Goal: Task Accomplishment & Management: Manage account settings

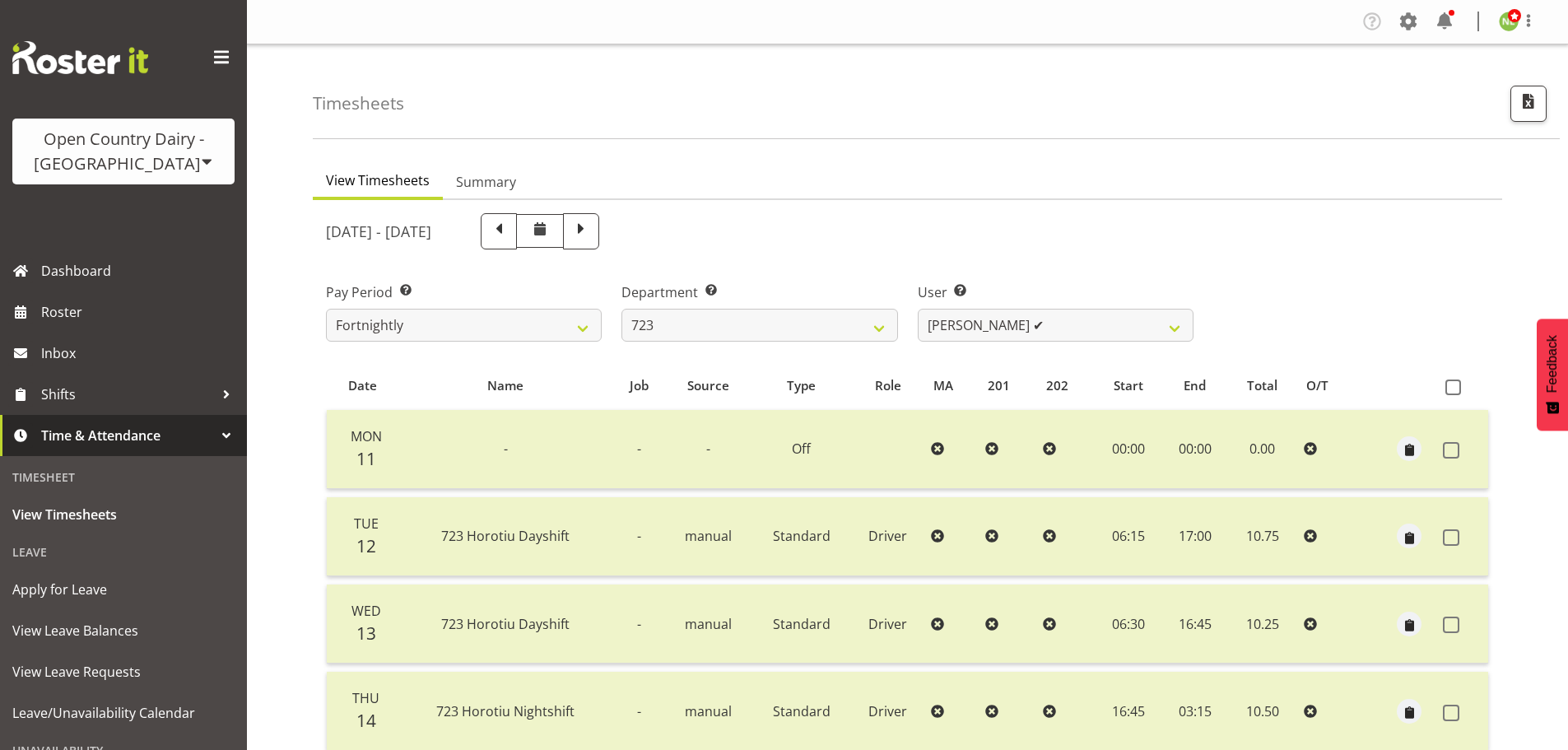
select select "819"
click at [1394, 11] on div "Company Settings Roles & Skills Tasks Jobs Employees Locations & Departments Ac…" at bounding box center [1455, 22] width 193 height 27
click at [1411, 20] on span at bounding box center [1409, 22] width 26 height 26
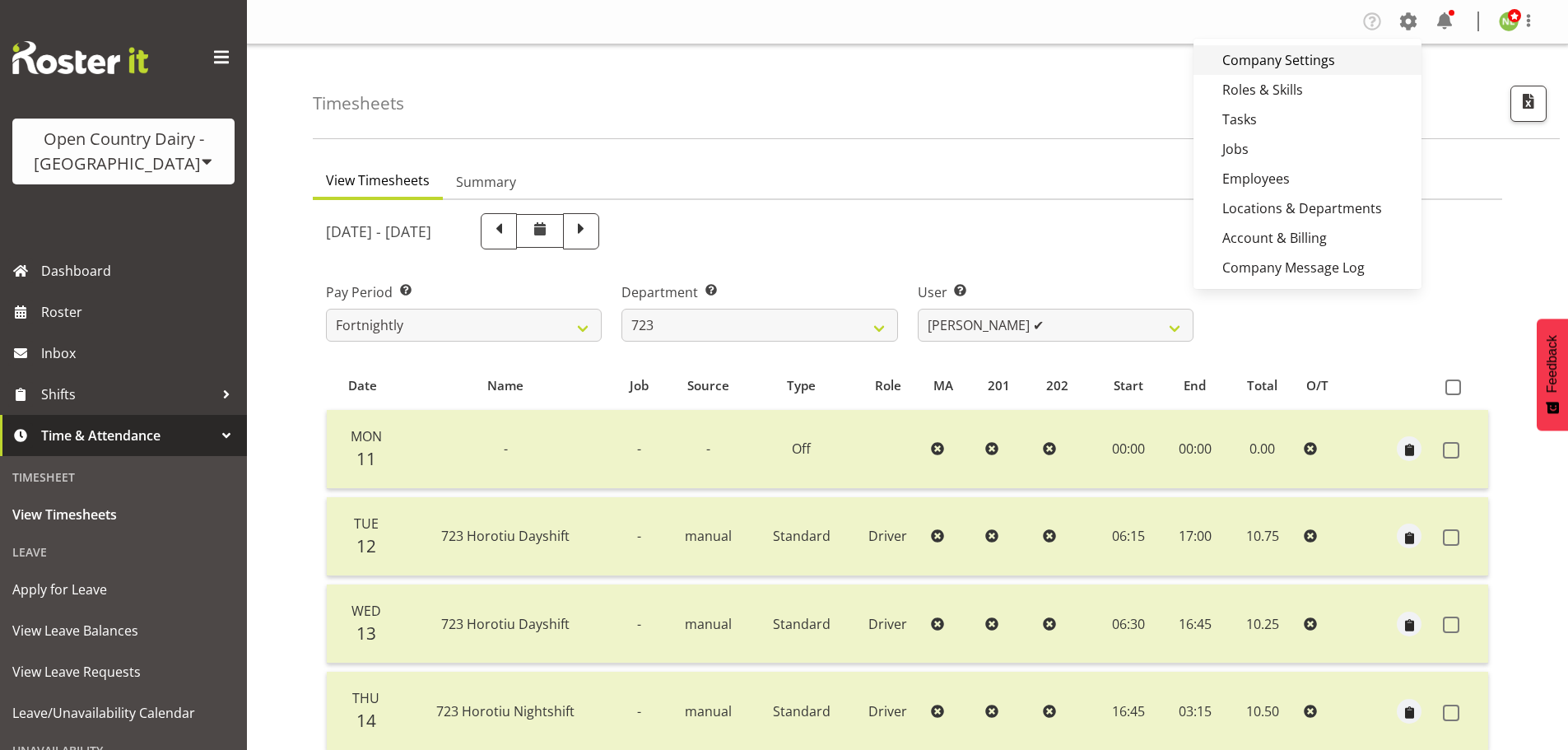
click at [1255, 58] on link "Company Settings" at bounding box center [1307, 60] width 228 height 29
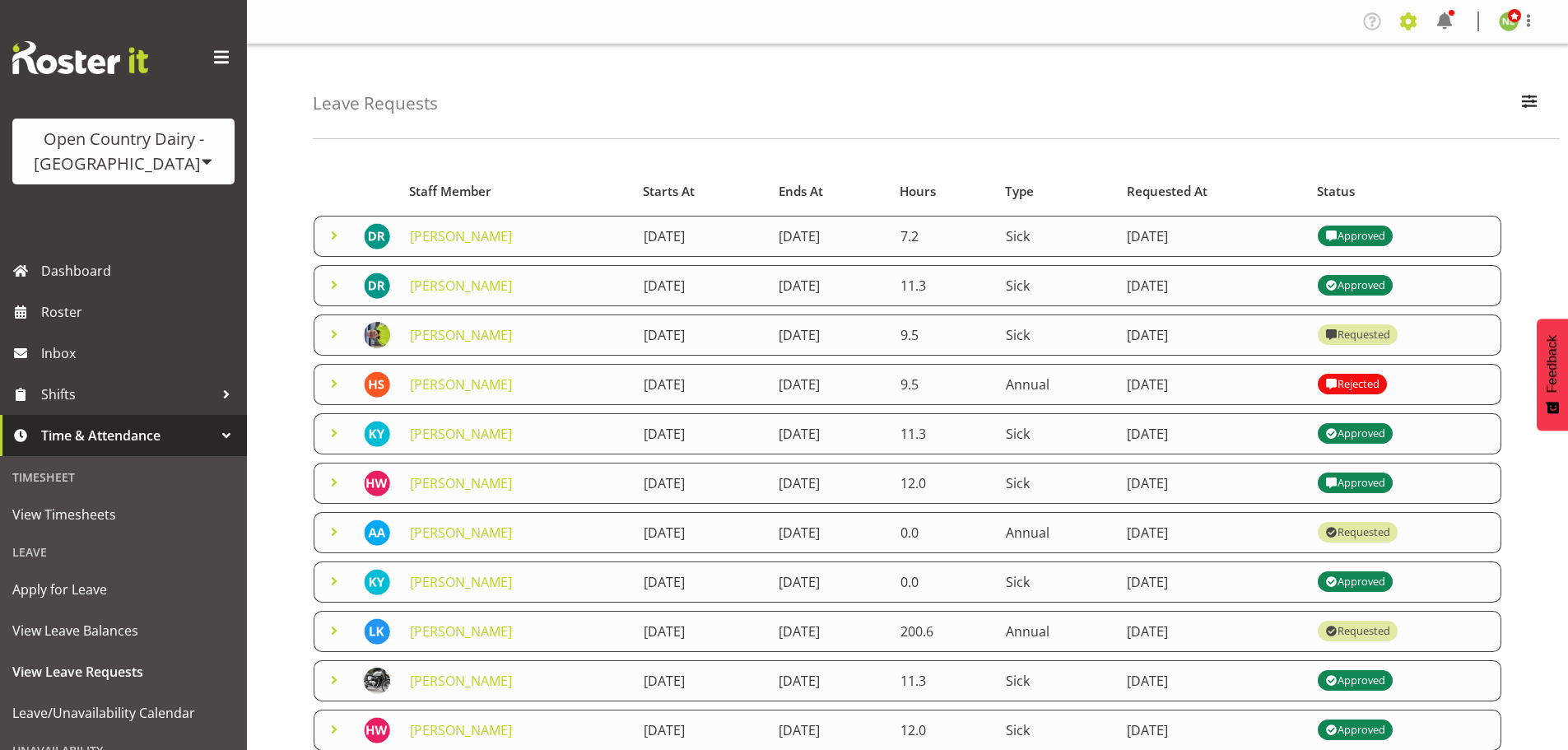
click at [1406, 9] on span at bounding box center [1409, 22] width 26 height 26
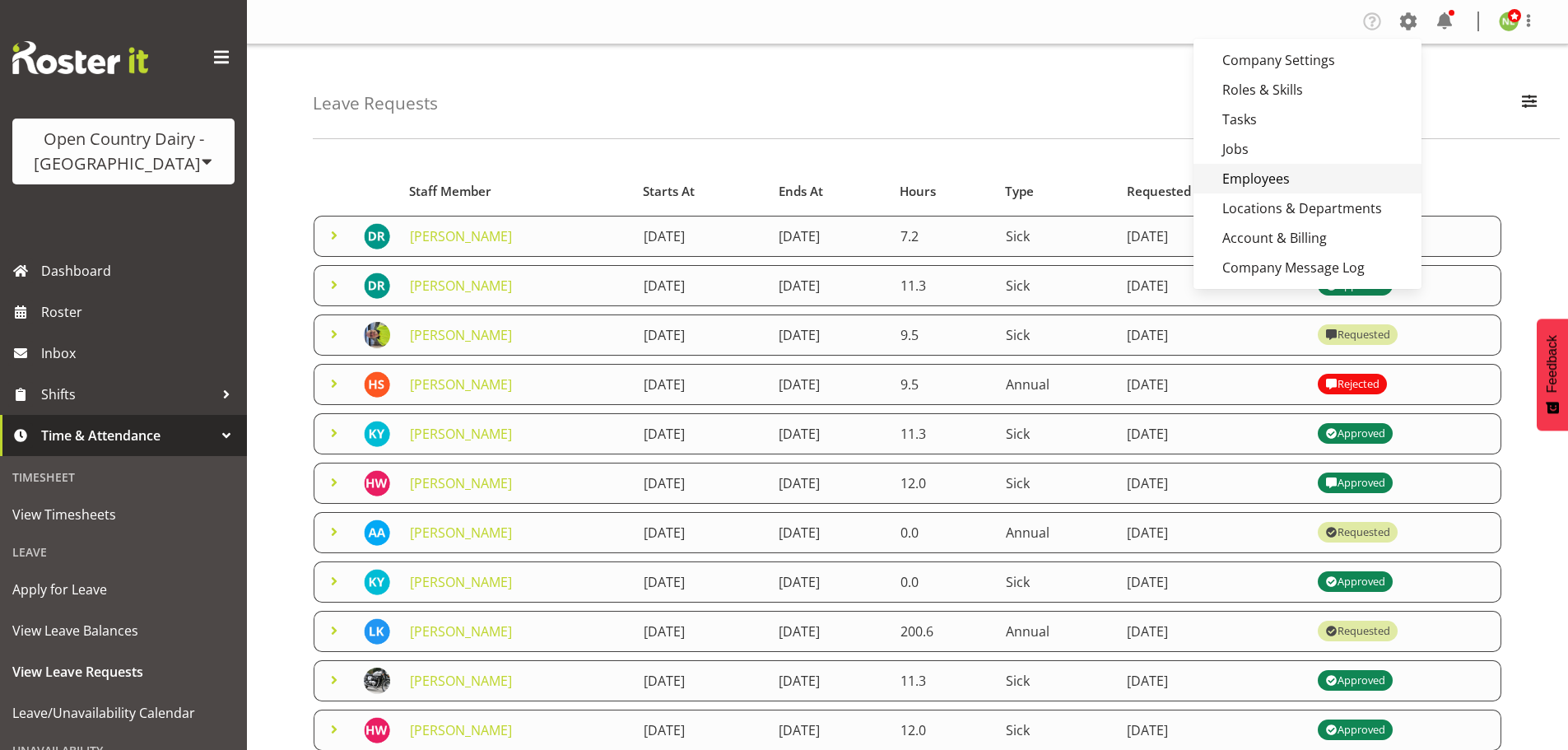
click at [1265, 173] on link "Employees" at bounding box center [1307, 178] width 228 height 29
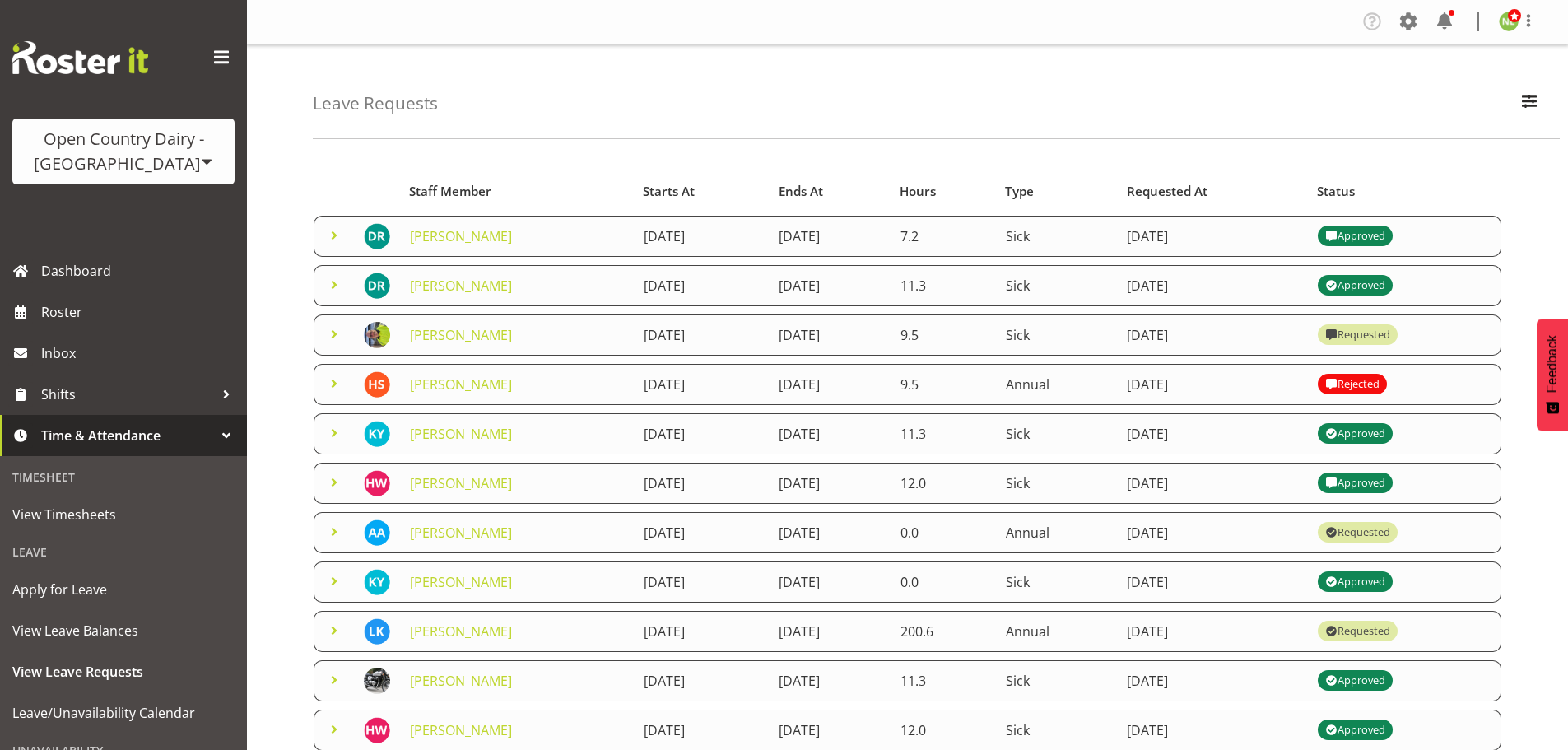
click at [1267, 175] on link "Employees" at bounding box center [1307, 178] width 228 height 29
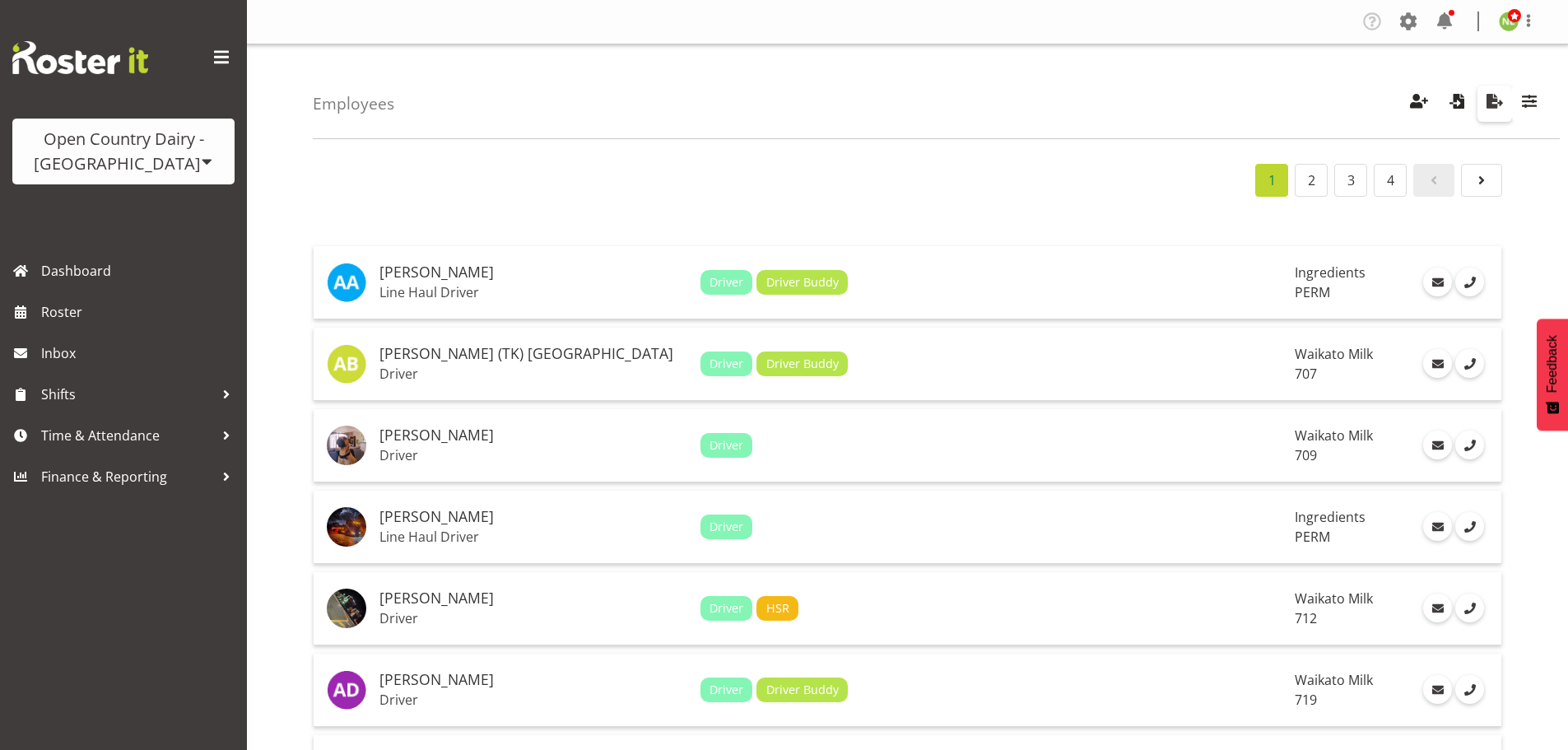
click at [1497, 101] on span "button" at bounding box center [1495, 101] width 22 height 22
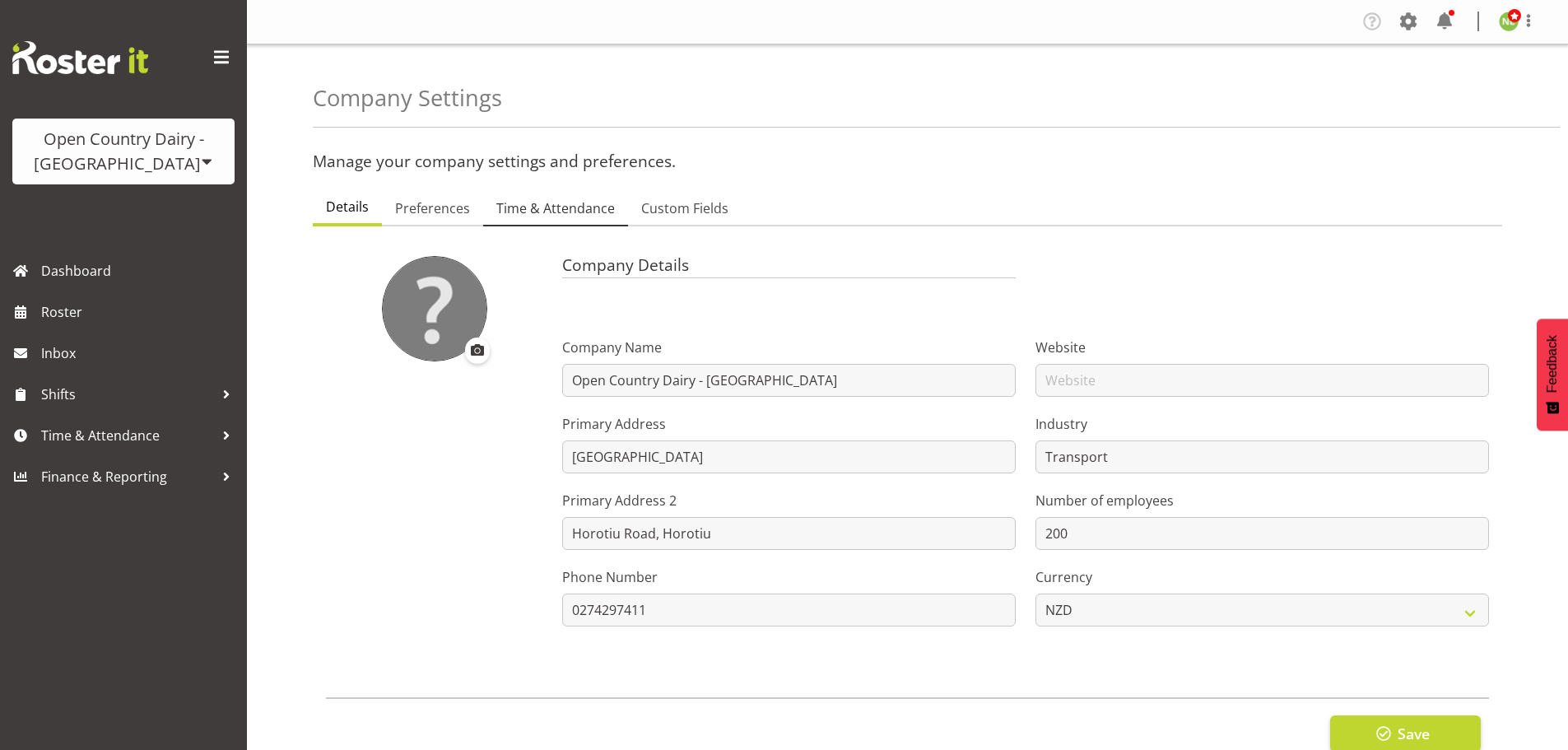
click at [529, 201] on span "Time & Attendance" at bounding box center [555, 208] width 118 height 20
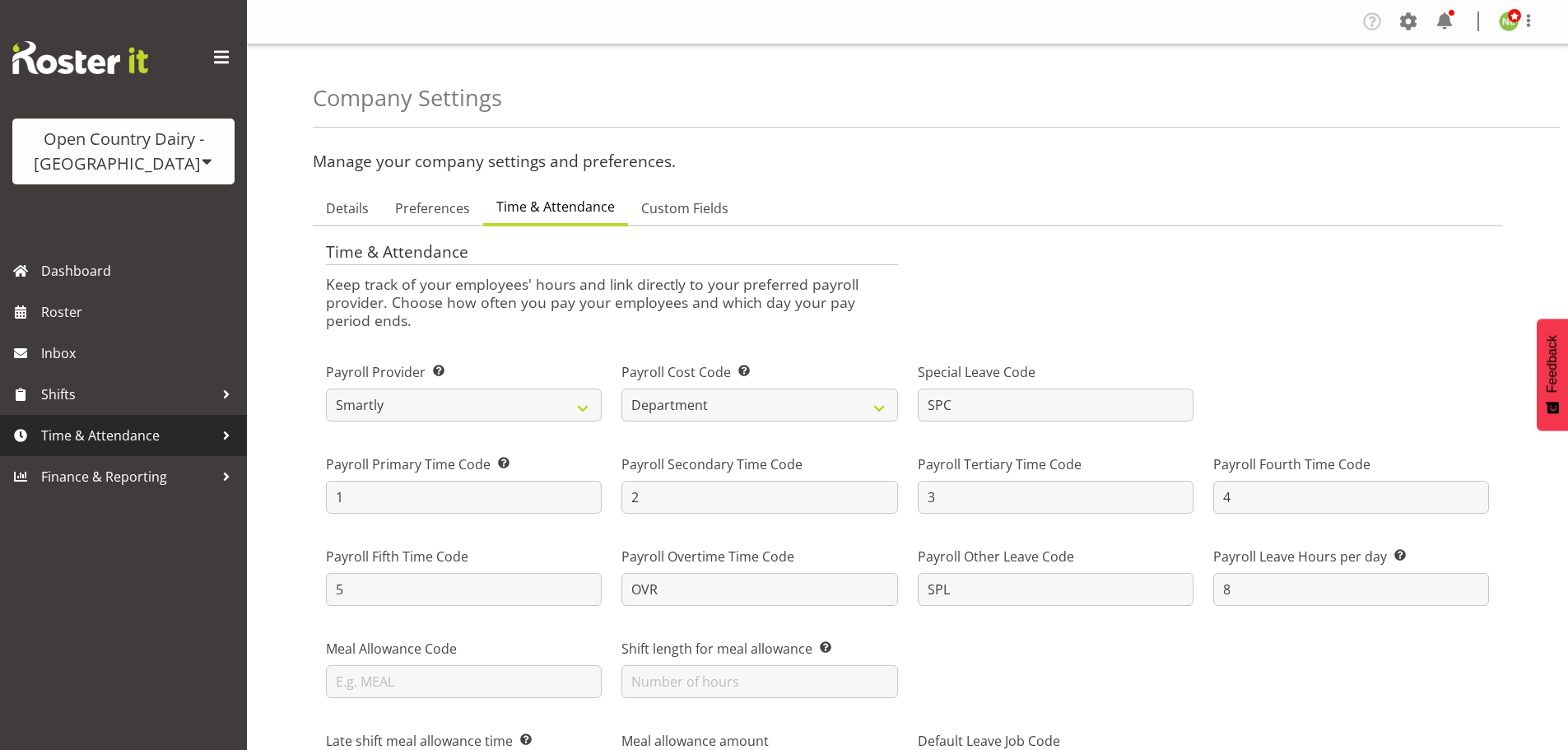
click at [79, 424] on span "Time & Attendance" at bounding box center [128, 435] width 173 height 25
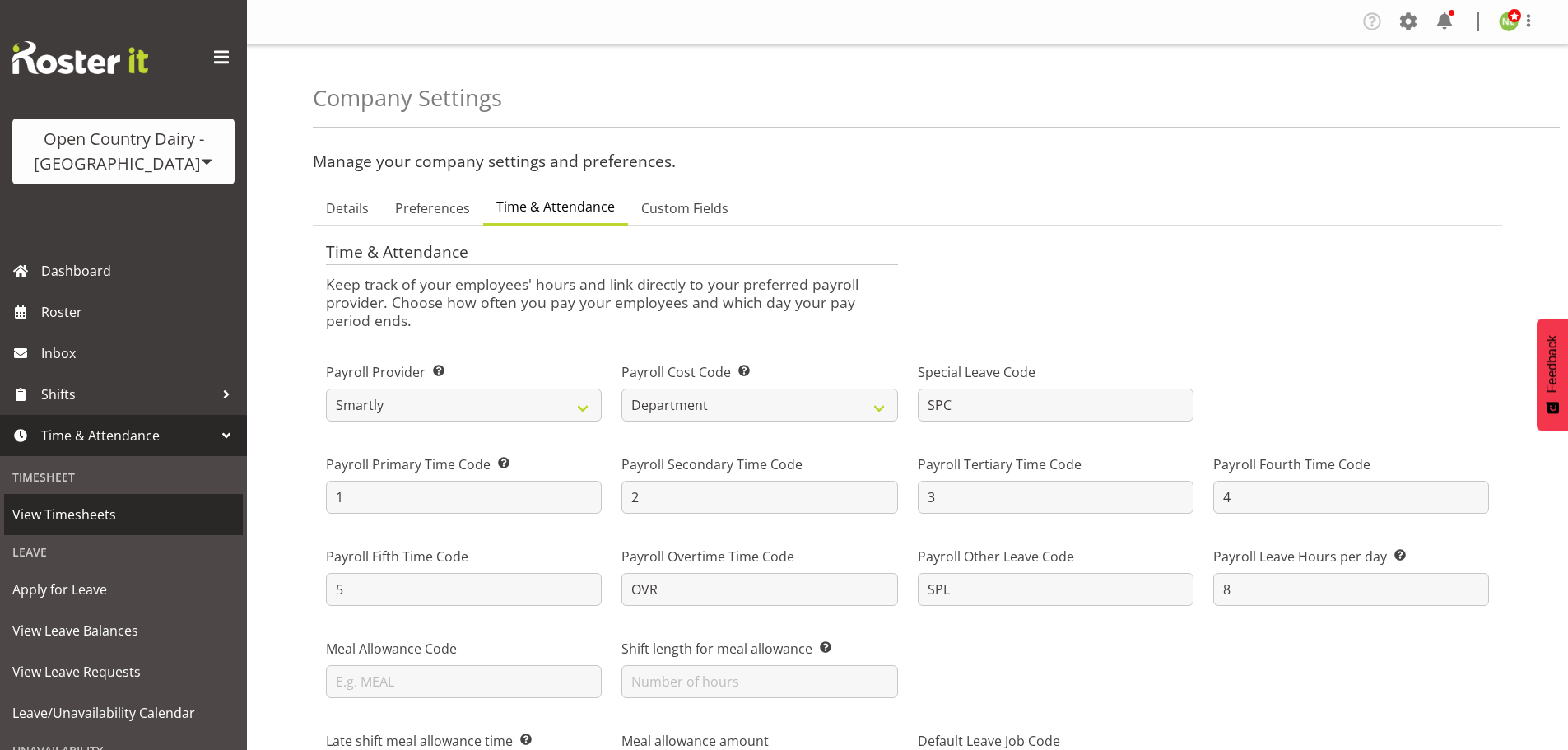
click at [87, 502] on span "View Timesheets" at bounding box center [123, 515] width 222 height 25
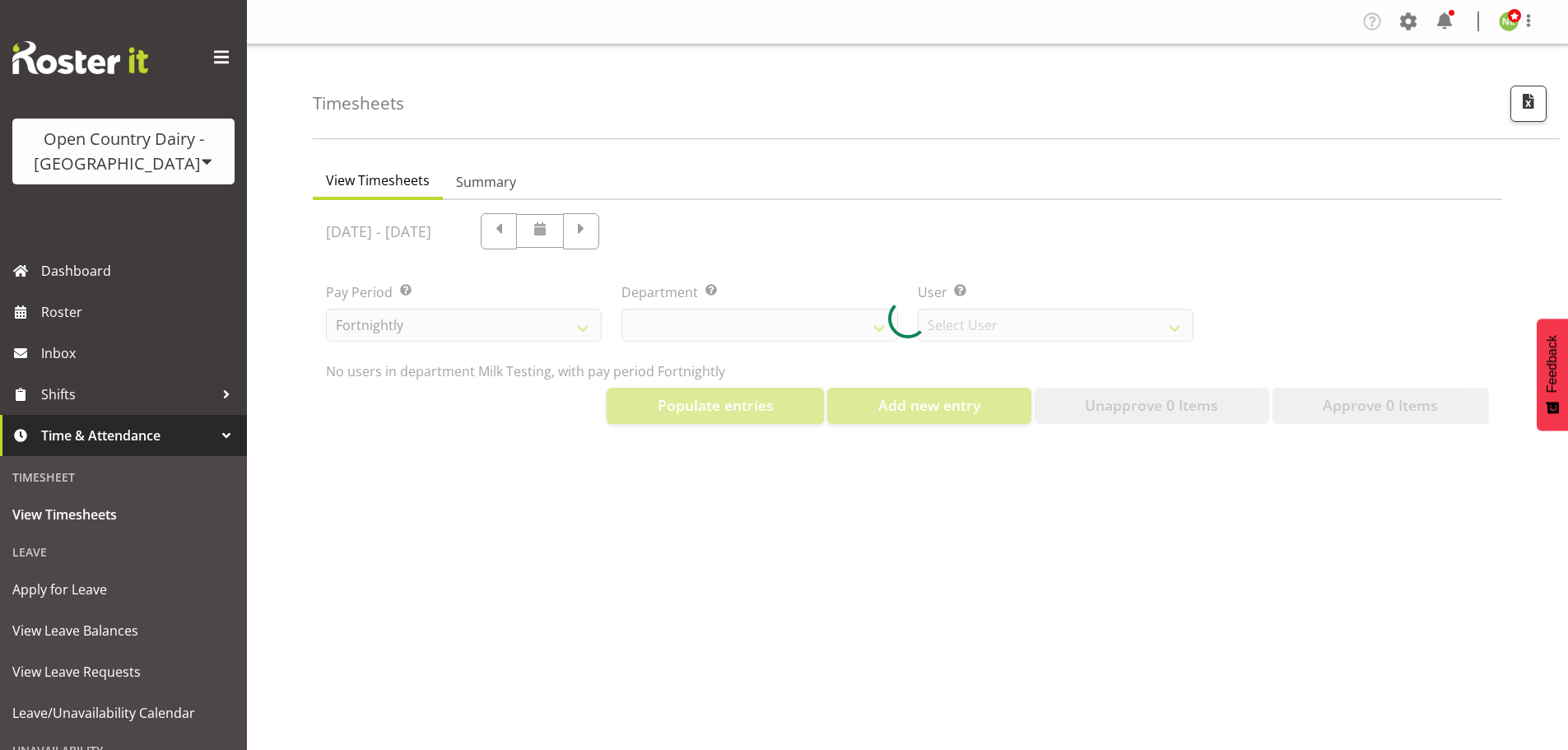
select select "733"
select select "7414"
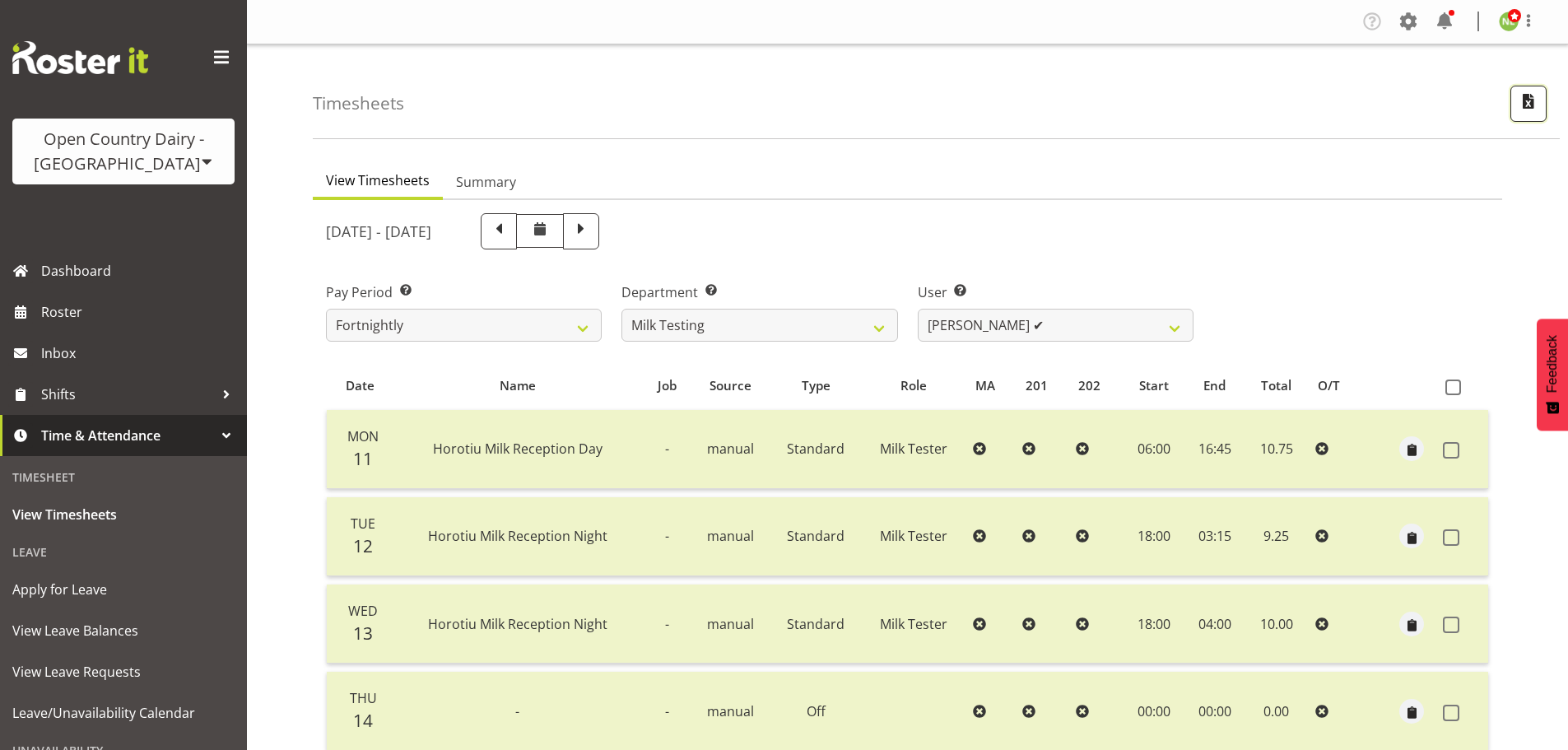
click at [1521, 96] on span "button" at bounding box center [1528, 101] width 22 height 22
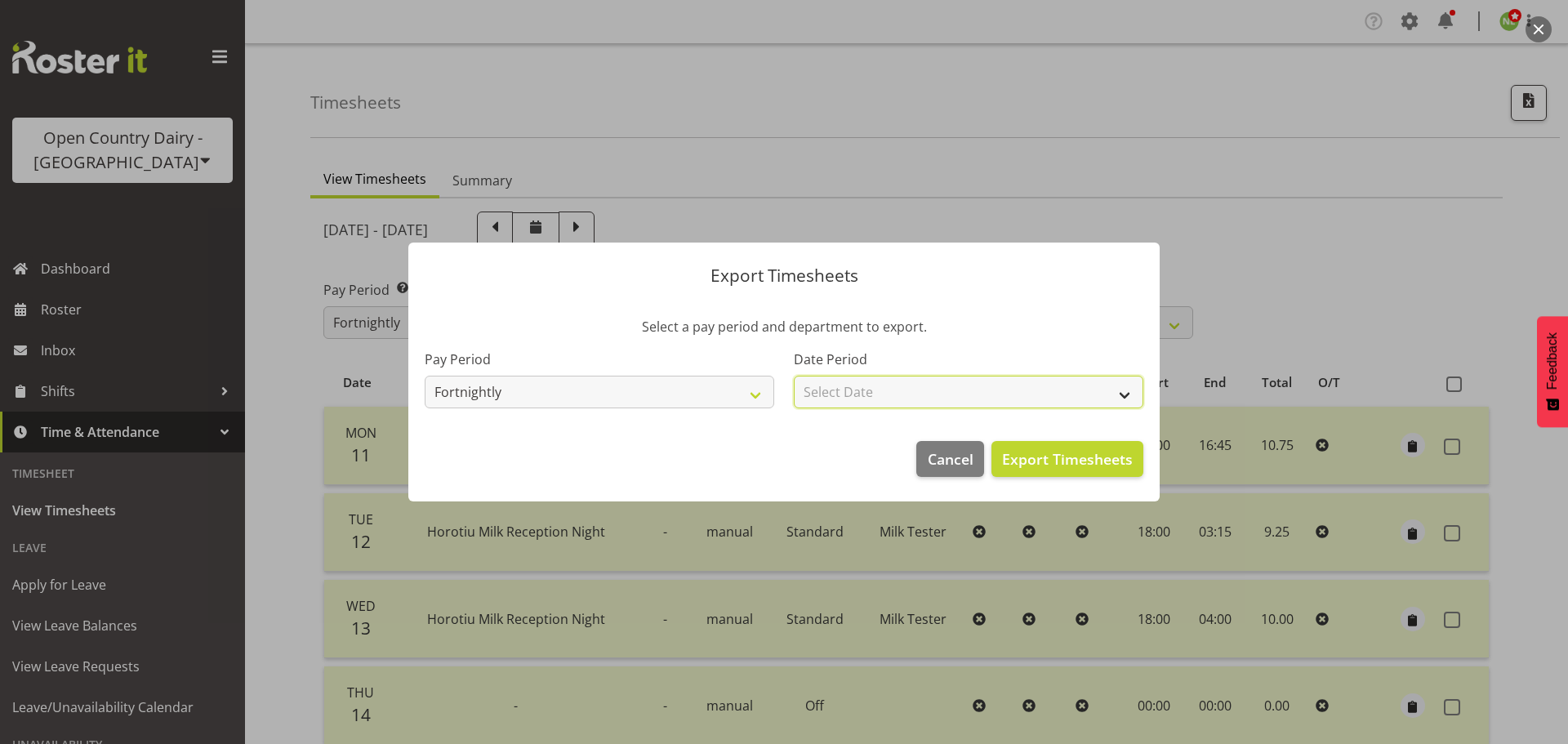
click at [866, 388] on select "Select Date Fortnight starting 18/08/2025 Fortnight starting 04/08/2025 Fortnig…" at bounding box center [968, 391] width 350 height 33
click at [871, 378] on select "Select Date Fortnight starting 18/08/2025 Fortnight starting 04/08/2025 Fortnig…" at bounding box center [968, 391] width 350 height 33
select select "2025-08-04"
click at [793, 375] on select "Select Date Fortnight starting 18/08/2025 Fortnight starting 04/08/2025 Fortnig…" at bounding box center [968, 391] width 350 height 33
click at [1074, 456] on span "Export Timesheets" at bounding box center [1066, 459] width 130 height 22
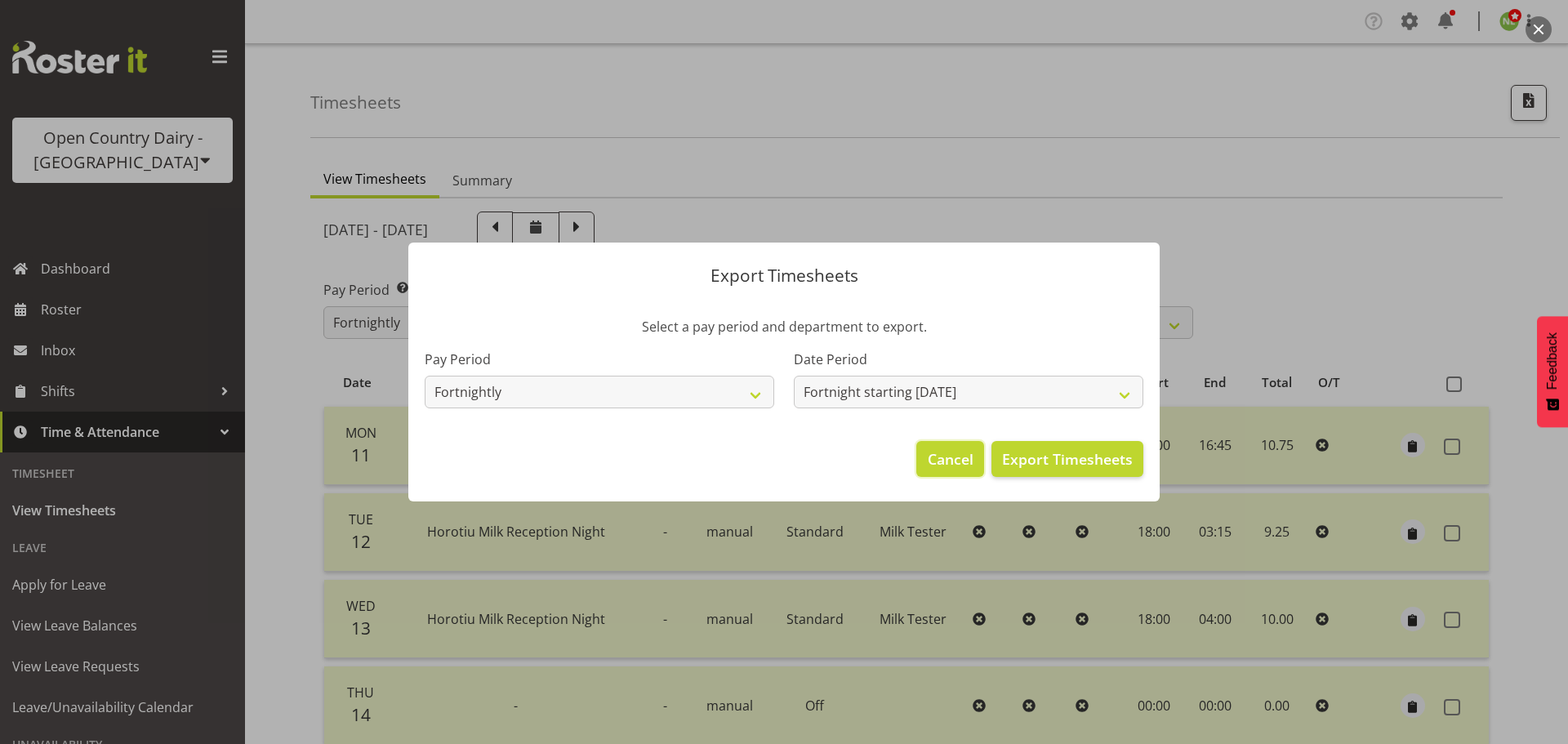
click at [950, 454] on span "Cancel" at bounding box center [950, 459] width 46 height 22
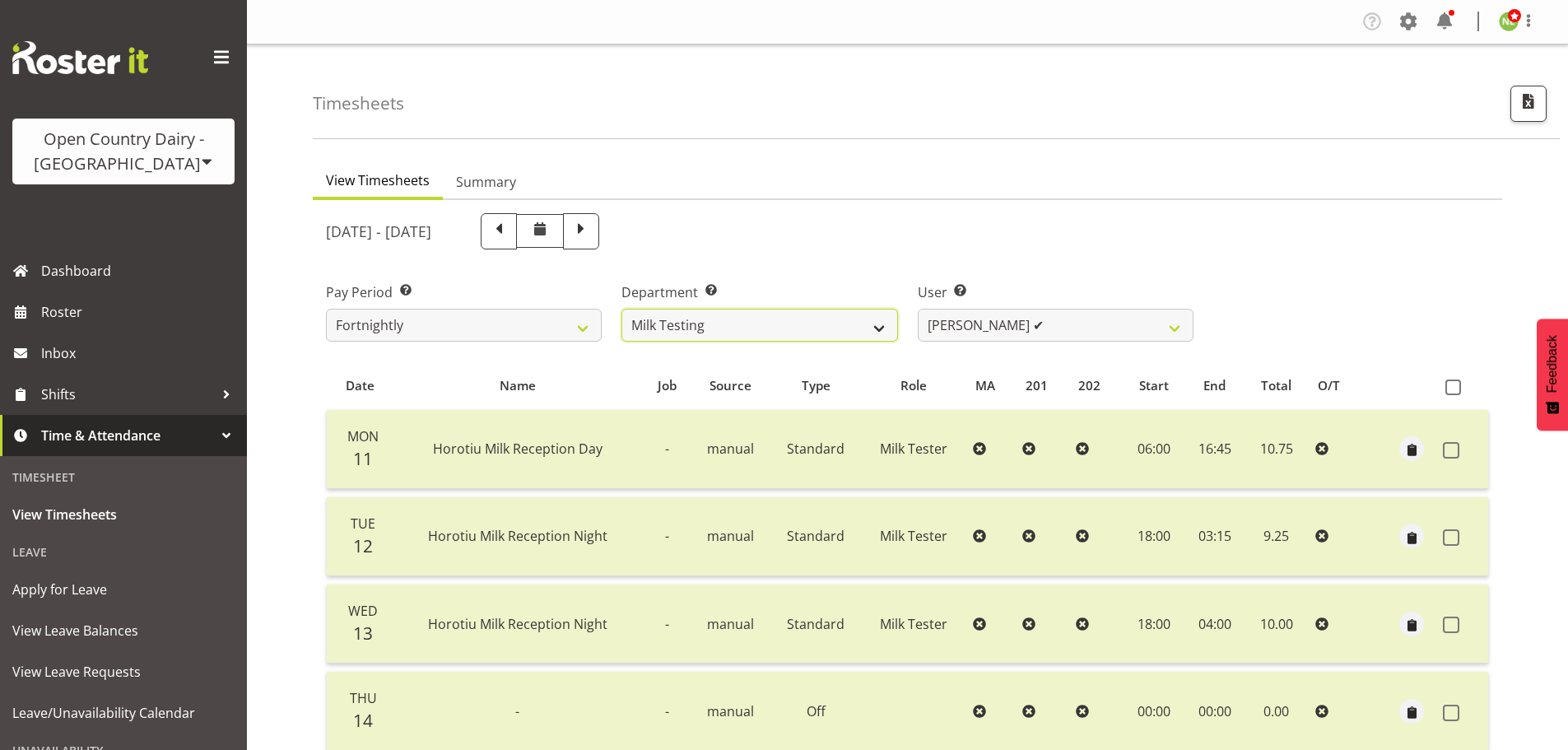
click at [678, 317] on select "701 702 703 704 705 706 707 708 709 710 711 712 713 714 715 716 717 718 719 720" at bounding box center [759, 324] width 276 height 33
select select "803"
click at [621, 308] on select "701 702 703 704 705 706 707 708 709 710 711 712 713 714 715 716 717 718 719 720" at bounding box center [759, 324] width 276 height 33
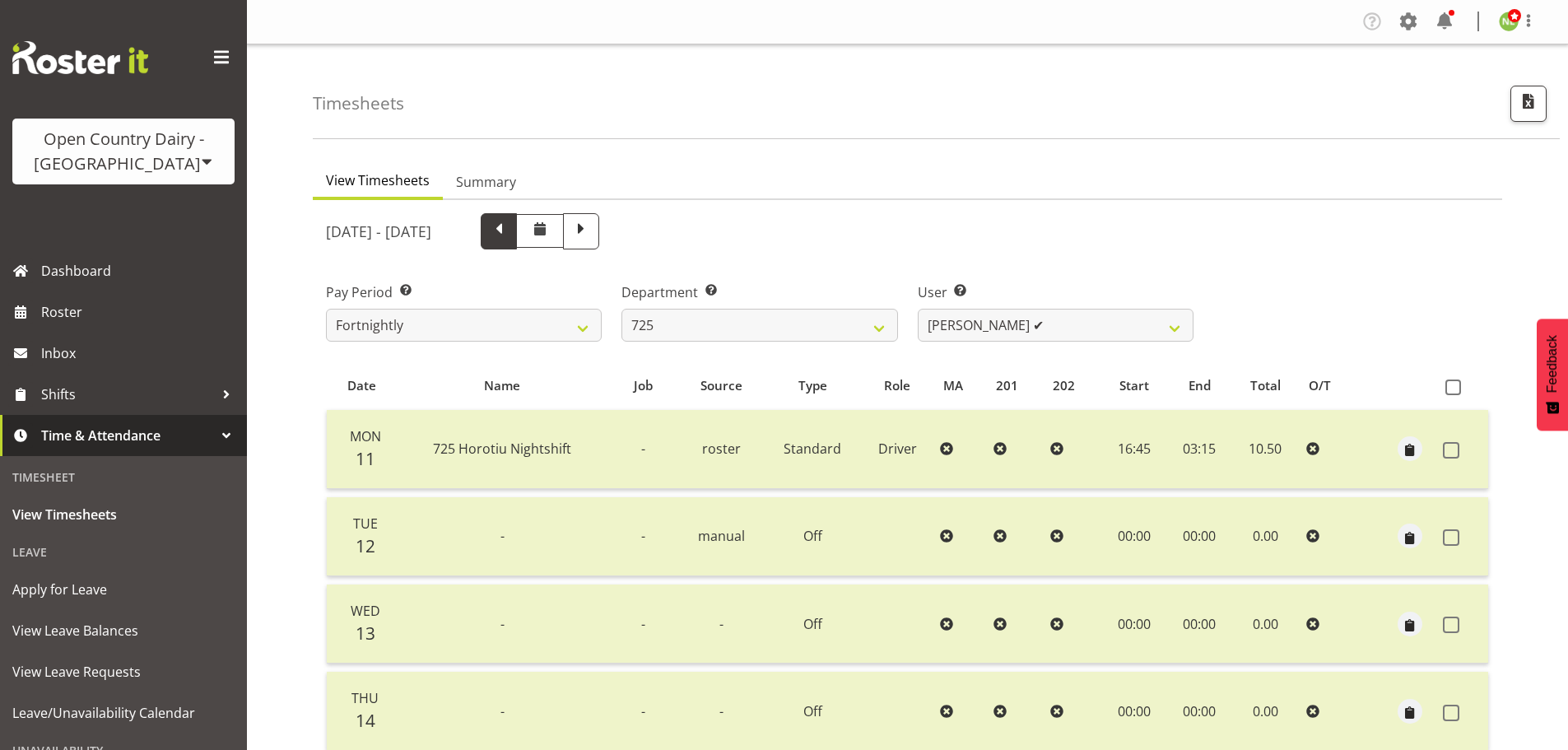
click at [517, 227] on span at bounding box center [498, 231] width 36 height 36
select select
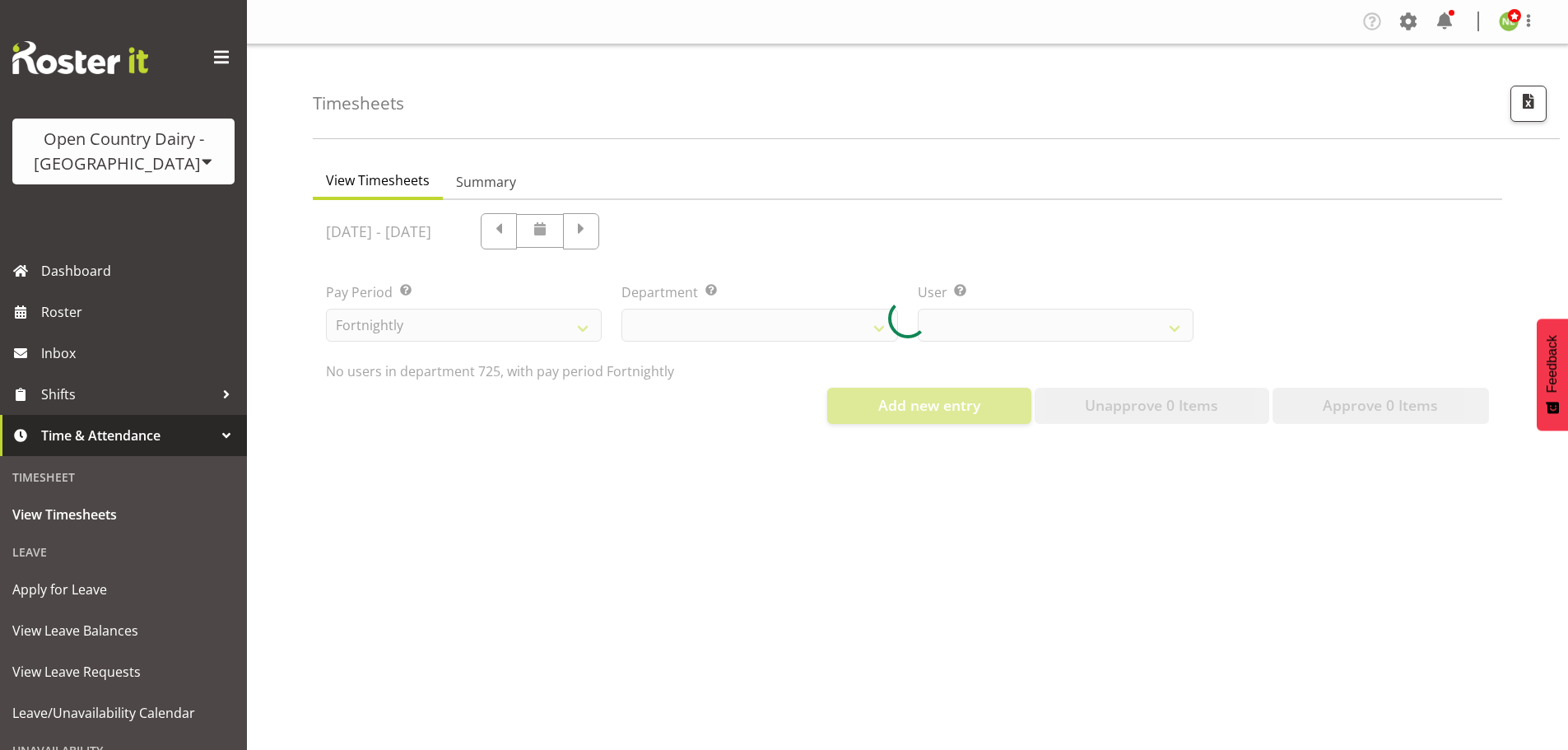
select select "803"
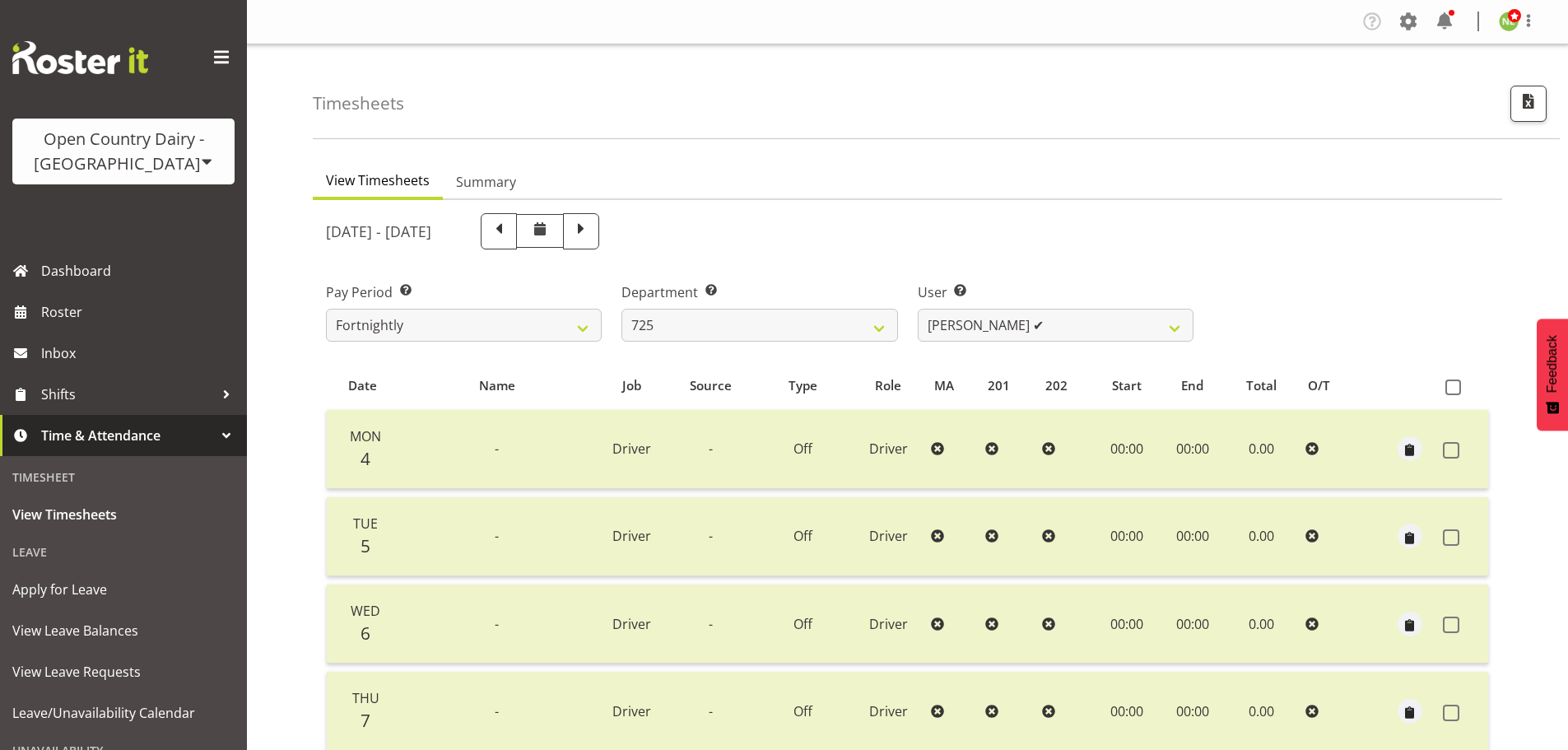
click at [1455, 376] on th at bounding box center [1462, 386] width 52 height 31
click at [1452, 383] on span at bounding box center [1454, 387] width 16 height 16
click at [1452, 383] on input "checkbox" at bounding box center [1451, 387] width 10 height 10
checkbox input "true"
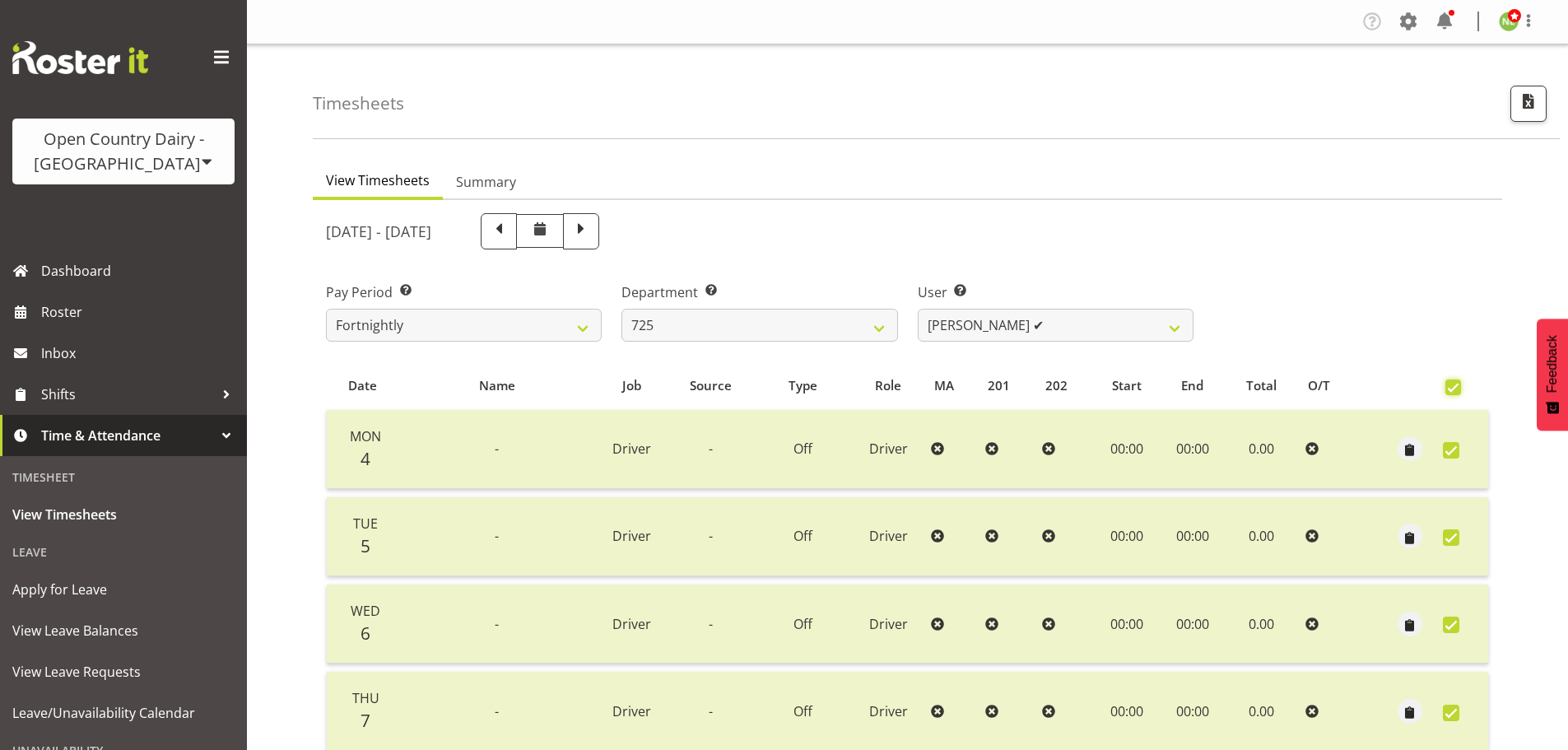
checkbox input "true"
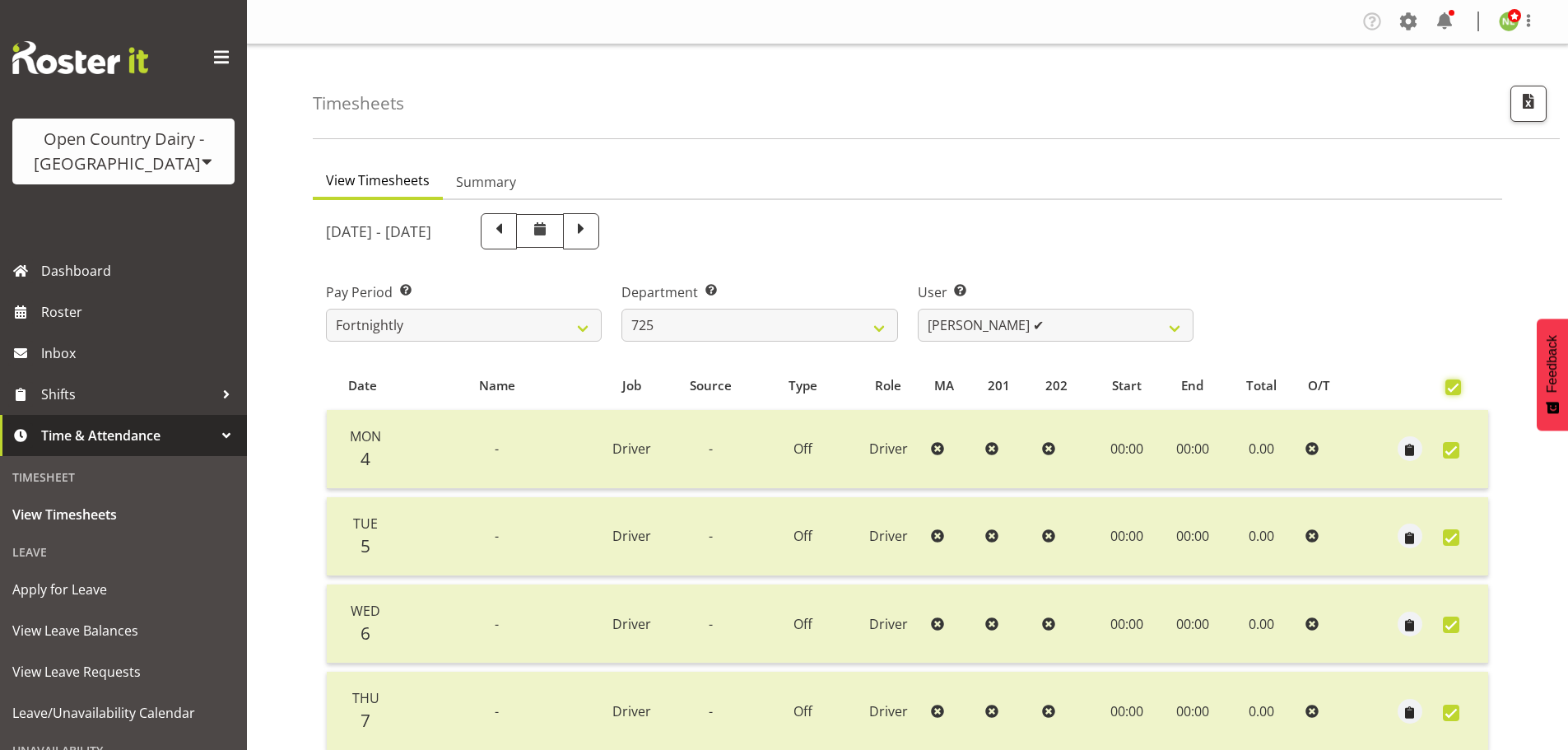
checkbox input "true"
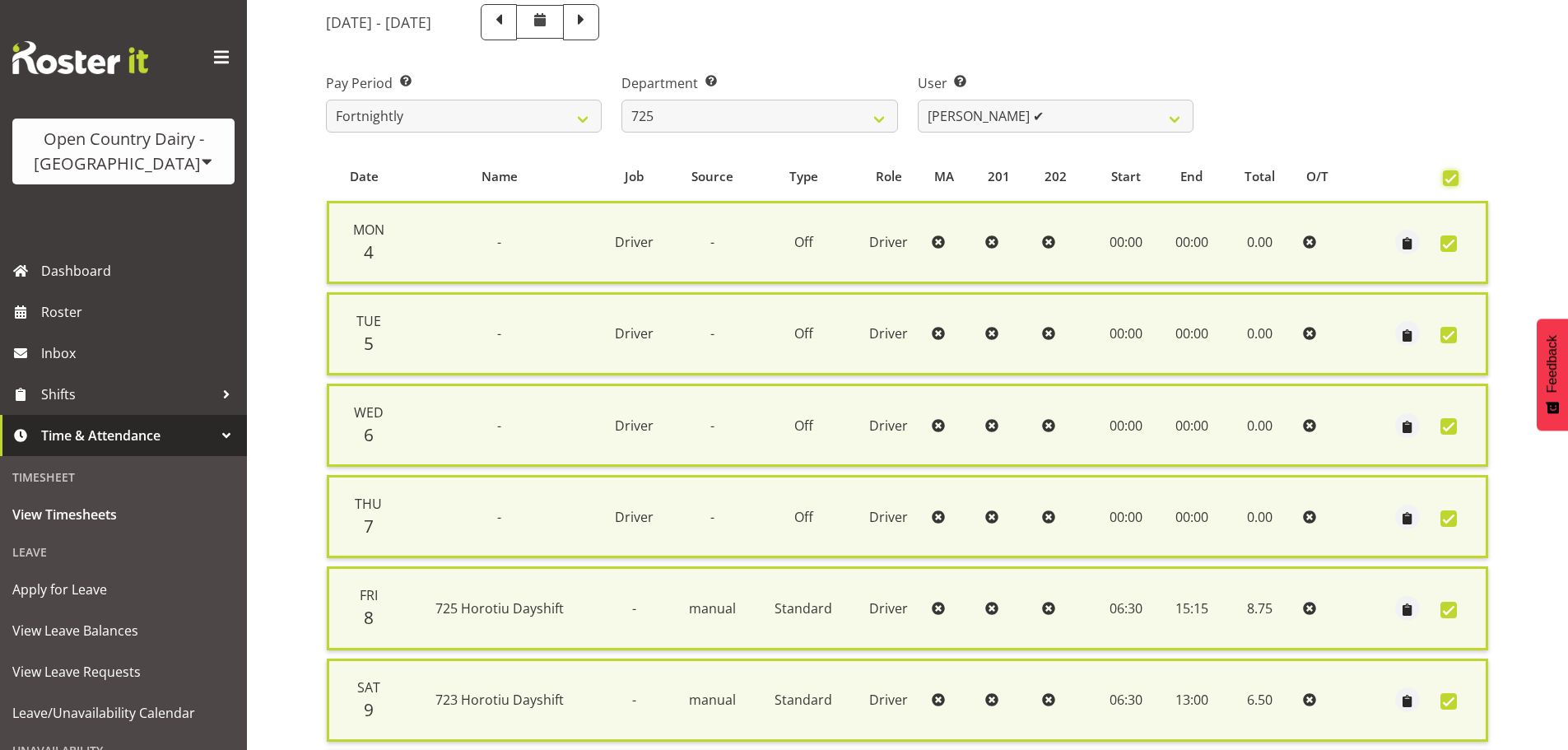
scroll to position [423, 0]
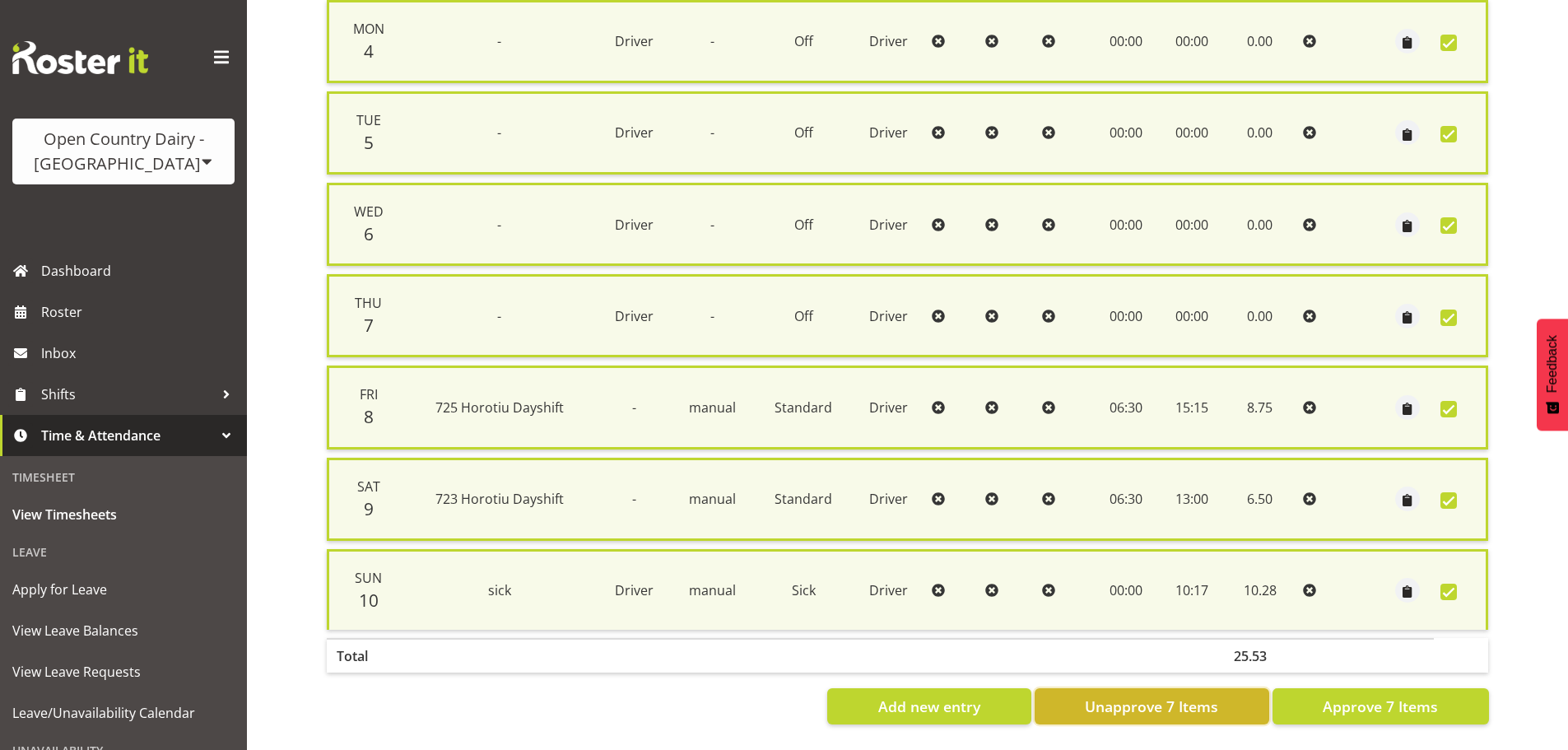
click at [1225, 696] on button "Unapprove 7 Items" at bounding box center [1152, 706] width 235 height 36
checkbox input "false"
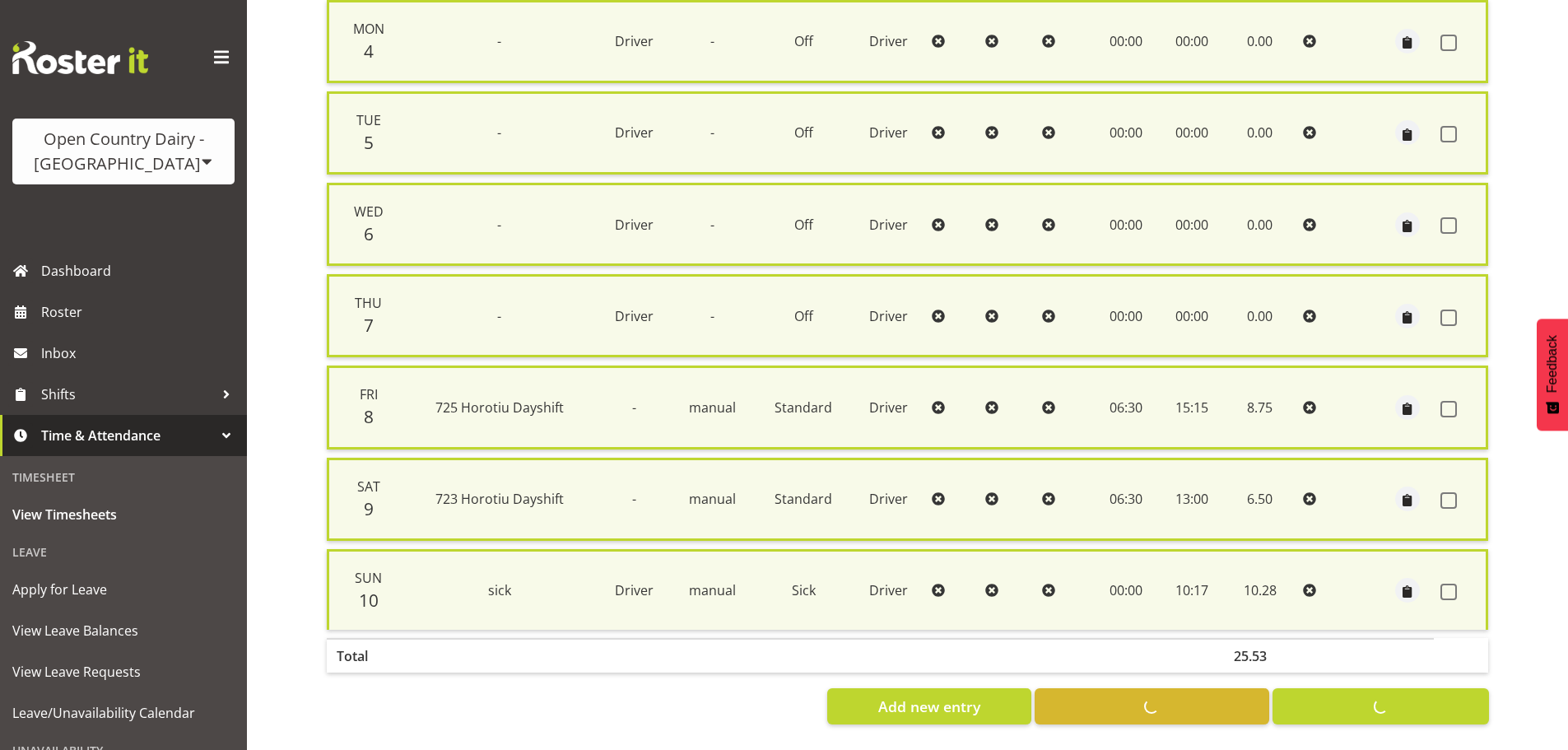
checkbox input "false"
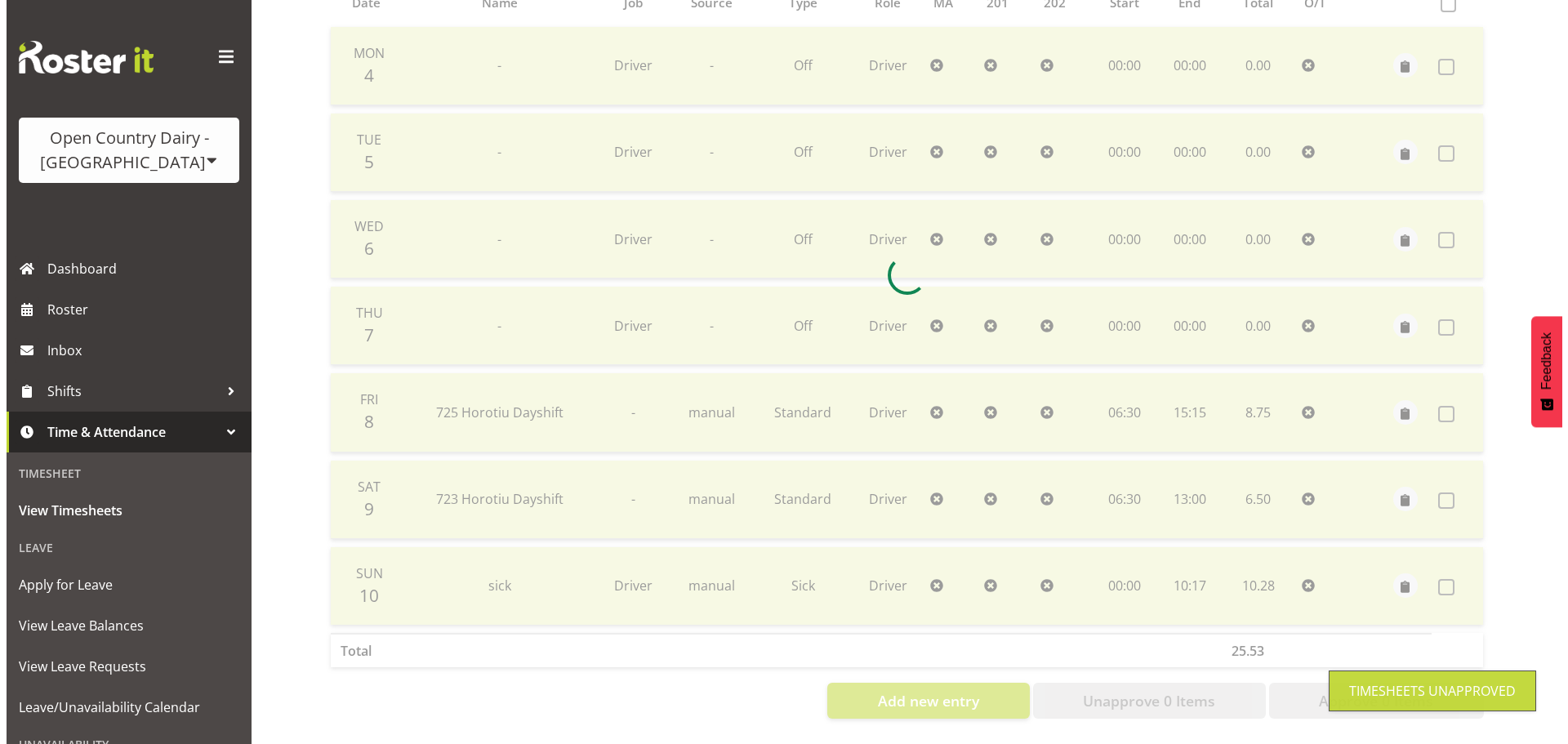
scroll to position [392, 0]
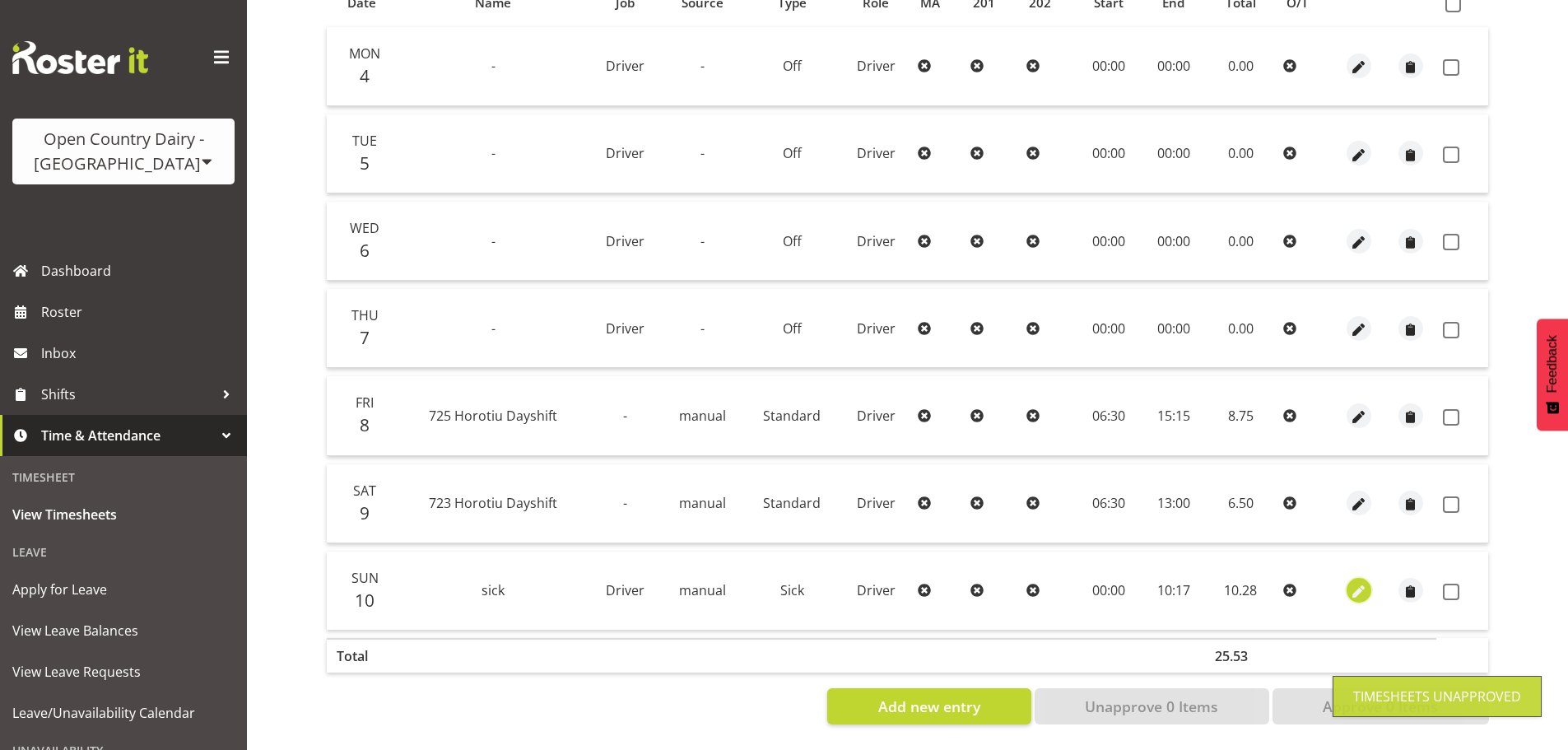
click at [1363, 583] on span "button" at bounding box center [1359, 592] width 19 height 19
select select "Sick"
select select "7"
select select "2025"
select select "10"
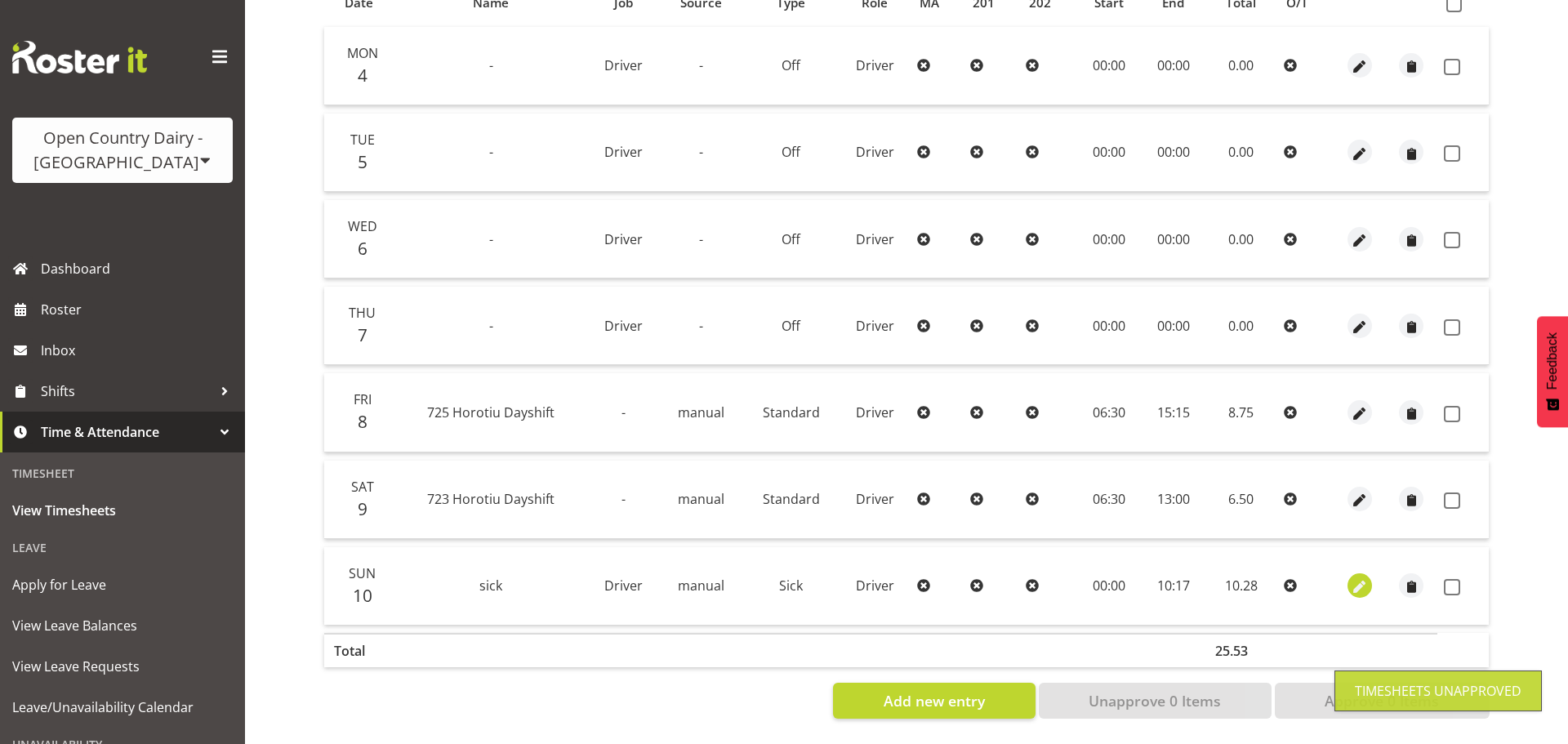
select select "17"
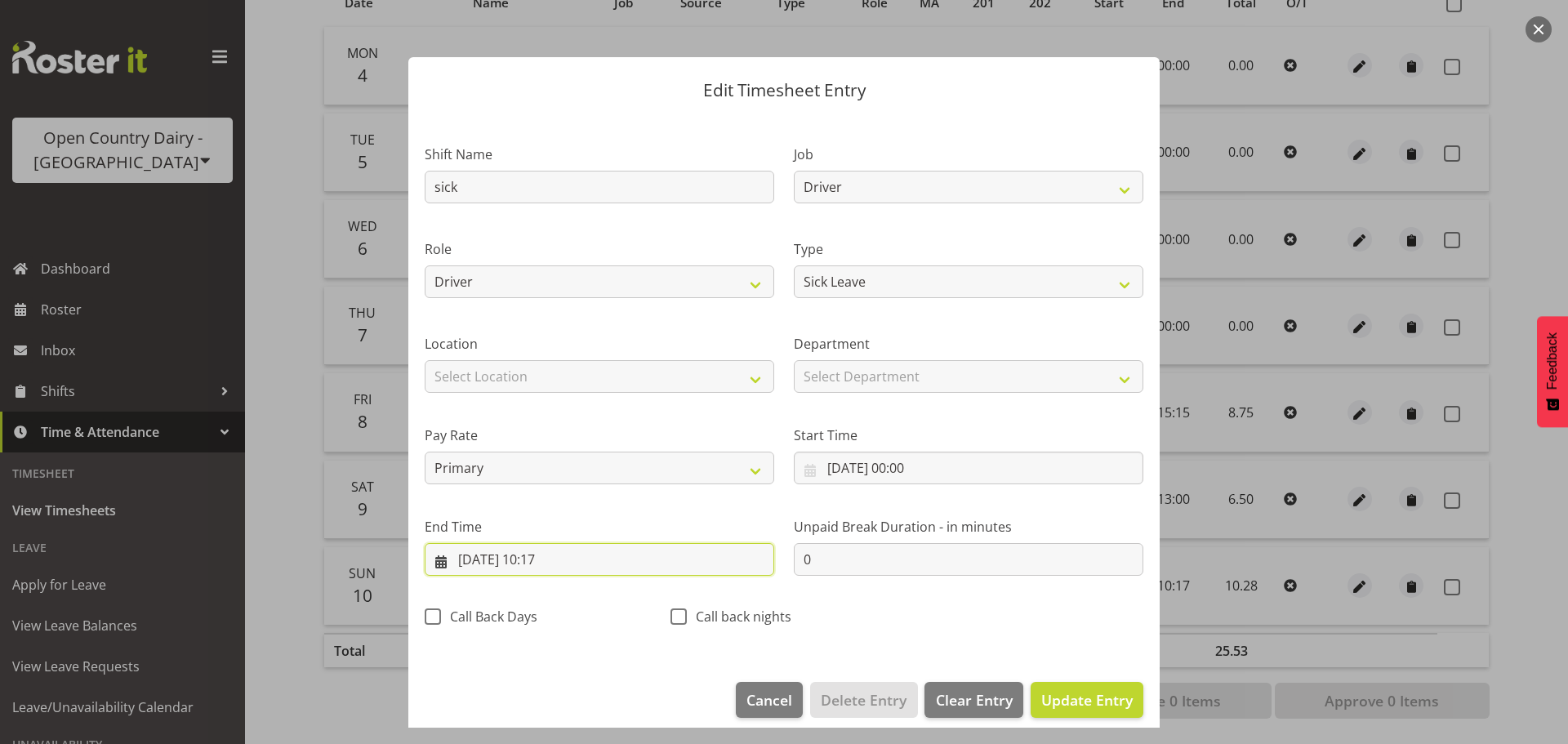
click at [557, 560] on input "10/08/2025, 10:17" at bounding box center [599, 559] width 350 height 33
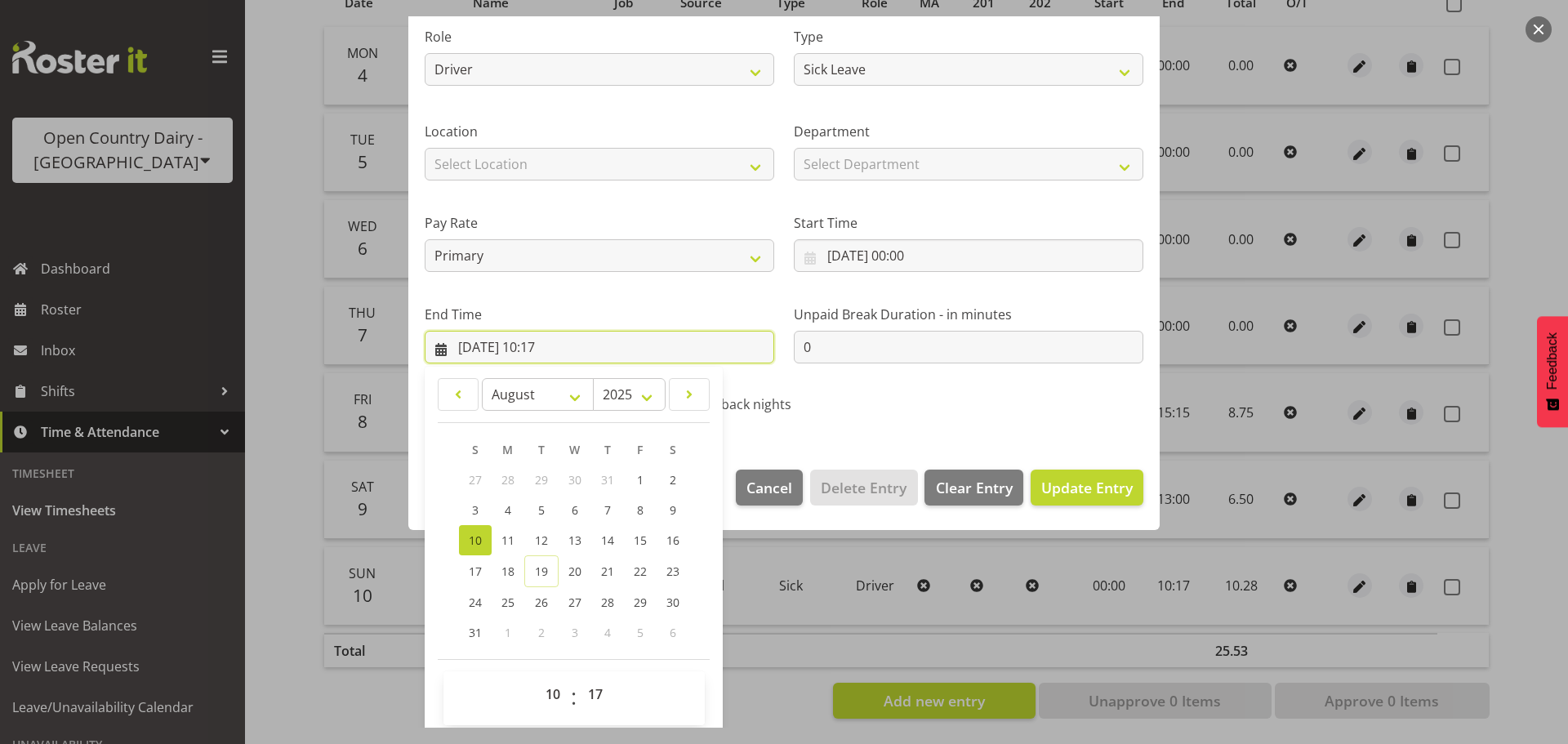
scroll to position [221, 0]
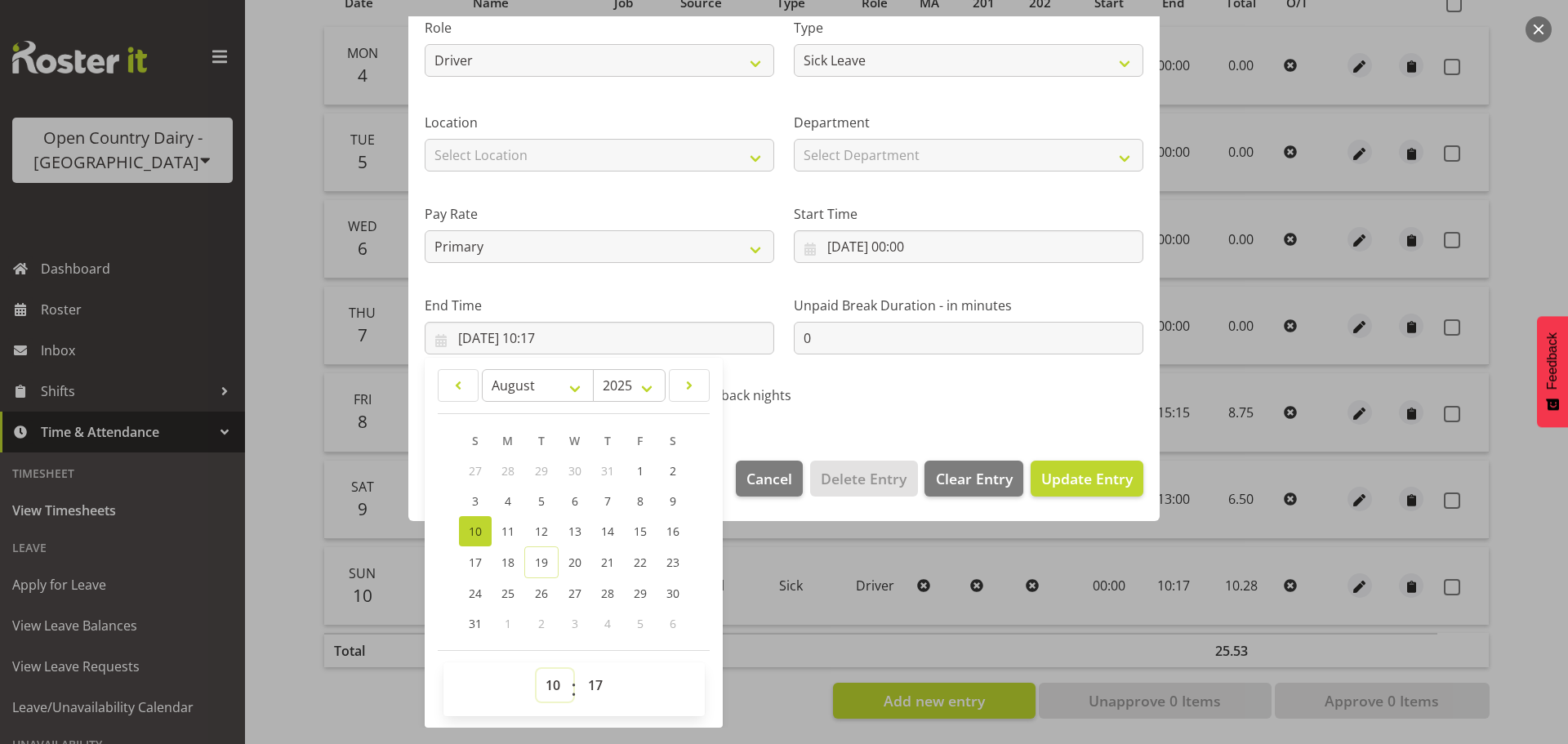
click at [558, 685] on select "00 01 02 03 04 05 06 07 08 09 10 11 12 13 14 15 16 17 18 19 20 21 22 23" at bounding box center [554, 685] width 37 height 33
select select "9"
click at [536, 669] on select "00 01 02 03 04 05 06 07 08 09 10 11 12 13 14 15 16 17 18 19 20 21 22 23" at bounding box center [554, 685] width 37 height 33
type input "10/08/2025, 09:17"
click at [599, 694] on select "00 01 02 03 04 05 06 07 08 09 10 11 12 13 14 15 16 17 18 19 20 21 22 23 24 25 2…" at bounding box center [596, 685] width 37 height 33
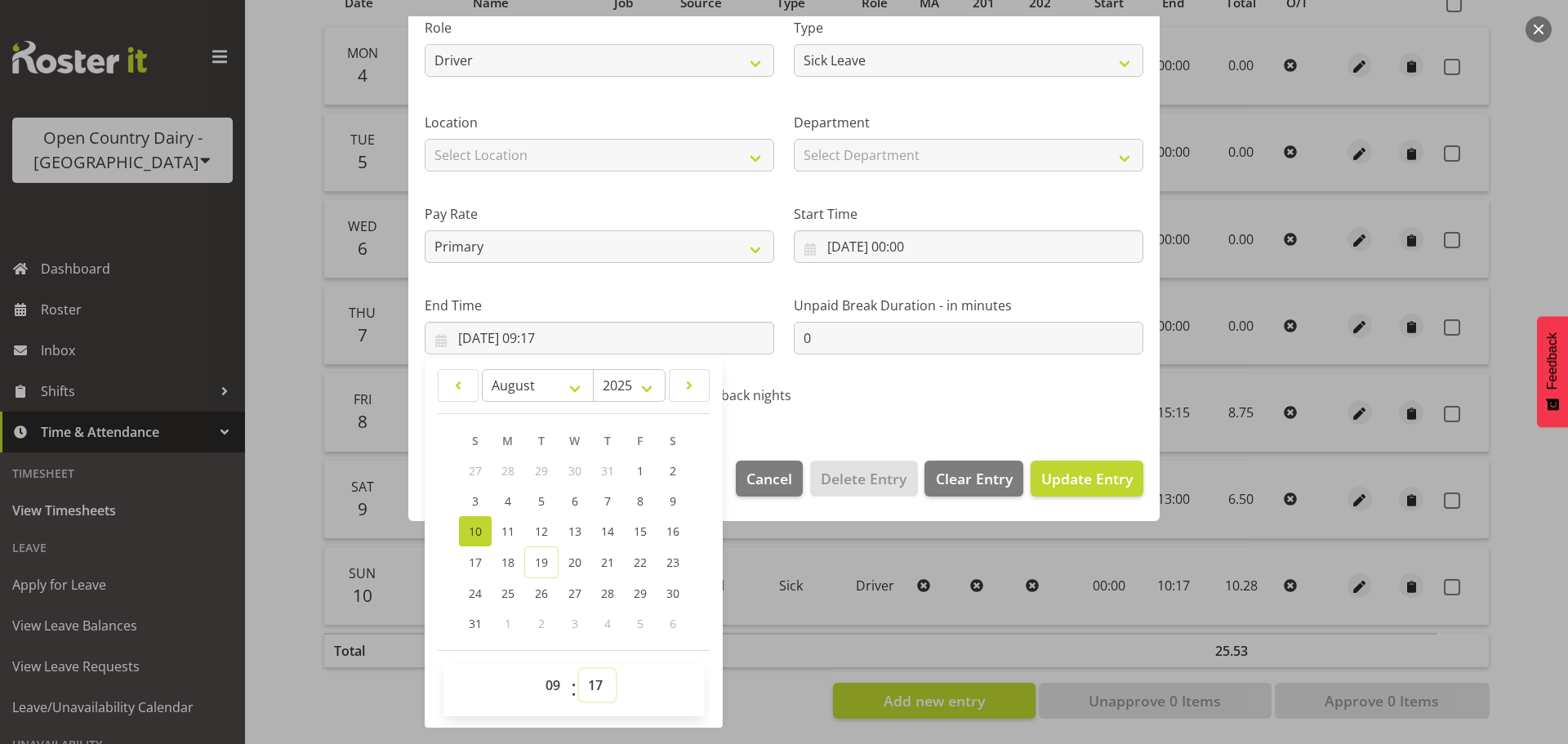
drag, startPoint x: 589, startPoint y: 680, endPoint x: 589, endPoint y: 672, distance: 8.0
click at [589, 680] on select "00 01 02 03 04 05 06 07 08 09 10 11 12 13 14 15 16 17 18 19 20 21 22 23 24 25 2…" at bounding box center [596, 685] width 37 height 33
select select "45"
click at [579, 669] on select "00 01 02 03 04 05 06 07 08 09 10 11 12 13 14 15 16 17 18 19 20 21 22 23 24 25 2…" at bounding box center [596, 685] width 37 height 33
type input "10/08/2025, 09:45"
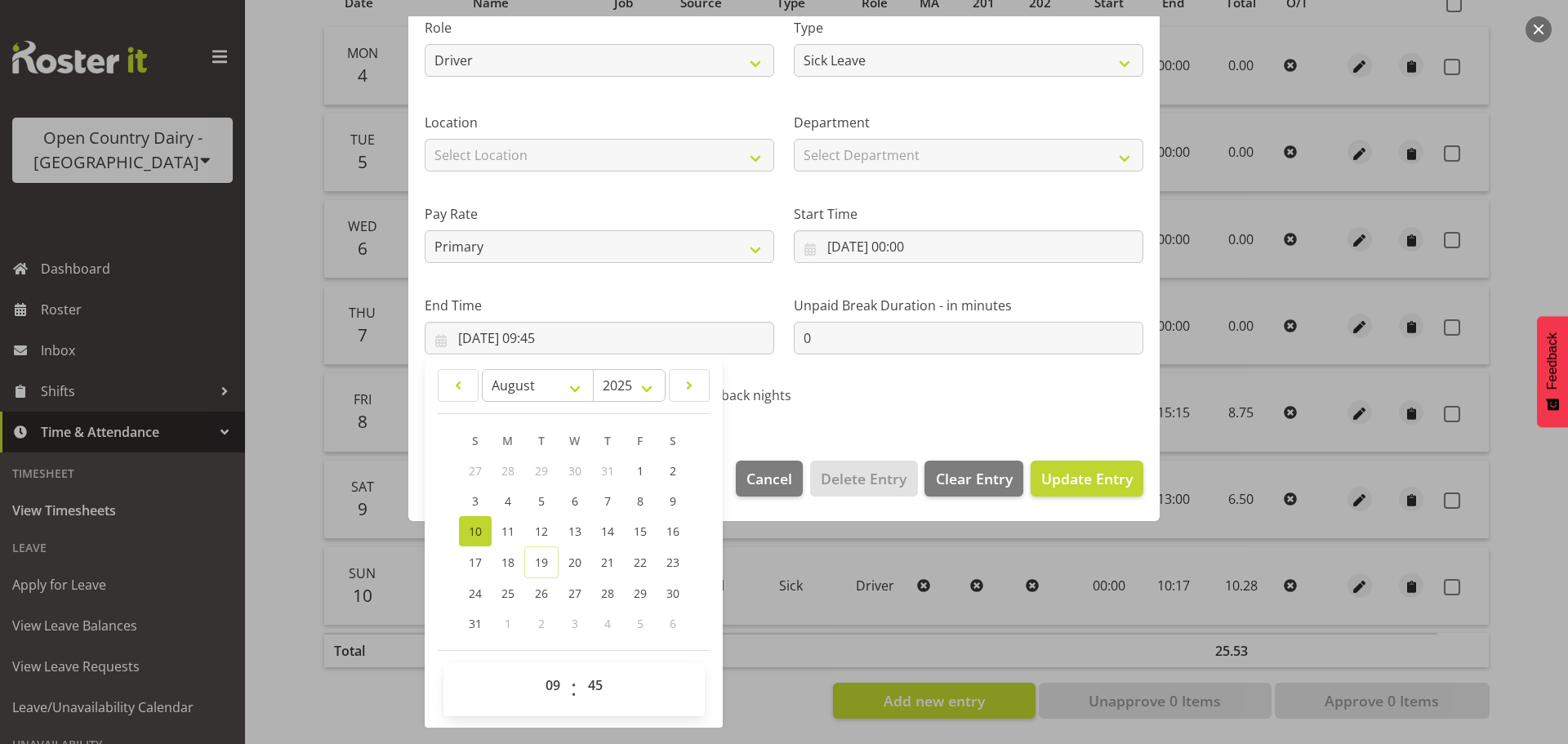
drag, startPoint x: 968, startPoint y: 401, endPoint x: 1071, endPoint y: 453, distance: 115.4
click at [980, 401] on div "Shift Name sick Job Driver Driver supervisor Support Role Driver Type Off Stand…" at bounding box center [783, 159] width 738 height 518
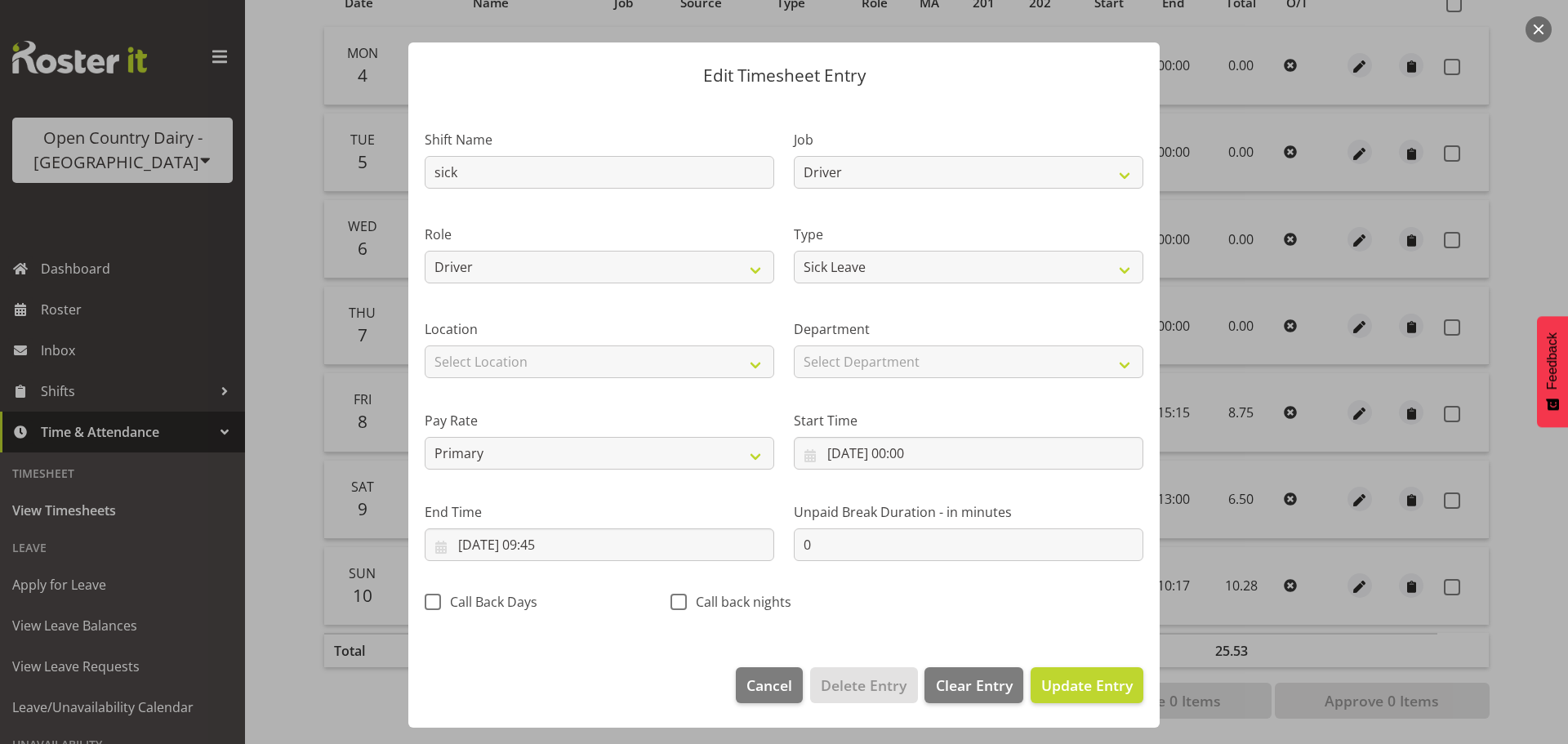
scroll to position [15, 0]
click at [1082, 686] on span "Update Entry" at bounding box center [1087, 685] width 92 height 20
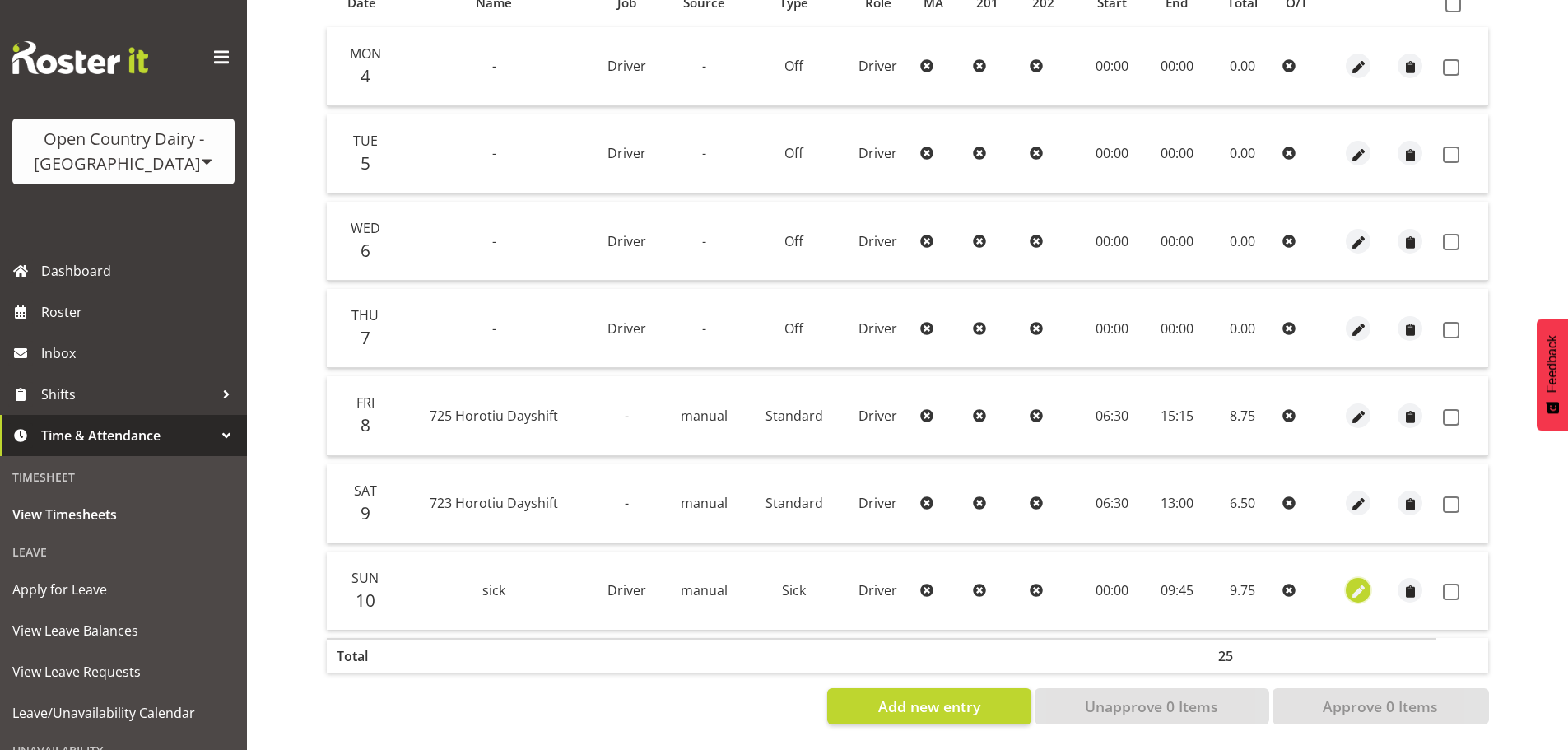
click at [1359, 583] on span "button" at bounding box center [1359, 592] width 19 height 19
select select "Sick"
select select "7"
select select "2025"
select select "9"
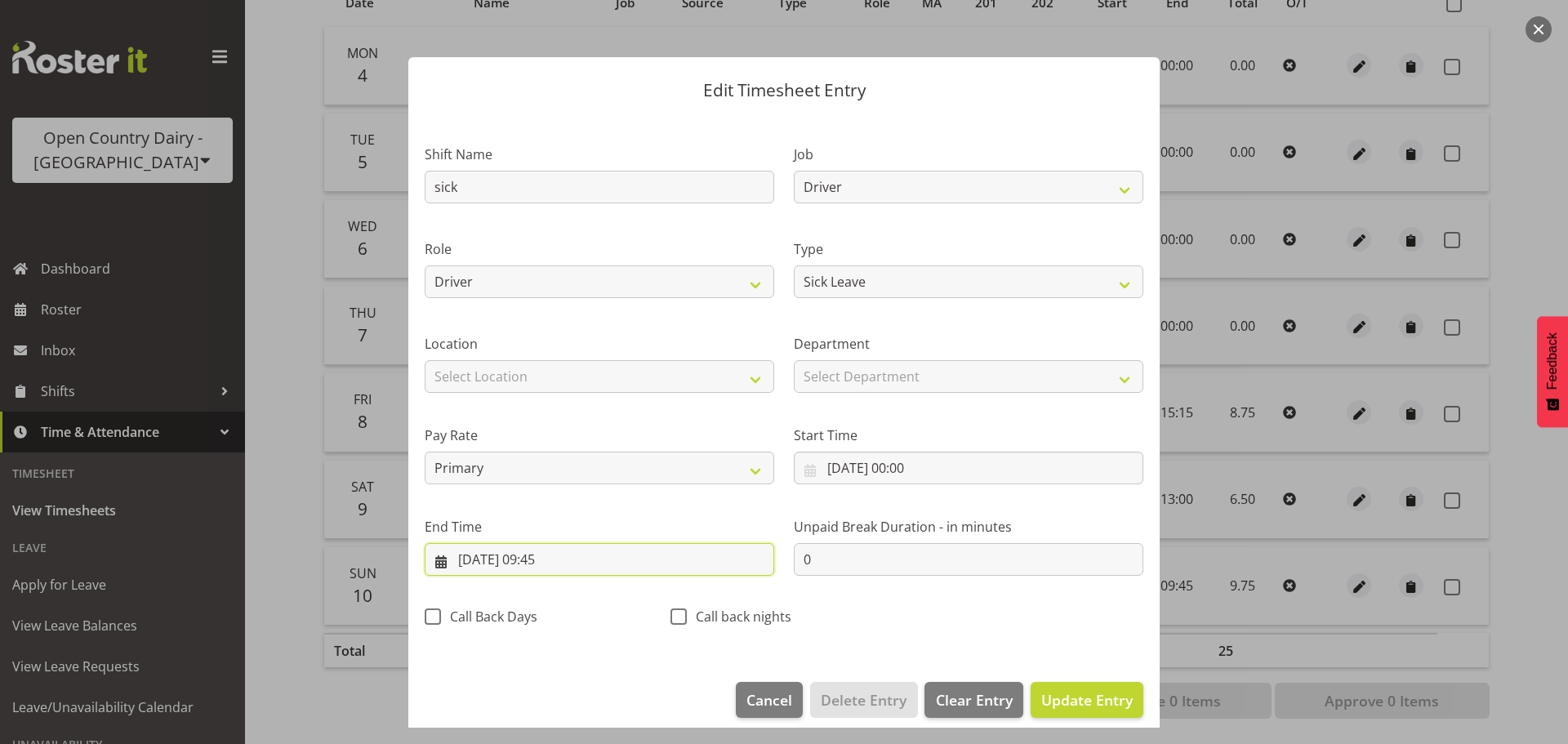
click at [583, 560] on input "10/08/2025, 09:45" at bounding box center [599, 559] width 350 height 33
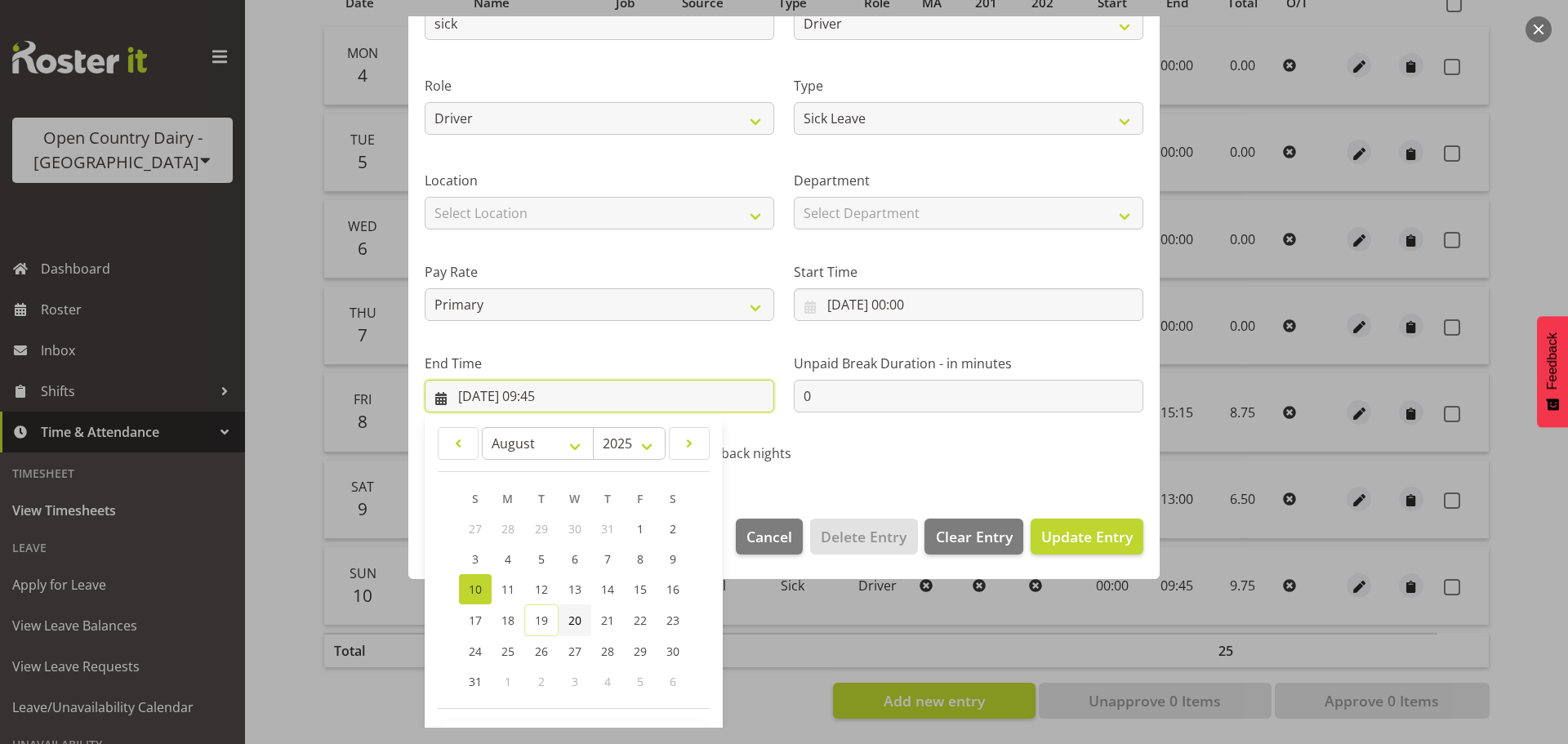
scroll to position [221, 0]
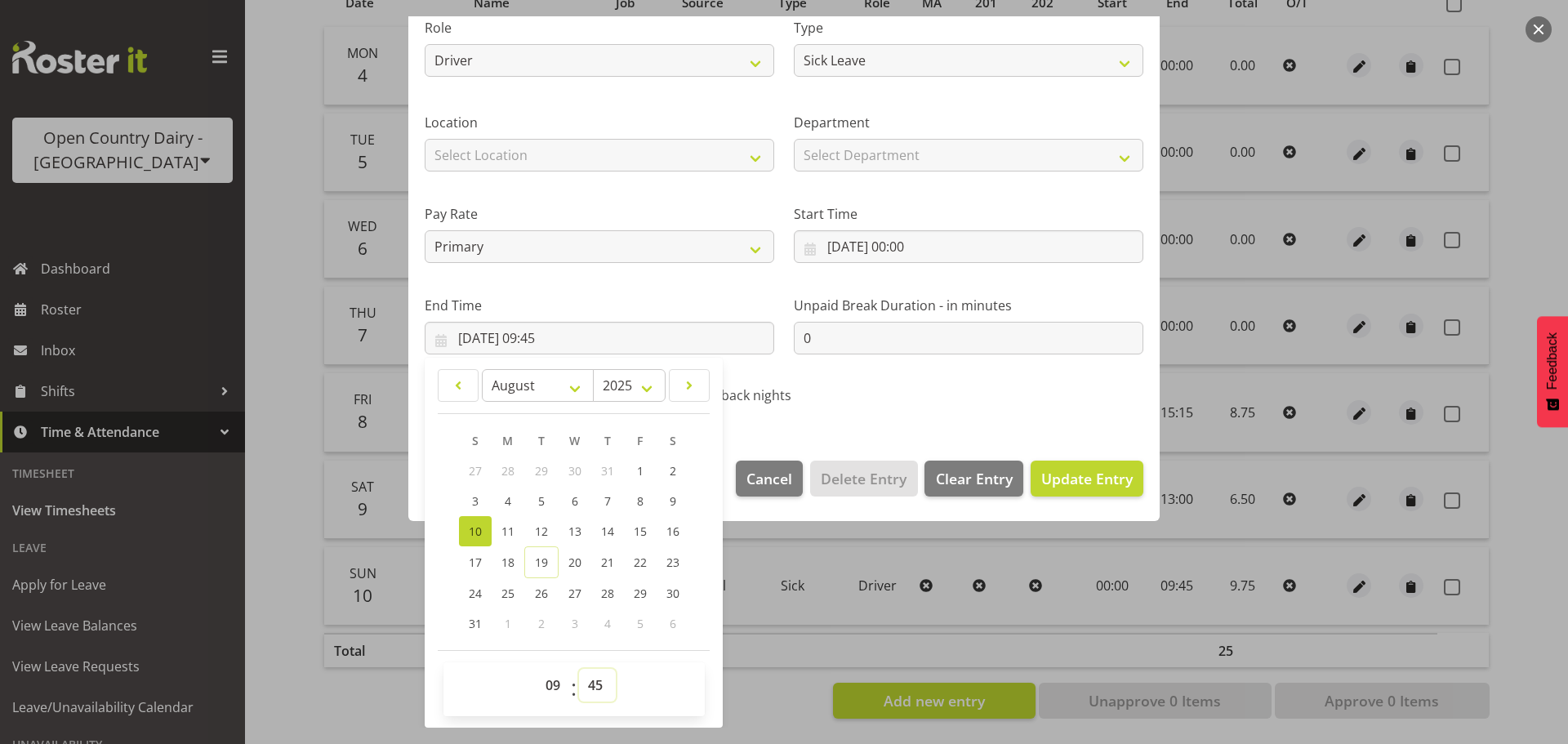
click at [598, 680] on select "00 01 02 03 04 05 06 07 08 09 10 11 12 13 14 15 16 17 18 19 20 21 22 23 24 25 2…" at bounding box center [596, 685] width 37 height 33
select select "58"
click at [579, 669] on select "00 01 02 03 04 05 06 07 08 09 10 11 12 13 14 15 16 17 18 19 20 21 22 23 24 25 2…" at bounding box center [596, 685] width 37 height 33
type input "10/08/2025, 09:58"
click at [1069, 482] on span "Update Entry" at bounding box center [1087, 478] width 92 height 20
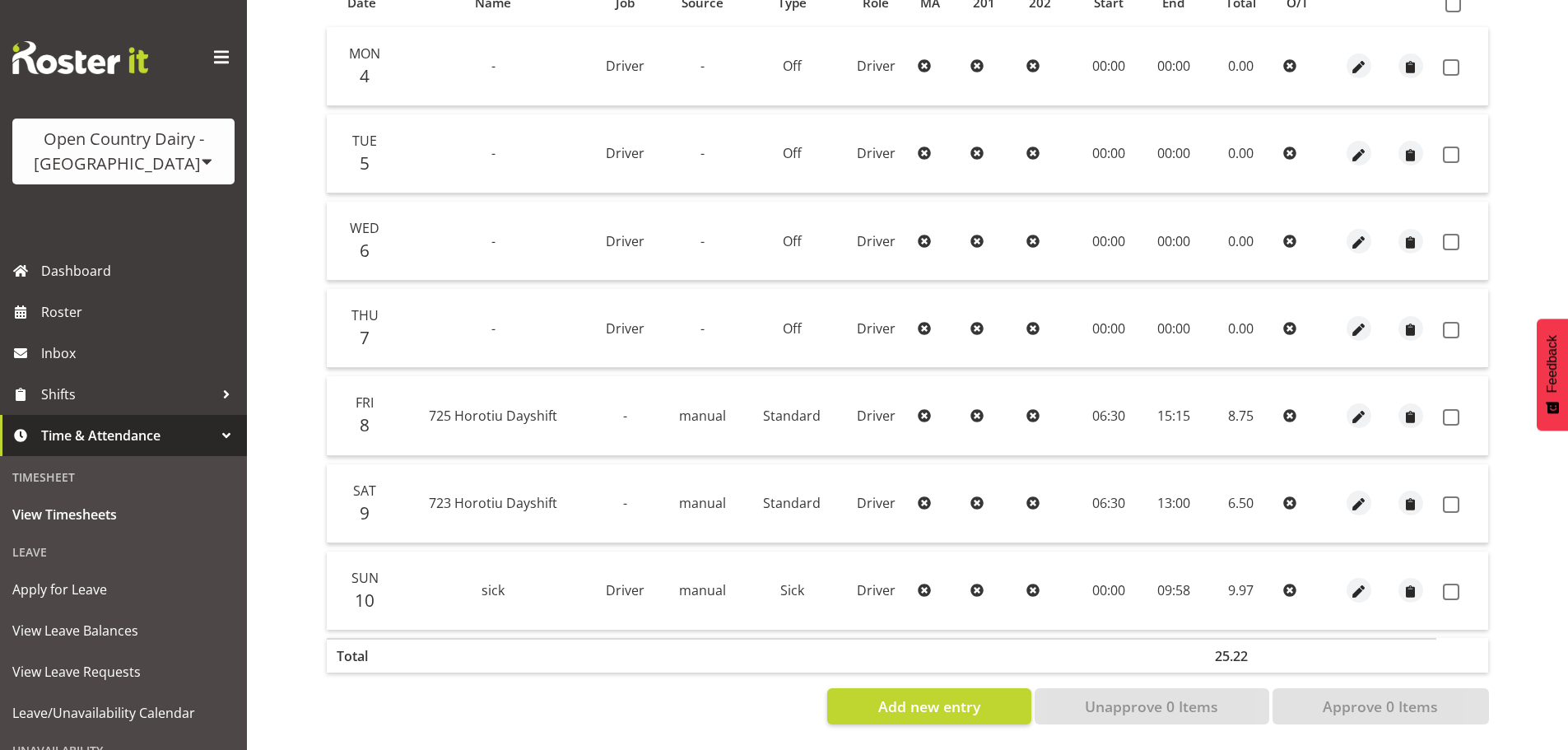
scroll to position [0, 0]
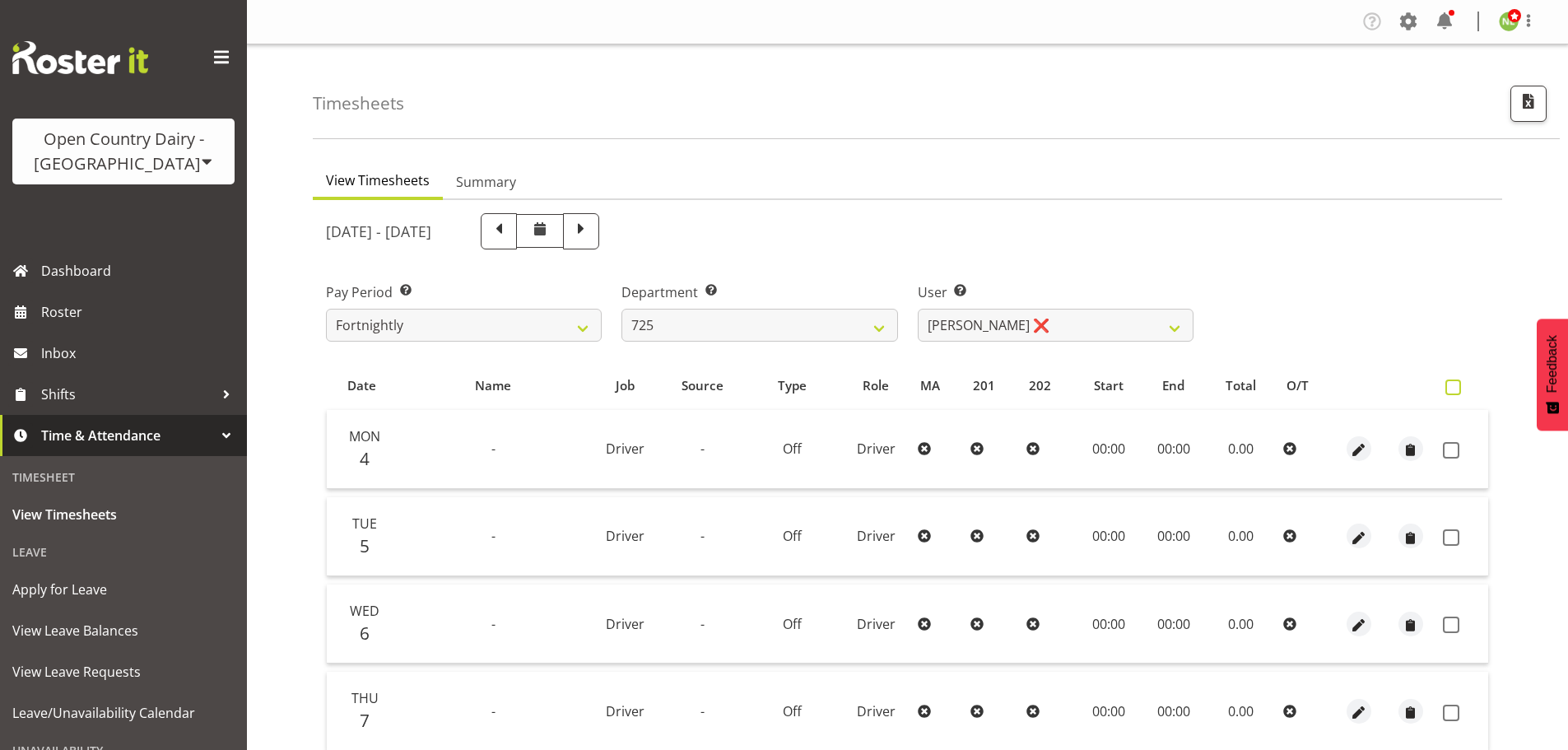
click at [1453, 384] on span at bounding box center [1454, 387] width 16 height 16
click at [1453, 384] on input "checkbox" at bounding box center [1451, 387] width 10 height 10
checkbox input "true"
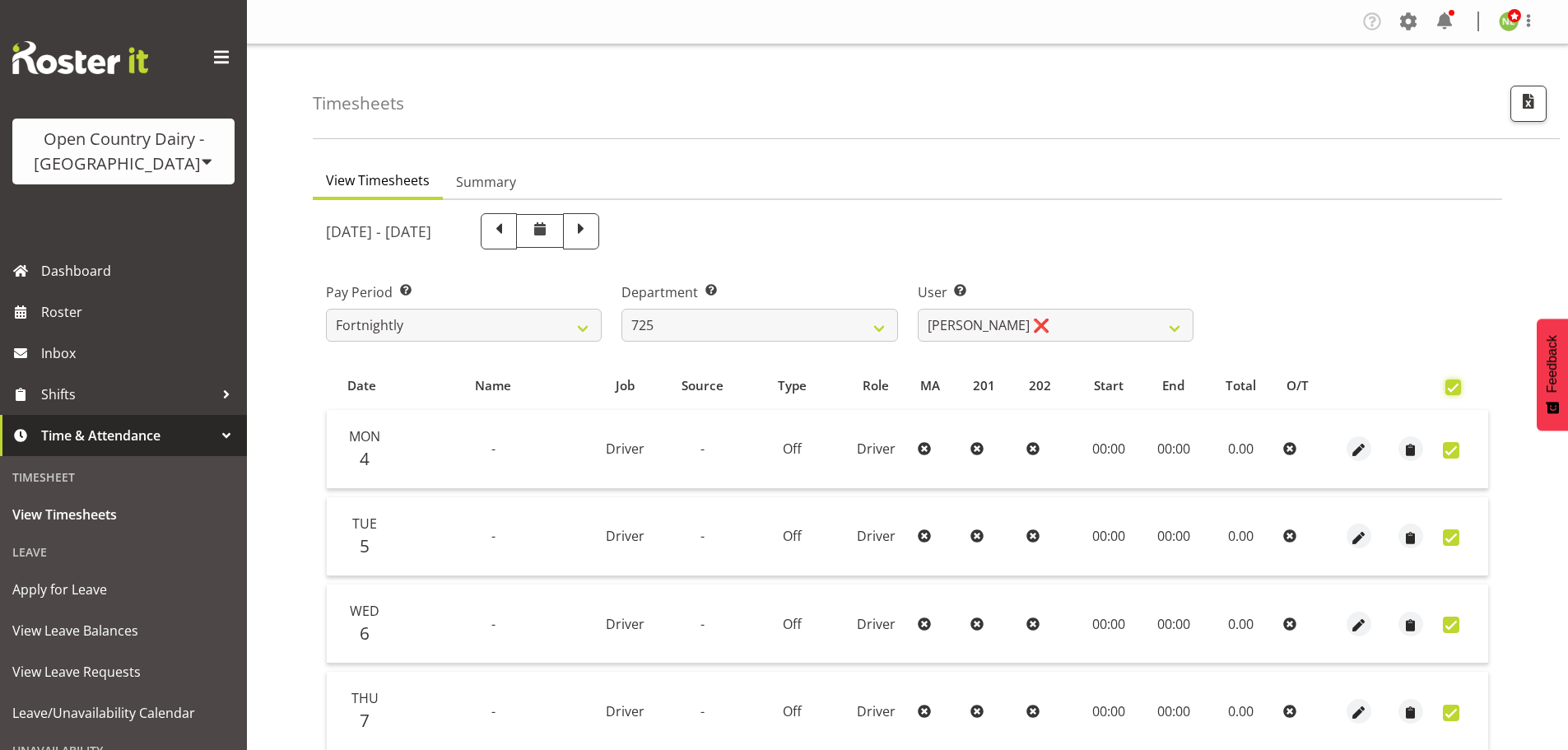
checkbox input "true"
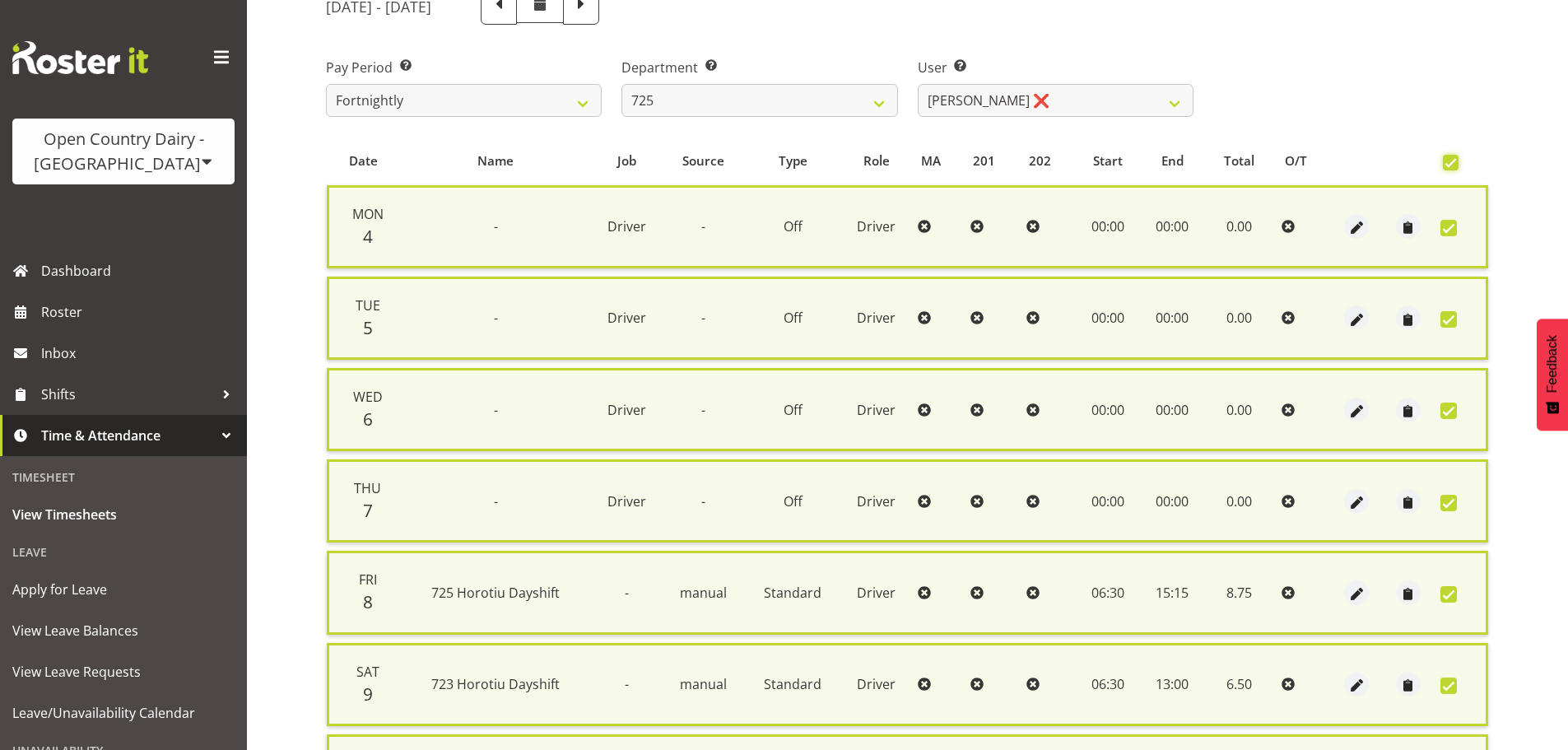
scroll to position [423, 0]
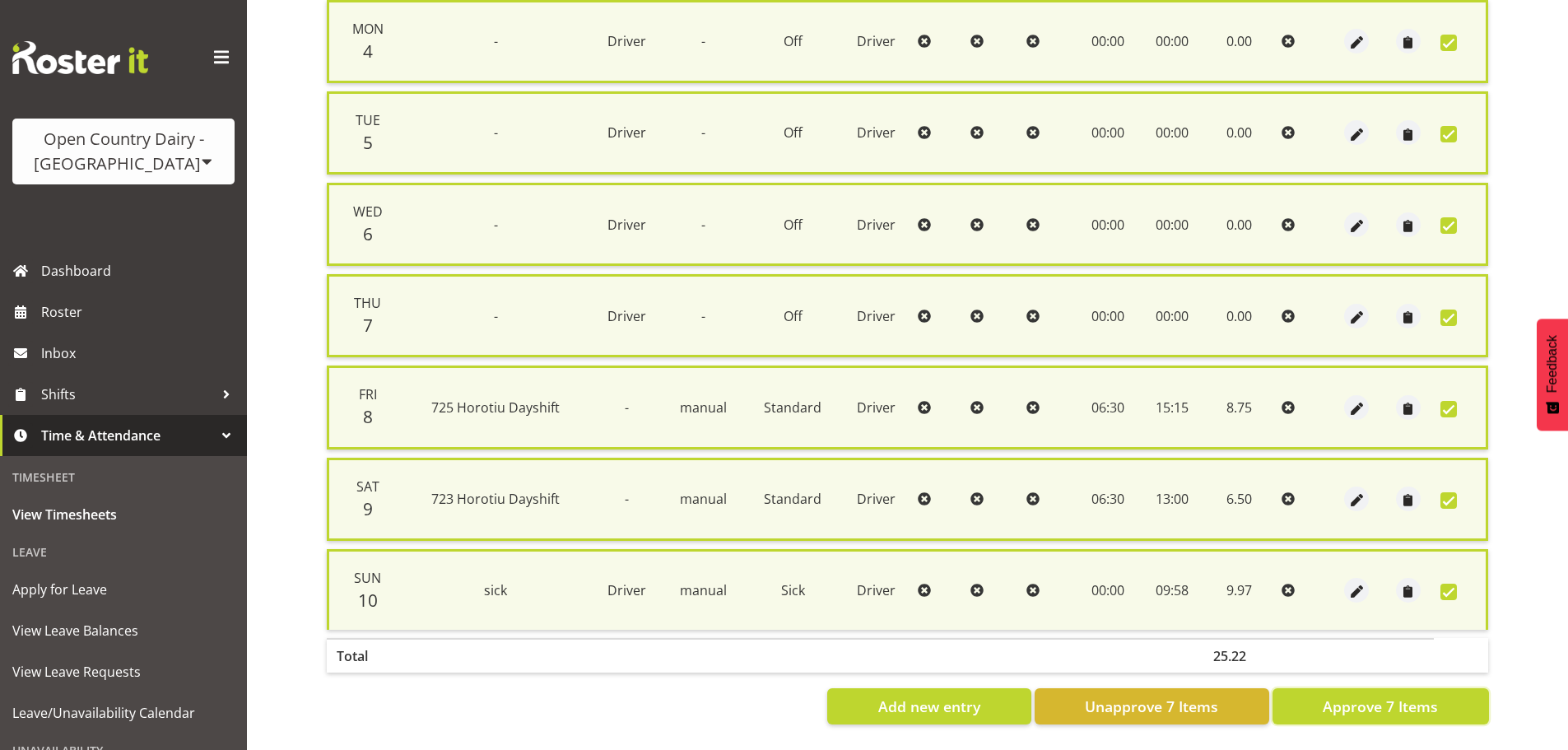
click at [1409, 696] on span "Approve 7 Items" at bounding box center [1381, 706] width 115 height 22
checkbox input "false"
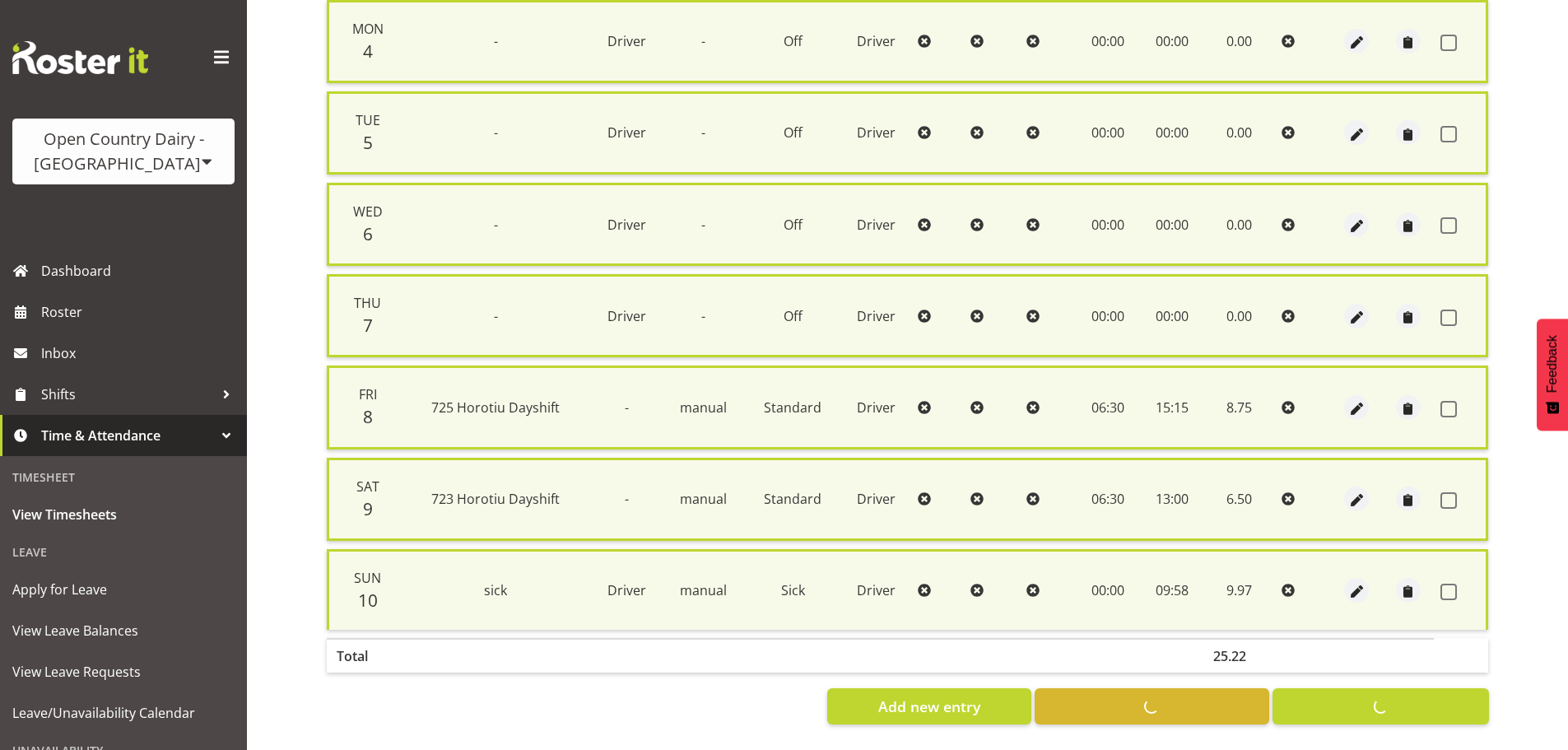
checkbox input "false"
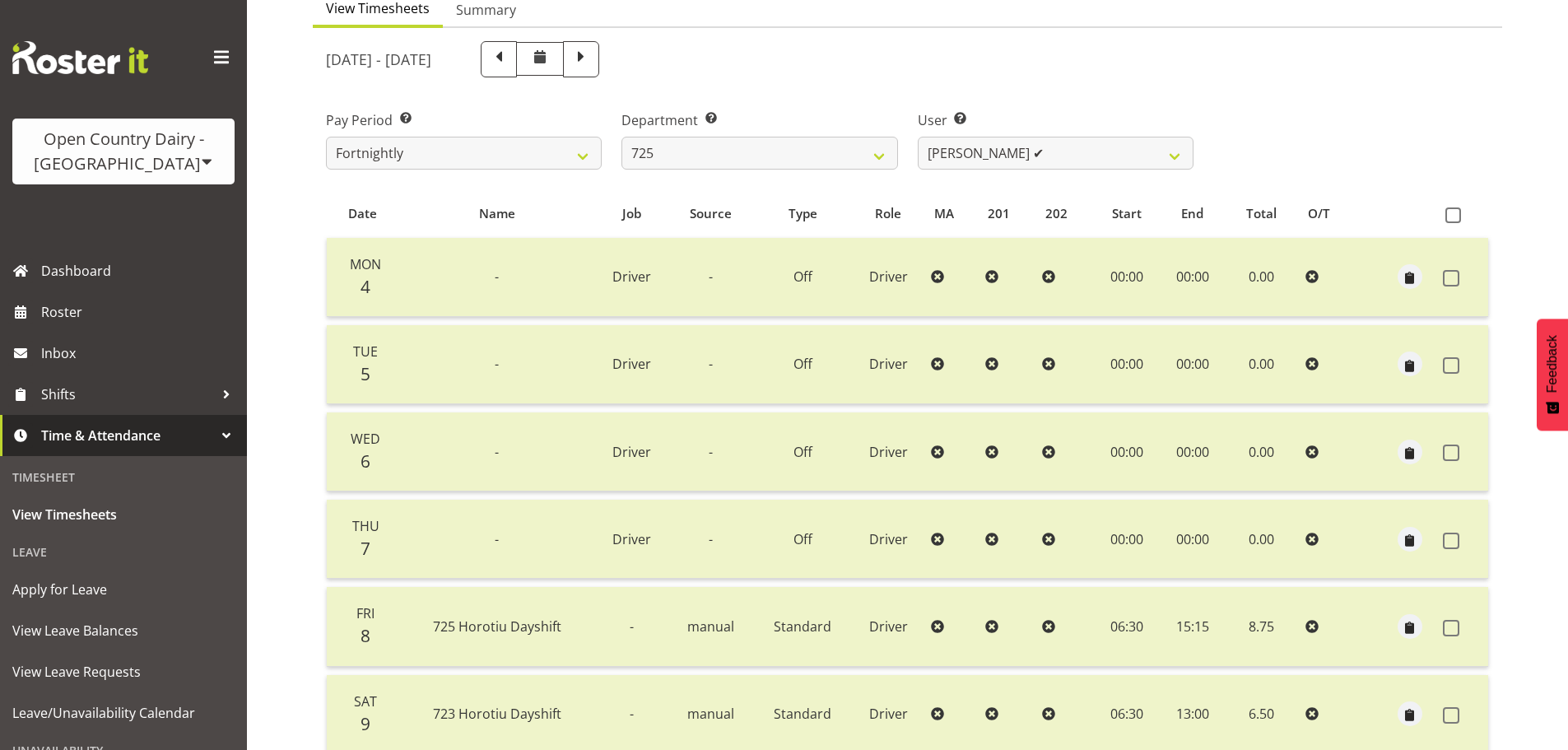
scroll to position [0, 0]
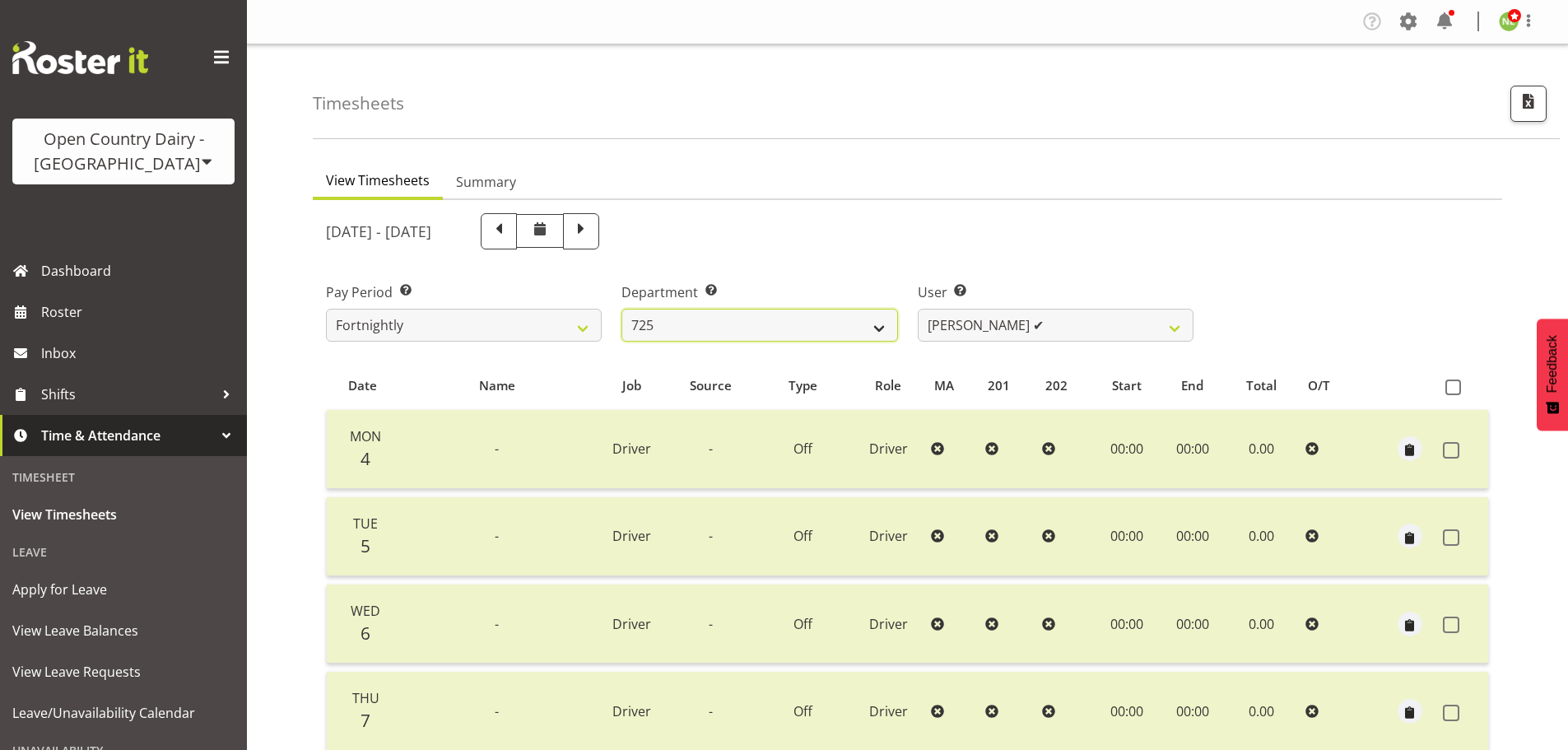
click at [761, 314] on select "701 702 703 704 705 706 707 708 709 710 711 712 713 714 715 716 717 718 719 720" at bounding box center [759, 324] width 276 height 33
select select "710"
click at [621, 308] on select "701 702 703 704 705 706 707 708 709 710 711 712 713 714 715 716 717 718 719 720" at bounding box center [759, 324] width 276 height 33
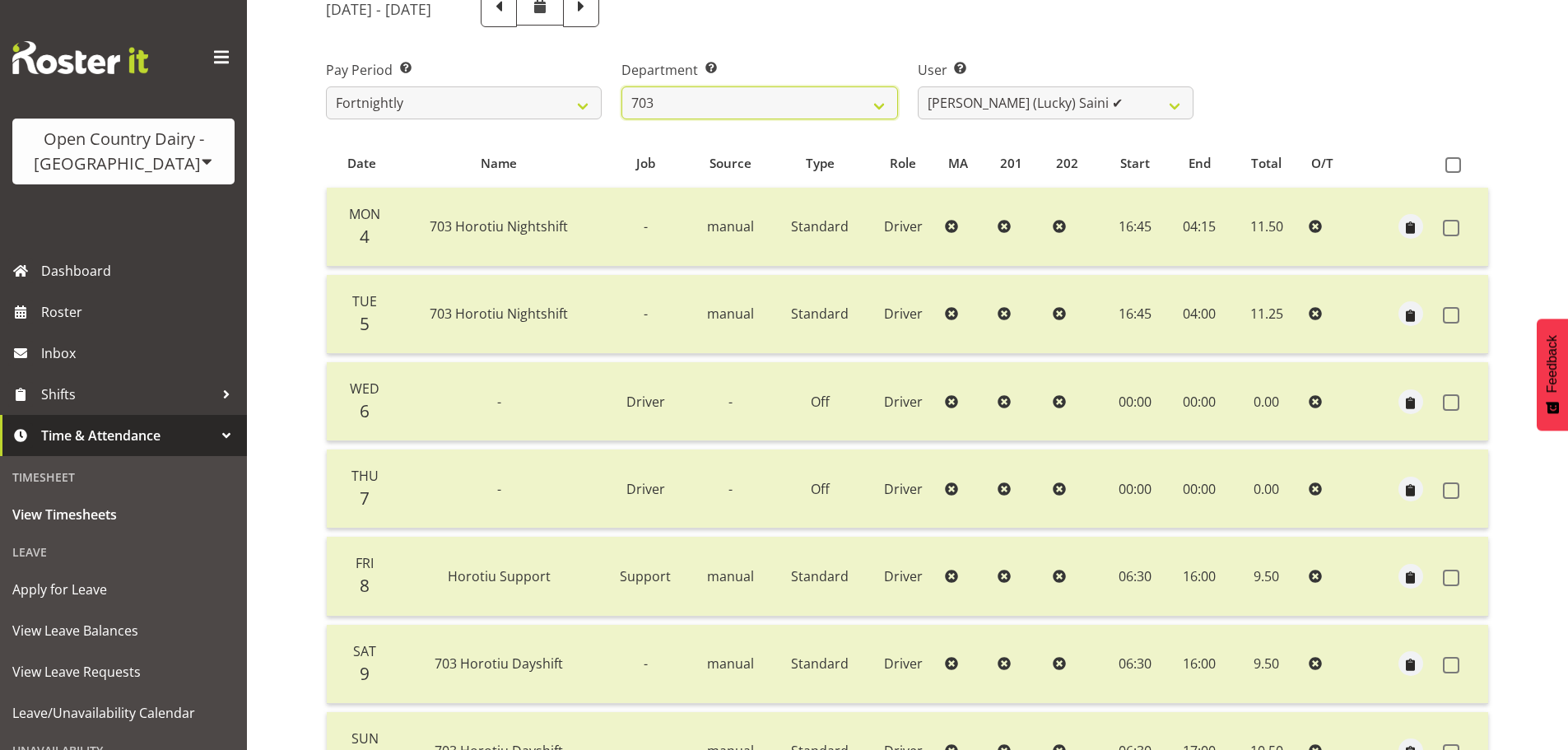
scroll to position [82, 0]
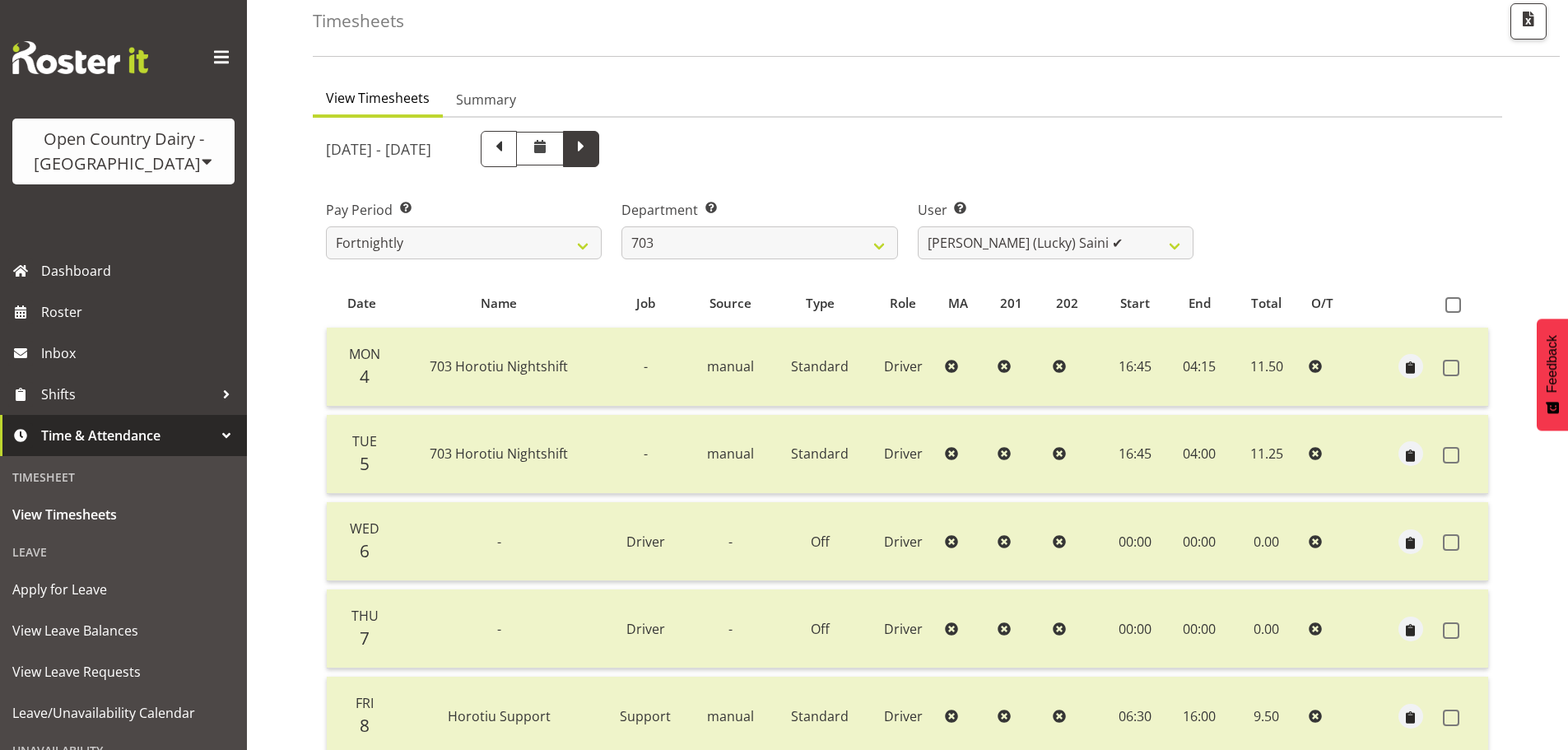
click at [592, 155] on span at bounding box center [581, 148] width 22 height 22
select select
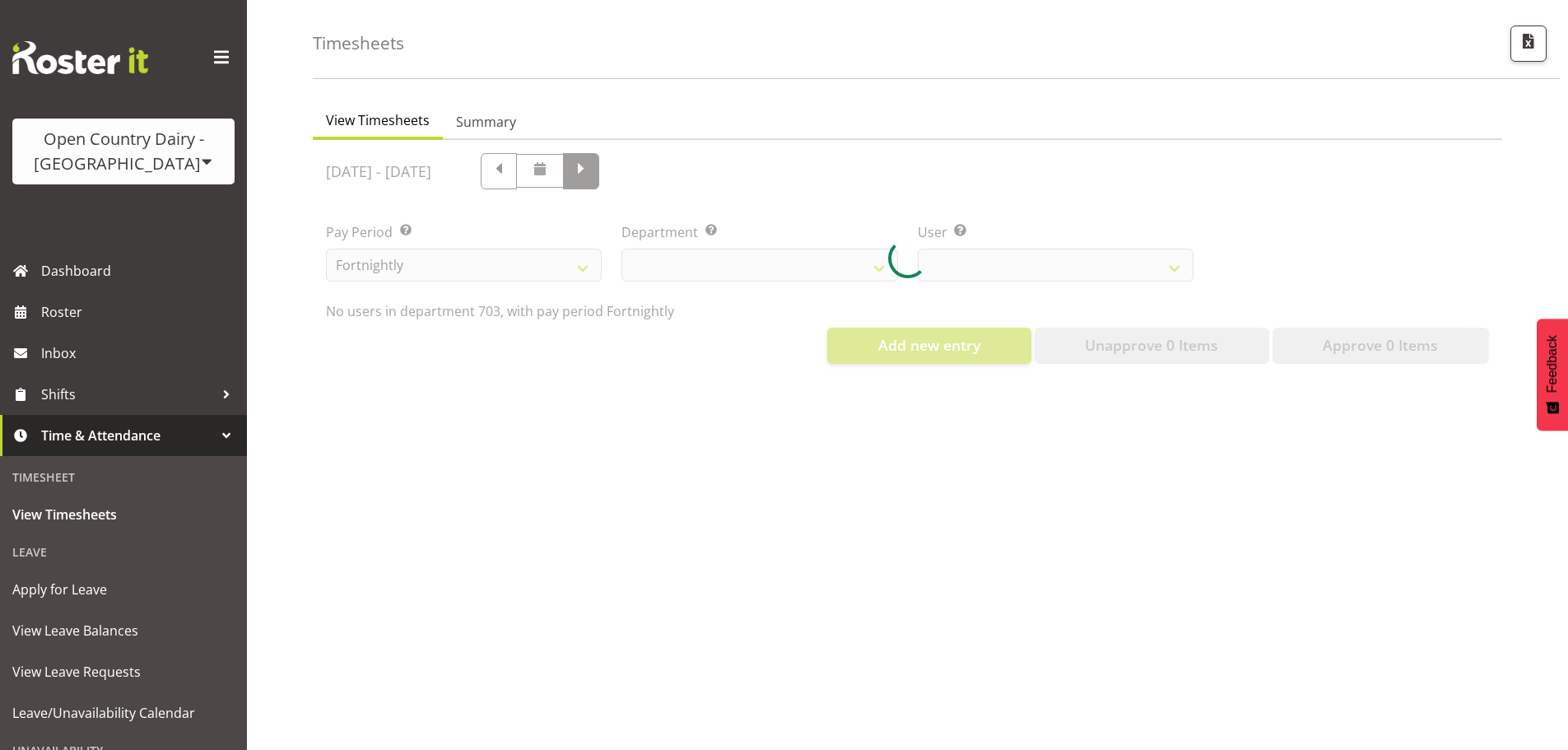
scroll to position [73, 0]
select select "710"
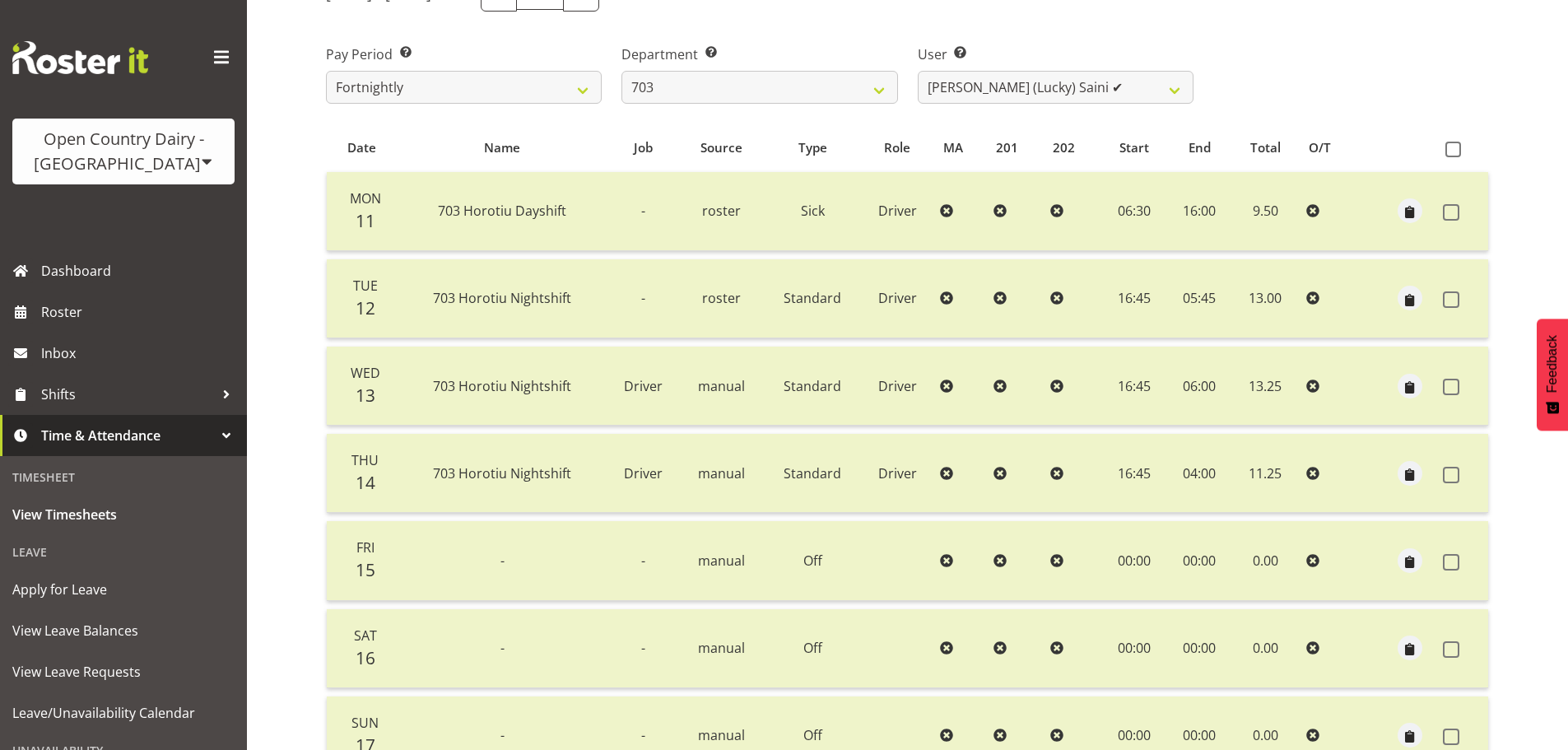
scroll to position [66, 0]
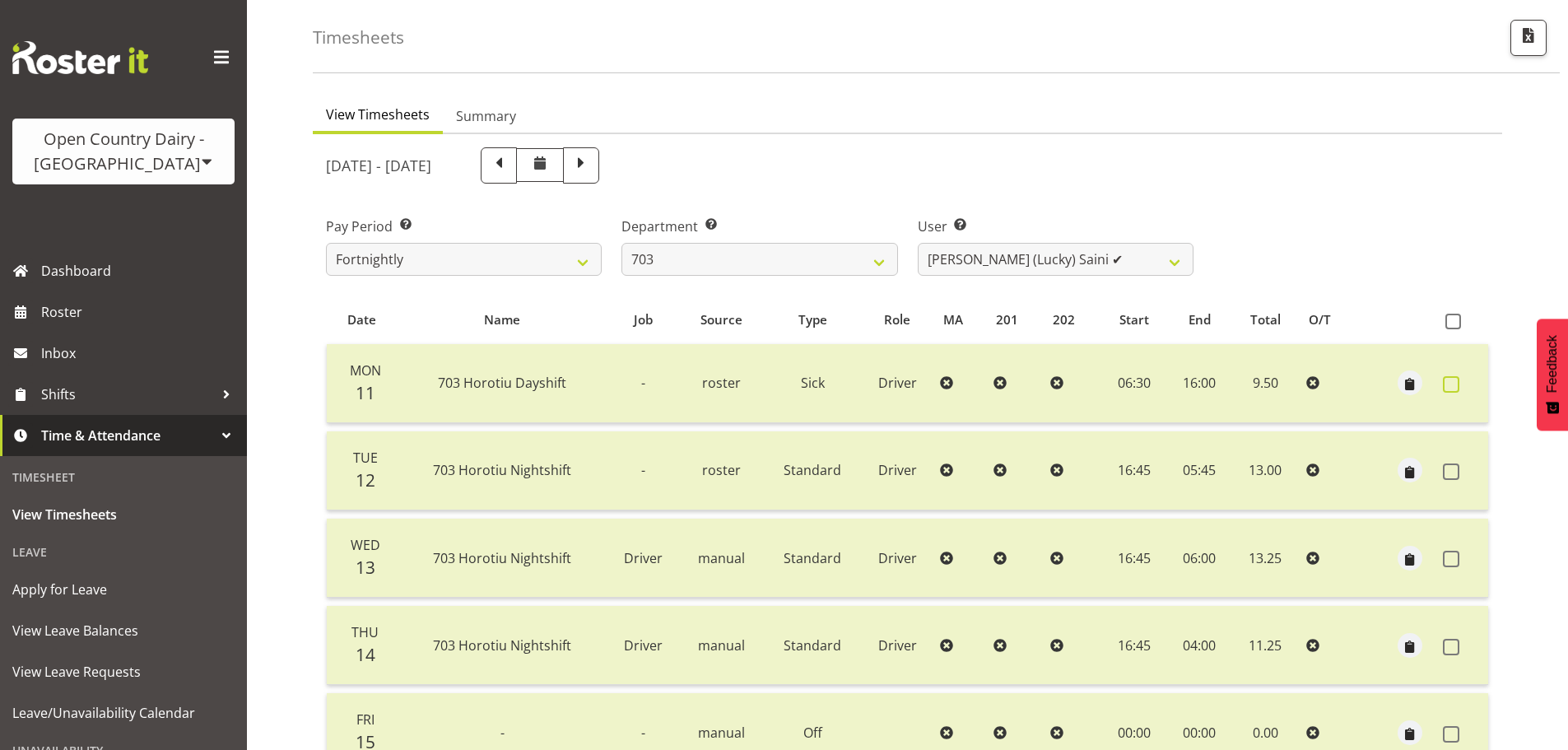
click at [1456, 385] on span at bounding box center [1451, 384] width 16 height 16
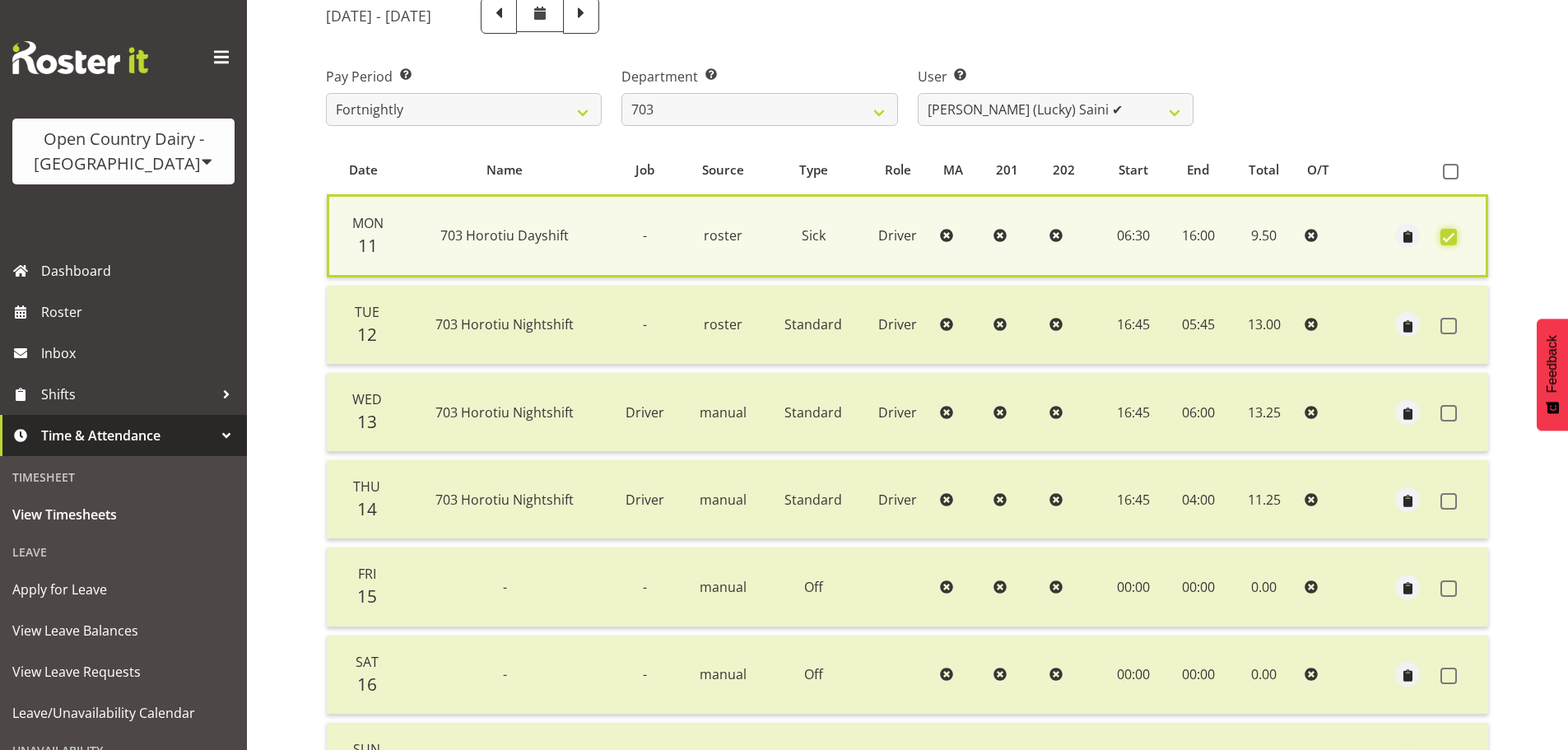
scroll to position [399, 0]
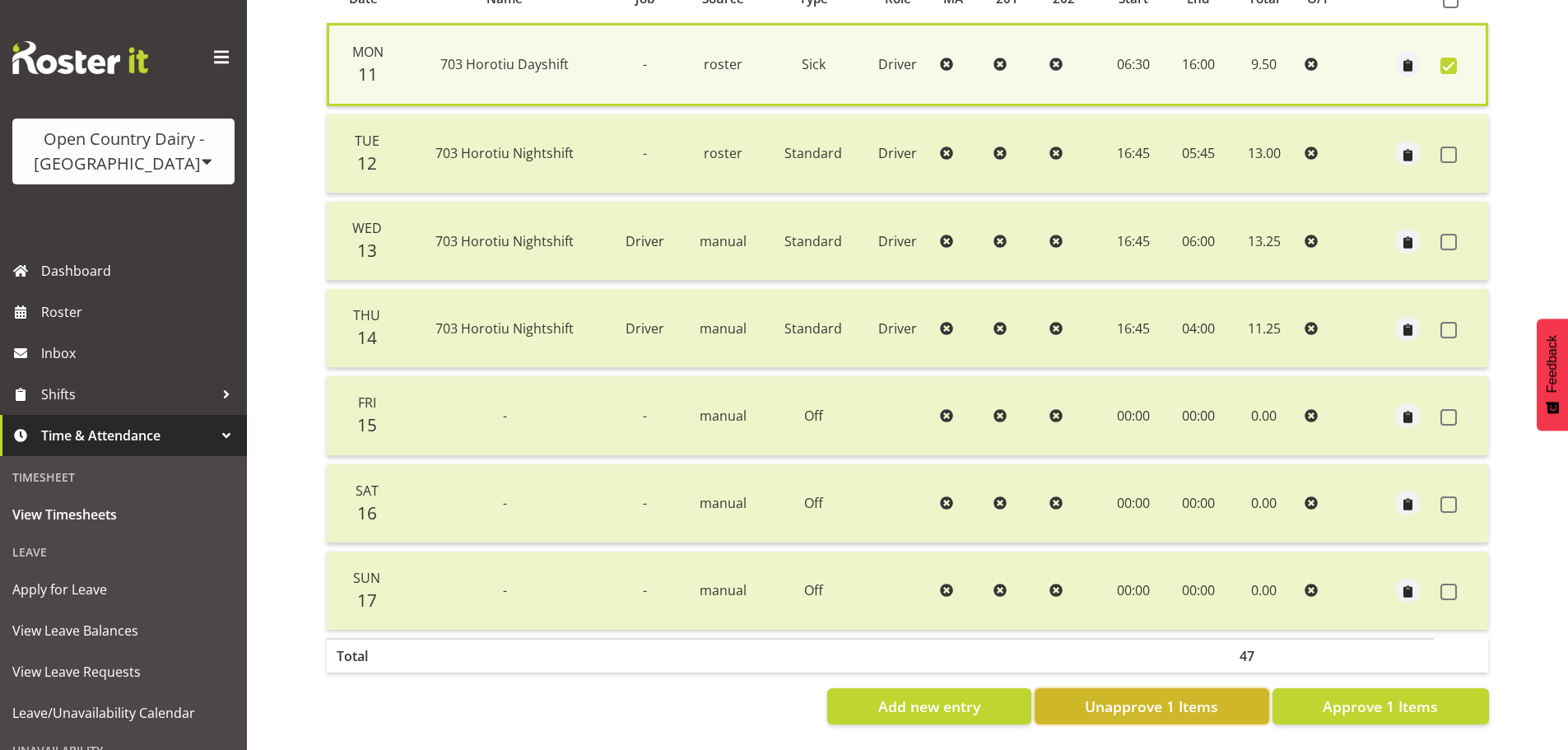
click at [1196, 702] on span "Unapprove 1 Items" at bounding box center [1151, 706] width 133 height 22
checkbox input "false"
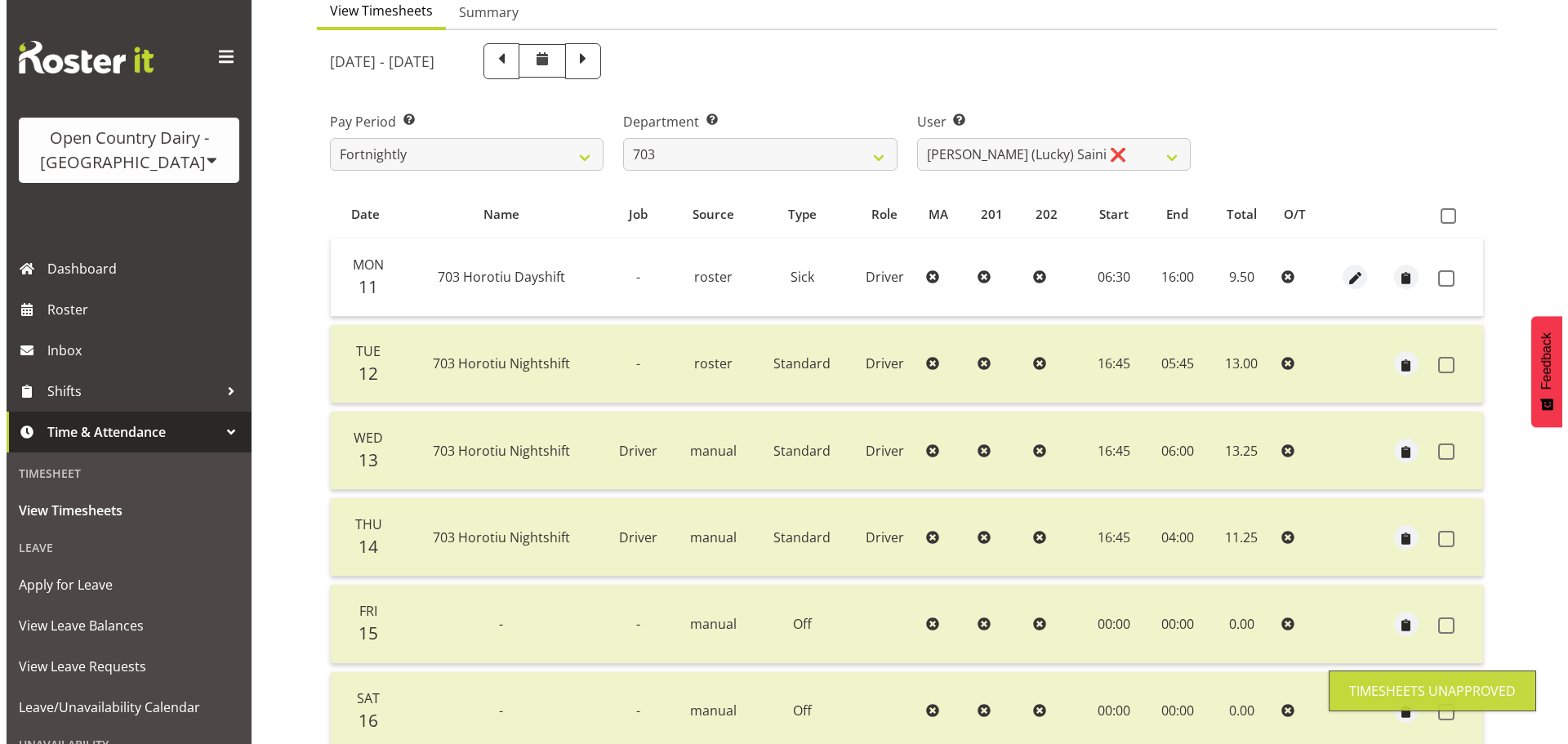
scroll to position [147, 0]
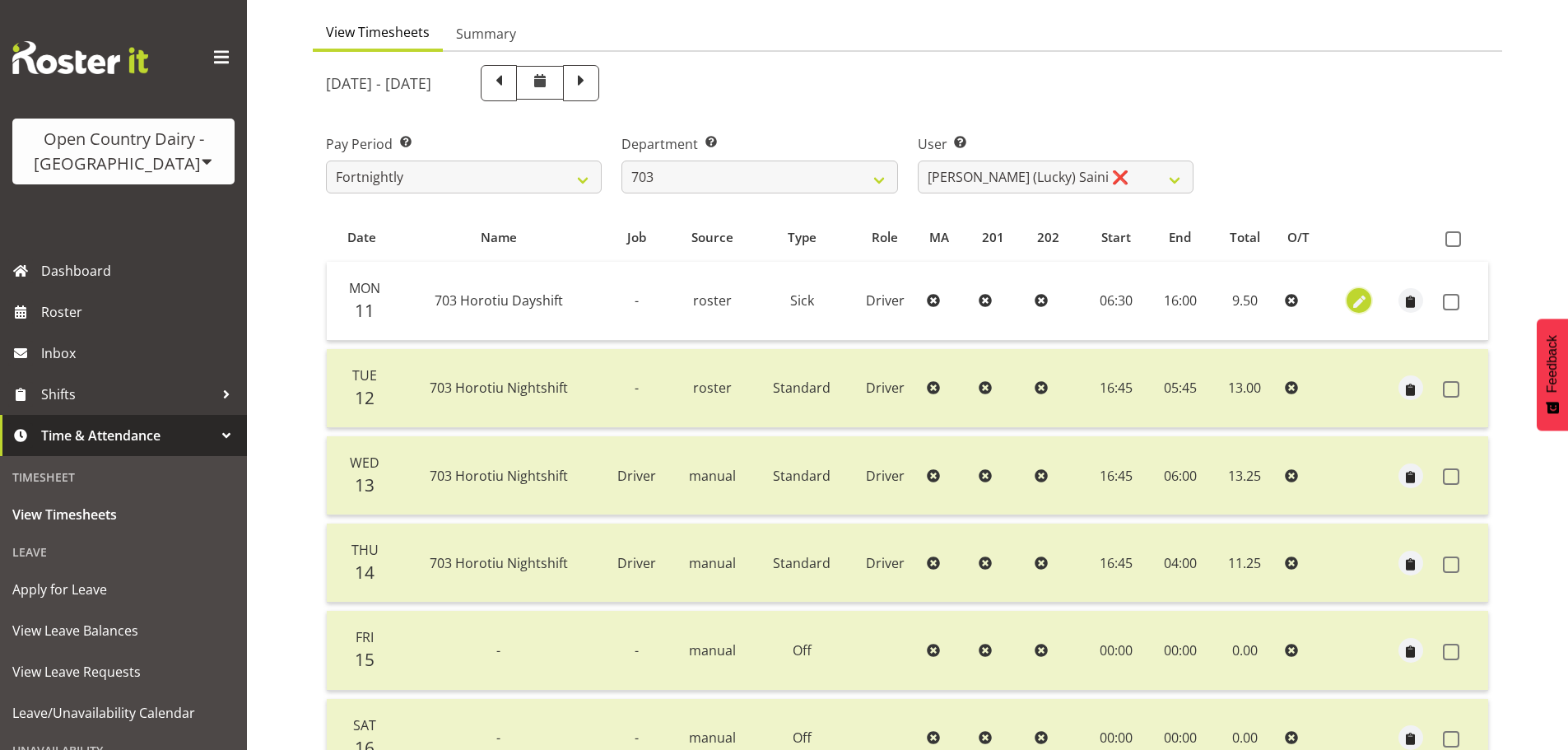
click at [1356, 299] on span "button" at bounding box center [1360, 303] width 19 height 19
select select "Sick"
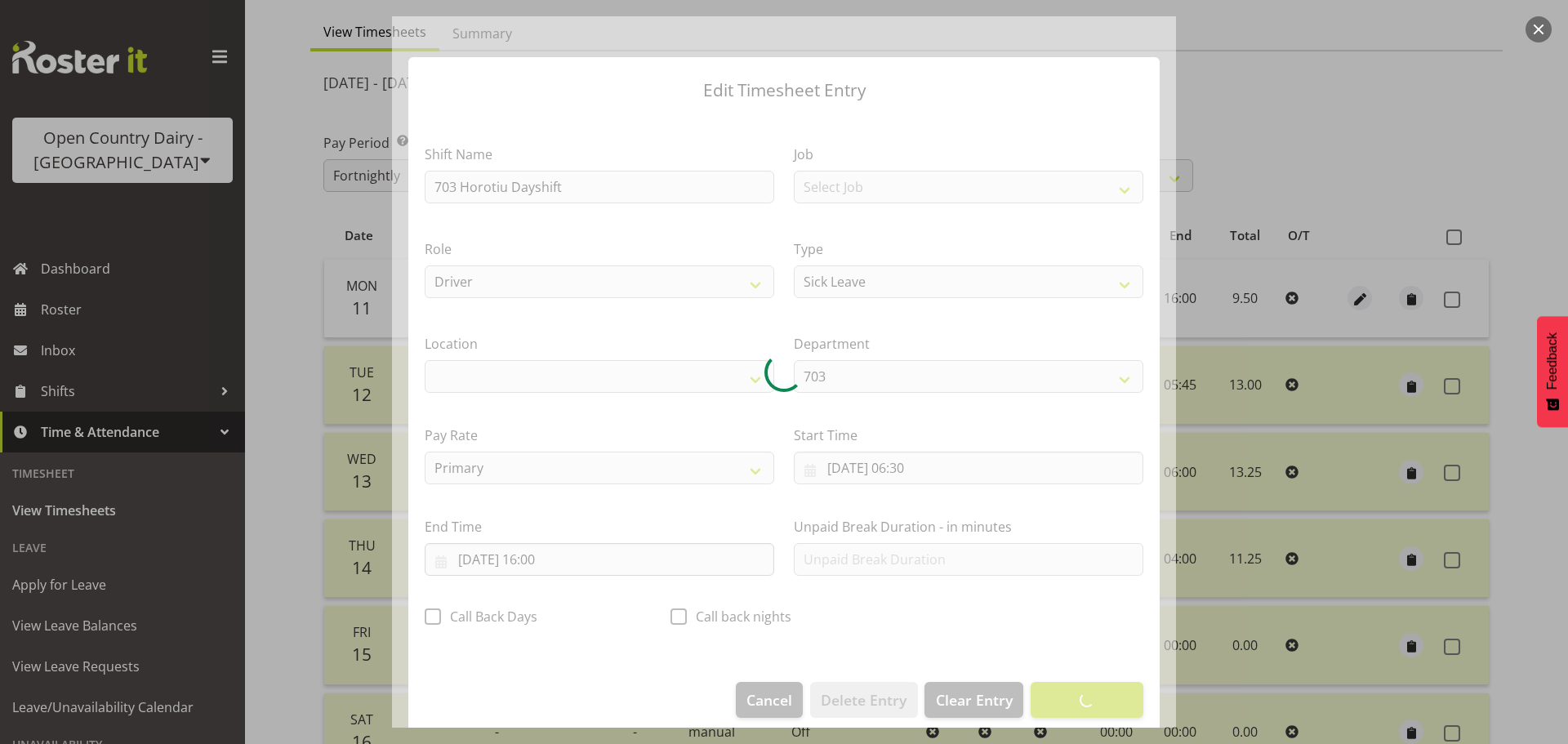
select select "1054"
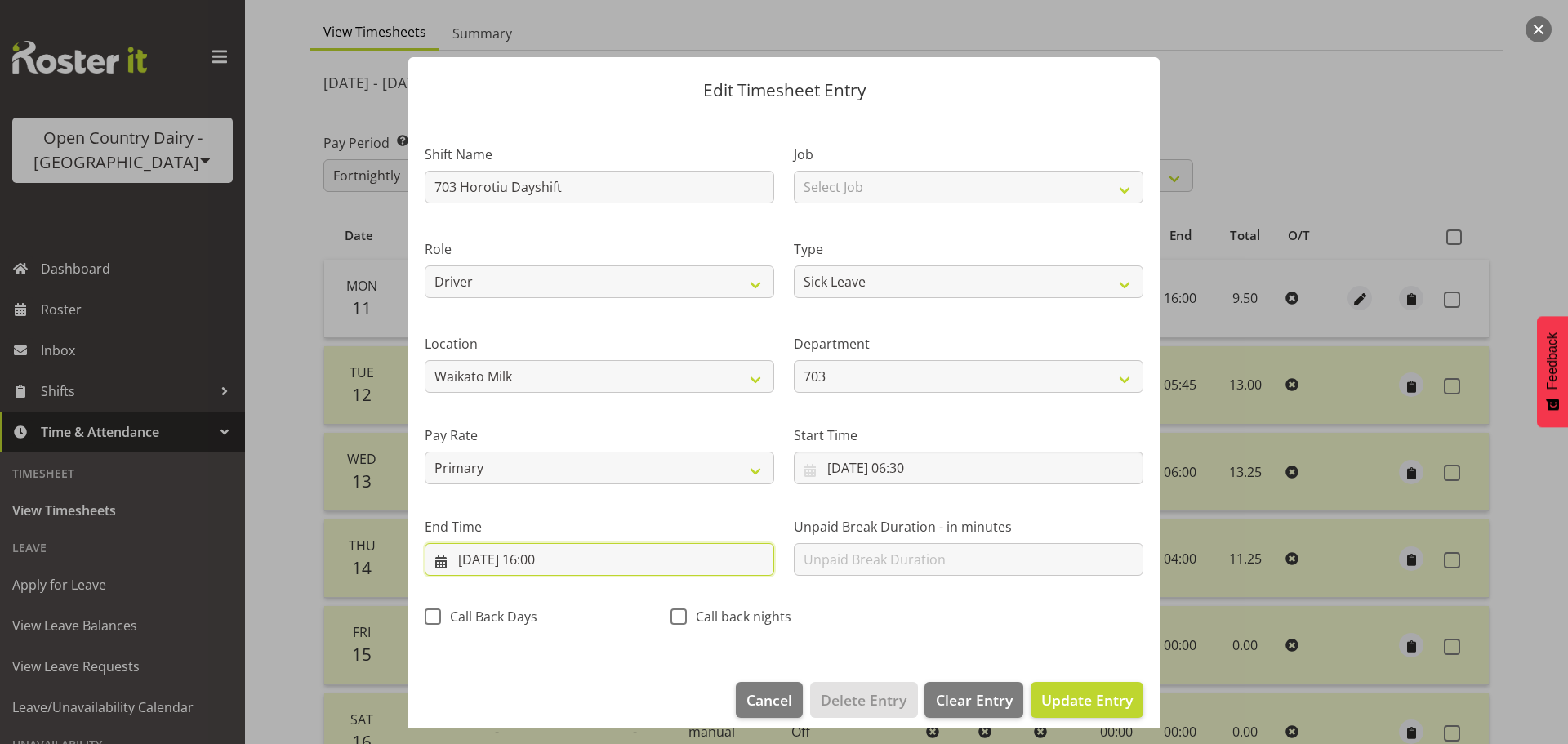
click at [552, 565] on input "11/08/2025, 16:00" at bounding box center [599, 559] width 350 height 33
click at [602, 520] on label "End Time" at bounding box center [599, 526] width 350 height 20
click at [765, 706] on span "Cancel" at bounding box center [769, 700] width 46 height 22
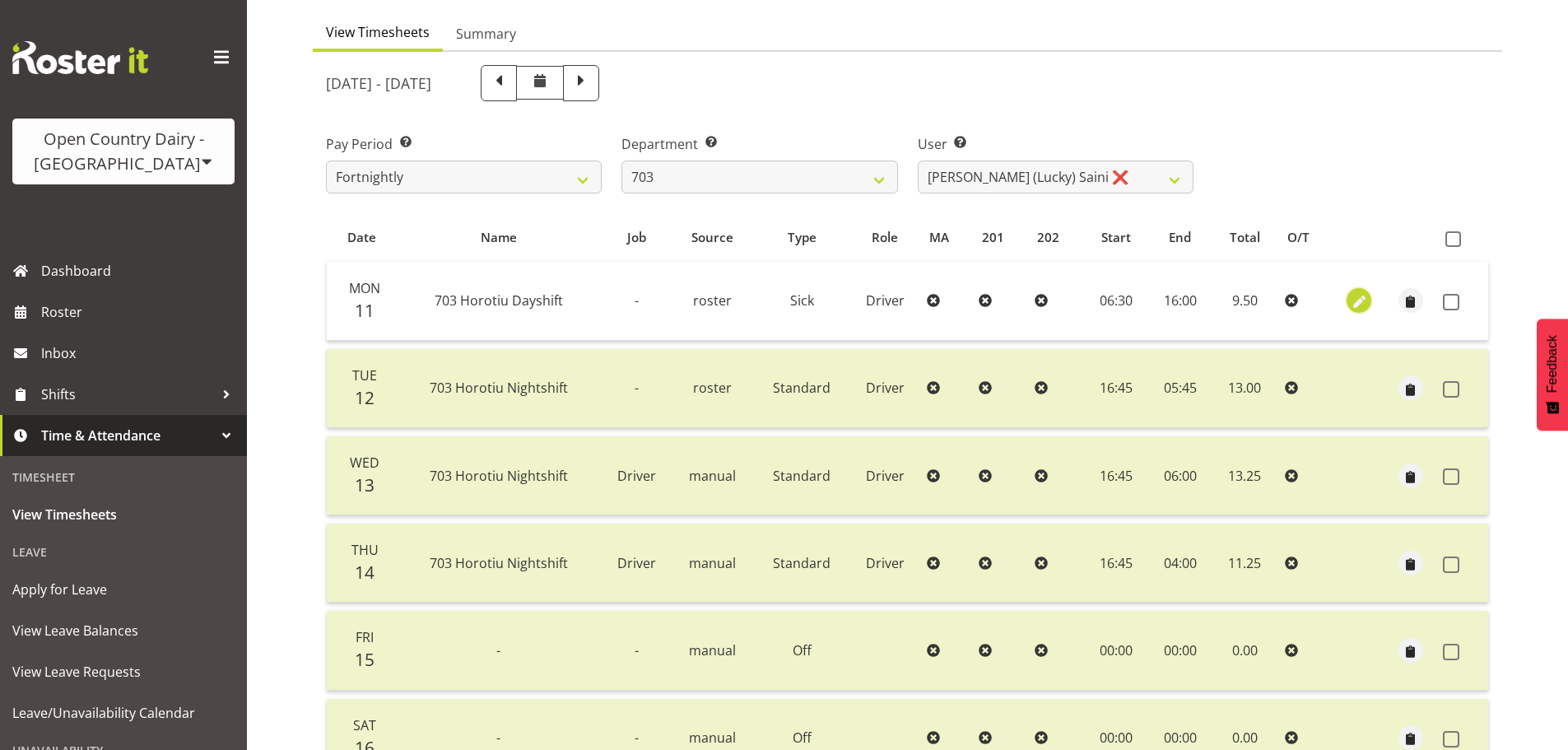
click at [1355, 303] on span "button" at bounding box center [1360, 303] width 19 height 19
select select "Sick"
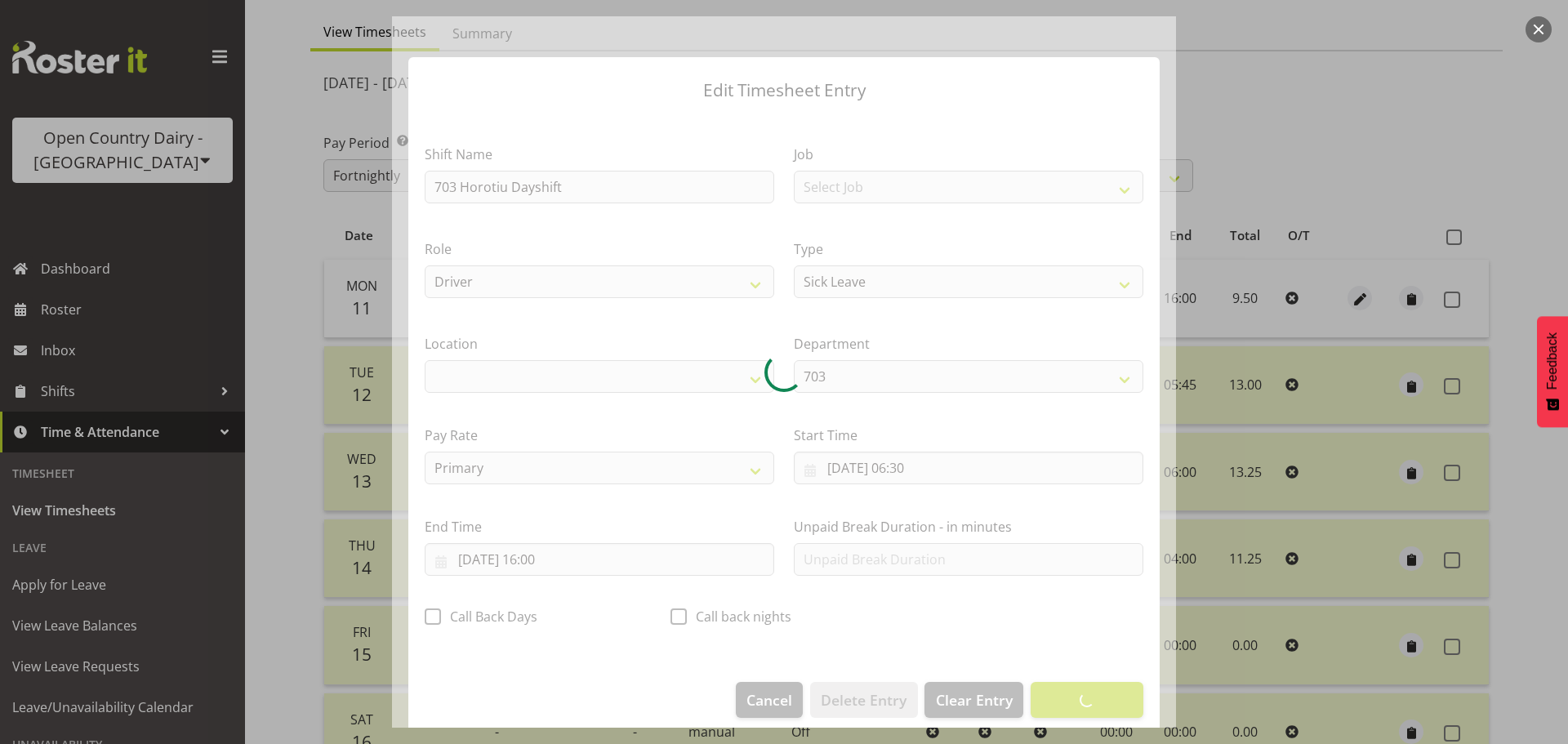
select select "1054"
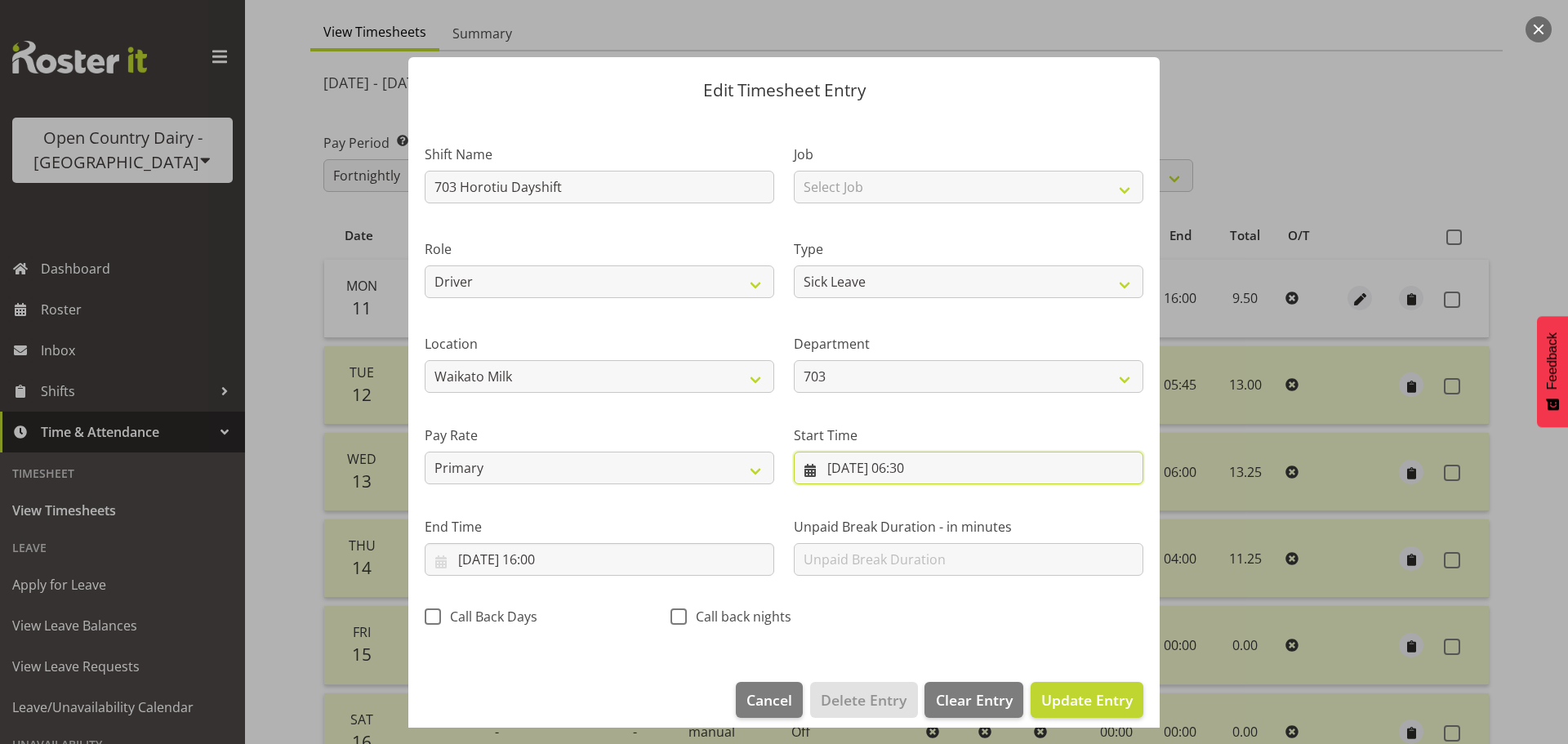
click at [940, 469] on input "11/08/2025, 06:30" at bounding box center [968, 467] width 350 height 33
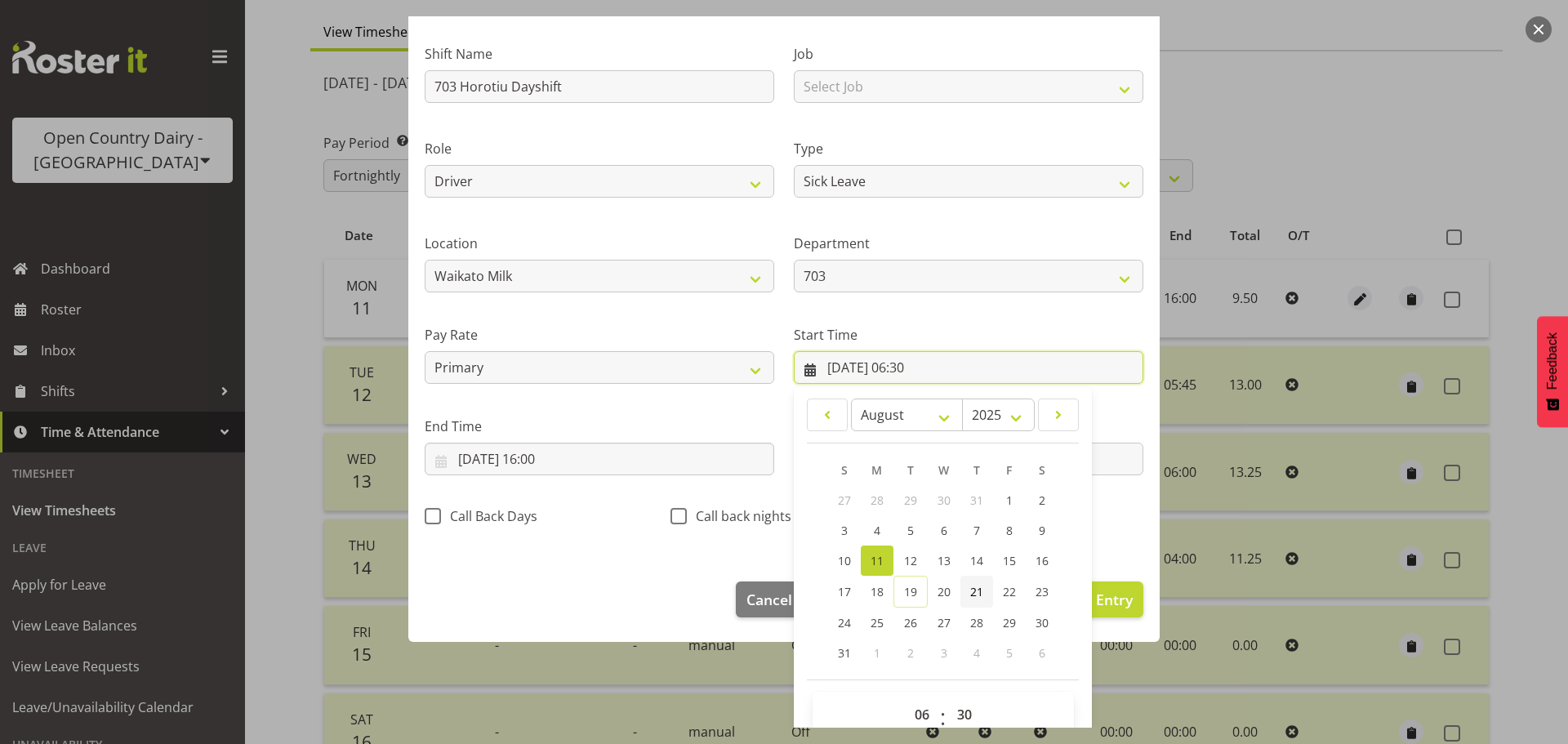
scroll to position [129, 0]
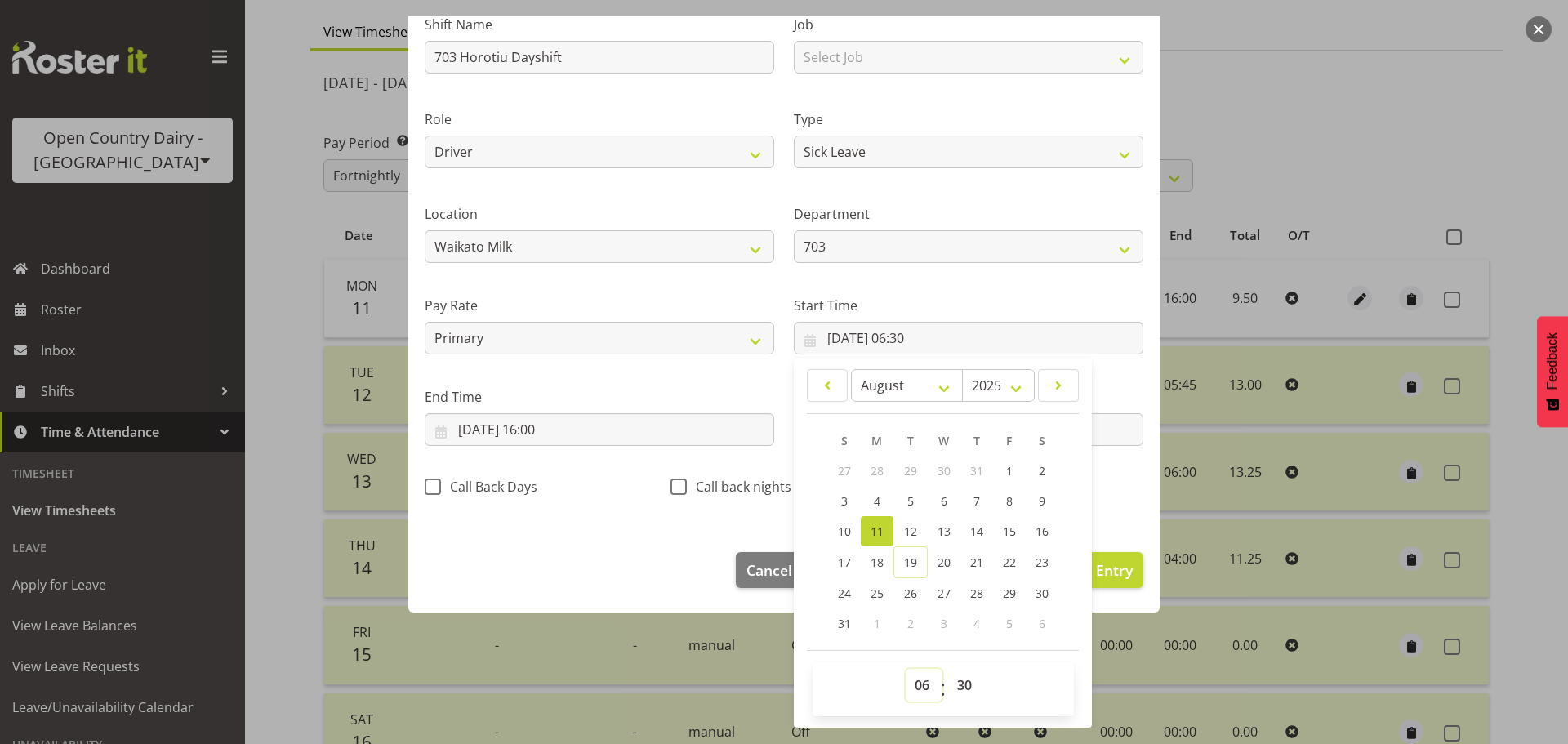
click at [912, 675] on select "00 01 02 03 04 05 06 07 08 09 10 11 12 13 14 15 16 17 18 19 20 21 22 23" at bounding box center [923, 685] width 37 height 33
select select "0"
click at [905, 669] on select "00 01 02 03 04 05 06 07 08 09 10 11 12 13 14 15 16 17 18 19 20 21 22 23" at bounding box center [923, 685] width 37 height 33
type input "11/08/2025, 00:30"
click at [958, 684] on select "00 01 02 03 04 05 06 07 08 09 10 11 12 13 14 15 16 17 18 19 20 21 22 23 24 25 2…" at bounding box center [966, 685] width 37 height 33
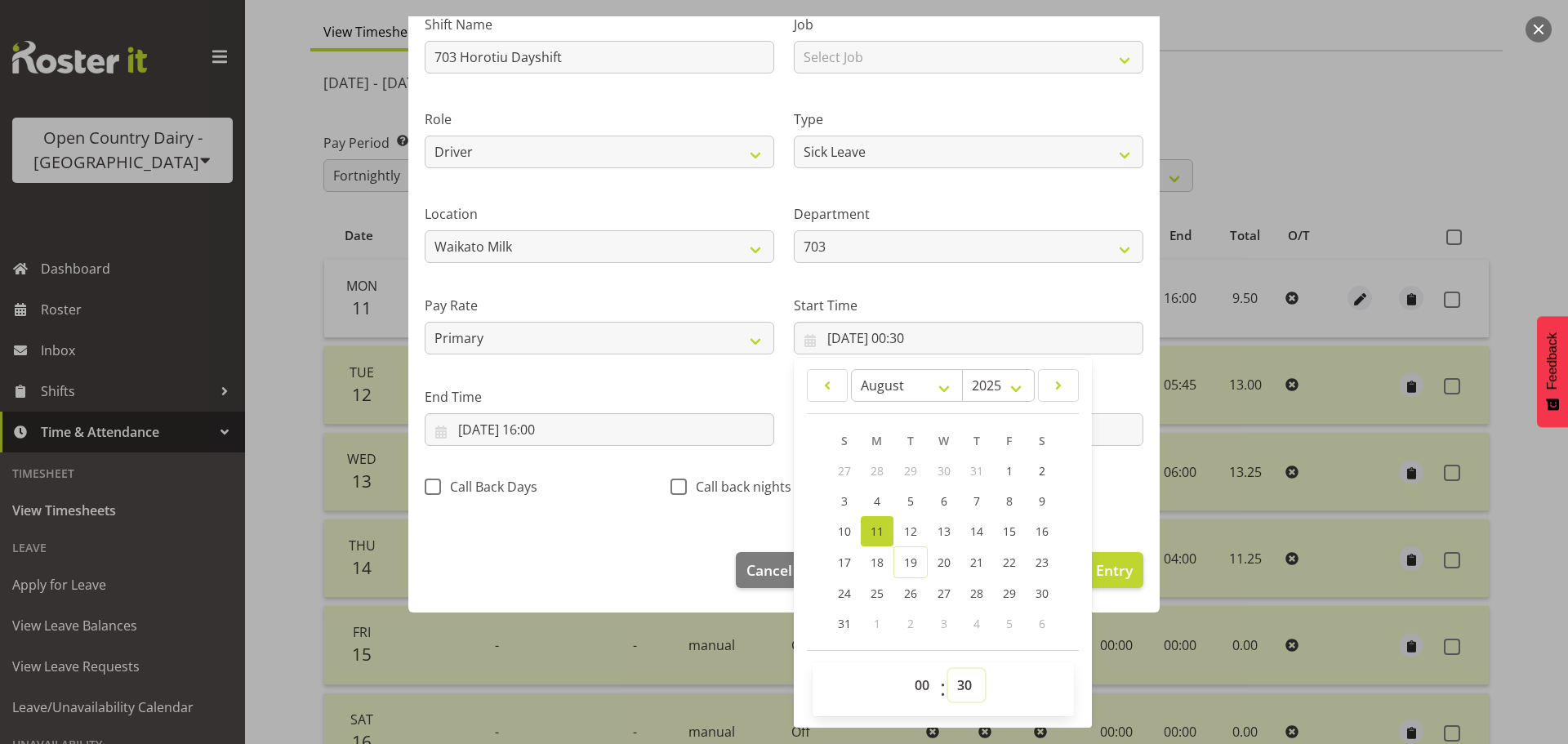
select select "0"
click at [948, 669] on select "00 01 02 03 04 05 06 07 08 09 10 11 12 13 14 15 16 17 18 19 20 21 22 23 24 25 2…" at bounding box center [966, 685] width 37 height 33
type input "11/08/2025, 00:00"
click at [1044, 291] on div "Start Time 11/08/2025, 00:00 January February March April May June July August …" at bounding box center [969, 319] width 369 height 92
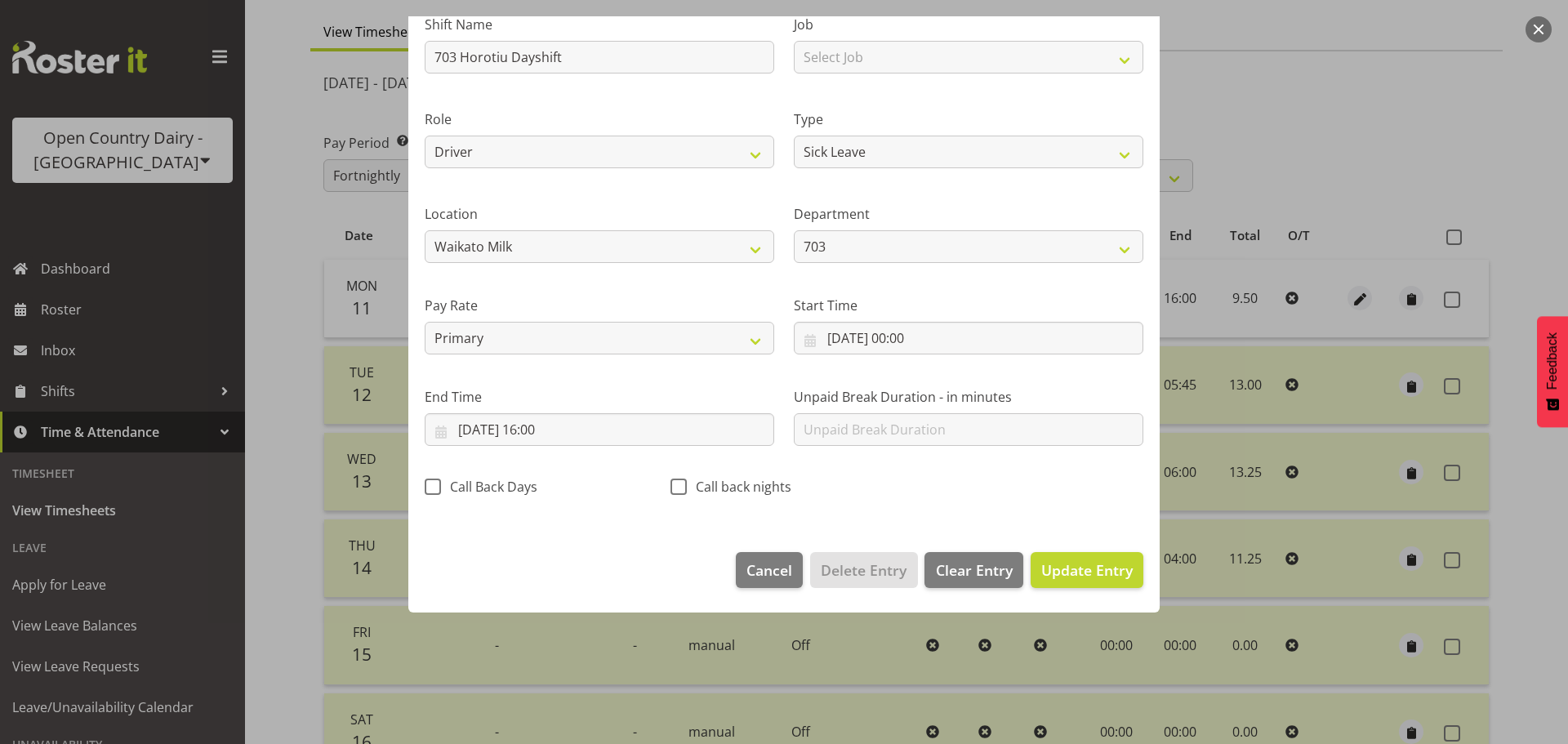
scroll to position [15, 0]
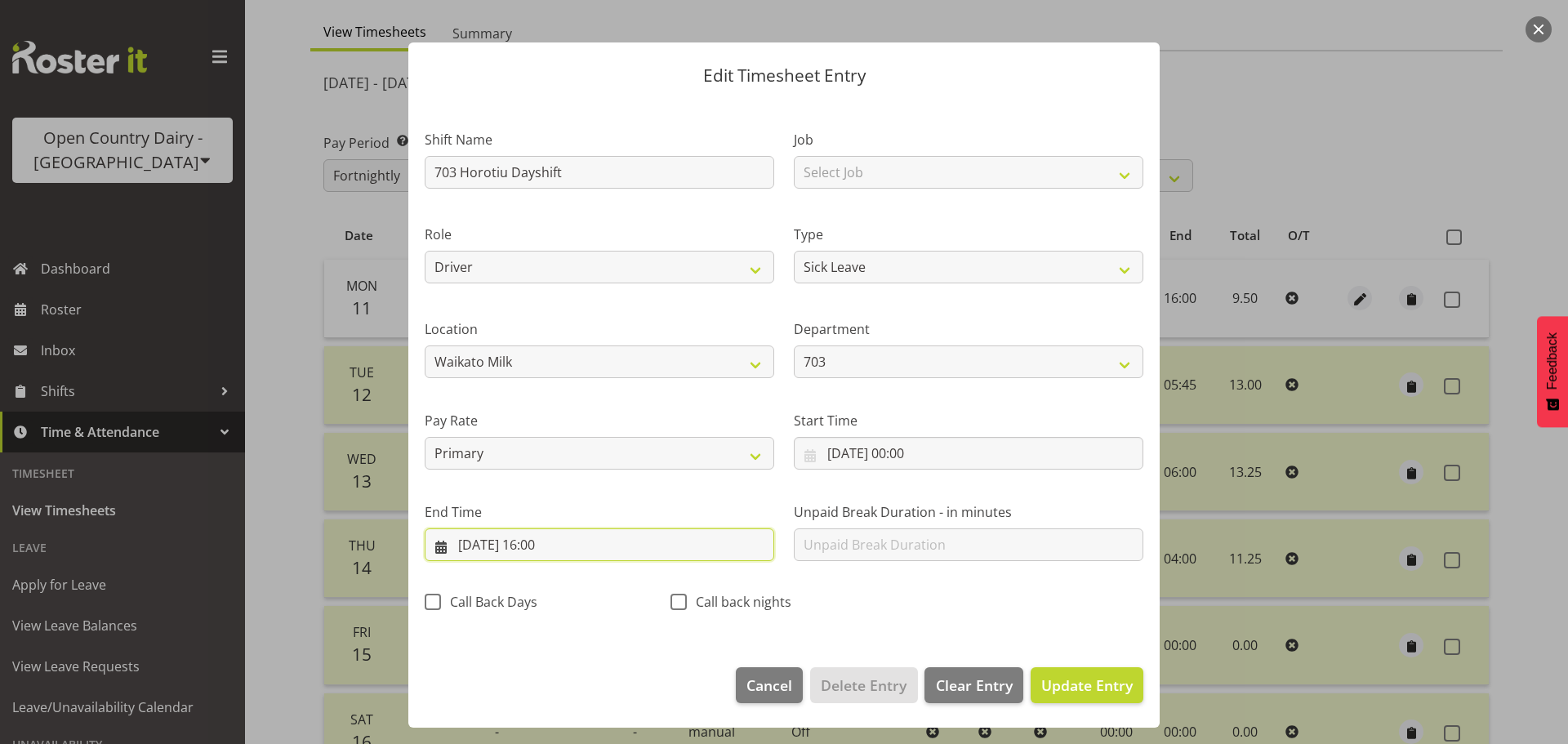
click at [562, 541] on input "11/08/2025, 16:00" at bounding box center [599, 544] width 350 height 33
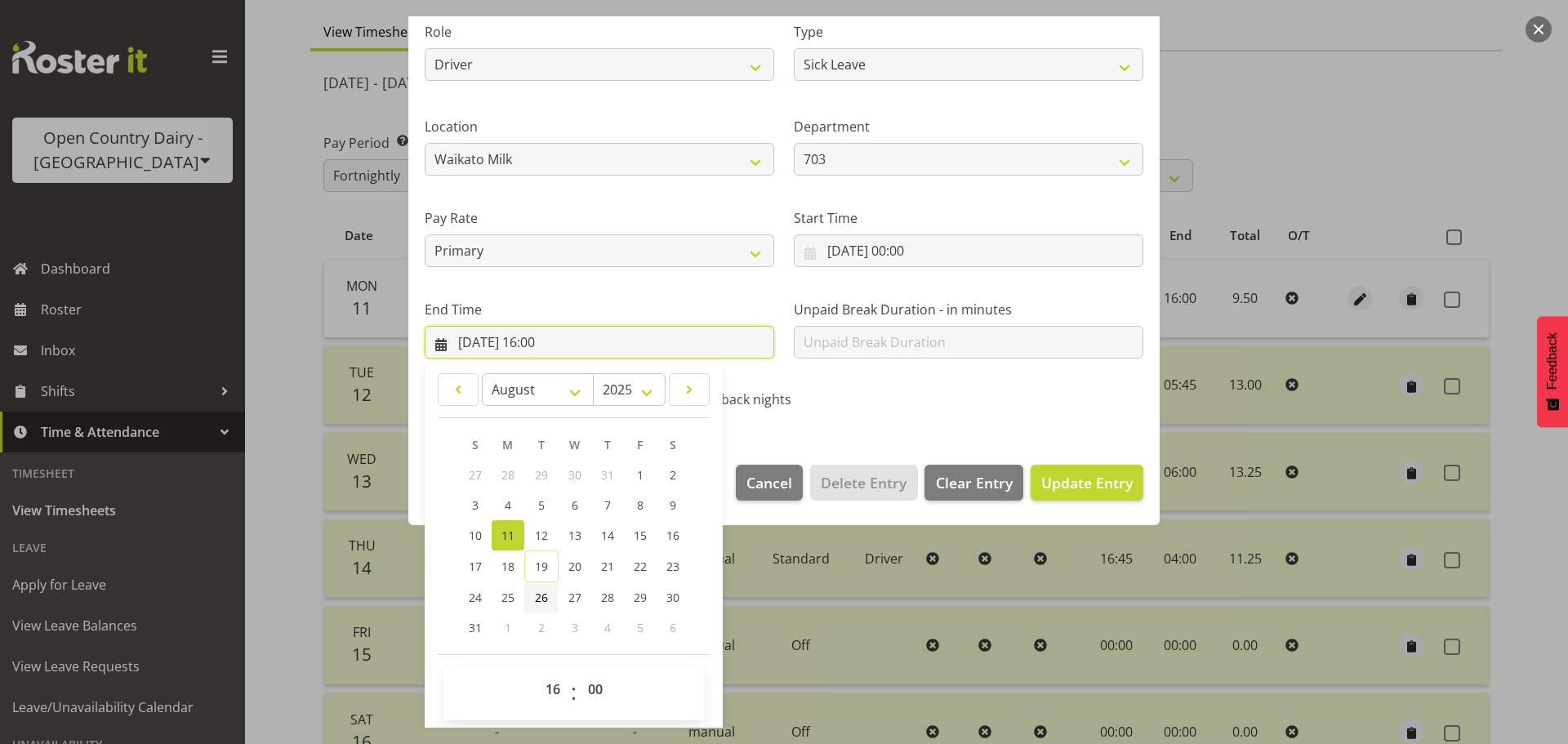
scroll to position [221, 0]
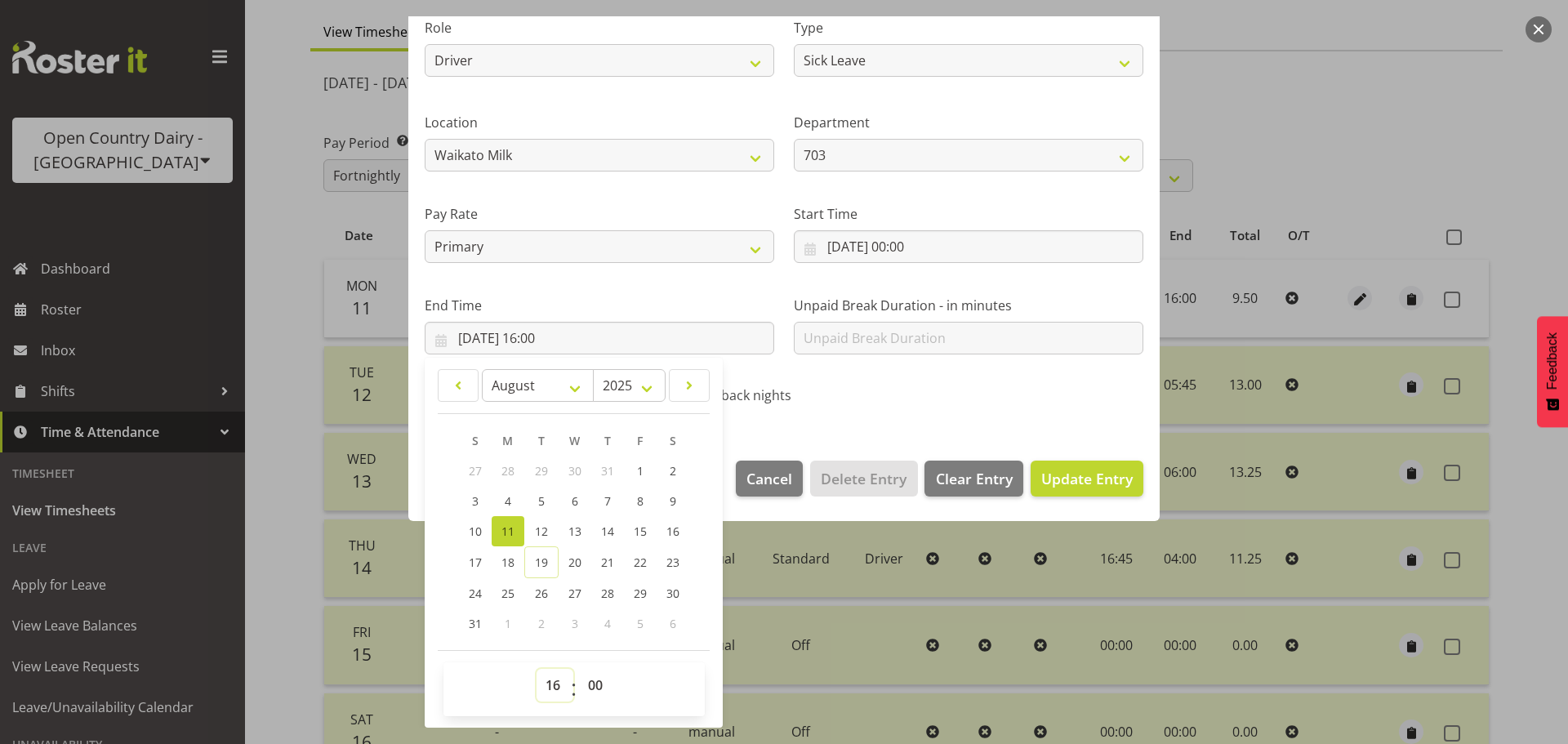
click at [553, 683] on select "00 01 02 03 04 05 06 07 08 09 10 11 12 13 14 15 16 17 18 19 20 21 22 23" at bounding box center [554, 685] width 37 height 33
select select "10"
click at [536, 669] on select "00 01 02 03 04 05 06 07 08 09 10 11 12 13 14 15 16 17 18 19 20 21 22 23" at bounding box center [554, 685] width 37 height 33
type input "11/08/2025, 10:00"
click at [595, 681] on select "00 01 02 03 04 05 06 07 08 09 10 11 12 13 14 15 16 17 18 19 20 21 22 23 24 25 2…" at bounding box center [596, 685] width 37 height 33
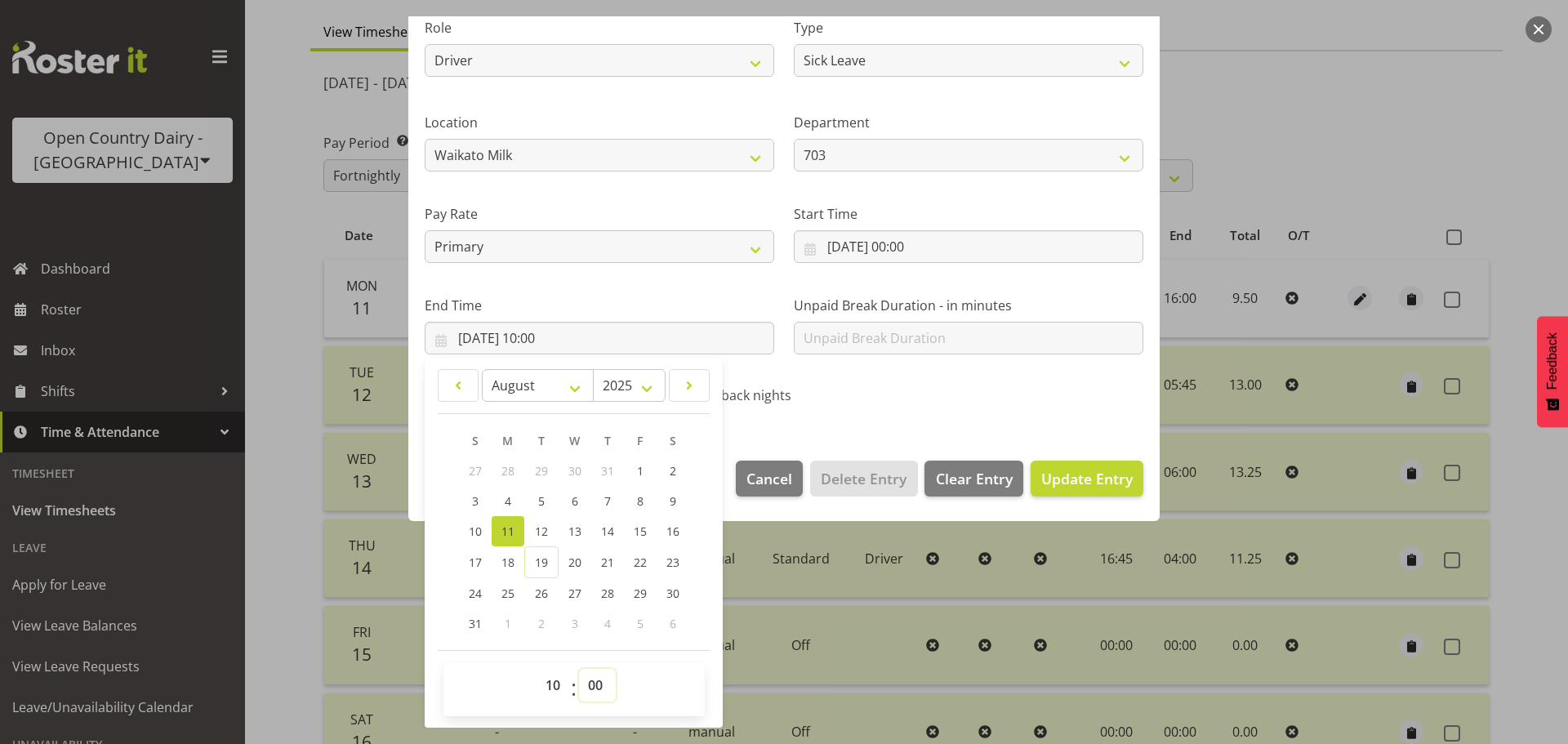
click at [596, 678] on select "00 01 02 03 04 05 06 07 08 09 10 11 12 13 14 15 16 17 18 19 20 21 22 23 24 25 2…" at bounding box center [596, 685] width 37 height 33
select select "57"
click at [579, 669] on select "00 01 02 03 04 05 06 07 08 09 10 11 12 13 14 15 16 17 18 19 20 21 22 23 24 25 2…" at bounding box center [596, 685] width 37 height 33
type input "11/08/2025, 10:57"
click at [1073, 478] on span "Update Entry" at bounding box center [1087, 478] width 92 height 20
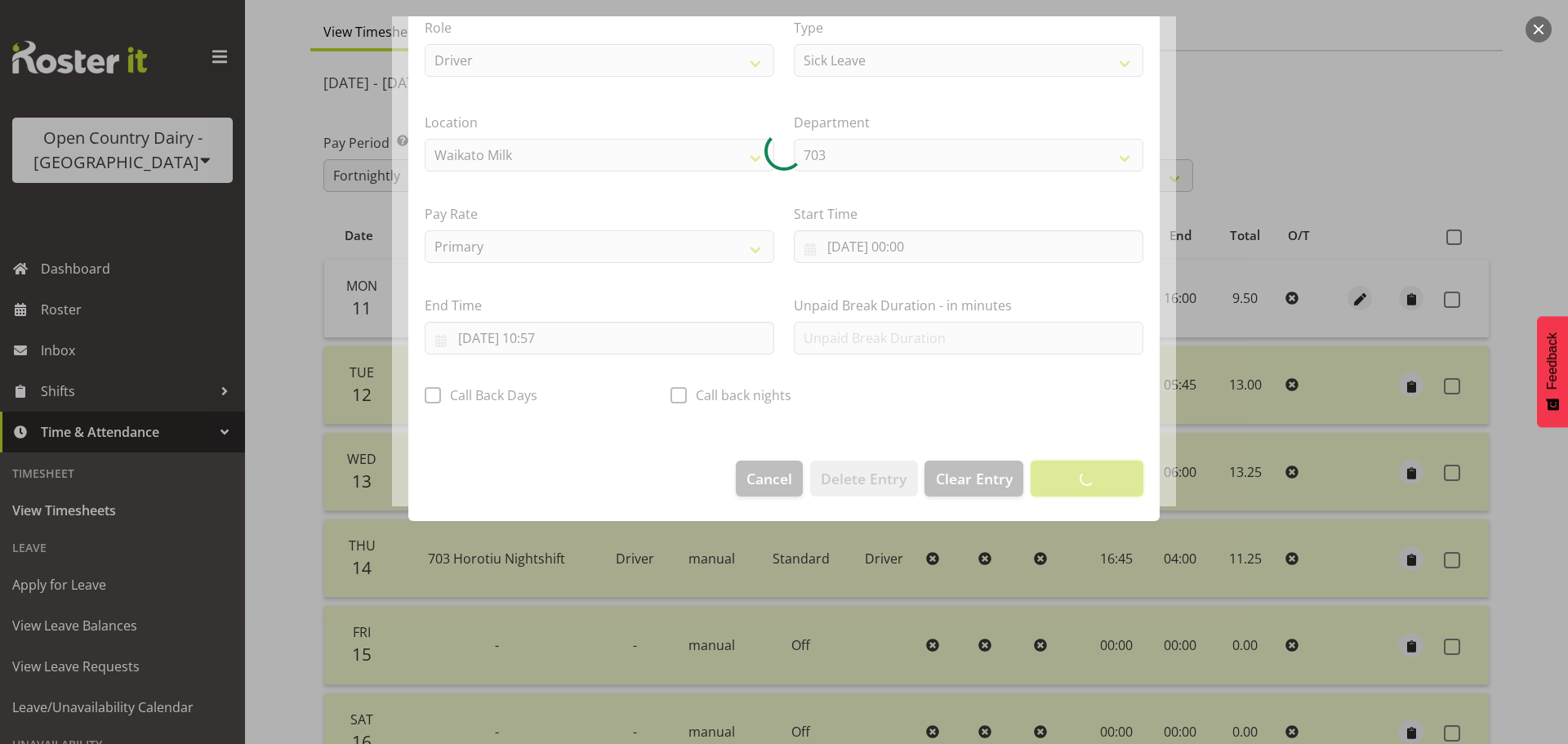
scroll to position [15, 0]
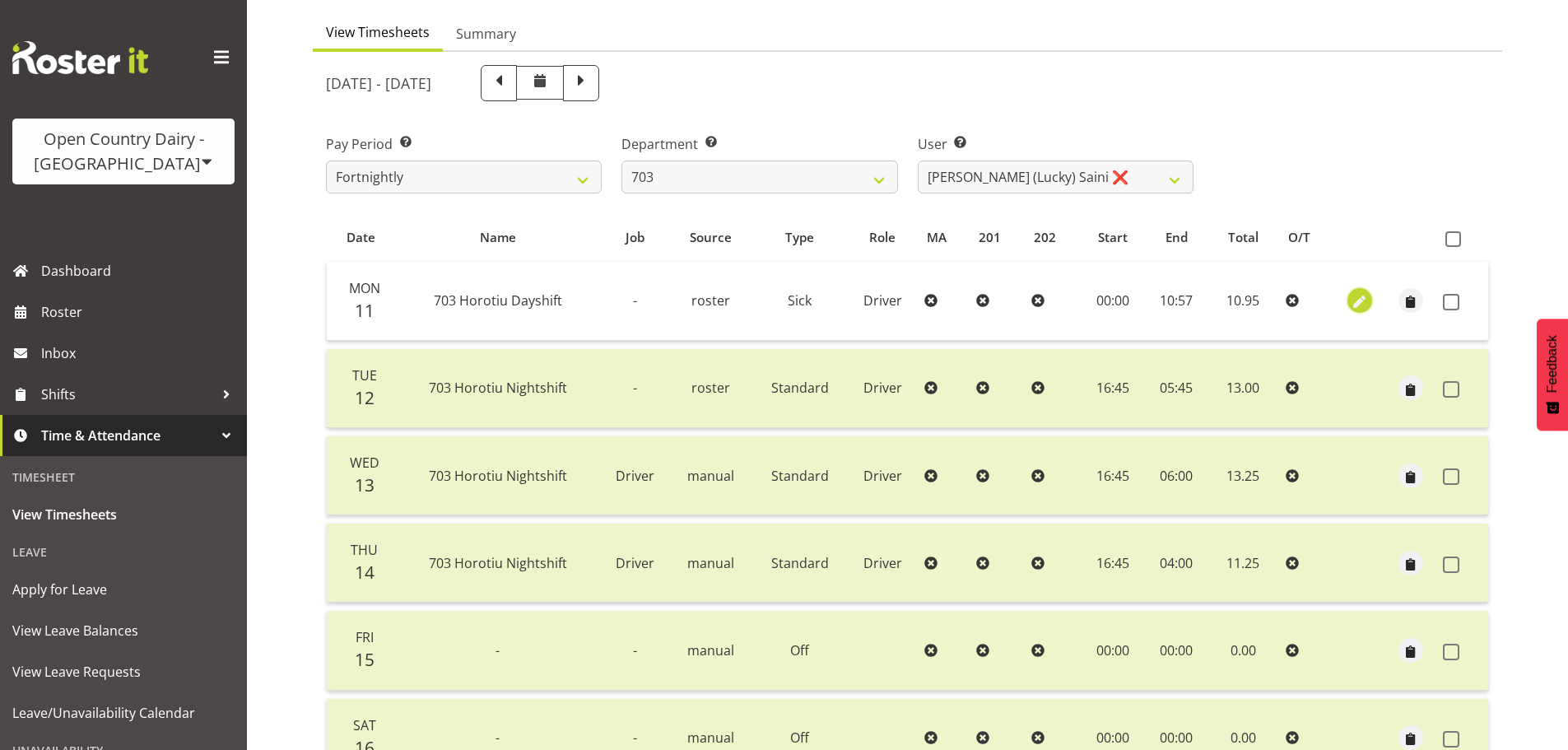
click at [1352, 296] on span "button" at bounding box center [1361, 303] width 19 height 19
select select "Sick"
select select "7"
select select "2025"
select select "10"
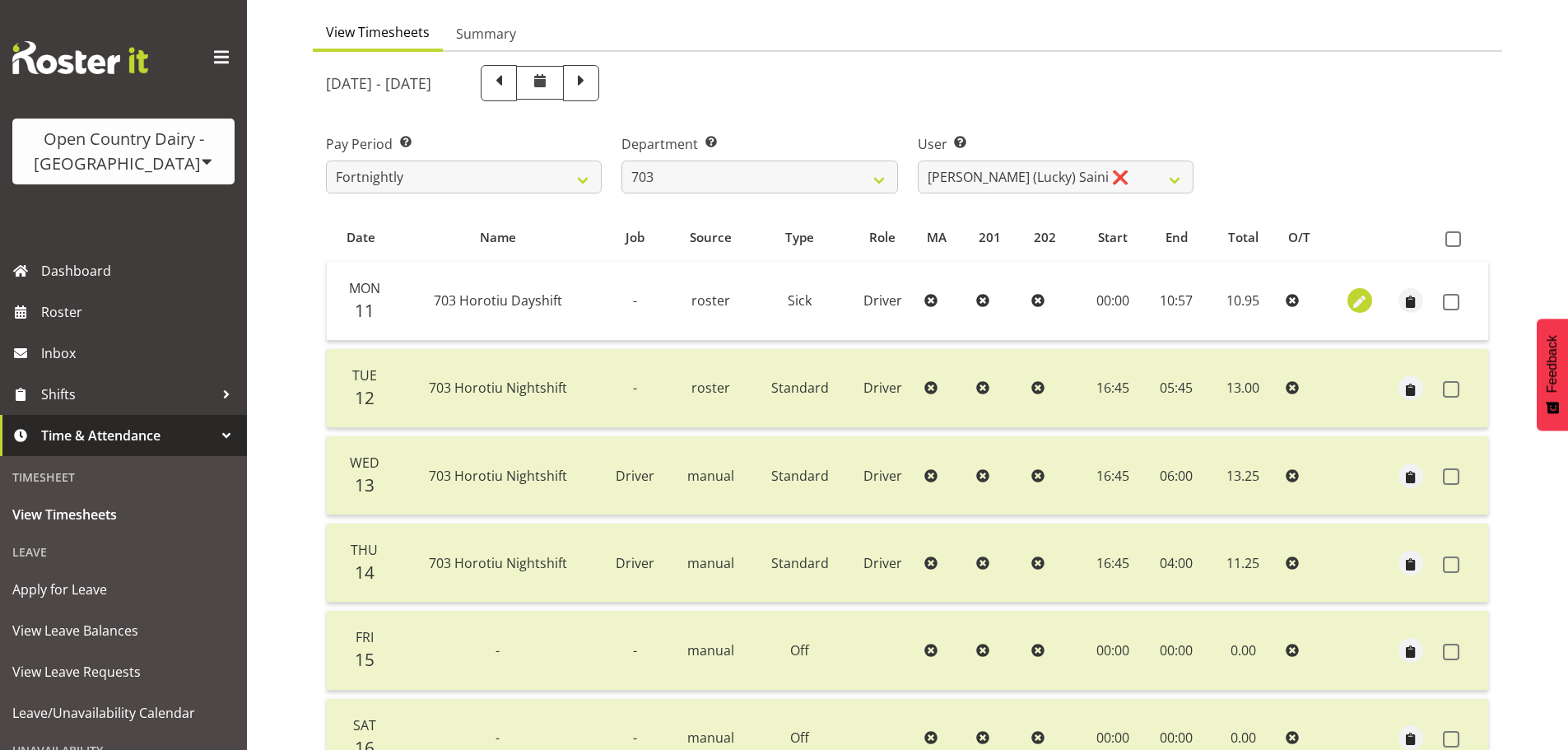
select select "57"
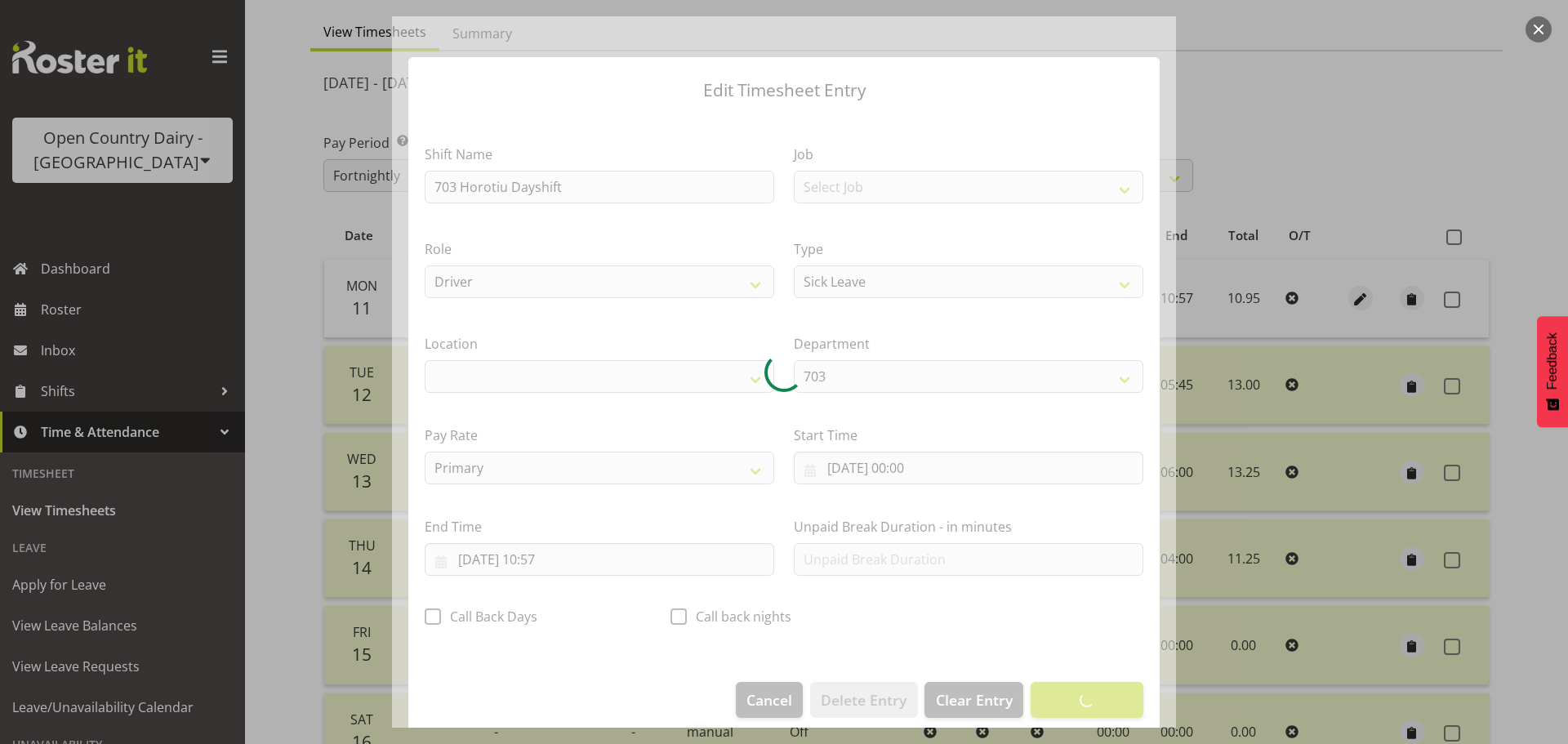
select select "1054"
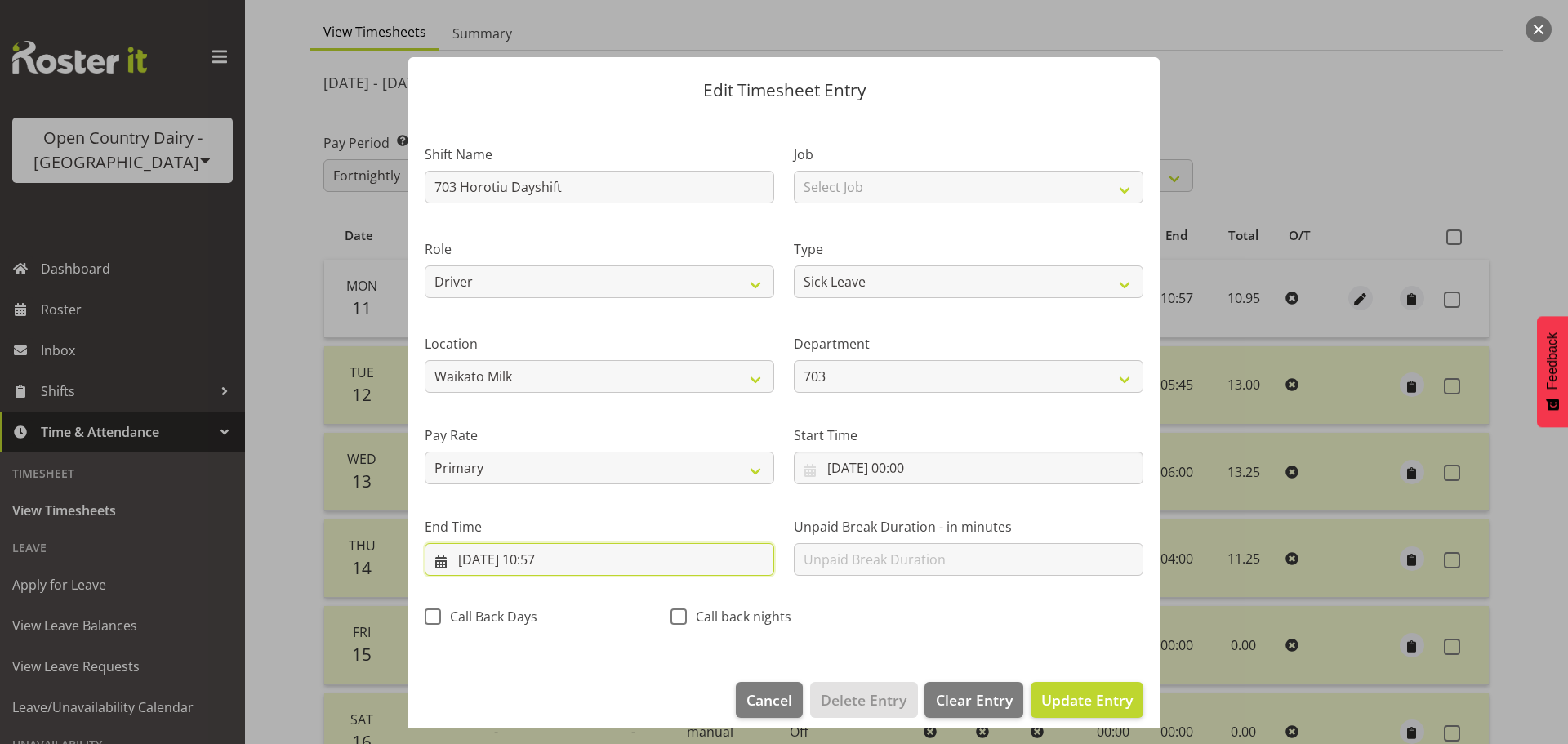
click at [567, 560] on input "11/08/2025, 10:57" at bounding box center [599, 559] width 350 height 33
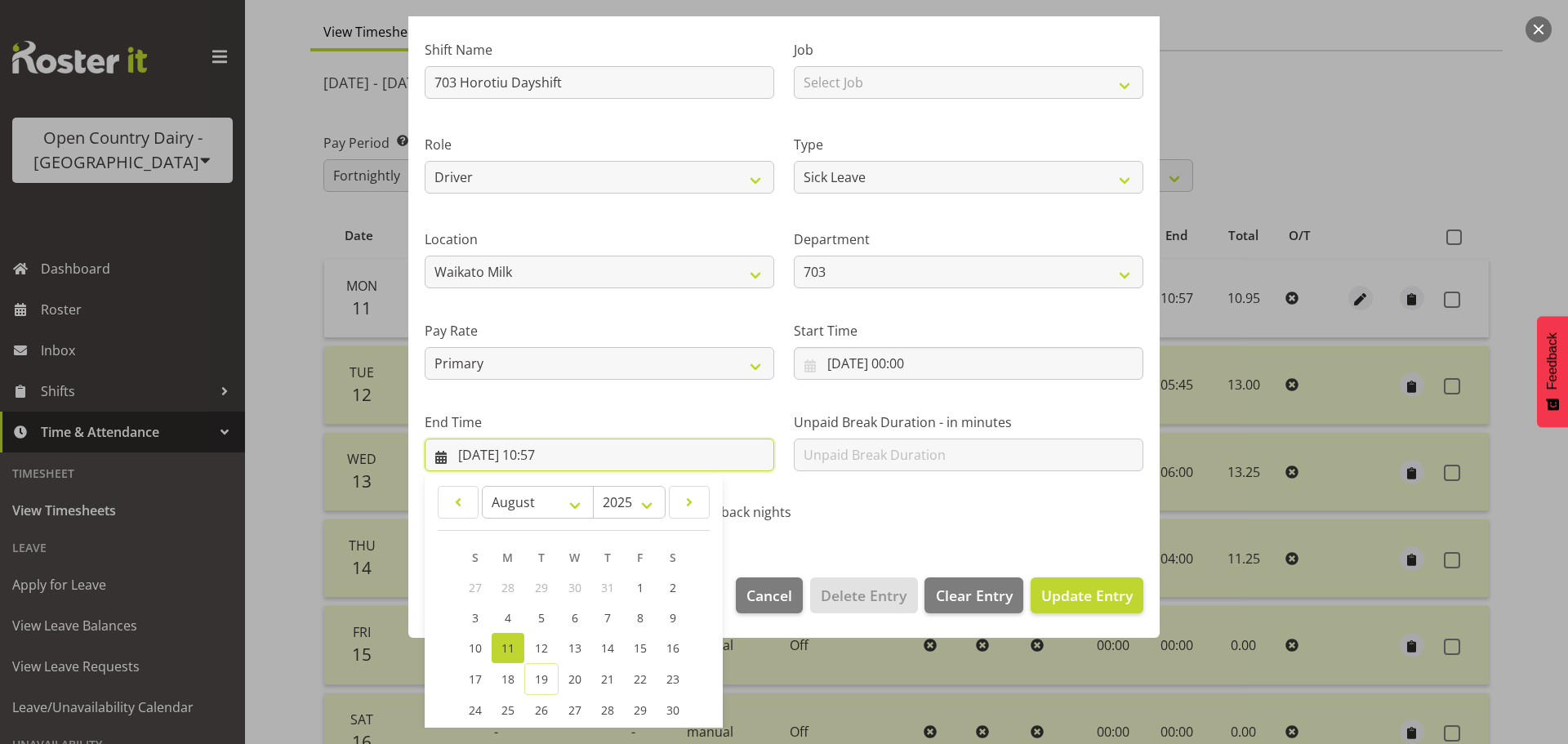
scroll to position [221, 0]
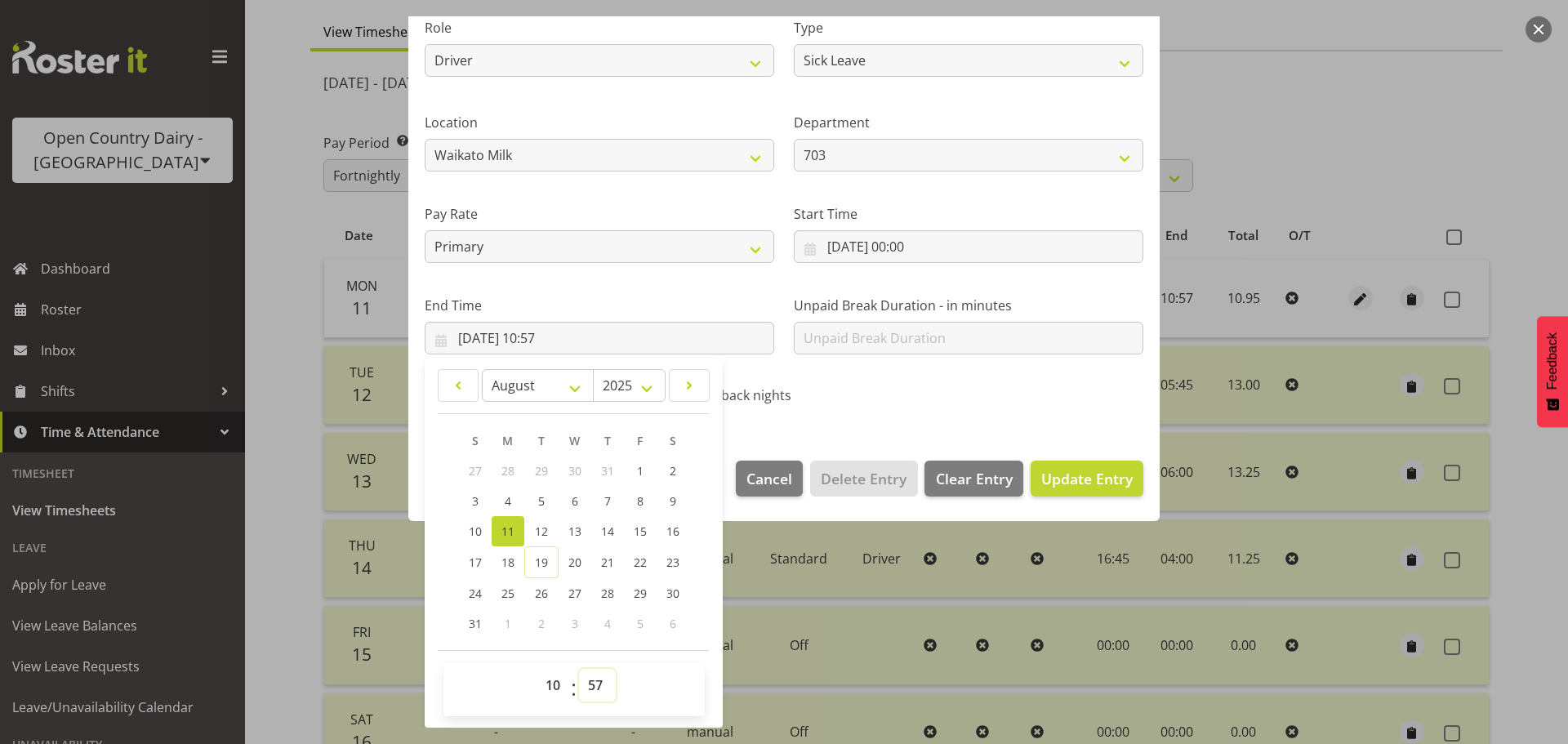
drag, startPoint x: 603, startPoint y: 689, endPoint x: 598, endPoint y: 669, distance: 20.6
click at [603, 688] on select "00 01 02 03 04 05 06 07 08 09 10 11 12 13 14 15 16 17 18 19 20 21 22 23 24 25 2…" at bounding box center [596, 685] width 37 height 33
select select "40"
click at [579, 669] on select "00 01 02 03 04 05 06 07 08 09 10 11 12 13 14 15 16 17 18 19 20 21 22 23 24 25 2…" at bounding box center [596, 685] width 37 height 33
type input "11/08/2025, 10:40"
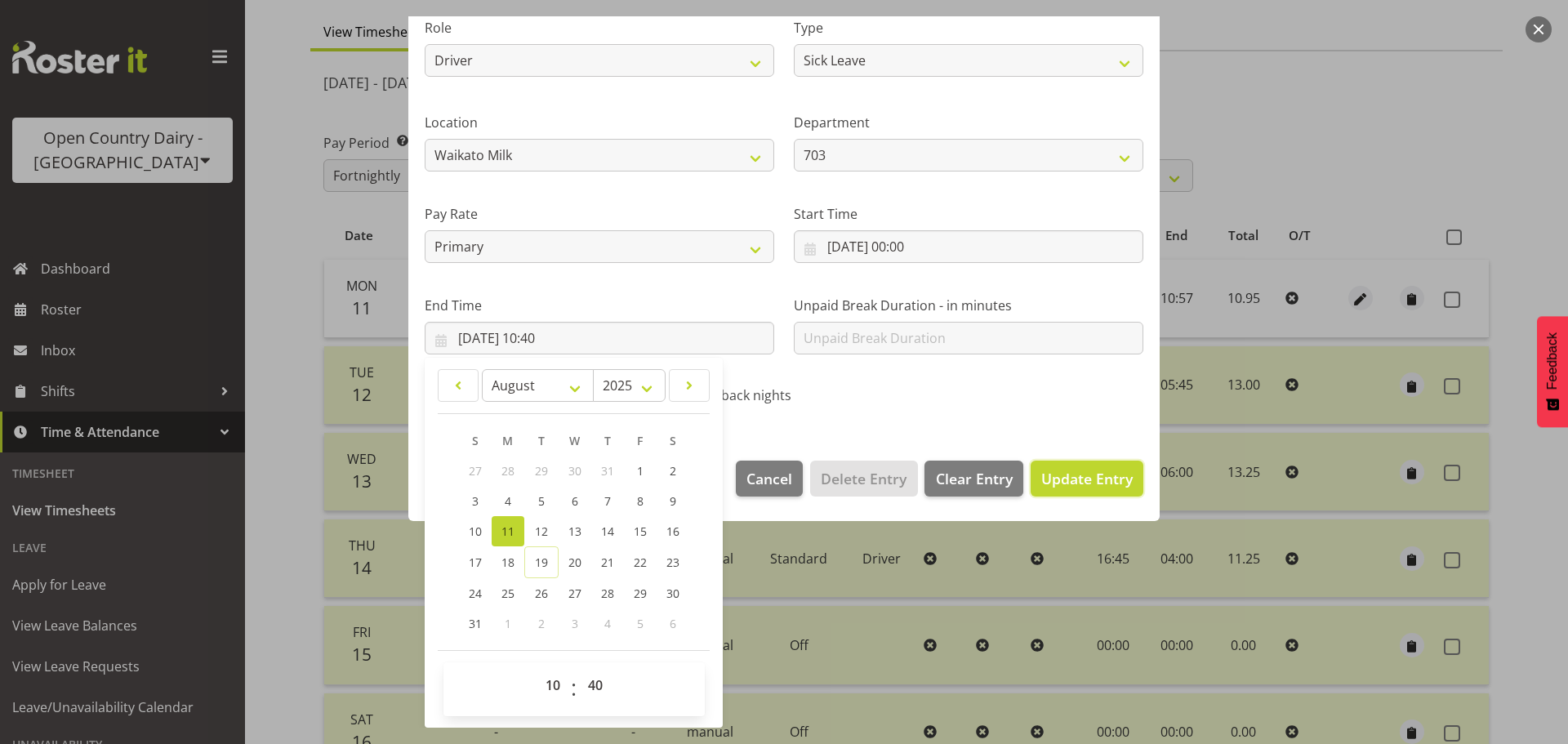
click at [1102, 478] on span "Update Entry" at bounding box center [1087, 478] width 92 height 20
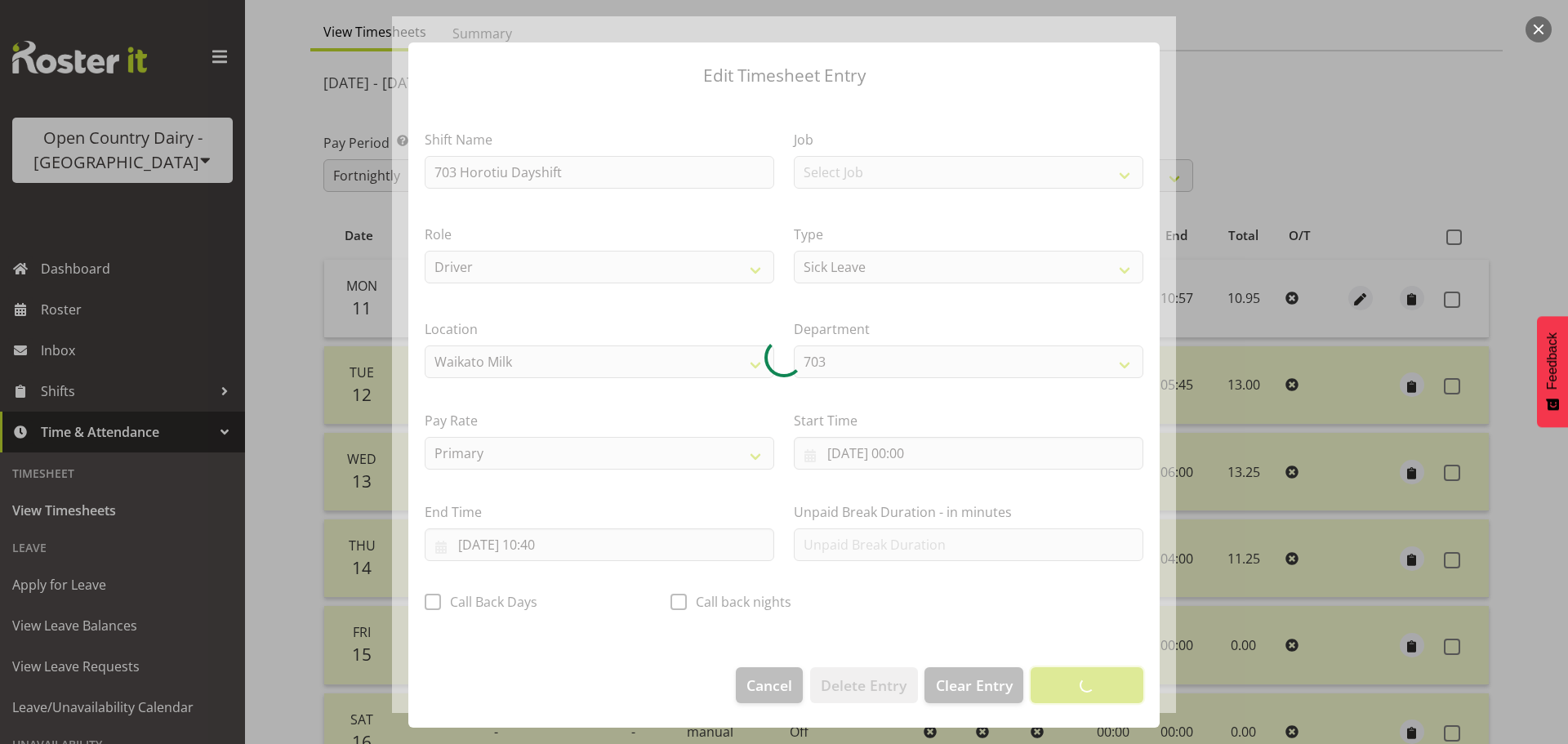
scroll to position [15, 0]
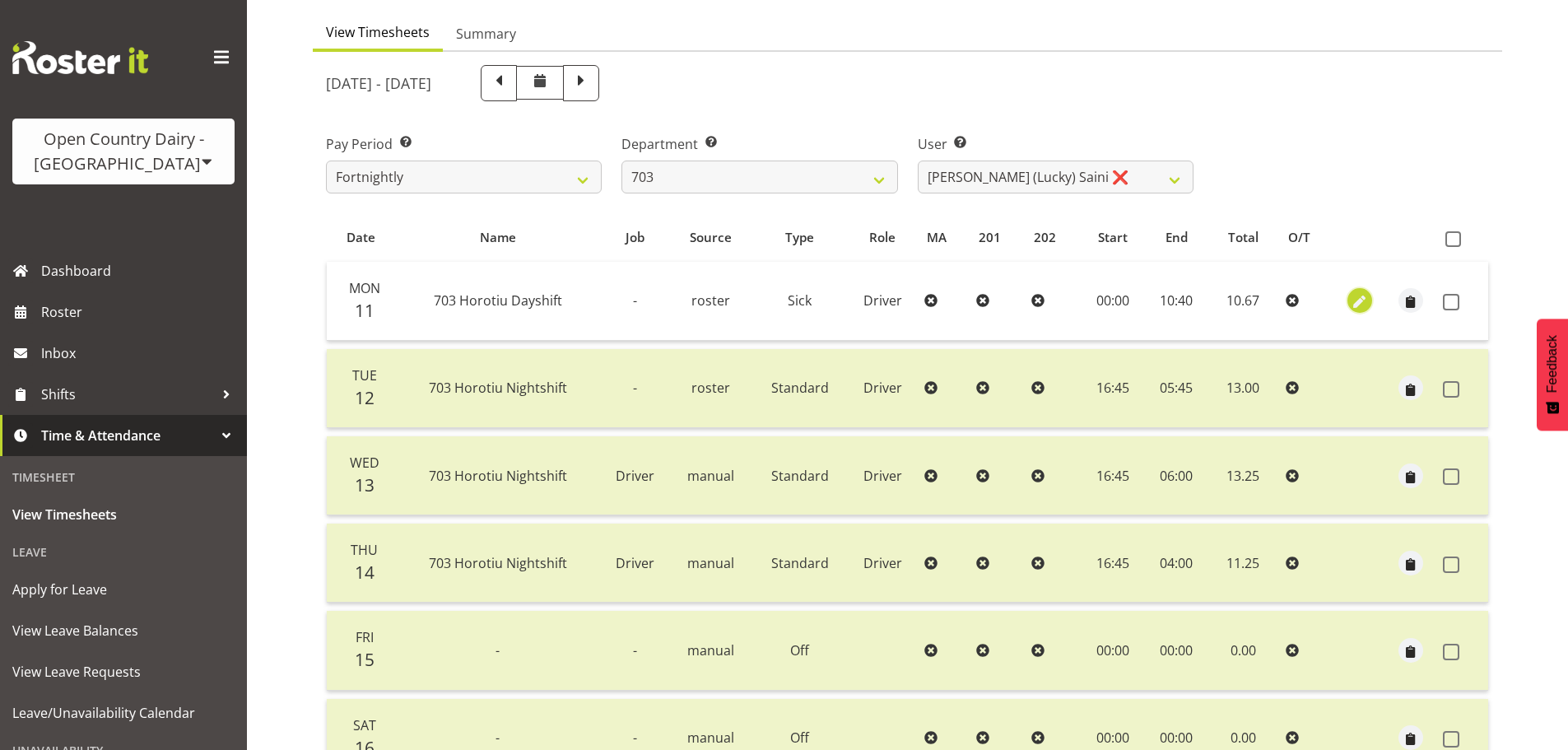
click at [1358, 300] on span "button" at bounding box center [1361, 303] width 19 height 19
select select "Sick"
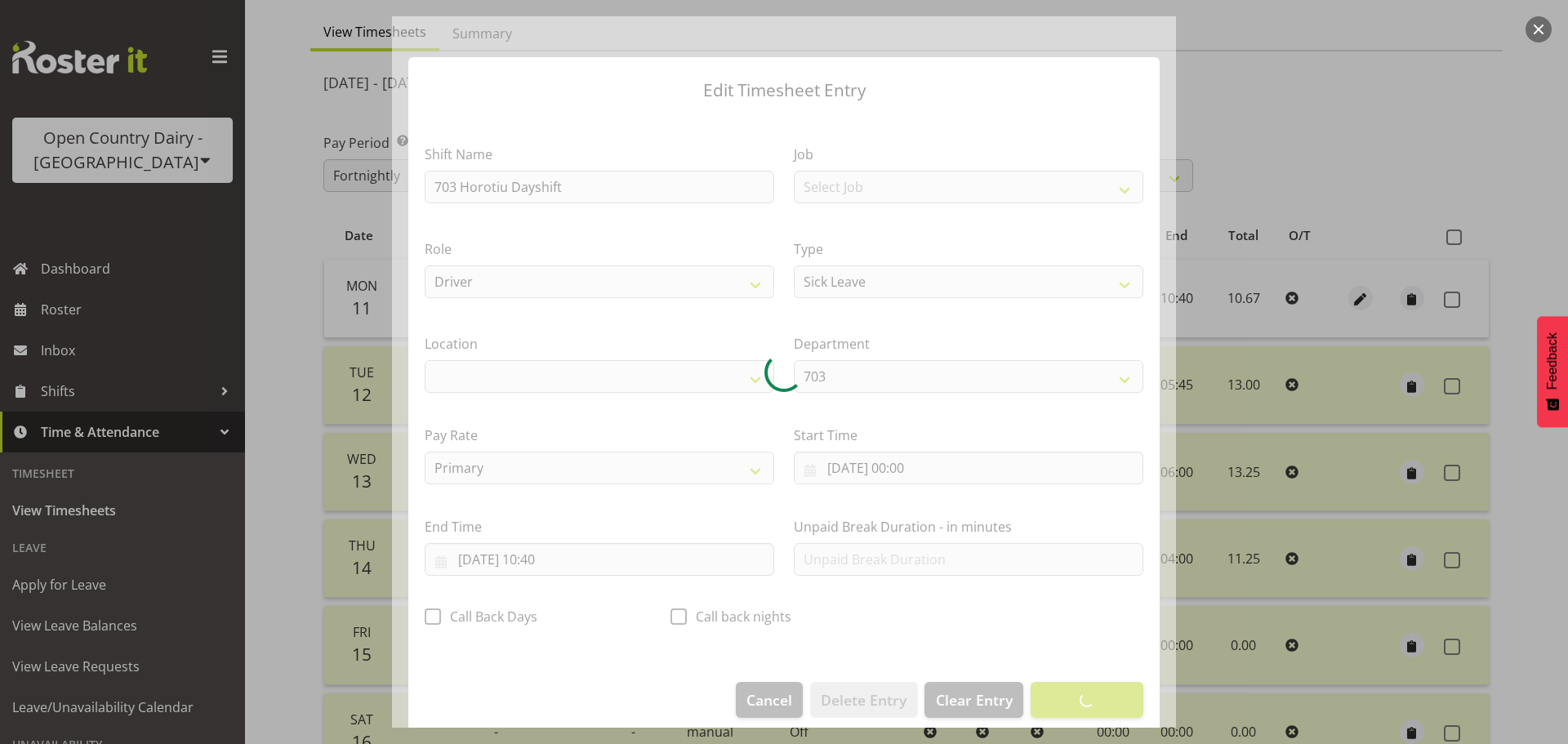
select select "1054"
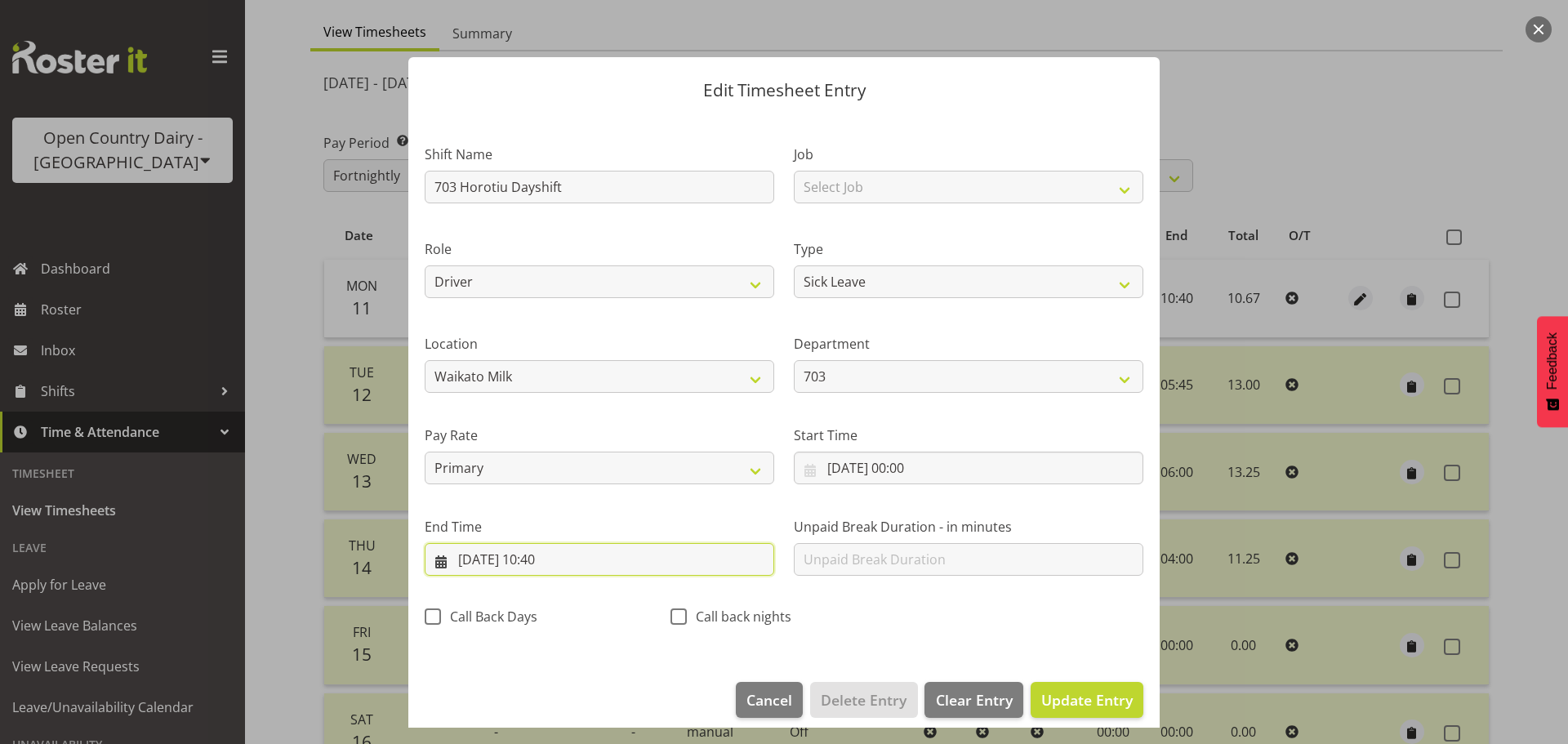
click at [565, 557] on input "11/08/2025, 10:40" at bounding box center [599, 559] width 350 height 33
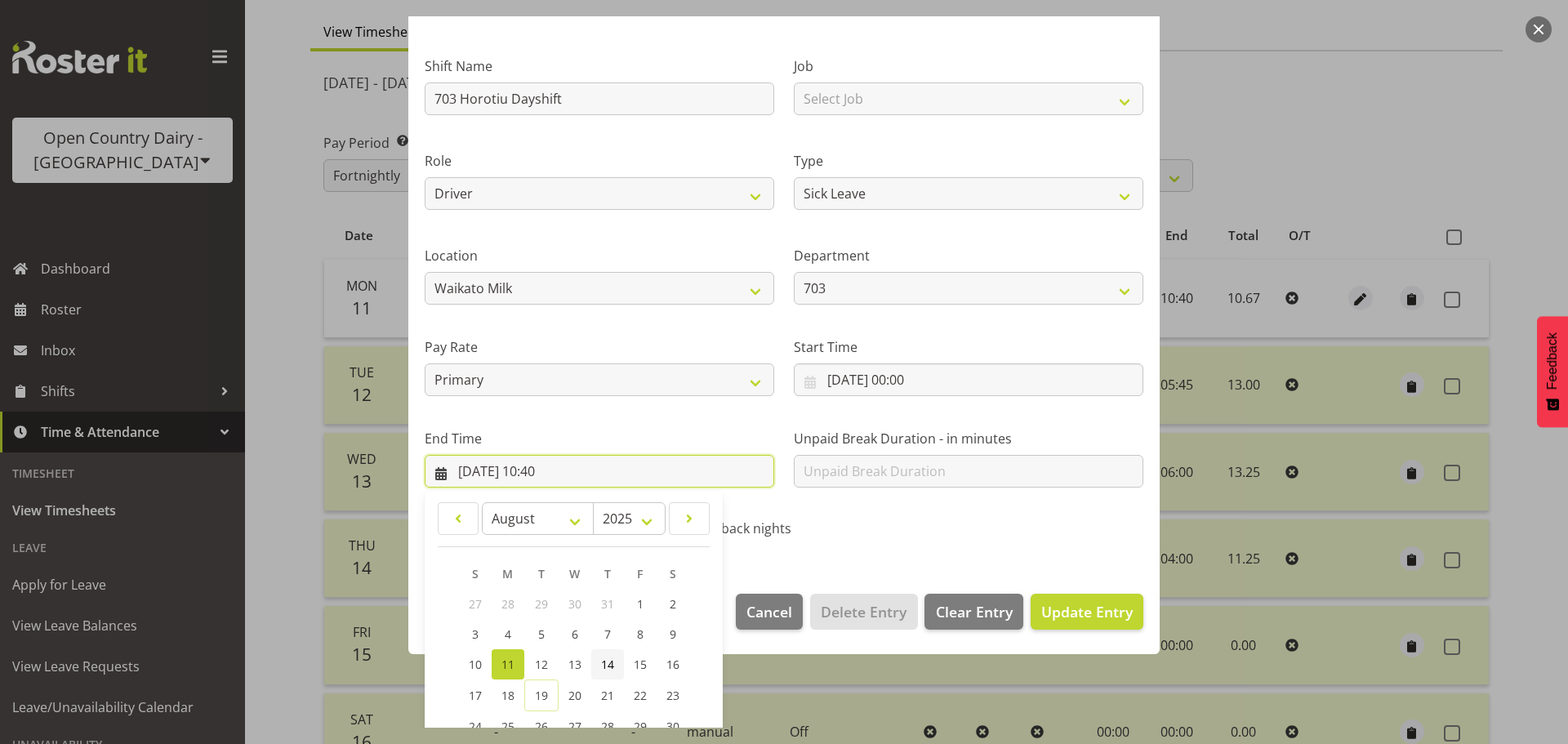
scroll to position [221, 0]
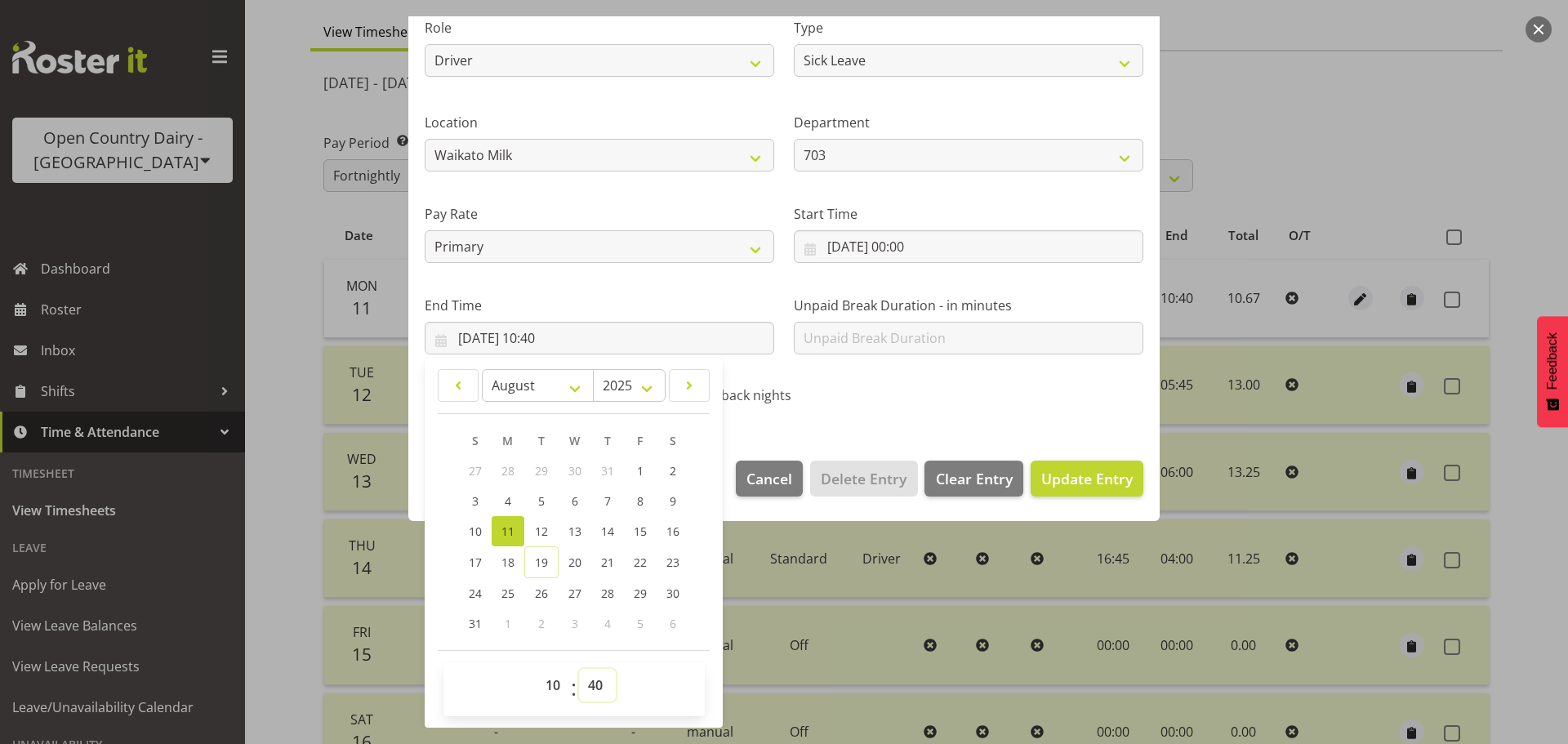
click at [596, 679] on select "00 01 02 03 04 05 06 07 08 09 10 11 12 13 14 15 16 17 18 19 20 21 22 23 24 25 2…" at bounding box center [596, 685] width 37 height 33
select select "22"
click at [579, 669] on select "00 01 02 03 04 05 06 07 08 09 10 11 12 13 14 15 16 17 18 19 20 21 22 23 24 25 2…" at bounding box center [596, 685] width 37 height 33
type input "11/08/2025, 10:22"
click at [1079, 471] on span "Update Entry" at bounding box center [1087, 478] width 92 height 20
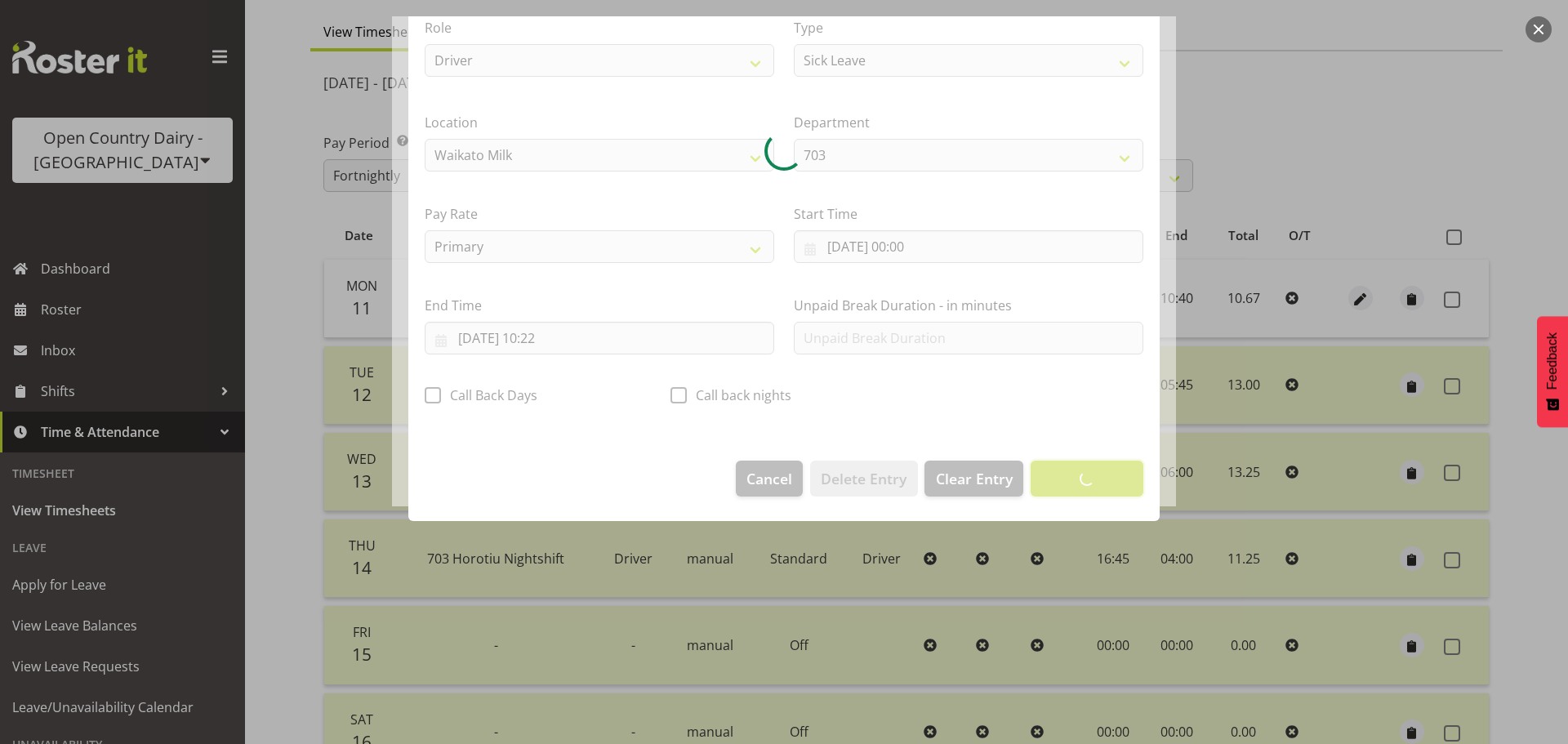
scroll to position [15, 0]
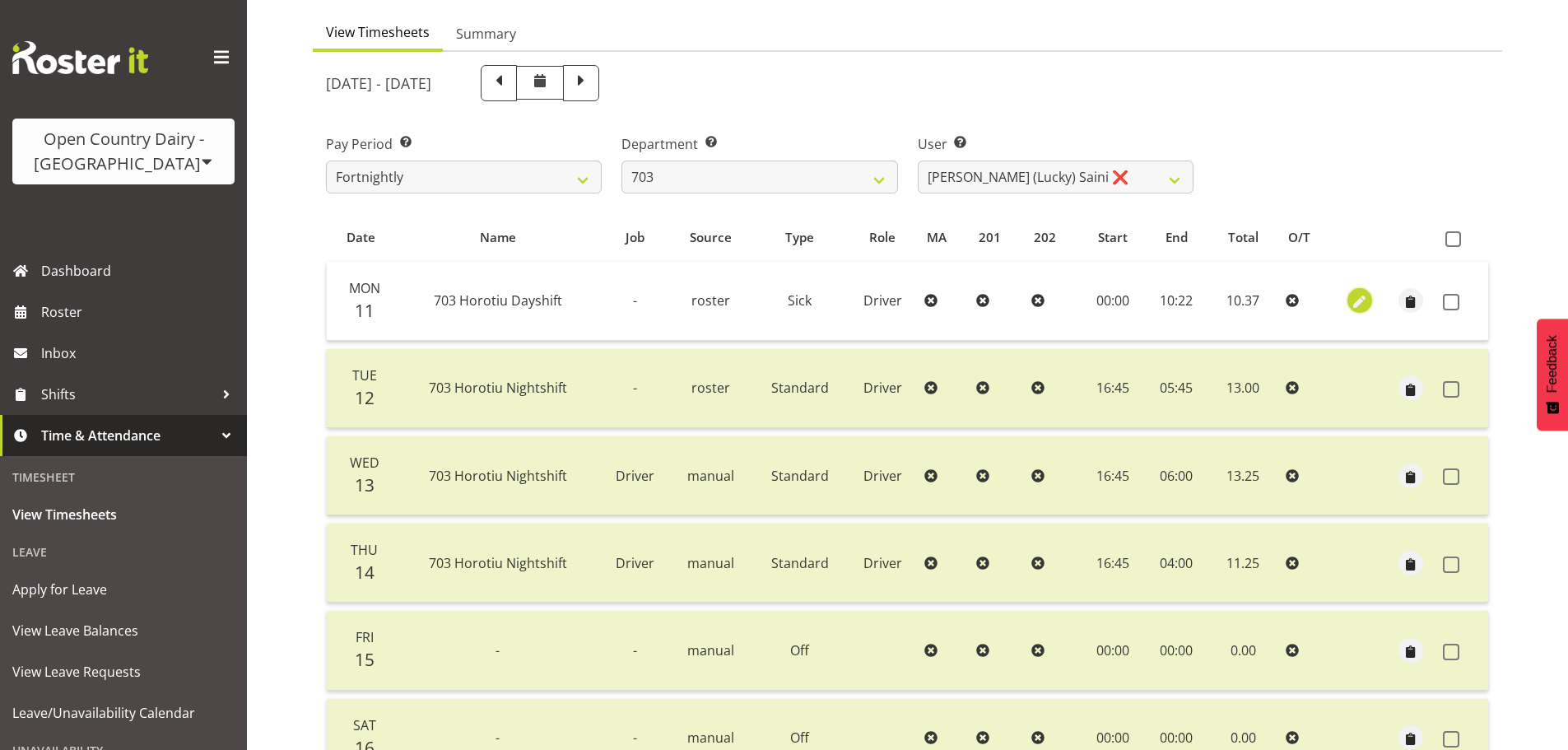
click at [1357, 300] on span "button" at bounding box center [1361, 303] width 19 height 19
select select "Sick"
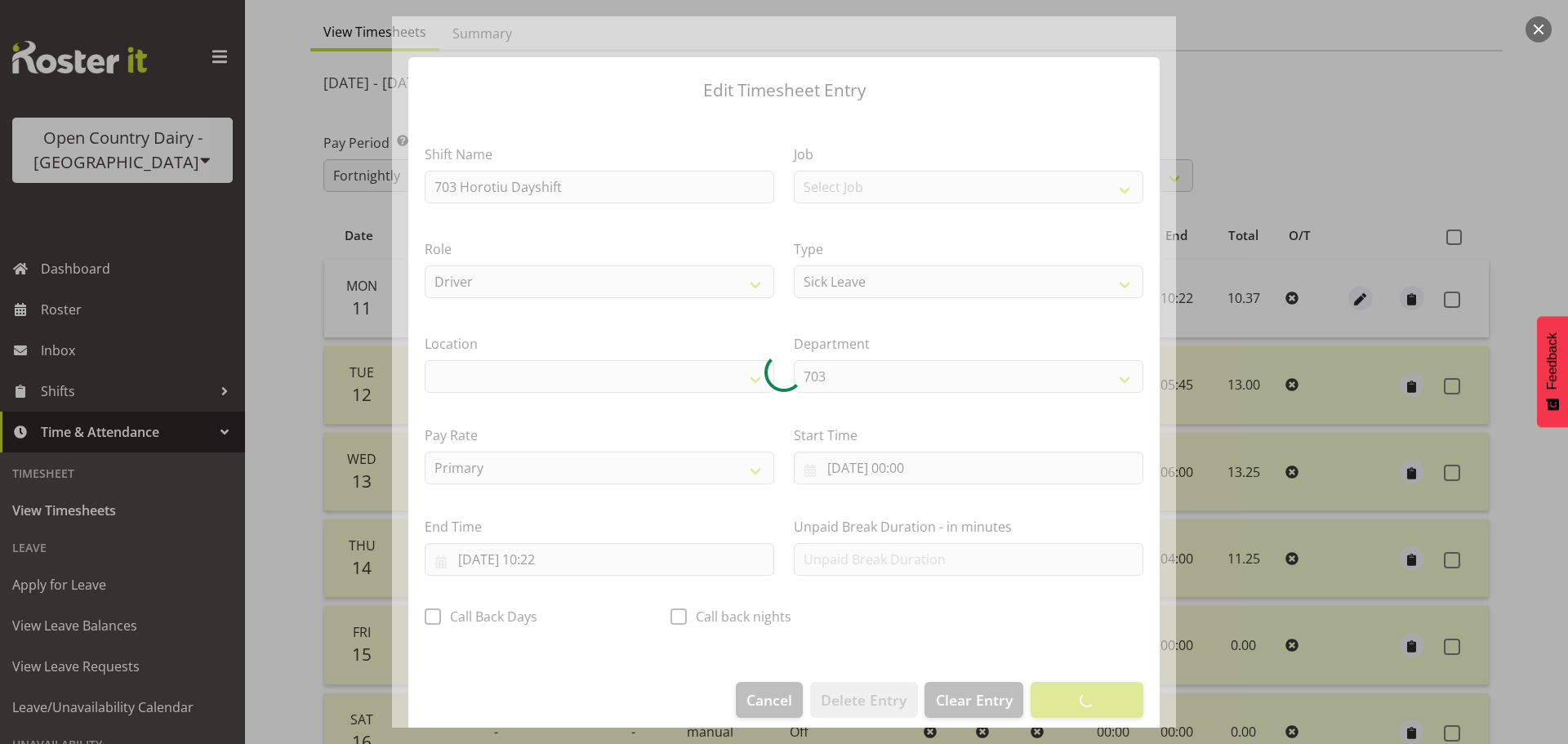
select select "1054"
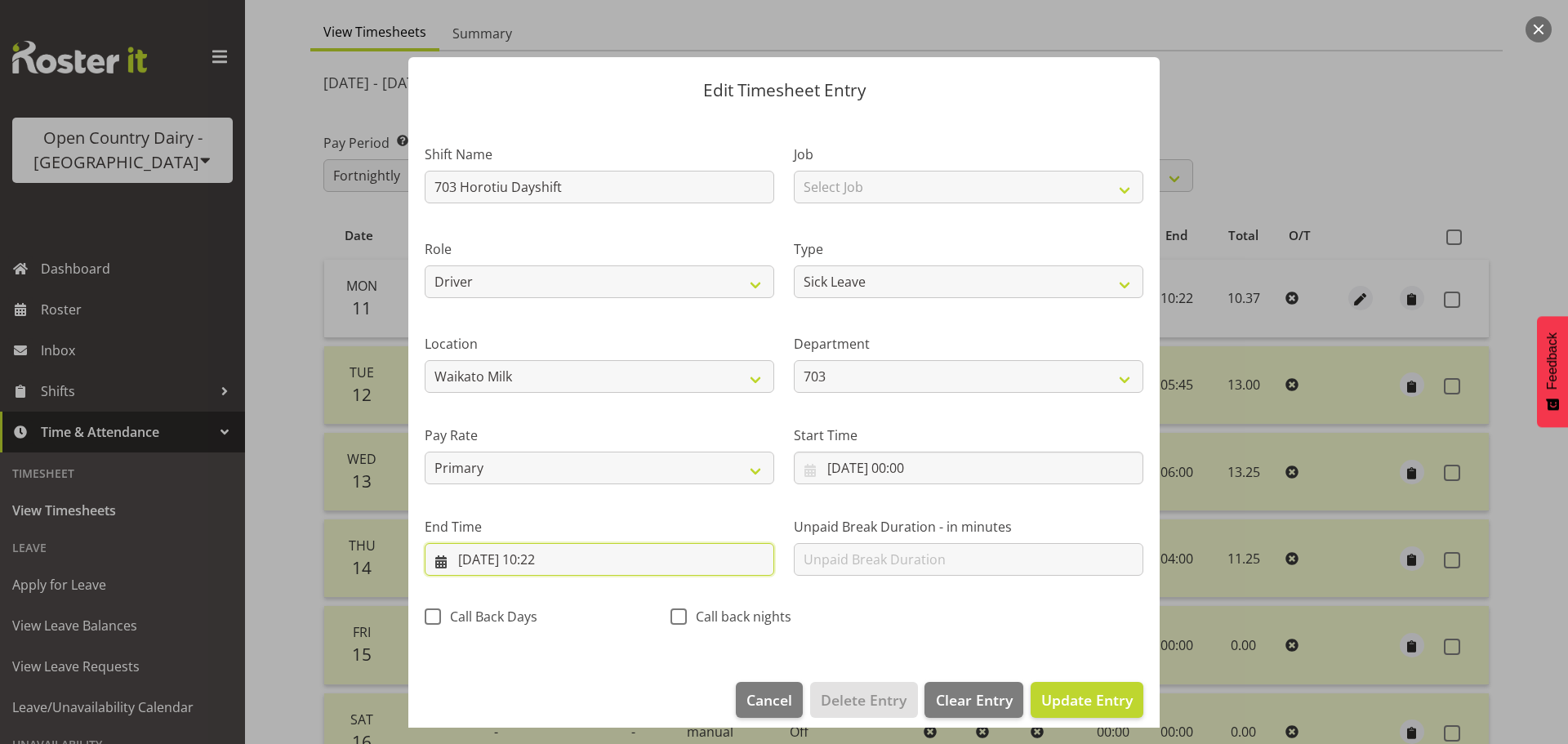
click at [570, 554] on input "11/08/2025, 10:22" at bounding box center [599, 559] width 350 height 33
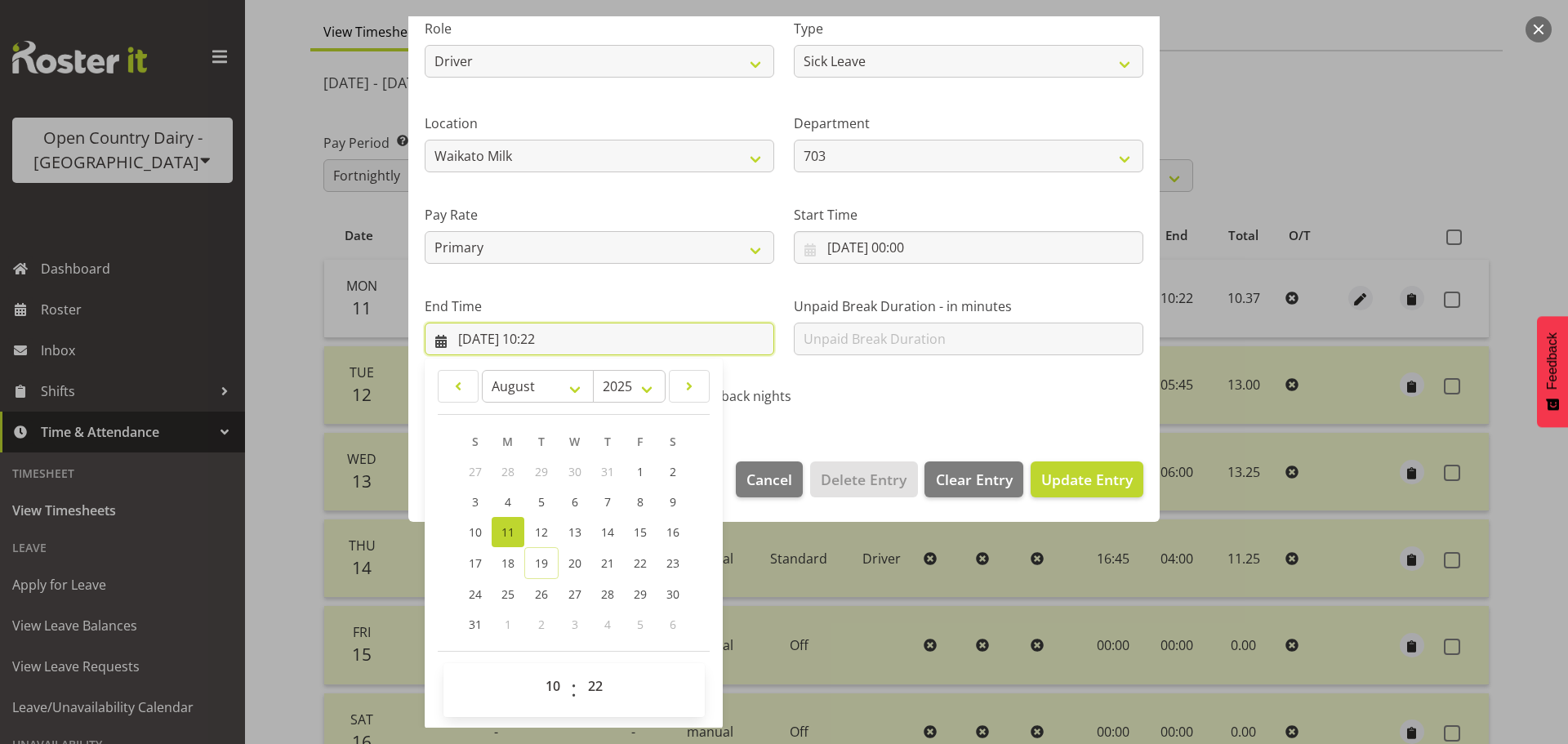
scroll to position [221, 0]
click at [601, 682] on select "00 01 02 03 04 05 06 07 08 09 10 11 12 13 14 15 16 17 18 19 20 21 22 23 24 25 2…" at bounding box center [596, 685] width 37 height 33
select select "13"
click at [579, 669] on select "00 01 02 03 04 05 06 07 08 09 10 11 12 13 14 15 16 17 18 19 20 21 22 23 24 25 2…" at bounding box center [596, 685] width 37 height 33
type input "11/08/2025, 10:13"
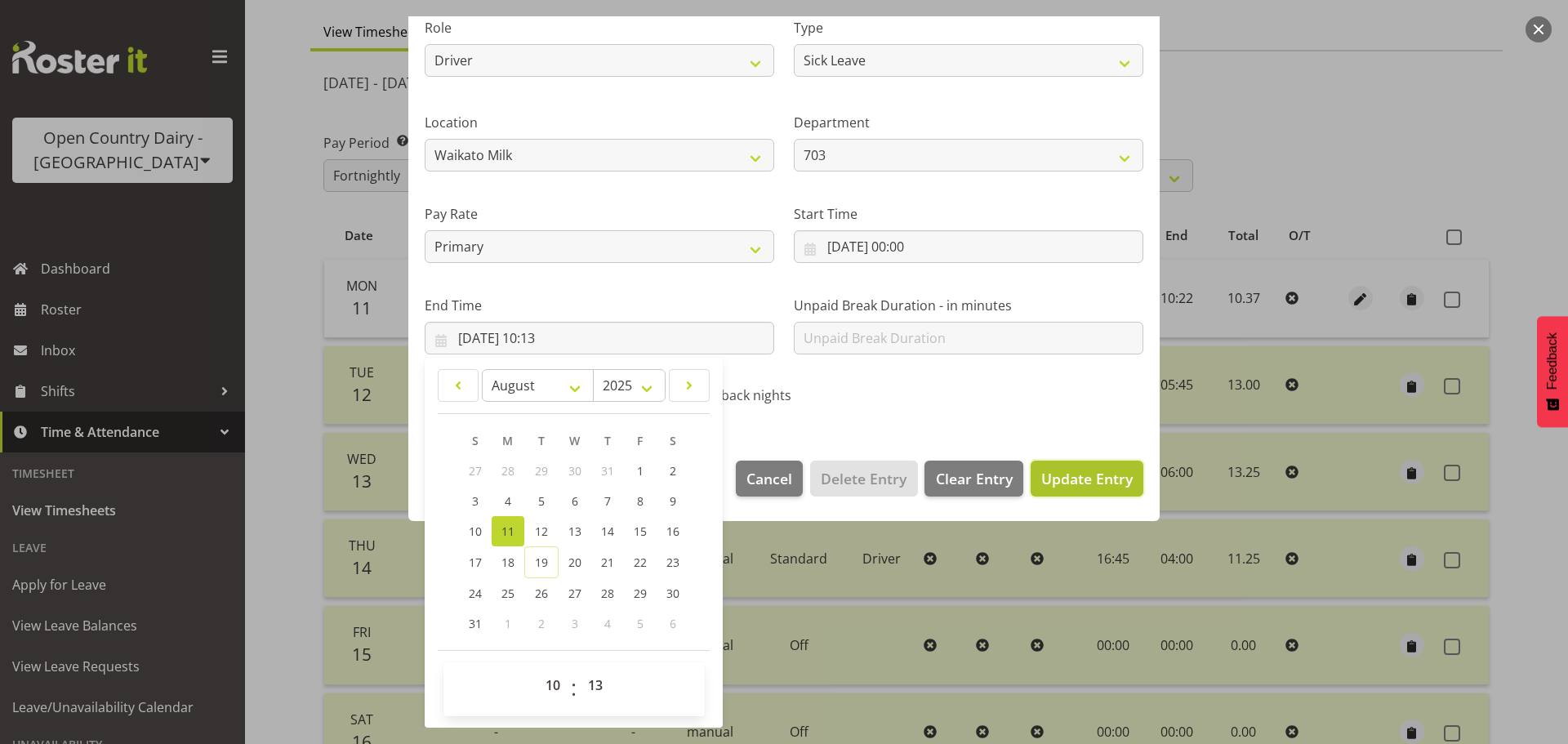
click at [1096, 478] on span "Update Entry" at bounding box center [1087, 478] width 92 height 20
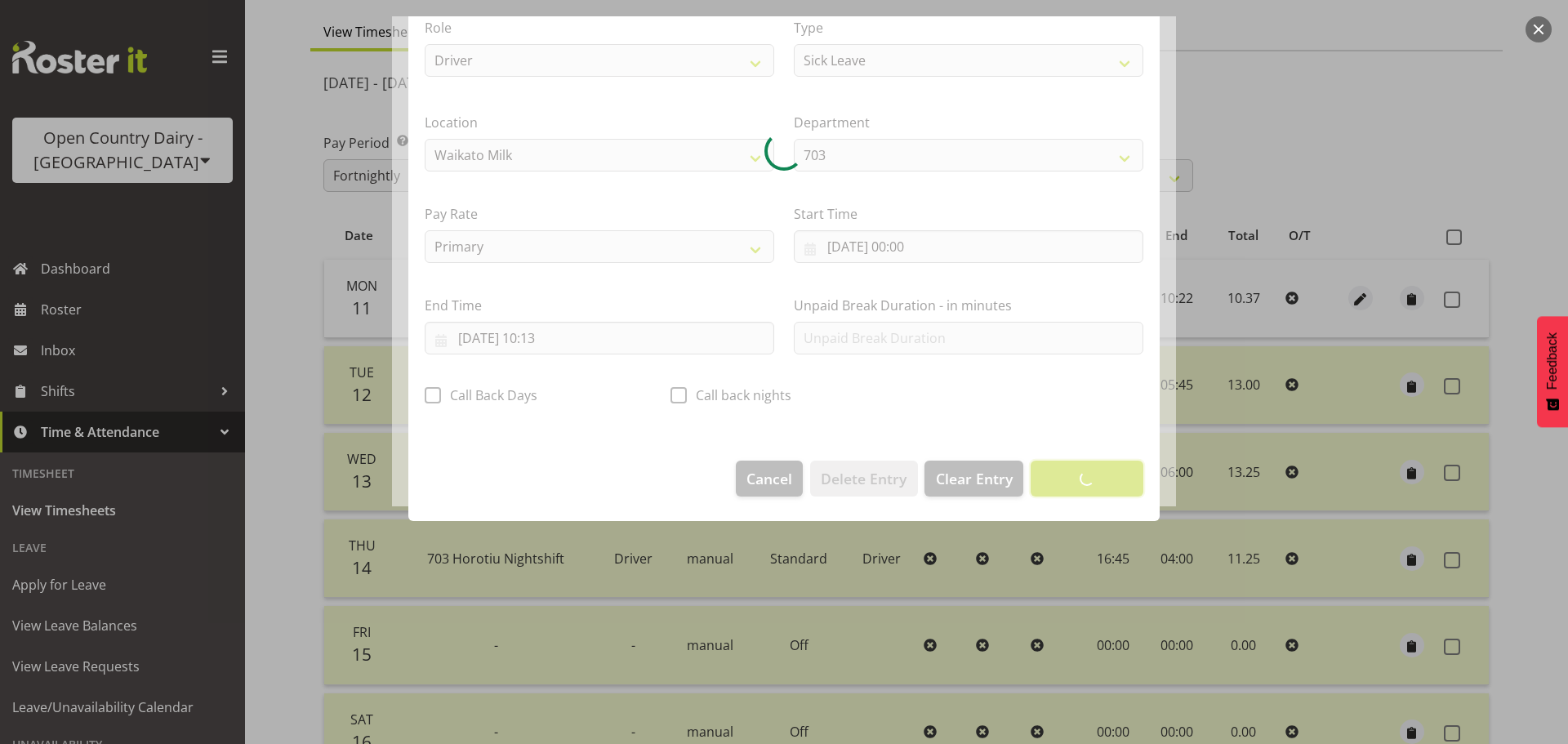
scroll to position [15, 0]
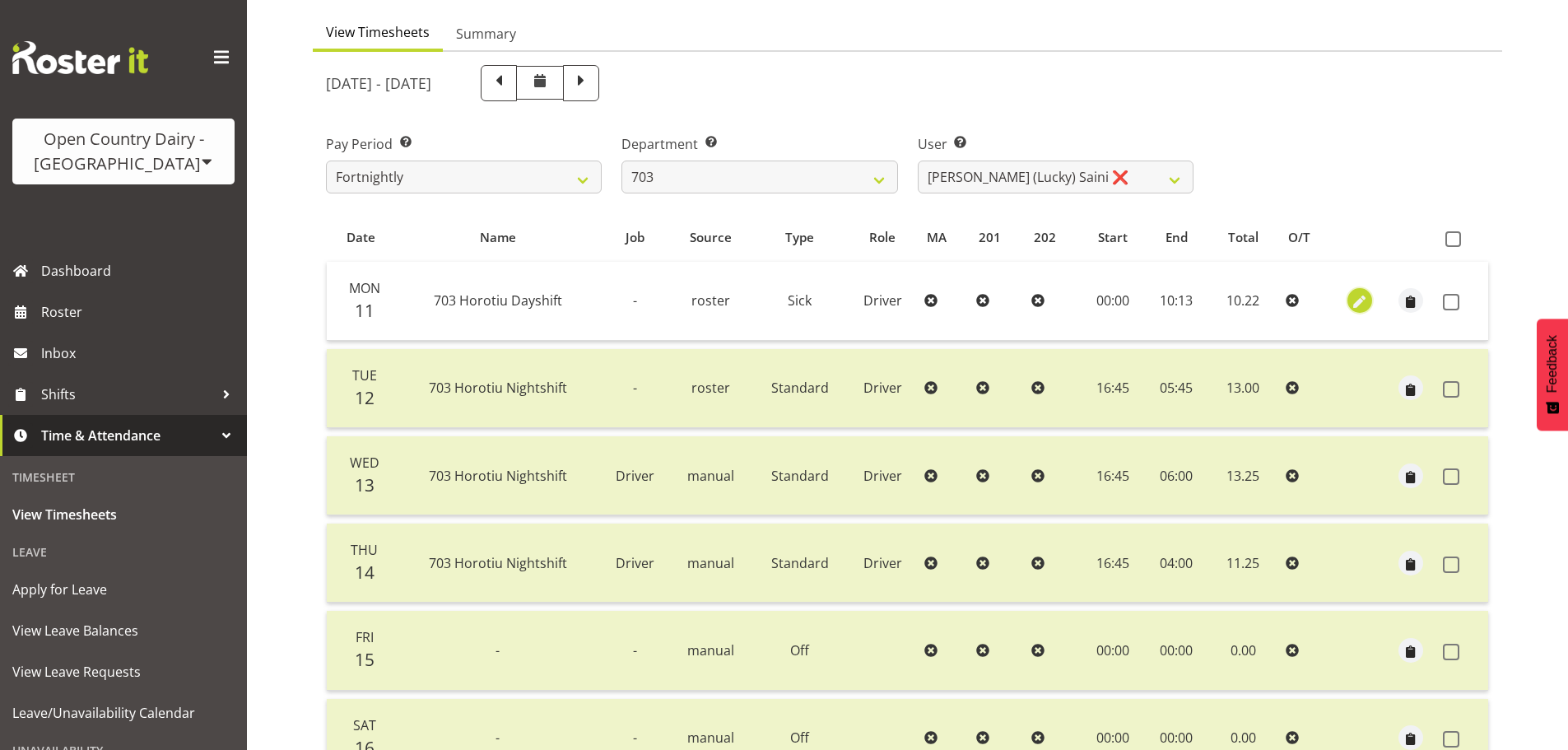
click at [1356, 296] on span "button" at bounding box center [1361, 303] width 19 height 19
select select "Sick"
select select "7"
select select "2025"
select select "10"
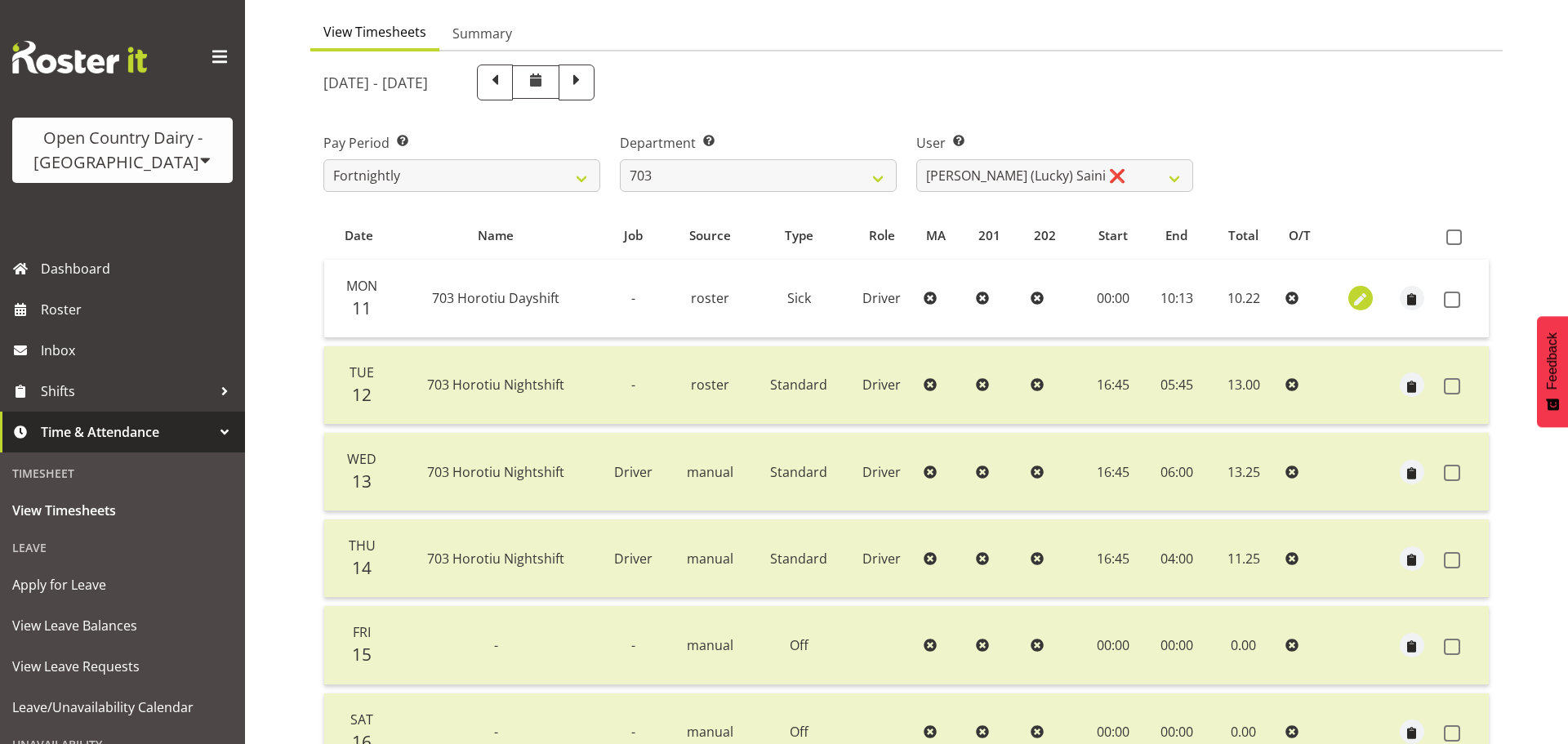
select select "13"
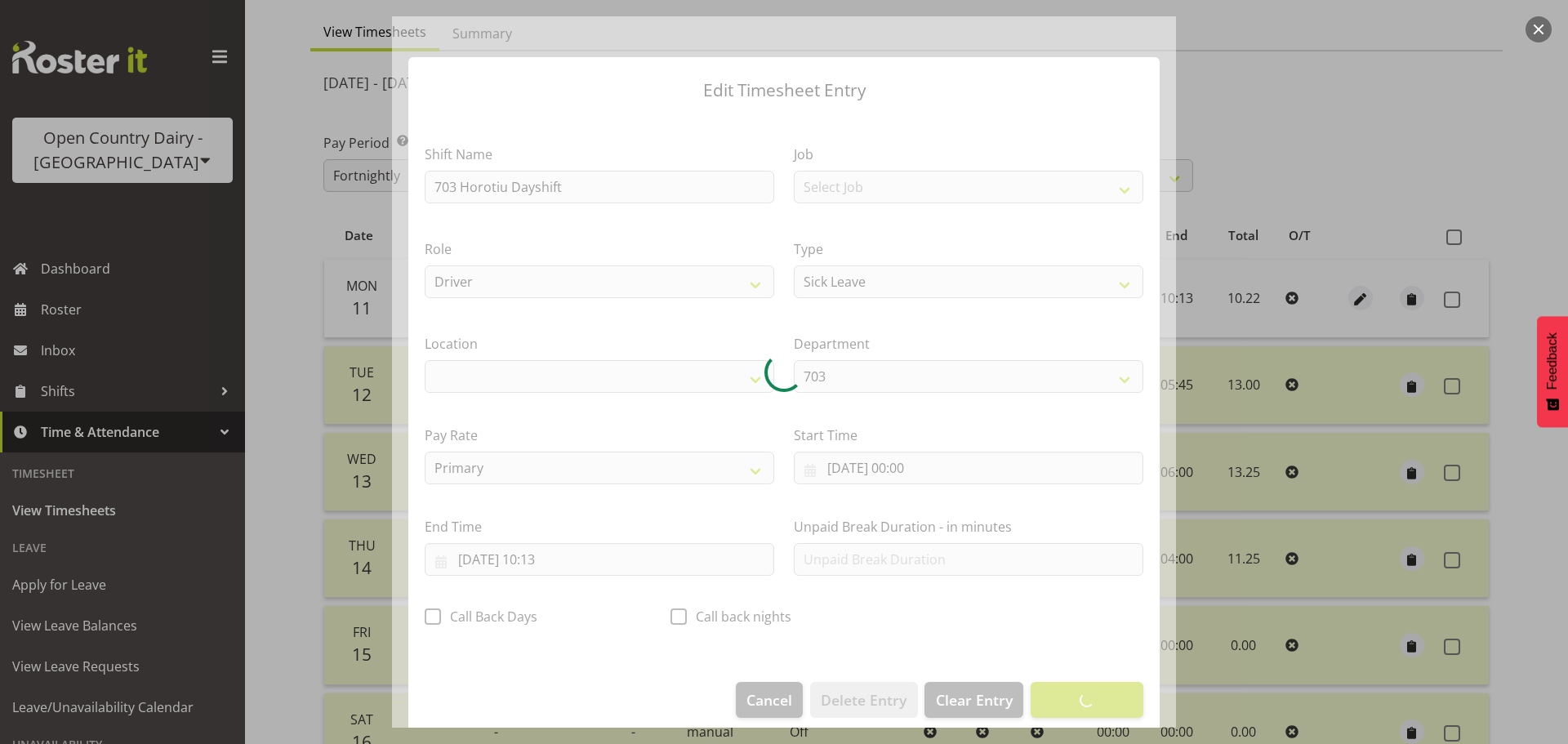
select select "1054"
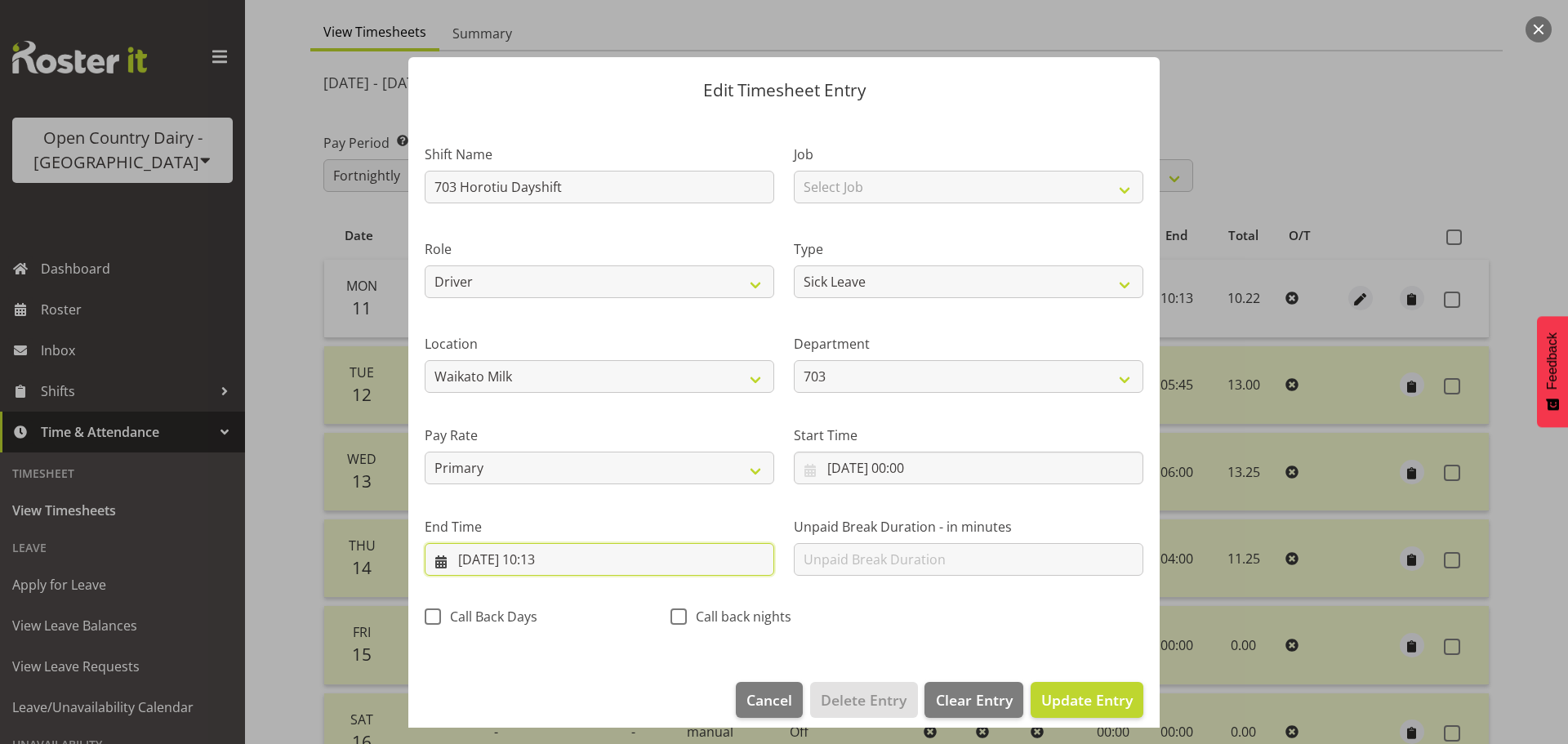
click at [557, 555] on input "11/08/2025, 10:13" at bounding box center [599, 559] width 350 height 33
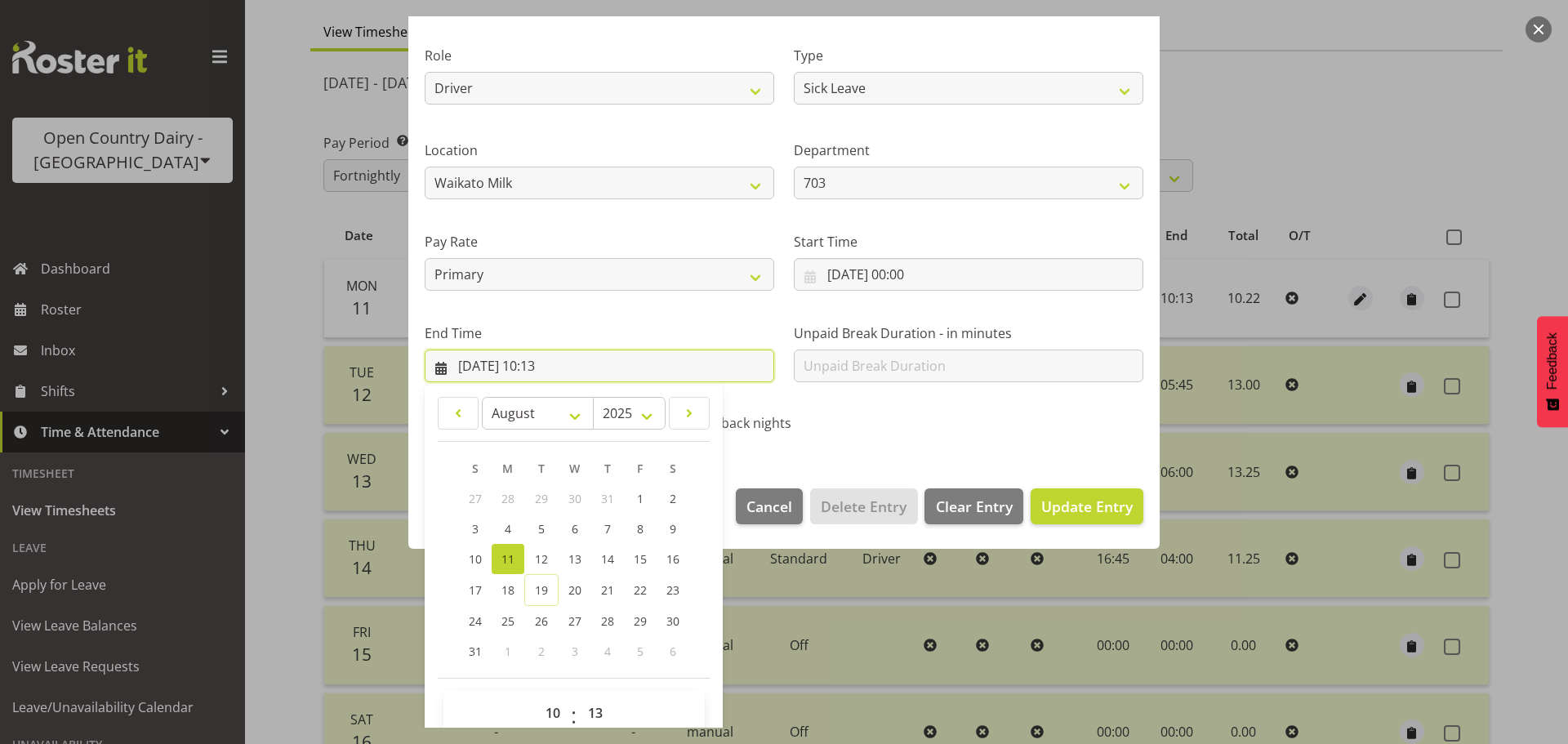
scroll to position [221, 0]
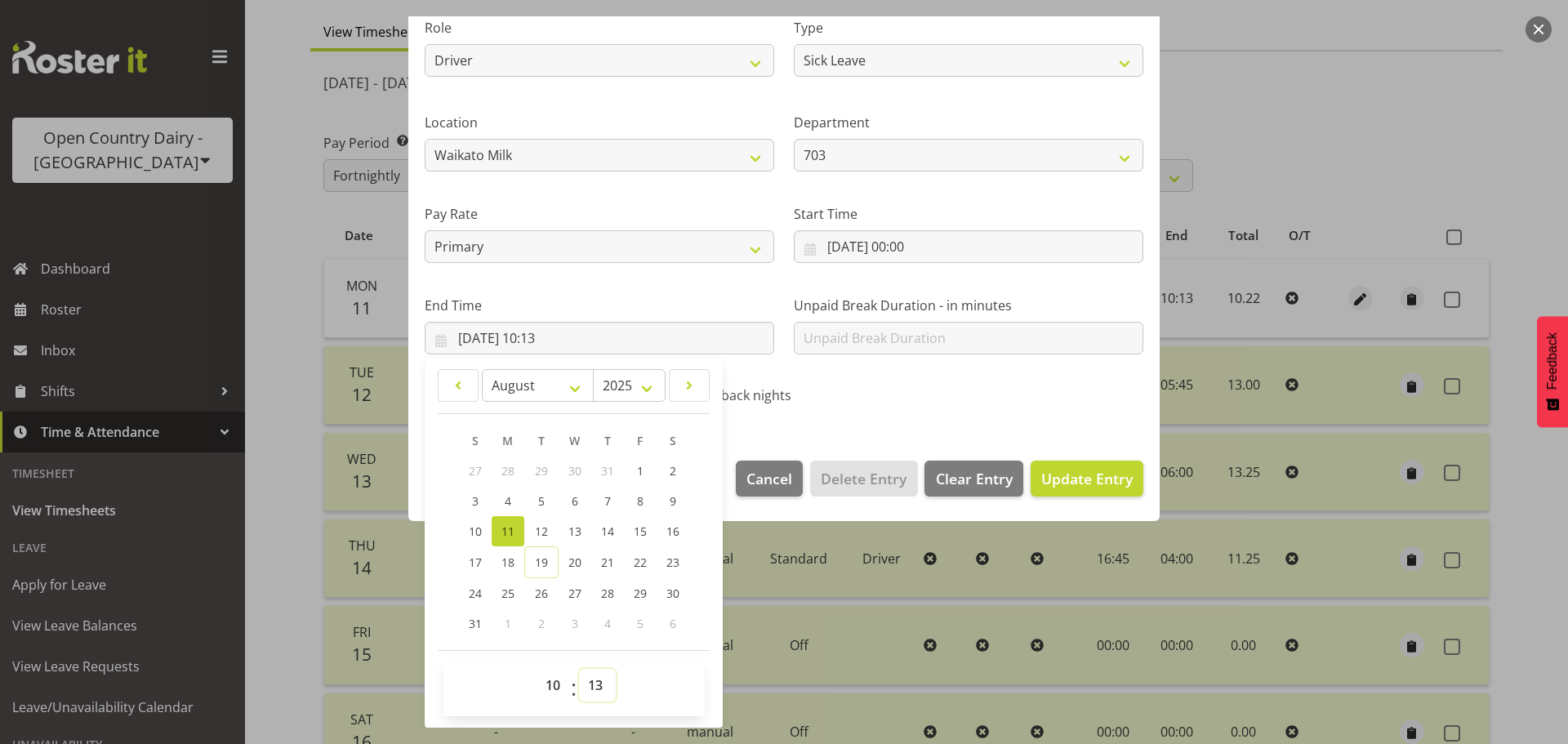
click at [605, 677] on select "00 01 02 03 04 05 06 07 08 09 10 11 12 13 14 15 16 17 18 19 20 21 22 23 24 25 2…" at bounding box center [596, 685] width 37 height 33
click at [601, 685] on select "00 01 02 03 04 05 06 07 08 09 10 11 12 13 14 15 16 17 18 19 20 21 22 23 24 25 2…" at bounding box center [596, 685] width 37 height 33
select select "17"
click at [579, 669] on select "00 01 02 03 04 05 06 07 08 09 10 11 12 13 14 15 16 17 18 19 20 21 22 23 24 25 2…" at bounding box center [596, 685] width 37 height 33
type input "11/08/2025, 10:17"
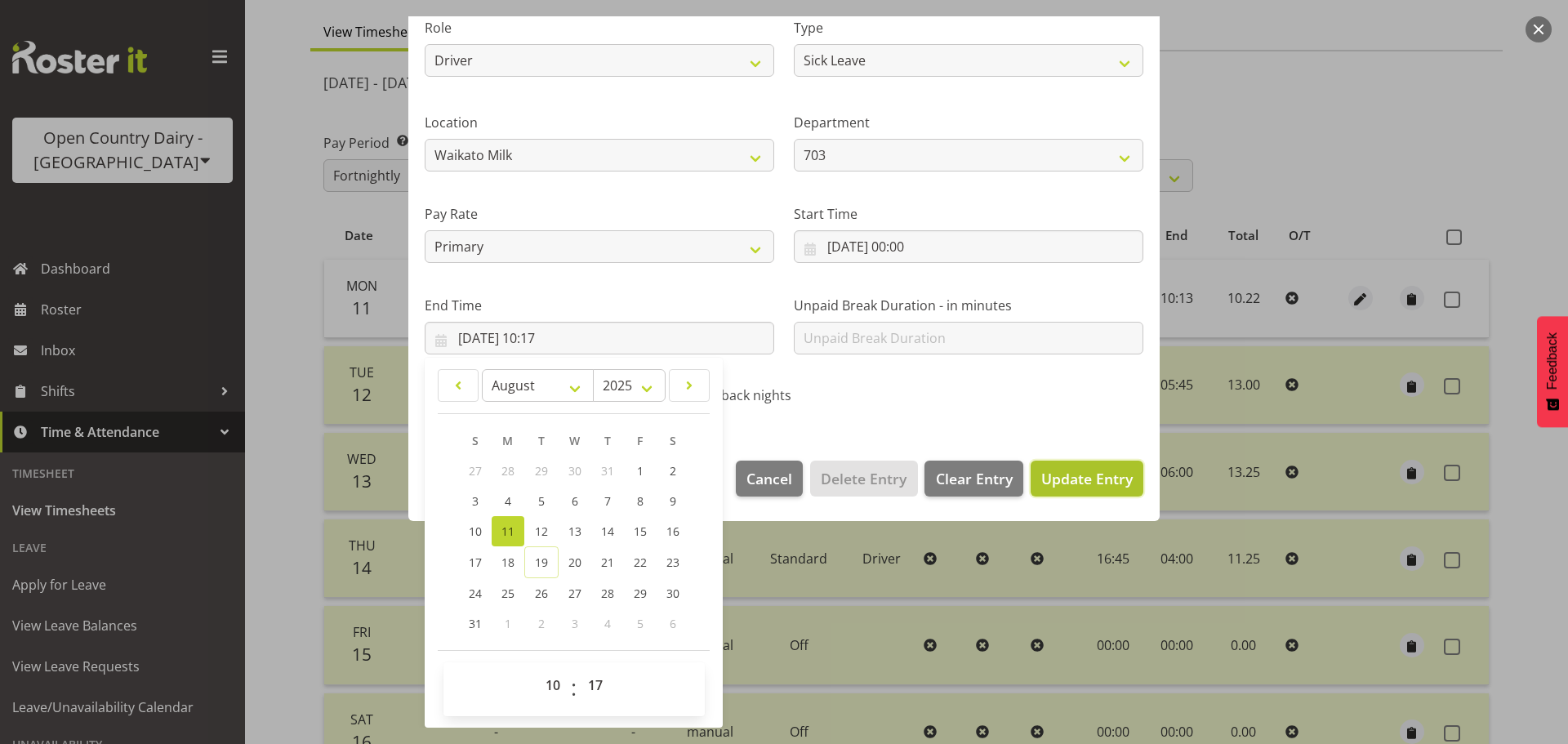
click at [1079, 473] on span "Update Entry" at bounding box center [1087, 478] width 92 height 20
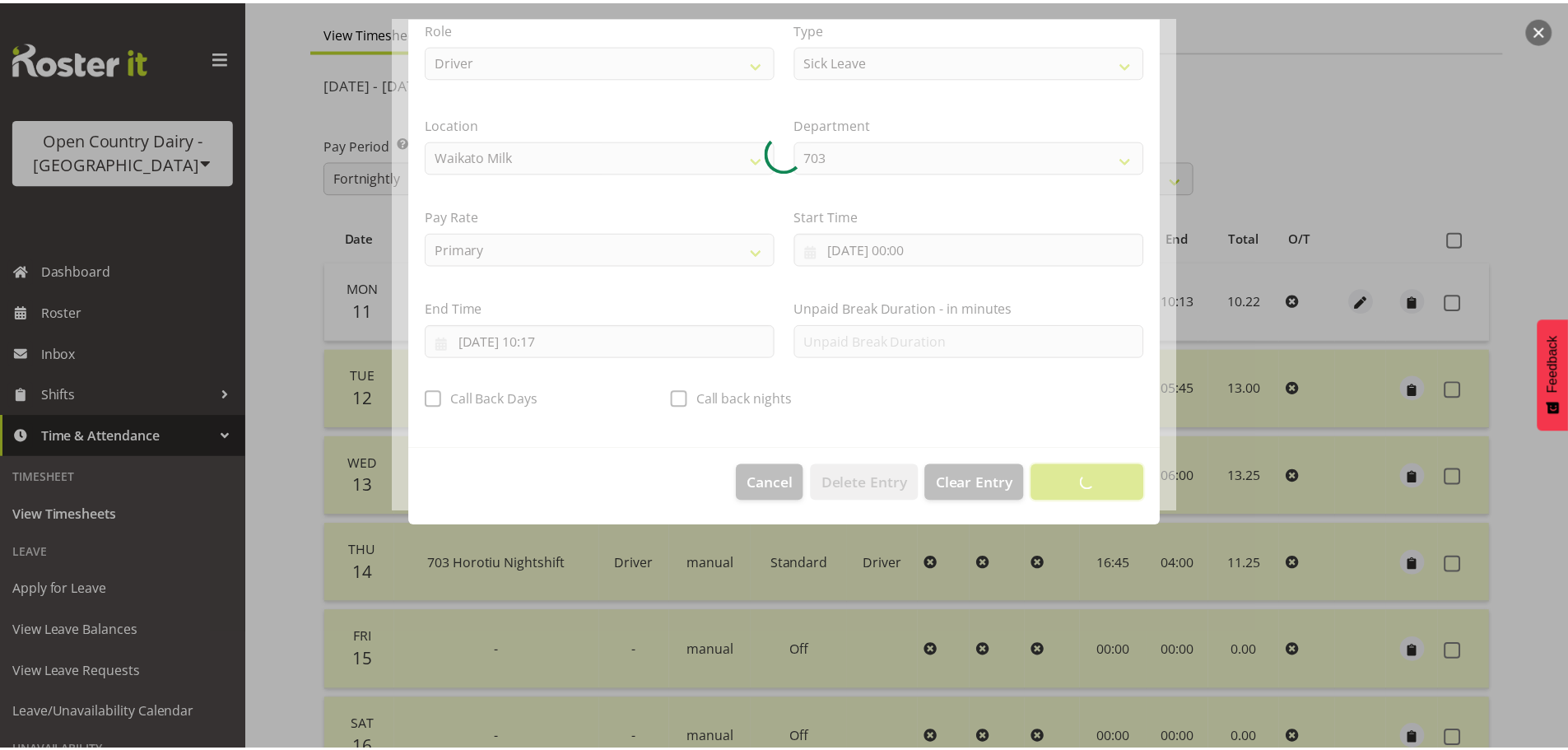
scroll to position [15, 0]
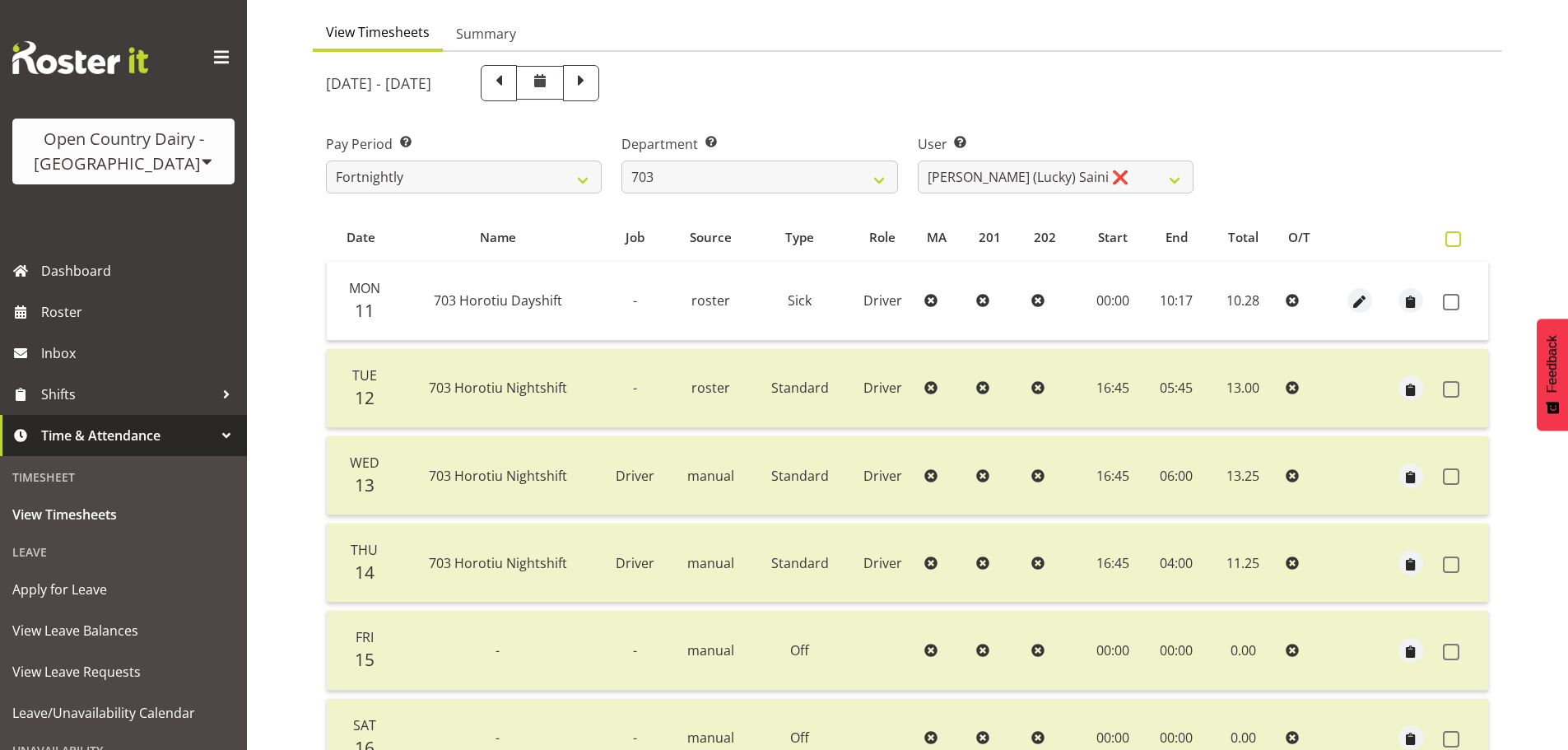
click at [1454, 243] on span at bounding box center [1454, 239] width 16 height 16
click at [1454, 243] on input "checkbox" at bounding box center [1451, 238] width 10 height 10
checkbox input "true"
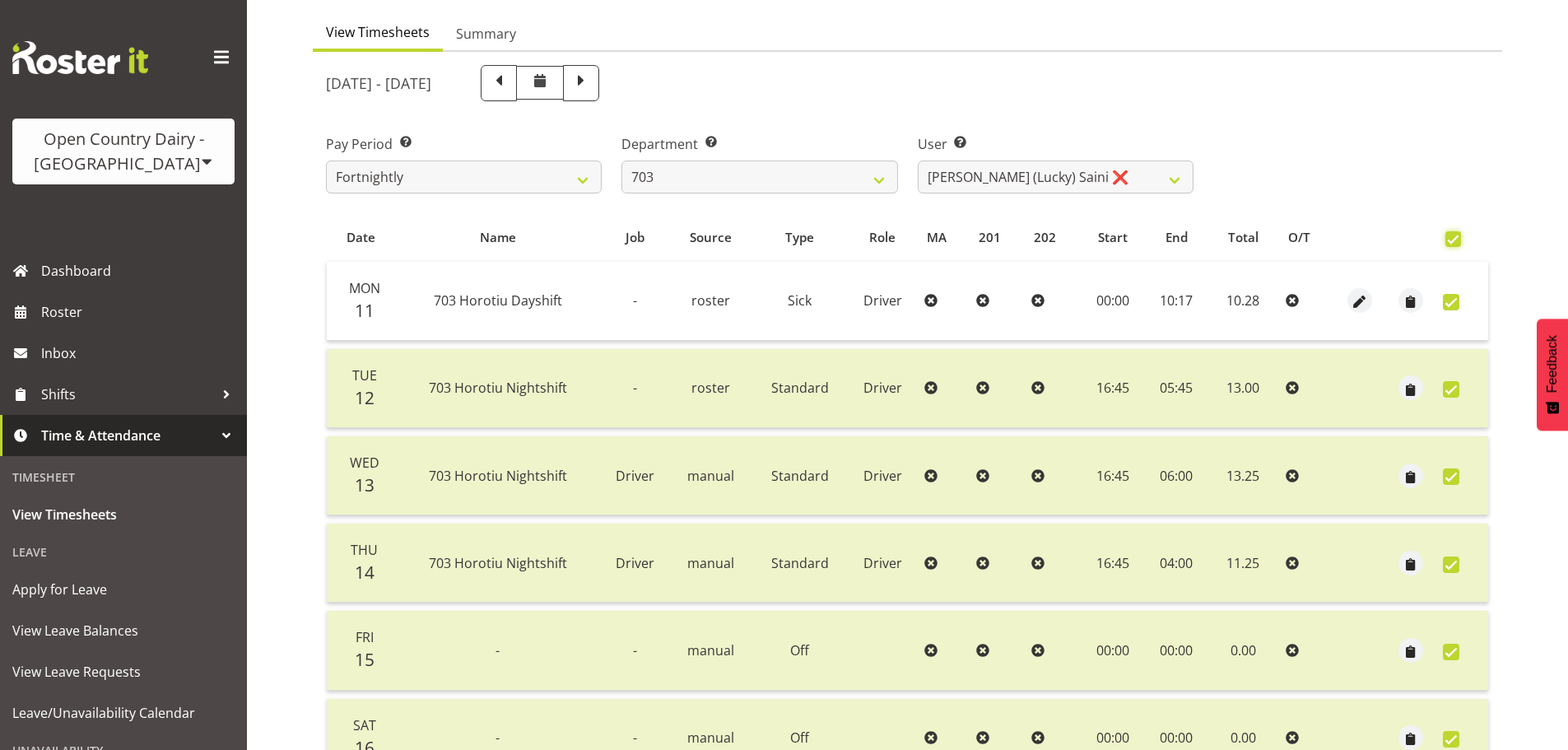
checkbox input "true"
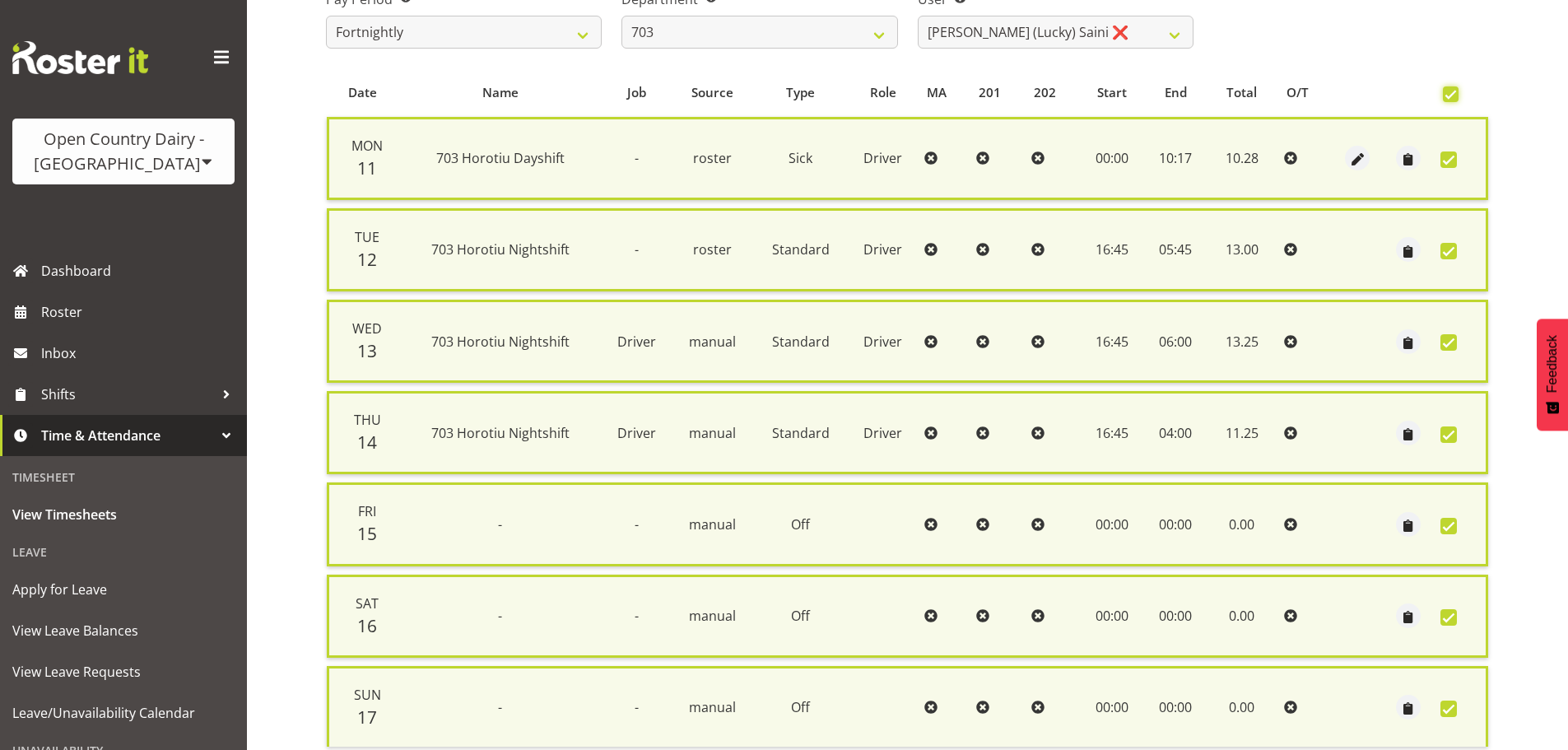
scroll to position [423, 0]
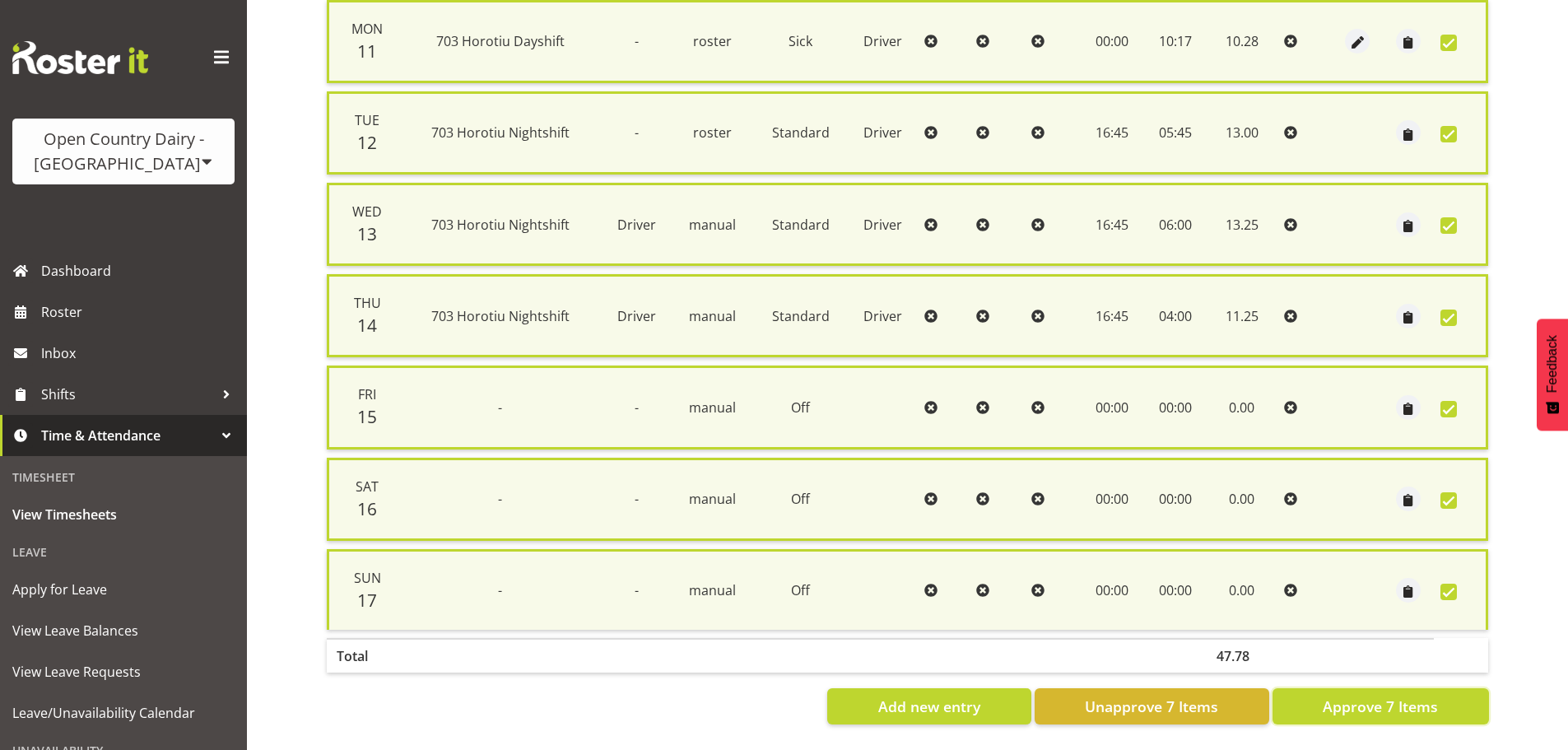
click at [1385, 689] on button "Approve 7 Items" at bounding box center [1381, 706] width 217 height 36
checkbox input "false"
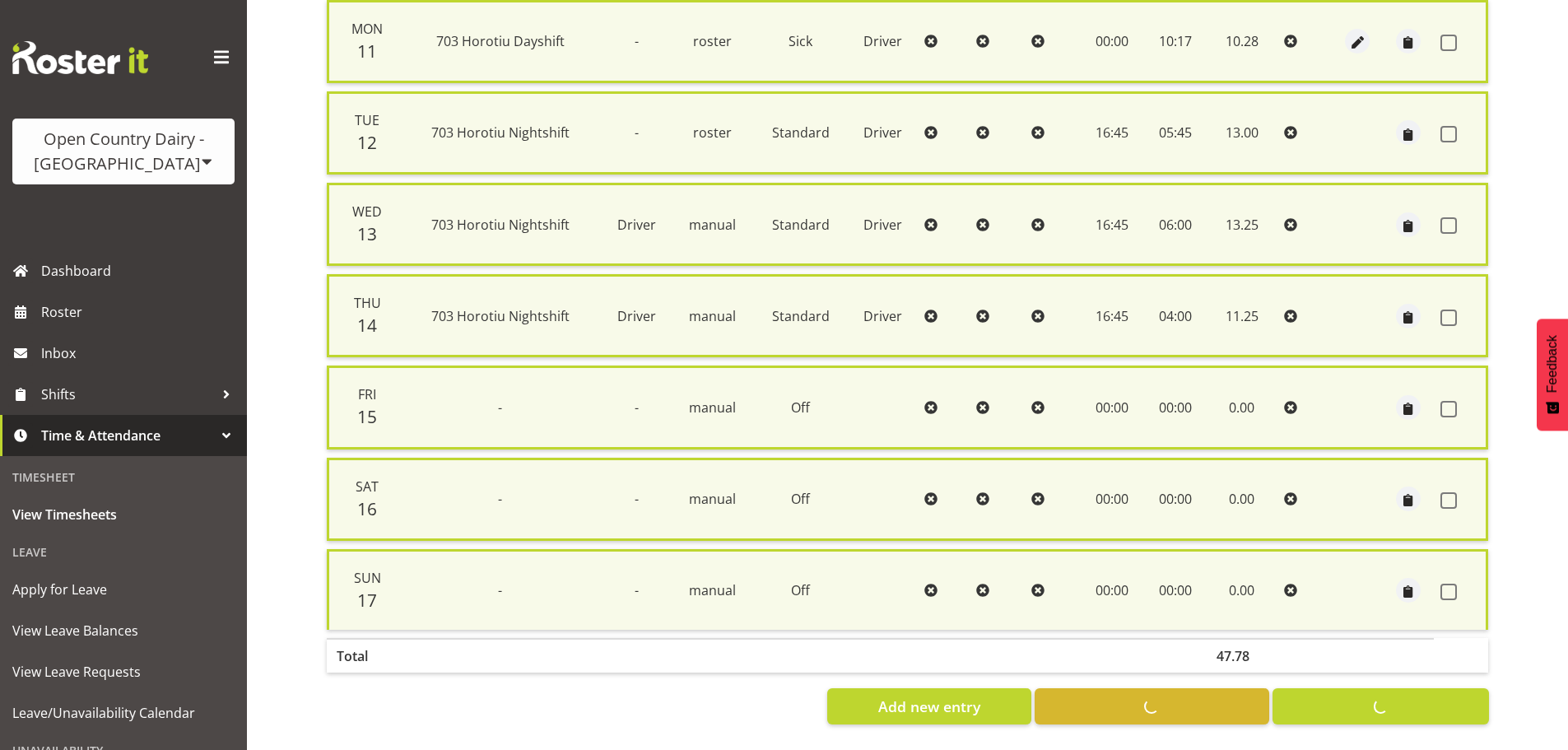
checkbox input "false"
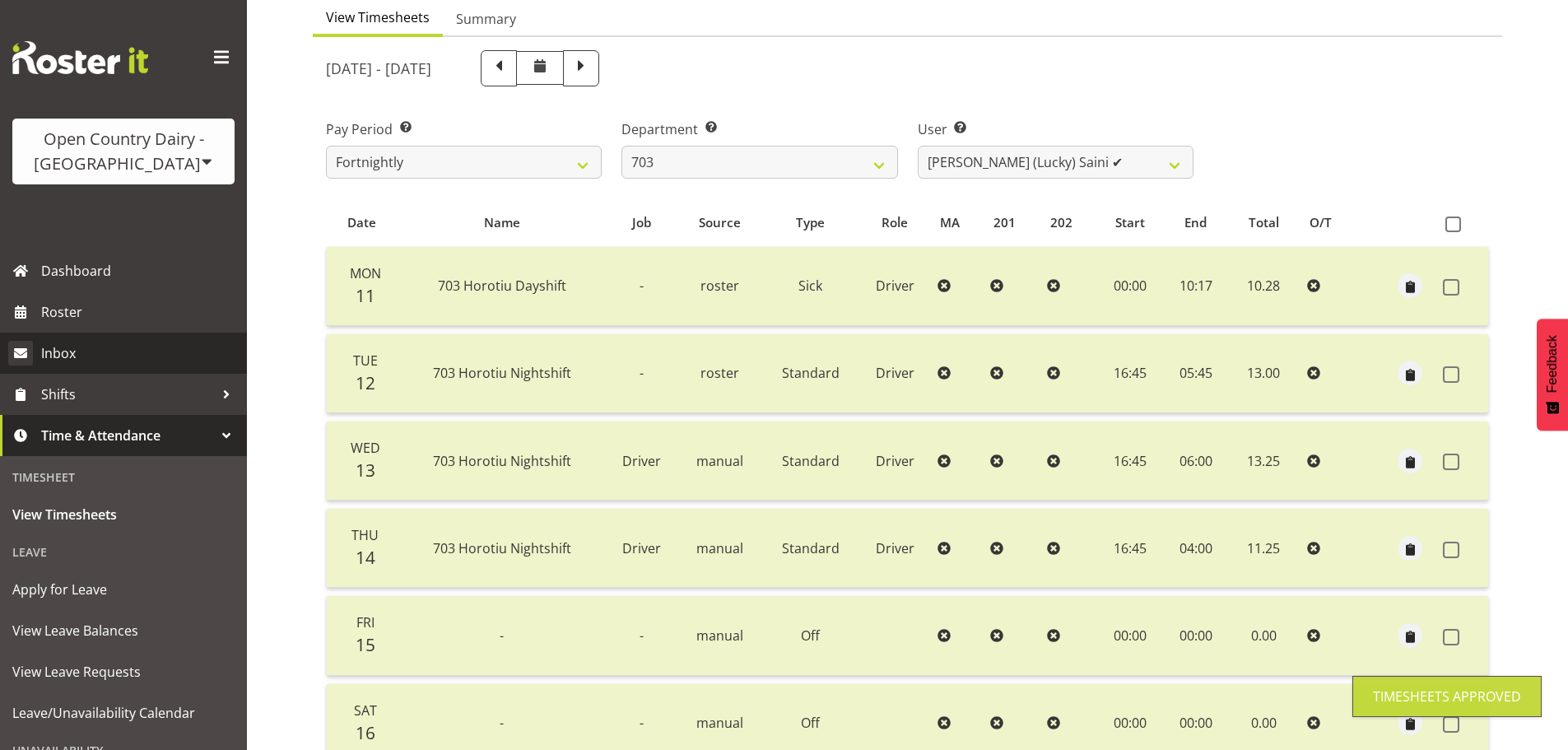
scroll to position [148, 0]
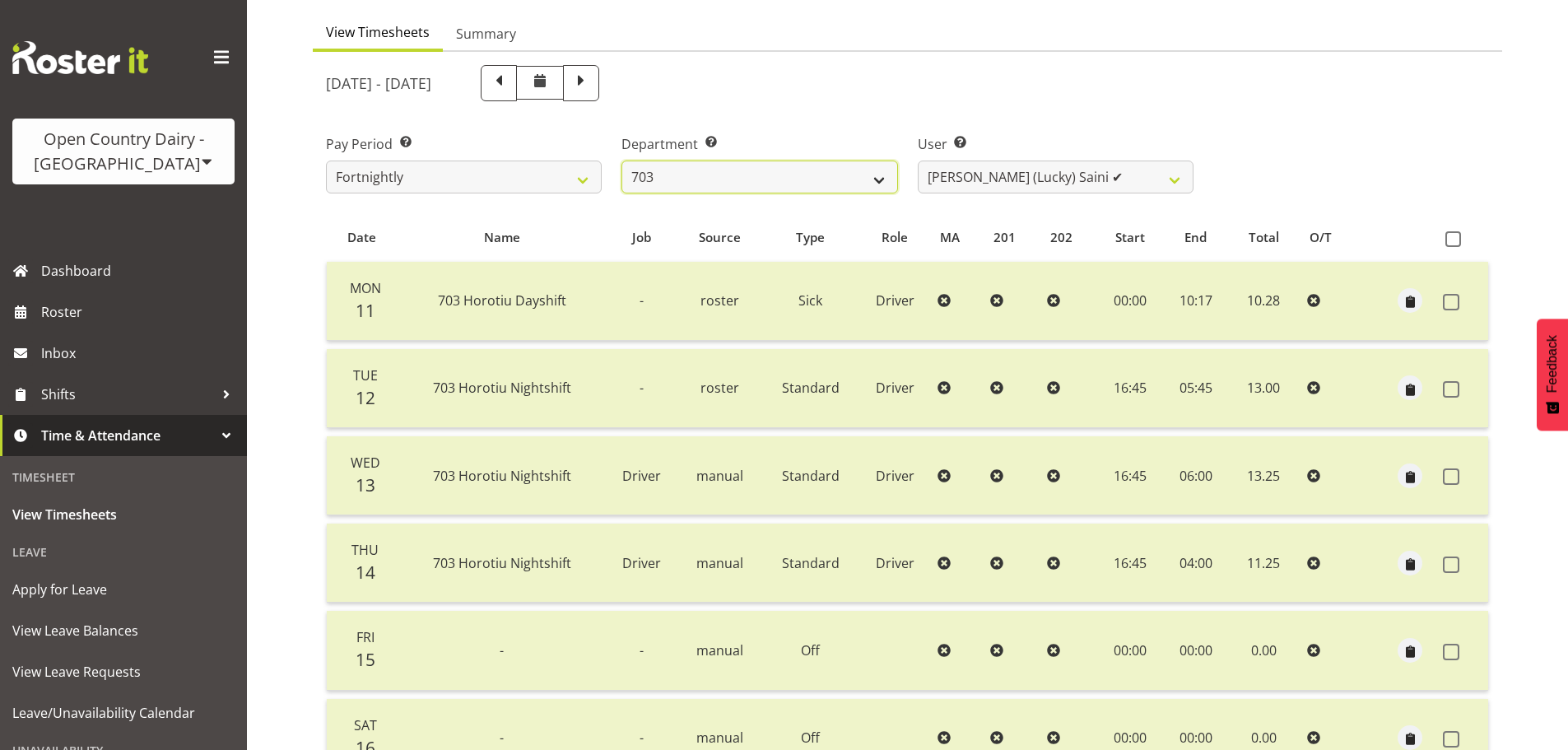
click at [728, 178] on select "701 702 703 704 705 706 707 708 709 710 711 712 713 714 715 716 717 718 719 720" at bounding box center [759, 177] width 276 height 33
select select "819"
click at [621, 161] on select "701 702 703 704 705 706 707 708 709 710 711 712 713 714 715 716 717 718 719 720" at bounding box center [759, 177] width 276 height 33
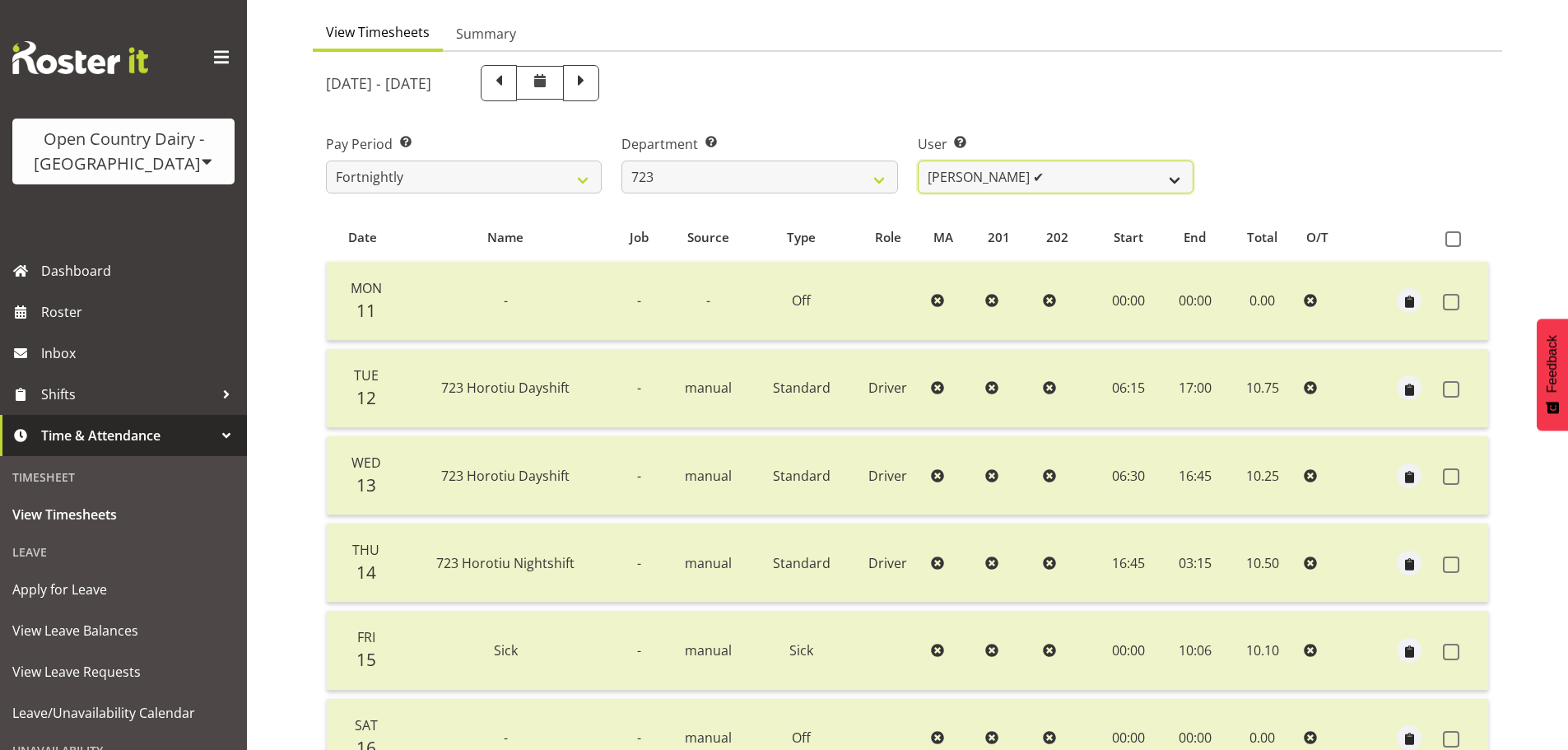
click at [1030, 167] on select "Daljeet Rai ✔ Manjinder Singh ✔ Prabhjot Singh ✔ Varninder Singh ✔" at bounding box center [1056, 177] width 276 height 33
click at [1047, 134] on label "User Select user. Note: This is filtered down by the previous two drop-down ite…" at bounding box center [1056, 144] width 276 height 20
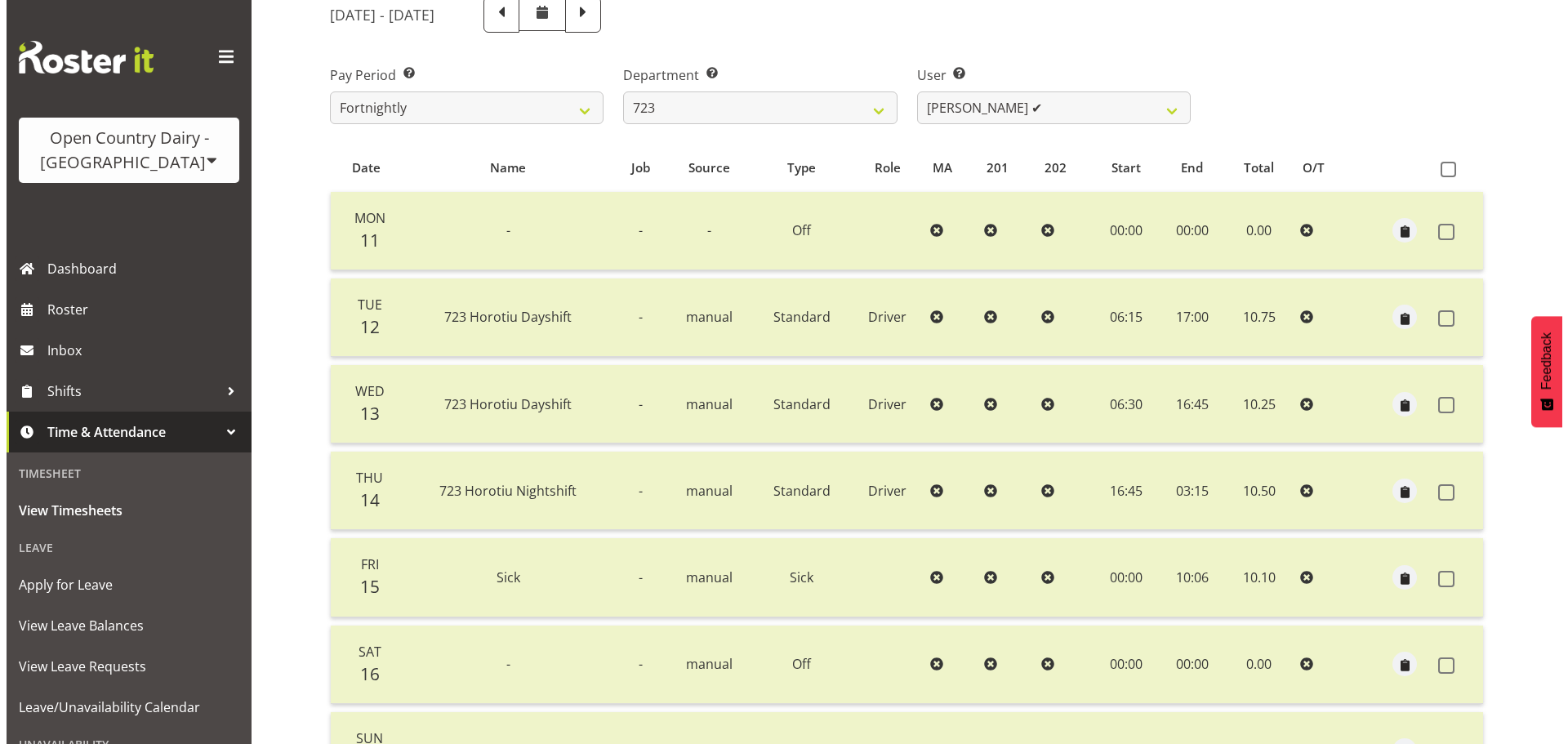
scroll to position [392, 0]
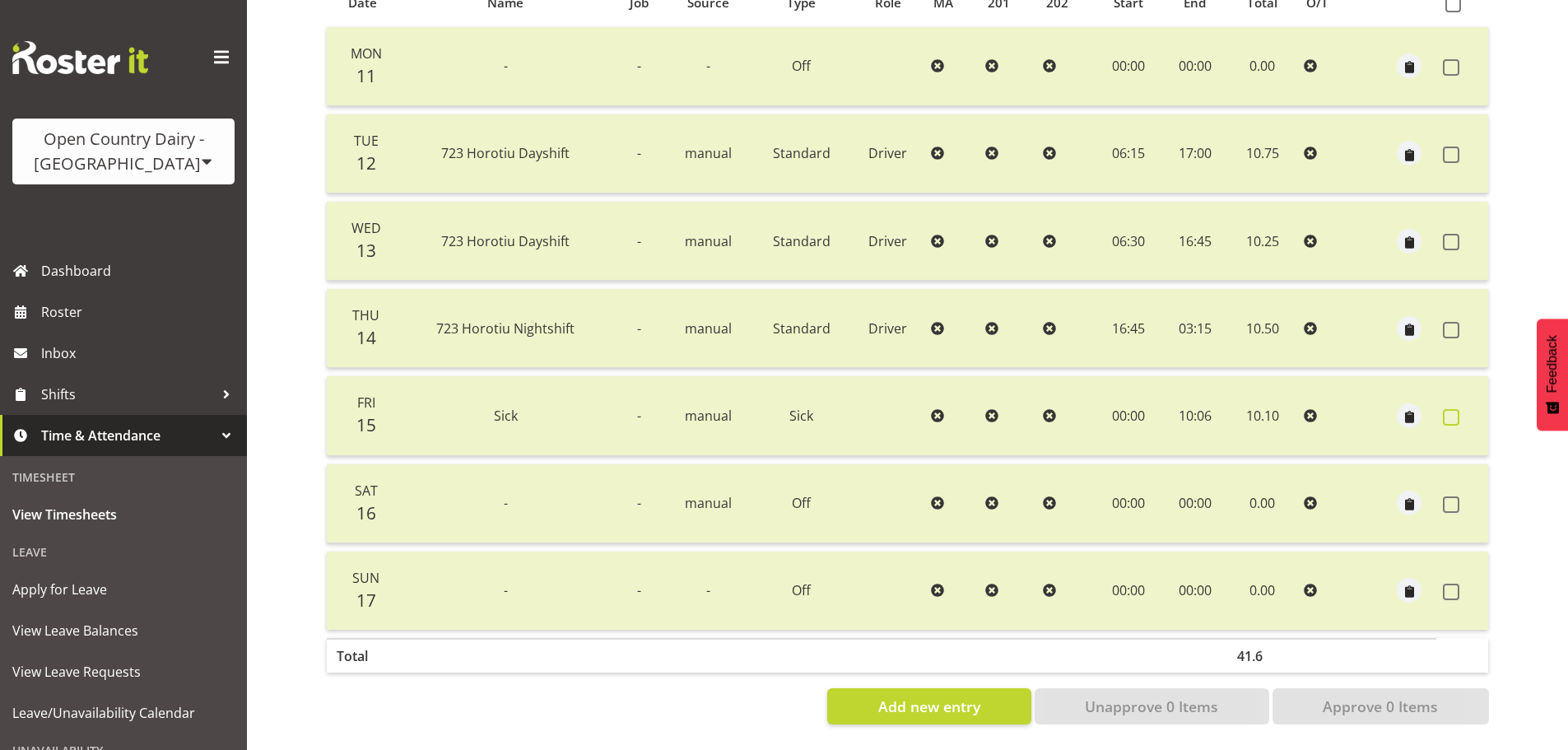
drag, startPoint x: 1453, startPoint y: 405, endPoint x: 1315, endPoint y: 595, distance: 234.8
click at [1454, 410] on span at bounding box center [1451, 417] width 16 height 16
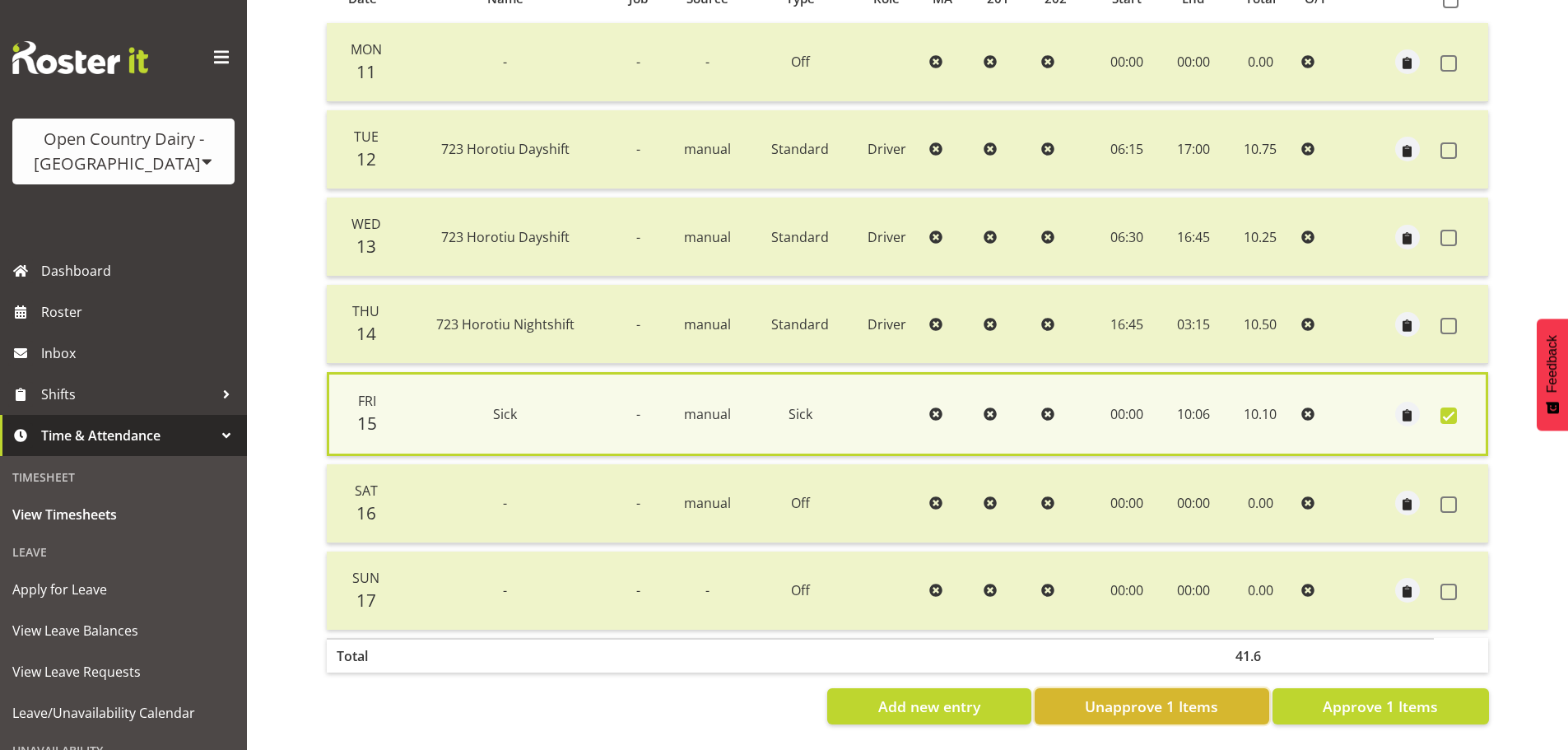
drag, startPoint x: 1155, startPoint y: 702, endPoint x: 1222, endPoint y: 681, distance: 70.2
click at [1161, 698] on span "Unapprove 1 Items" at bounding box center [1151, 706] width 133 height 22
checkbox input "false"
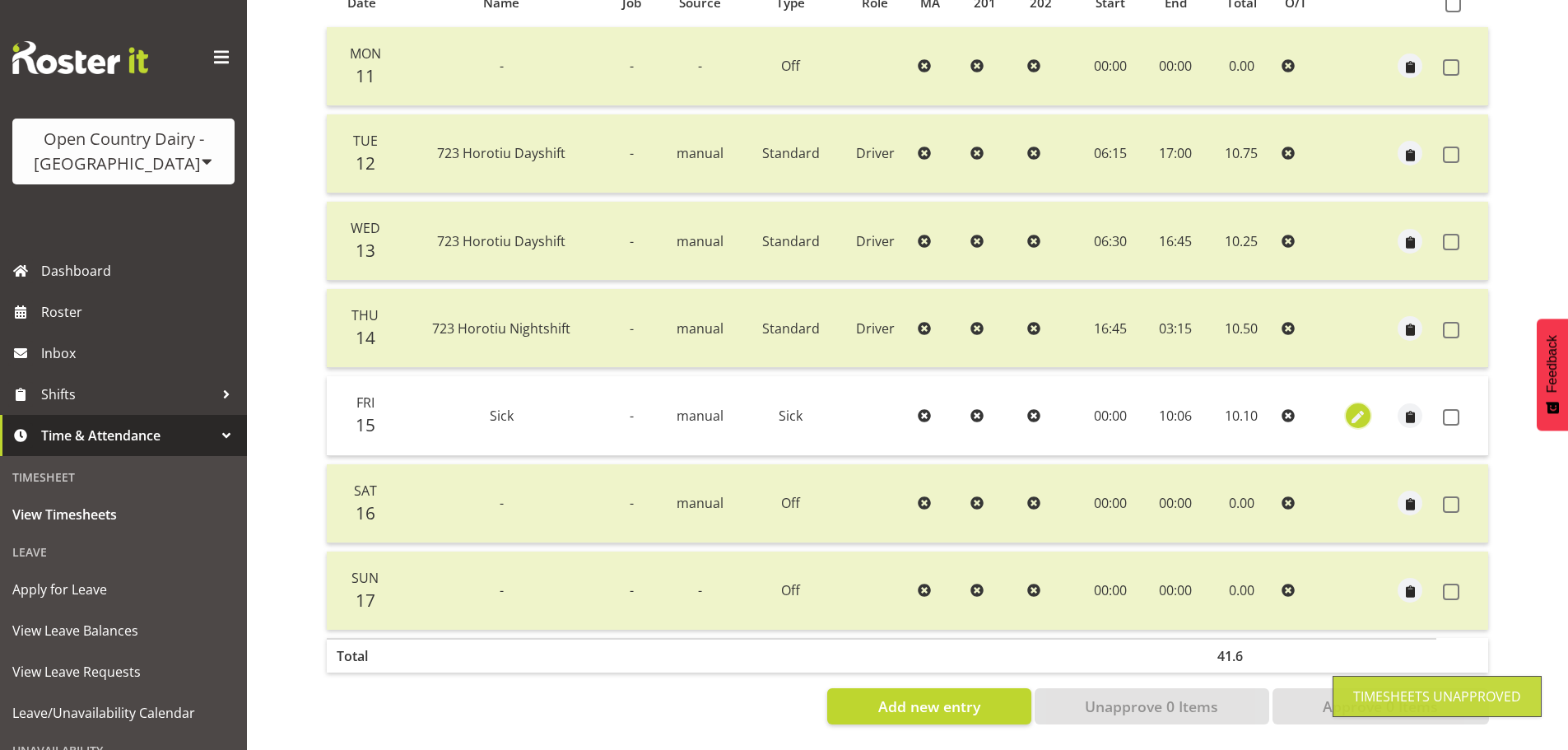
click at [1349, 408] on span "button" at bounding box center [1358, 417] width 19 height 19
select select "Sick"
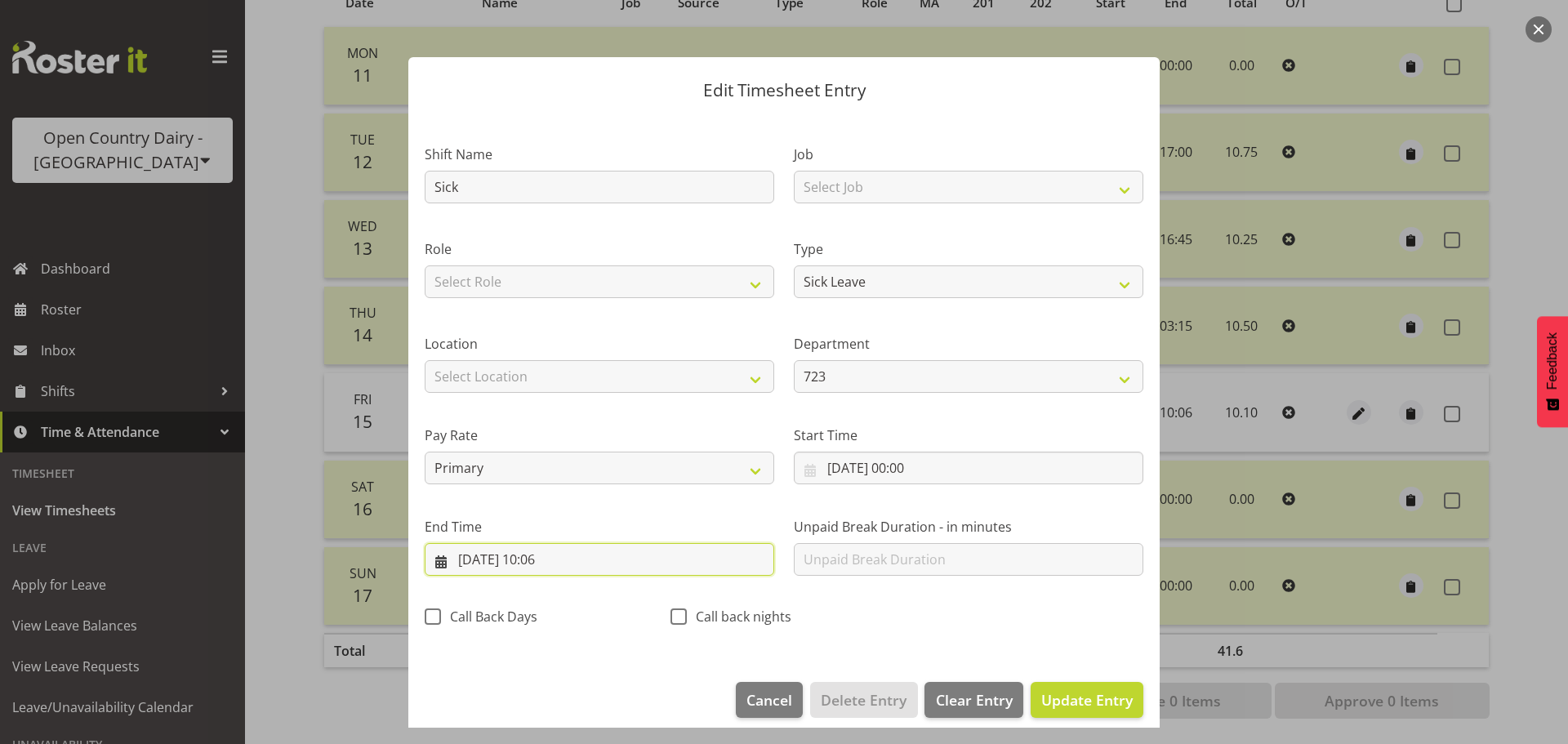
click at [570, 554] on input "15/08/2025, 10:06" at bounding box center [599, 559] width 350 height 33
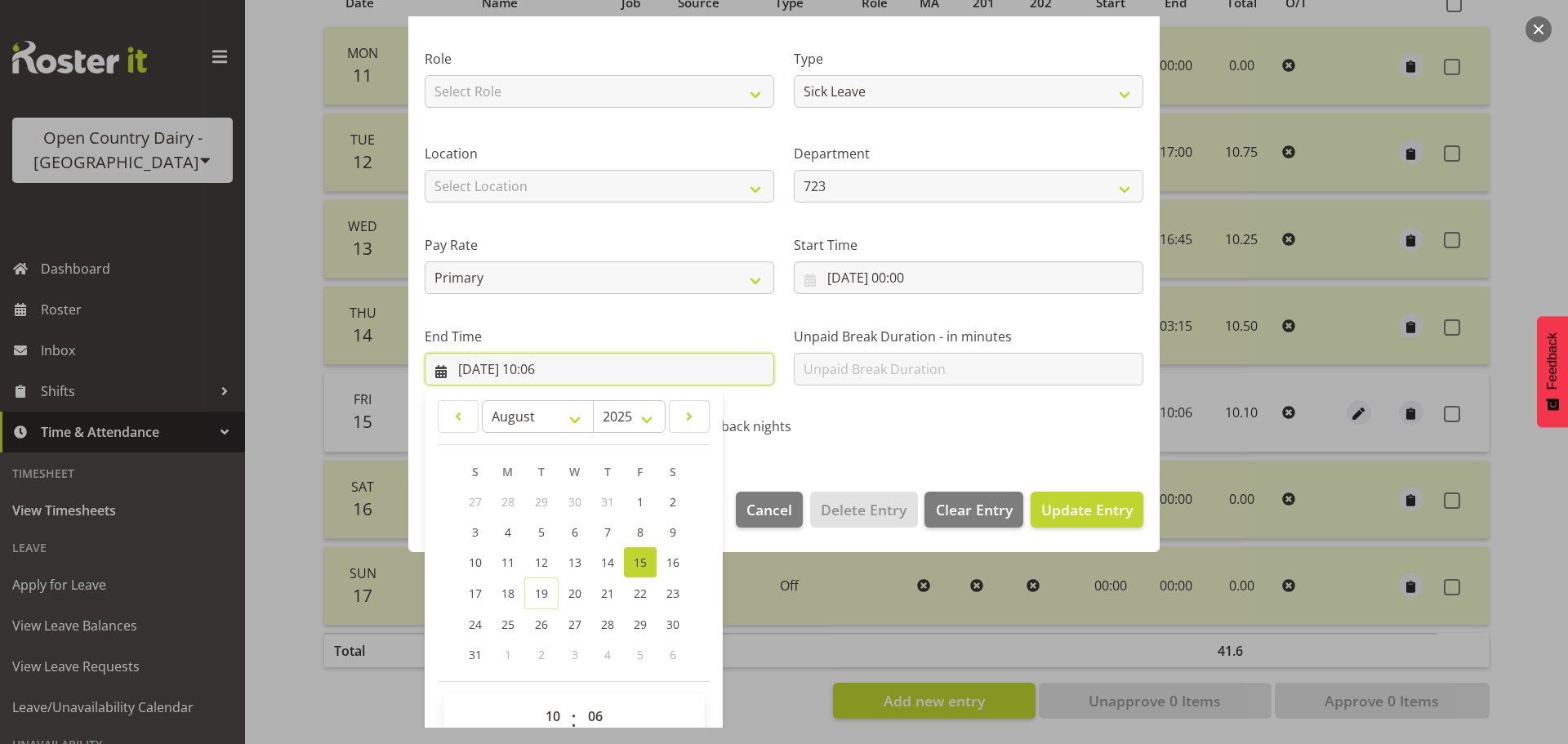
scroll to position [221, 0]
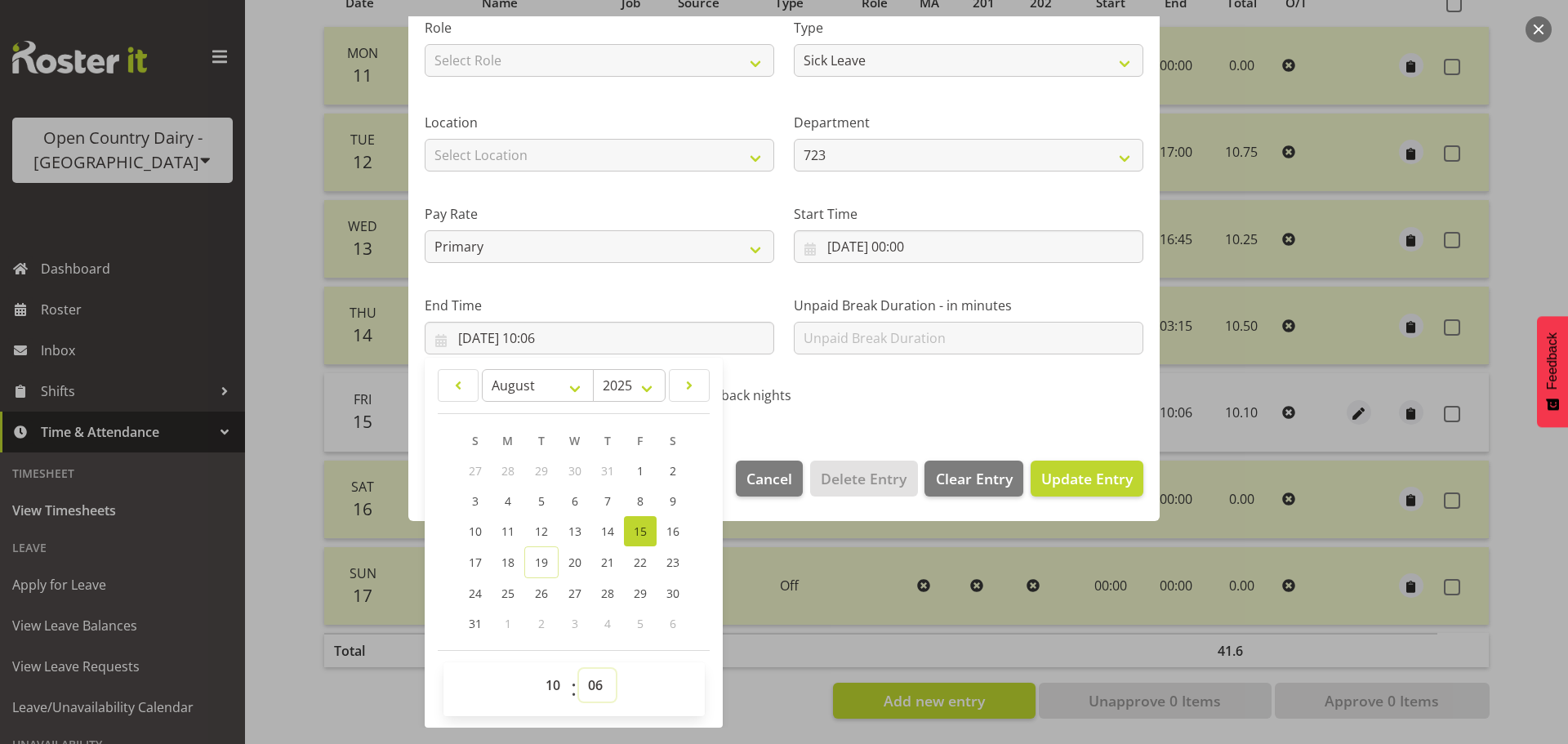
click at [596, 687] on select "00 01 02 03 04 05 06 07 08 09 10 11 12 13 14 15 16 17 18 19 20 21 22 23 24 25 2…" at bounding box center [596, 685] width 37 height 33
select select "0"
click at [579, 669] on select "00 01 02 03 04 05 06 07 08 09 10 11 12 13 14 15 16 17 18 19 20 21 22 23 24 25 2…" at bounding box center [596, 685] width 37 height 33
type input "15/08/2025, 10:00"
click at [1076, 476] on span "Update Entry" at bounding box center [1087, 478] width 92 height 20
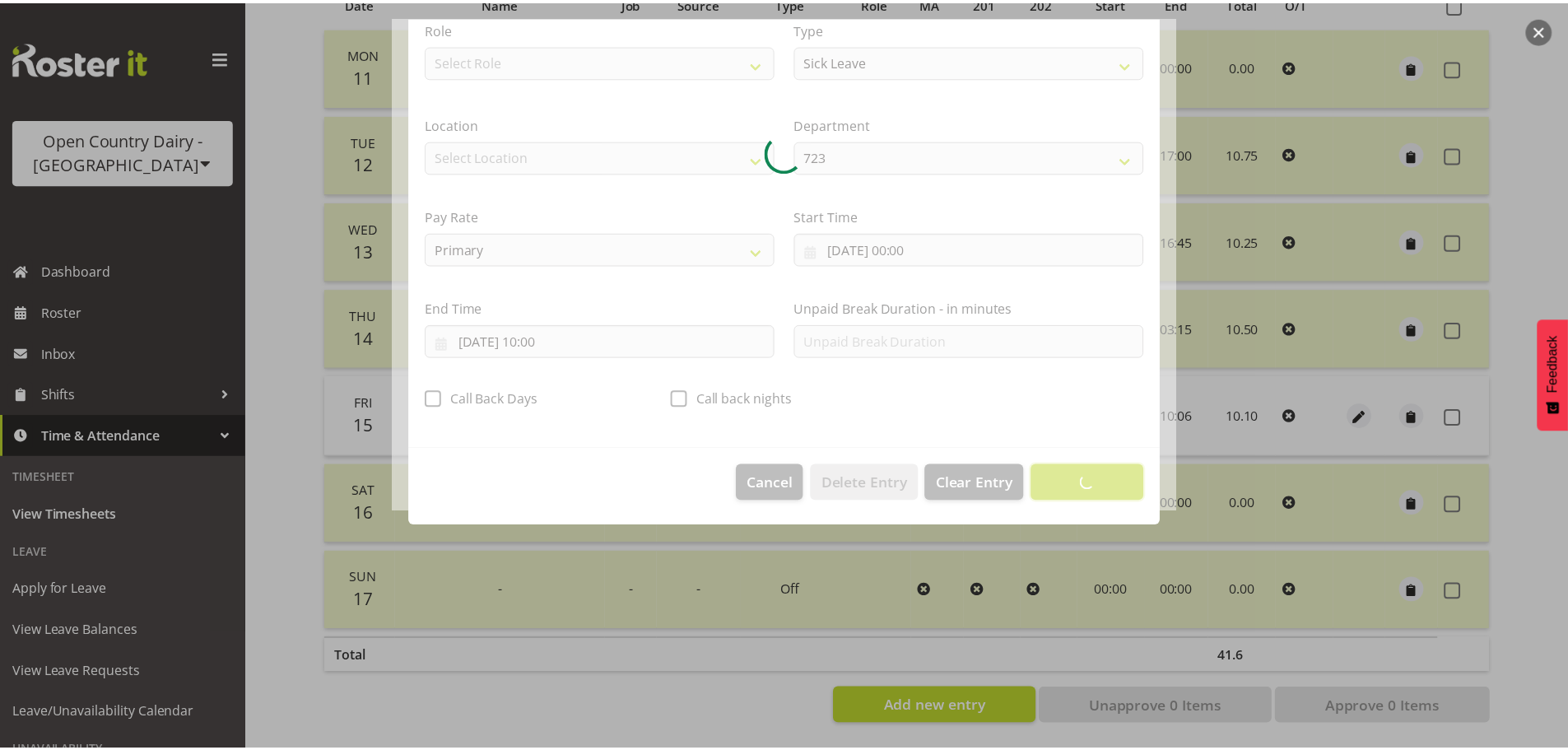
scroll to position [15, 0]
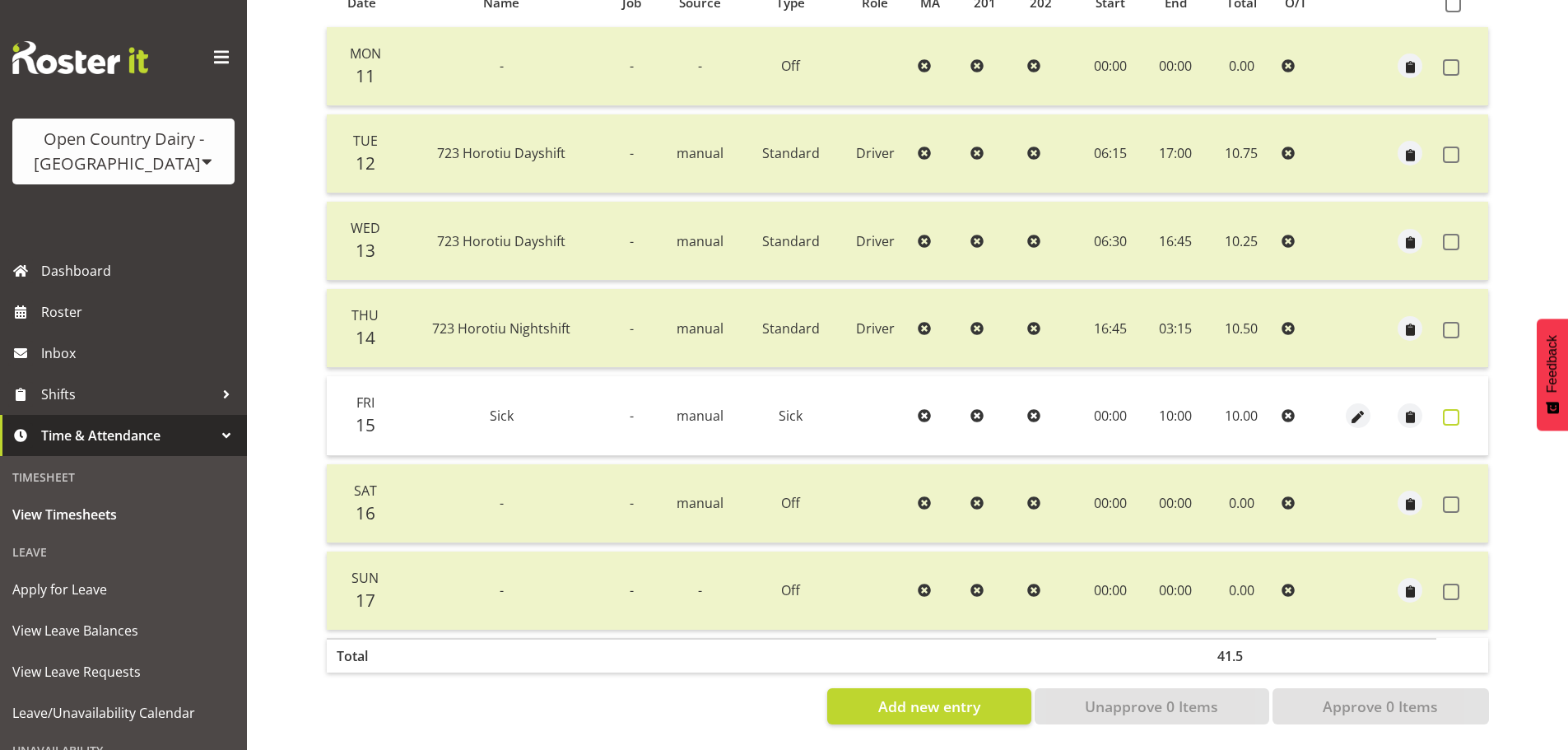
click at [1448, 410] on span at bounding box center [1451, 417] width 16 height 16
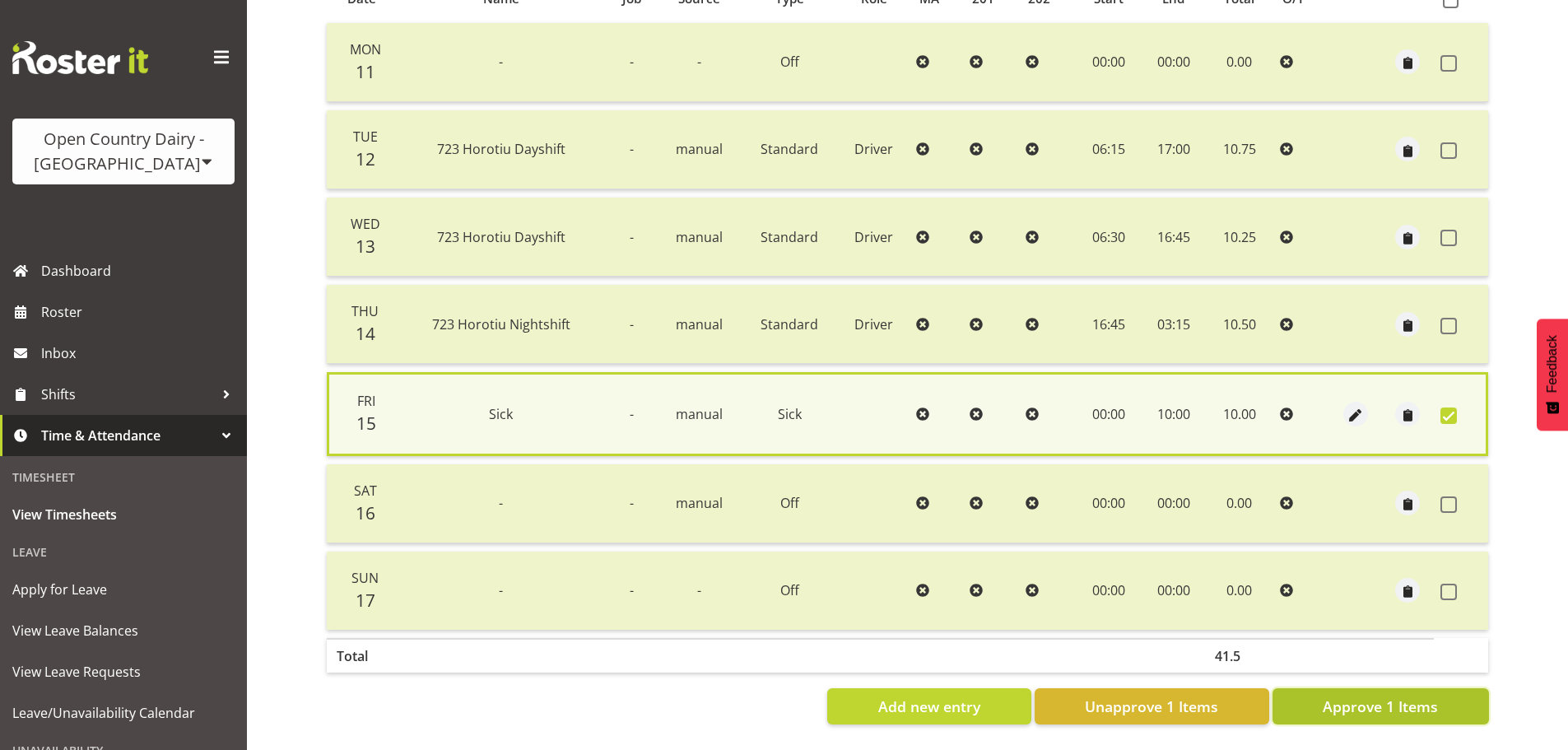
click at [1402, 700] on span "Approve 1 Items" at bounding box center [1381, 706] width 115 height 22
checkbox input "false"
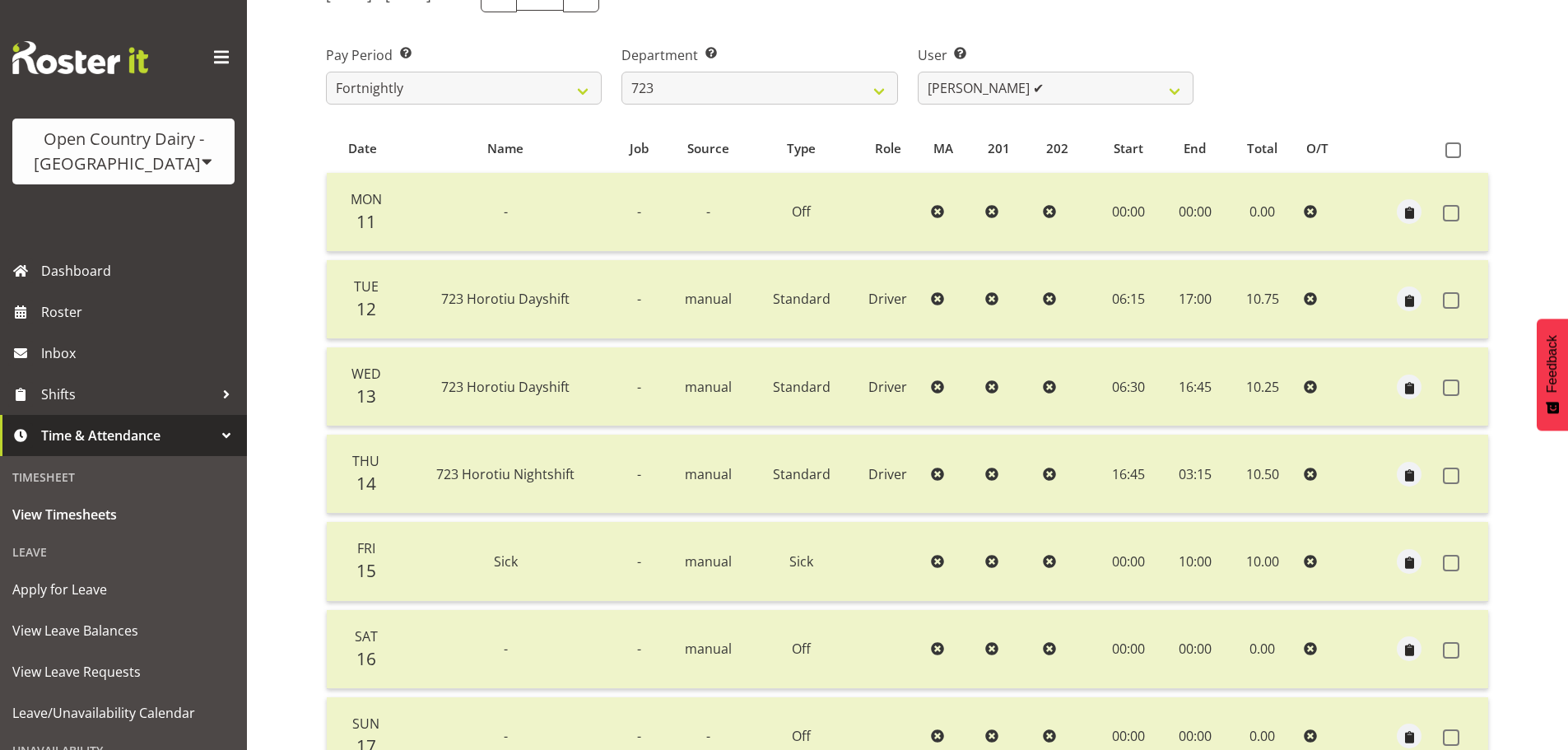
scroll to position [231, 0]
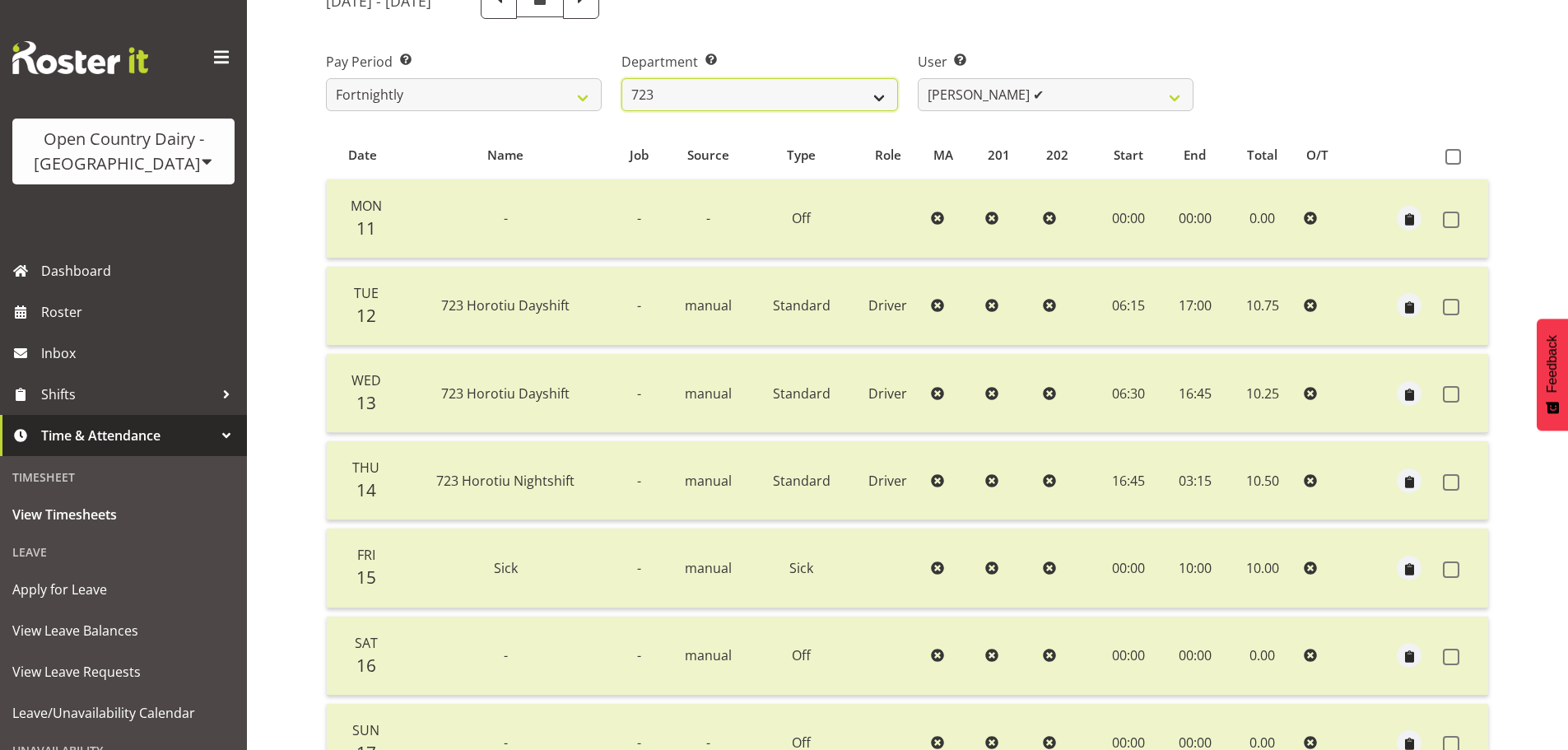
click at [772, 105] on select "701 702 703 704 705 706 707 708 709 710 711 712 713 714 715 716 717 718 719 720" at bounding box center [759, 95] width 276 height 33
select select "805"
click at [621, 78] on select "701 702 703 704 705 706 707 708 709 710 711 712 713 714 715 716 717 718 719 720" at bounding box center [759, 95] width 276 height 33
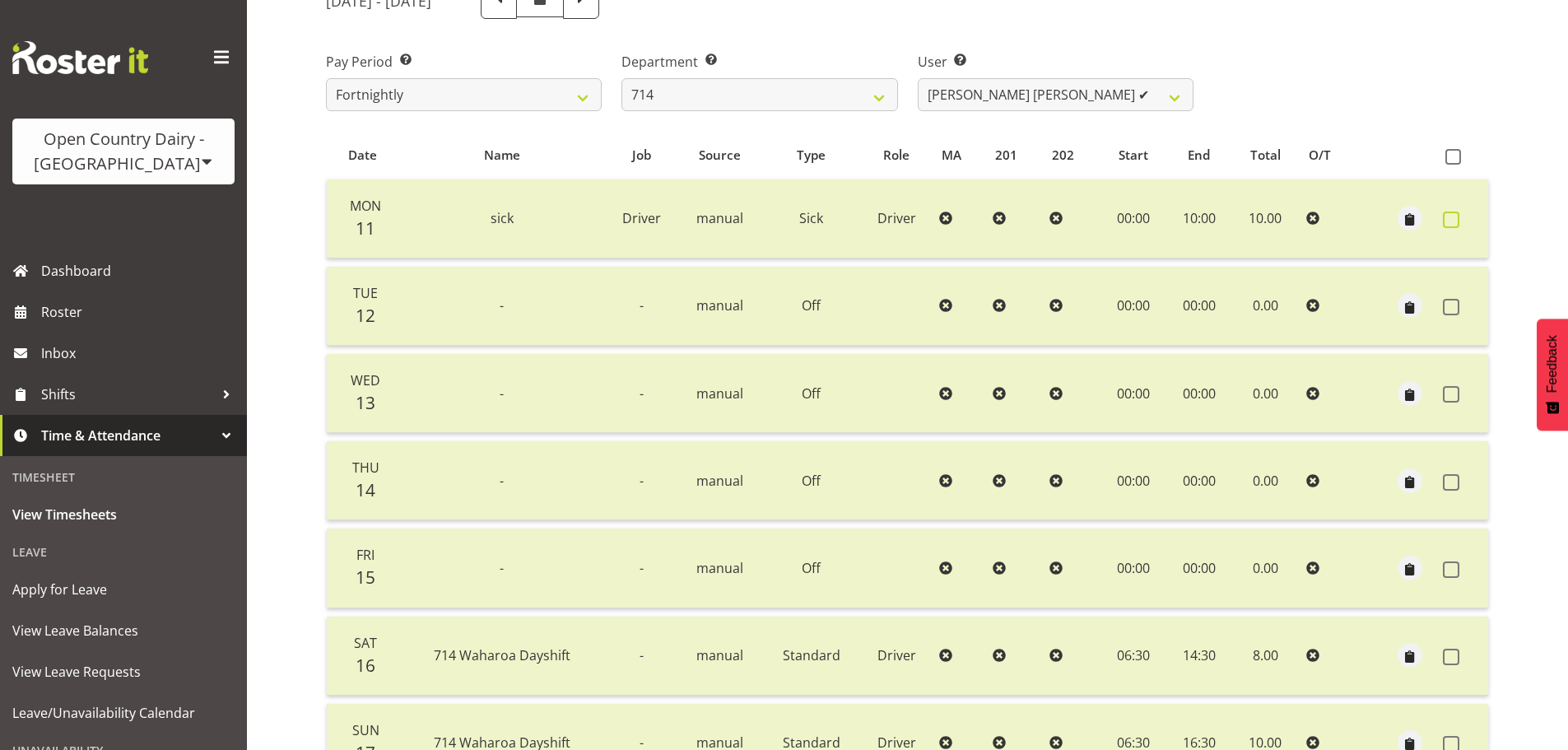
click at [1456, 218] on span at bounding box center [1451, 219] width 16 height 16
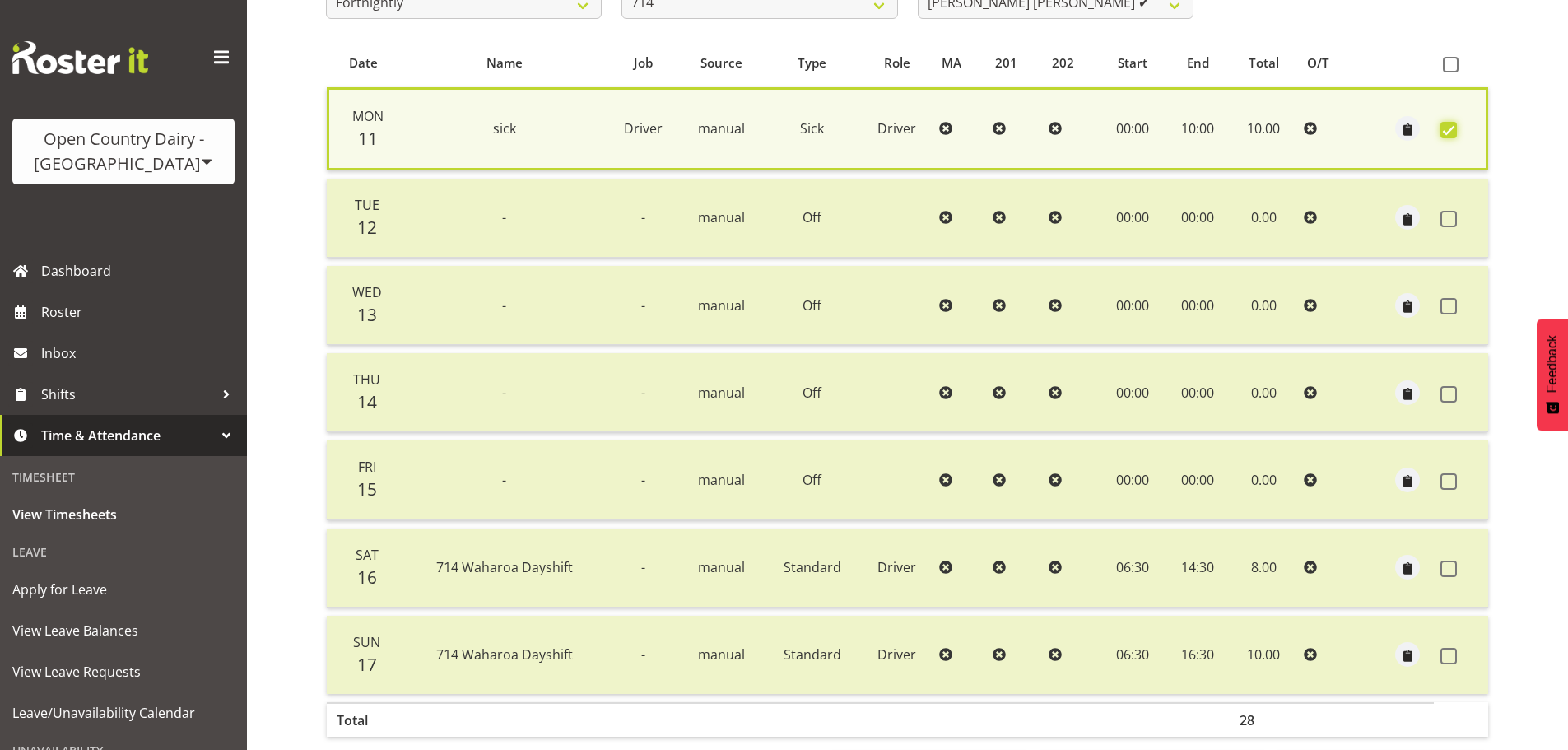
scroll to position [399, 0]
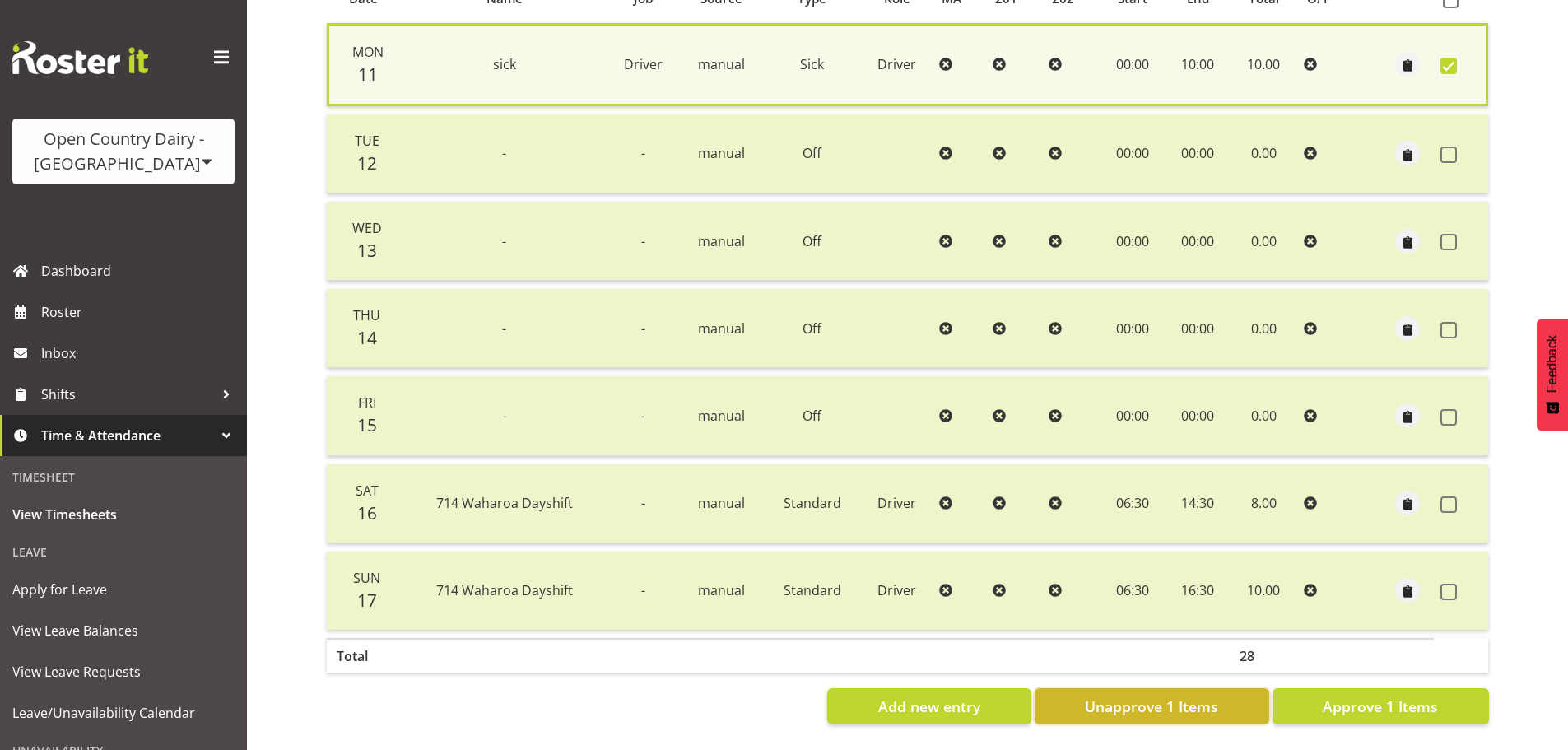
click at [1210, 701] on span "Unapprove 1 Items" at bounding box center [1151, 706] width 133 height 22
checkbox input "false"
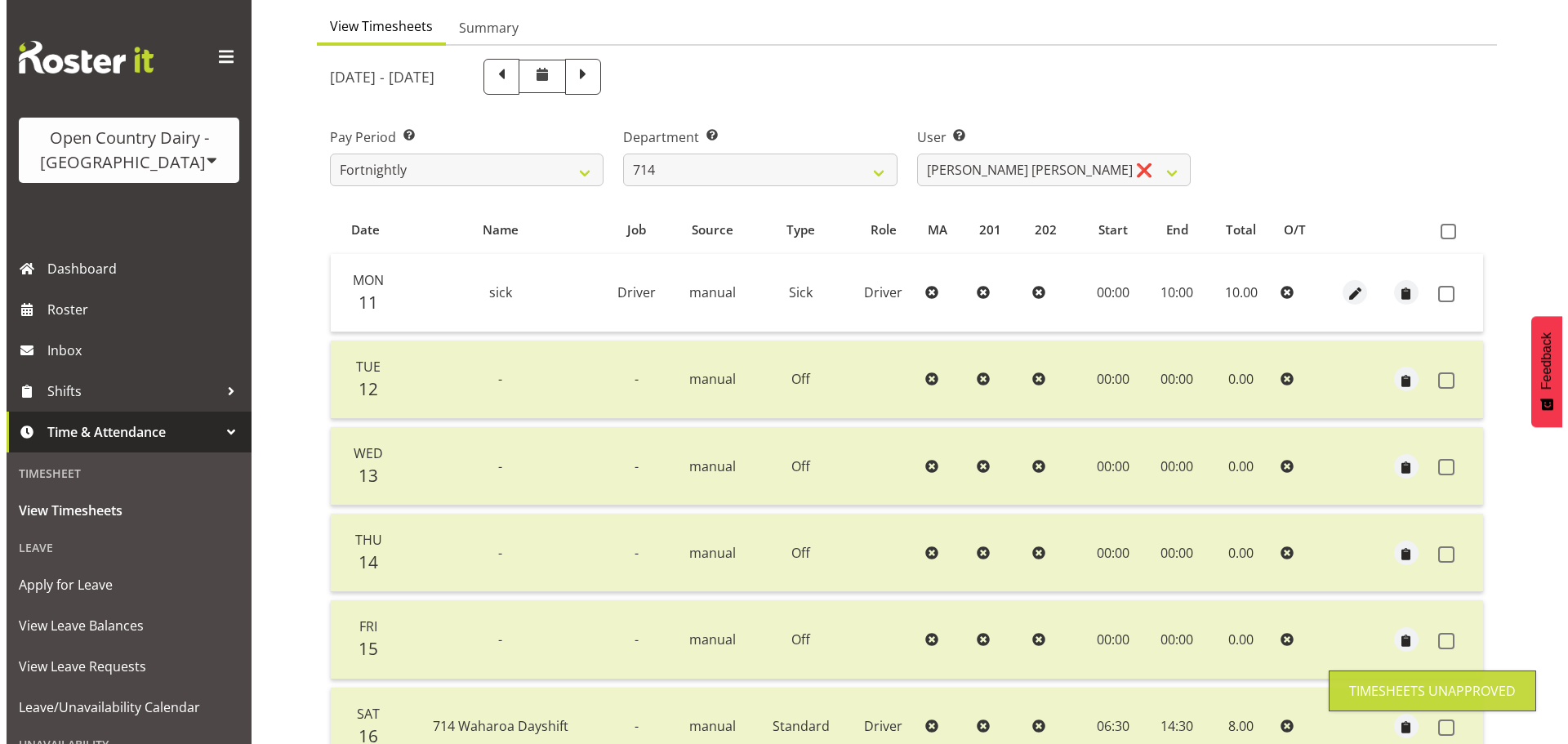
scroll to position [147, 0]
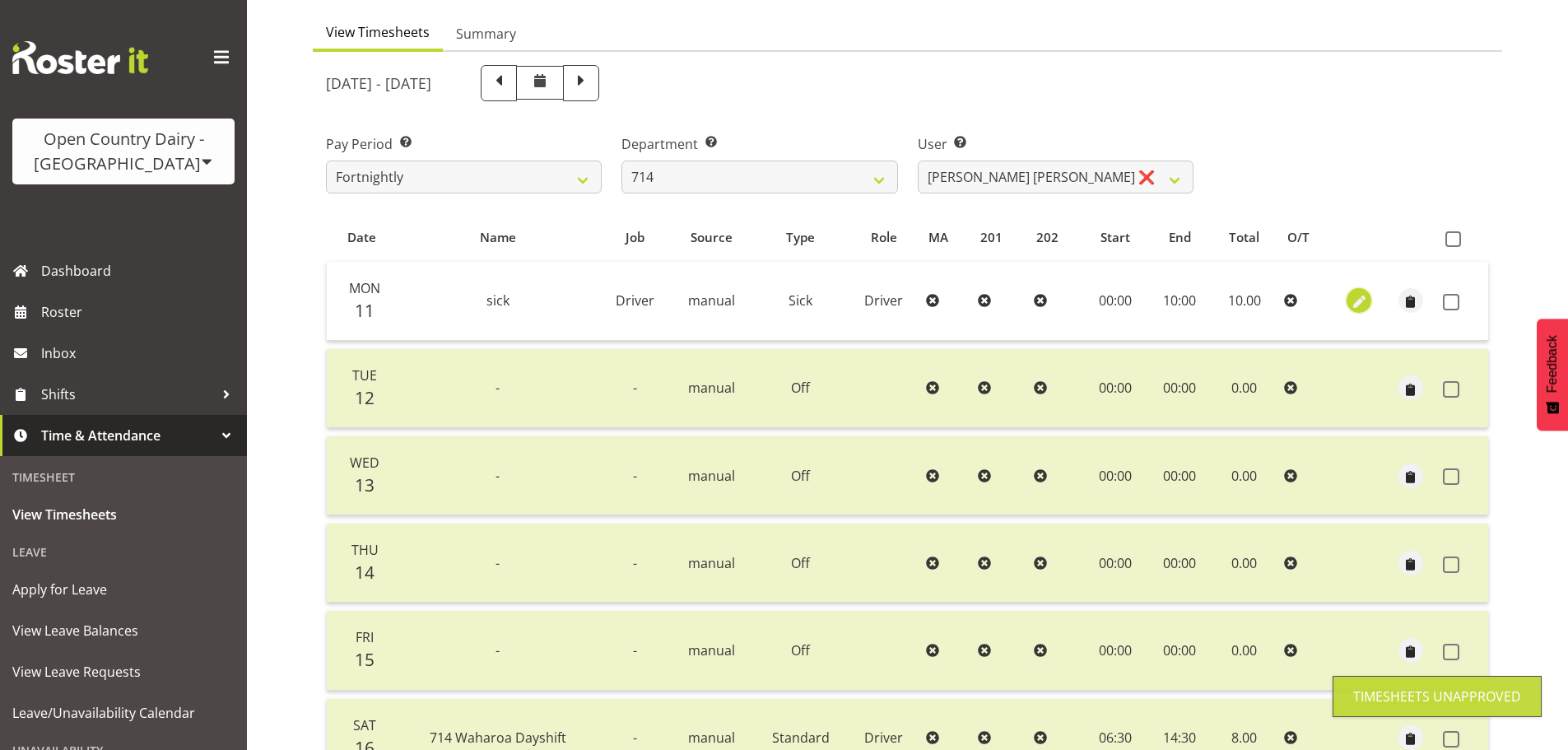
click at [1363, 296] on span "button" at bounding box center [1360, 303] width 19 height 19
select select "Sick"
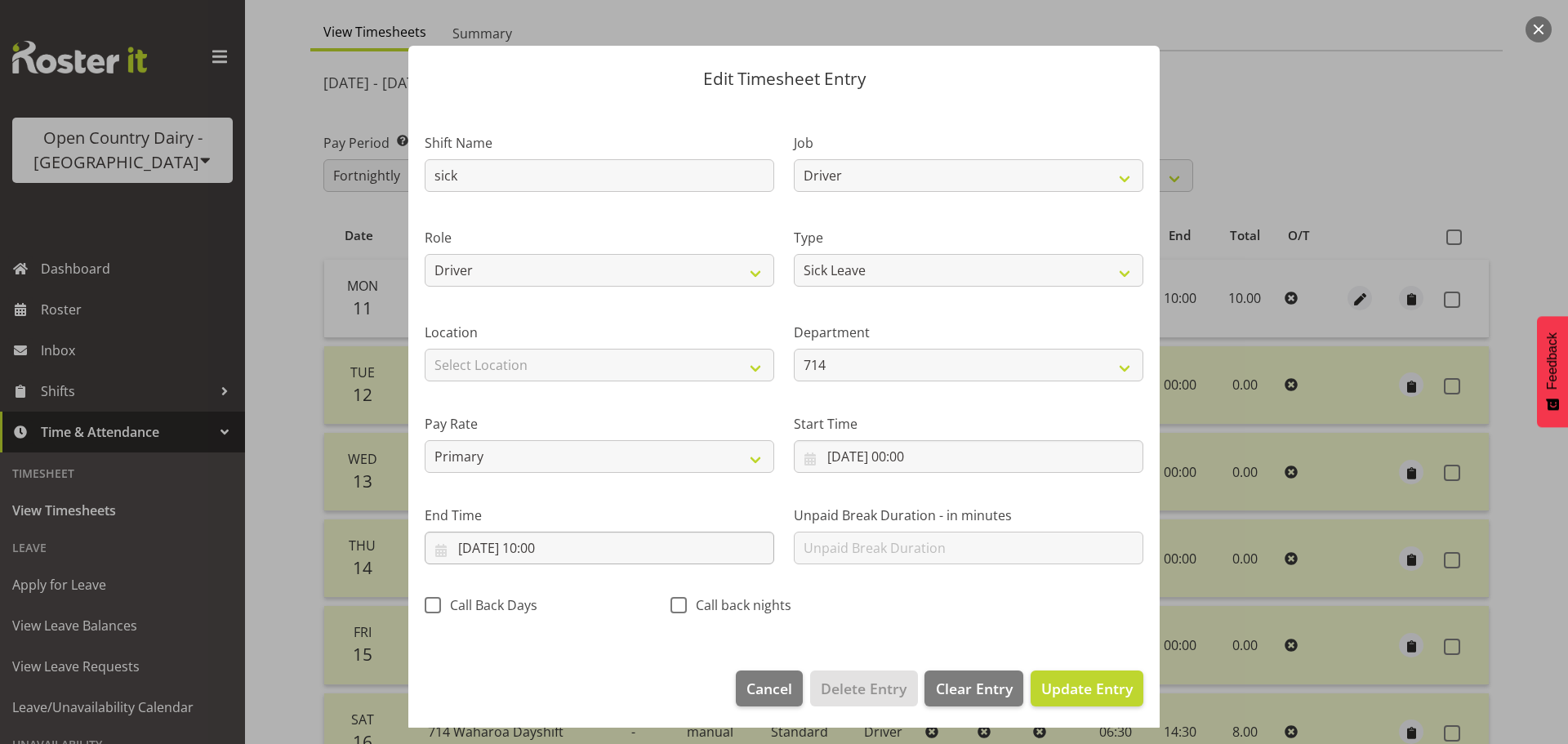
scroll to position [15, 0]
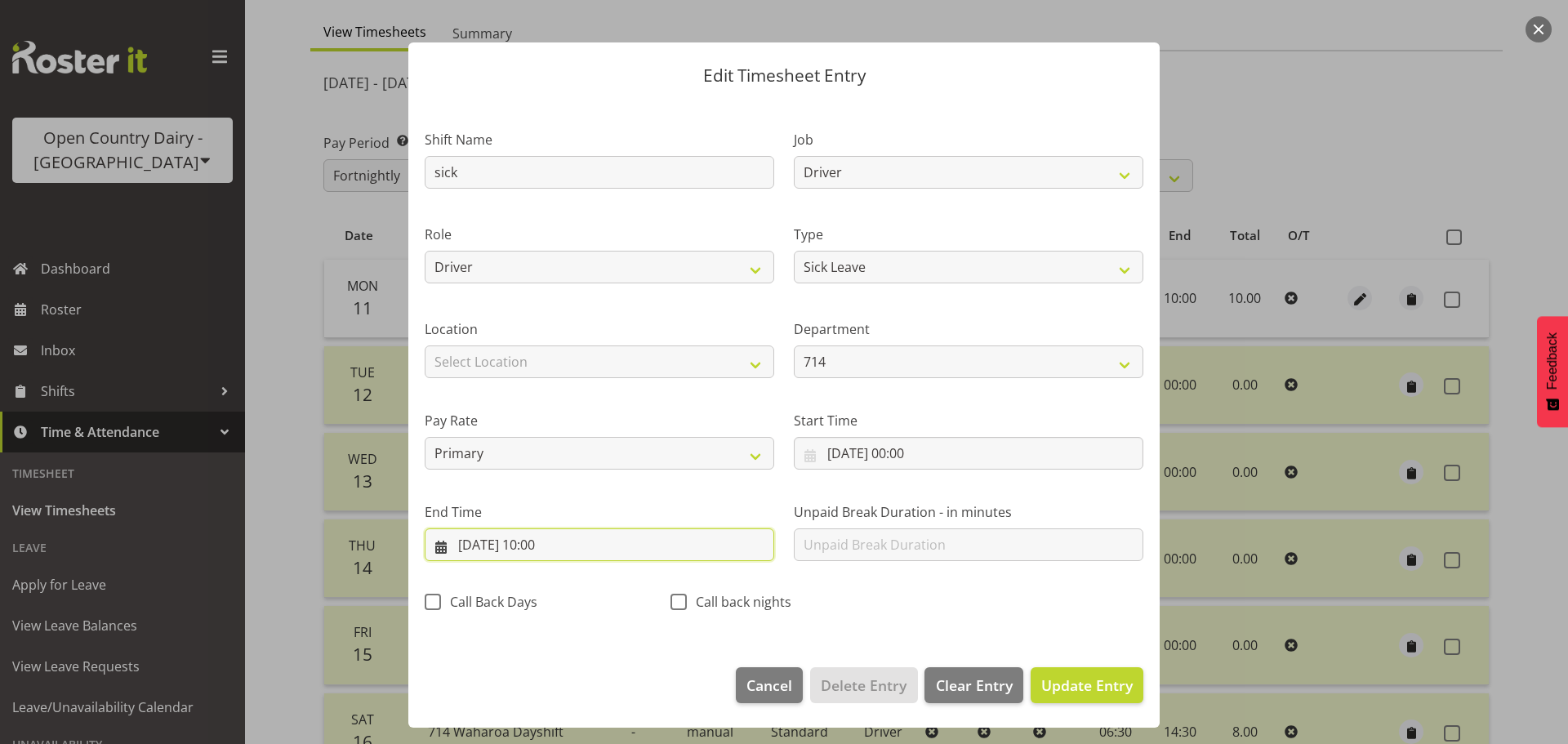
click at [565, 535] on input "11/08/2025, 10:00" at bounding box center [599, 544] width 350 height 33
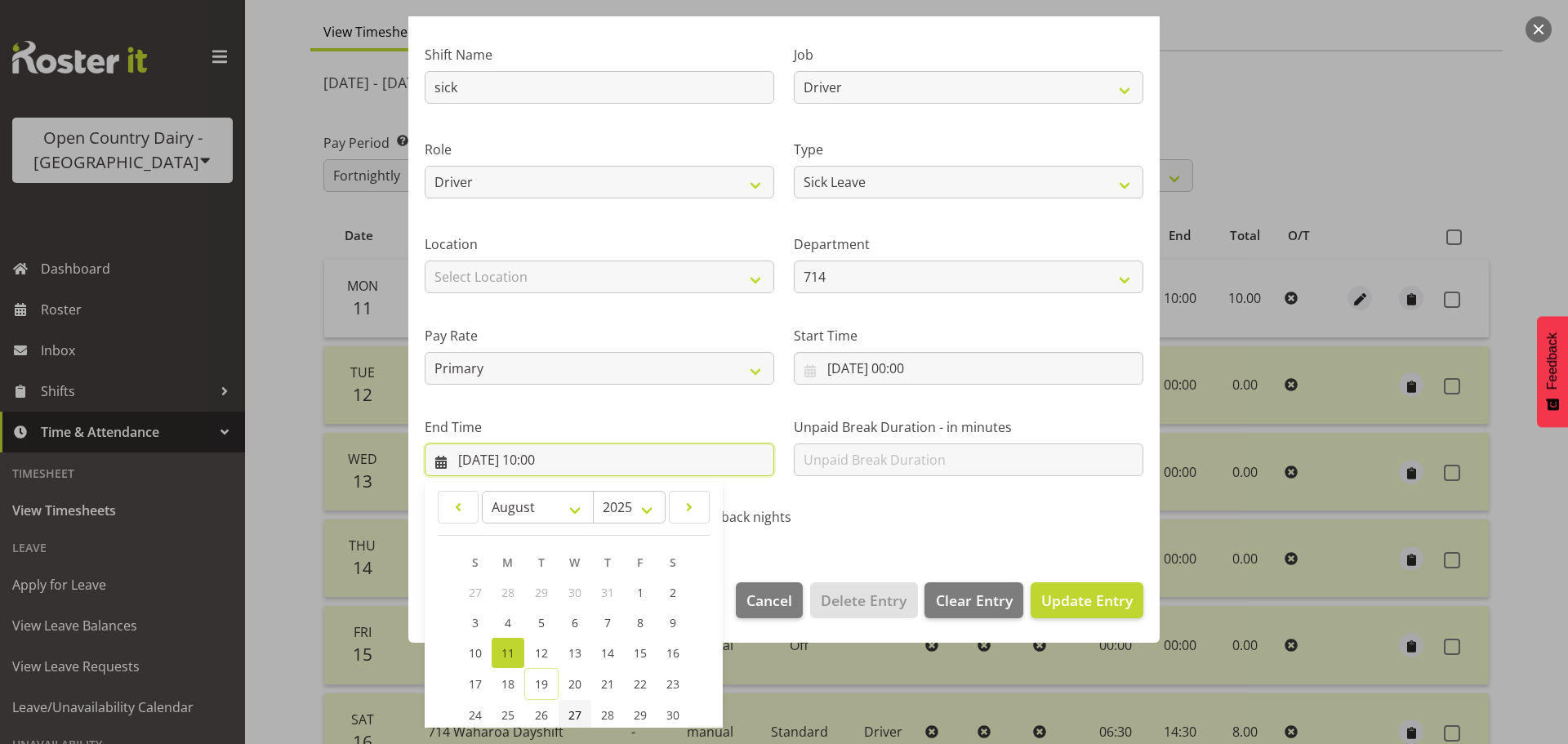
scroll to position [221, 0]
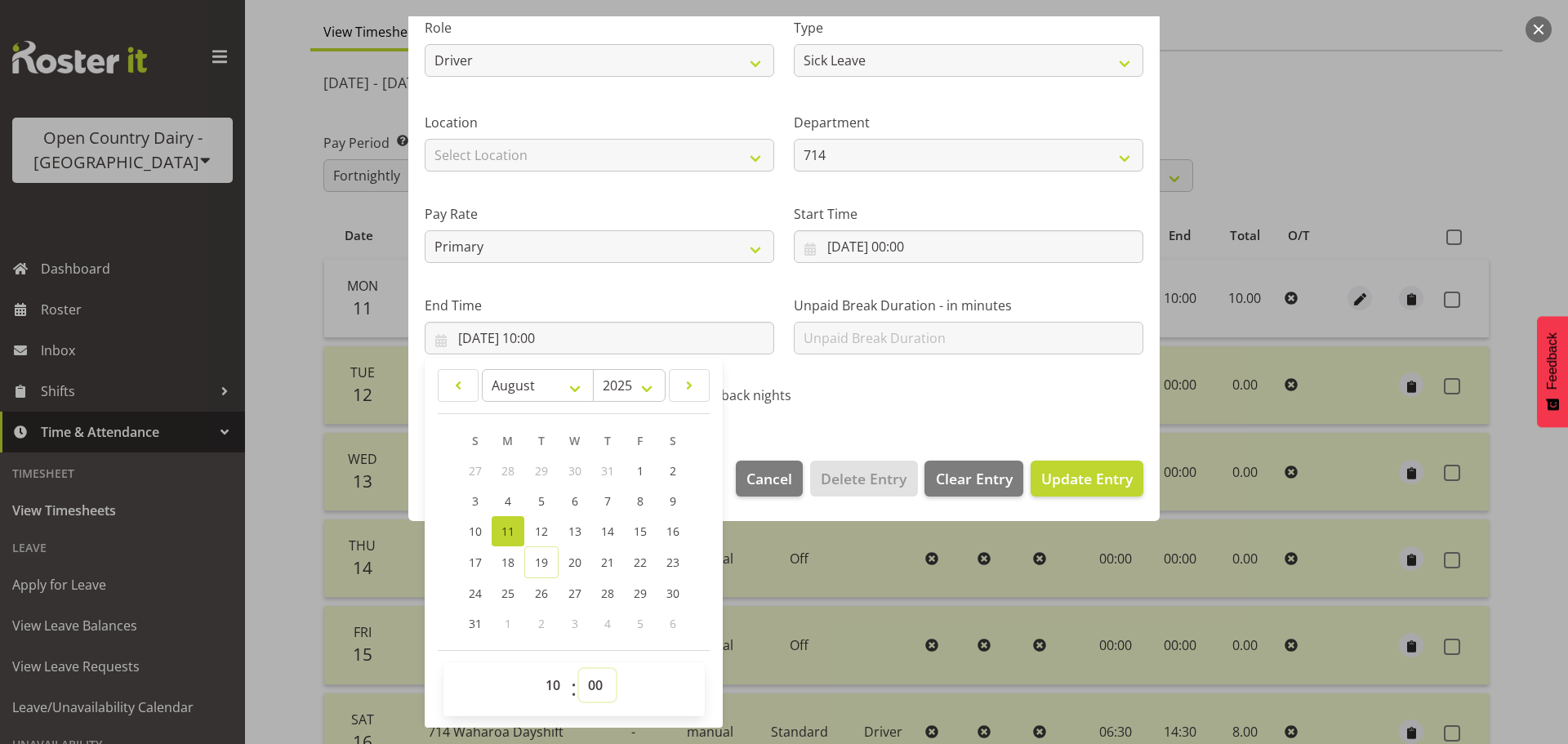
click at [610, 688] on select "00 01 02 03 04 05 06 07 08 09 10 11 12 13 14 15 16 17 18 19 20 21 22 23 24 25 2…" at bounding box center [596, 685] width 37 height 33
select select "35"
click at [579, 669] on select "00 01 02 03 04 05 06 07 08 09 10 11 12 13 14 15 16 17 18 19 20 21 22 23 24 25 2…" at bounding box center [596, 685] width 37 height 33
type input "11/08/2025, 10:35"
click at [1114, 483] on span "Update Entry" at bounding box center [1087, 478] width 92 height 20
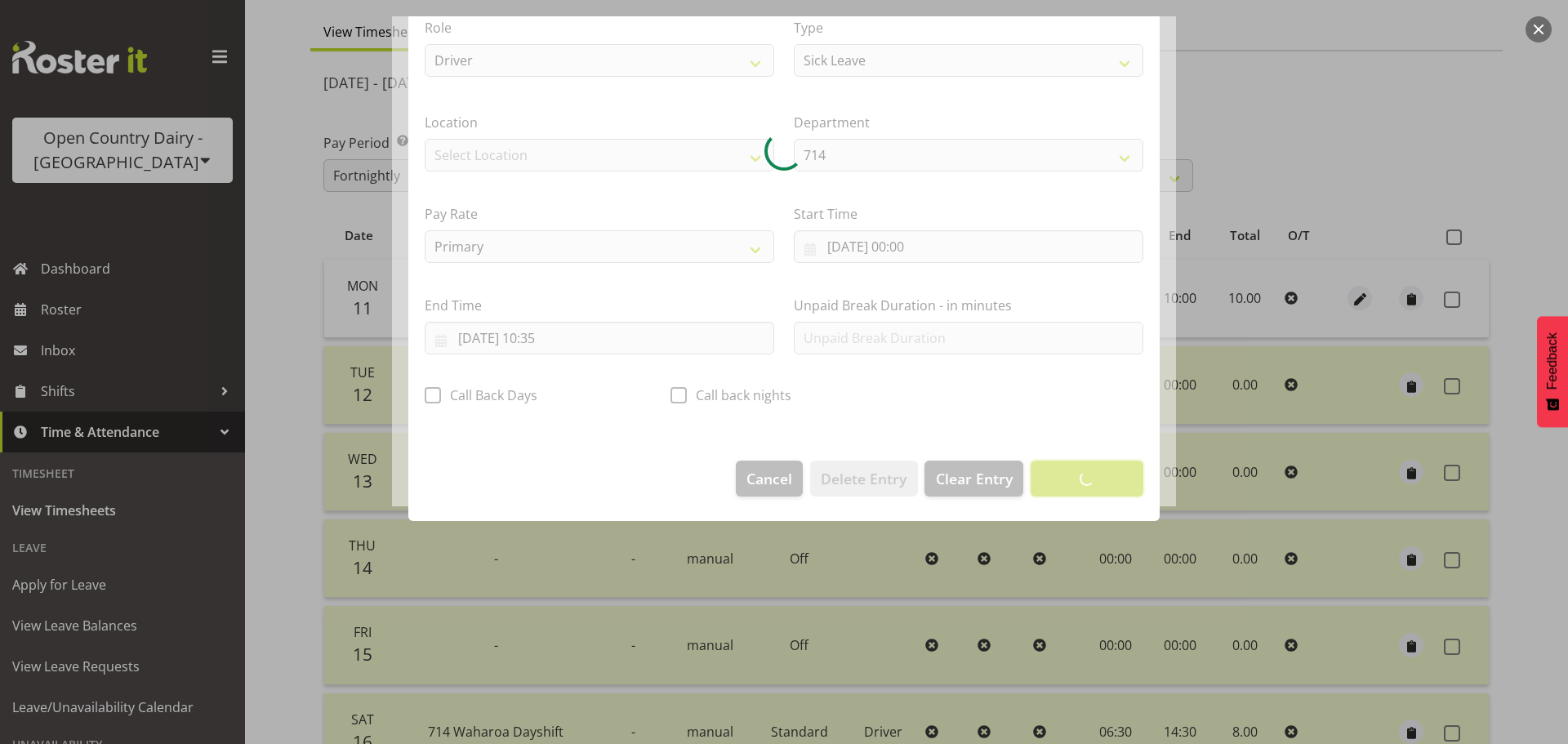
scroll to position [15, 0]
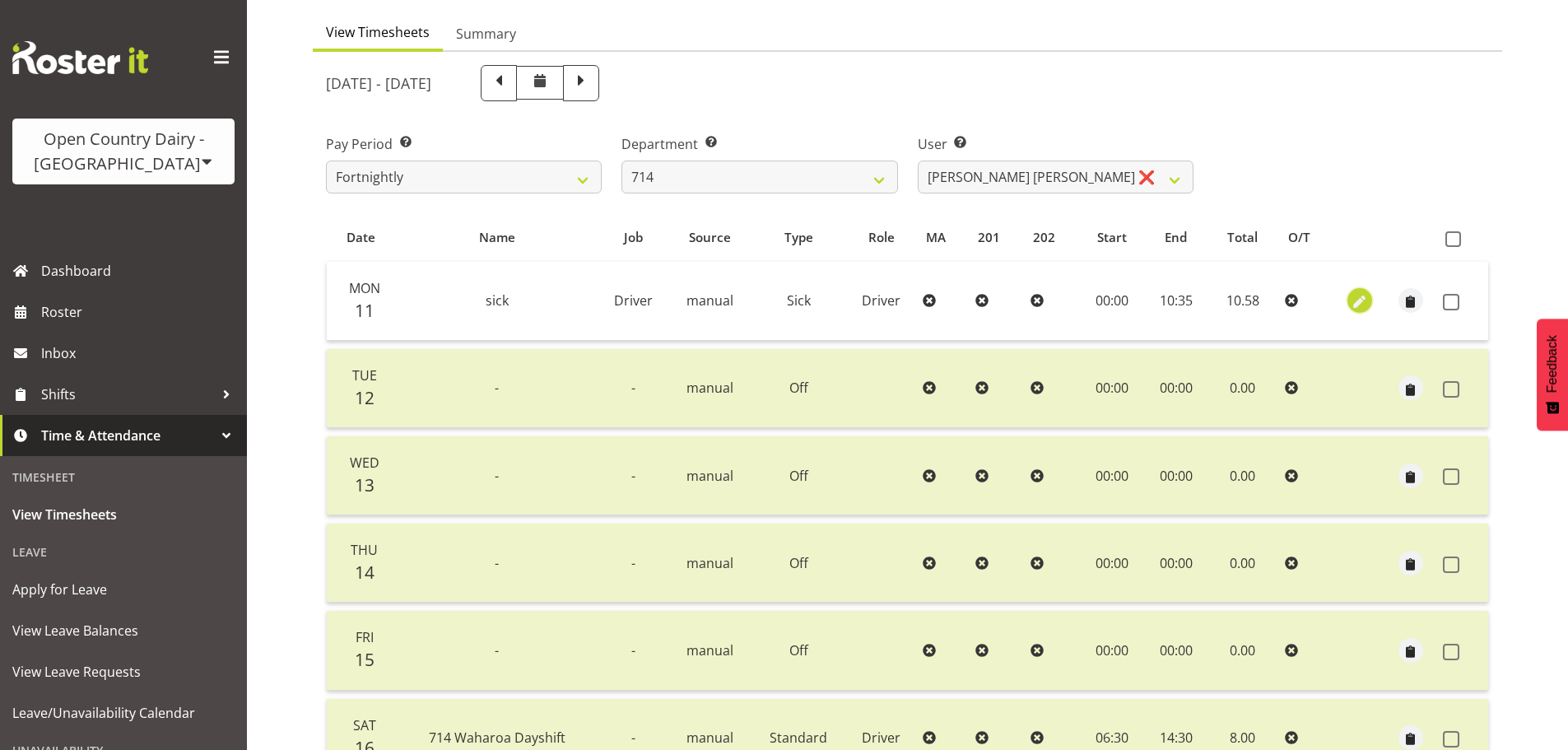
click at [1353, 305] on span "button" at bounding box center [1360, 303] width 19 height 19
select select "Sick"
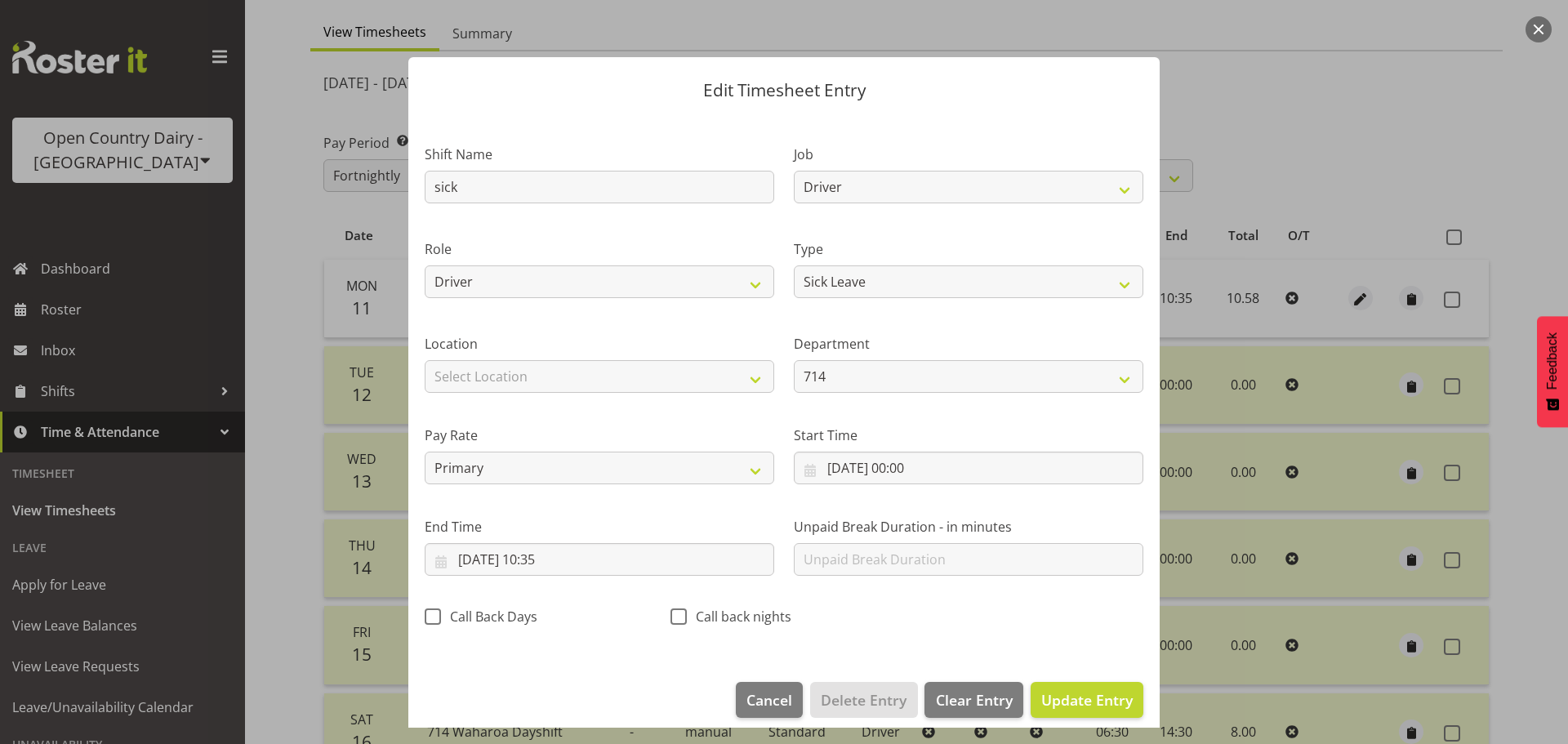
click at [571, 559] on section "Shift Name sick Job Driver Driver supervisor Support Role Driver Type Off Stand…" at bounding box center [783, 390] width 751 height 551
click at [568, 562] on input "11/08/2025, 10:35" at bounding box center [599, 559] width 350 height 33
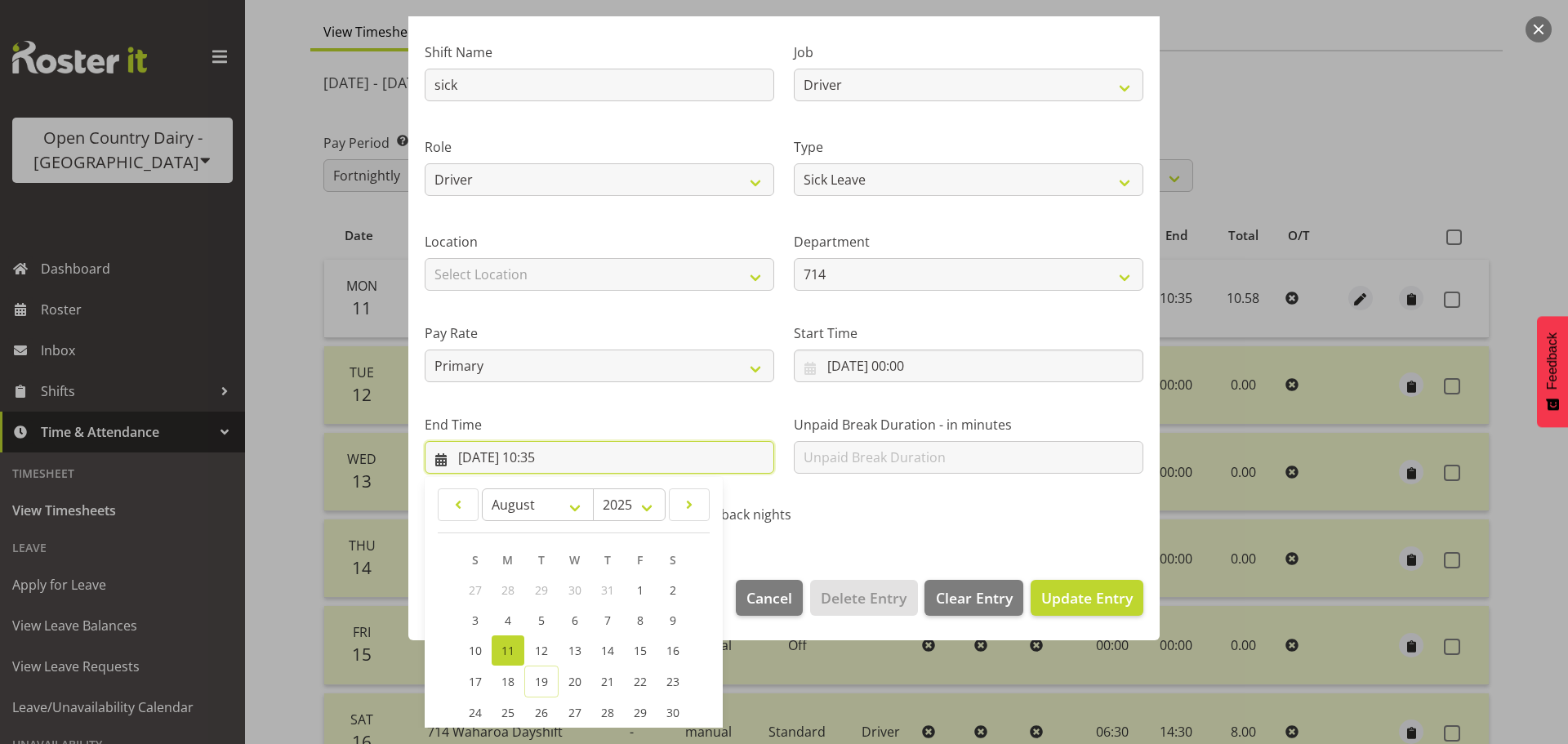
scroll to position [221, 0]
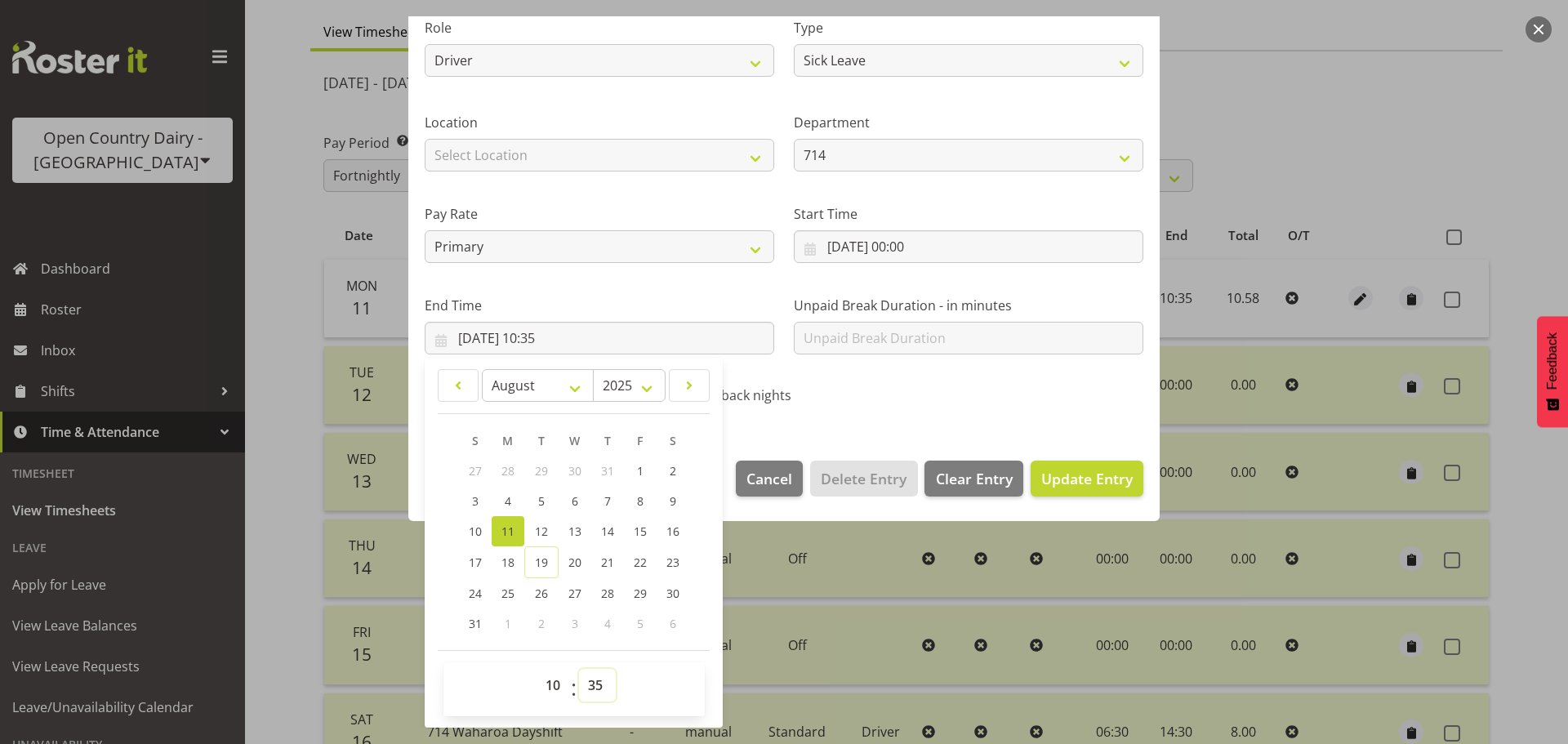
click at [601, 691] on select "00 01 02 03 04 05 06 07 08 09 10 11 12 13 14 15 16 17 18 19 20 21 22 23 24 25 2…" at bounding box center [596, 685] width 37 height 33
select select "25"
click at [579, 669] on select "00 01 02 03 04 05 06 07 08 09 10 11 12 13 14 15 16 17 18 19 20 21 22 23 24 25 2…" at bounding box center [596, 685] width 37 height 33
type input "11/08/2025, 10:25"
click at [1094, 480] on span "Update Entry" at bounding box center [1087, 478] width 92 height 20
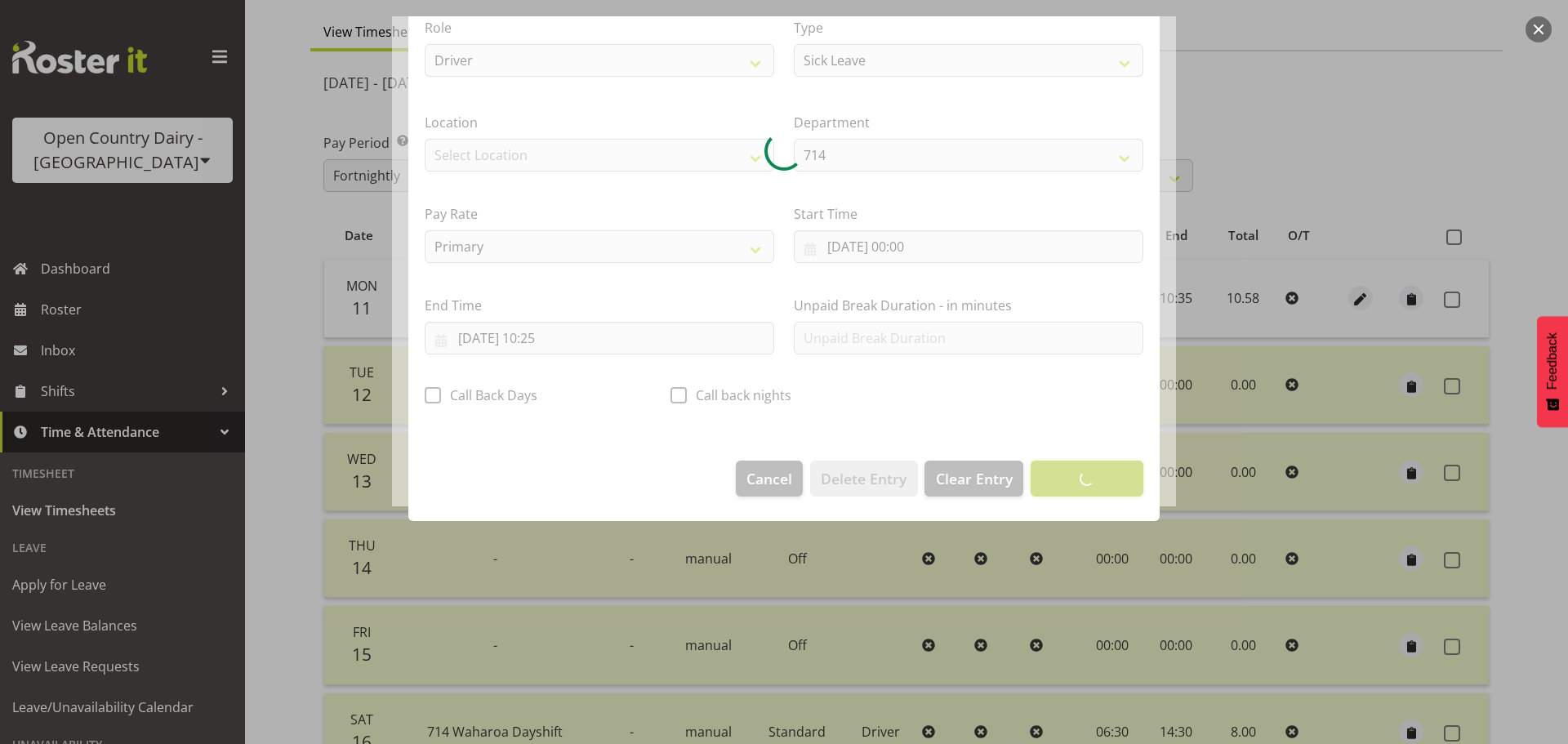
scroll to position [15, 0]
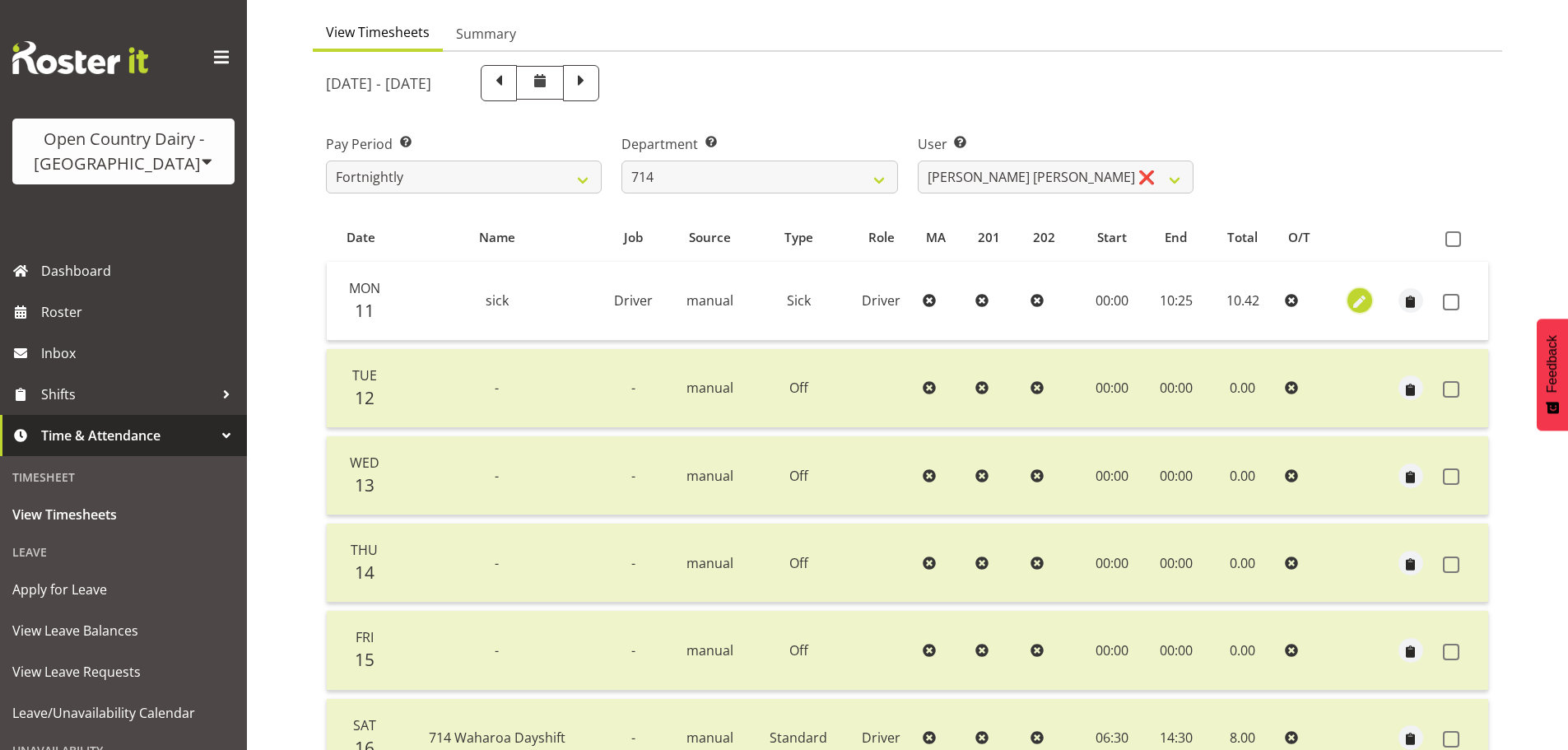
click at [1366, 297] on span "button" at bounding box center [1360, 303] width 19 height 19
select select "Sick"
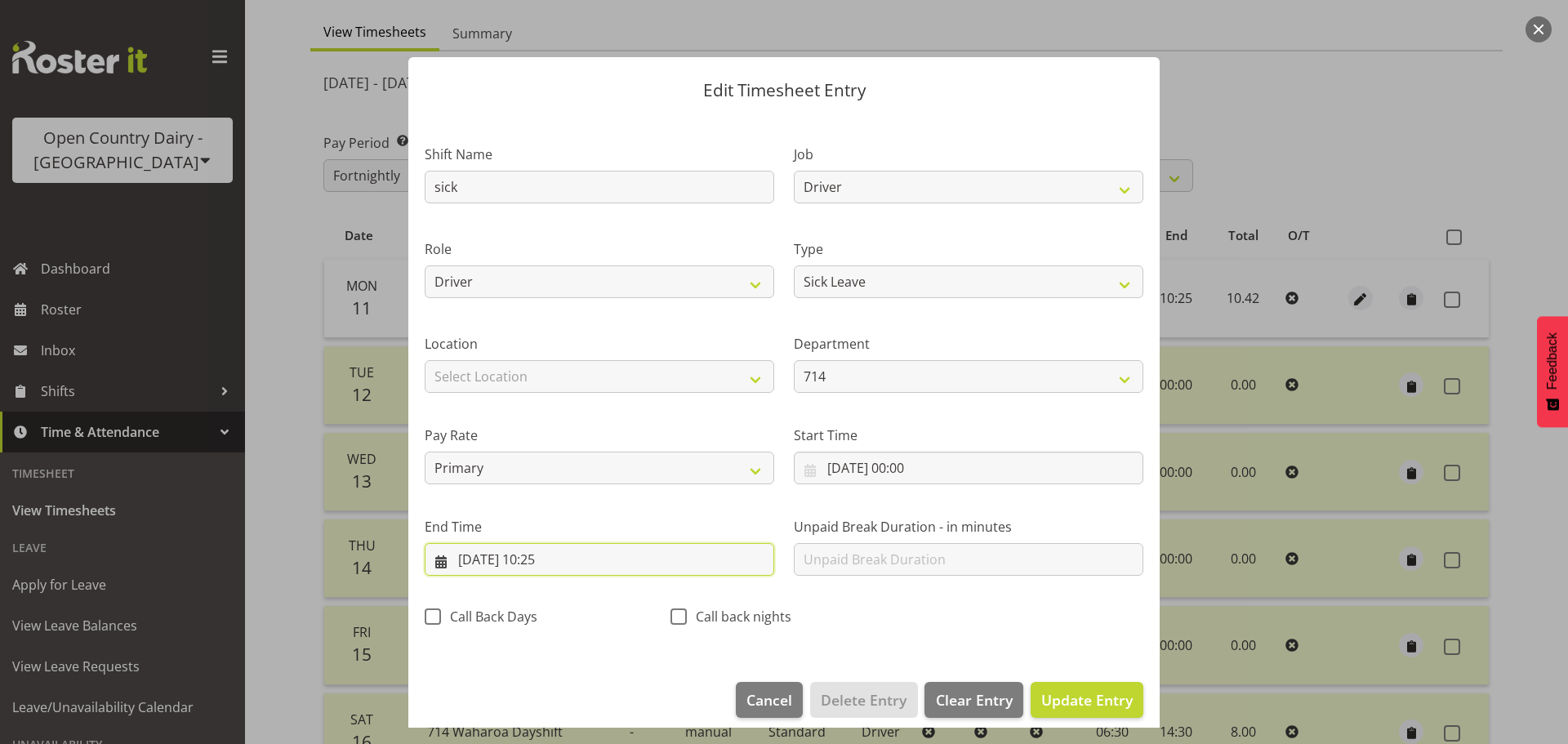
click at [565, 557] on input "11/08/2025, 10:25" at bounding box center [599, 559] width 350 height 33
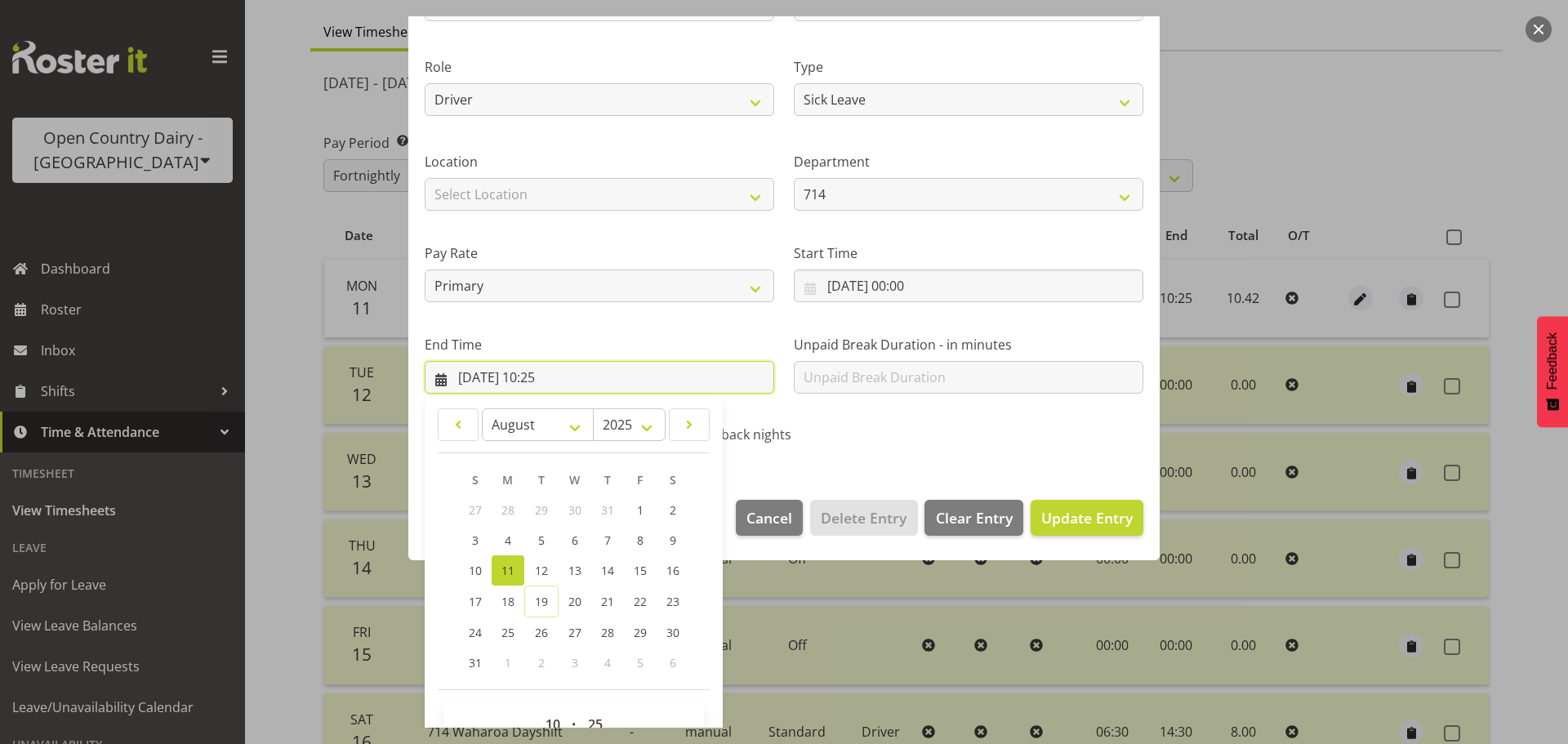
scroll to position [221, 0]
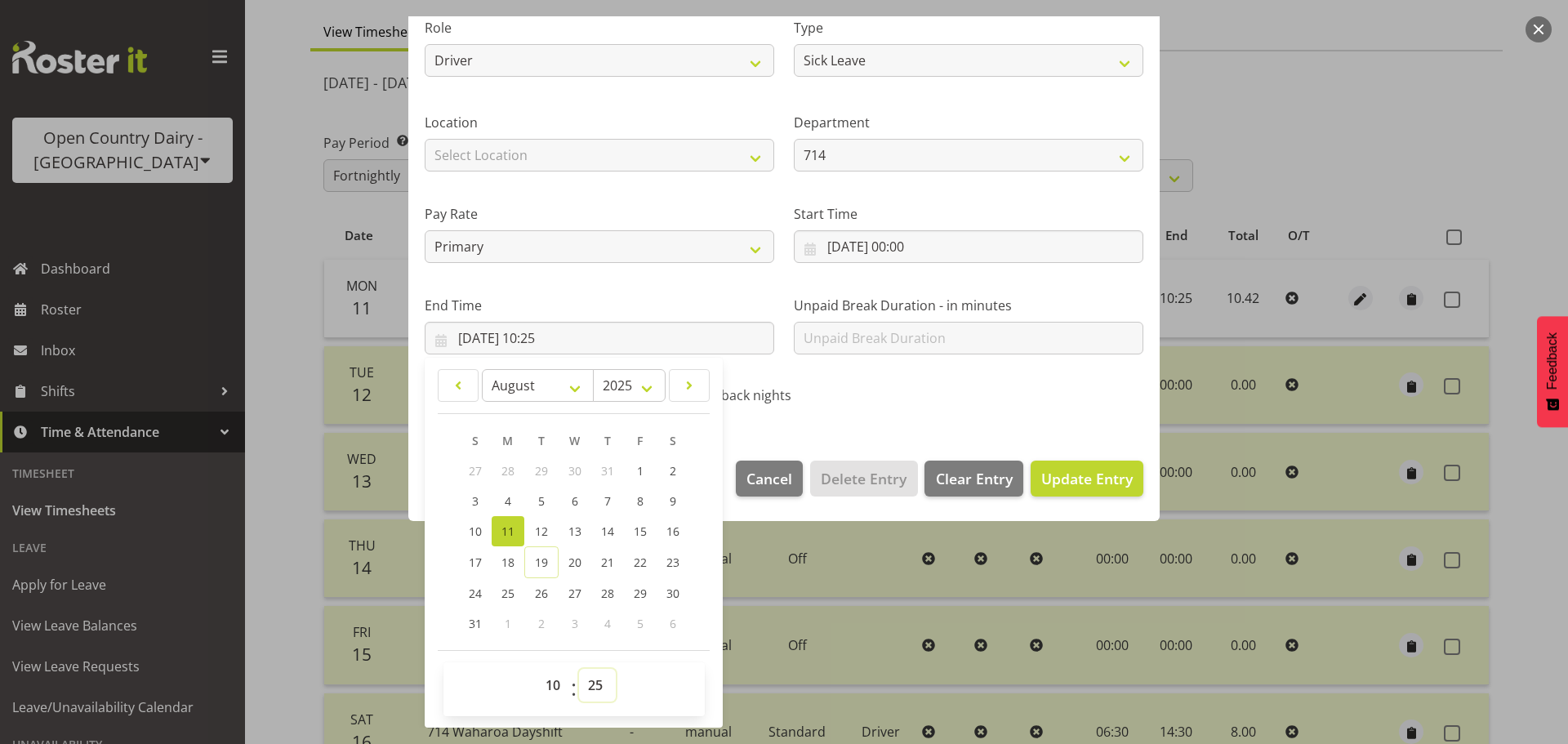
click at [590, 683] on select "00 01 02 03 04 05 06 07 08 09 10 11 12 13 14 15 16 17 18 19 20 21 22 23 24 25 2…" at bounding box center [596, 685] width 37 height 33
select select "27"
click at [579, 669] on select "00 01 02 03 04 05 06 07 08 09 10 11 12 13 14 15 16 17 18 19 20 21 22 23 24 25 2…" at bounding box center [596, 685] width 37 height 33
type input "11/08/2025, 10:27"
click at [1089, 471] on span "Update Entry" at bounding box center [1087, 478] width 92 height 20
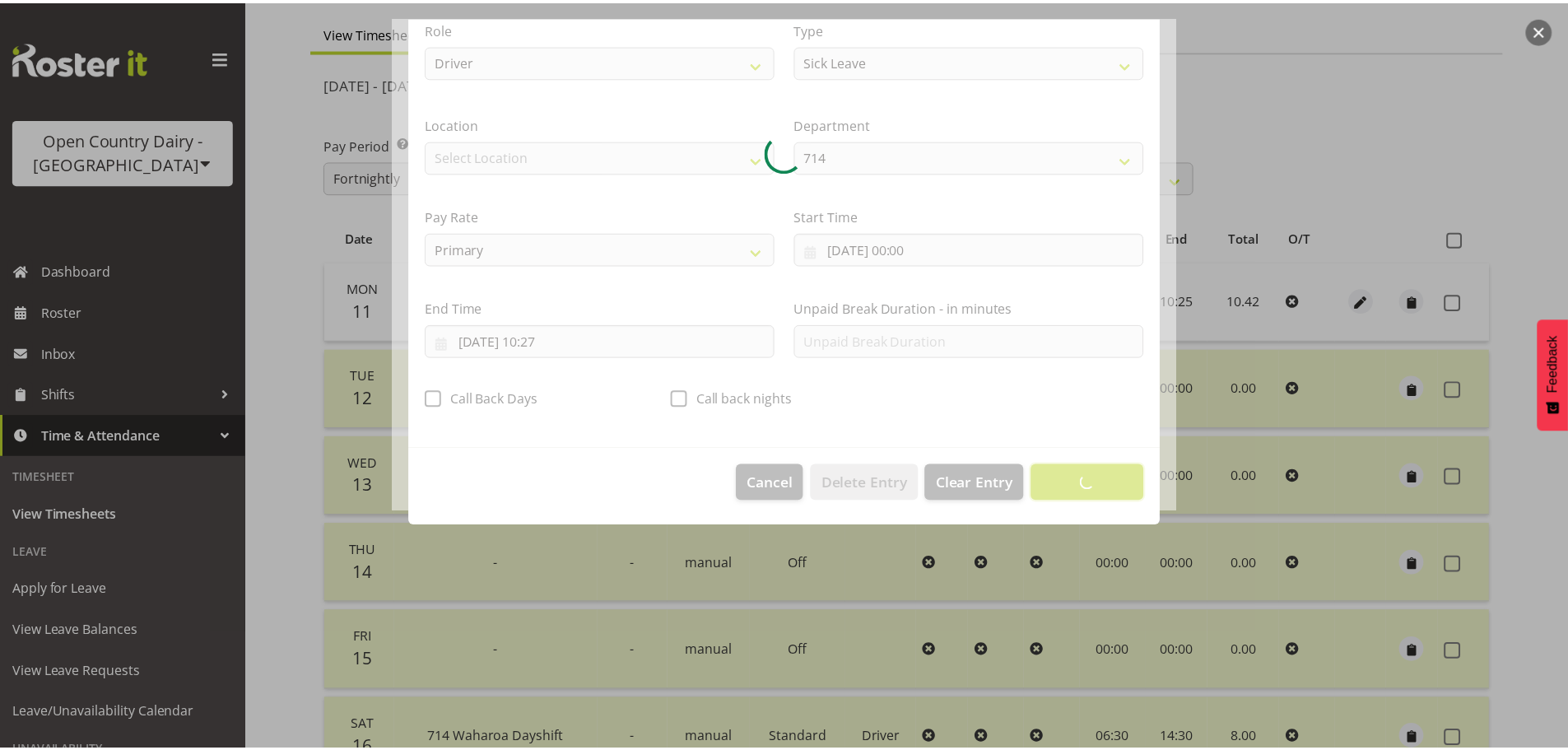
scroll to position [15, 0]
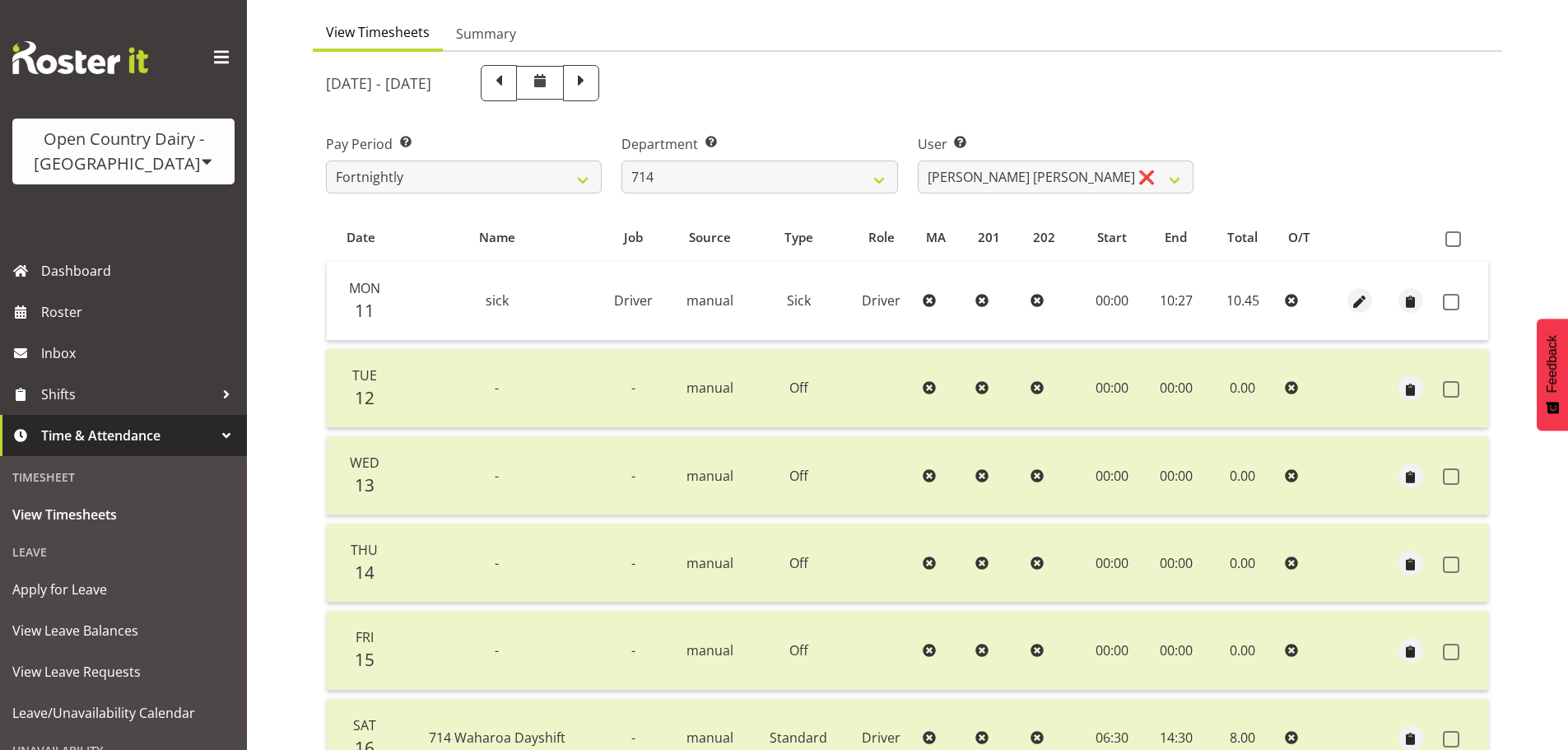
click at [1443, 230] on th at bounding box center [1462, 237] width 52 height 31
click at [1447, 232] on th at bounding box center [1462, 237] width 52 height 31
drag, startPoint x: 1451, startPoint y: 233, endPoint x: 1445, endPoint y: 249, distance: 17.1
click at [1453, 233] on span at bounding box center [1454, 239] width 16 height 16
click at [1453, 234] on input "checkbox" at bounding box center [1451, 238] width 10 height 10
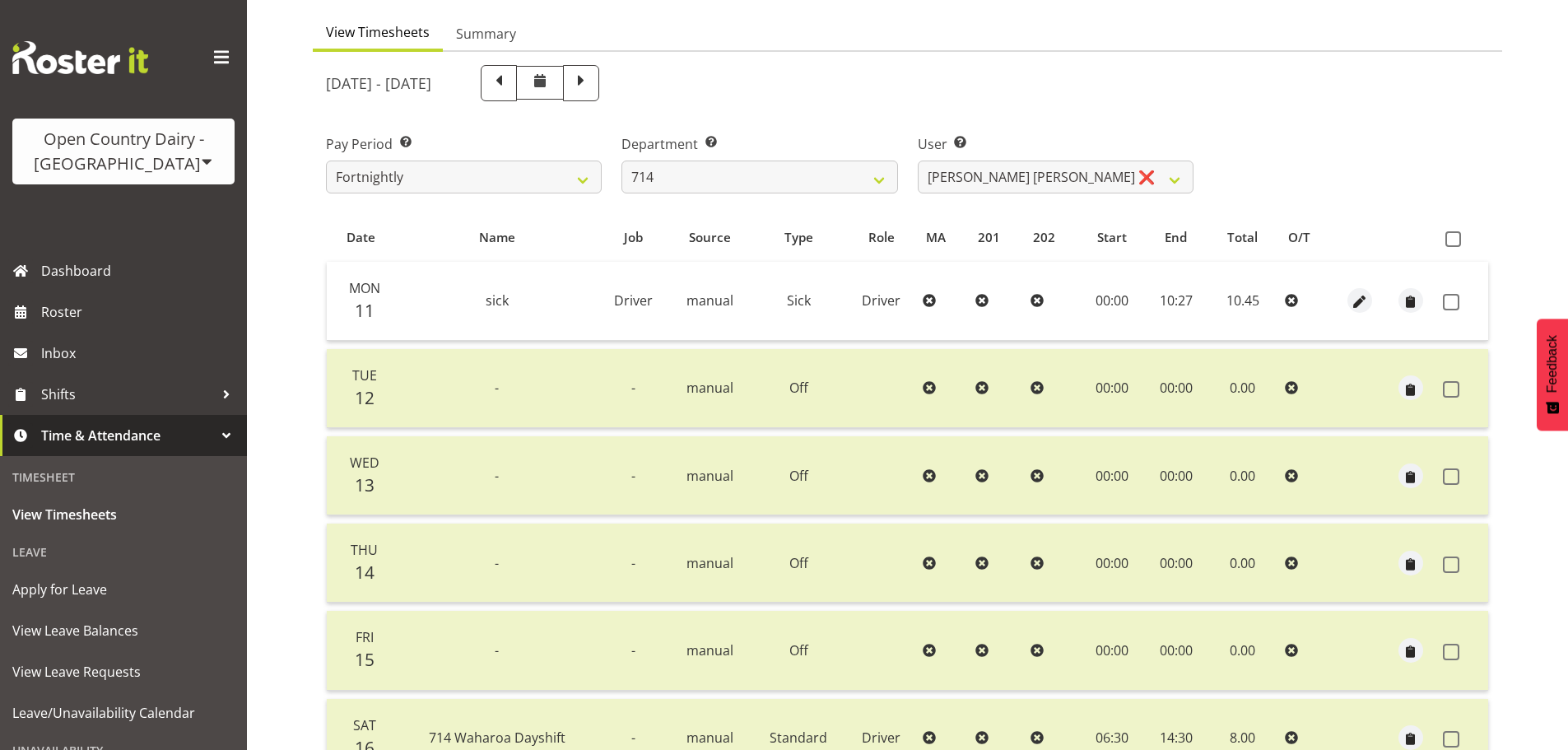
checkbox input "true"
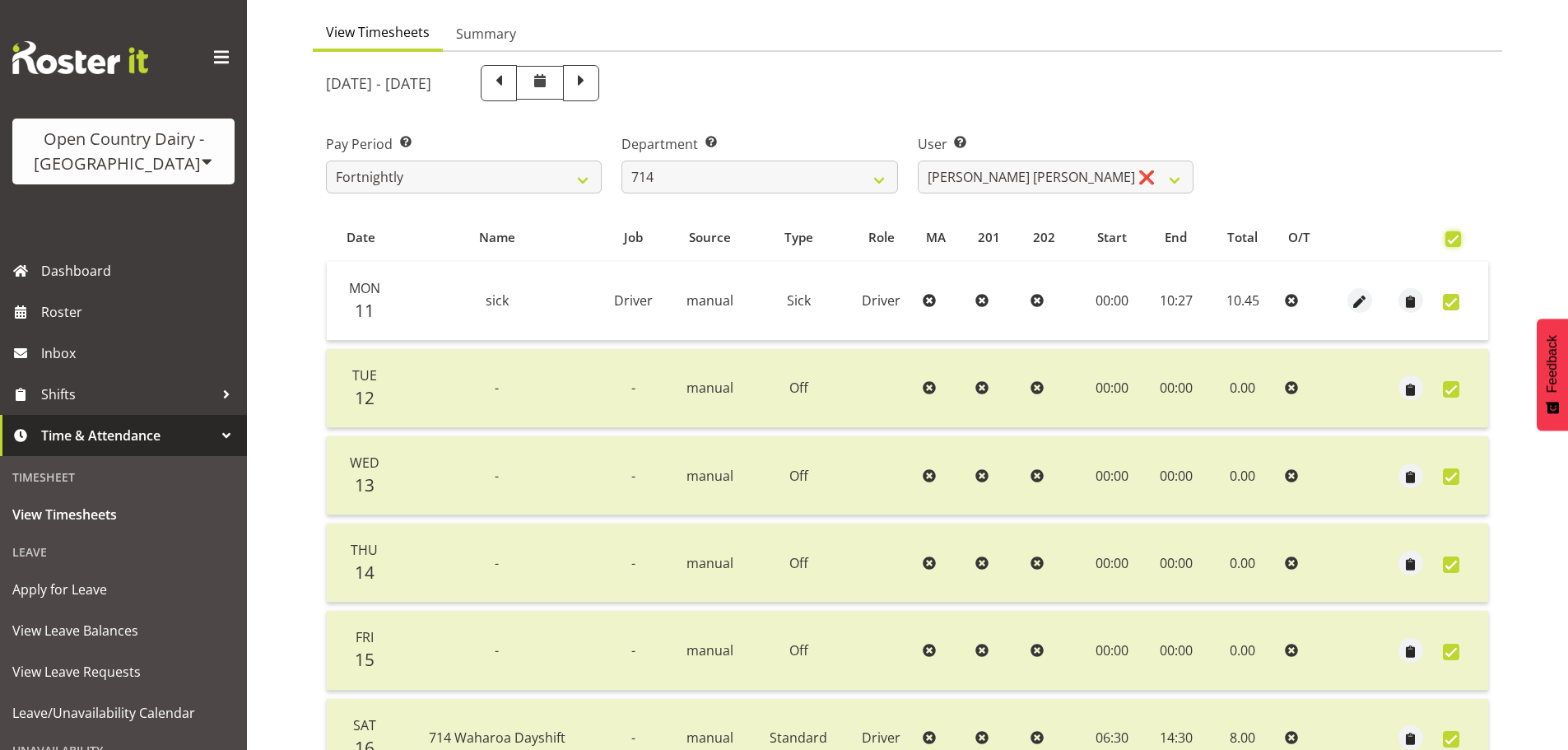
checkbox input "true"
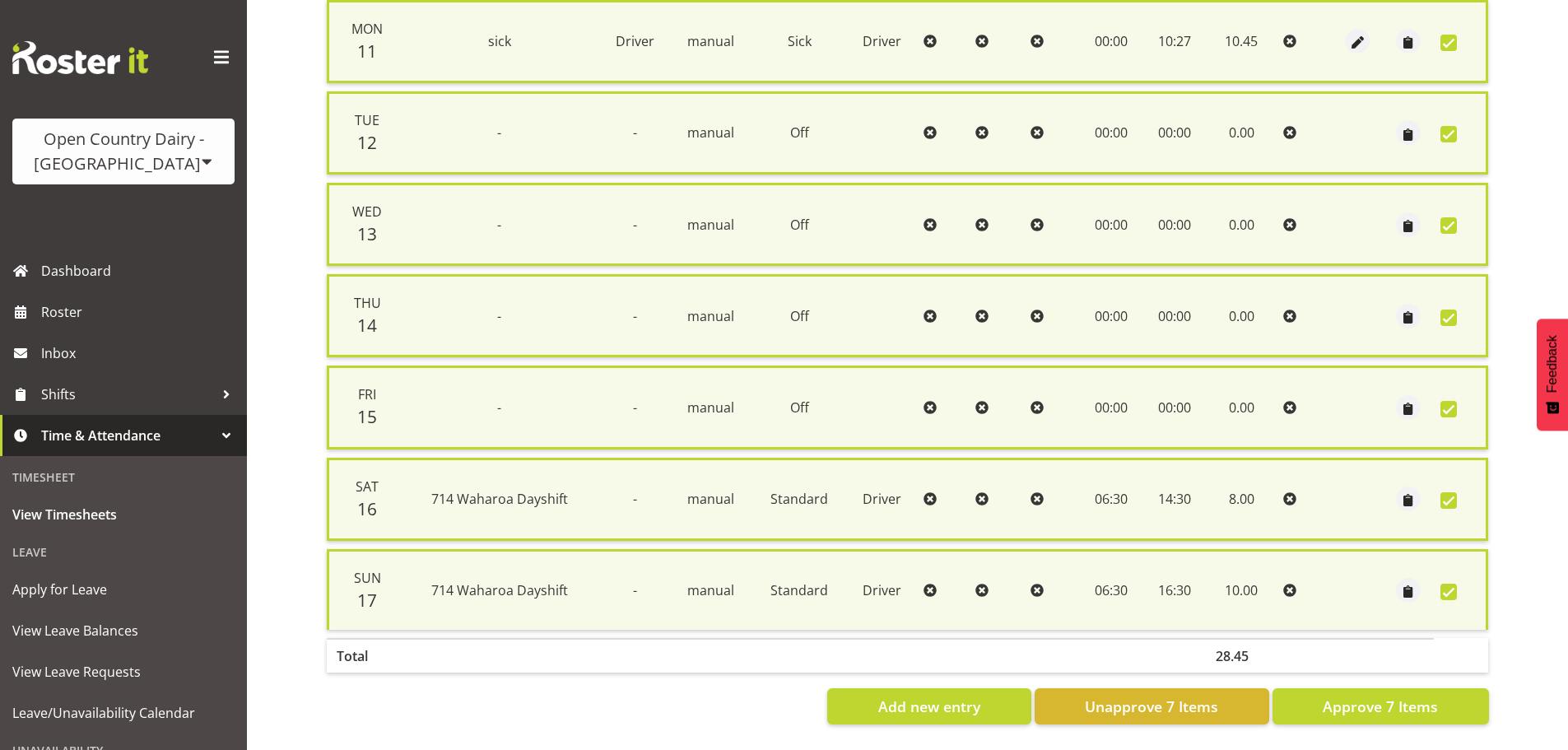
scroll to position [423, 0]
click at [1401, 701] on span "Approve 7 Items" at bounding box center [1381, 706] width 115 height 22
checkbox input "false"
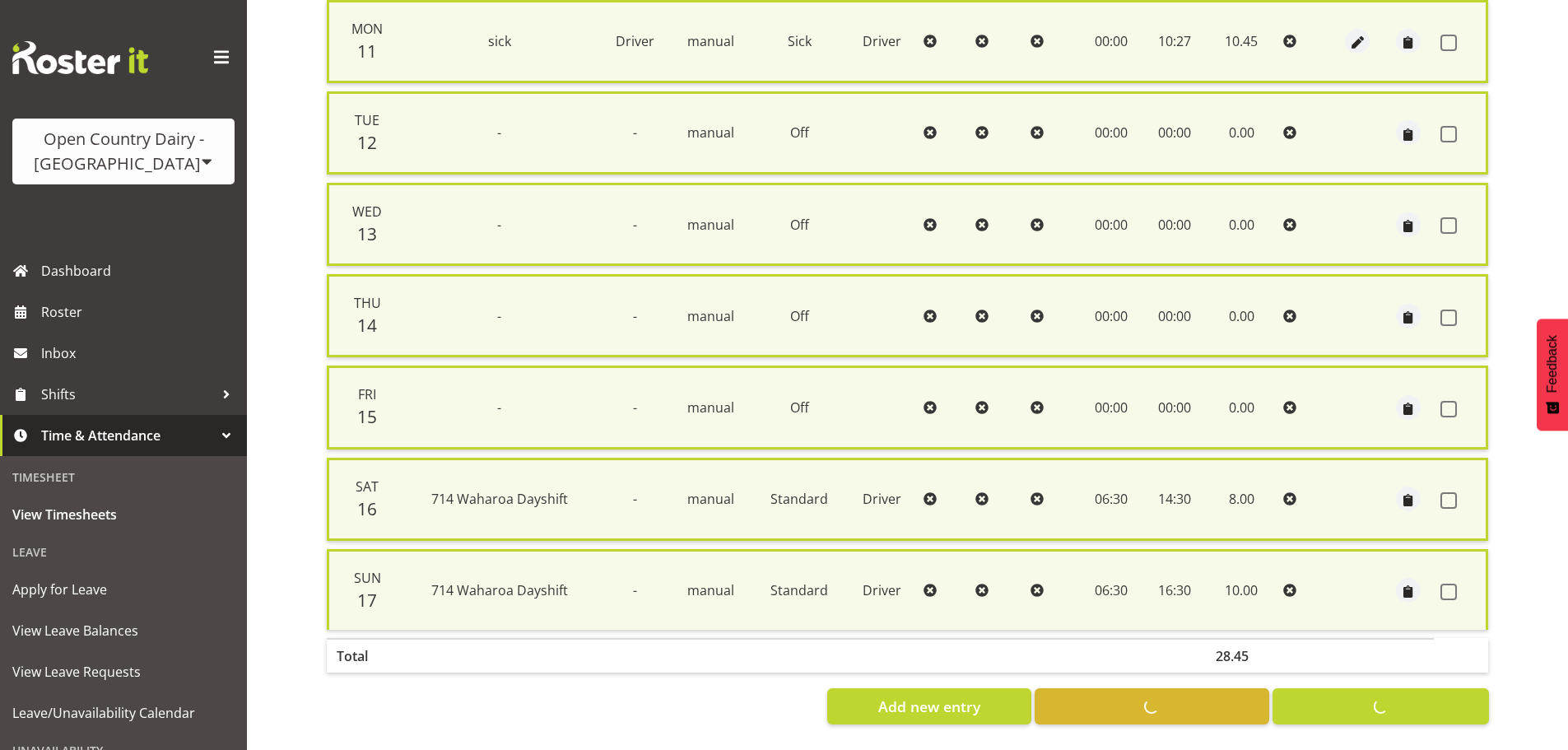
checkbox input "false"
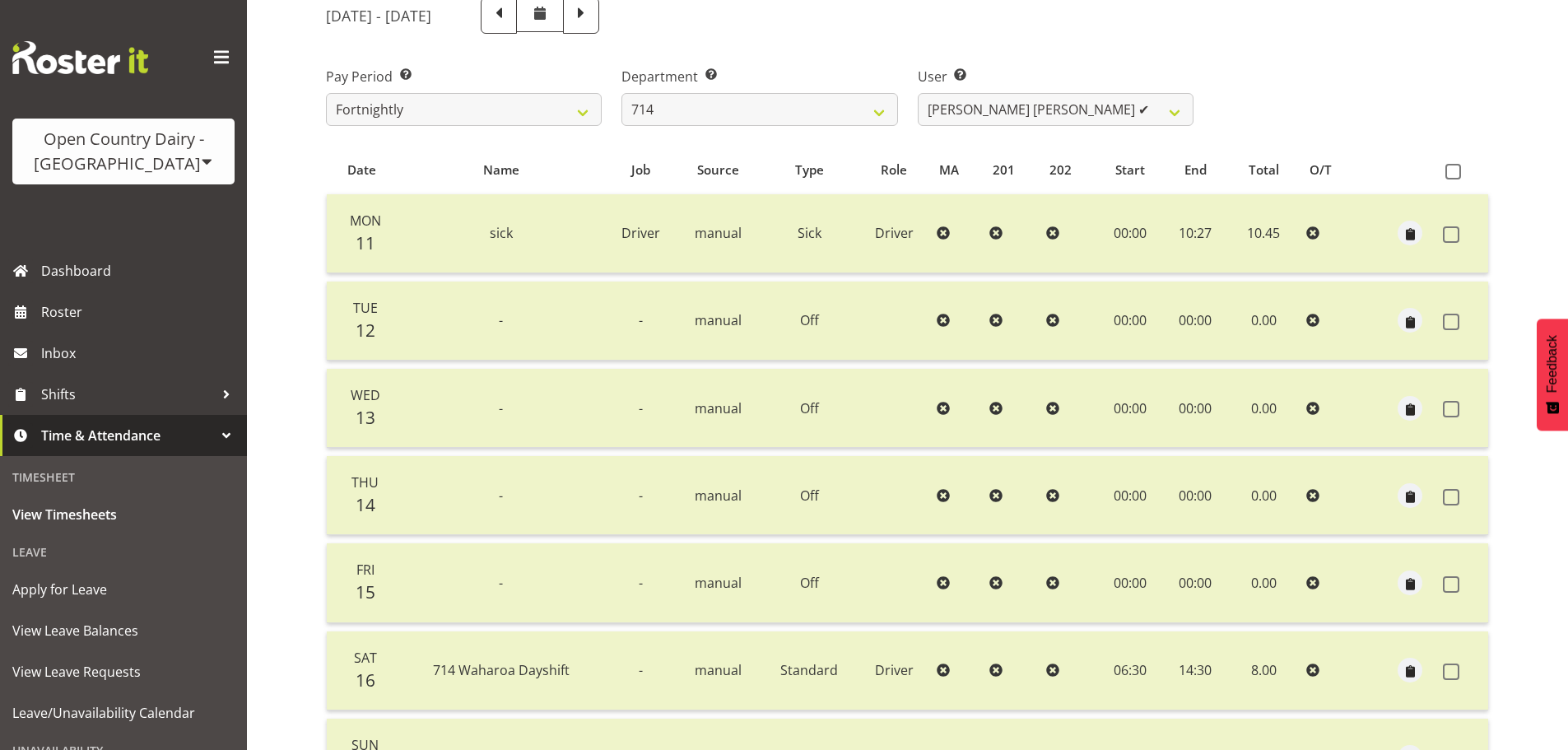
scroll to position [148, 0]
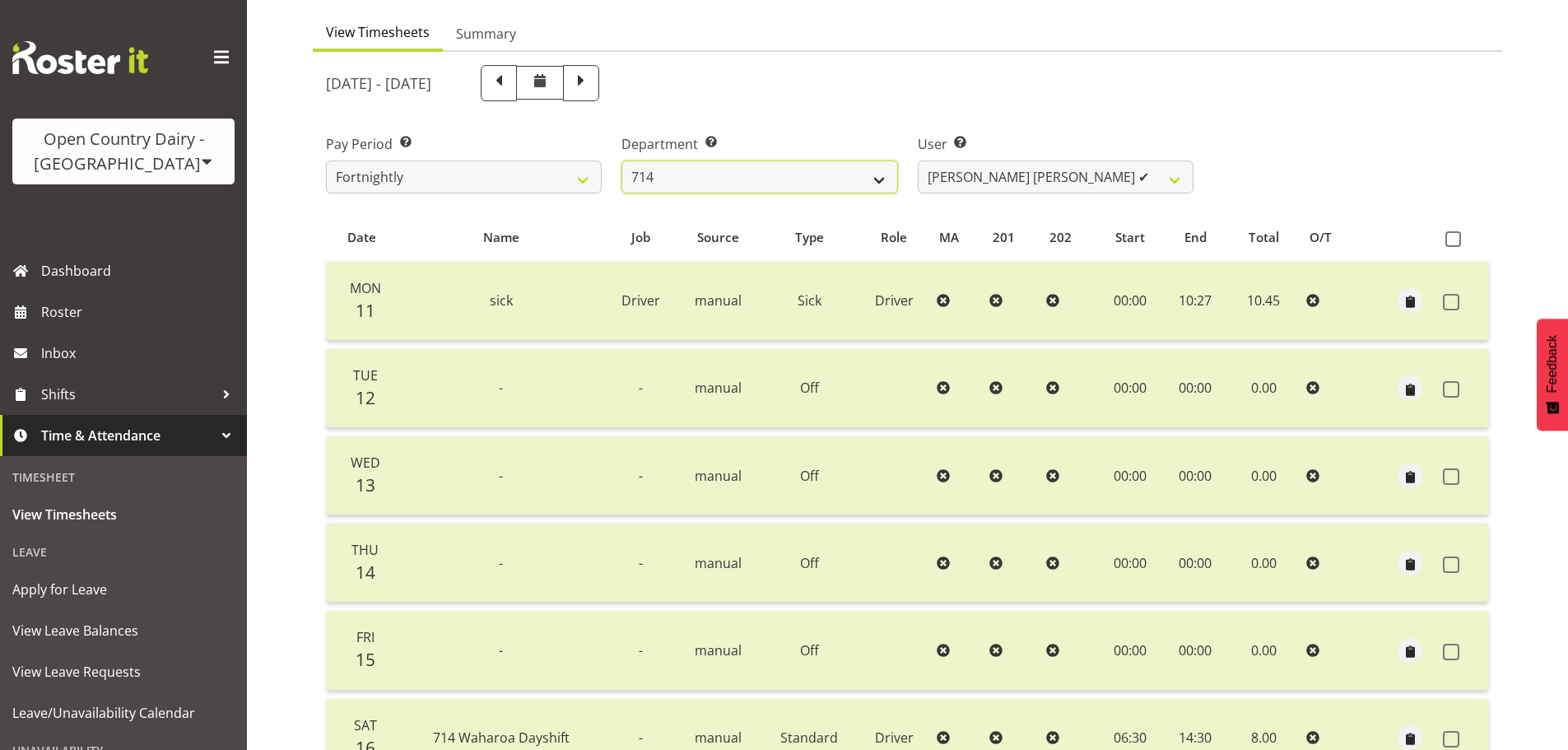
click at [853, 175] on select "701 702 703 704 705 706 707 708 709 710 711 712 713 714 715 716 717 718 719 720" at bounding box center [759, 177] width 276 height 33
select select "733"
click at [621, 161] on select "701 702 703 704 705 706 707 708 709 710 711 712 713 714 715 716 717 718 719 720" at bounding box center [759, 177] width 276 height 33
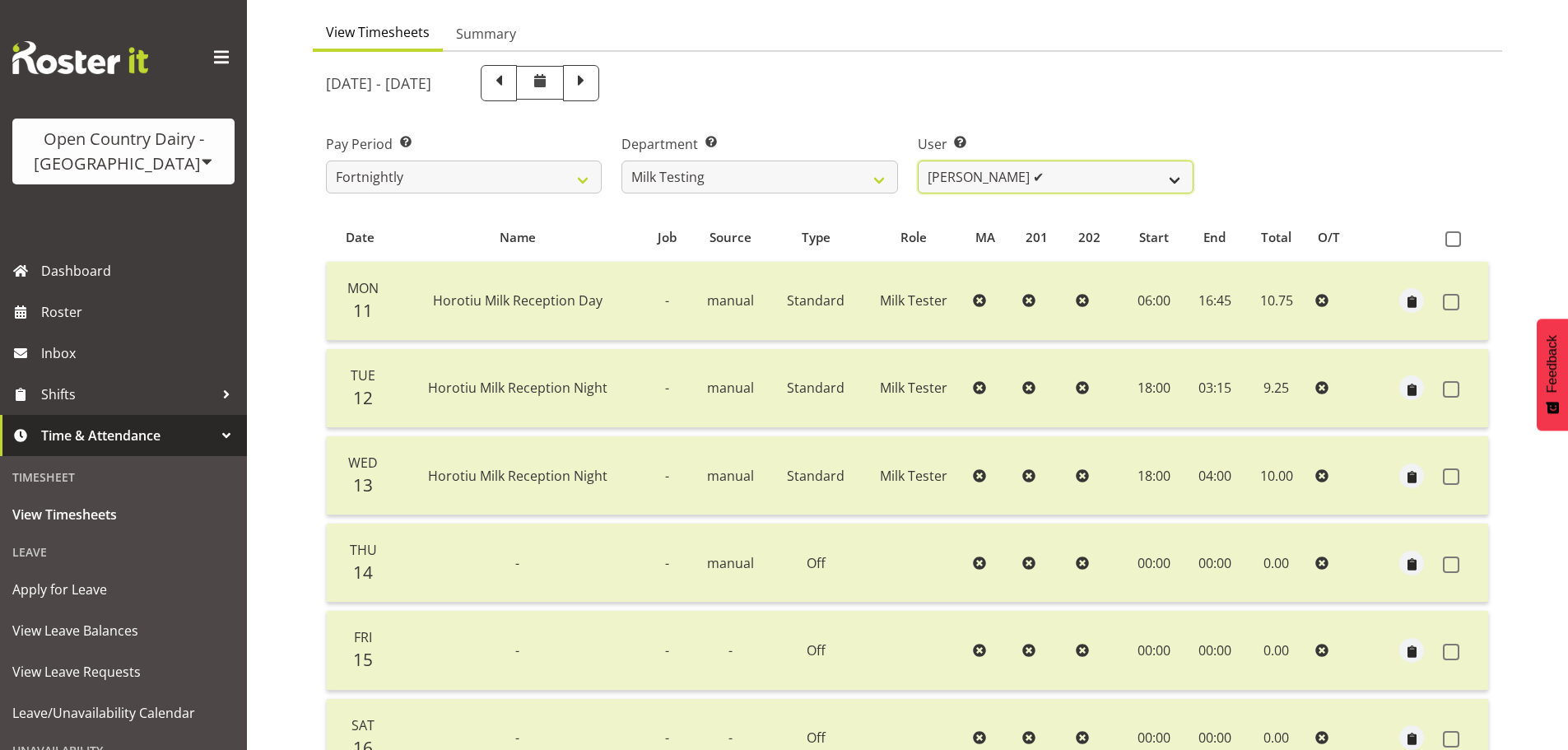
click at [1049, 177] on select "Diana Ridings ✔ George Smith ✔ Helaina Walker ✔ Kim Madden ✔ Michael Brechelt ✔…" at bounding box center [1056, 177] width 276 height 33
select select "7421"
click at [918, 161] on select "Diana Ridings ✔ George Smith ✔ Helaina Walker ✔ Kim Madden ✔ Michael Brechelt ✔…" at bounding box center [1056, 177] width 276 height 33
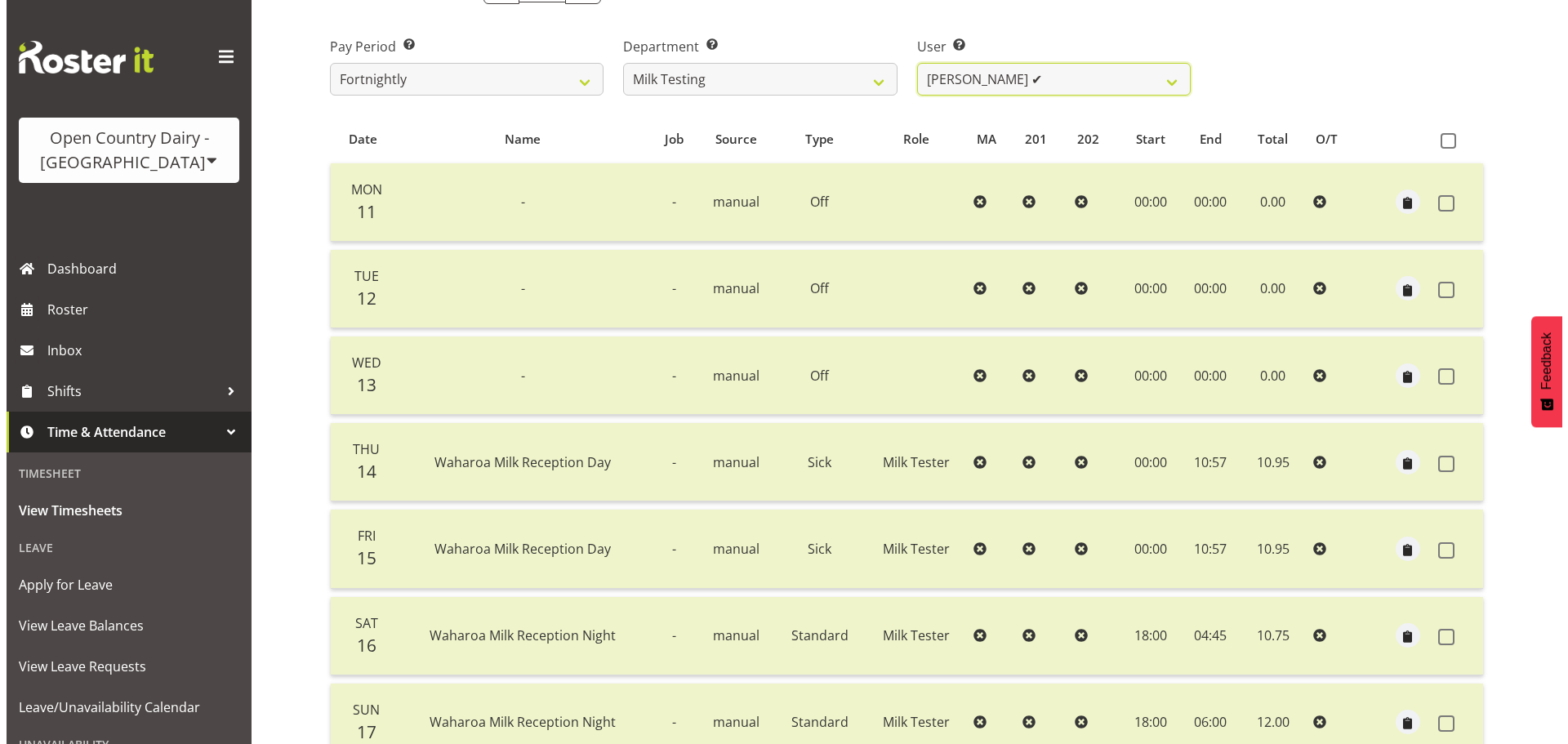
scroll to position [392, 0]
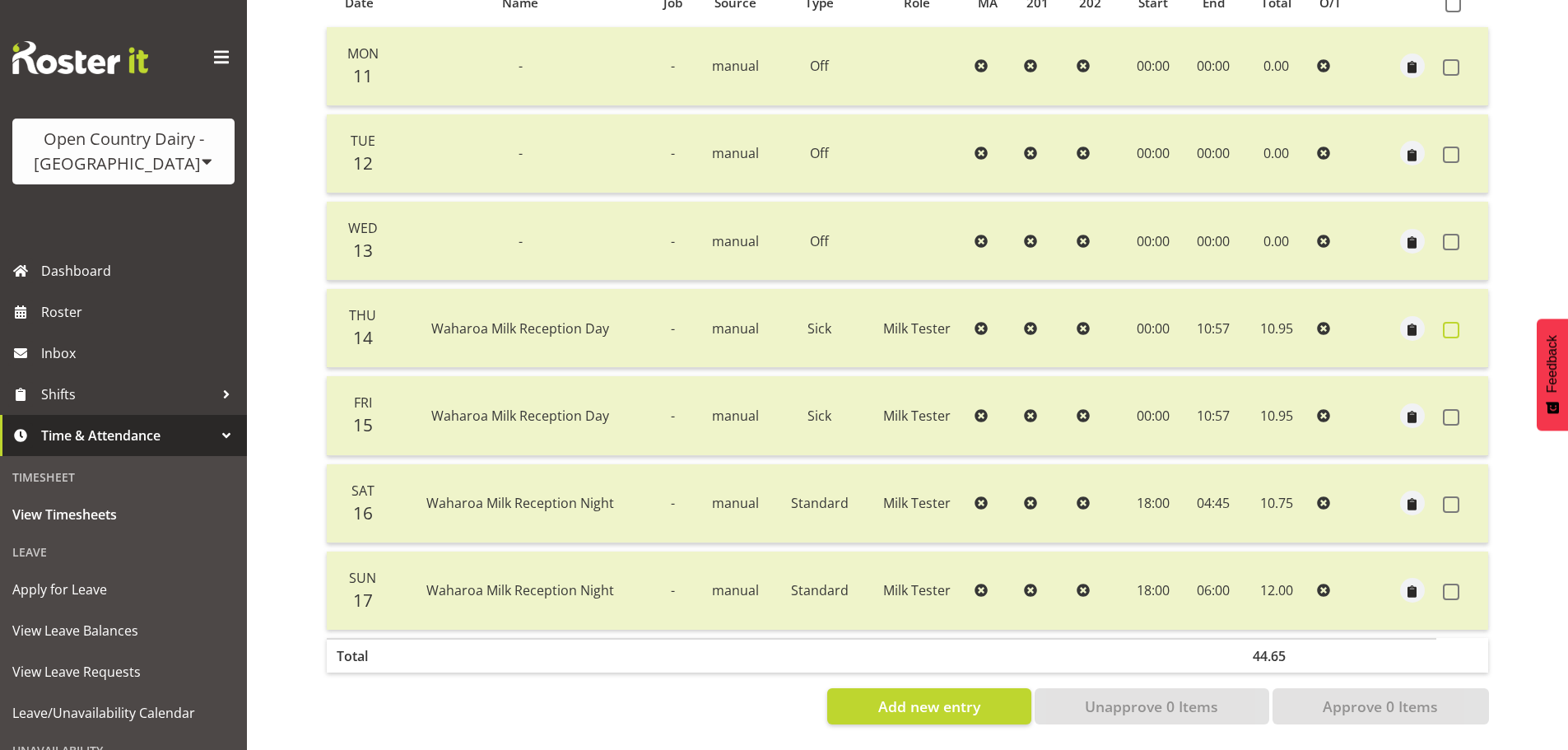
click at [1455, 322] on span at bounding box center [1451, 329] width 16 height 16
checkbox input "true"
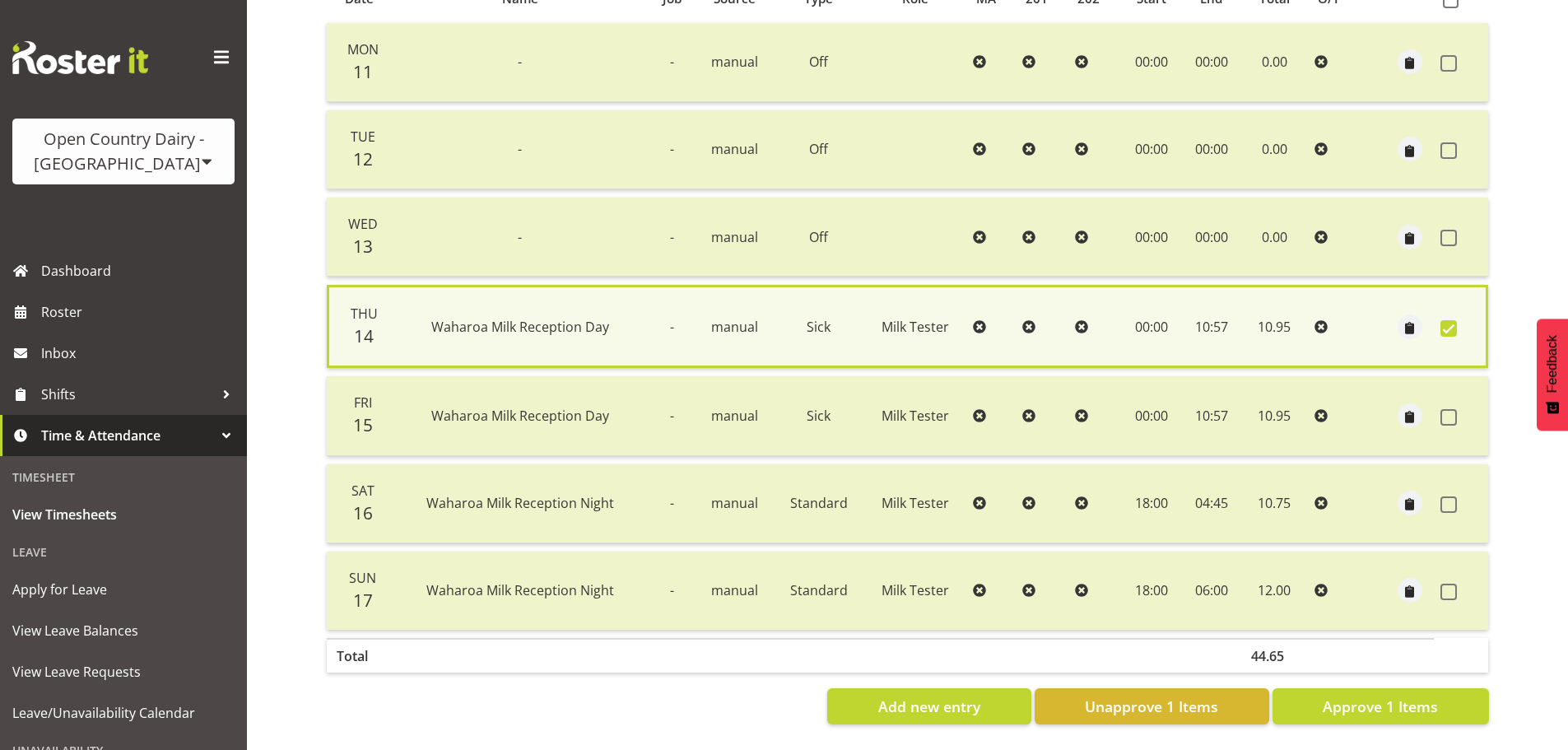
drag, startPoint x: 1460, startPoint y: 409, endPoint x: 1451, endPoint y: 446, distance: 38.1
click at [1459, 410] on label at bounding box center [1454, 417] width 26 height 16
checkbox input "true"
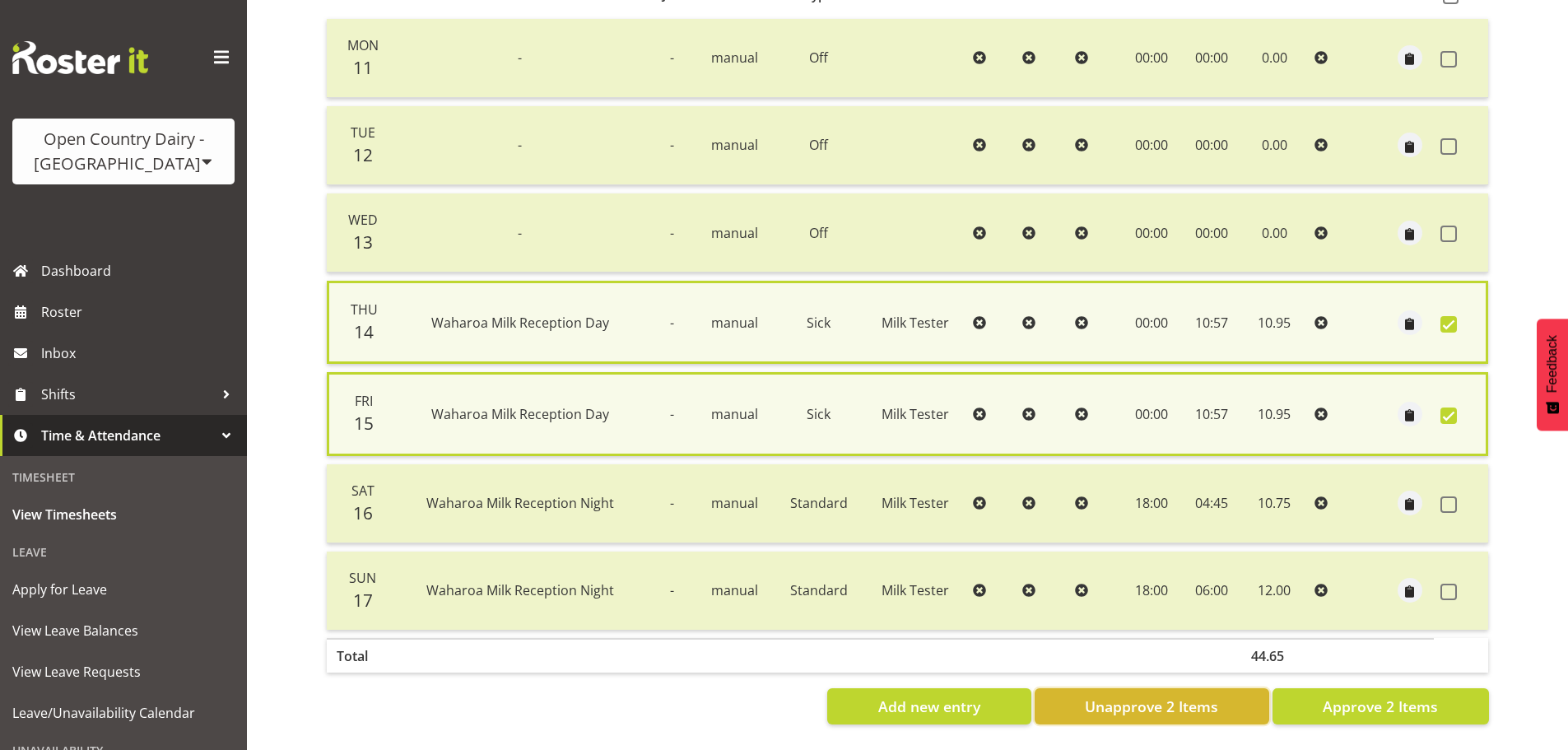
click at [1169, 706] on span "Unapprove 2 Items" at bounding box center [1151, 706] width 133 height 22
checkbox input "false"
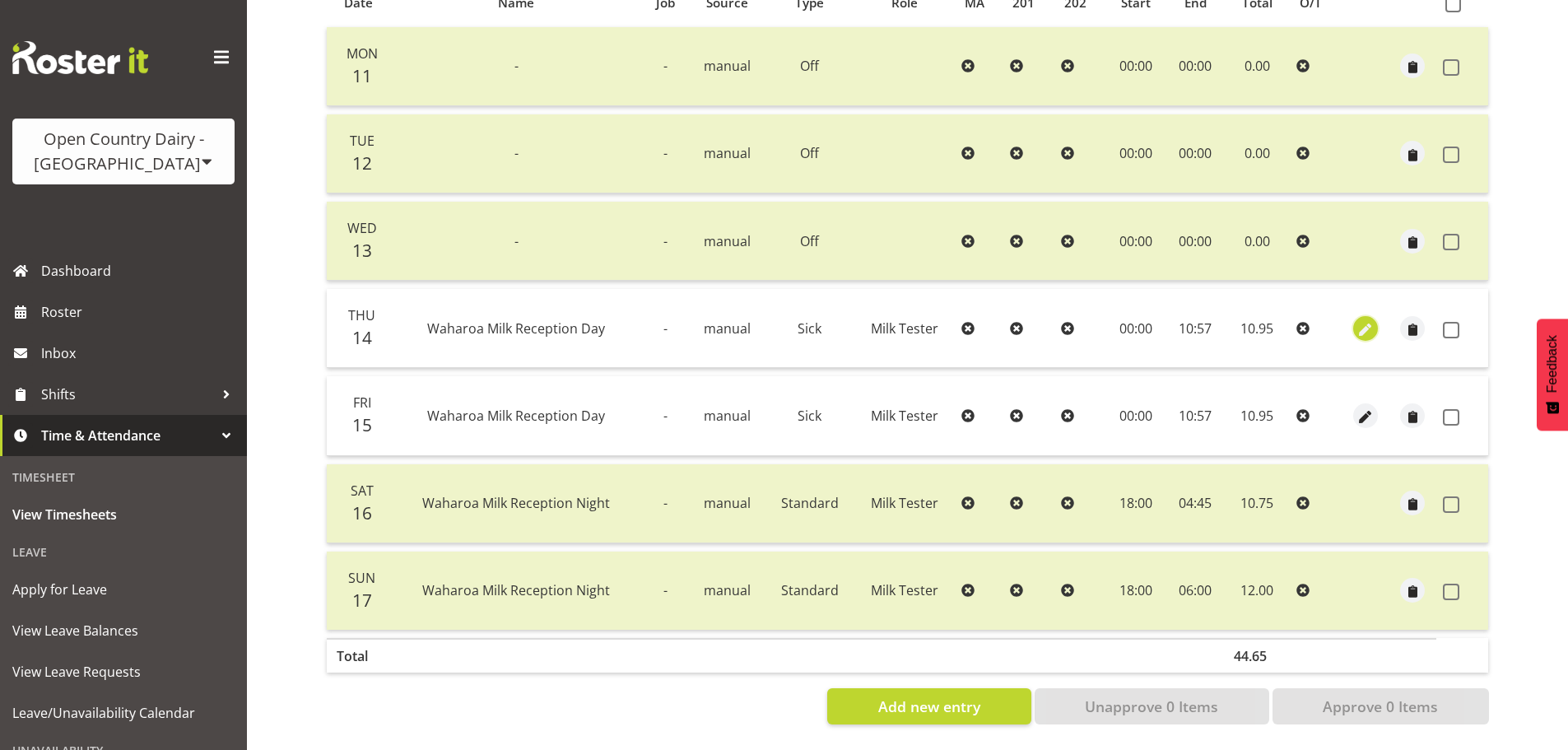
click at [1373, 321] on span "button" at bounding box center [1366, 330] width 19 height 19
select select "Sick"
select select "7"
select select "2025"
select select "10"
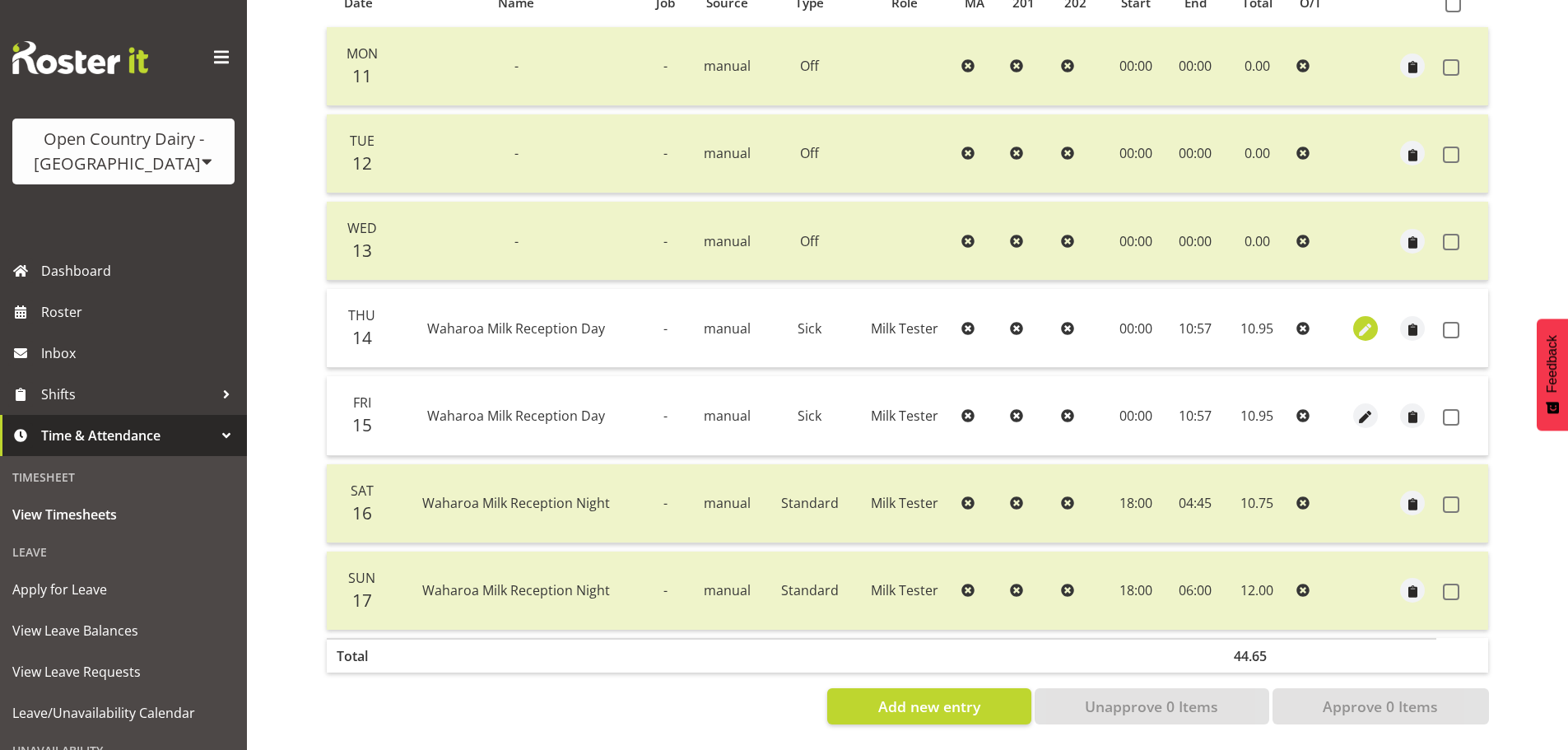
select select "57"
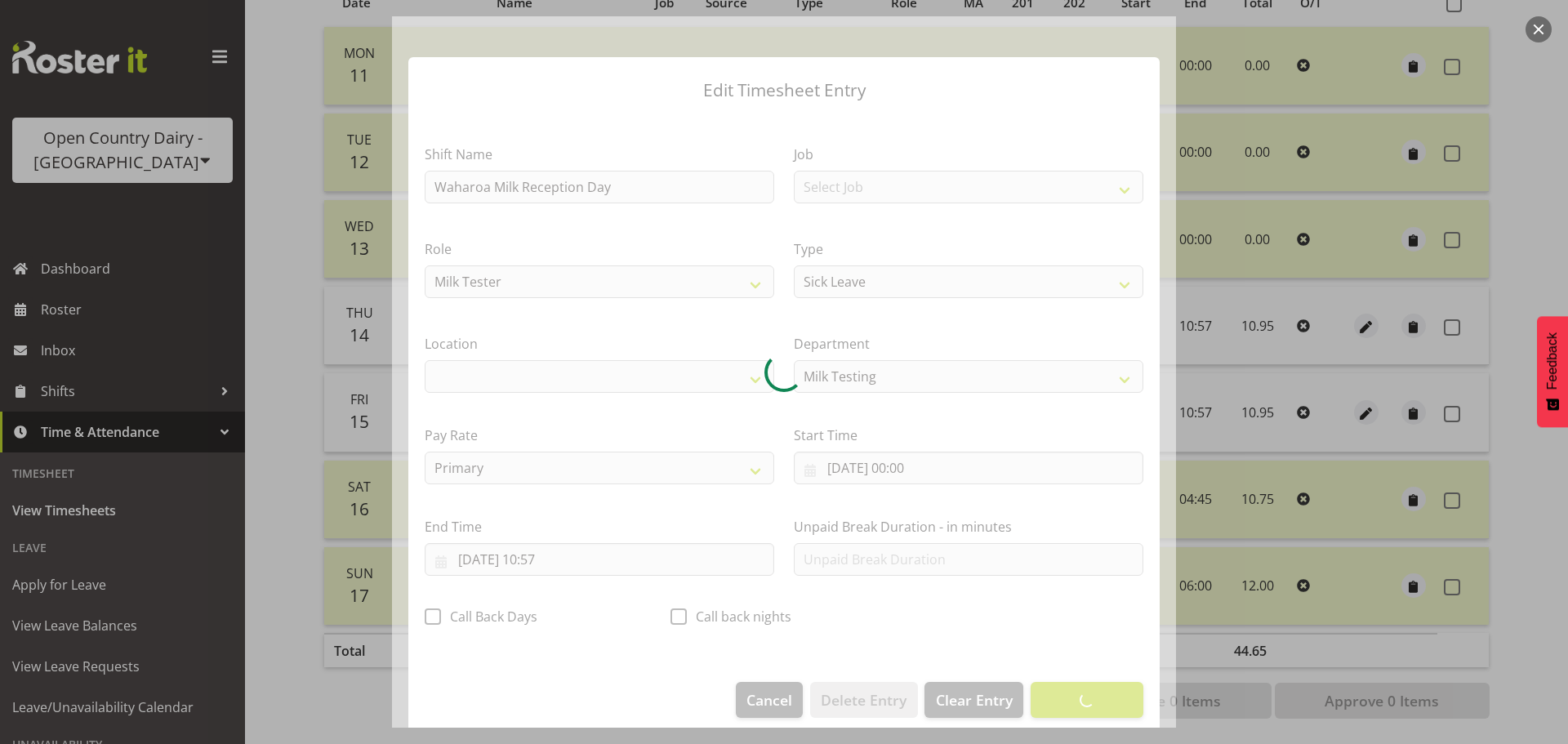
select select "1054"
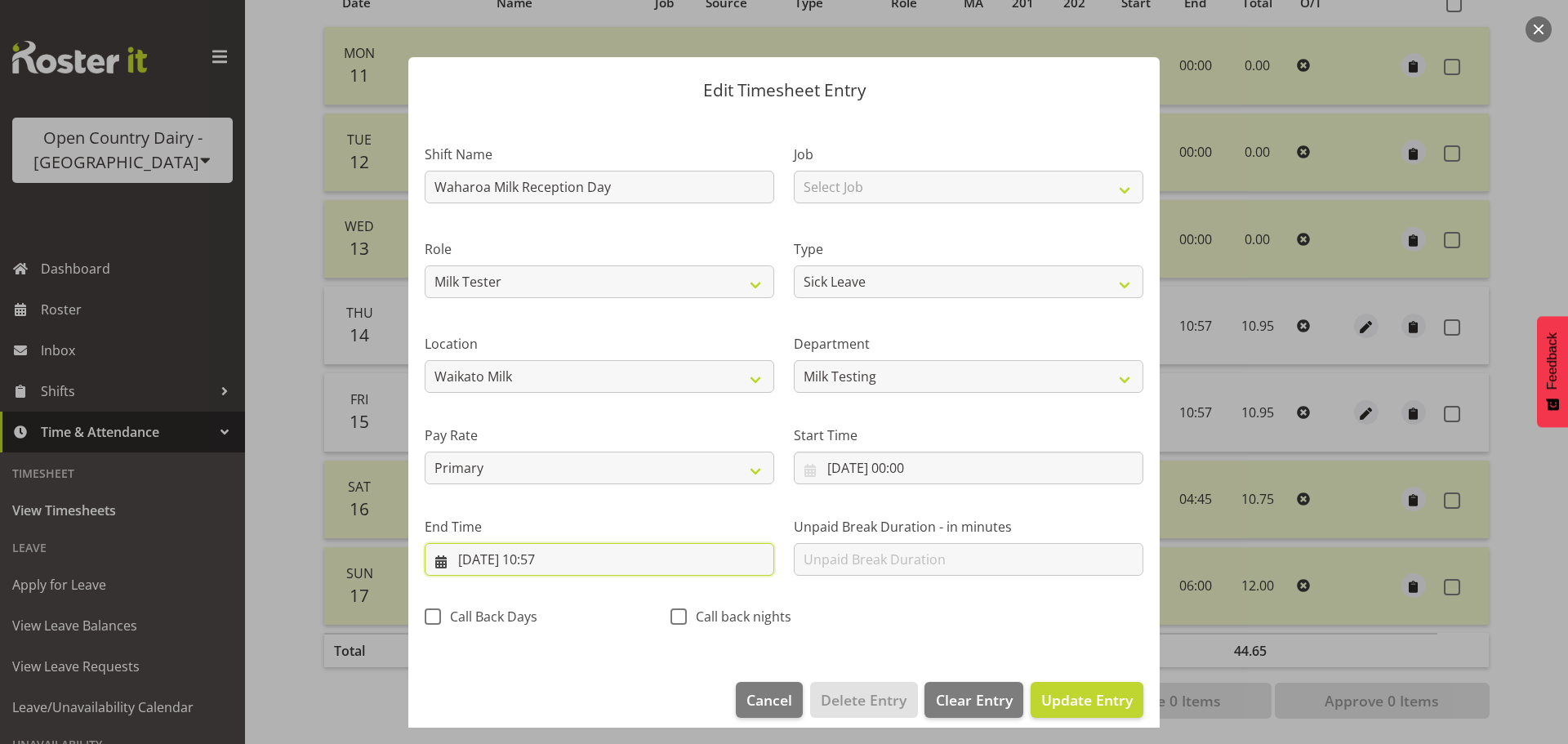
click at [566, 558] on input "14/08/2025, 10:57" at bounding box center [599, 559] width 350 height 33
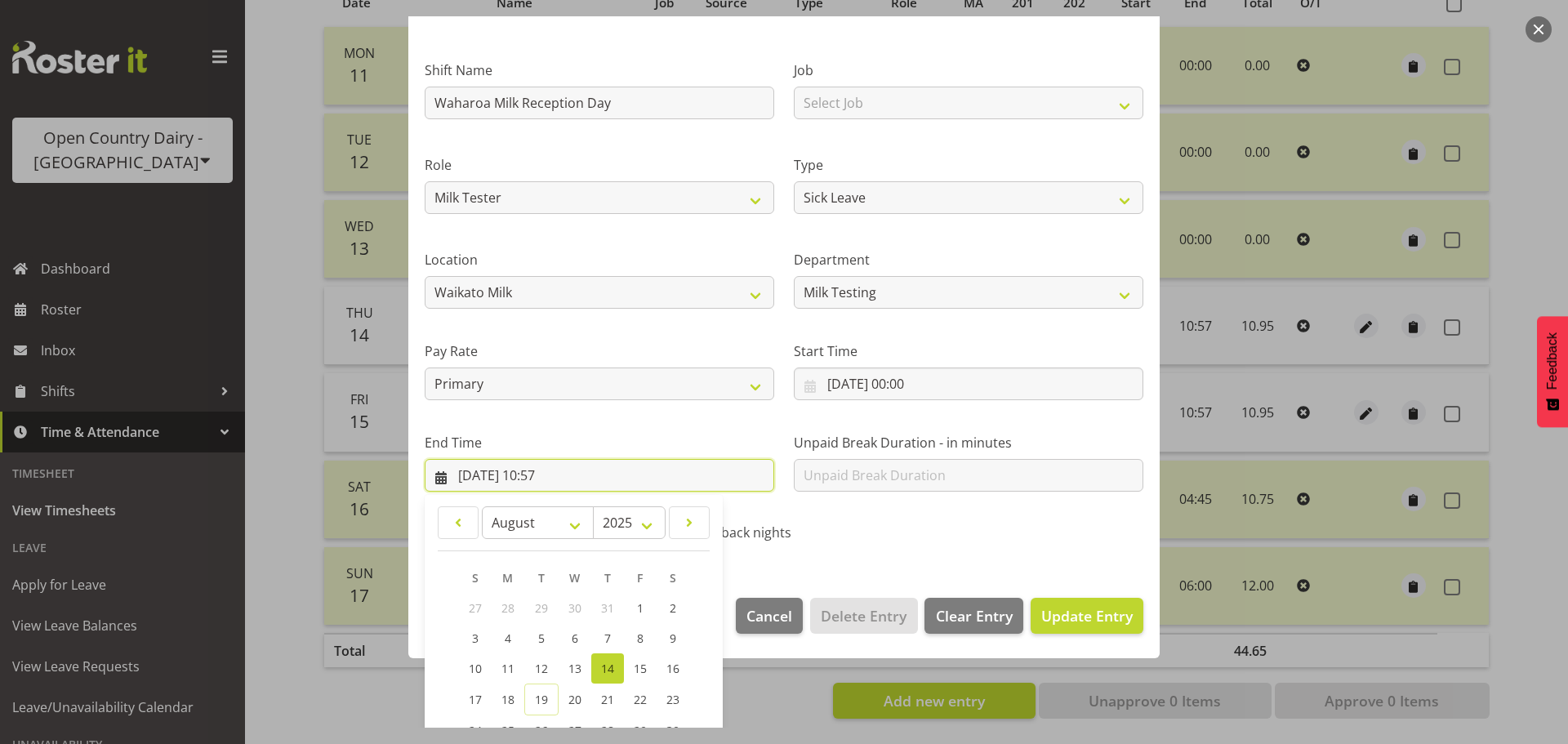
scroll to position [221, 0]
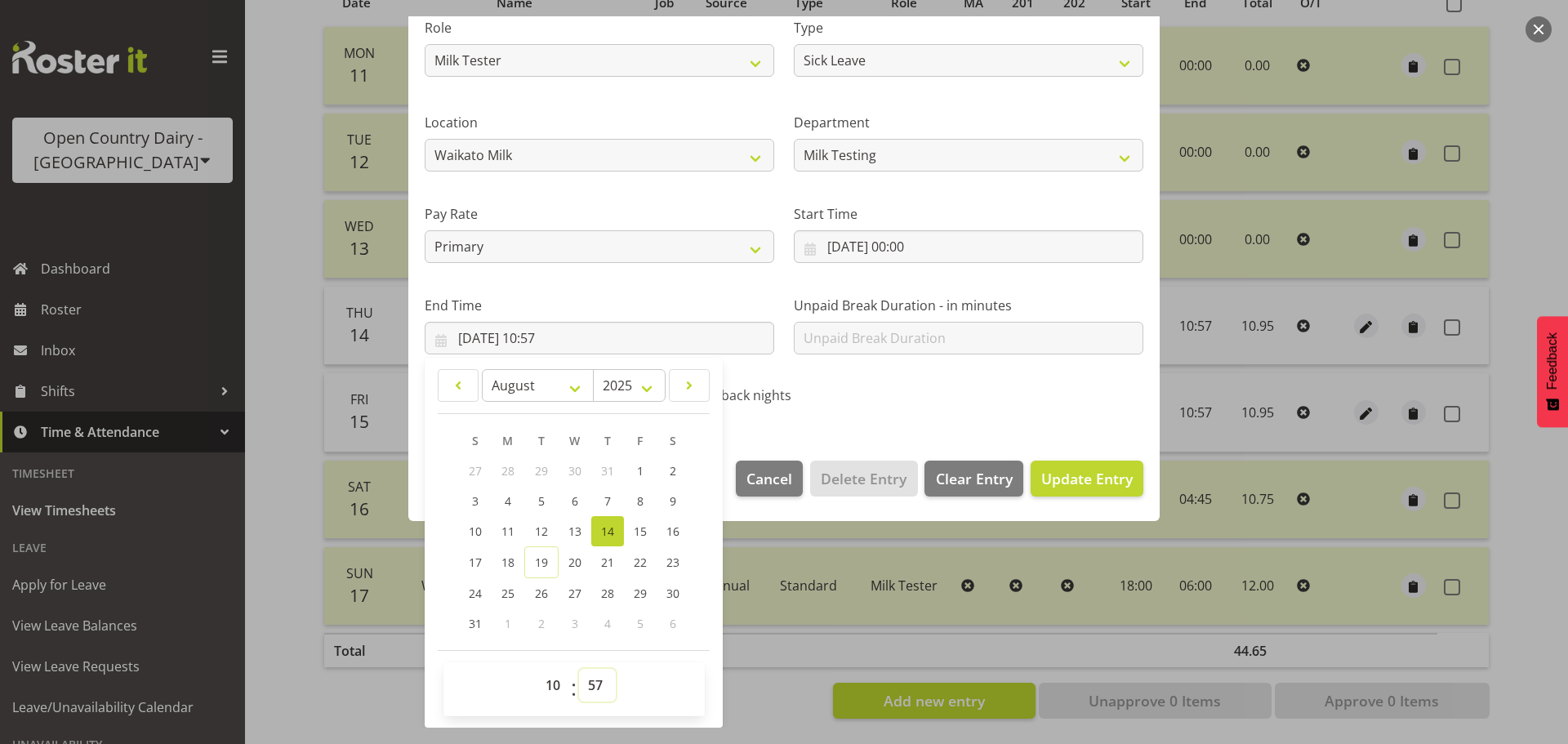
click at [592, 676] on select "00 01 02 03 04 05 06 07 08 09 10 11 12 13 14 15 16 17 18 19 20 21 22 23 24 25 2…" at bounding box center [596, 685] width 37 height 33
select select "50"
click at [579, 669] on select "00 01 02 03 04 05 06 07 08 09 10 11 12 13 14 15 16 17 18 19 20 21 22 23 24 25 2…" at bounding box center [596, 685] width 37 height 33
type input "14/08/2025, 10:50"
click at [1113, 481] on span "Update Entry" at bounding box center [1087, 478] width 92 height 20
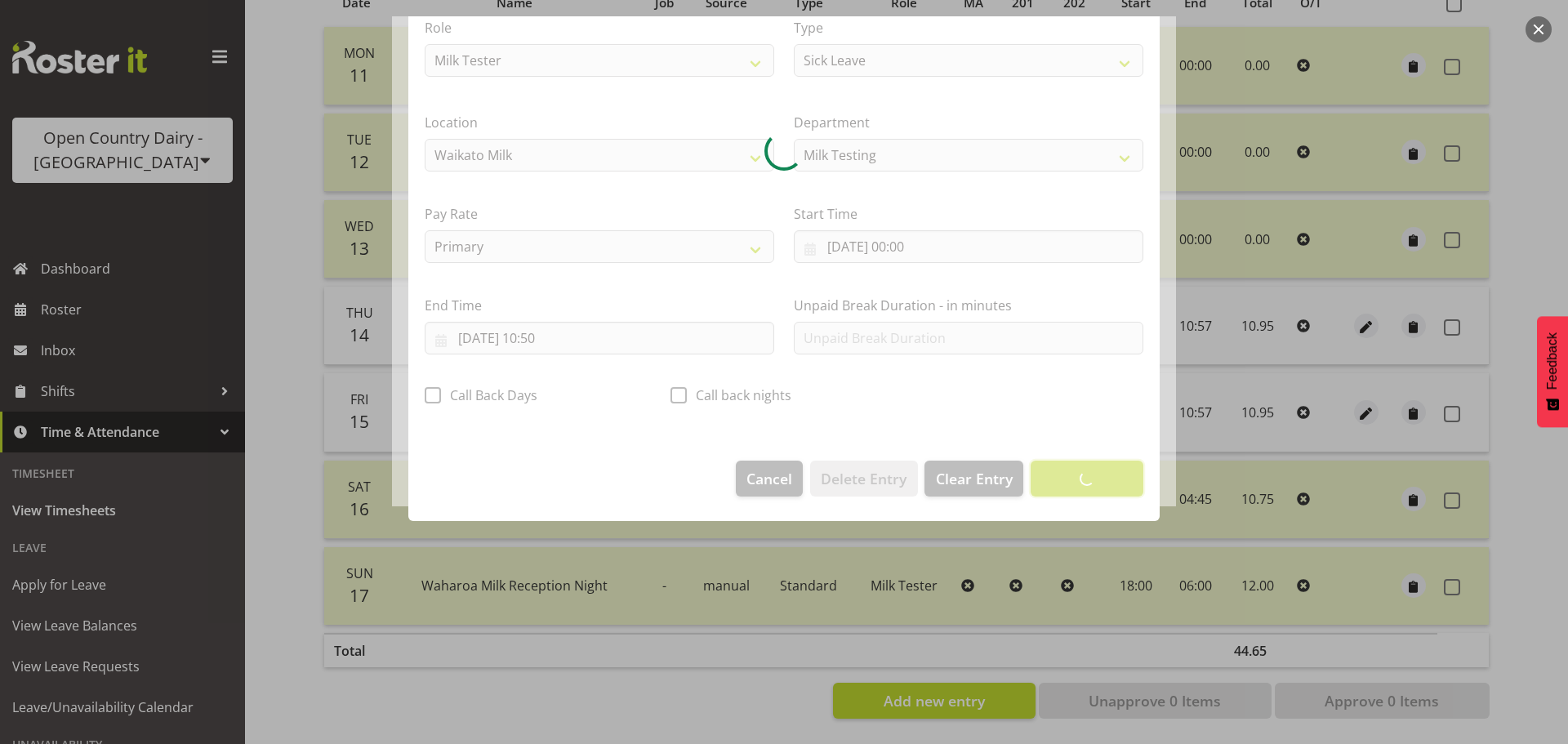
scroll to position [15, 0]
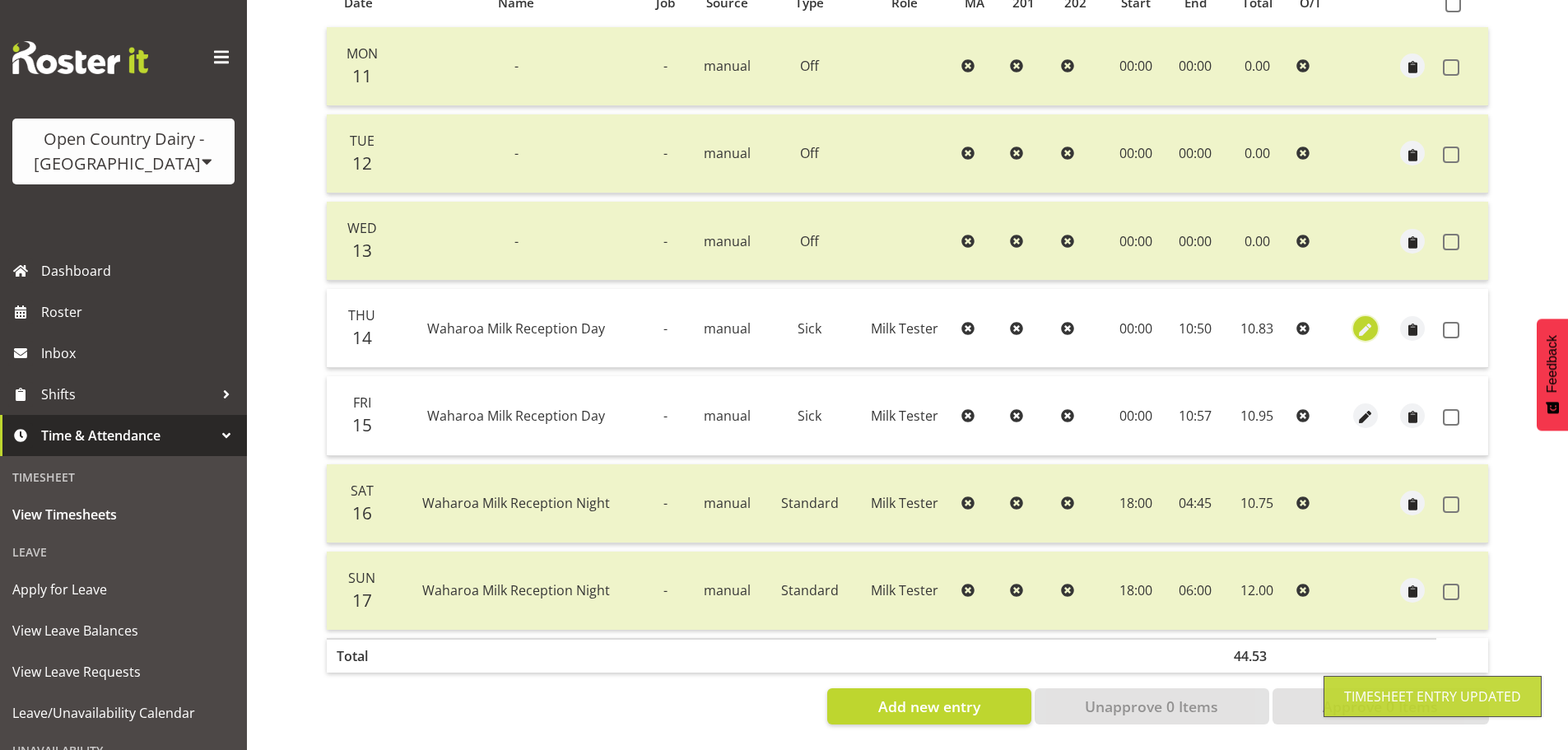
click at [1361, 321] on span "button" at bounding box center [1366, 330] width 19 height 19
select select "Sick"
select select "7"
select select "2025"
select select "10"
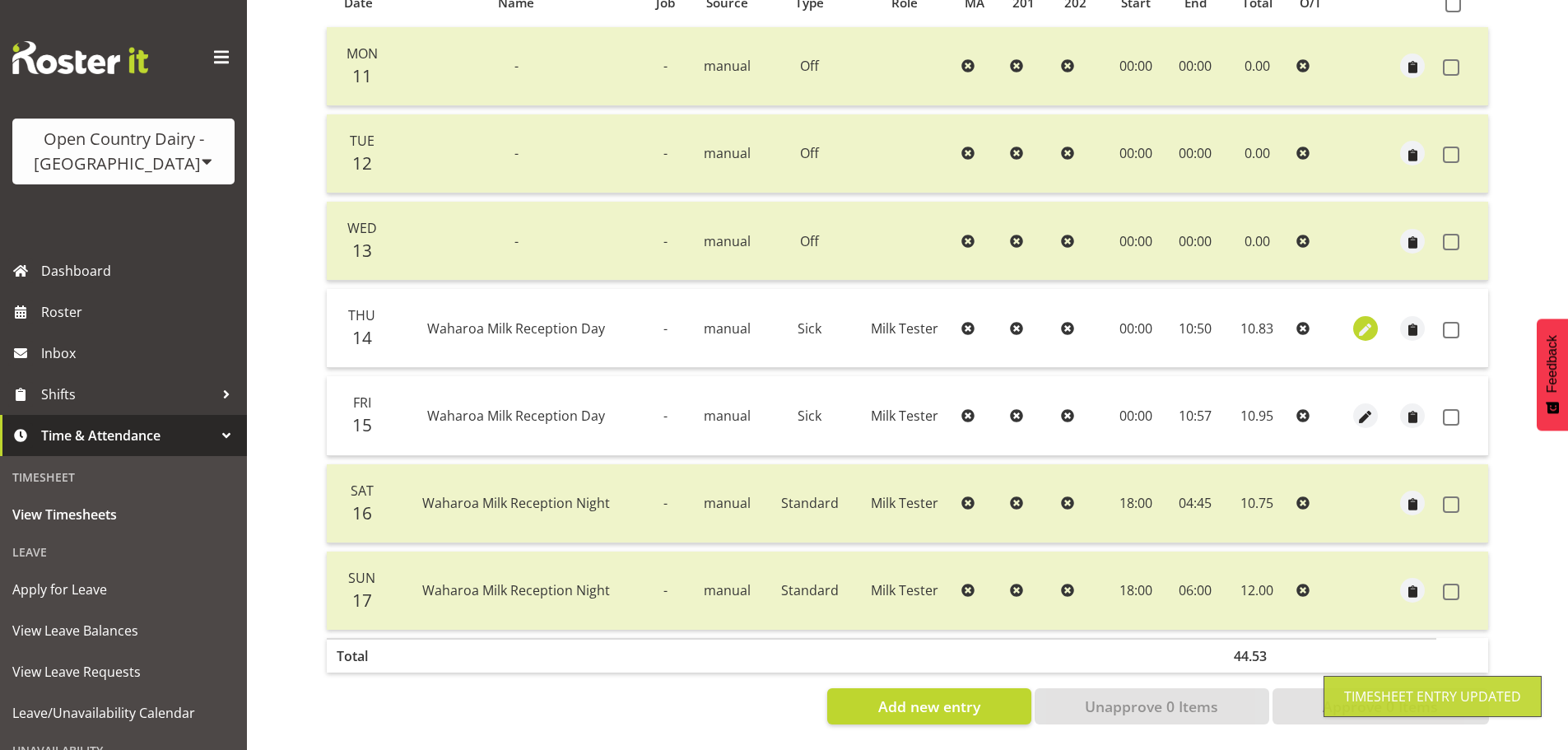
select select "50"
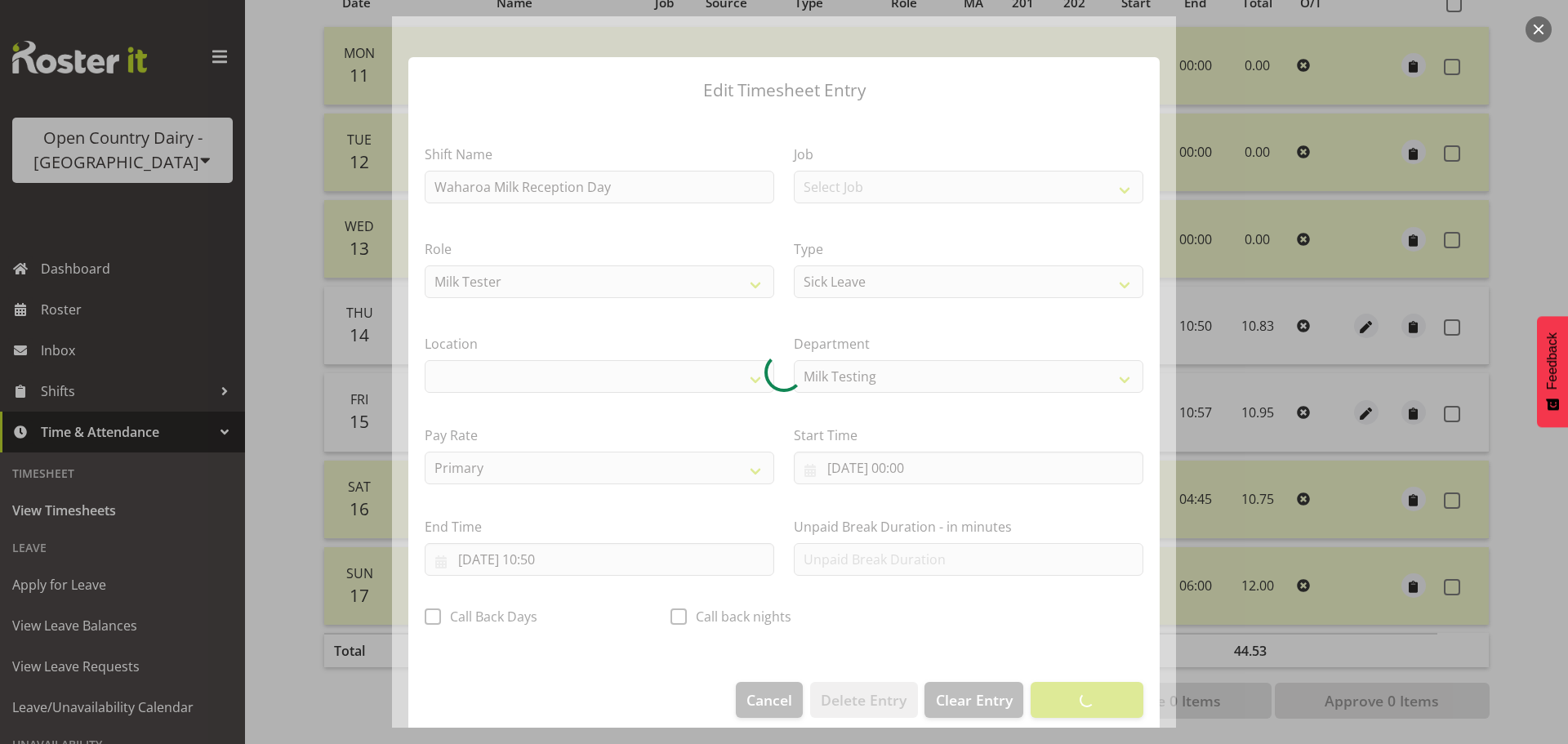
select select "1054"
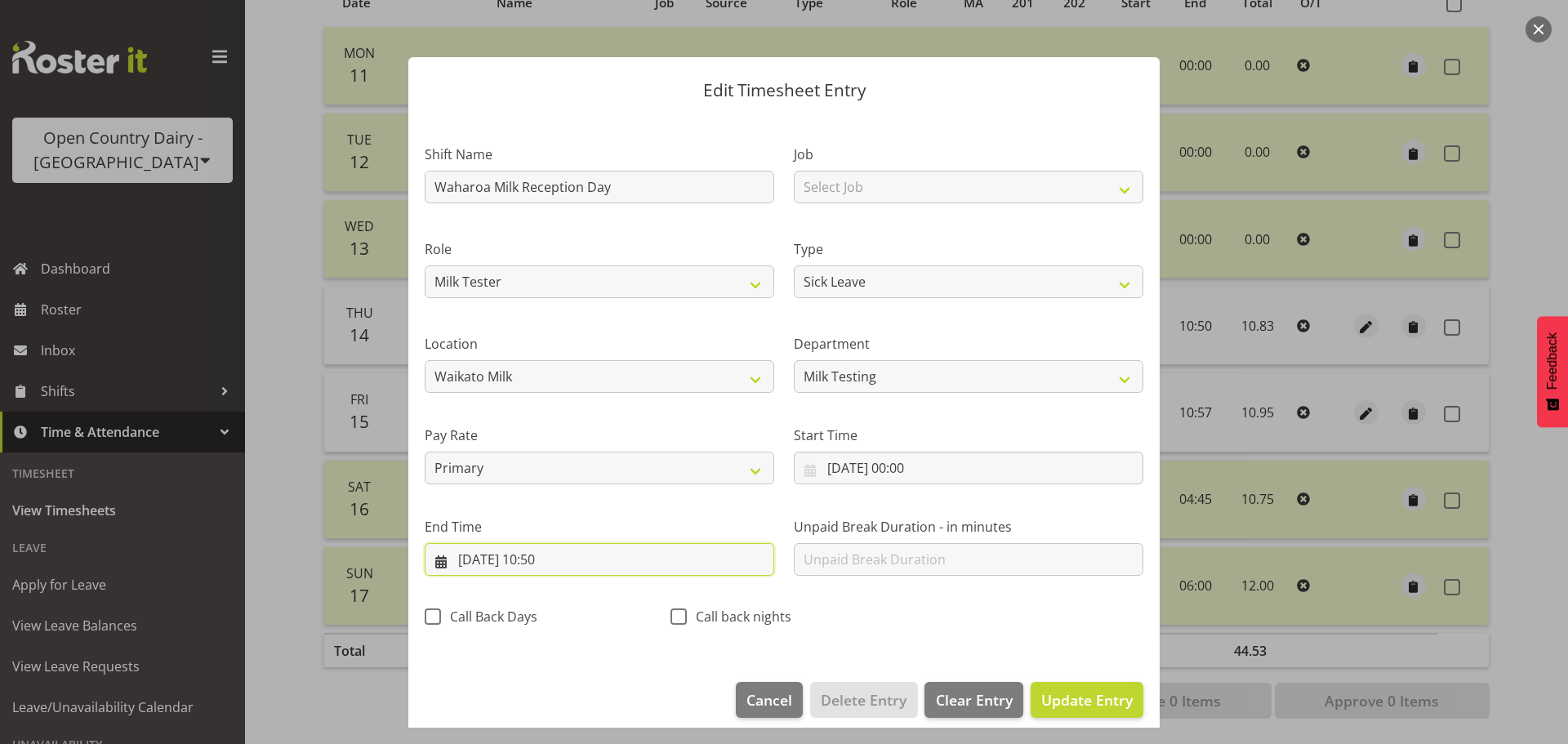
click at [573, 561] on input "14/08/2025, 10:50" at bounding box center [599, 559] width 350 height 33
click at [575, 556] on input "14/08/2025, 10:50" at bounding box center [599, 559] width 350 height 33
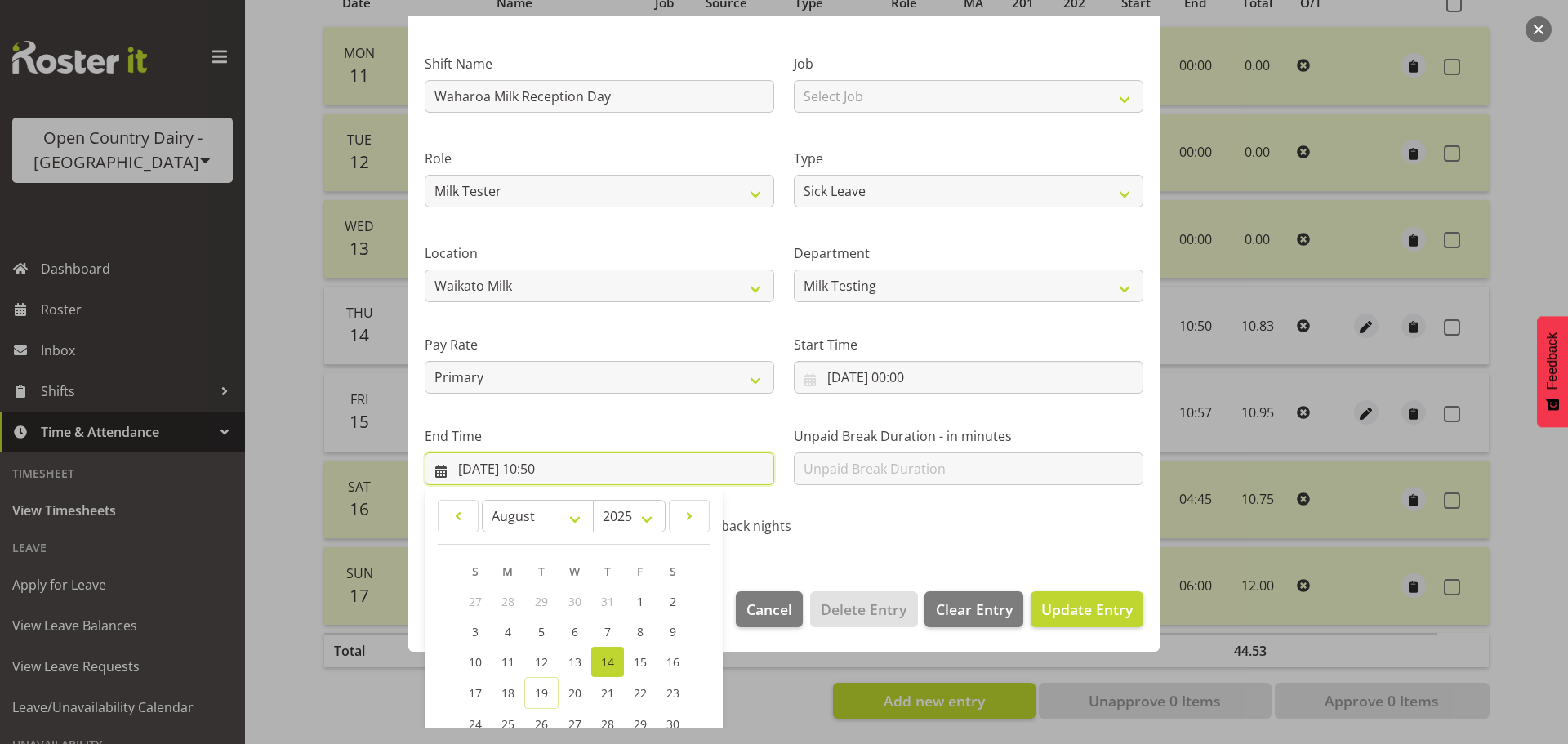
scroll to position [221, 0]
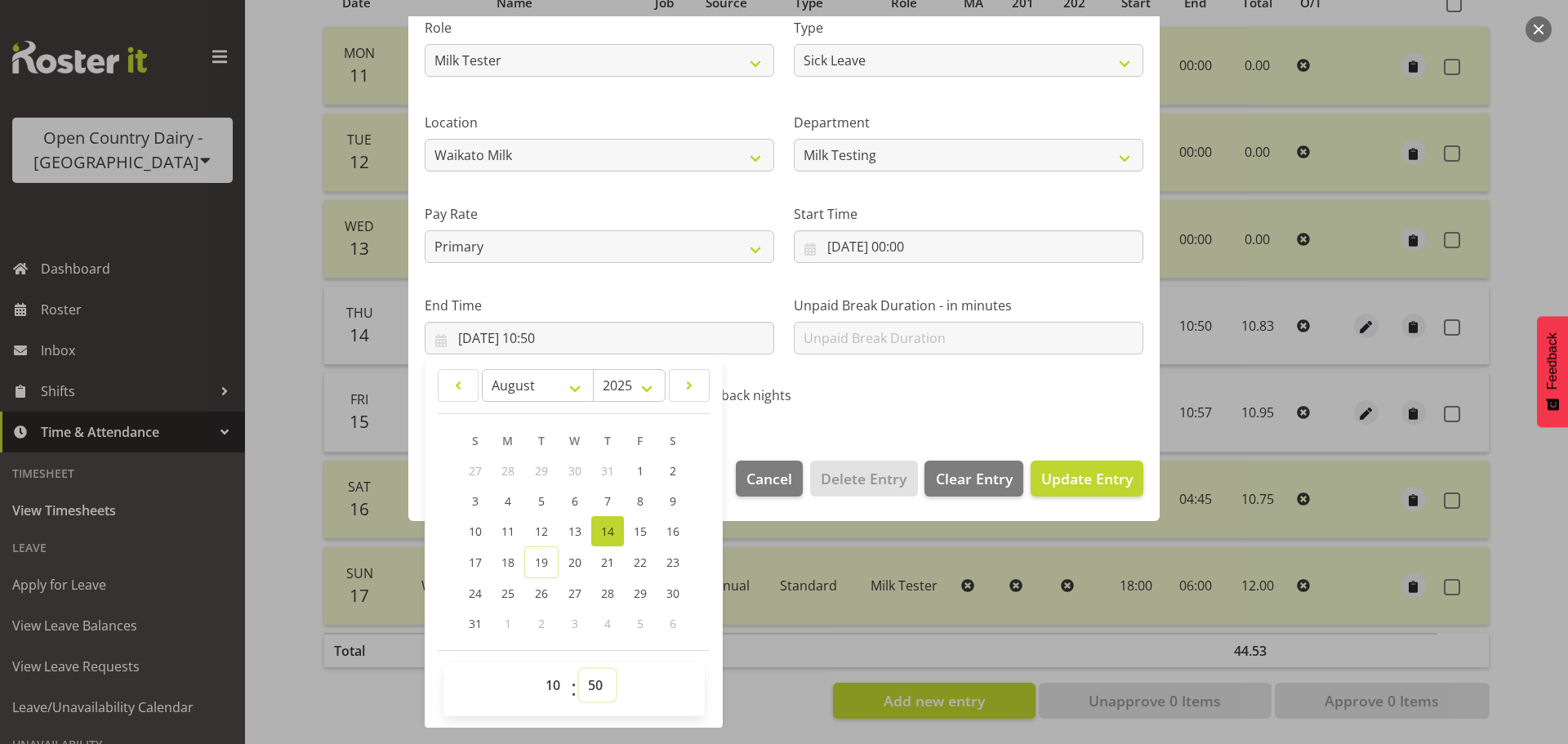
click at [595, 678] on select "00 01 02 03 04 05 06 07 08 09 10 11 12 13 14 15 16 17 18 19 20 21 22 23 24 25 2…" at bounding box center [596, 685] width 37 height 33
select select "35"
click at [579, 669] on select "00 01 02 03 04 05 06 07 08 09 10 11 12 13 14 15 16 17 18 19 20 21 22 23 24 25 2…" at bounding box center [596, 685] width 37 height 33
type input "14/08/2025, 10:35"
click at [1093, 477] on span "Update Entry" at bounding box center [1087, 478] width 92 height 20
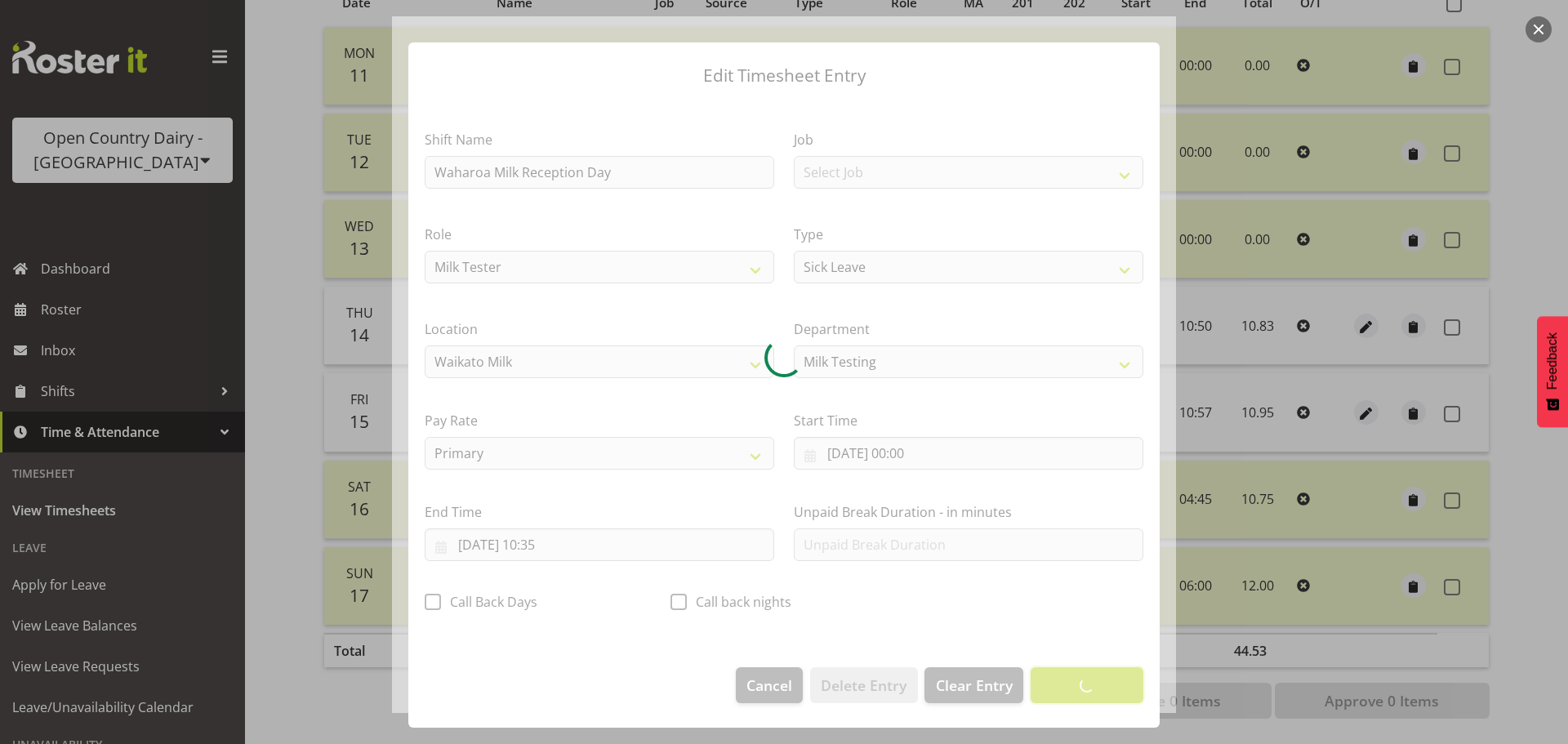
scroll to position [15, 0]
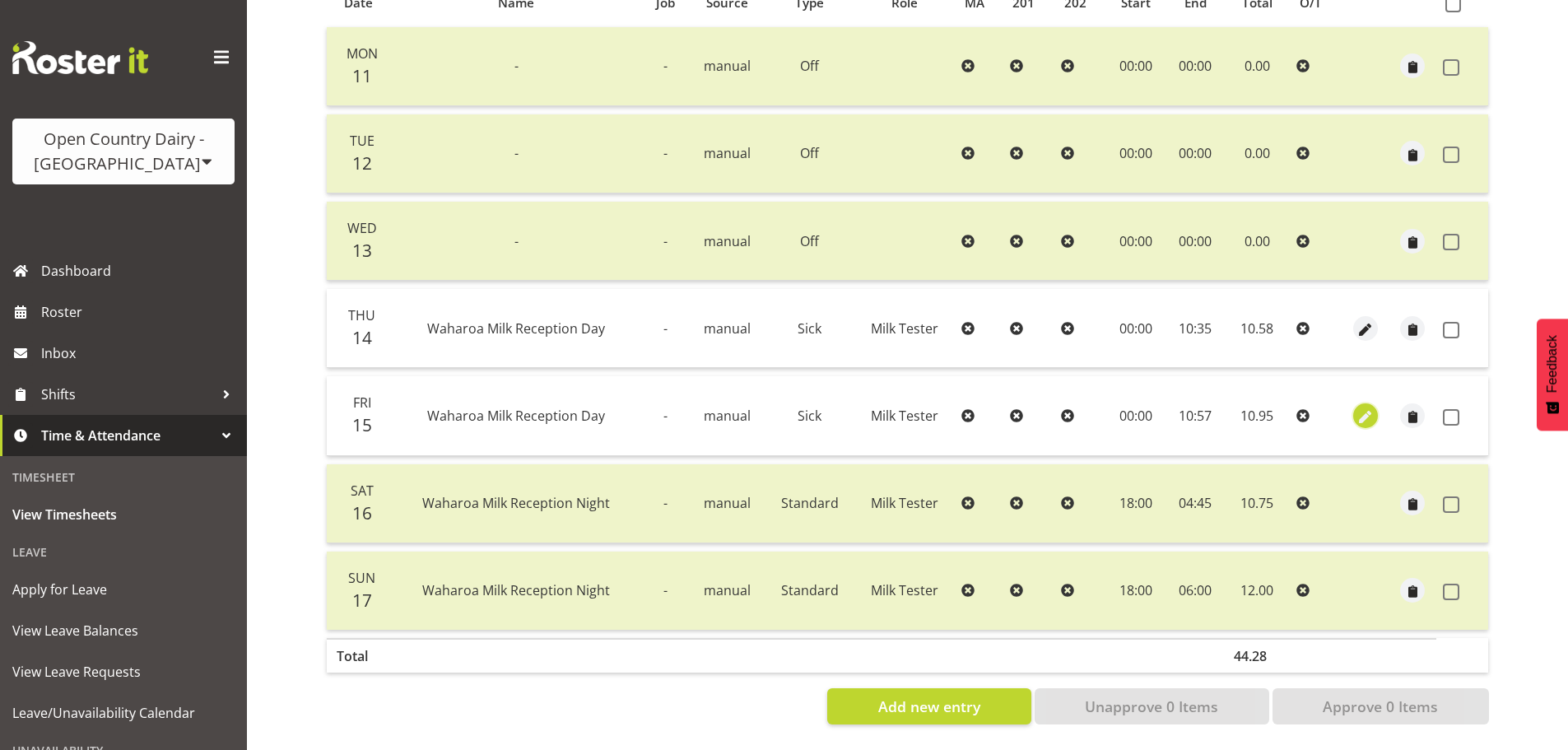
click at [1368, 408] on span "button" at bounding box center [1366, 417] width 19 height 19
select select "Sick"
select select "7"
select select "2025"
select select "10"
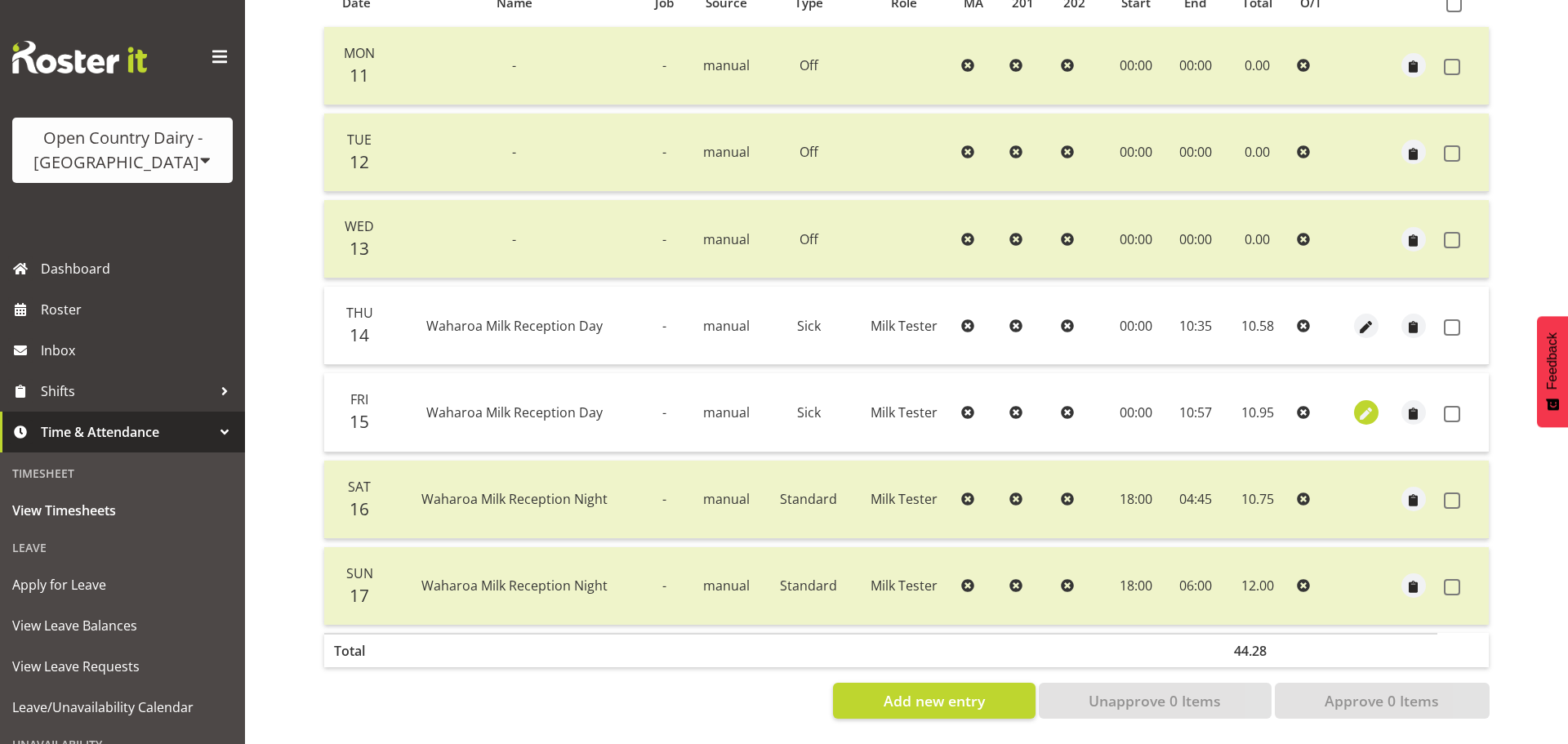
select select "57"
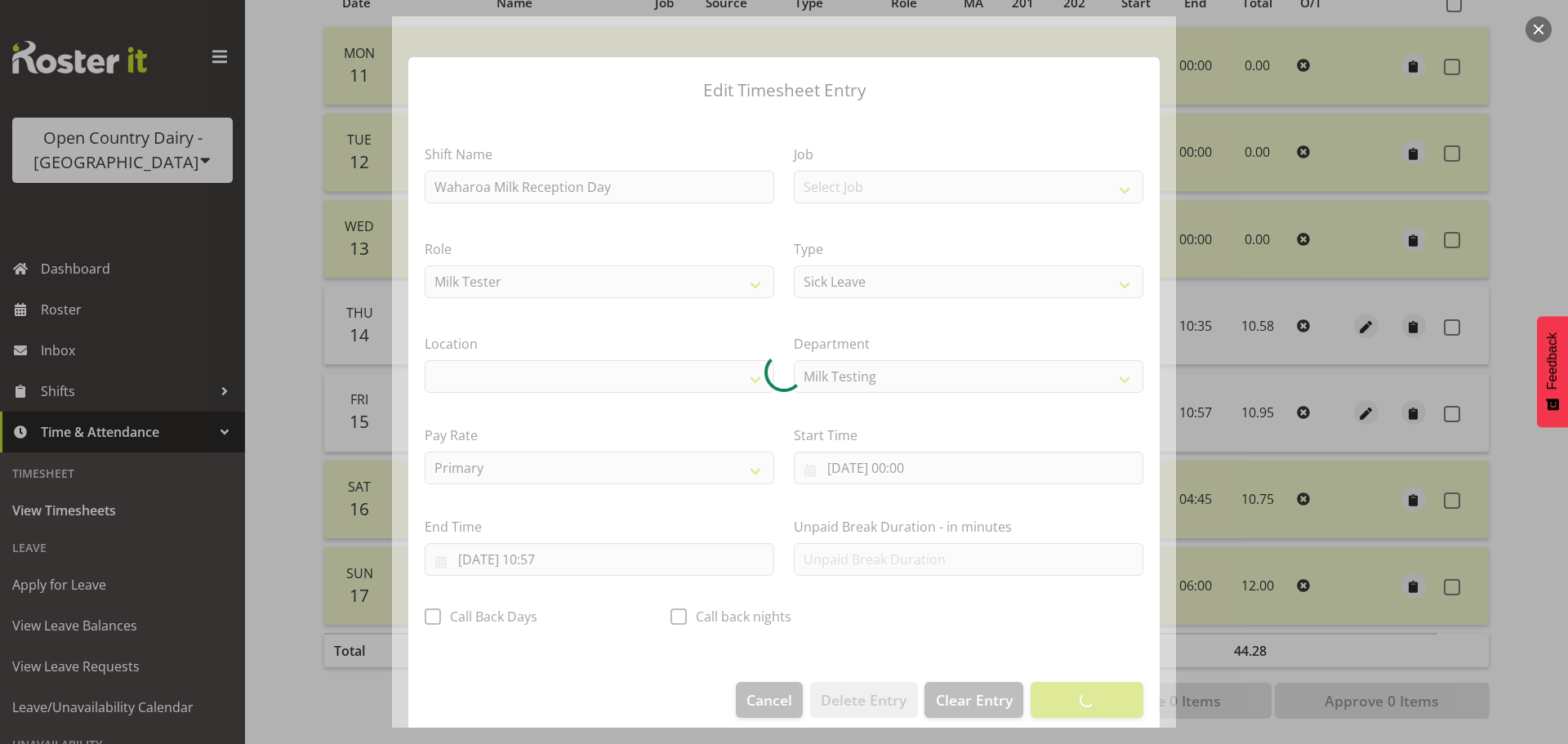
select select "1054"
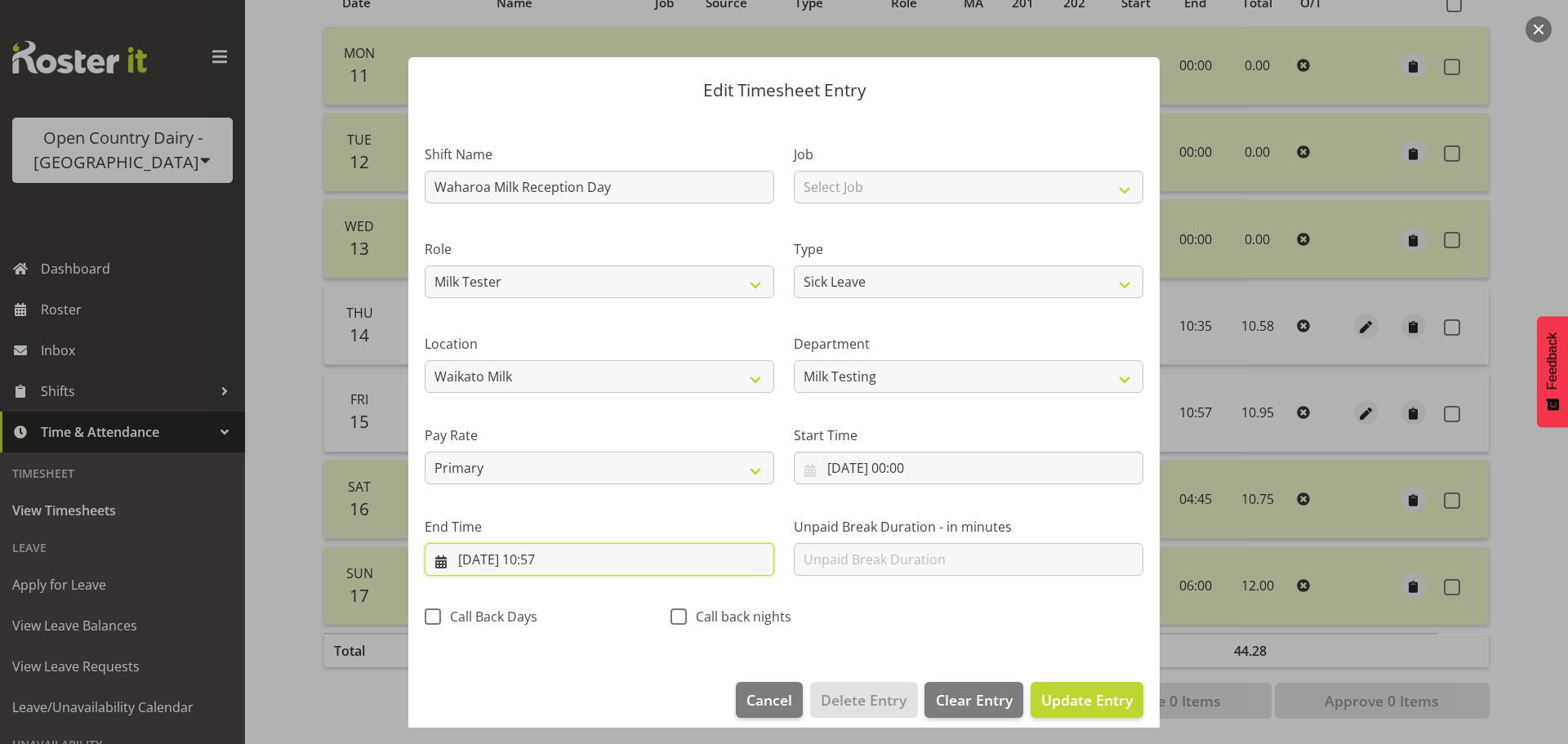
click at [571, 562] on input "15/08/2025, 10:57" at bounding box center [599, 559] width 350 height 33
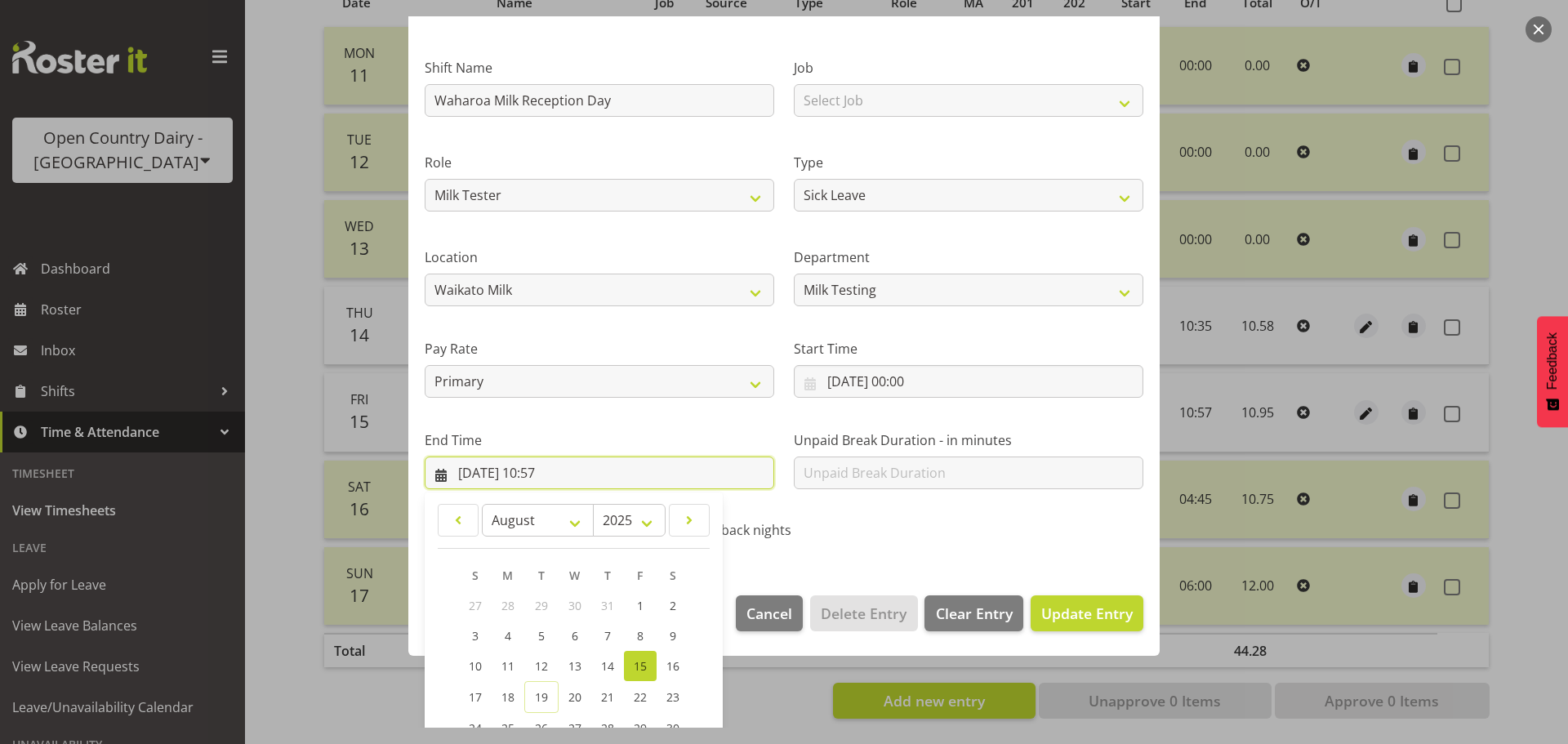
scroll to position [221, 0]
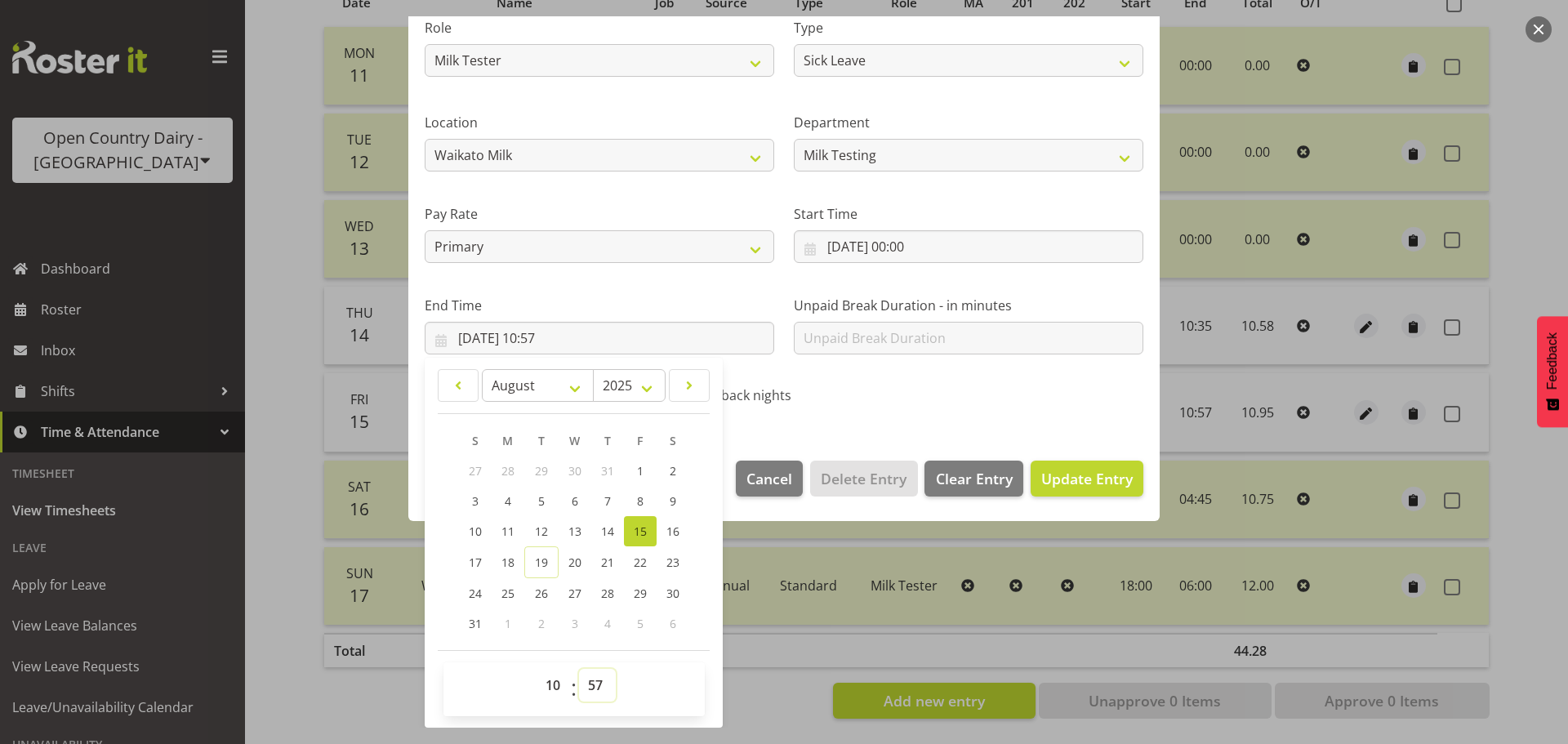
click at [596, 681] on select "00 01 02 03 04 05 06 07 08 09 10 11 12 13 14 15 16 17 18 19 20 21 22 23 24 25 2…" at bounding box center [596, 685] width 37 height 33
select select "35"
click at [579, 669] on select "00 01 02 03 04 05 06 07 08 09 10 11 12 13 14 15 16 17 18 19 20 21 22 23 24 25 2…" at bounding box center [596, 685] width 37 height 33
type input "15/08/2025, 10:35"
click at [1106, 483] on span "Update Entry" at bounding box center [1087, 478] width 92 height 20
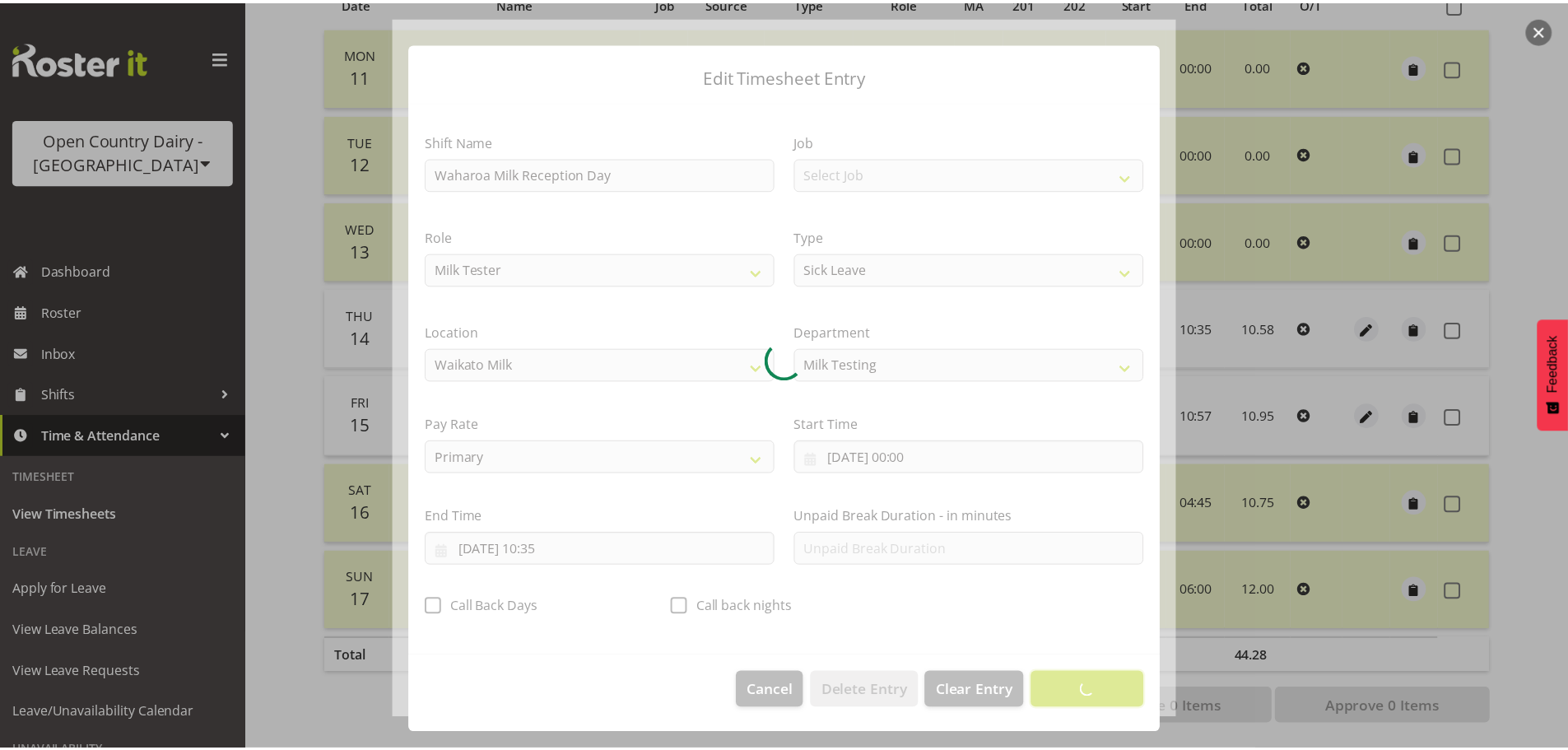
scroll to position [15, 0]
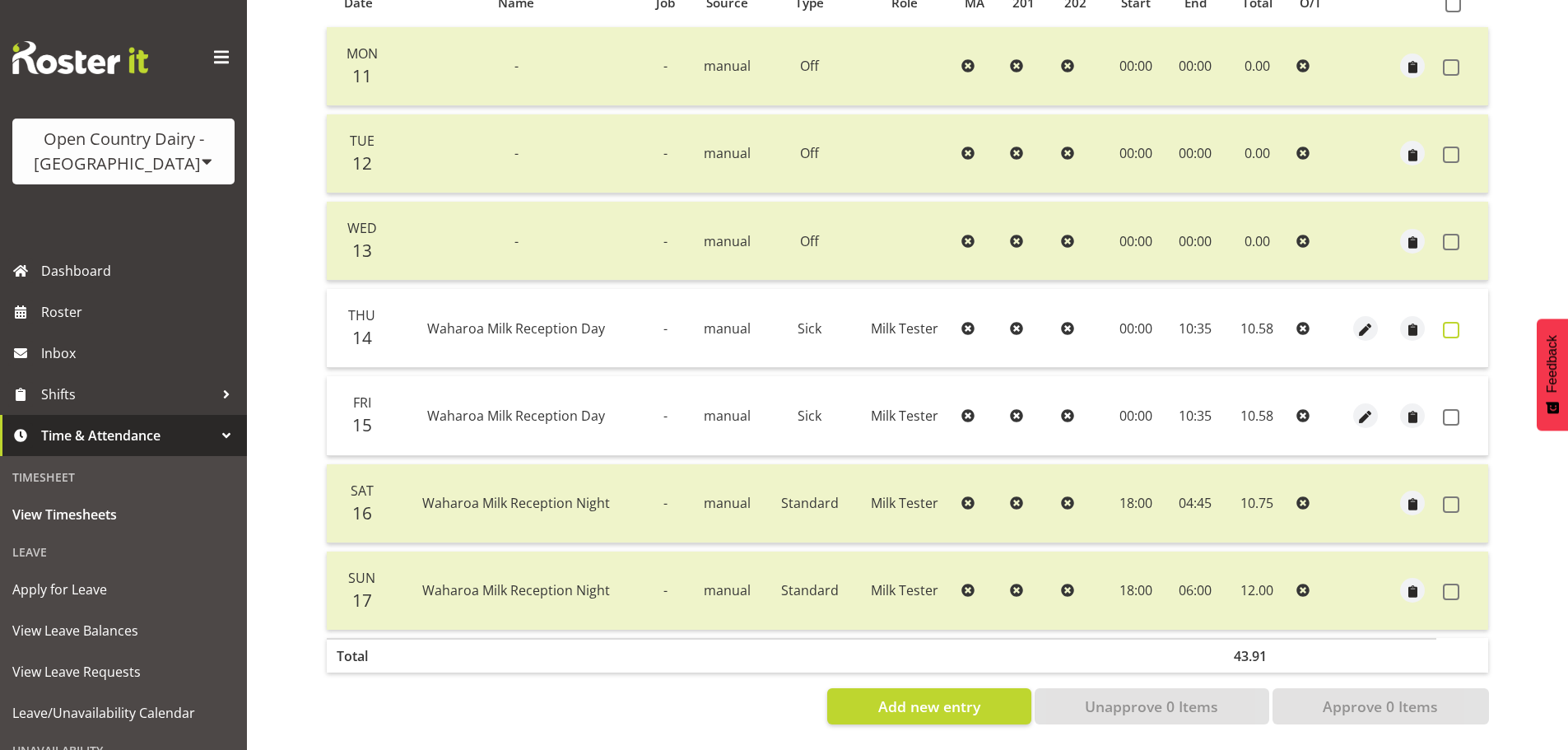
click at [1459, 323] on span at bounding box center [1451, 329] width 16 height 16
checkbox input "true"
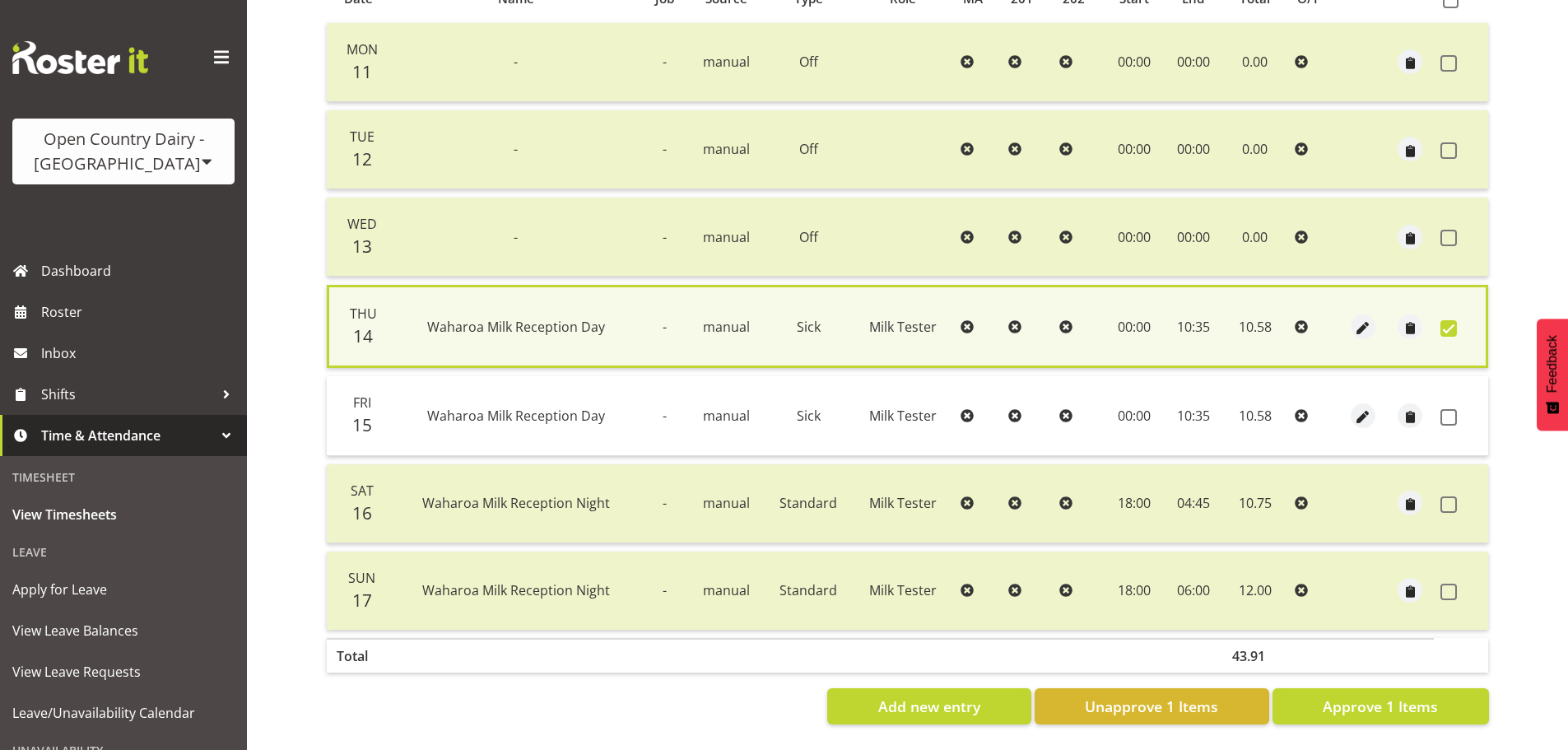
click at [1454, 398] on td at bounding box center [1461, 416] width 54 height 79
click at [1455, 410] on span at bounding box center [1449, 417] width 16 height 16
checkbox input "true"
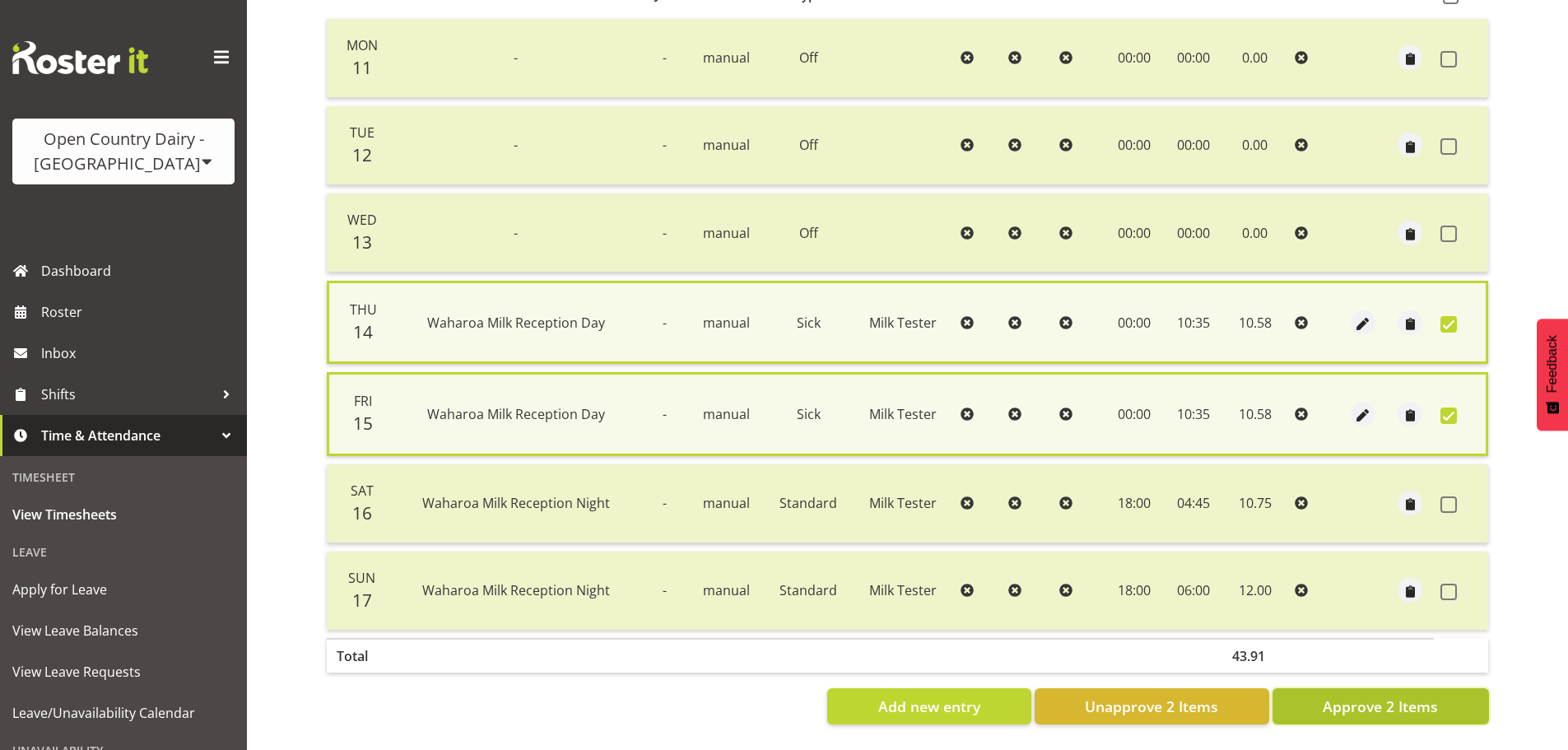
click at [1390, 697] on span "Approve 2 Items" at bounding box center [1381, 706] width 115 height 22
checkbox input "false"
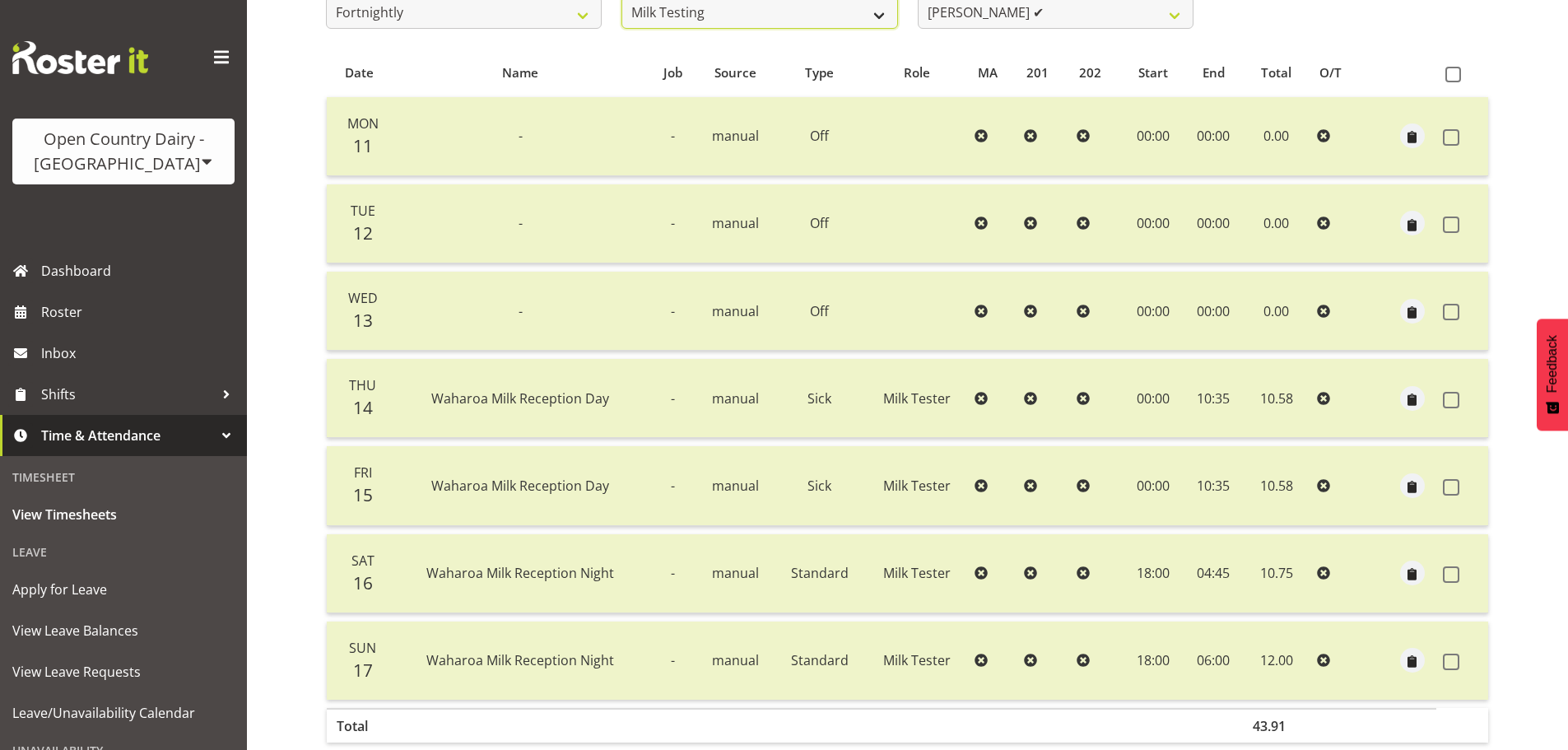
scroll to position [308, 0]
click at [771, 18] on select "701 702 703 704 705 706 707 708 709 710 711 712 713 714 715 716 717 718 719 720" at bounding box center [759, 16] width 276 height 33
select select "758"
click at [621, 0] on select "701 702 703 704 705 706 707 708 709 710 711 712 713 714 715 716 717 718 719 720" at bounding box center [759, 16] width 276 height 33
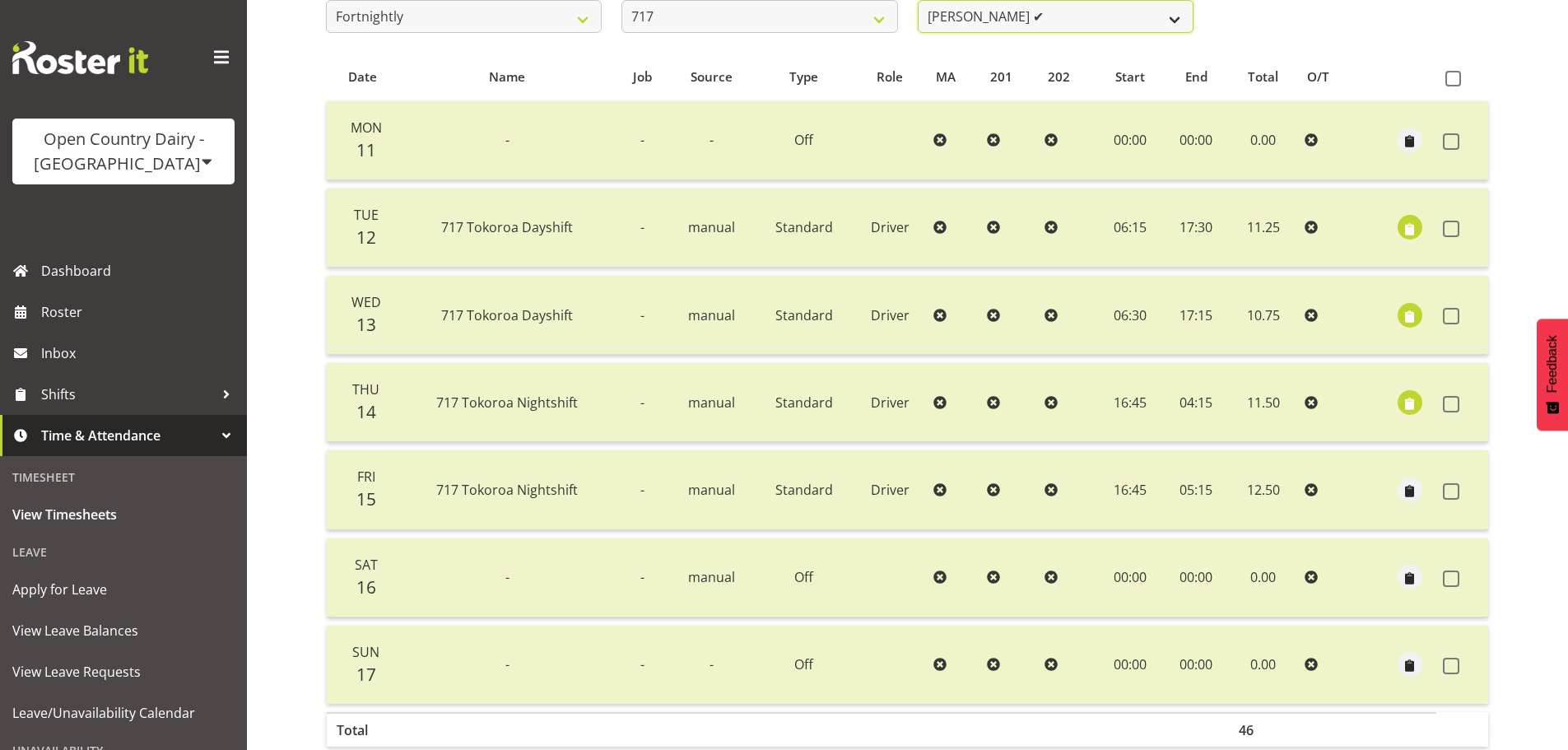
click at [1037, 23] on select "Daryl Wrigley ✔ Dodge Lindsay Laing ✔ Eric Stothers ✔ Jeff Anderson ✔" at bounding box center [1056, 16] width 276 height 33
select select "10294"
click at [918, 0] on select "Daryl Wrigley ✔ Dodge Lindsay Laing ✔ Eric Stothers ✔ Jeff Anderson ✔" at bounding box center [1056, 16] width 276 height 33
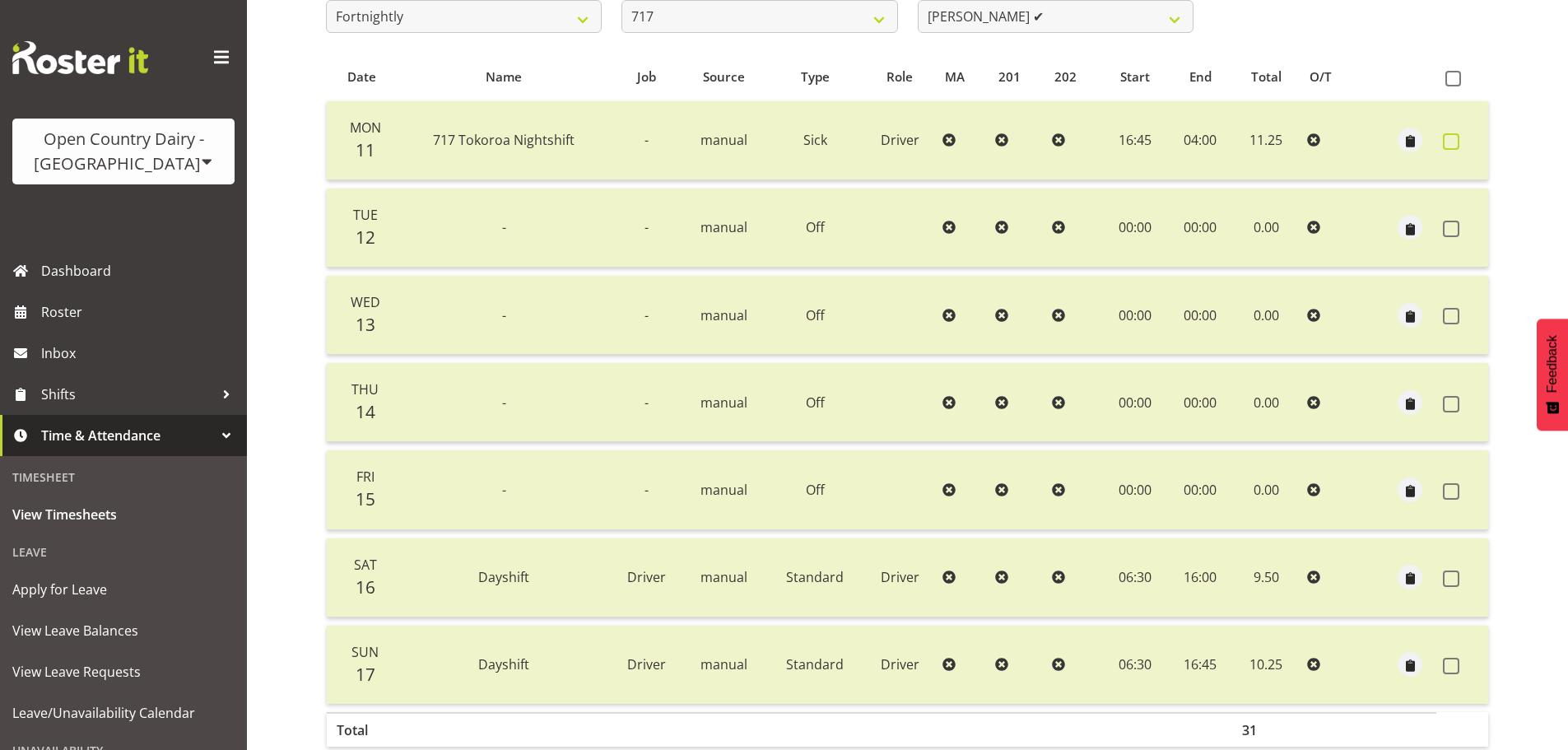
drag, startPoint x: 1457, startPoint y: 143, endPoint x: 1507, endPoint y: 392, distance: 254.0
click at [1457, 143] on span at bounding box center [1451, 141] width 16 height 16
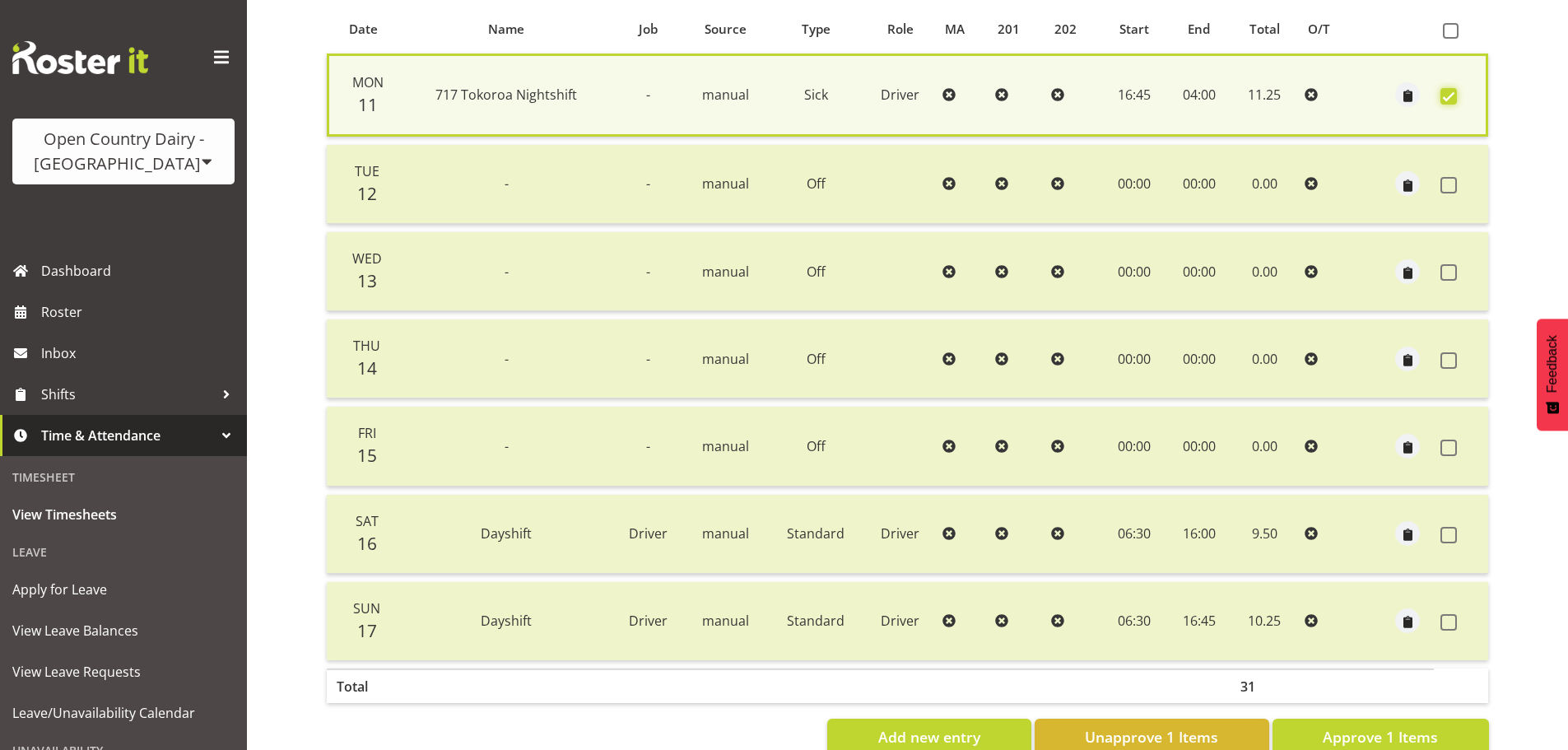
scroll to position [399, 0]
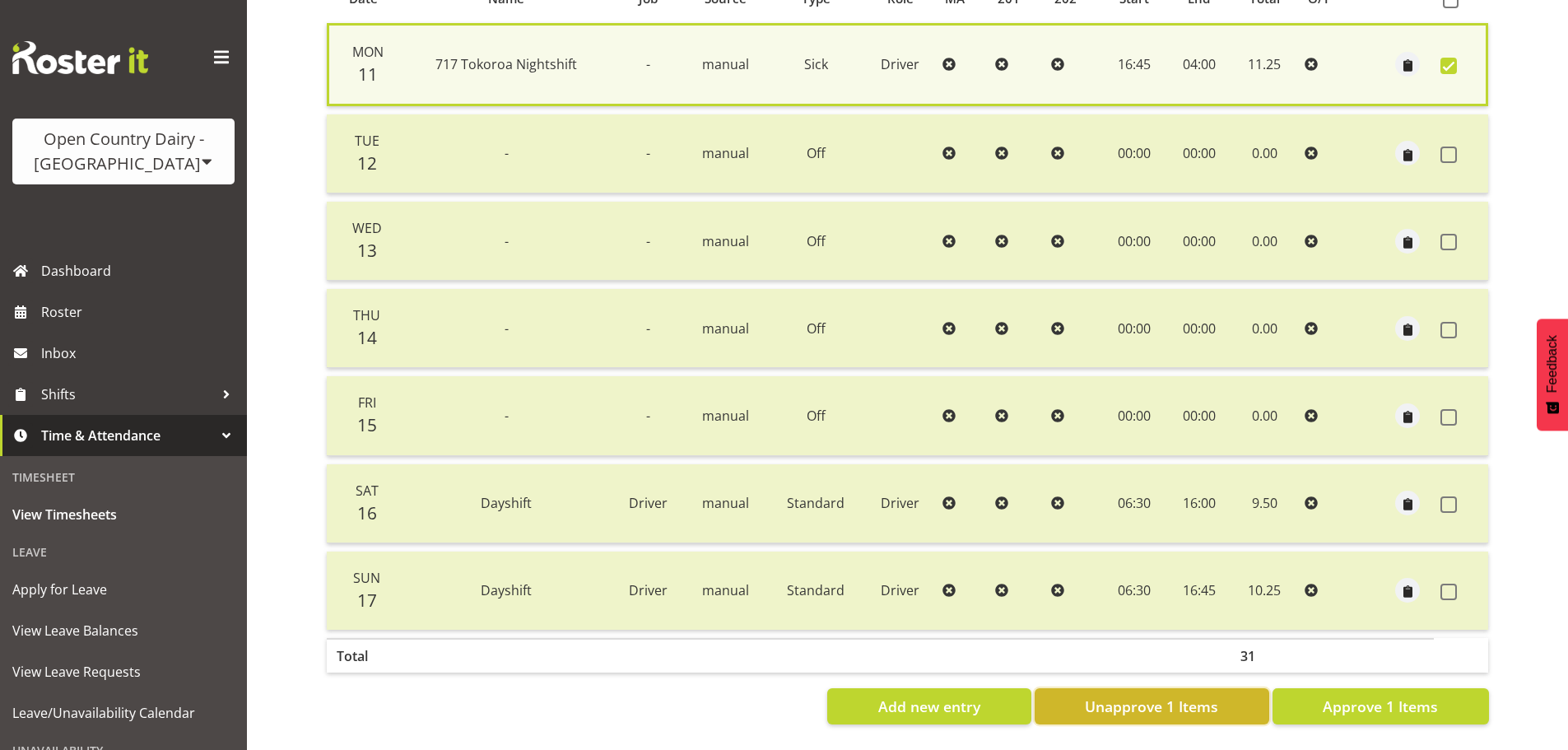
click at [1195, 696] on span "Unapprove 1 Items" at bounding box center [1151, 706] width 133 height 22
checkbox input "false"
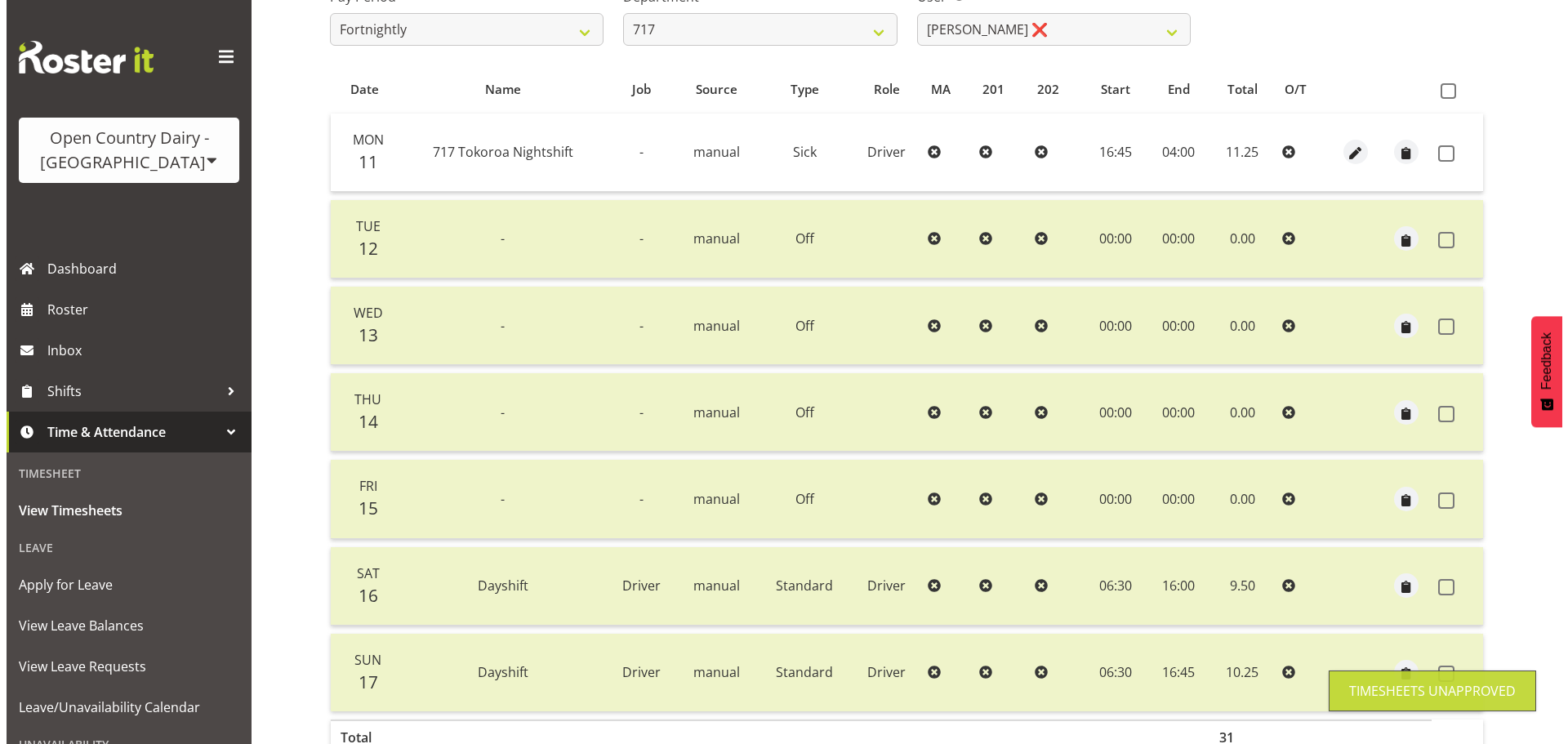
scroll to position [147, 0]
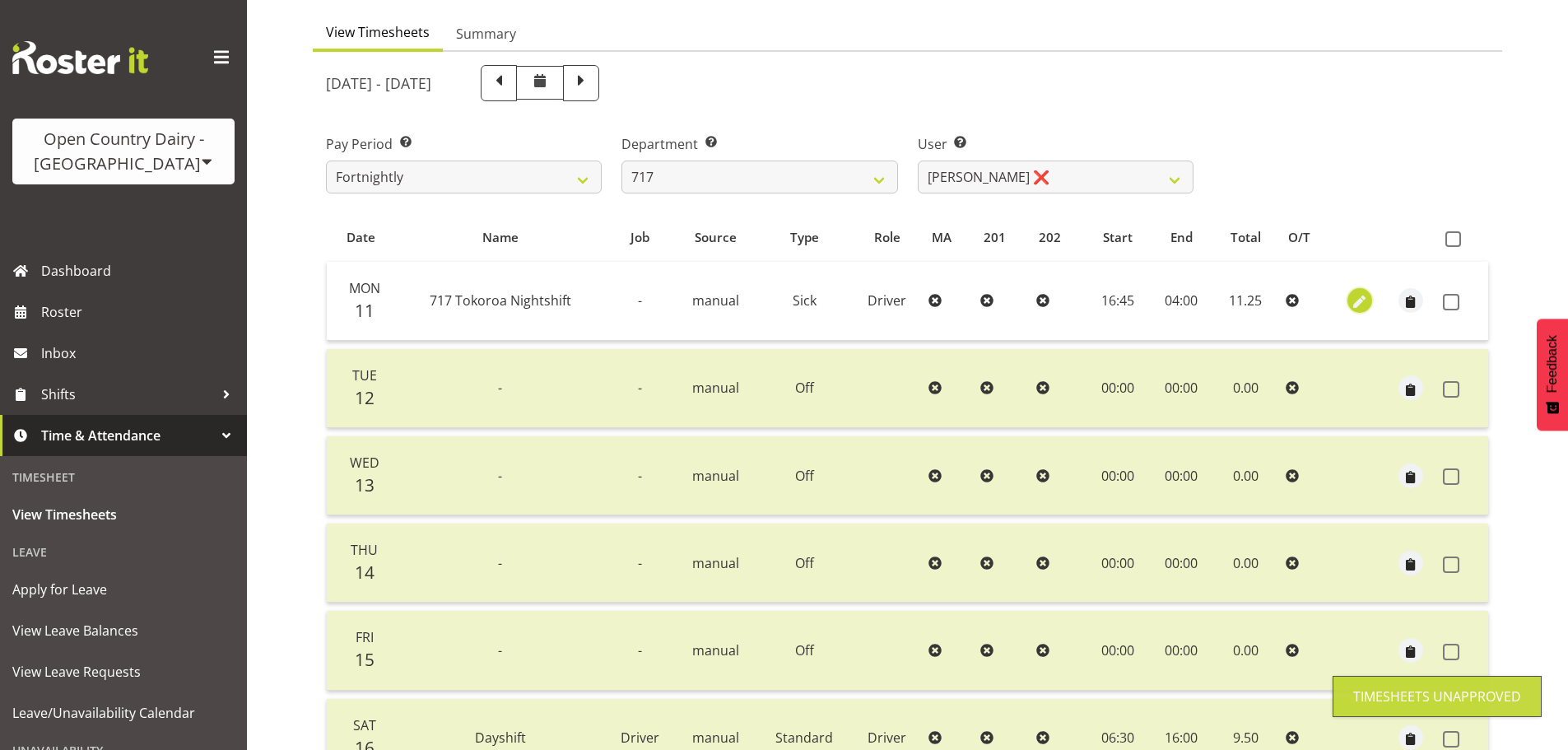
click at [1354, 299] on span "button" at bounding box center [1361, 303] width 19 height 19
select select "Sick"
select select "7"
select select "2025"
select select "16"
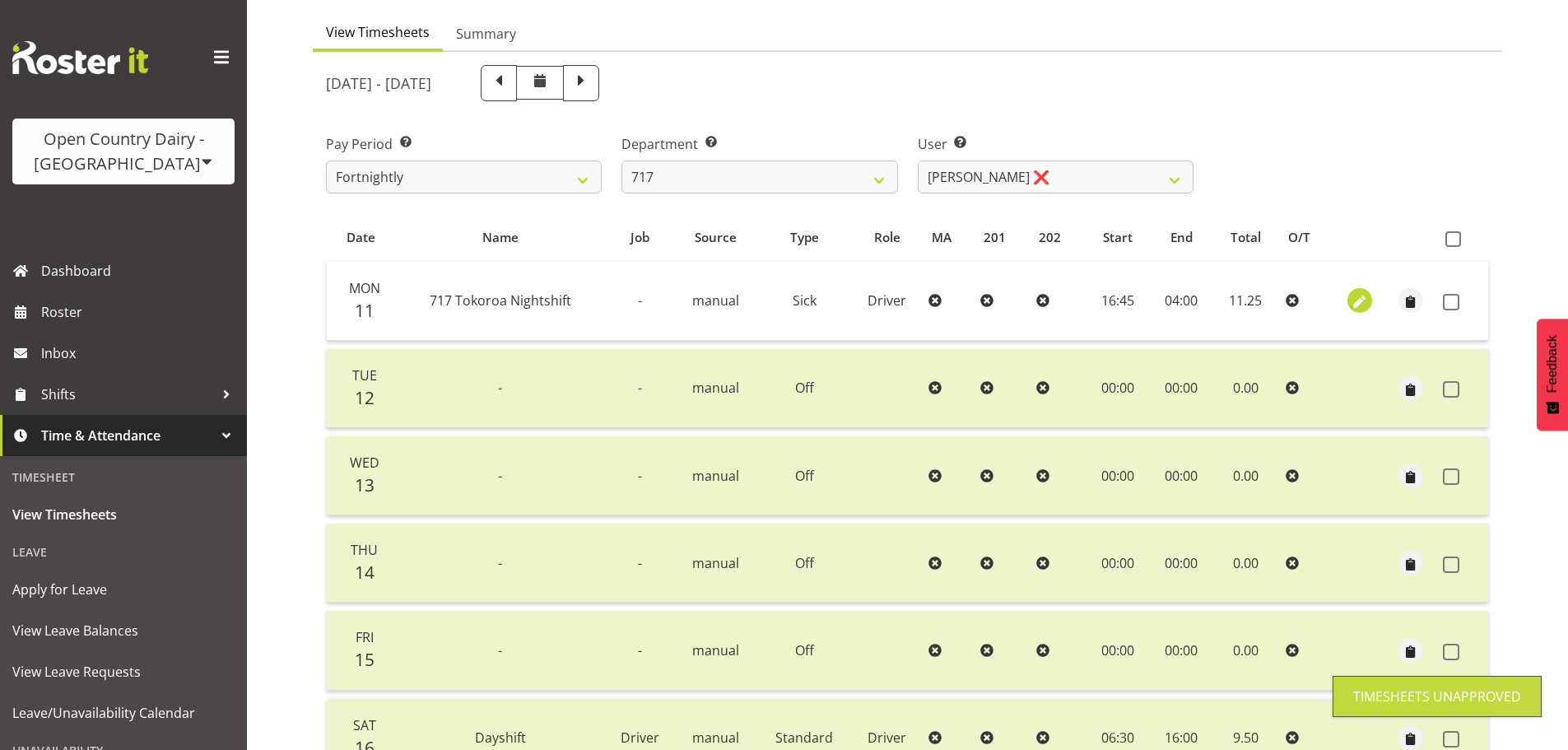
select select "45"
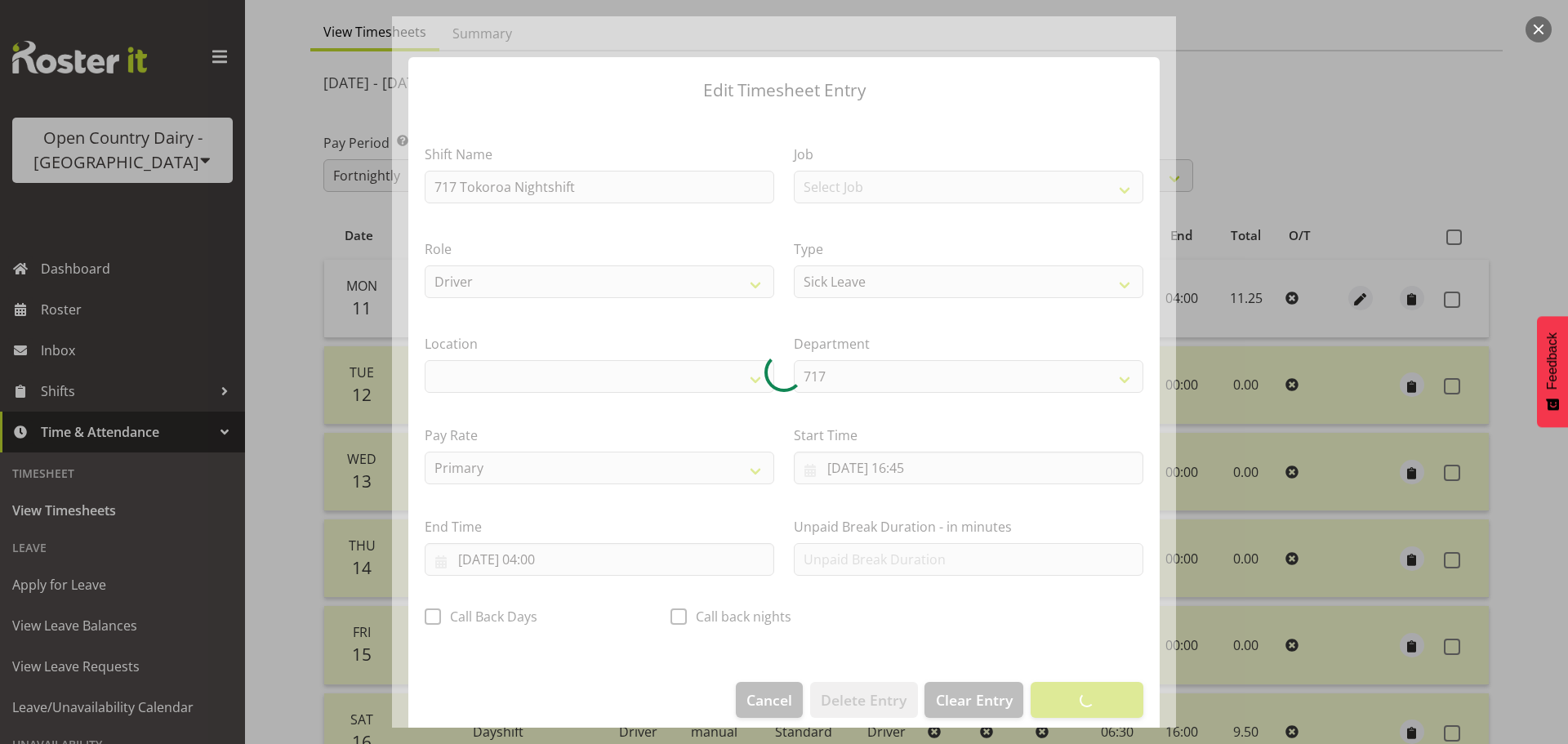
select select "1054"
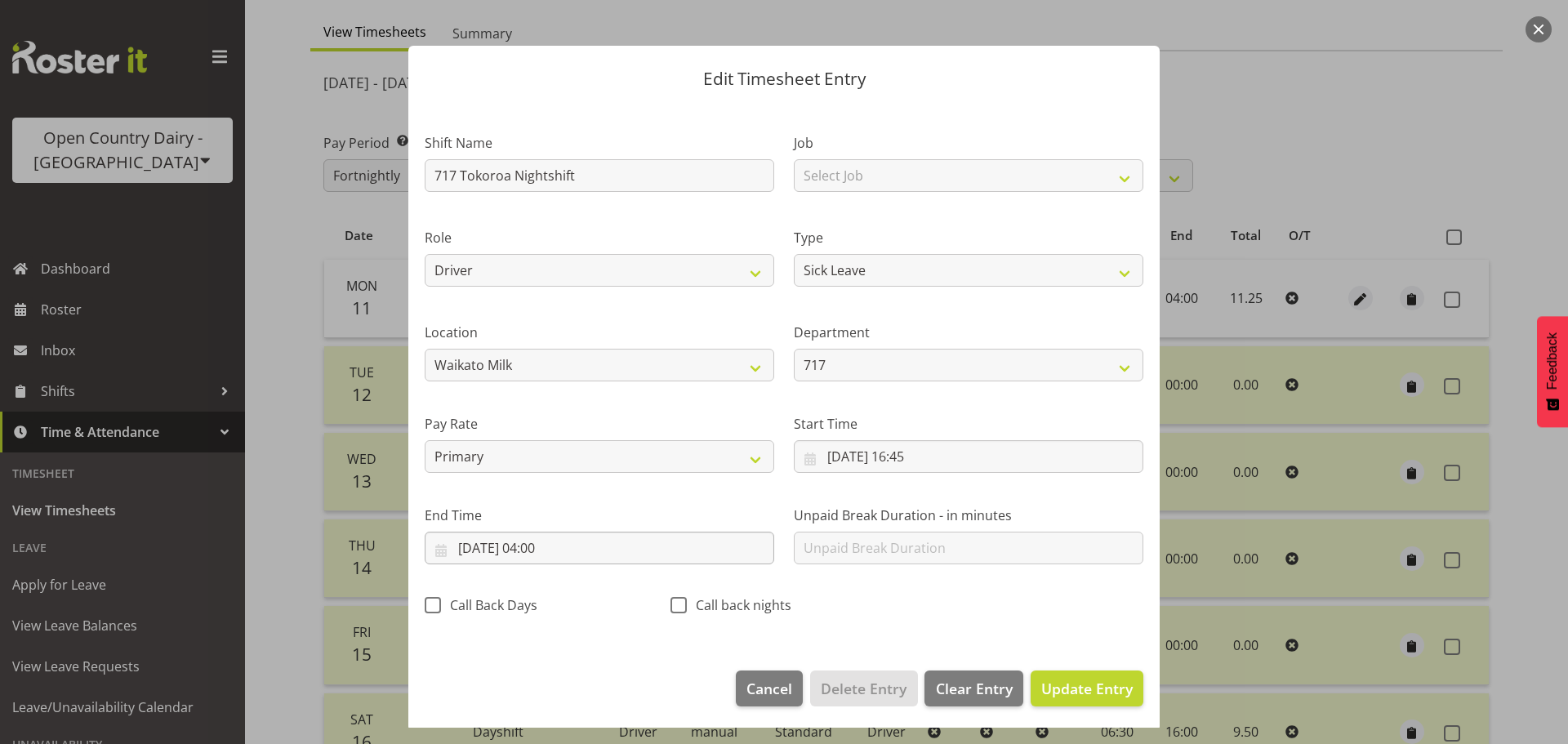
scroll to position [15, 0]
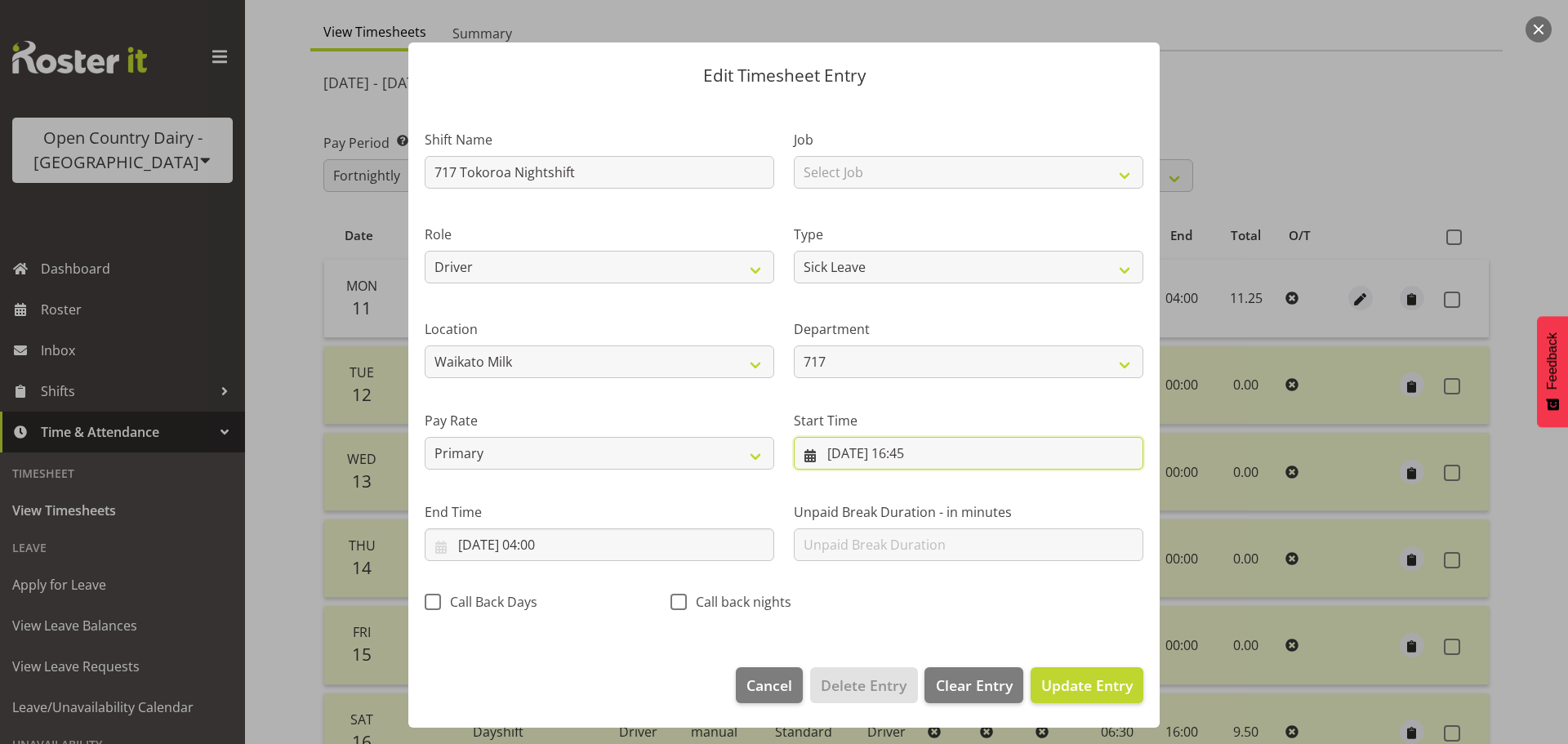
click at [923, 447] on input "11/08/2025, 16:45" at bounding box center [968, 453] width 350 height 33
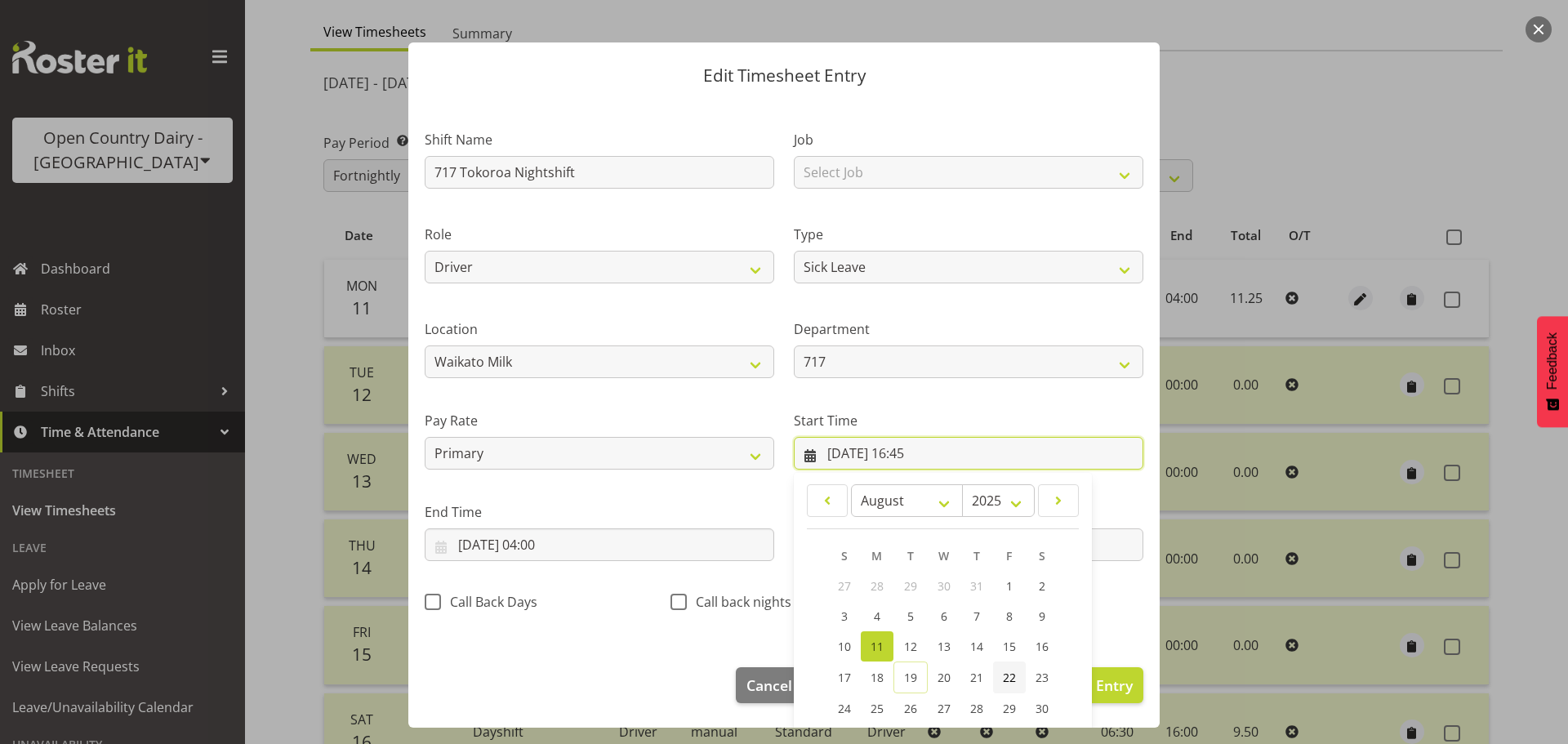
scroll to position [129, 0]
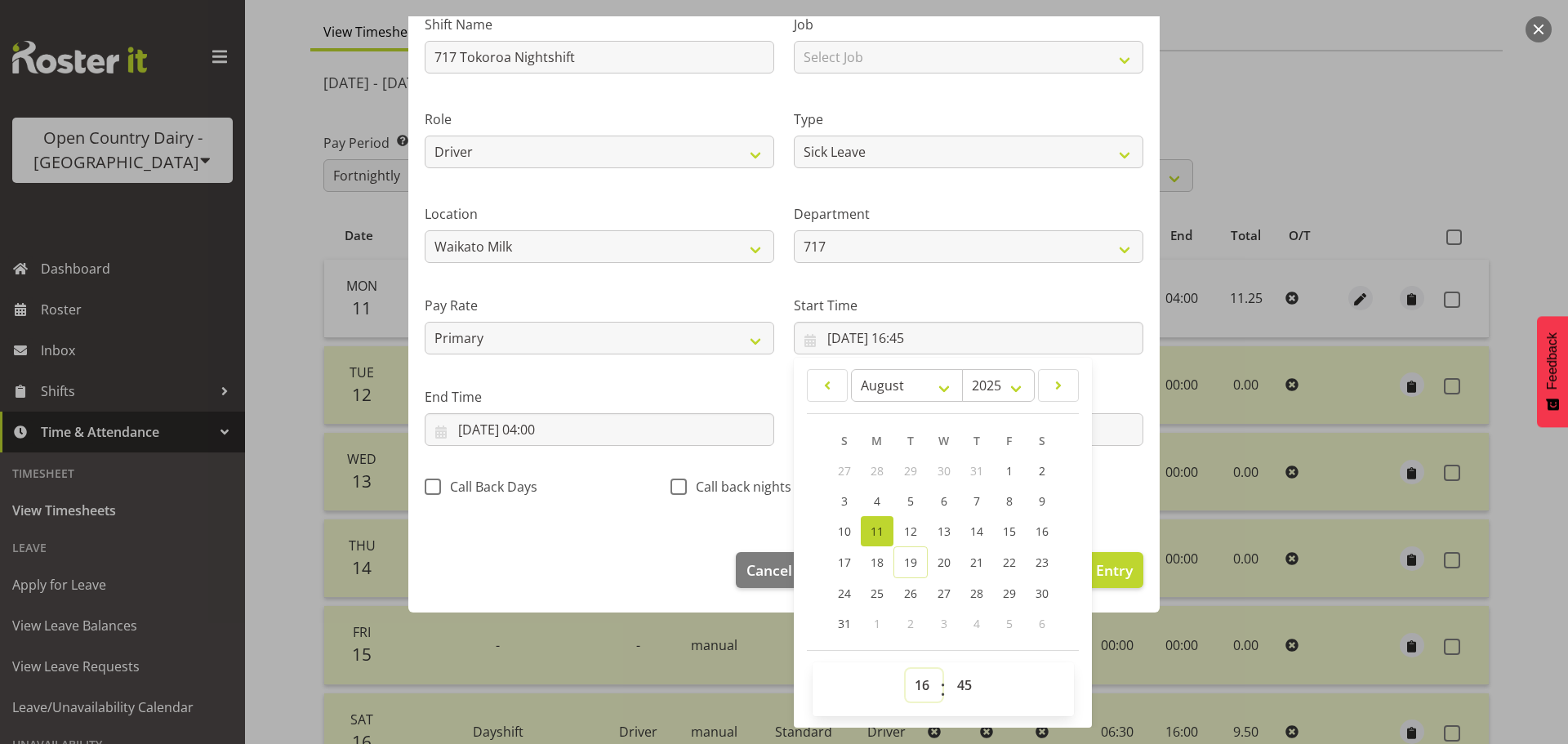
click at [912, 685] on select "00 01 02 03 04 05 06 07 08 09 10 11 12 13 14 15 16 17 18 19 20 21 22 23" at bounding box center [923, 685] width 37 height 33
select select "0"
click at [905, 669] on select "00 01 02 03 04 05 06 07 08 09 10 11 12 13 14 15 16 17 18 19 20 21 22 23" at bounding box center [923, 685] width 37 height 33
type input "11/08/2025, 00:45"
drag, startPoint x: 967, startPoint y: 683, endPoint x: 962, endPoint y: 673, distance: 11.2
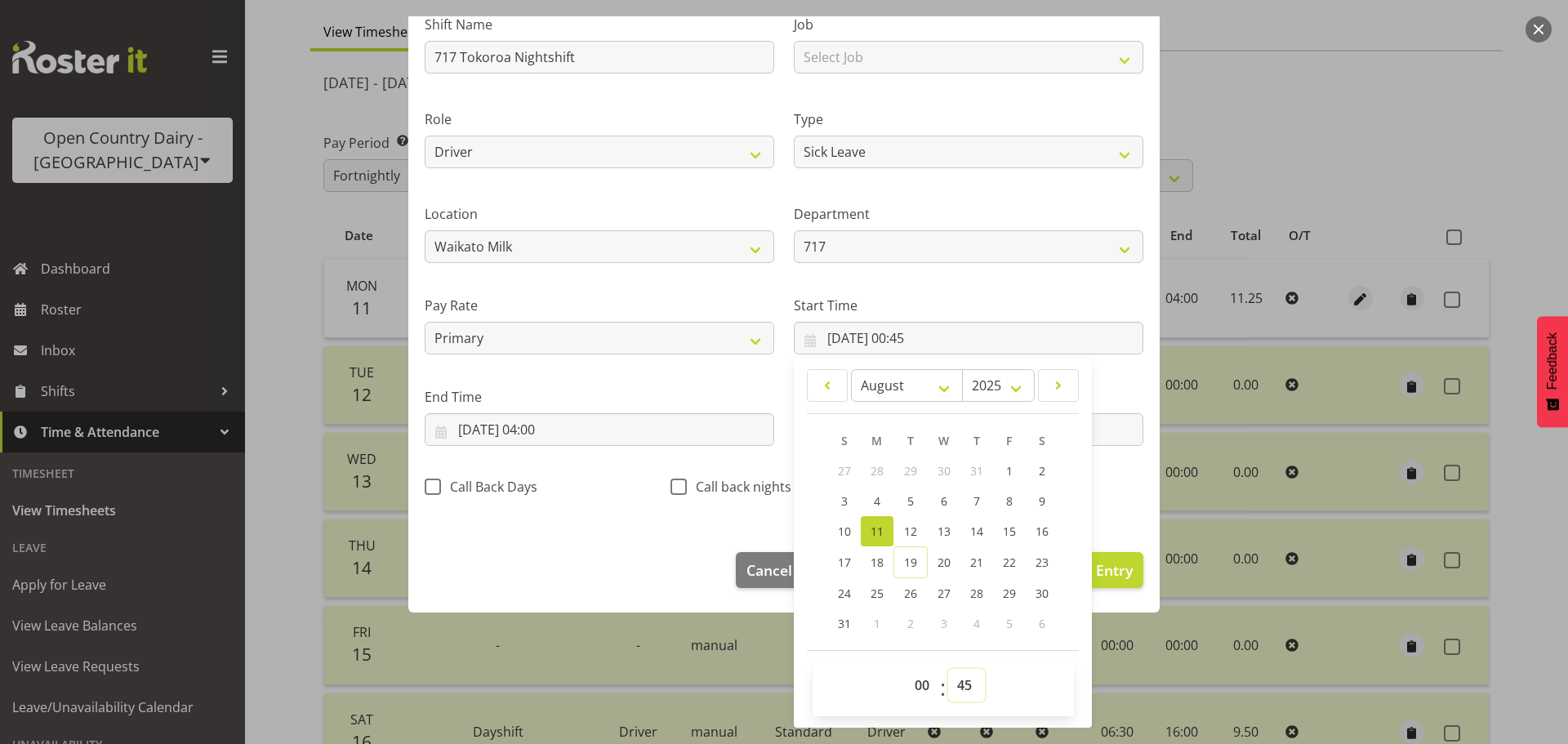
click at [967, 682] on select "00 01 02 03 04 05 06 07 08 09 10 11 12 13 14 15 16 17 18 19 20 21 22 23 24 25 2…" at bounding box center [966, 685] width 37 height 33
drag, startPoint x: 955, startPoint y: 689, endPoint x: 949, endPoint y: 671, distance: 19.0
click at [955, 688] on select "00 01 02 03 04 05 06 07 08 09 10 11 12 13 14 15 16 17 18 19 20 21 22 23 24 25 2…" at bounding box center [966, 685] width 37 height 33
click at [962, 679] on select "00 01 02 03 04 05 06 07 08 09 10 11 12 13 14 15 16 17 18 19 20 21 22 23 24 25 2…" at bounding box center [966, 685] width 37 height 33
click at [965, 677] on select "00 01 02 03 04 05 06 07 08 09 10 11 12 13 14 15 16 17 18 19 20 21 22 23 24 25 2…" at bounding box center [966, 685] width 37 height 33
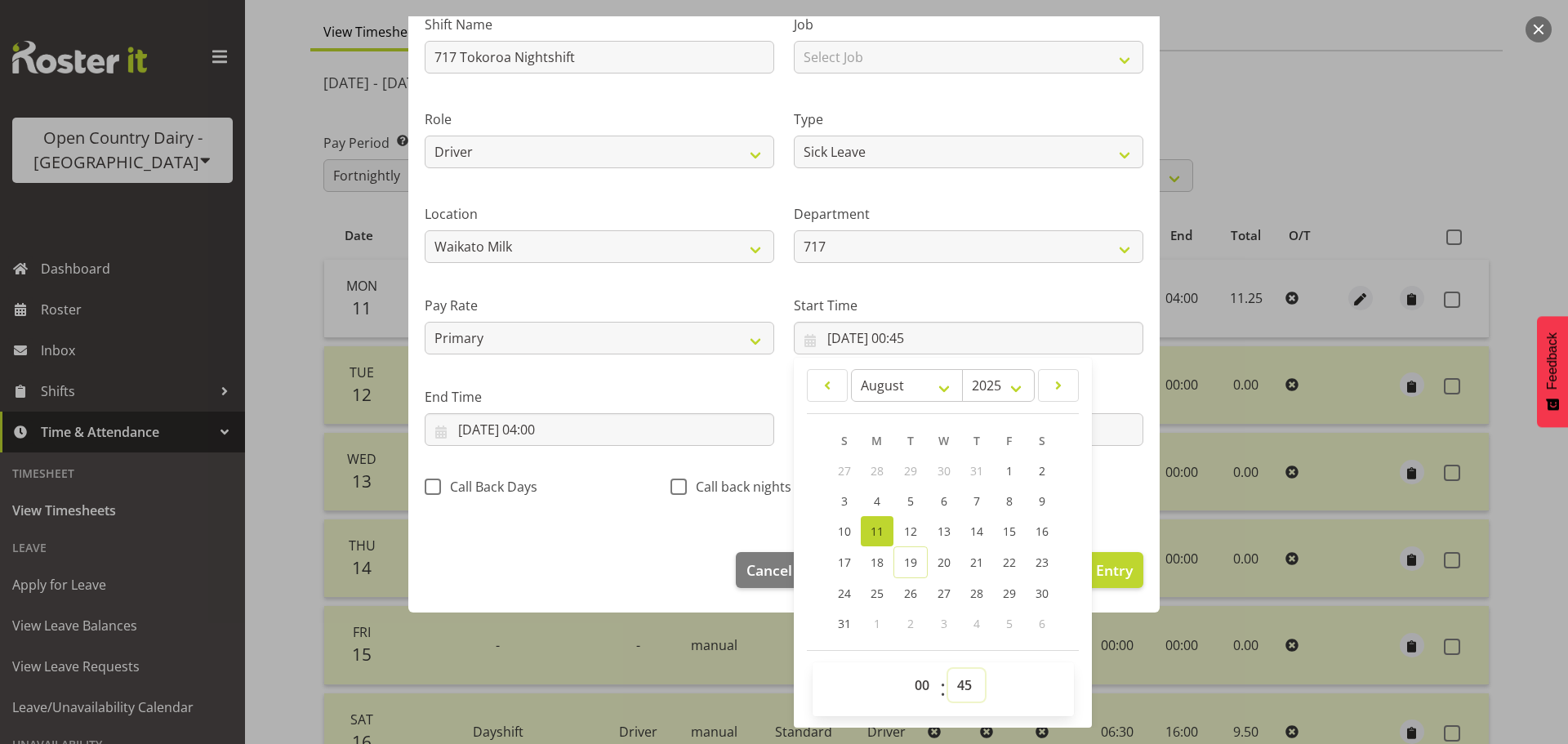
select select "0"
click at [948, 669] on select "00 01 02 03 04 05 06 07 08 09 10 11 12 13 14 15 16 17 18 19 20 21 22 23 24 25 2…" at bounding box center [966, 685] width 37 height 33
type input "11/08/2025, 00:00"
click at [673, 375] on div "End Time 12/08/2025, 04:00 January February March April May June July August Se…" at bounding box center [599, 410] width 369 height 92
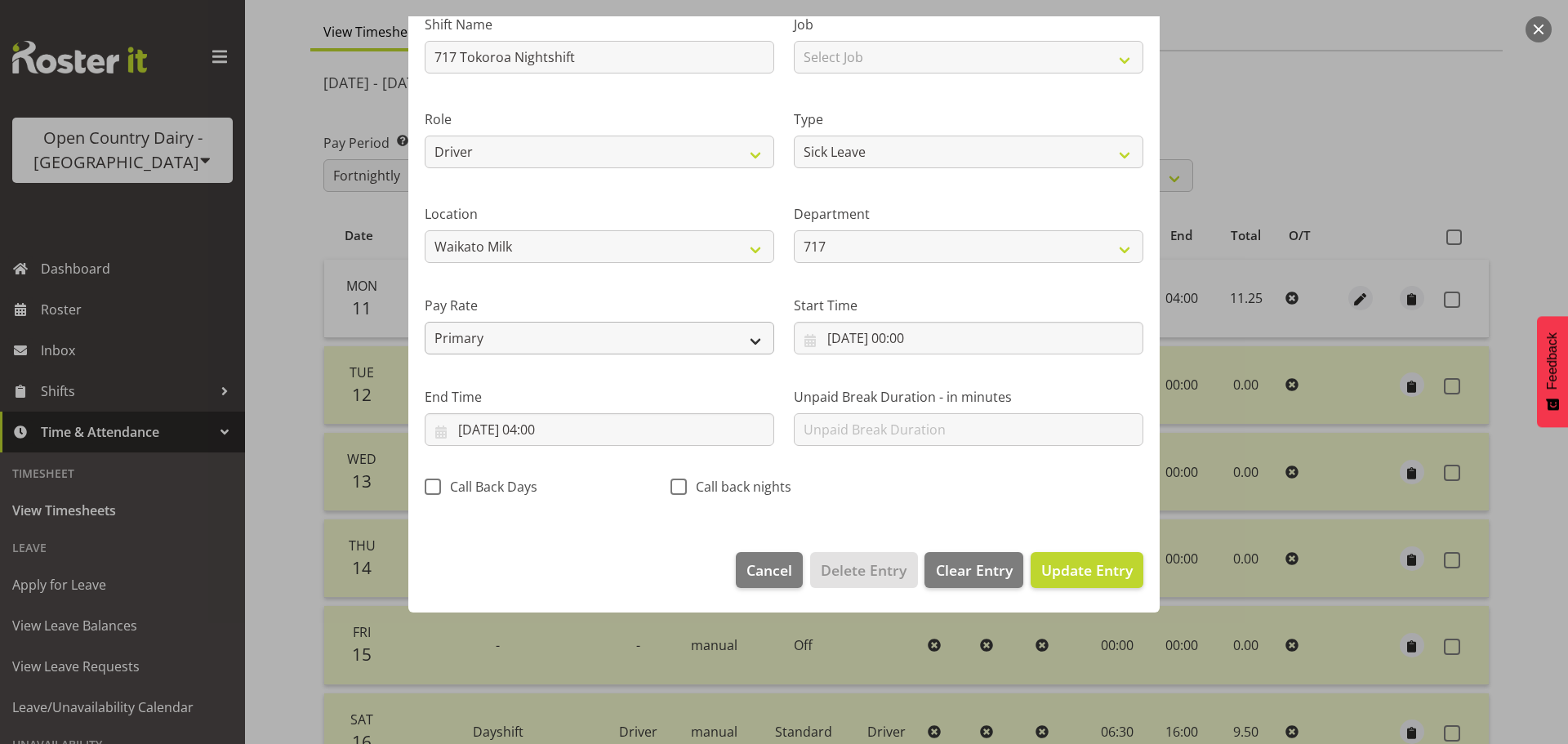
scroll to position [15, 0]
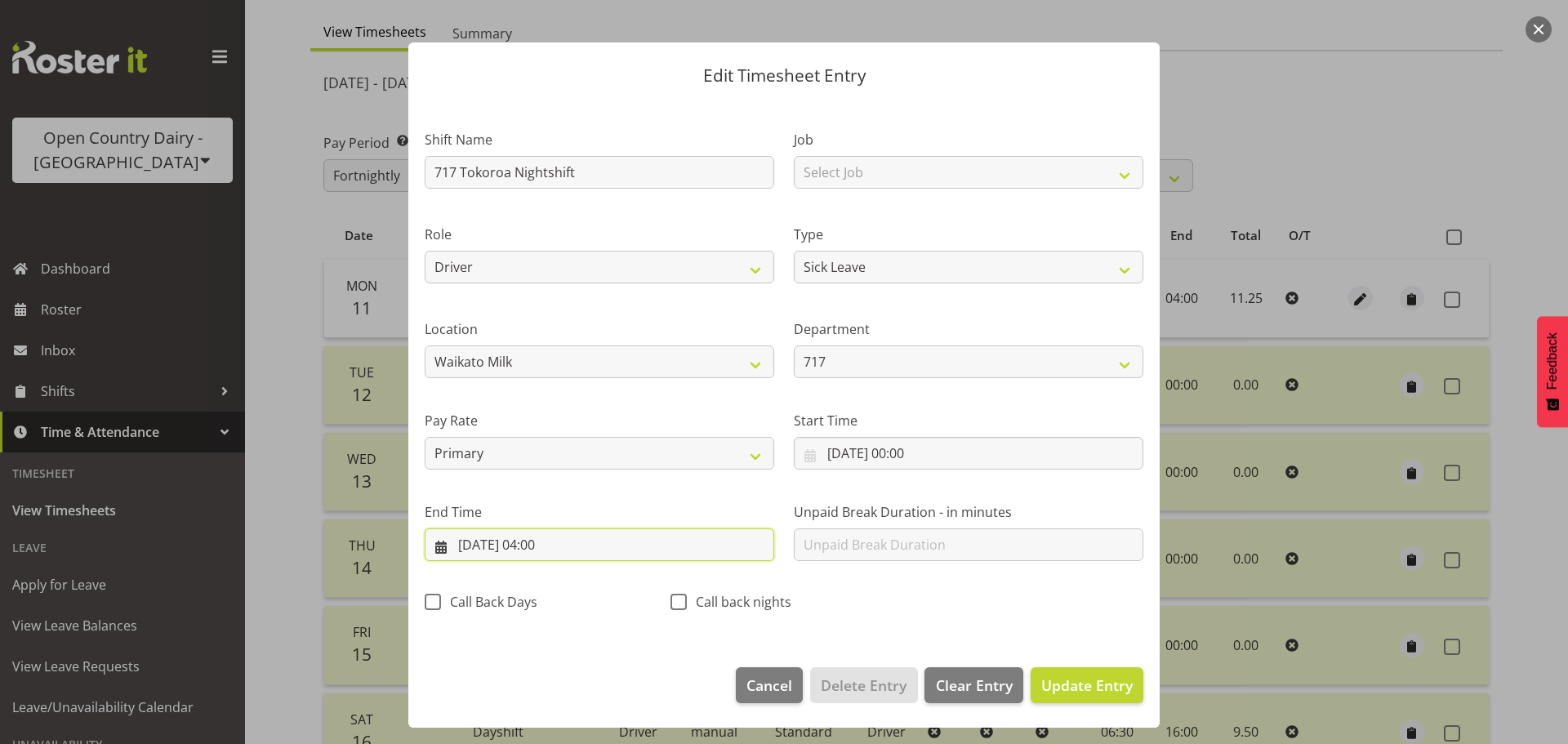
click at [564, 543] on input "12/08/2025, 04:00" at bounding box center [599, 544] width 350 height 33
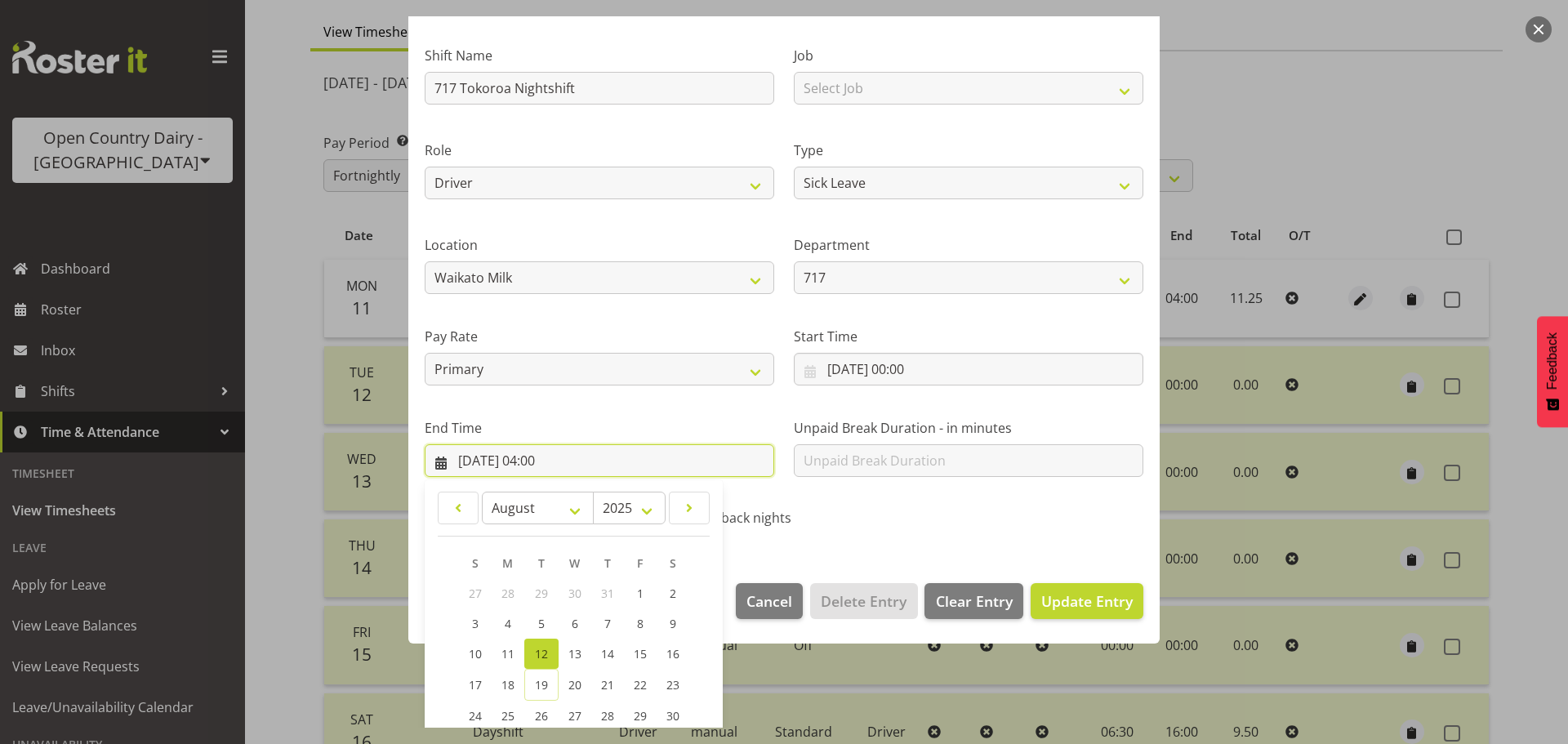
scroll to position [221, 0]
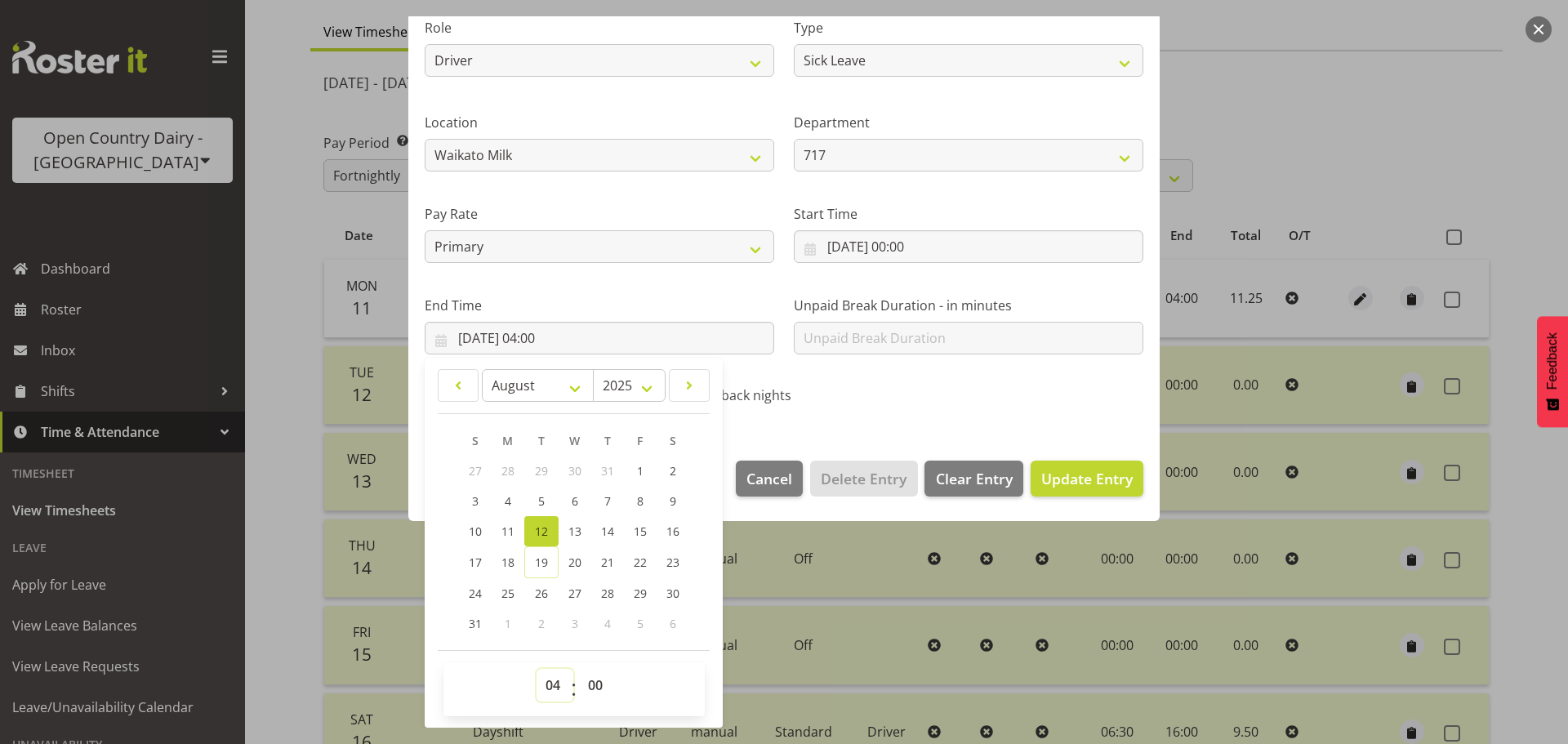
click at [556, 677] on select "00 01 02 03 04 05 06 07 08 09 10 11 12 13 14 15 16 17 18 19 20 21 22 23" at bounding box center [554, 685] width 37 height 33
select select "9"
click at [536, 669] on select "00 01 02 03 04 05 06 07 08 09 10 11 12 13 14 15 16 17 18 19 20 21 22 23" at bounding box center [554, 685] width 37 height 33
type input "12/08/2025, 09:00"
click at [1072, 478] on span "Update Entry" at bounding box center [1087, 478] width 92 height 20
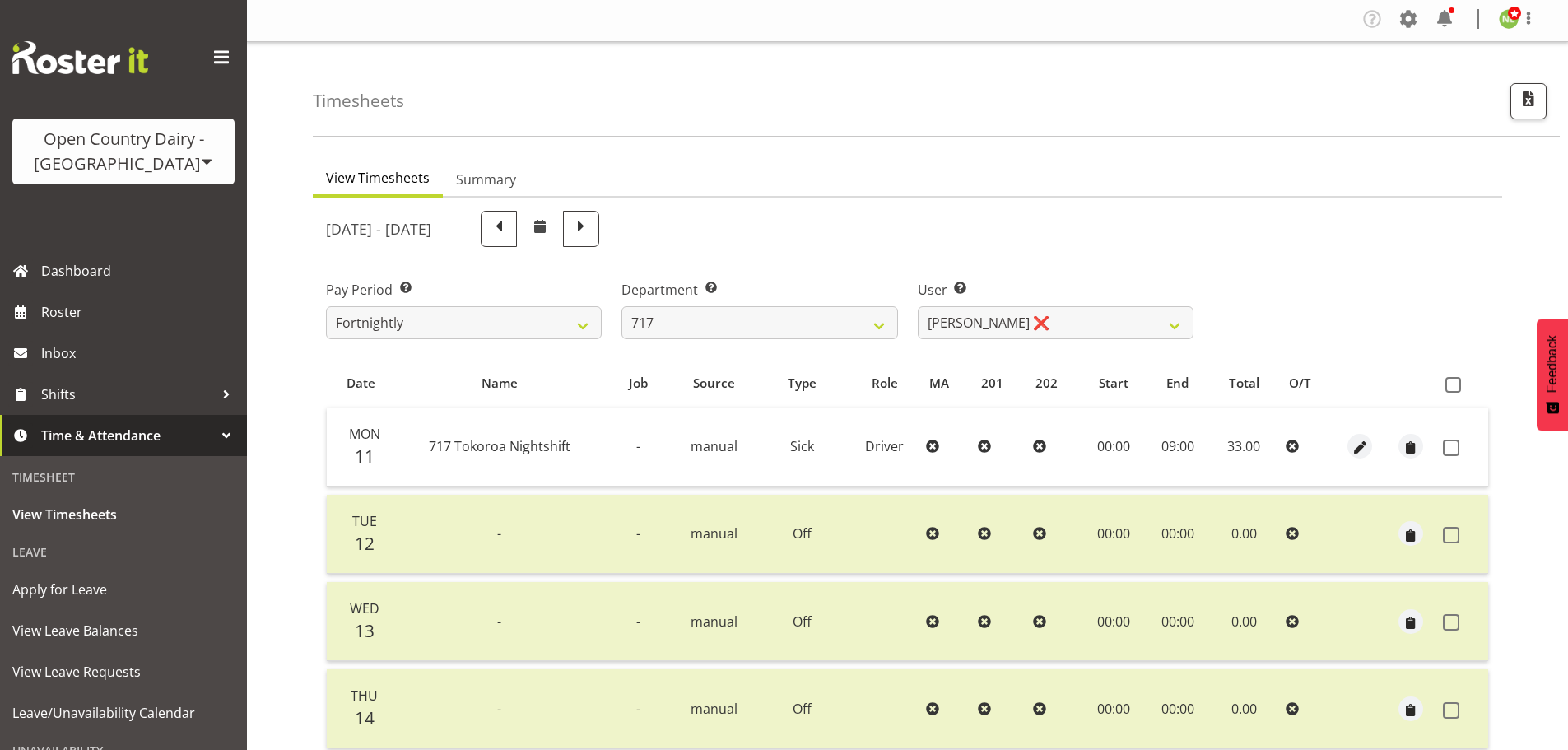
scroll to position [0, 0]
click at [1360, 438] on span "button" at bounding box center [1361, 448] width 19 height 24
select select "Sick"
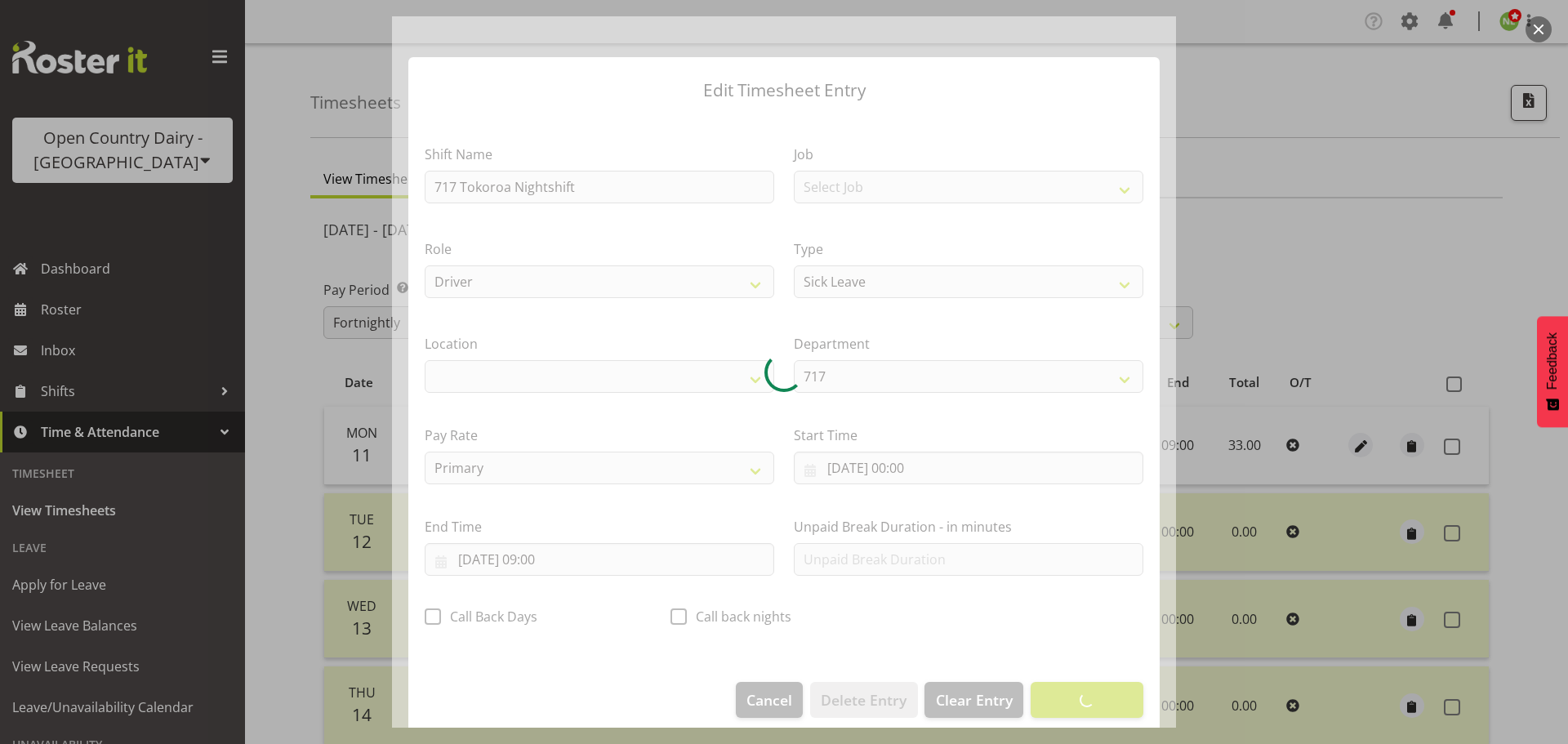
select select "1054"
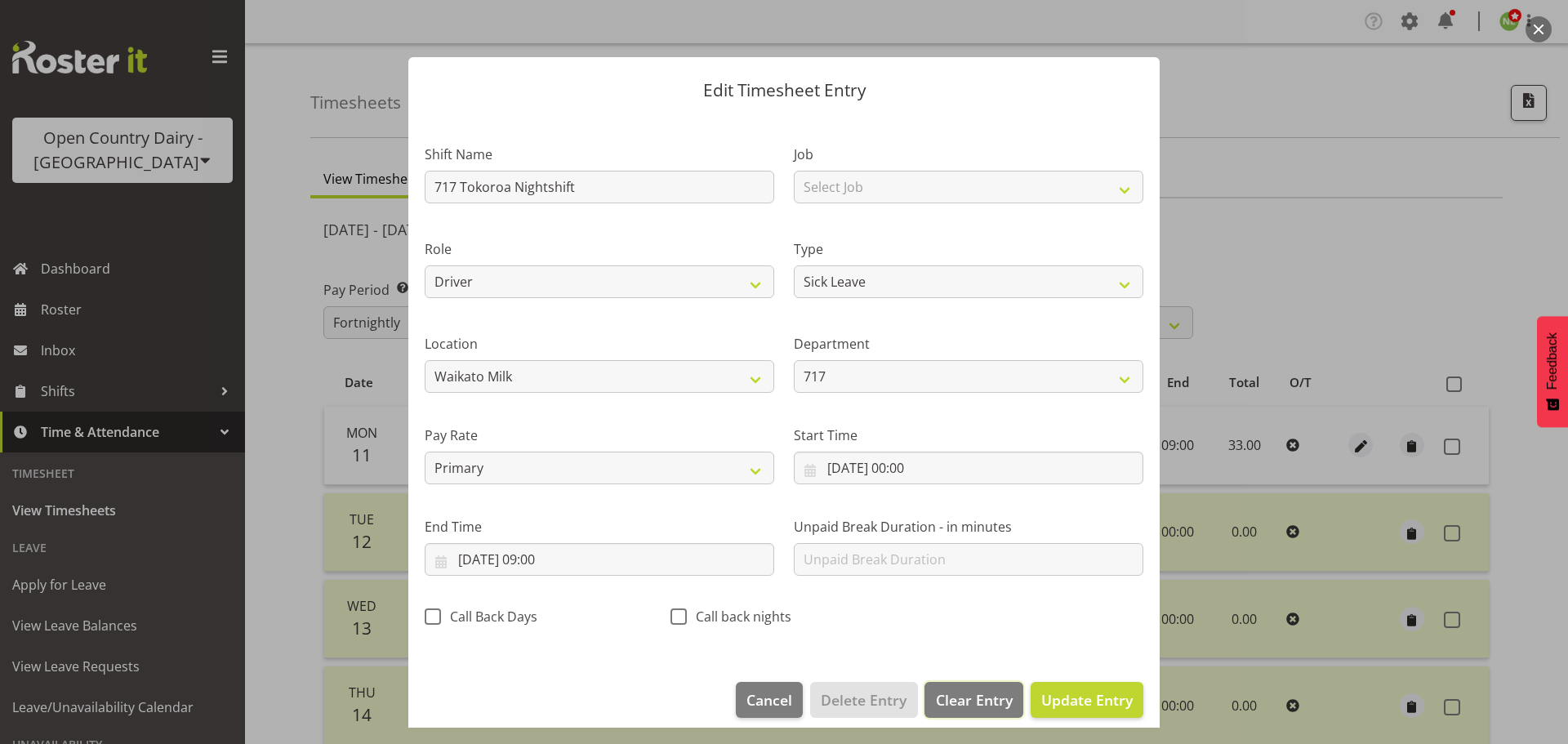
click at [971, 694] on span "Clear Entry" at bounding box center [974, 700] width 77 height 22
select select "Off"
type input "0"
select select
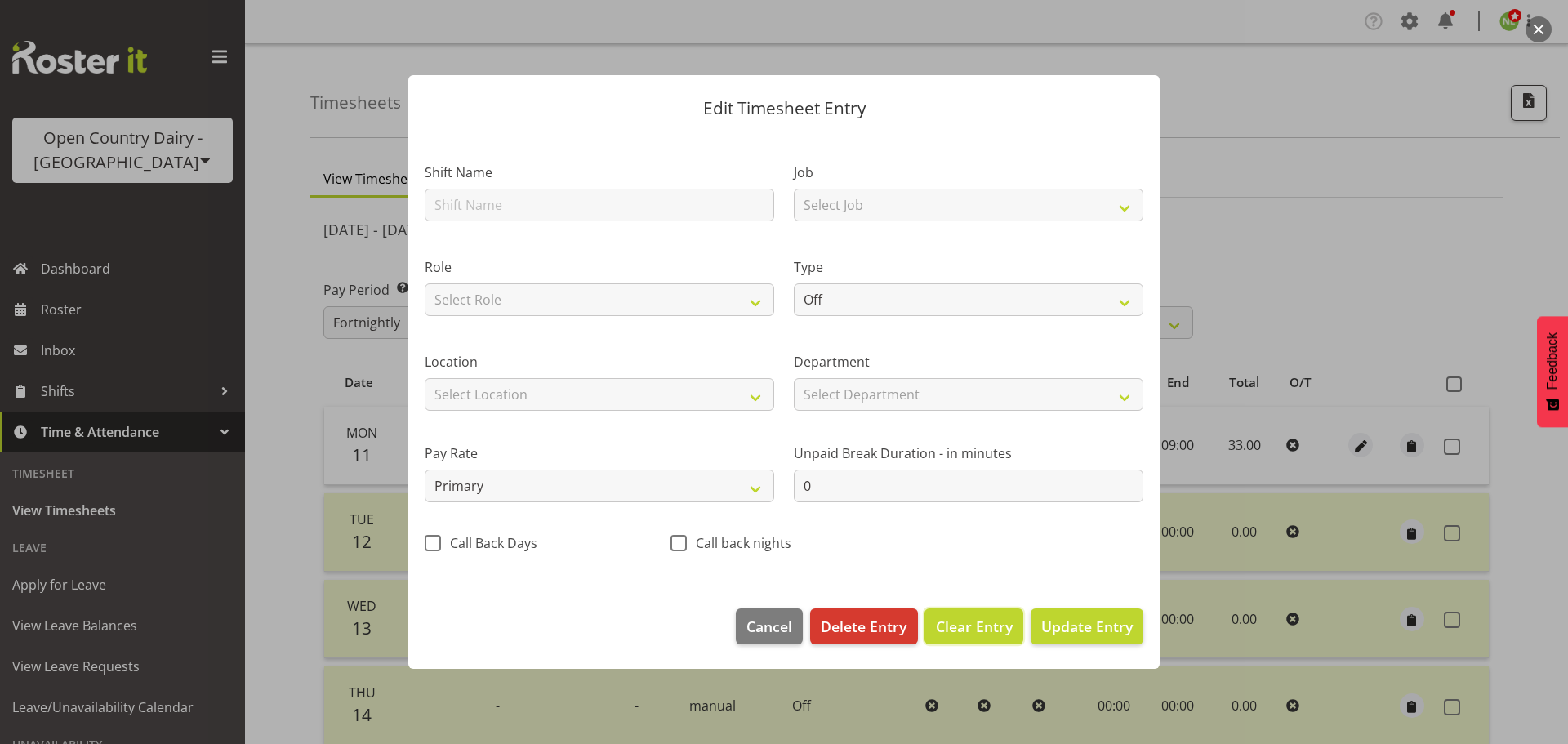
drag, startPoint x: 985, startPoint y: 628, endPoint x: 1002, endPoint y: 625, distance: 17.3
click at [985, 628] on span "Clear Entry" at bounding box center [974, 626] width 77 height 22
click at [1114, 629] on span "Update Entry" at bounding box center [1087, 626] width 92 height 20
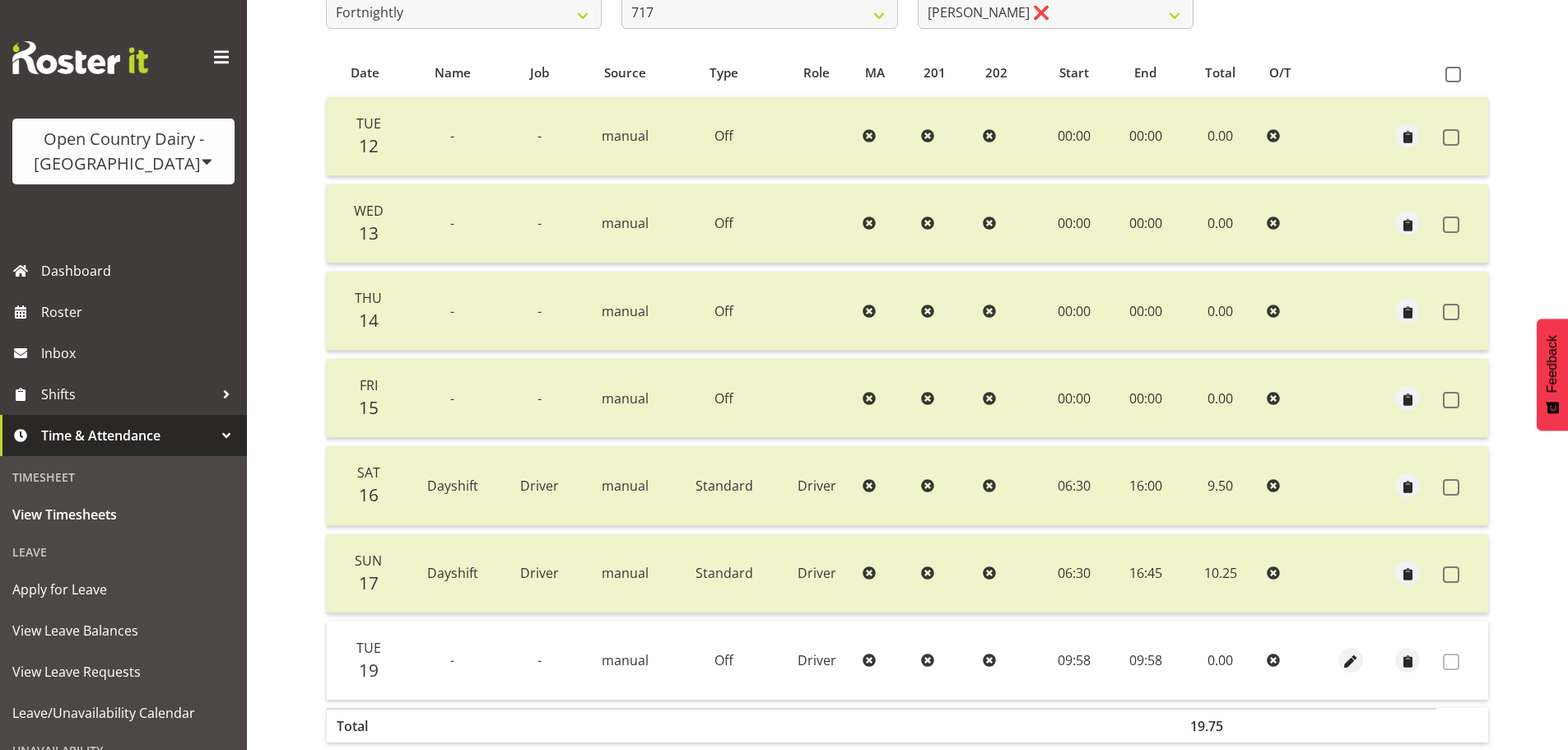
scroll to position [395, 0]
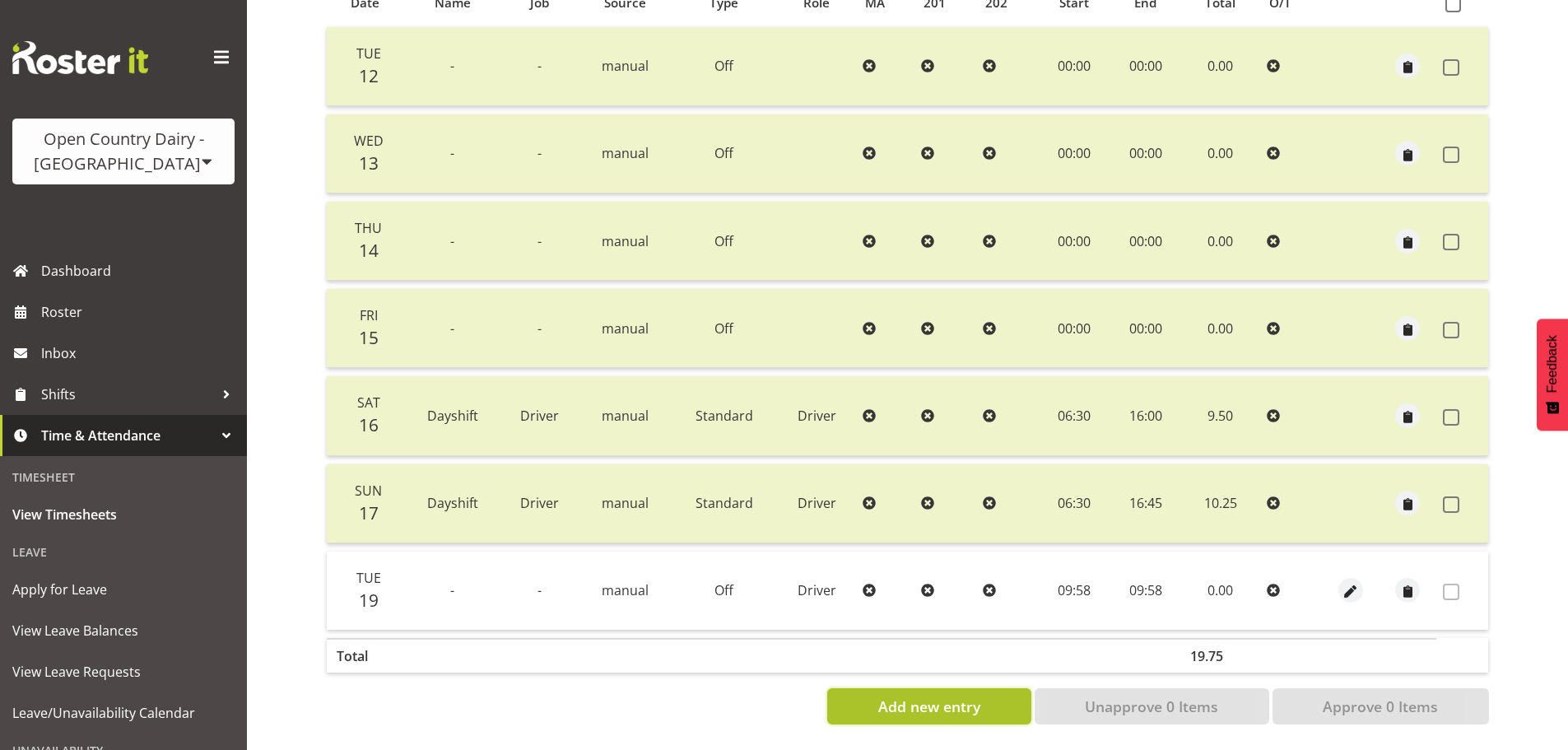
click at [947, 696] on span "Add new entry" at bounding box center [930, 706] width 102 height 22
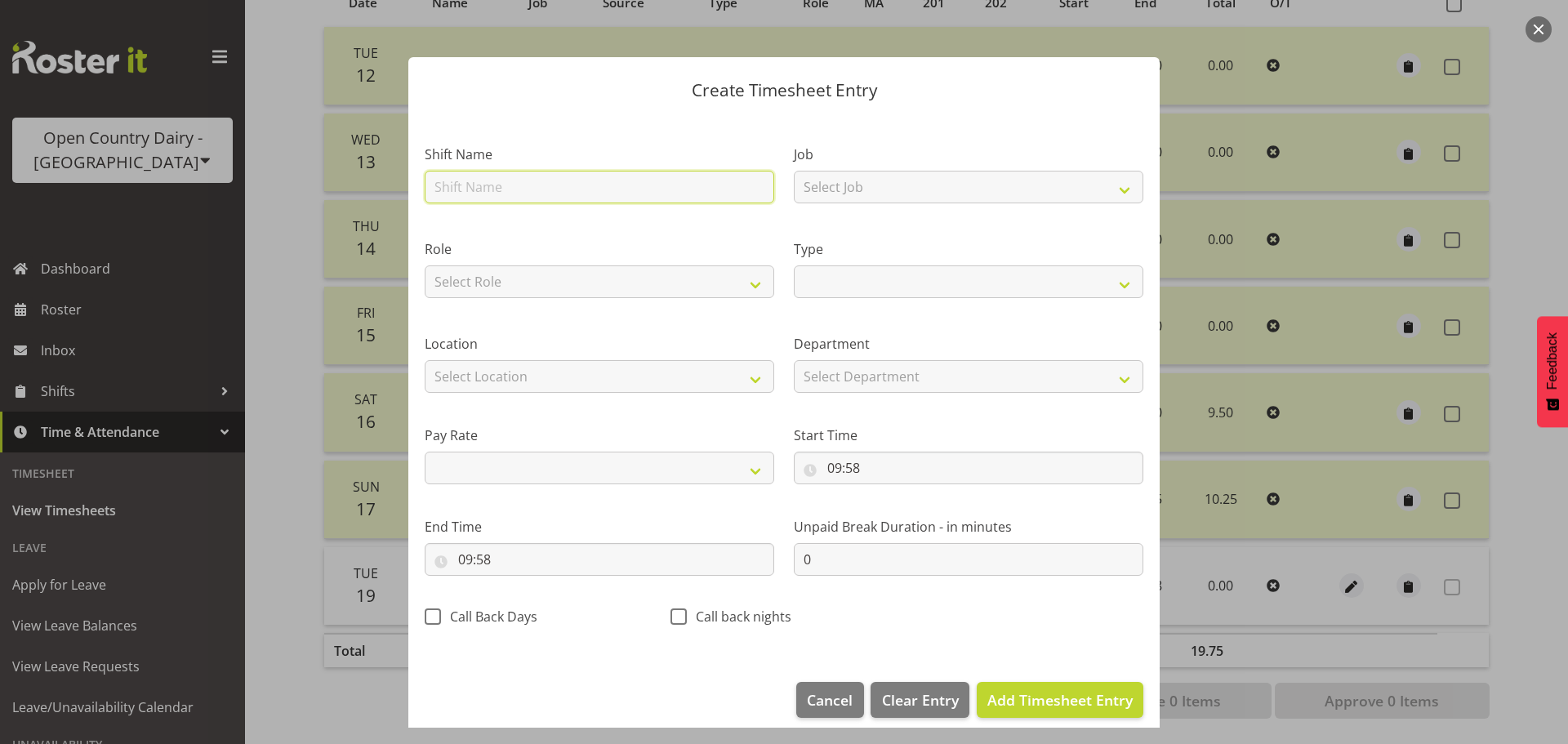
click at [506, 182] on input "text" at bounding box center [599, 187] width 350 height 33
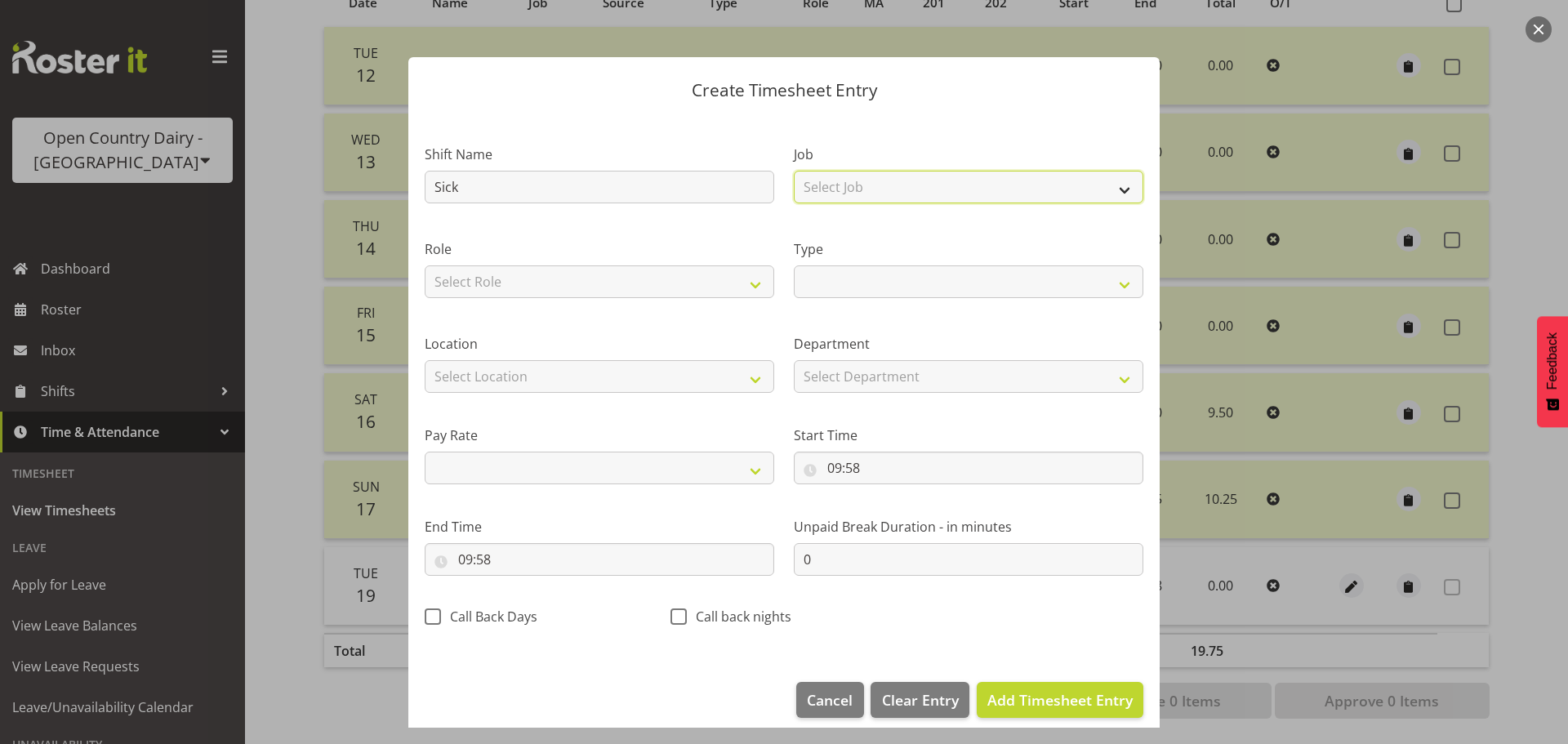
click at [828, 188] on select "Select Job Driver Driver supervisor Support" at bounding box center [968, 187] width 350 height 33
click at [761, 107] on header "Create Timesheet Entry" at bounding box center [783, 86] width 751 height 58
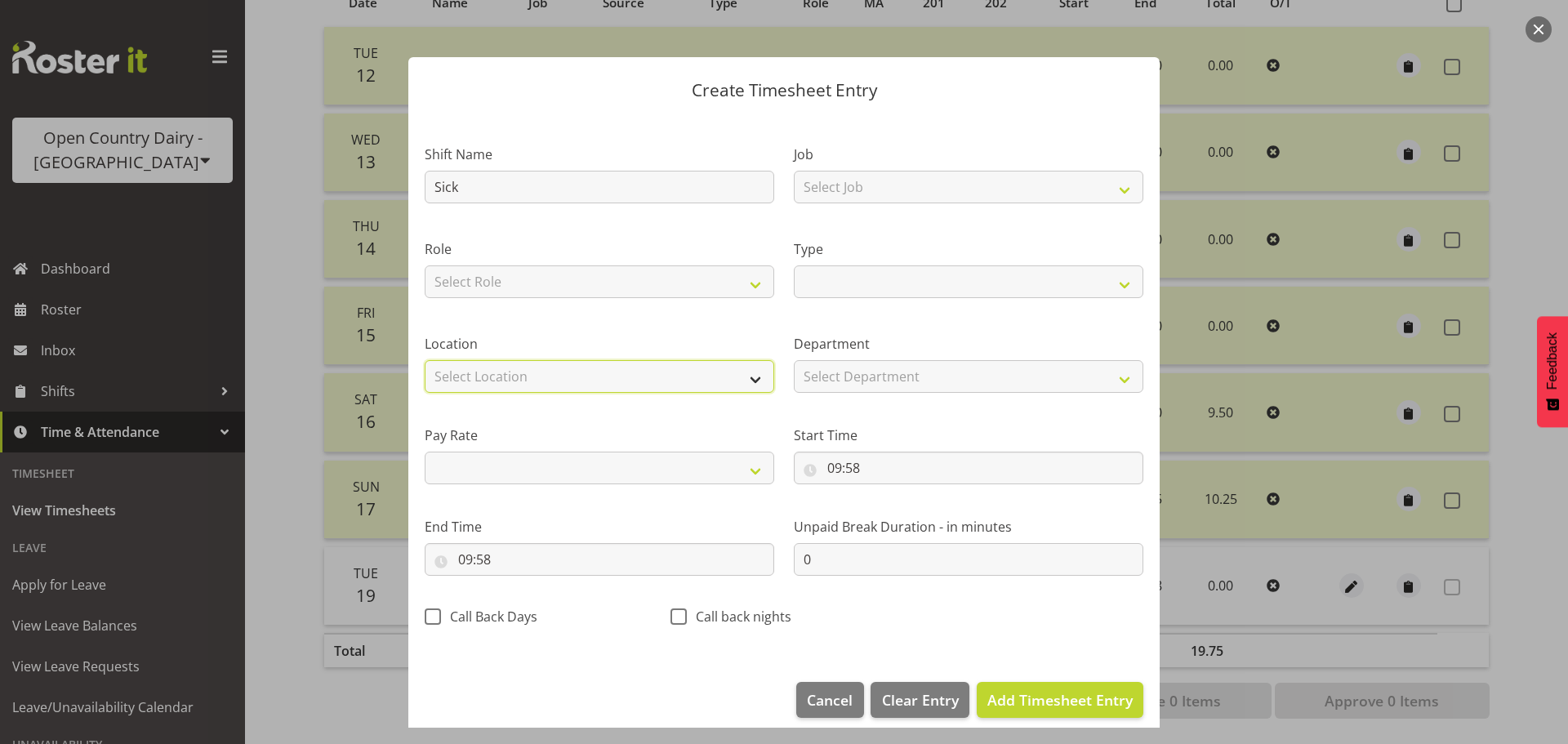
click at [546, 369] on select "Select Location Containers Horotiu Ingredients Waharoa Office Waikato Milk Whan…" at bounding box center [599, 376] width 350 height 33
click at [425, 360] on select "Select Location Containers Horotiu Ingredients Waharoa Office Waikato Milk Whan…" at bounding box center [599, 376] width 350 height 33
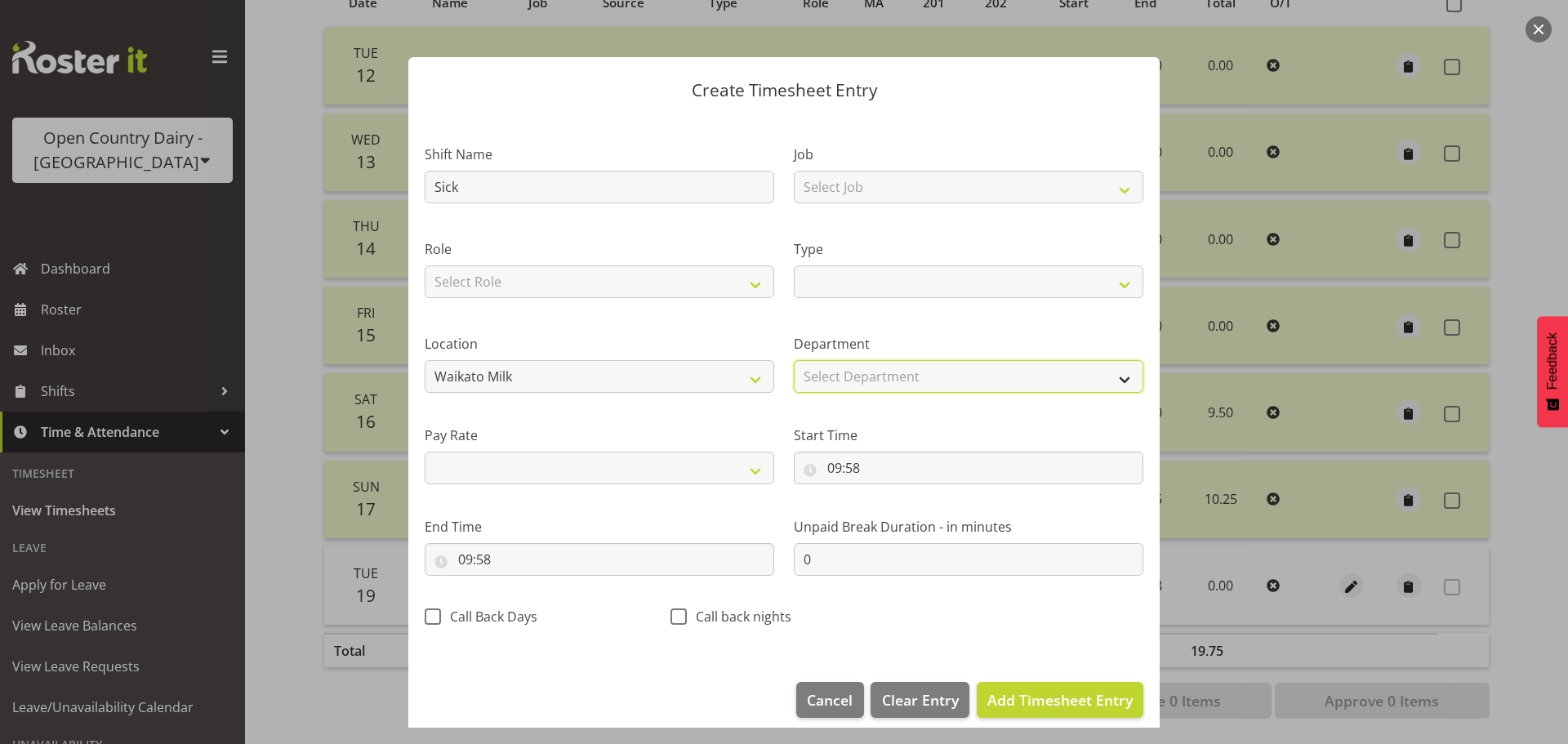
click at [875, 372] on select "Select Department 717 703 705 713 704 702 706 729 709 716 722 718 717 721 724 7…" at bounding box center [968, 376] width 350 height 33
click at [793, 360] on select "Select Department 717 703 705 713 704 702 706 729 709 716 722 718 717 721 724 7…" at bounding box center [968, 376] width 350 height 33
drag, startPoint x: 788, startPoint y: 420, endPoint x: 775, endPoint y: 426, distance: 14.3
click at [787, 420] on div "Start Time 09:58 00 01 02 03 04 05 06 07 08 09 10 11 12 13 14 15 16 17 18 19 20…" at bounding box center [969, 448] width 369 height 92
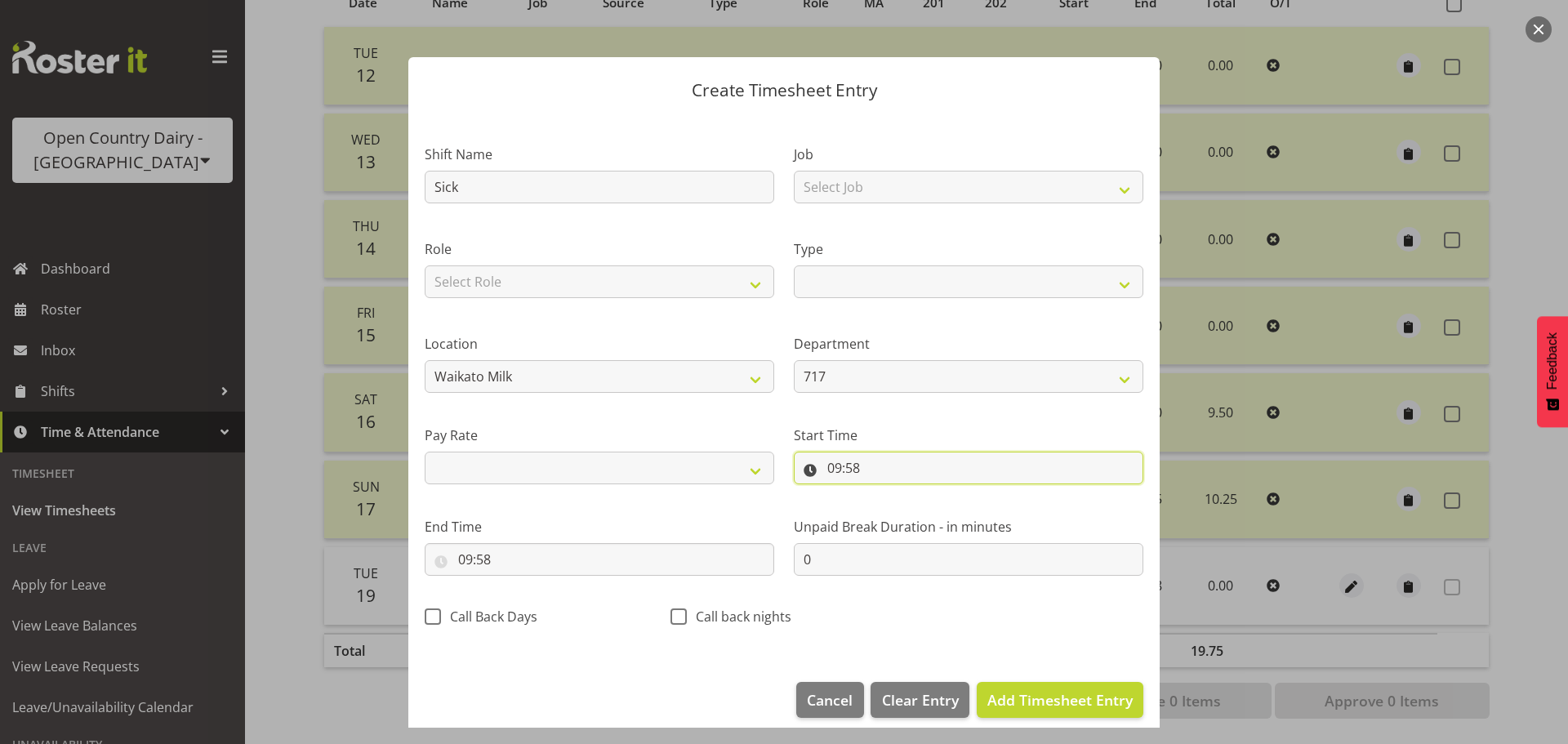
click at [855, 465] on input "09:58" at bounding box center [968, 467] width 350 height 33
click at [746, 418] on div "Pay Rate Primary Secondary Tertiary Fourth Fifth" at bounding box center [599, 448] width 369 height 92
click at [740, 464] on select "Primary Secondary Tertiary Fourth Fifth" at bounding box center [599, 467] width 350 height 33
drag, startPoint x: 770, startPoint y: 417, endPoint x: 807, endPoint y: 432, distance: 39.9
click at [782, 415] on div "Shift Name Sick Job Select Job Driver Driver supervisor Support Role Select Rol…" at bounding box center [783, 381] width 738 height 518
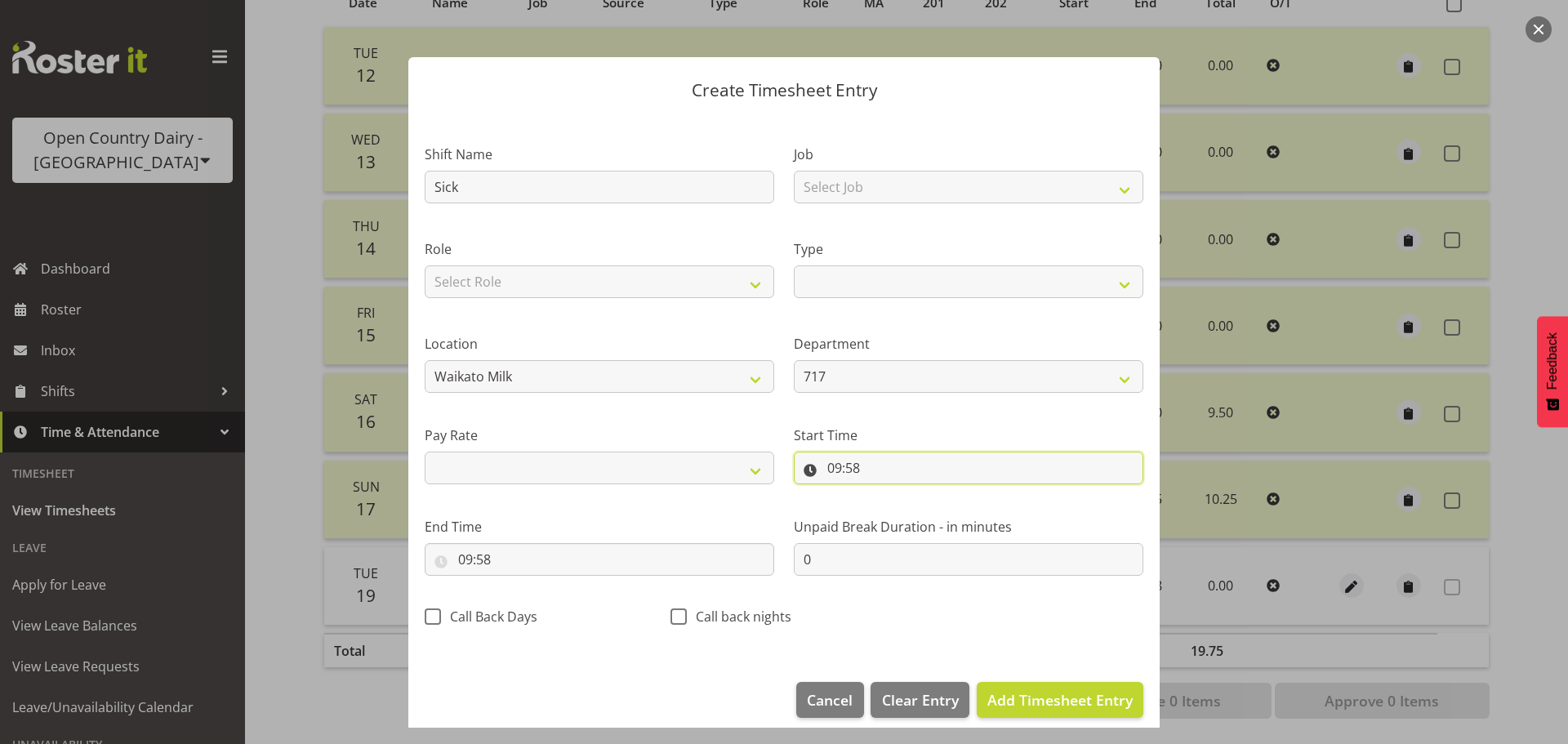
click at [833, 469] on input "09:58" at bounding box center [968, 467] width 350 height 33
click at [897, 509] on select "00 01 02 03 04 05 06 07 08 09 10 11 12 13 14 15 16 17 18 19 20 21 22 23" at bounding box center [904, 510] width 37 height 33
click at [886, 494] on select "00 01 02 03 04 05 06 07 08 09 10 11 12 13 14 15 16 17 18 19 20 21 22 23" at bounding box center [904, 510] width 37 height 33
click at [943, 509] on select "00 01 02 03 04 05 06 07 08 09 10 11 12 13 14 15 16 17 18 19 20 21 22 23 24 25 2…" at bounding box center [947, 510] width 37 height 33
click at [929, 494] on select "00 01 02 03 04 05 06 07 08 09 10 11 12 13 14 15 16 17 18 19 20 21 22 23 24 25 2…" at bounding box center [947, 510] width 37 height 33
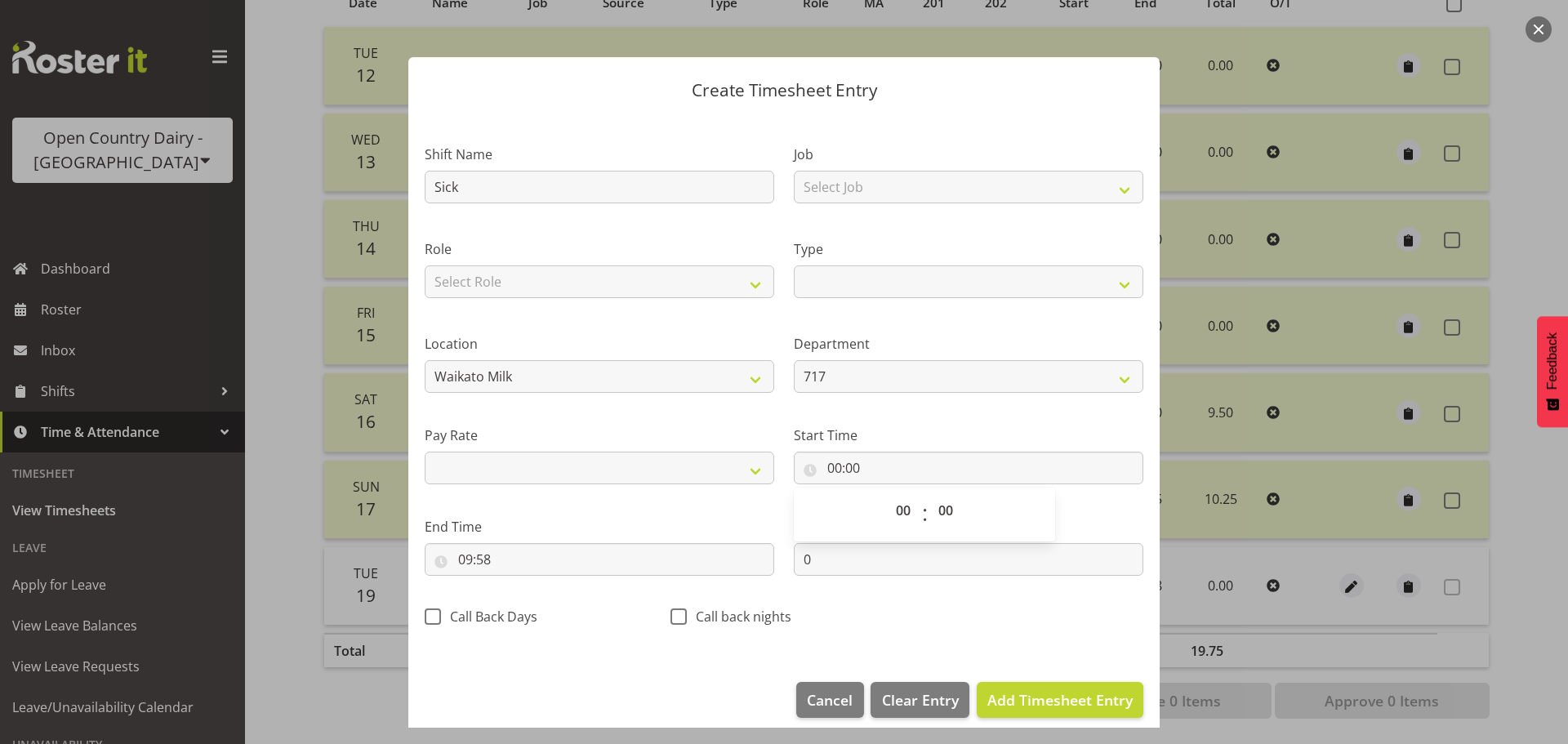
click at [616, 513] on div "End Time 09:58 00 01 02 03 04 05 06 07 08 09 10 11 12 13 14 15 16 17 18 19 20 2…" at bounding box center [599, 540] width 369 height 92
click at [1039, 705] on span "Add Timesheet Entry" at bounding box center [1060, 700] width 145 height 20
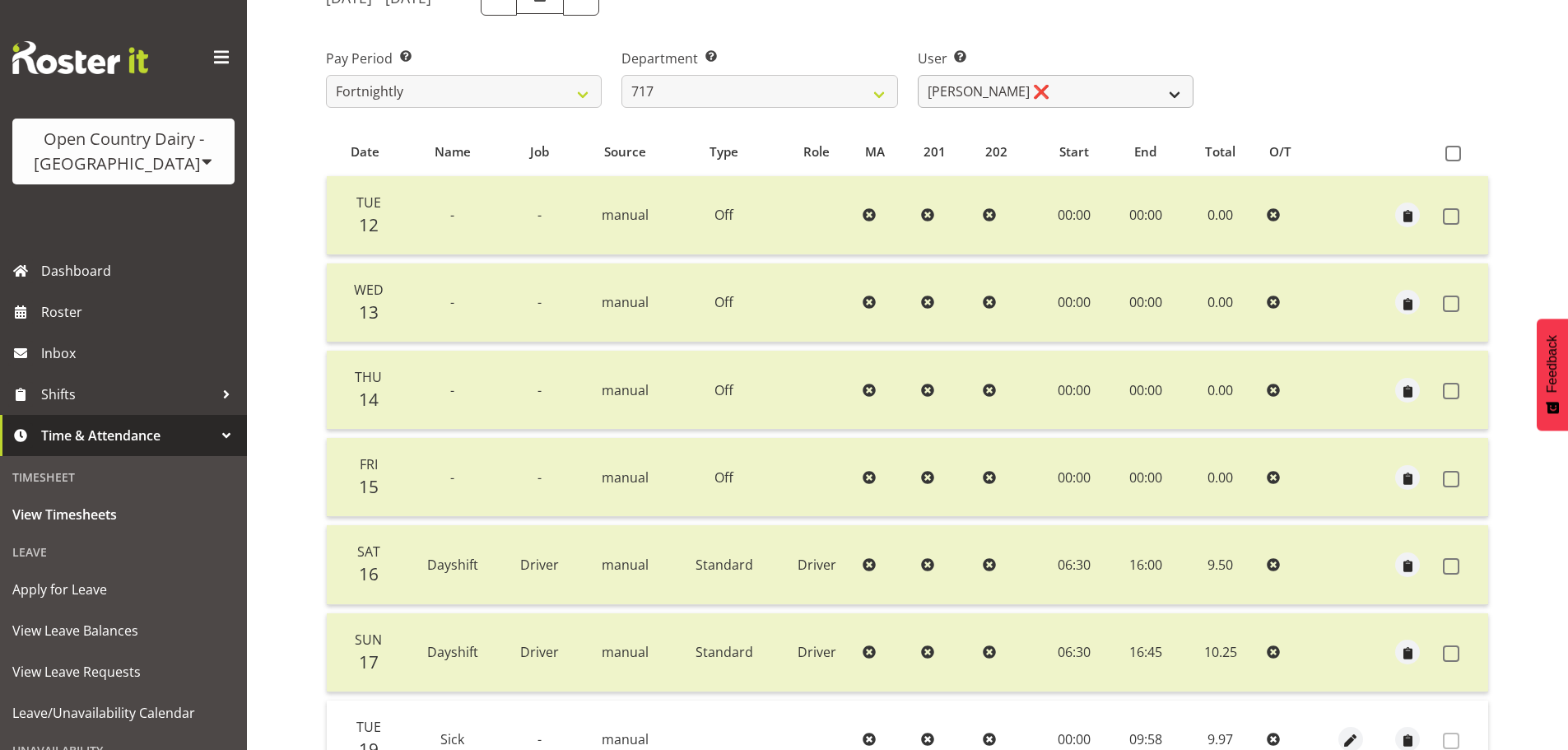
scroll to position [0, 0]
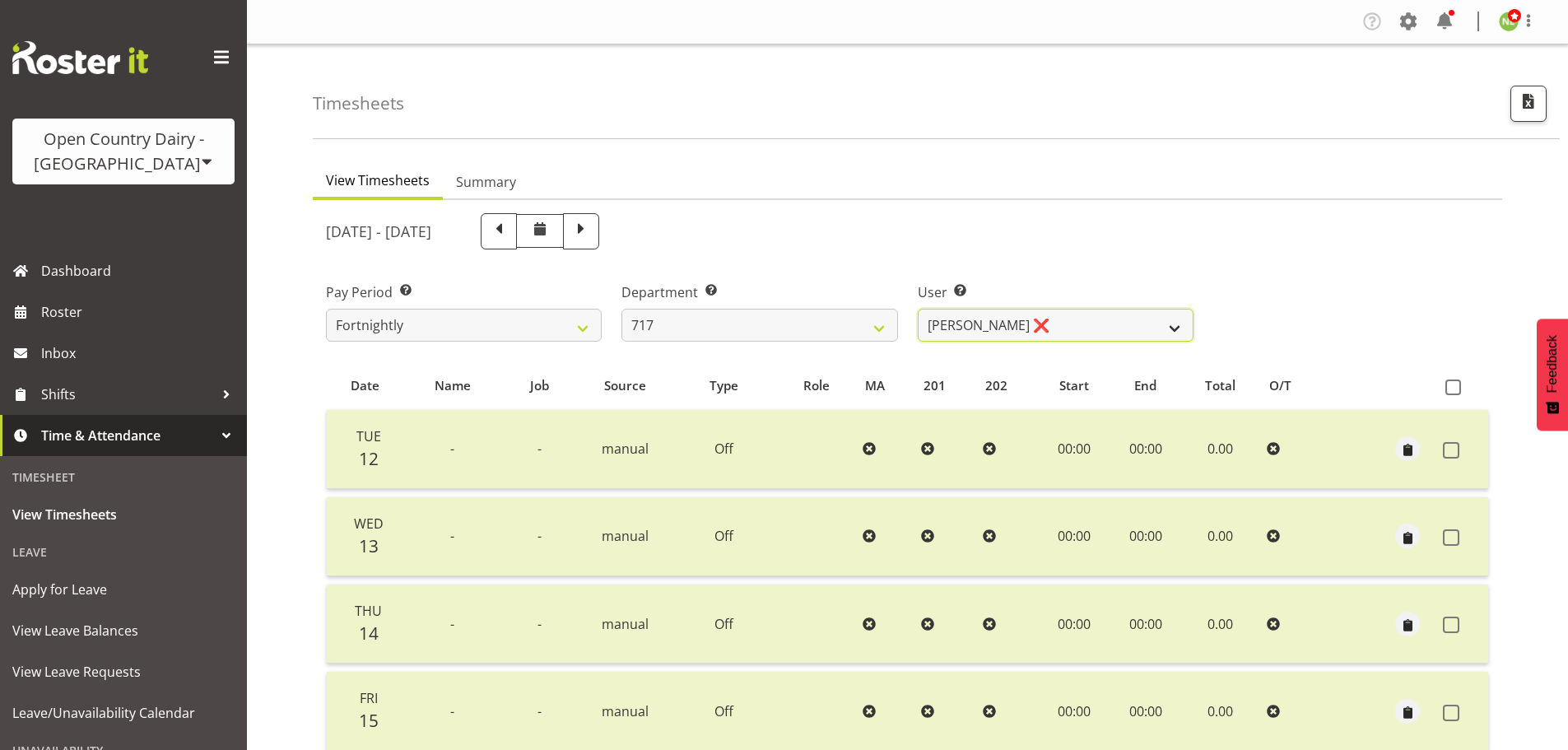
click at [1002, 334] on select "Daryl Wrigley ✔ Dodge Lindsay Laing ✔ Eric Stothers ✔ Jeff Anderson ❌" at bounding box center [1056, 324] width 276 height 33
click at [918, 308] on select "Daryl Wrigley ✔ Dodge Lindsay Laing ✔ Eric Stothers ✔ Jeff Anderson ❌" at bounding box center [1056, 324] width 276 height 33
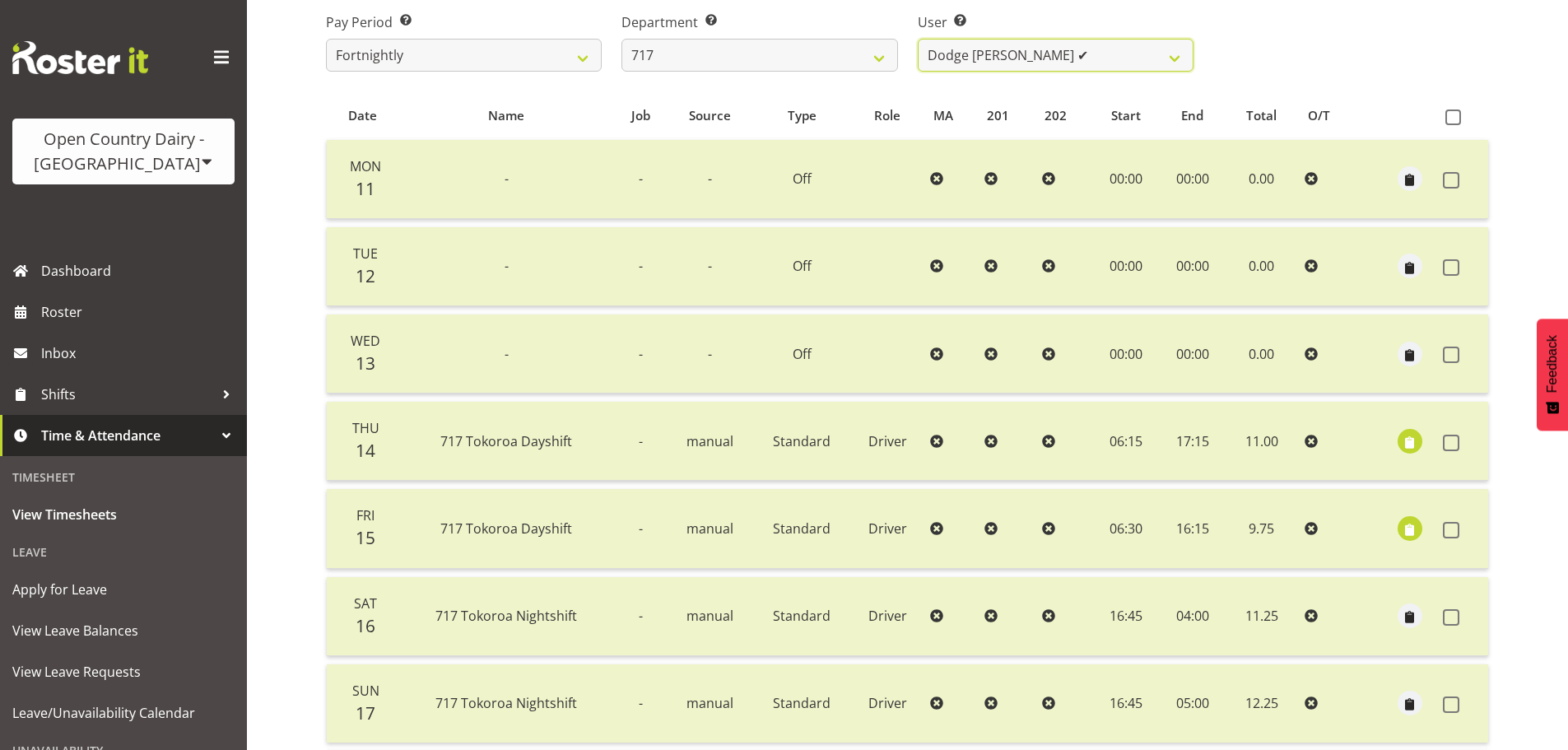
scroll to position [66, 0]
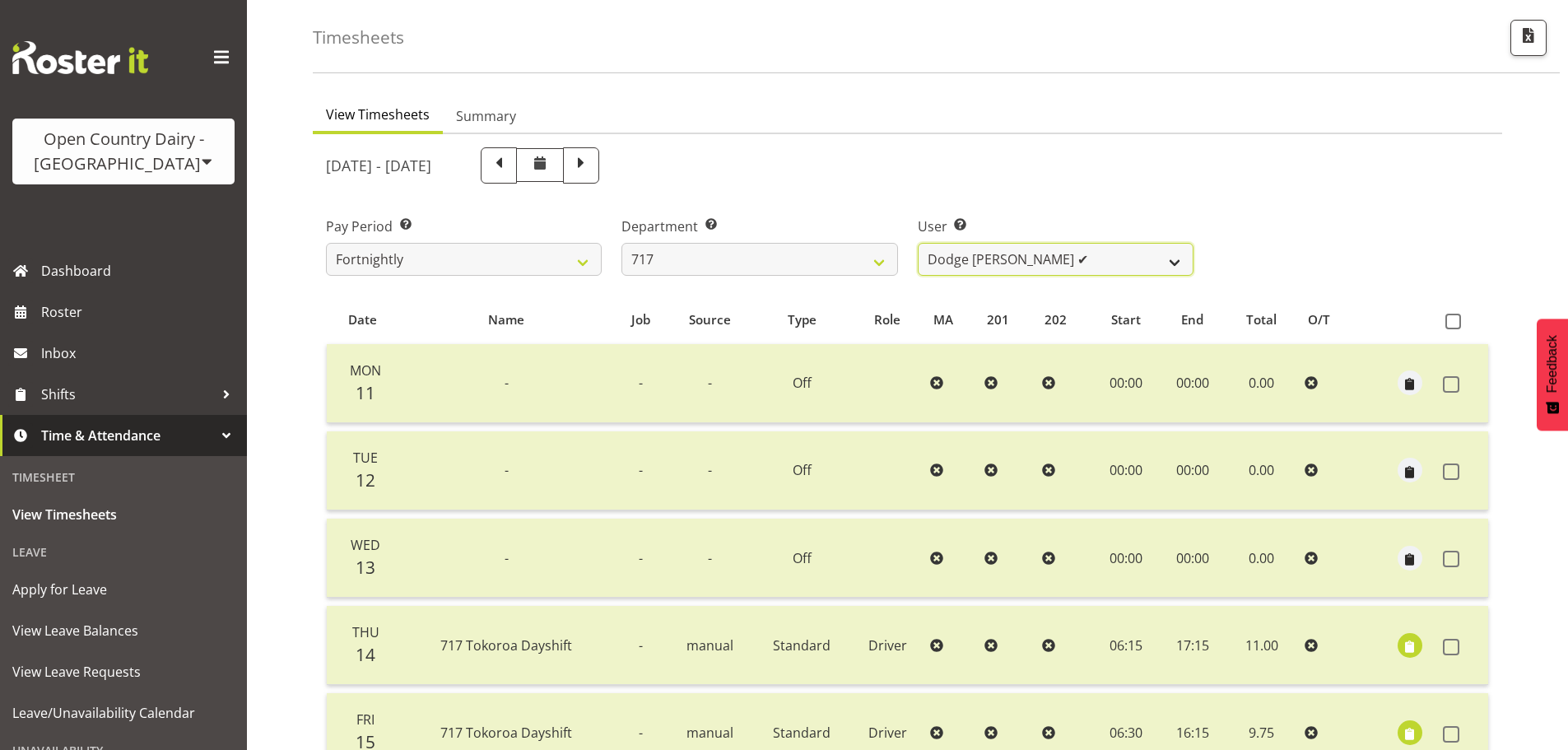
click at [1005, 267] on select "Daryl Wrigley ✔ Dodge Lindsay Laing ✔ Eric Stothers ✔ Jeff Anderson ❌" at bounding box center [1056, 259] width 276 height 33
click at [918, 243] on select "Daryl Wrigley ✔ Dodge Lindsay Laing ✔ Eric Stothers ✔ Jeff Anderson ❌" at bounding box center [1056, 259] width 276 height 33
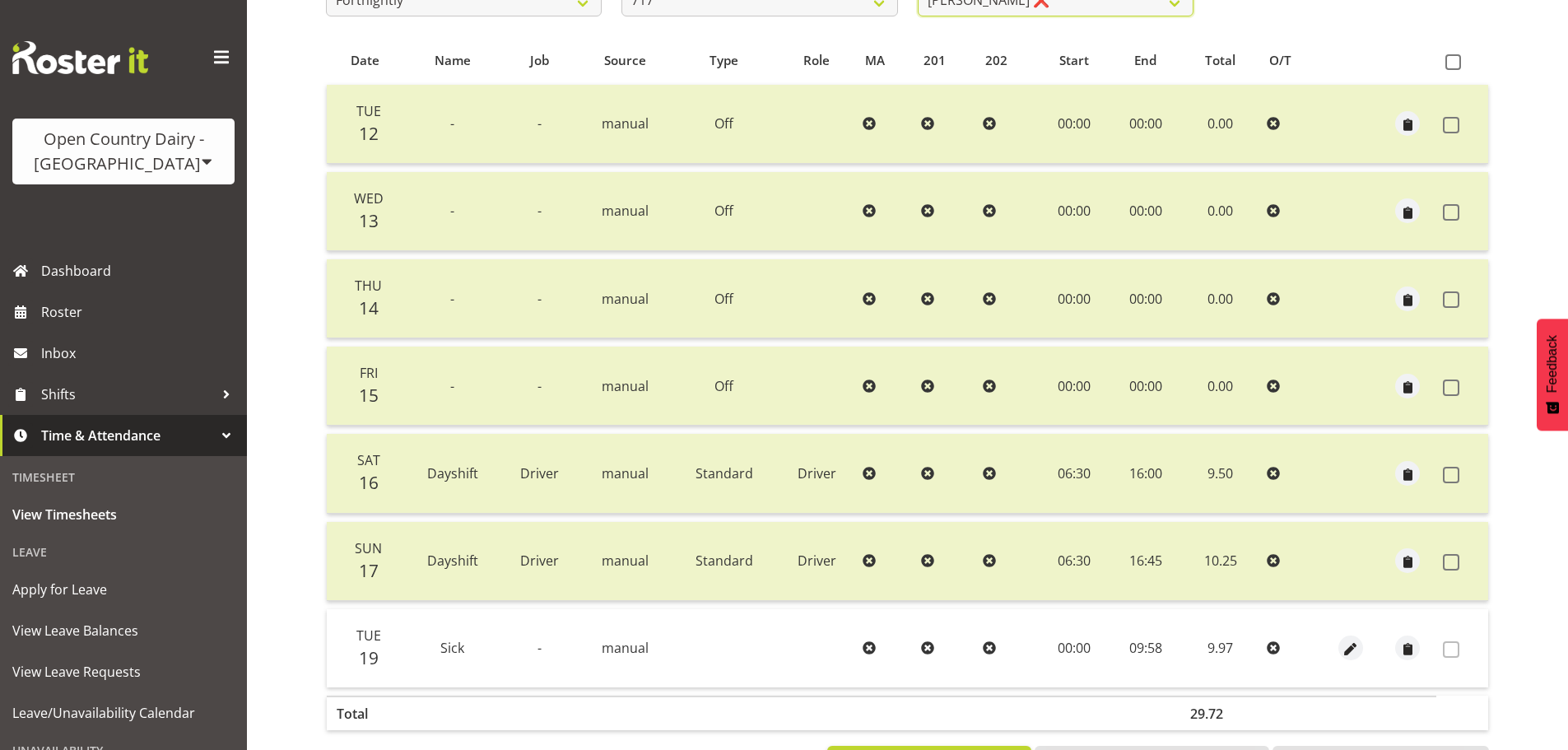
scroll to position [231, 0]
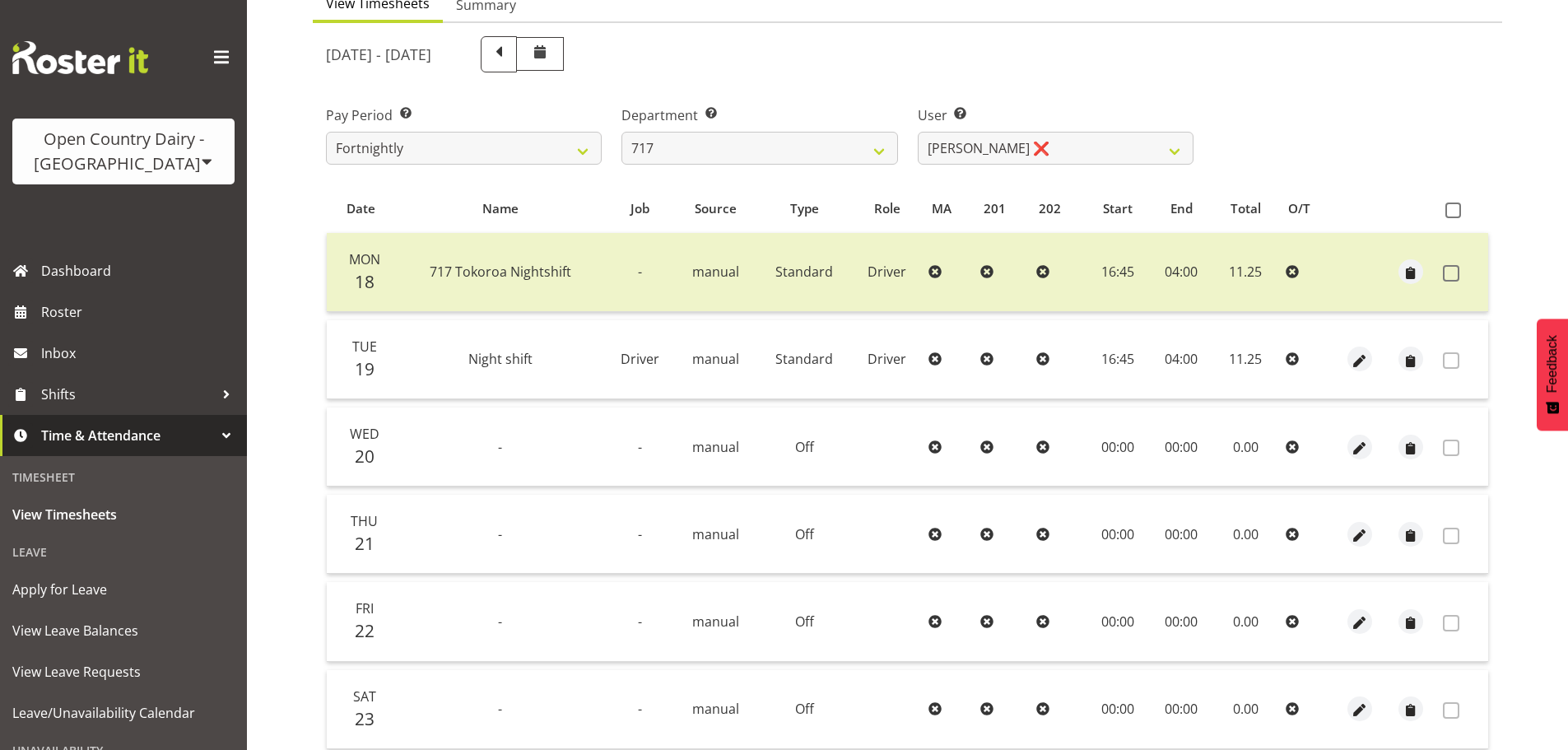
scroll to position [148, 0]
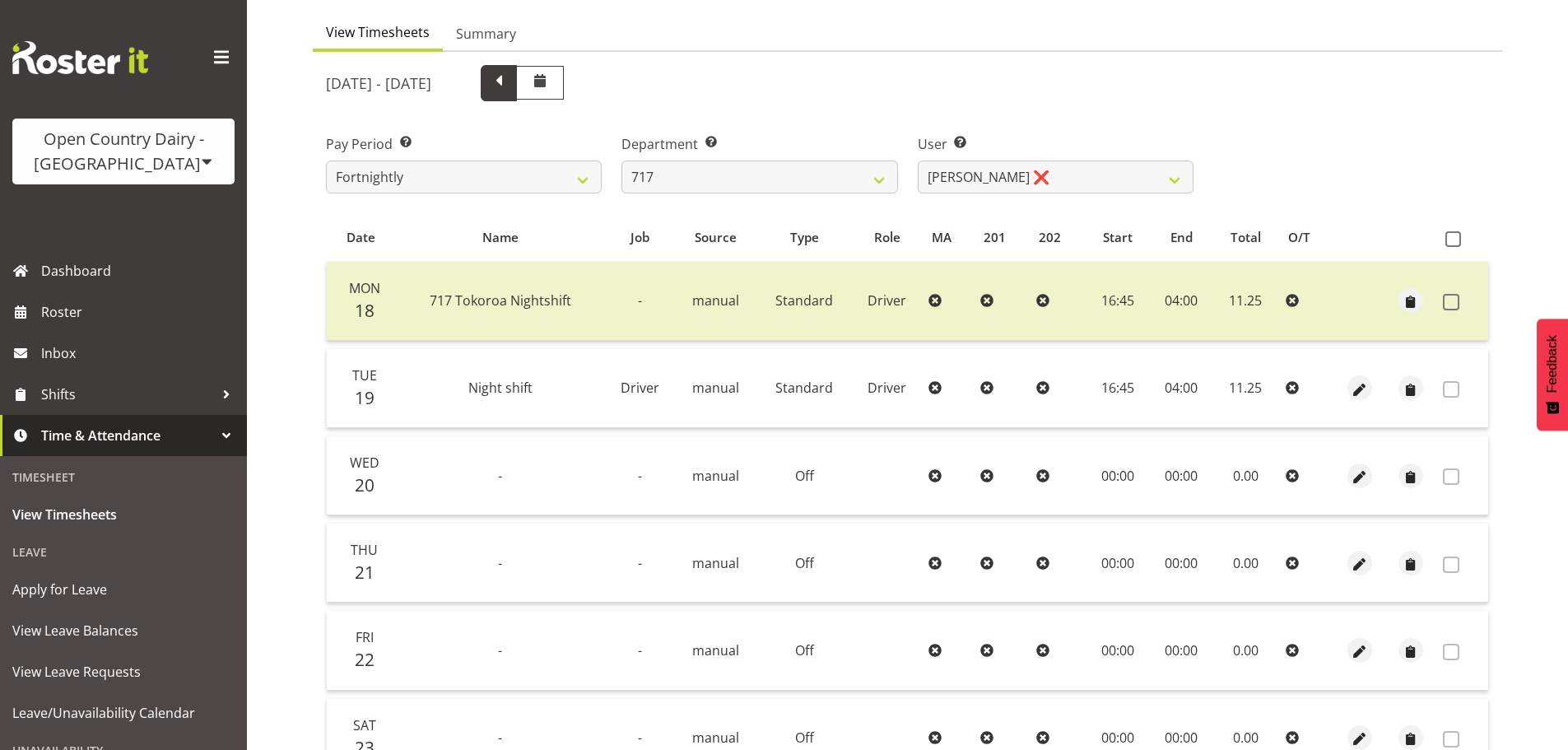
click at [510, 81] on span at bounding box center [498, 81] width 22 height 22
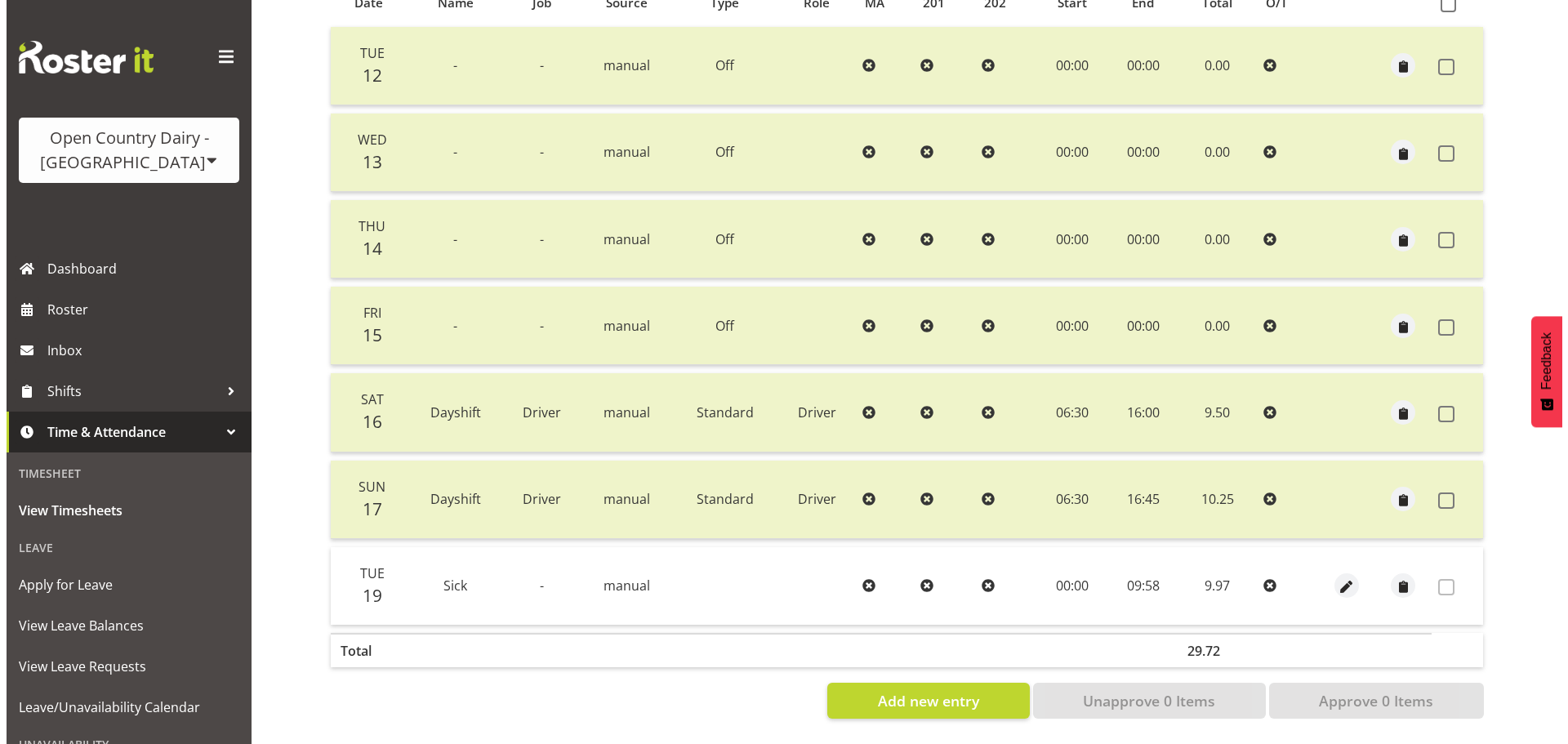
scroll to position [392, 0]
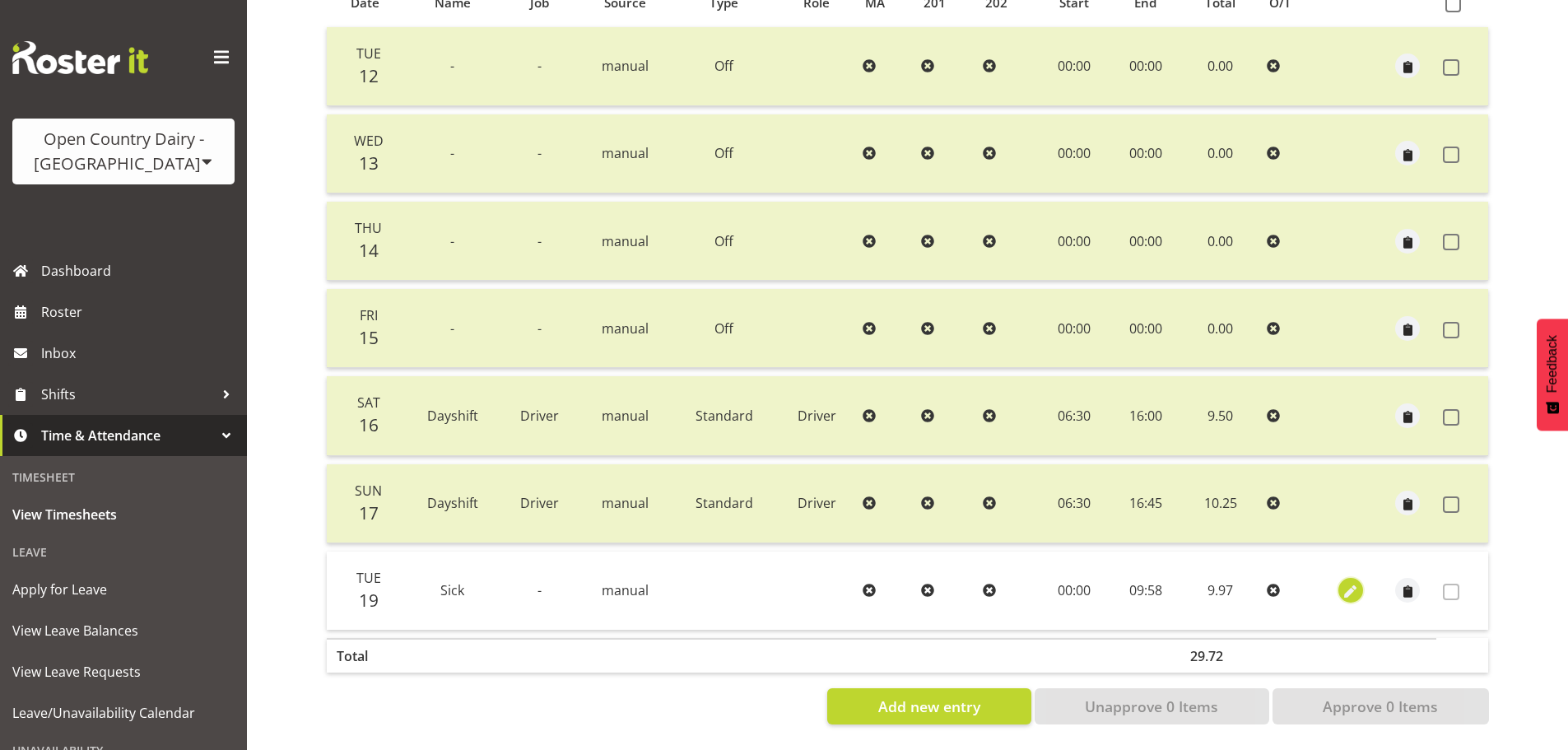
click at [1357, 584] on span "button" at bounding box center [1350, 592] width 19 height 19
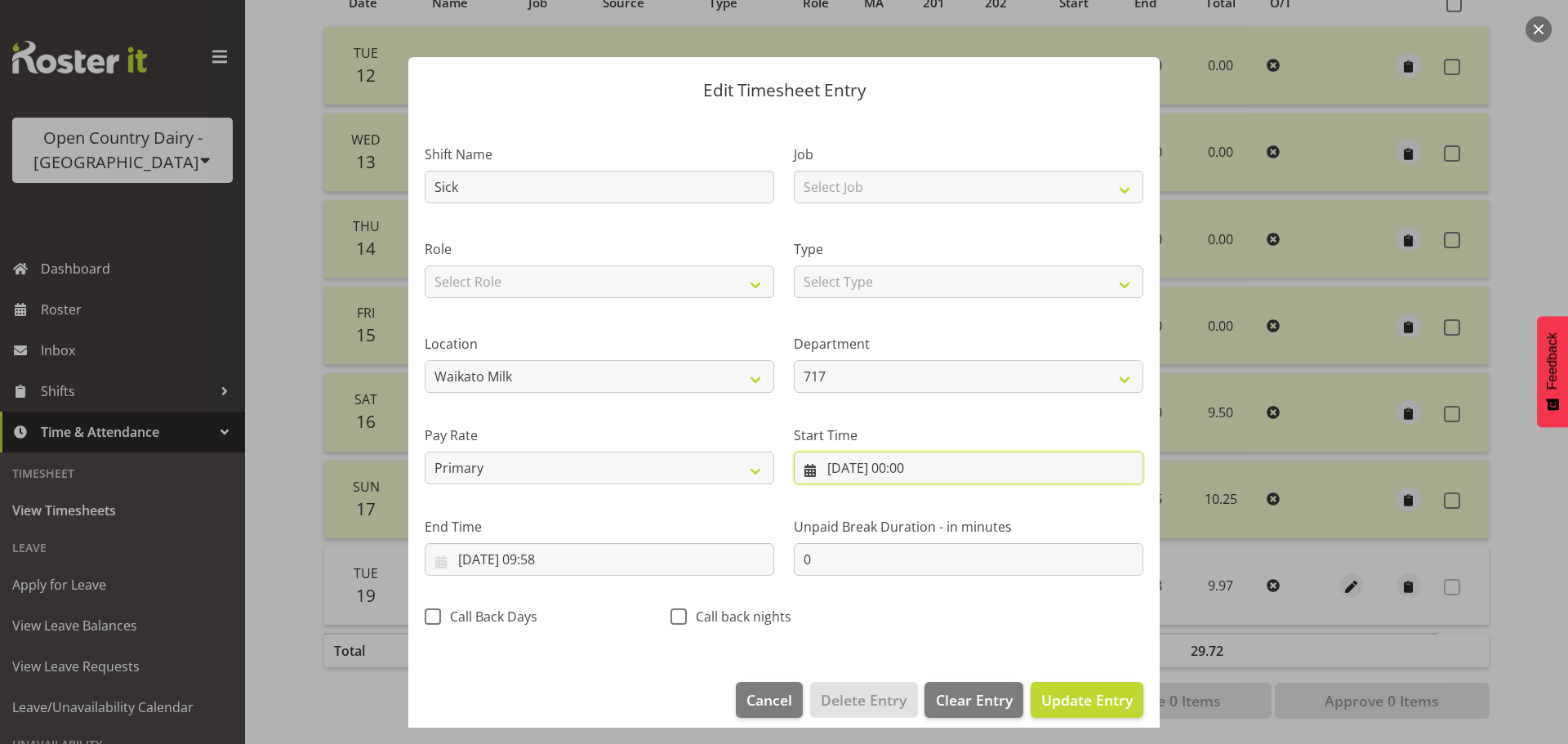
click at [833, 465] on input "19/08/2025, 00:00" at bounding box center [968, 467] width 350 height 33
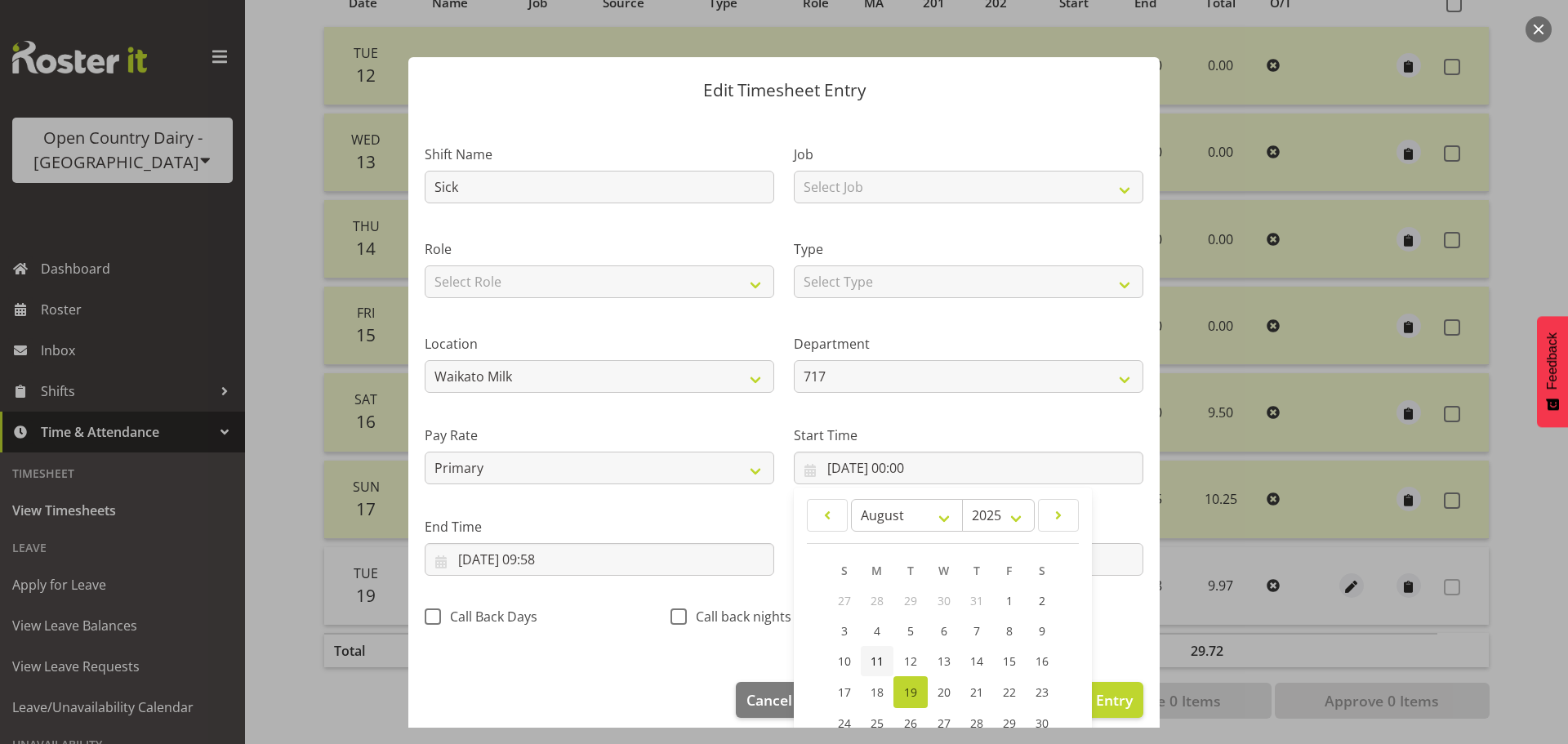
click at [871, 660] on span "11" at bounding box center [877, 660] width 13 height 16
click at [462, 558] on input "19/08/2025, 09:58" at bounding box center [599, 559] width 350 height 33
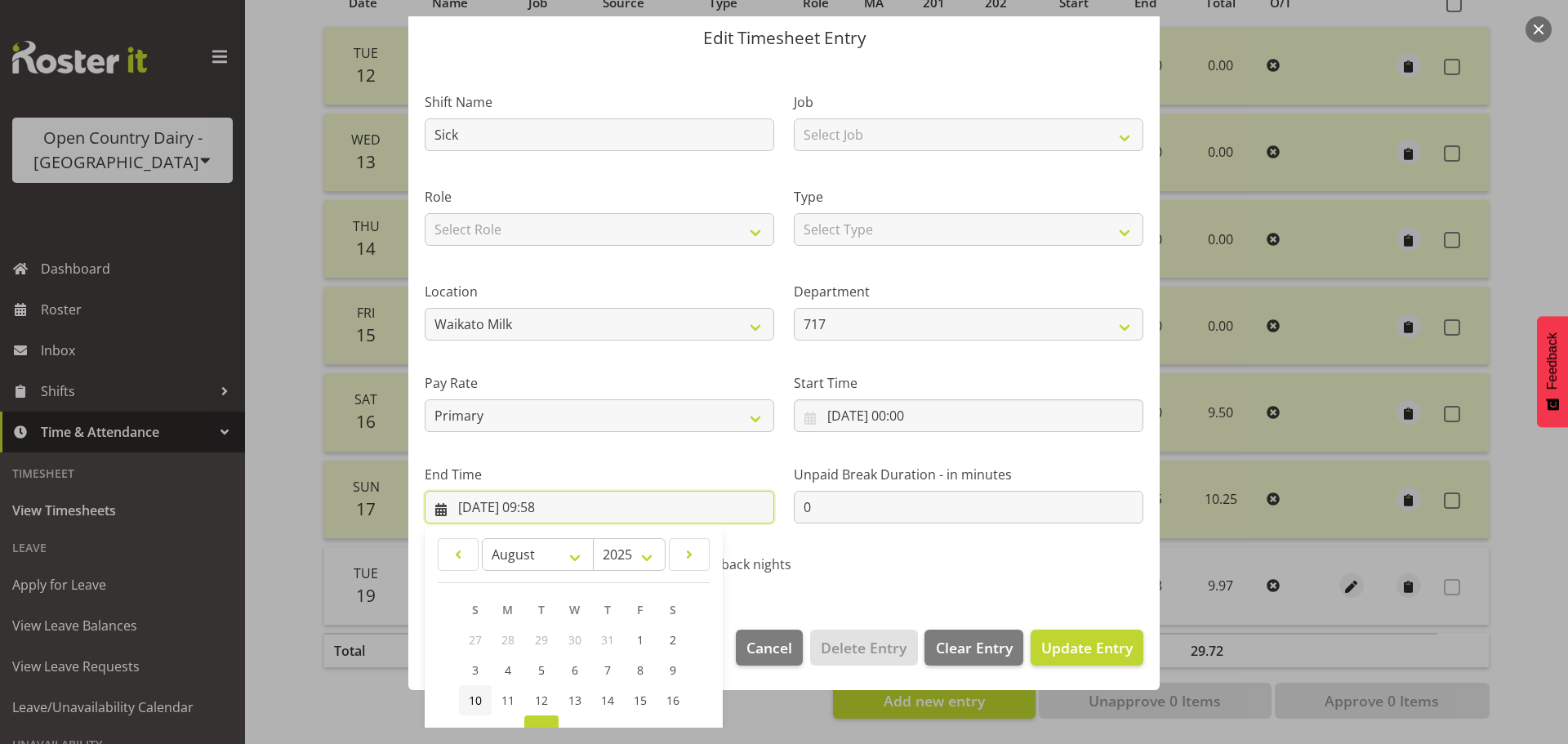
scroll to position [82, 0]
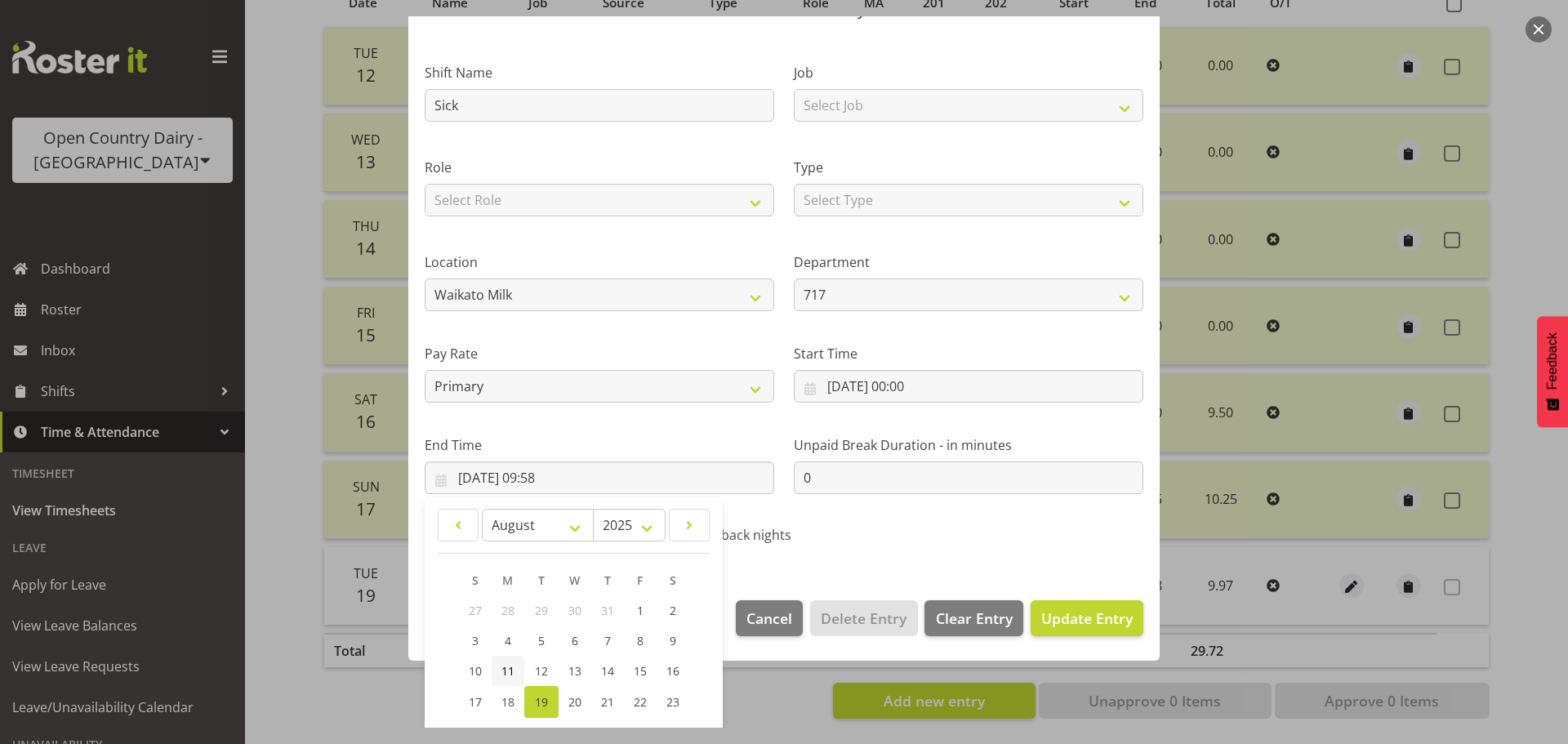
click at [505, 671] on span "11" at bounding box center [508, 671] width 13 height 16
click at [1079, 619] on span "Update Entry" at bounding box center [1087, 618] width 92 height 20
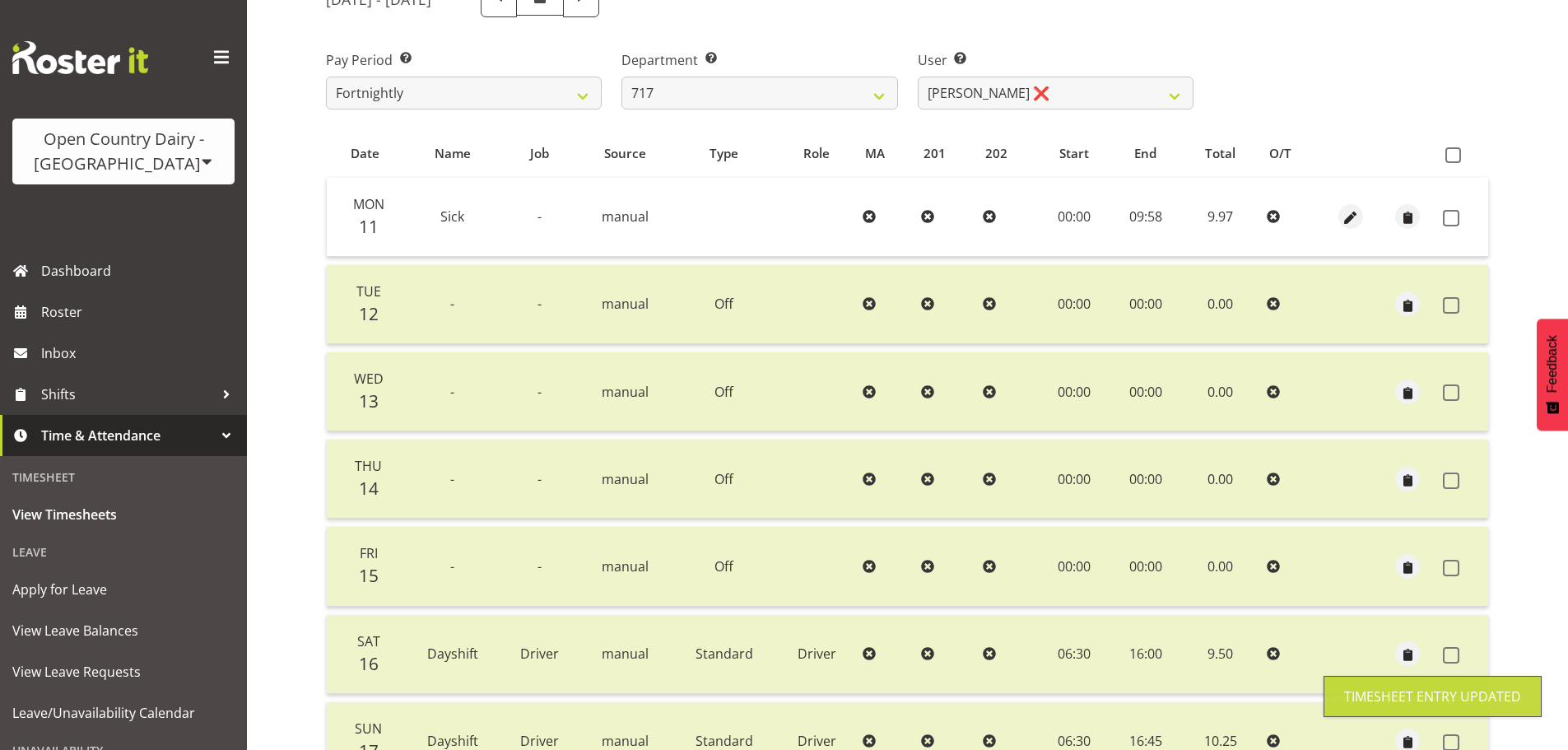
scroll to position [231, 0]
click at [1448, 161] on span at bounding box center [1454, 157] width 16 height 16
click at [1448, 161] on input "checkbox" at bounding box center [1451, 156] width 10 height 10
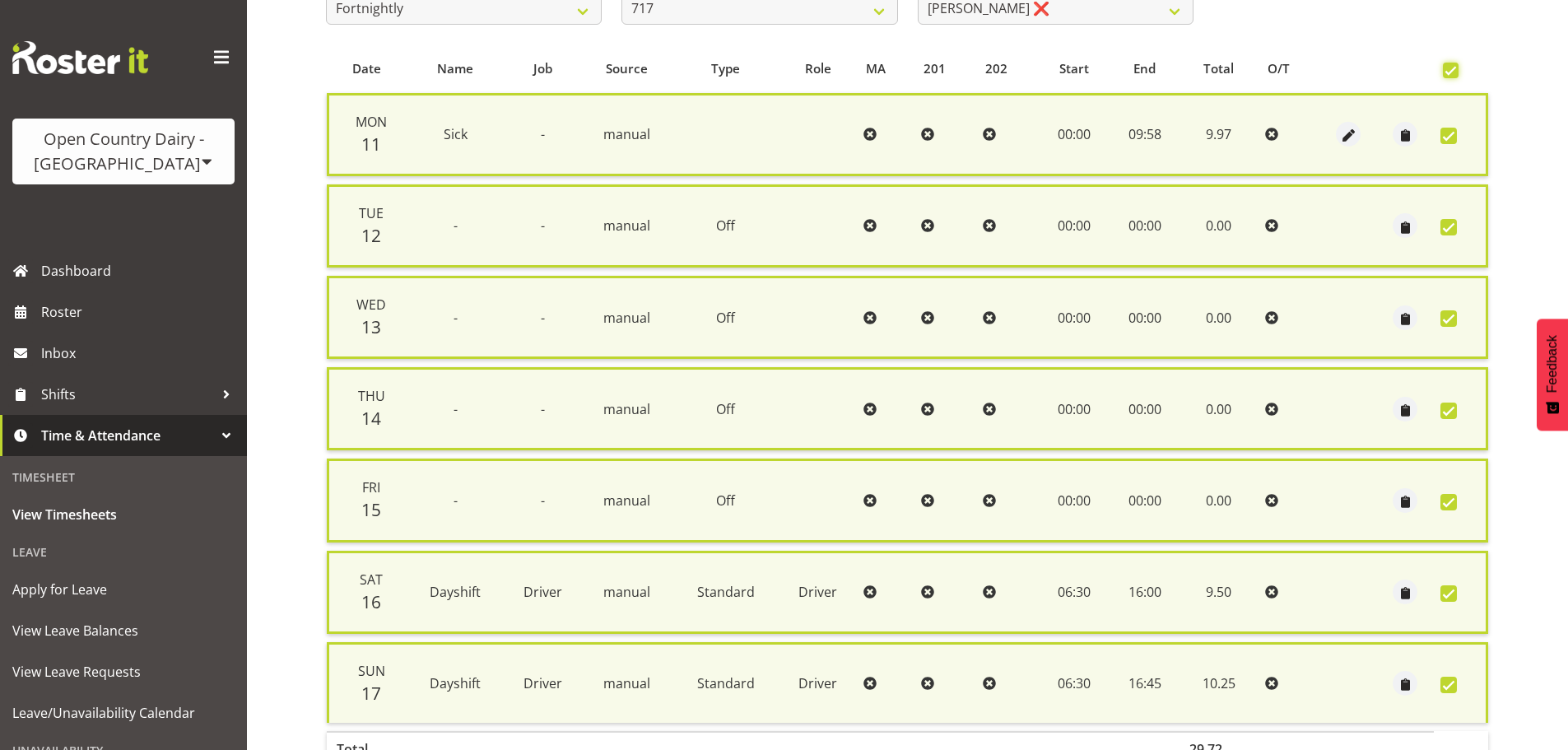
scroll to position [423, 0]
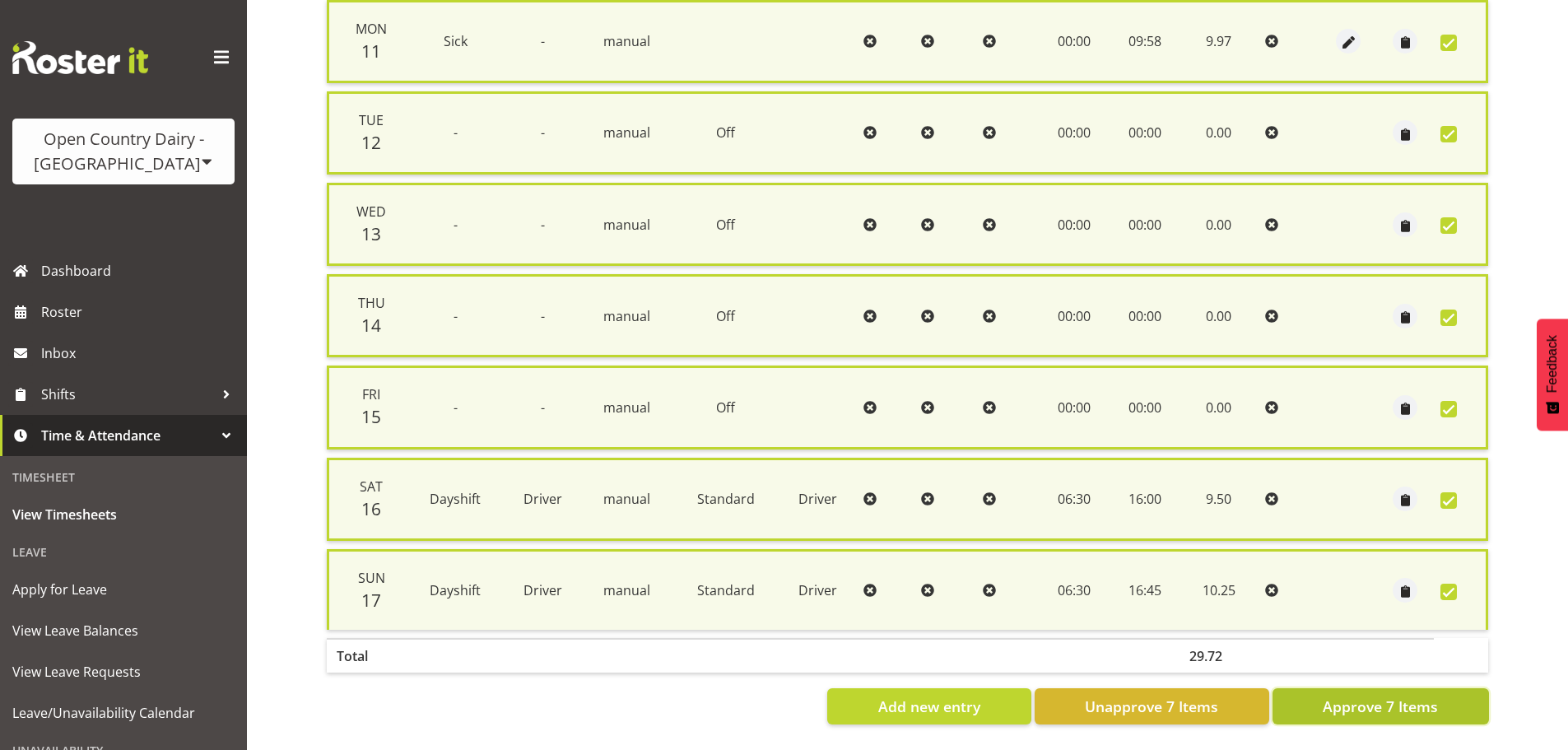
click at [1379, 696] on span "Approve 7 Items" at bounding box center [1381, 706] width 115 height 22
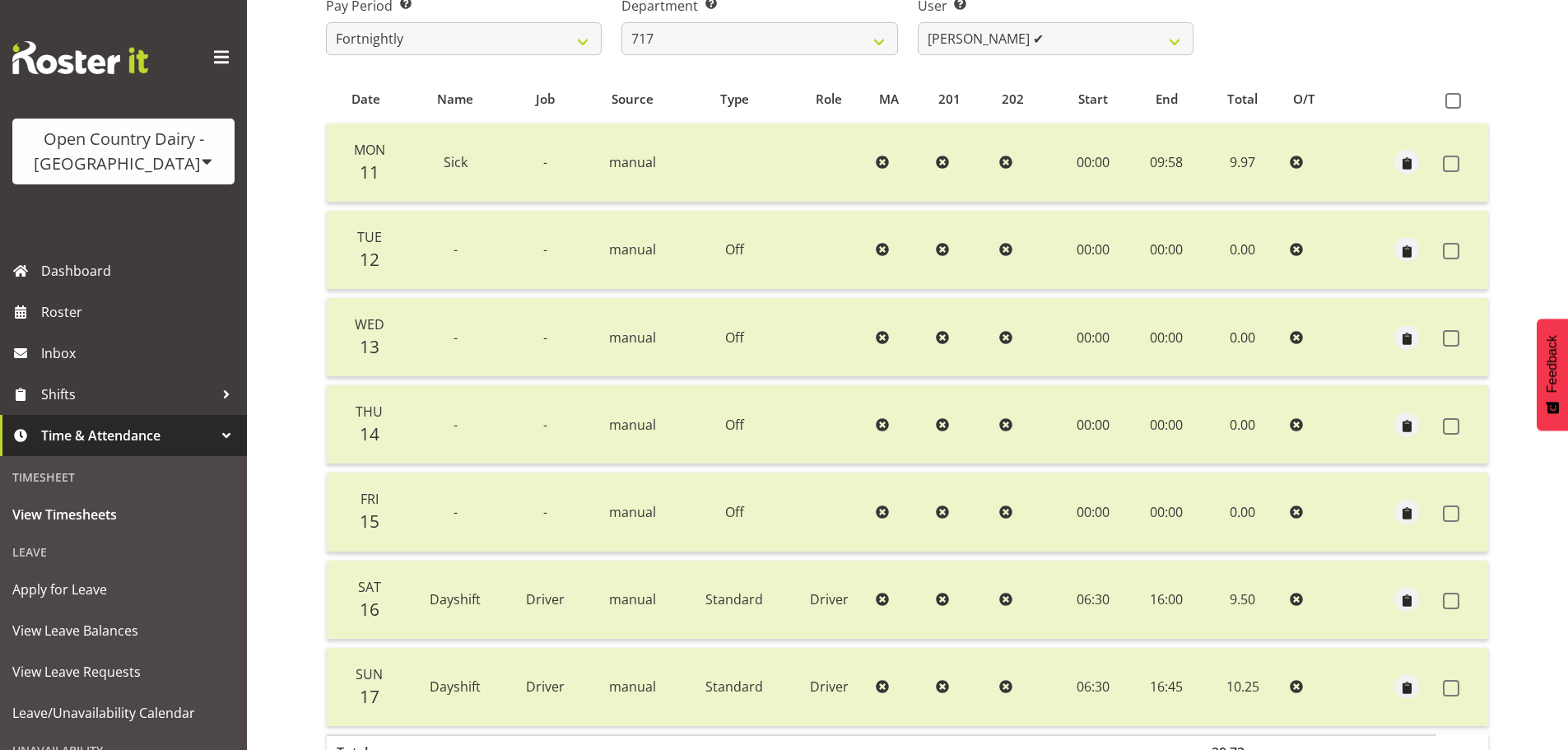
scroll to position [148, 0]
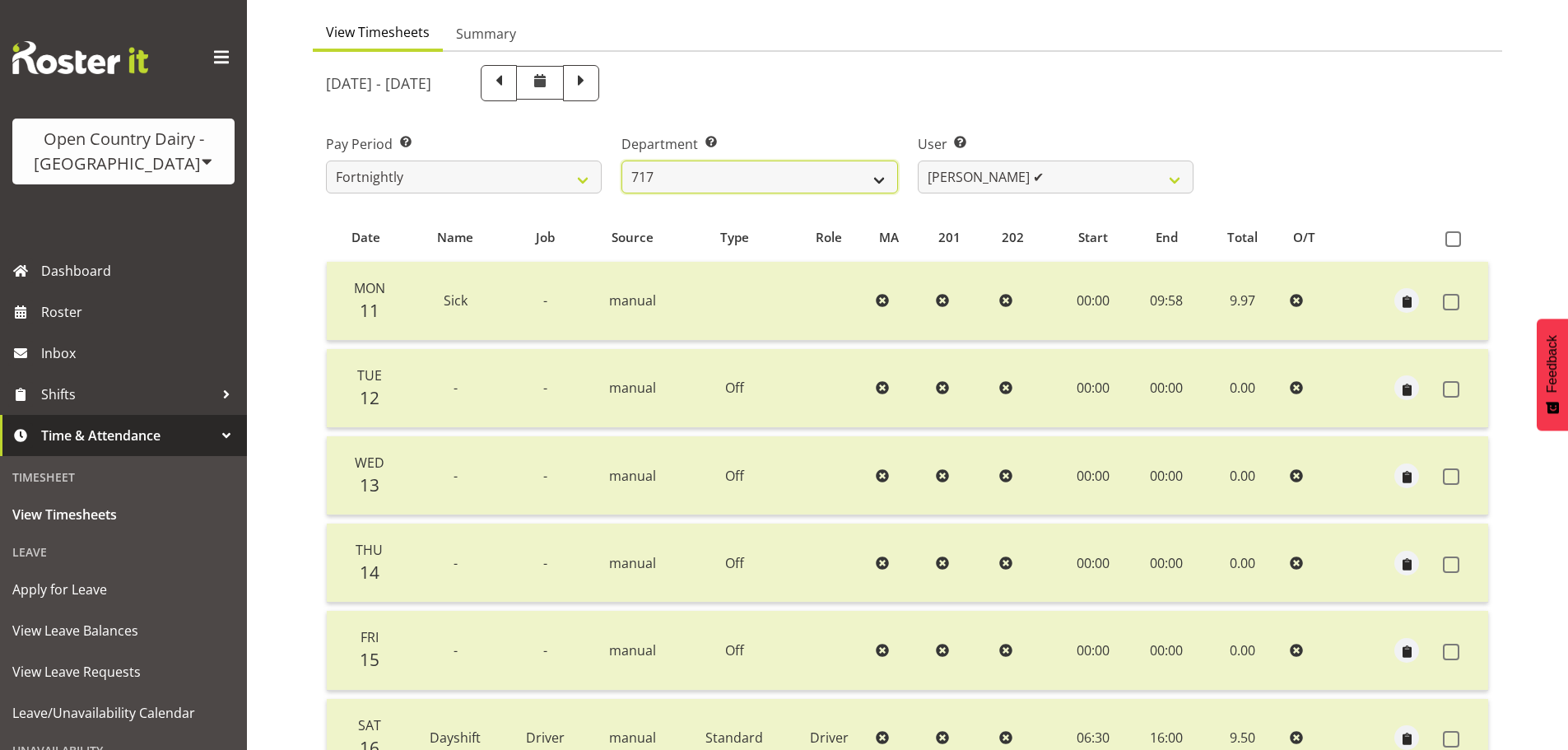
click at [775, 166] on select "701 702 703 704 705 706 707 708 709 710 711 712 713 714 715 716 717 718 719 720" at bounding box center [759, 177] width 276 height 33
click at [621, 161] on select "701 702 703 704 705 706 707 708 709 710 711 712 713 714 715 716 717 718 719 720" at bounding box center [759, 177] width 276 height 33
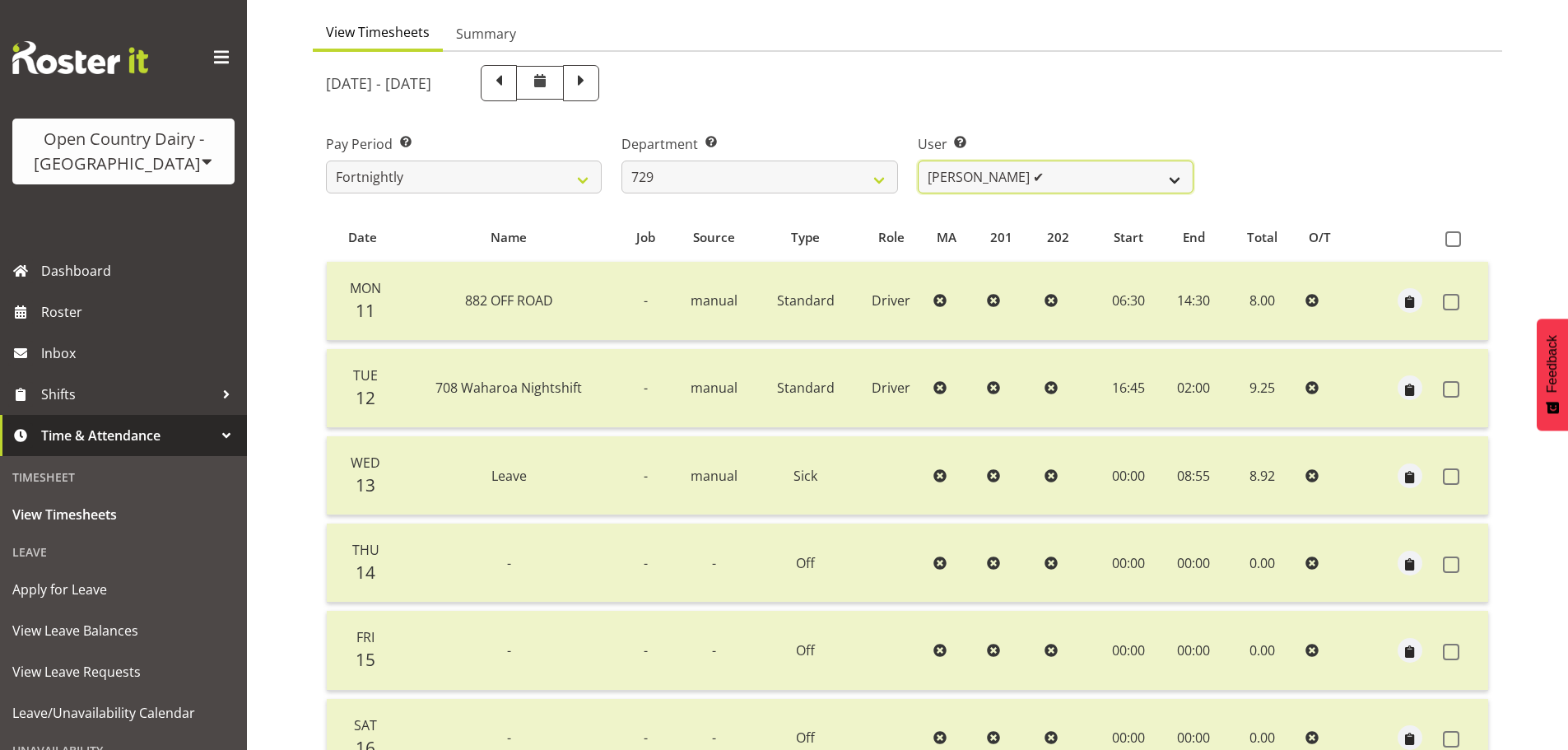
click at [1034, 171] on select "Craig Schlager-Reay ✔ Dave Trepels ✔ Jimi Jack ✔ Shannan Wood ✔" at bounding box center [1056, 177] width 276 height 33
click at [918, 161] on select "Craig Schlager-Reay ✔ Dave Trepels ✔ Jimi Jack ✔ Shannan Wood ✔" at bounding box center [1056, 177] width 276 height 33
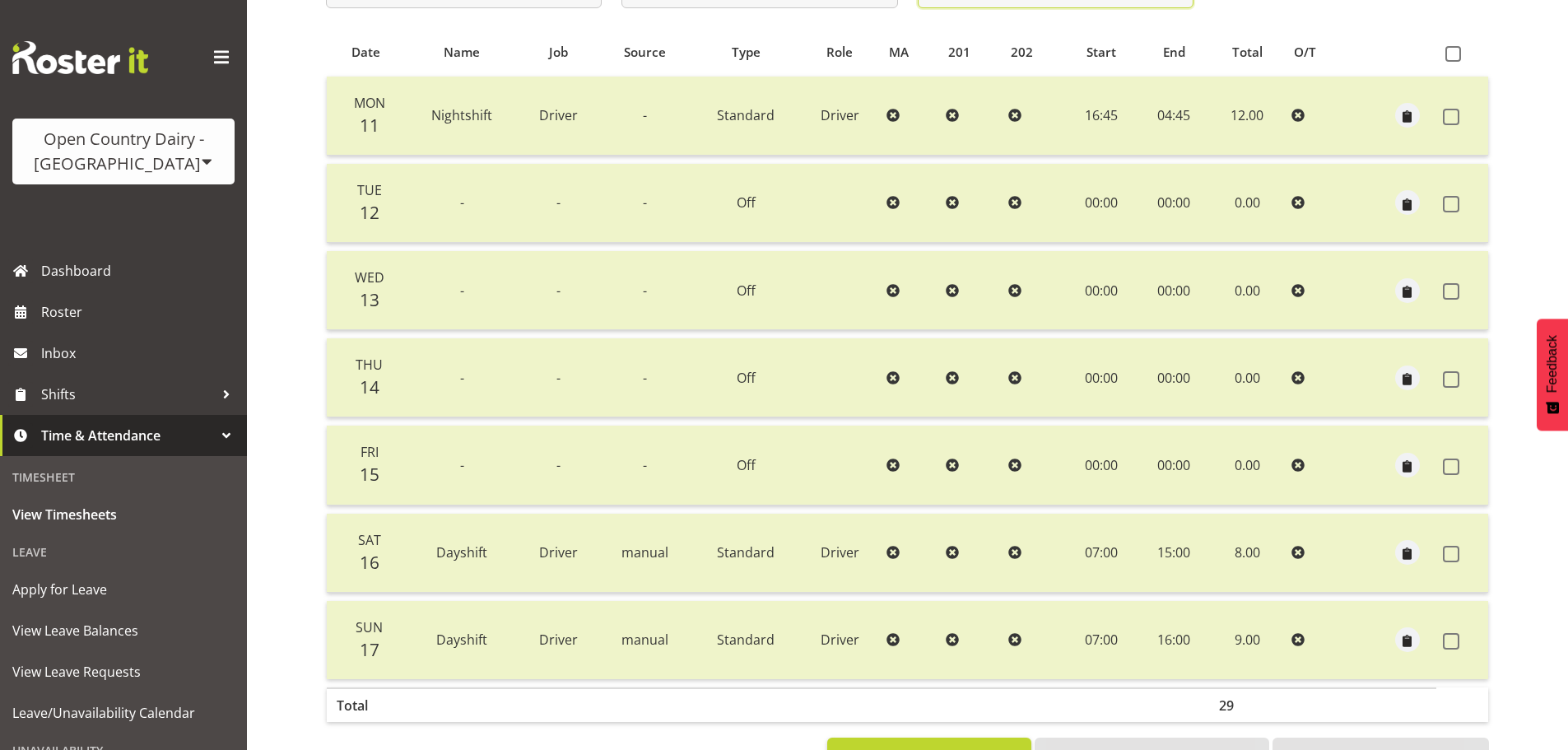
scroll to position [231, 0]
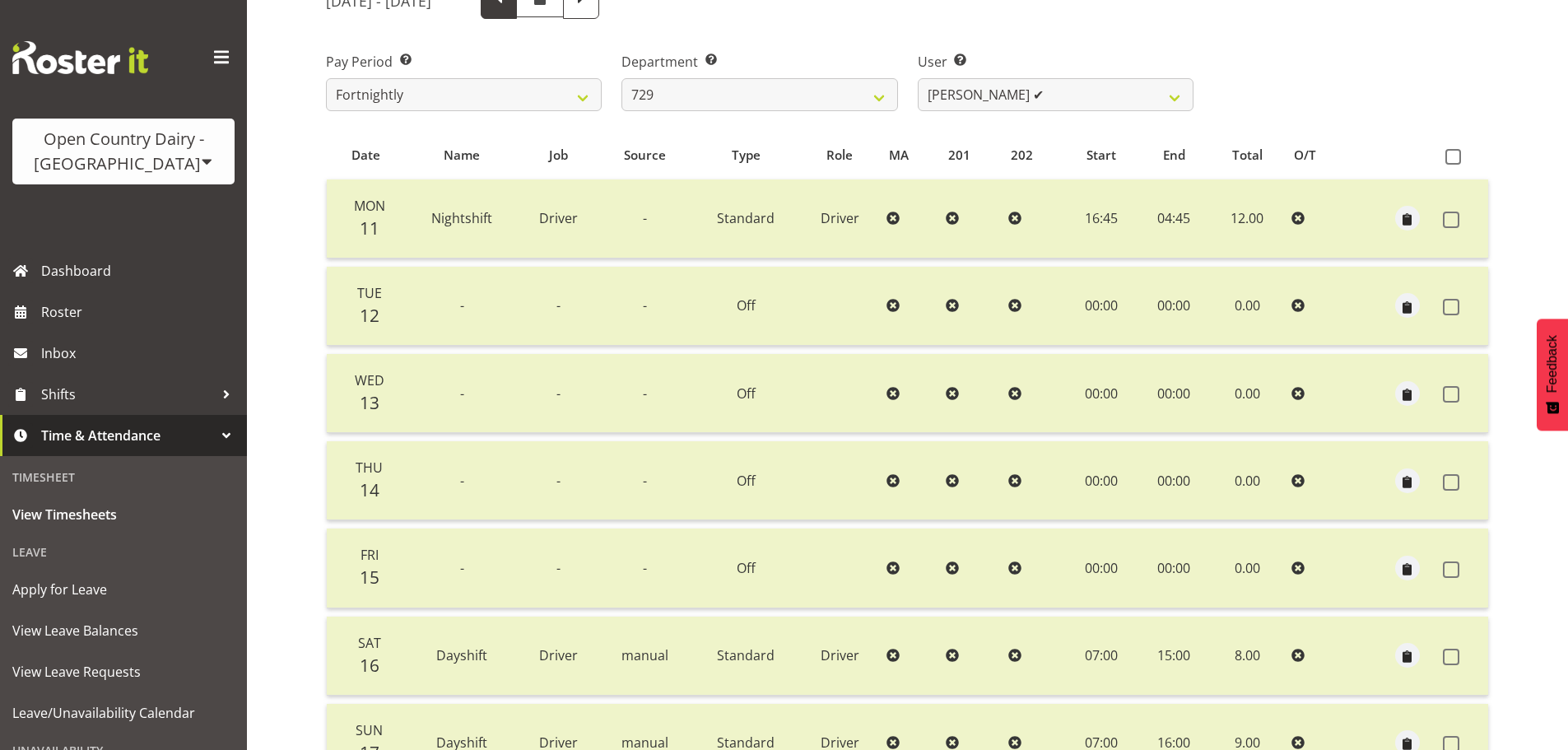
click at [517, 12] on span at bounding box center [498, 1] width 36 height 36
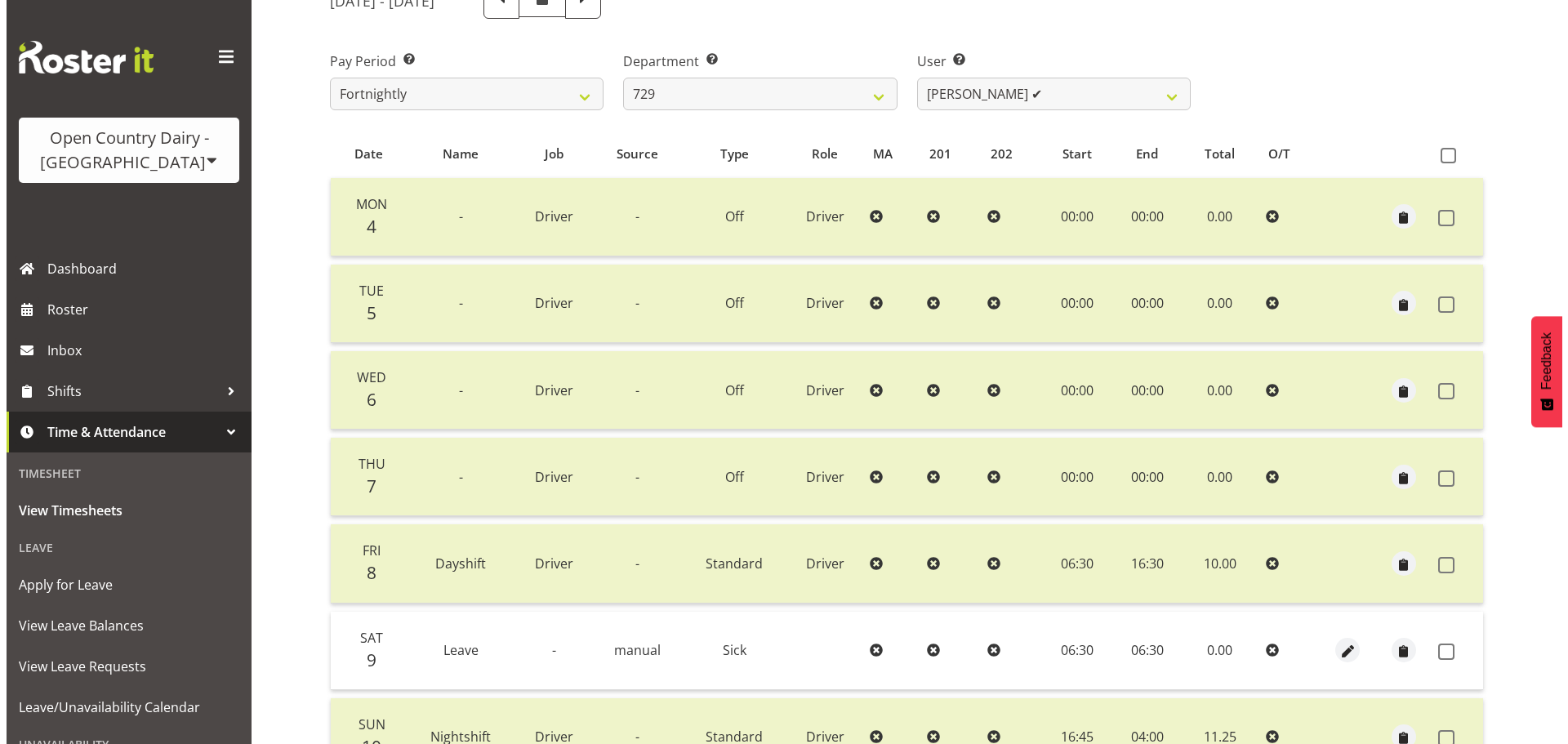
scroll to position [392, 0]
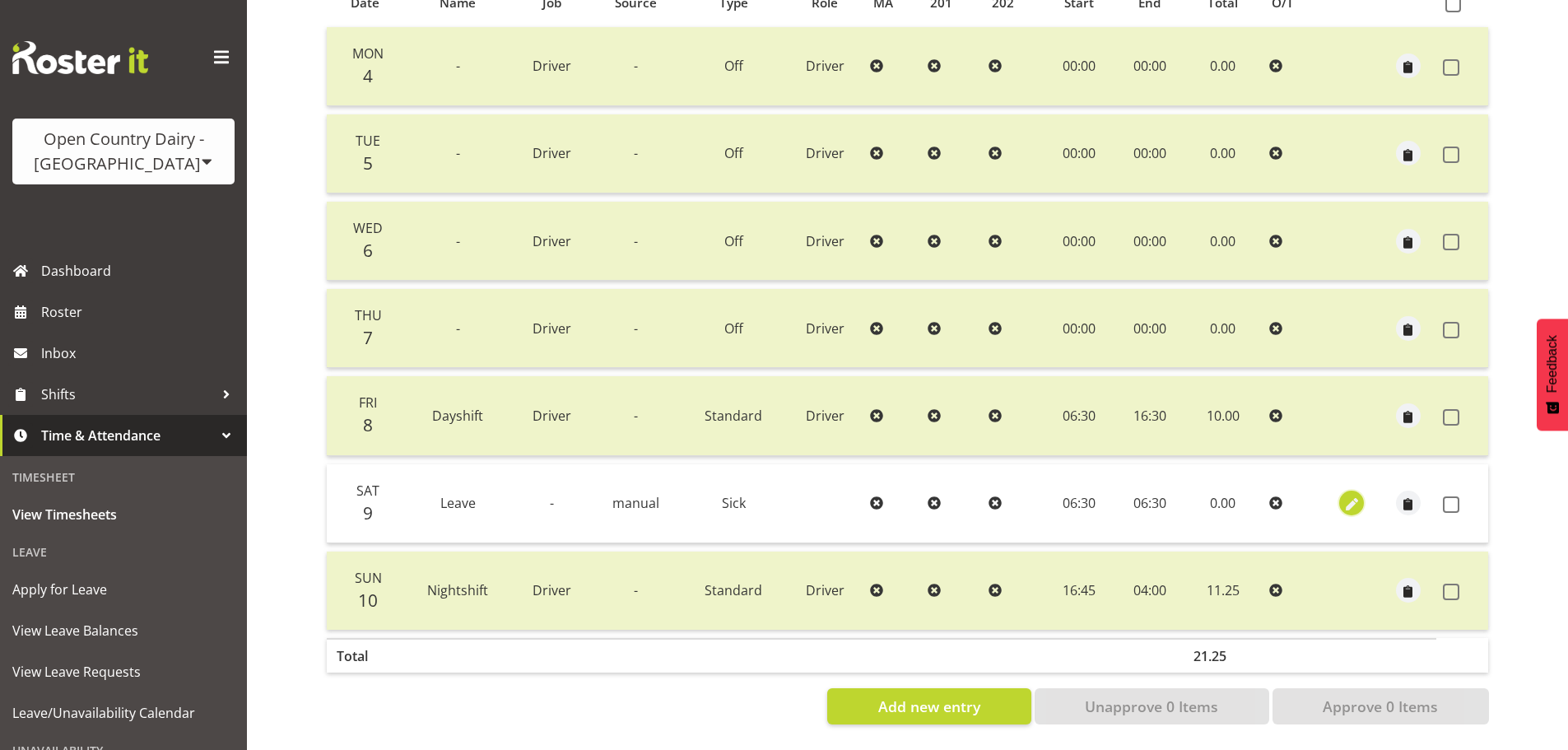
click at [1351, 496] on span "button" at bounding box center [1352, 505] width 19 height 19
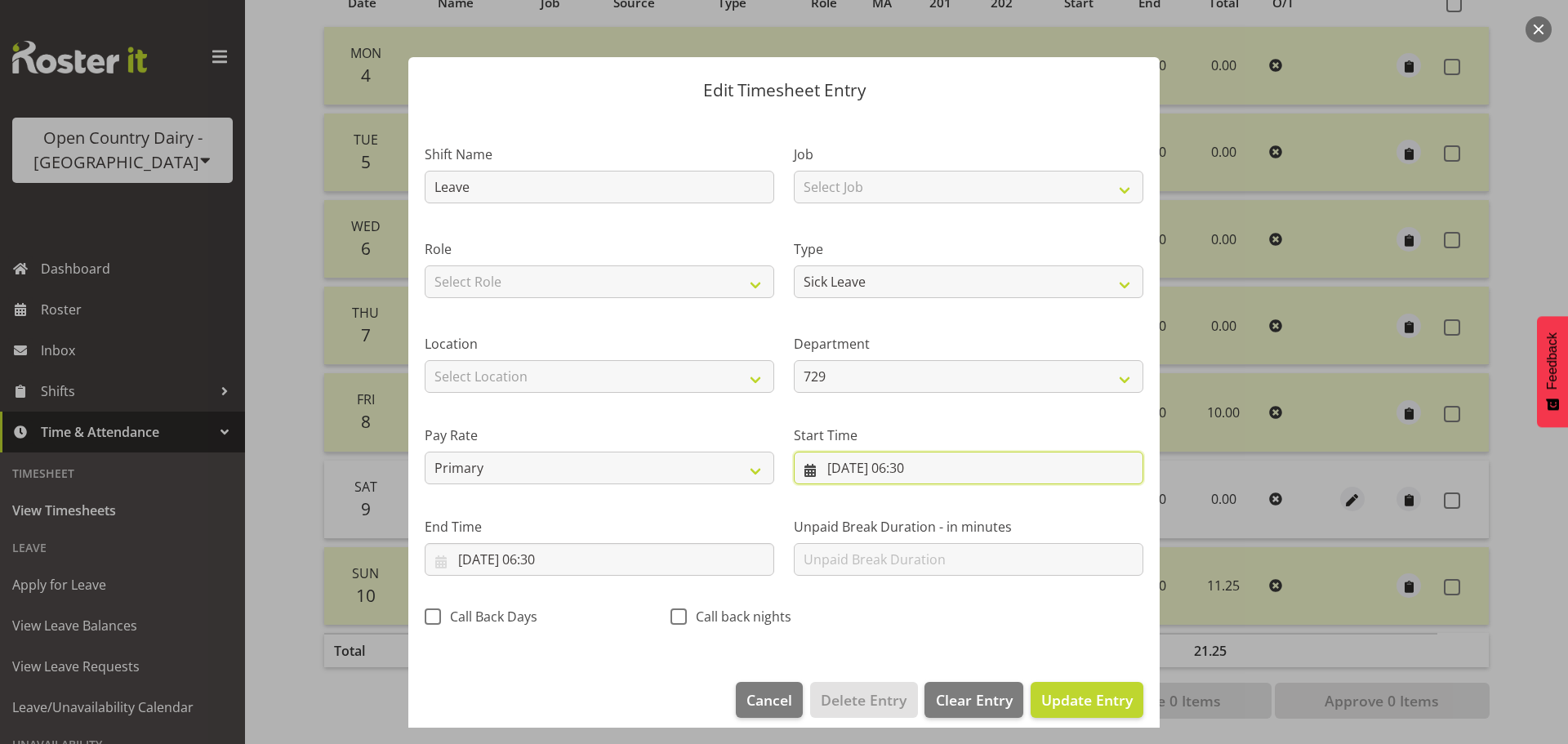
click at [911, 462] on input "09/08/2025, 06:30" at bounding box center [968, 467] width 350 height 33
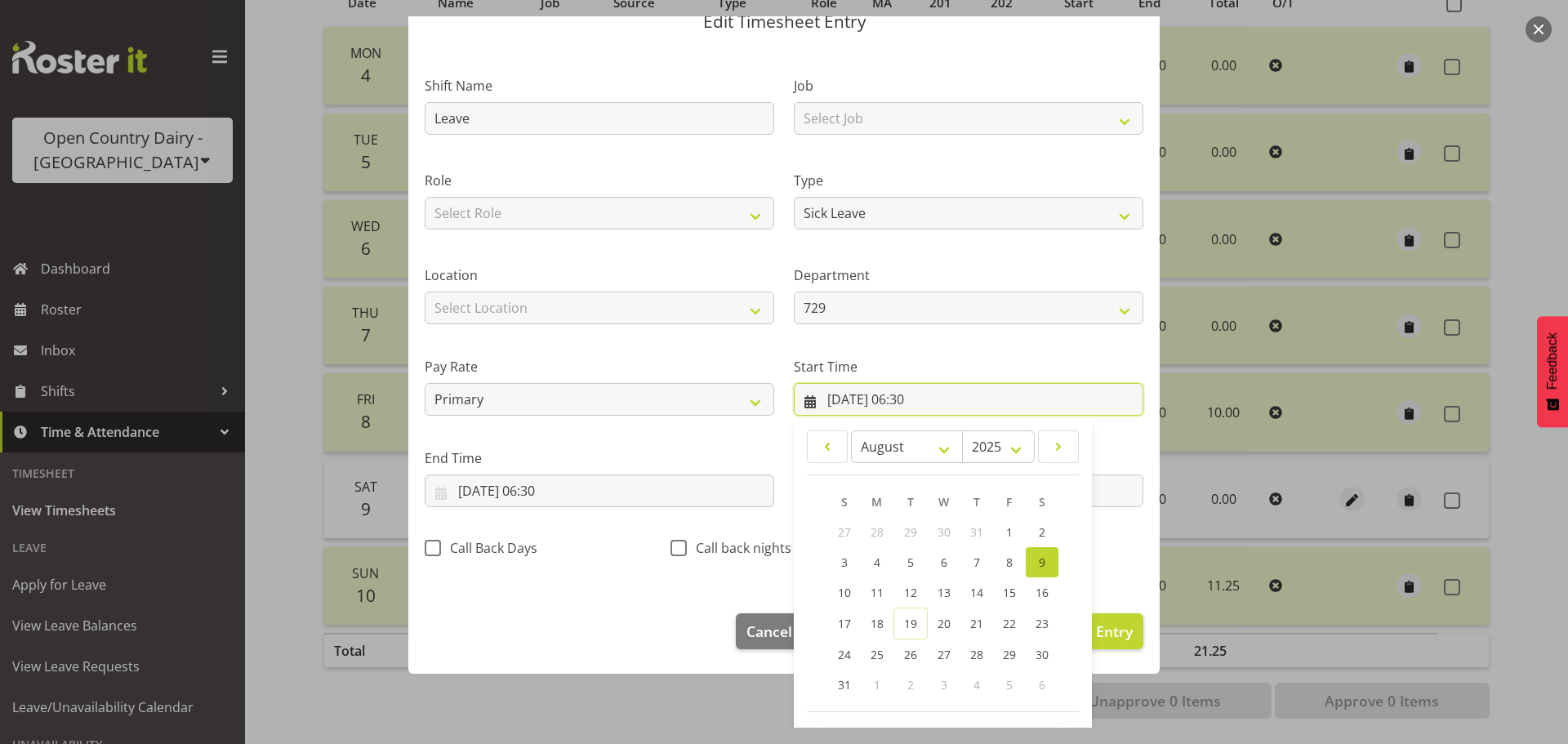
scroll to position [129, 0]
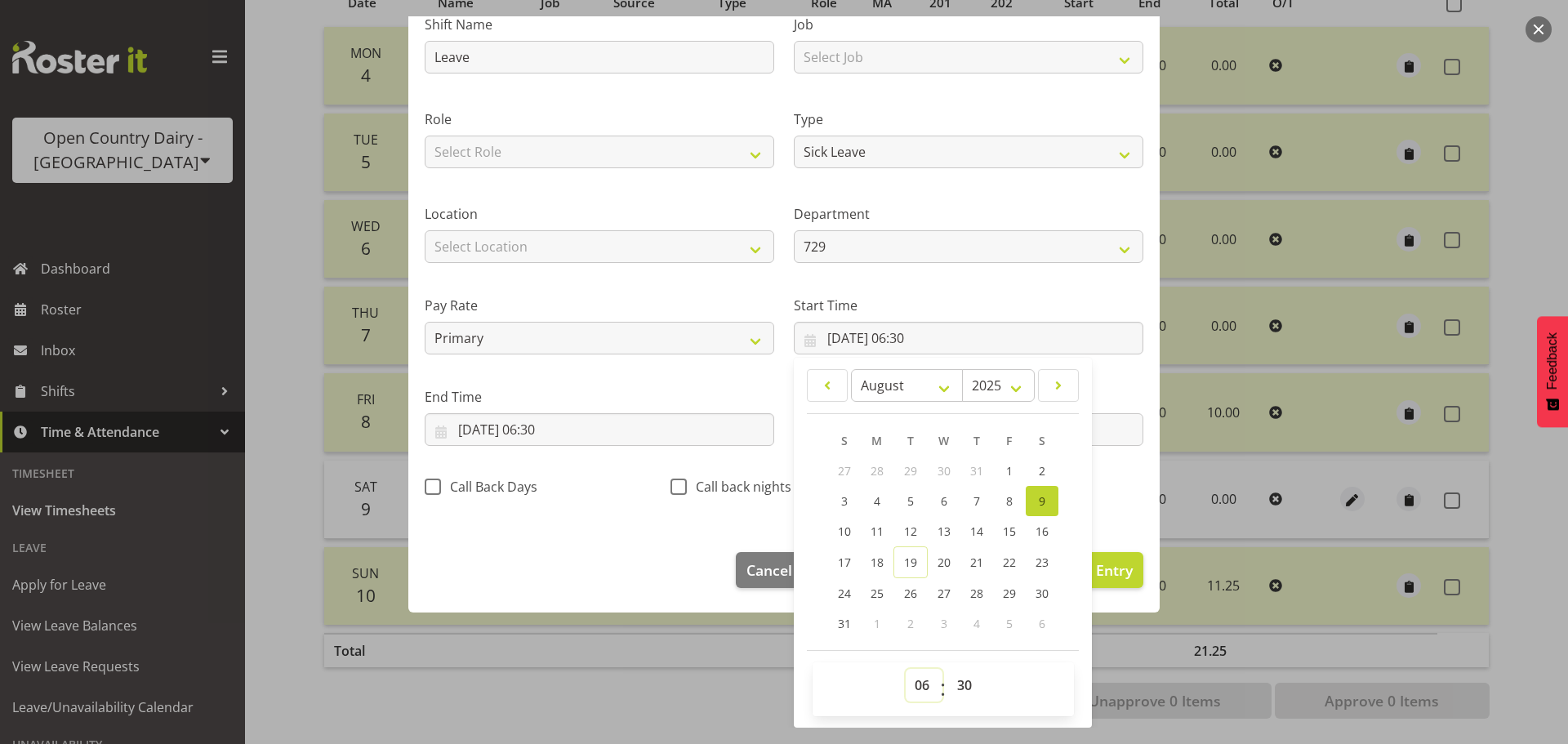
click at [920, 689] on select "00 01 02 03 04 05 06 07 08 09 10 11 12 13 14 15 16 17 18 19 20 21 22 23" at bounding box center [923, 685] width 37 height 33
click at [905, 669] on select "00 01 02 03 04 05 06 07 08 09 10 11 12 13 14 15 16 17 18 19 20 21 22 23" at bounding box center [923, 685] width 37 height 33
drag, startPoint x: 965, startPoint y: 685, endPoint x: 969, endPoint y: 673, distance: 12.6
click at [965, 685] on select "00 01 02 03 04 05 06 07 08 09 10 11 12 13 14 15 16 17 18 19 20 21 22 23 24 25 2…" at bounding box center [966, 685] width 37 height 33
click at [961, 684] on select "00 01 02 03 04 05 06 07 08 09 10 11 12 13 14 15 16 17 18 19 20 21 22 23 24 25 2…" at bounding box center [966, 685] width 37 height 33
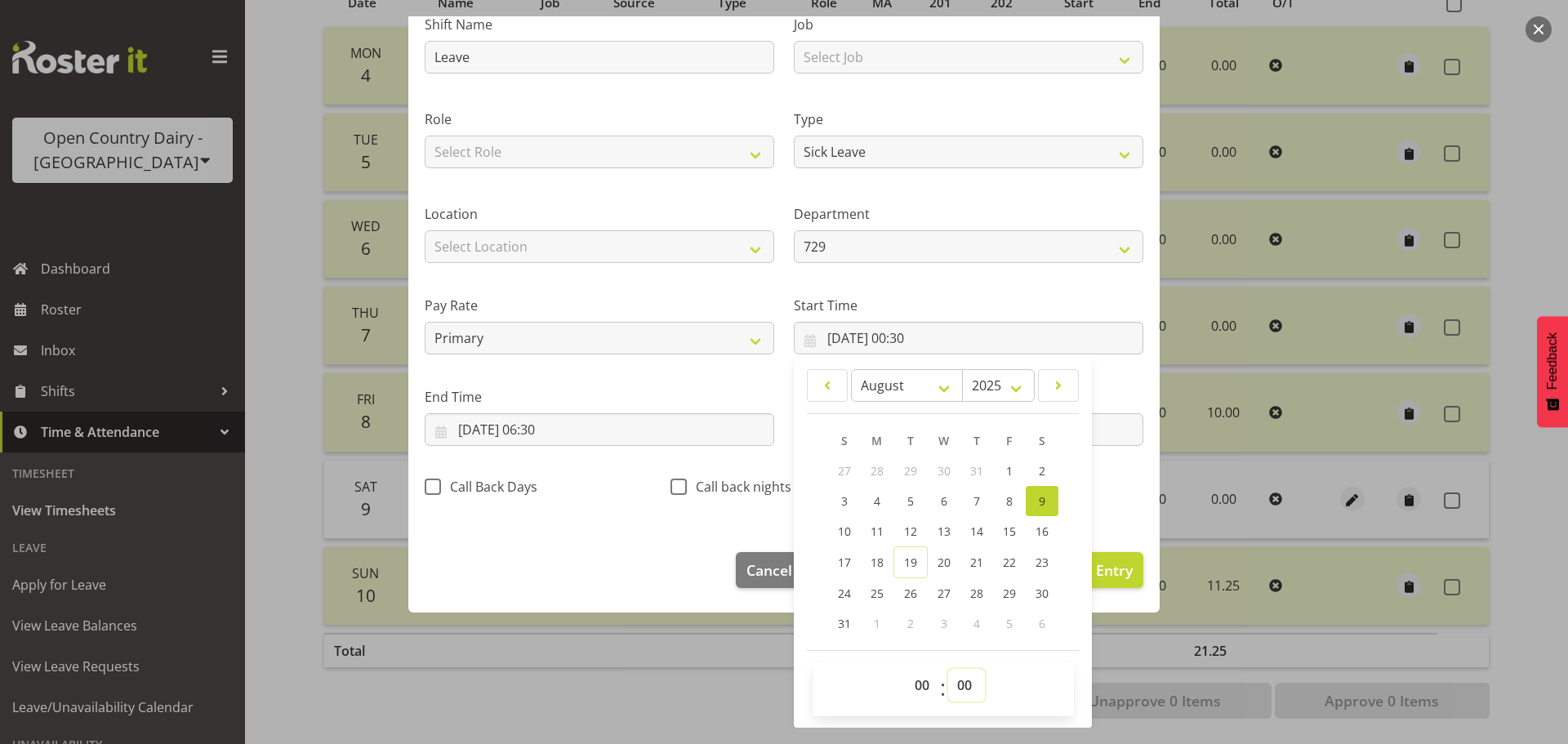
click at [948, 669] on select "00 01 02 03 04 05 06 07 08 09 10 11 12 13 14 15 16 17 18 19 20 21 22 23 24 25 2…" at bounding box center [966, 685] width 37 height 33
click at [564, 426] on input "09/08/2025, 06:30" at bounding box center [599, 430] width 350 height 33
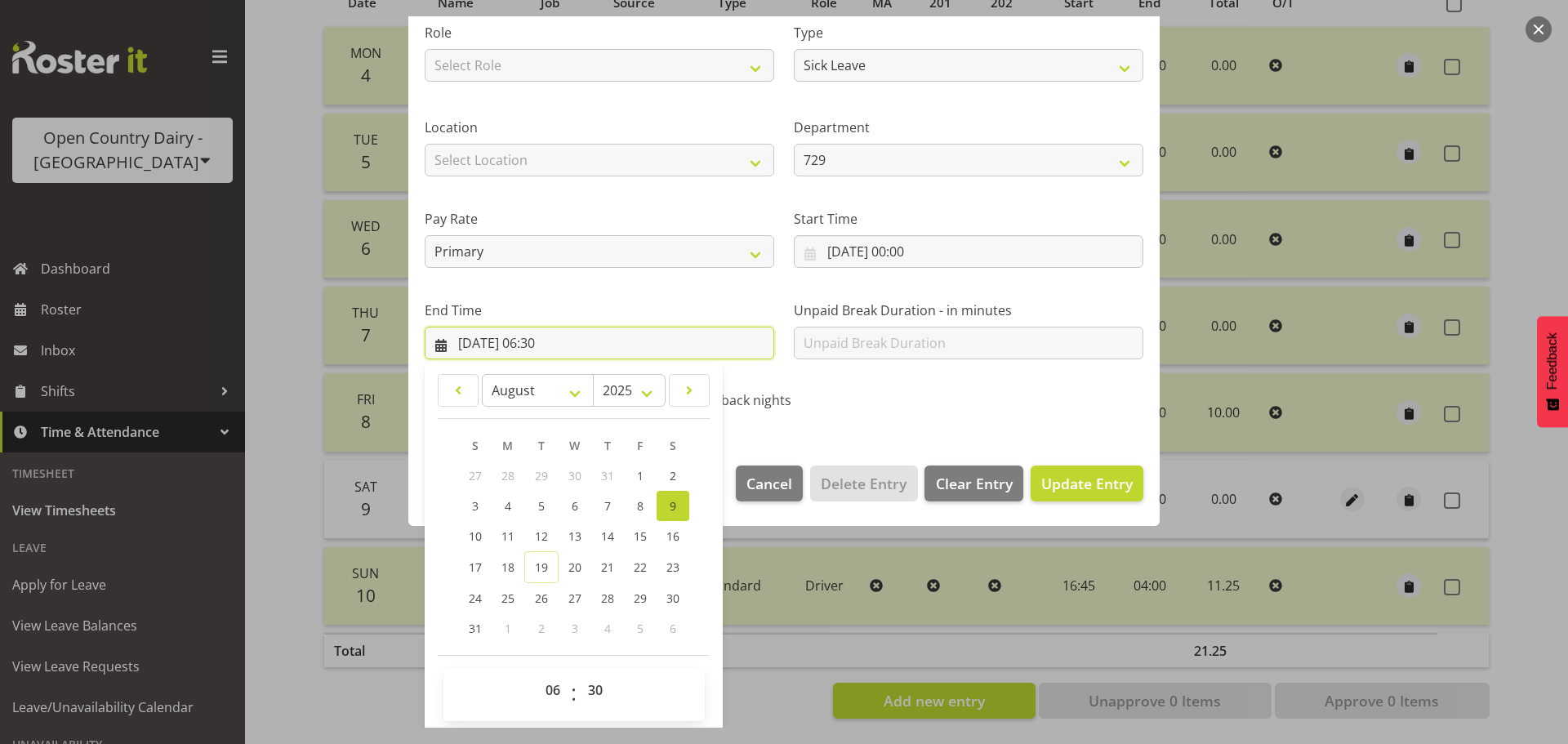
scroll to position [221, 0]
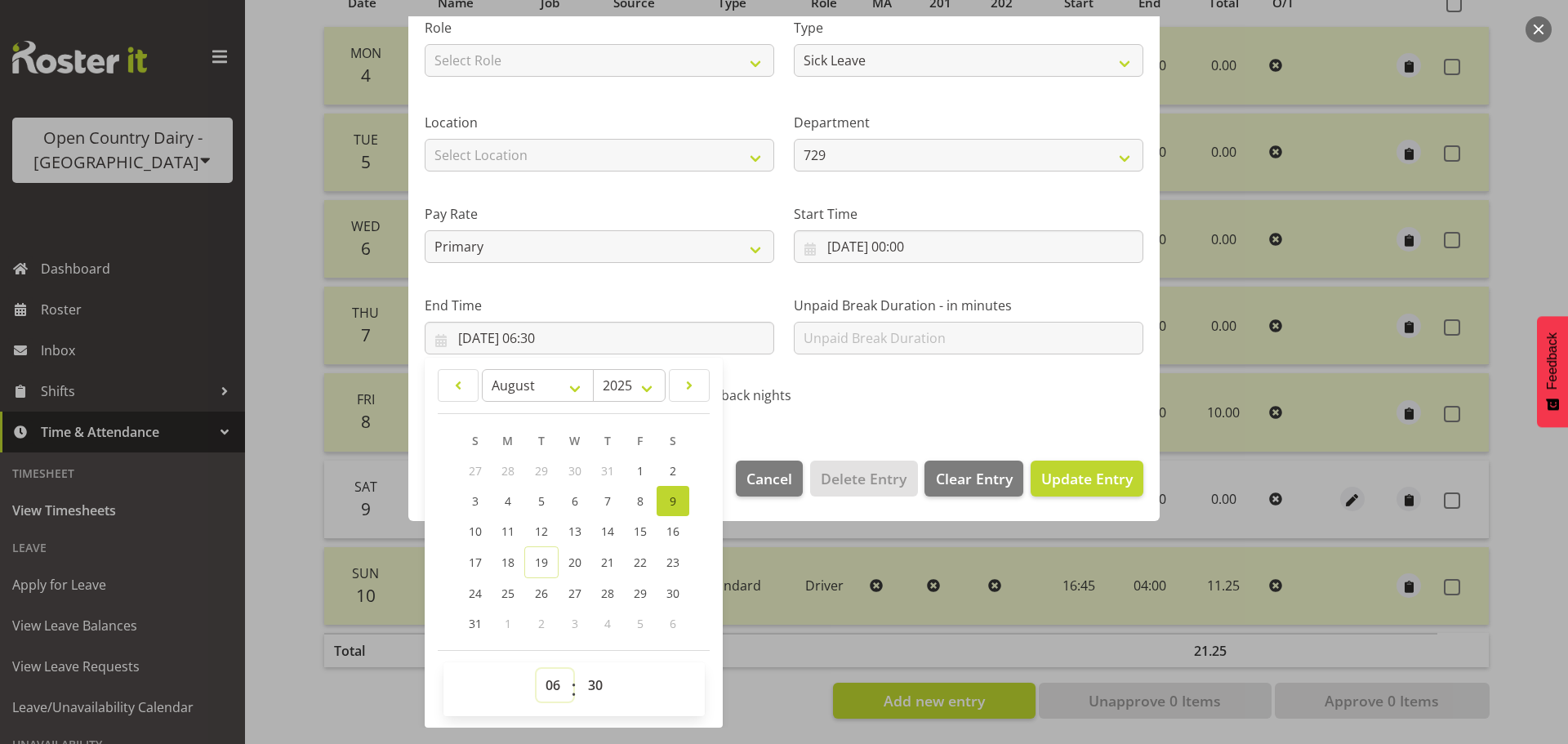
click at [550, 678] on select "00 01 02 03 04 05 06 07 08 09 10 11 12 13 14 15 16 17 18 19 20 21 22 23" at bounding box center [554, 685] width 37 height 33
click at [536, 669] on select "00 01 02 03 04 05 06 07 08 09 10 11 12 13 14 15 16 17 18 19 20 21 22 23" at bounding box center [554, 685] width 37 height 33
click at [599, 685] on select "00 01 02 03 04 05 06 07 08 09 10 11 12 13 14 15 16 17 18 19 20 21 22 23 24 25 2…" at bounding box center [596, 685] width 37 height 33
click at [579, 669] on select "00 01 02 03 04 05 06 07 08 09 10 11 12 13 14 15 16 17 18 19 20 21 22 23 24 25 2…" at bounding box center [596, 685] width 37 height 33
drag, startPoint x: 1093, startPoint y: 482, endPoint x: 1080, endPoint y: 467, distance: 19.8
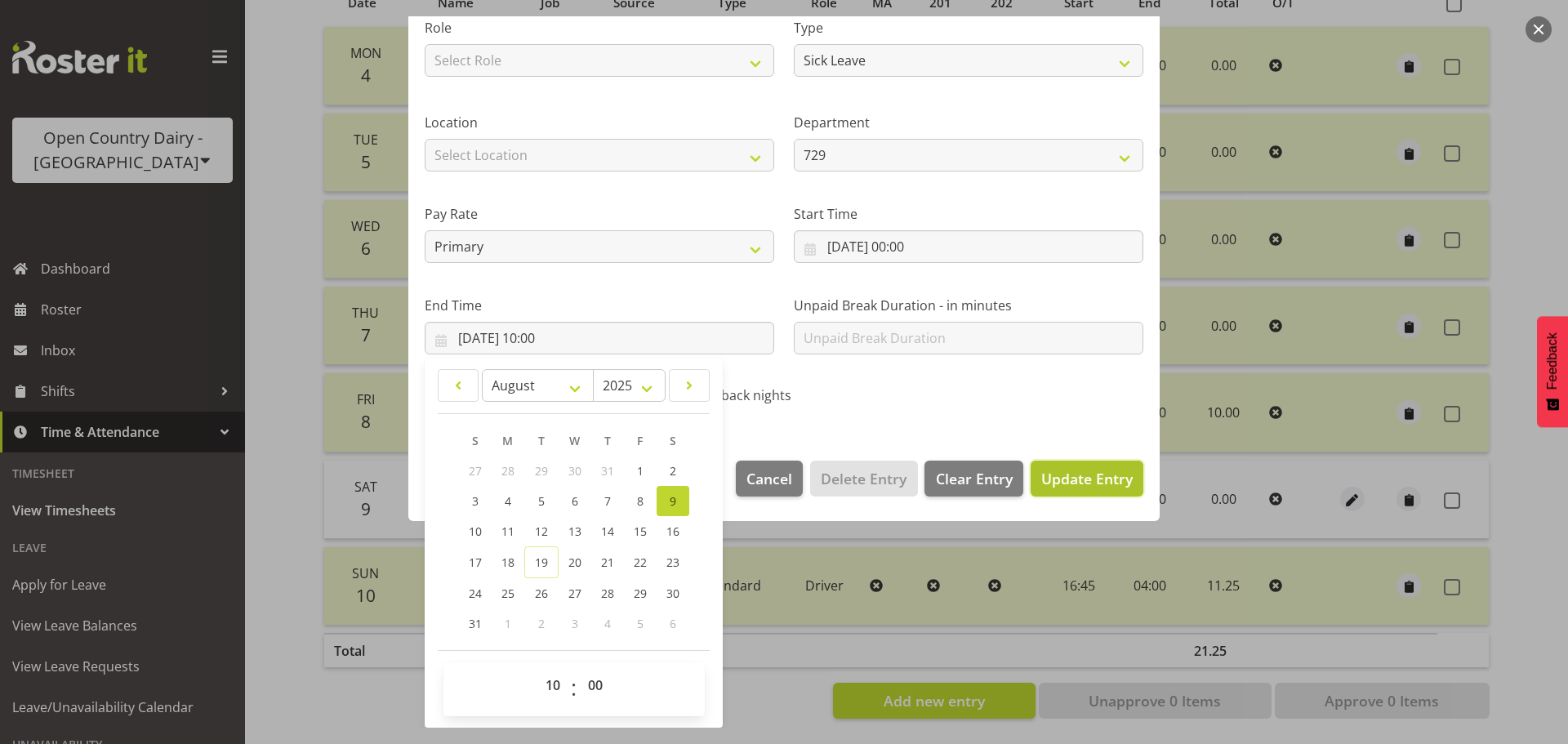
click at [1093, 481] on span "Update Entry" at bounding box center [1087, 478] width 92 height 20
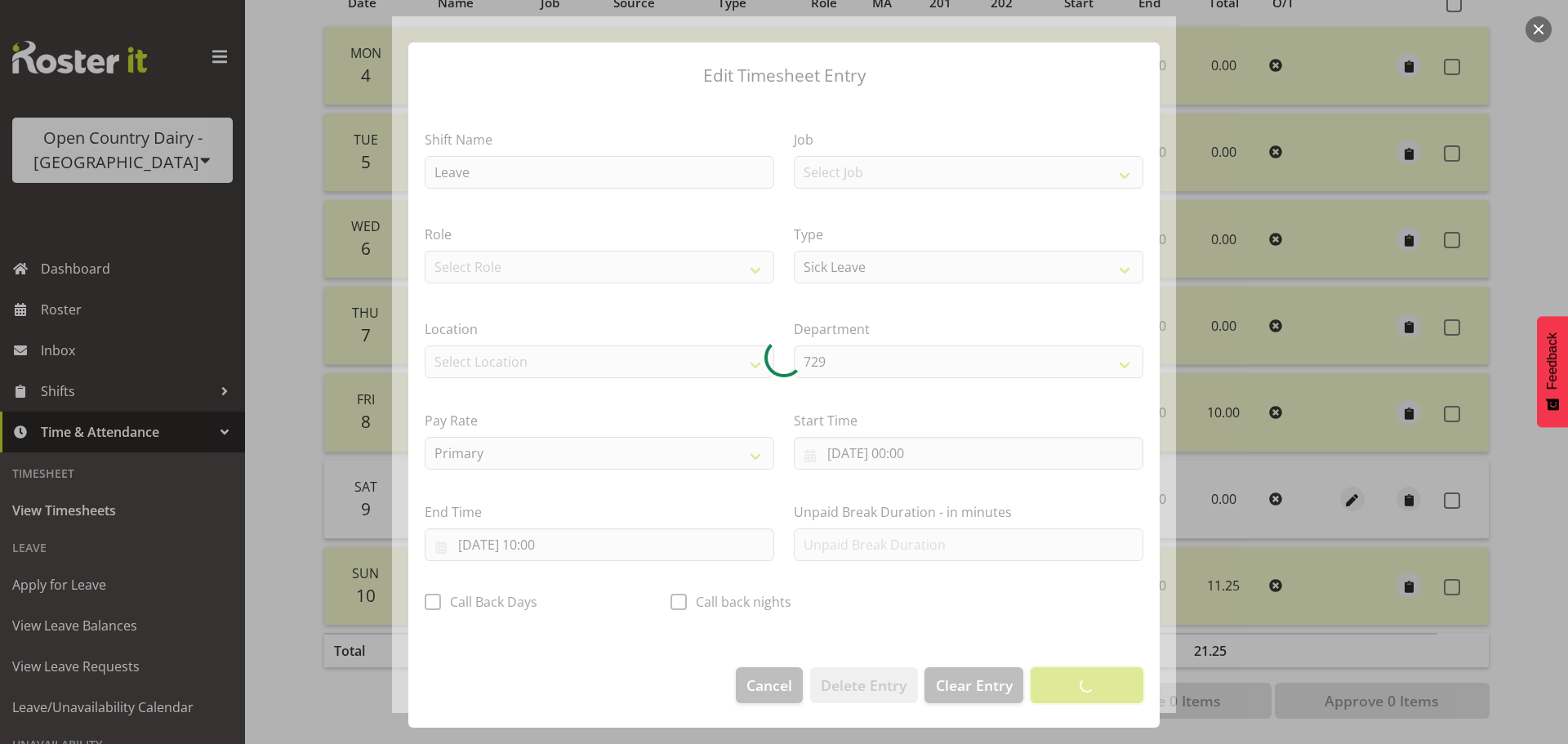
scroll to position [15, 0]
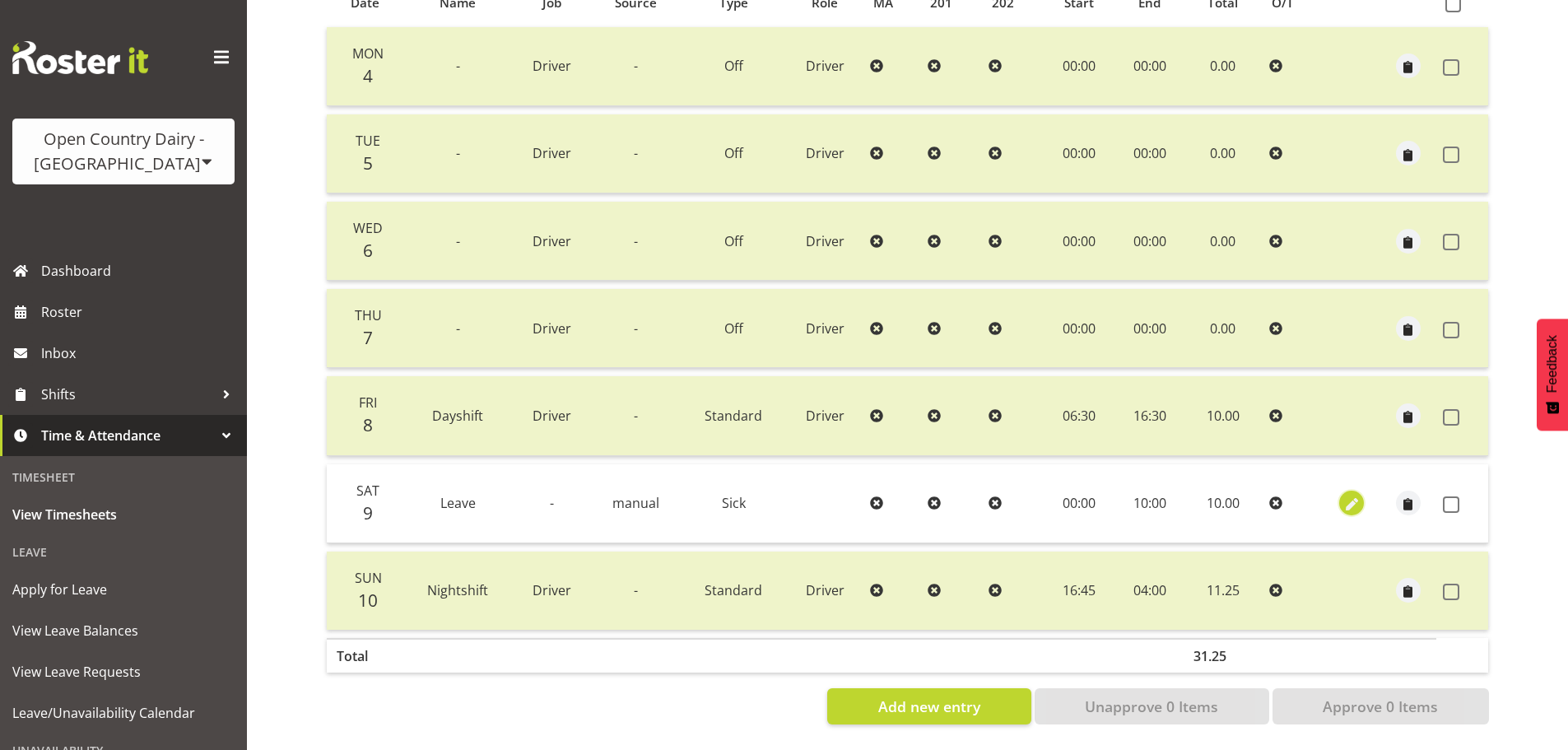
click at [1355, 496] on span "button" at bounding box center [1352, 505] width 19 height 19
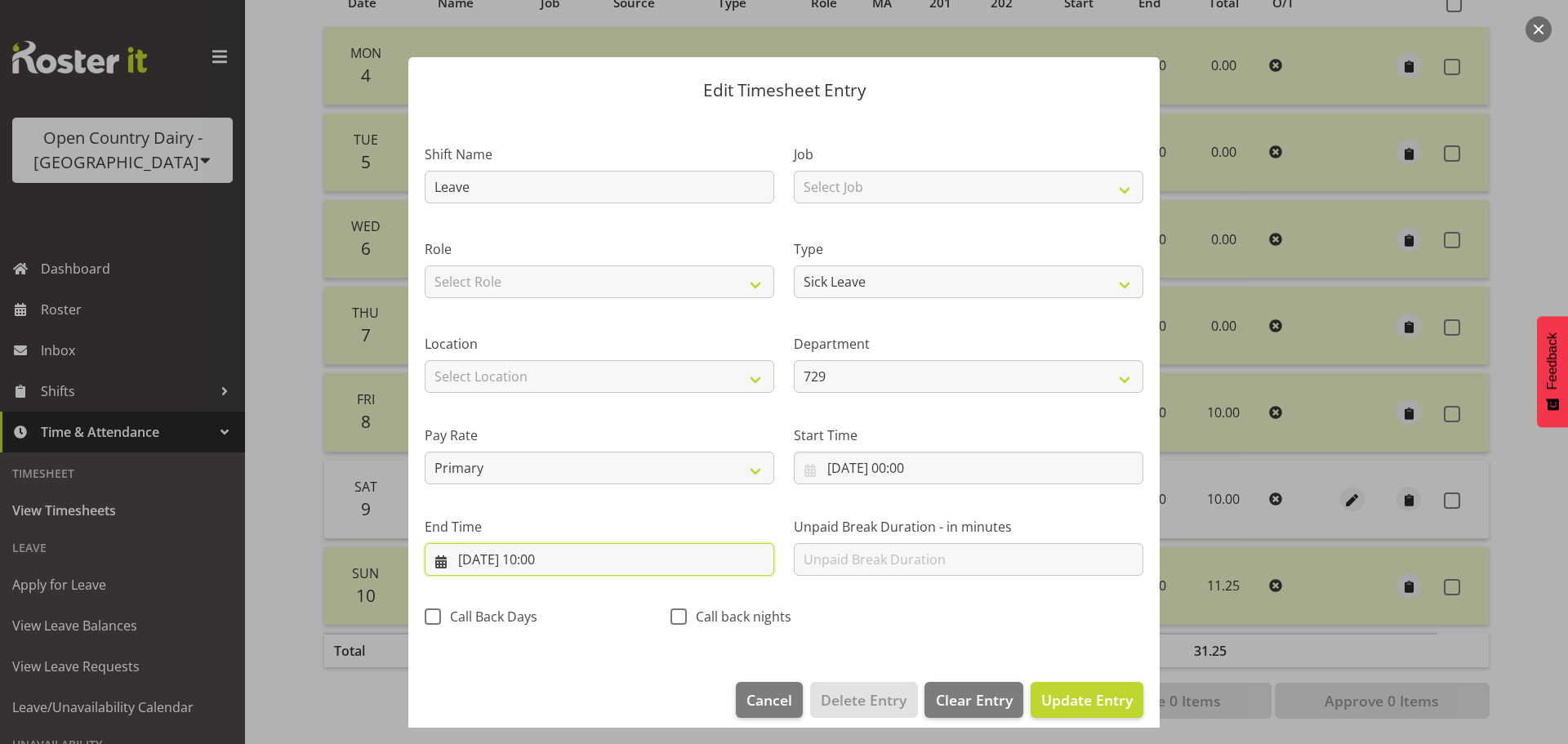
click at [571, 562] on input "09/08/2025, 10:00" at bounding box center [599, 559] width 350 height 33
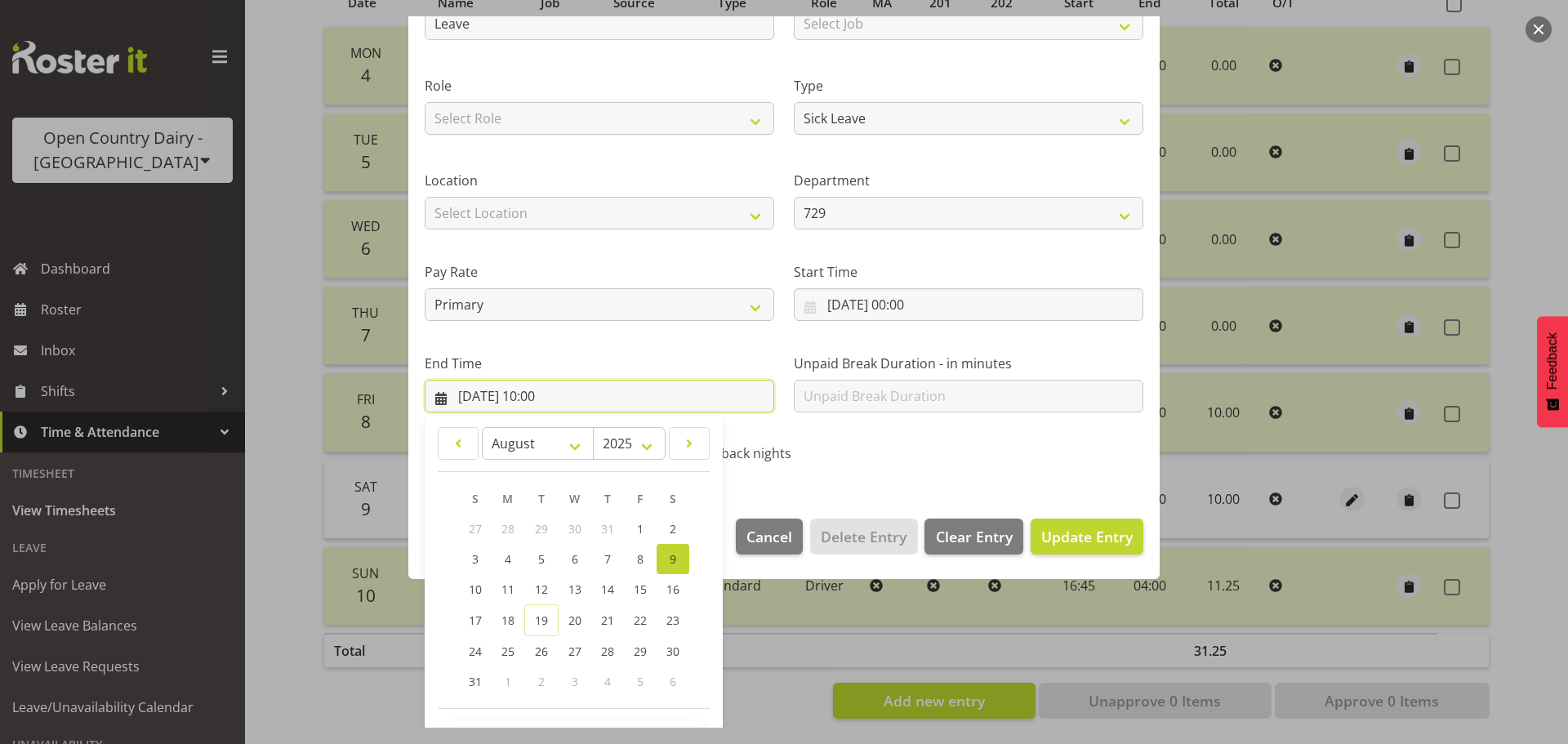
scroll to position [221, 0]
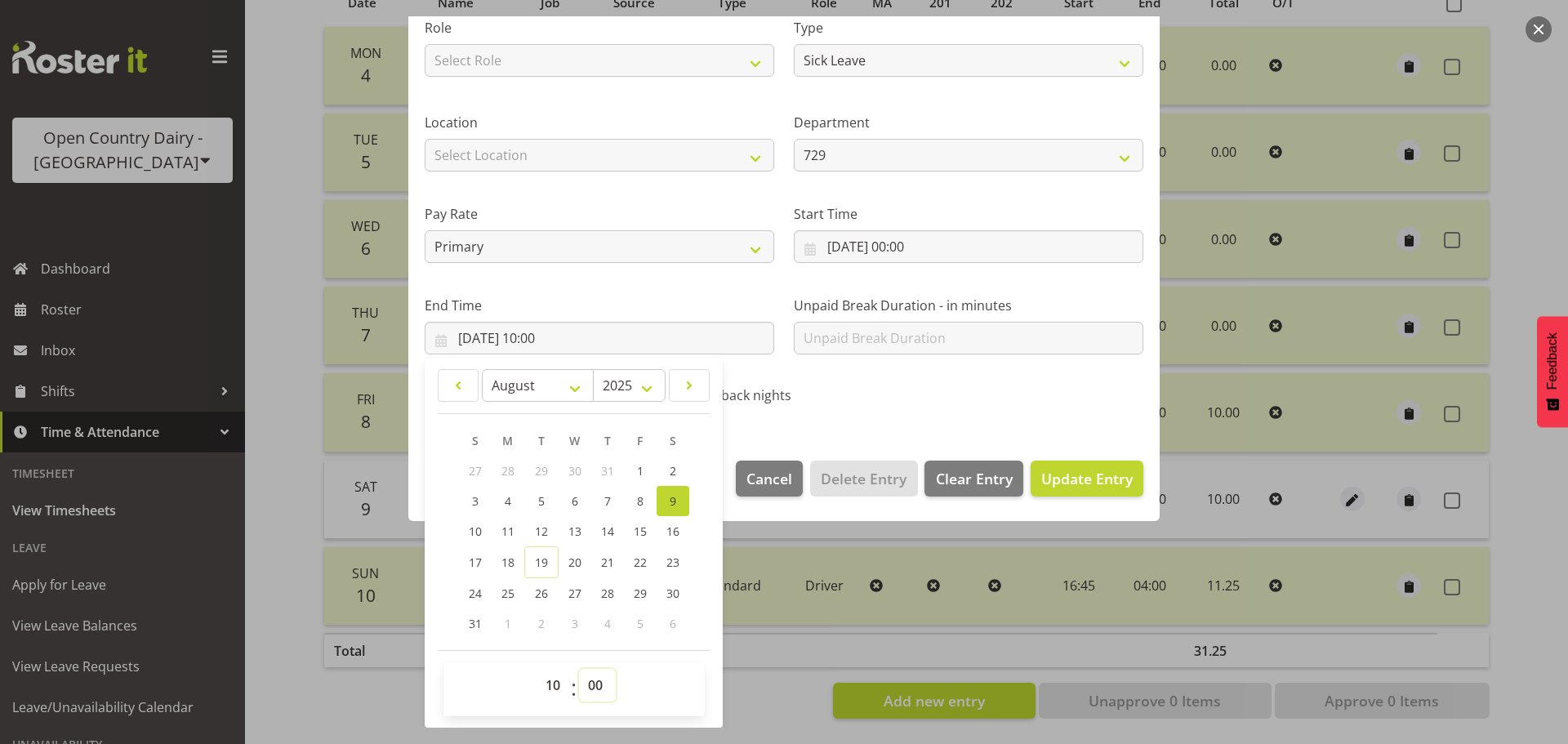
click at [595, 686] on select "00 01 02 03 04 05 06 07 08 09 10 11 12 13 14 15 16 17 18 19 20 21 22 23 24 25 2…" at bounding box center [596, 685] width 37 height 33
click at [579, 669] on select "00 01 02 03 04 05 06 07 08 09 10 11 12 13 14 15 16 17 18 19 20 21 22 23 24 25 2…" at bounding box center [596, 685] width 37 height 33
click at [1092, 476] on span "Update Entry" at bounding box center [1087, 478] width 92 height 20
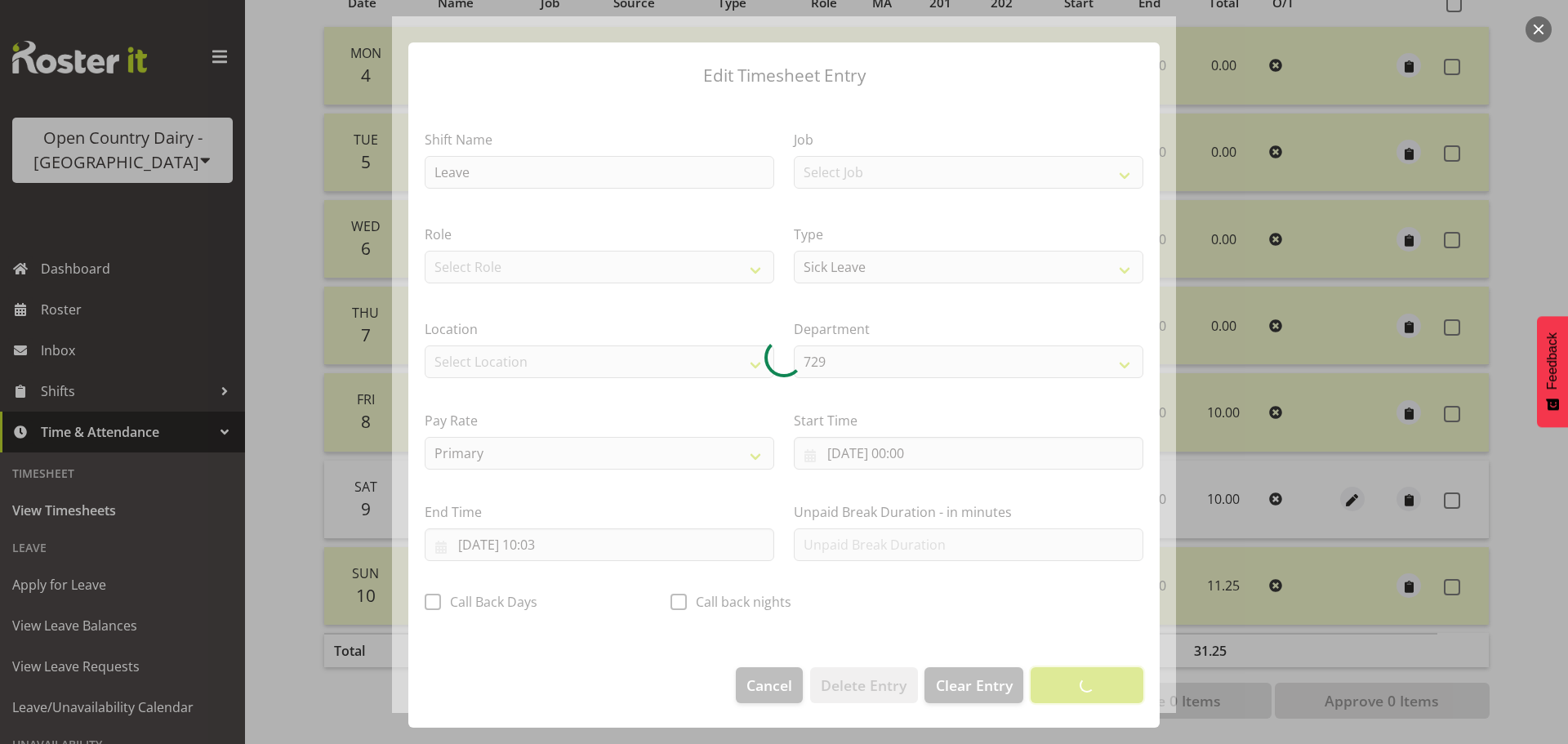
scroll to position [15, 0]
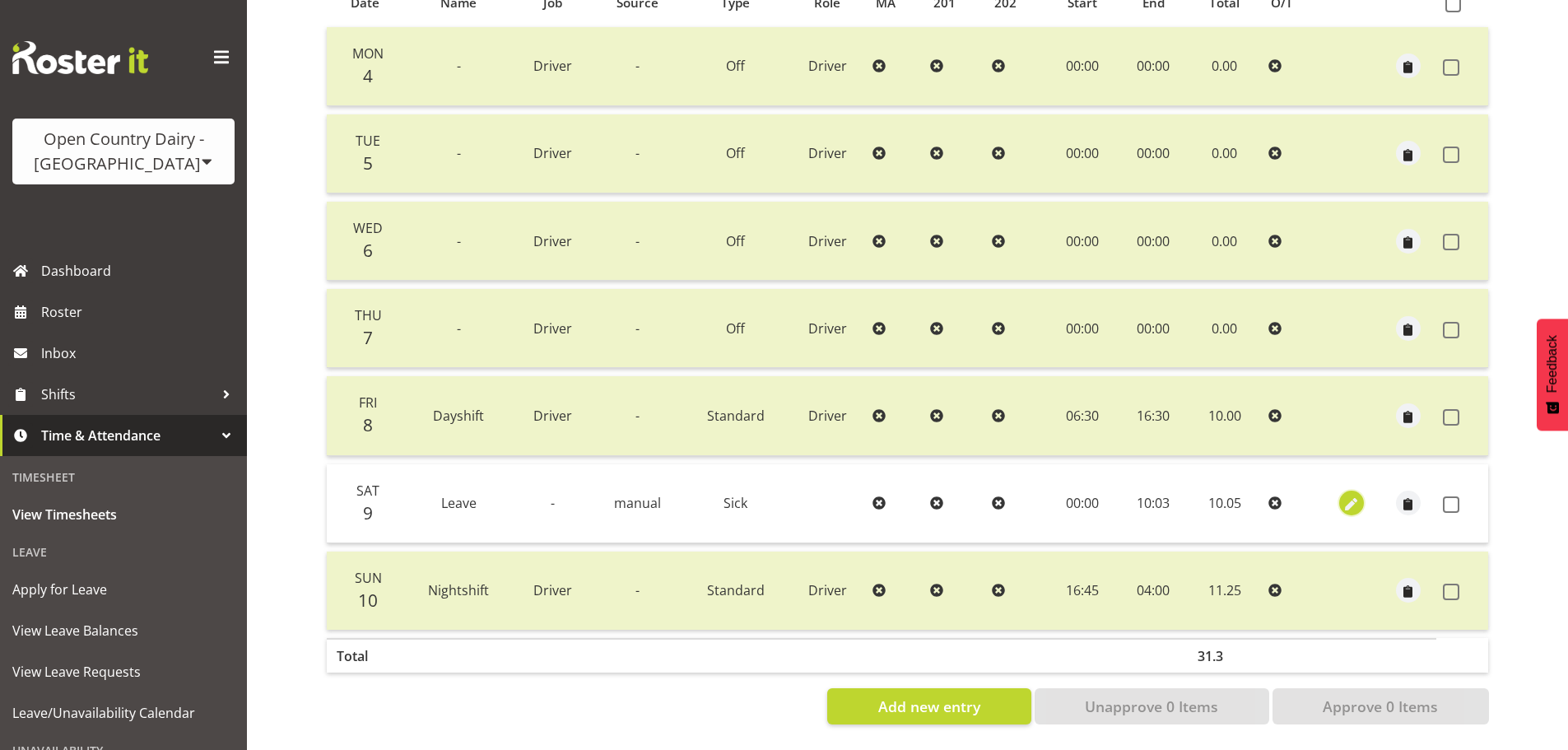
click at [1348, 496] on span "button" at bounding box center [1351, 505] width 19 height 19
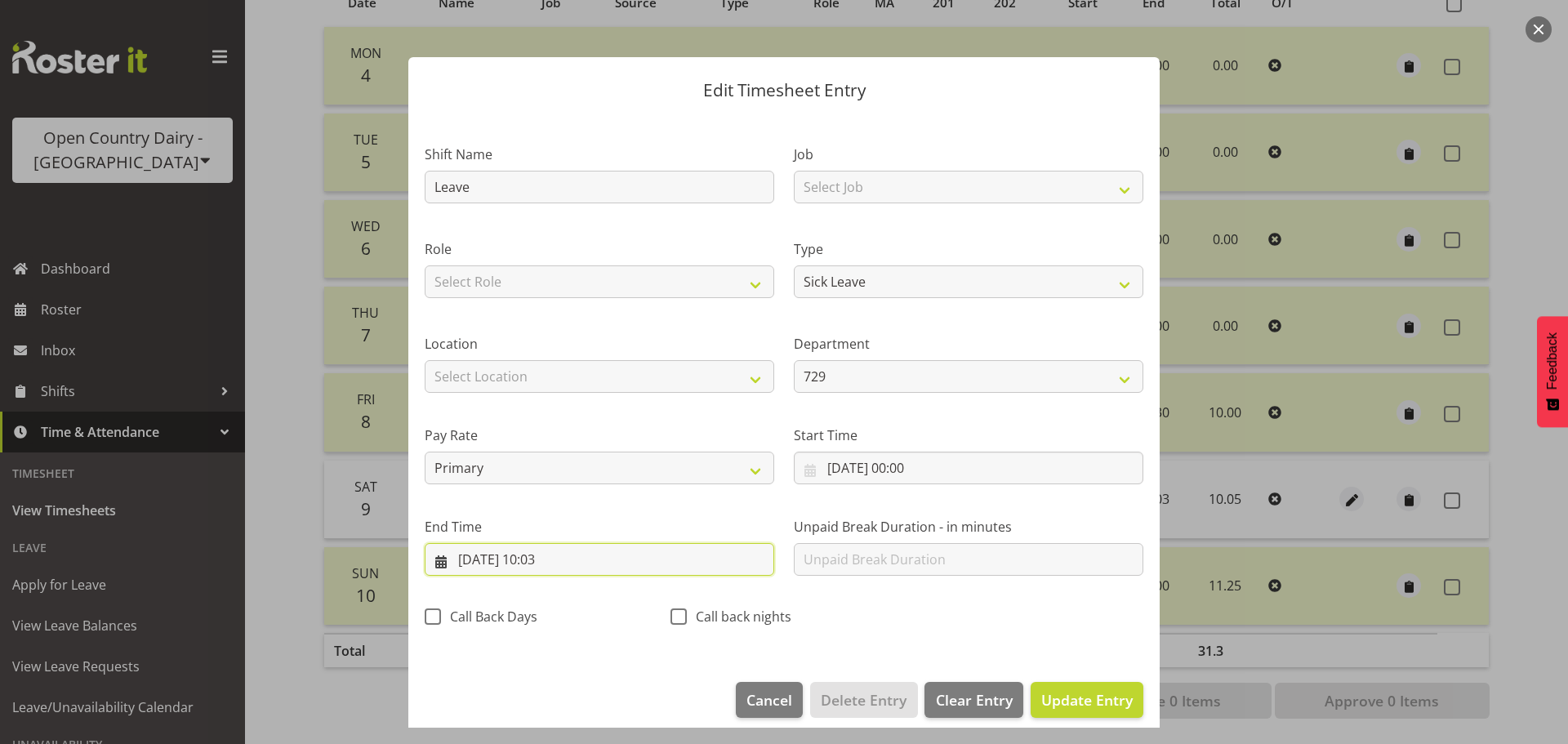
click at [569, 563] on input "09/08/2025, 10:03" at bounding box center [599, 559] width 350 height 33
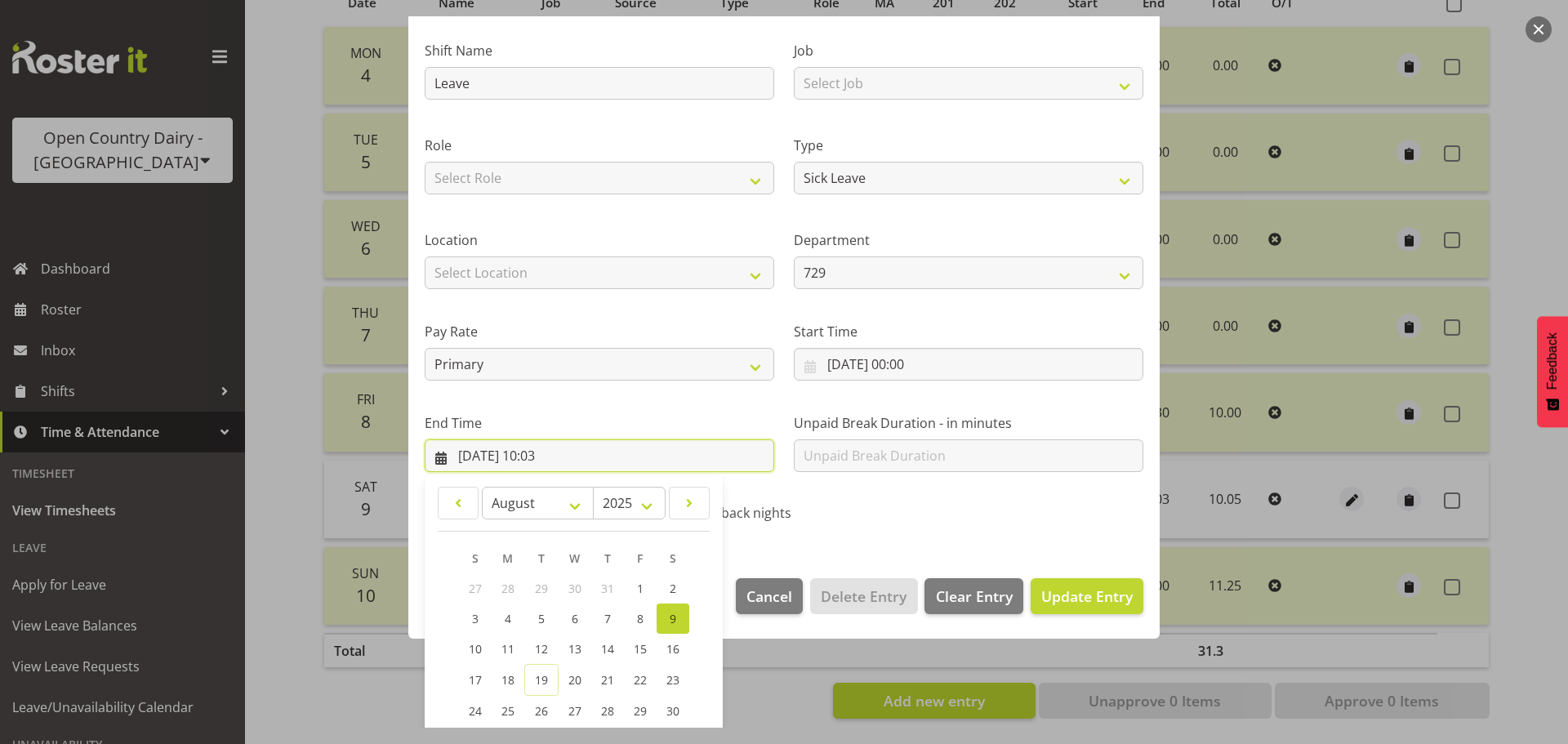
scroll to position [221, 0]
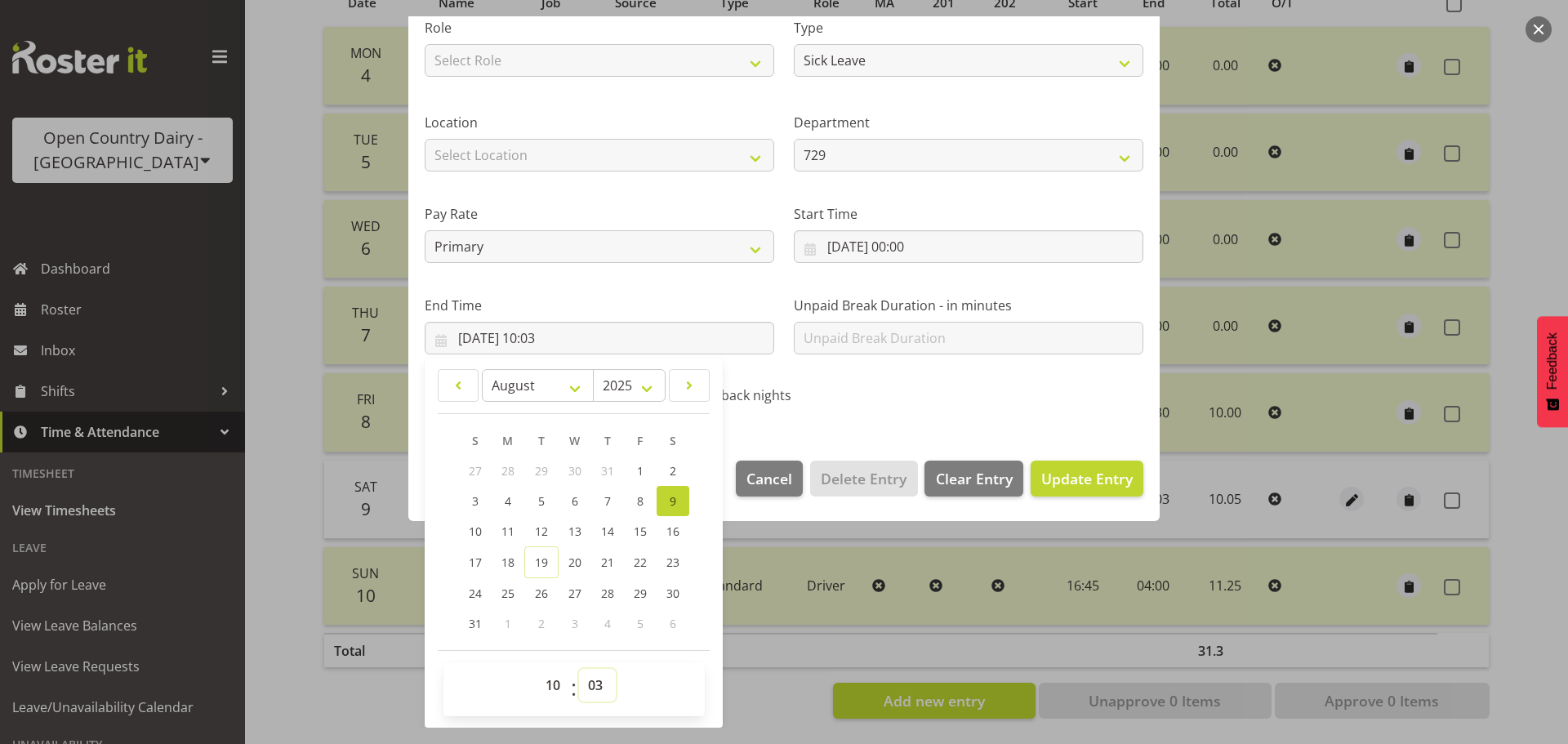
click at [596, 677] on select "00 01 02 03 04 05 06 07 08 09 10 11 12 13 14 15 16 17 18 19 20 21 22 23 24 25 2…" at bounding box center [596, 685] width 37 height 33
click at [579, 669] on select "00 01 02 03 04 05 06 07 08 09 10 11 12 13 14 15 16 17 18 19 20 21 22 23 24 25 2…" at bounding box center [596, 685] width 37 height 33
click at [1094, 482] on span "Update Entry" at bounding box center [1087, 478] width 92 height 20
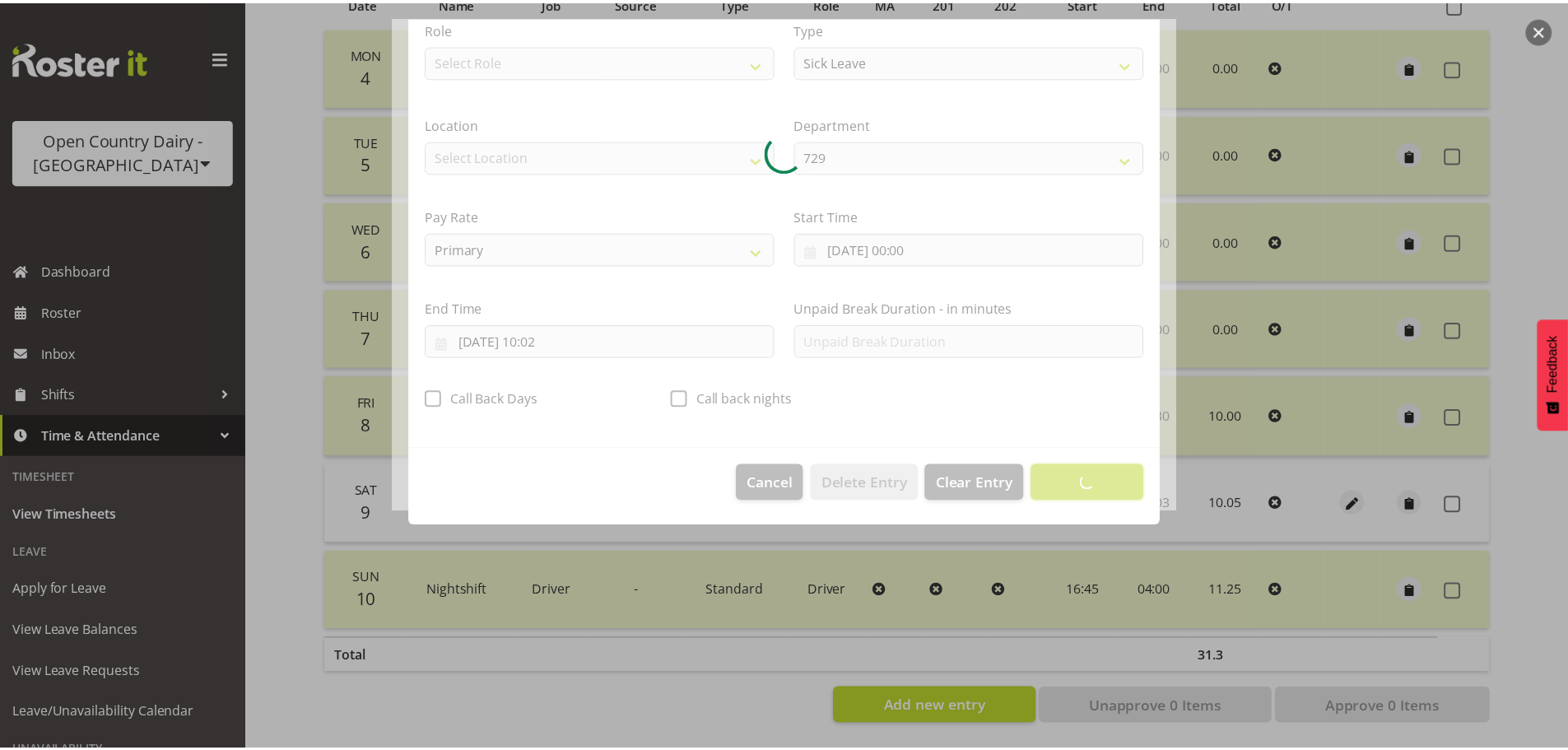
scroll to position [15, 0]
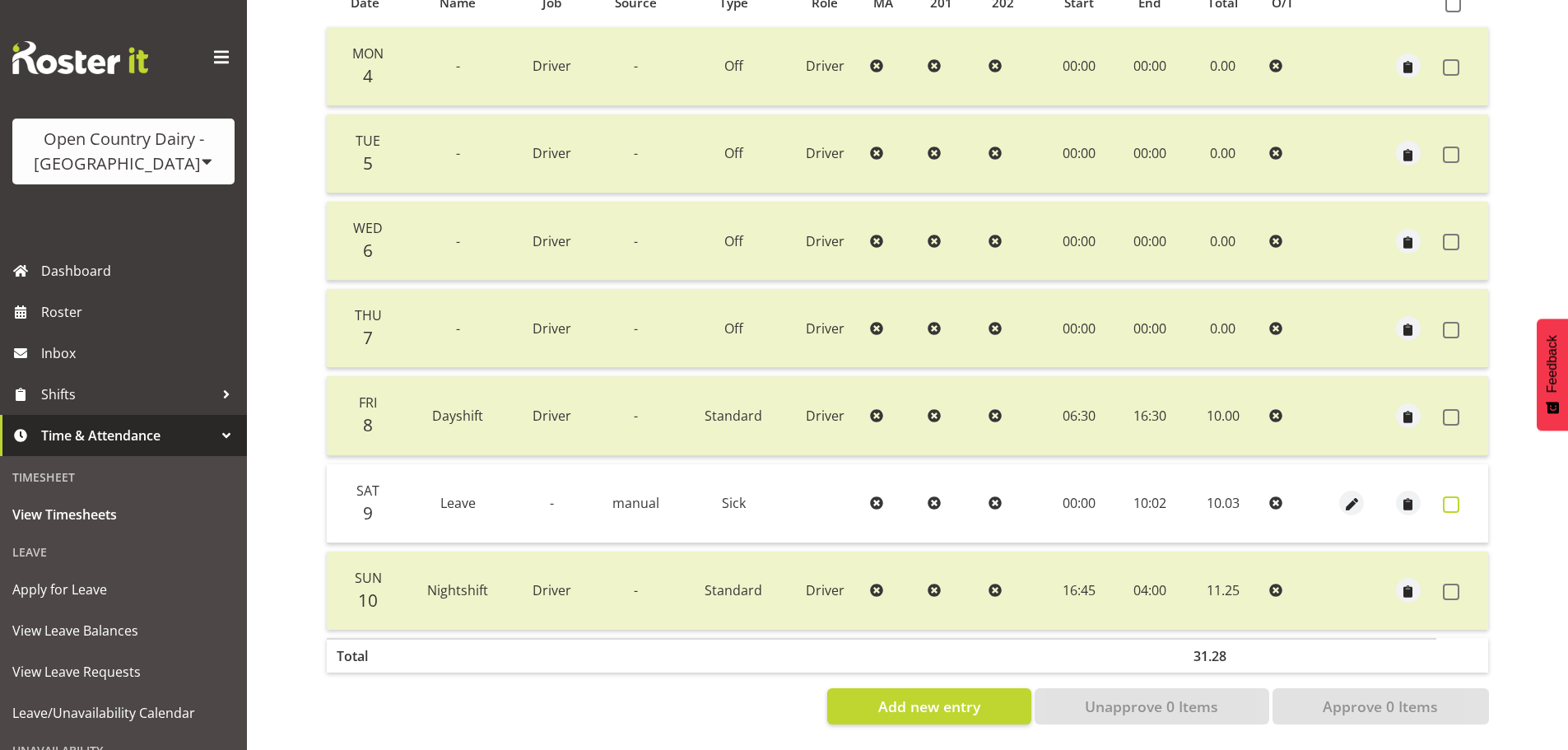
click at [1454, 497] on span at bounding box center [1451, 504] width 16 height 16
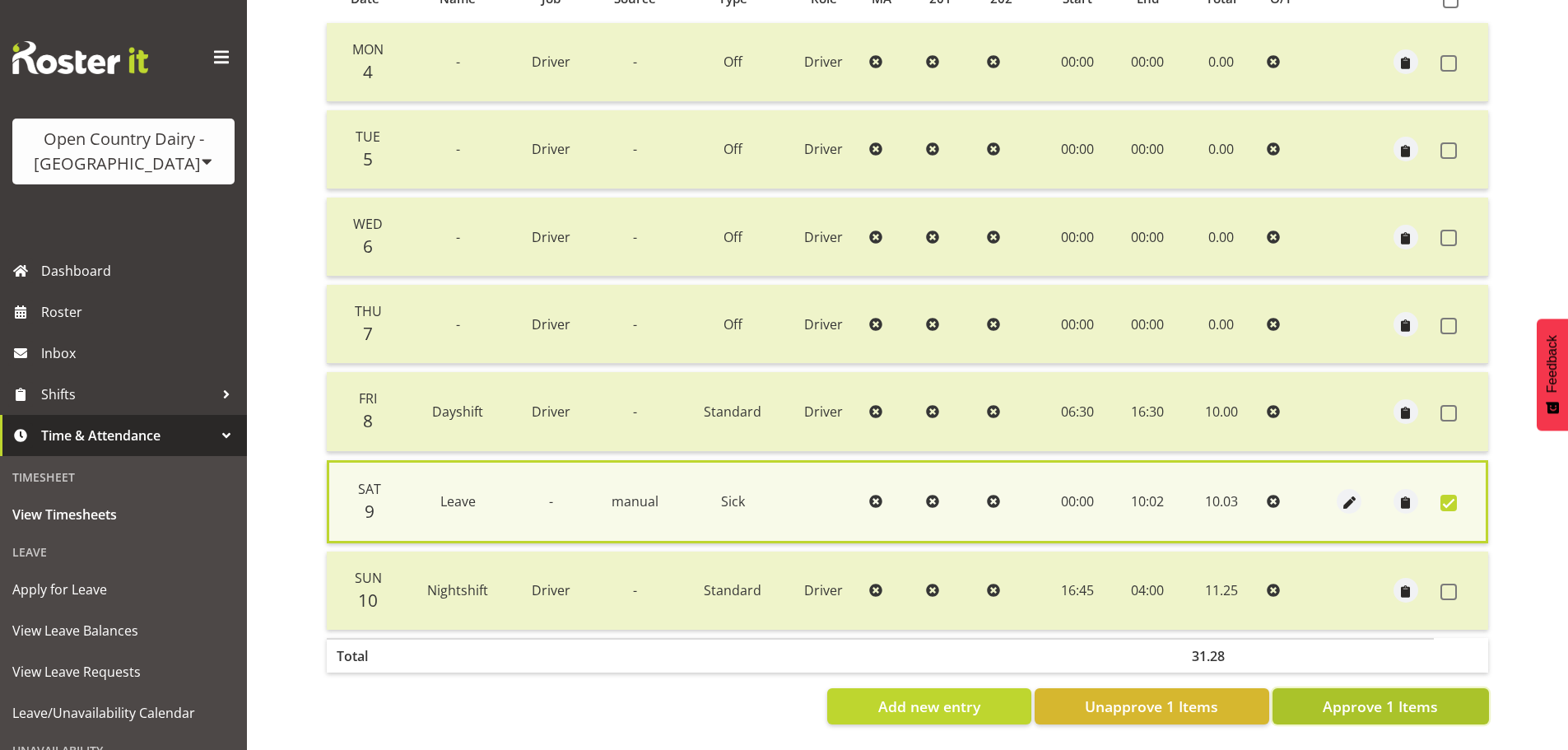
click at [1397, 704] on span "Approve 1 Items" at bounding box center [1381, 706] width 115 height 22
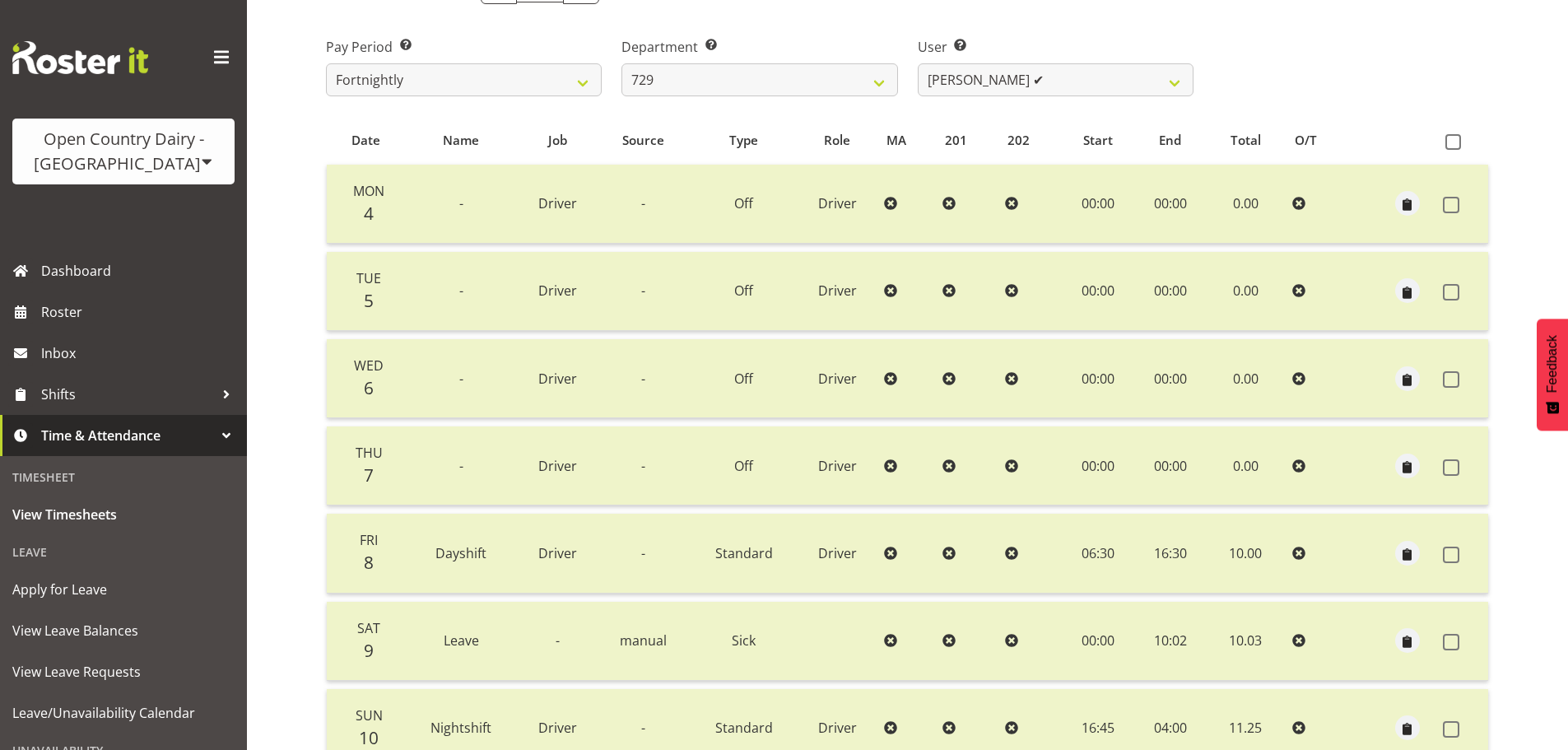
scroll to position [231, 0]
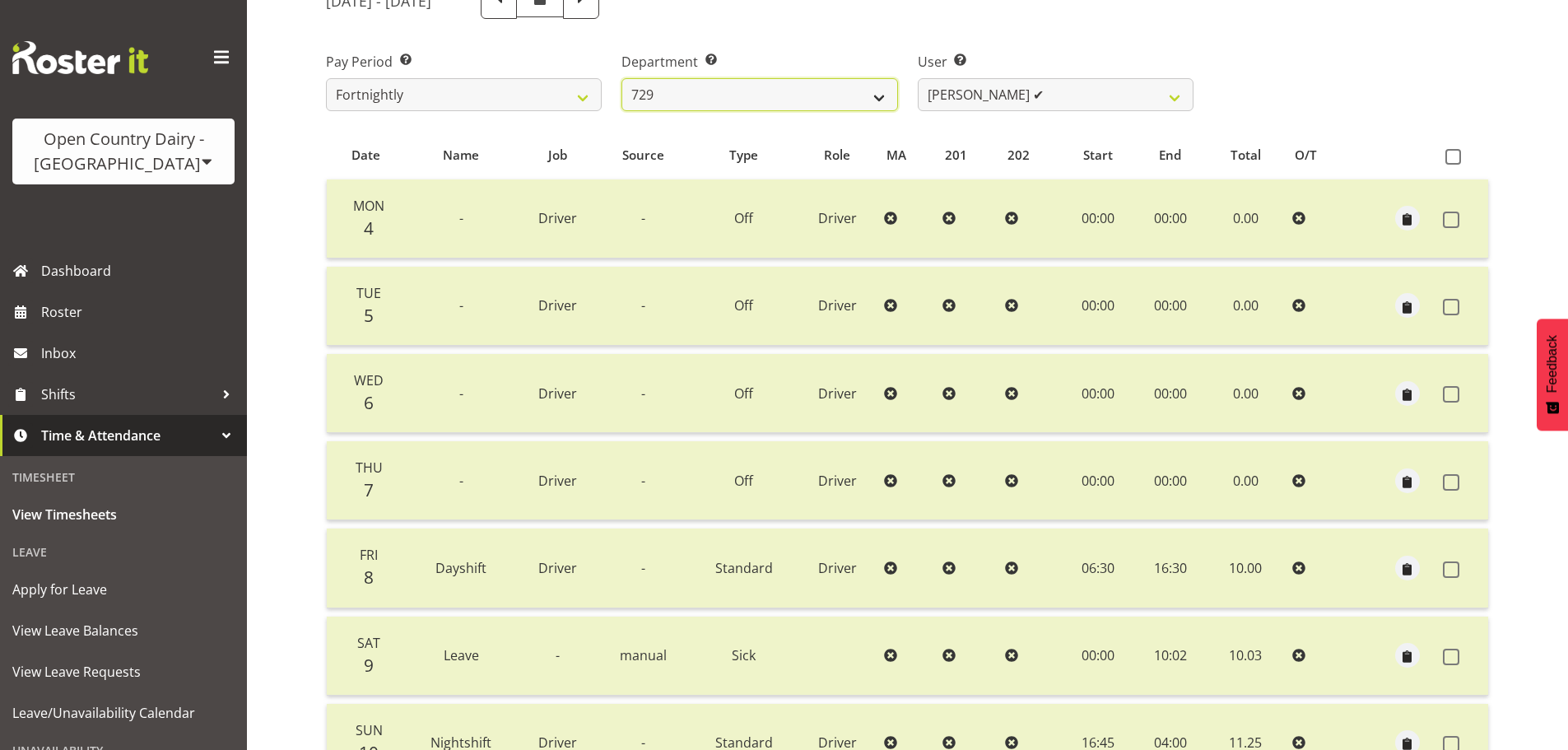
click at [755, 105] on select "701 702 703 704 705 706 707 708 709 710 711 712 713 714 715 716 717 718 719 720" at bounding box center [759, 95] width 276 height 33
click at [621, 78] on select "701 702 703 704 705 706 707 708 709 710 711 712 713 714 715 716 717 718 719 720" at bounding box center [759, 95] width 276 height 33
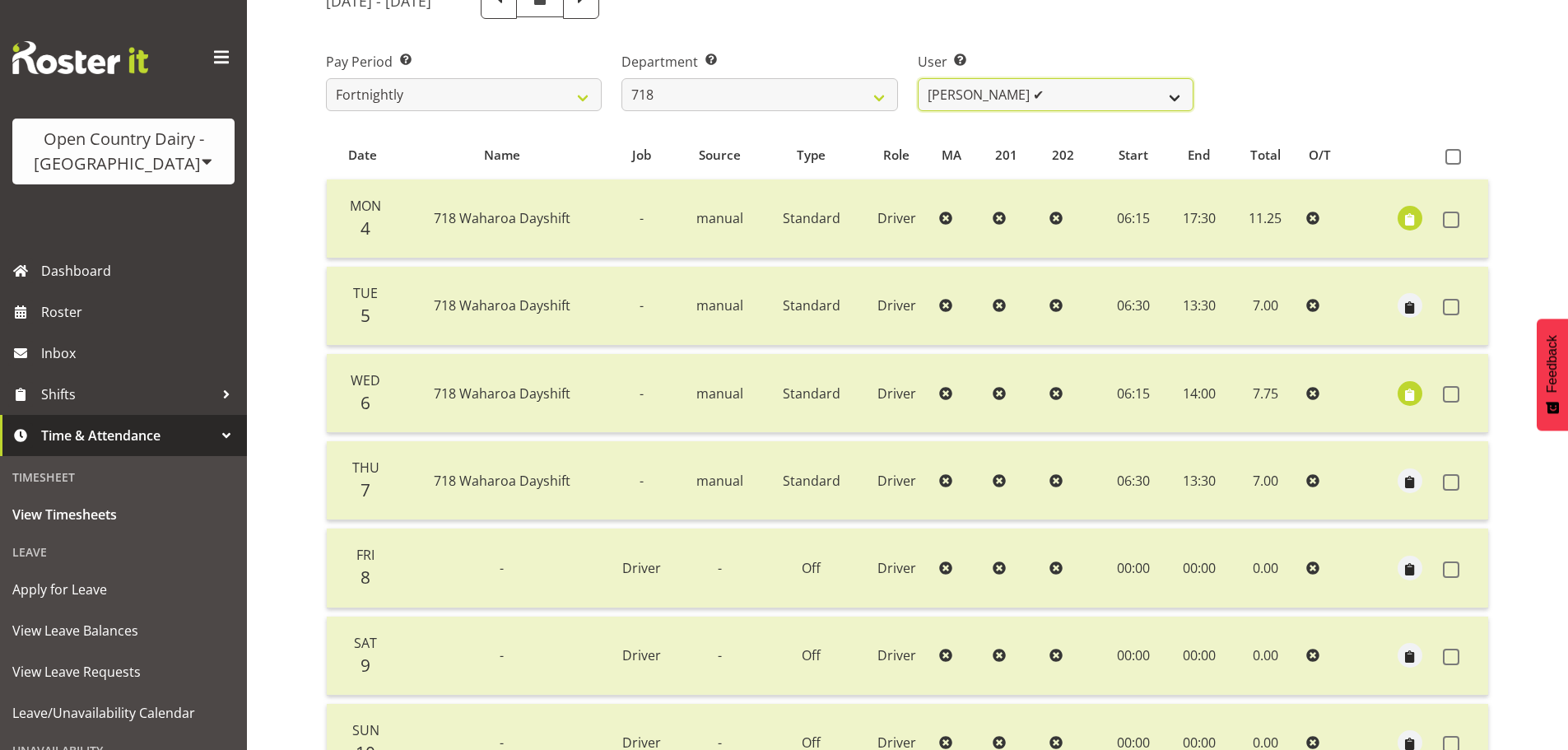
click at [1061, 103] on select "Graeme Raupi ✔ Jimmy Boult ✔ Linsay Bourne ✔ Tony Fielding ✔" at bounding box center [1056, 95] width 276 height 33
click at [918, 78] on select "Graeme Raupi ✔ Jimmy Boult ✔ Linsay Bourne ✔ Tony Fielding ✔" at bounding box center [1056, 95] width 276 height 33
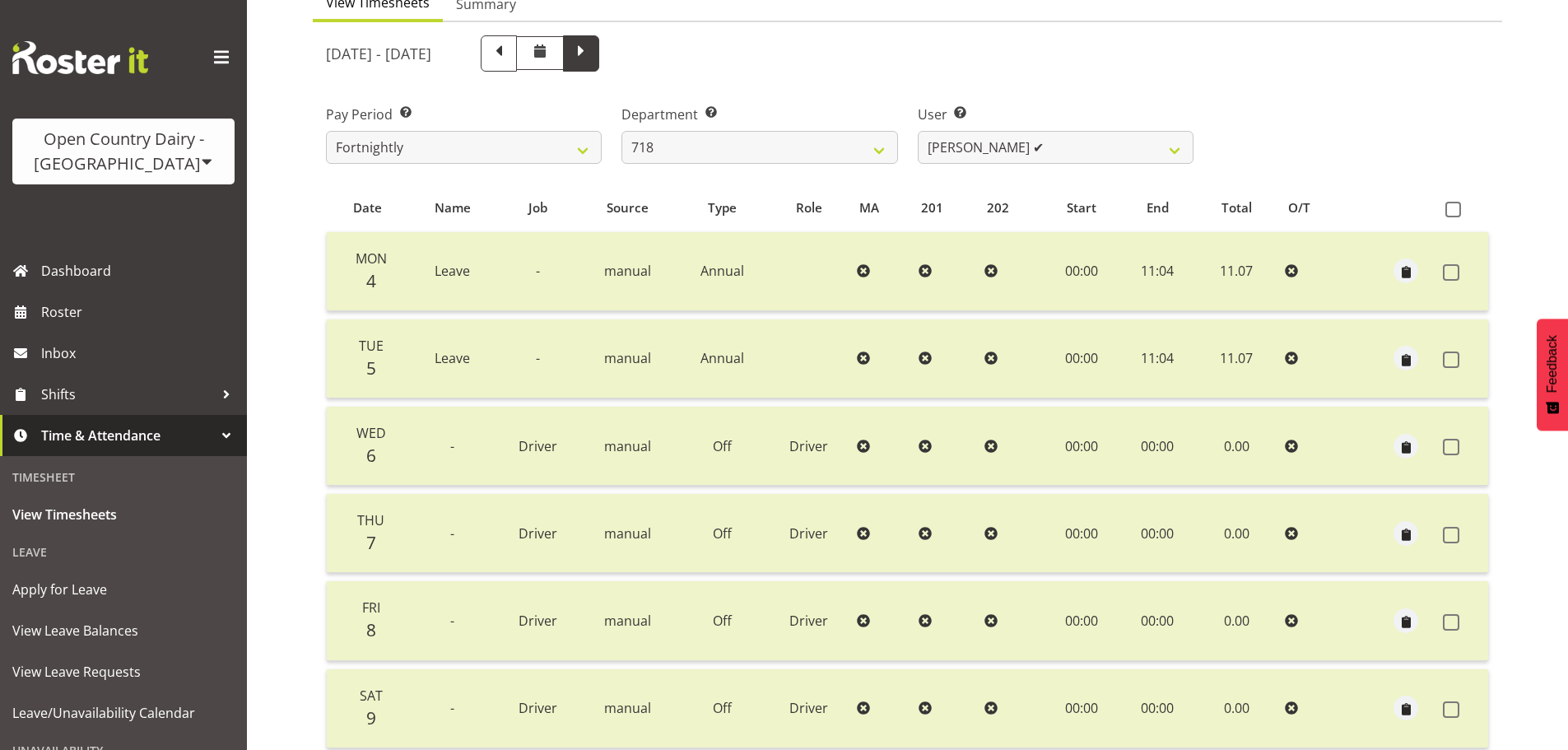
scroll to position [148, 0]
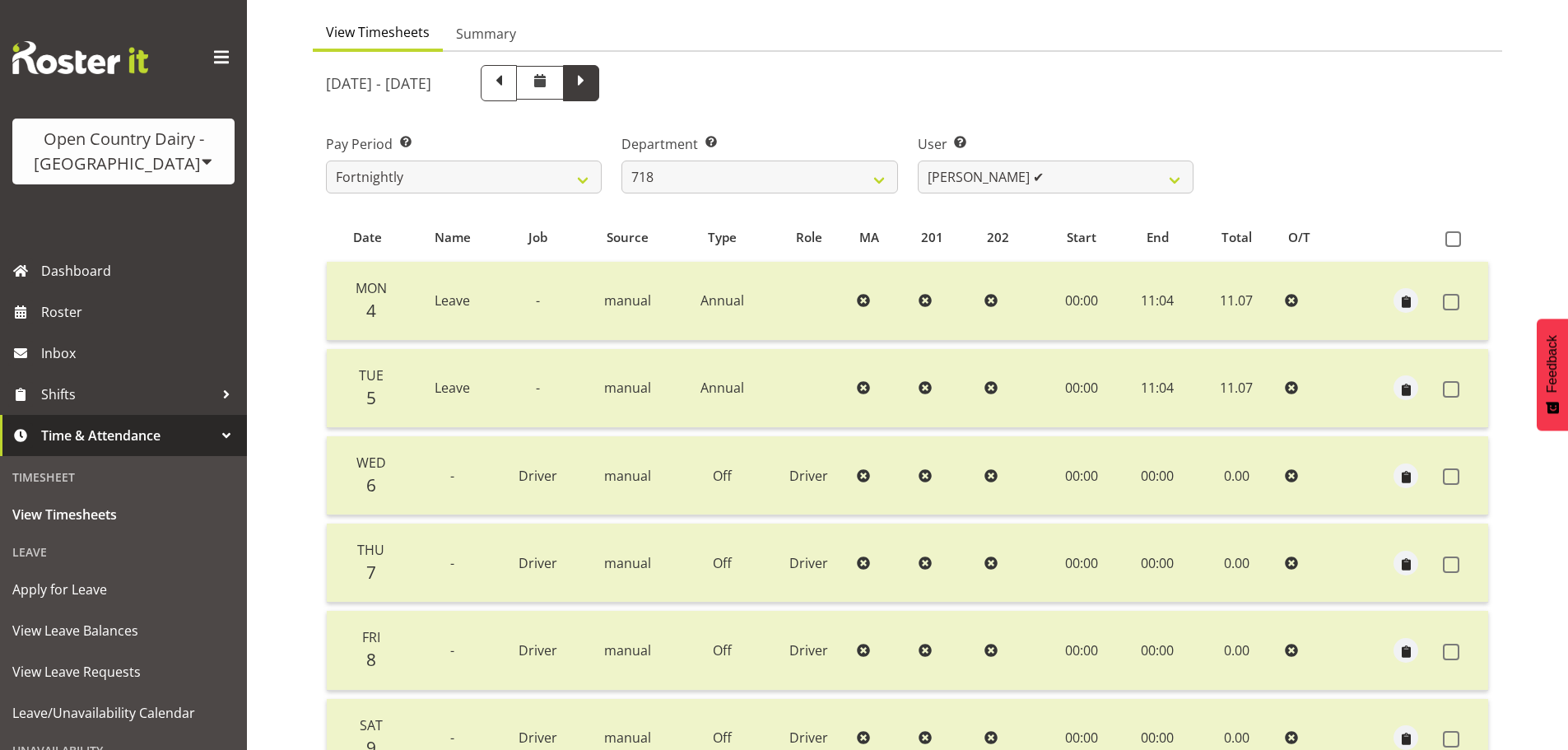
click at [592, 85] on span at bounding box center [581, 81] width 22 height 22
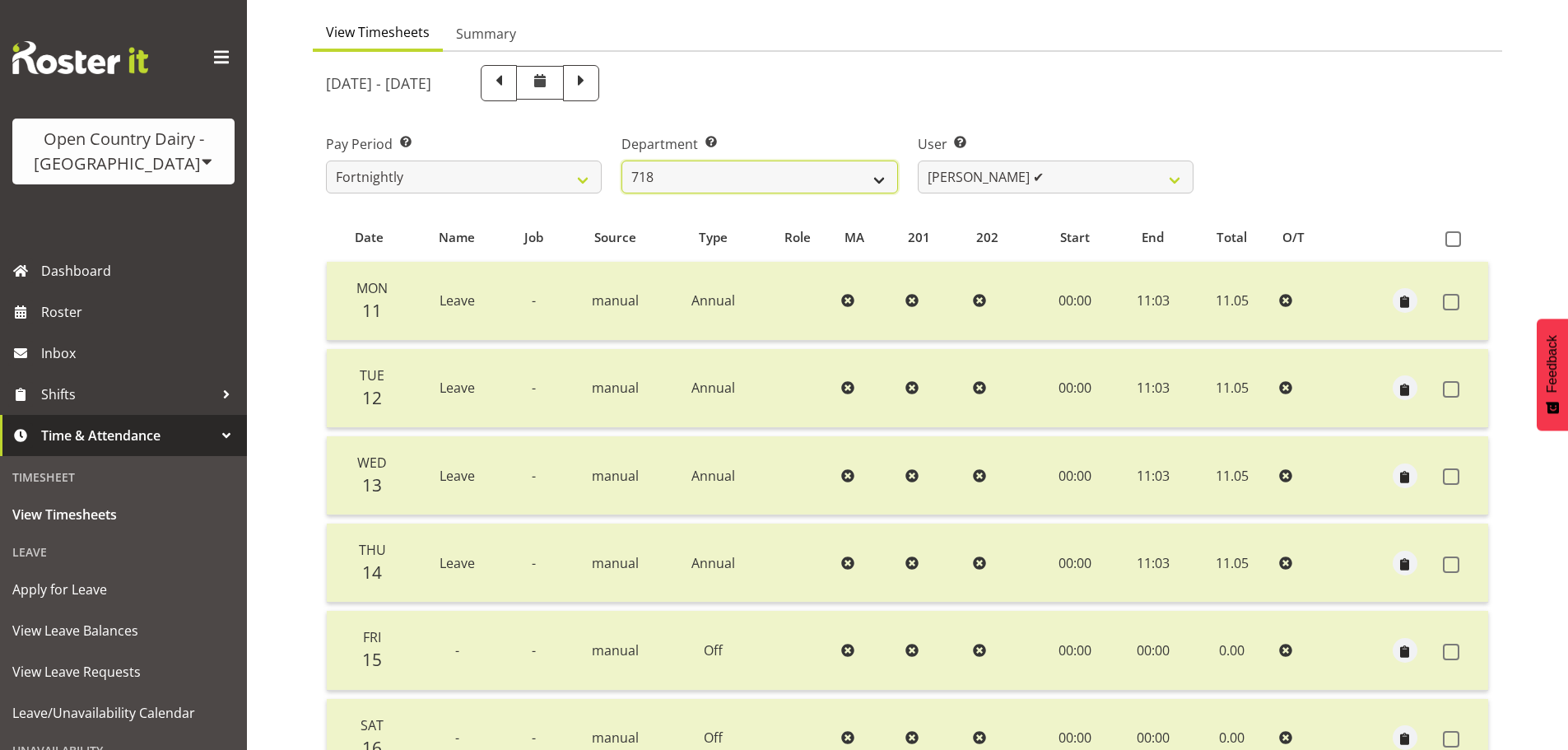
click at [751, 191] on select "701 702 703 704 705 706 707 708 709 710 711 712 713 714 715 716 717 718 719 720" at bounding box center [759, 177] width 276 height 33
click at [621, 161] on select "701 702 703 704 705 706 707 708 709 710 711 712 713 714 715 716 717 718 719 720" at bounding box center [759, 177] width 276 height 33
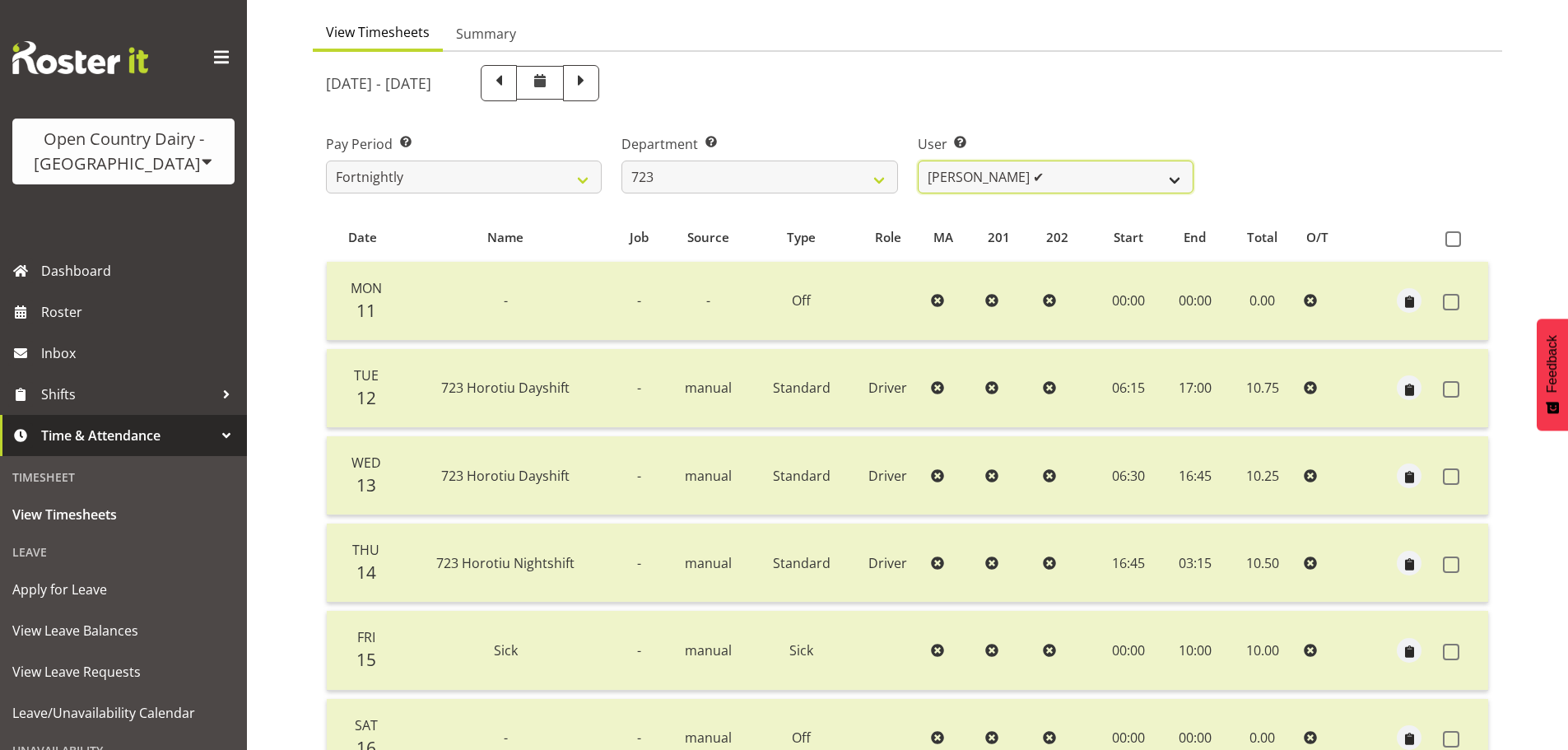
click at [997, 173] on select "Daljeet Rai ✔ Manjinder Singh ✔ Prabhjot Singh ✔ Varninder Singh ❌" at bounding box center [1056, 177] width 276 height 33
click at [918, 161] on select "Daljeet Rai ✔ Manjinder Singh ✔ Prabhjot Singh ✔ Varninder Singh ❌" at bounding box center [1056, 177] width 276 height 33
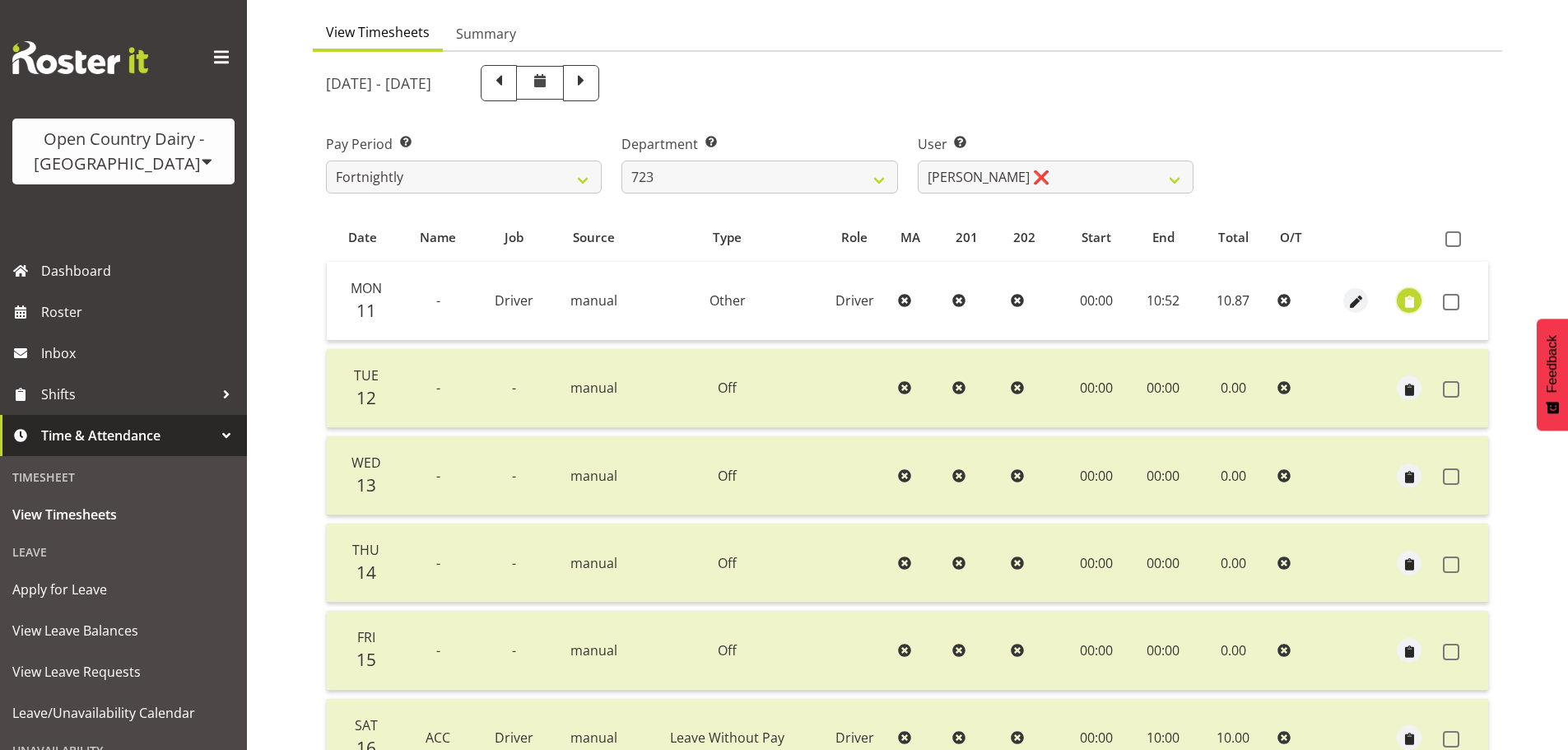
click at [1414, 295] on span "button" at bounding box center [1410, 303] width 19 height 19
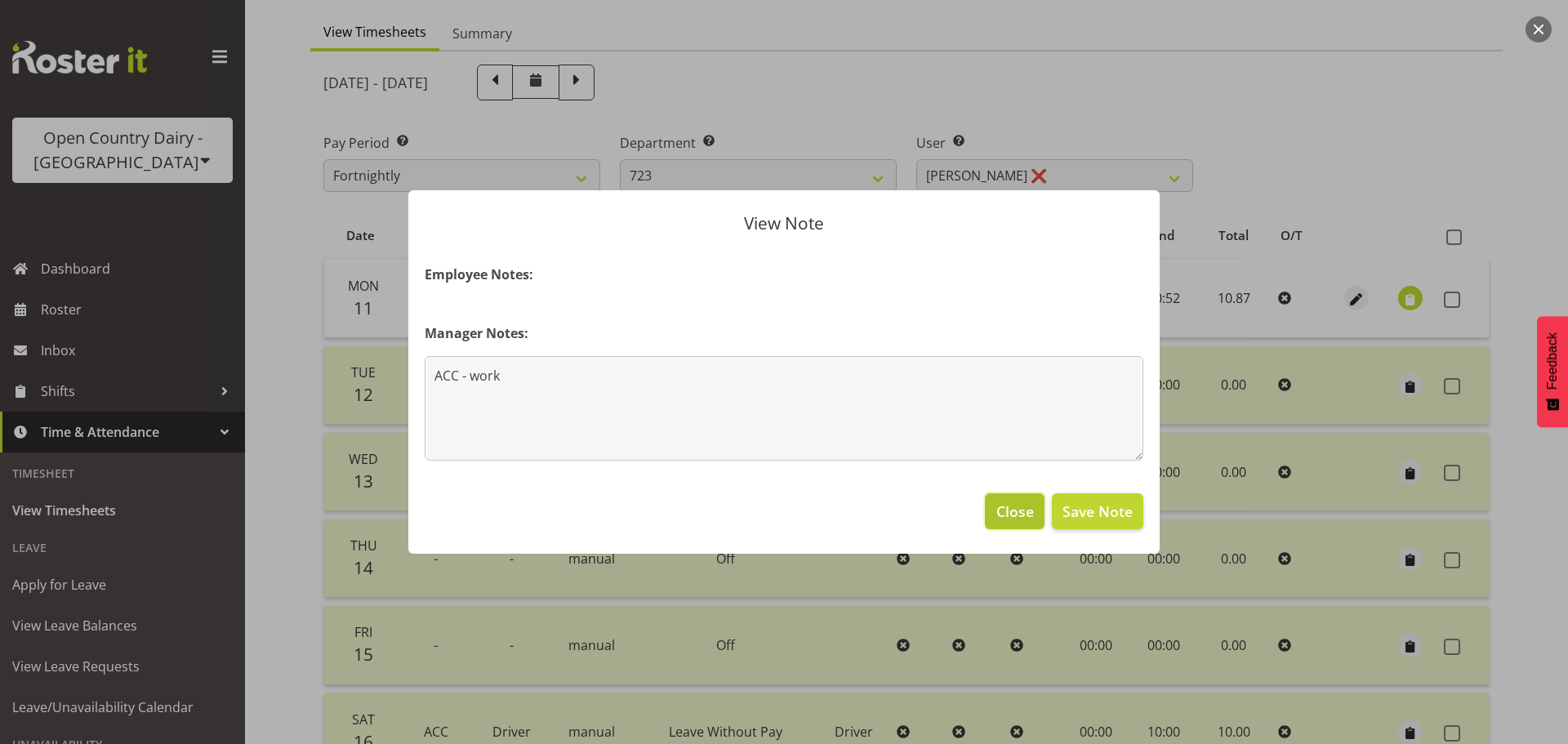
click at [1025, 513] on span "Close" at bounding box center [1015, 511] width 38 height 22
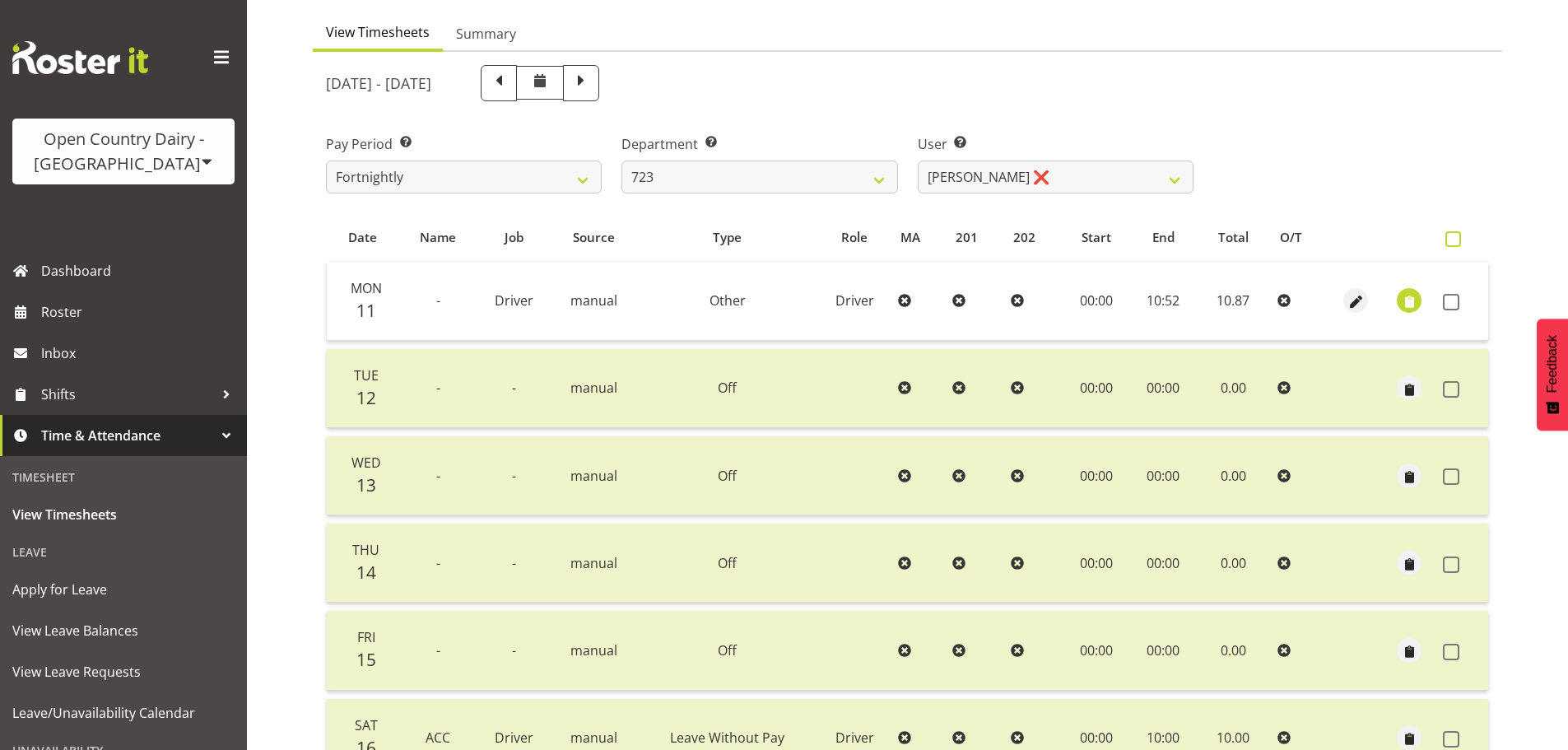
click at [1455, 234] on span at bounding box center [1454, 239] width 16 height 16
click at [1455, 234] on input "checkbox" at bounding box center [1451, 238] width 10 height 10
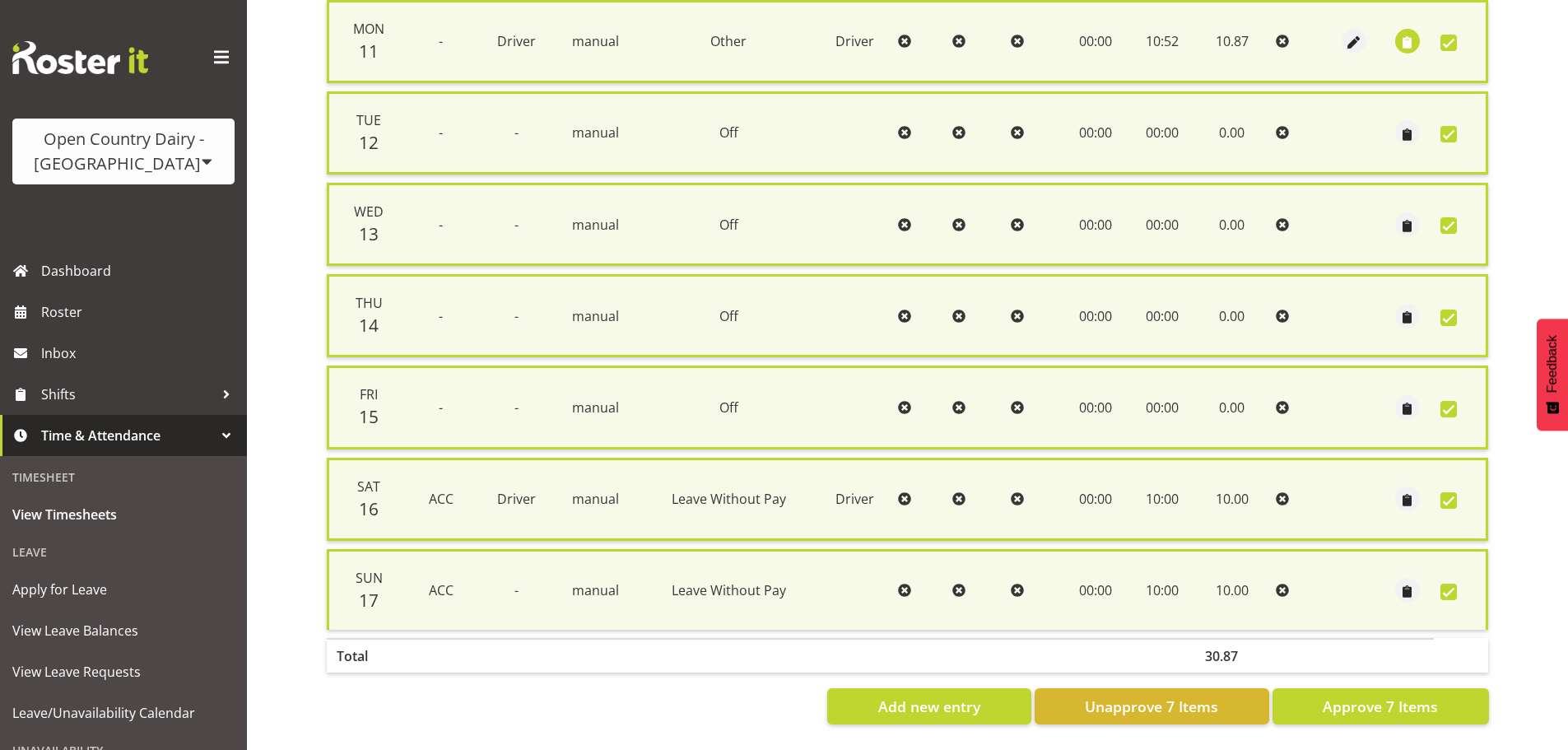
scroll to position [423, 0]
click at [1439, 695] on button "Approve 7 Items" at bounding box center [1381, 706] width 217 height 36
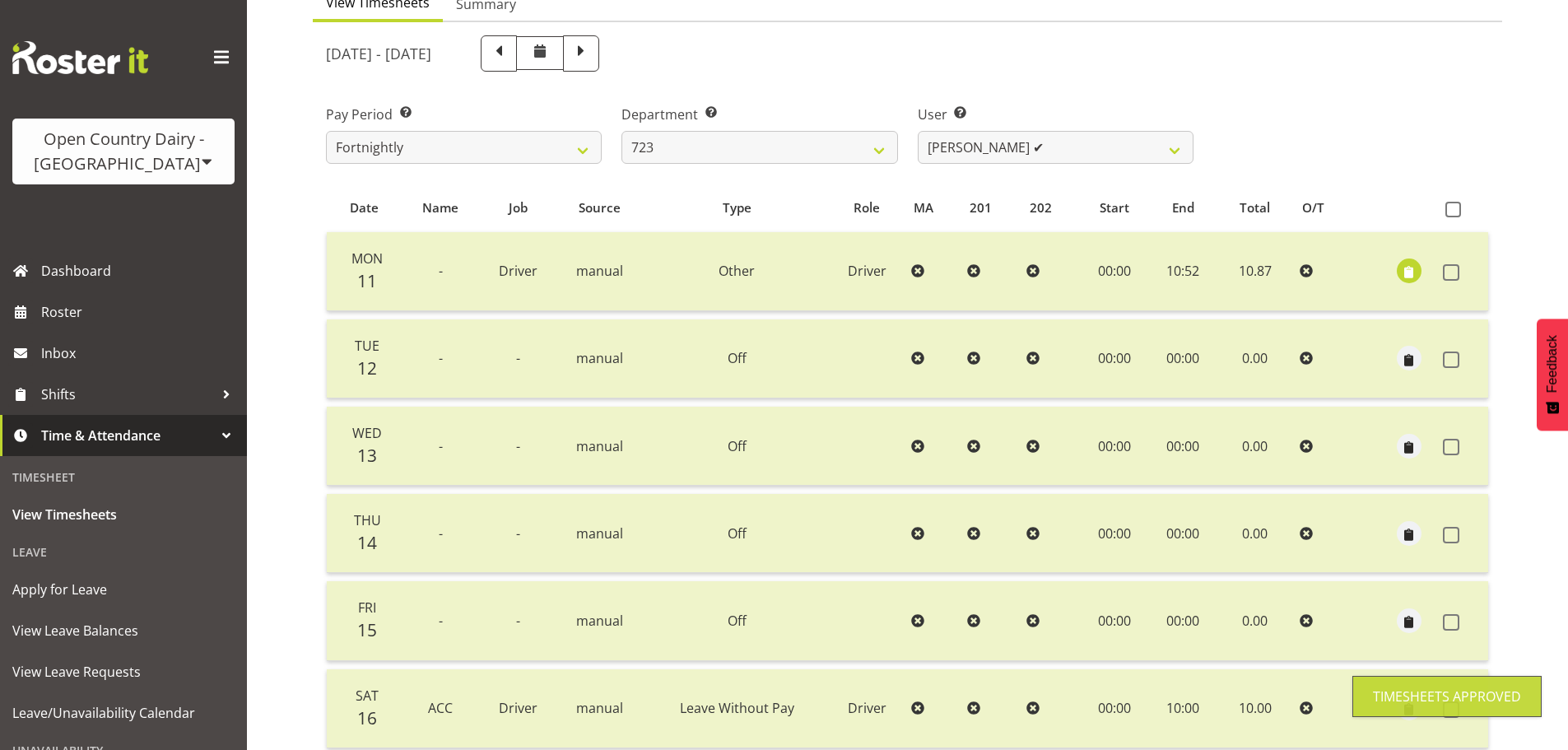
scroll to position [148, 0]
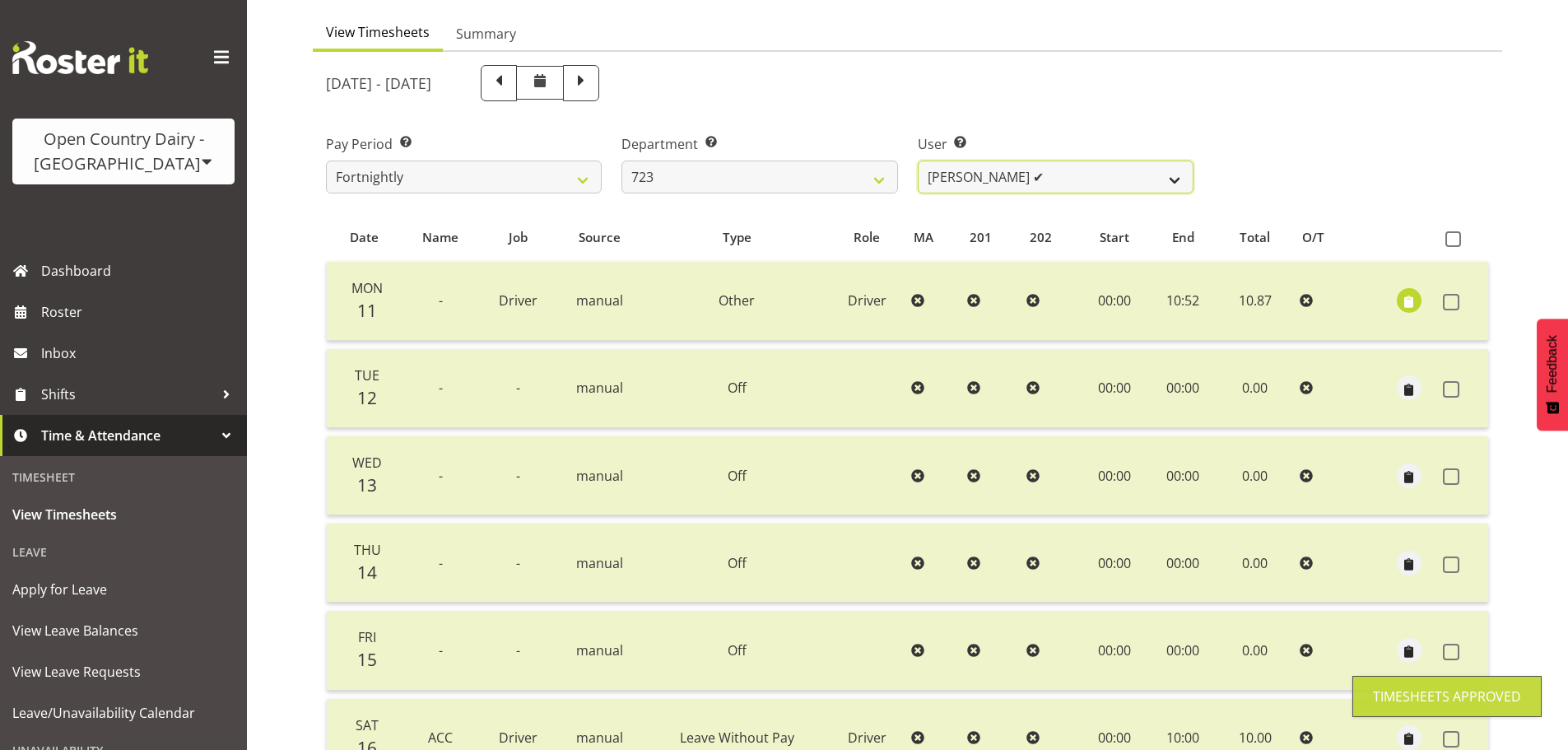
click at [993, 165] on select "Daljeet Rai ✔ Manjinder Singh ✔ Prabhjot Singh ✔ Varninder Singh ✔" at bounding box center [1056, 177] width 276 height 33
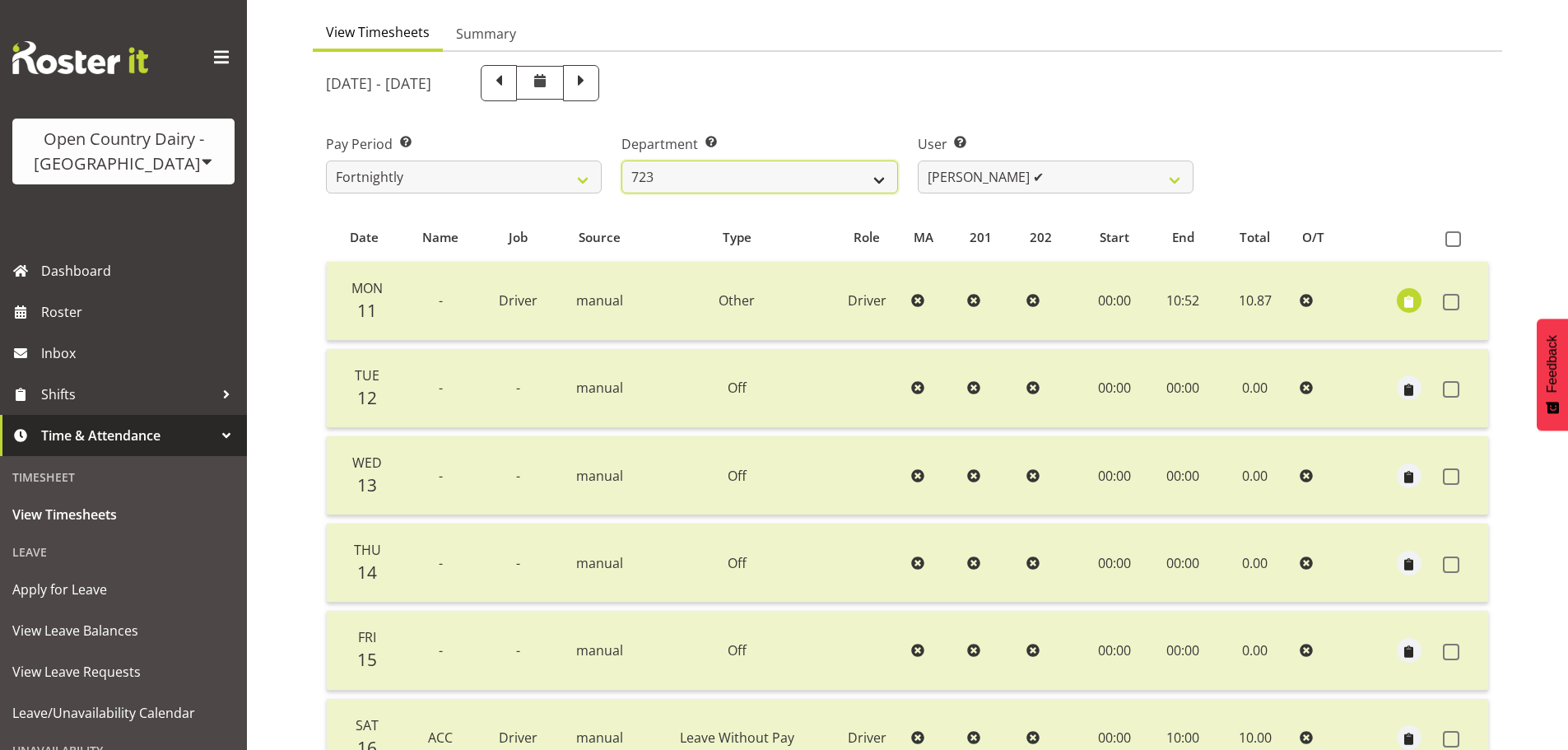
click at [684, 169] on select "701 702 703 704 705 706 707 708 709 710 711 712 713 714 715 716 717 718 719 720" at bounding box center [759, 177] width 276 height 33
click at [993, 175] on select "Daljeet Rai ✔ Manjinder Singh ✔ Prabhjot Singh ✔ Varninder Singh ✔" at bounding box center [1056, 177] width 276 height 33
click at [918, 161] on select "Daljeet Rai ✔ Manjinder Singh ✔ Prabhjot Singh ✔ Varninder Singh ✔" at bounding box center [1056, 177] width 276 height 33
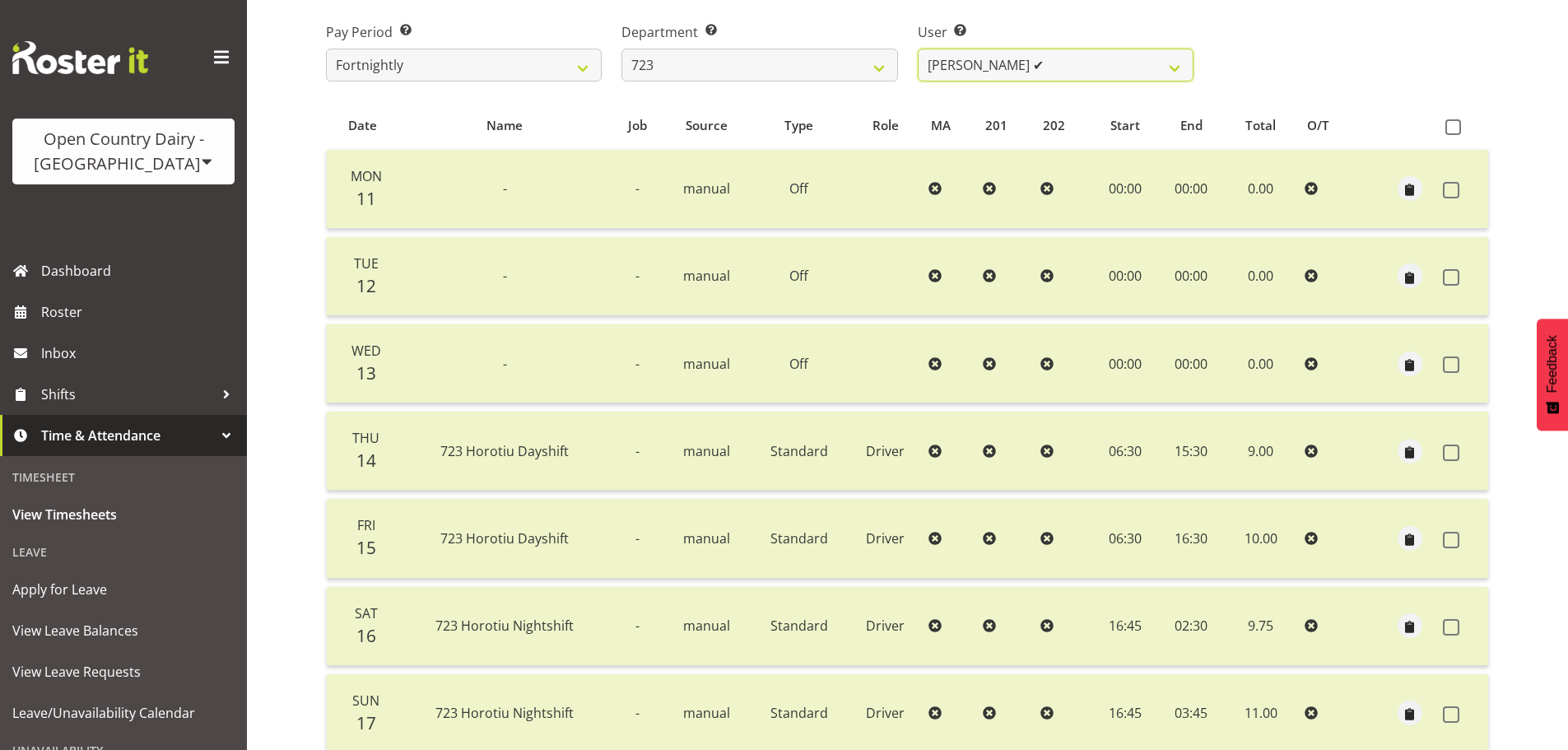
scroll to position [231, 0]
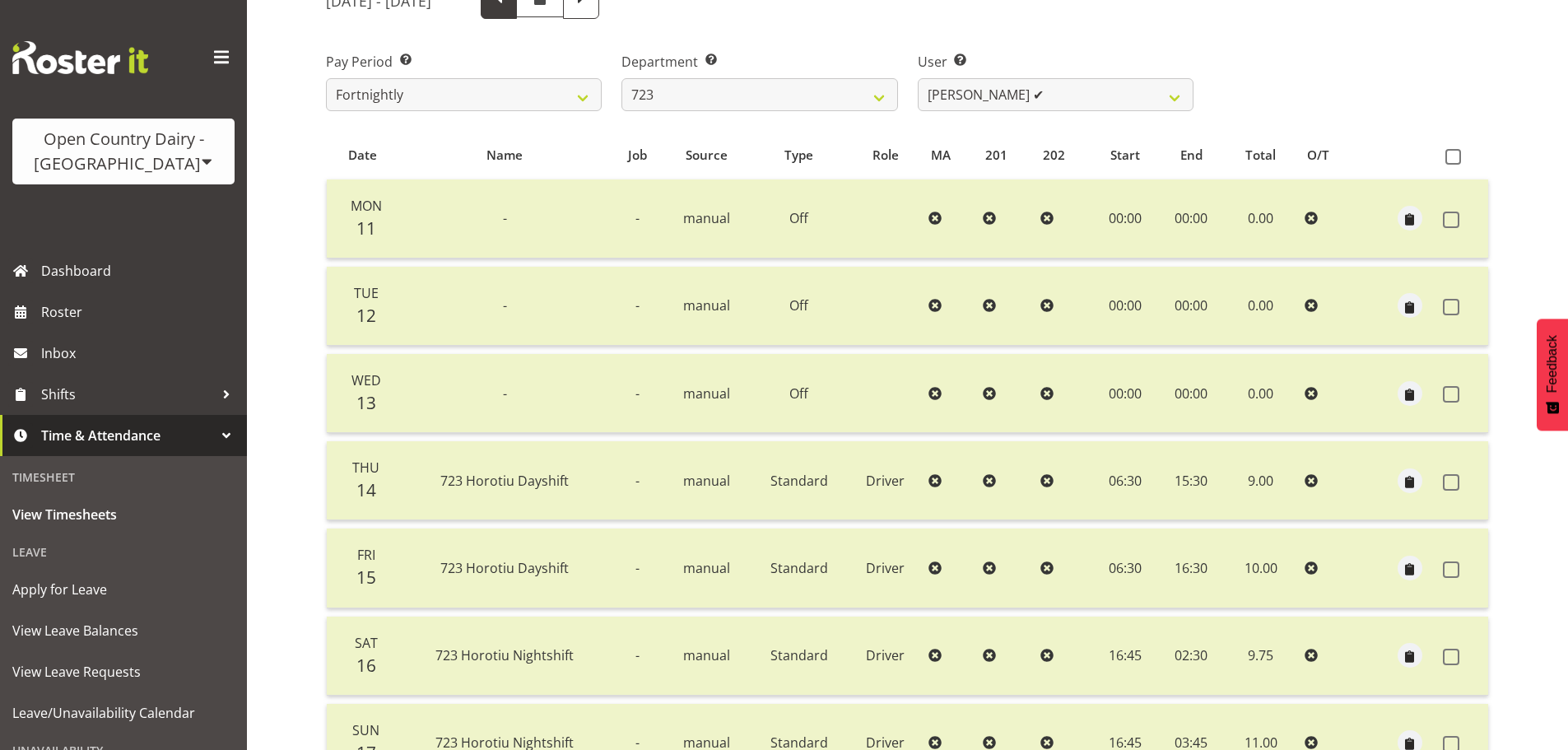
click at [517, 14] on span at bounding box center [498, 1] width 36 height 36
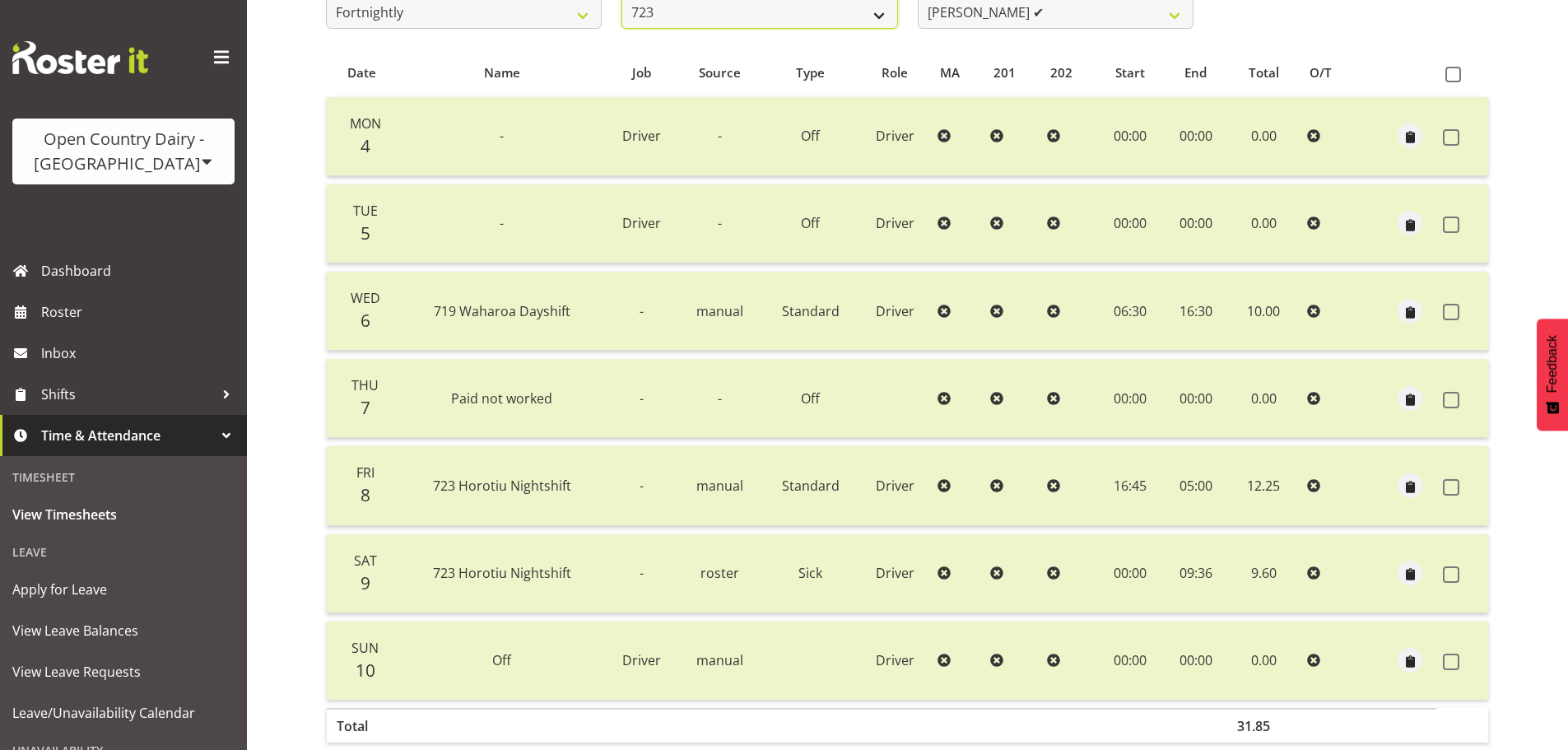
scroll to position [308, 0]
click at [790, 23] on select "701 702 703 704 705 706 707 708 709 710 711 712 713 714 715 716 717 718 719 720" at bounding box center [759, 16] width 276 height 33
click at [621, 0] on select "701 702 703 704 705 706 707 708 709 710 711 712 713 714 715 716 717 718 719 720" at bounding box center [759, 16] width 276 height 33
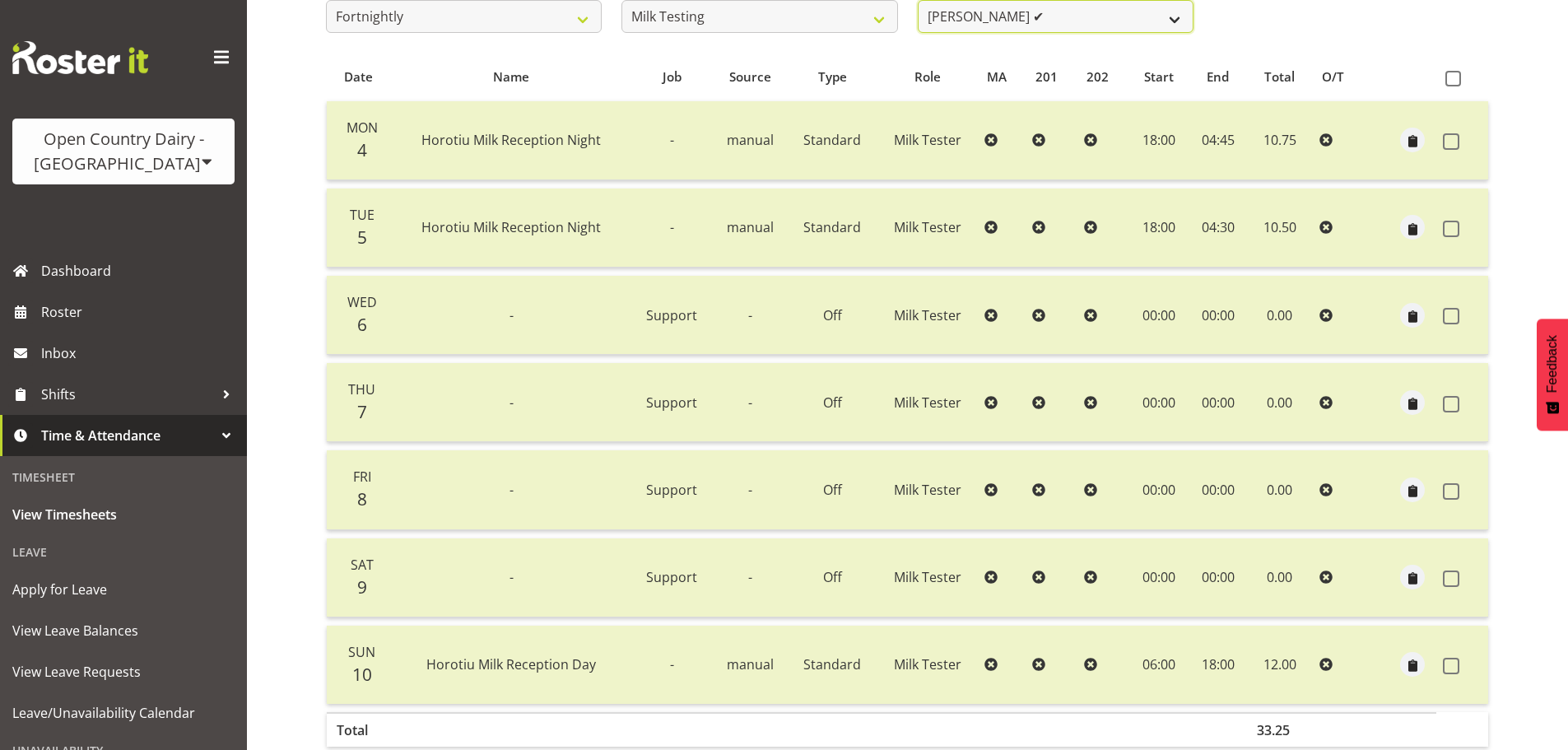
click at [1004, 22] on select "Diana Ridings ✔ George Smith ✔ Helaina Walker ✔ Kim Madden ✔ Michael Brechelt ✔…" at bounding box center [1056, 16] width 276 height 33
click at [918, 0] on select "Diana Ridings ✔ George Smith ✔ Helaina Walker ✔ Kim Madden ✔ Michael Brechelt ✔…" at bounding box center [1056, 16] width 276 height 33
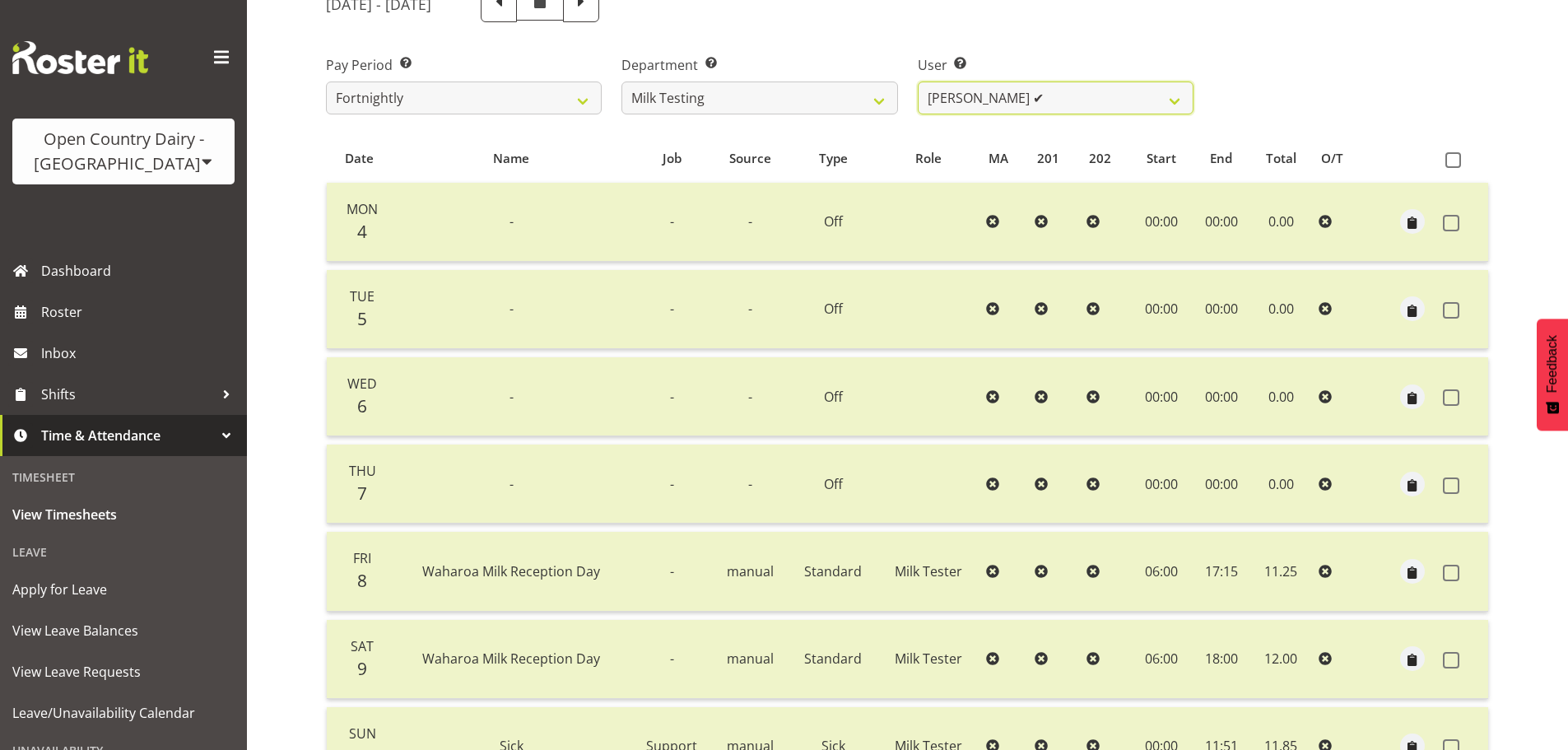
scroll to position [226, 0]
click at [600, 16] on span at bounding box center [581, 5] width 36 height 36
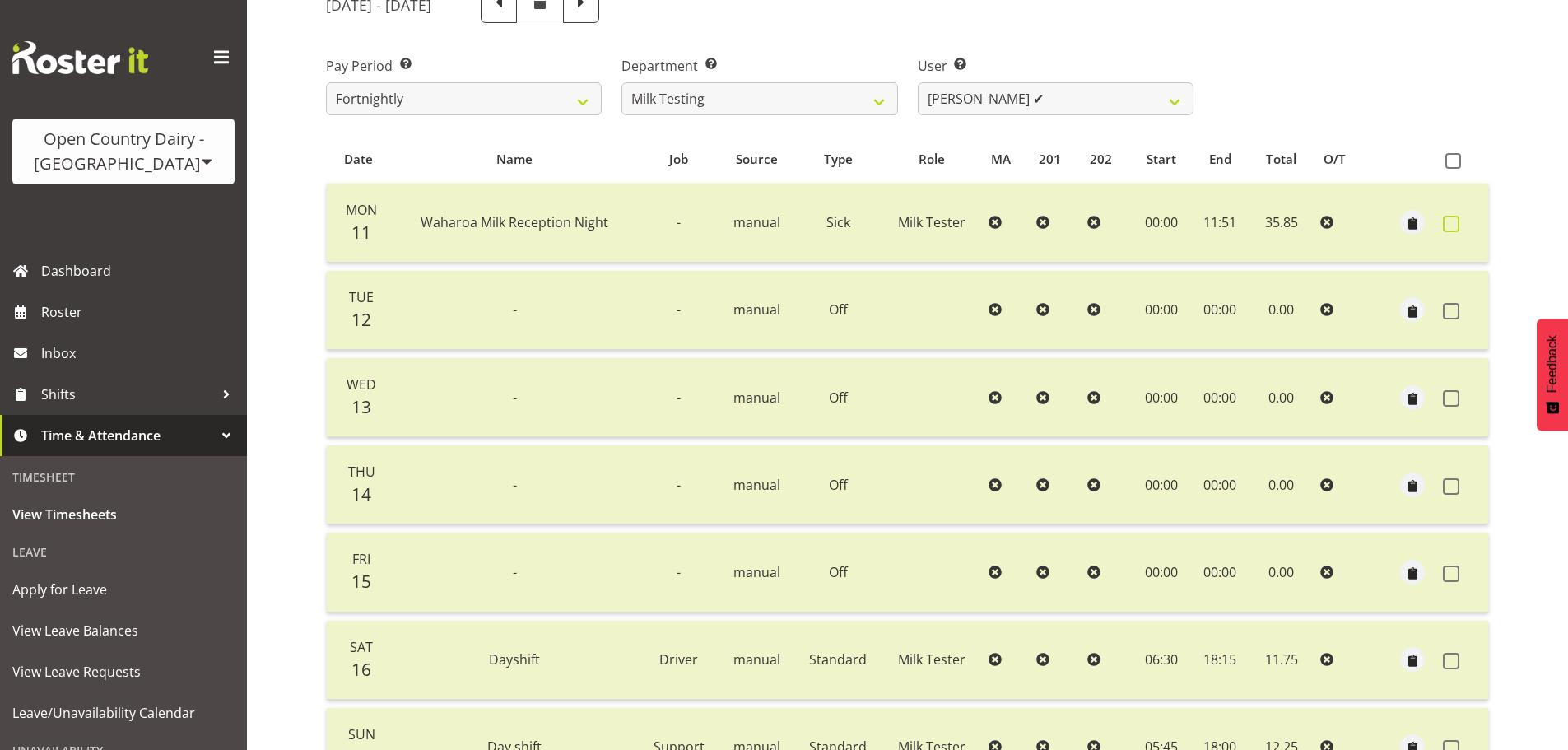
click at [1448, 219] on span at bounding box center [1451, 223] width 16 height 16
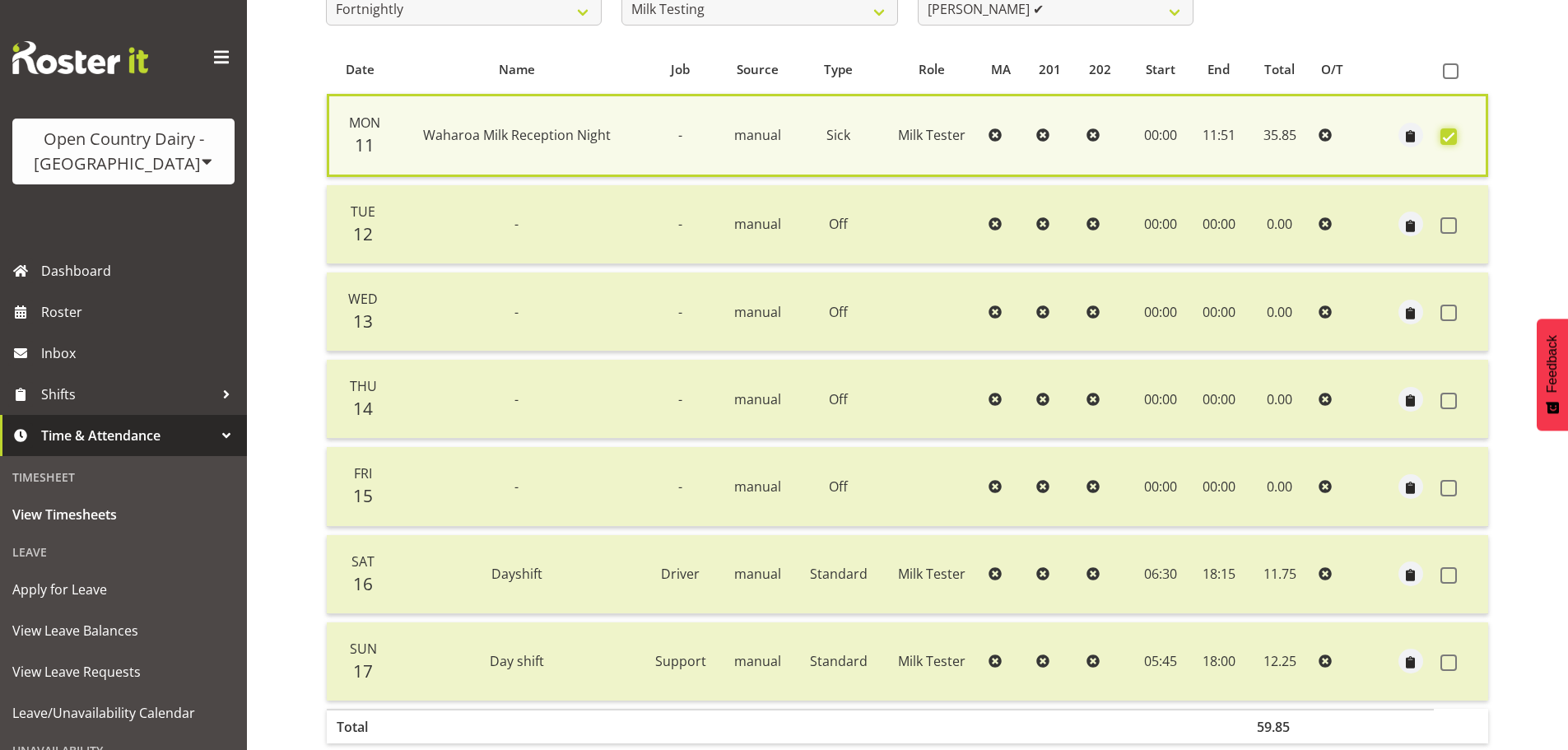
scroll to position [399, 0]
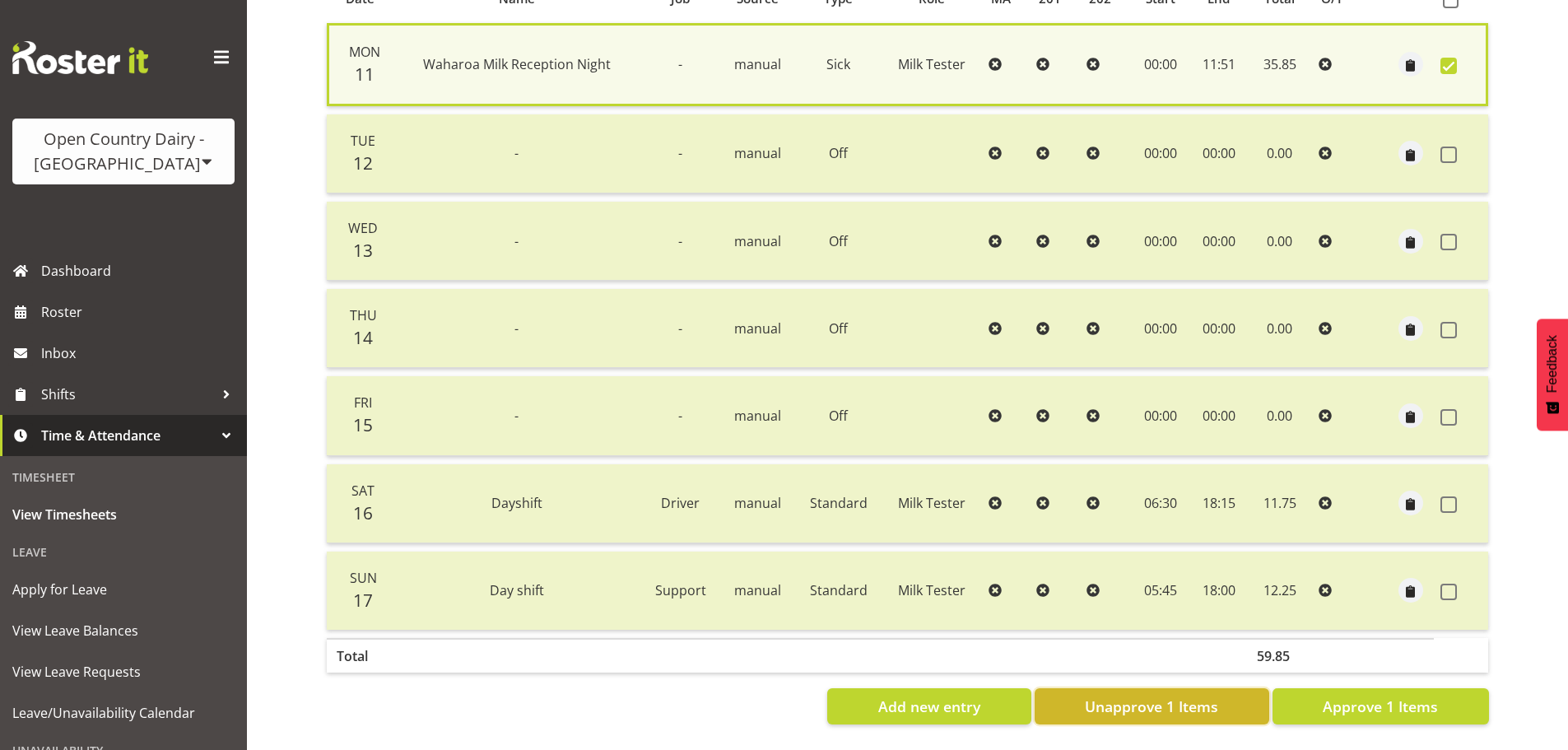
click at [1177, 696] on span "Unapprove 1 Items" at bounding box center [1151, 706] width 133 height 22
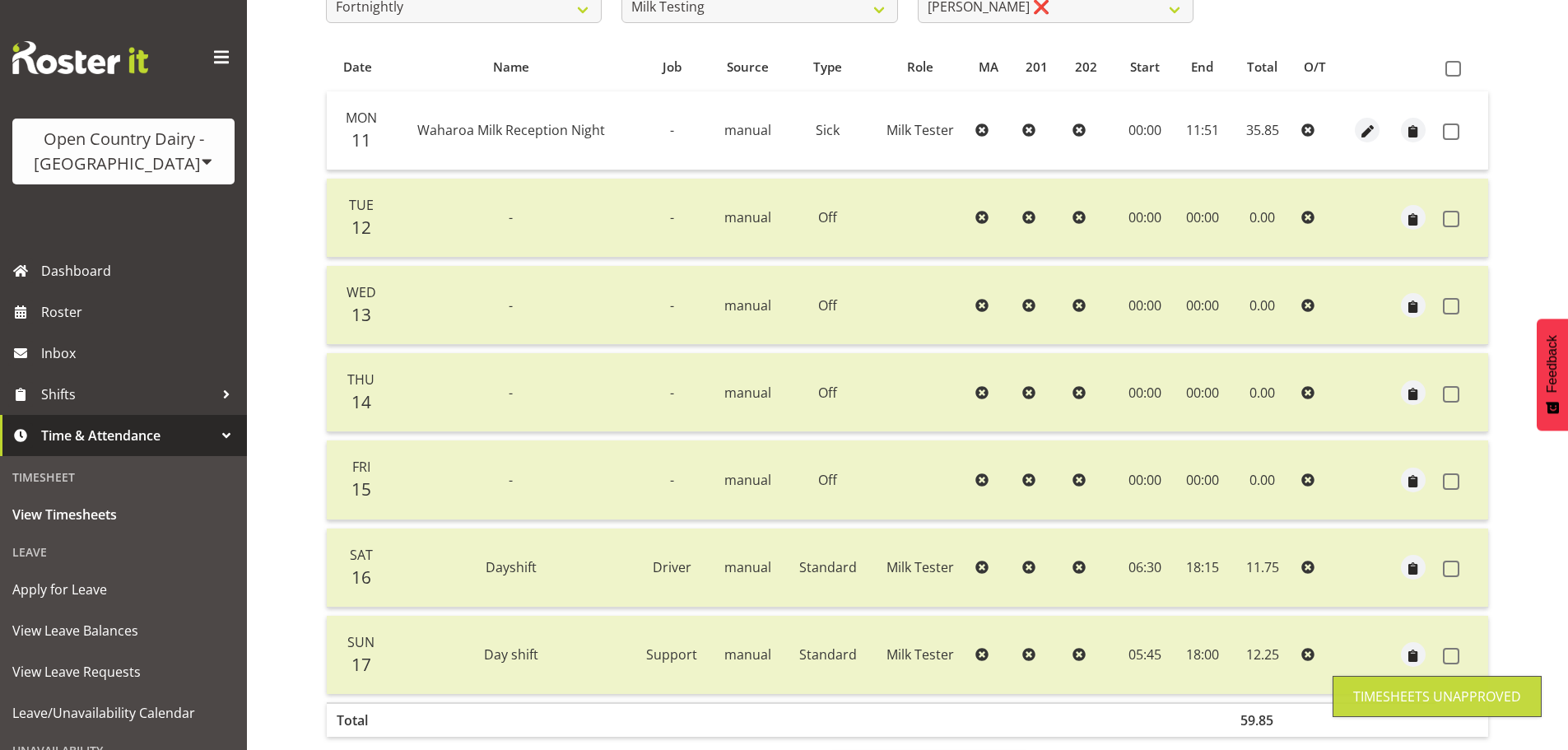
scroll to position [231, 0]
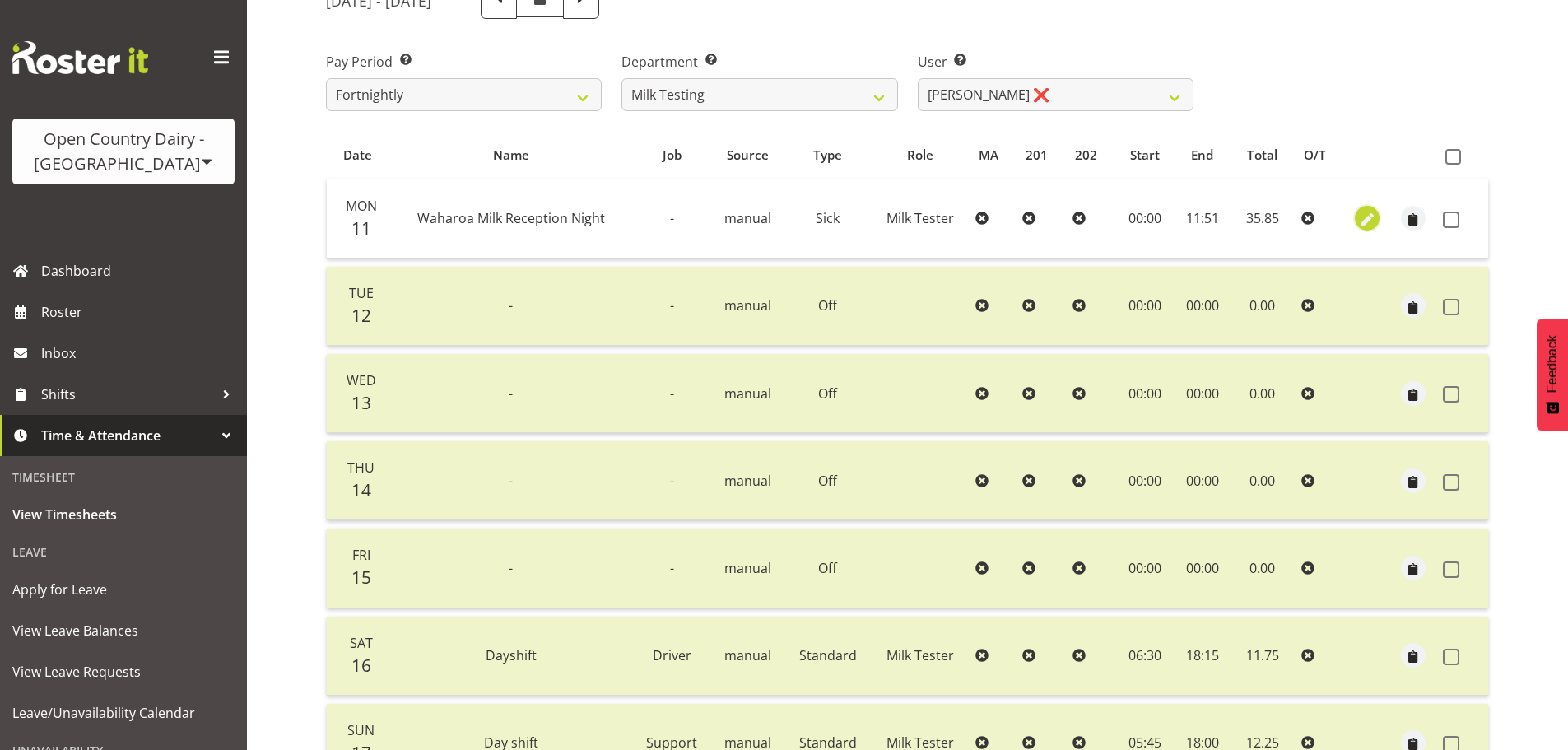
click at [1365, 218] on span "button" at bounding box center [1368, 220] width 19 height 19
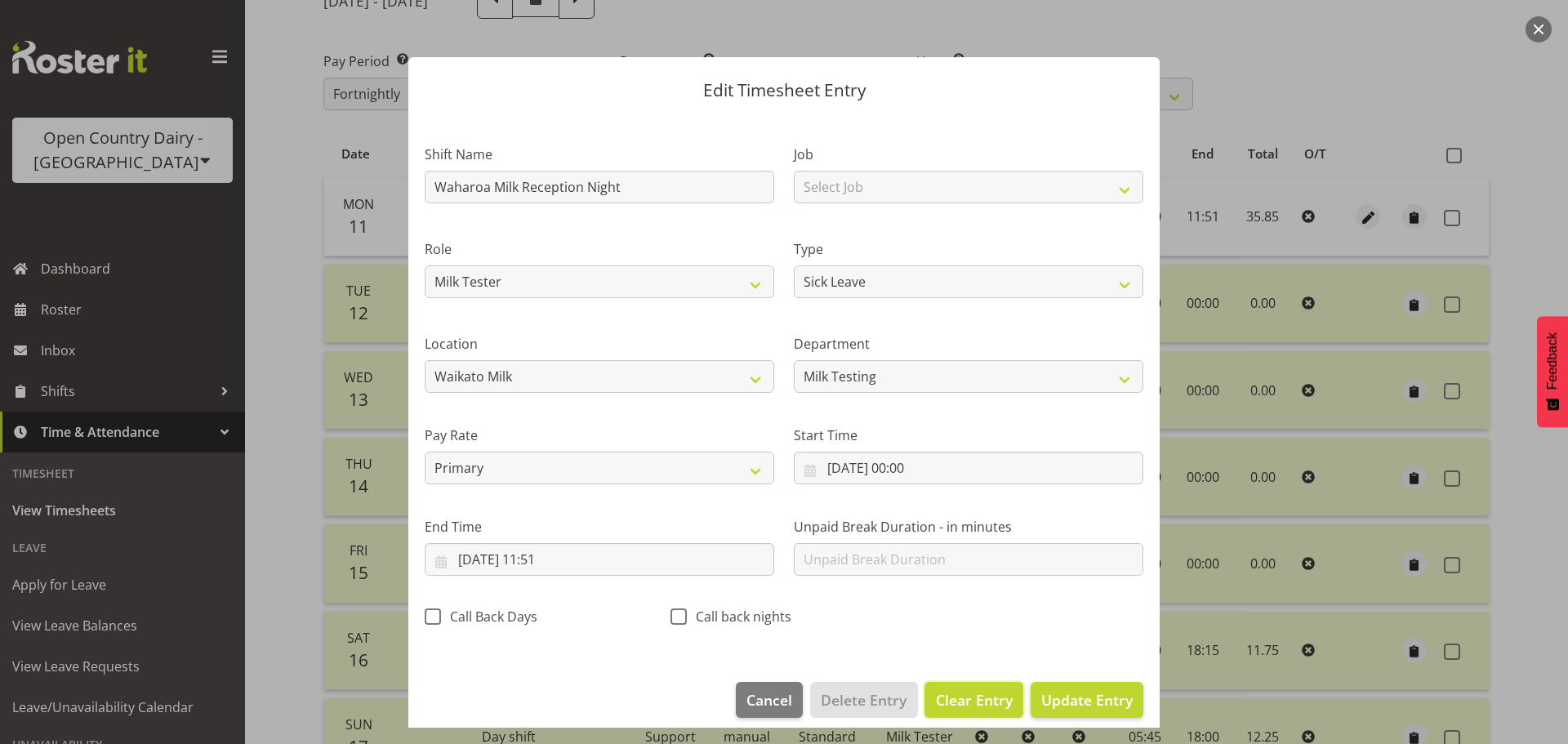
click at [973, 691] on span "Clear Entry" at bounding box center [974, 700] width 77 height 22
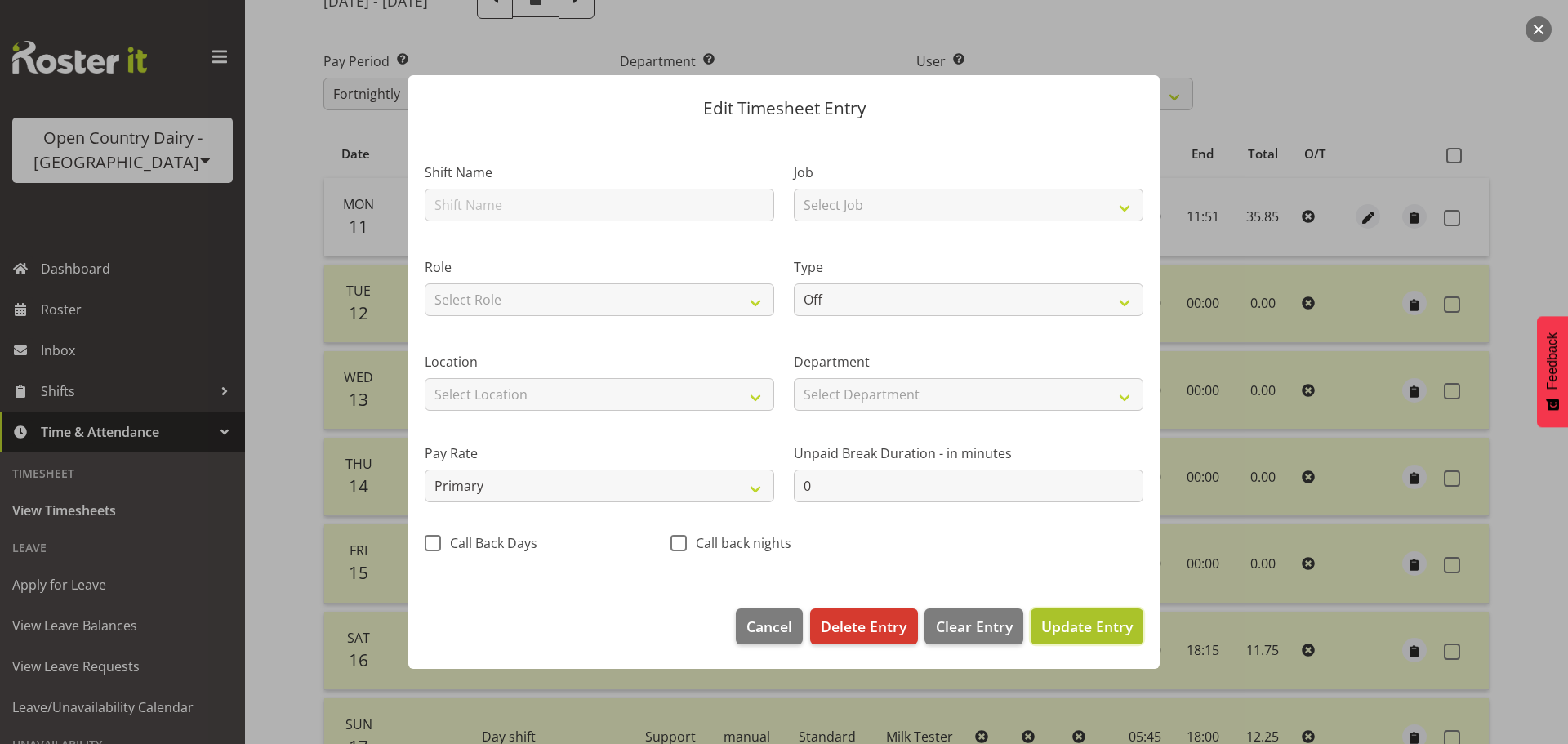
click at [1100, 624] on span "Update Entry" at bounding box center [1087, 626] width 92 height 20
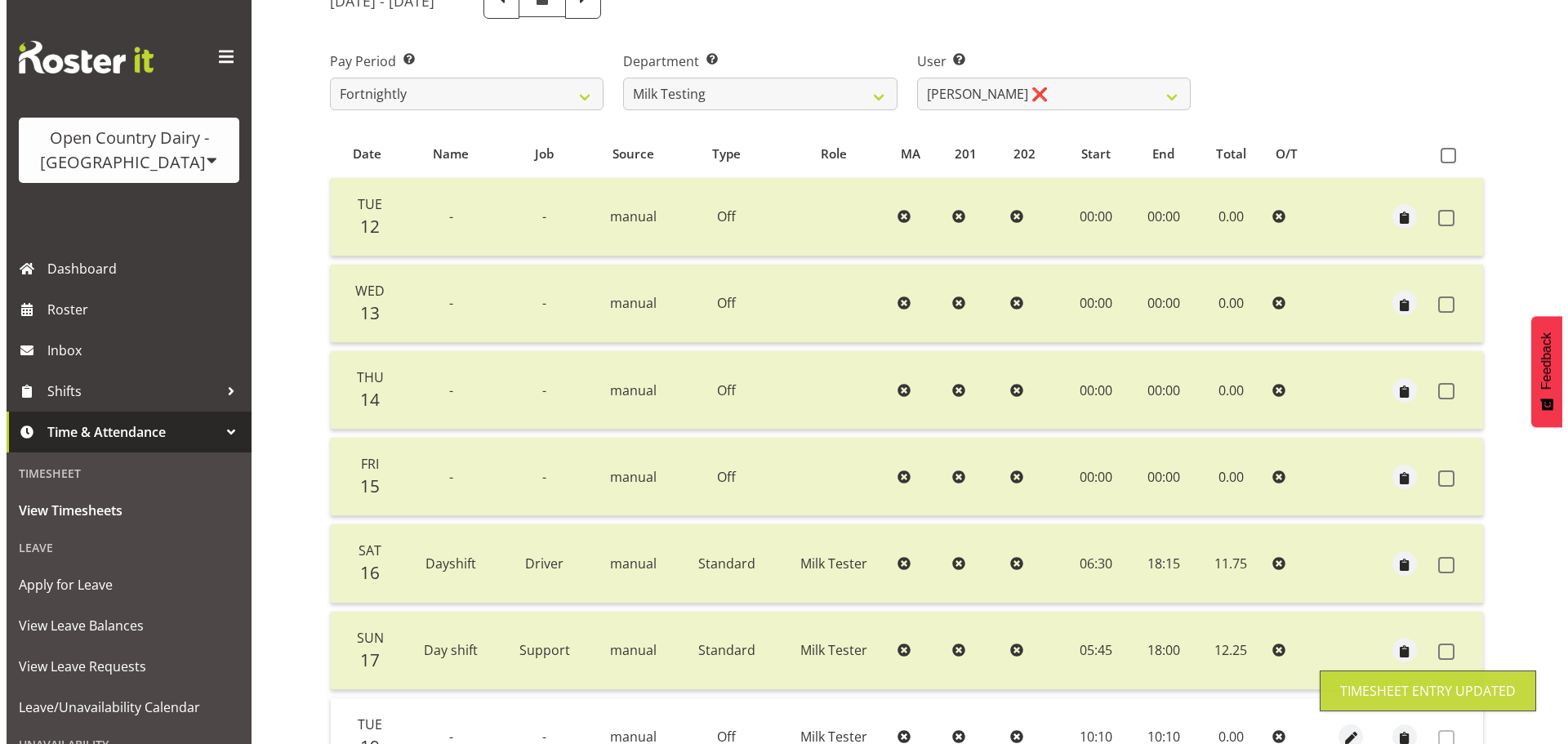
scroll to position [392, 0]
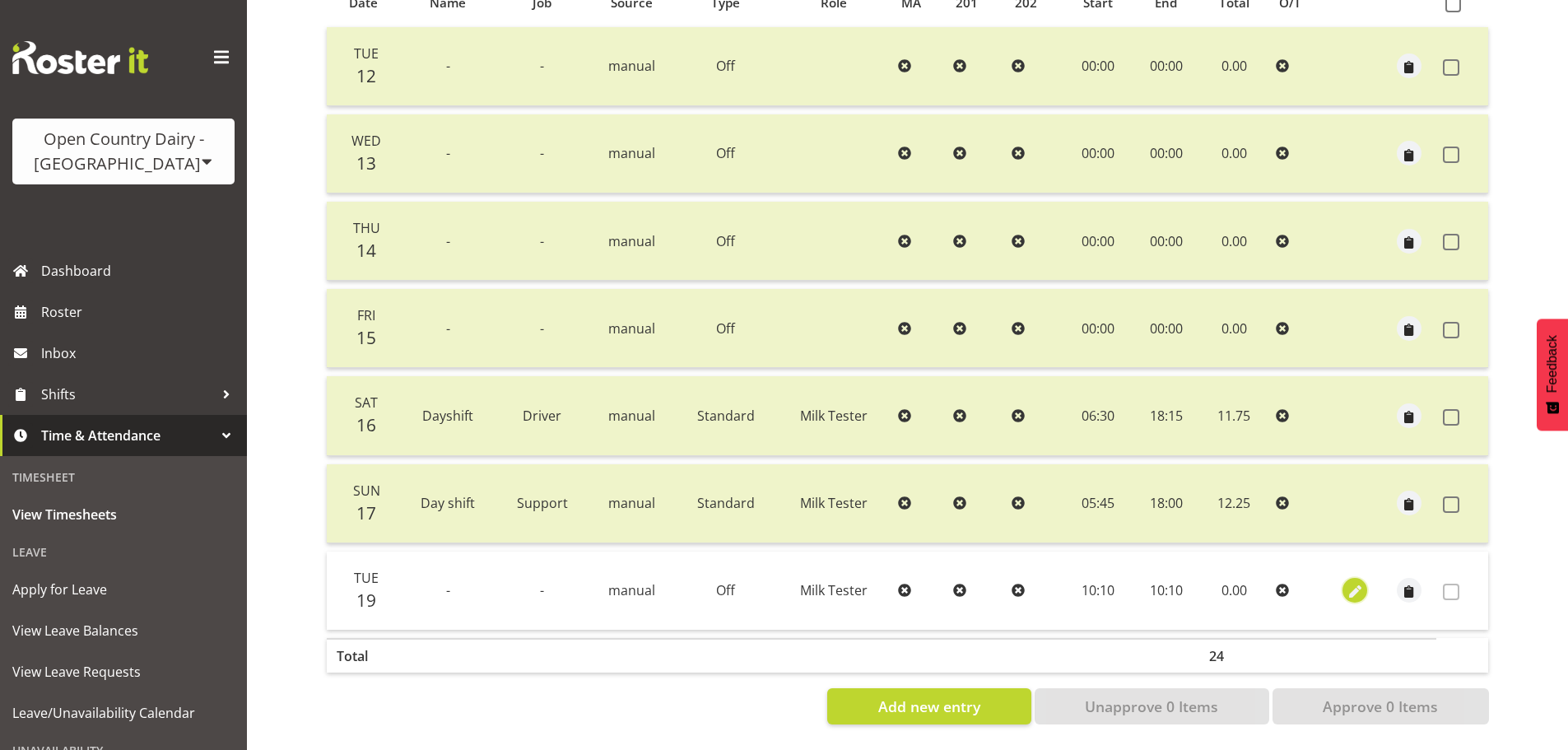
click at [1356, 583] on span "button" at bounding box center [1355, 592] width 19 height 19
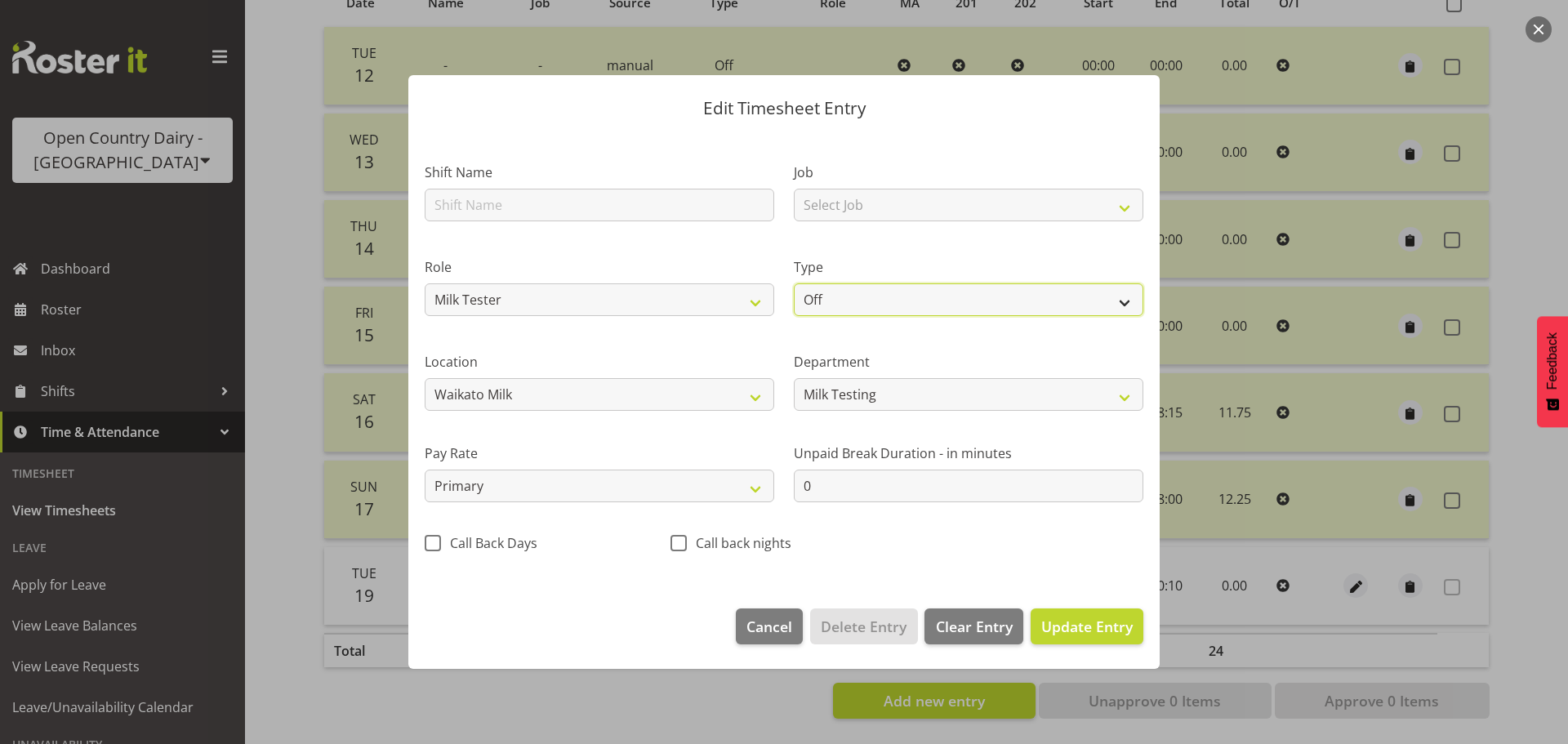
click at [826, 293] on select "Off Standard Public Holiday Public Holiday (Worked) Day In Lieu Annual Leave Si…" at bounding box center [968, 299] width 350 height 33
click at [793, 283] on select "Off Standard Public Holiday Public Holiday (Worked) Day In Lieu Annual Leave Si…" at bounding box center [968, 299] width 350 height 33
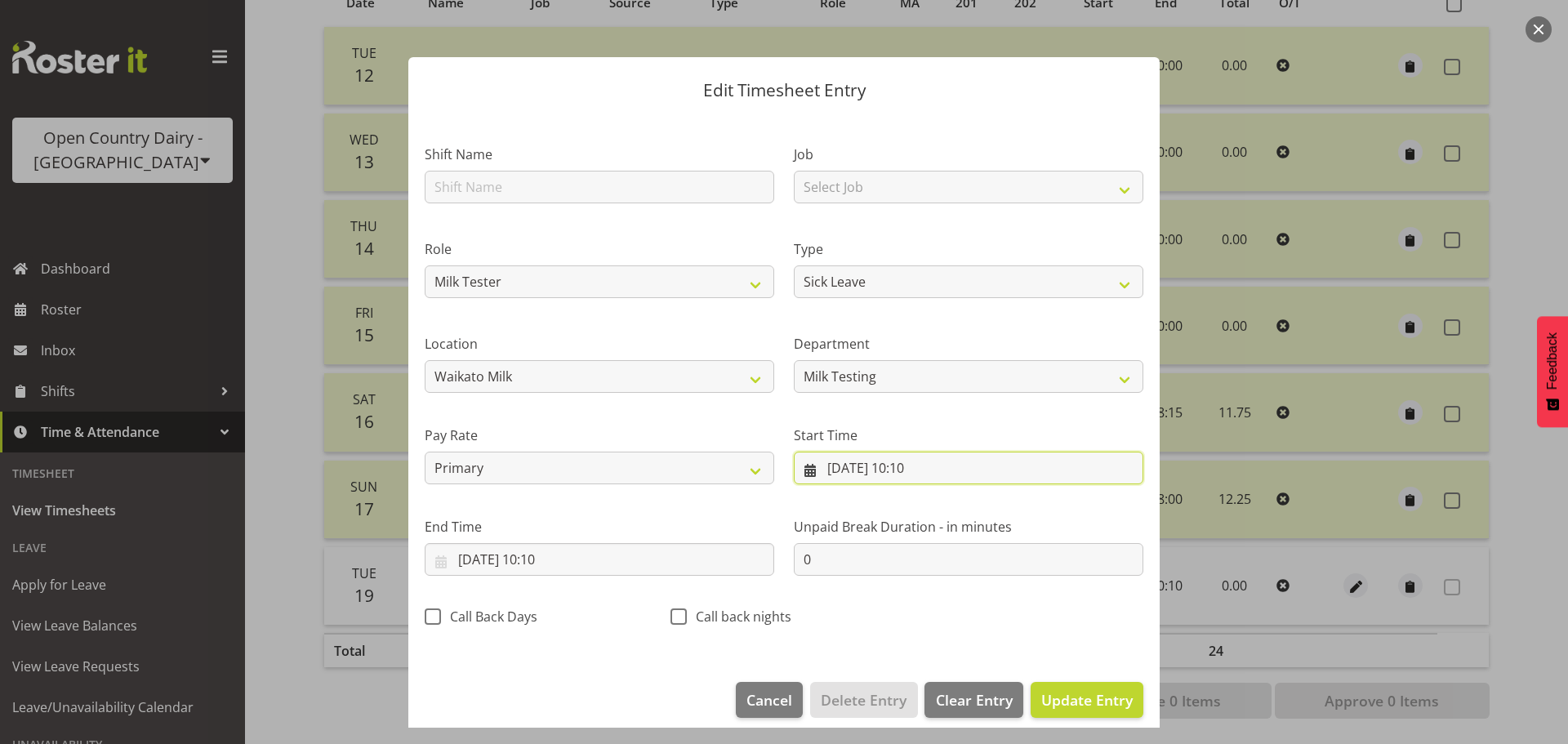
click at [936, 464] on input "19/08/2025, 10:10" at bounding box center [968, 467] width 350 height 33
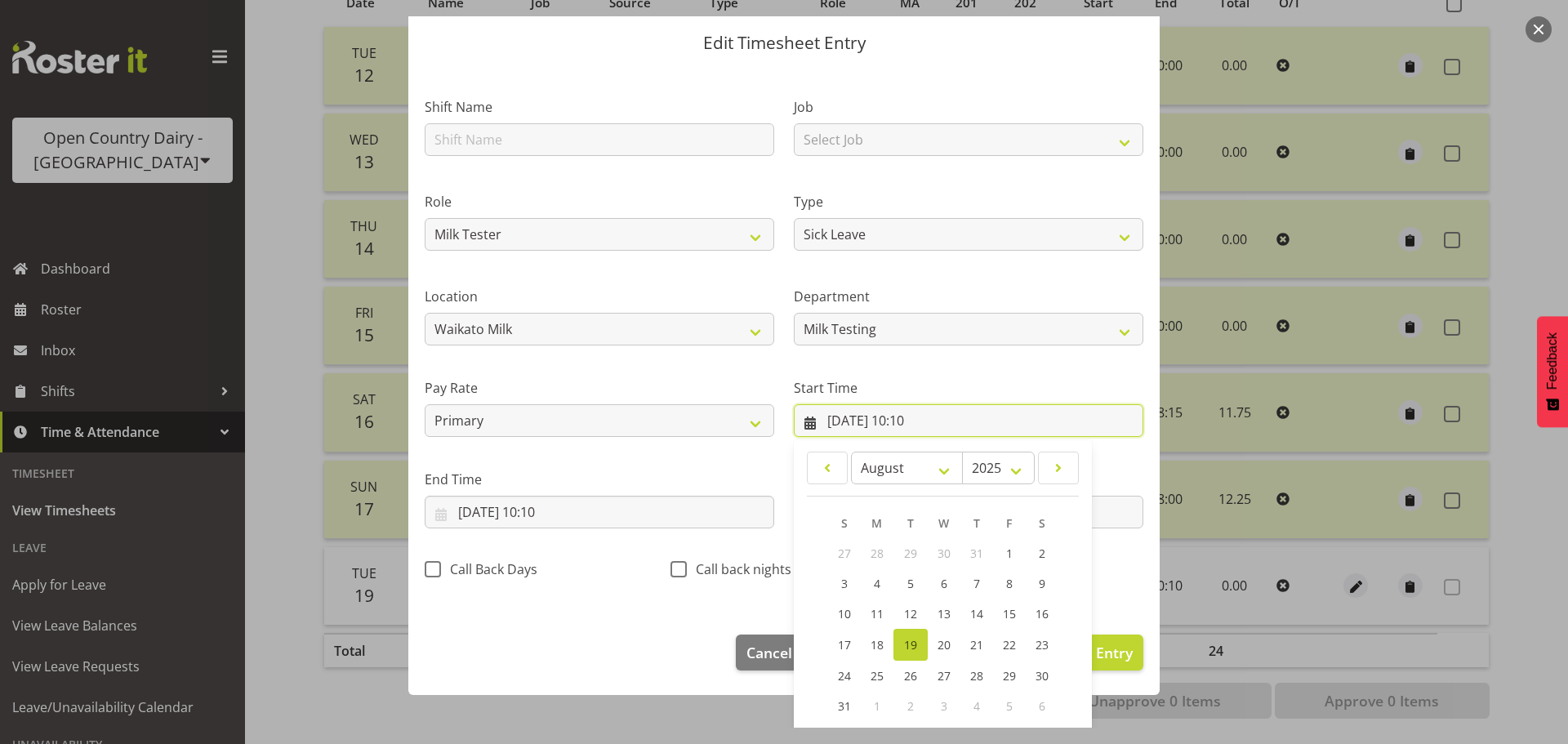
scroll to position [129, 0]
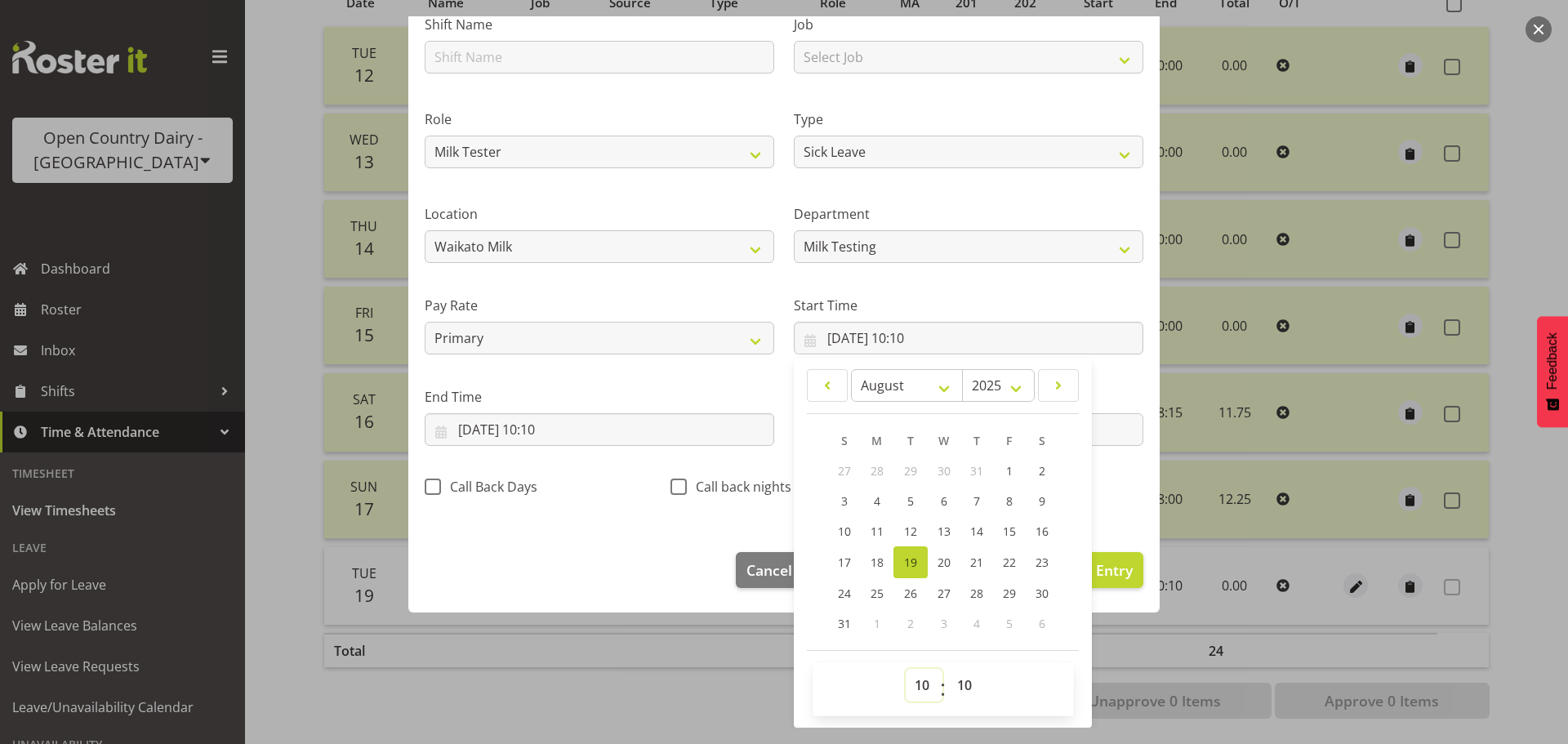
click at [918, 683] on select "00 01 02 03 04 05 06 07 08 09 10 11 12 13 14 15 16 17 18 19 20 21 22 23" at bounding box center [923, 685] width 37 height 33
click at [905, 669] on select "00 01 02 03 04 05 06 07 08 09 10 11 12 13 14 15 16 17 18 19 20 21 22 23" at bounding box center [923, 685] width 37 height 33
drag, startPoint x: 869, startPoint y: 534, endPoint x: 836, endPoint y: 530, distance: 33.2
click at [870, 534] on span "11" at bounding box center [877, 531] width 13 height 16
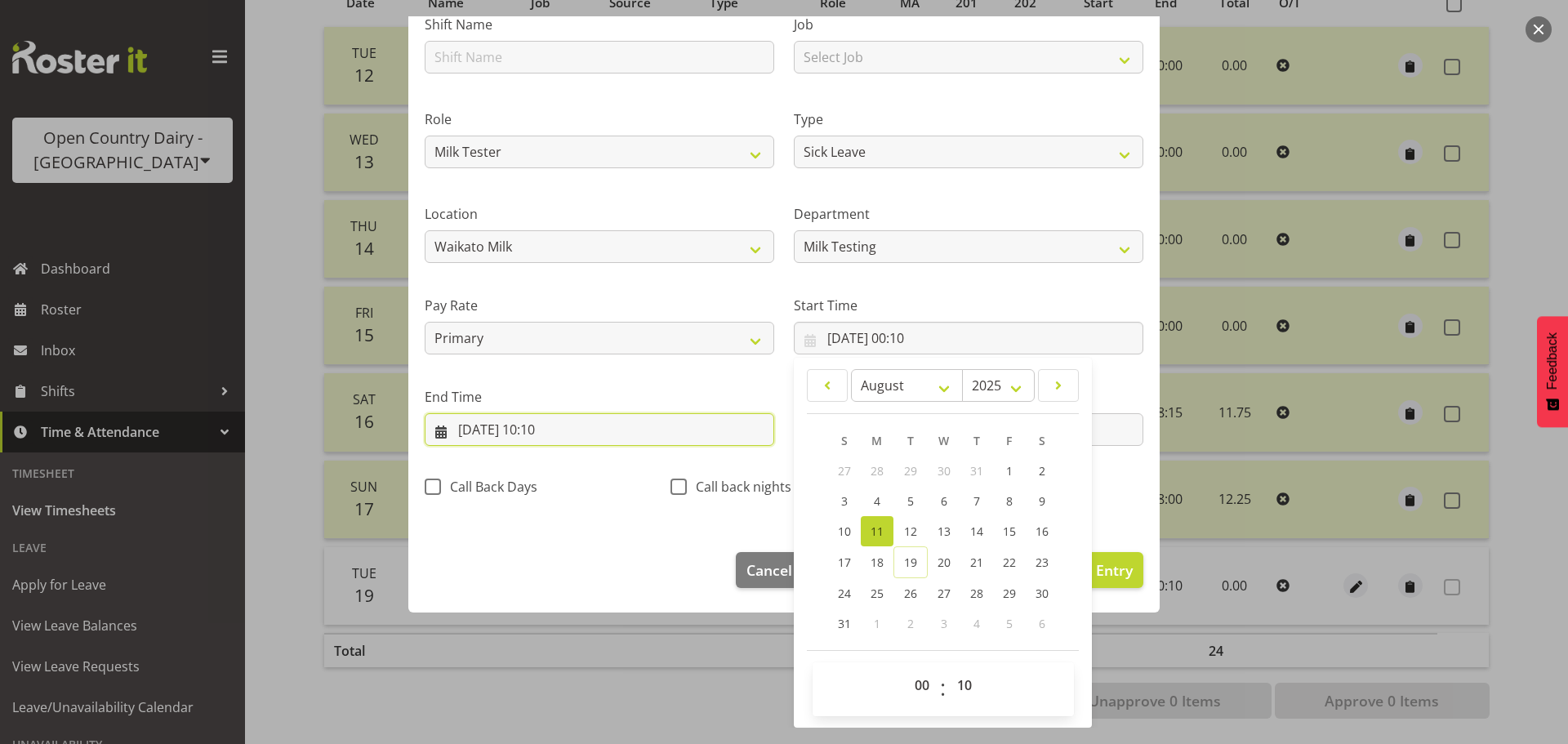
click at [465, 427] on input "19/08/2025, 10:10" at bounding box center [599, 430] width 350 height 33
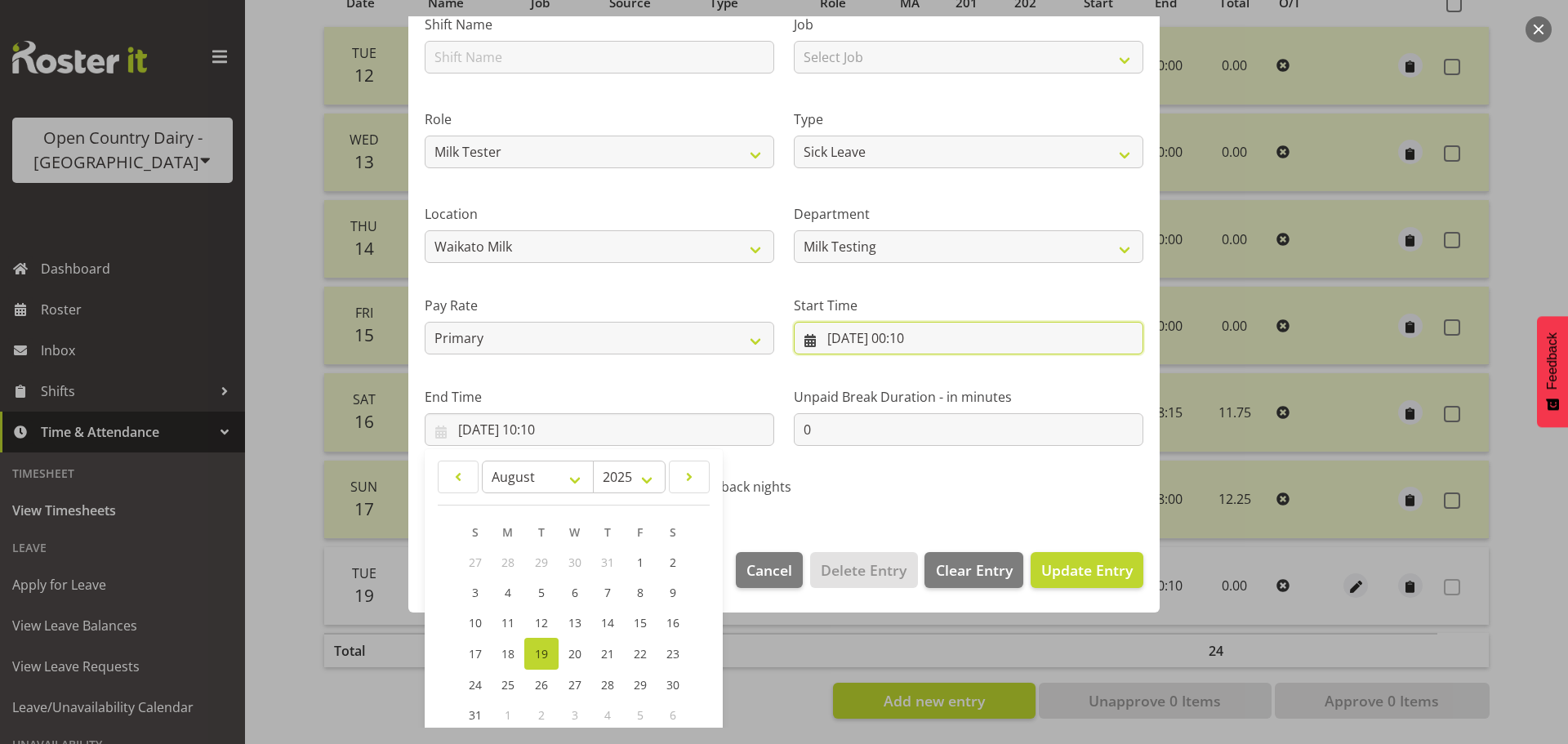
drag, startPoint x: 989, startPoint y: 338, endPoint x: 992, endPoint y: 397, distance: 59.1
click at [988, 338] on input "11/08/2025, 00:10" at bounding box center [968, 338] width 350 height 33
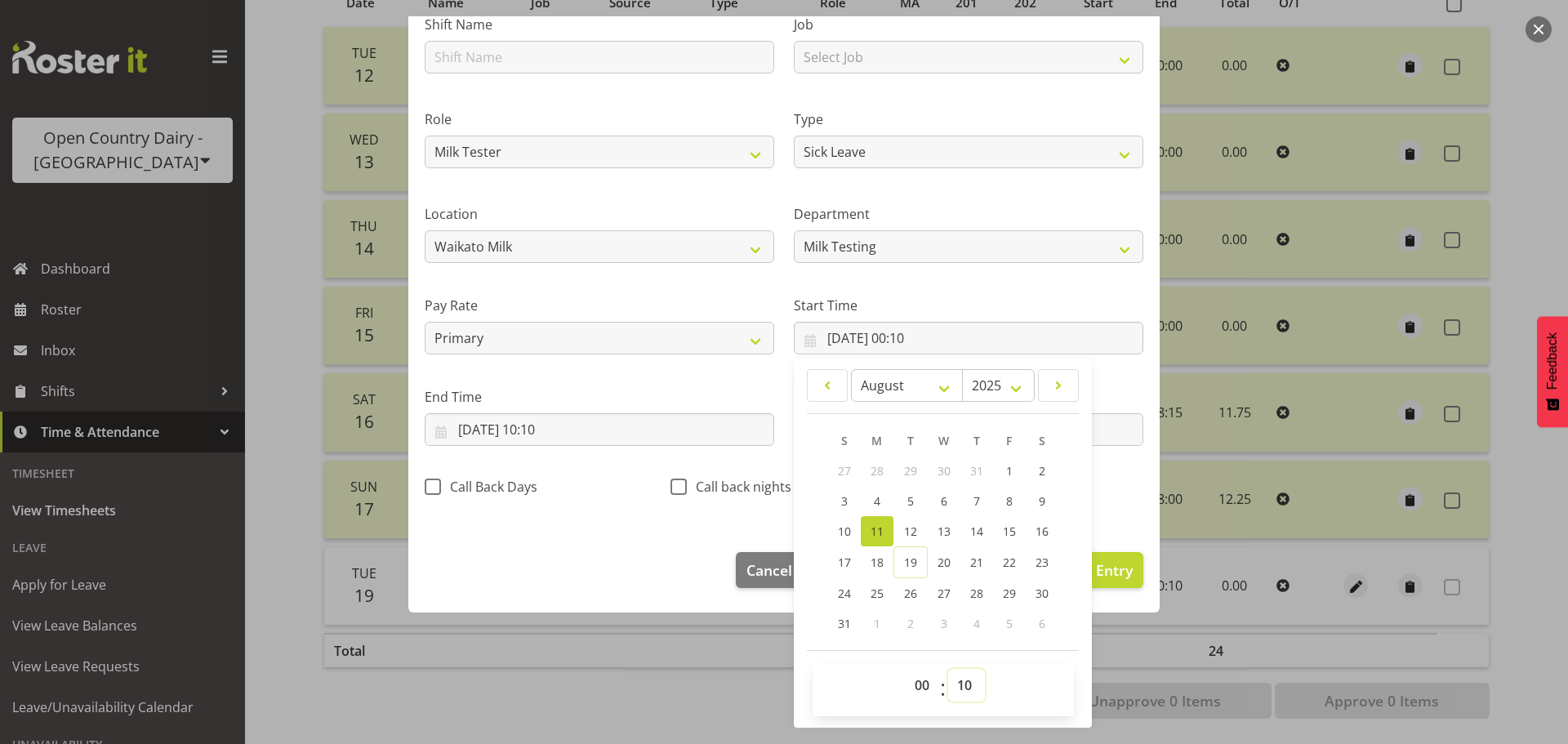
click at [955, 679] on select "00 01 02 03 04 05 06 07 08 09 10 11 12 13 14 15 16 17 18 19 20 21 22 23 24 25 2…" at bounding box center [966, 685] width 37 height 33
click at [948, 669] on select "00 01 02 03 04 05 06 07 08 09 10 11 12 13 14 15 16 17 18 19 20 21 22 23 24 25 2…" at bounding box center [966, 685] width 37 height 33
click at [481, 433] on input "19/08/2025, 10:10" at bounding box center [599, 430] width 350 height 33
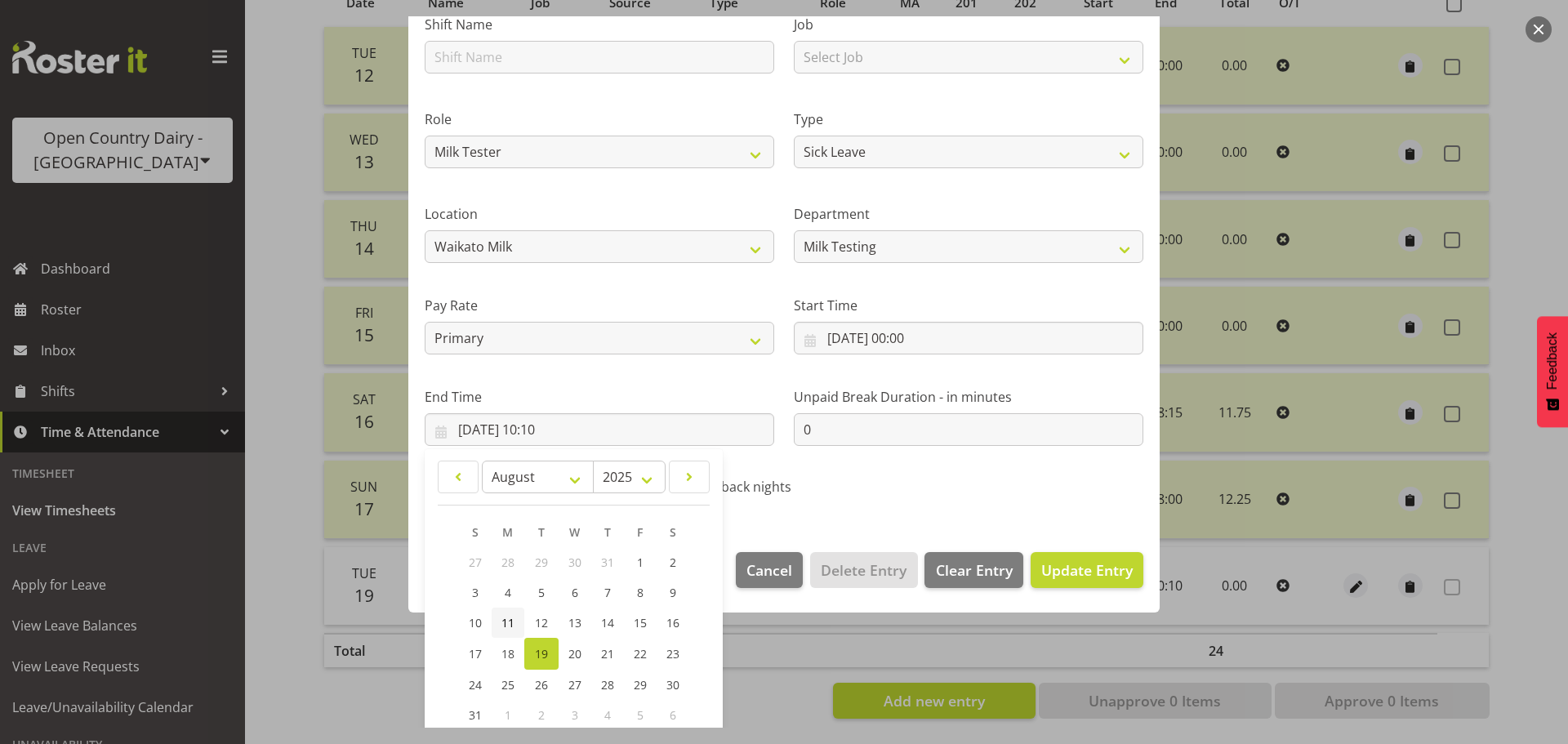
drag, startPoint x: 504, startPoint y: 622, endPoint x: 515, endPoint y: 587, distance: 36.7
click at [504, 622] on span "11" at bounding box center [508, 623] width 13 height 16
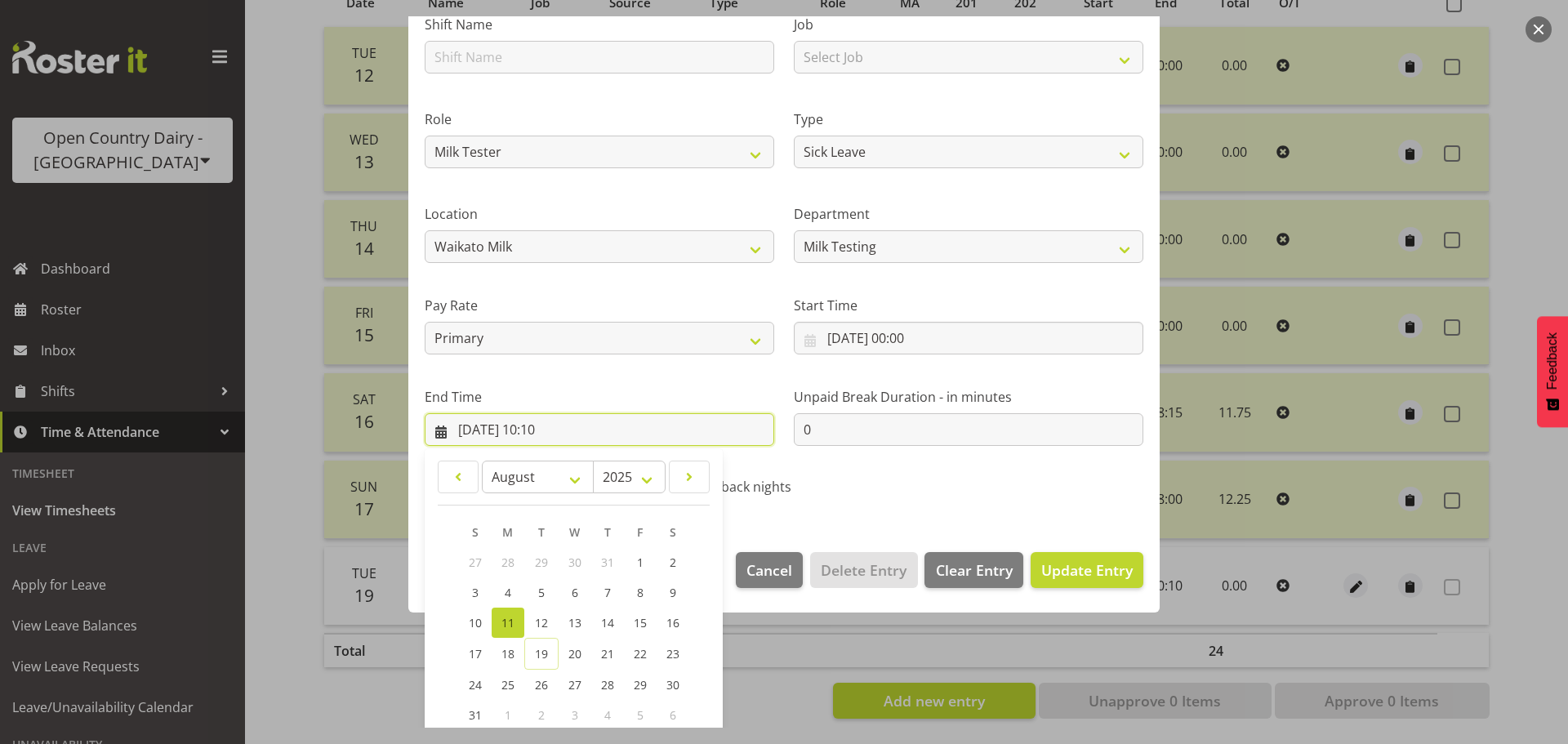
click at [582, 425] on input "11/08/2025, 10:10" at bounding box center [599, 430] width 350 height 33
click at [1098, 571] on span "Update Entry" at bounding box center [1087, 569] width 92 height 20
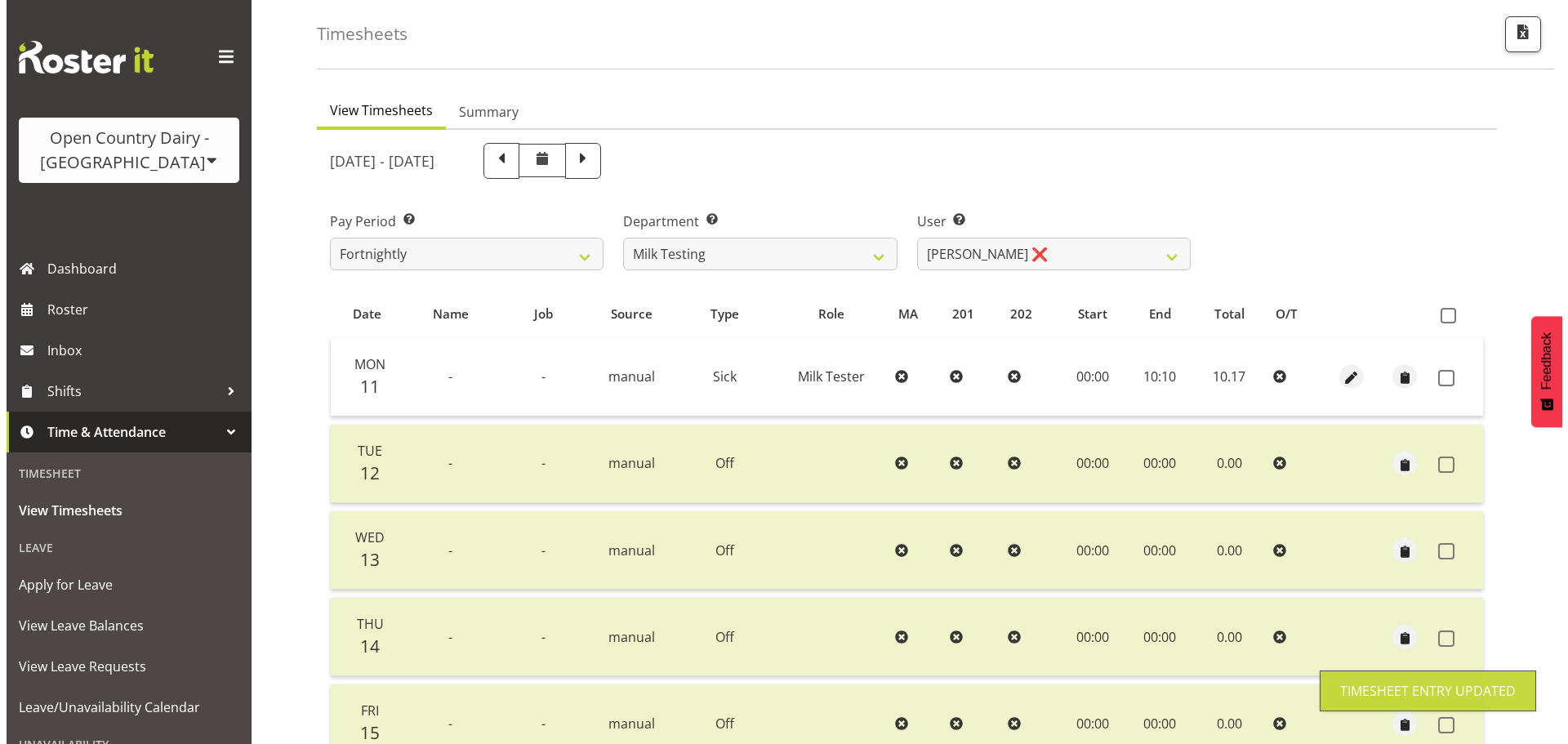
scroll to position [66, 0]
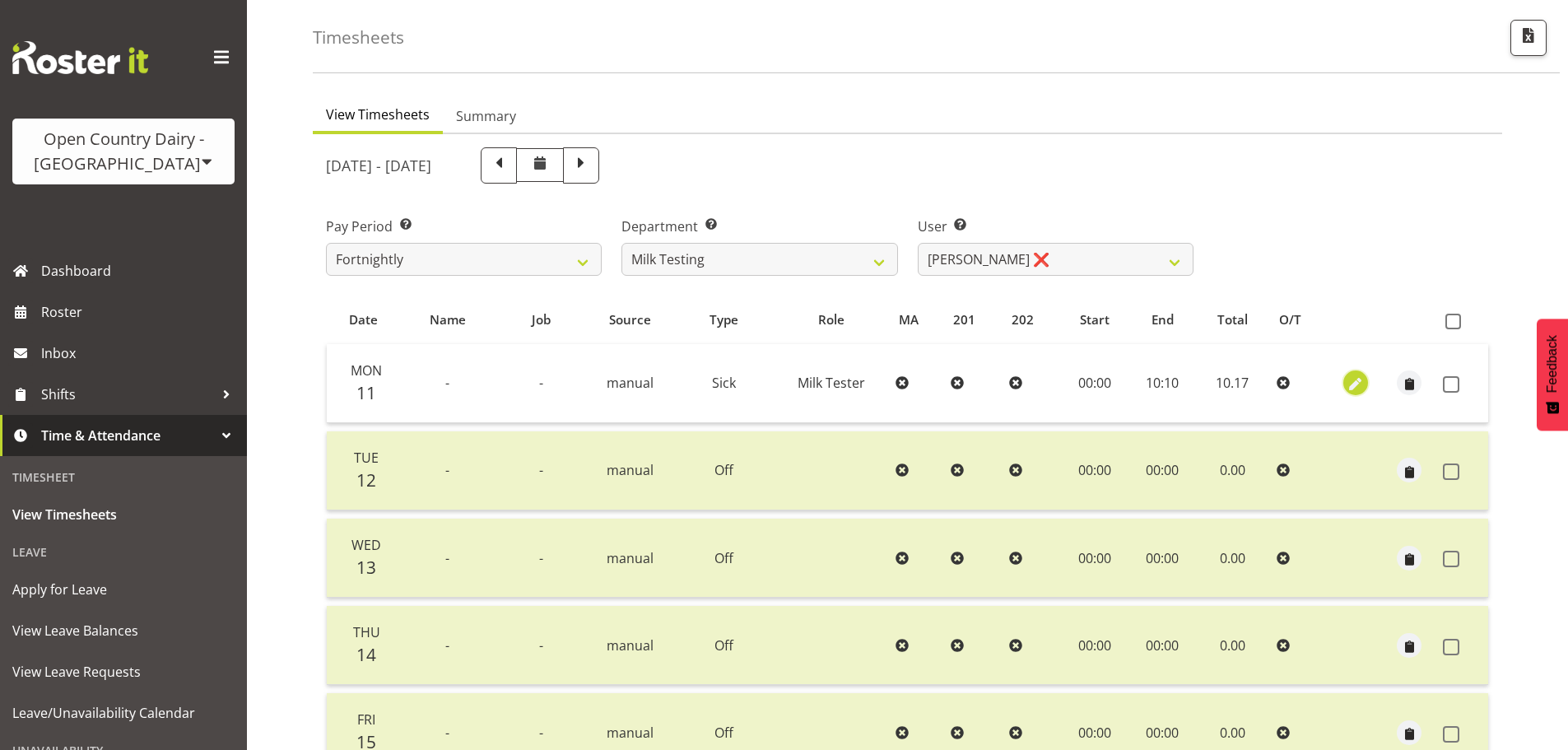
click at [1360, 380] on span "button" at bounding box center [1355, 385] width 19 height 19
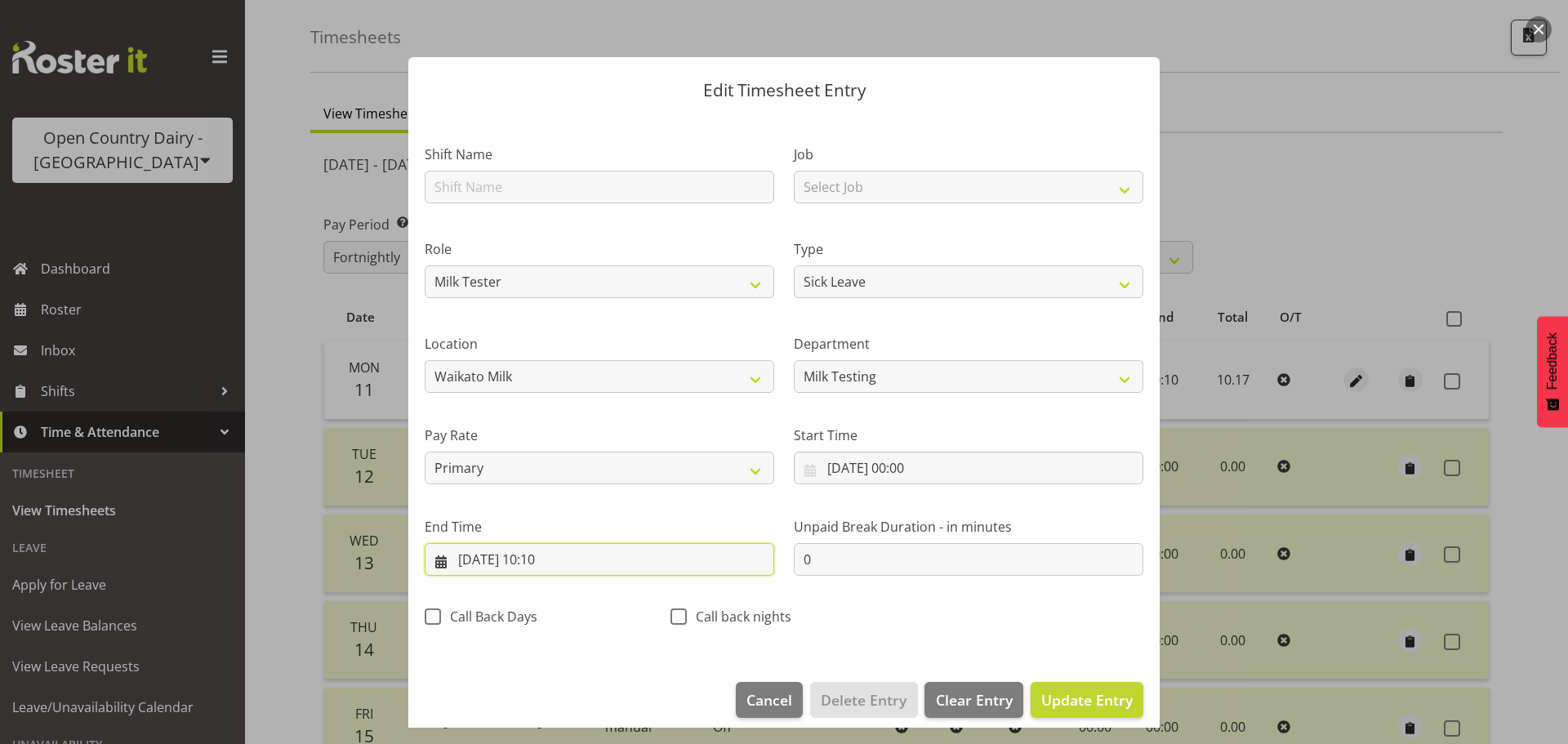
click at [584, 563] on input "11/08/2025, 10:10" at bounding box center [599, 559] width 350 height 33
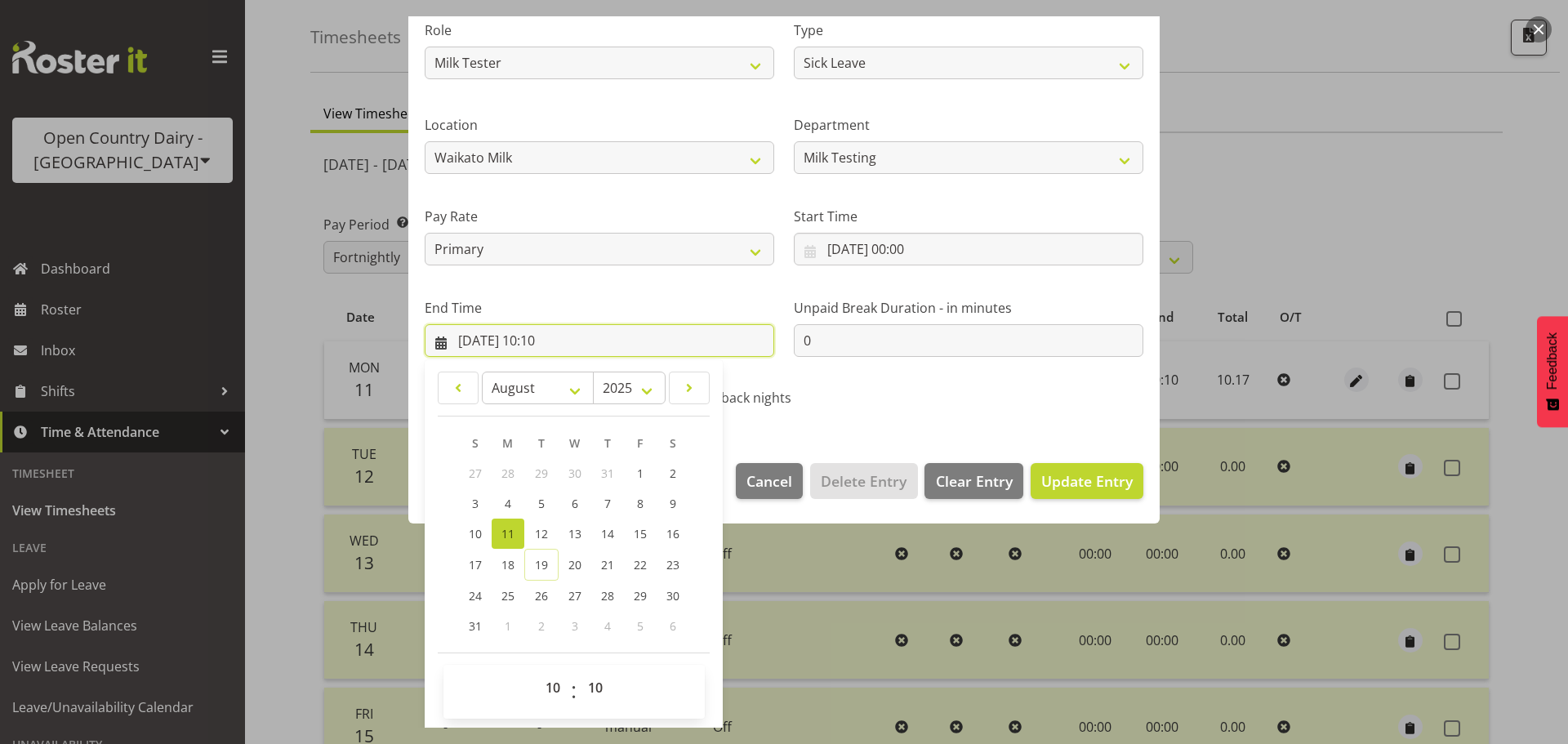
scroll to position [221, 0]
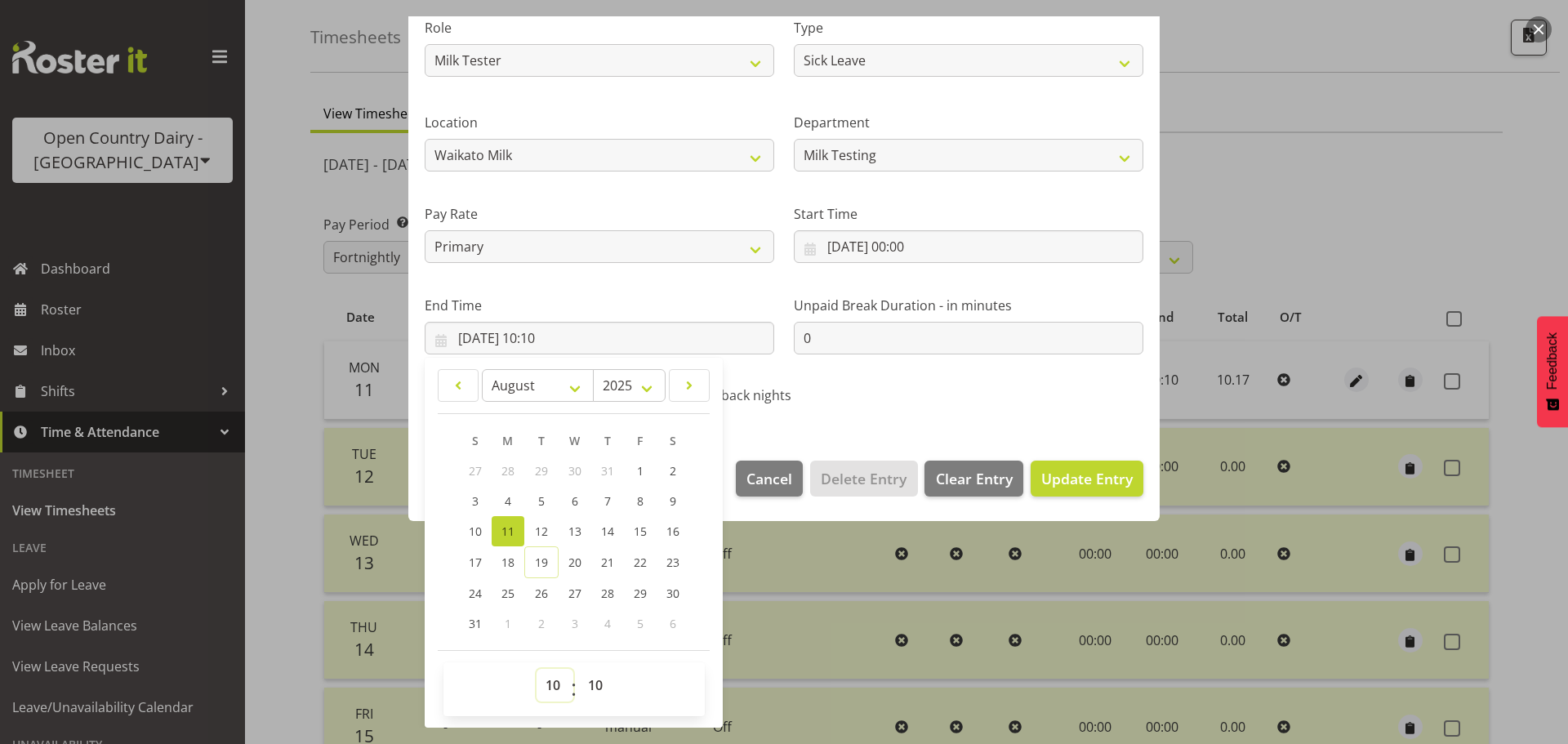
click at [559, 685] on select "00 01 02 03 04 05 06 07 08 09 10 11 12 13 14 15 16 17 18 19 20 21 22 23" at bounding box center [554, 685] width 37 height 33
click at [536, 669] on select "00 01 02 03 04 05 06 07 08 09 10 11 12 13 14 15 16 17 18 19 20 21 22 23" at bounding box center [554, 685] width 37 height 33
click at [1091, 475] on span "Update Entry" at bounding box center [1087, 478] width 92 height 20
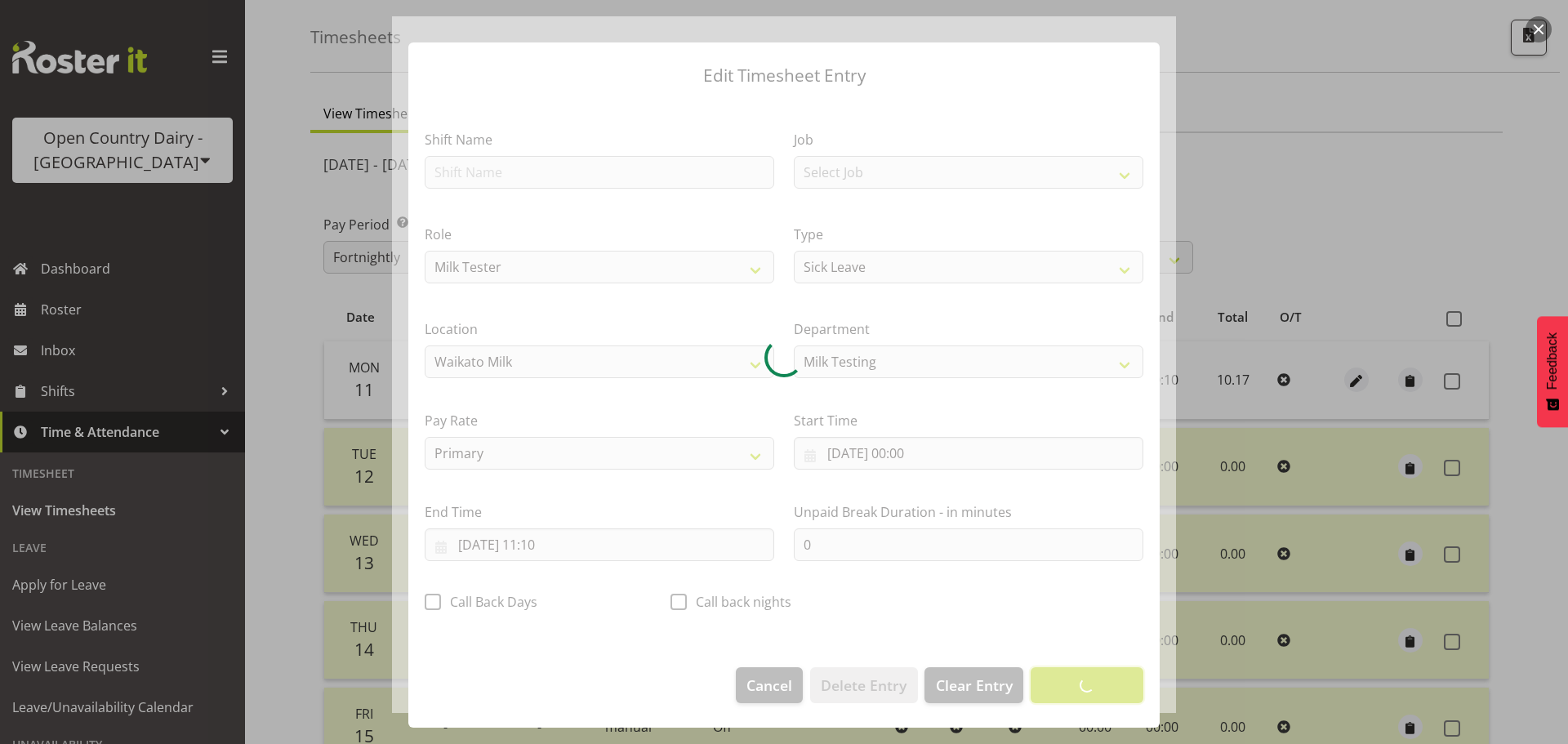
scroll to position [15, 0]
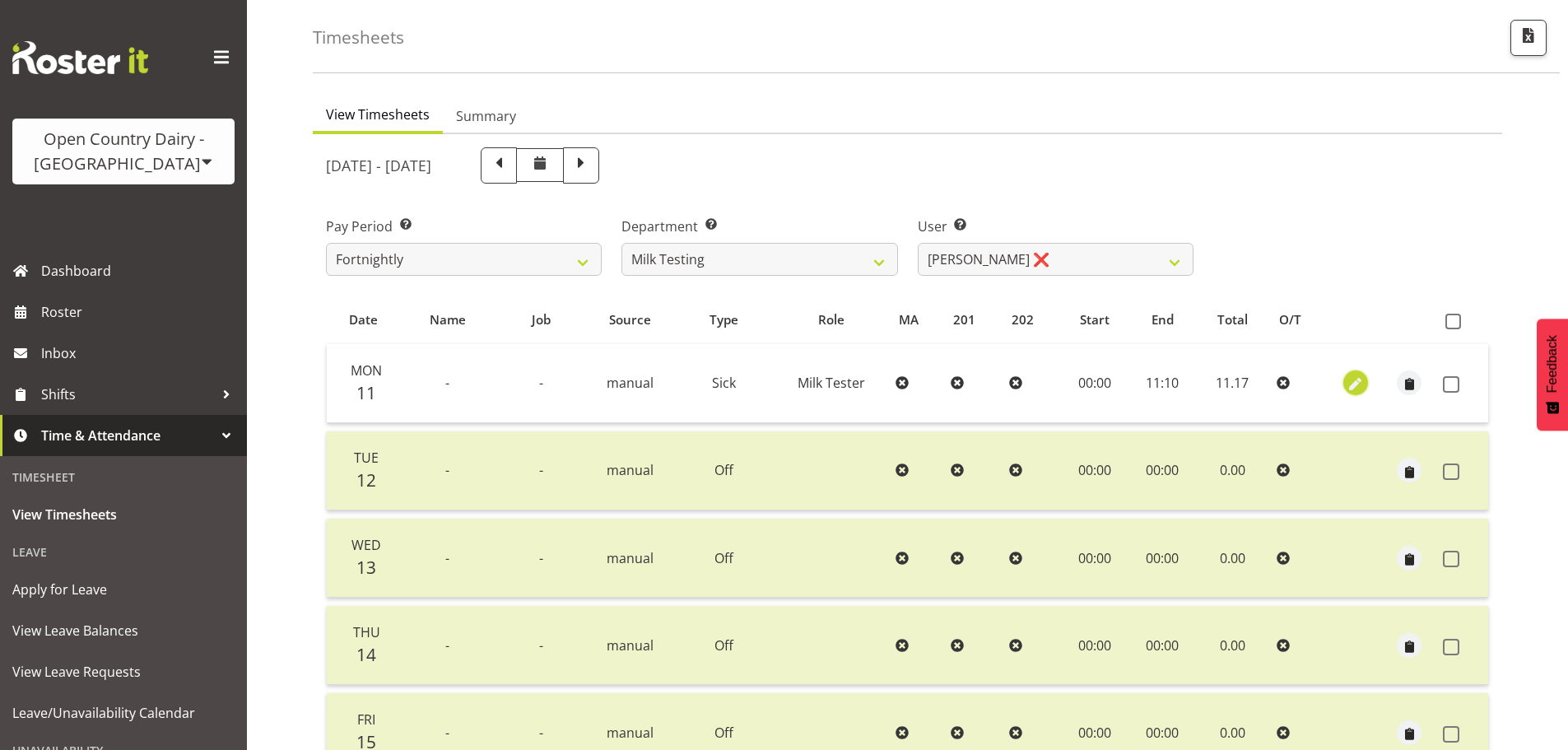
click at [1350, 379] on span "button" at bounding box center [1355, 385] width 19 height 19
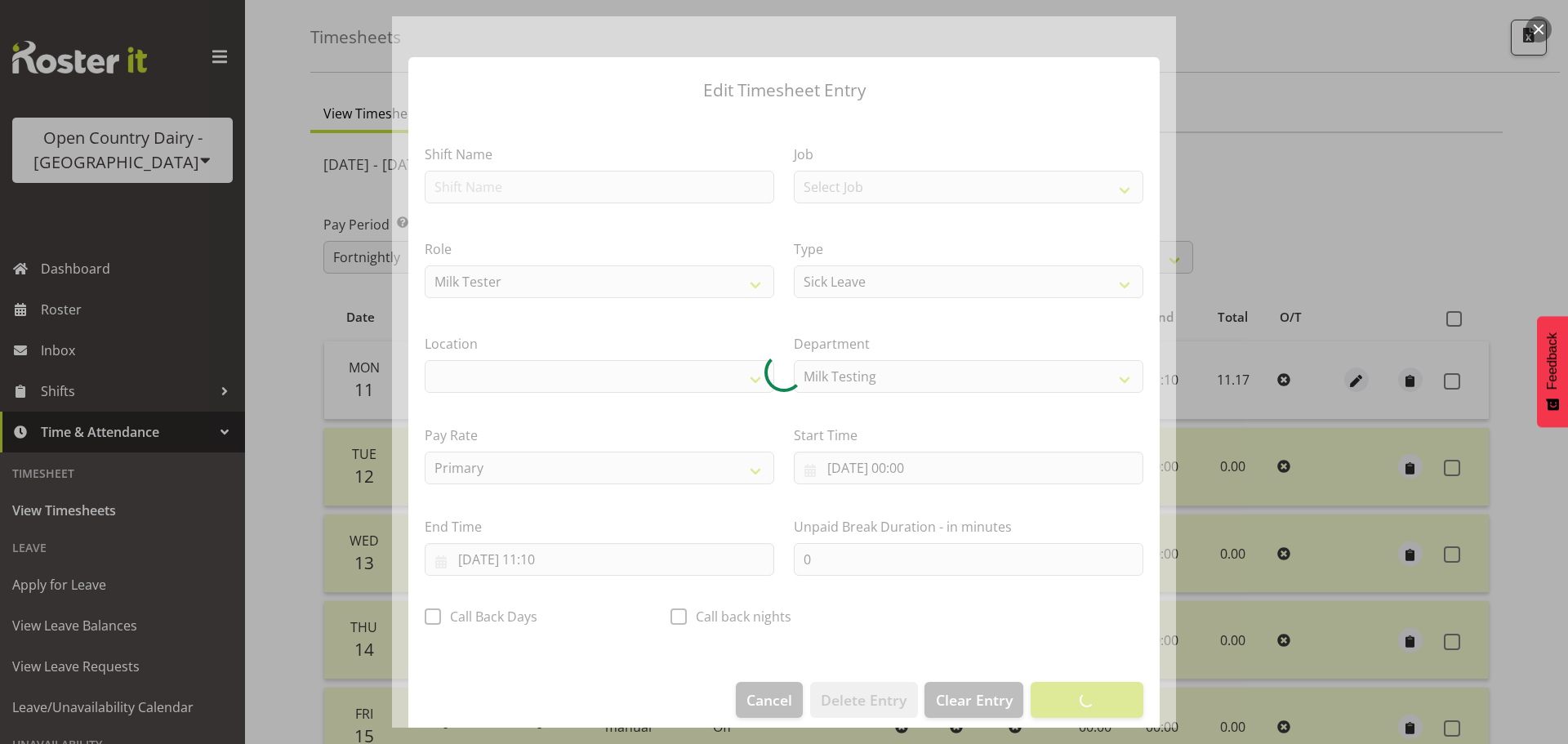
click at [571, 558] on div at bounding box center [784, 372] width 784 height 711
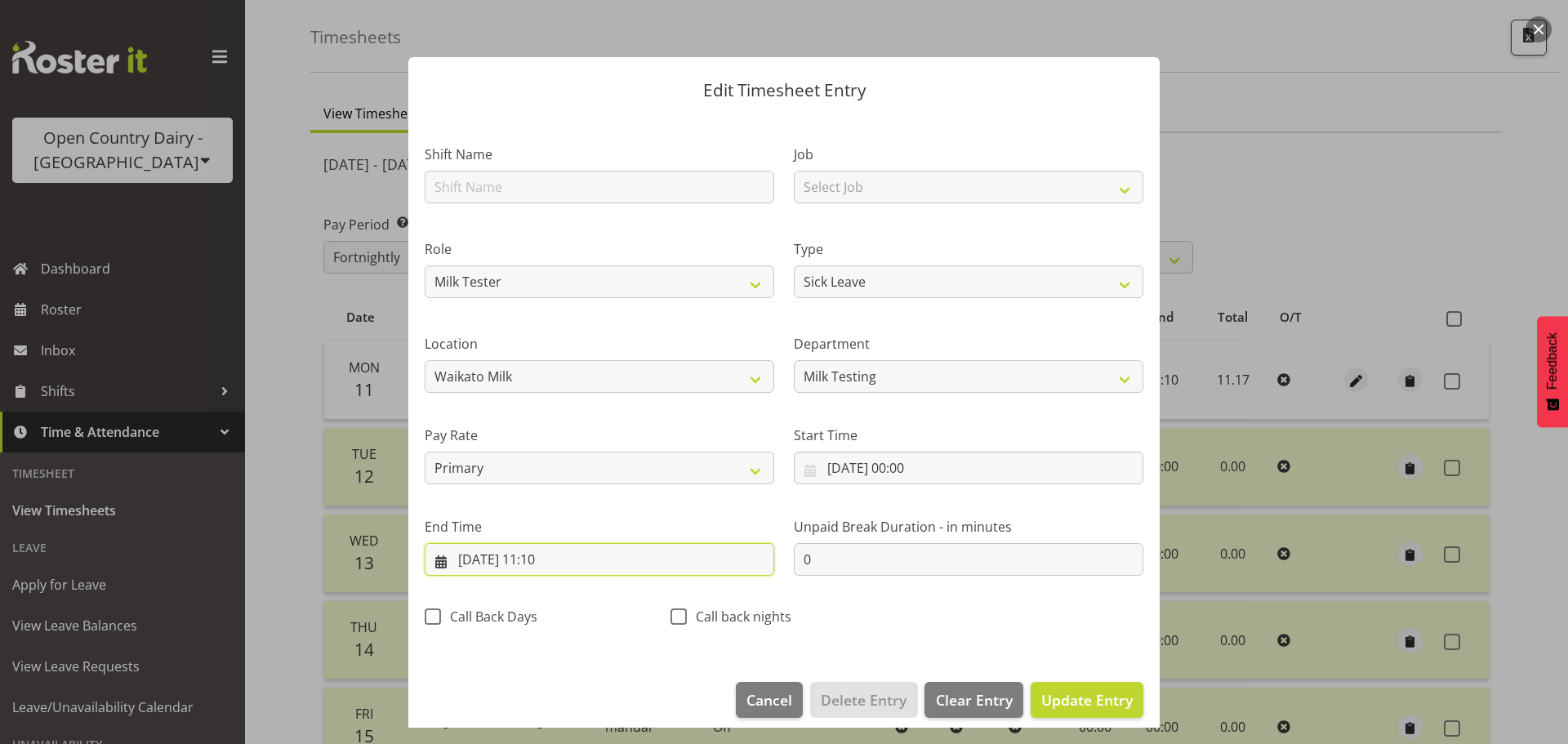
click at [571, 560] on input "11/08/2025, 11:10" at bounding box center [599, 559] width 350 height 33
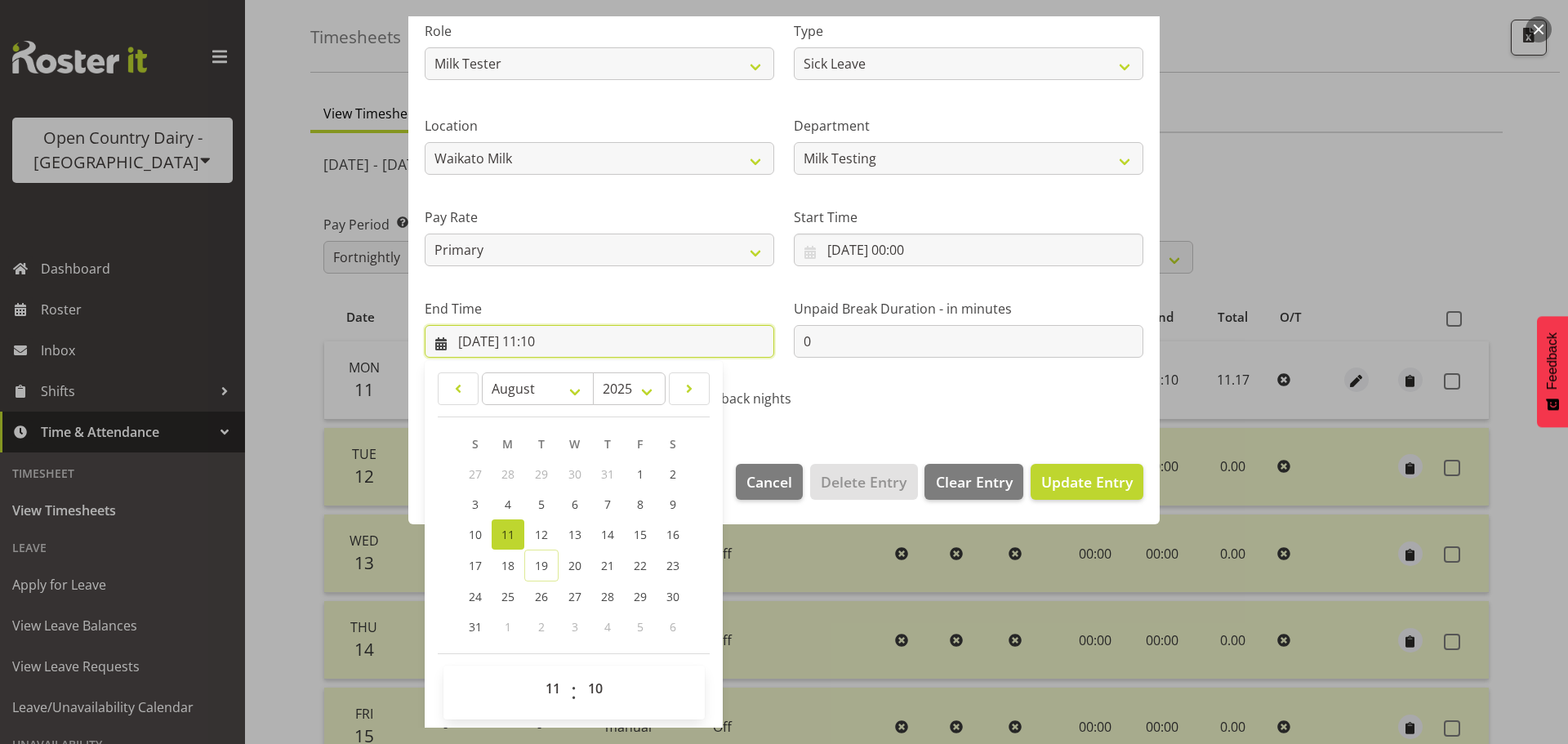
scroll to position [221, 0]
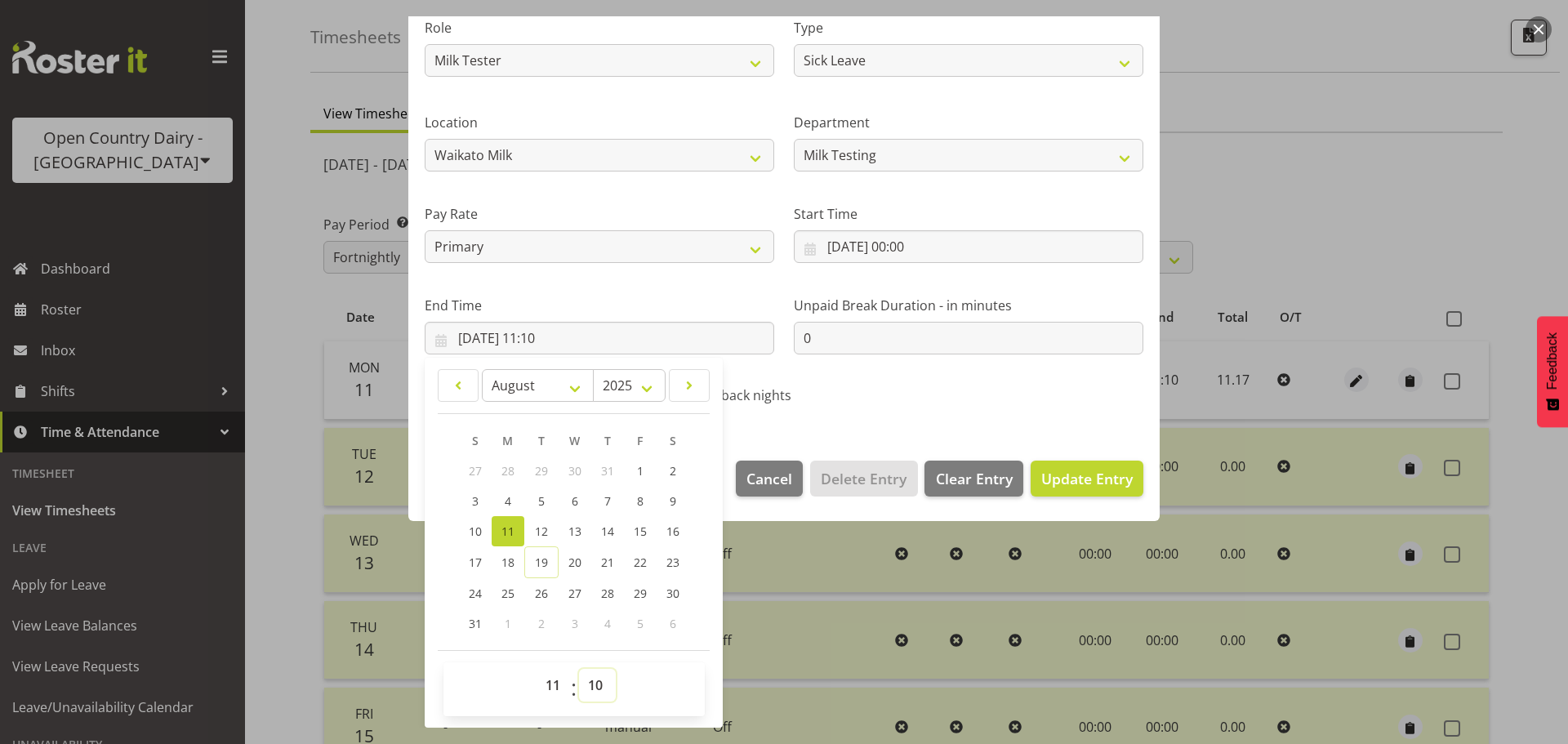
click at [591, 691] on select "00 01 02 03 04 05 06 07 08 09 10 11 12 13 14 15 16 17 18 19 20 21 22 23 24 25 2…" at bounding box center [596, 685] width 37 height 33
click at [579, 669] on select "00 01 02 03 04 05 06 07 08 09 10 11 12 13 14 15 16 17 18 19 20 21 22 23 24 25 2…" at bounding box center [596, 685] width 37 height 33
click at [1055, 463] on button "Update Entry" at bounding box center [1087, 478] width 113 height 36
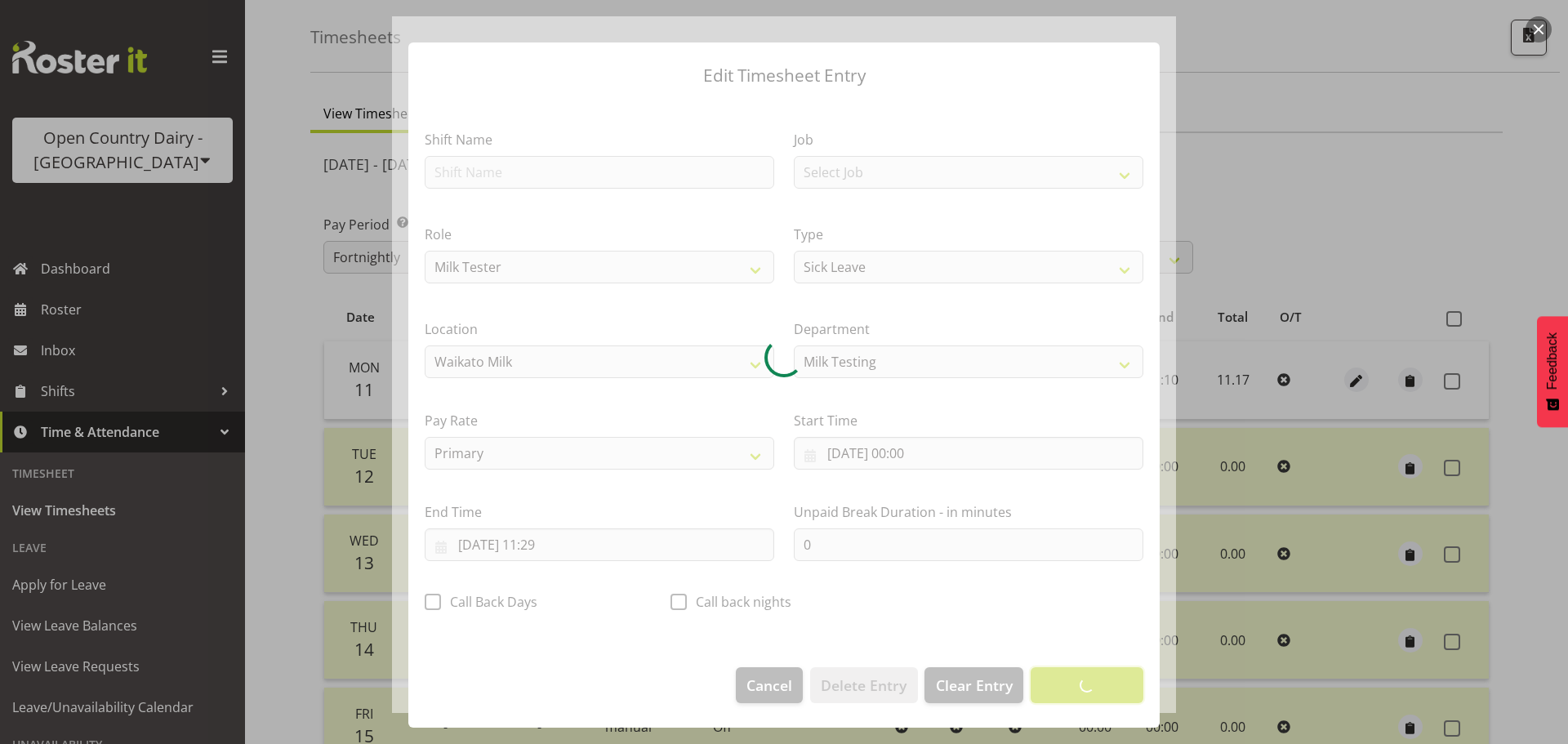
scroll to position [15, 0]
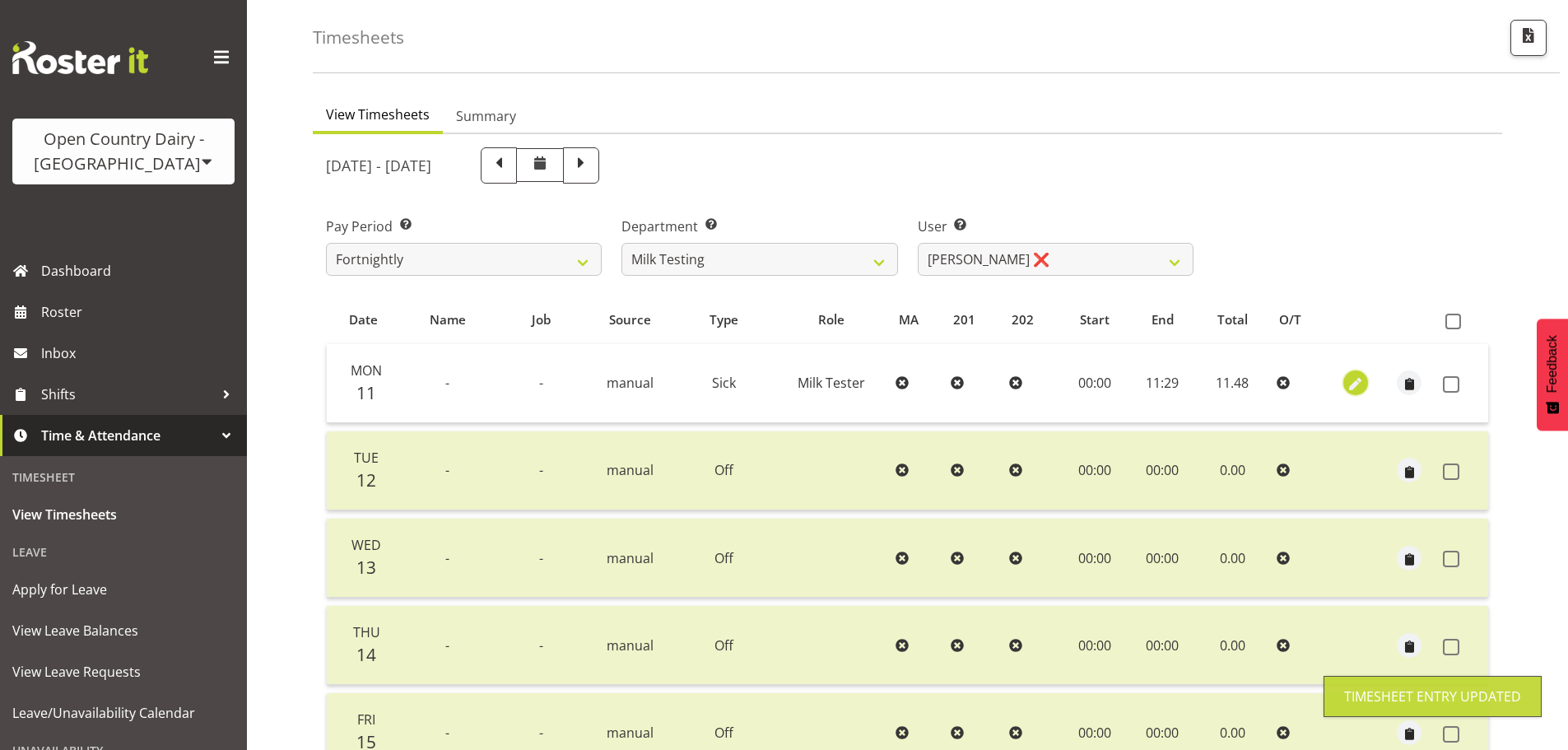
click at [1360, 378] on span "button" at bounding box center [1355, 385] width 19 height 19
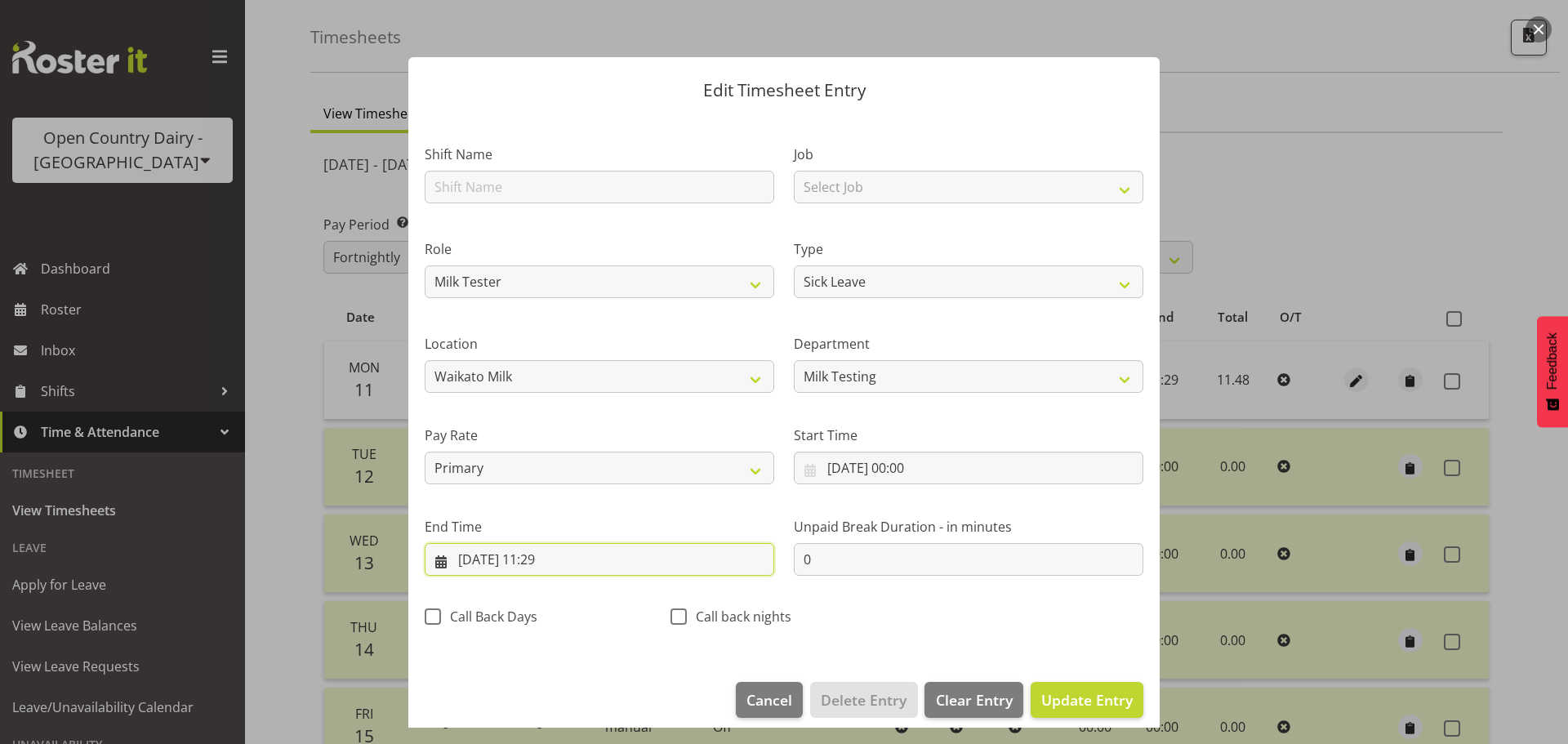
click at [570, 558] on input "11/08/2025, 11:29" at bounding box center [599, 559] width 350 height 33
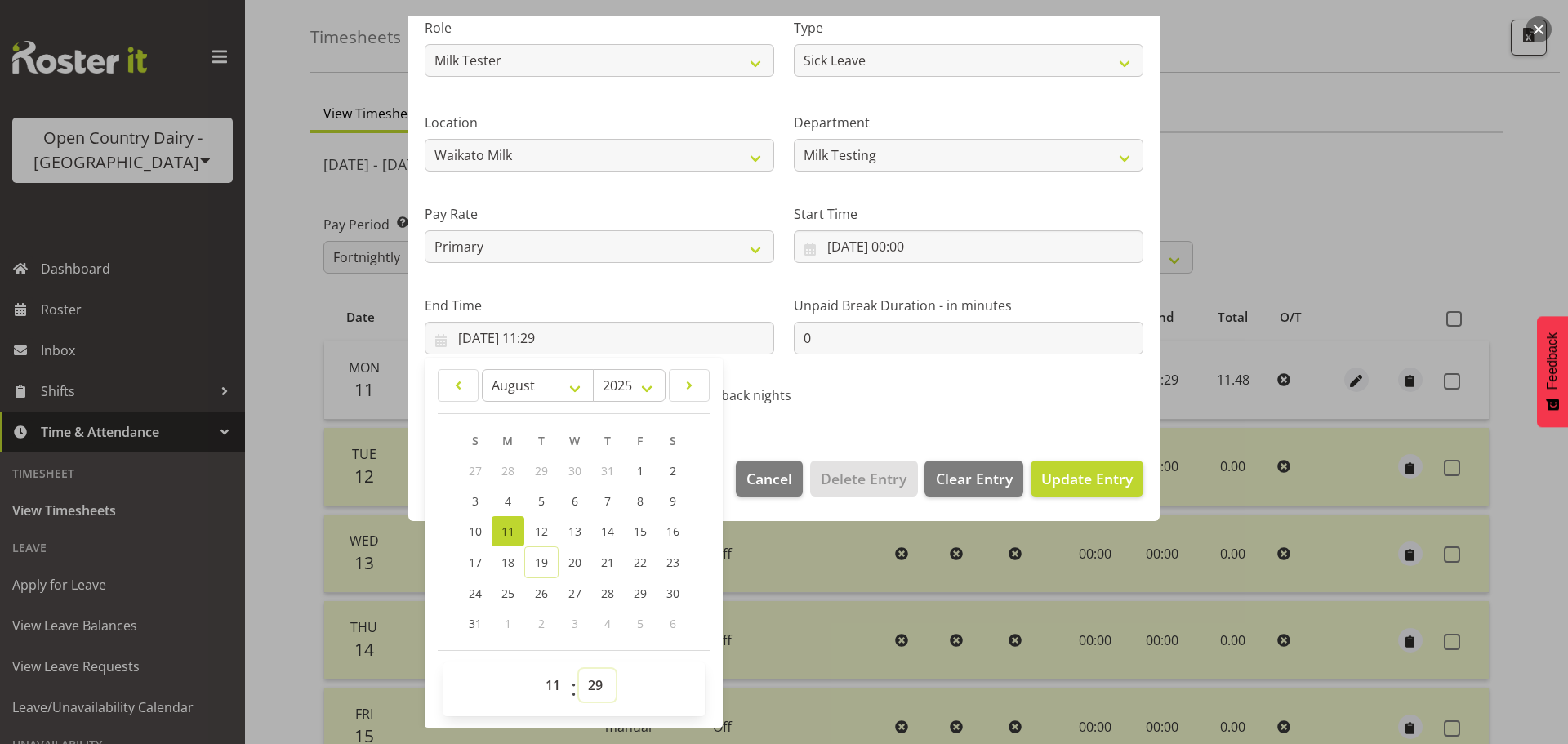
click at [595, 691] on select "00 01 02 03 04 05 06 07 08 09 10 11 12 13 14 15 16 17 18 19 20 21 22 23 24 25 2…" at bounding box center [596, 685] width 37 height 33
click at [579, 669] on select "00 01 02 03 04 05 06 07 08 09 10 11 12 13 14 15 16 17 18 19 20 21 22 23 24 25 2…" at bounding box center [596, 685] width 37 height 33
click at [1044, 470] on span "Update Entry" at bounding box center [1087, 478] width 92 height 20
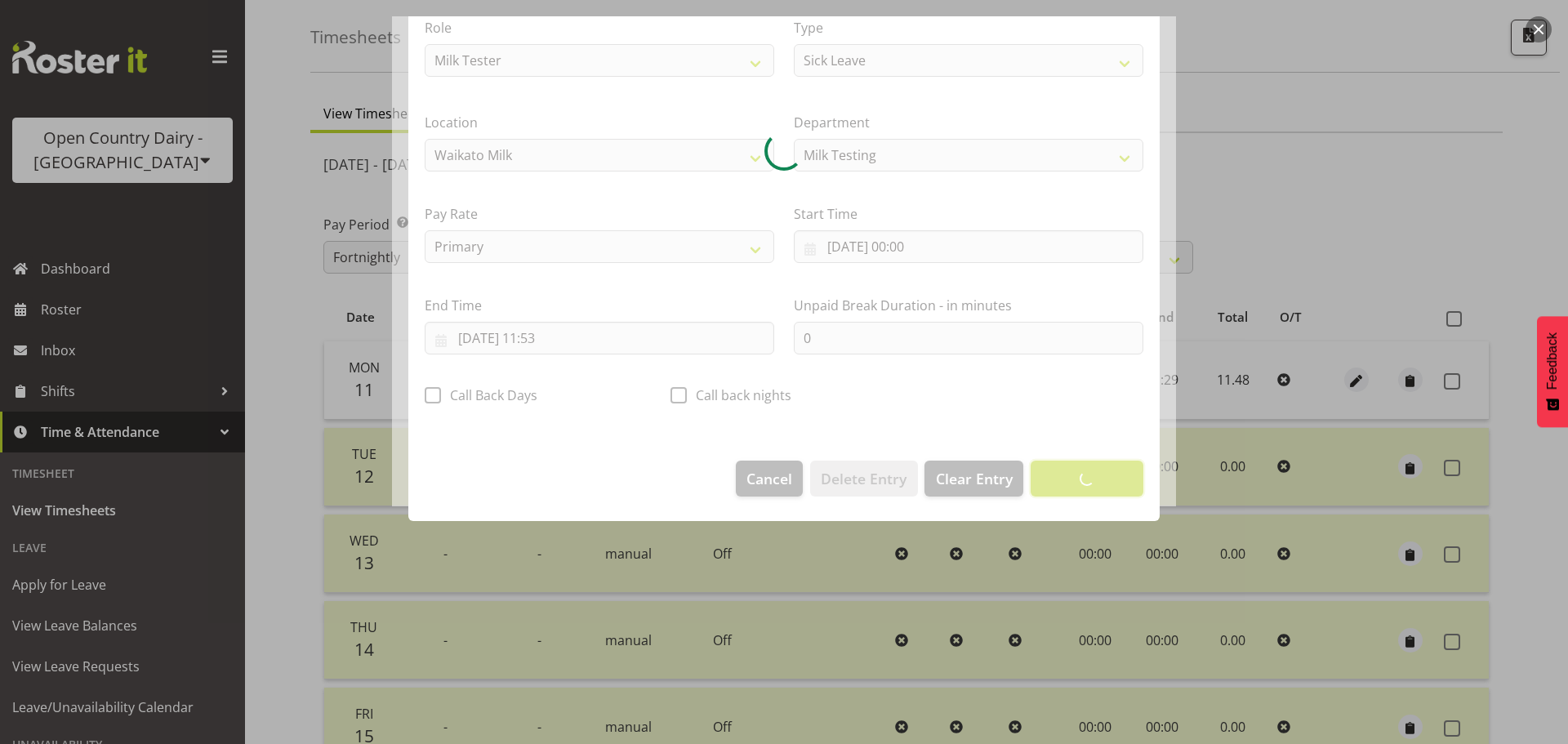
scroll to position [15, 0]
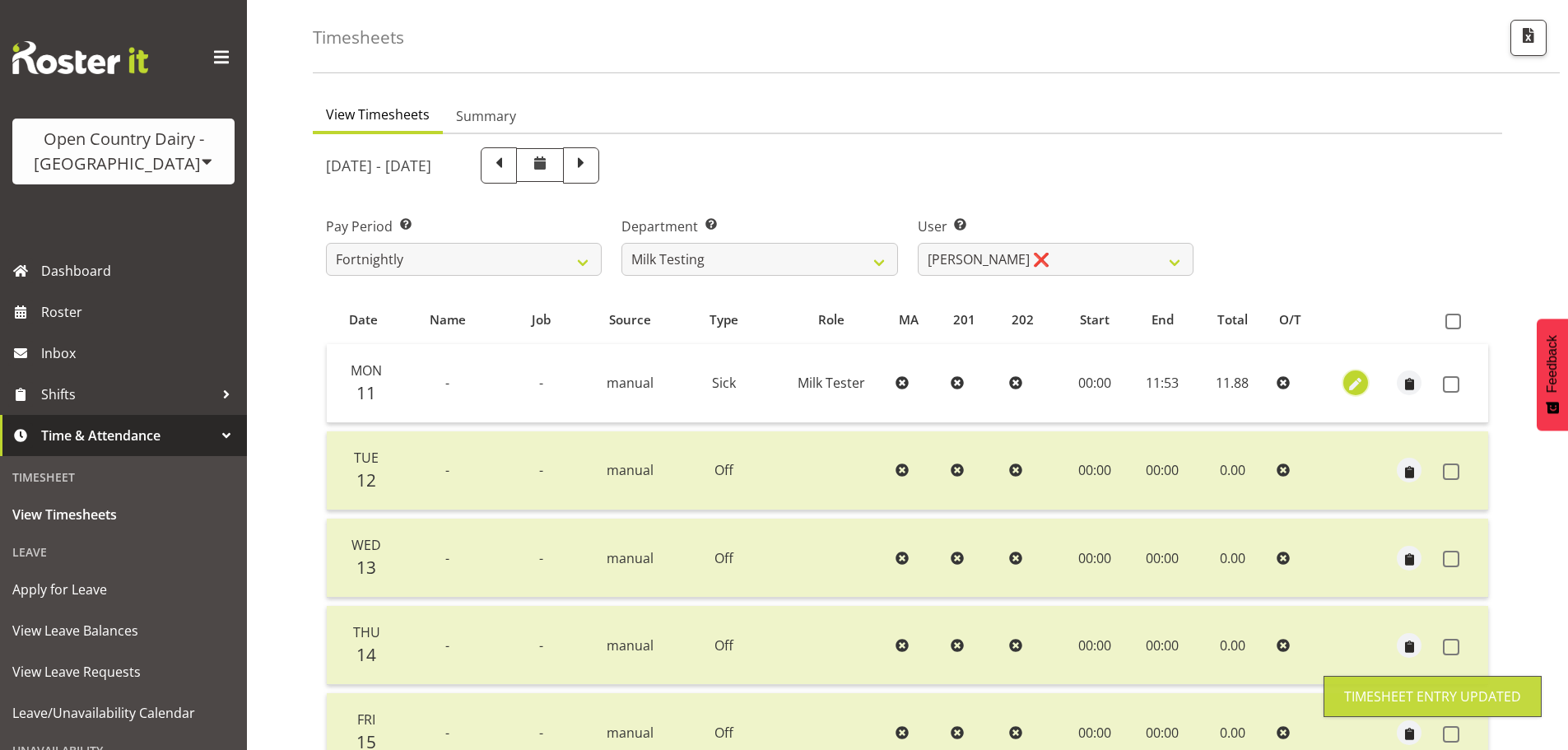
click at [1356, 378] on span "button" at bounding box center [1355, 385] width 19 height 19
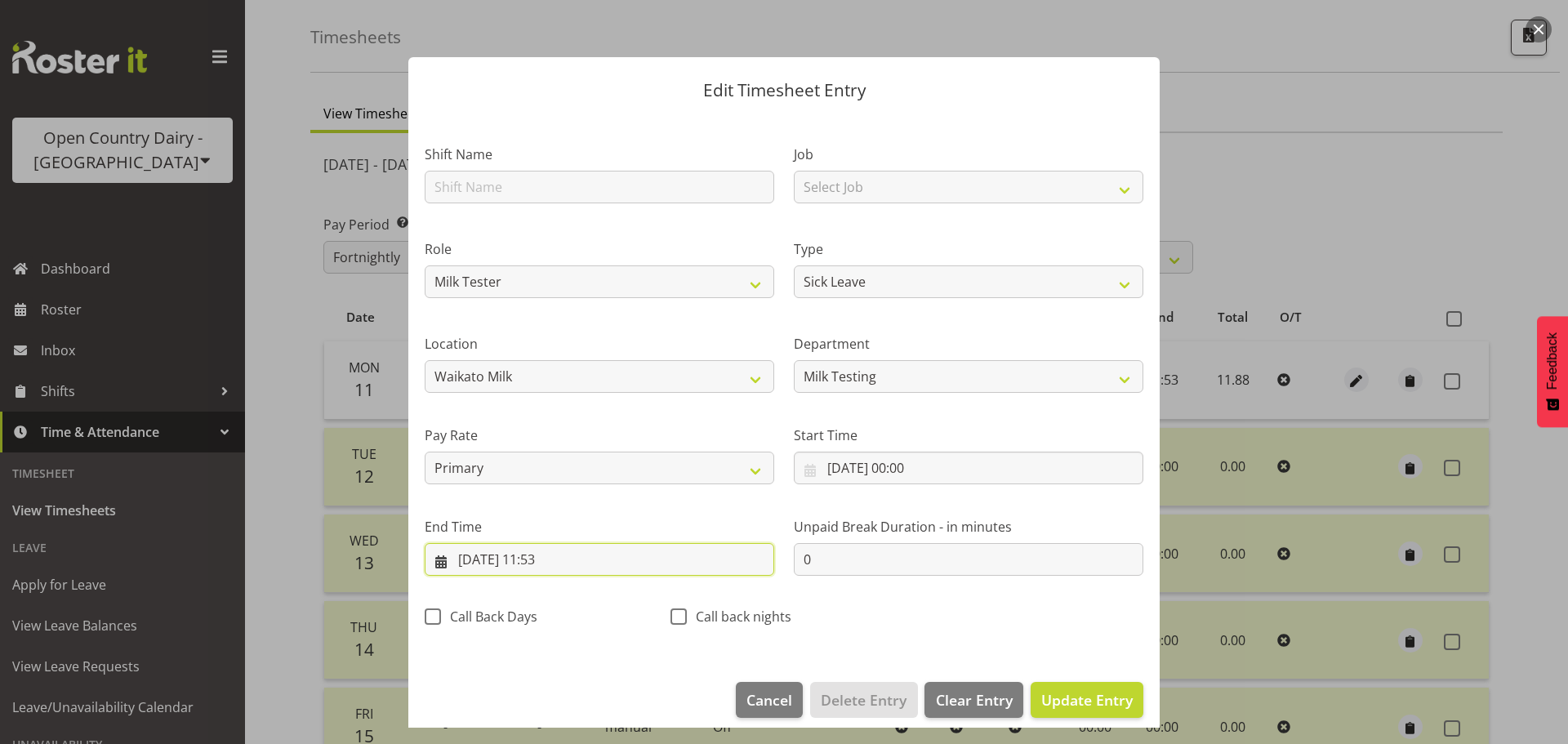
click at [569, 560] on input "11/08/2025, 11:53" at bounding box center [599, 559] width 350 height 33
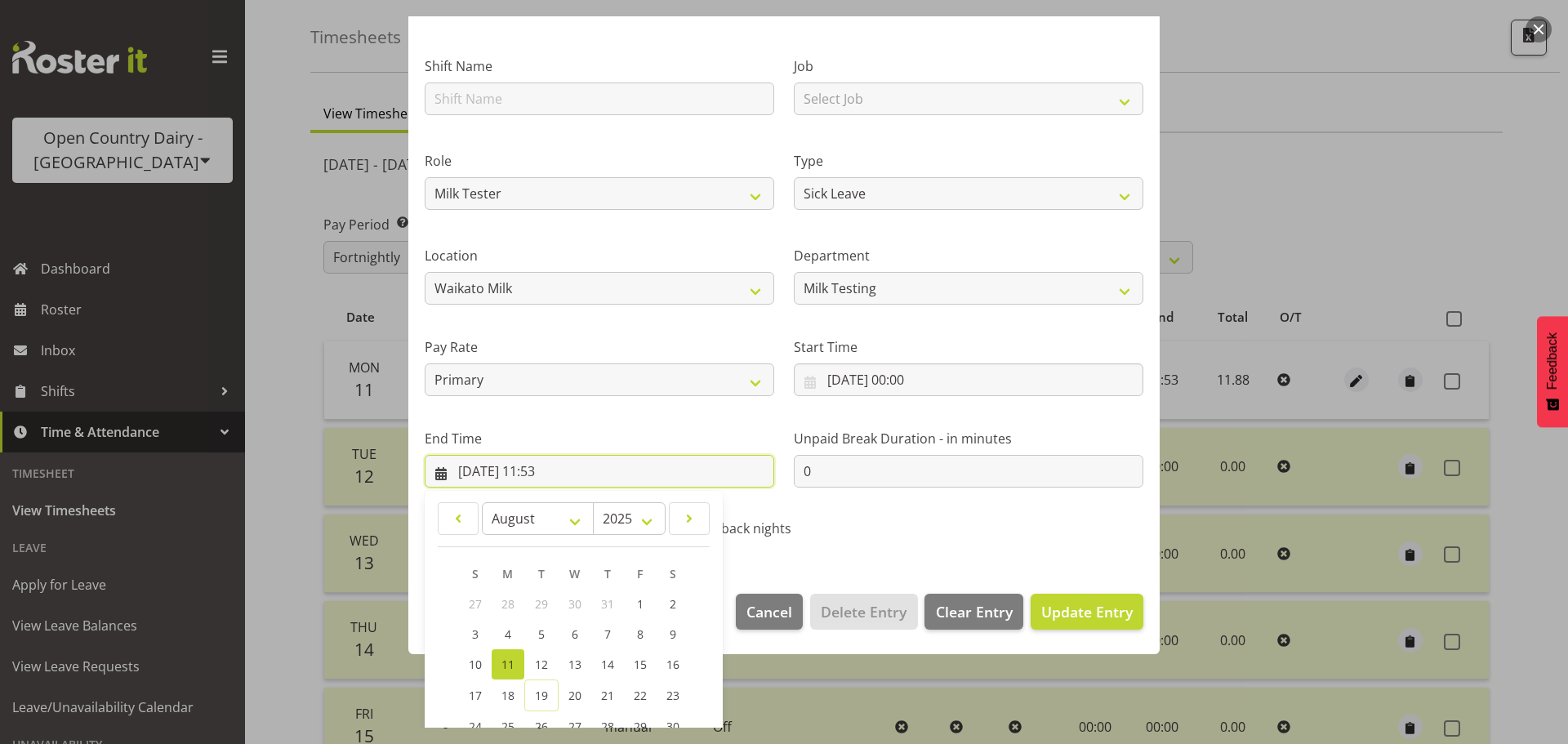
scroll to position [221, 0]
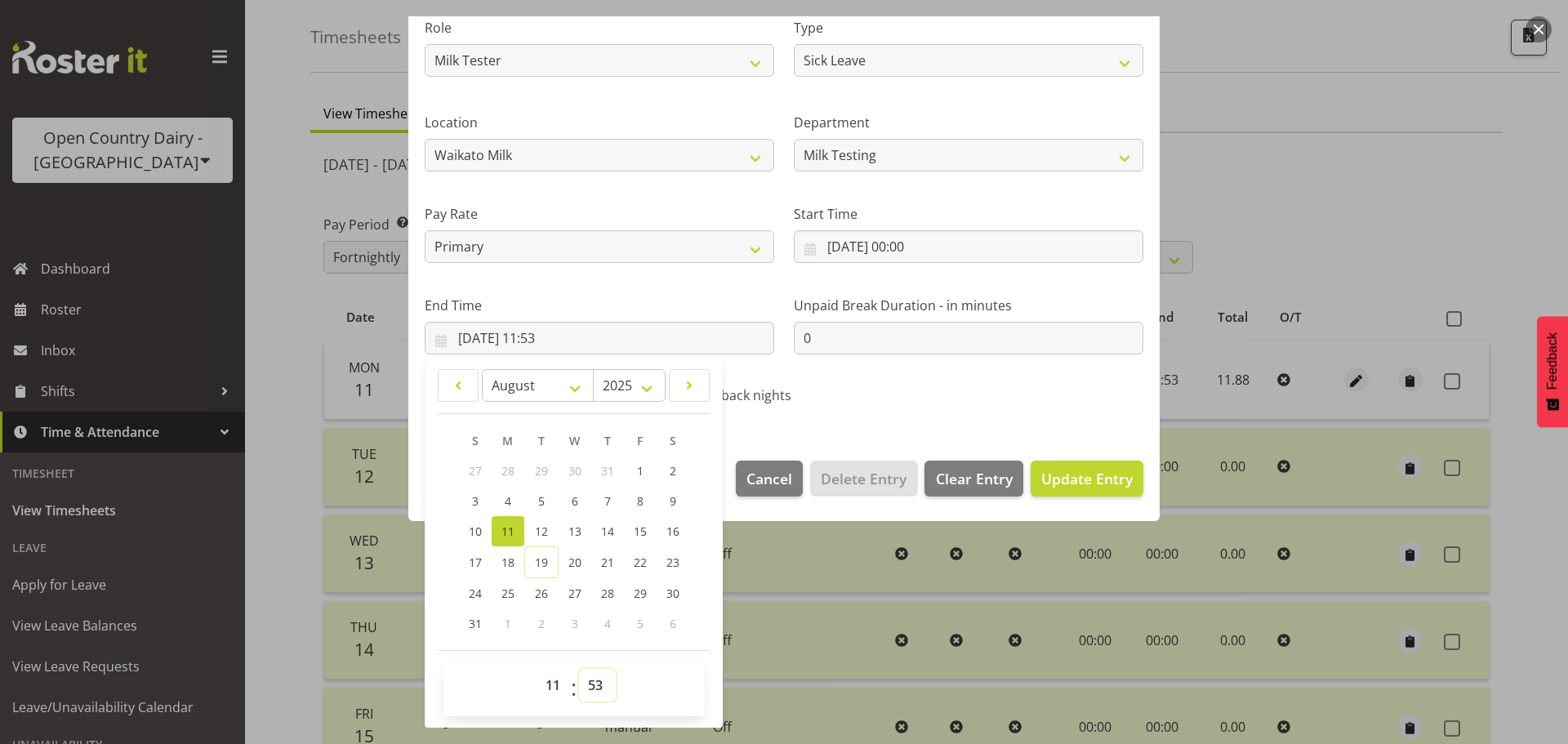
click at [603, 678] on select "00 01 02 03 04 05 06 07 08 09 10 11 12 13 14 15 16 17 18 19 20 21 22 23 24 25 2…" at bounding box center [596, 685] width 37 height 33
click at [579, 669] on select "00 01 02 03 04 05 06 07 08 09 10 11 12 13 14 15 16 17 18 19 20 21 22 23 24 25 2…" at bounding box center [596, 685] width 37 height 33
click at [1076, 481] on span "Update Entry" at bounding box center [1087, 478] width 92 height 20
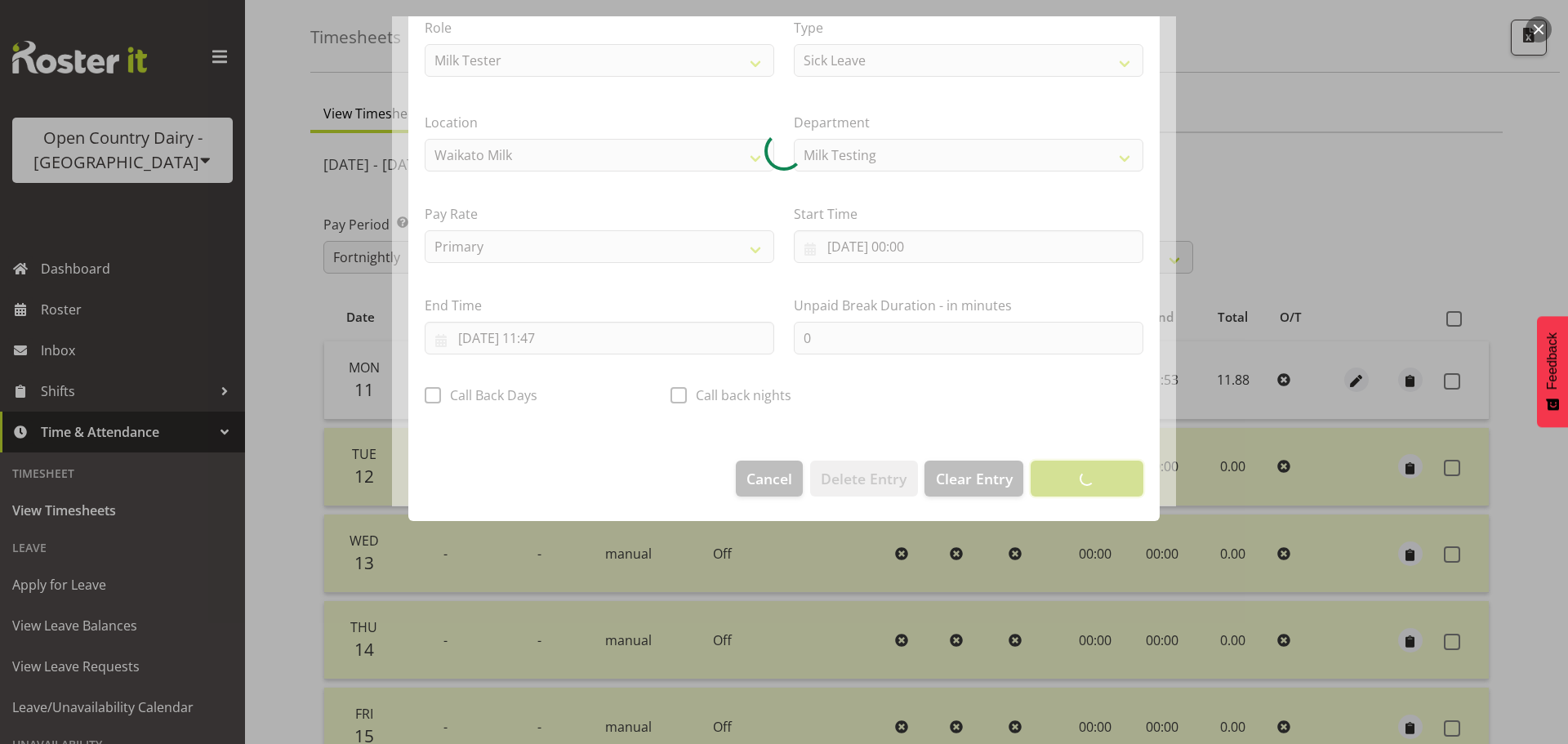
scroll to position [15, 0]
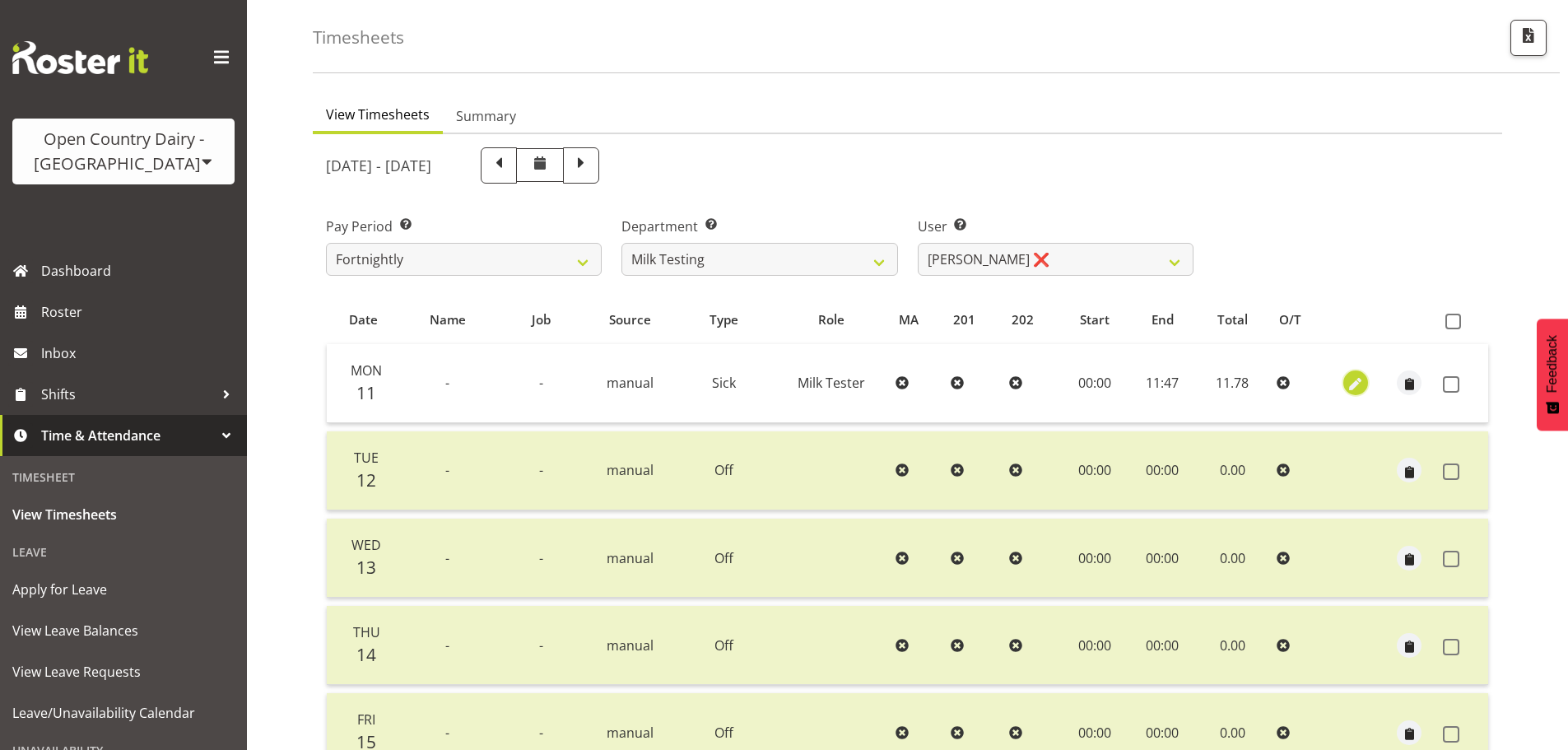
click at [1358, 378] on span "button" at bounding box center [1355, 385] width 19 height 19
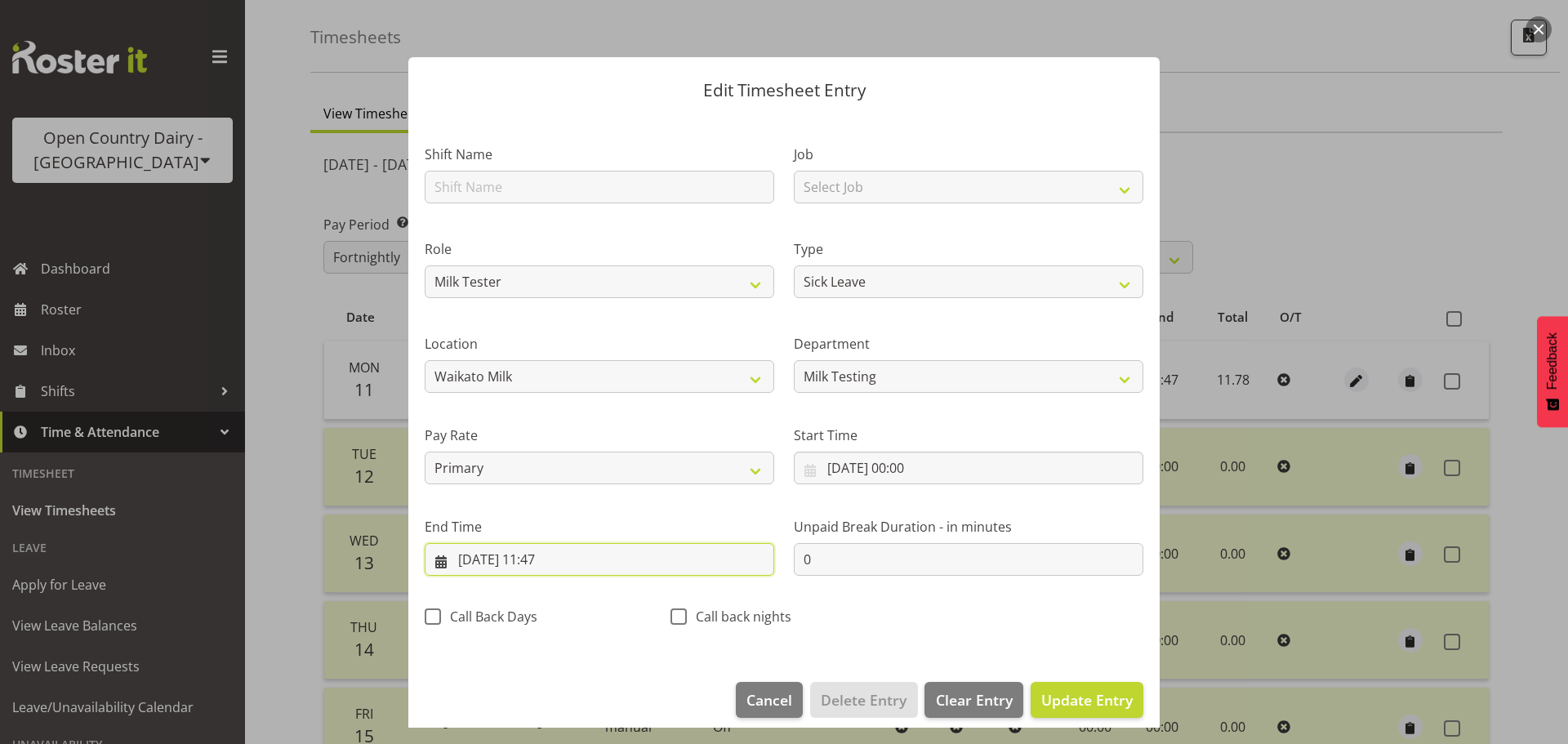
click at [576, 547] on input "11/08/2025, 11:47" at bounding box center [599, 559] width 350 height 33
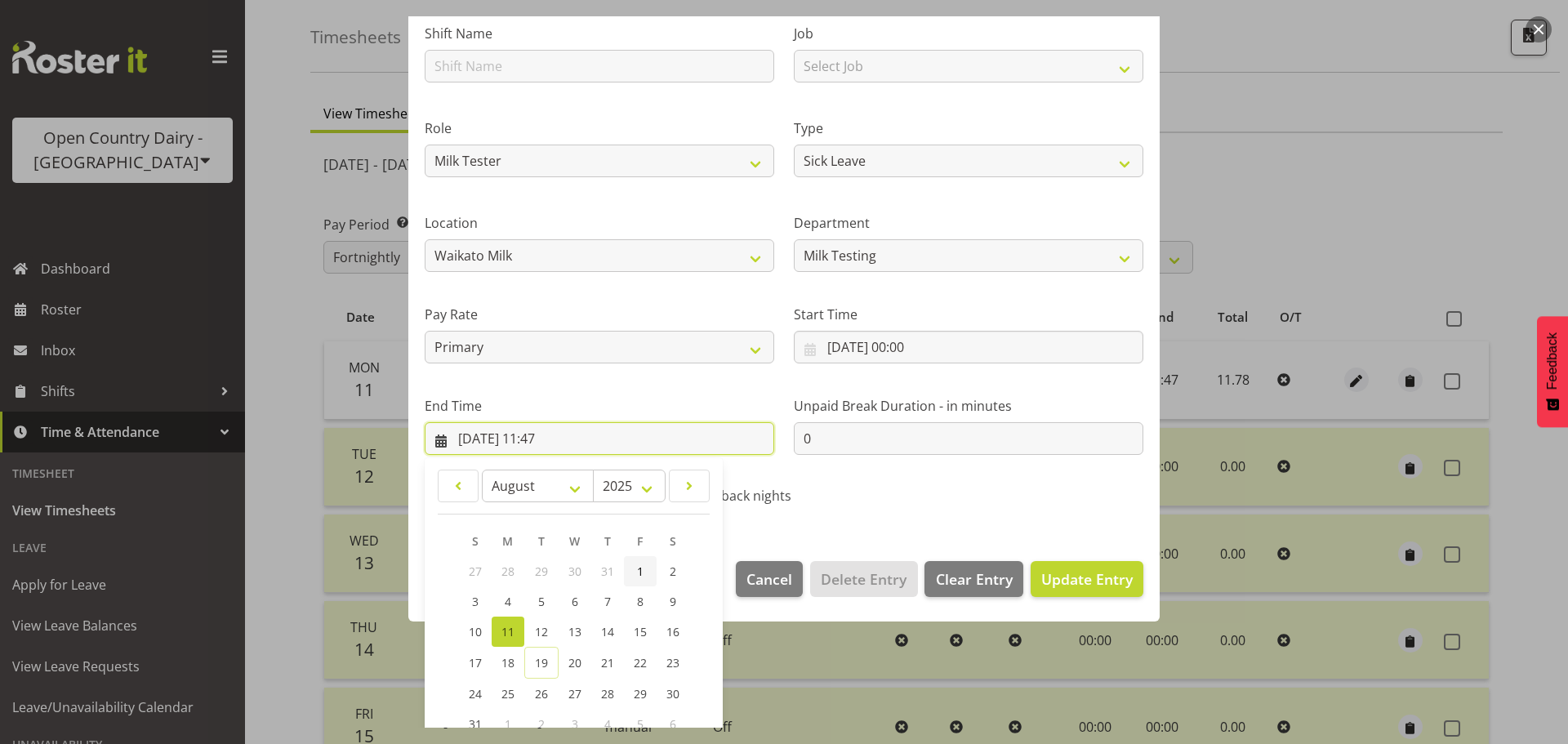
scroll to position [221, 0]
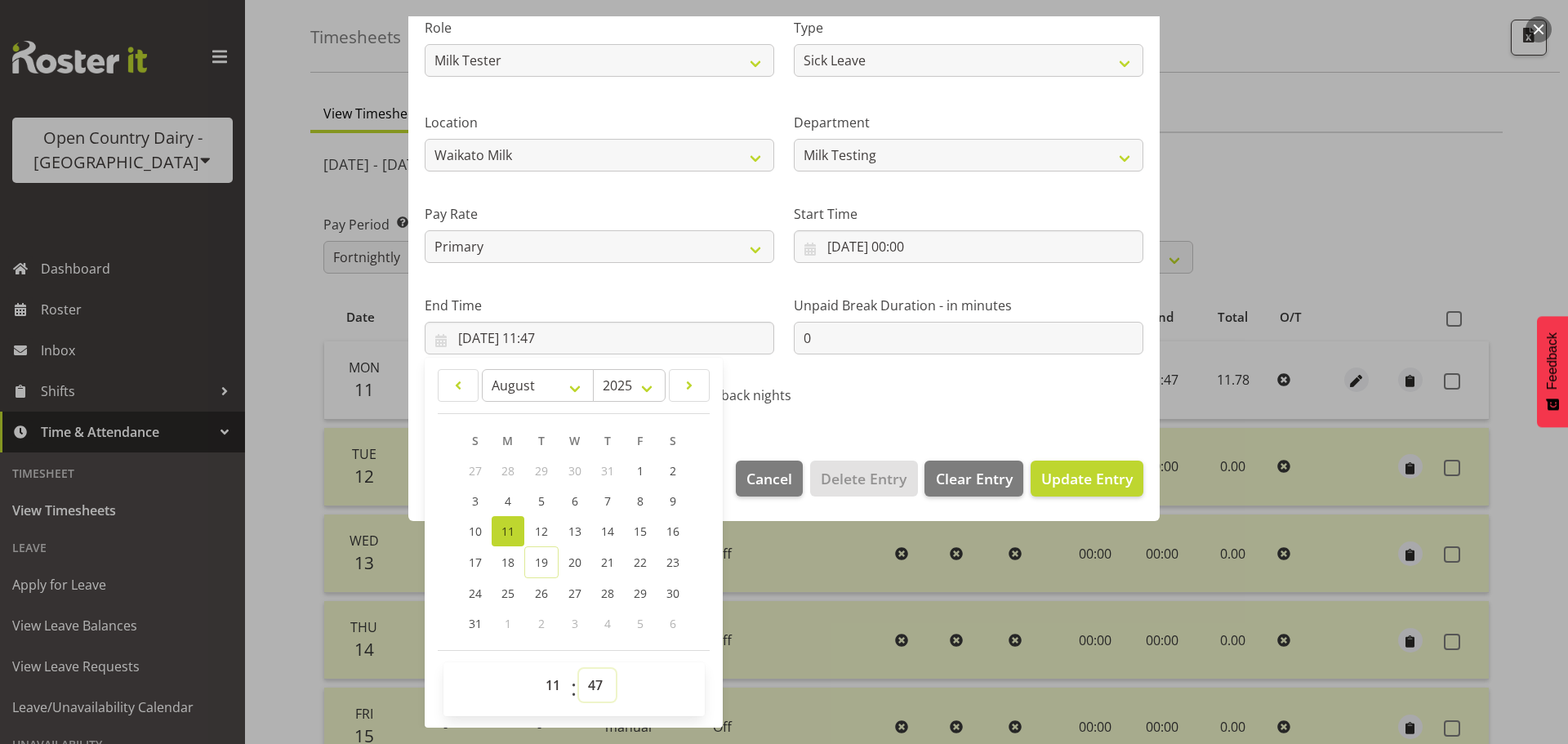
click at [594, 681] on select "00 01 02 03 04 05 06 07 08 09 10 11 12 13 14 15 16 17 18 19 20 21 22 23 24 25 2…" at bounding box center [596, 685] width 37 height 33
click at [579, 669] on select "00 01 02 03 04 05 06 07 08 09 10 11 12 13 14 15 16 17 18 19 20 21 22 23 24 25 2…" at bounding box center [596, 685] width 37 height 33
click at [1093, 482] on span "Update Entry" at bounding box center [1087, 478] width 92 height 20
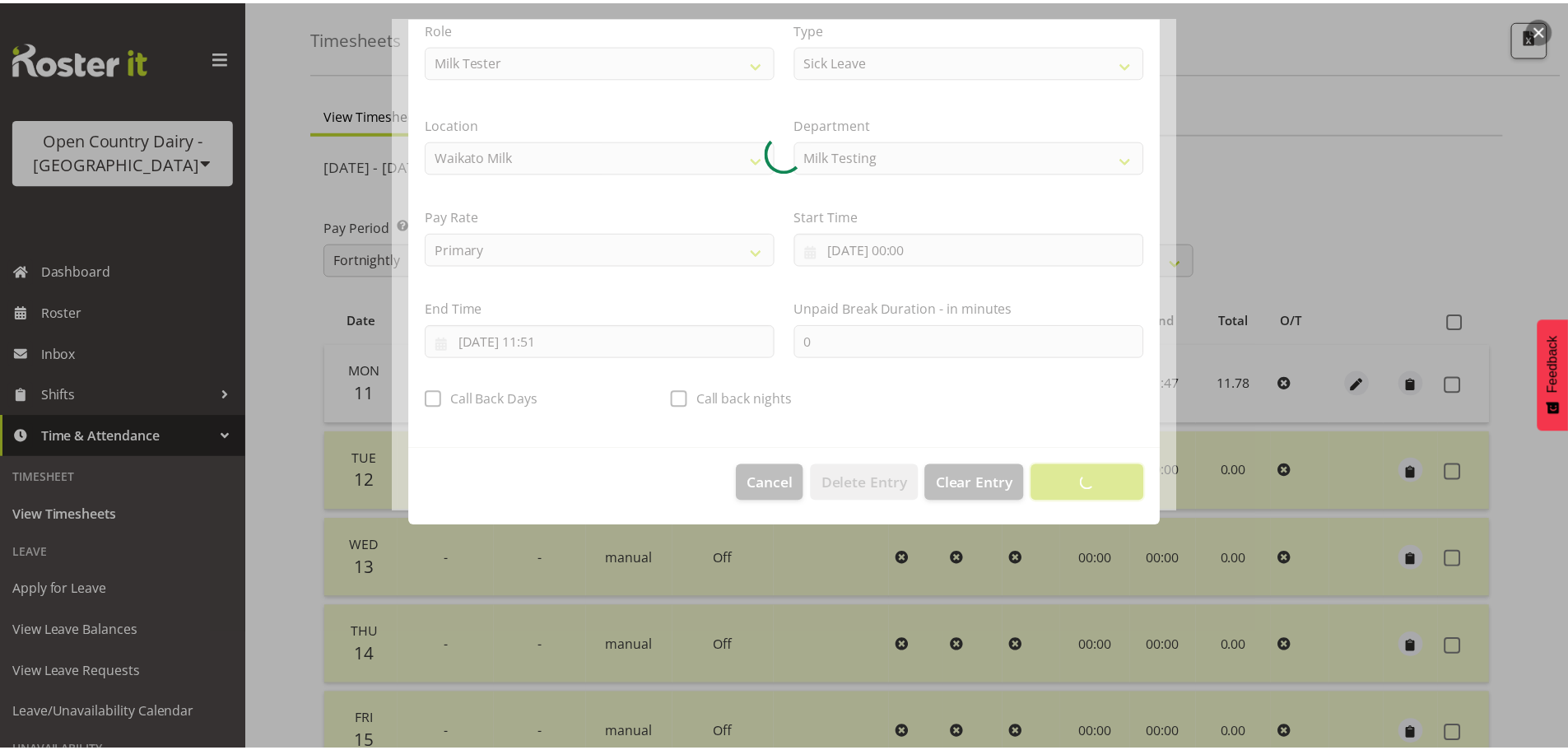
scroll to position [15, 0]
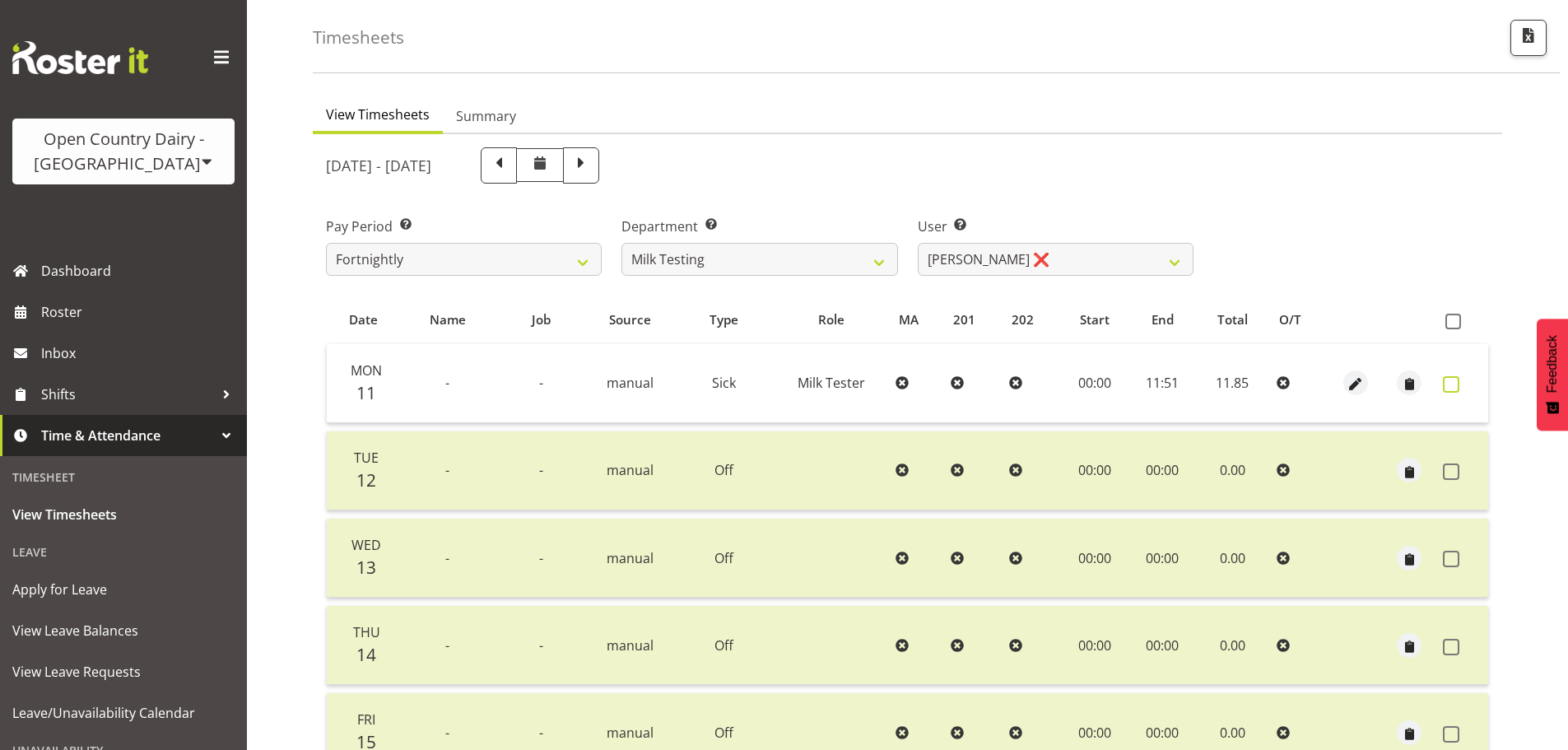
click at [1455, 378] on span at bounding box center [1451, 384] width 16 height 16
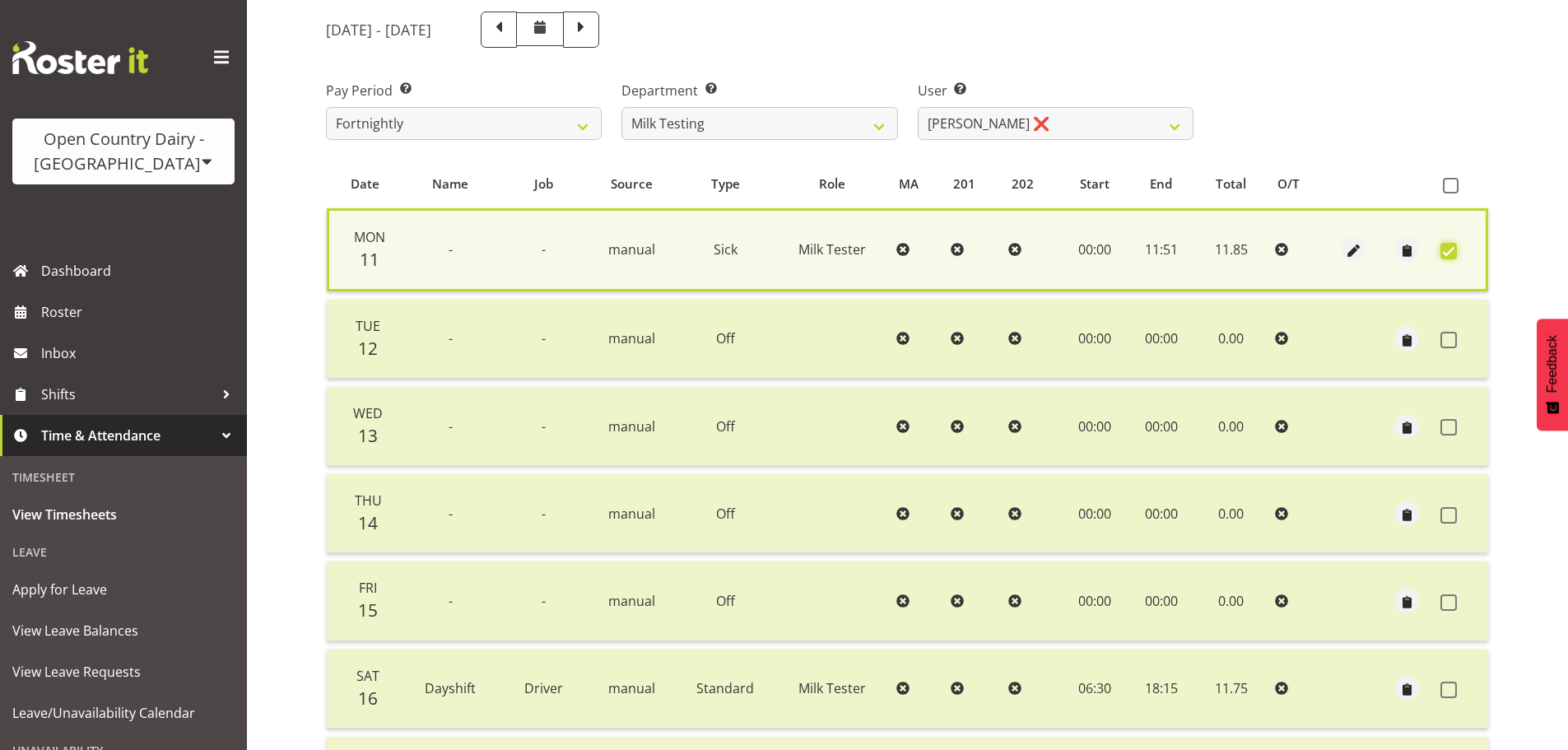
scroll to position [399, 0]
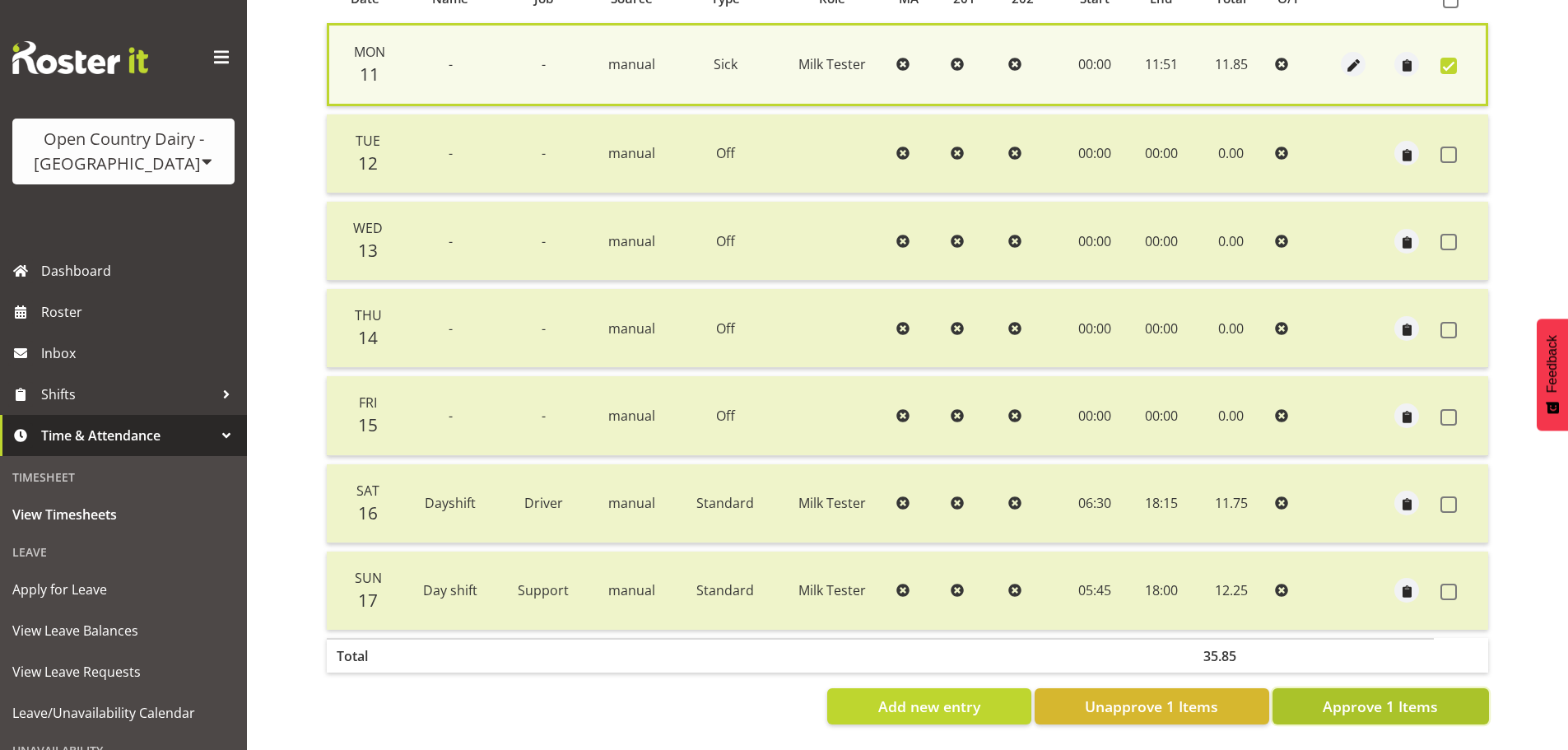
click at [1428, 696] on span "Approve 1 Items" at bounding box center [1381, 706] width 115 height 22
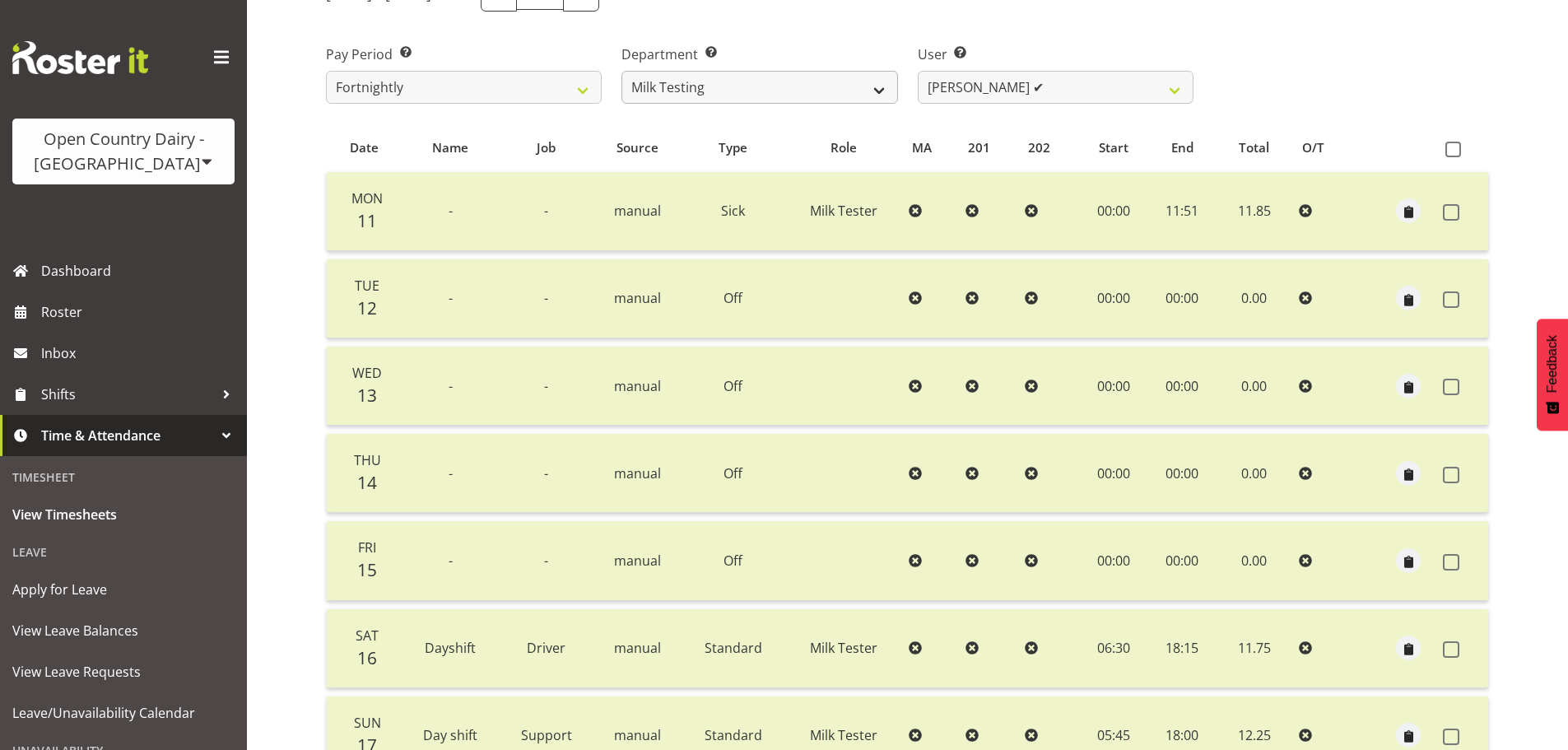
scroll to position [231, 0]
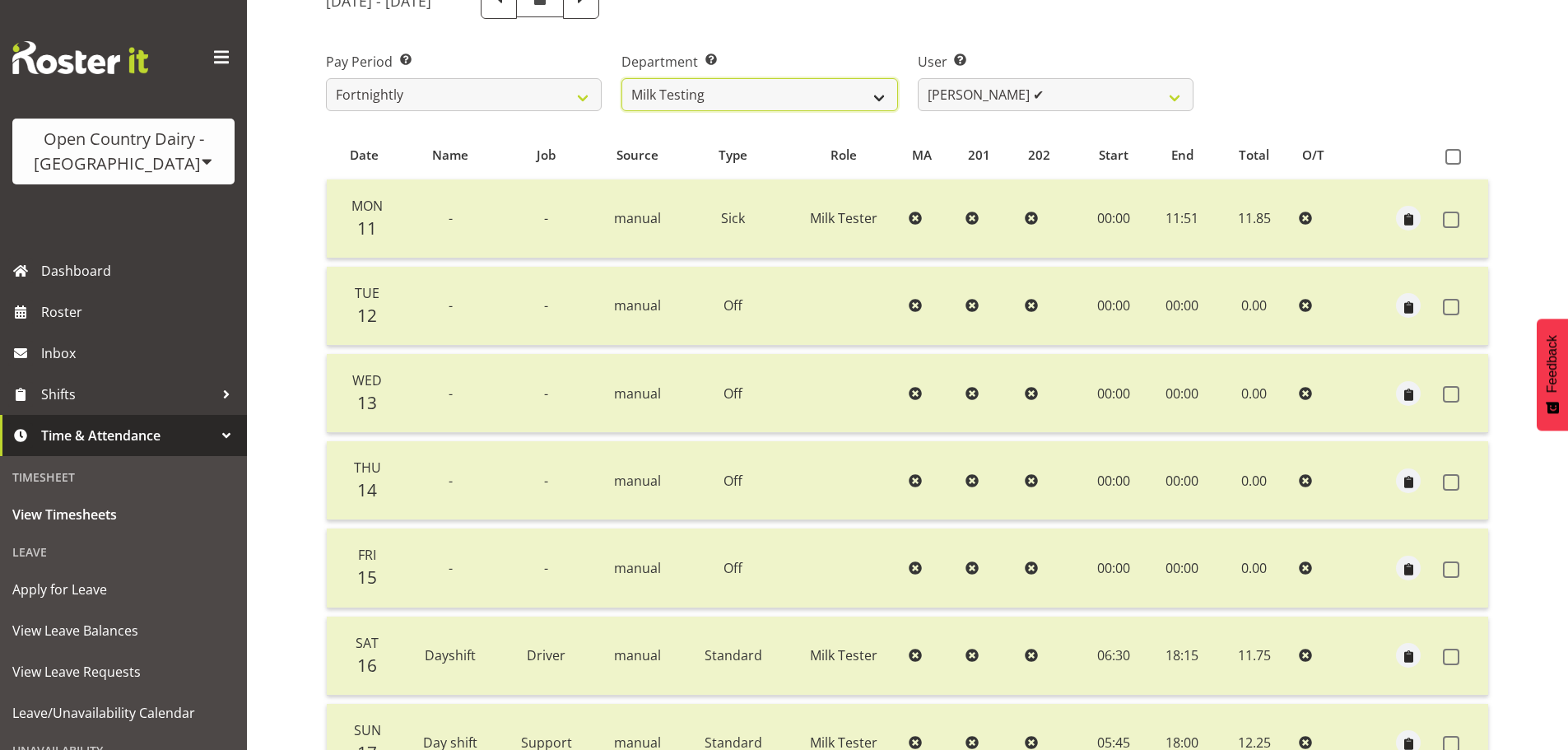
click at [741, 96] on select "701 702 703 704 705 706 707 708 709 710 711 712 713 714 715 716 717 718 719 720" at bounding box center [759, 95] width 276 height 33
click at [709, 98] on select "701 702 703 704 705 706 707 708 709 710 711 712 713 714 715 716 717 718 719 720" at bounding box center [759, 95] width 276 height 33
click at [621, 78] on select "701 702 703 704 705 706 707 708 709 710 711 712 713 714 715 716 717 718 719 720" at bounding box center [759, 95] width 276 height 33
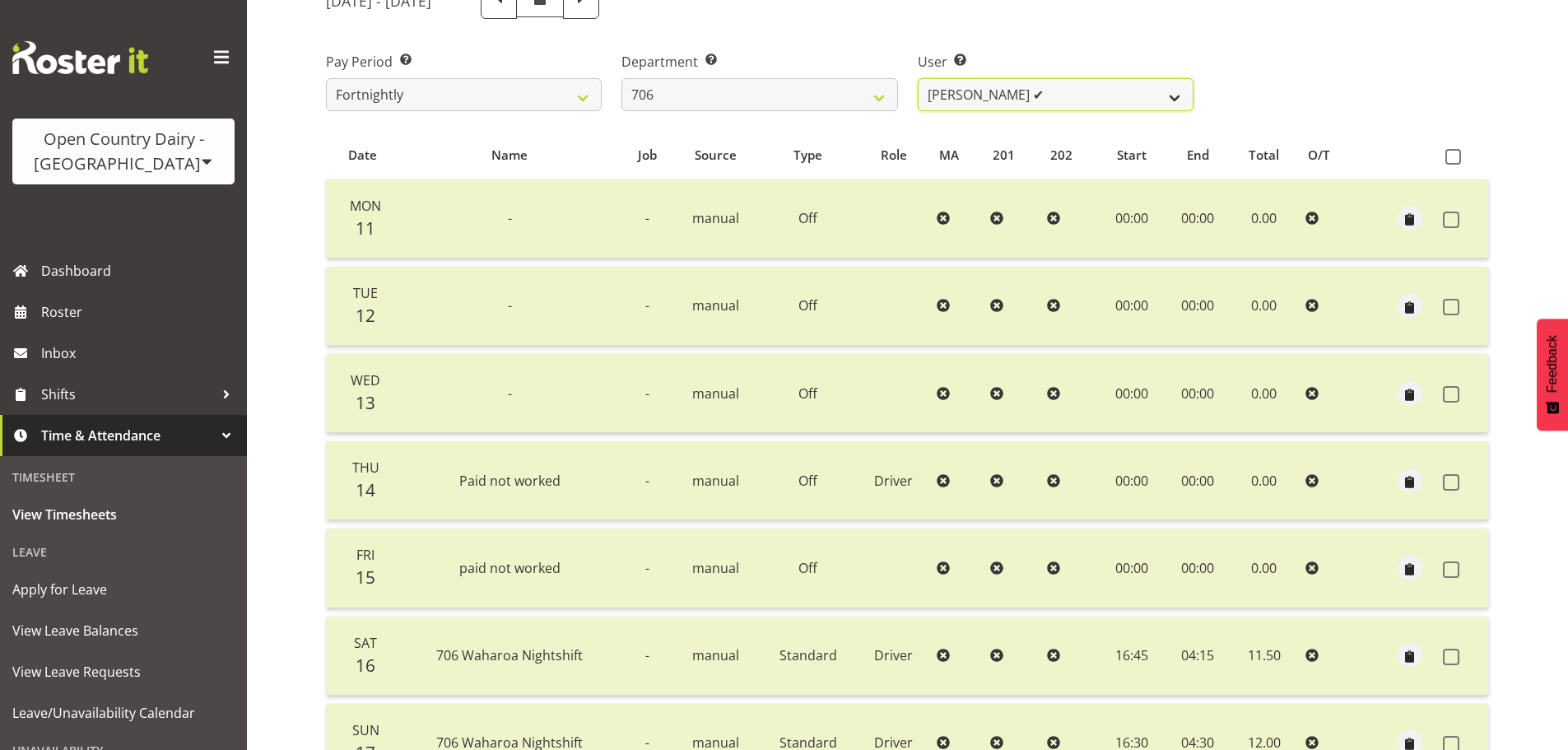
click at [996, 92] on select "Andrew Kearns ✔ Len Symons ✔ Mark Ansley ✔ Paul Griffin ✔" at bounding box center [1056, 95] width 276 height 33
click at [918, 78] on select "Andrew Kearns ✔ Len Symons ✔ Mark Ansley ✔ Paul Griffin ✔" at bounding box center [1056, 95] width 276 height 33
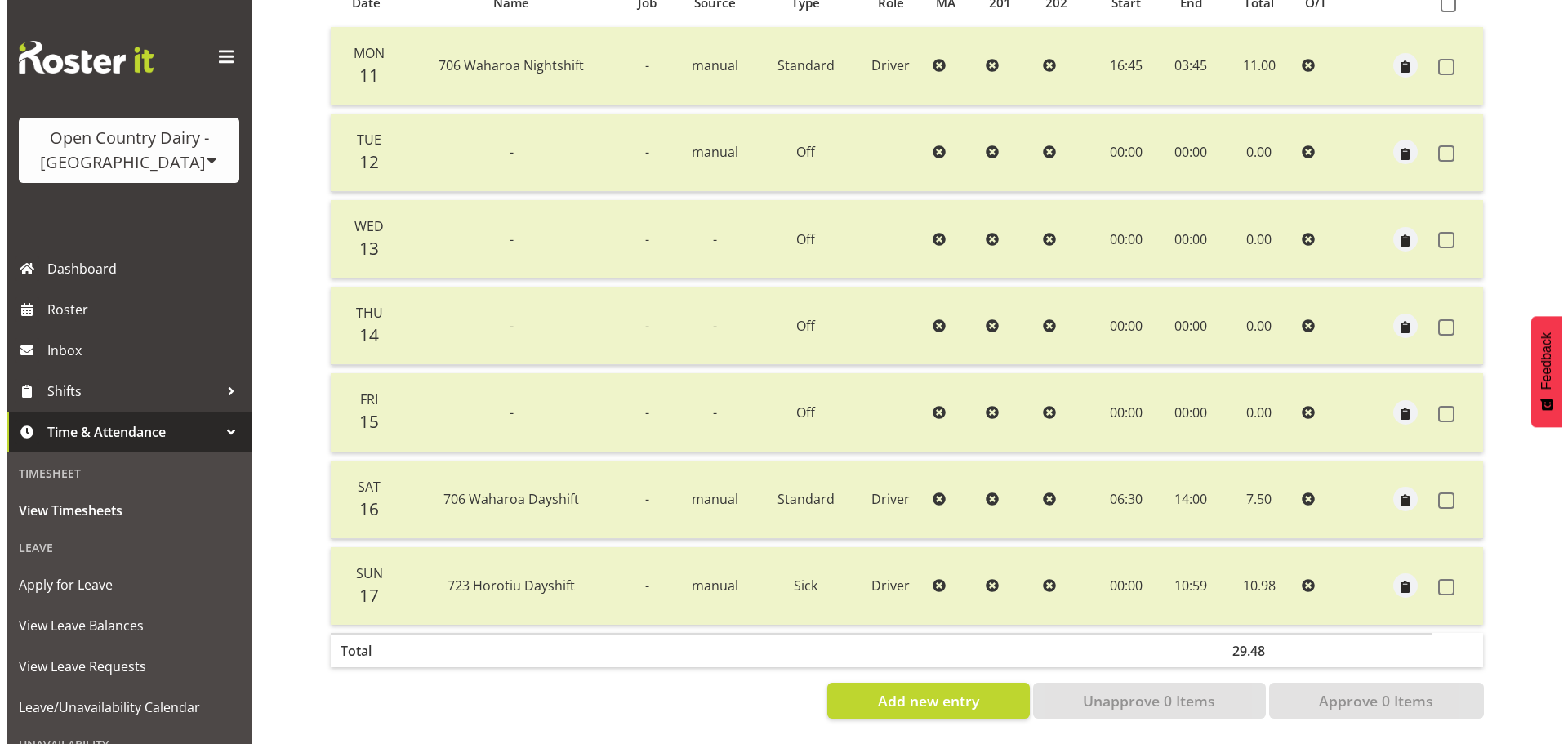
scroll to position [392, 0]
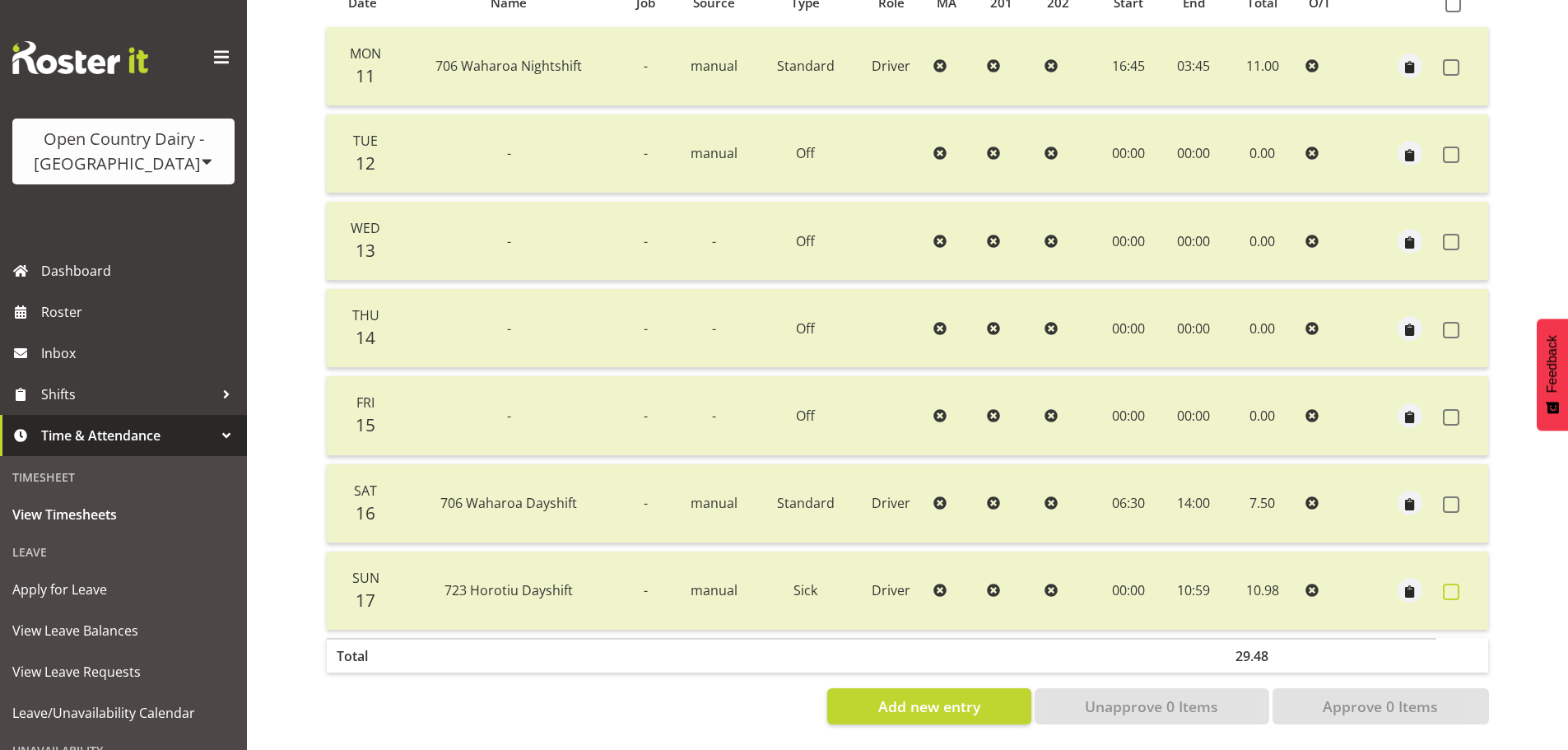
click at [1448, 584] on span at bounding box center [1451, 591] width 16 height 16
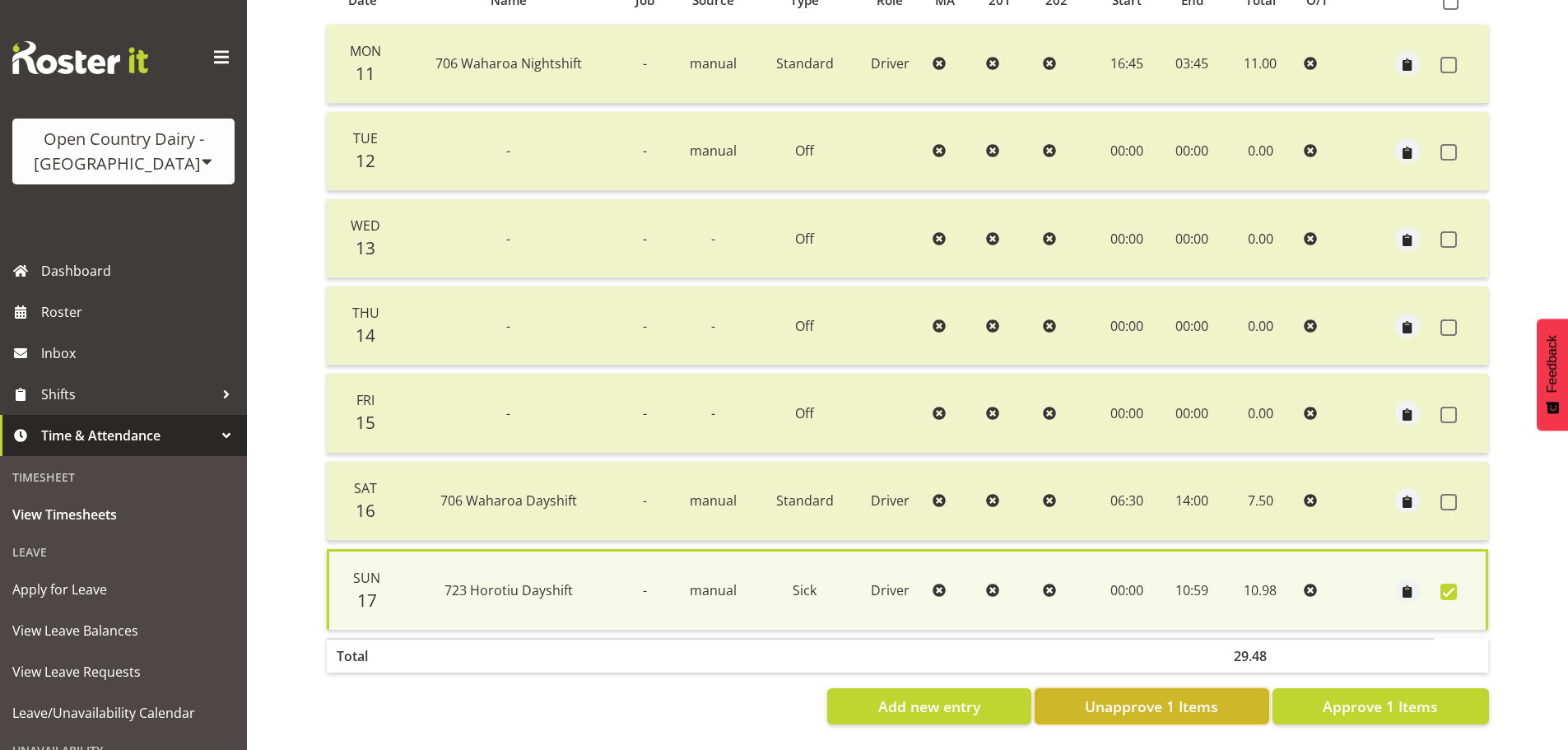
drag, startPoint x: 1189, startPoint y: 699, endPoint x: 1399, endPoint y: 647, distance: 216.3
click at [1189, 698] on span "Unapprove 1 Items" at bounding box center [1151, 706] width 133 height 22
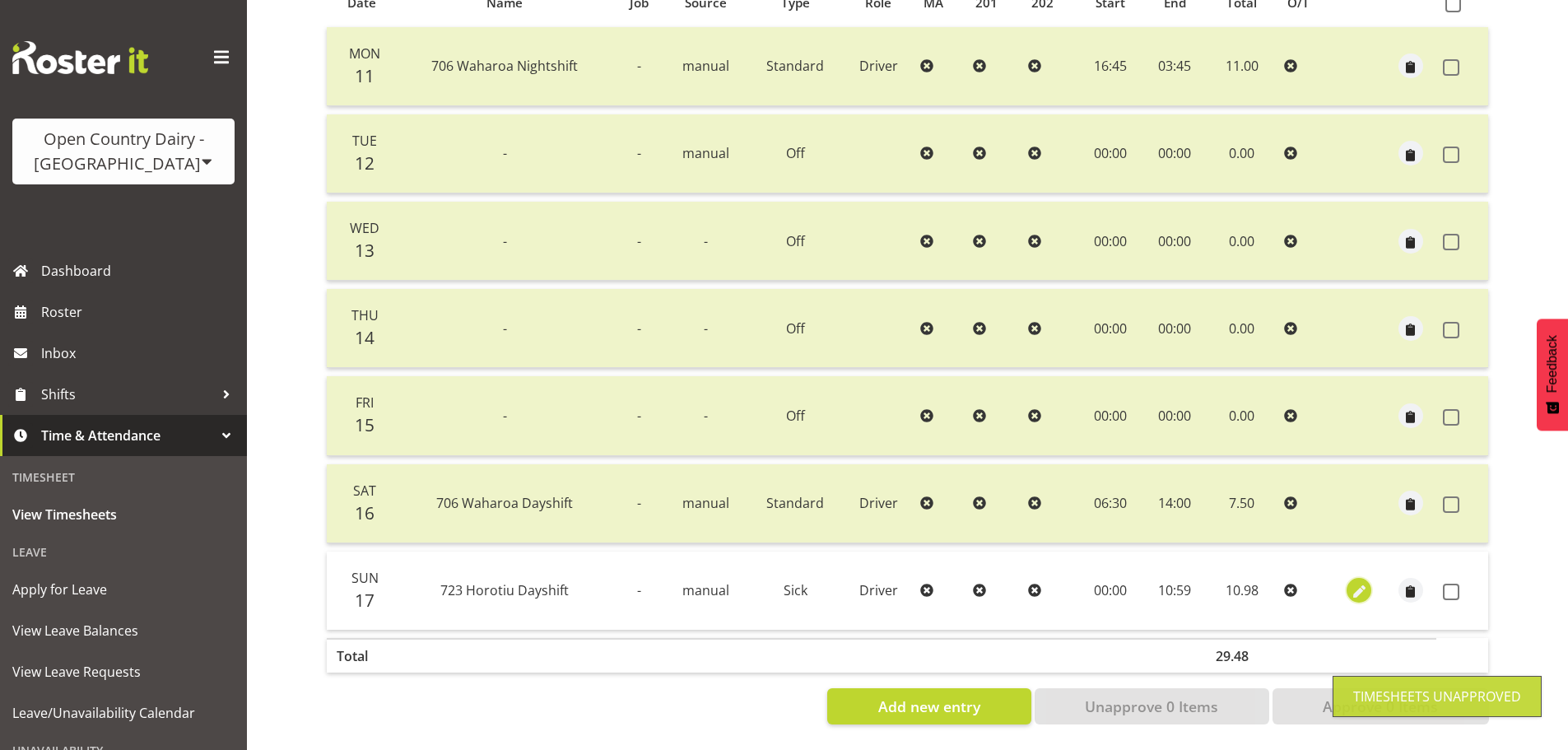
click at [1352, 583] on span "button" at bounding box center [1360, 592] width 19 height 19
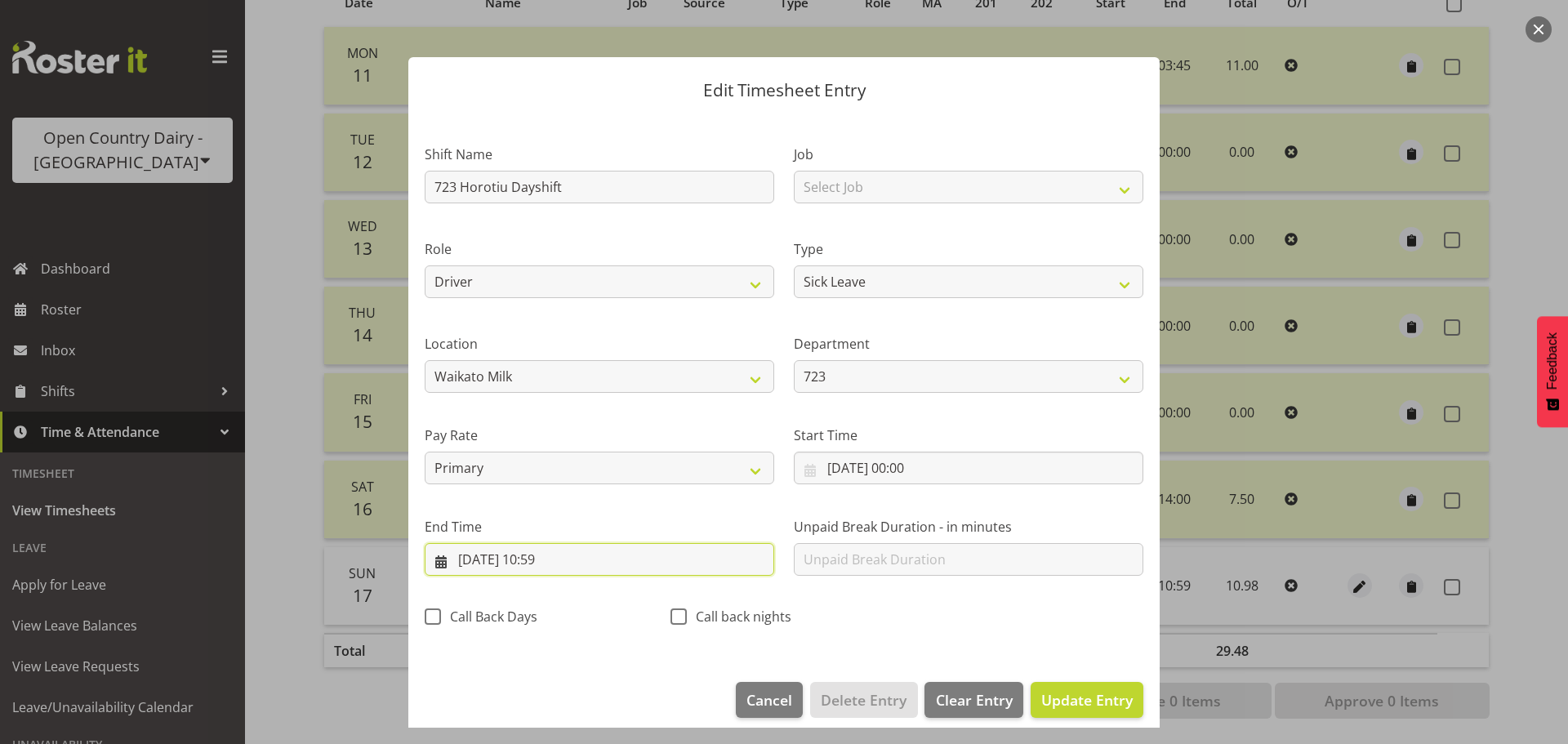
click at [576, 558] on input "17/08/2025, 10:59" at bounding box center [599, 559] width 350 height 33
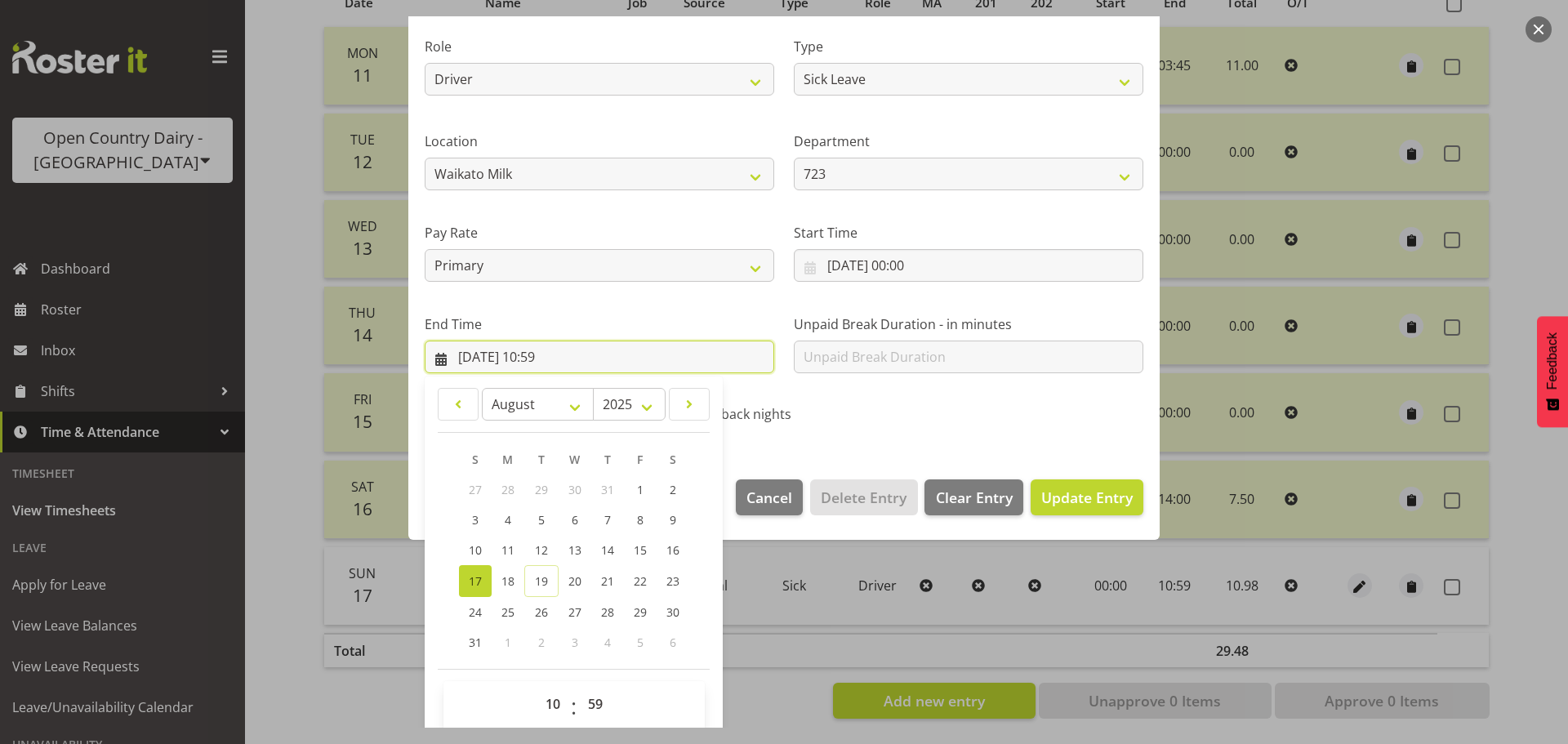
scroll to position [221, 0]
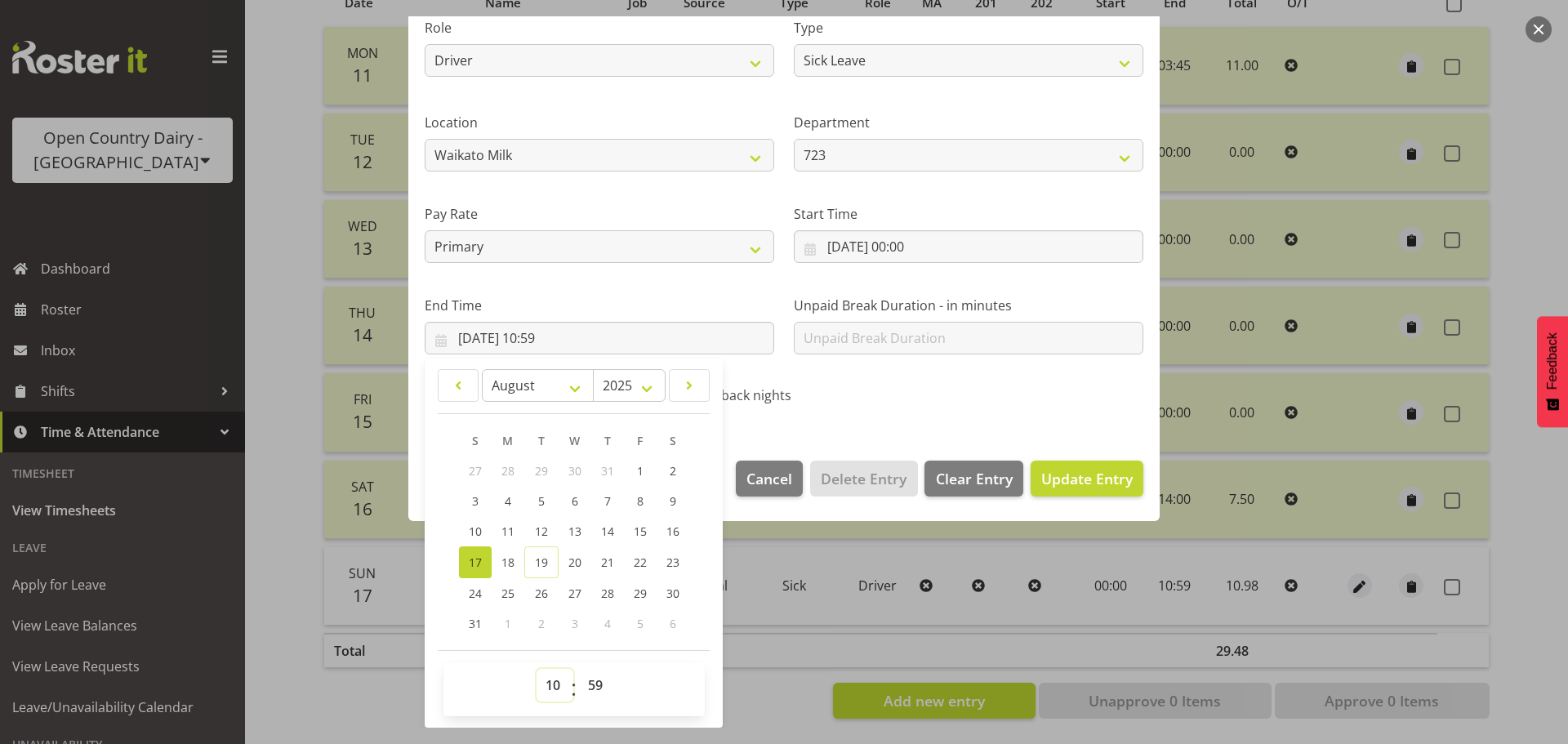
click at [551, 680] on select "00 01 02 03 04 05 06 07 08 09 10 11 12 13 14 15 16 17 18 19 20 21 22 23" at bounding box center [554, 685] width 37 height 33
click at [536, 669] on select "00 01 02 03 04 05 06 07 08 09 10 11 12 13 14 15 16 17 18 19 20 21 22 23" at bounding box center [554, 685] width 37 height 33
click at [1090, 475] on span "Update Entry" at bounding box center [1087, 478] width 92 height 20
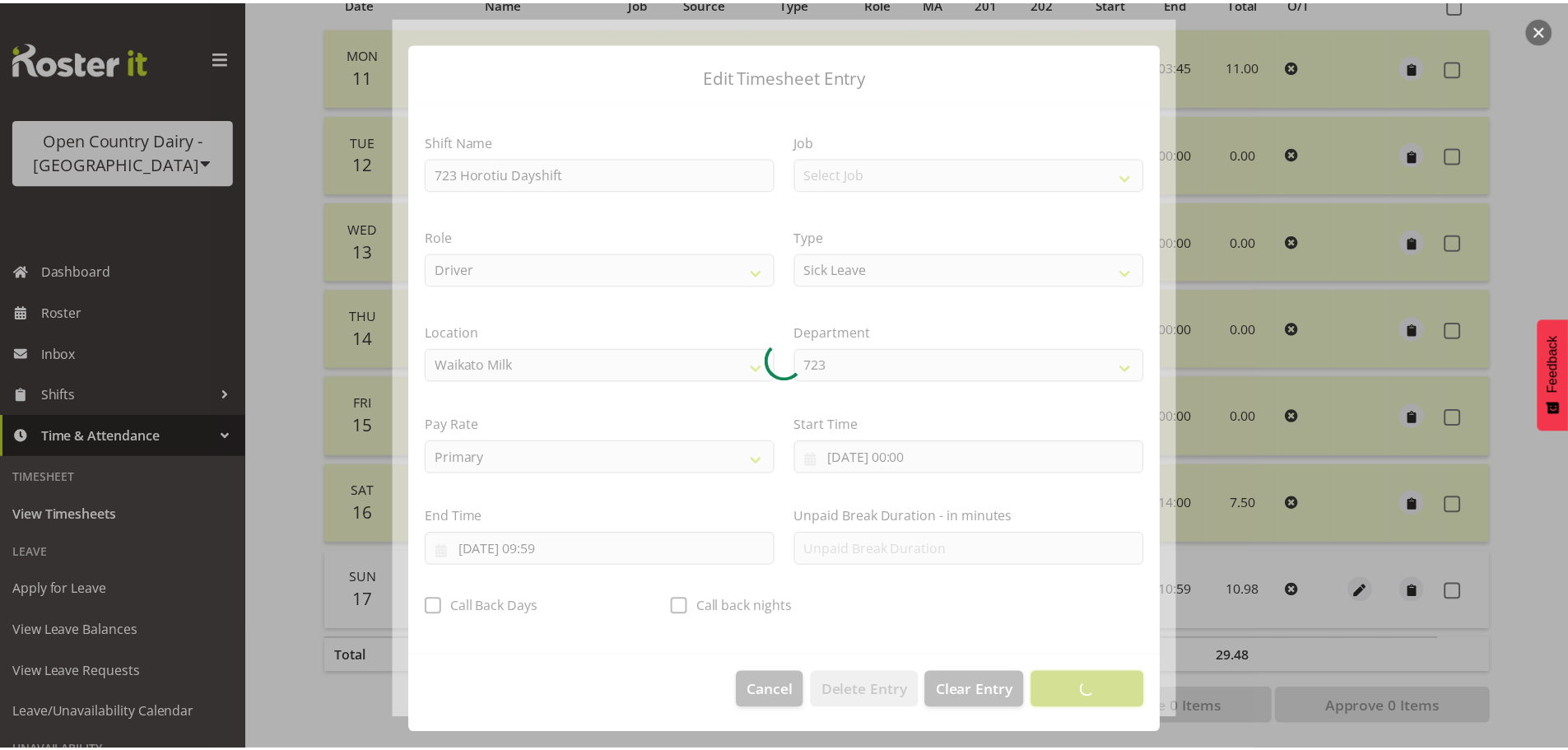
scroll to position [15, 0]
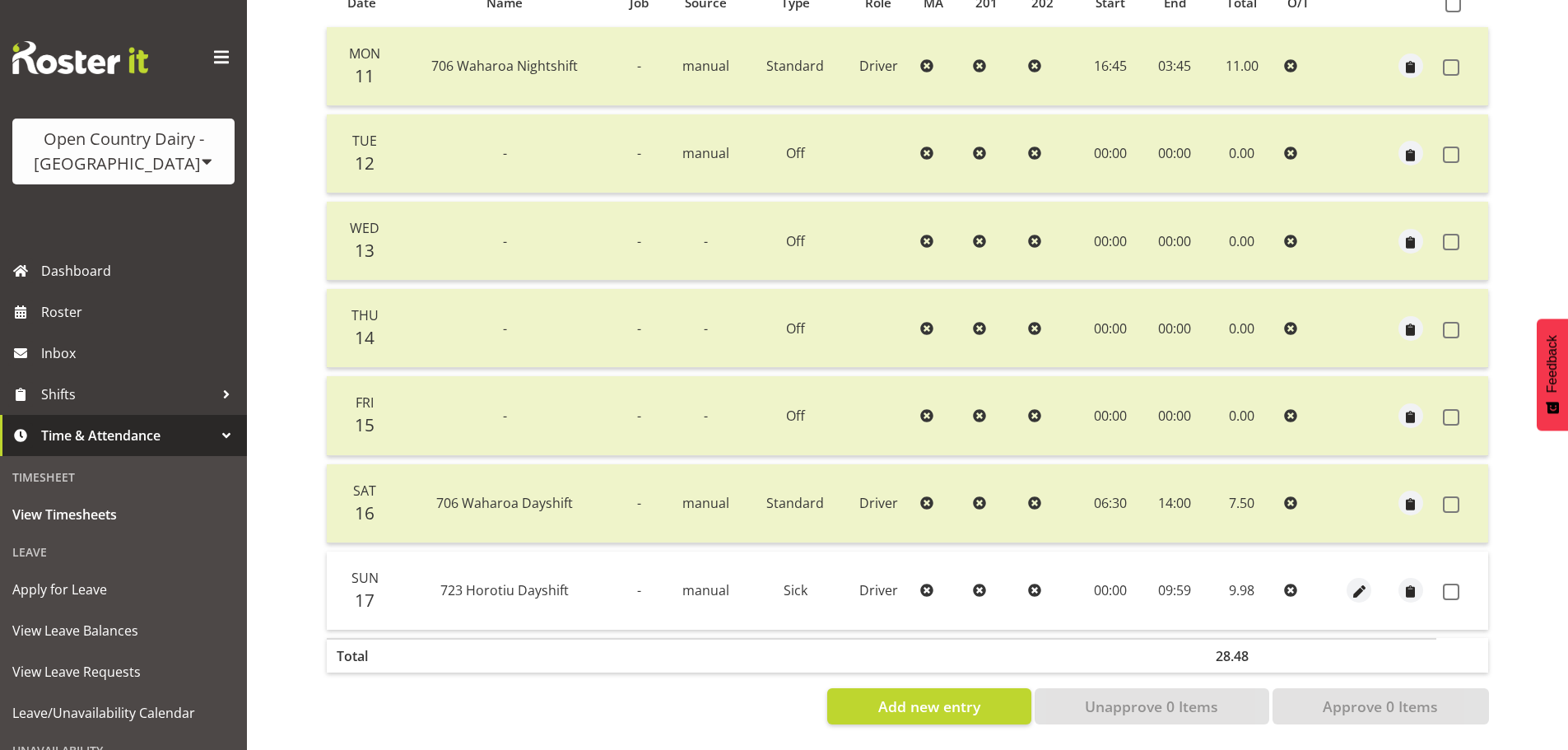
drag, startPoint x: 1454, startPoint y: 583, endPoint x: 1432, endPoint y: 602, distance: 29.1
click at [1451, 584] on span at bounding box center [1451, 591] width 16 height 16
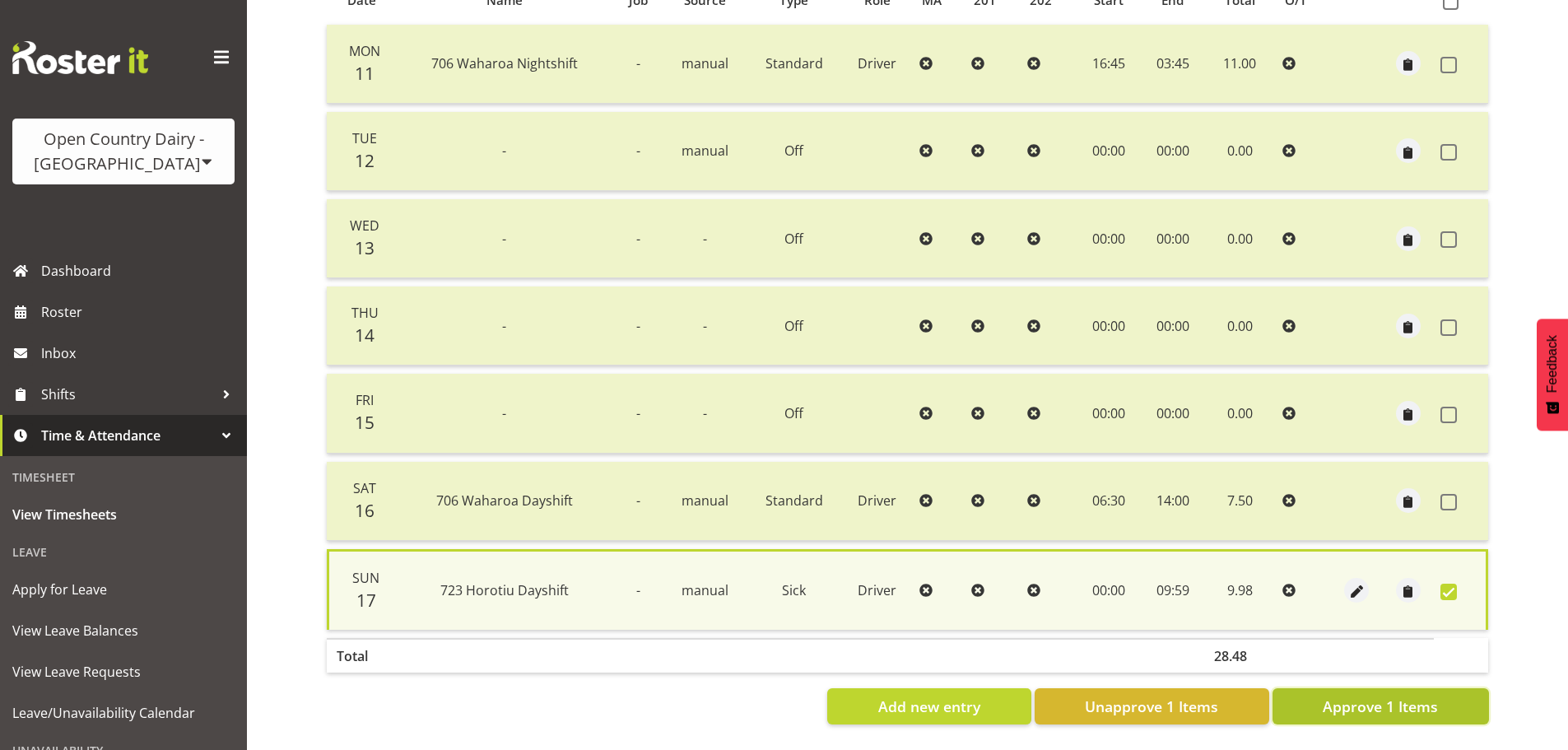
click at [1371, 698] on span "Approve 1 Items" at bounding box center [1381, 706] width 115 height 22
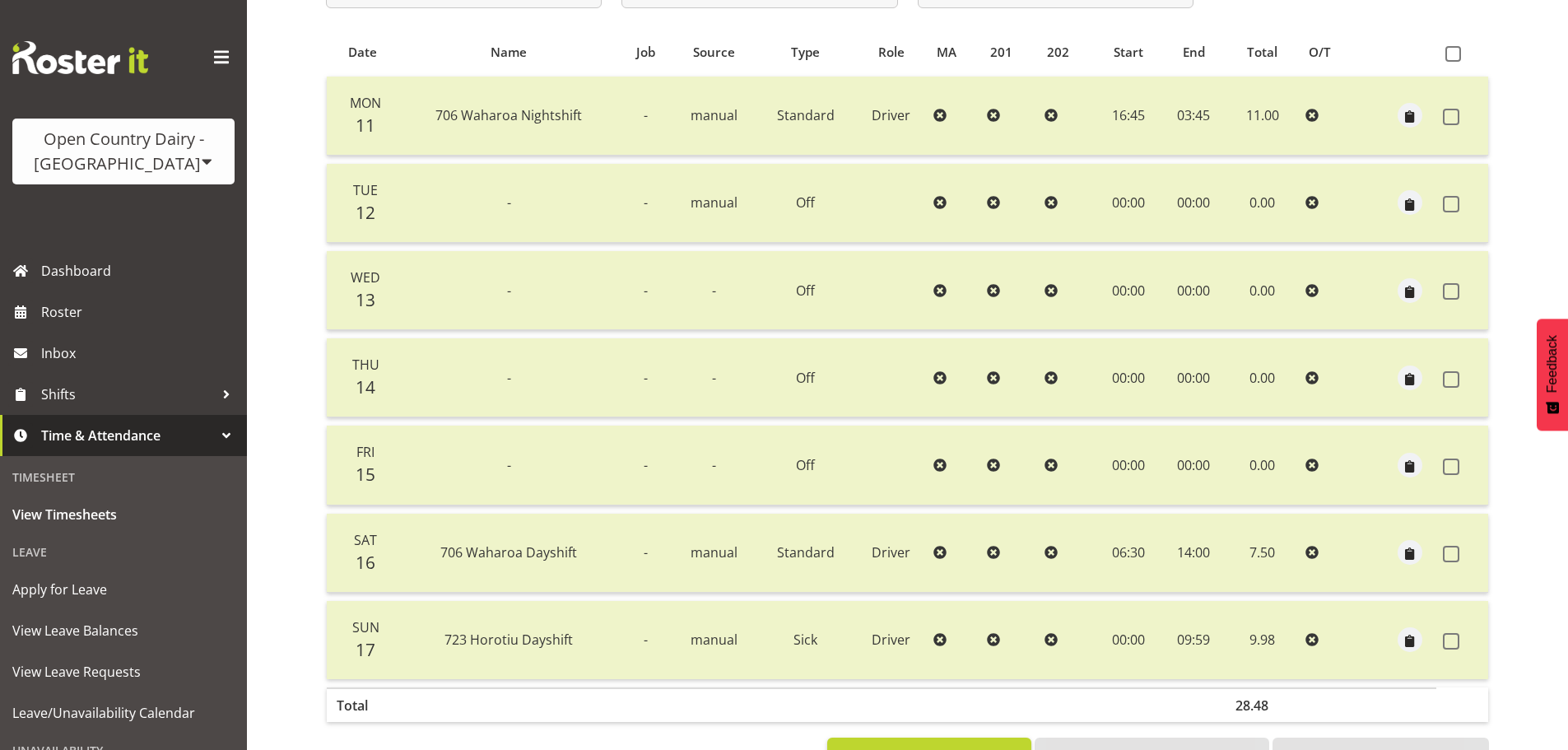
scroll to position [231, 0]
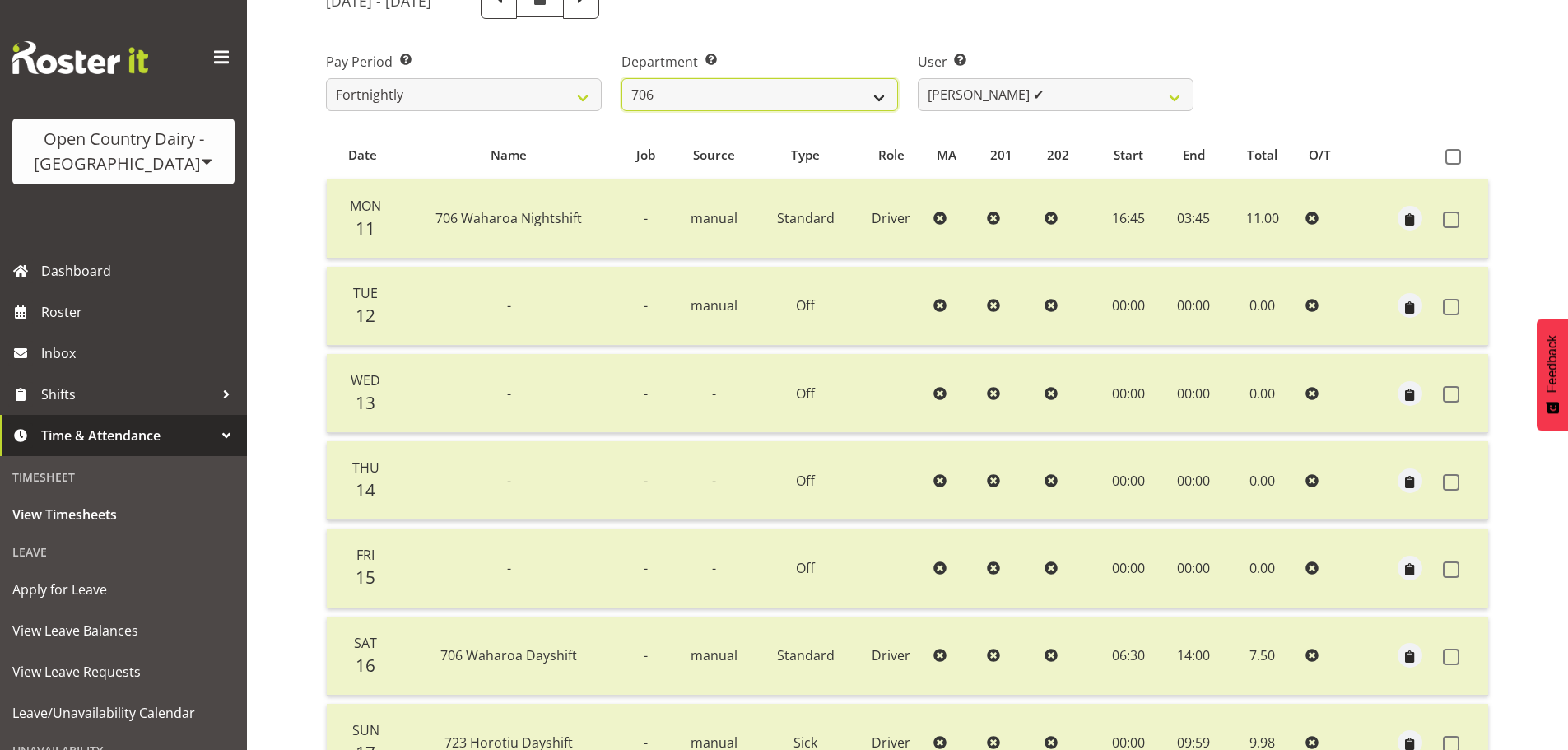
drag, startPoint x: 709, startPoint y: 102, endPoint x: 713, endPoint y: 110, distance: 8.9
click at [709, 102] on select "701 702 703 704 705 706 707 708 709 710 711 712 713 714 715 716 717 718 719 720" at bounding box center [759, 95] width 276 height 33
click at [621, 78] on select "701 702 703 704 705 706 707 708 709 710 711 712 713 714 715 716 717 718 719 720" at bounding box center [759, 95] width 276 height 33
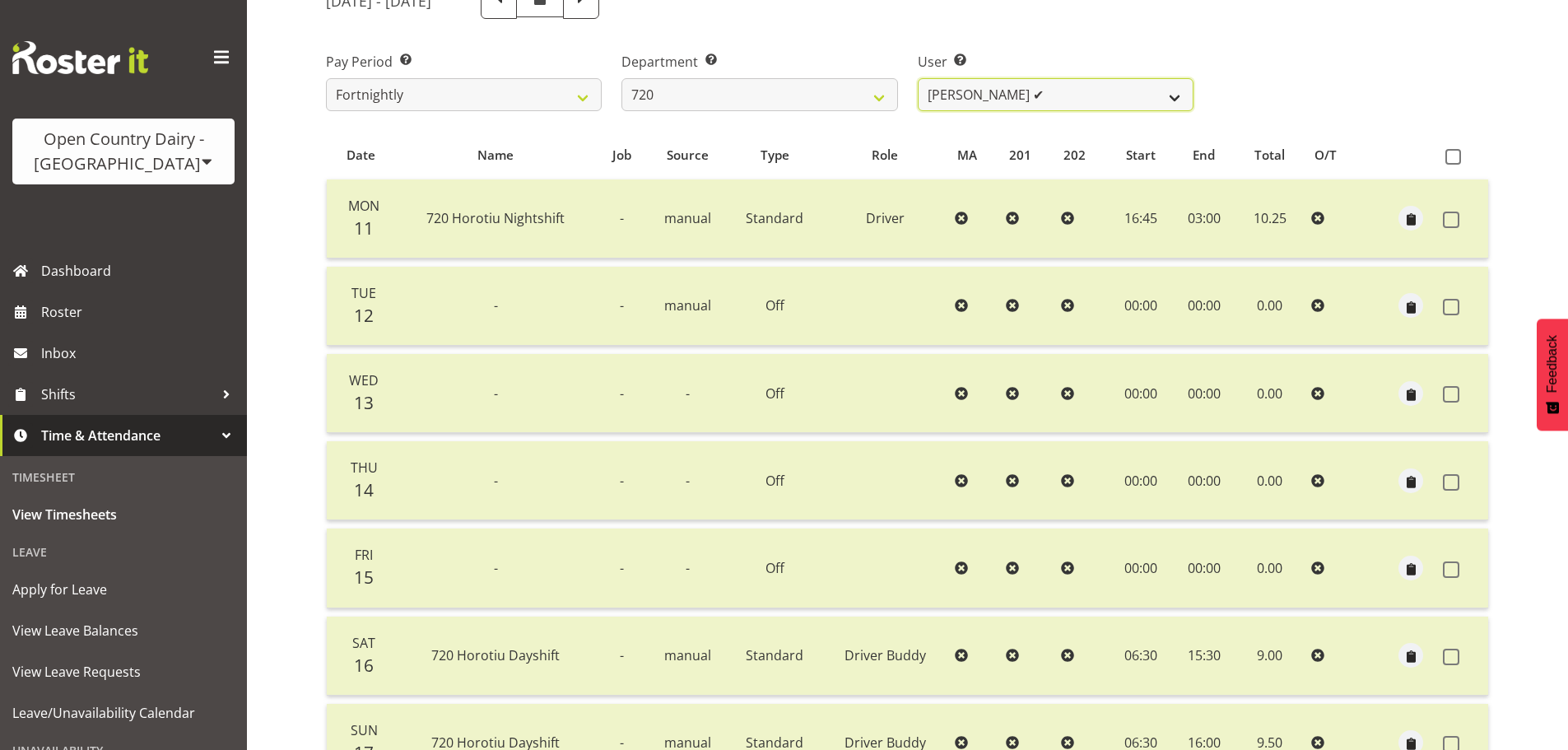
click at [1007, 102] on select "Garry Hooper ✔ Kerry Slater ✔ Nathan Frankhouser ✔ Steve Daly ✔" at bounding box center [1056, 95] width 276 height 33
click at [918, 78] on select "Garry Hooper ✔ Kerry Slater ✔ Nathan Frankhouser ✔ Steve Daly ✔" at bounding box center [1056, 95] width 276 height 33
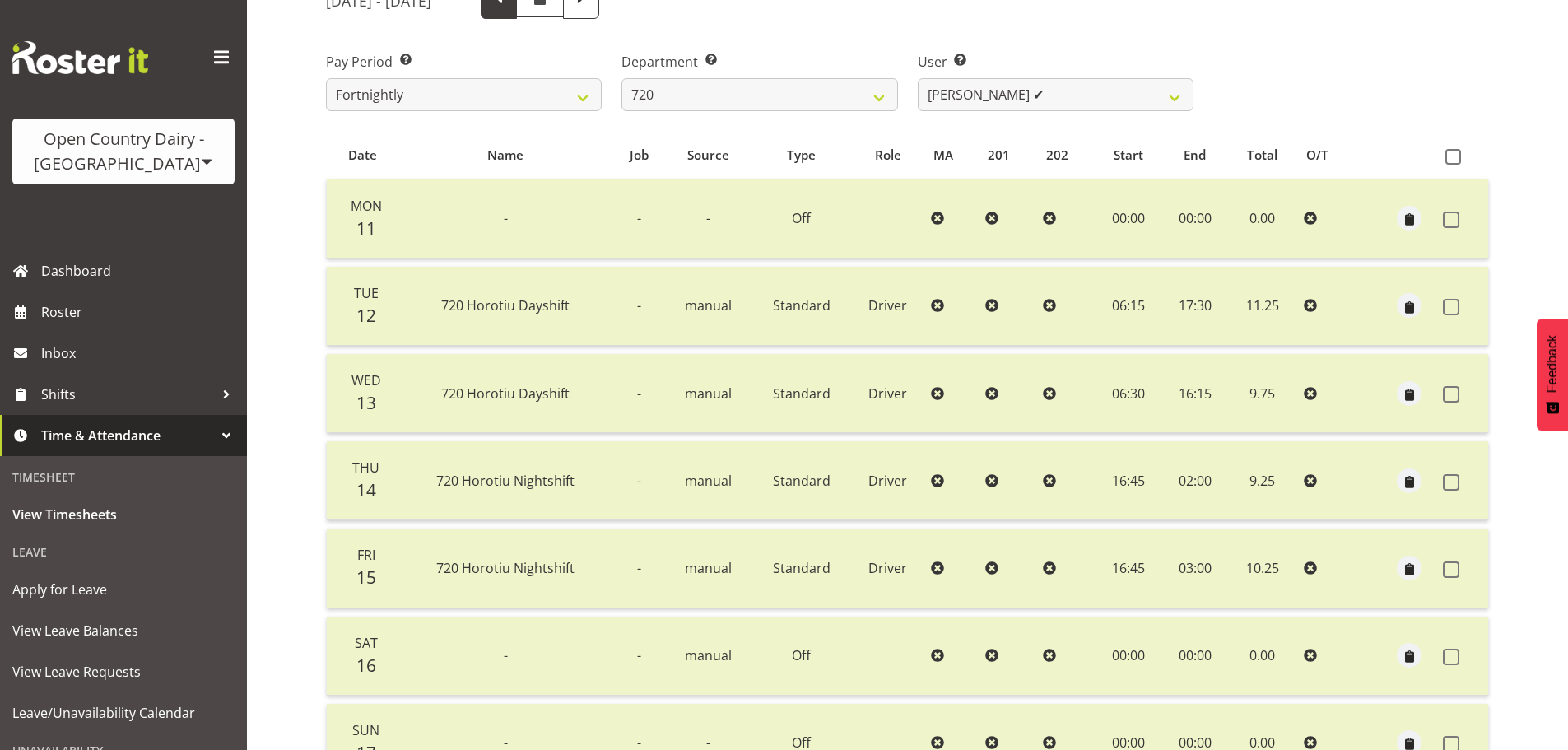
click at [517, 16] on span at bounding box center [498, 1] width 36 height 36
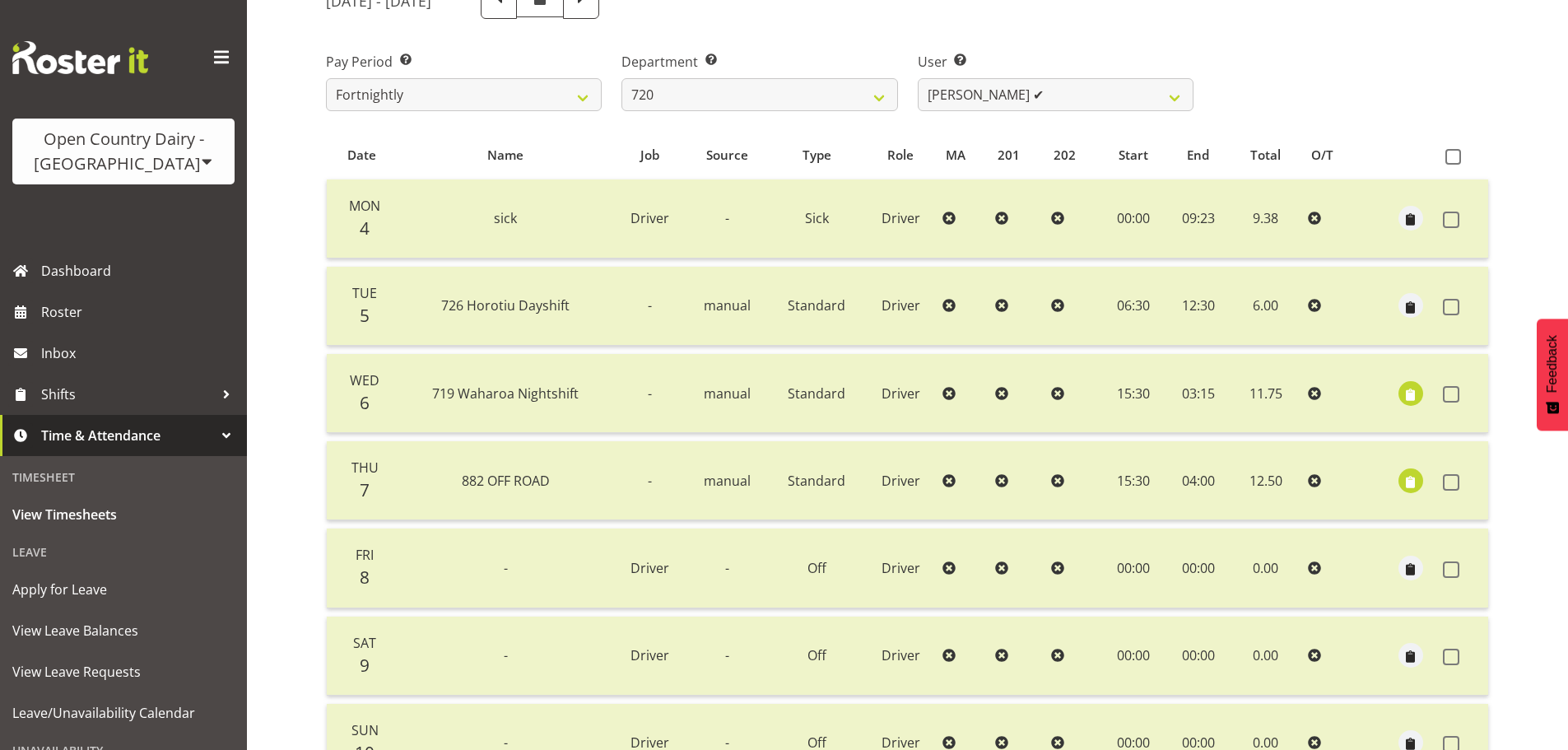
drag, startPoint x: 1459, startPoint y: 222, endPoint x: 1451, endPoint y: 232, distance: 12.8
click at [1459, 220] on span at bounding box center [1451, 219] width 16 height 16
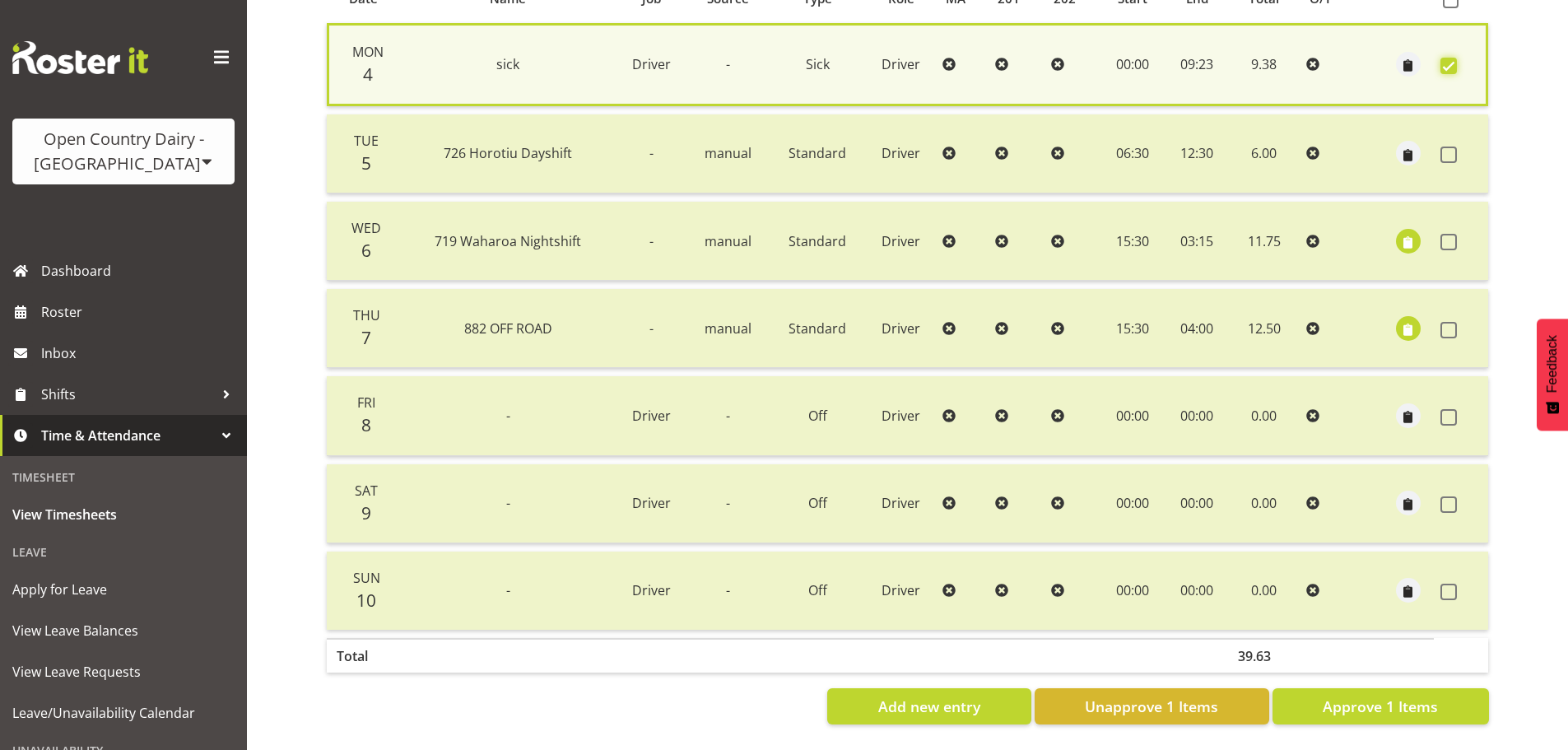
scroll to position [399, 0]
click at [1155, 696] on span "Unapprove 1 Items" at bounding box center [1151, 706] width 133 height 22
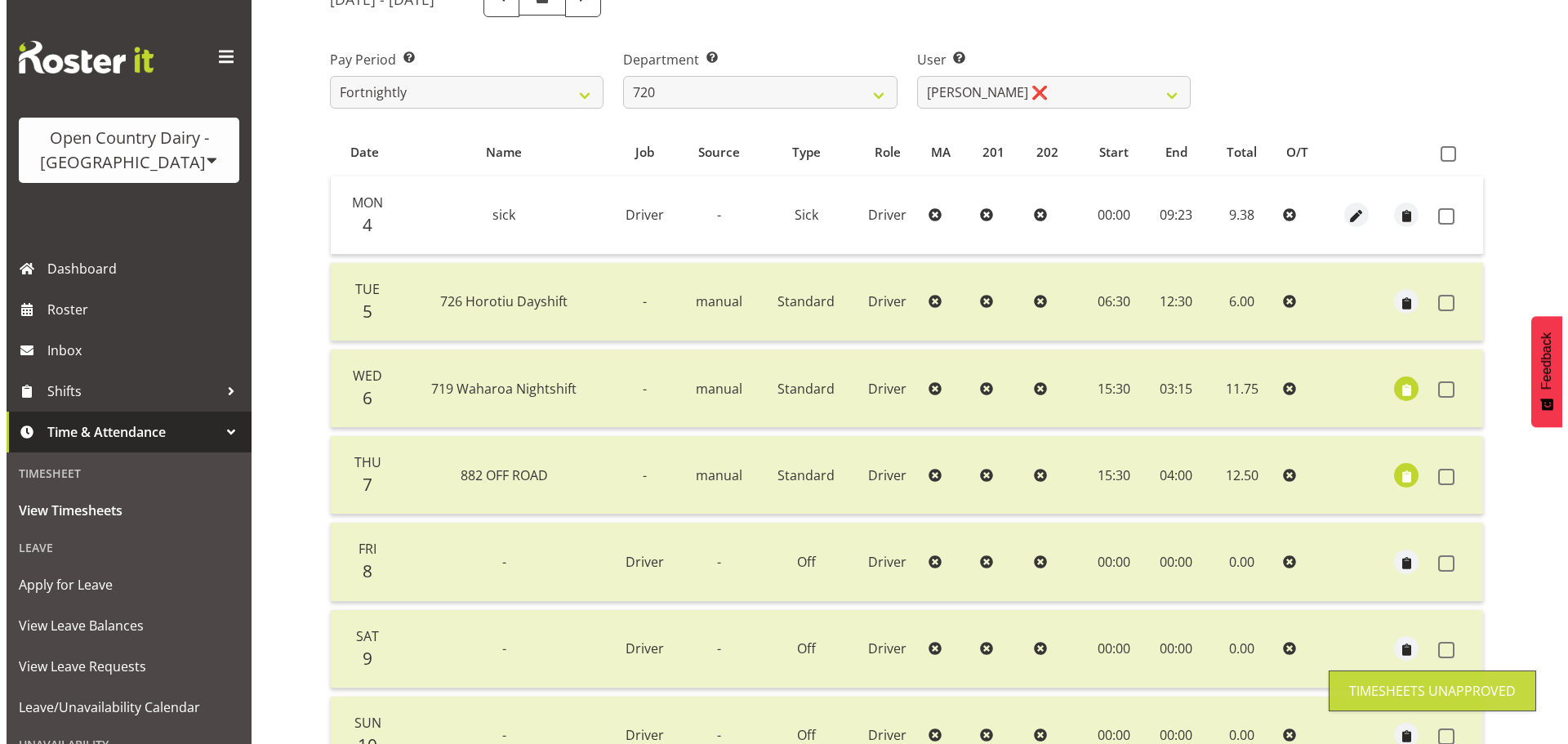
scroll to position [229, 0]
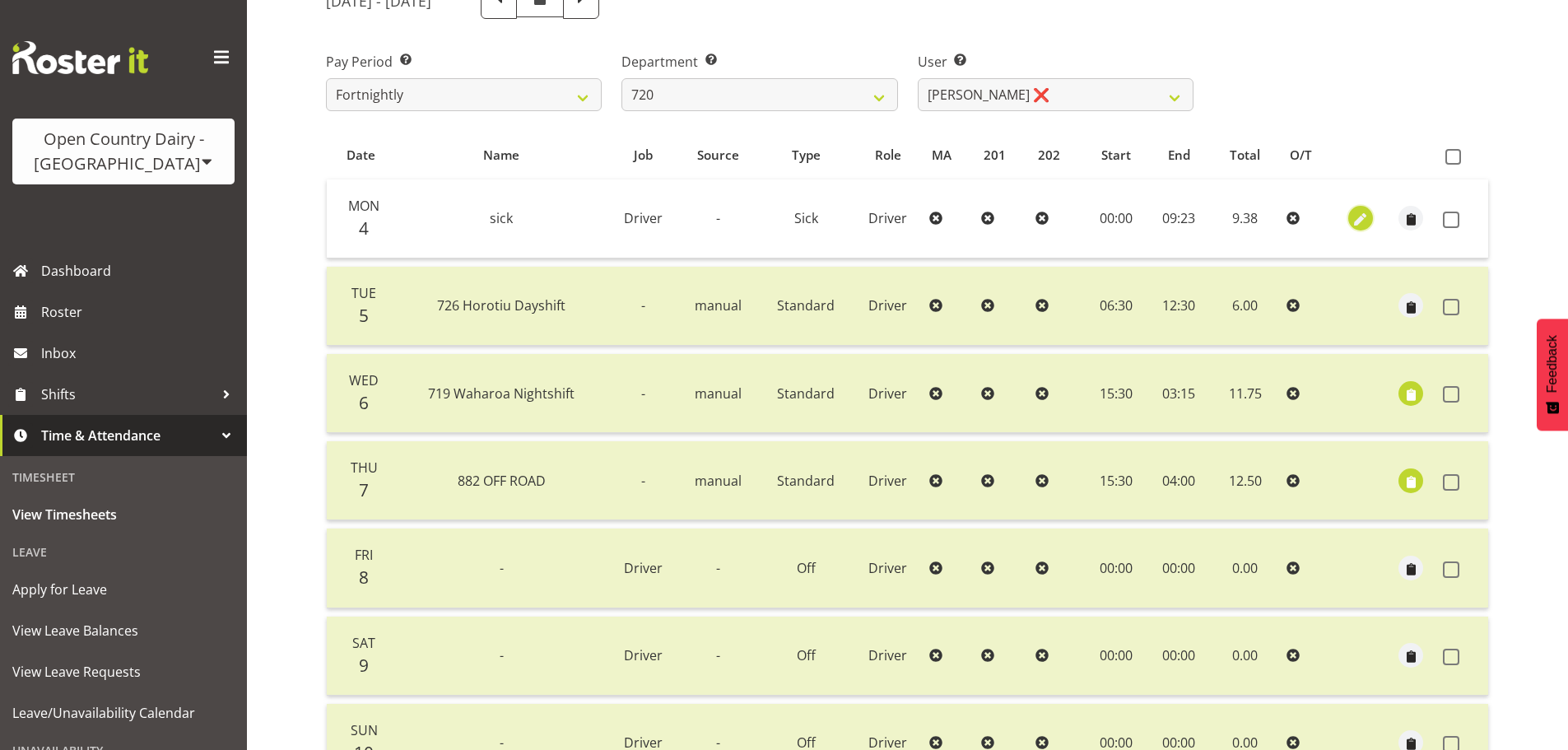
click at [1359, 218] on span "button" at bounding box center [1361, 220] width 19 height 19
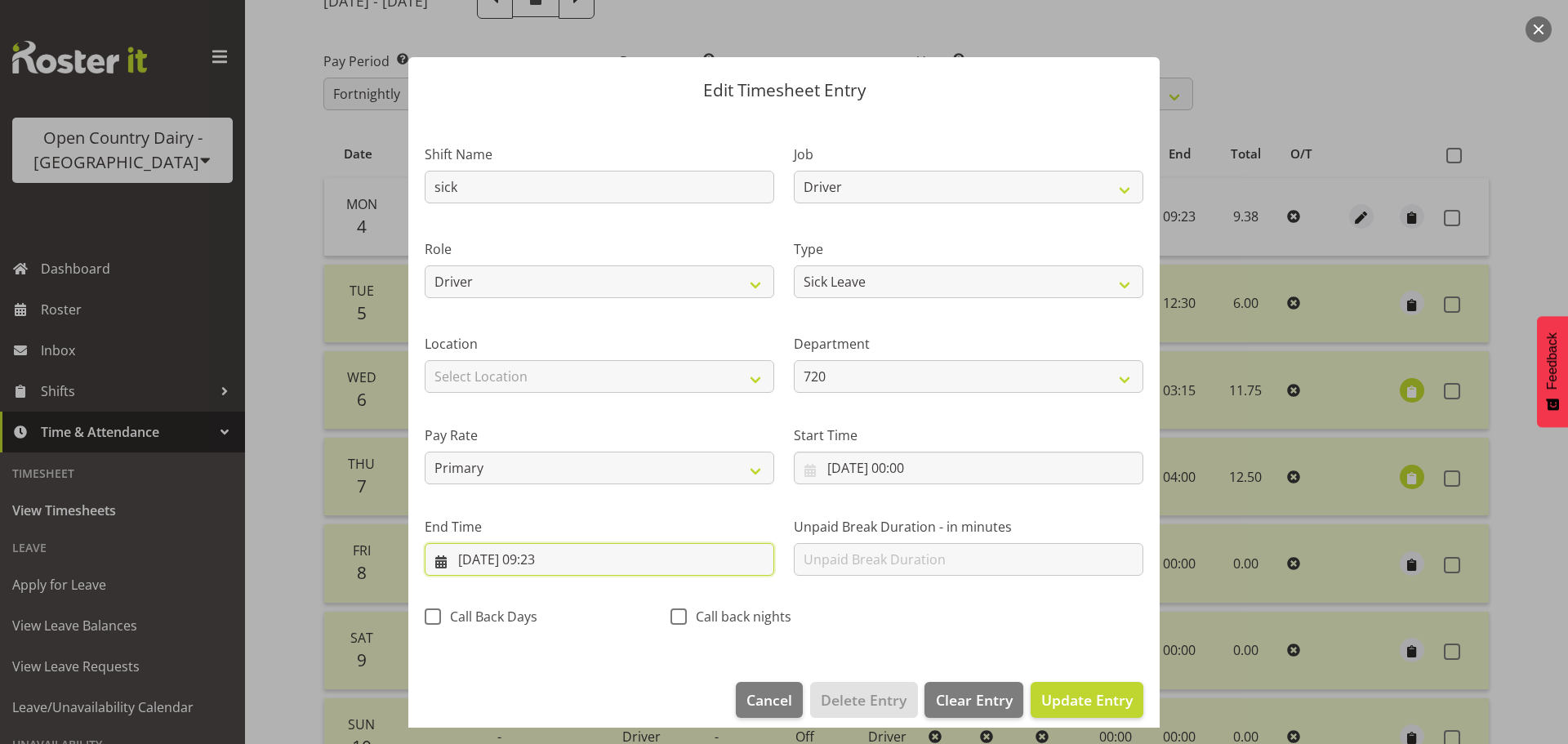
click at [566, 558] on input "04/08/2025, 09:23" at bounding box center [599, 559] width 350 height 33
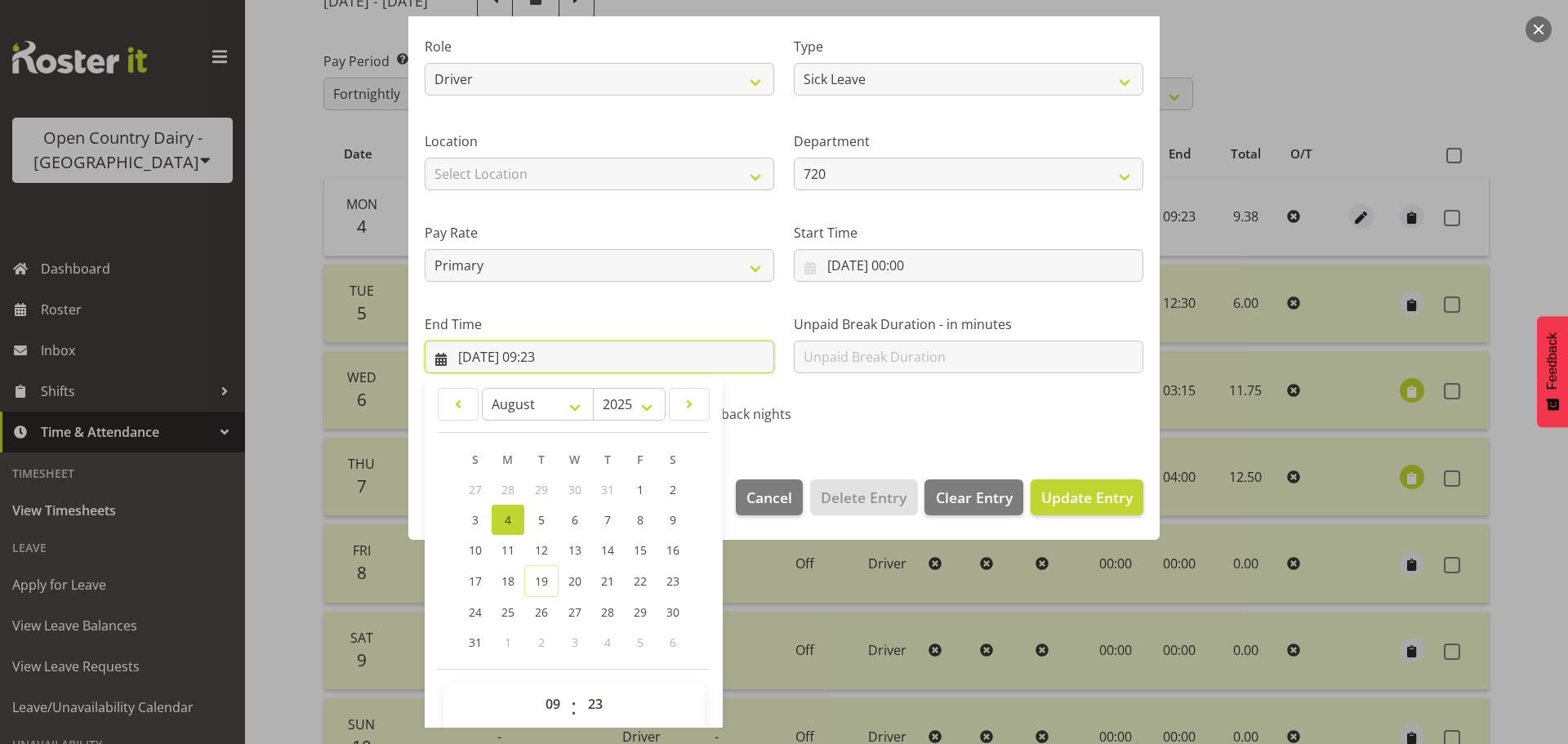
scroll to position [221, 0]
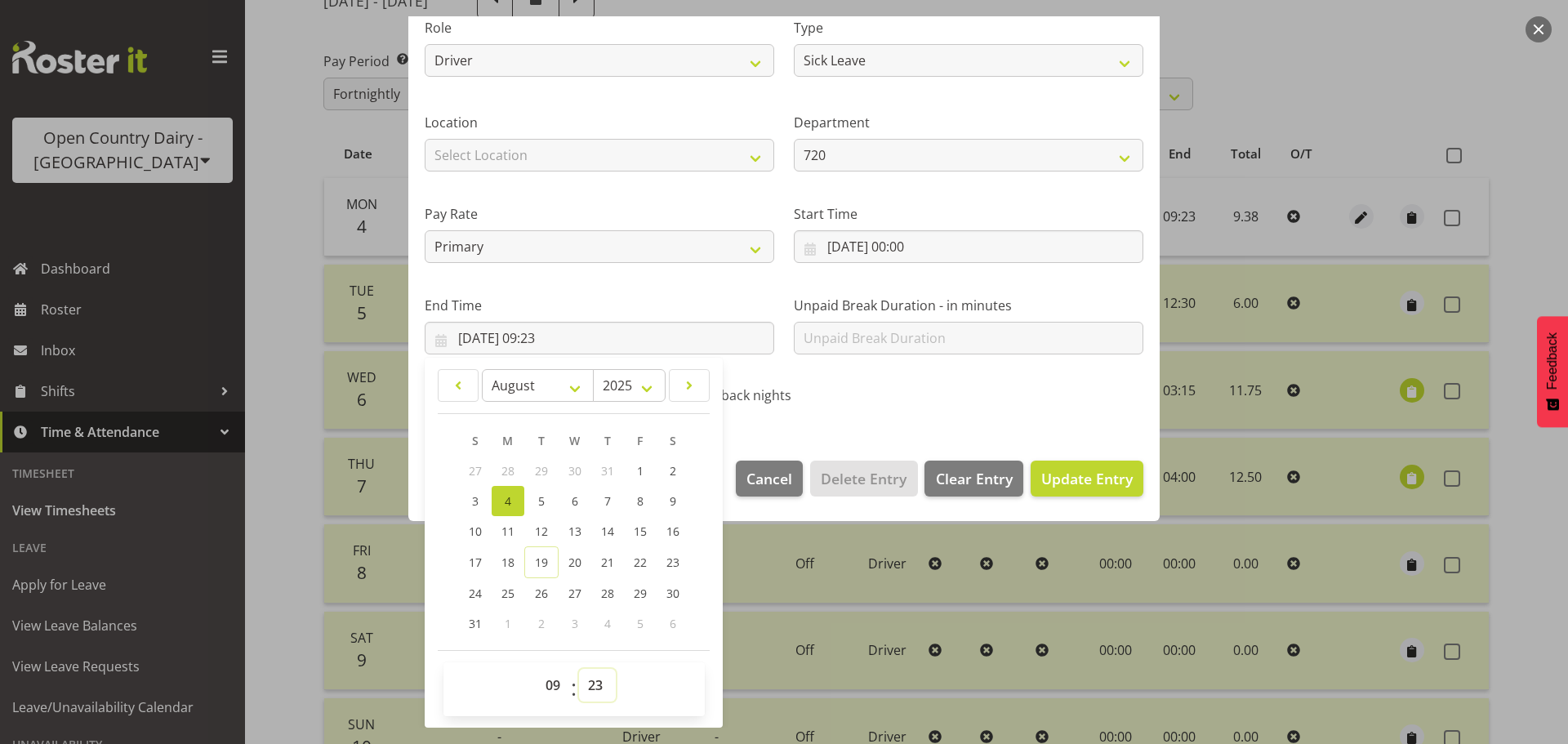
click at [600, 685] on select "00 01 02 03 04 05 06 07 08 09 10 11 12 13 14 15 16 17 18 19 20 21 22 23 24 25 2…" at bounding box center [596, 685] width 37 height 33
click at [1076, 472] on span "Update Entry" at bounding box center [1087, 478] width 92 height 20
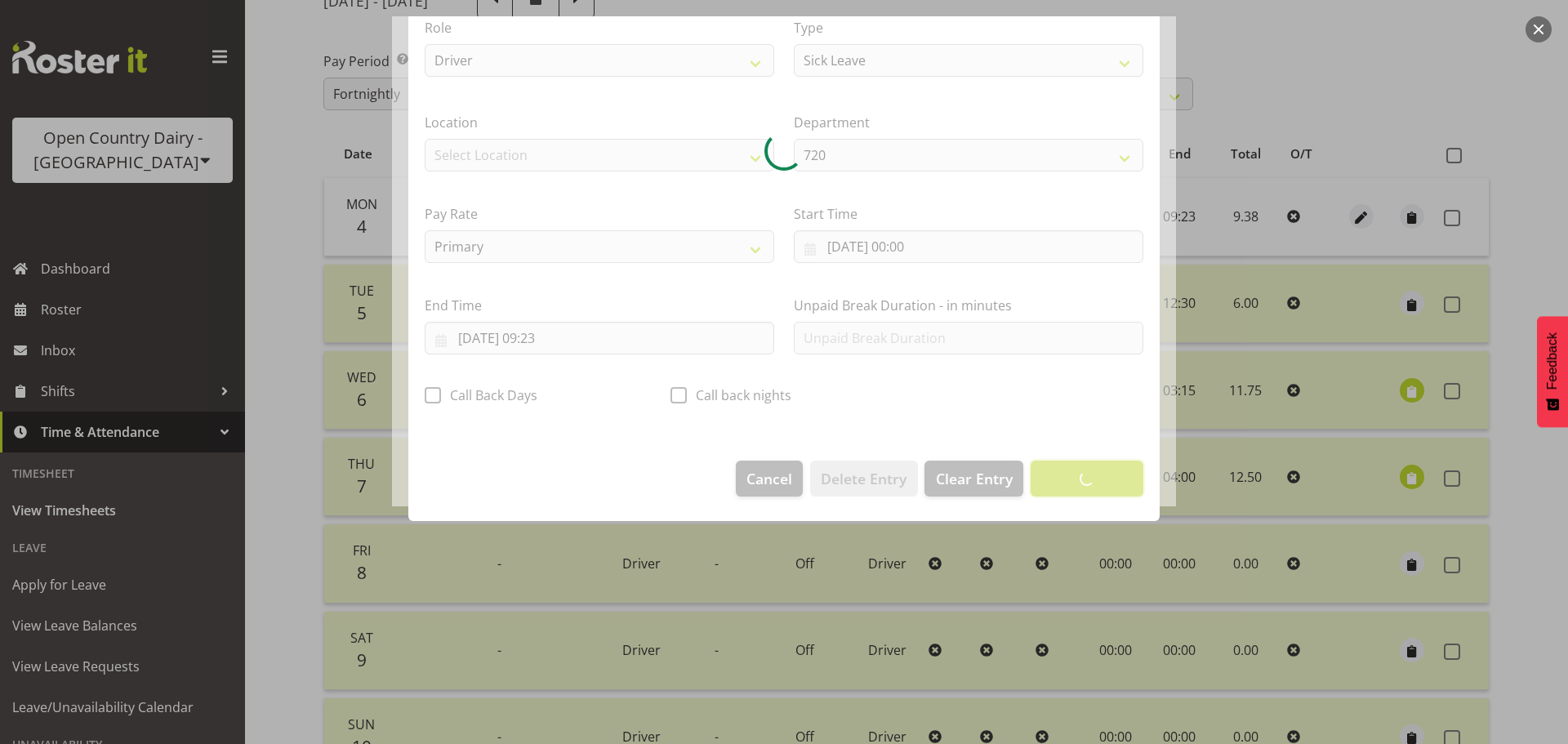
scroll to position [15, 0]
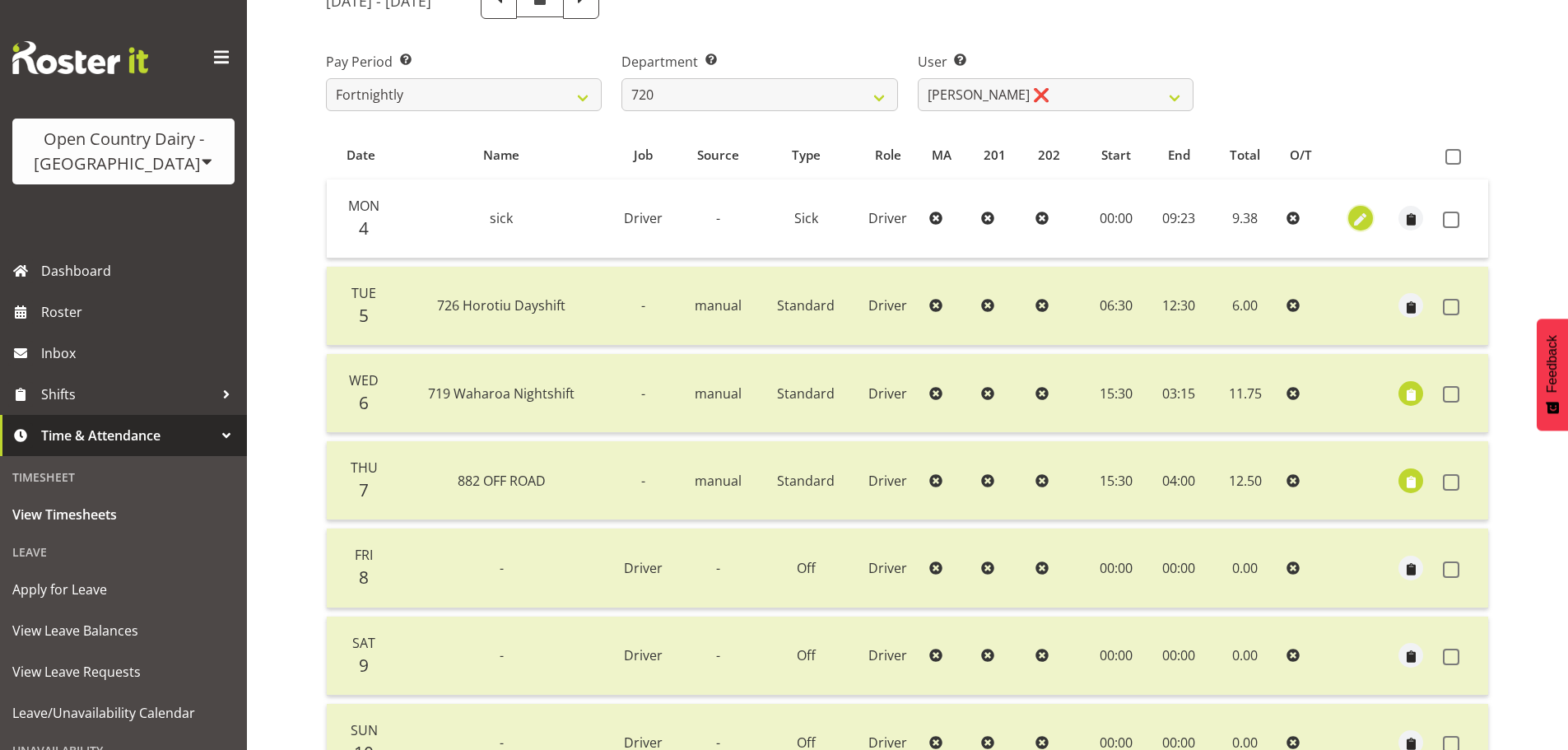
click at [1358, 218] on span "button" at bounding box center [1361, 220] width 19 height 19
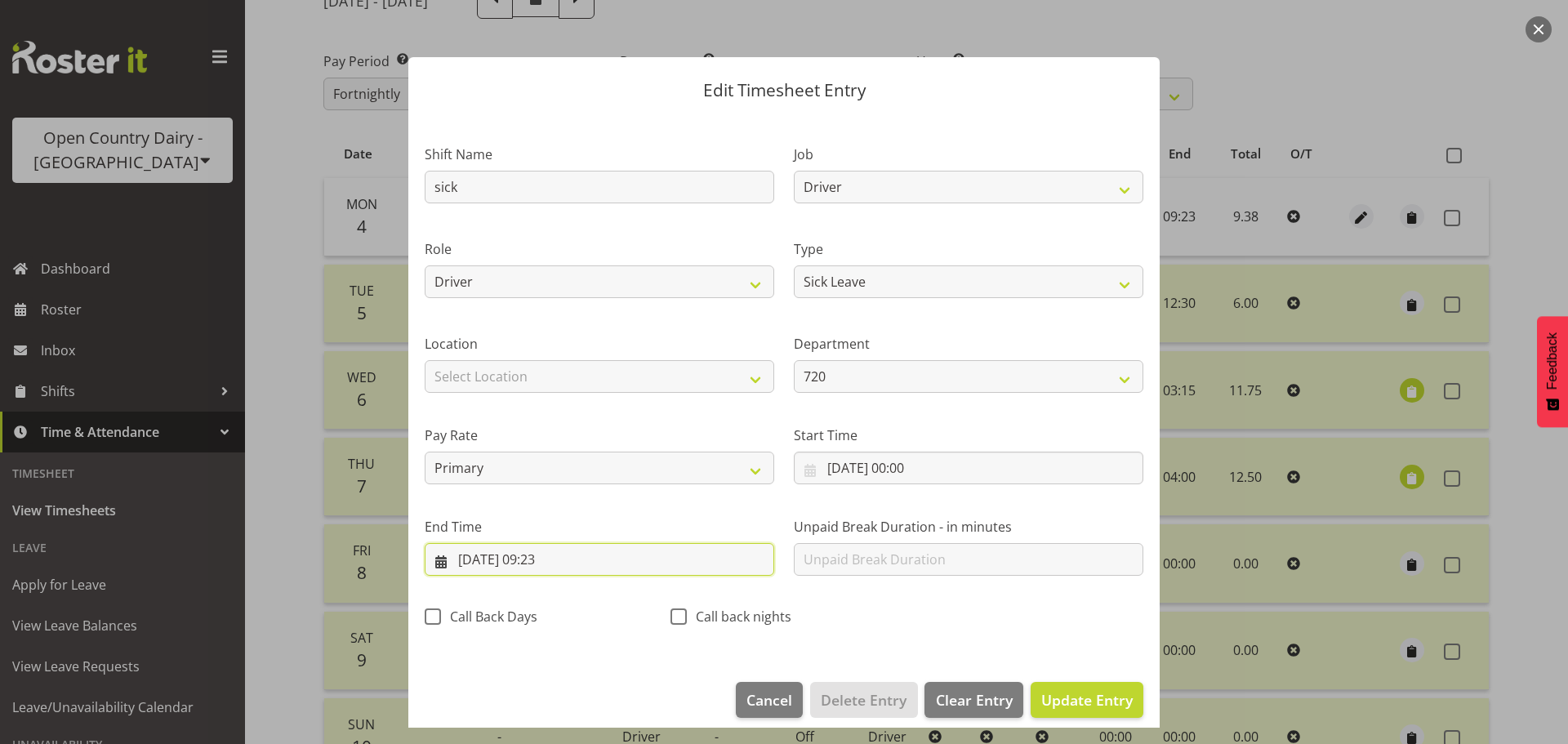
click at [572, 553] on input "04/08/2025, 09:23" at bounding box center [599, 559] width 350 height 33
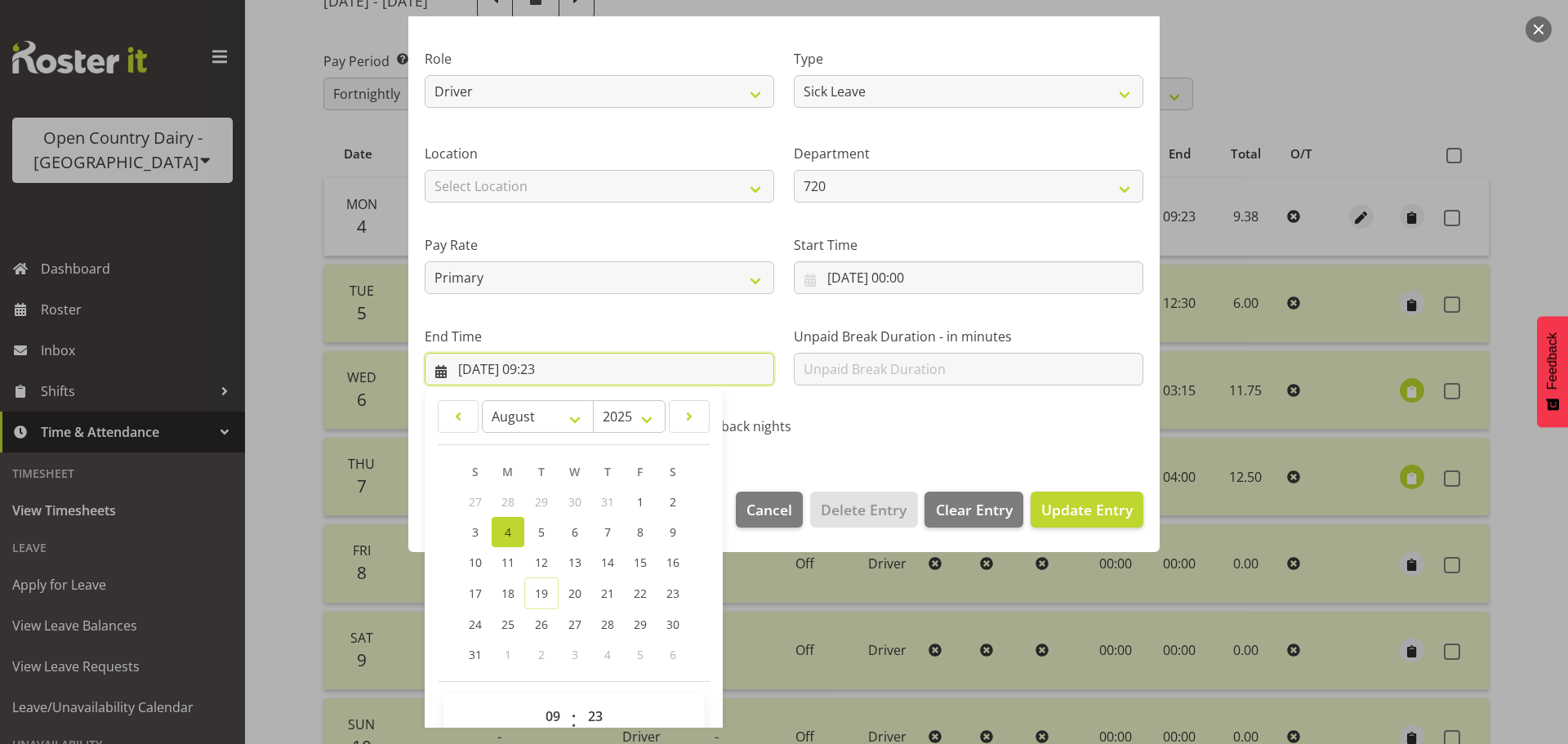
scroll to position [221, 0]
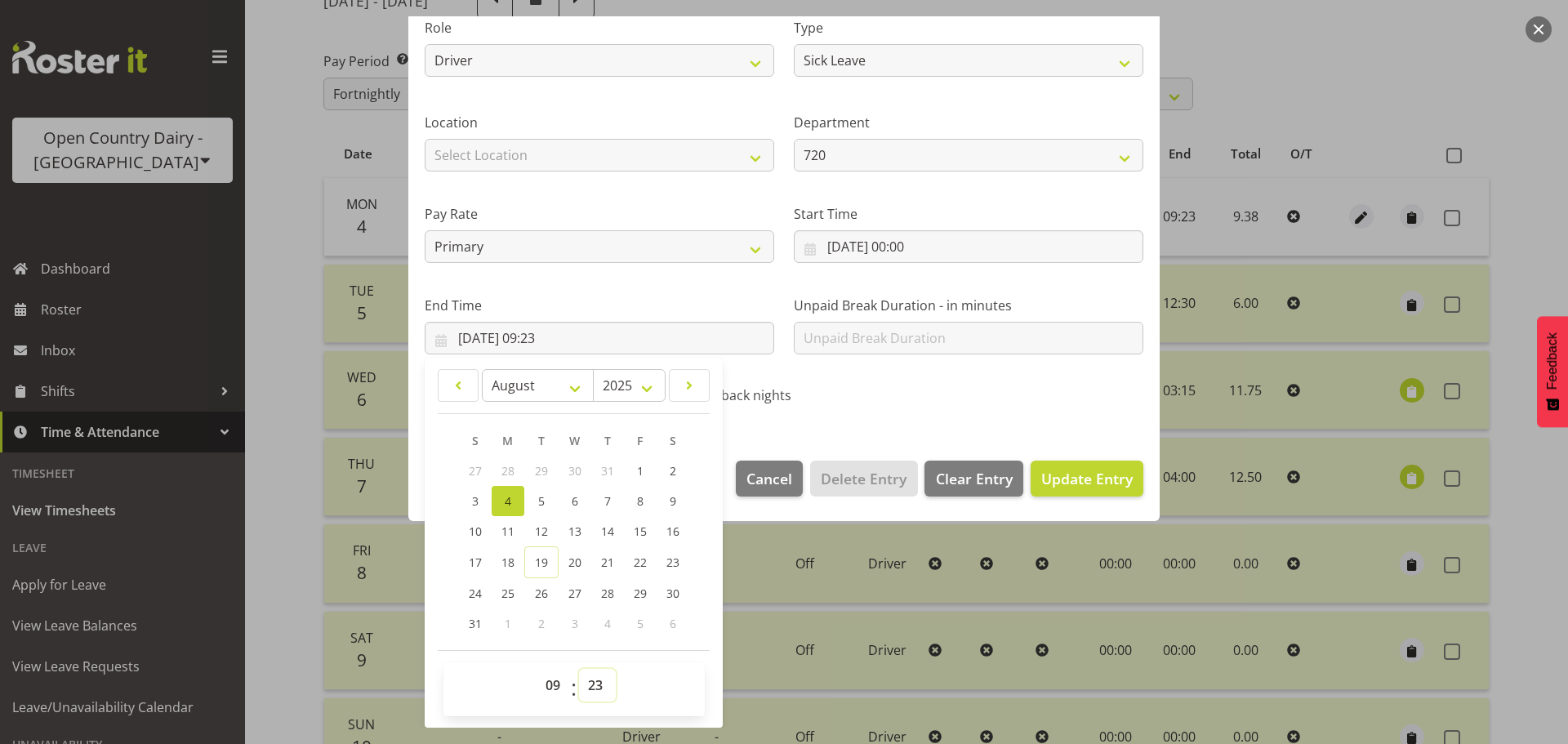
click at [584, 685] on select "00 01 02 03 04 05 06 07 08 09 10 11 12 13 14 15 16 17 18 19 20 21 22 23 24 25 2…" at bounding box center [596, 685] width 37 height 33
click at [579, 669] on select "00 01 02 03 04 05 06 07 08 09 10 11 12 13 14 15 16 17 18 19 20 21 22 23 24 25 2…" at bounding box center [596, 685] width 37 height 33
click at [1098, 471] on span "Update Entry" at bounding box center [1087, 478] width 92 height 20
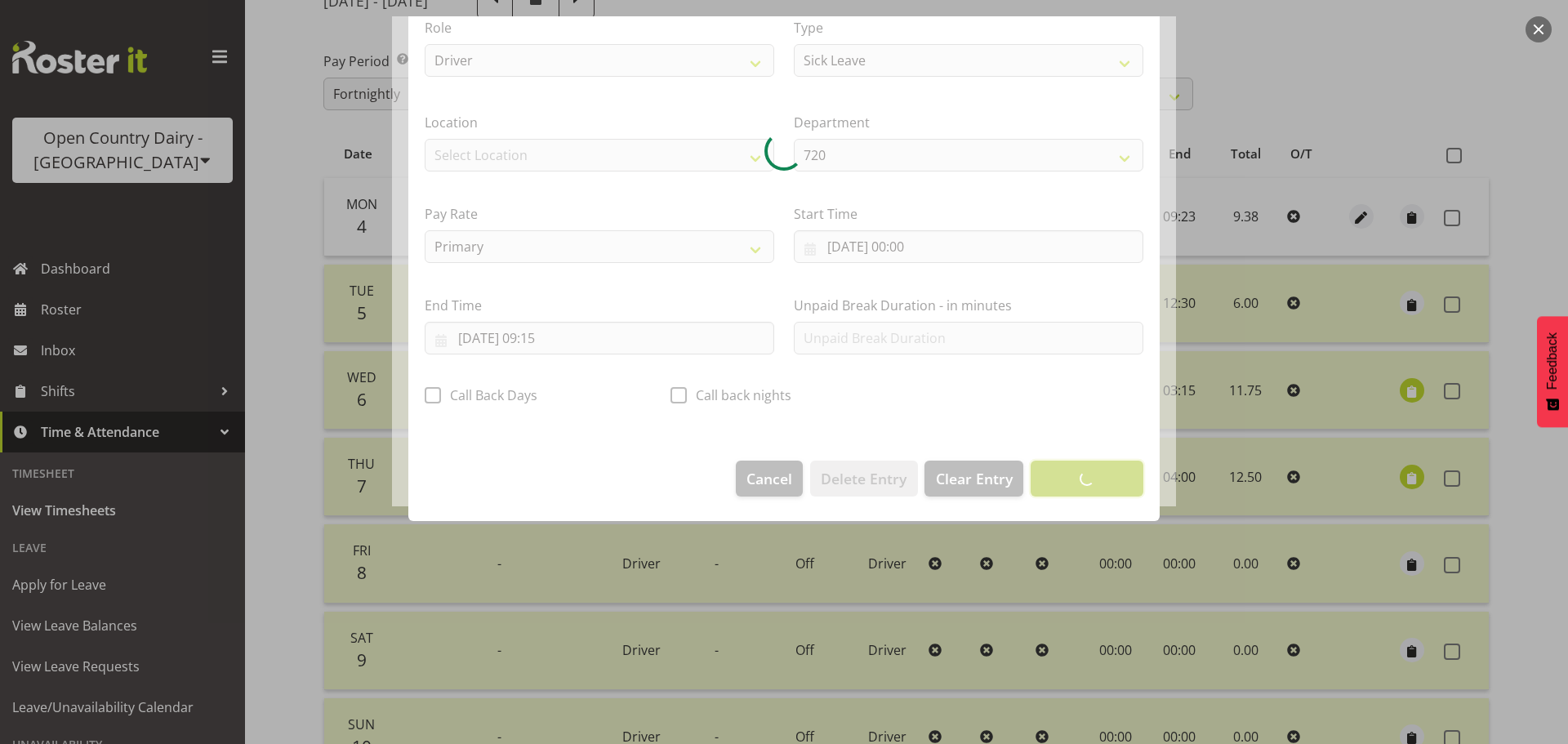
scroll to position [15, 0]
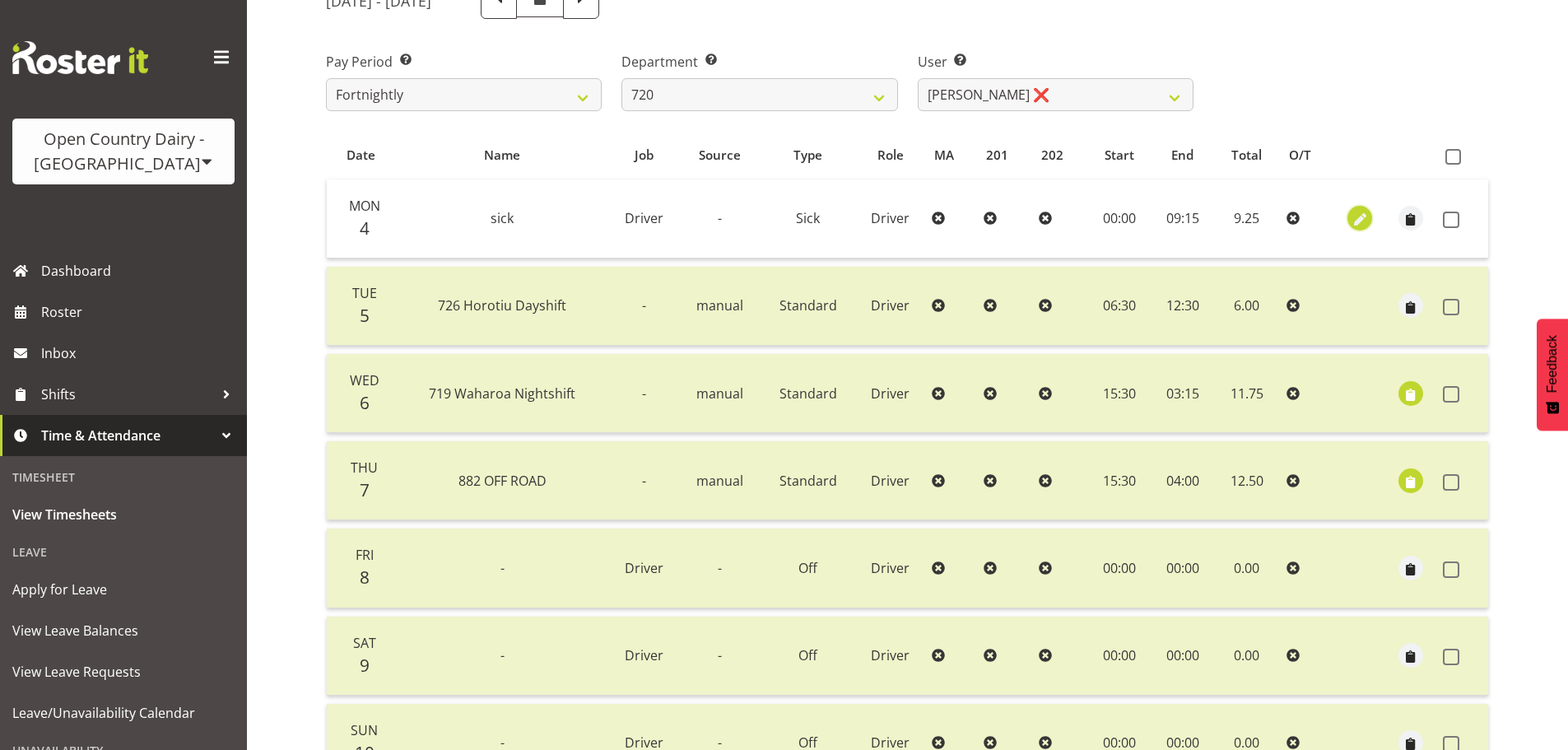
click at [1363, 216] on span "button" at bounding box center [1361, 220] width 19 height 19
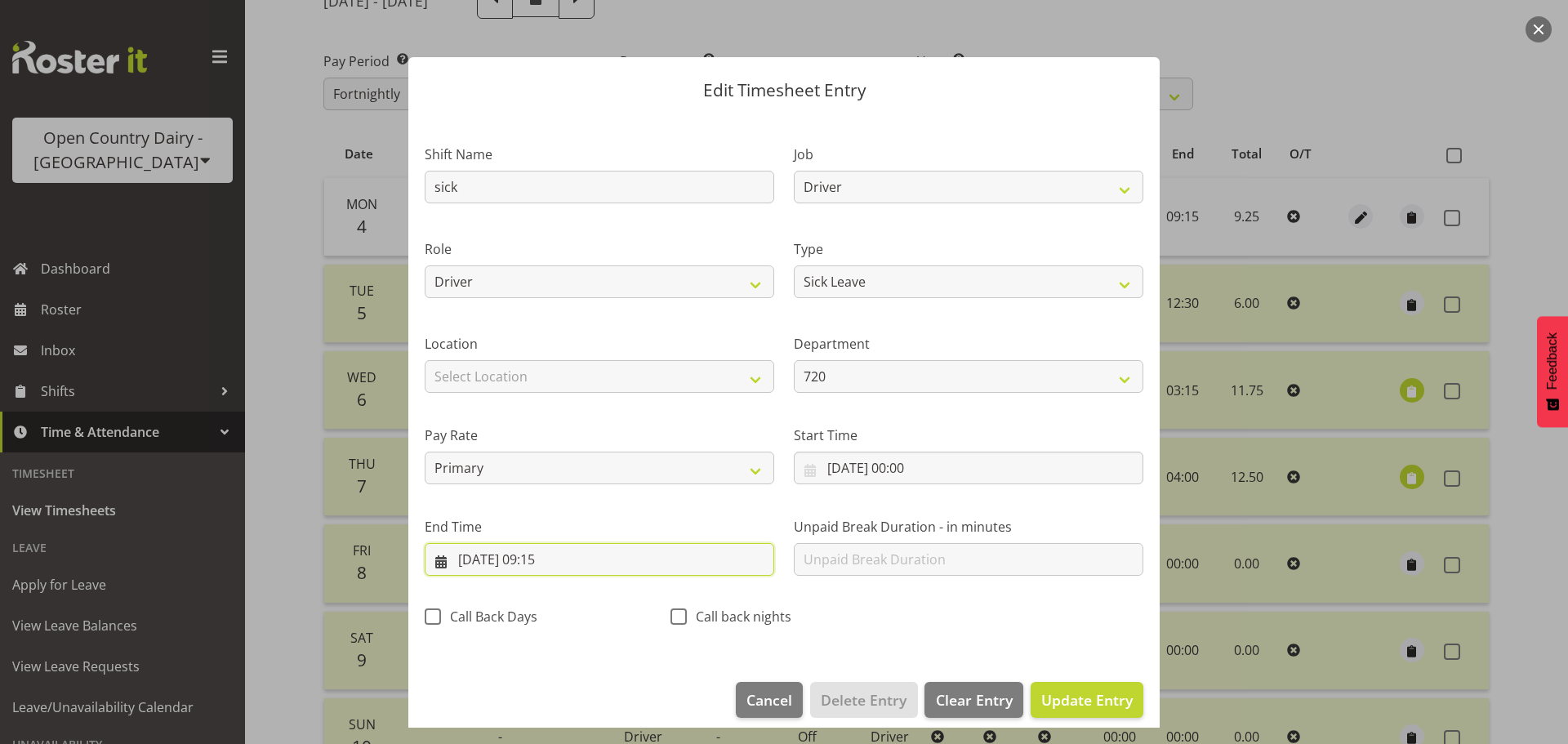
click at [580, 565] on input "04/08/2025, 09:15" at bounding box center [599, 559] width 350 height 33
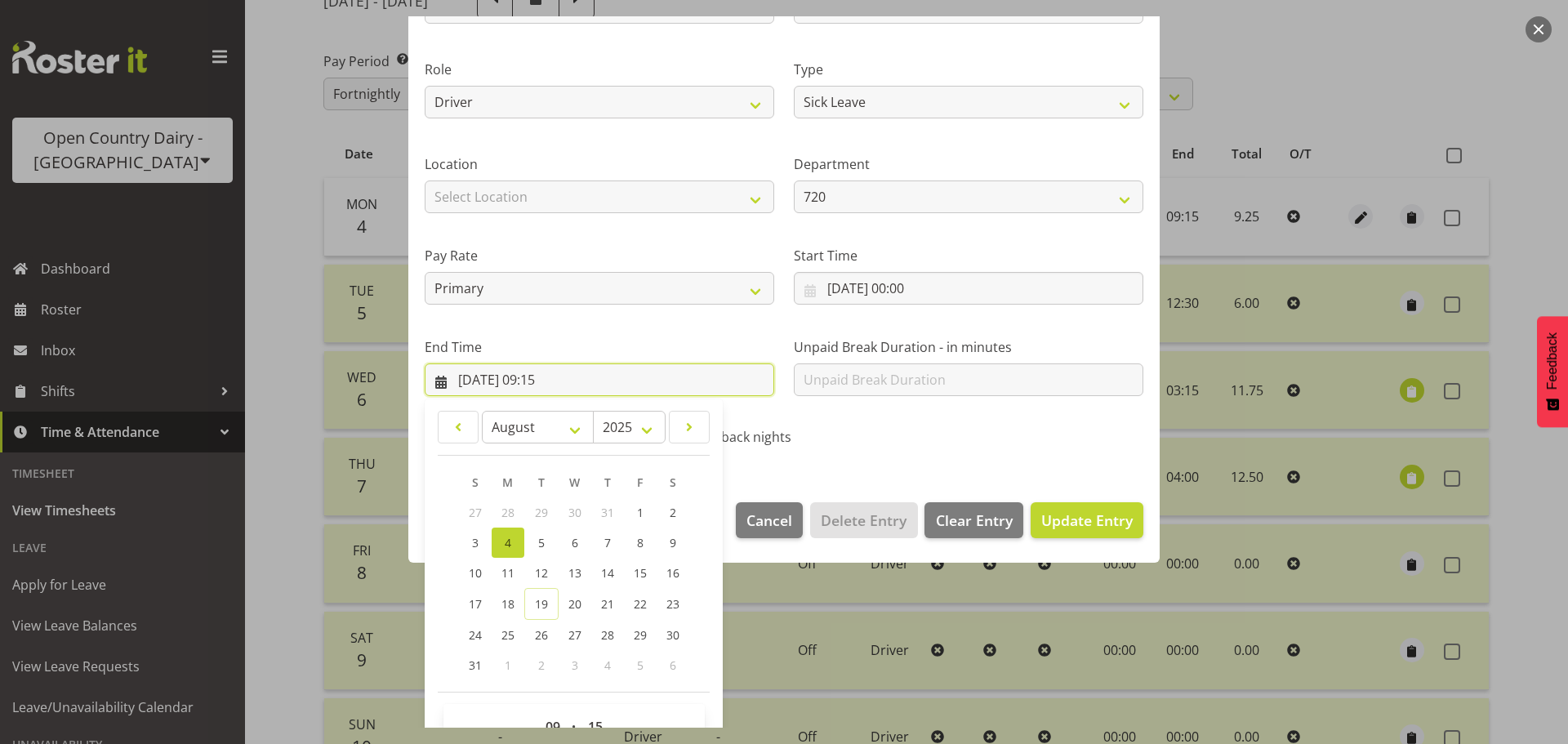
scroll to position [221, 0]
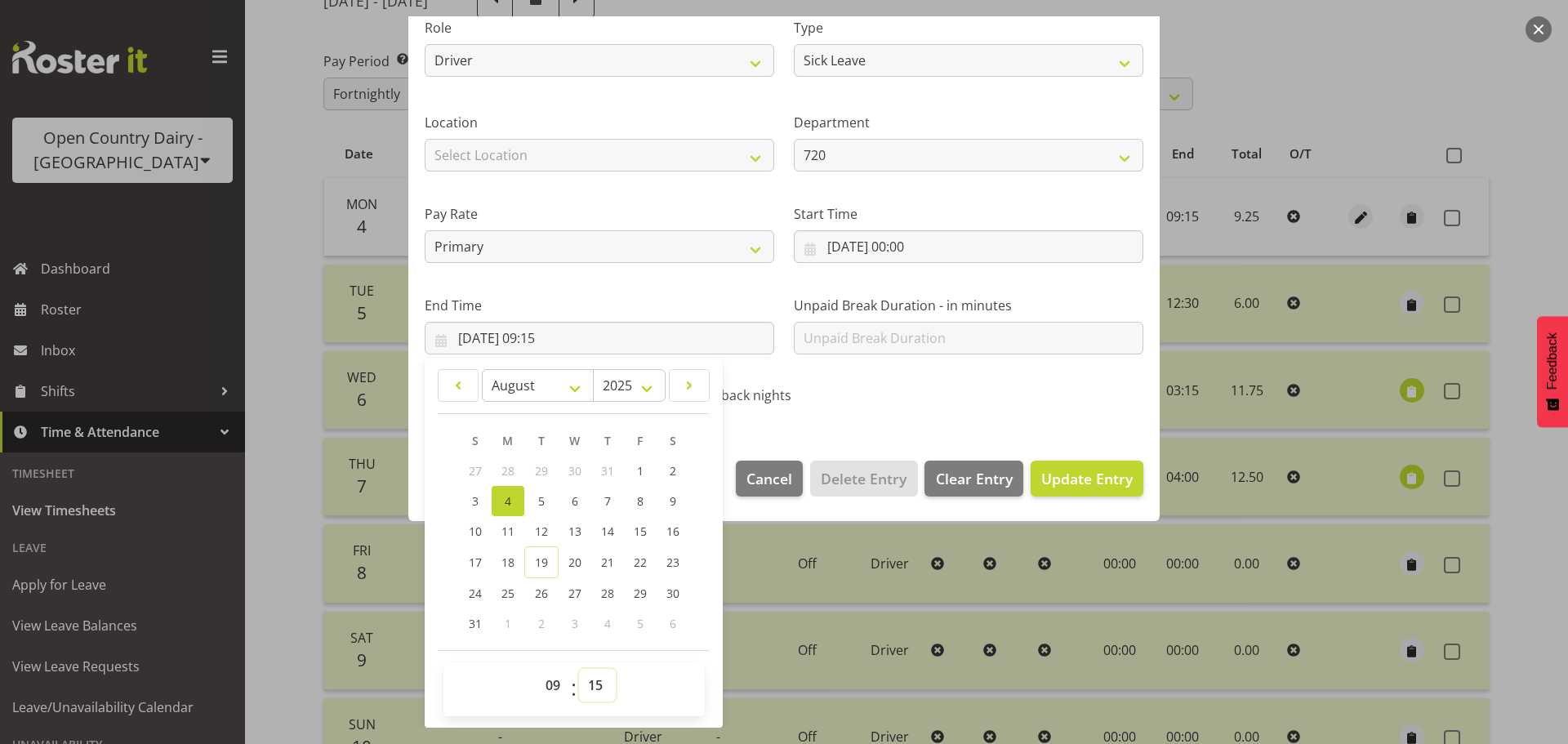
click at [593, 678] on select "00 01 02 03 04 05 06 07 08 09 10 11 12 13 14 15 16 17 18 19 20 21 22 23 24 25 2…" at bounding box center [596, 685] width 37 height 33
click at [579, 669] on select "00 01 02 03 04 05 06 07 08 09 10 11 12 13 14 15 16 17 18 19 20 21 22 23 24 25 2…" at bounding box center [596, 685] width 37 height 33
click at [1079, 466] on button "Update Entry" at bounding box center [1087, 478] width 113 height 36
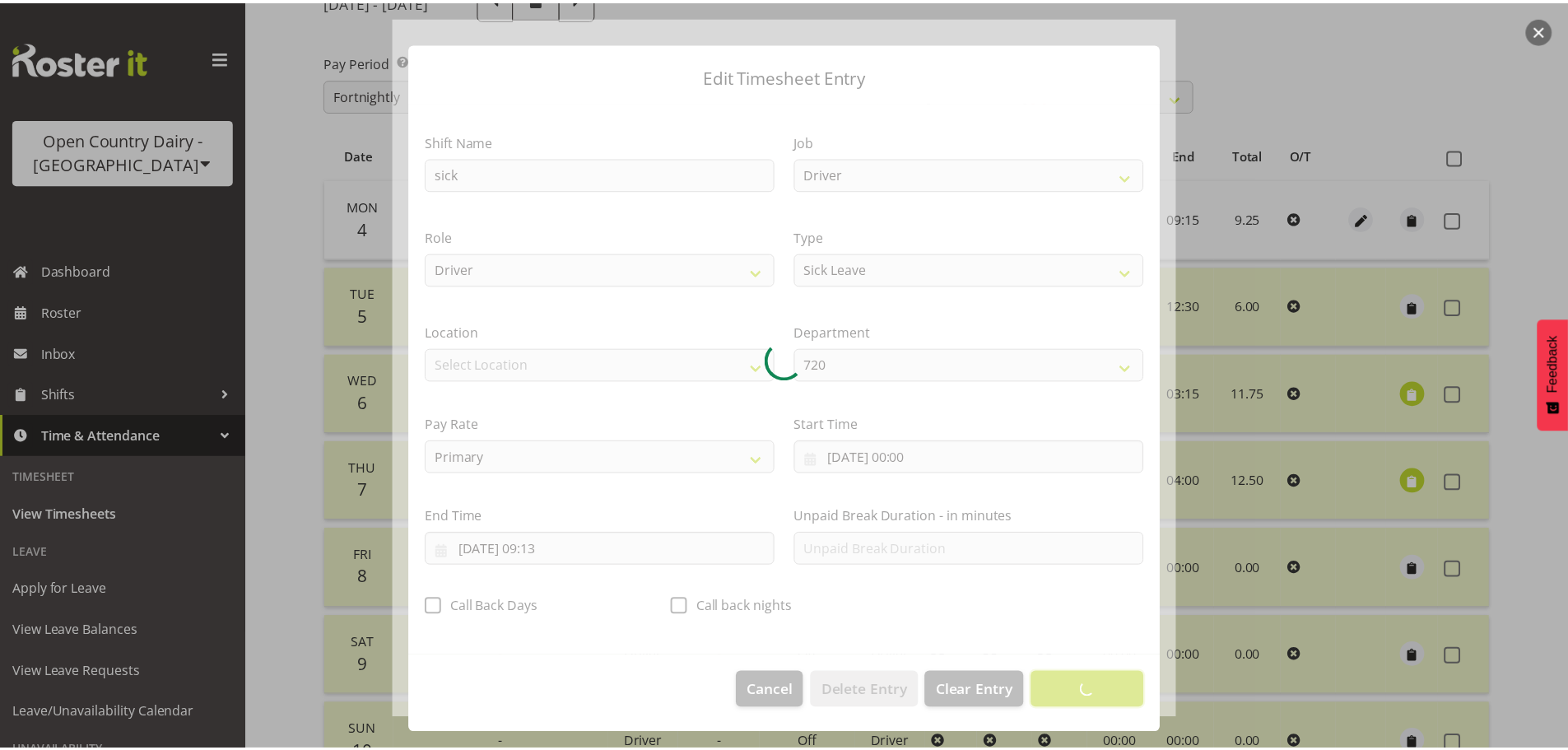
scroll to position [15, 0]
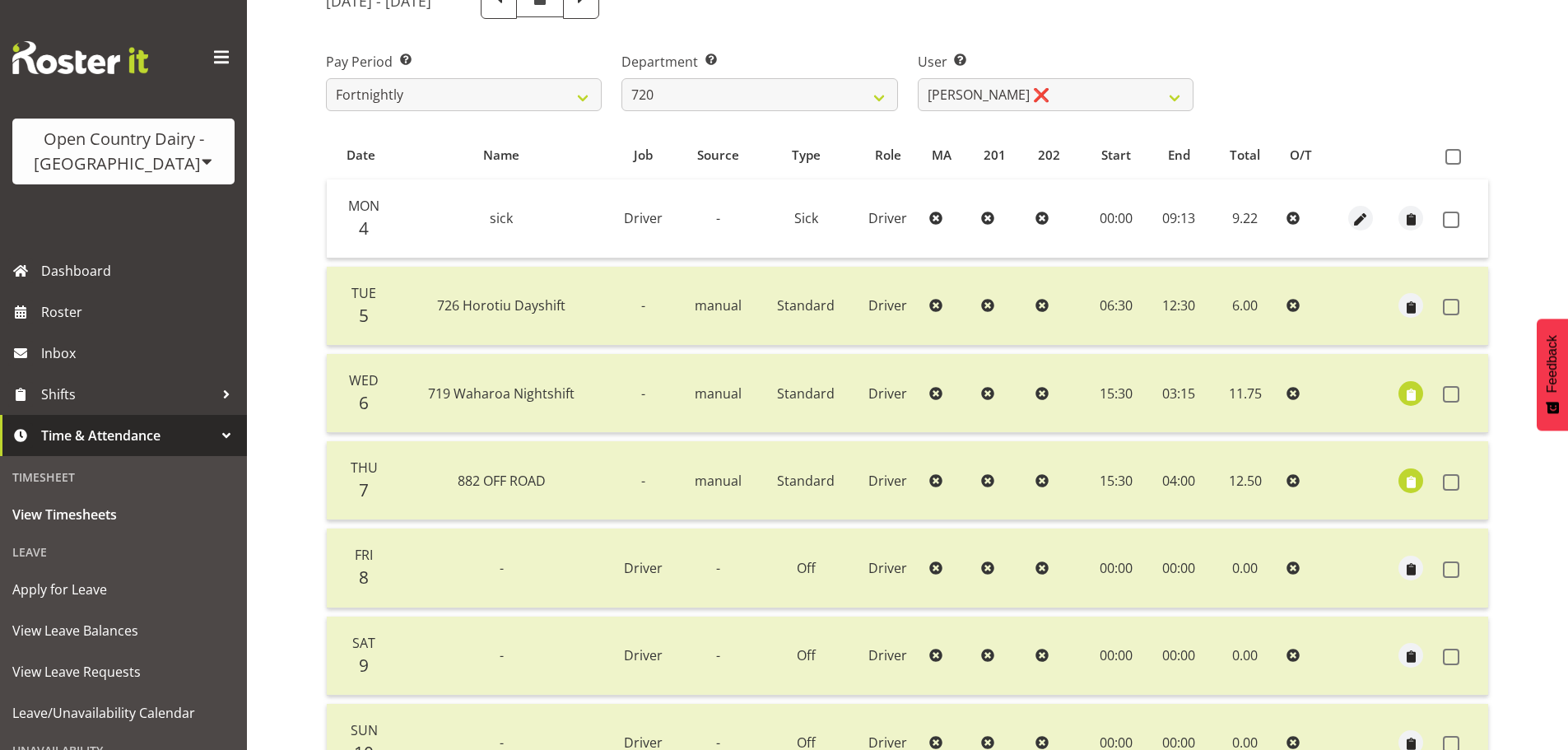
drag, startPoint x: 1445, startPoint y: 216, endPoint x: 1423, endPoint y: 302, distance: 88.8
click at [1445, 215] on span at bounding box center [1451, 219] width 16 height 16
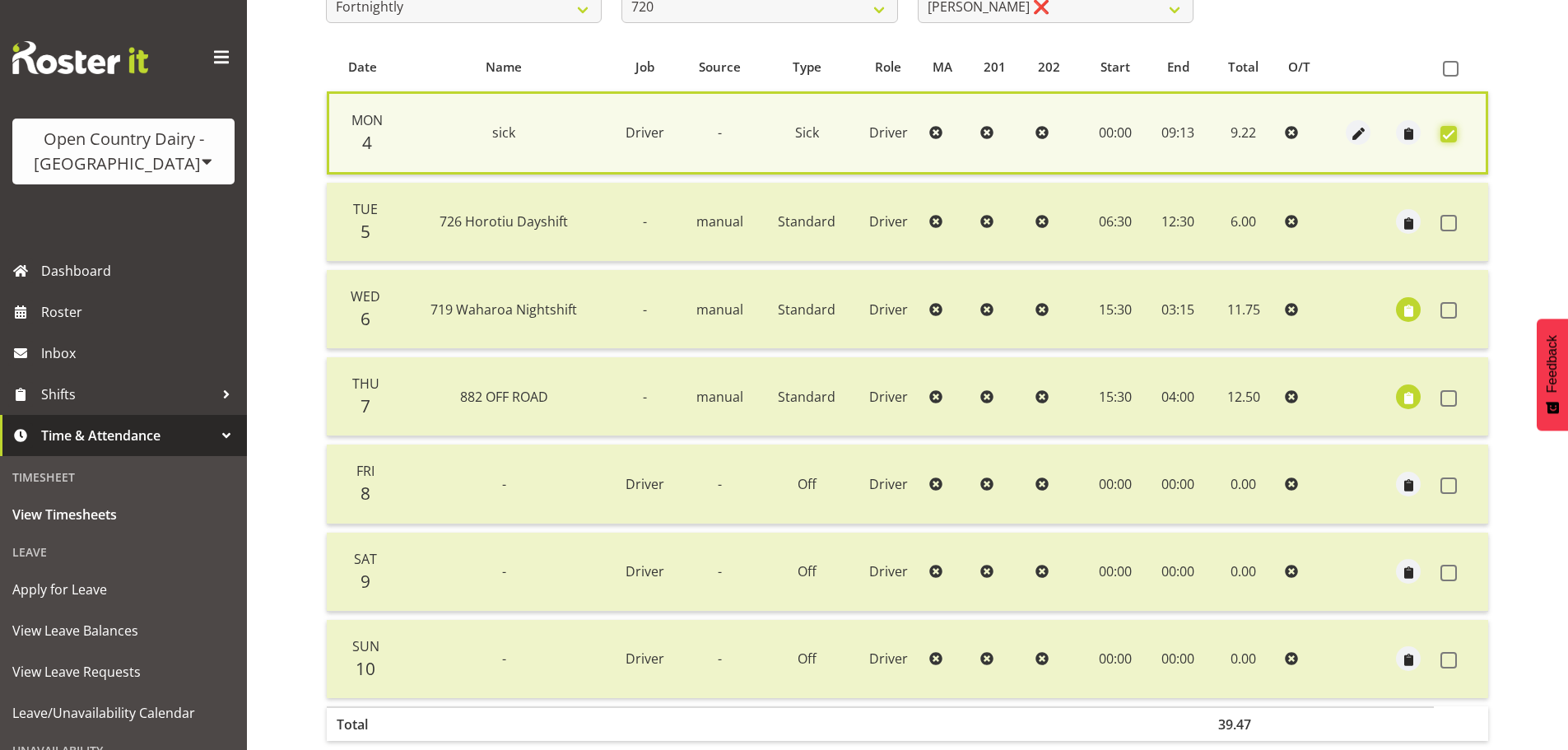
scroll to position [399, 0]
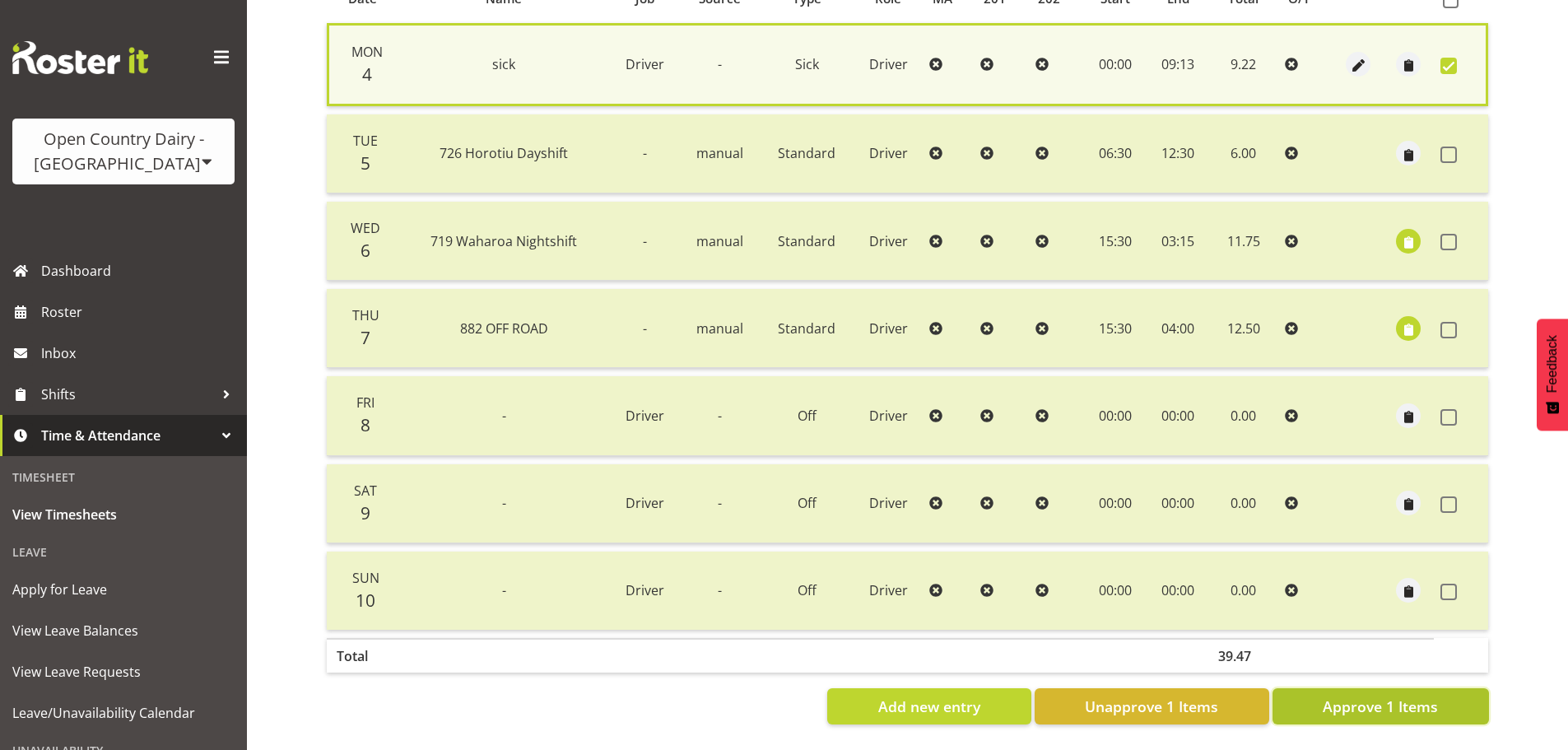
click at [1431, 696] on span "Approve 1 Items" at bounding box center [1381, 706] width 115 height 22
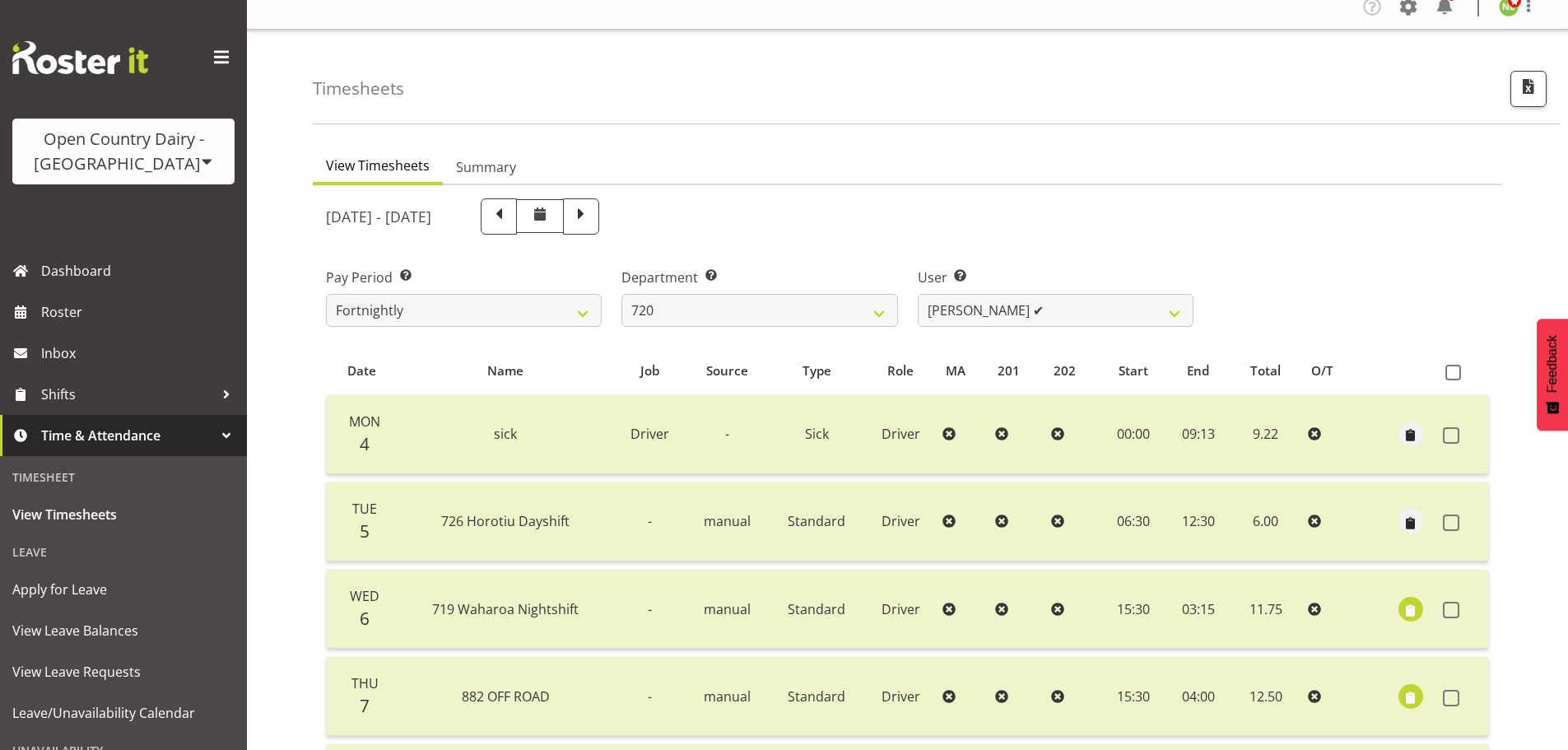
scroll to position [0, 0]
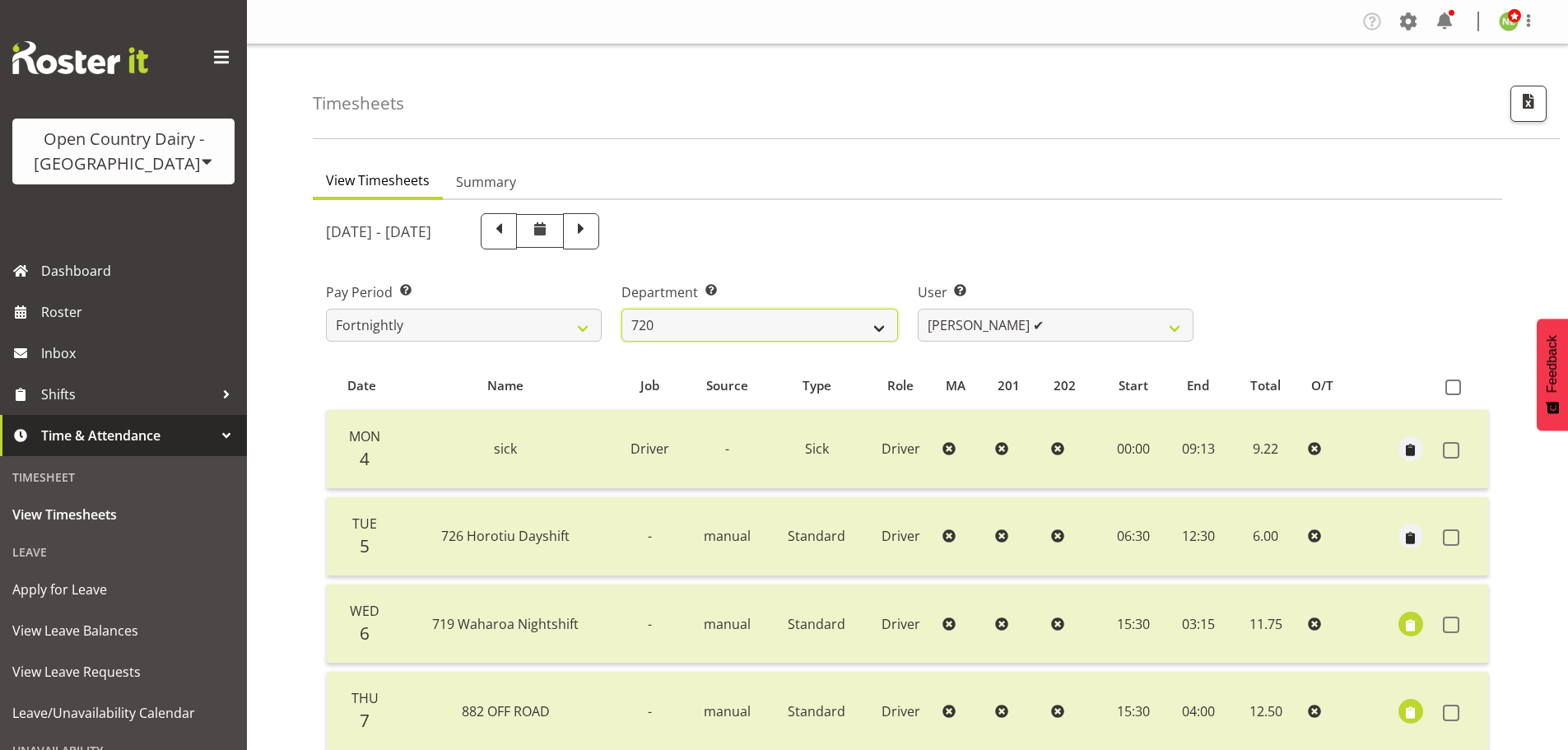
click at [785, 316] on select "701 702 703 704 705 706 707 708 709 710 711 712 713 714 715 716 717 718 719 720" at bounding box center [759, 324] width 276 height 33
click at [621, 308] on select "701 702 703 704 705 706 707 708 709 710 711 712 713 714 715 716 717 718 719 720" at bounding box center [759, 324] width 276 height 33
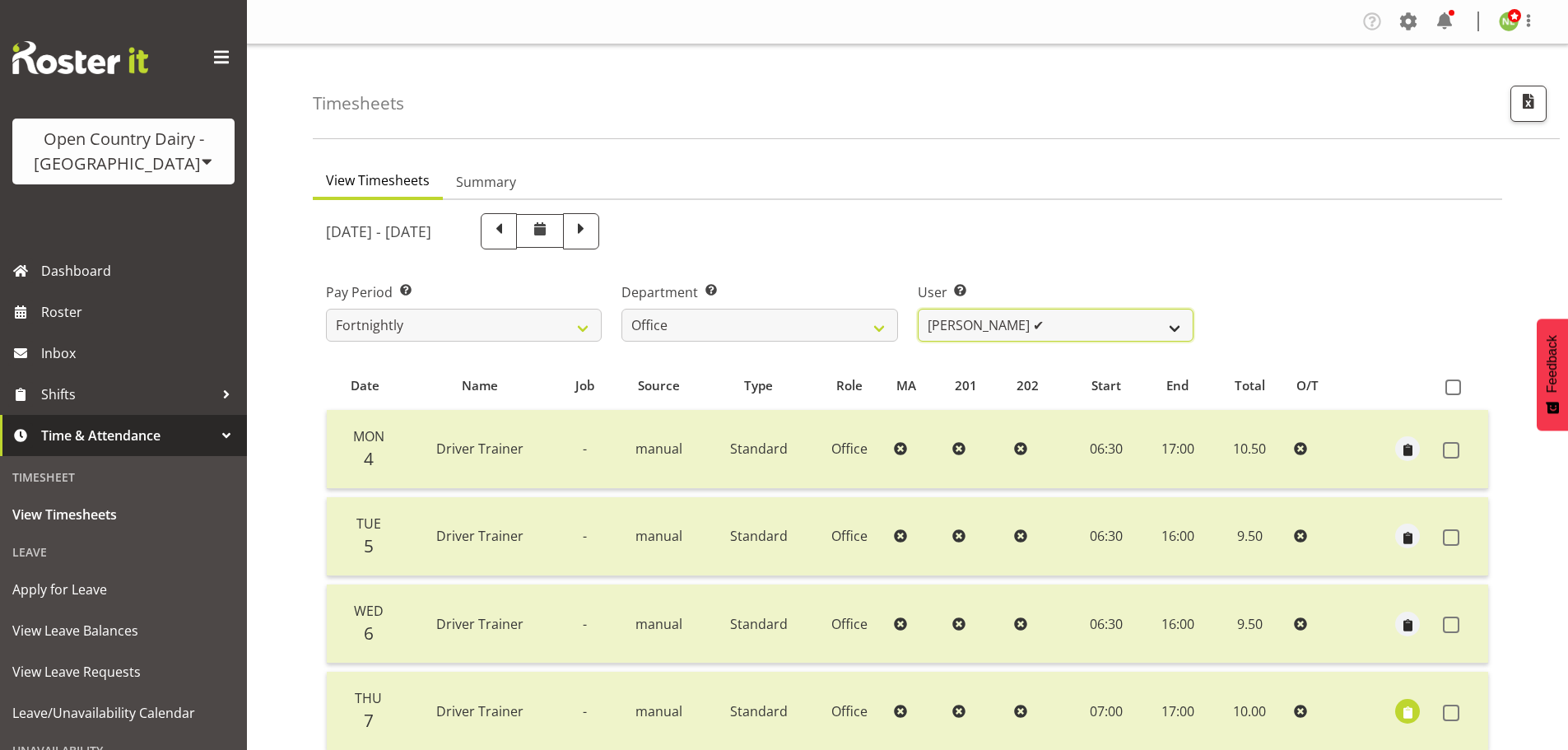
click at [990, 330] on select "Jason Porter ✔ Kelvin Forsman ✔ Leon Paki ✔ Mark Gudsell ✔ Milk Reception Wahar…" at bounding box center [1056, 324] width 276 height 33
click at [918, 308] on select "Jason Porter ✔ Kelvin Forsman ✔ Leon Paki ✔ Mark Gudsell ✔ Milk Reception Wahar…" at bounding box center [1056, 324] width 276 height 33
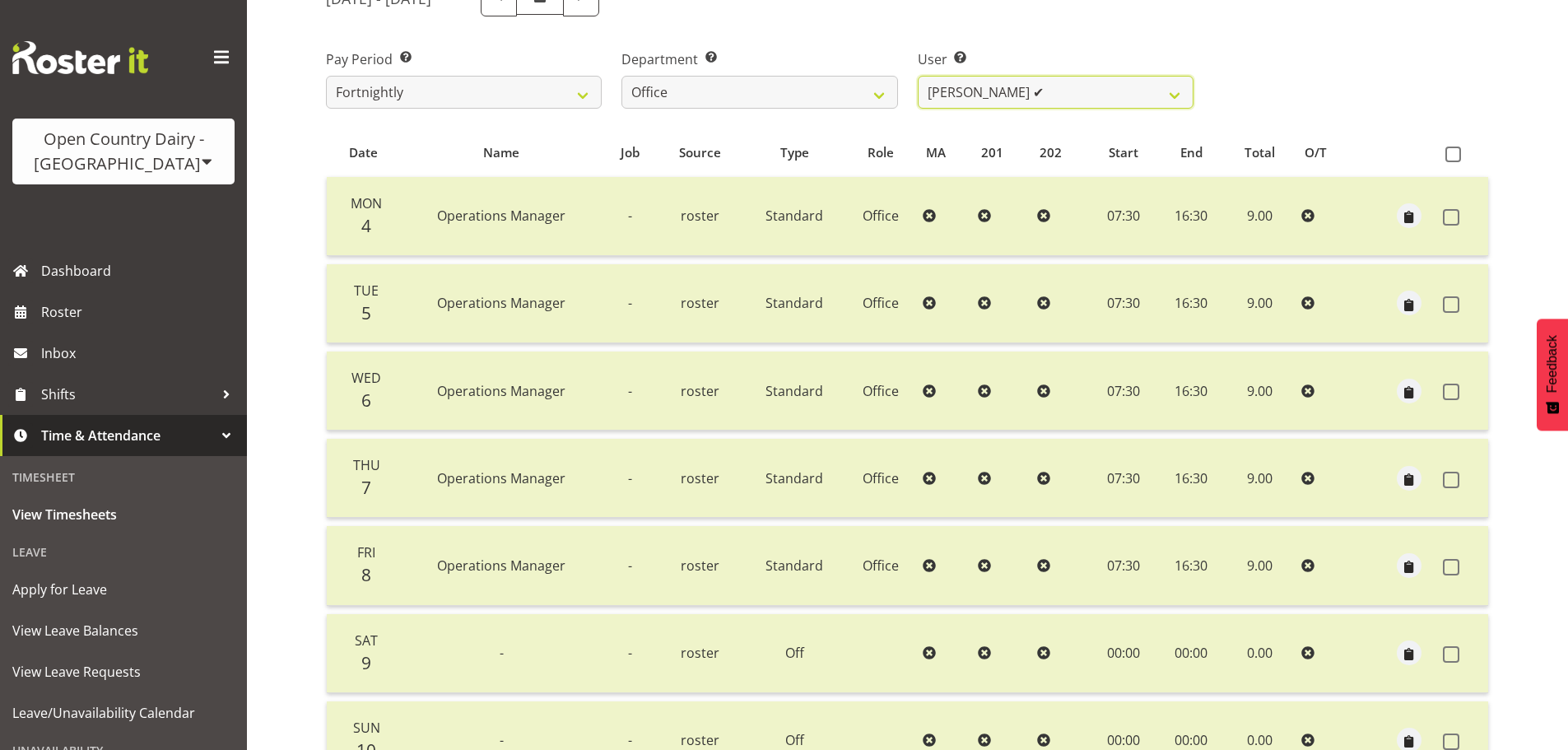
scroll to position [66, 0]
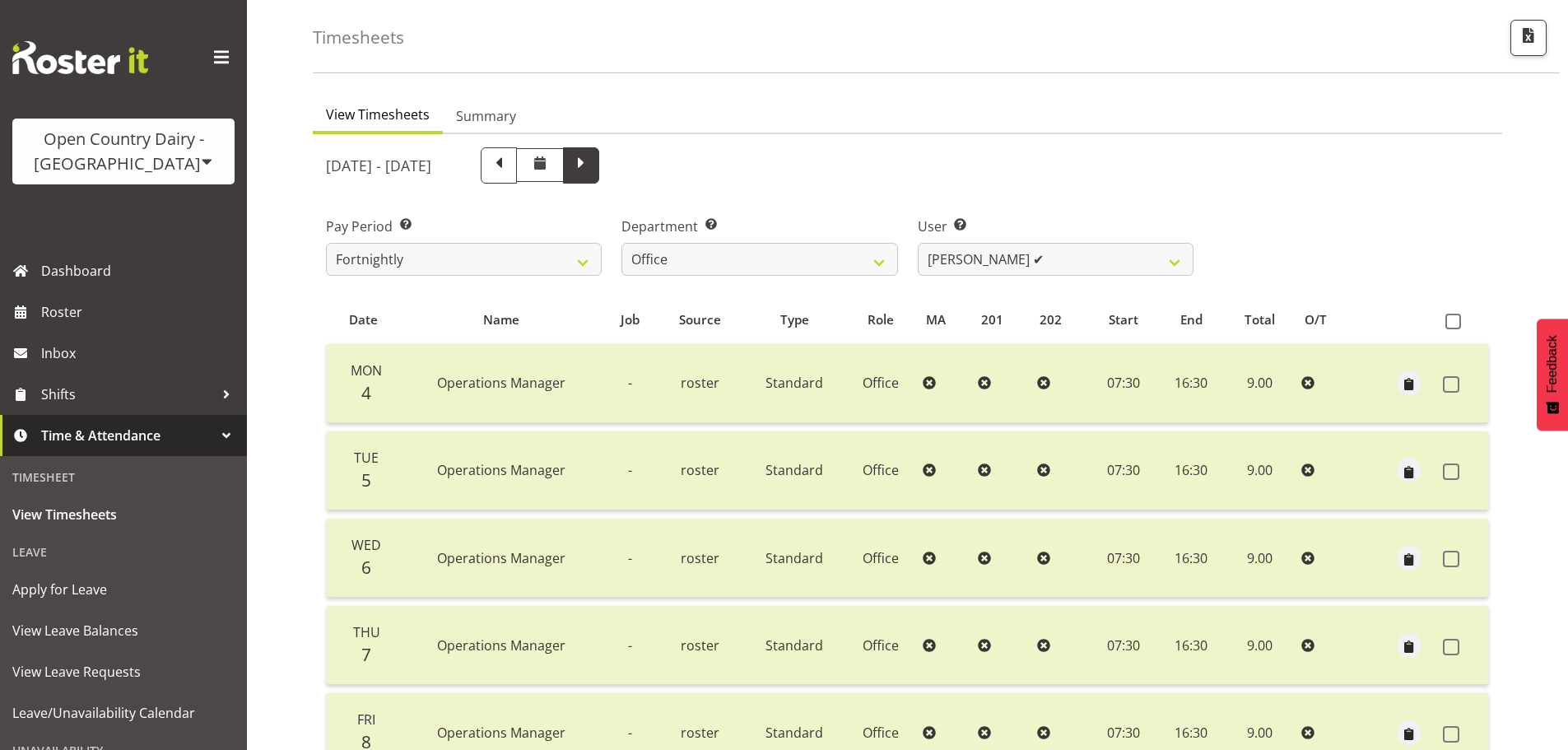
click at [592, 172] on span at bounding box center [581, 164] width 22 height 22
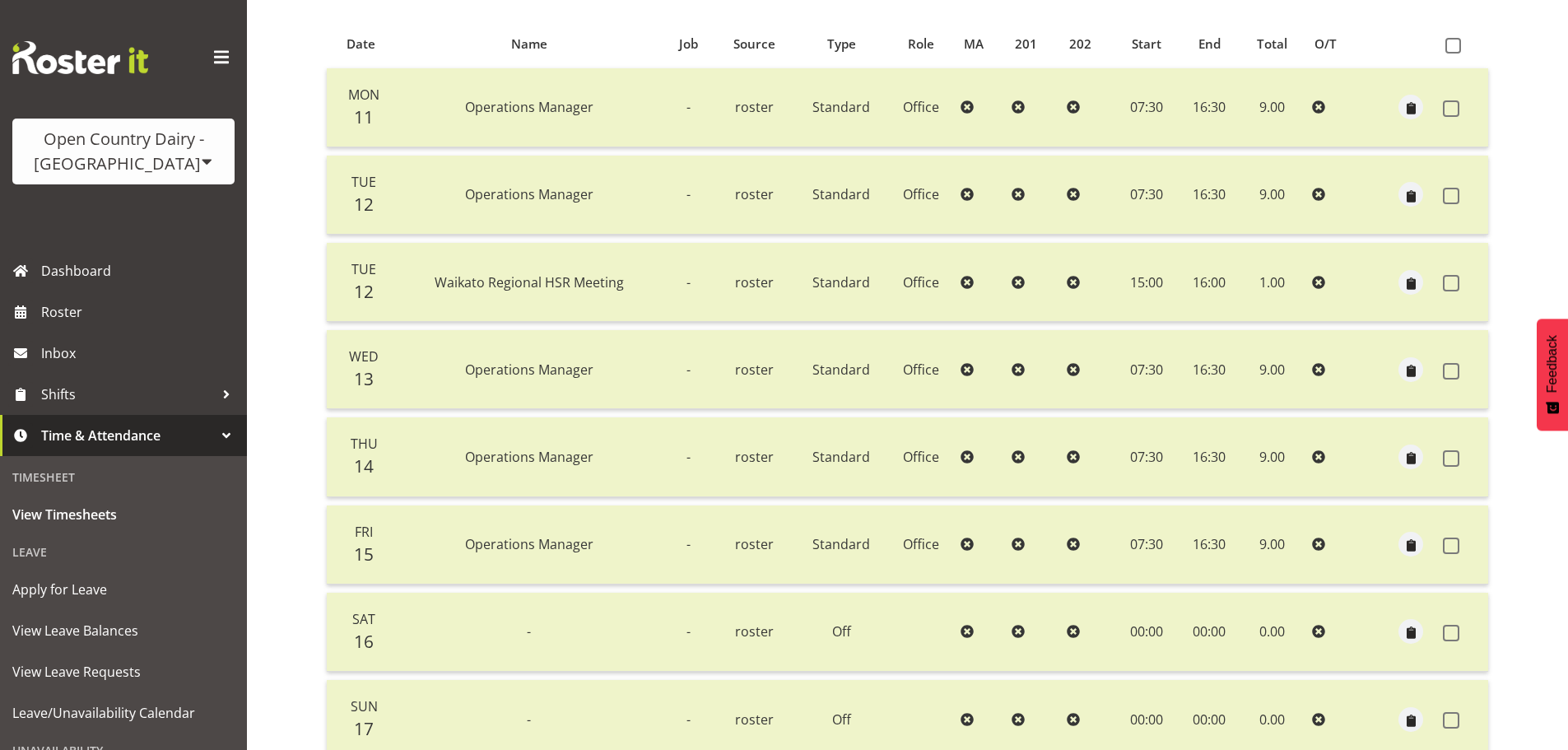
scroll to position [0, 0]
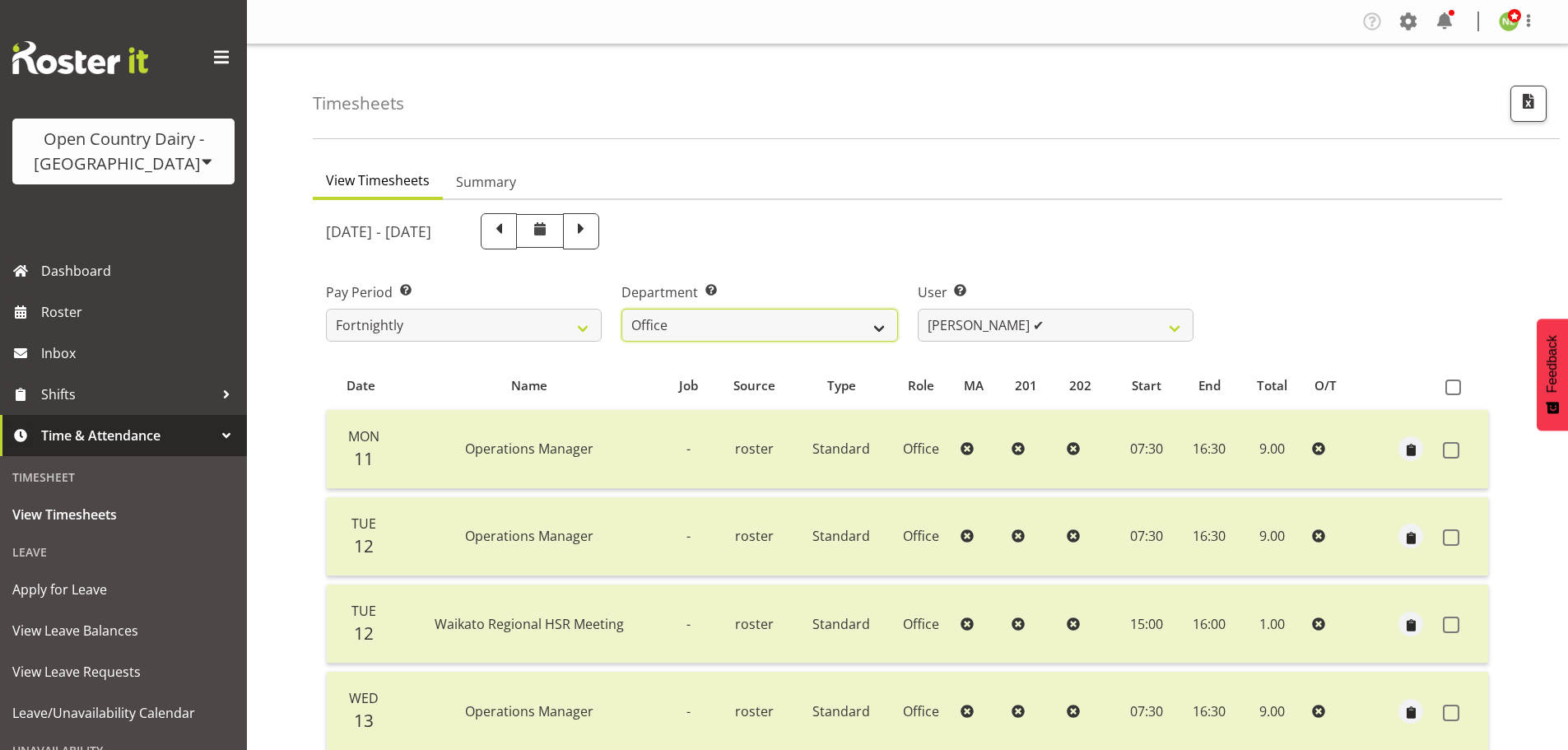
click at [778, 326] on select "701 702 703 704 705 706 707 708 709 710 711 712 713 714 715 716 717 718 719 720" at bounding box center [759, 324] width 276 height 33
click at [976, 321] on select "Jason Porter ✔ Kelvin Forsman ✔ Leon Paki ✔ Mark Gudsell ✔ Milk Reception Wahar…" at bounding box center [1056, 324] width 276 height 33
click at [792, 322] on select "701 702 703 704 705 706 707 708 709 710 711 712 713 714 715 716 717 718 719 720" at bounding box center [759, 324] width 276 height 33
click at [621, 308] on select "701 702 703 704 705 706 707 708 709 710 711 712 713 714 715 716 717 718 719 720" at bounding box center [759, 324] width 276 height 33
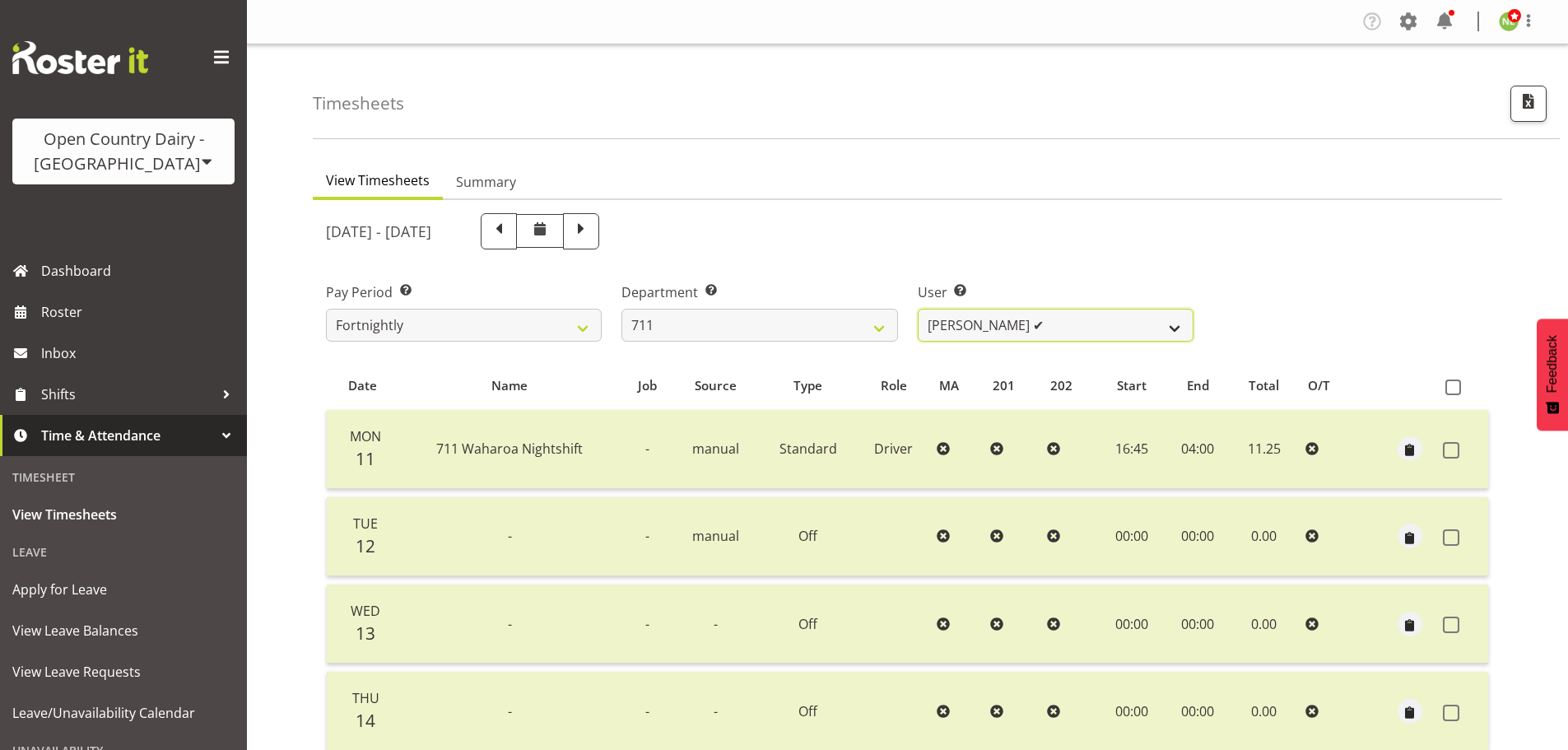
click at [1002, 332] on select "Baz Morgan ✔ Gerard Cavanagh ✔ Tyrone Lawry ✔" at bounding box center [1056, 324] width 276 height 33
click at [918, 308] on select "Baz Morgan ✔ Gerard Cavanagh ✔ Tyrone Lawry ✔" at bounding box center [1056, 324] width 276 height 33
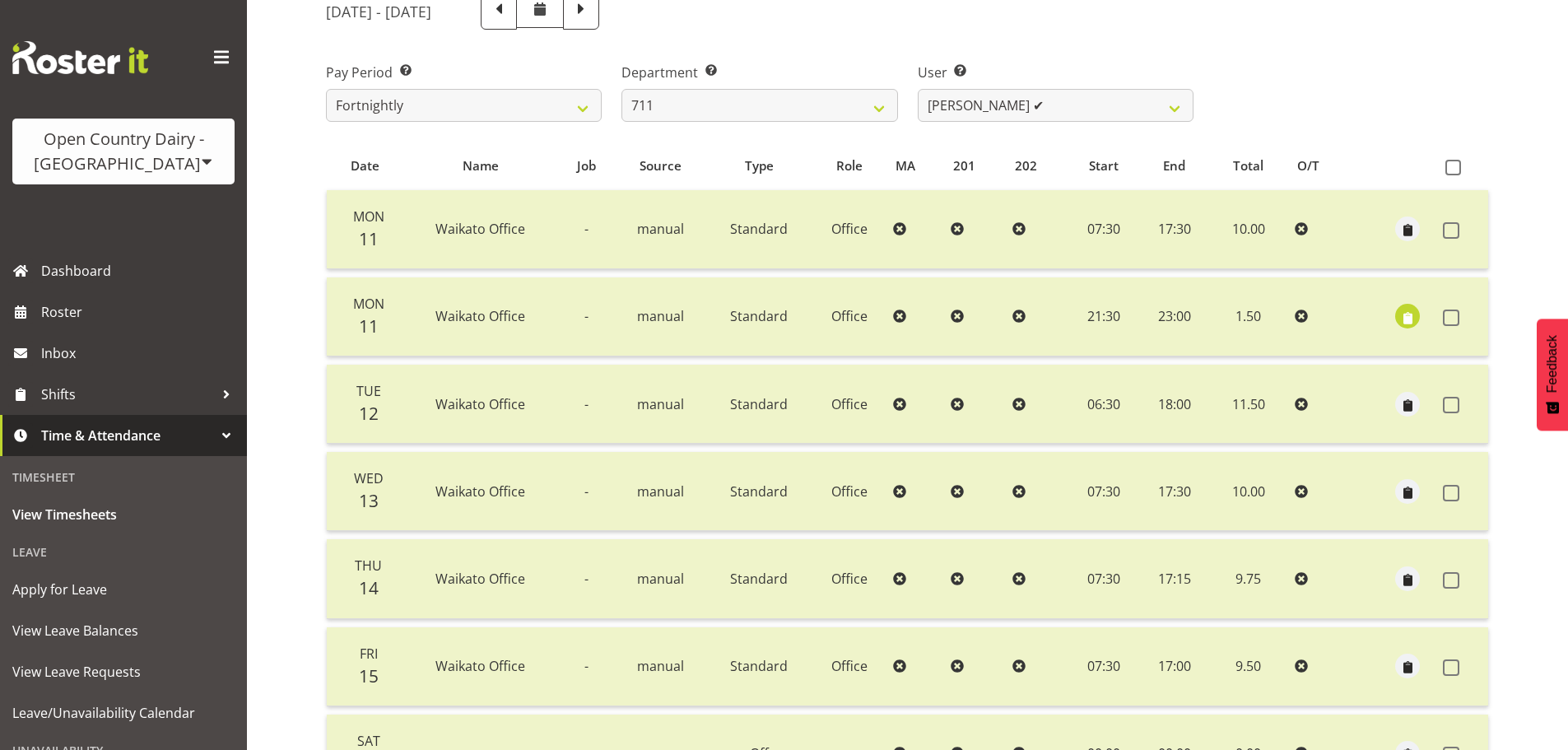
scroll to position [165, 0]
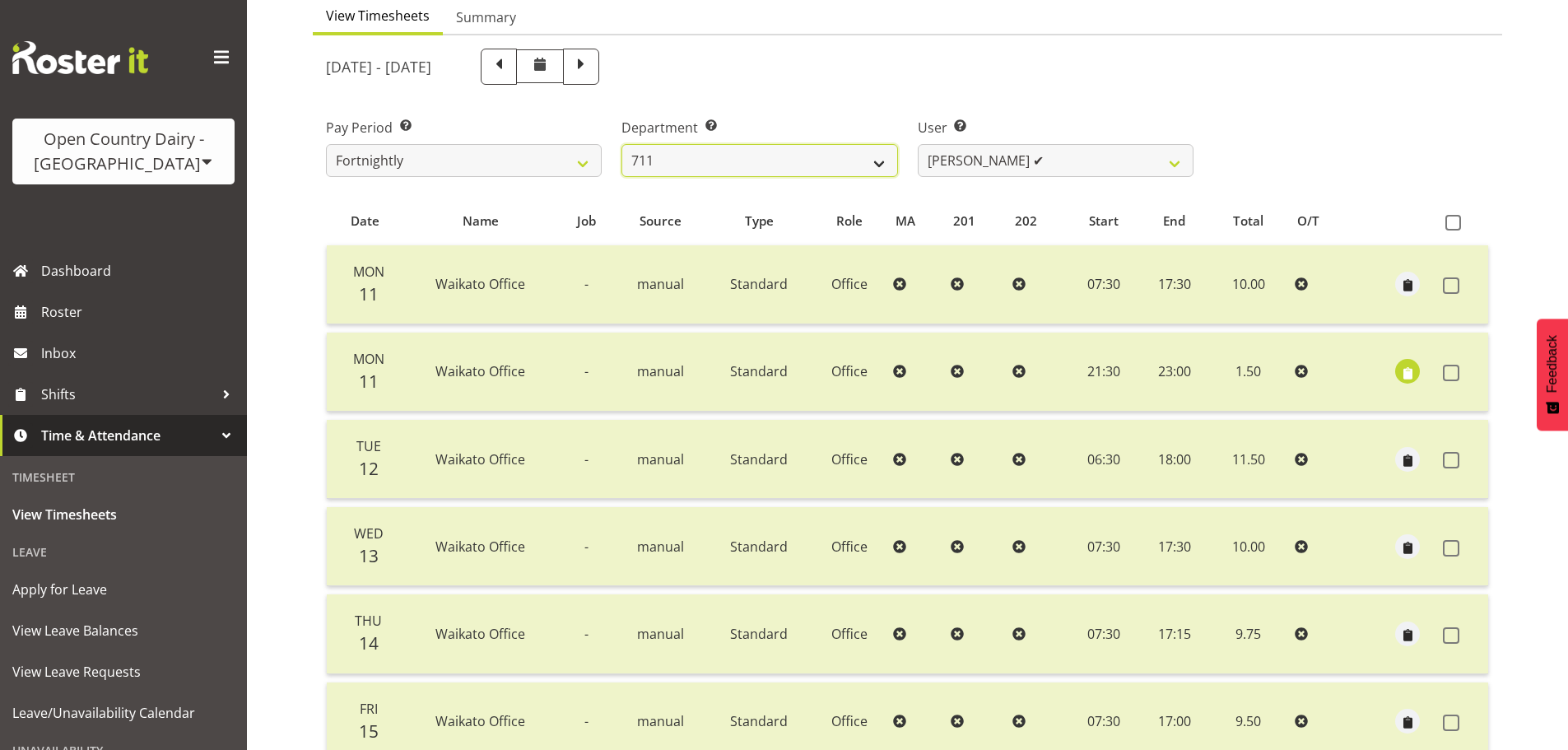
click at [743, 155] on select "701 702 703 704 705 706 707 708 709 710 711 712 713 714 715 716 717 718 719 720" at bounding box center [759, 160] width 276 height 33
click at [621, 144] on select "701 702 703 704 705 706 707 708 709 710 711 712 713 714 715 716 717 718 719 720" at bounding box center [759, 160] width 276 height 33
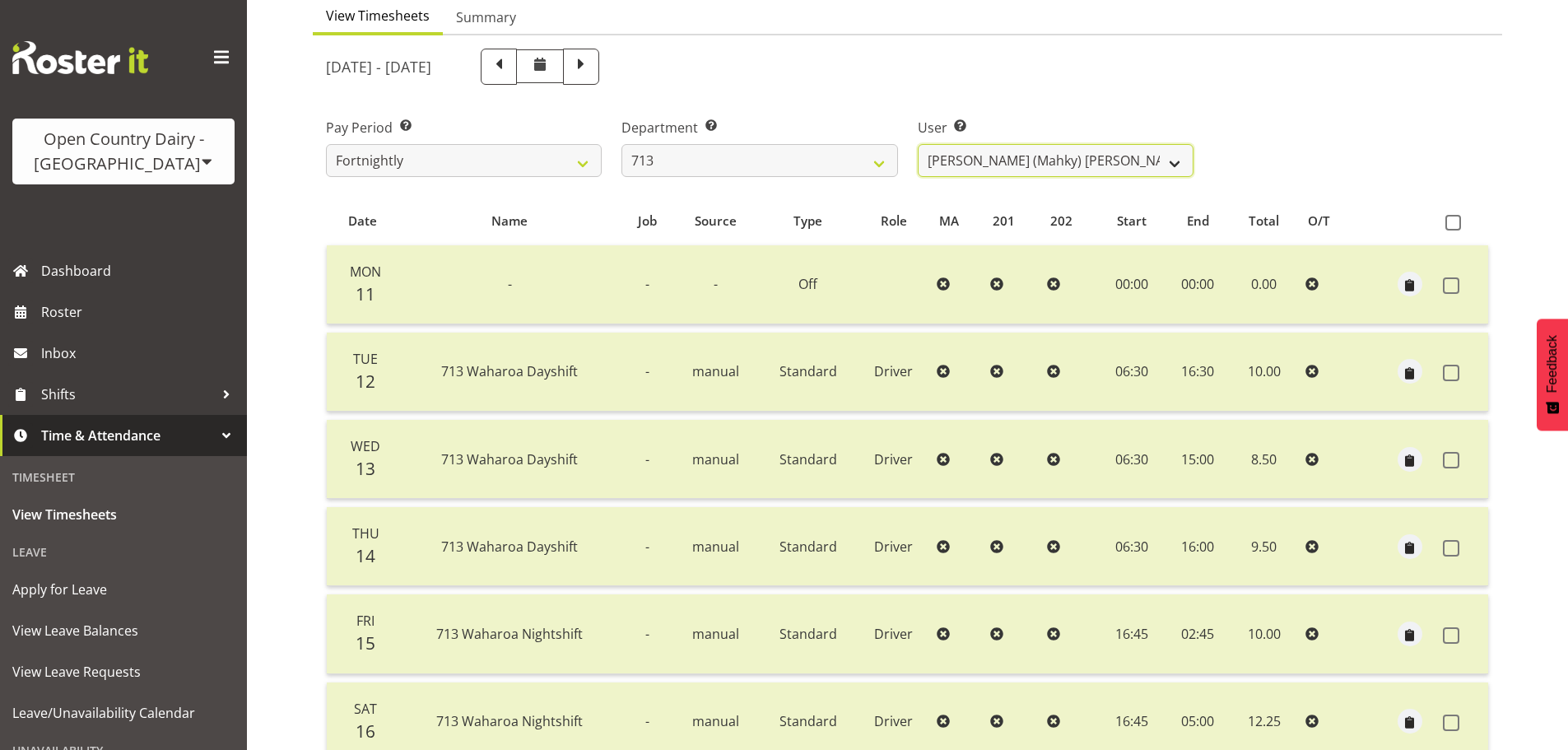
click at [1043, 155] on select "Harmanpreet (Mahky) Dhillon ✔ Marcus Waretini ✔ Norman Sellen ✔" at bounding box center [1056, 160] width 276 height 33
click at [918, 144] on select "Harmanpreet (Mahky) Dhillon ✔ Marcus Waretini ✔ Norman Sellen ✔" at bounding box center [1056, 160] width 276 height 33
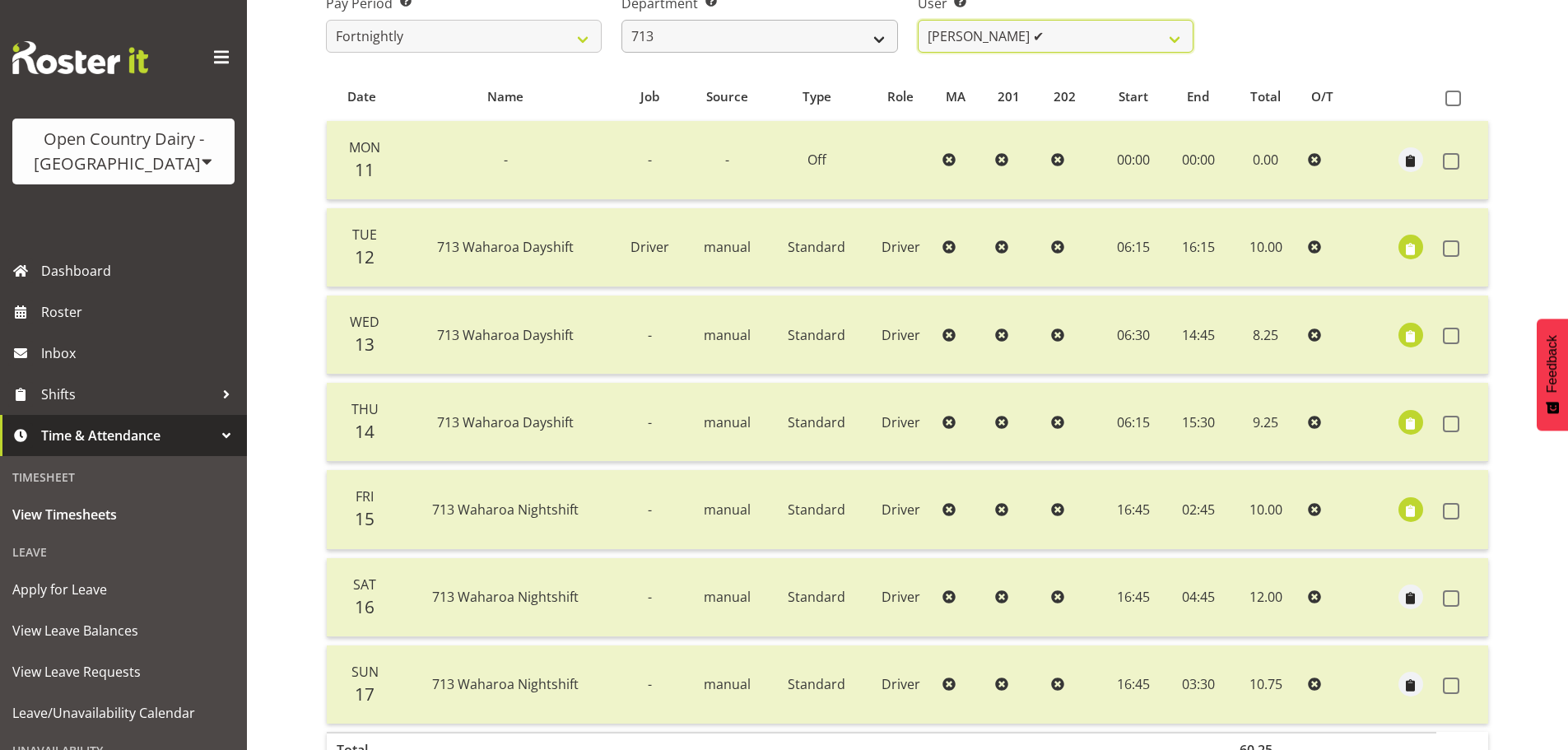
scroll to position [66, 0]
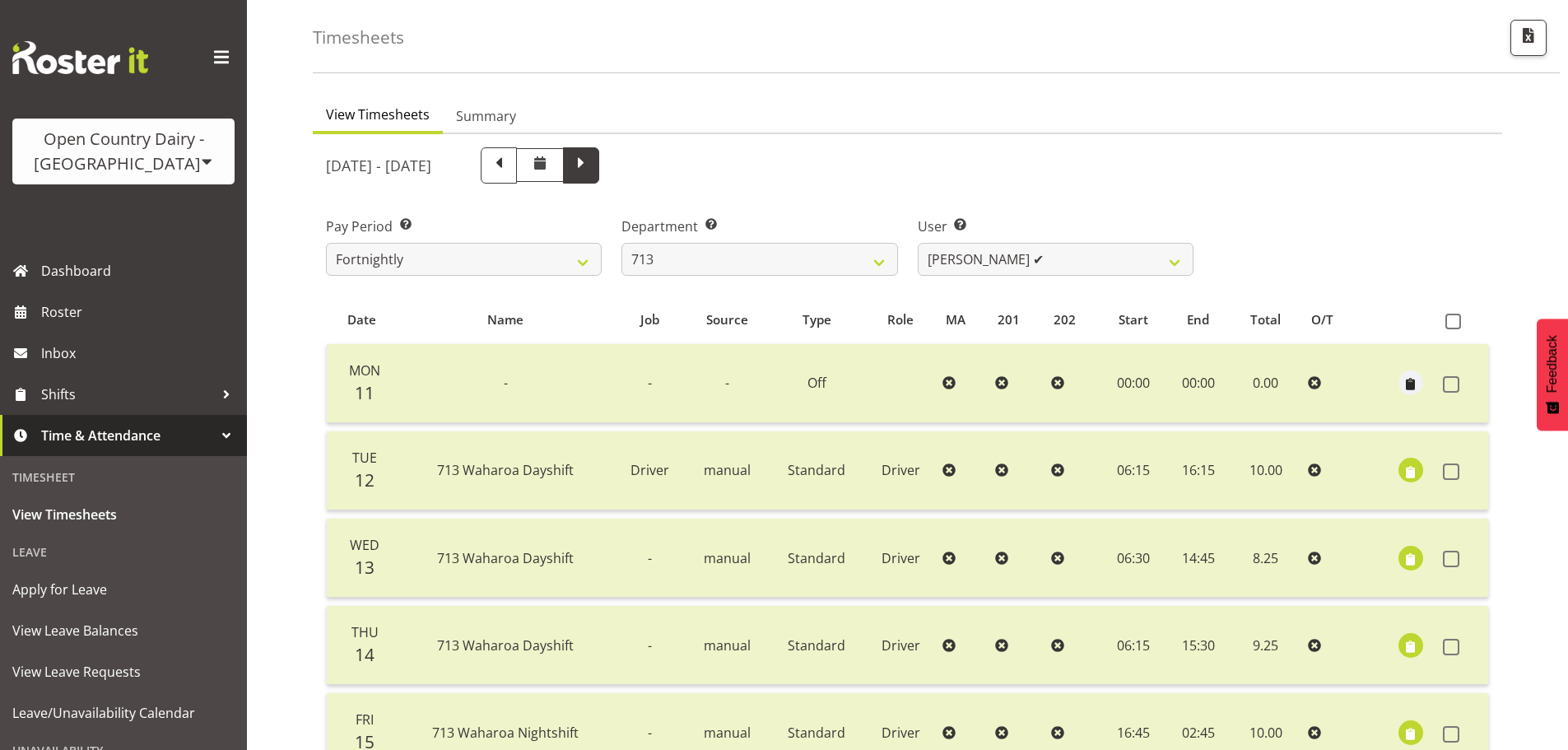
click at [592, 168] on span at bounding box center [581, 164] width 22 height 22
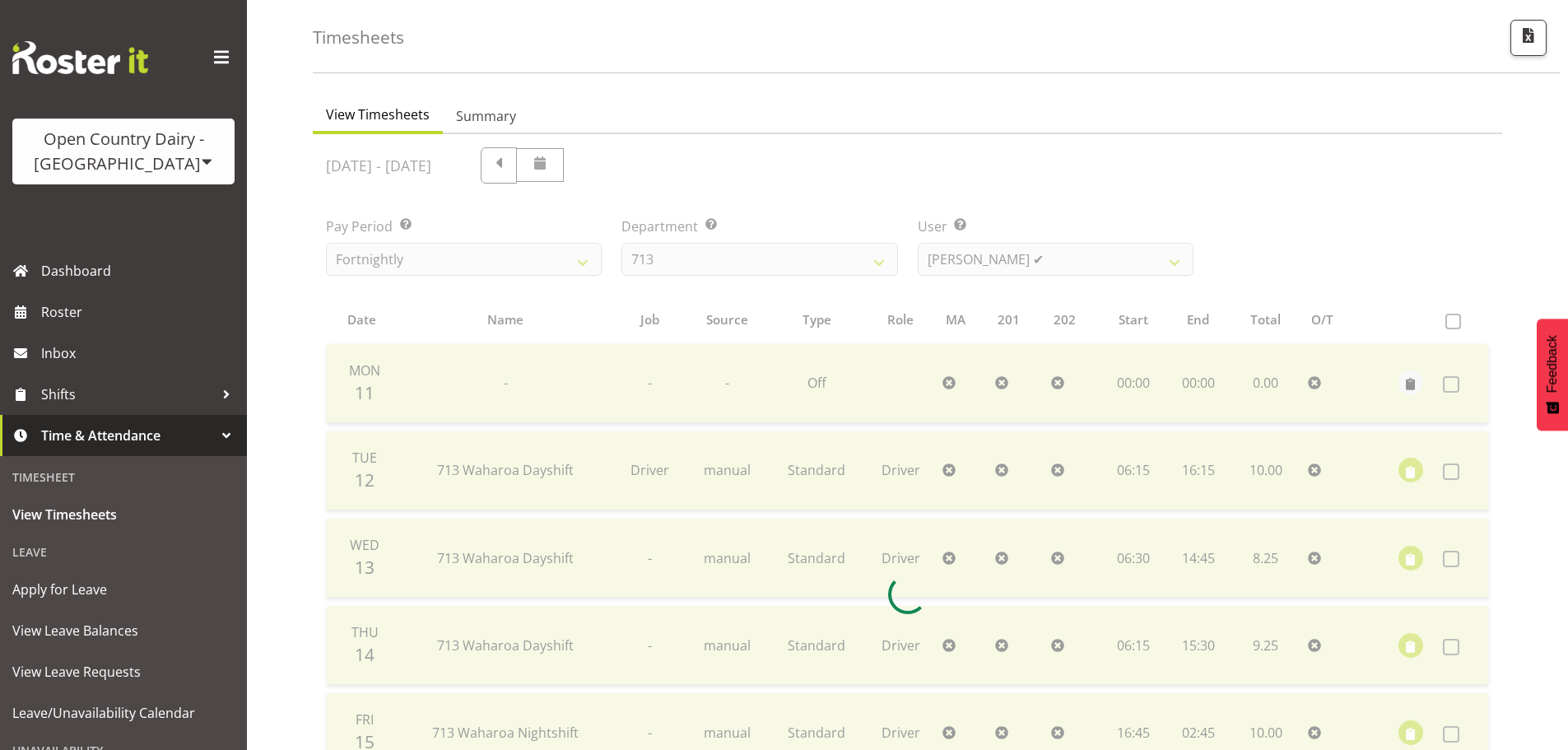
click at [595, 170] on div at bounding box center [908, 594] width 1190 height 920
click at [600, 167] on div at bounding box center [908, 594] width 1190 height 920
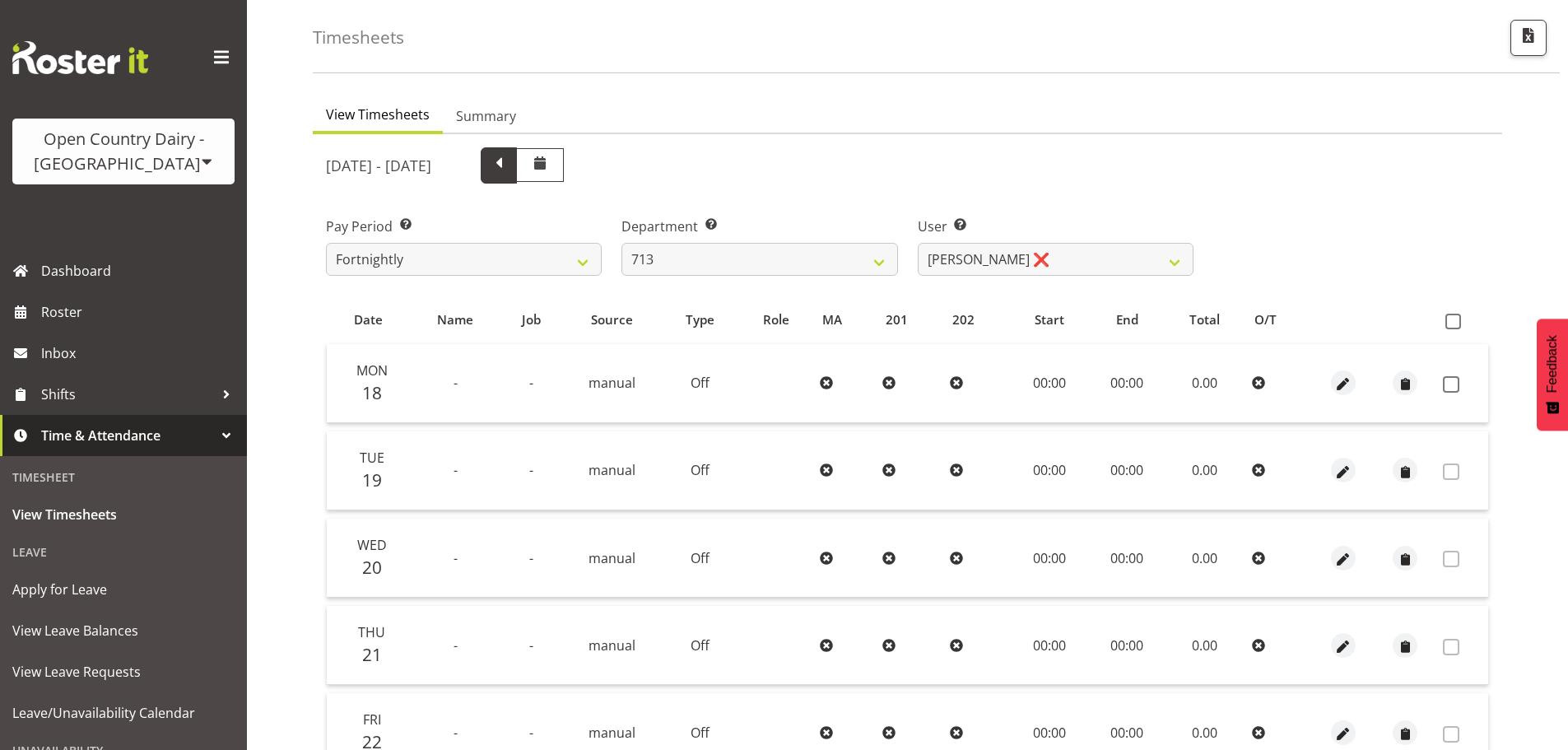
click at [510, 153] on span at bounding box center [498, 164] width 22 height 22
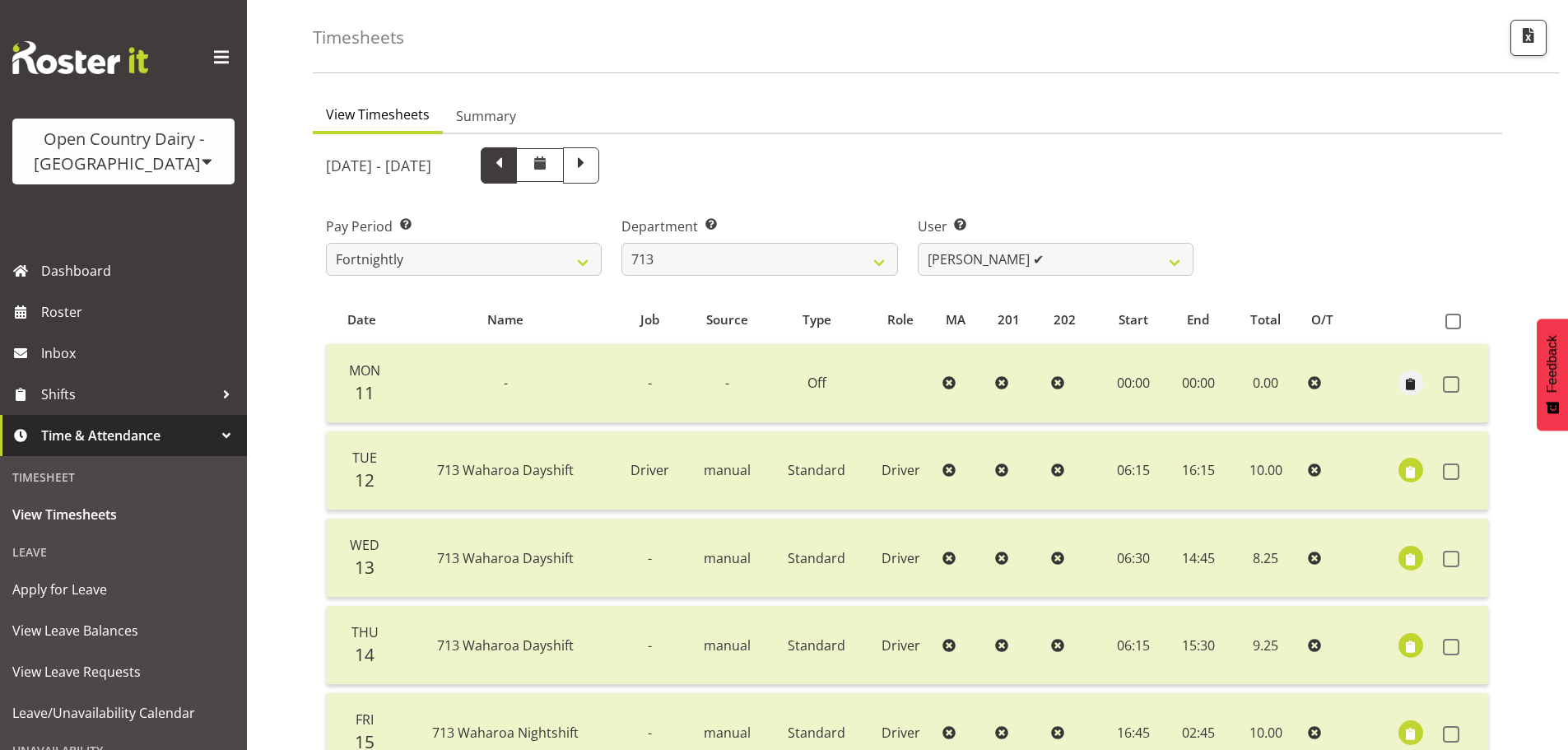
click at [517, 163] on span at bounding box center [498, 166] width 36 height 36
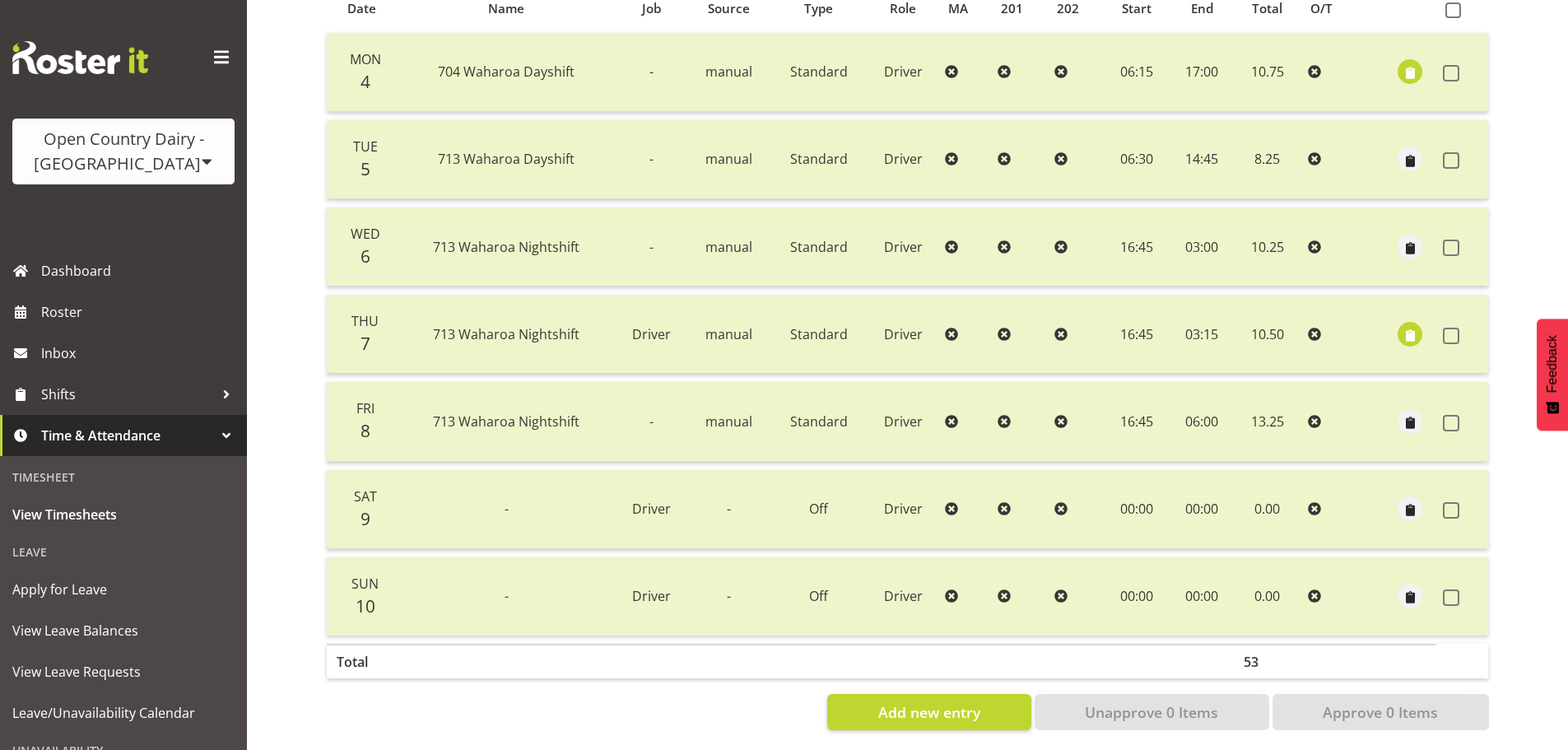
scroll to position [395, 0]
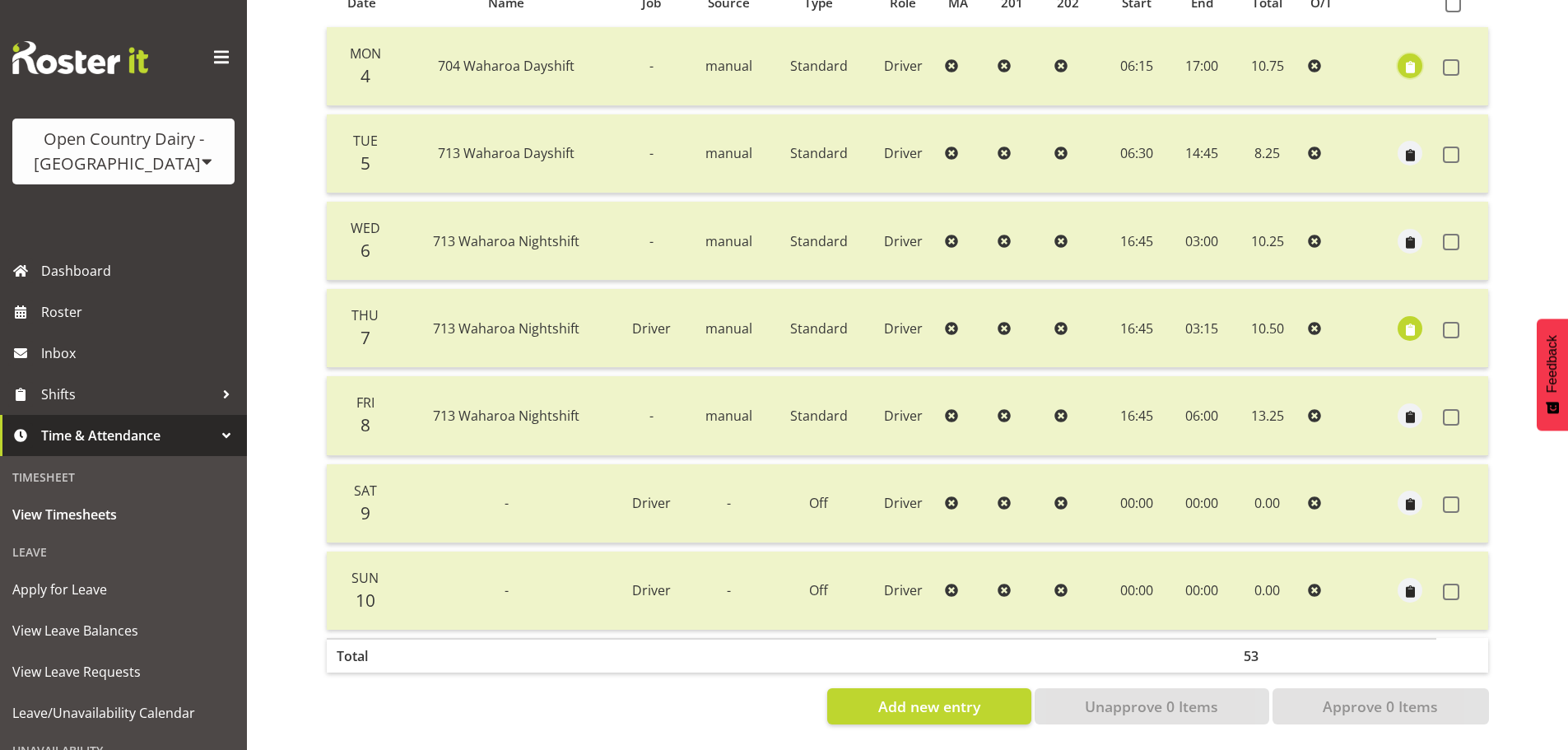
click at [1420, 59] on span "button" at bounding box center [1411, 68] width 19 height 19
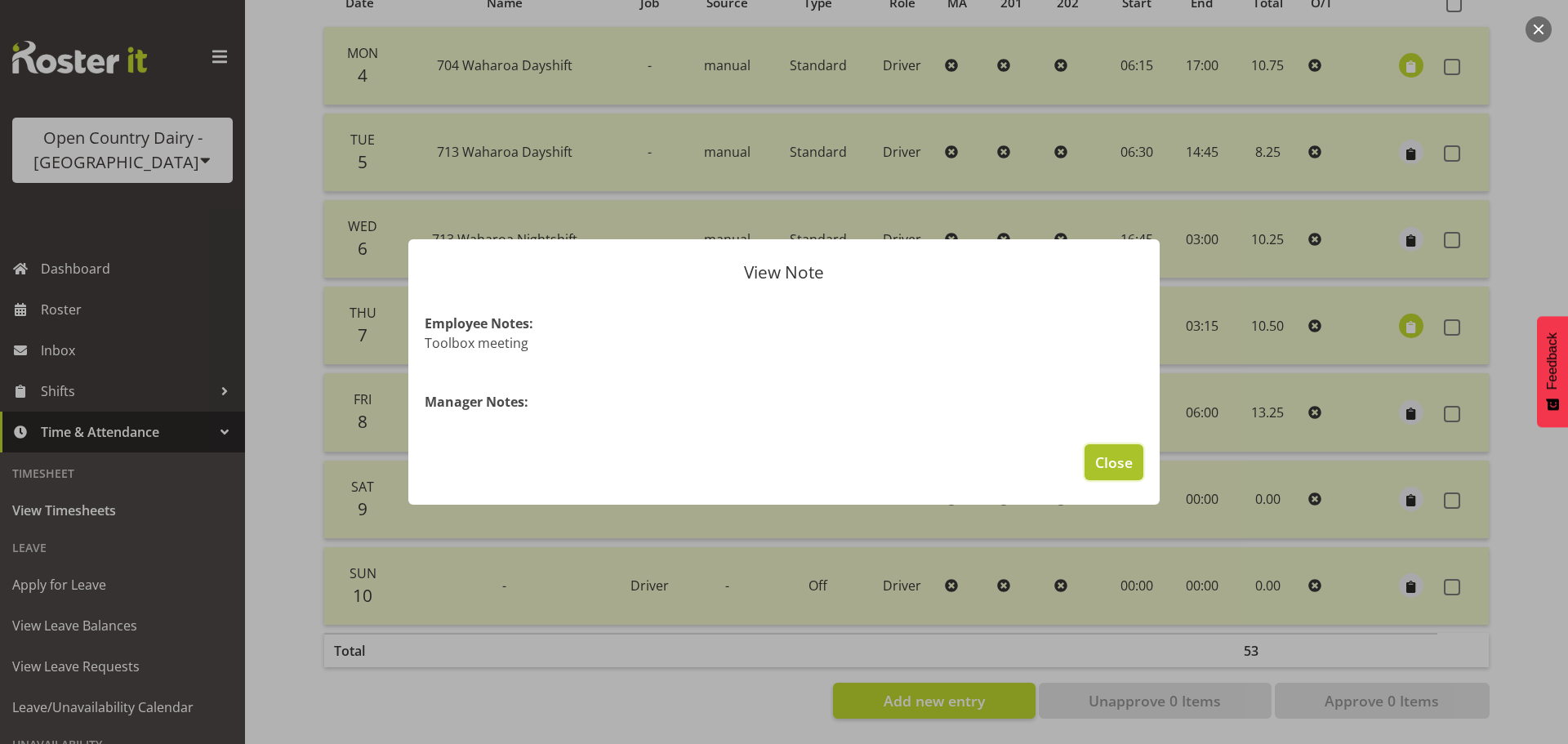
click at [1109, 452] on span "Close" at bounding box center [1113, 462] width 38 height 22
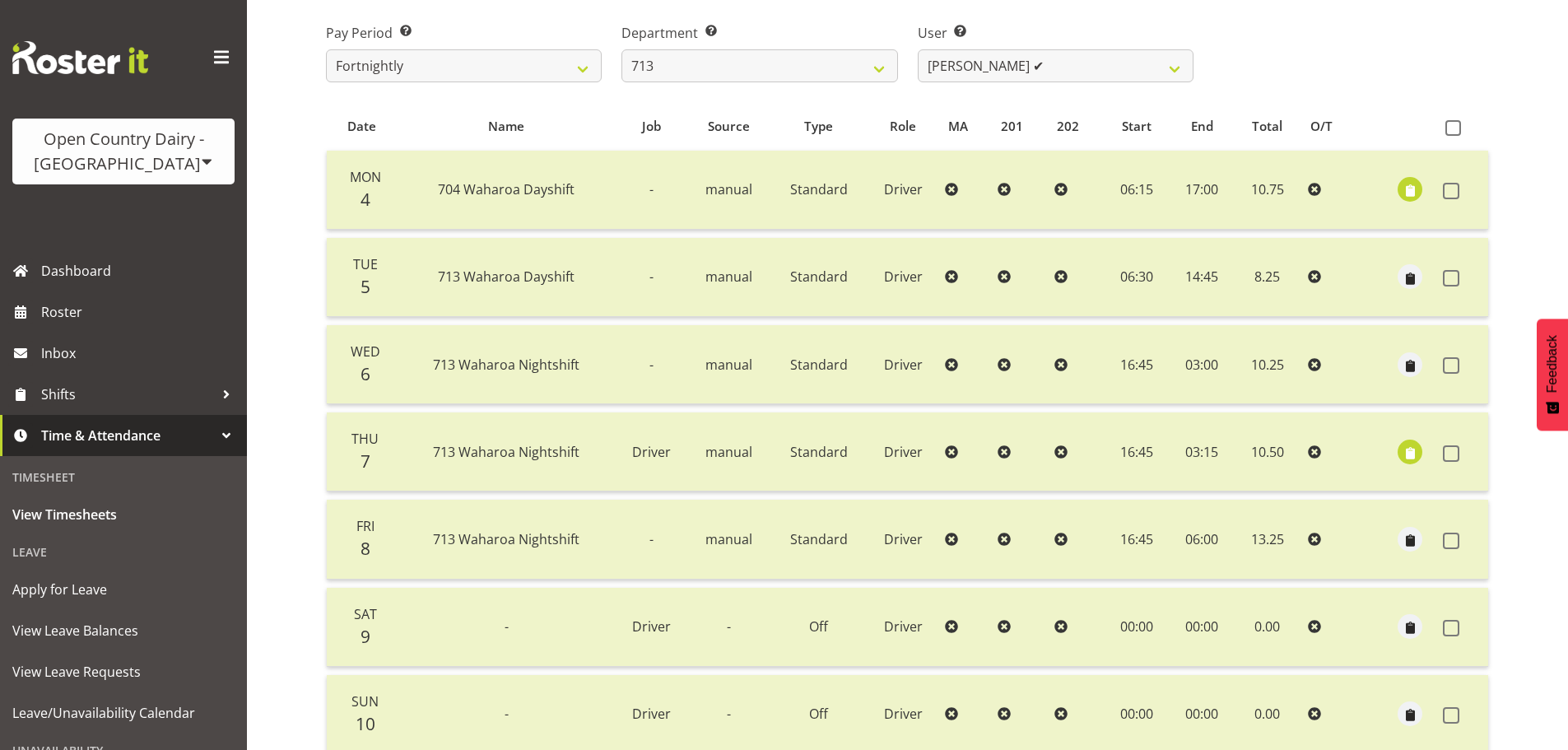
scroll to position [231, 0]
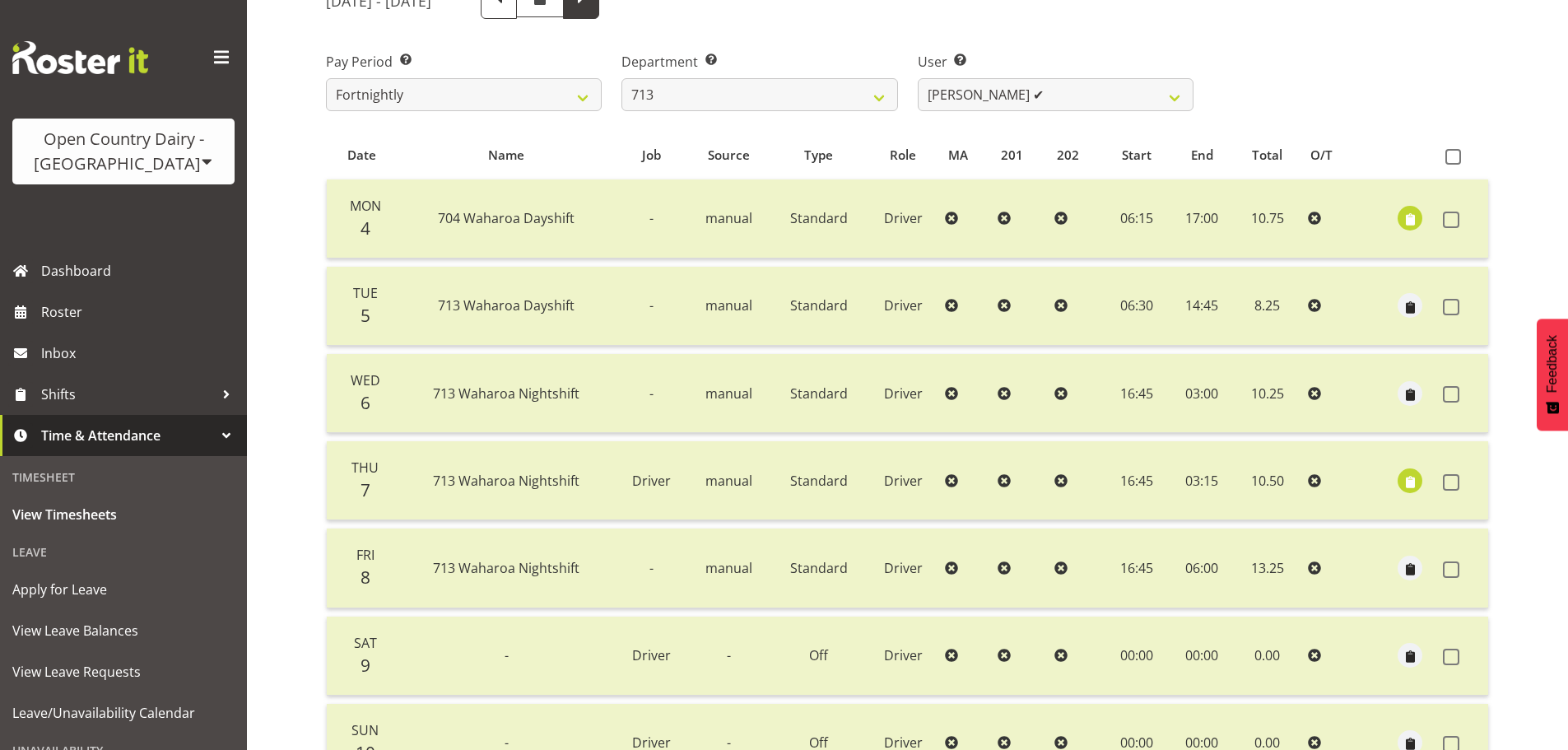
click at [600, 16] on span at bounding box center [581, 1] width 36 height 36
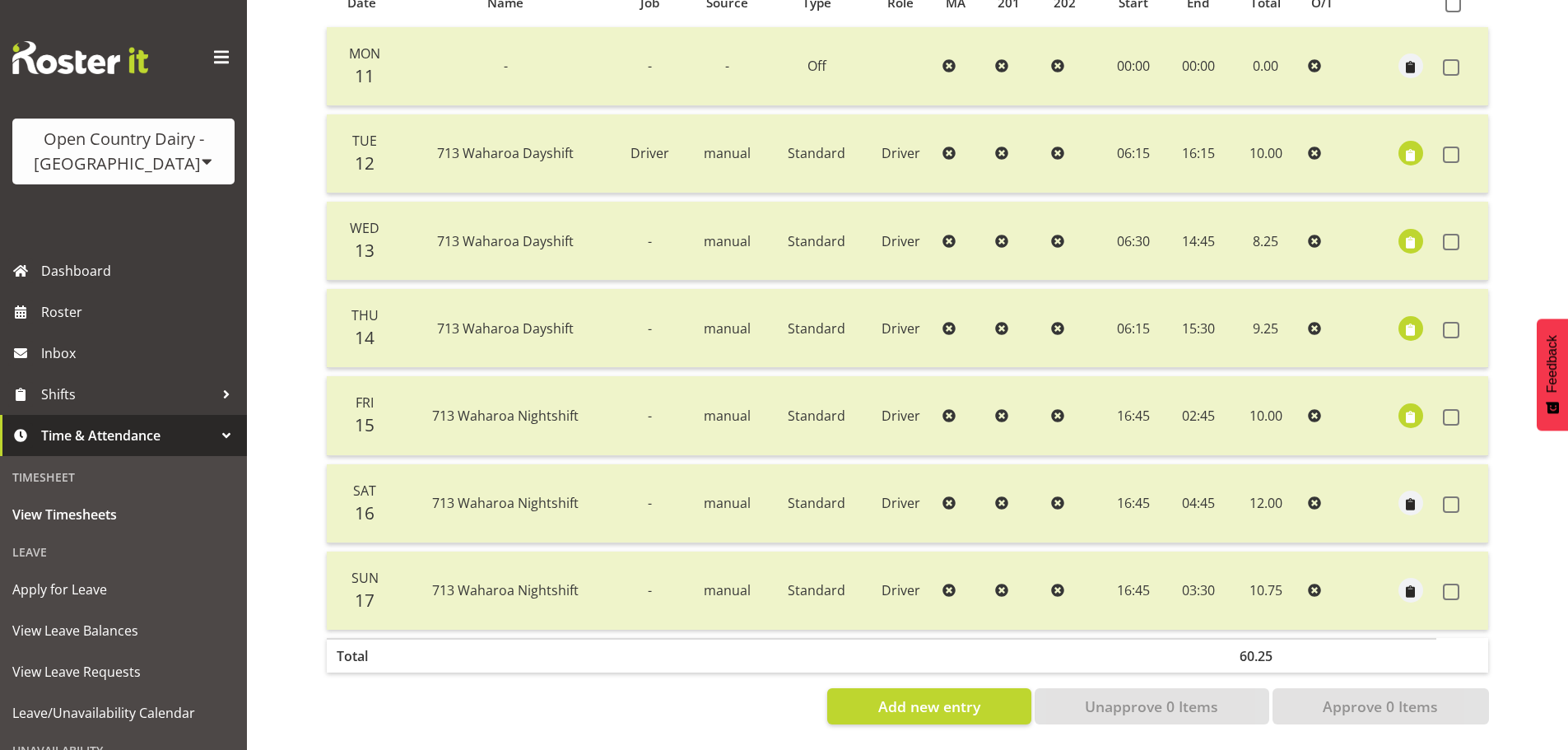
scroll to position [395, 0]
click at [318, 619] on section "August 11th - August 17th 2025 Pay Period Select which pay period you would lik…" at bounding box center [908, 277] width 1190 height 920
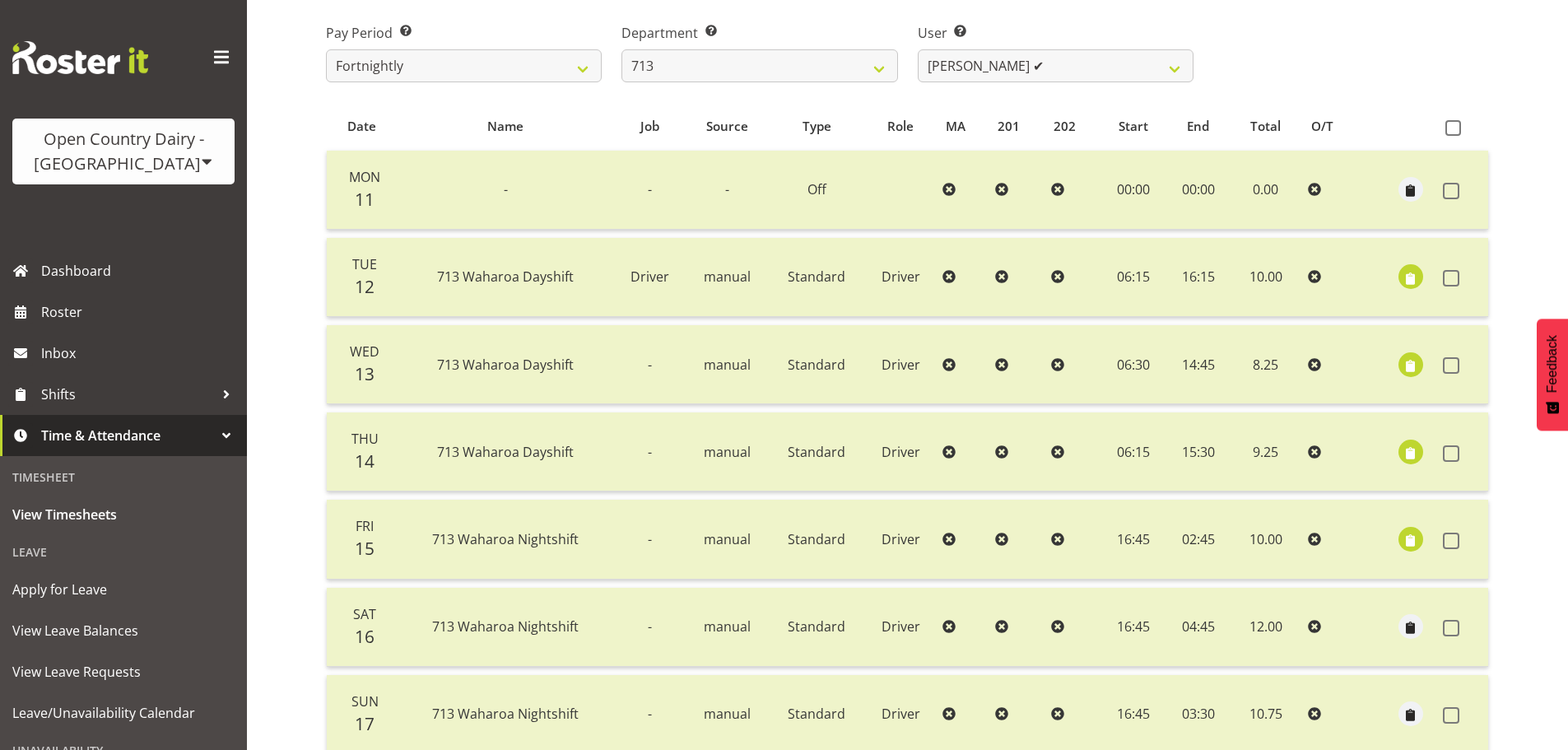
scroll to position [66, 0]
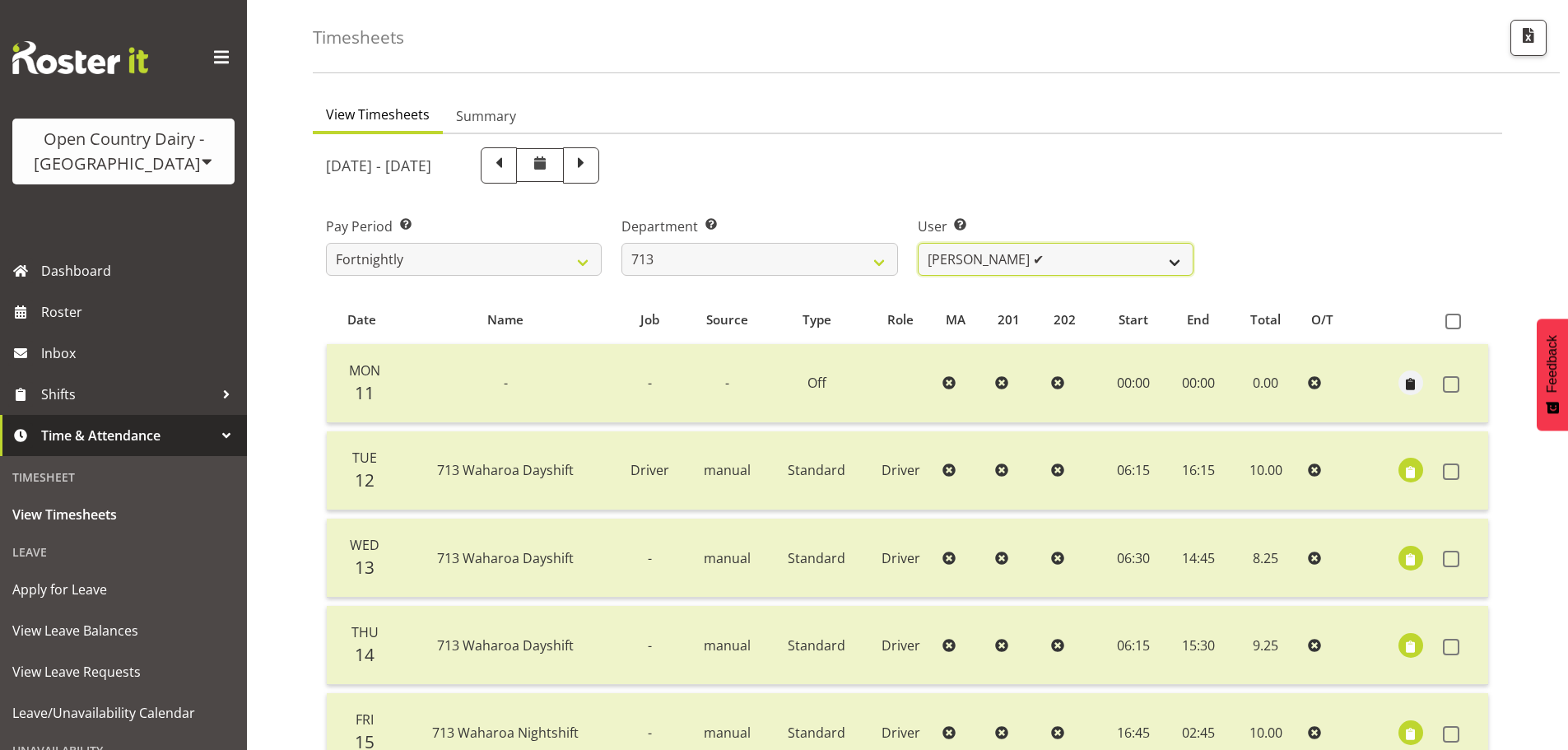
click at [973, 254] on select "Harmanpreet (Mahky) Dhillon ✔ Marcus Waretini ✔ Norman Sellen ✔" at bounding box center [1056, 259] width 276 height 33
click at [823, 270] on select "701 702 703 704 705 706 707 708 709 710 711 712 713 714 715 716 717 718 719 720" at bounding box center [759, 259] width 276 height 33
click at [621, 243] on select "701 702 703 704 705 706 707 708 709 710 711 712 713 714 715 716 717 718 719 720" at bounding box center [759, 259] width 276 height 33
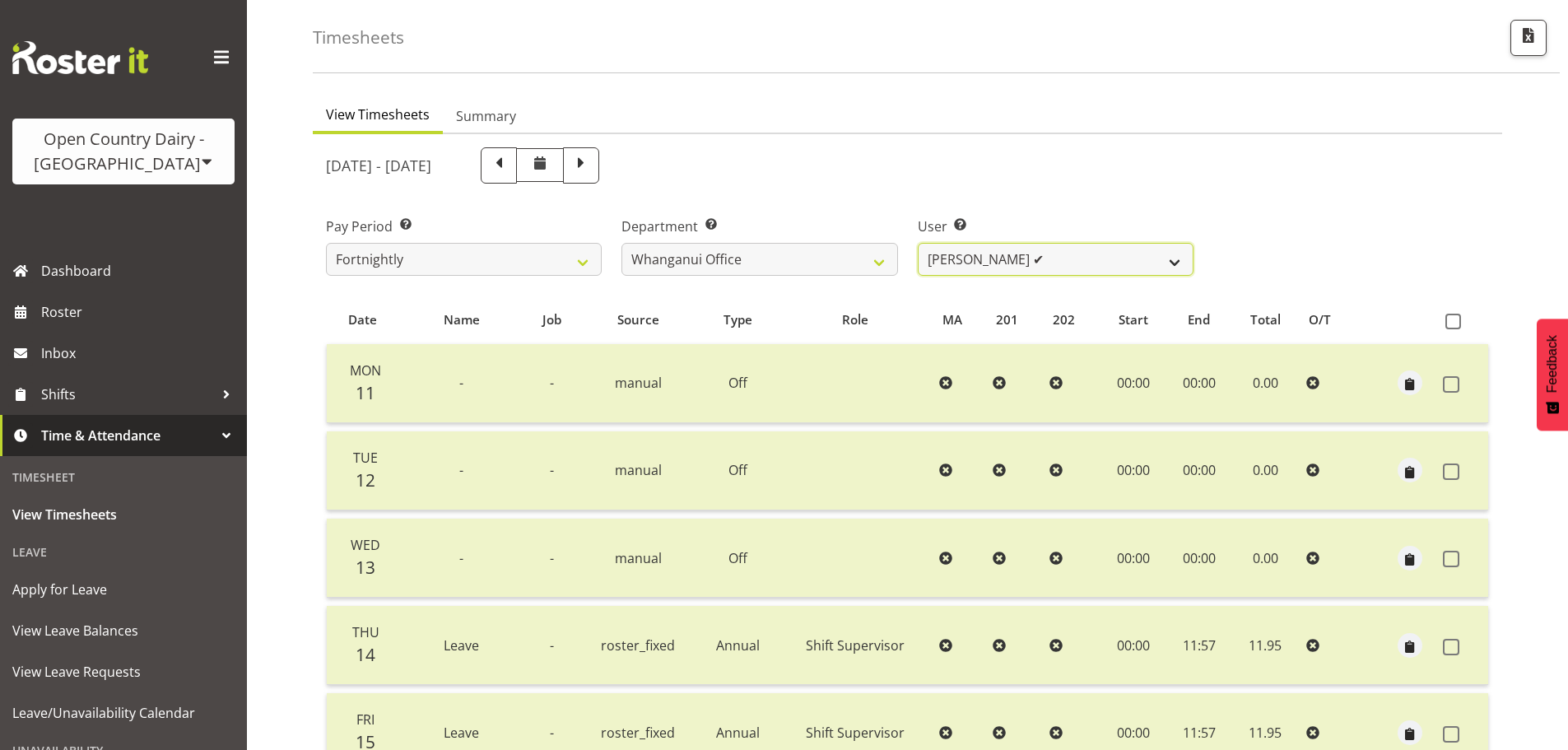
click at [1000, 257] on select "Bruce Lind ✔ Filiki Huirua-Taupa'u ✔ Josh Wilson ✔ Keane Metekingi ✔ Mark Hoppe…" at bounding box center [1056, 259] width 276 height 33
click at [918, 243] on select "Bruce Lind ✔ Filiki Huirua-Taupa'u ✔ Josh Wilson ✔ Keane Metekingi ✔ Mark Hoppe…" at bounding box center [1056, 259] width 276 height 33
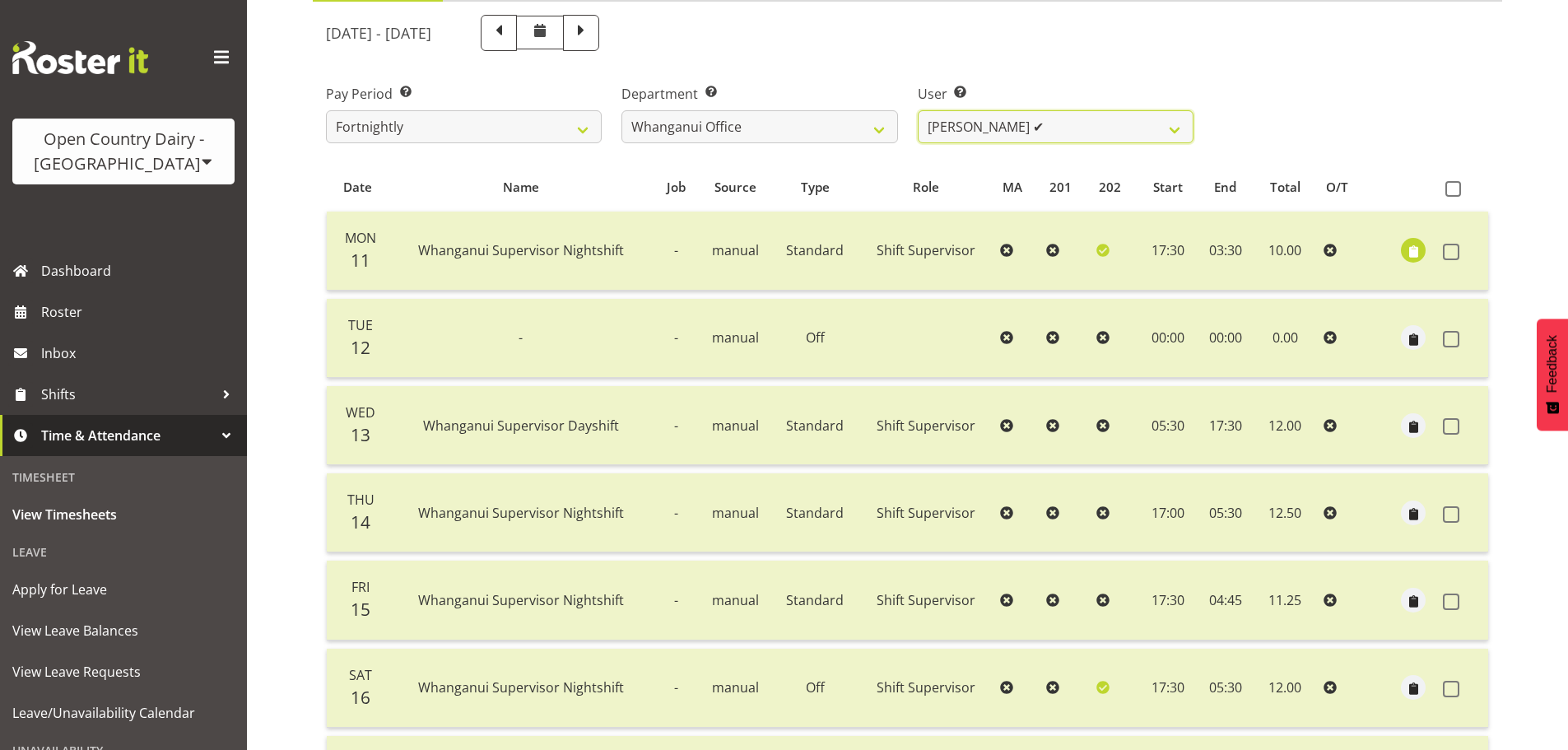
scroll to position [148, 0]
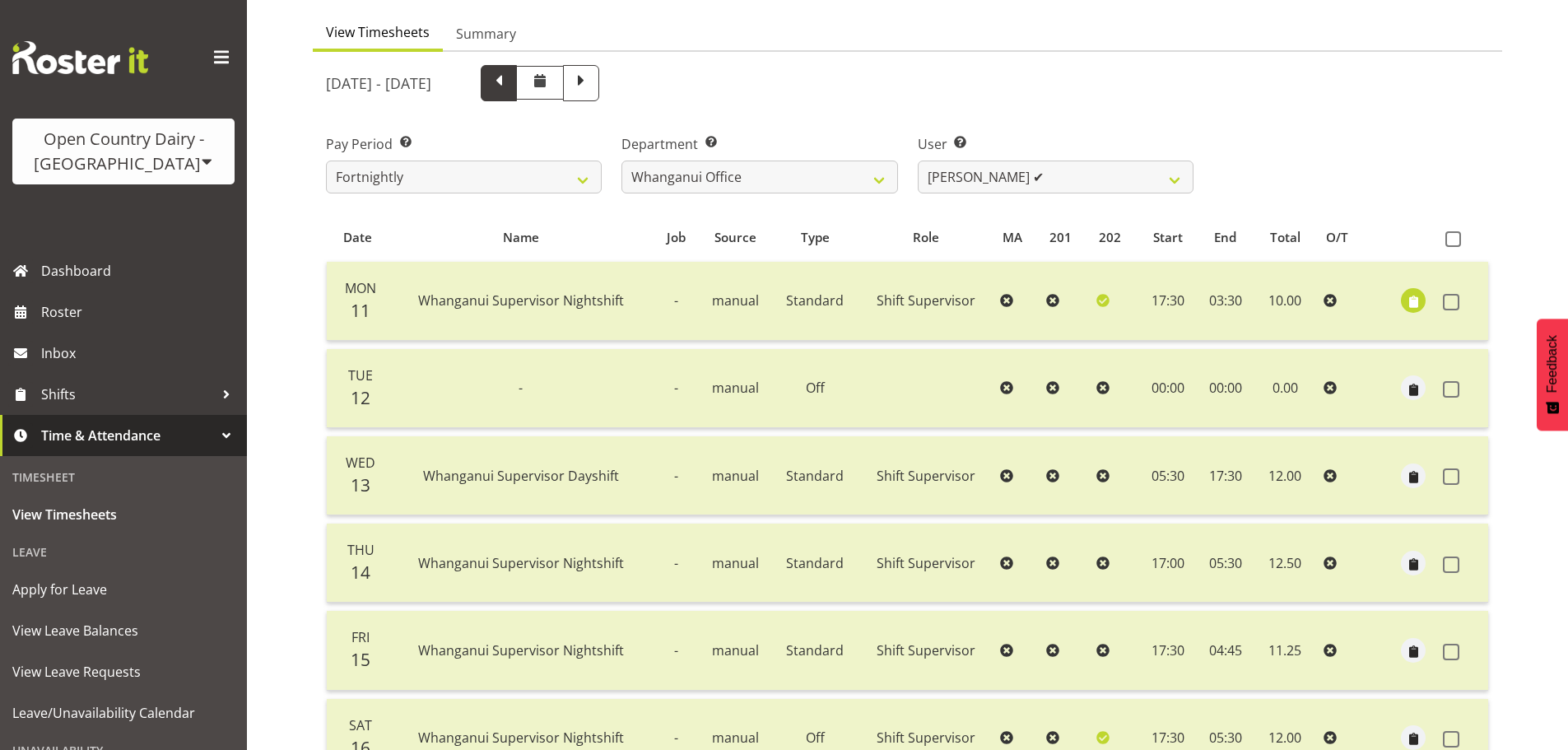
click at [510, 79] on span at bounding box center [498, 81] width 22 height 22
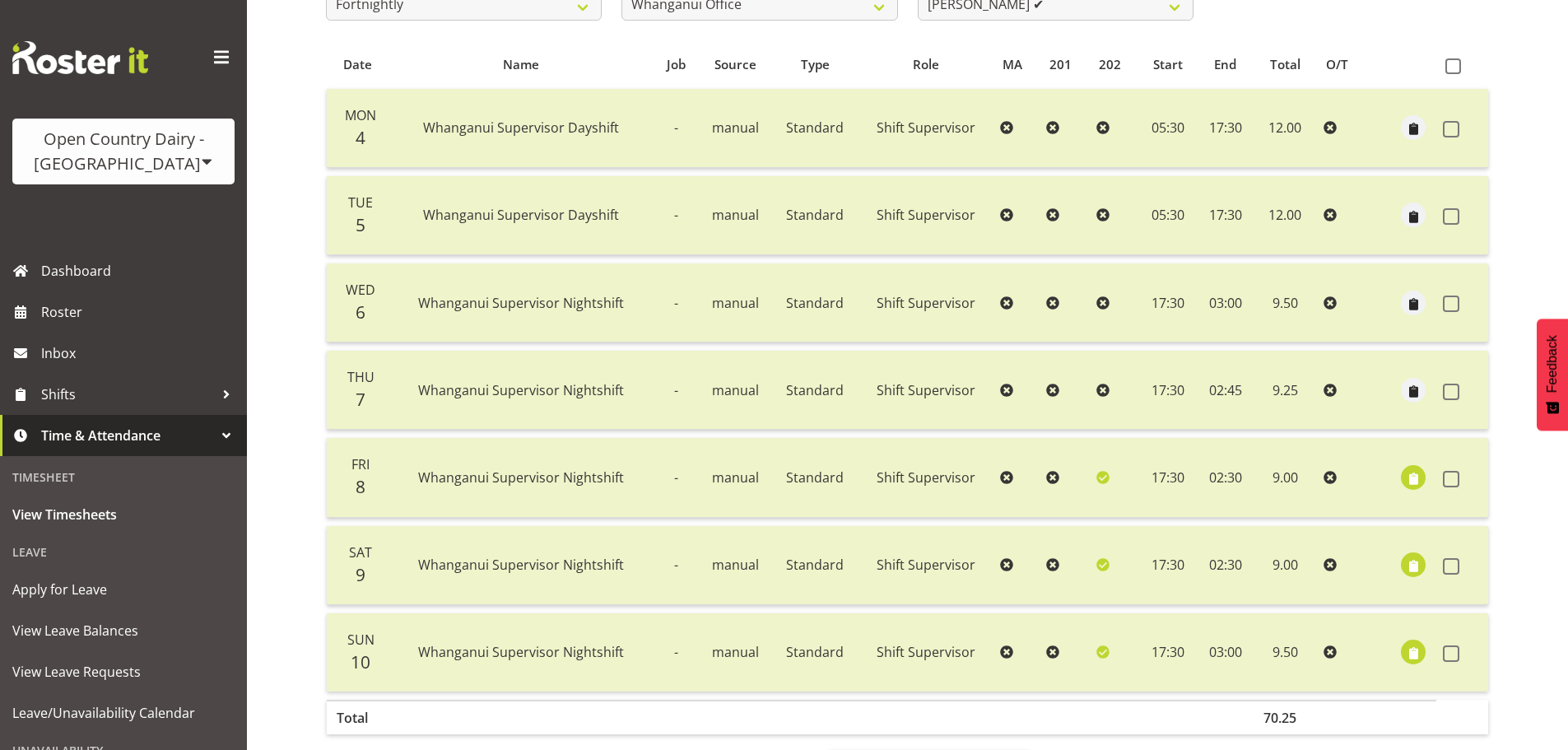
scroll to position [231, 0]
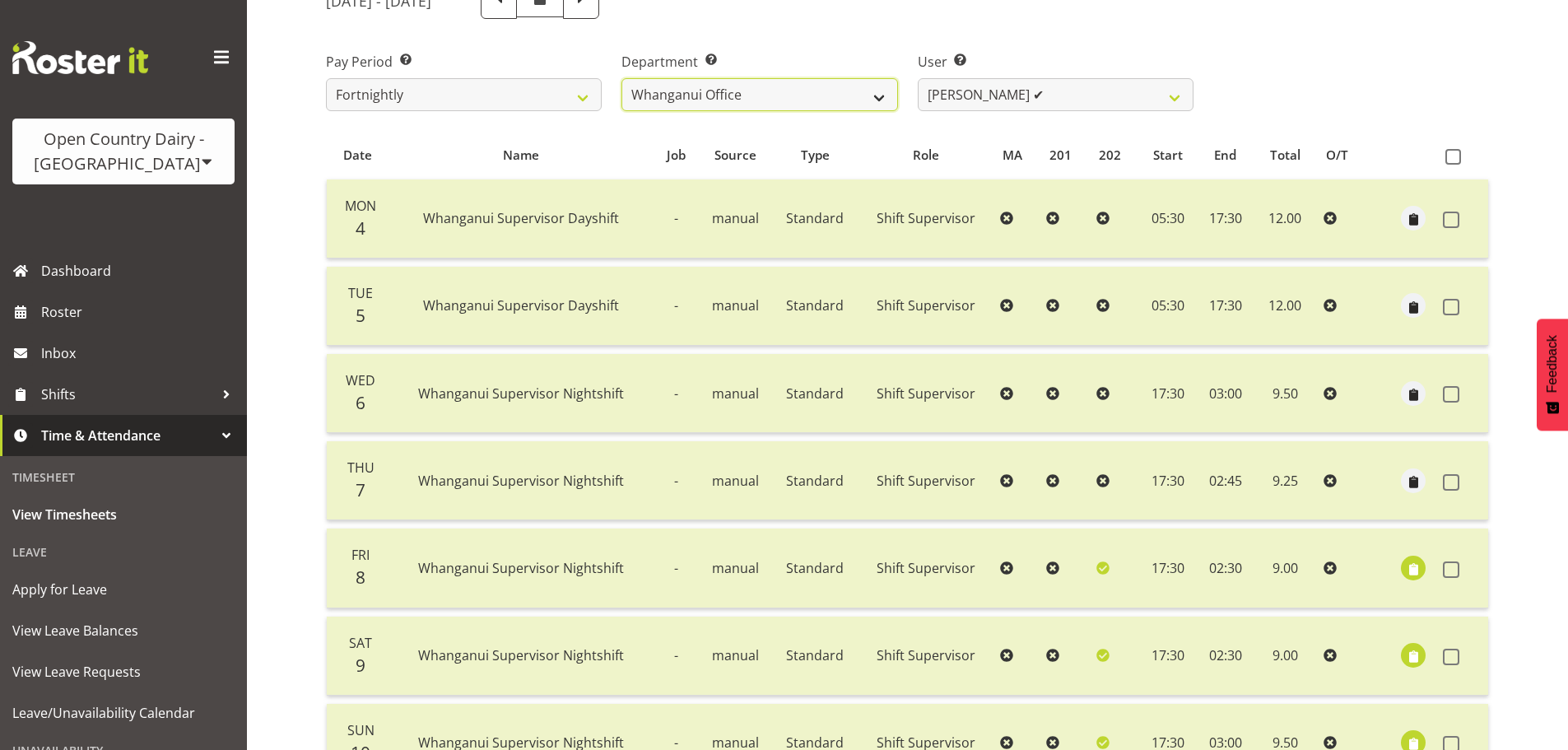
click at [843, 96] on select "701 702 703 704 705 706 707 708 709 710 711 712 713 714 715 716 717 718 719 720" at bounding box center [759, 95] width 276 height 33
click at [621, 78] on select "701 702 703 704 705 706 707 708 709 710 711 712 713 714 715 716 717 718 719 720" at bounding box center [759, 95] width 276 height 33
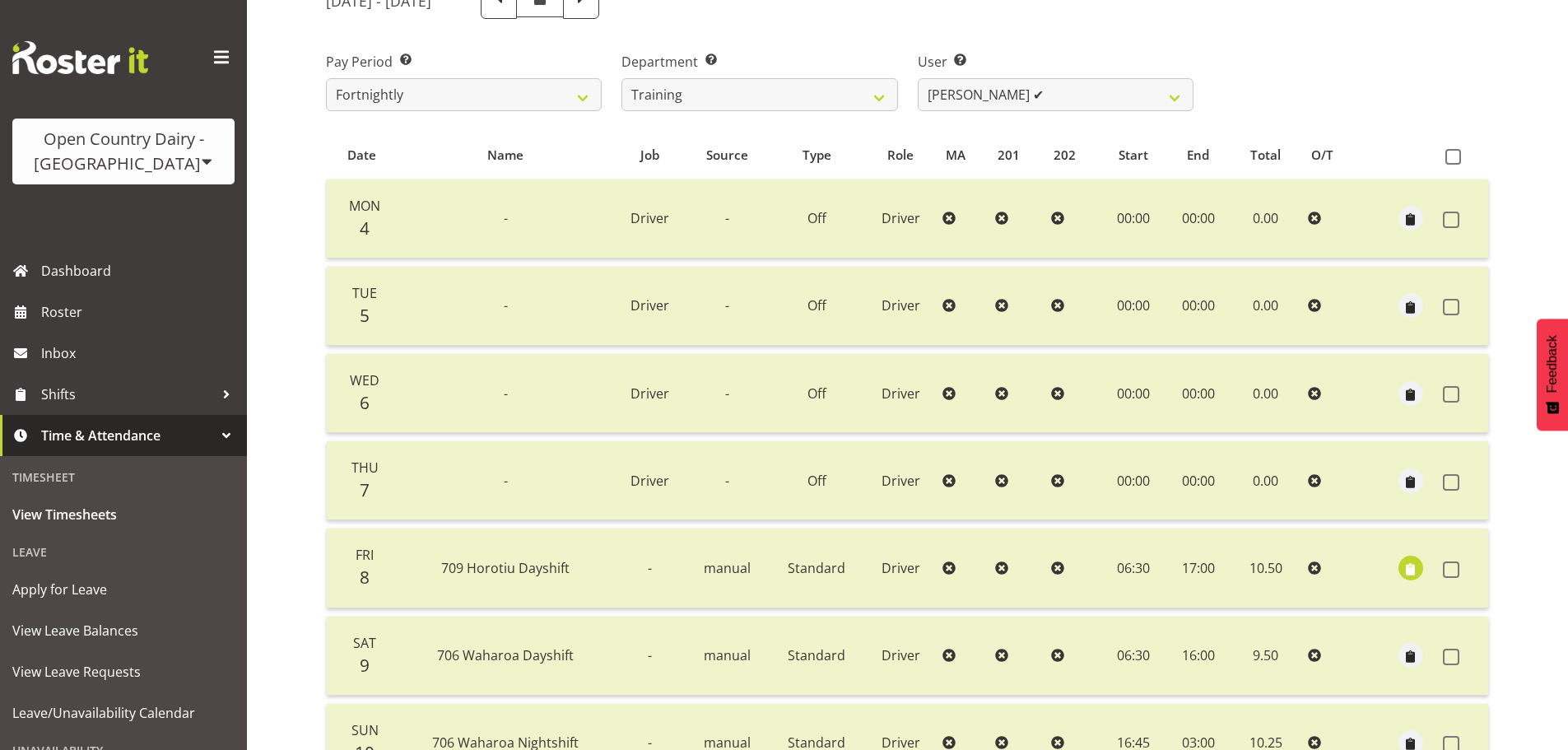
click at [995, 97] on div "August 4th - August 10th 2025 Pay Period Select which pay period you would like…" at bounding box center [908, 425] width 1163 height 904
click at [996, 93] on select "Antony Lockyer ✔ Chris Gibbs ✔ David Foote (Junior) ✔ Jesse Simpson ✔ Kimberley…" at bounding box center [1056, 95] width 276 height 33
click at [918, 78] on select "Antony Lockyer ✔ Chris Gibbs ✔ David Foote (Junior) ✔ Jesse Simpson ✔ Kimberley…" at bounding box center [1056, 95] width 276 height 33
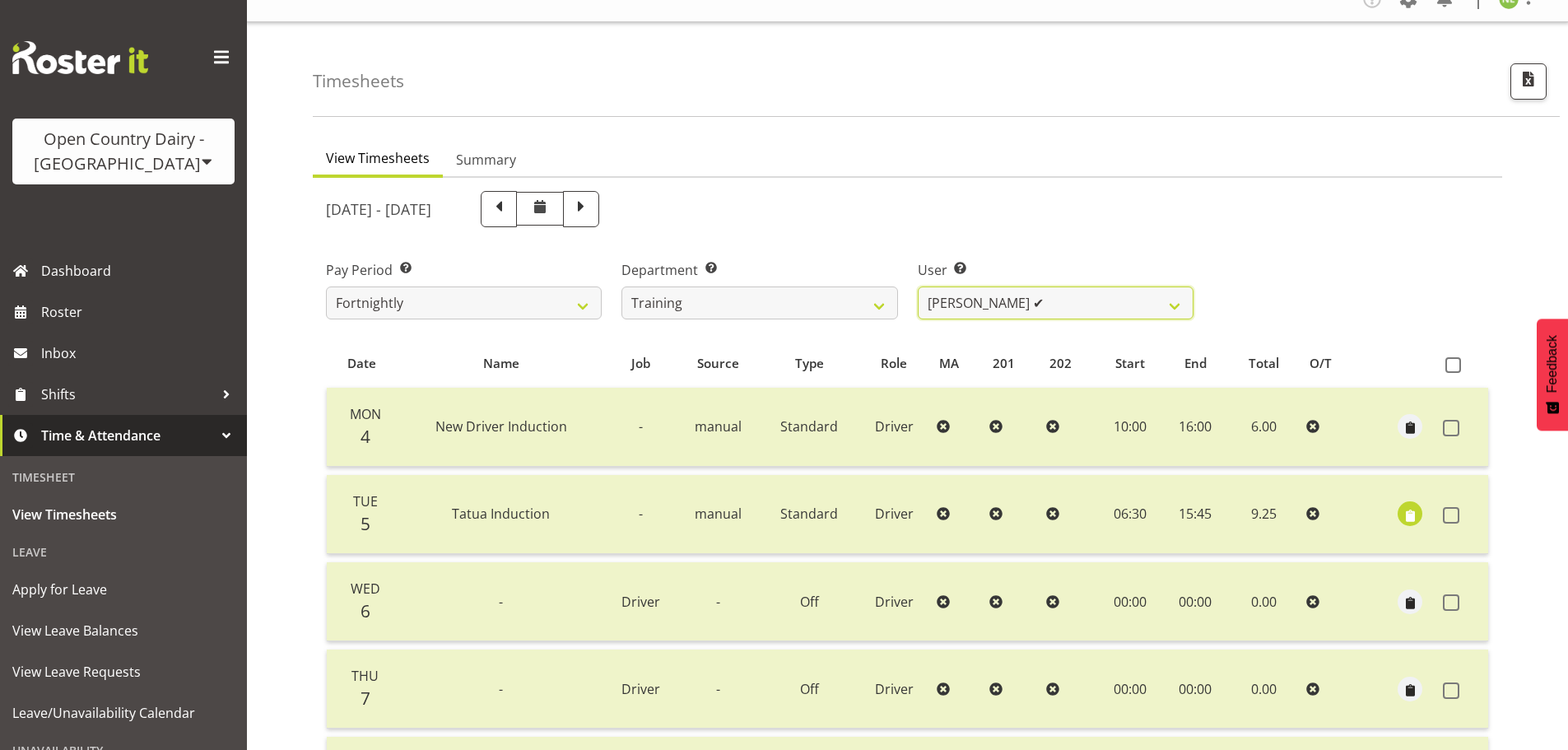
scroll to position [0, 0]
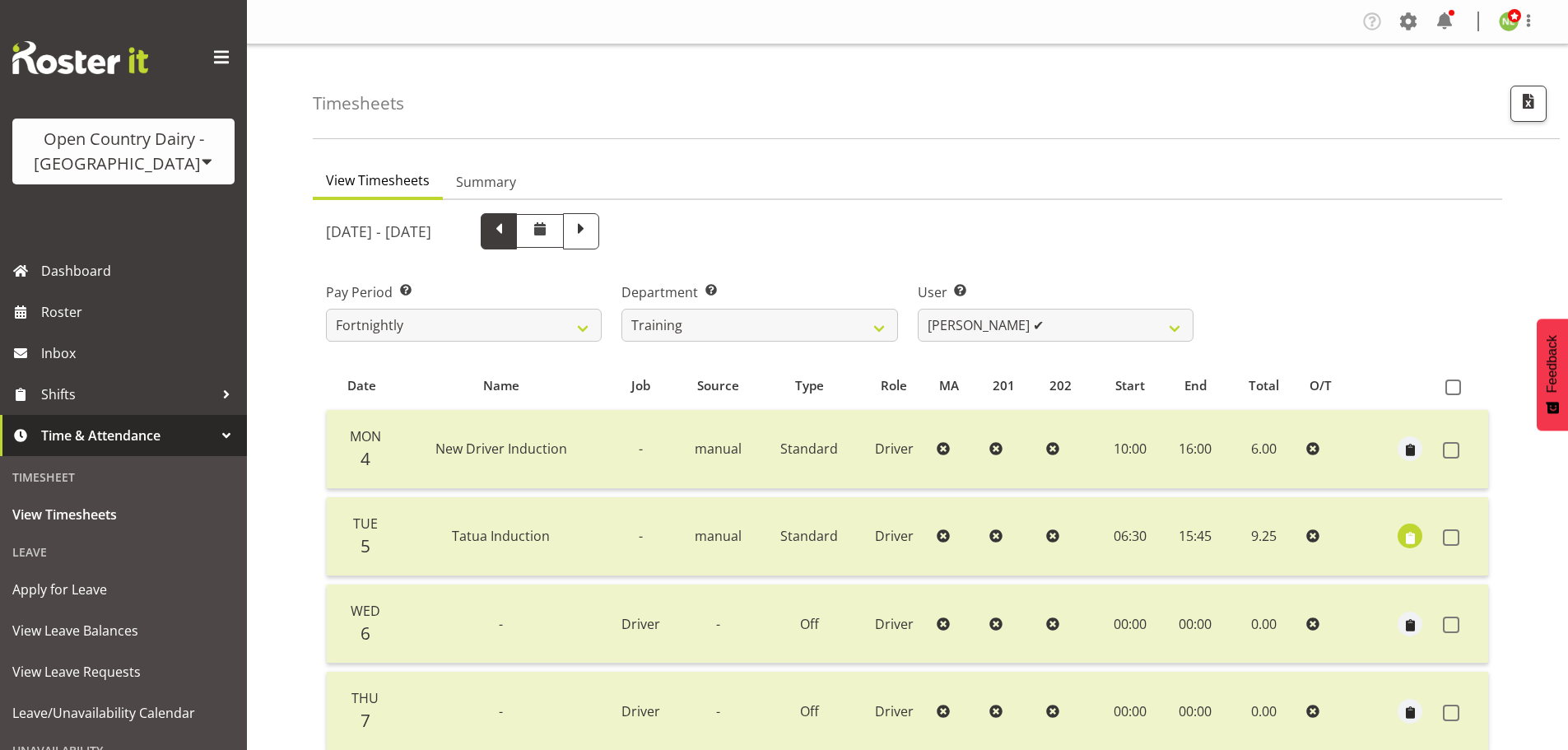
click at [510, 236] on span at bounding box center [498, 230] width 22 height 22
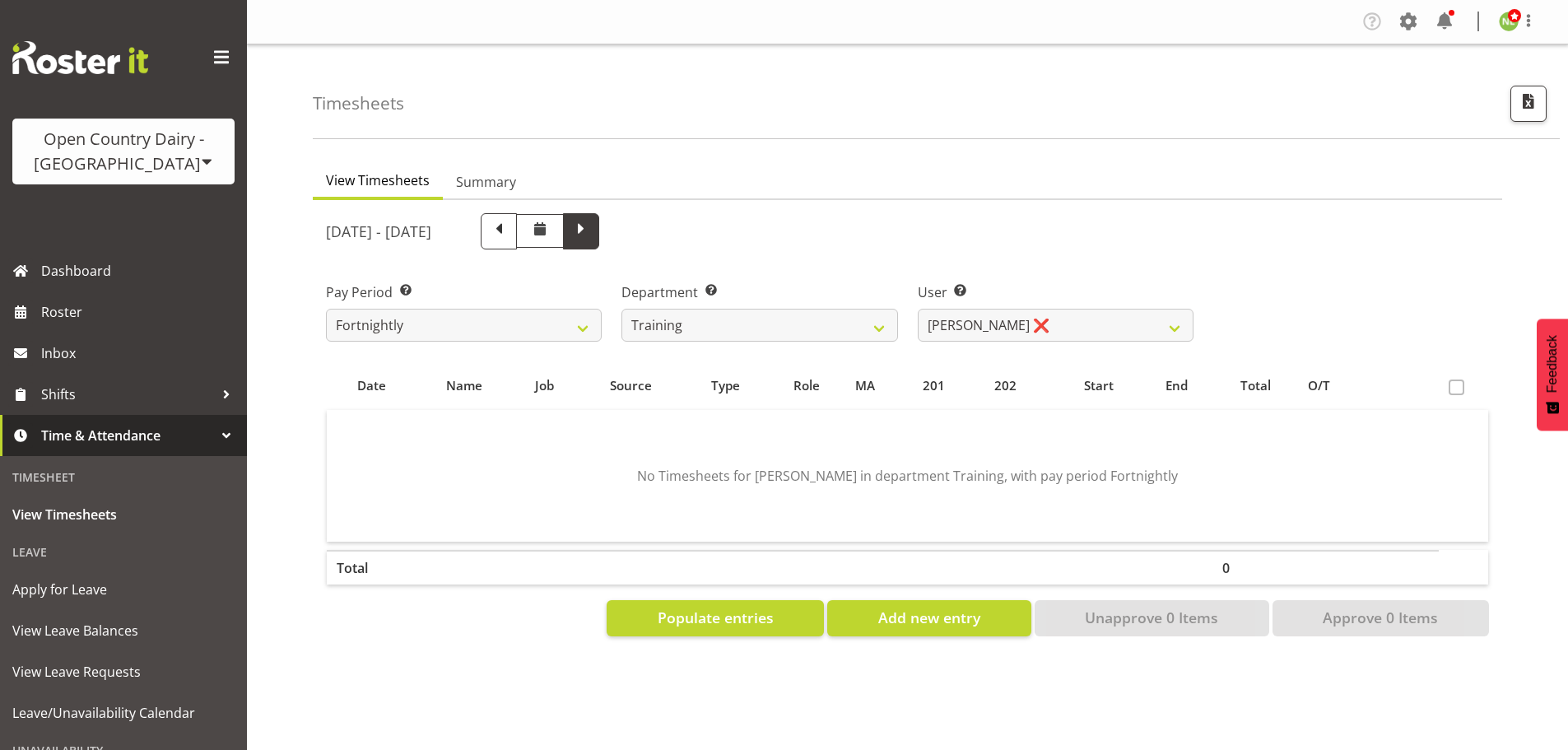
click at [592, 223] on span at bounding box center [581, 230] width 22 height 22
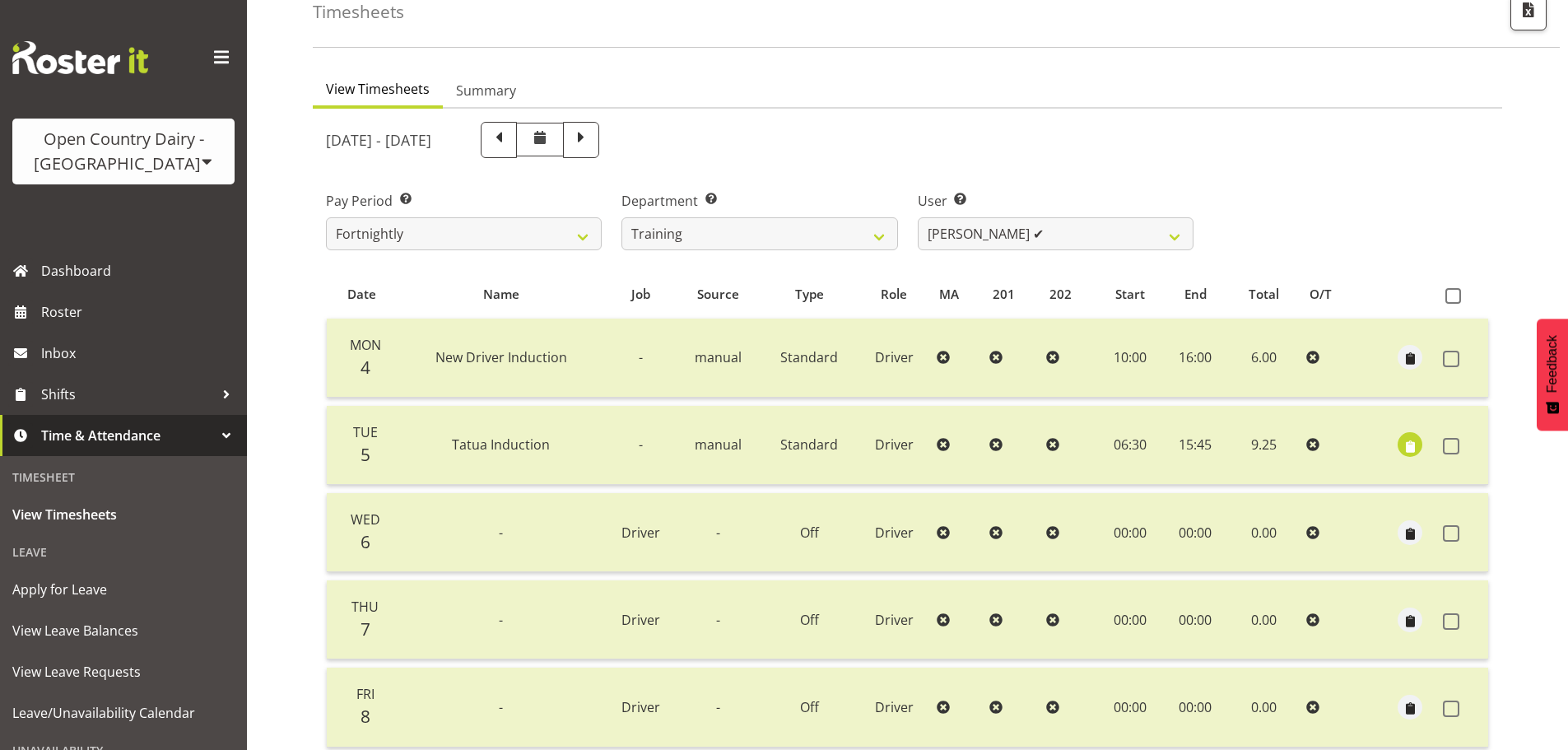
scroll to position [82, 0]
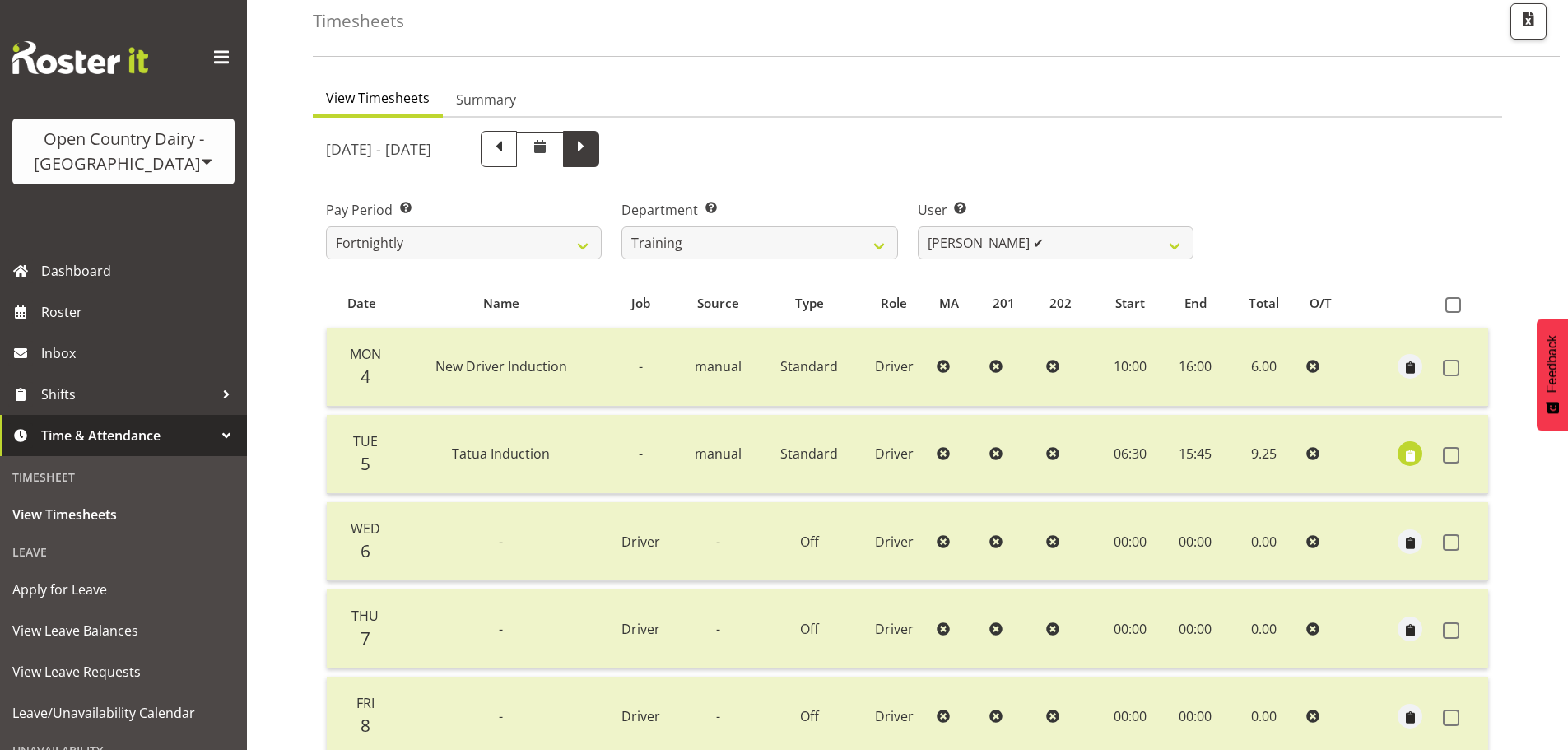
click at [600, 160] on span at bounding box center [581, 148] width 36 height 36
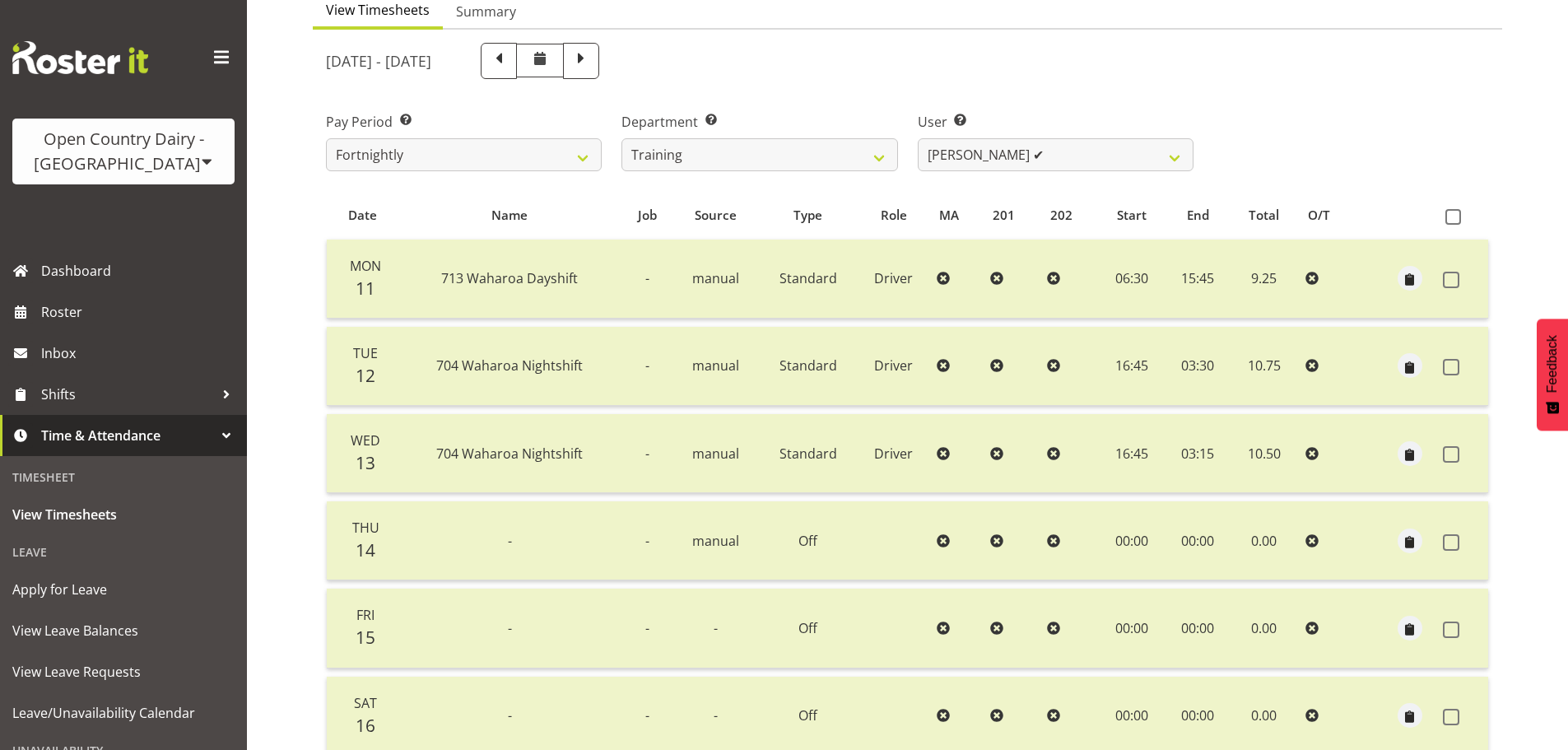
scroll to position [165, 0]
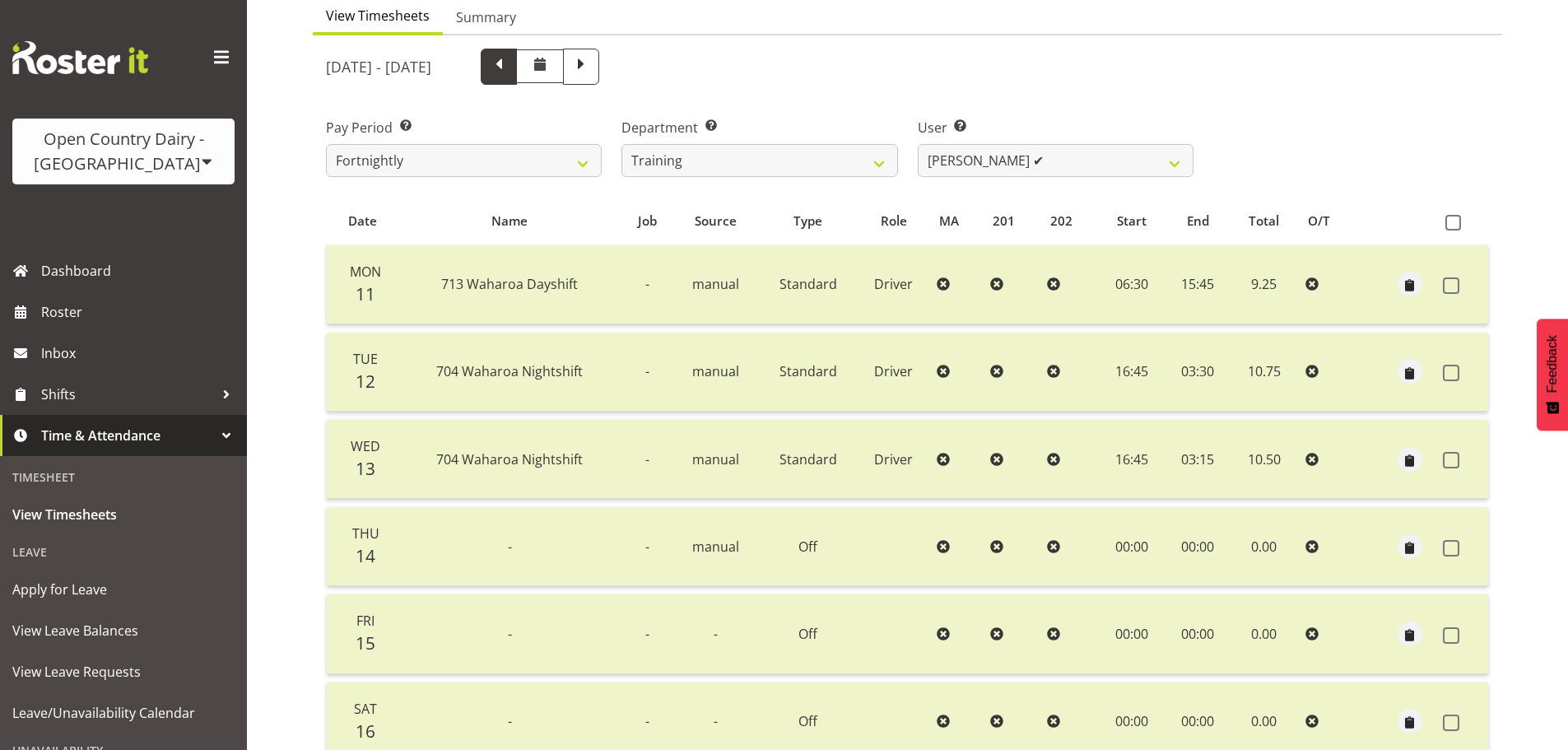
click at [517, 75] on span at bounding box center [498, 66] width 36 height 36
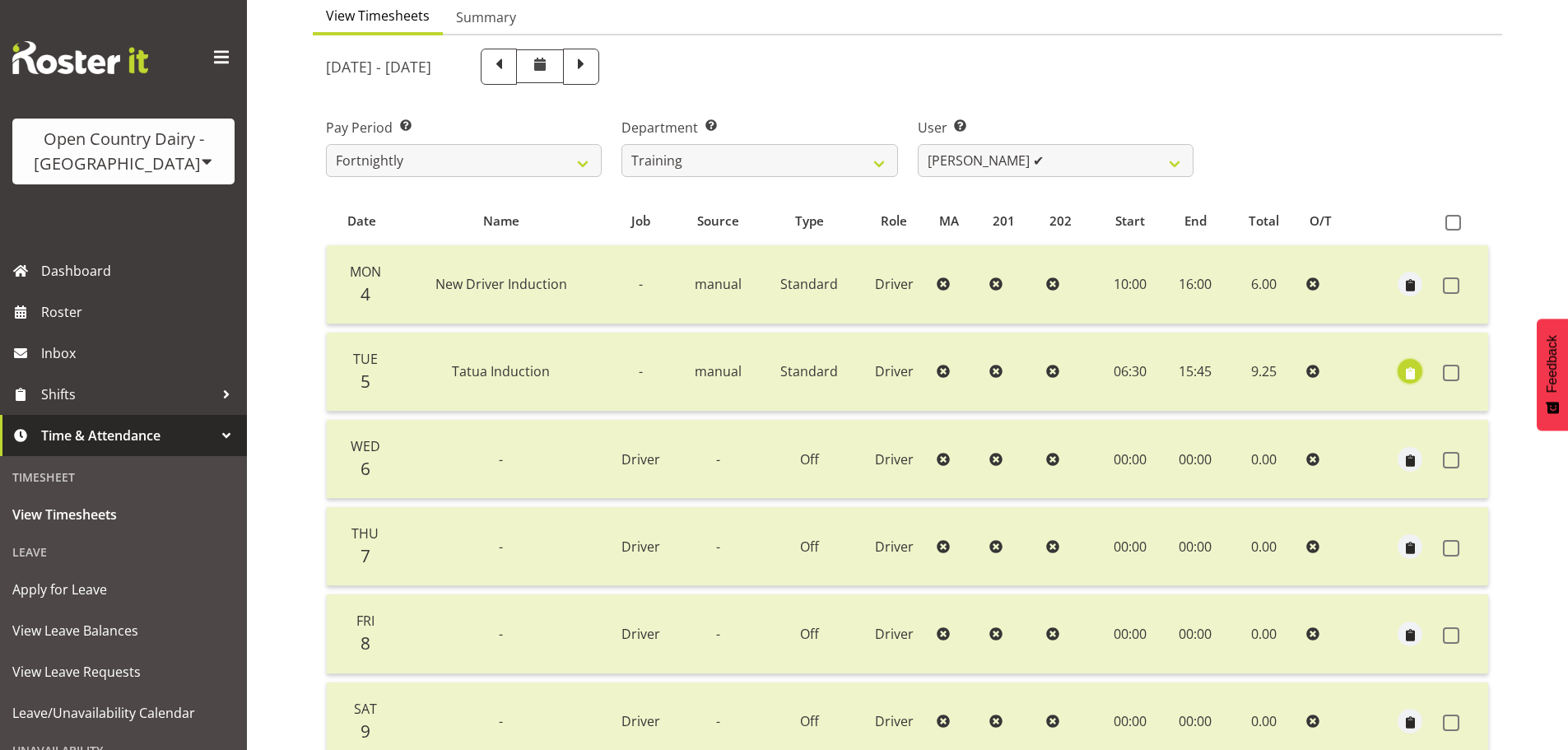
click at [1408, 372] on span "button" at bounding box center [1411, 374] width 19 height 19
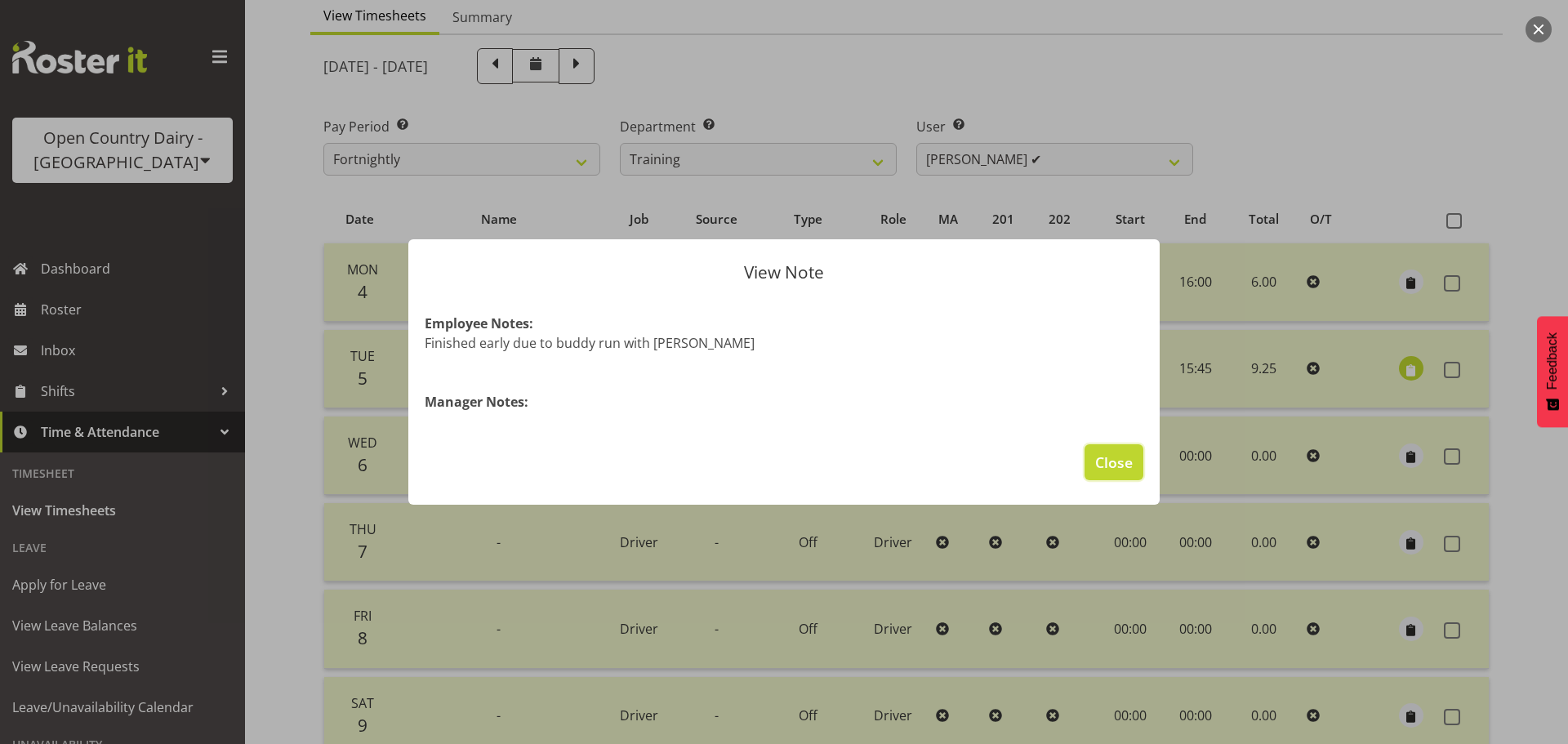
drag, startPoint x: 1107, startPoint y: 461, endPoint x: 969, endPoint y: 436, distance: 140.2
click at [1108, 459] on span "Close" at bounding box center [1113, 462] width 38 height 22
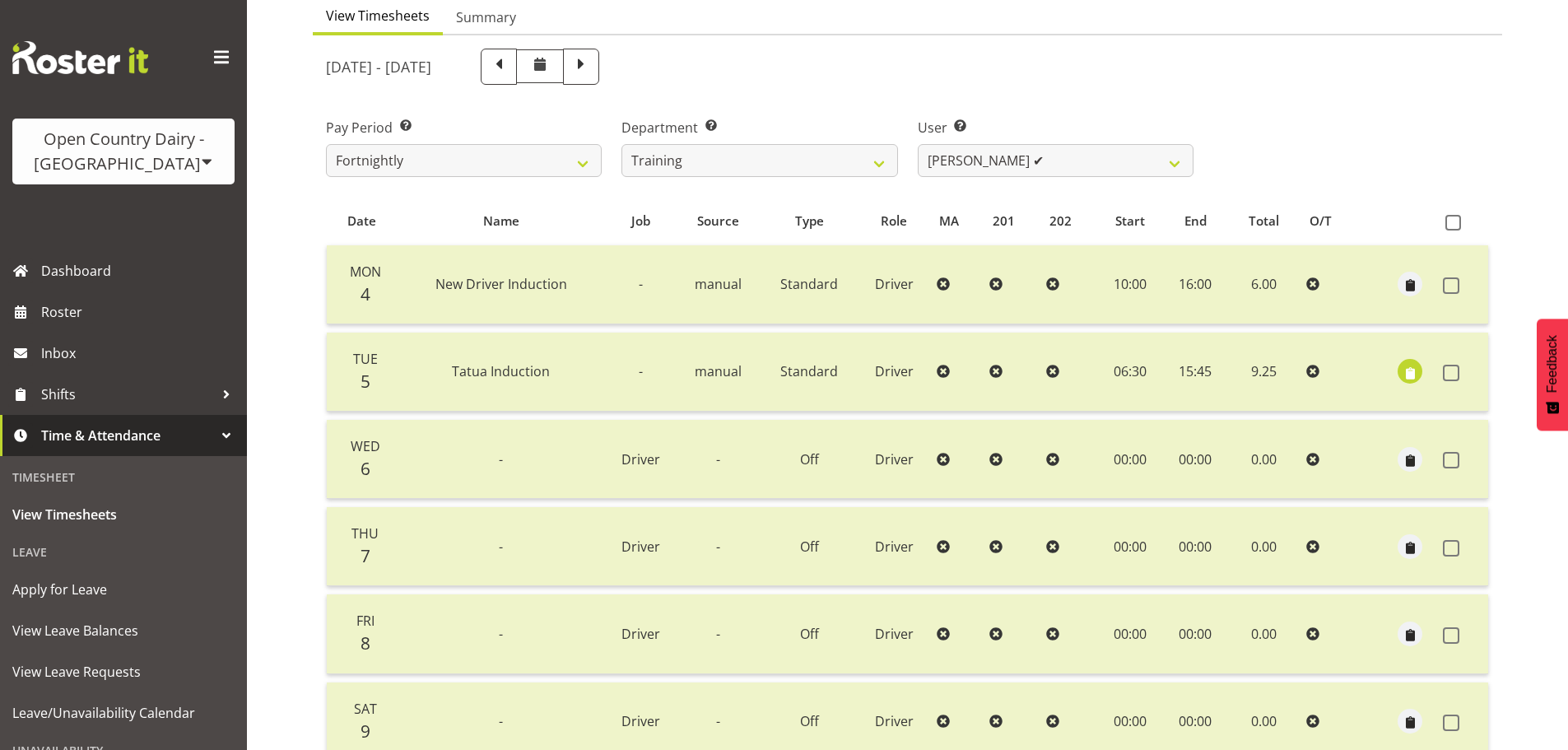
click at [200, 160] on span at bounding box center [207, 162] width 13 height 13
click at [158, 204] on link "Open Country Dairy - [GEOGRAPHIC_DATA]" at bounding box center [171, 208] width 318 height 29
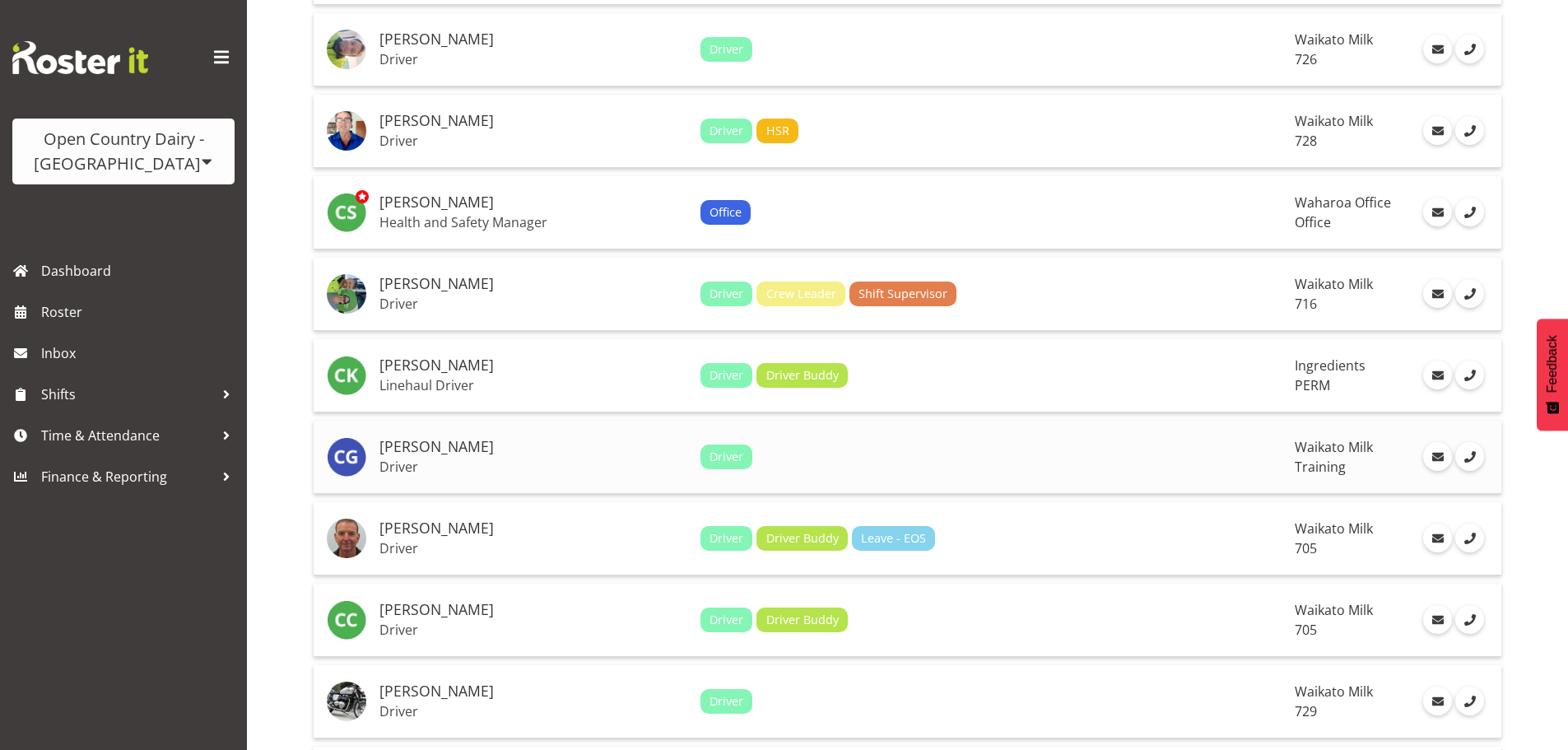
scroll to position [1729, 0]
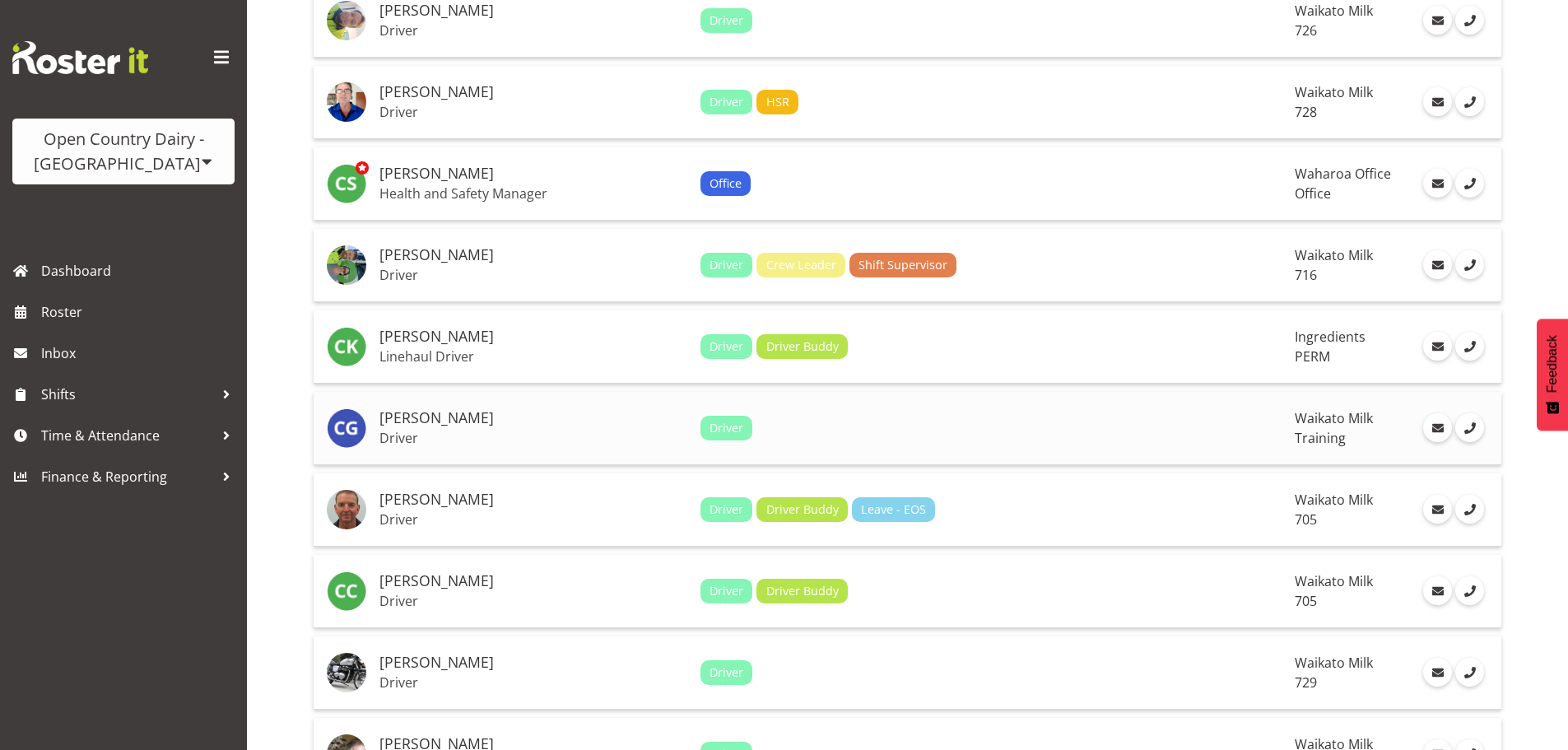
click at [485, 414] on h5 "[PERSON_NAME]" at bounding box center [533, 418] width 308 height 16
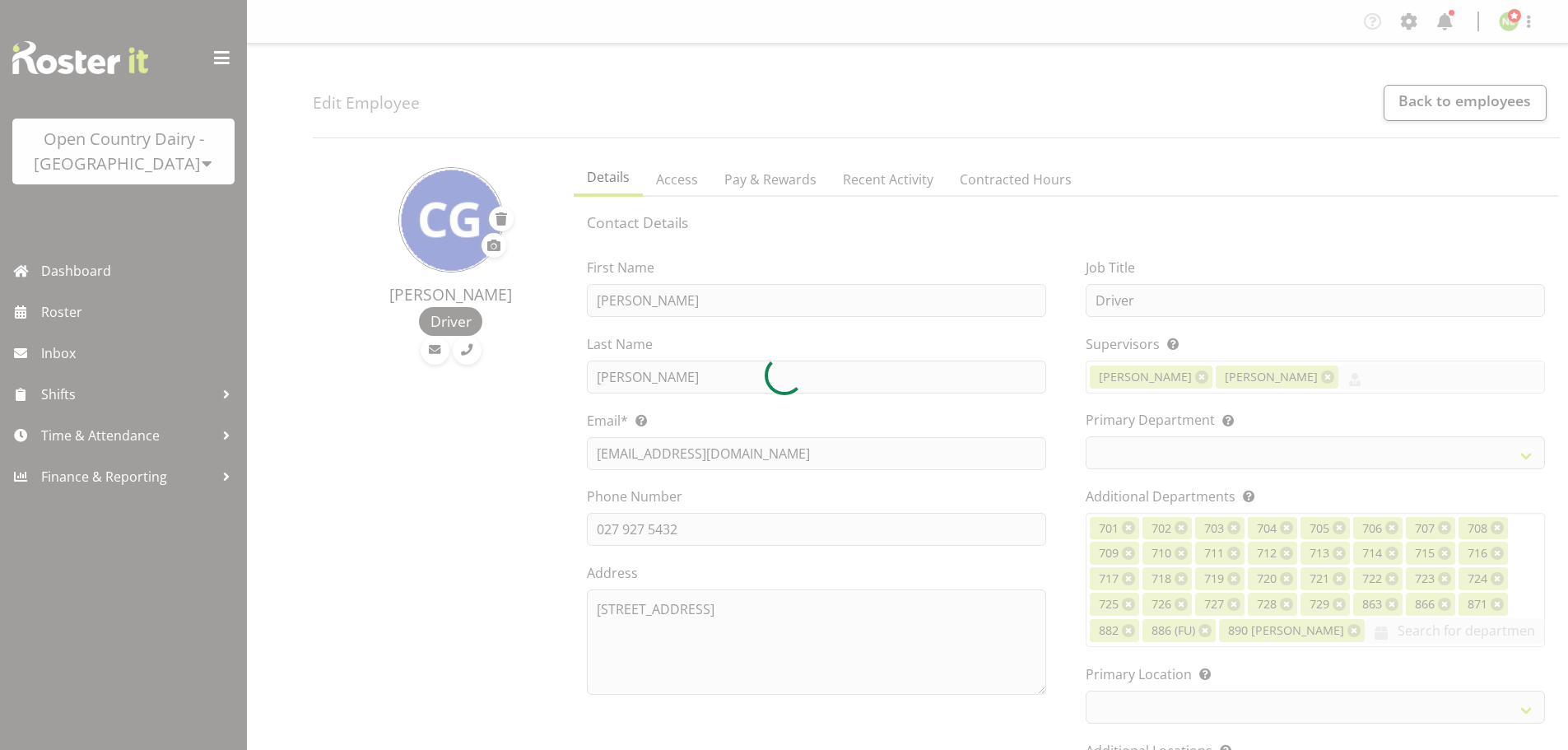
select select "TimelineWeek"
select select
select select "1054"
select select "763"
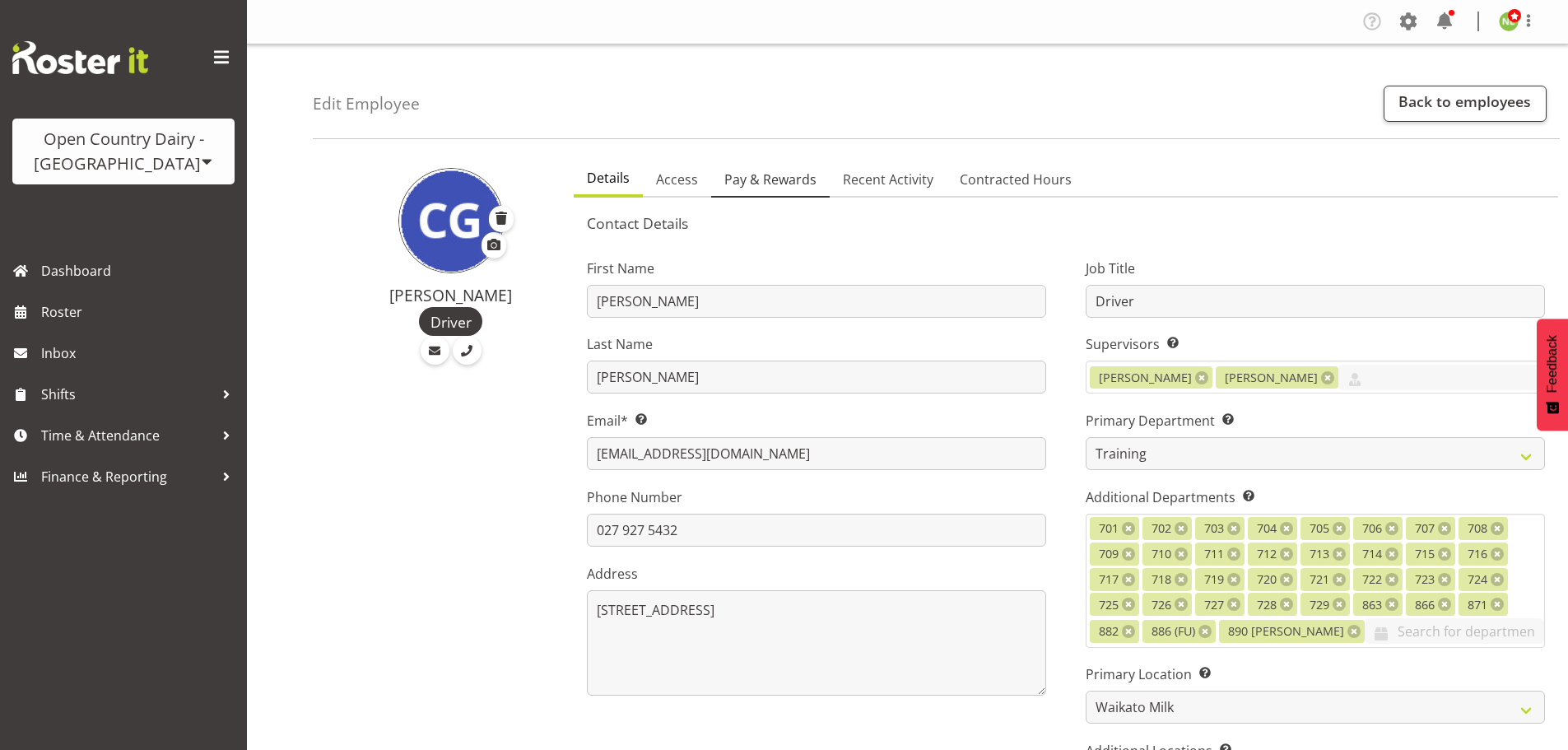
drag, startPoint x: 741, startPoint y: 169, endPoint x: 722, endPoint y: 187, distance: 26.2
click at [741, 168] on link "Pay & Rewards" at bounding box center [770, 180] width 118 height 35
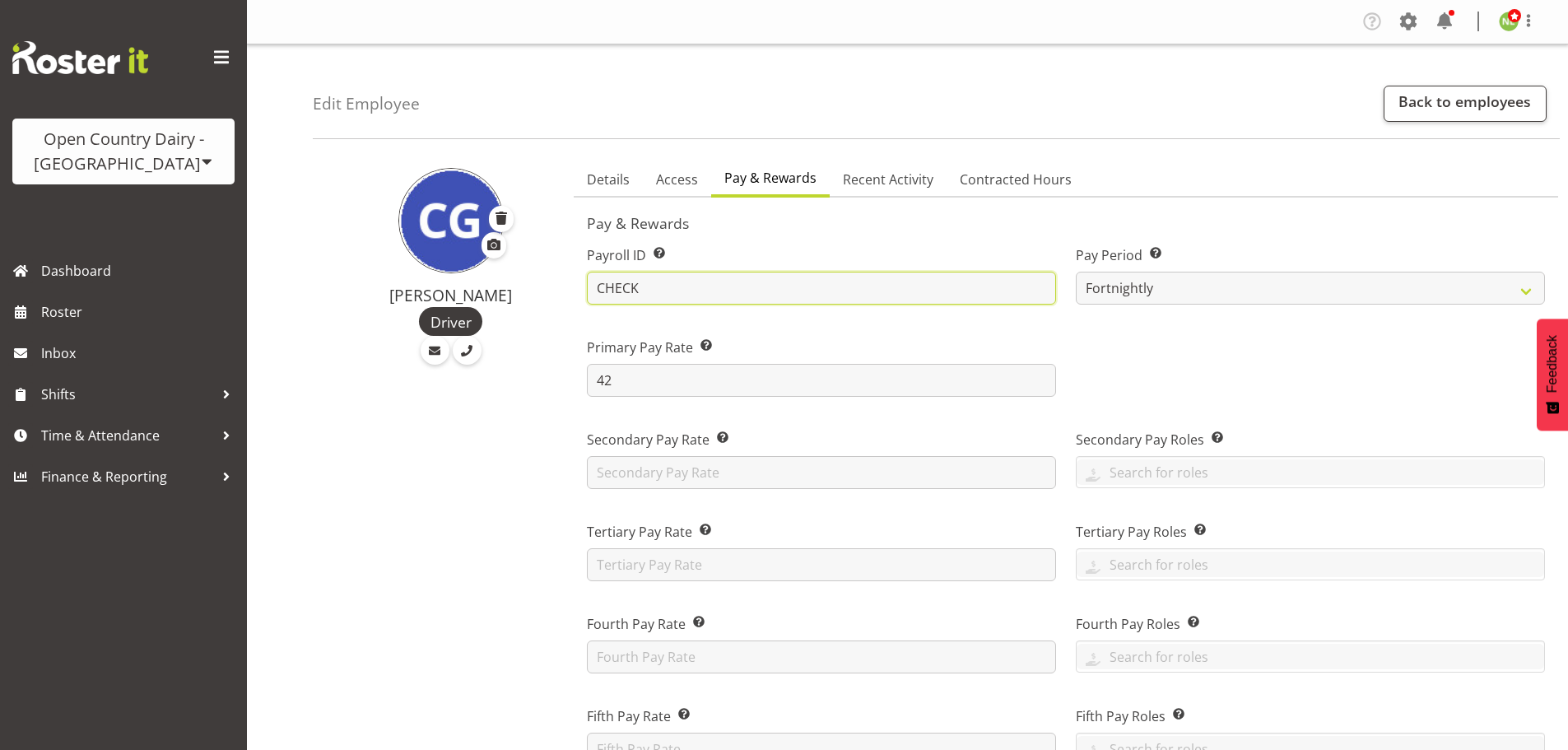
drag, startPoint x: 656, startPoint y: 287, endPoint x: 448, endPoint y: 270, distance: 208.7
type input "CWG"
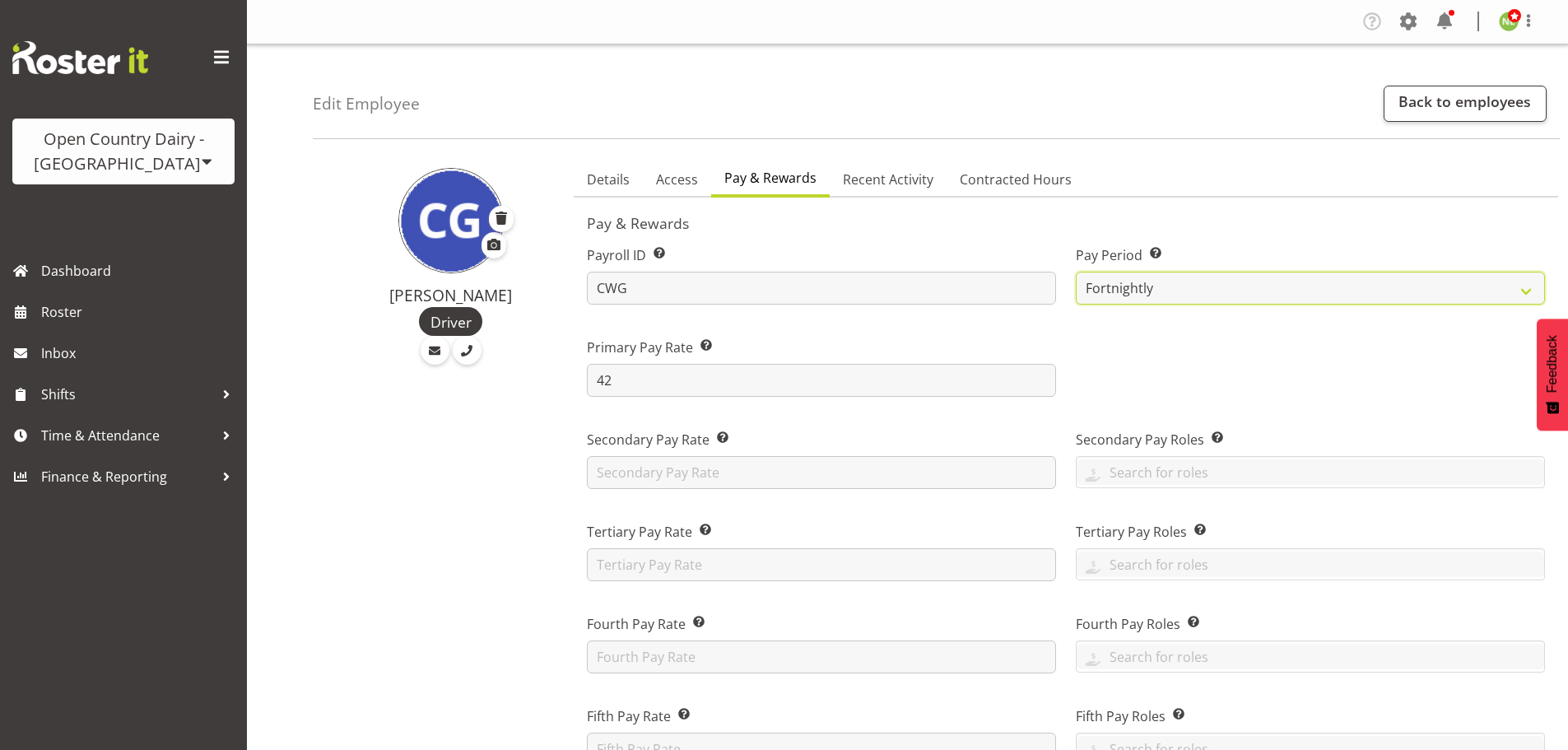
select select "145"
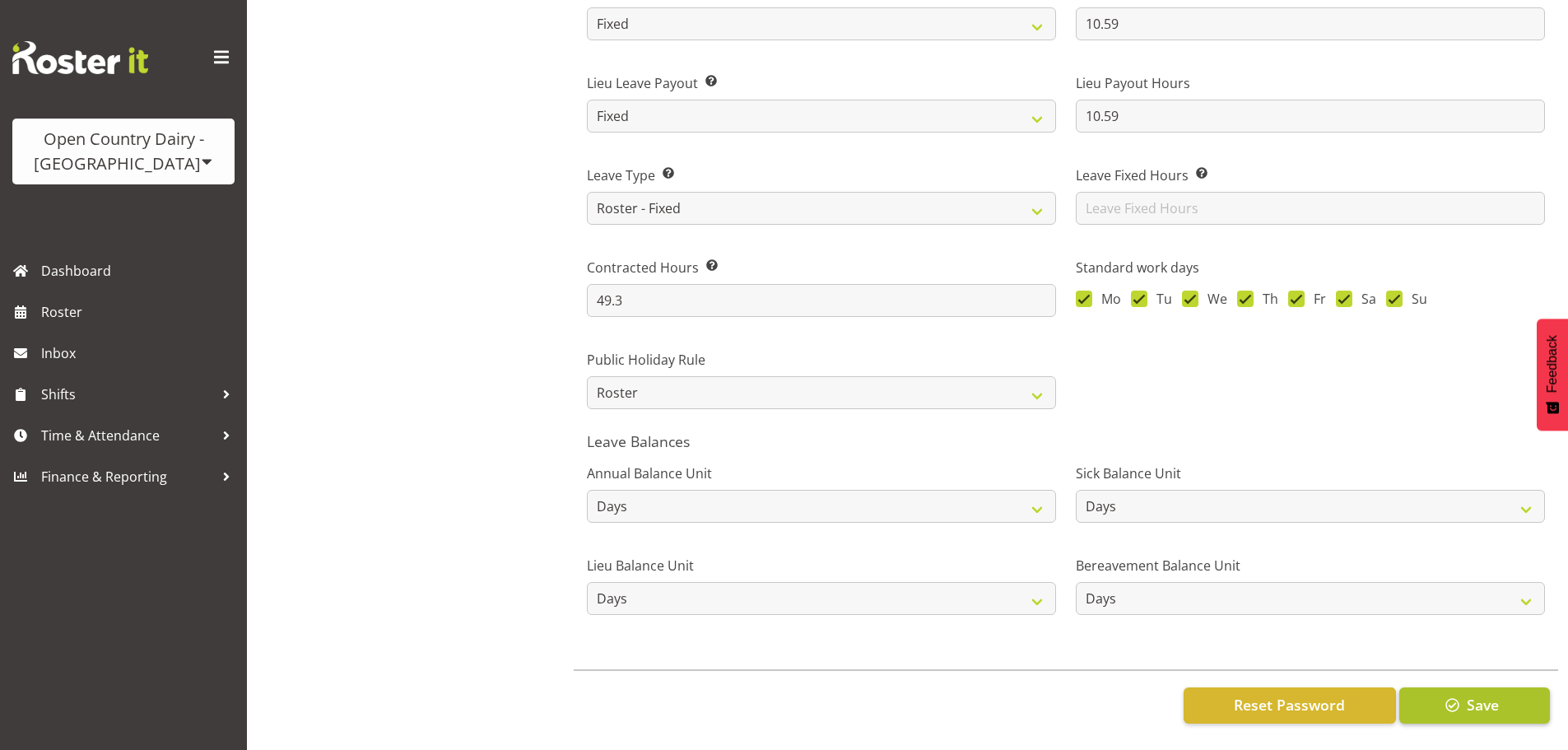
scroll to position [1282, 0]
click at [1492, 699] on span "Save" at bounding box center [1483, 705] width 32 height 22
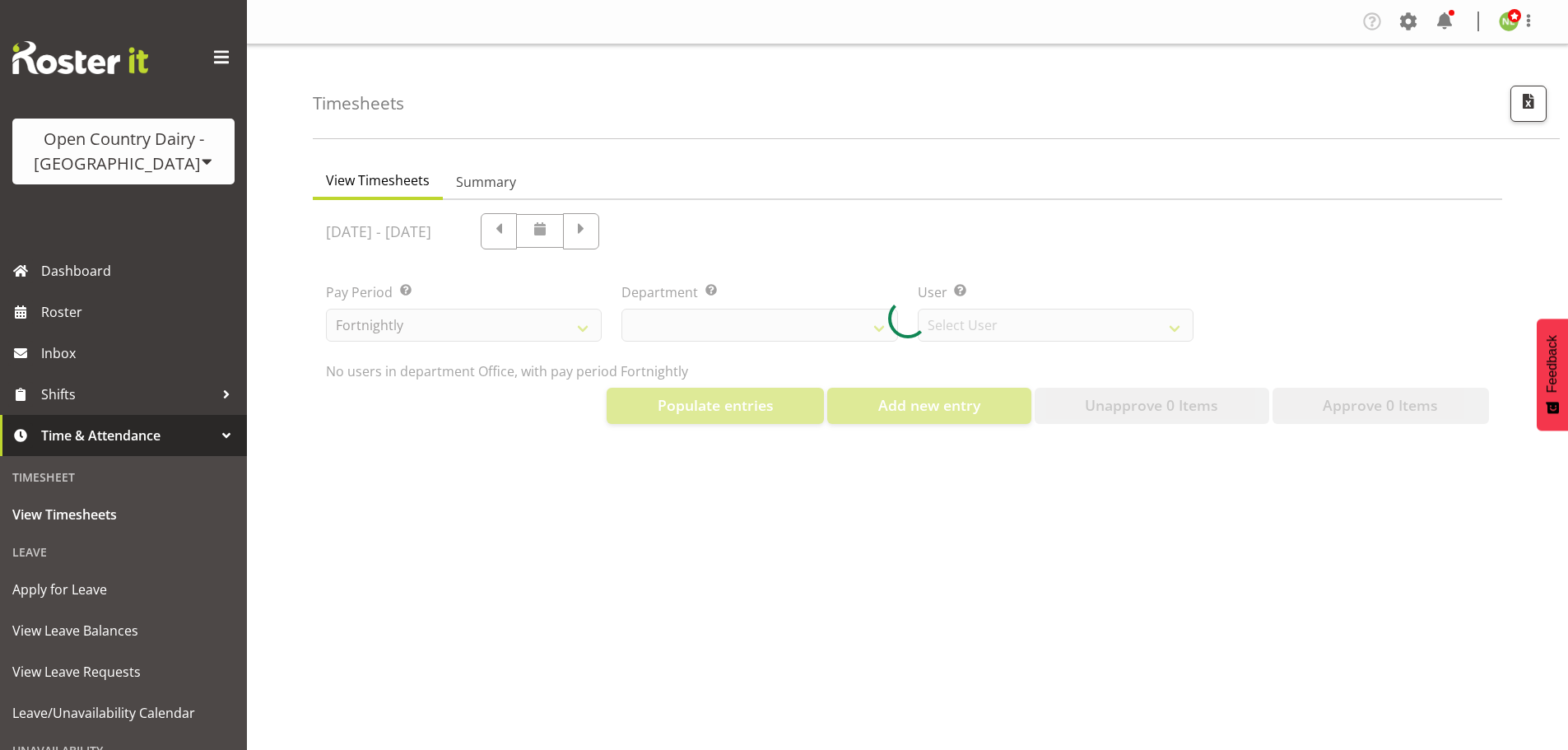
select select "699"
select select "8449"
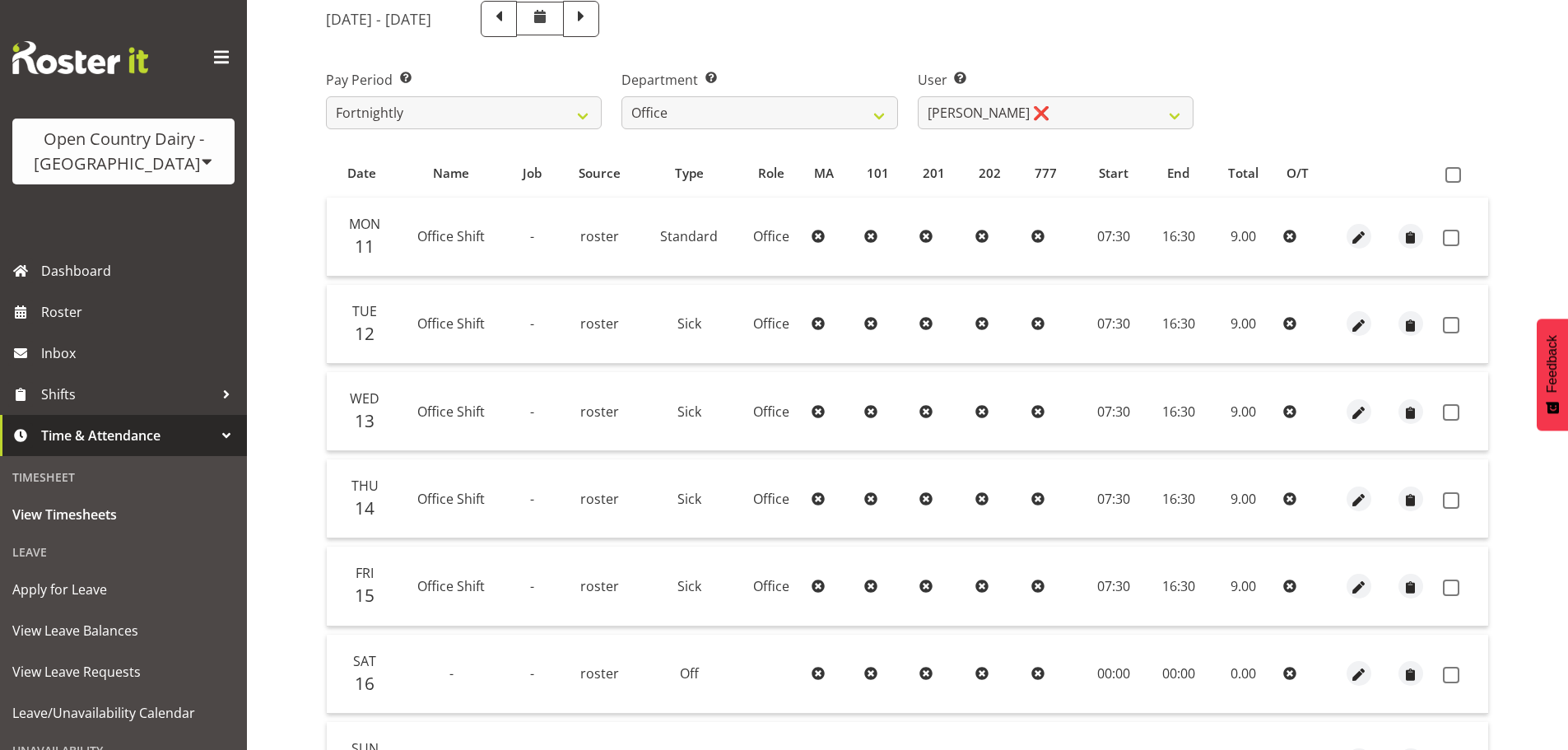
scroll to position [148, 0]
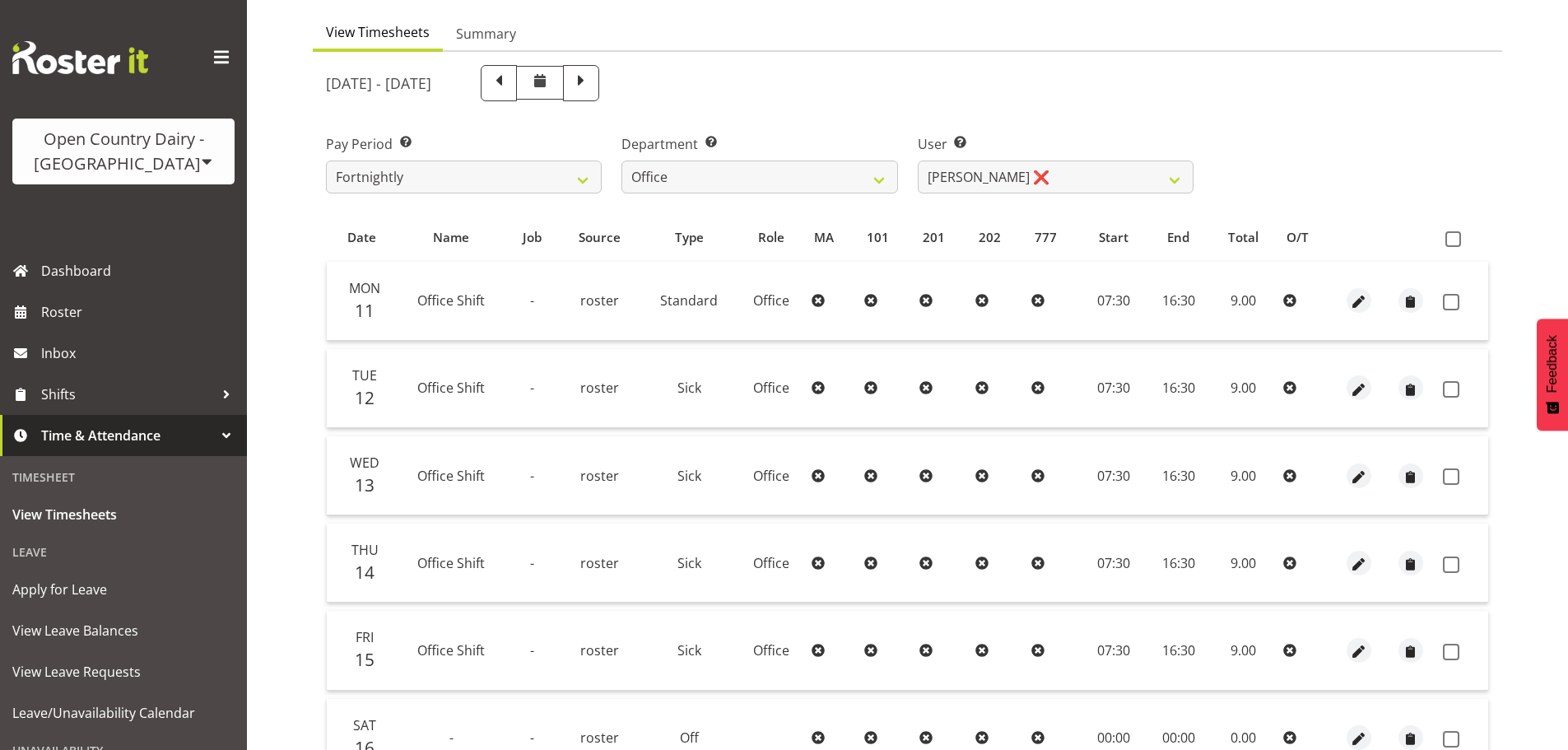
click at [1442, 235] on th at bounding box center [1462, 237] width 52 height 31
click at [1458, 238] on span at bounding box center [1454, 239] width 16 height 16
click at [1456, 238] on input "checkbox" at bounding box center [1451, 238] width 10 height 10
checkbox input "true"
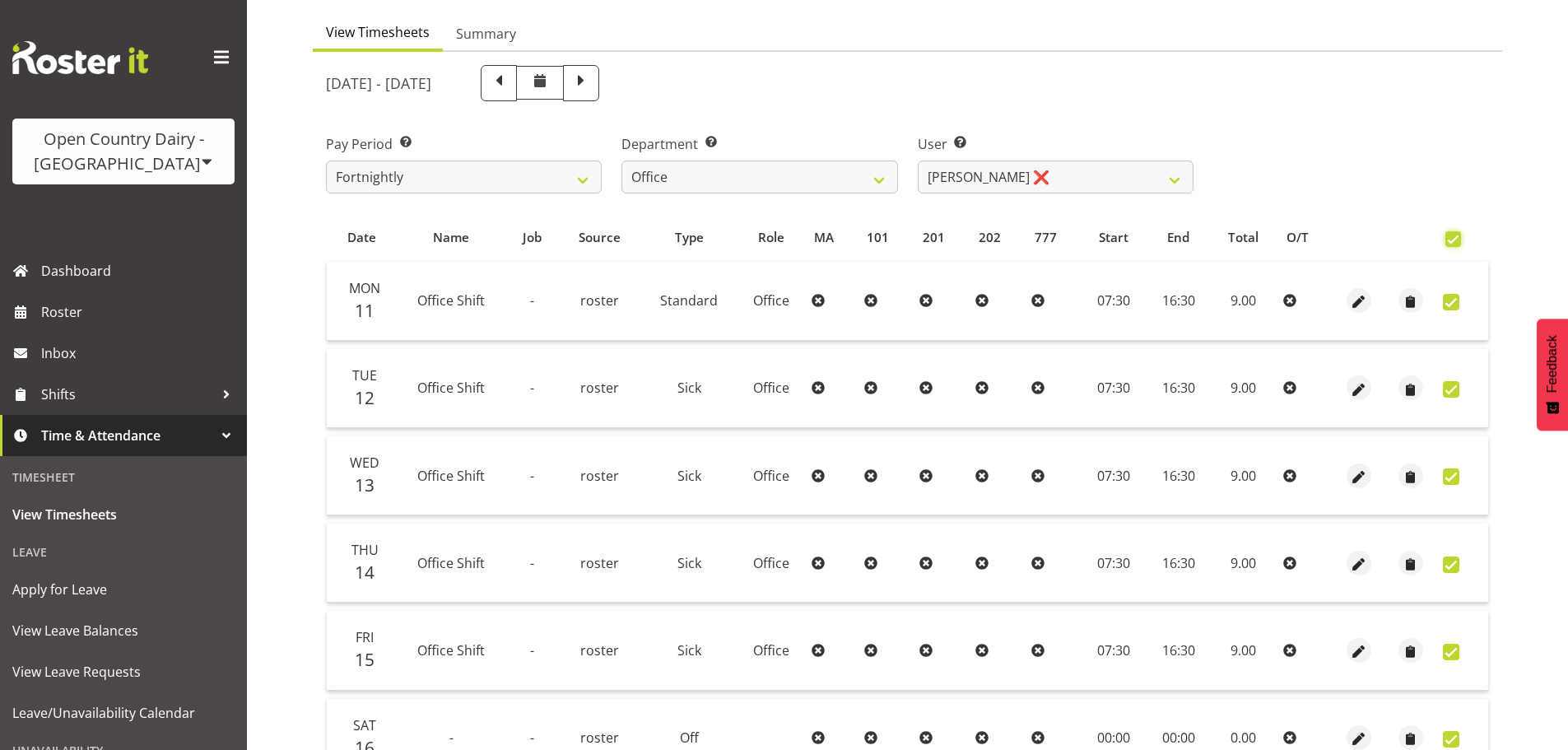
checkbox input "true"
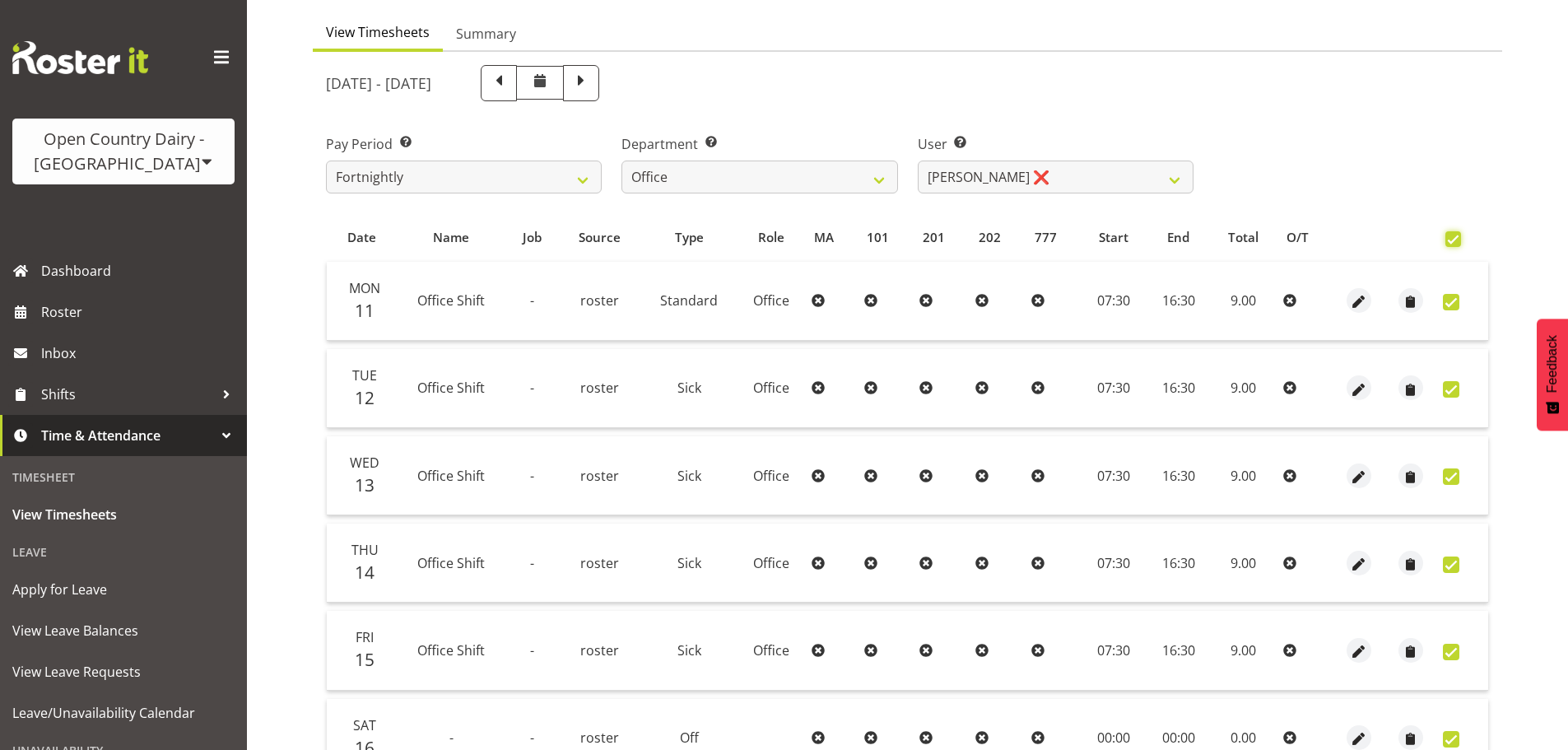
checkbox input "true"
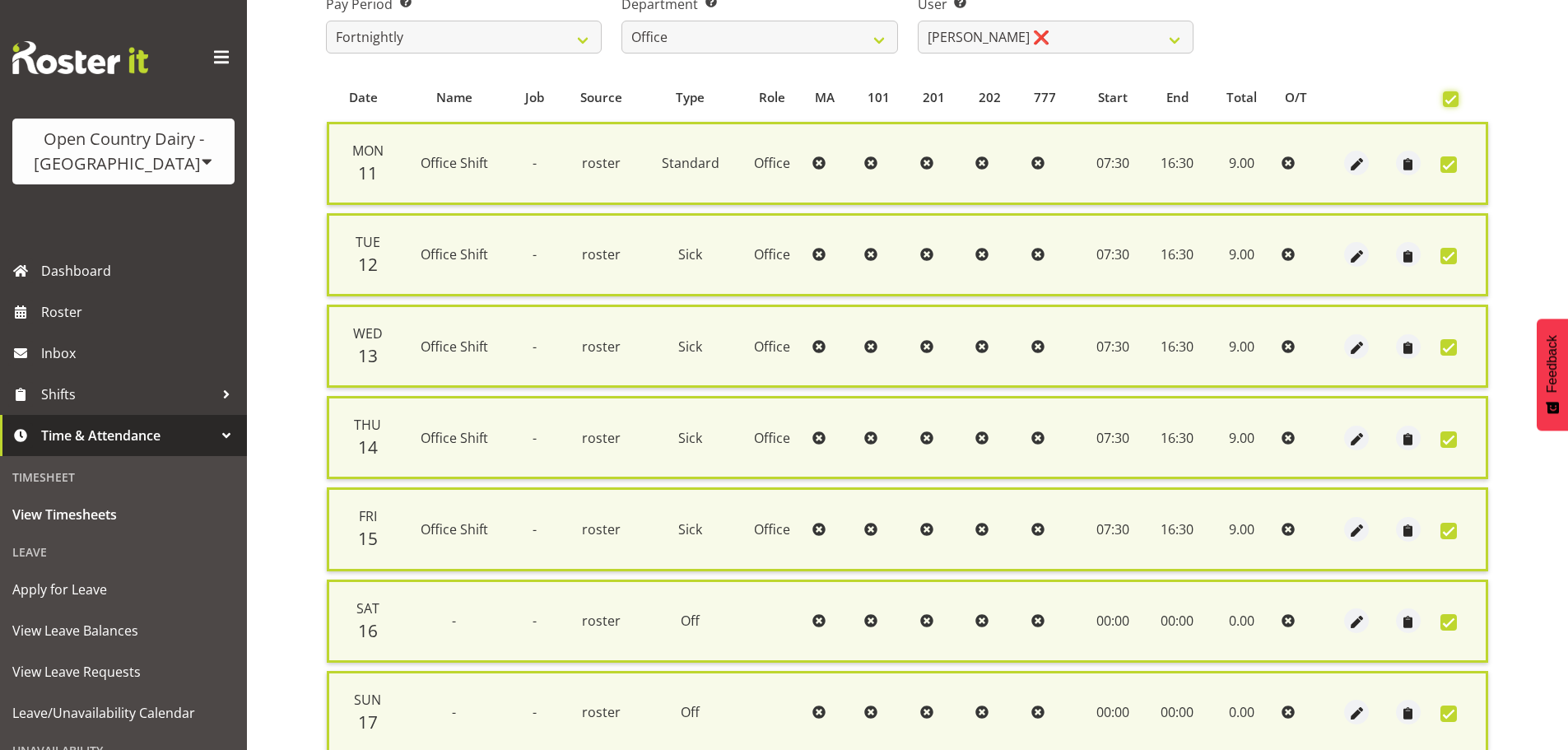
scroll to position [423, 0]
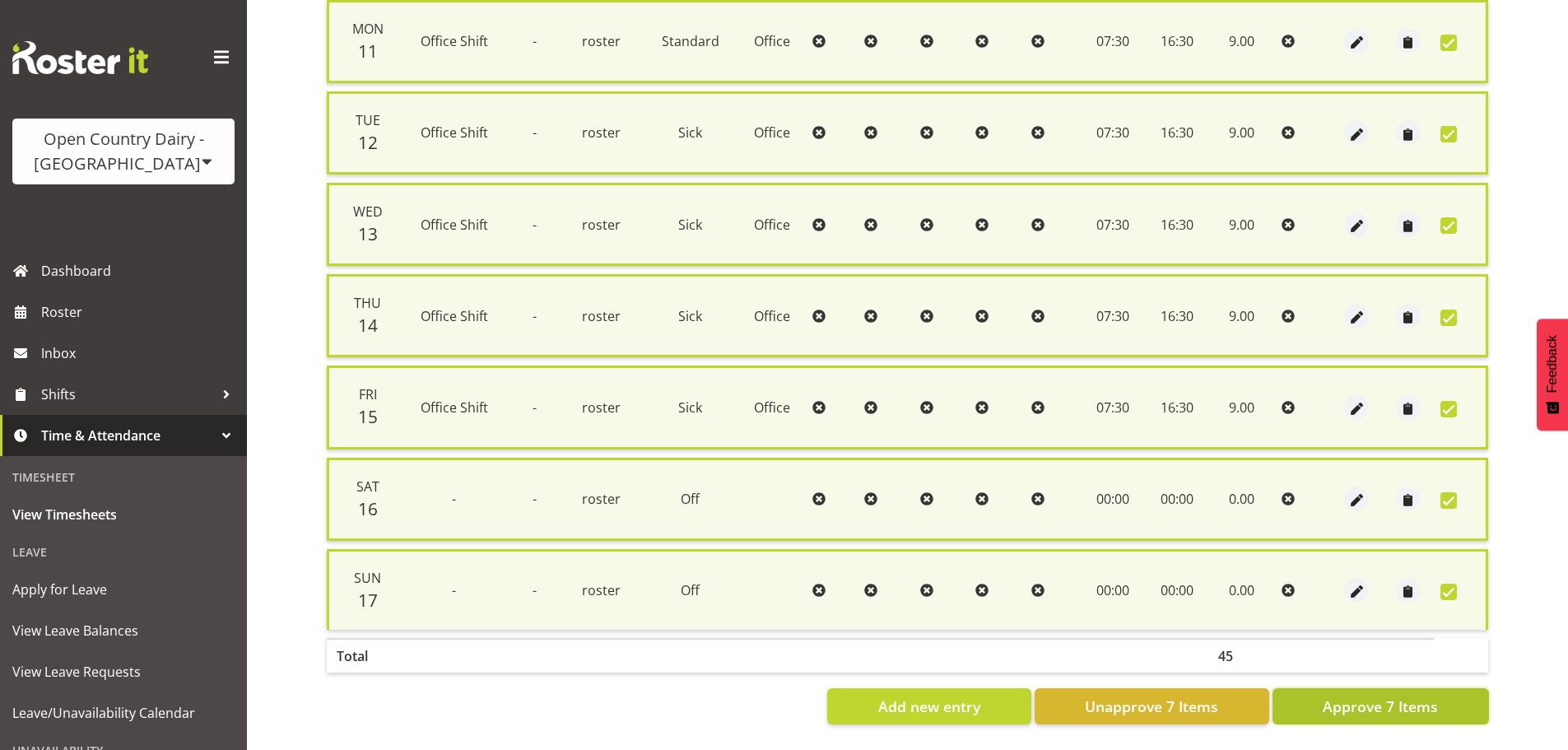
click at [1385, 696] on span "Approve 7 Items" at bounding box center [1381, 706] width 115 height 22
checkbox input "false"
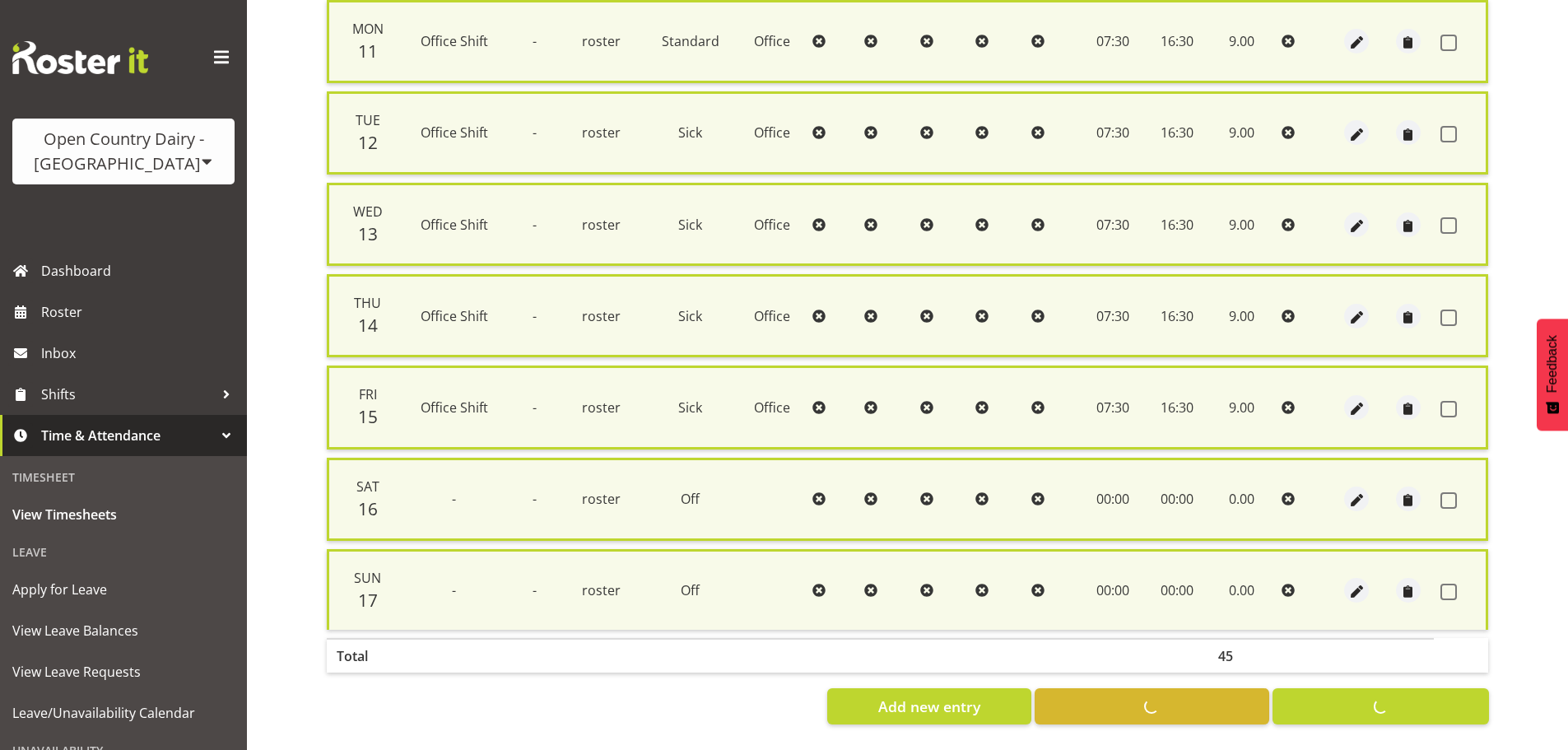
checkbox input "false"
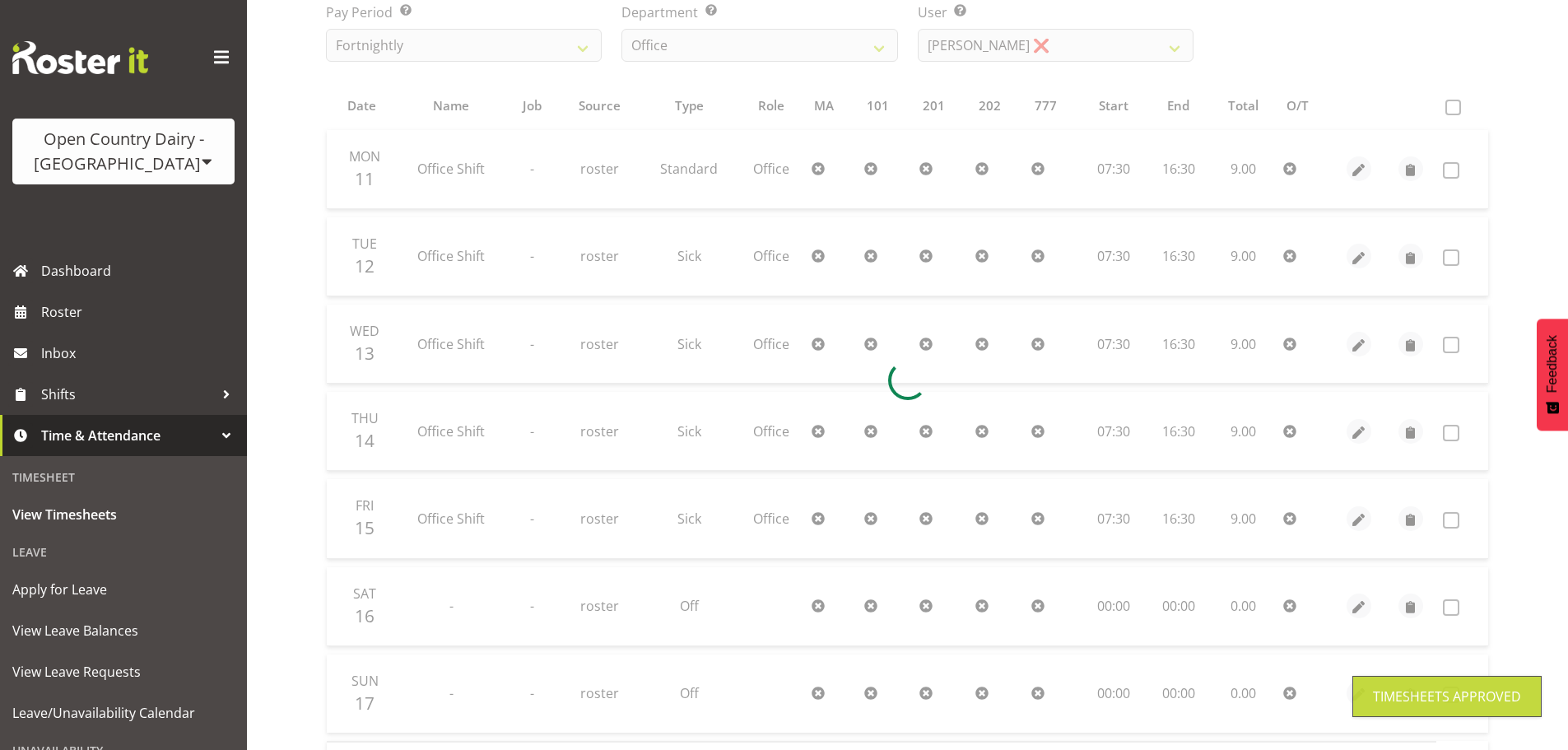
scroll to position [0, 0]
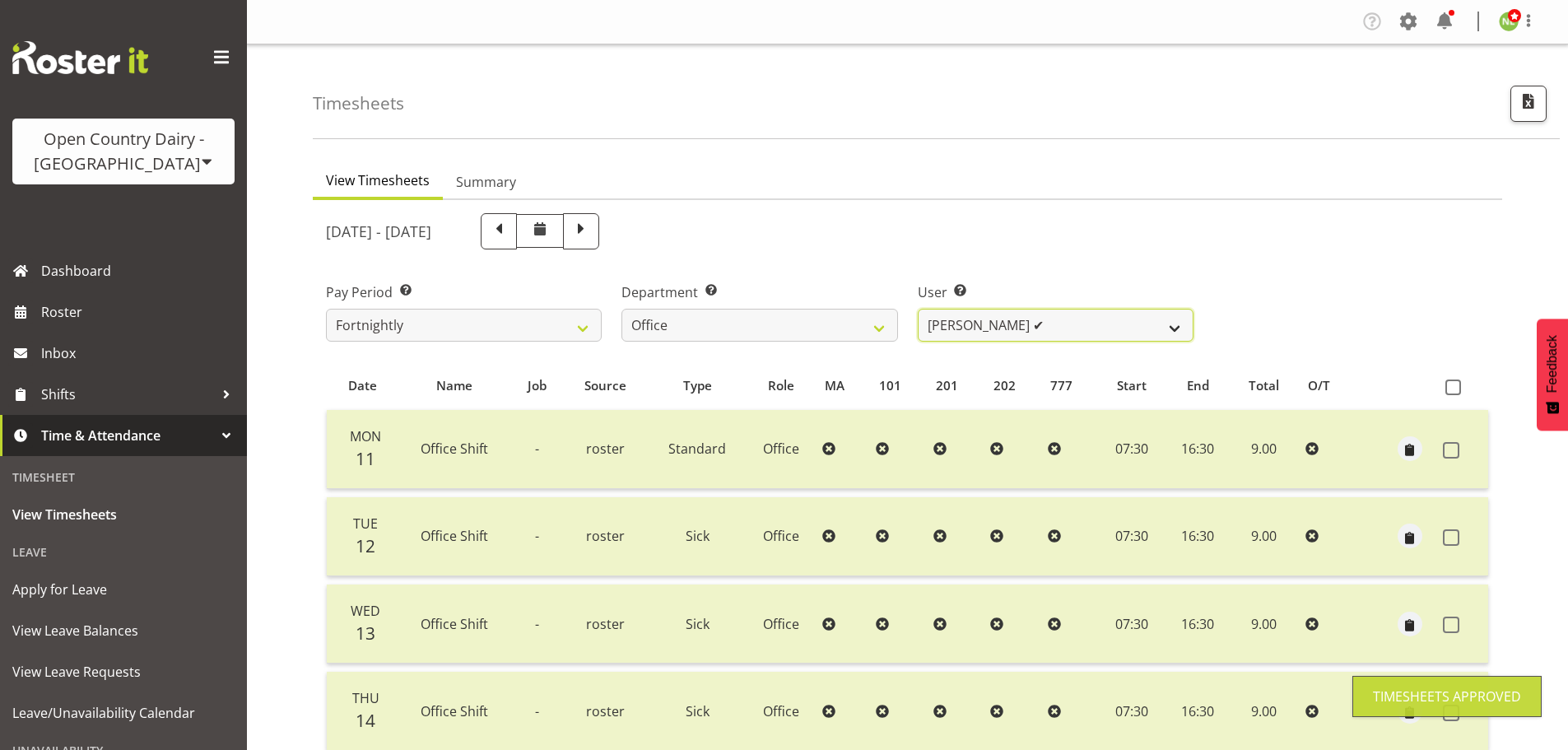
click at [1011, 323] on select "Clare Welland ✔ Corey Millan ❌ Jessica Greenwood ❌ Michael Campbell ❌ Michelle …" at bounding box center [1056, 324] width 276 height 33
select select "10439"
click at [918, 308] on select "Clare Welland ✔ Corey Millan ❌ Jessica Greenwood ❌ Michael Campbell ❌ Michelle …" at bounding box center [1056, 324] width 276 height 33
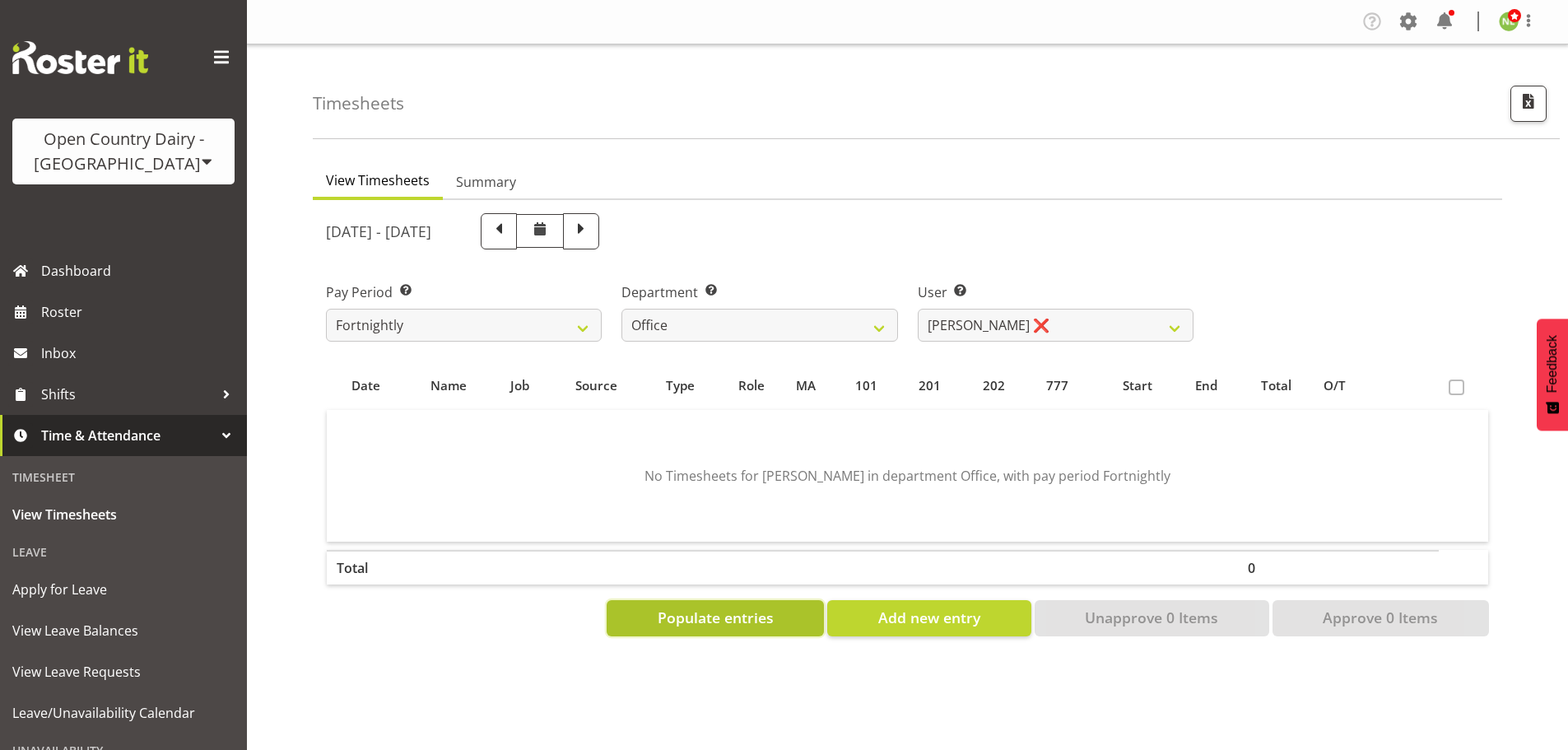
click at [743, 615] on span "Populate entries" at bounding box center [716, 618] width 116 height 22
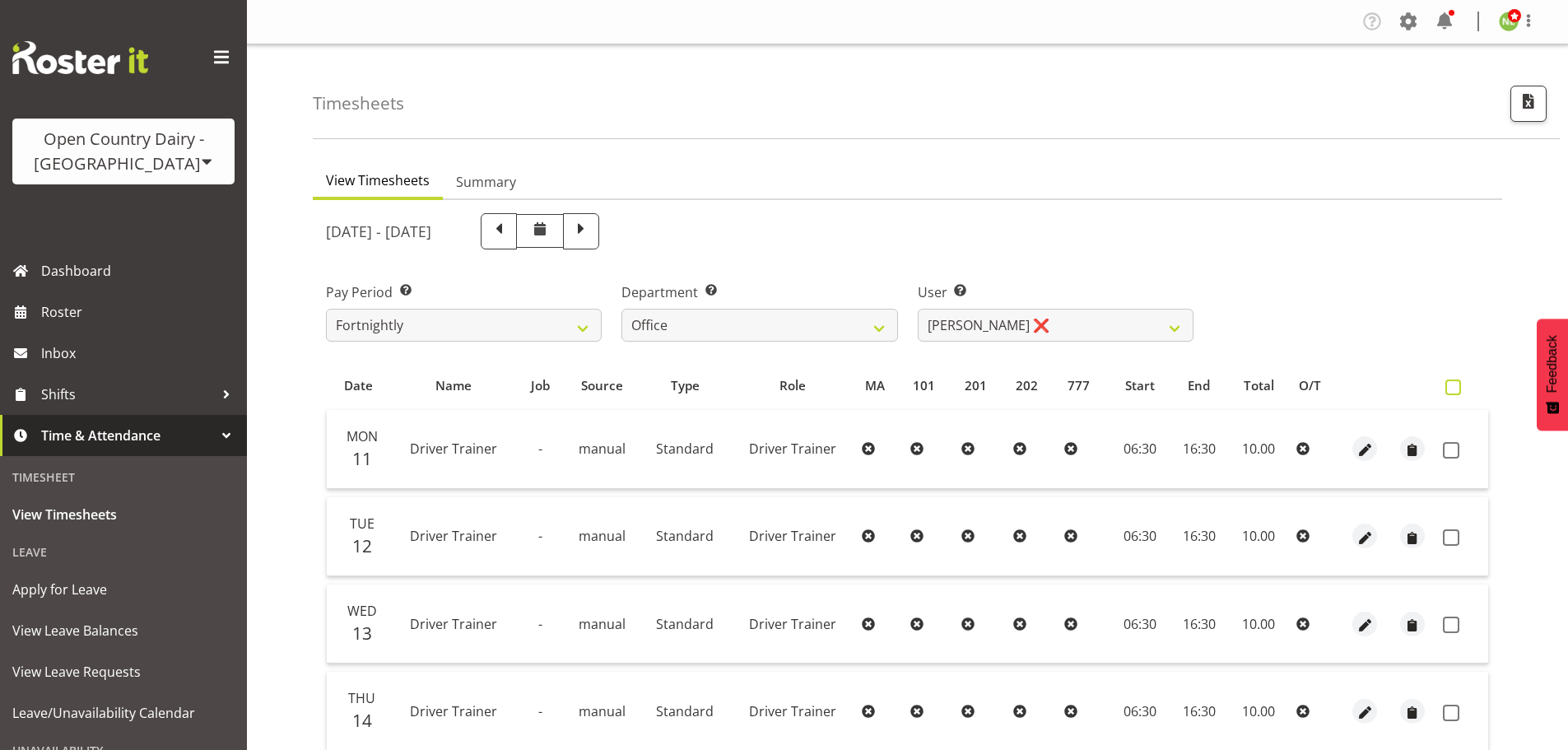
click at [1453, 385] on span at bounding box center [1454, 387] width 16 height 16
click at [1453, 385] on input "checkbox" at bounding box center [1451, 387] width 10 height 10
checkbox input "true"
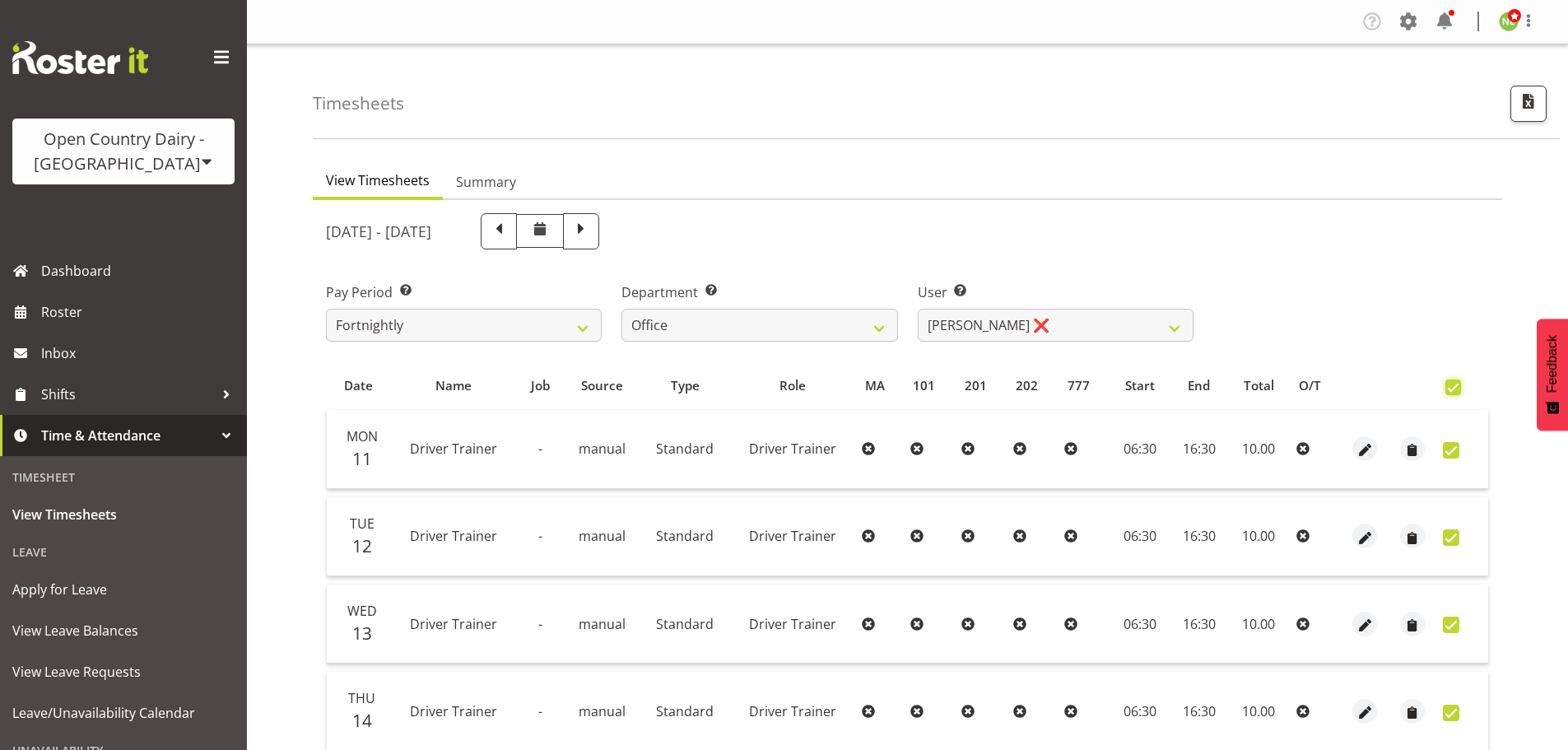
checkbox input "true"
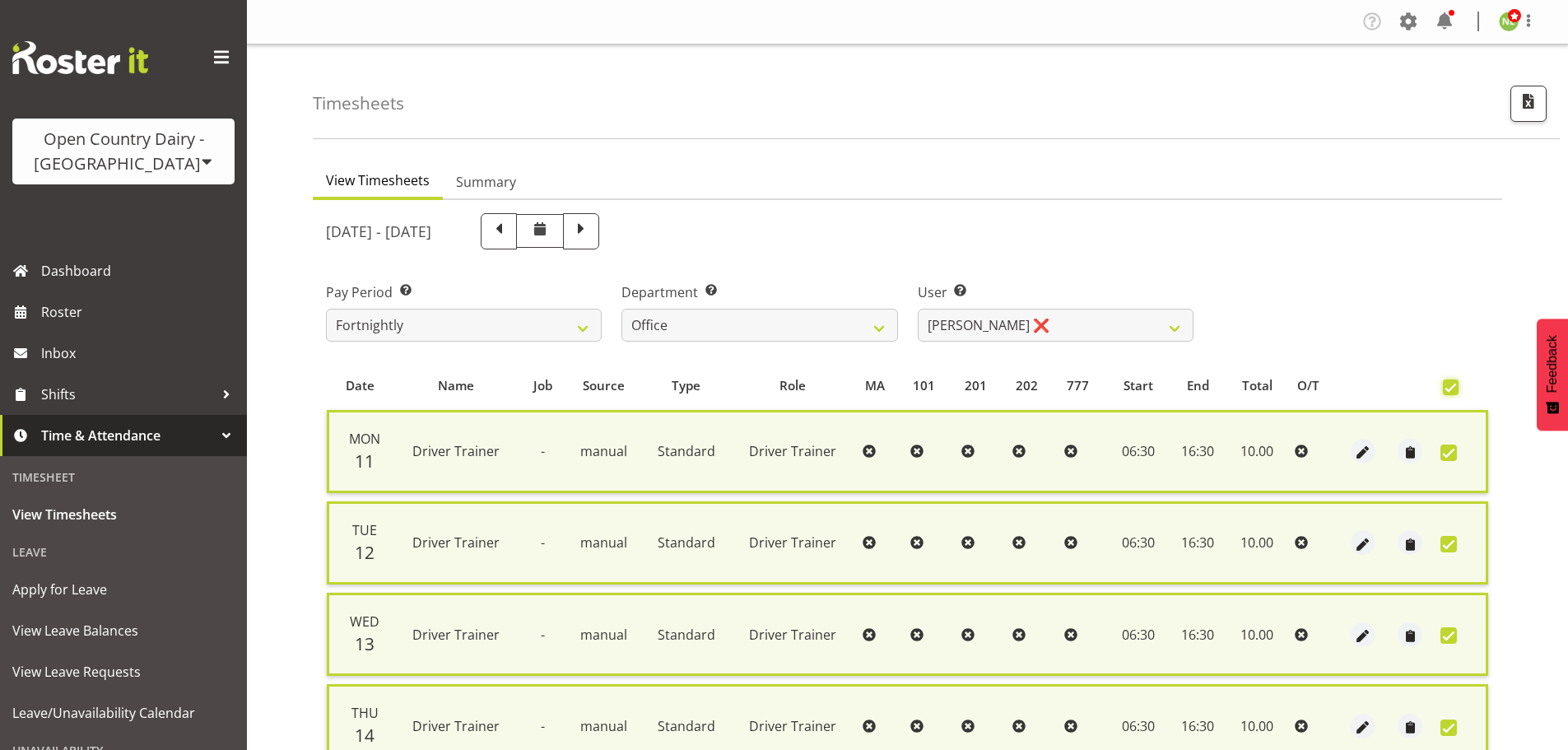
scroll to position [423, 0]
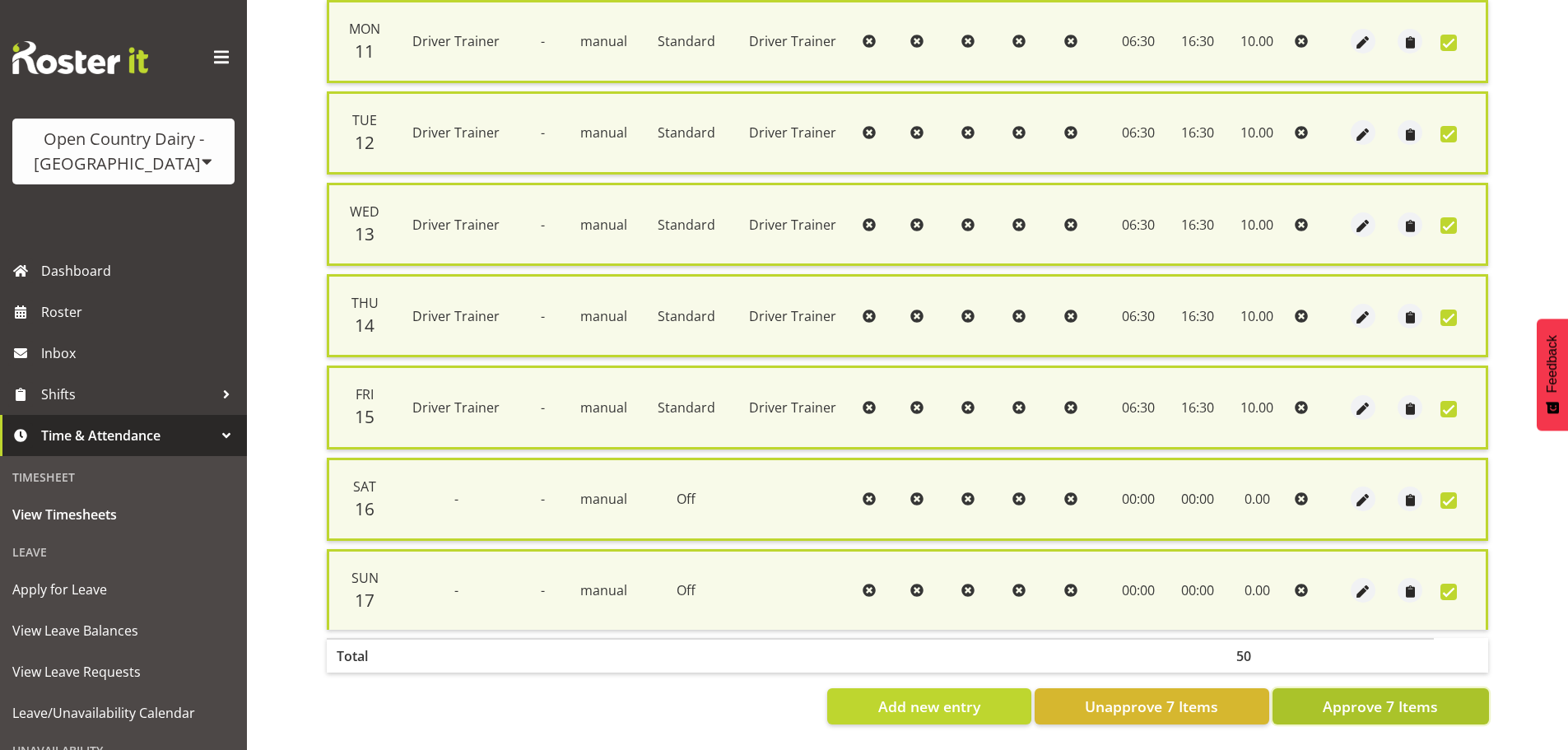
click at [1376, 696] on span "Approve 7 Items" at bounding box center [1381, 706] width 115 height 22
checkbox input "false"
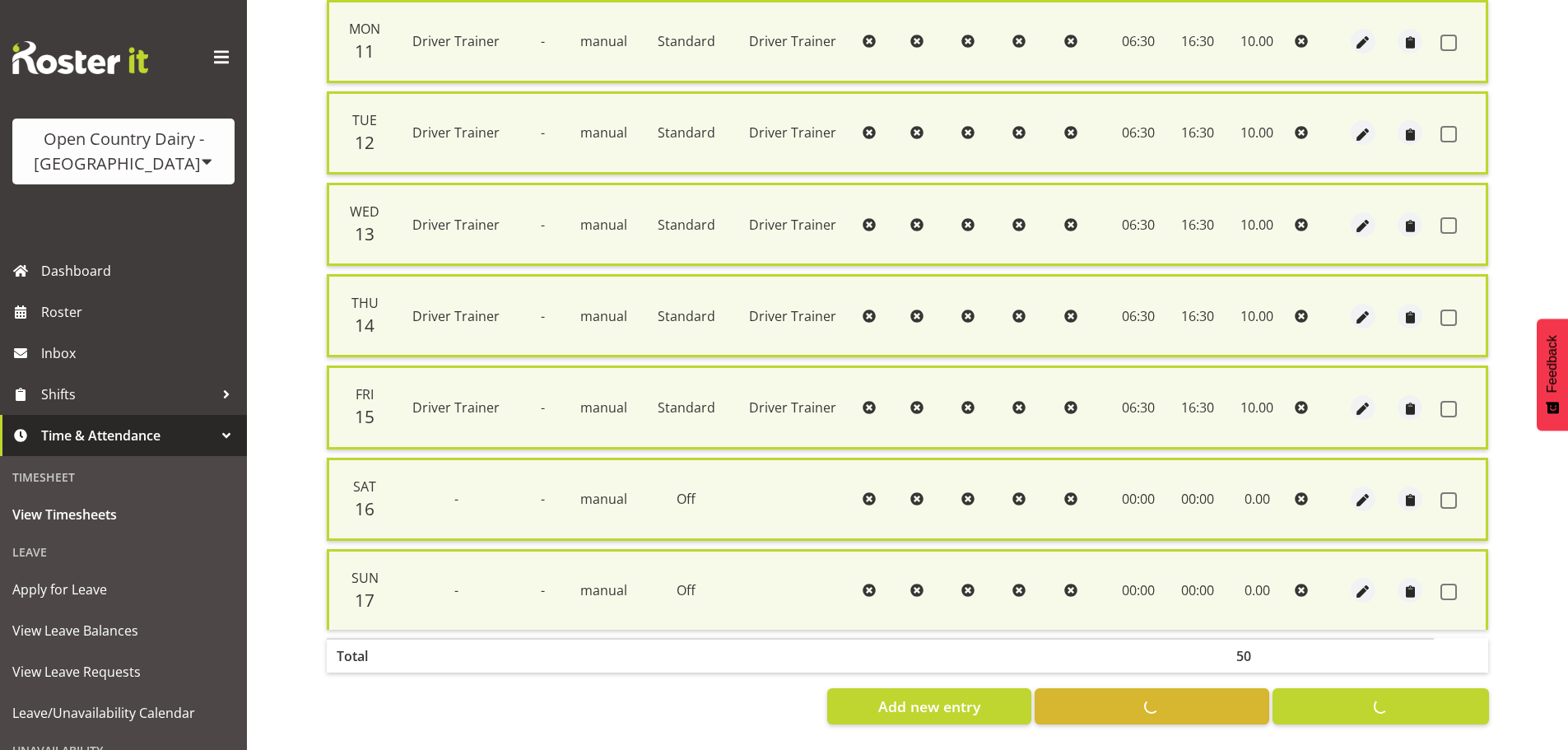
checkbox input "false"
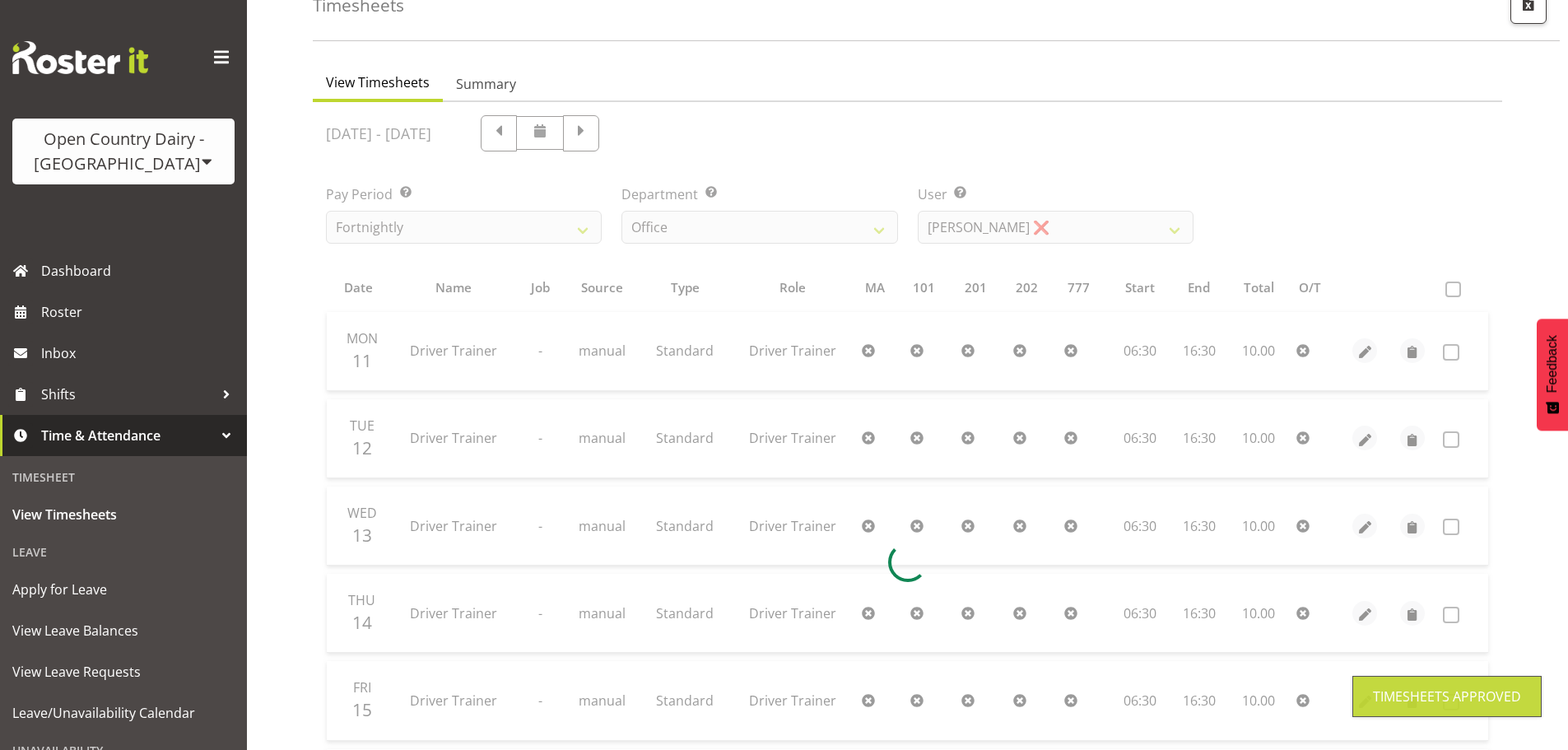
scroll to position [0, 0]
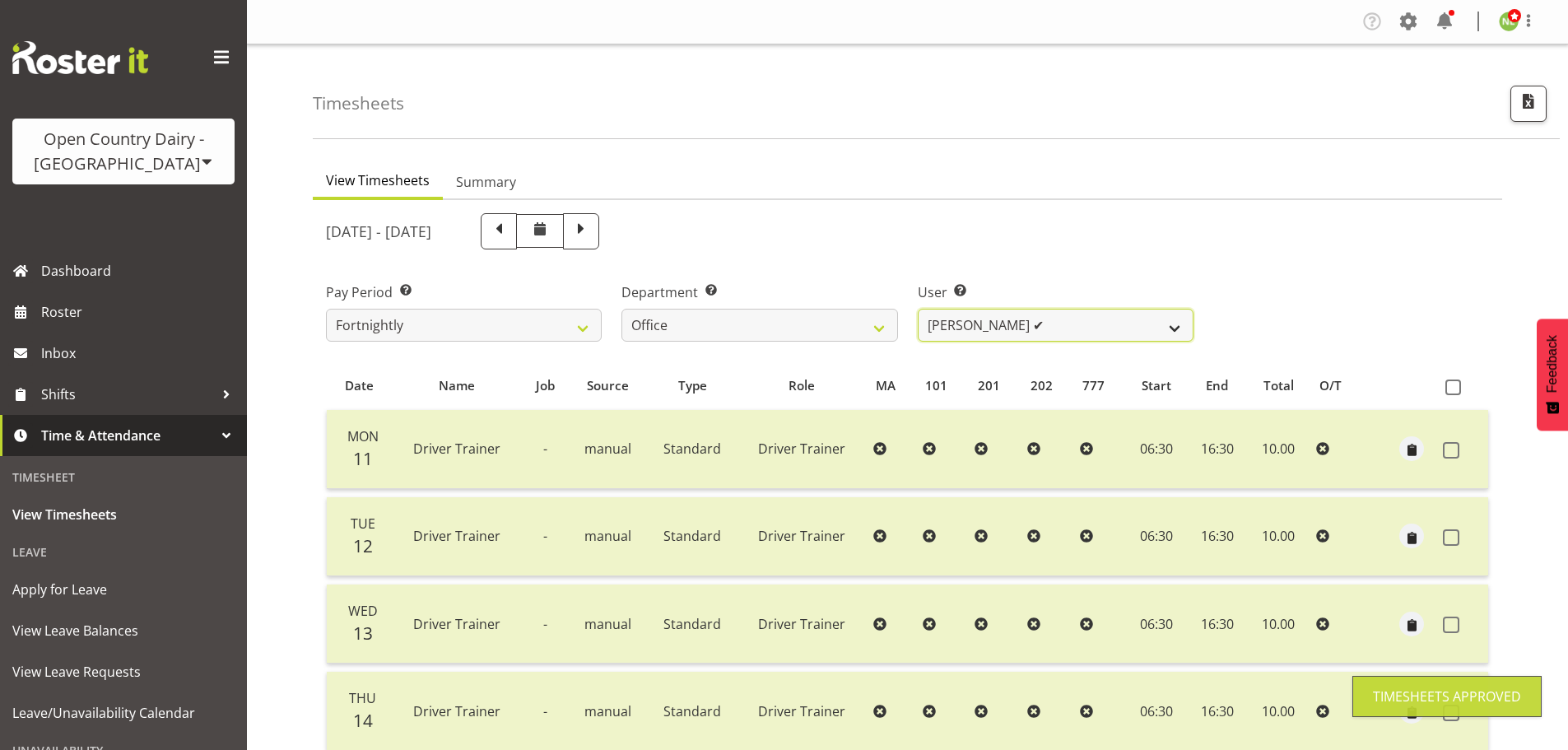
click at [1017, 333] on select "Clare Welland ✔ Corey Millan ✔ Jessica Greenwood ❌ Michael Campbell ❌ Michelle …" at bounding box center [1056, 324] width 276 height 33
select select "7429"
click at [918, 308] on select "Clare Welland ✔ Corey Millan ✔ Jessica Greenwood ❌ Michael Campbell ❌ Michelle …" at bounding box center [1056, 324] width 276 height 33
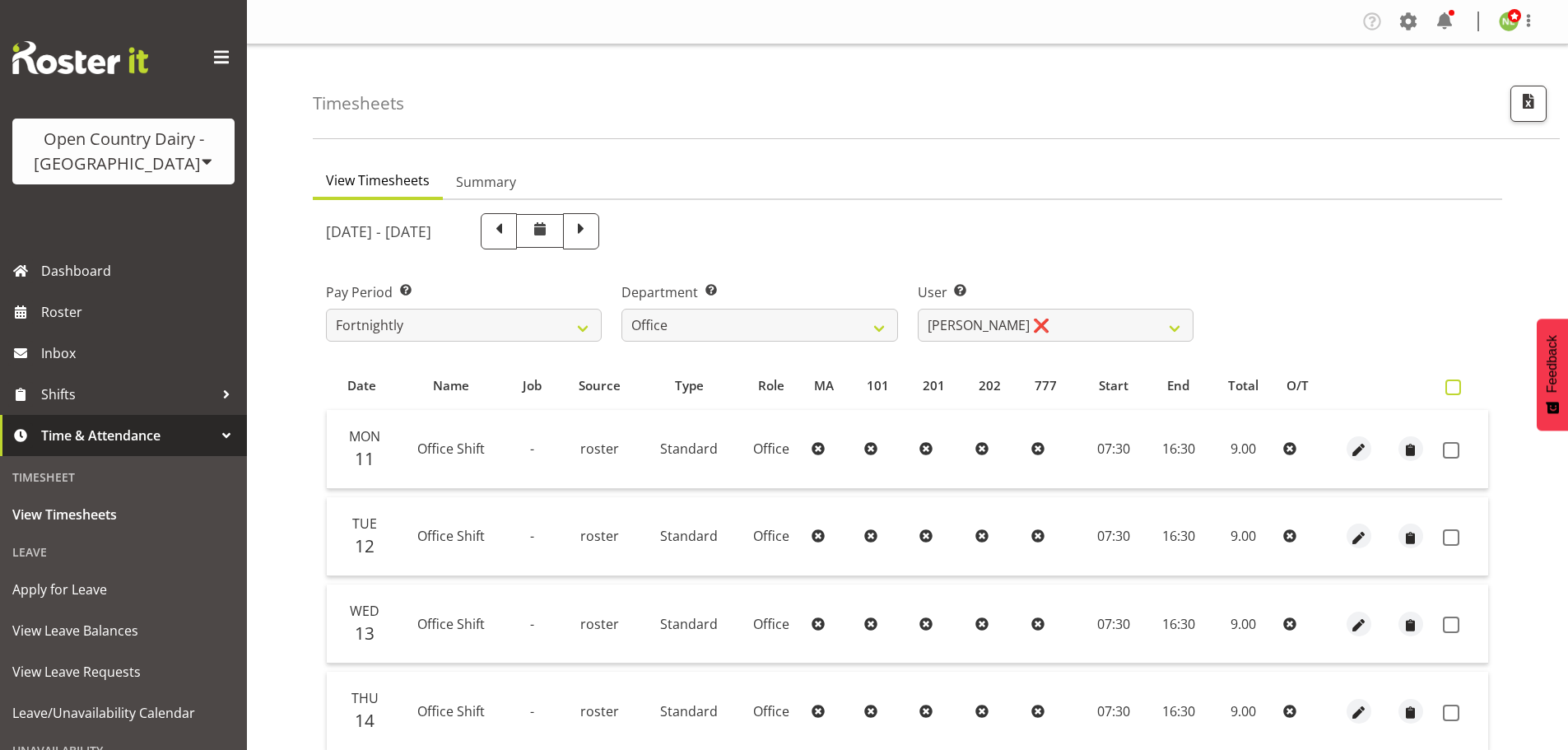
click at [1455, 388] on span at bounding box center [1454, 387] width 16 height 16
click at [1455, 388] on input "checkbox" at bounding box center [1451, 387] width 10 height 10
checkbox input "true"
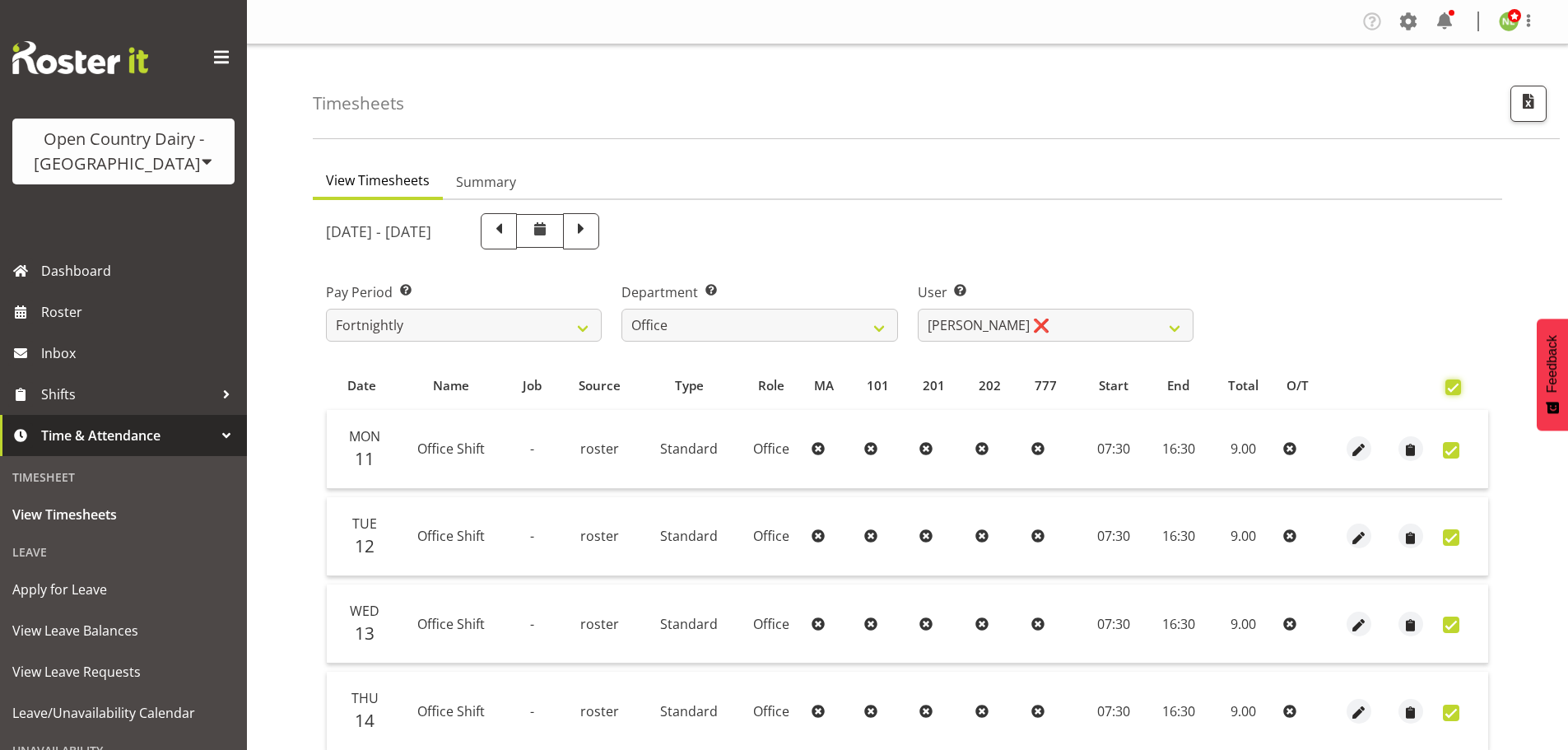
checkbox input "true"
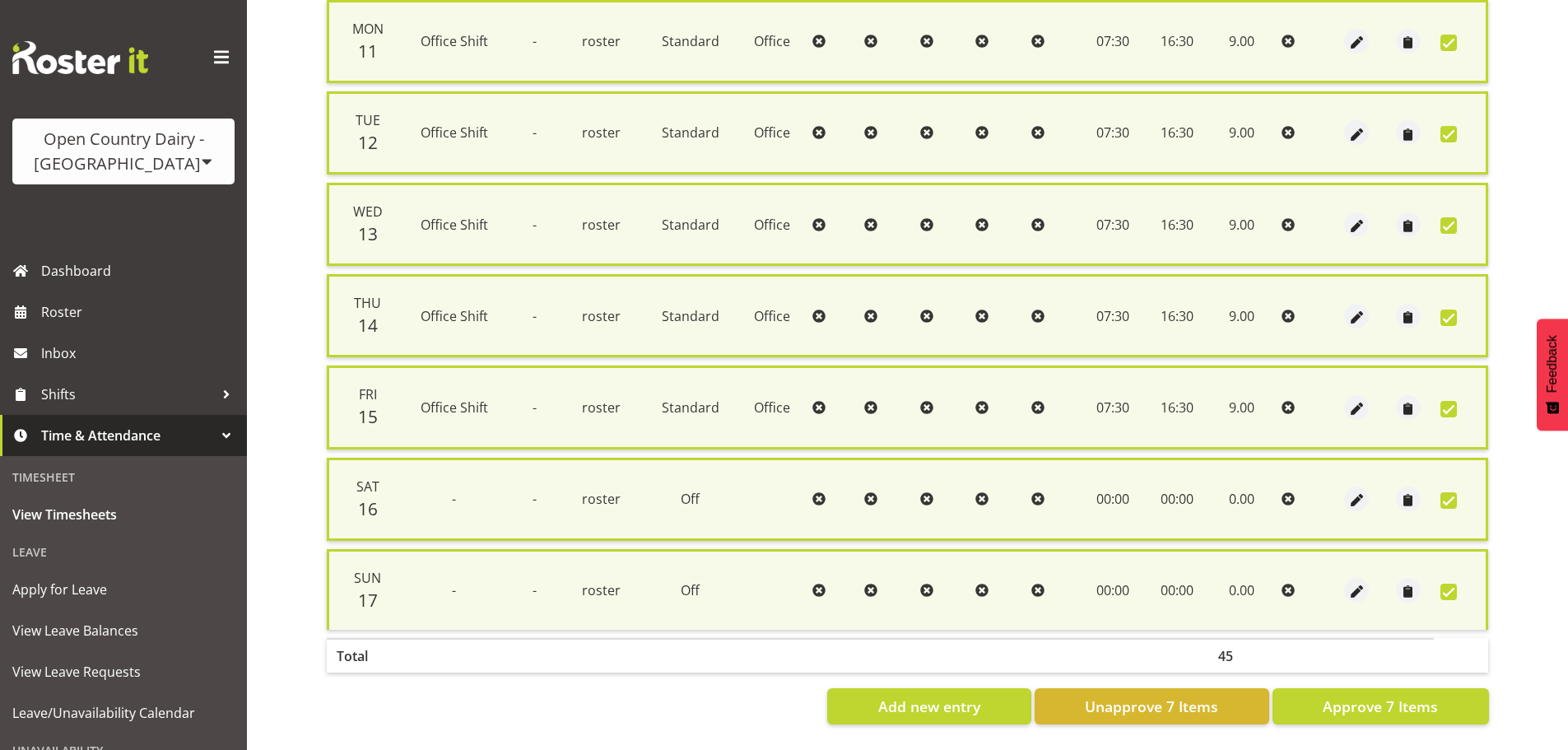
scroll to position [423, 0]
click at [1374, 696] on span "Approve 7 Items" at bounding box center [1381, 706] width 115 height 22
checkbox input "false"
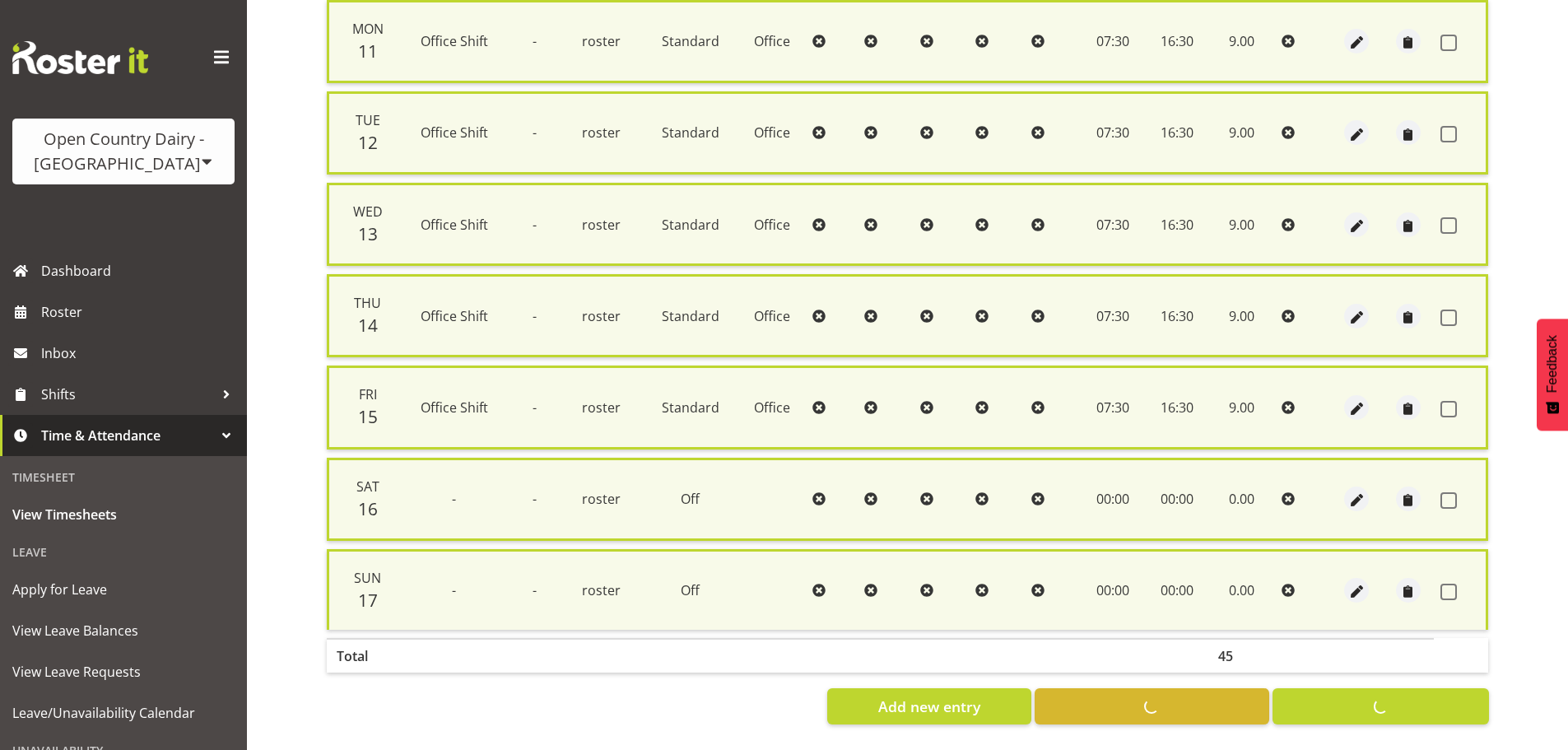
checkbox input "false"
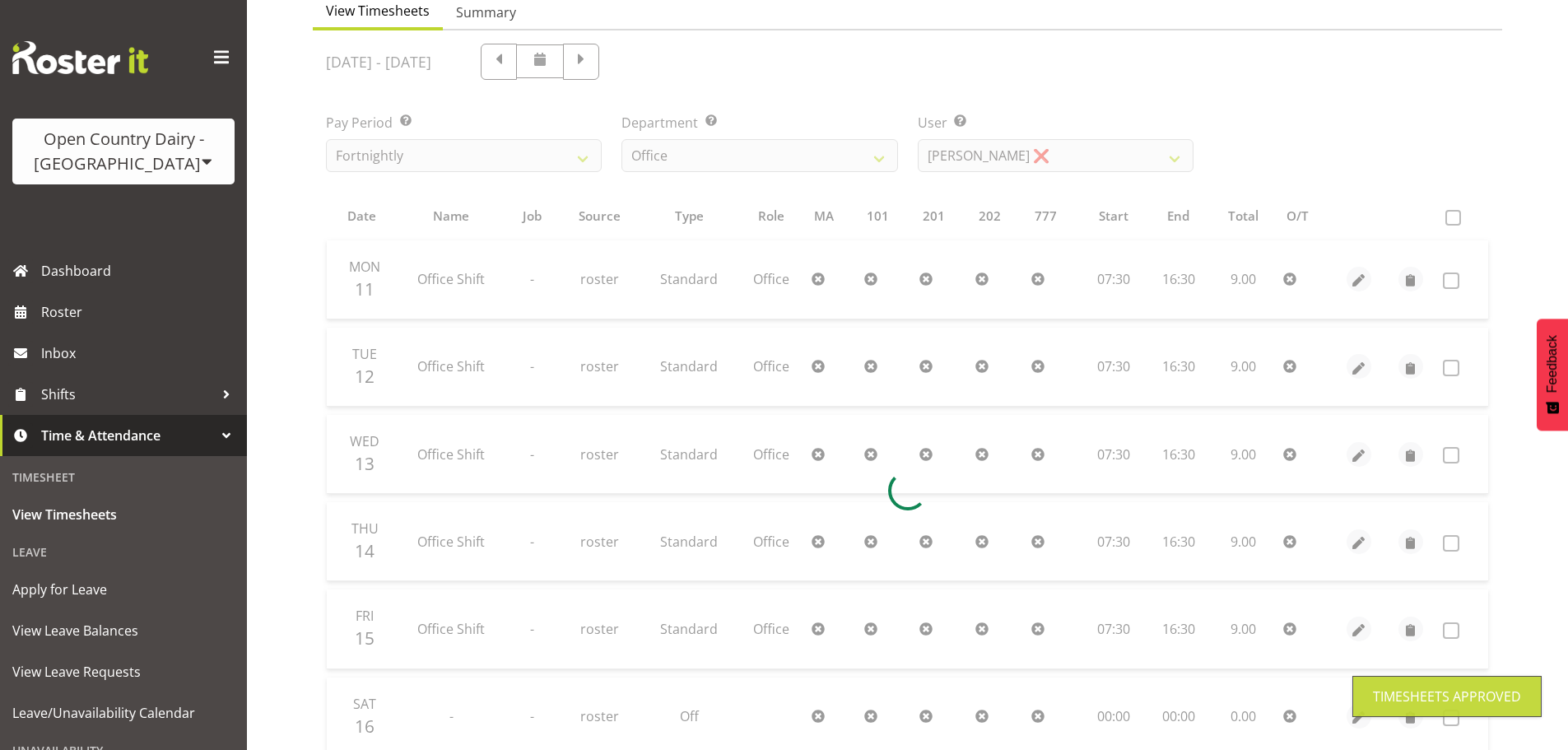
scroll to position [0, 0]
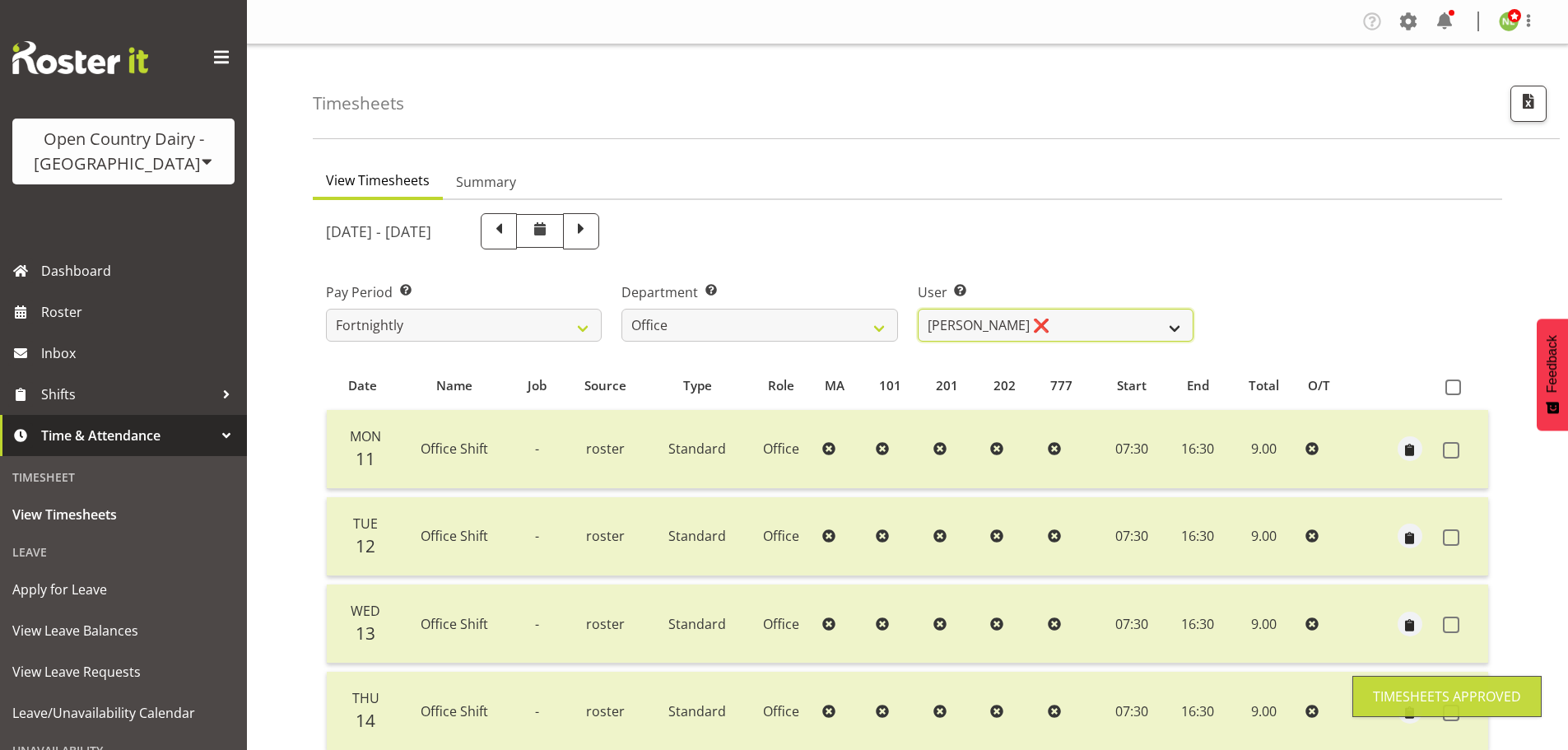
click at [1008, 330] on select "Clare Welland ✔ Corey Millan ✔ Jessica Greenwood ❌ Michael Campbell ❌ Michelle …" at bounding box center [1056, 324] width 276 height 33
select select "11468"
click at [918, 308] on select "Clare Welland ✔ Corey Millan ✔ Jessica Greenwood ❌ Michael Campbell ❌ Michelle …" at bounding box center [1056, 324] width 276 height 33
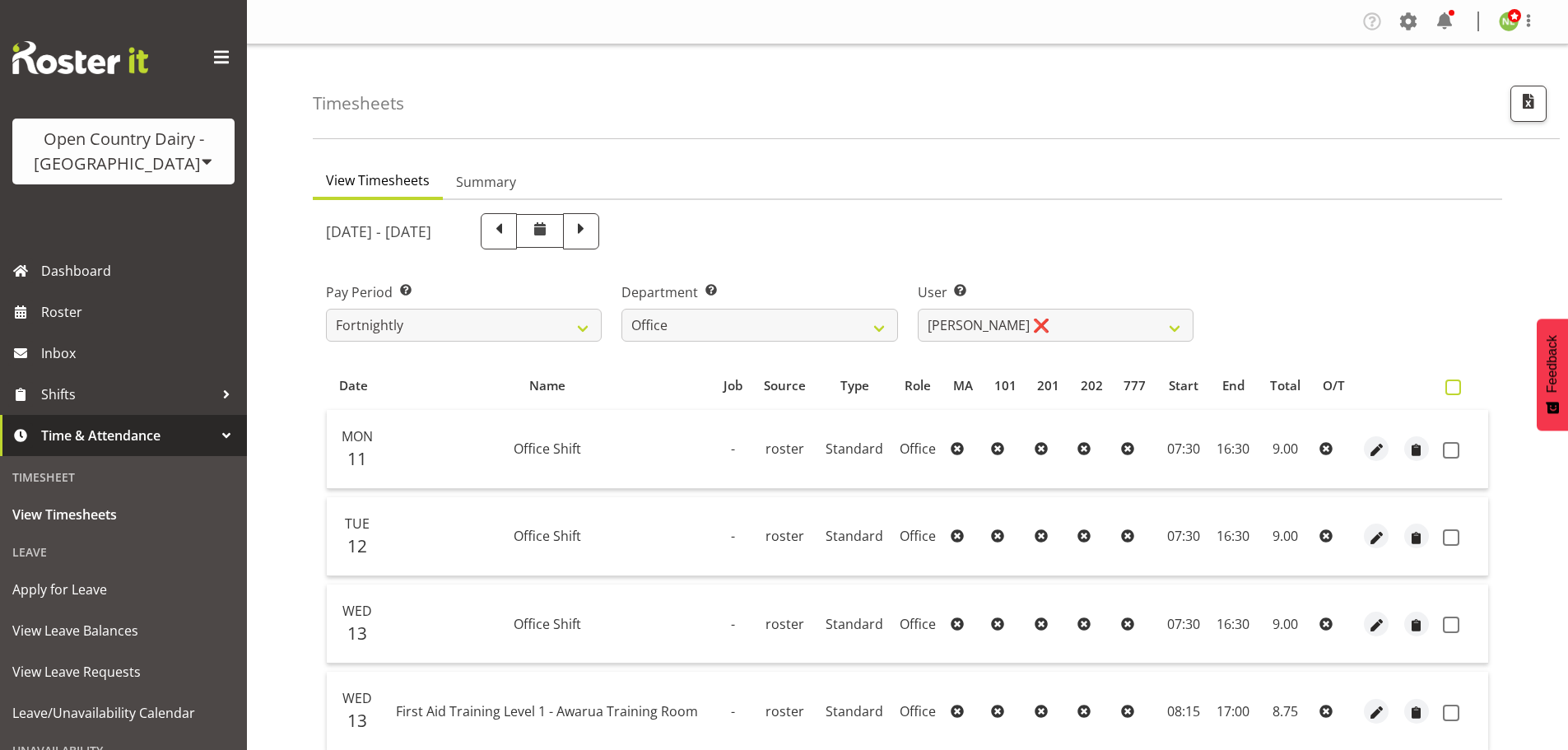
click at [1448, 386] on span at bounding box center [1454, 387] width 16 height 16
click at [1448, 386] on input "checkbox" at bounding box center [1451, 387] width 10 height 10
checkbox input "true"
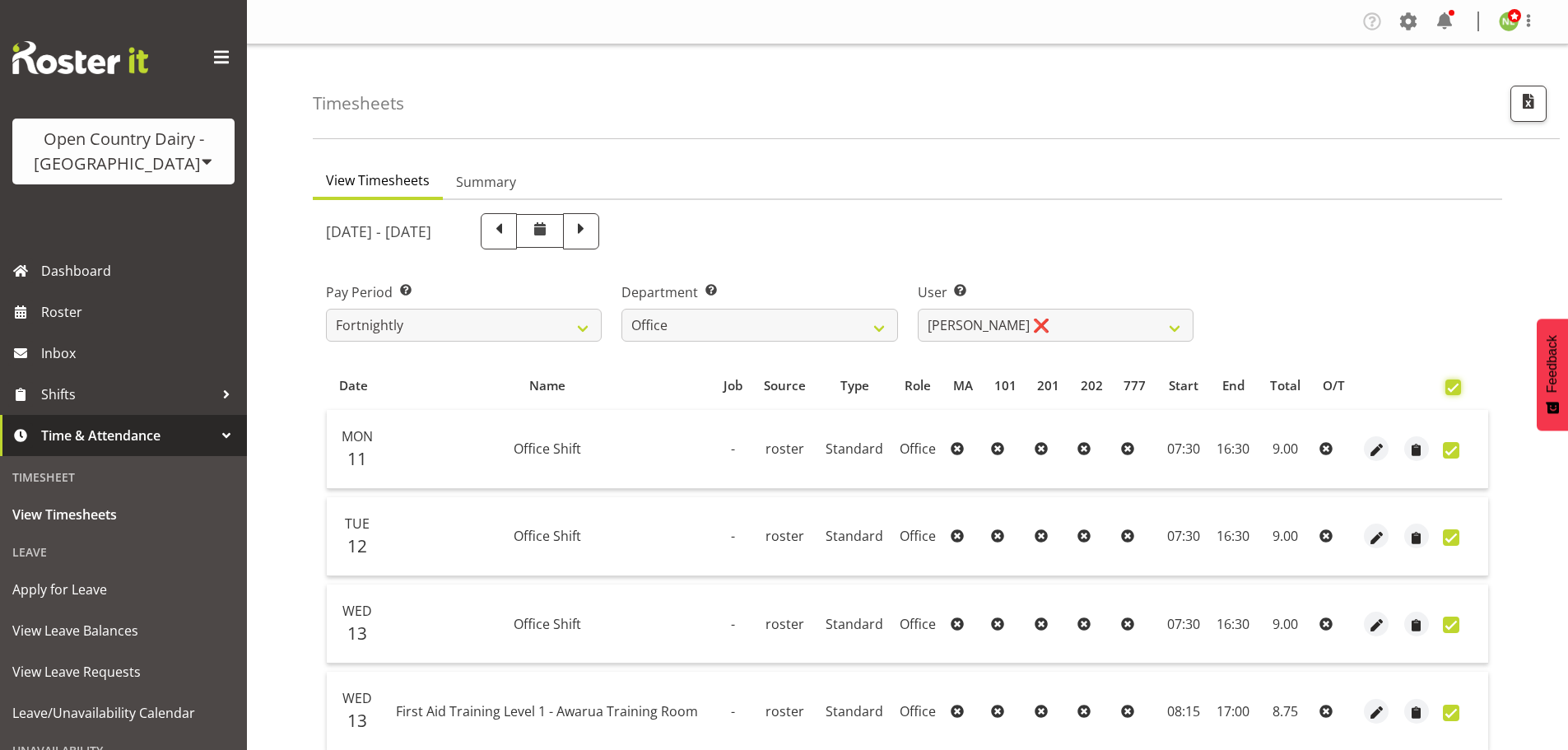
checkbox input "true"
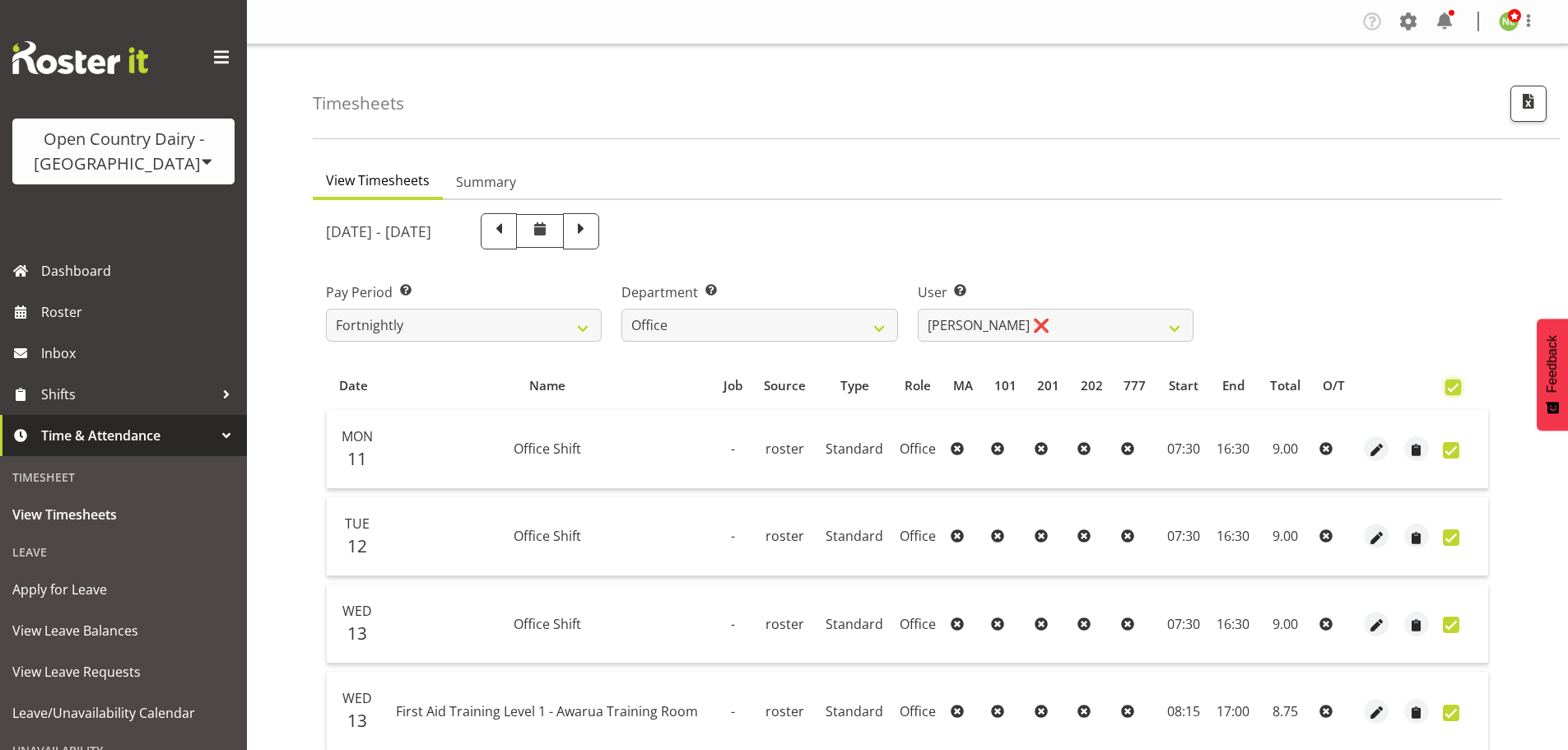
checkbox input "true"
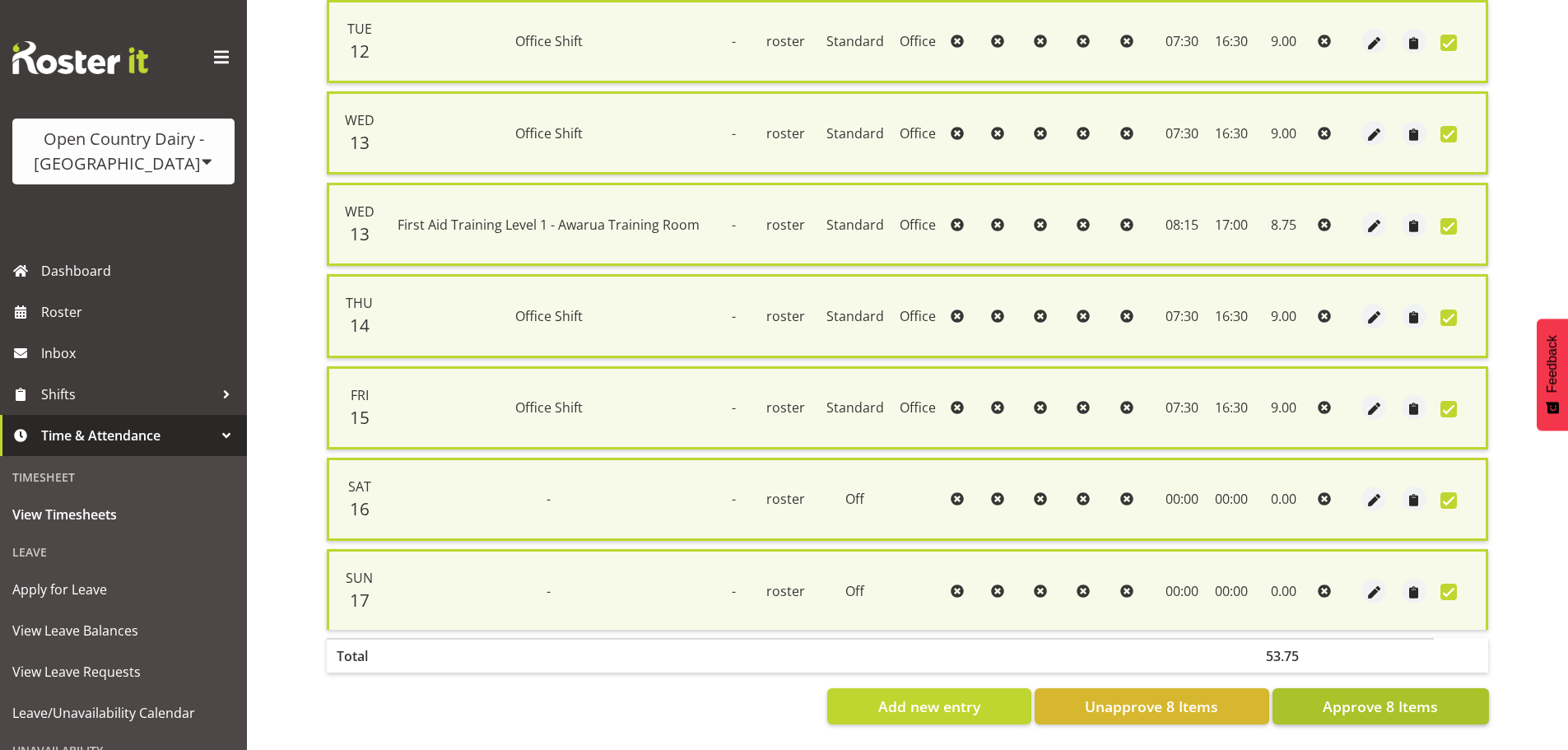
scroll to position [514, 0]
click at [1409, 697] on span "Approve 8 Items" at bounding box center [1381, 706] width 115 height 22
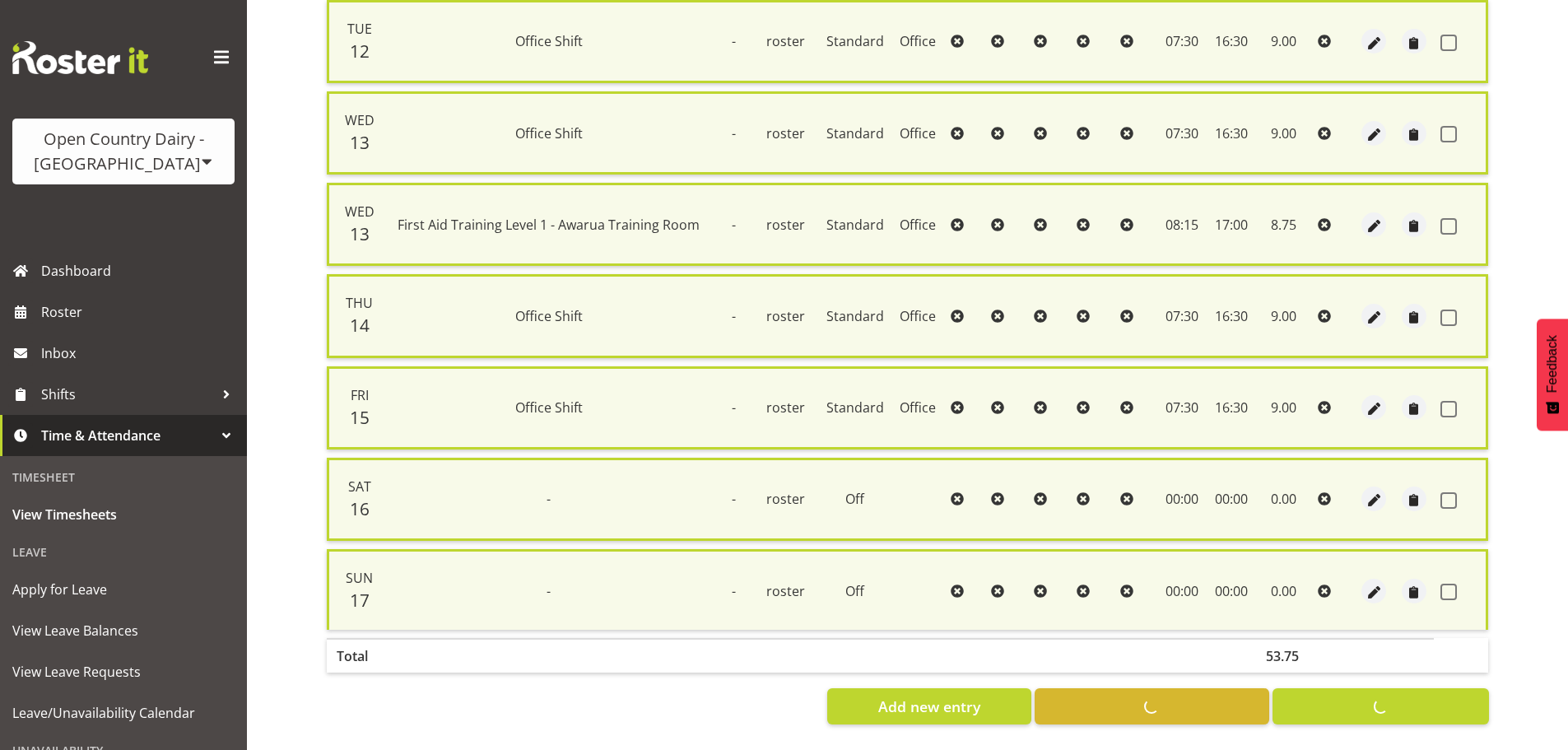
checkbox input "false"
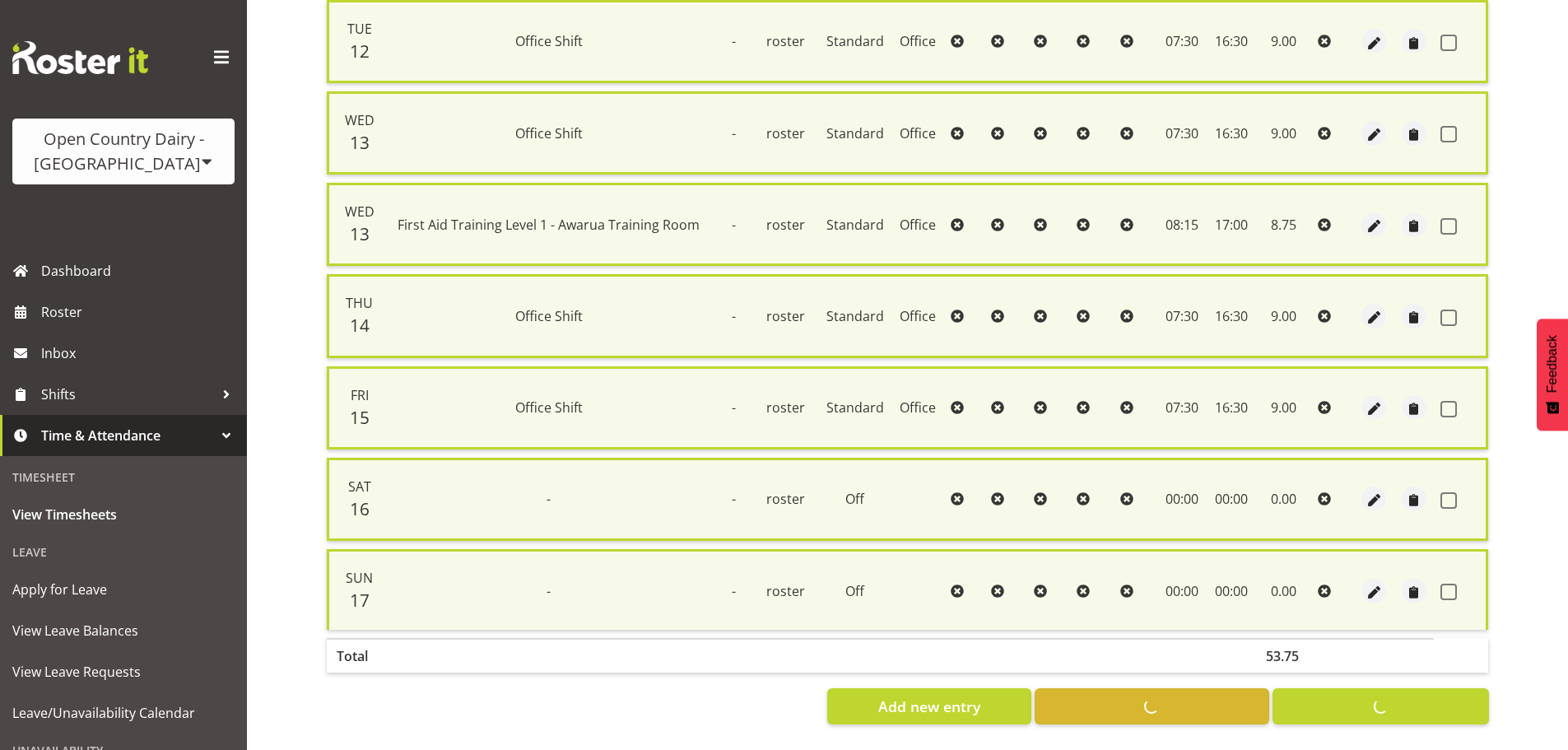
checkbox input "false"
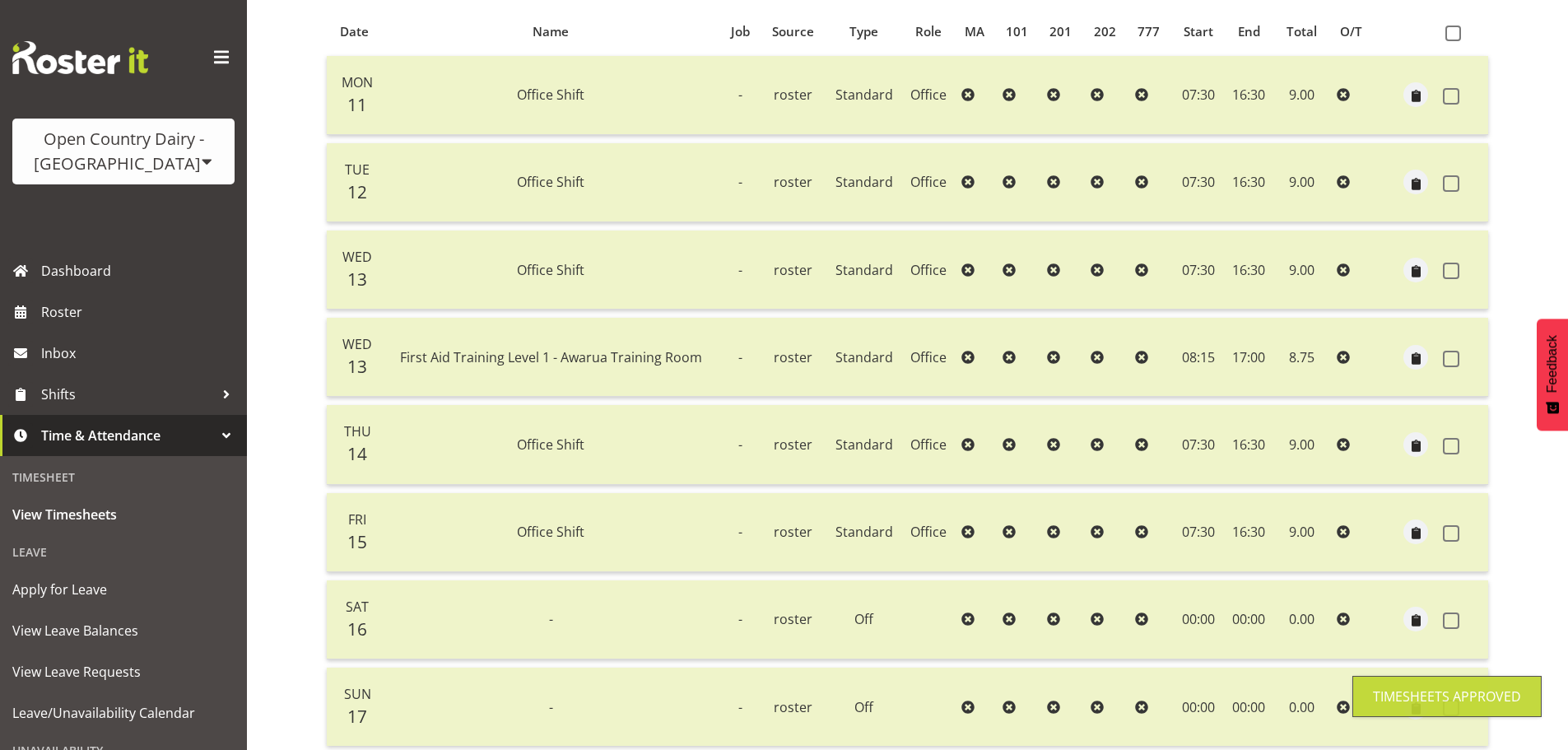
scroll to position [0, 0]
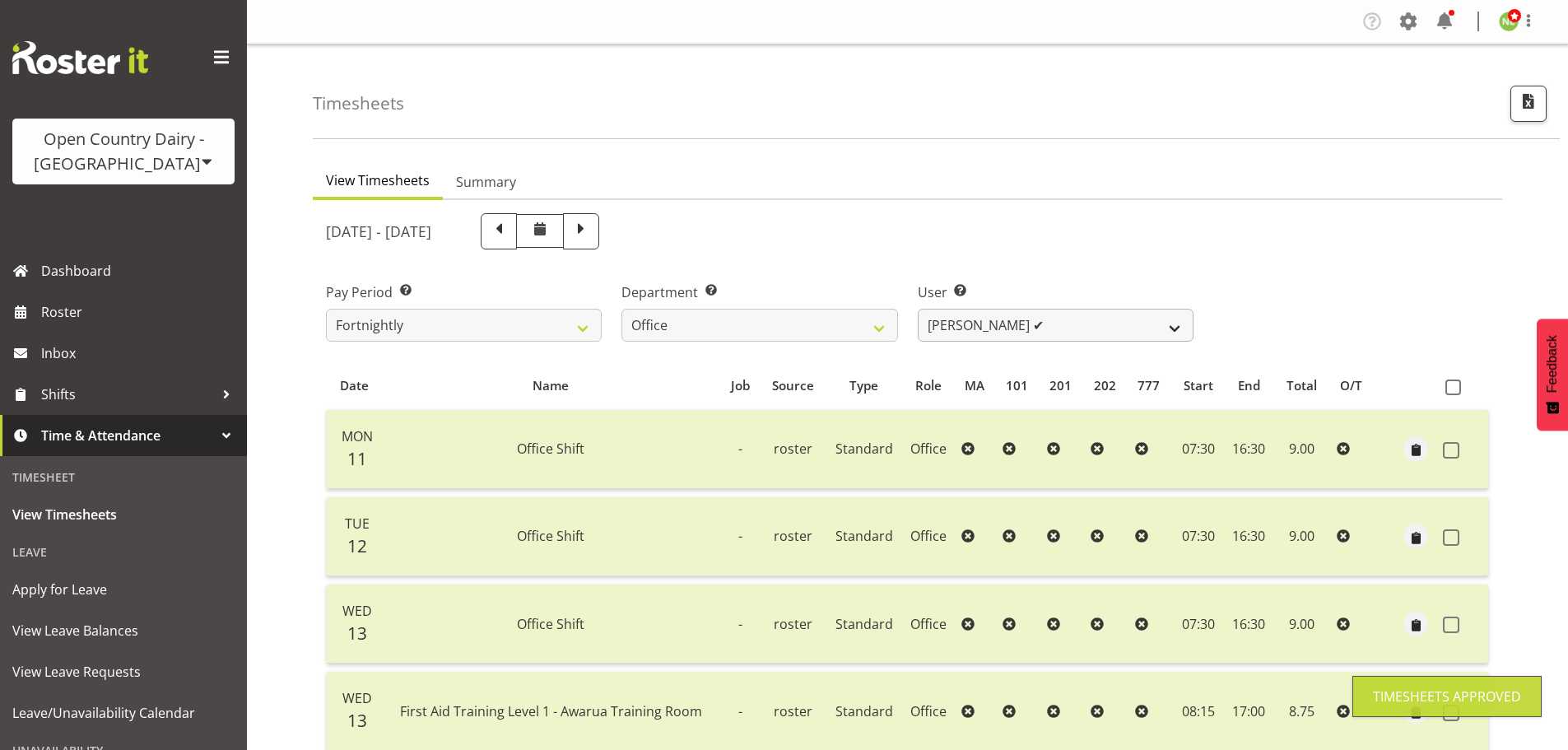
drag, startPoint x: 982, startPoint y: 358, endPoint x: 997, endPoint y: 327, distance: 34.4
click at [988, 340] on div "August 11th - August 17th 2025 Pay Period Select which pay period you would lik…" at bounding box center [908, 699] width 1163 height 991
drag, startPoint x: 997, startPoint y: 327, endPoint x: 996, endPoint y: 339, distance: 12.0
click at [997, 327] on select "Clare Welland ✔ Corey Millan ✔ Jessica Greenwood ❌ Michael Campbell ✔ Michelle …" at bounding box center [1056, 324] width 276 height 33
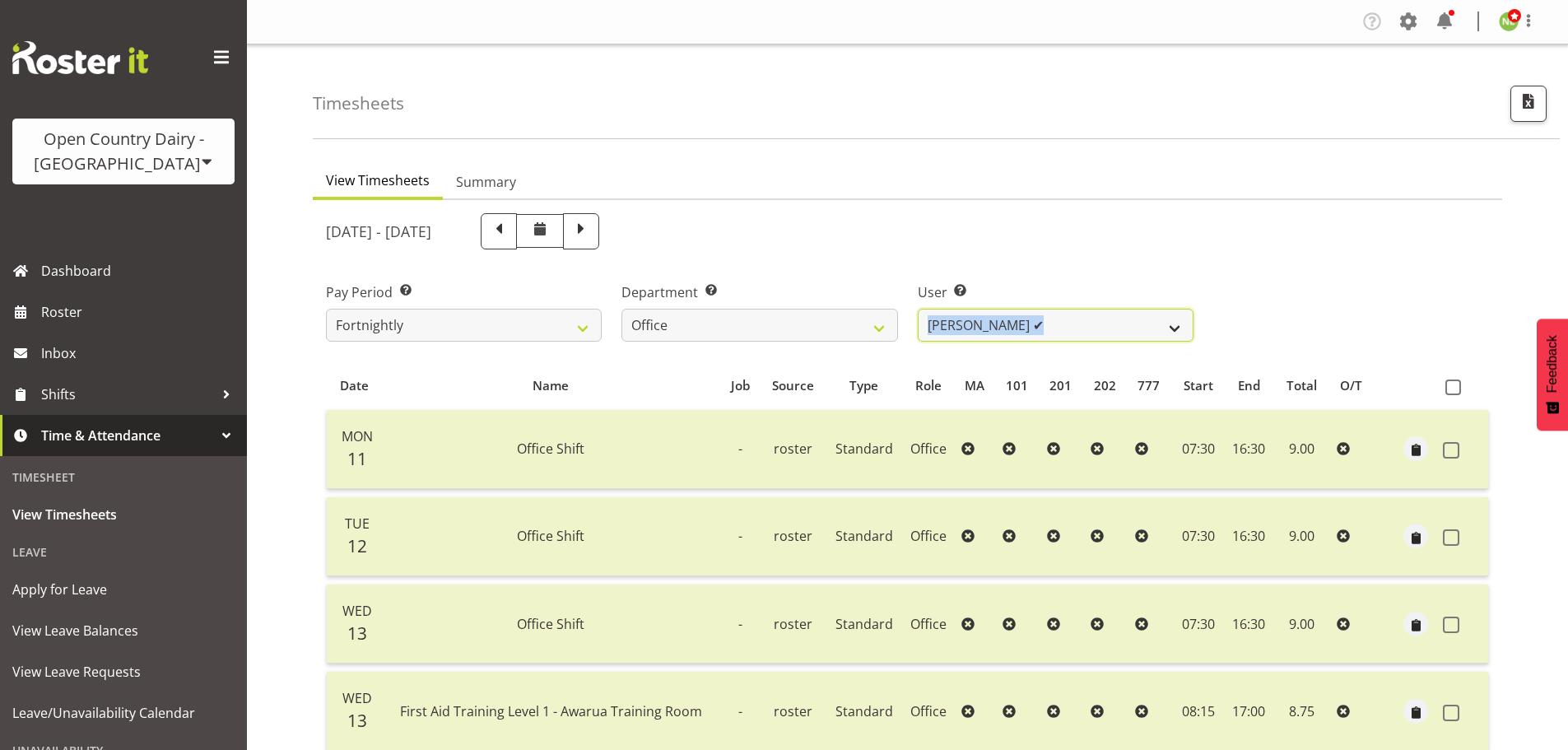
select select "7454"
click at [918, 308] on select "Clare Welland ✔ Corey Millan ✔ Jessica Greenwood ❌ Michael Campbell ✔ Michelle …" at bounding box center [1056, 324] width 276 height 33
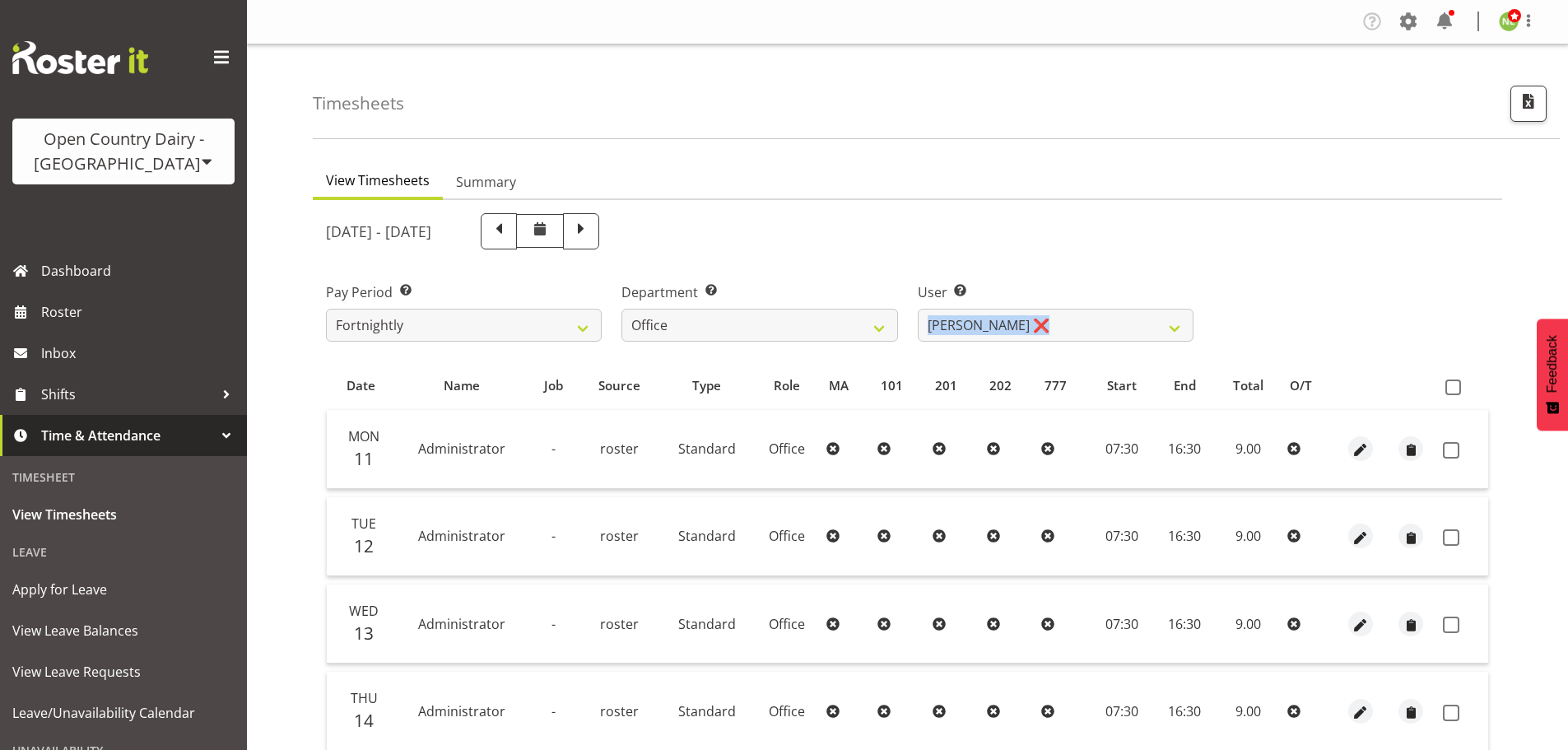
drag, startPoint x: 1436, startPoint y: 332, endPoint x: 1462, endPoint y: 359, distance: 37.5
click at [1438, 332] on div "Pay Period Select which pay period you would like to view. Fortnightly Departme…" at bounding box center [907, 305] width 1183 height 93
click at [1455, 383] on span at bounding box center [1454, 387] width 16 height 16
click at [1455, 383] on input "checkbox" at bounding box center [1451, 387] width 10 height 10
checkbox input "true"
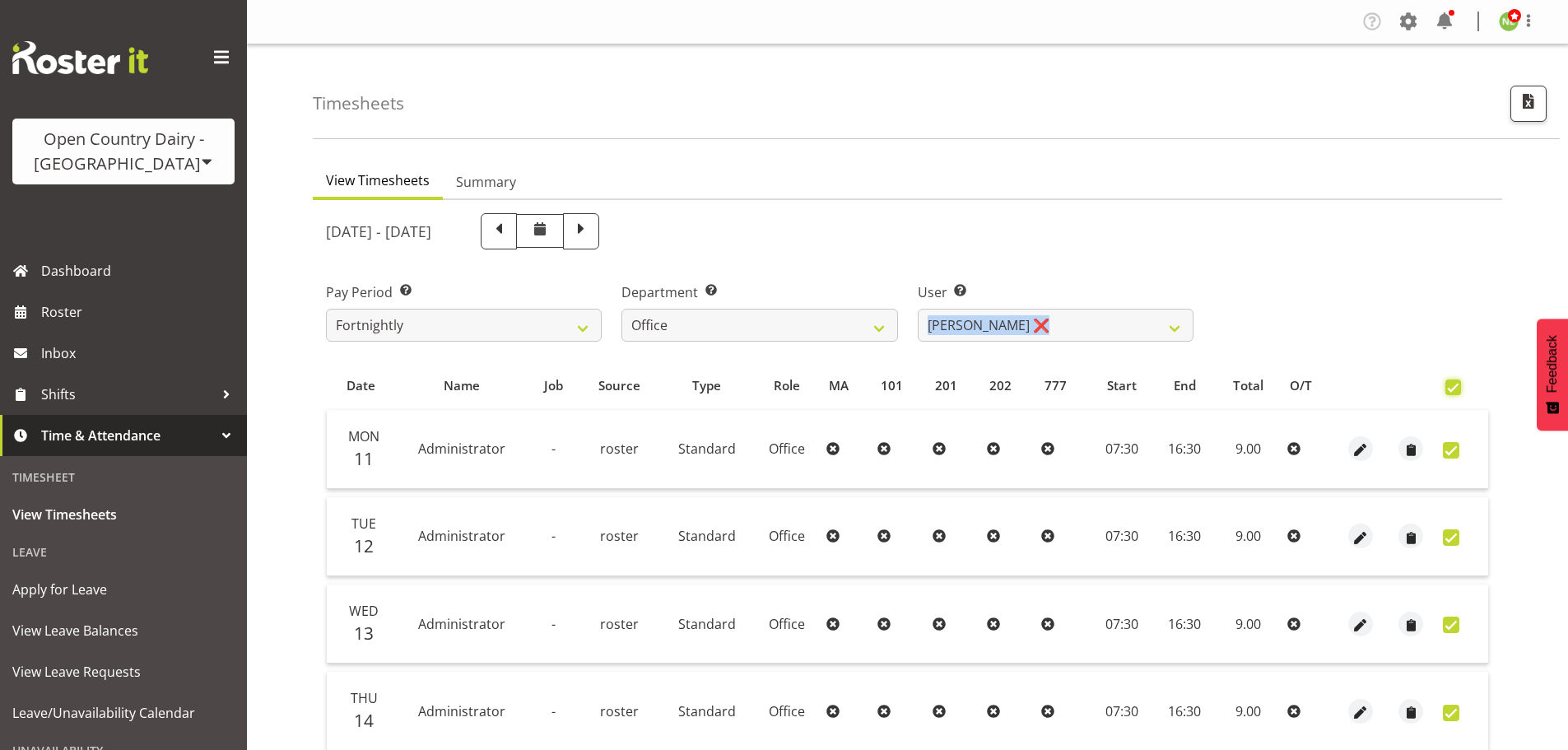
checkbox input "true"
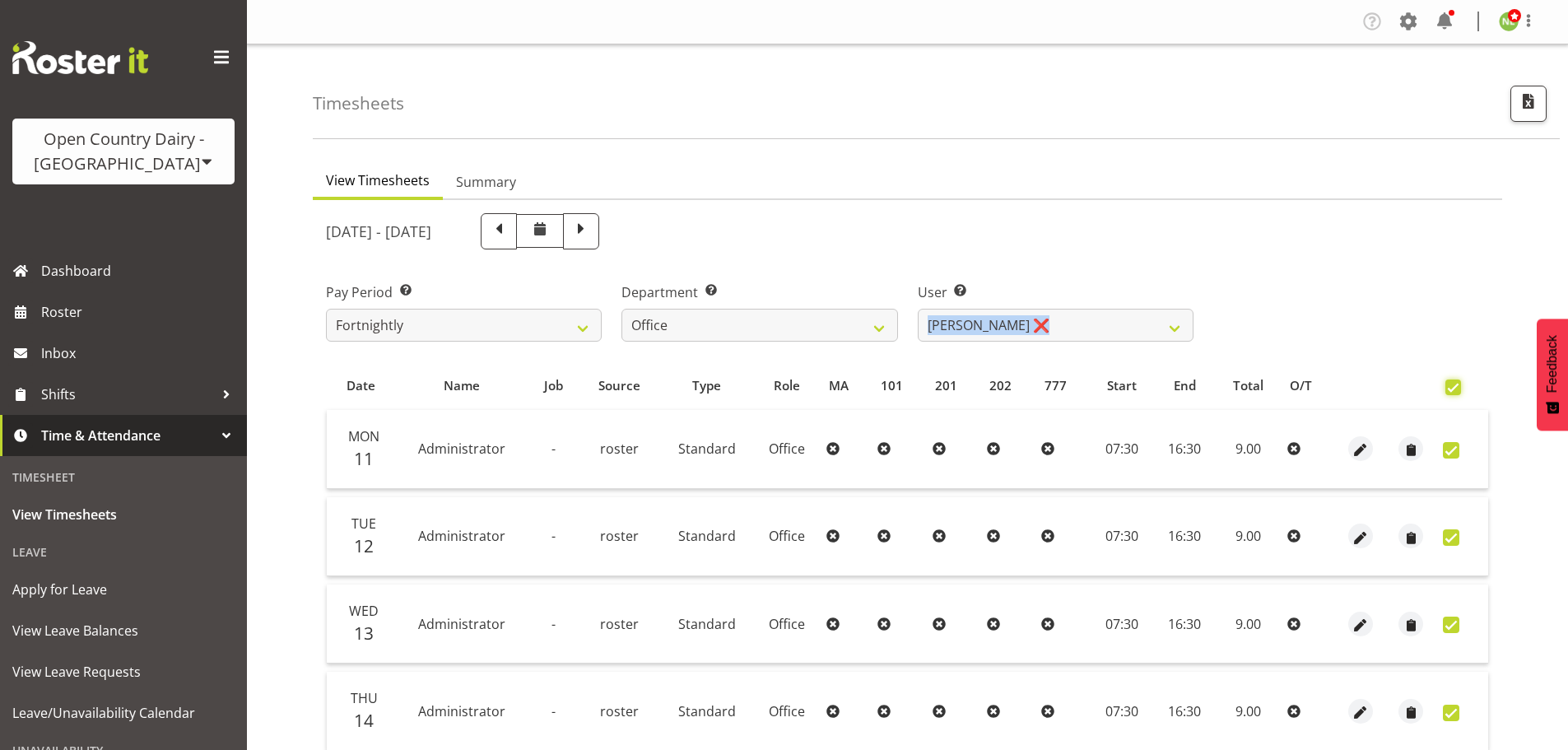
checkbox input "true"
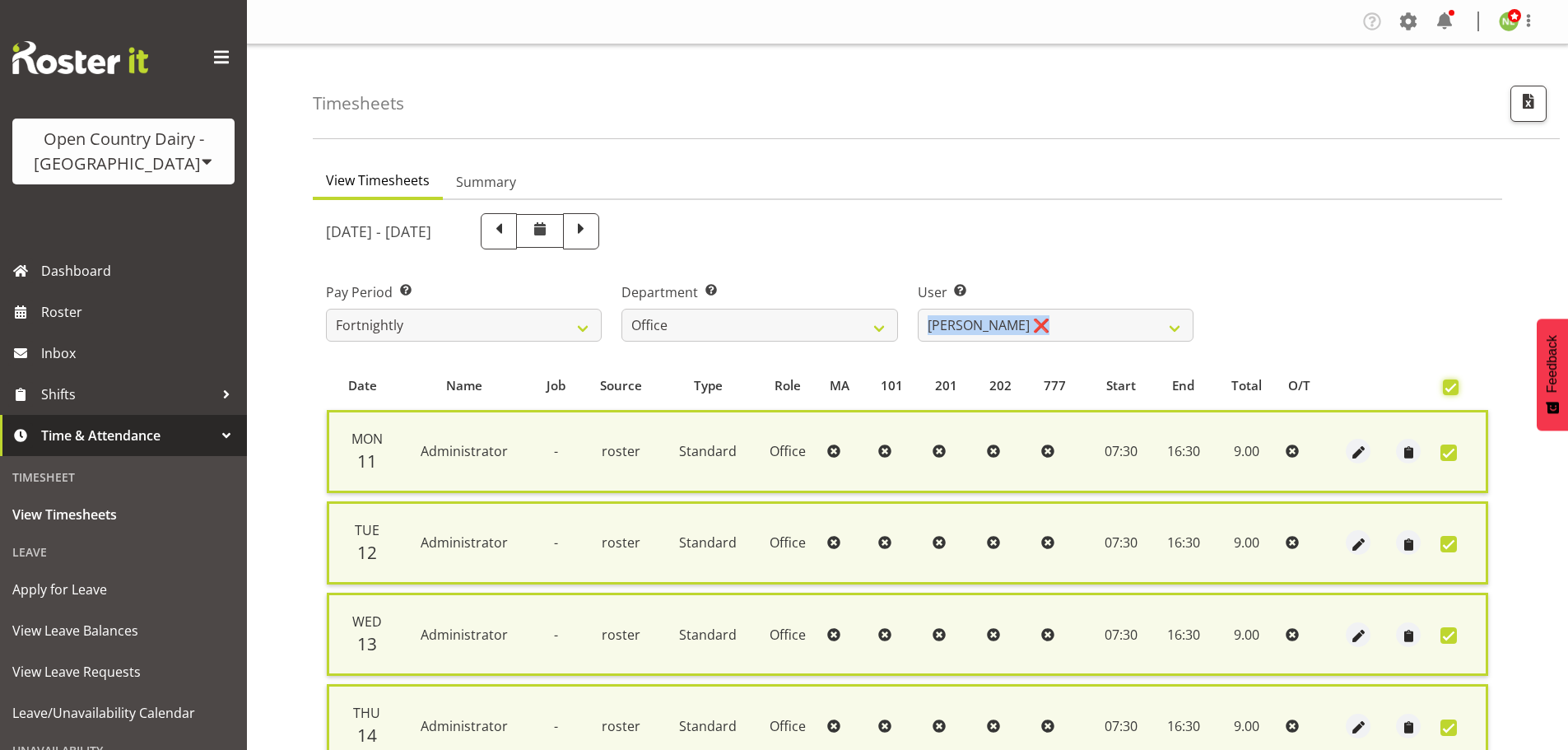
scroll to position [423, 0]
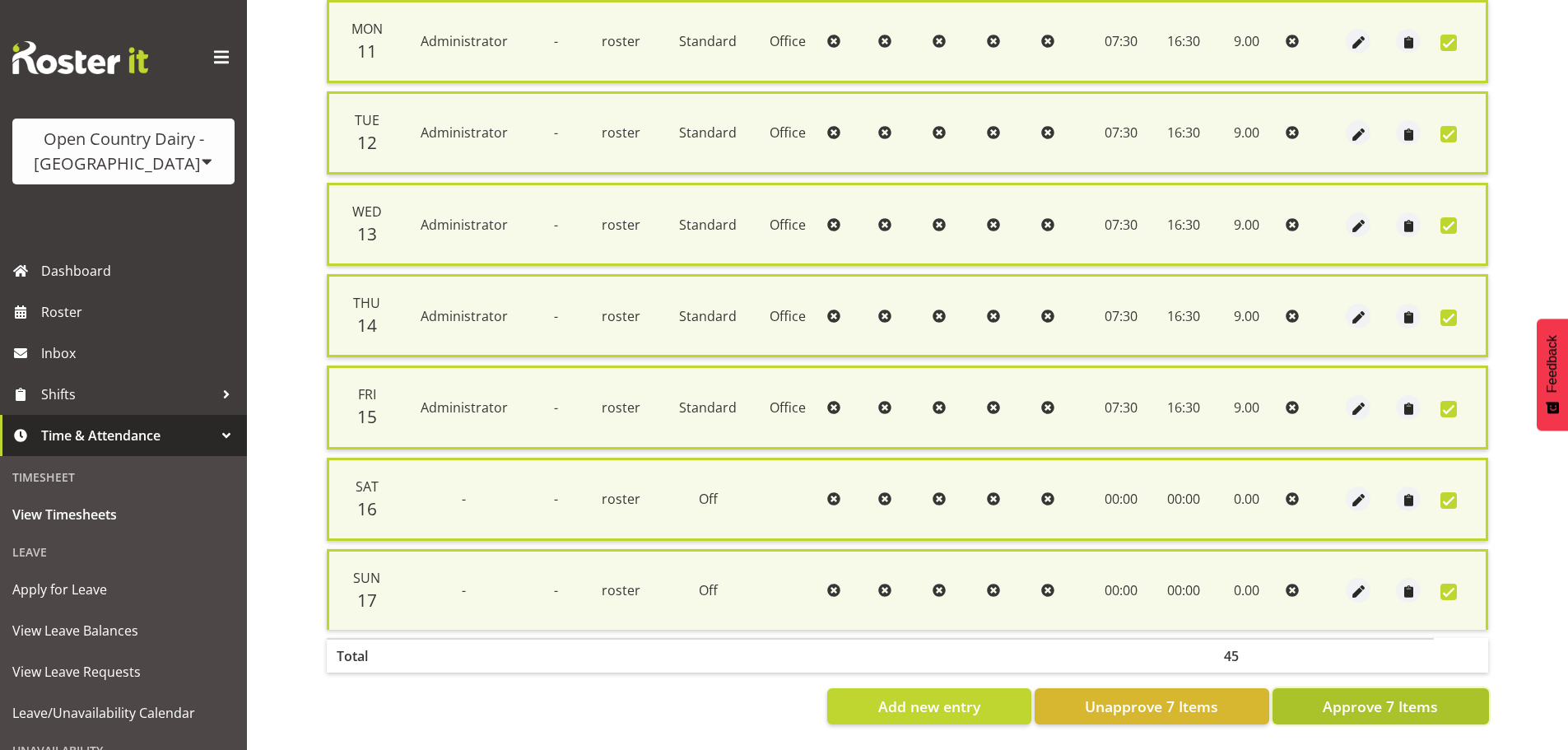
click at [1394, 697] on span "Approve 7 Items" at bounding box center [1381, 706] width 115 height 22
checkbox input "false"
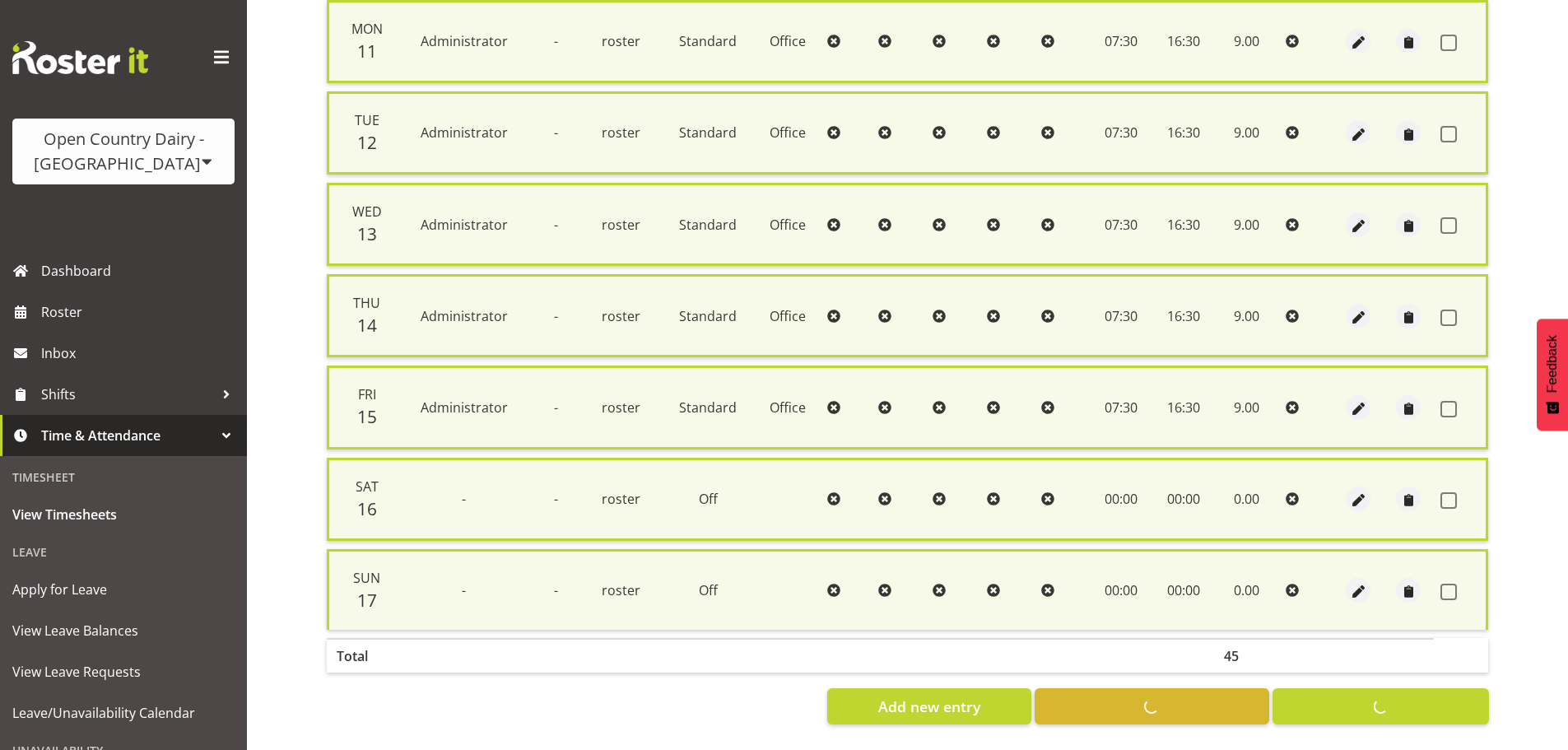
checkbox input "false"
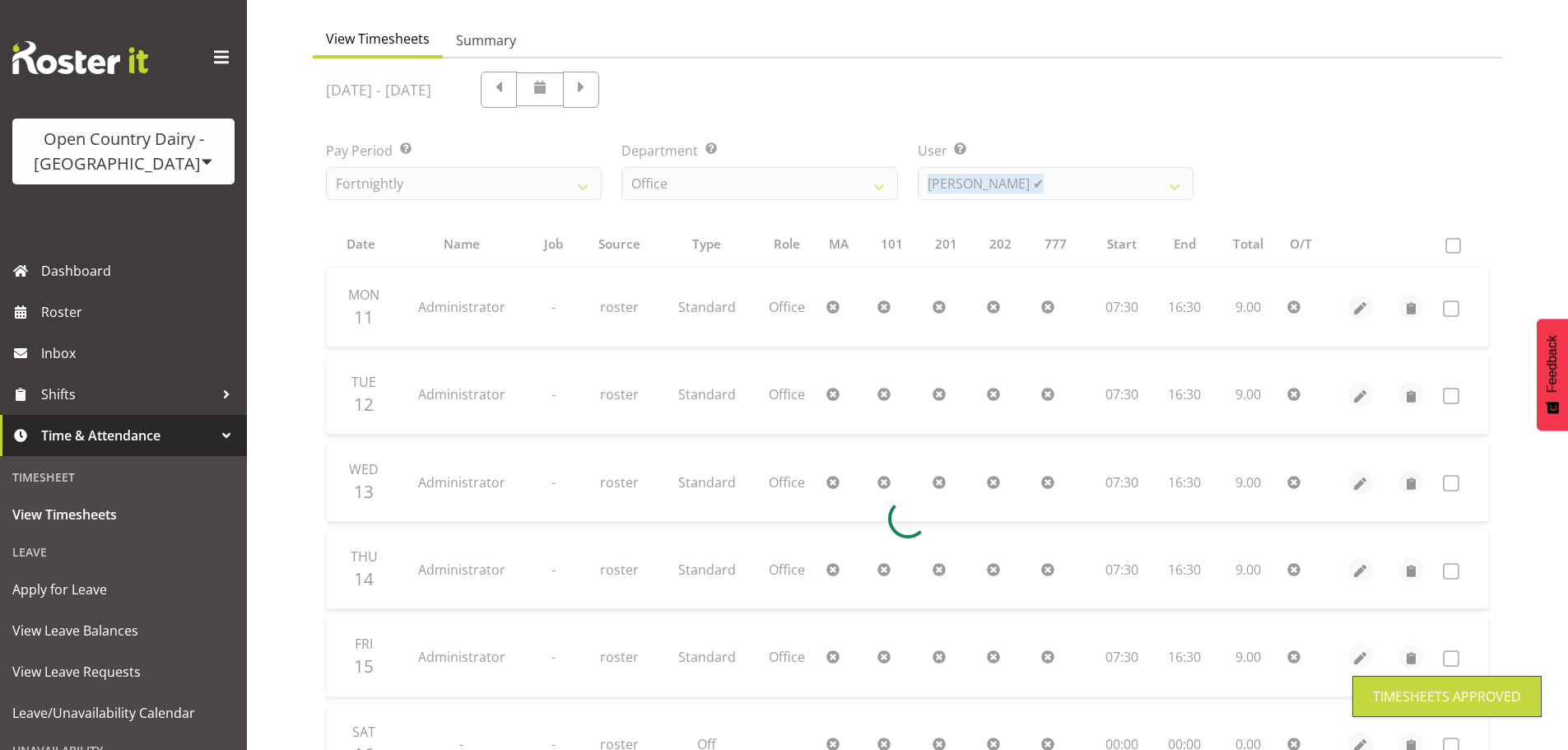
scroll to position [0, 0]
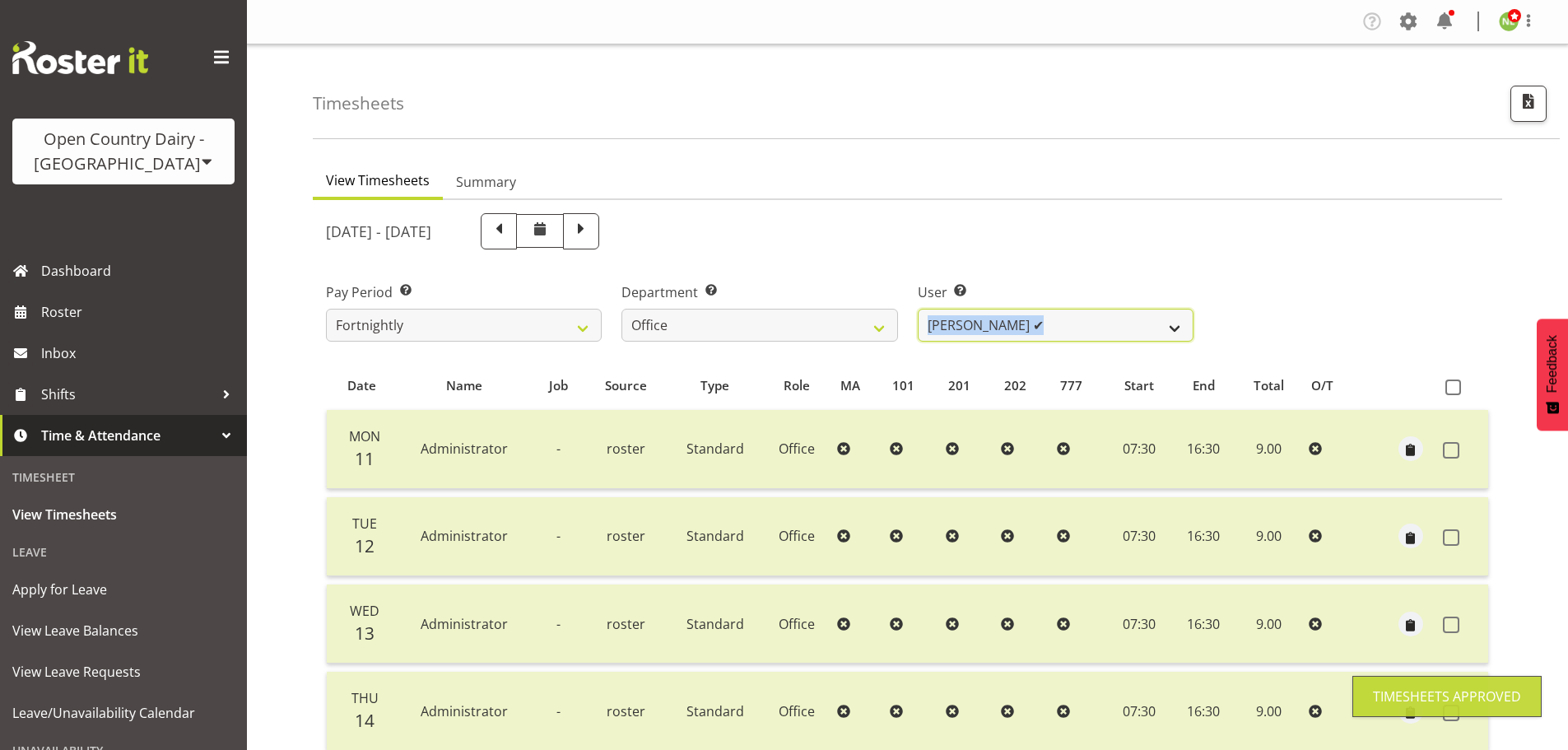
click at [1005, 325] on select "Clare Welland ✔ Corey Millan ✔ Jessica Greenwood ❌ Michael Campbell ✔ Michelle …" at bounding box center [1056, 324] width 276 height 33
select select "7479"
click at [918, 308] on select "Clare Welland ✔ Corey Millan ✔ Jessica Greenwood ❌ Michael Campbell ✔ Michelle …" at bounding box center [1056, 324] width 276 height 33
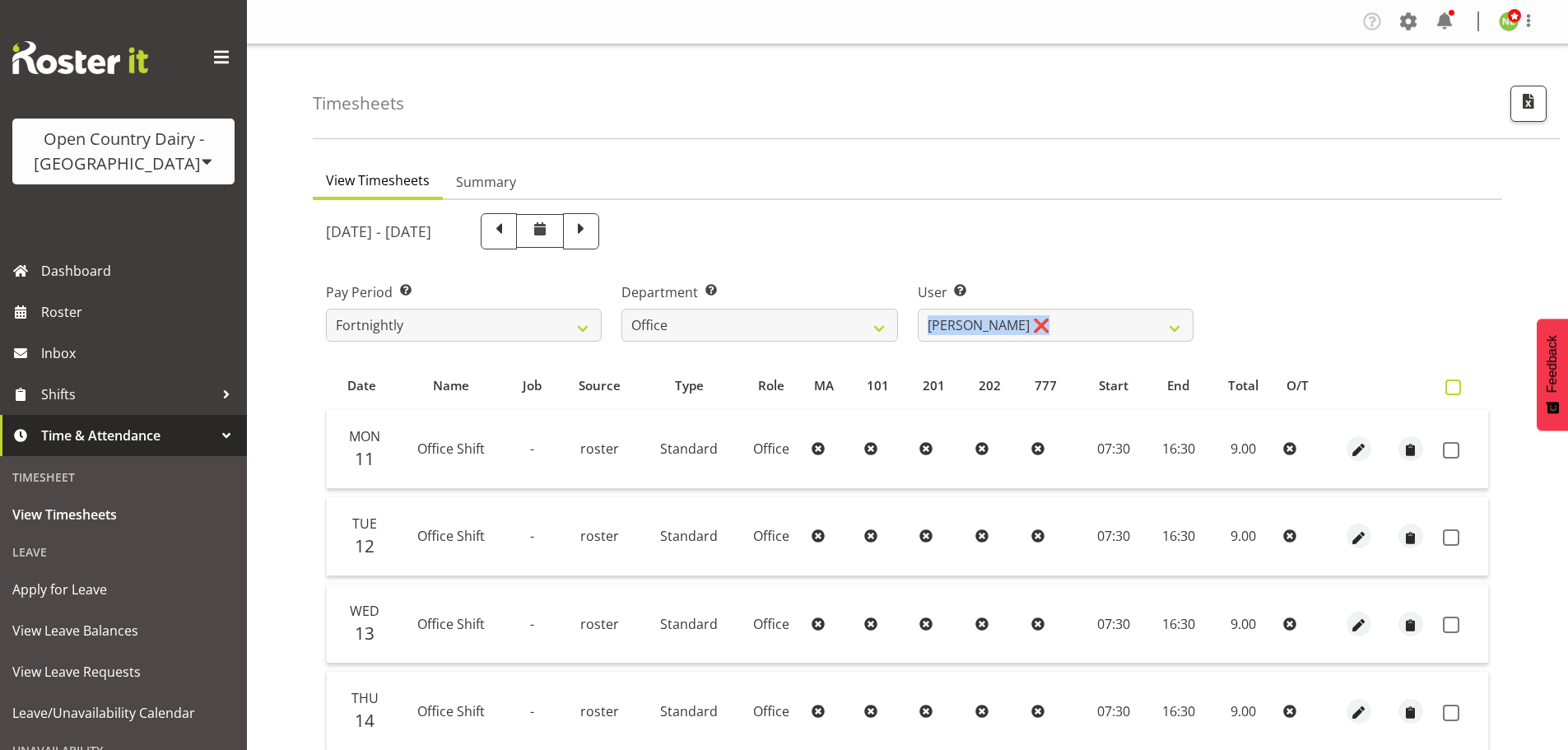
click at [1454, 387] on span at bounding box center [1454, 387] width 16 height 16
click at [1454, 387] on input "checkbox" at bounding box center [1451, 387] width 10 height 10
checkbox input "true"
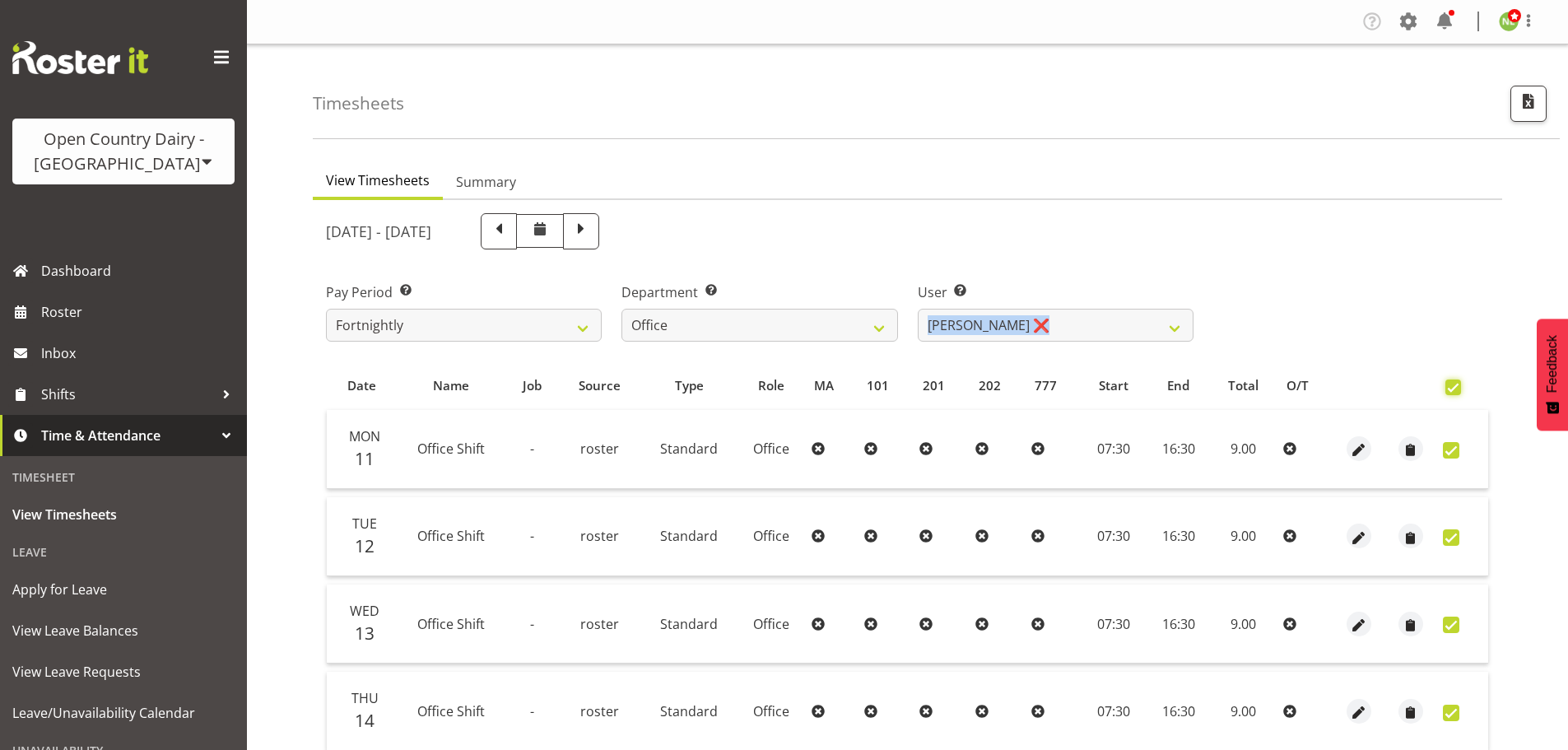
checkbox input "true"
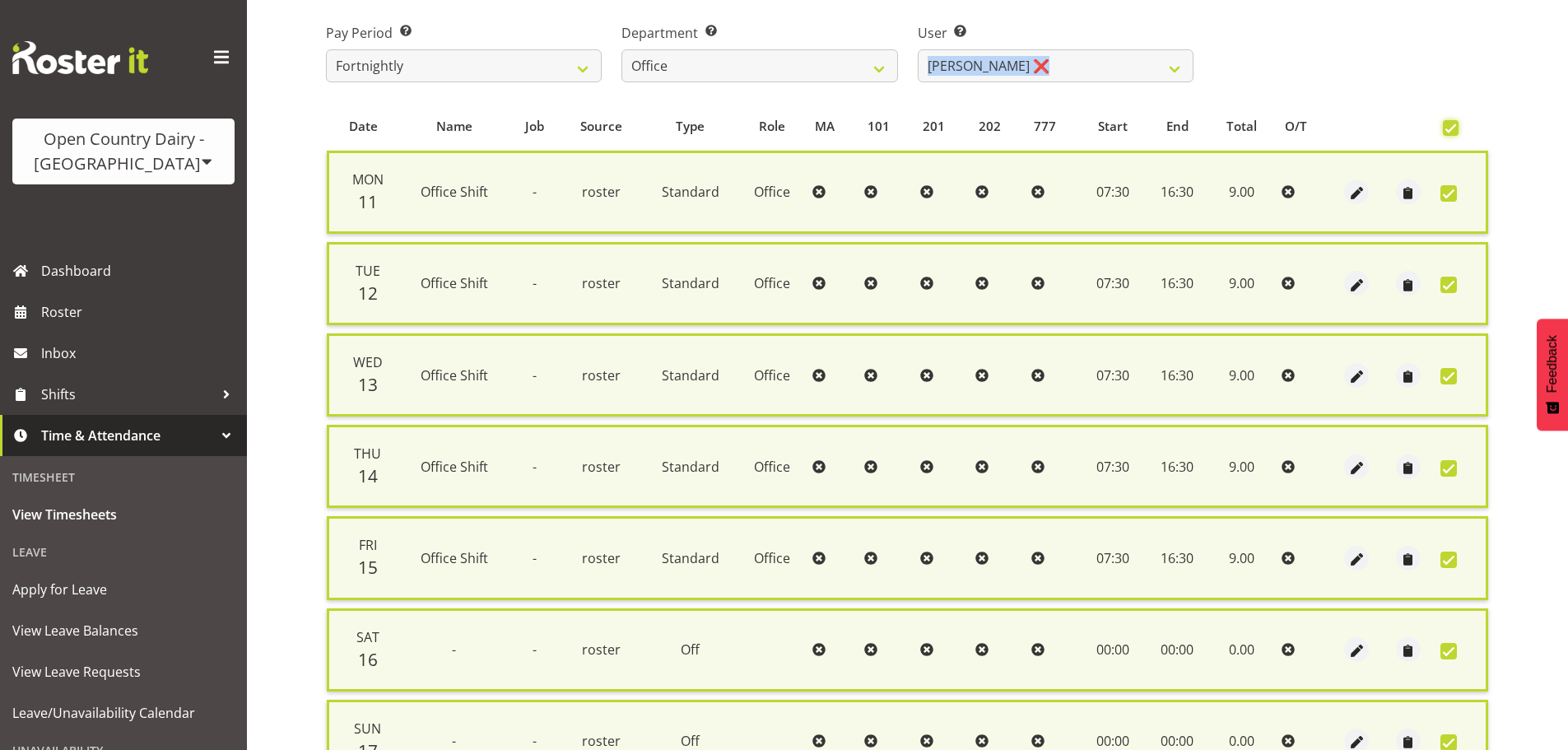
scroll to position [423, 0]
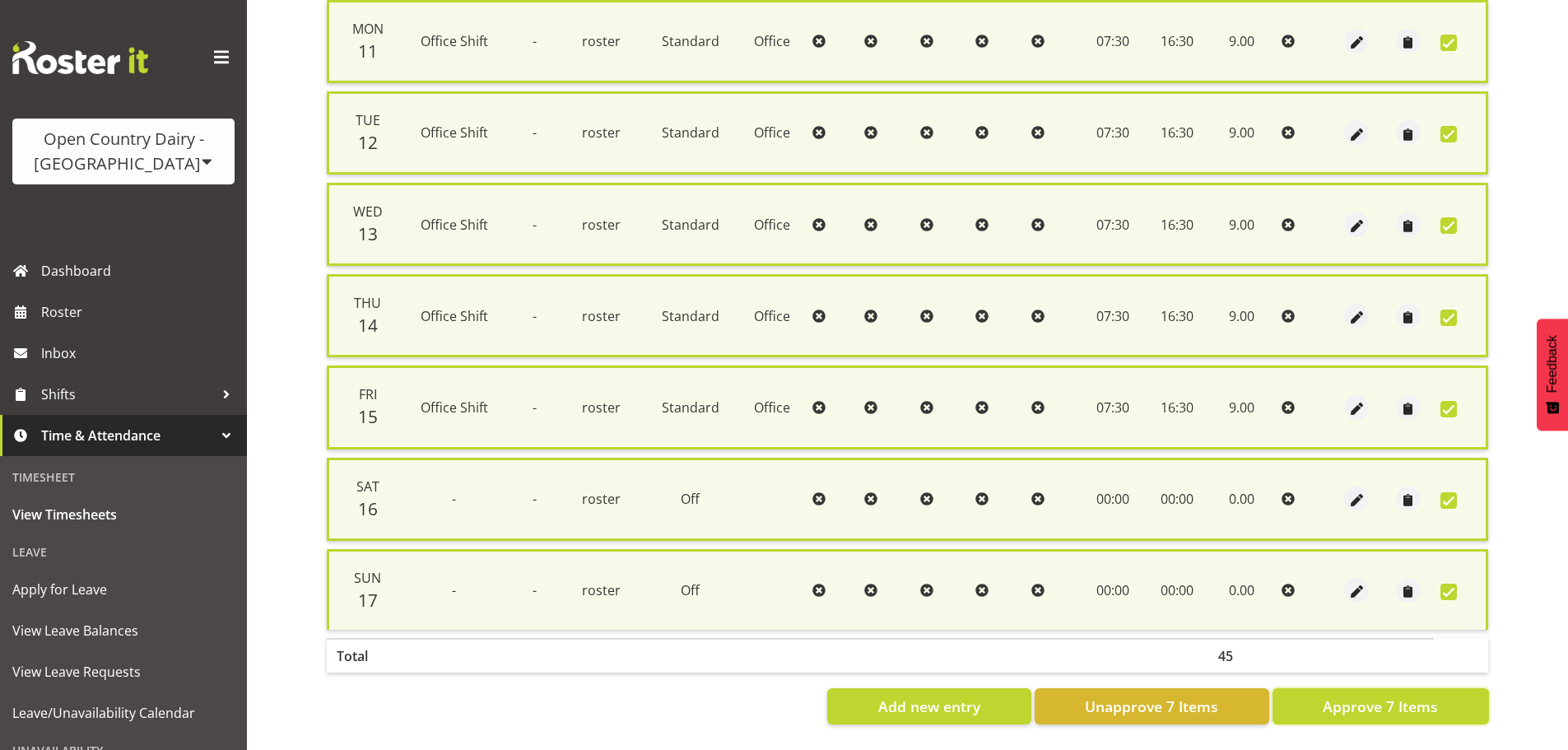
click at [1395, 696] on span "Approve 7 Items" at bounding box center [1381, 706] width 115 height 22
checkbox input "false"
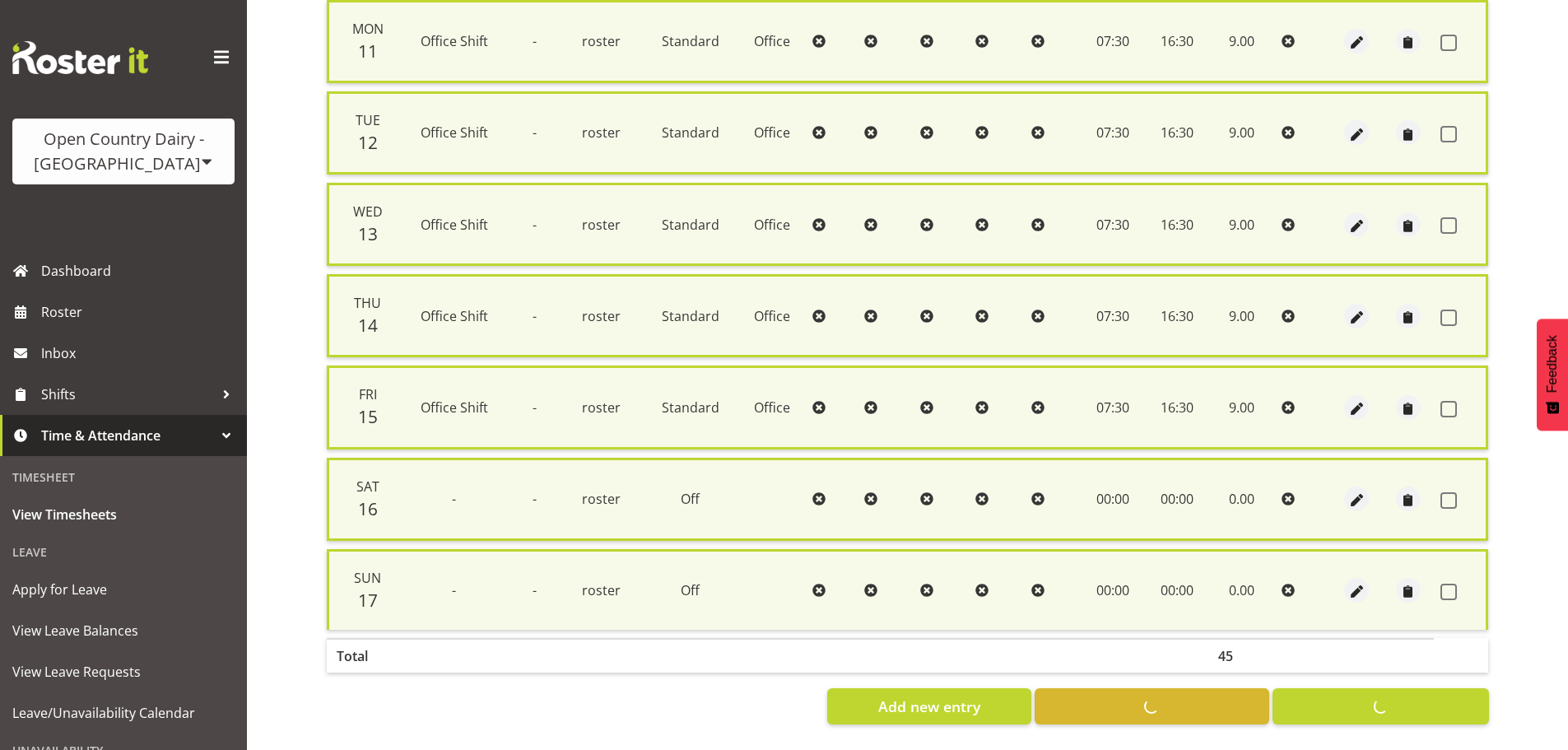
checkbox input "false"
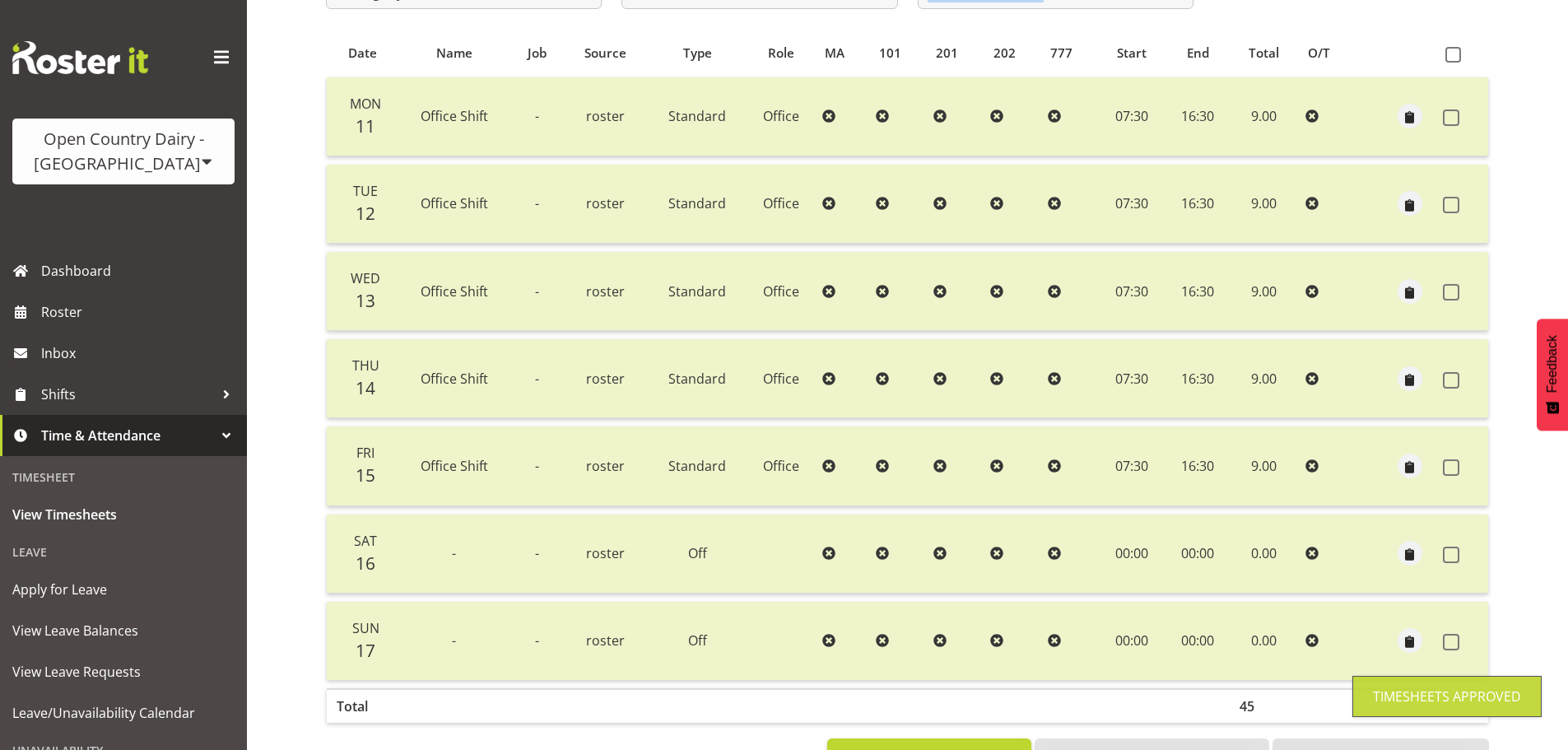
scroll to position [148, 0]
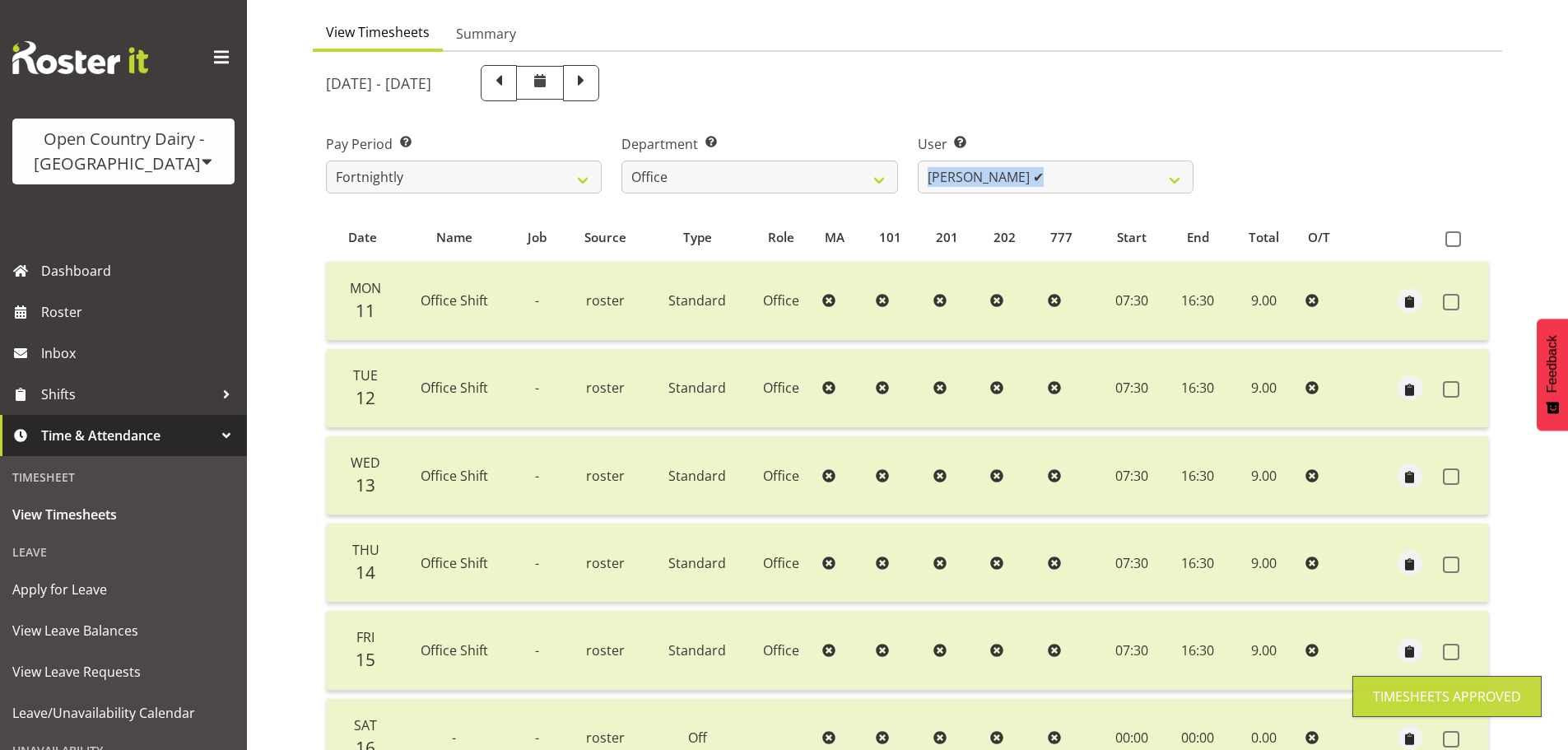
click at [1203, 222] on th "End" at bounding box center [1198, 237] width 64 height 31
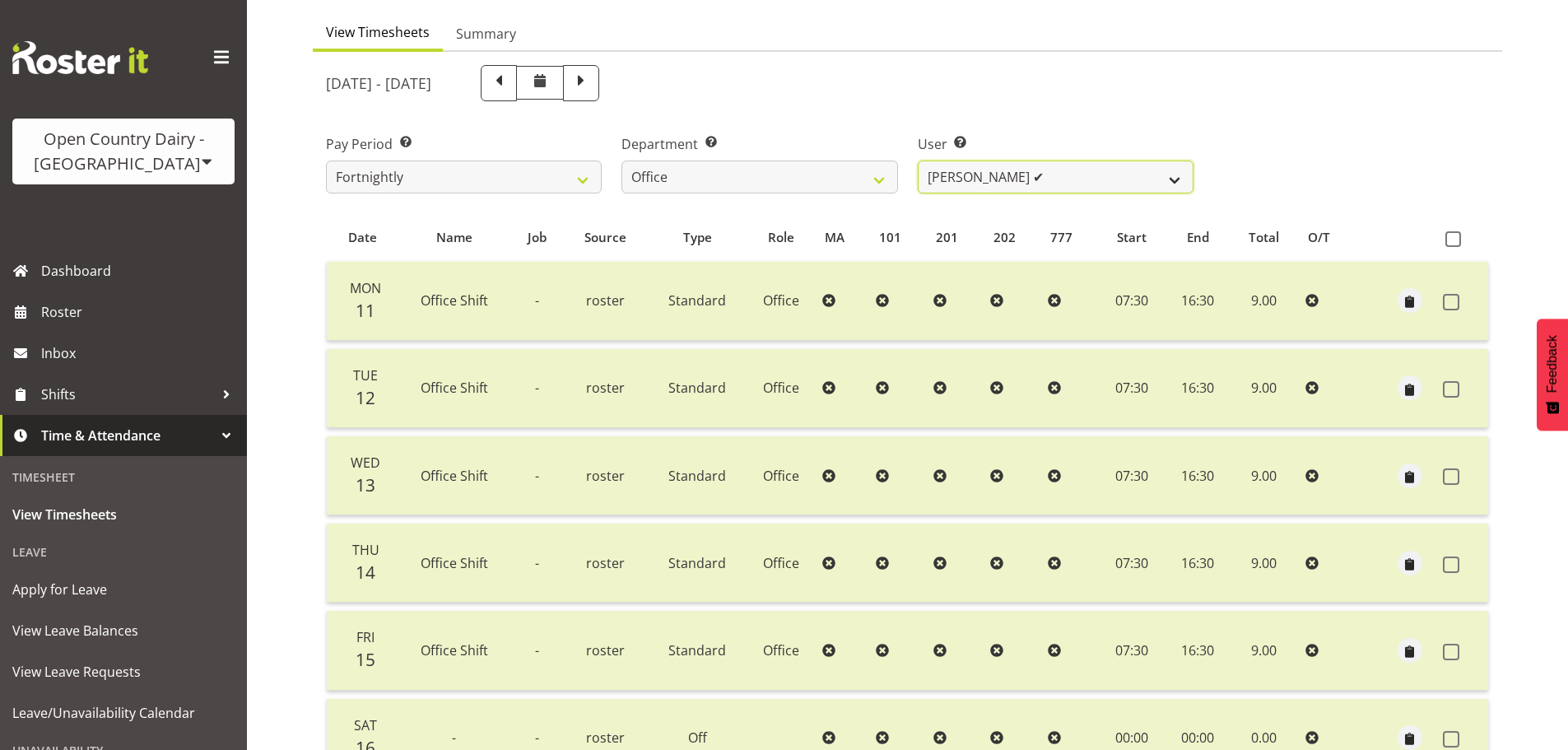
click at [1091, 169] on select "Clare Welland ✔ Corey Millan ✔ Jessica Greenwood ❌ Michael Campbell ✔ Michelle …" at bounding box center [1056, 177] width 276 height 33
select select "10922"
click at [918, 161] on select "Clare Welland ✔ Corey Millan ✔ Jessica Greenwood ❌ Michael Campbell ✔ Michelle …" at bounding box center [1056, 177] width 276 height 33
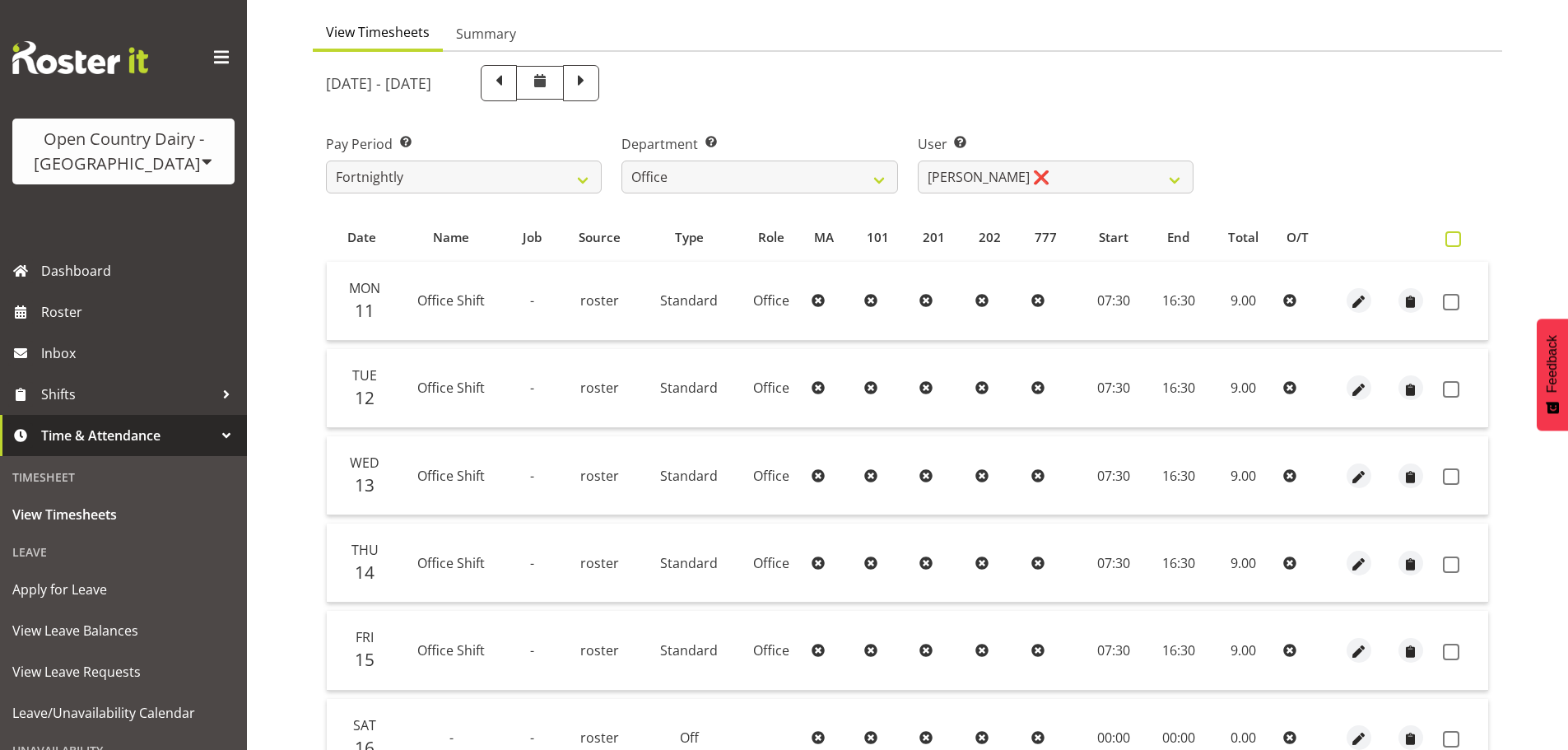
click at [1454, 232] on span at bounding box center [1454, 239] width 16 height 16
click at [1454, 234] on input "checkbox" at bounding box center [1451, 238] width 10 height 10
checkbox input "true"
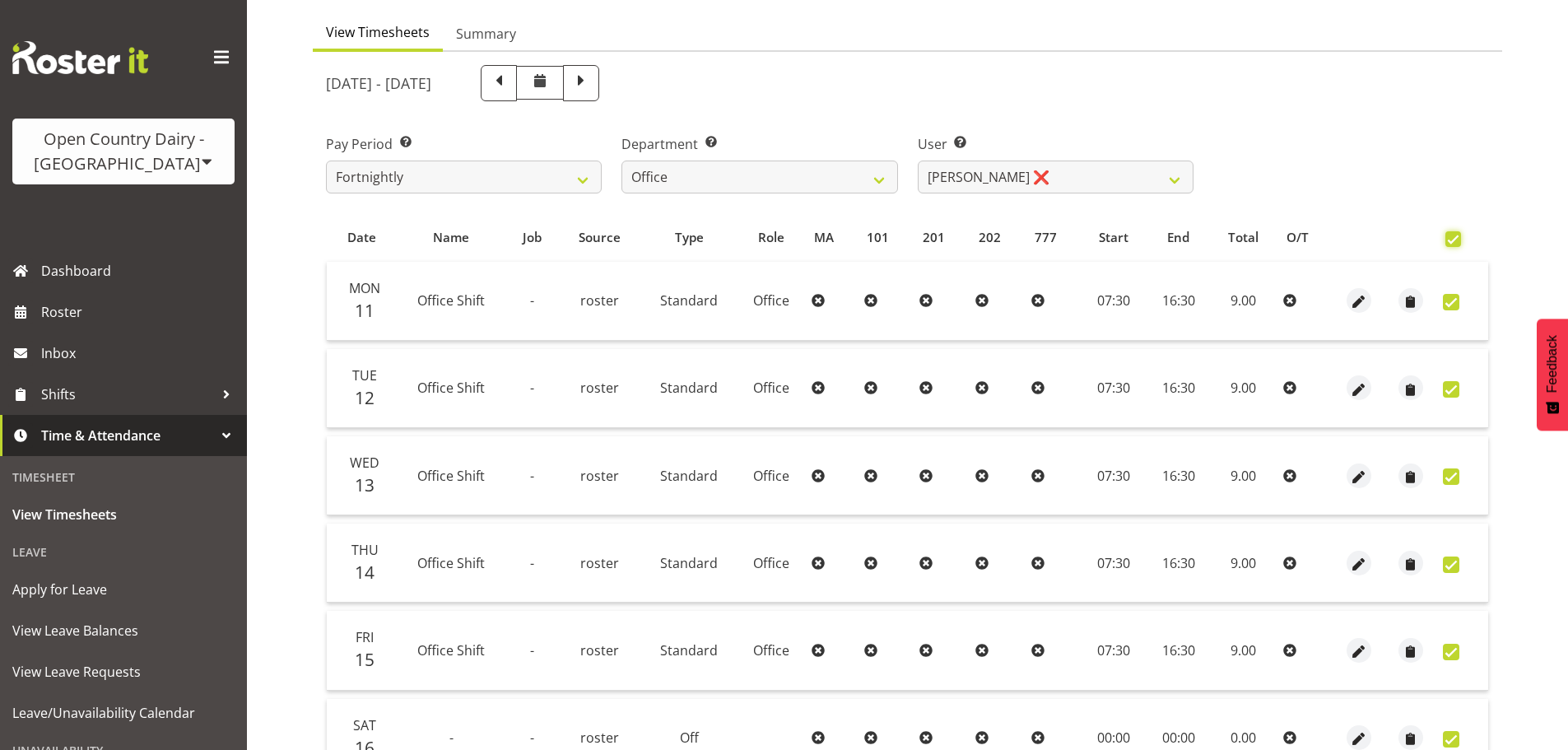
checkbox input "true"
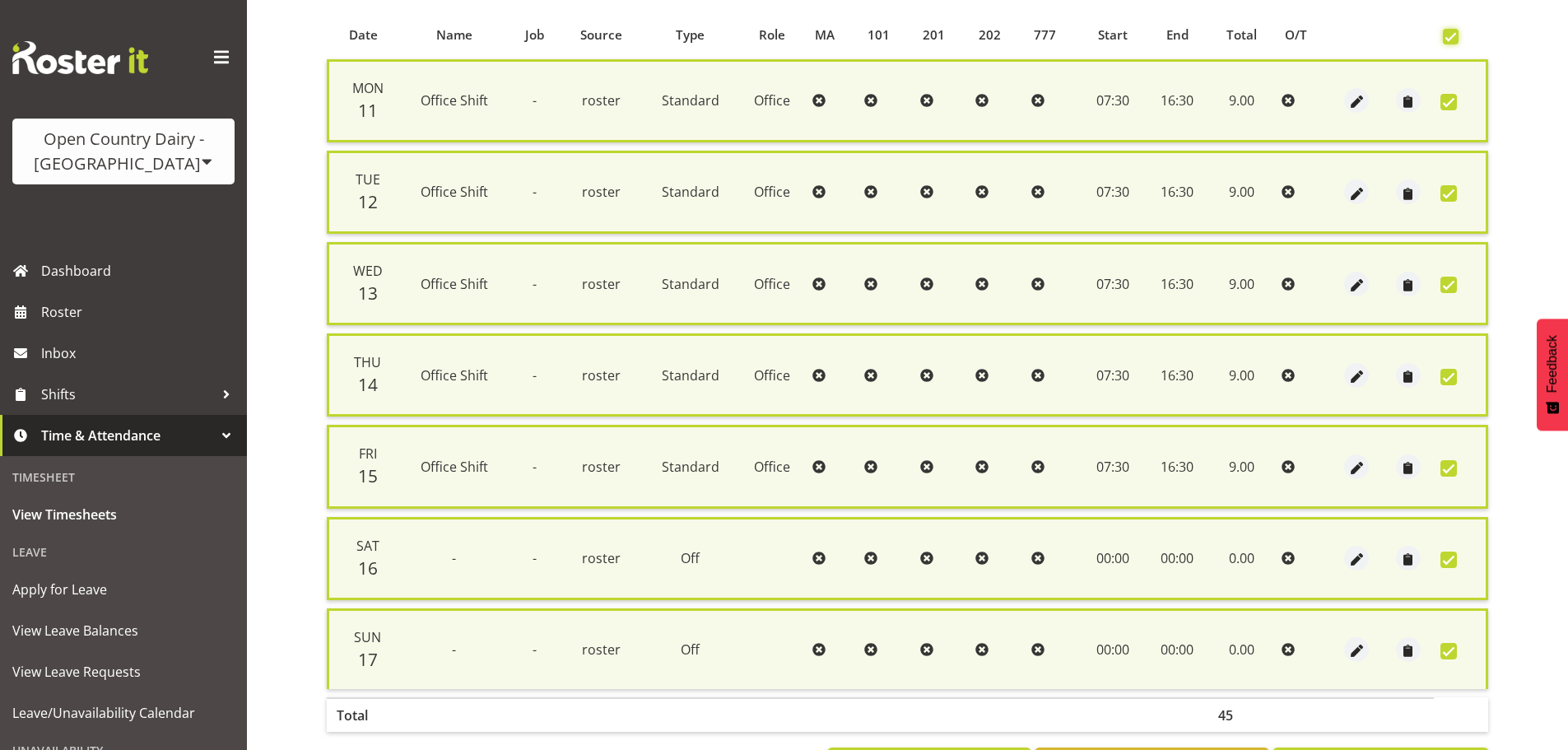
scroll to position [423, 0]
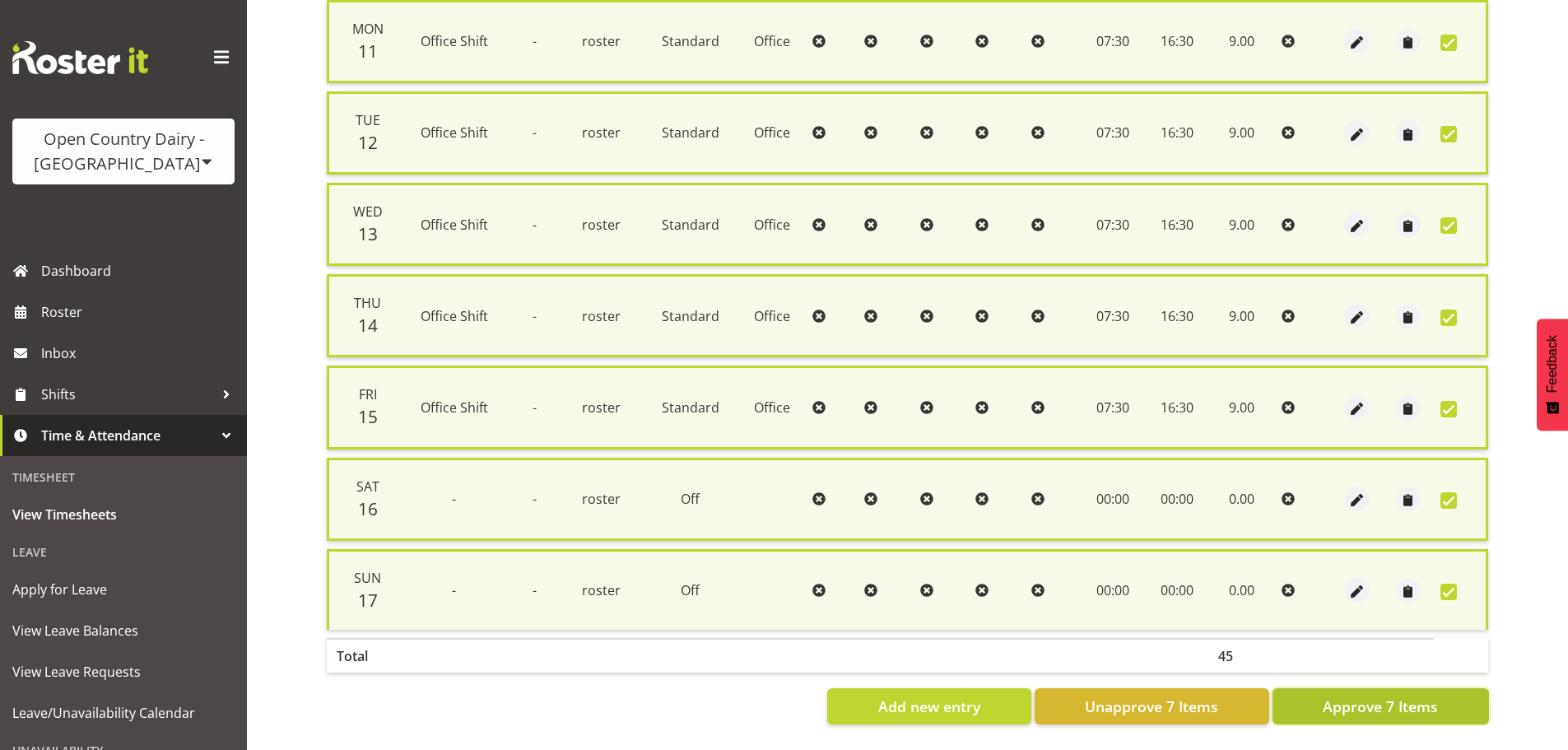
drag, startPoint x: 1354, startPoint y: 699, endPoint x: 1467, endPoint y: 678, distance: 114.9
click at [1353, 698] on span "Approve 7 Items" at bounding box center [1381, 706] width 115 height 22
checkbox input "false"
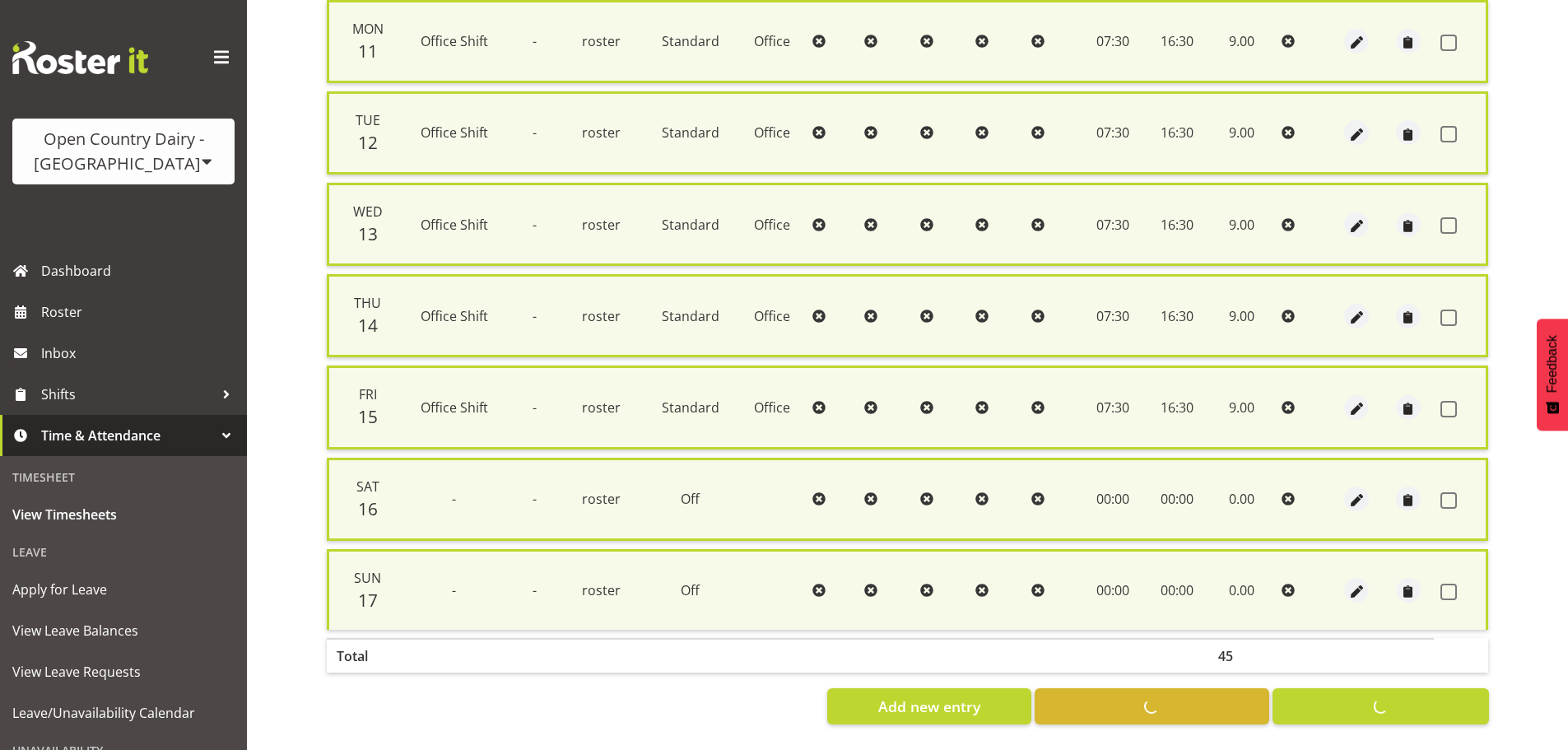
checkbox input "false"
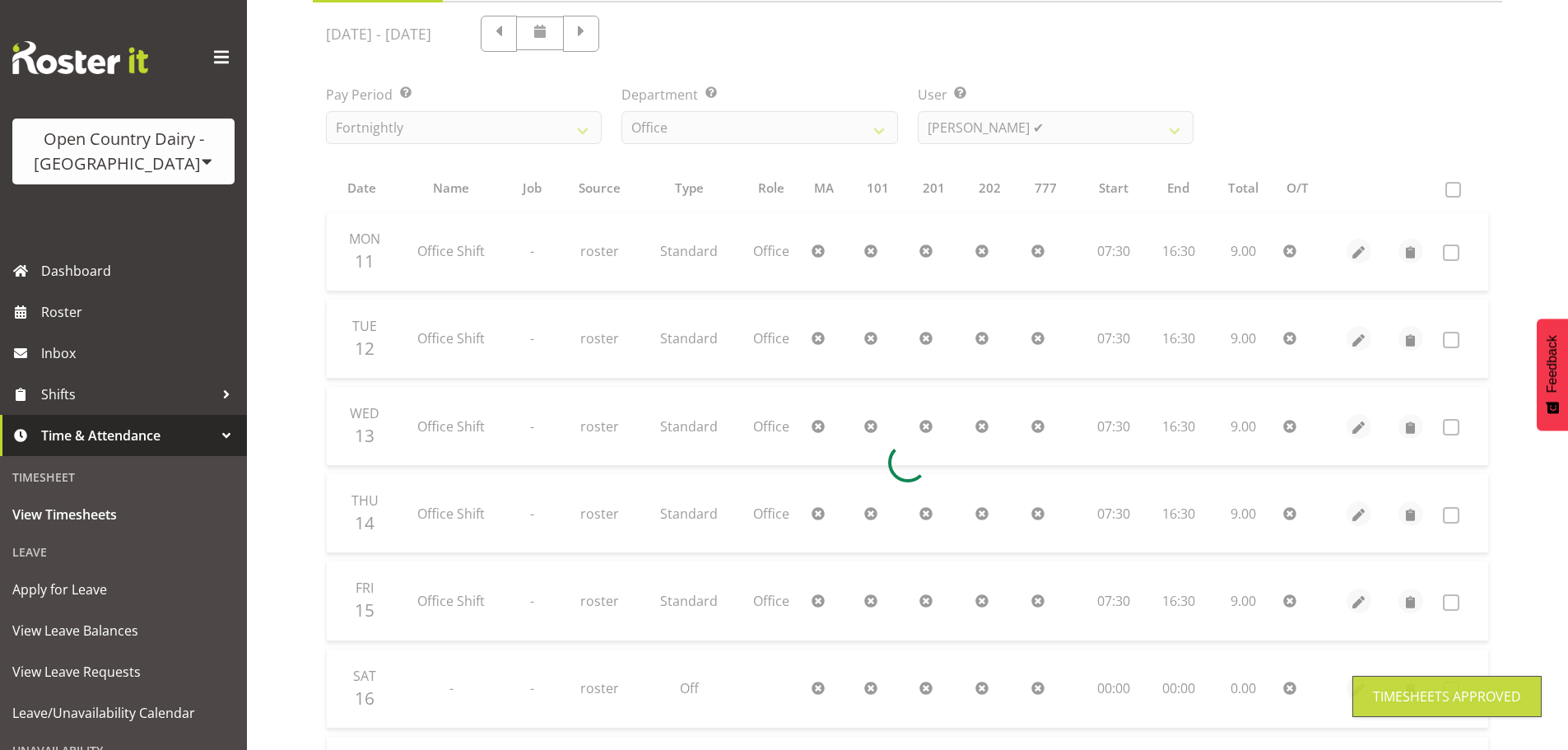
scroll to position [0, 0]
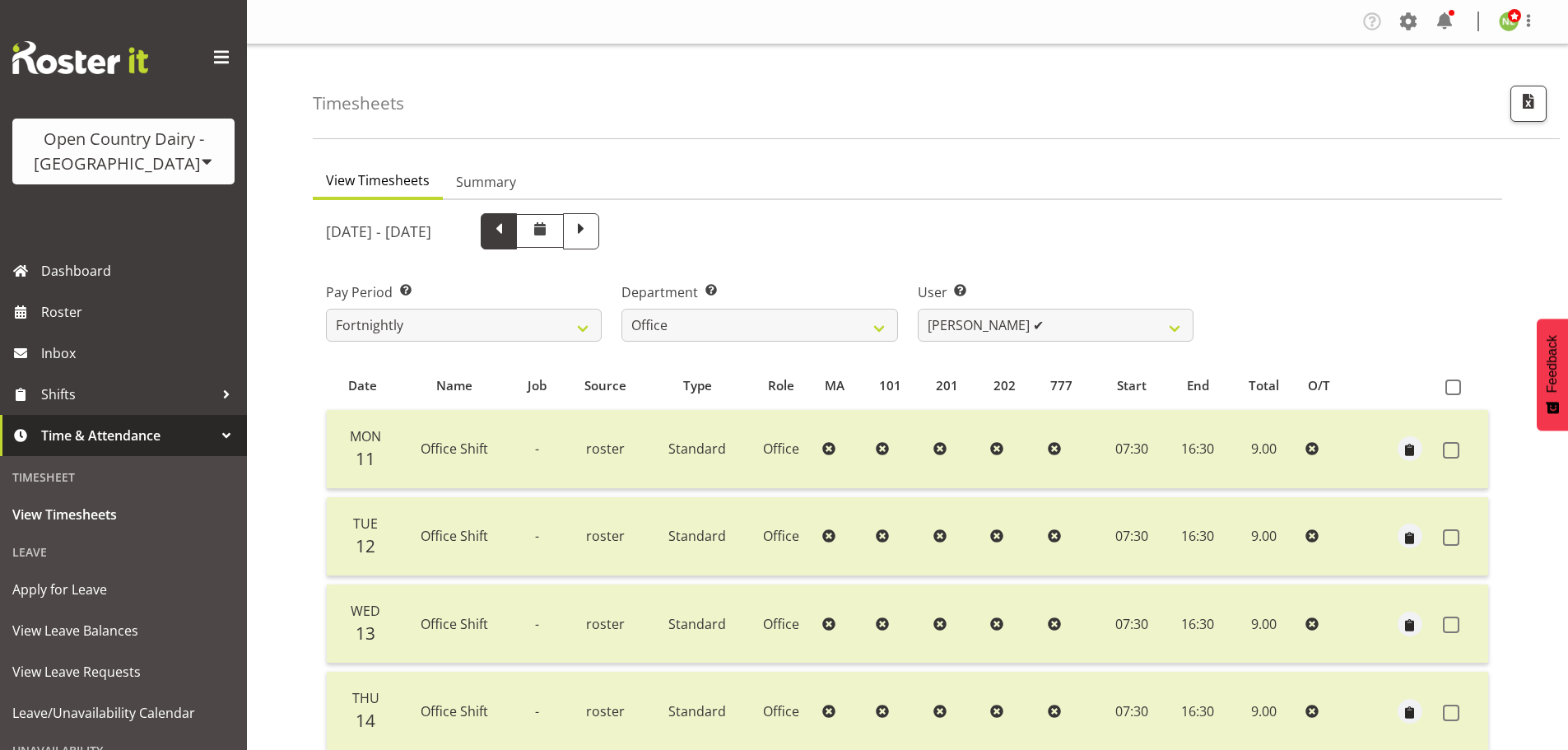
click at [510, 234] on span at bounding box center [498, 230] width 22 height 22
select select
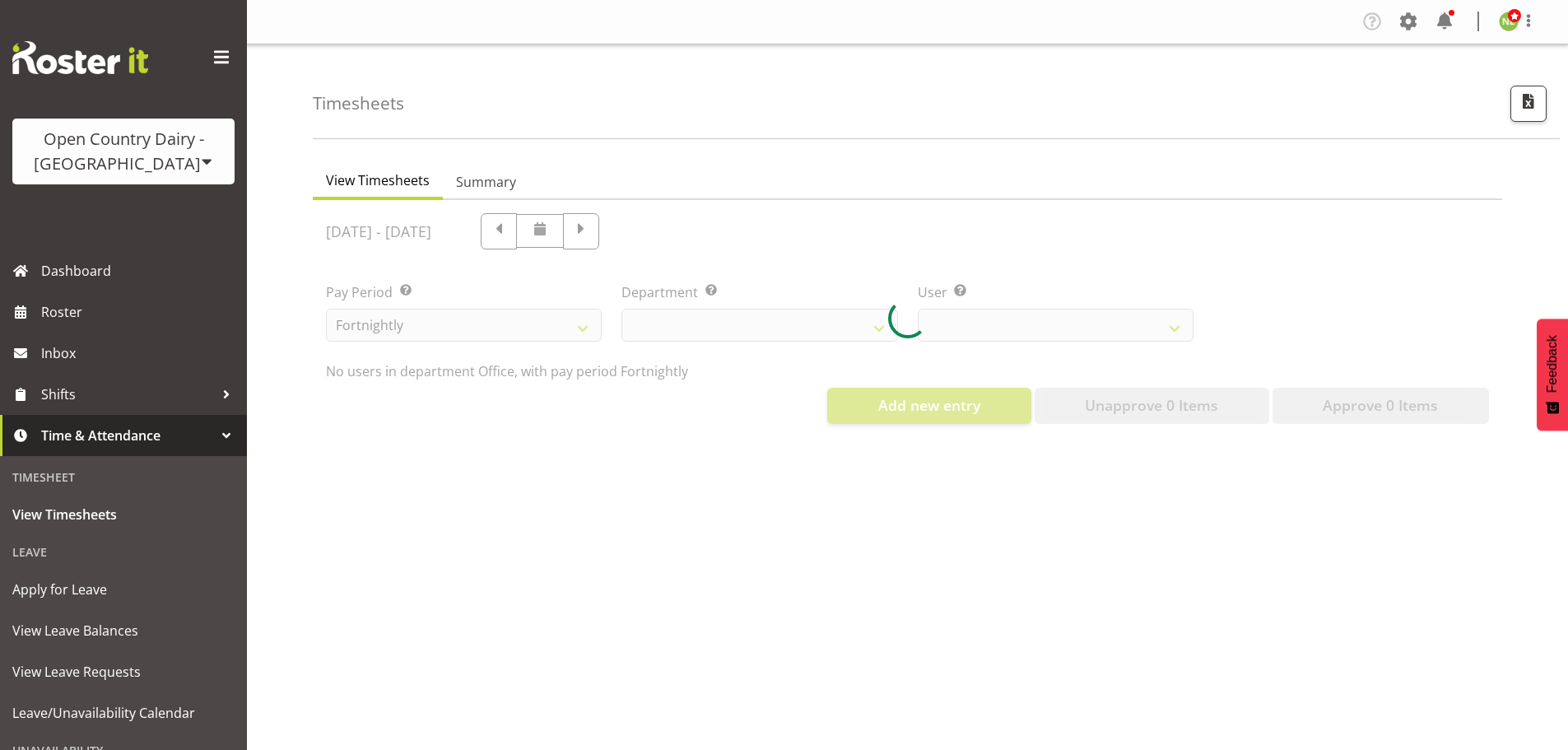
select select "699"
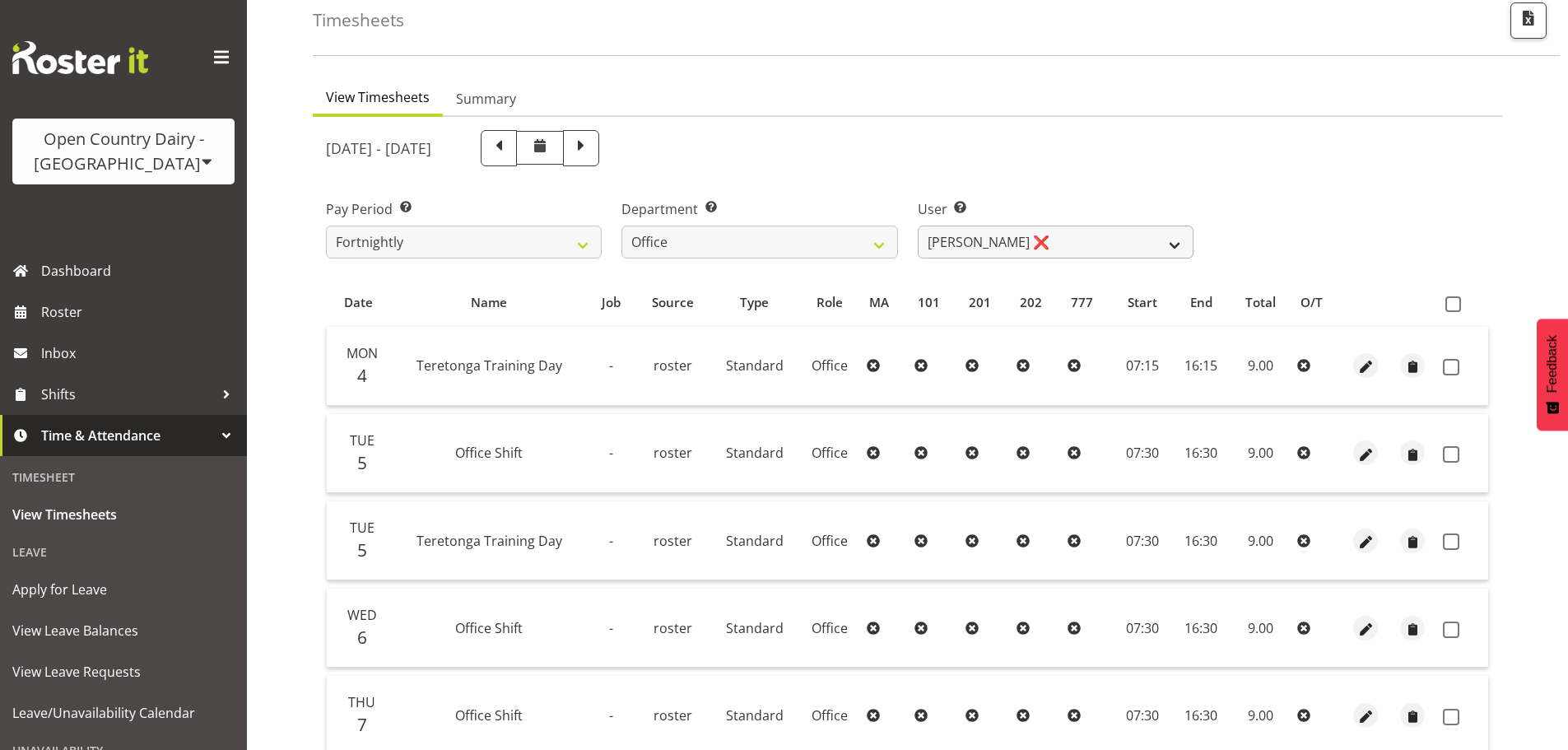
scroll to position [82, 0]
drag, startPoint x: 1082, startPoint y: 228, endPoint x: 1078, endPoint y: 237, distance: 9.8
click at [1082, 228] on select "Clare Welland ❌ Corey Millan ❌ Doug Hayes ❌ Jessica Greenwood ❌ Michael Campbel…" at bounding box center [1056, 242] width 276 height 33
drag, startPoint x: 1066, startPoint y: 239, endPoint x: 1057, endPoint y: 256, distance: 19.2
click at [1065, 242] on select "Clare Welland ❌ Corey Millan ❌ Doug Hayes ❌ Jessica Greenwood ❌ Michael Campbel…" at bounding box center [1056, 242] width 276 height 33
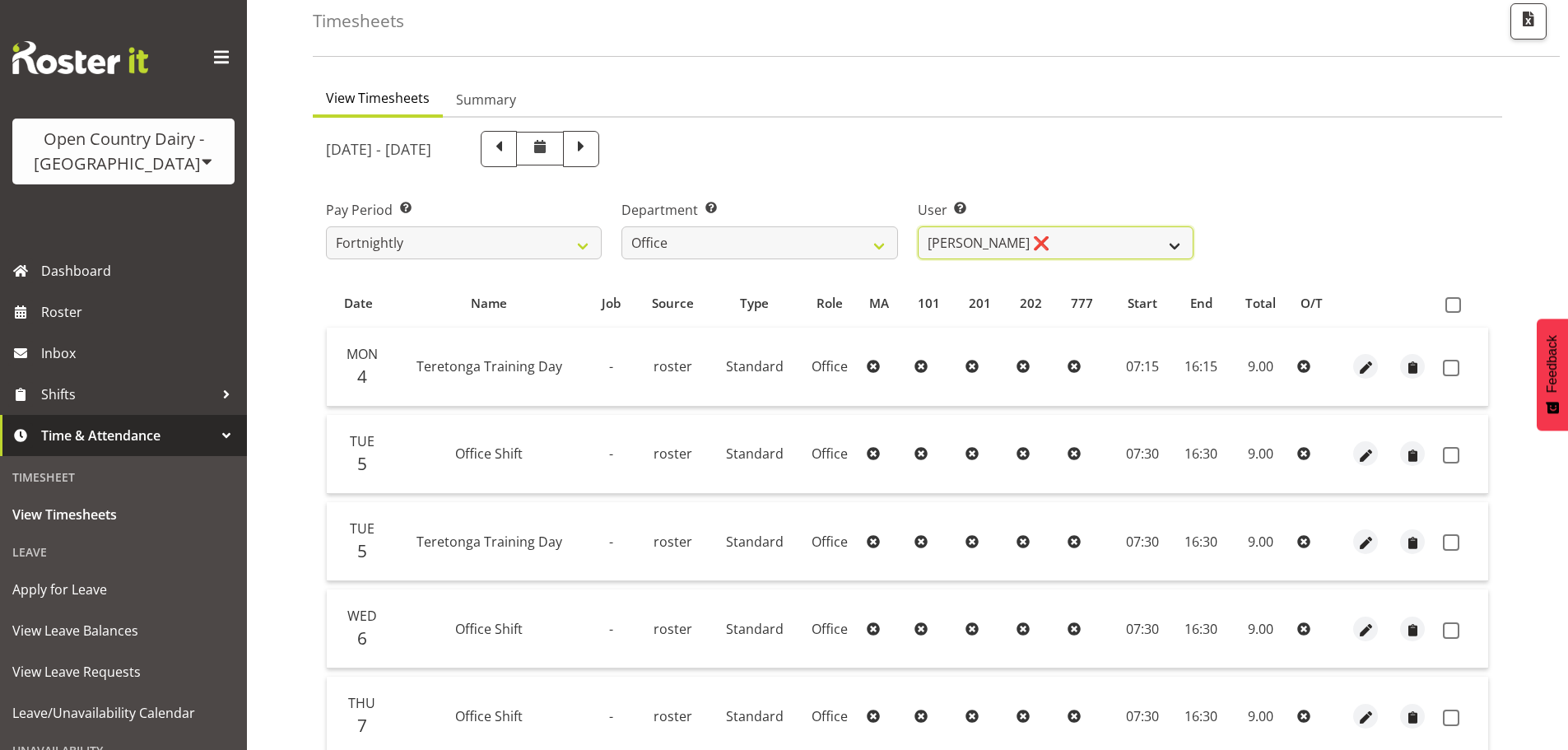
select select "8449"
click at [918, 226] on select "Clare Welland ❌ Corey Millan ❌ Doug Hayes ❌ Jessica Greenwood ❌ Michael Campbel…" at bounding box center [1056, 242] width 276 height 33
click at [1455, 307] on span at bounding box center [1454, 305] width 16 height 16
click at [1455, 307] on input "checkbox" at bounding box center [1451, 305] width 10 height 10
checkbox input "true"
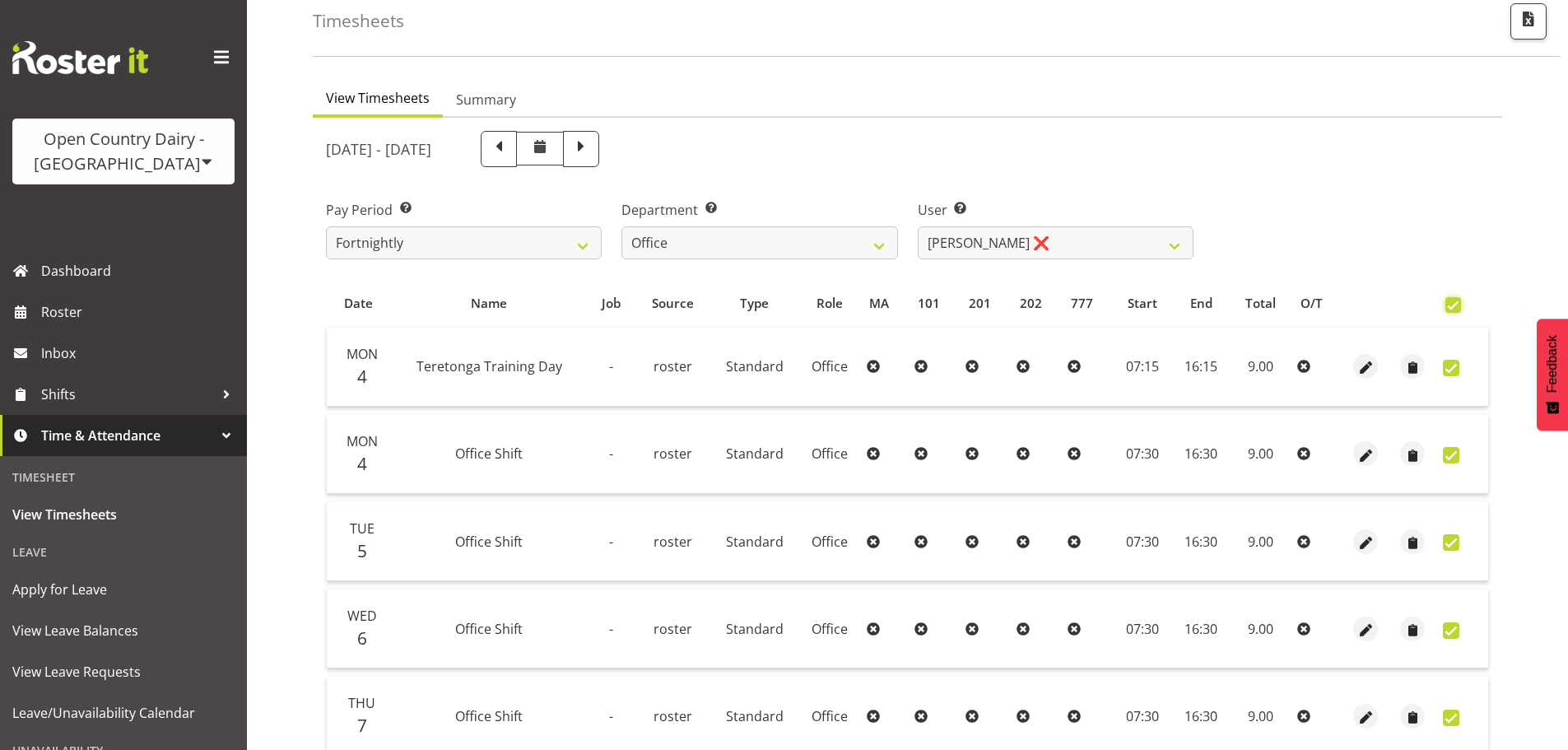
checkbox input "true"
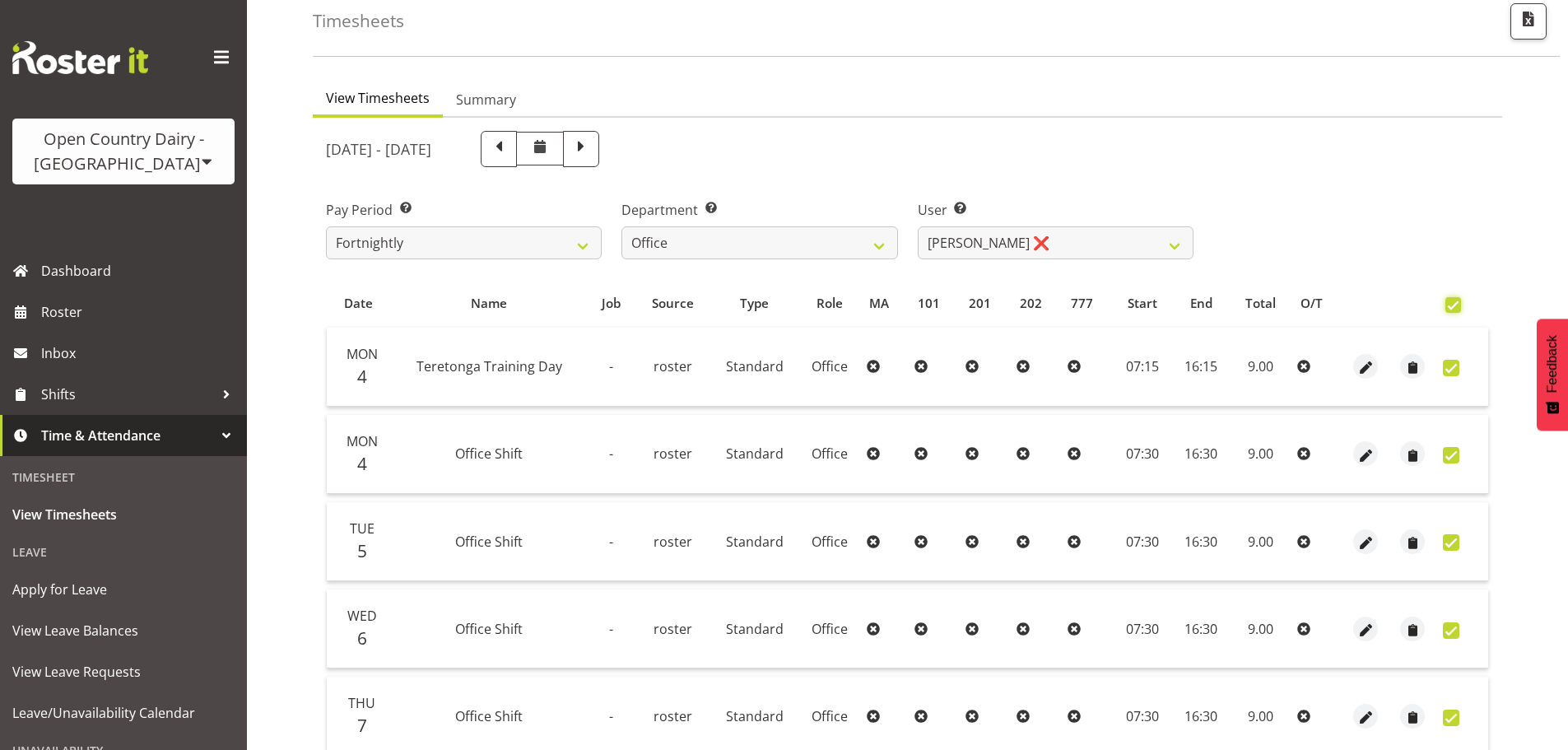
checkbox input "true"
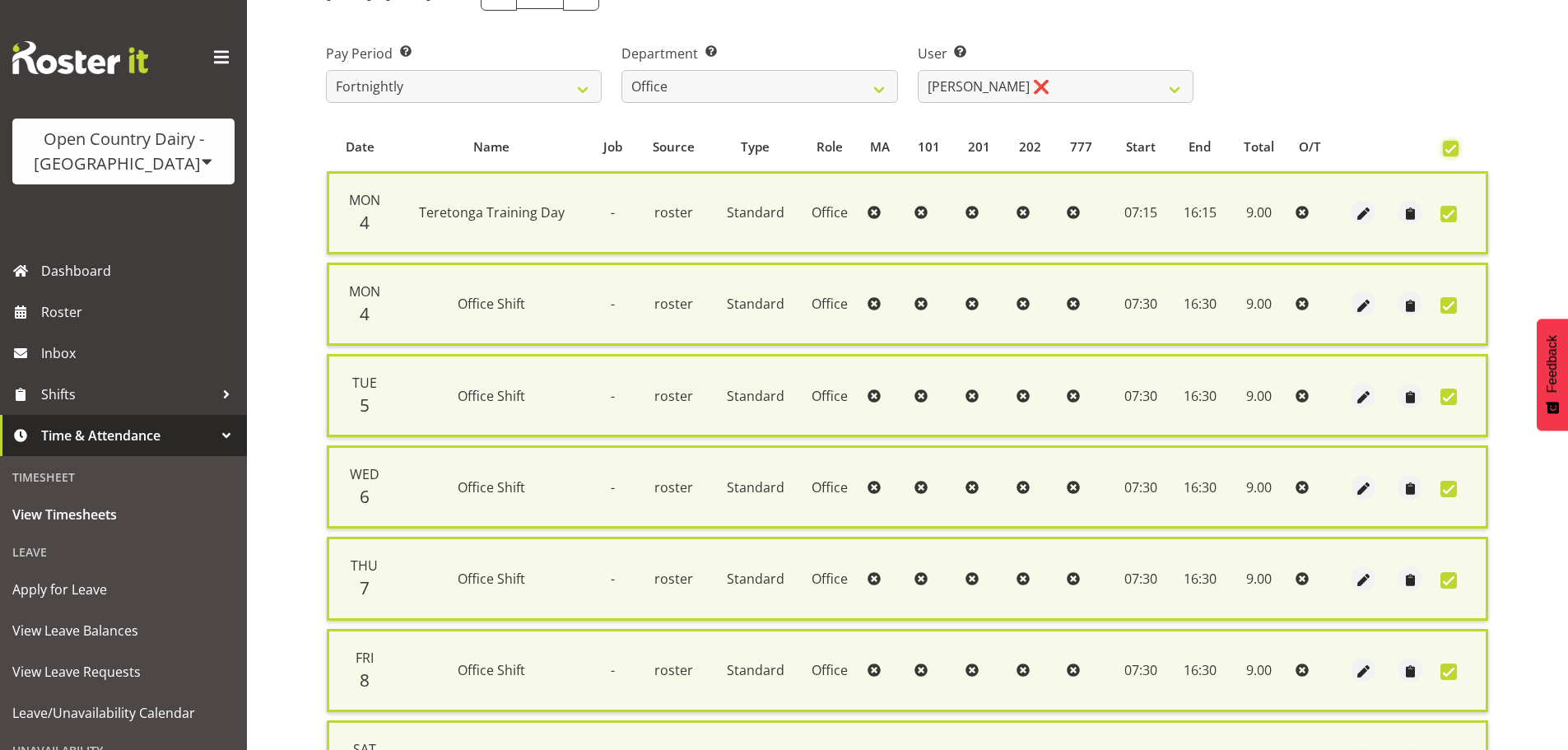
scroll to position [514, 0]
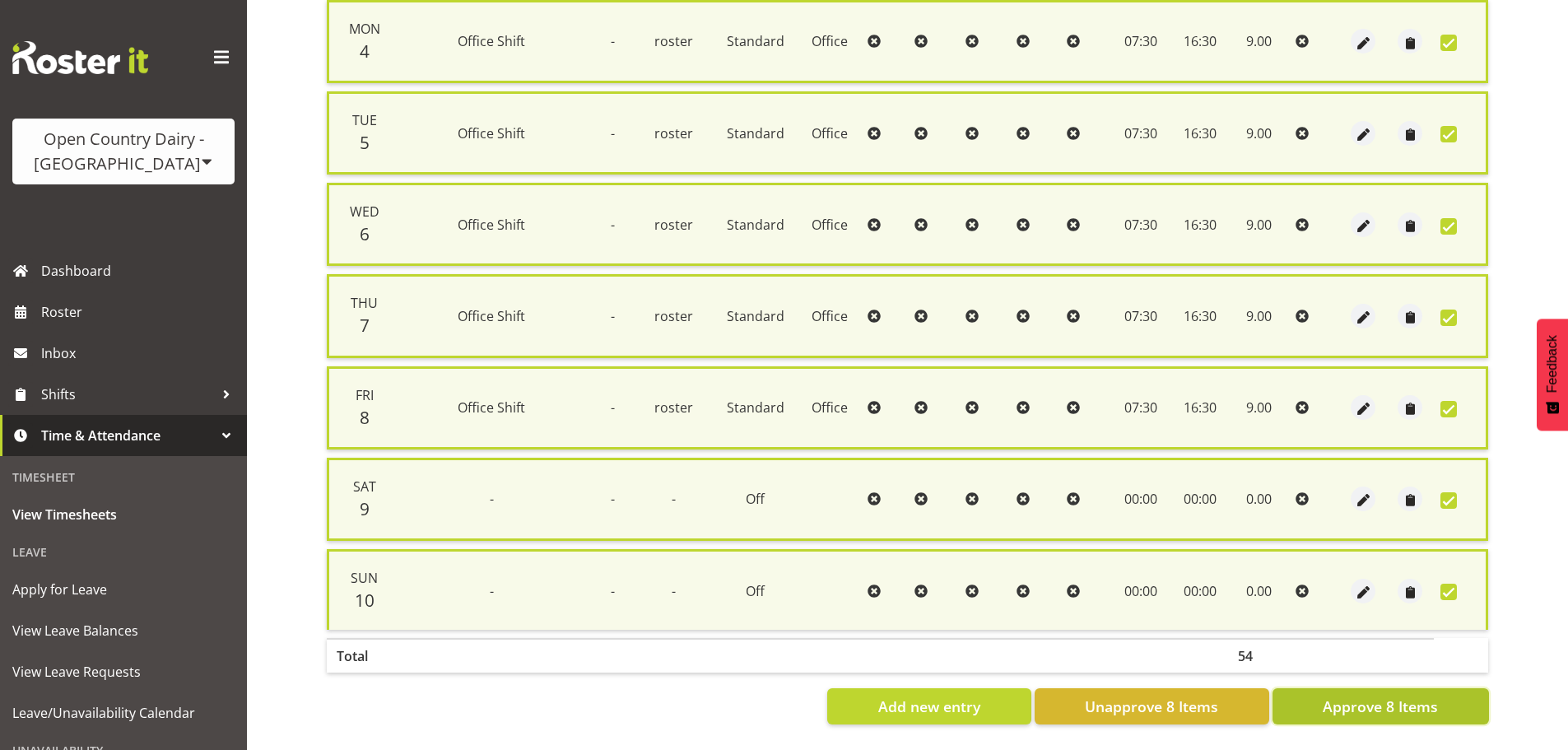
click at [1395, 698] on span "Approve 8 Items" at bounding box center [1381, 706] width 115 height 22
checkbox input "false"
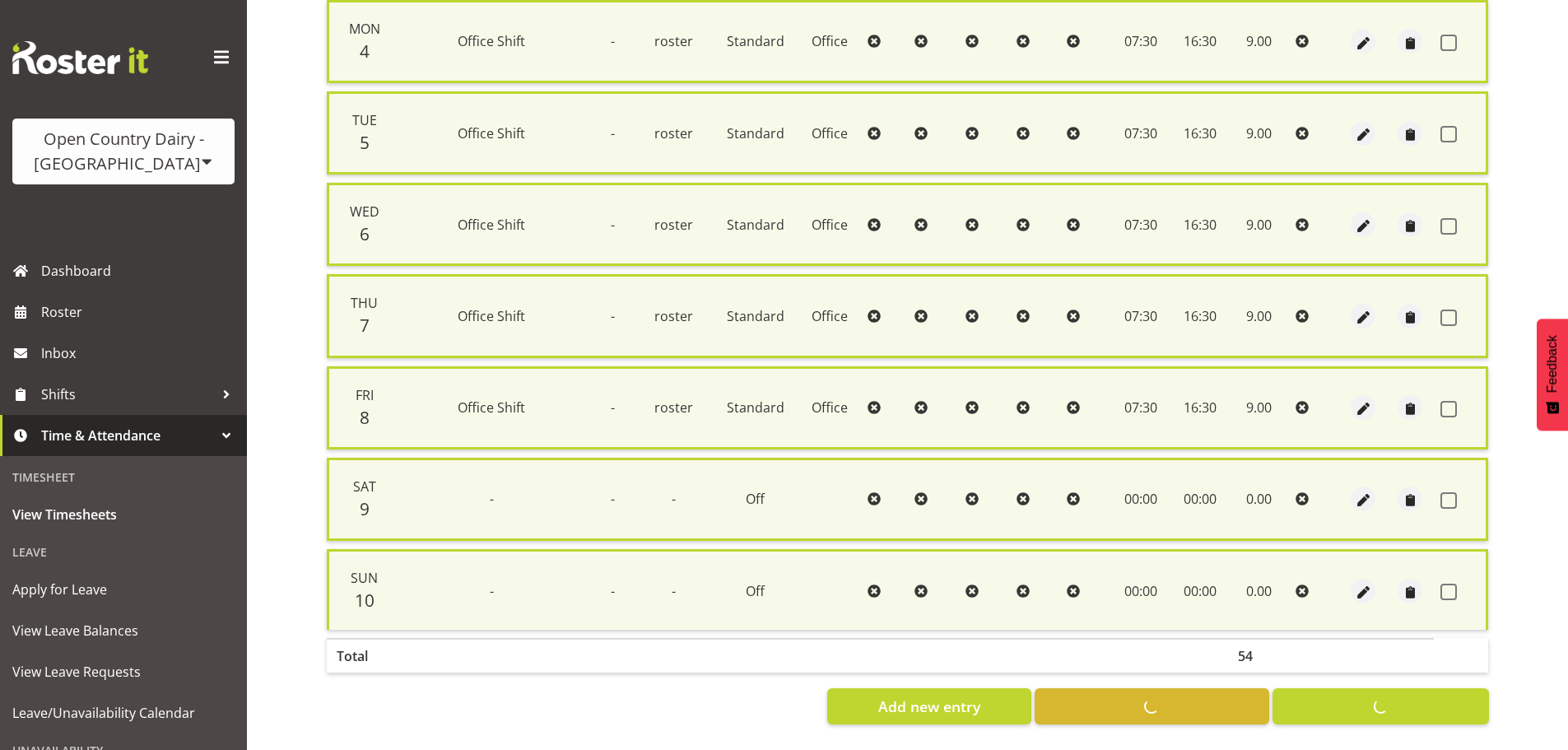
checkbox input "false"
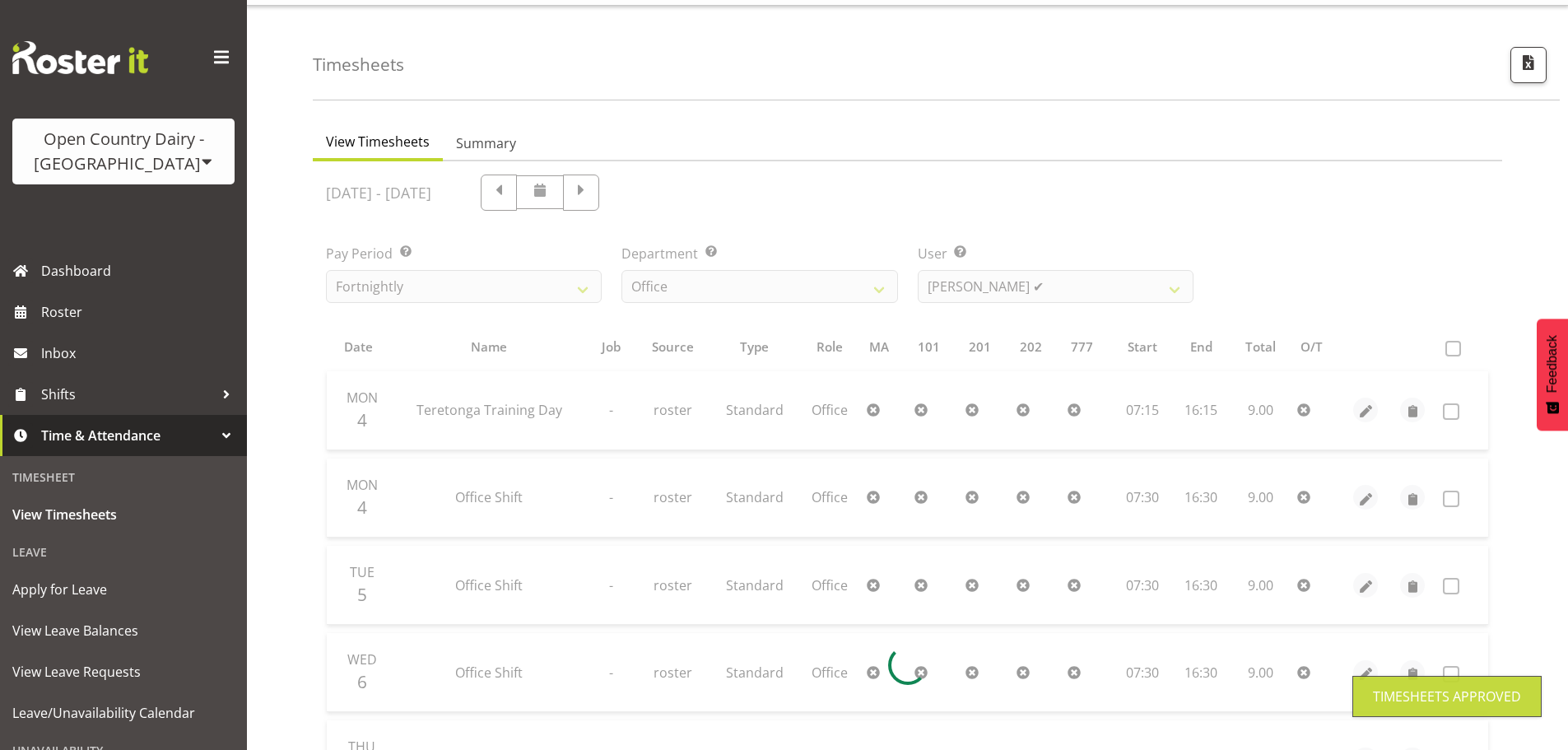
scroll to position [0, 0]
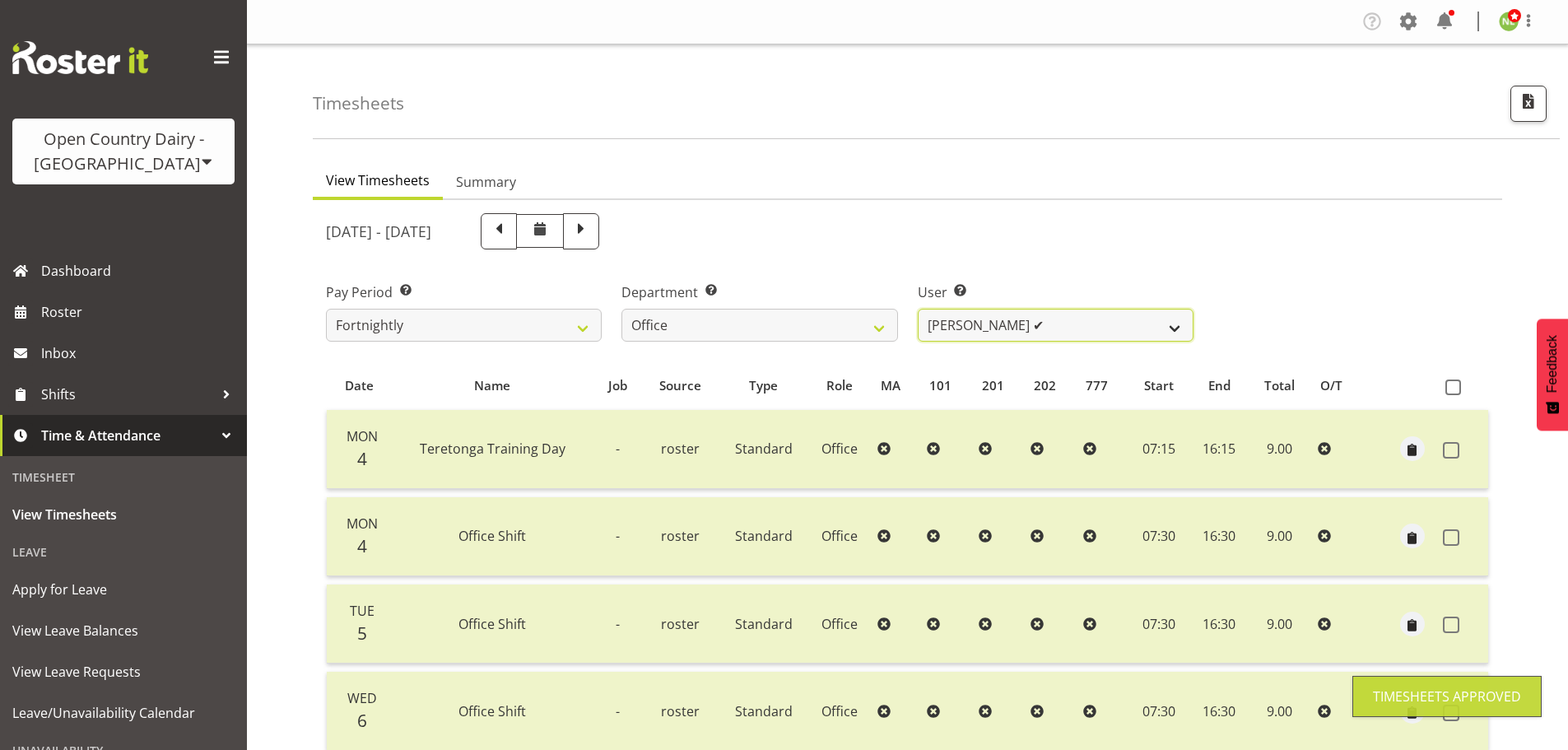
click at [1023, 324] on select "Clare Welland ✔ Corey Millan ❌ Doug Hayes ❌ Jessica Greenwood ❌ Michael Campbel…" at bounding box center [1056, 324] width 276 height 33
select select "10439"
click at [918, 308] on select "Clare Welland ✔ Corey Millan ❌ Doug Hayes ❌ Jessica Greenwood ❌ Michael Campbel…" at bounding box center [1056, 324] width 276 height 33
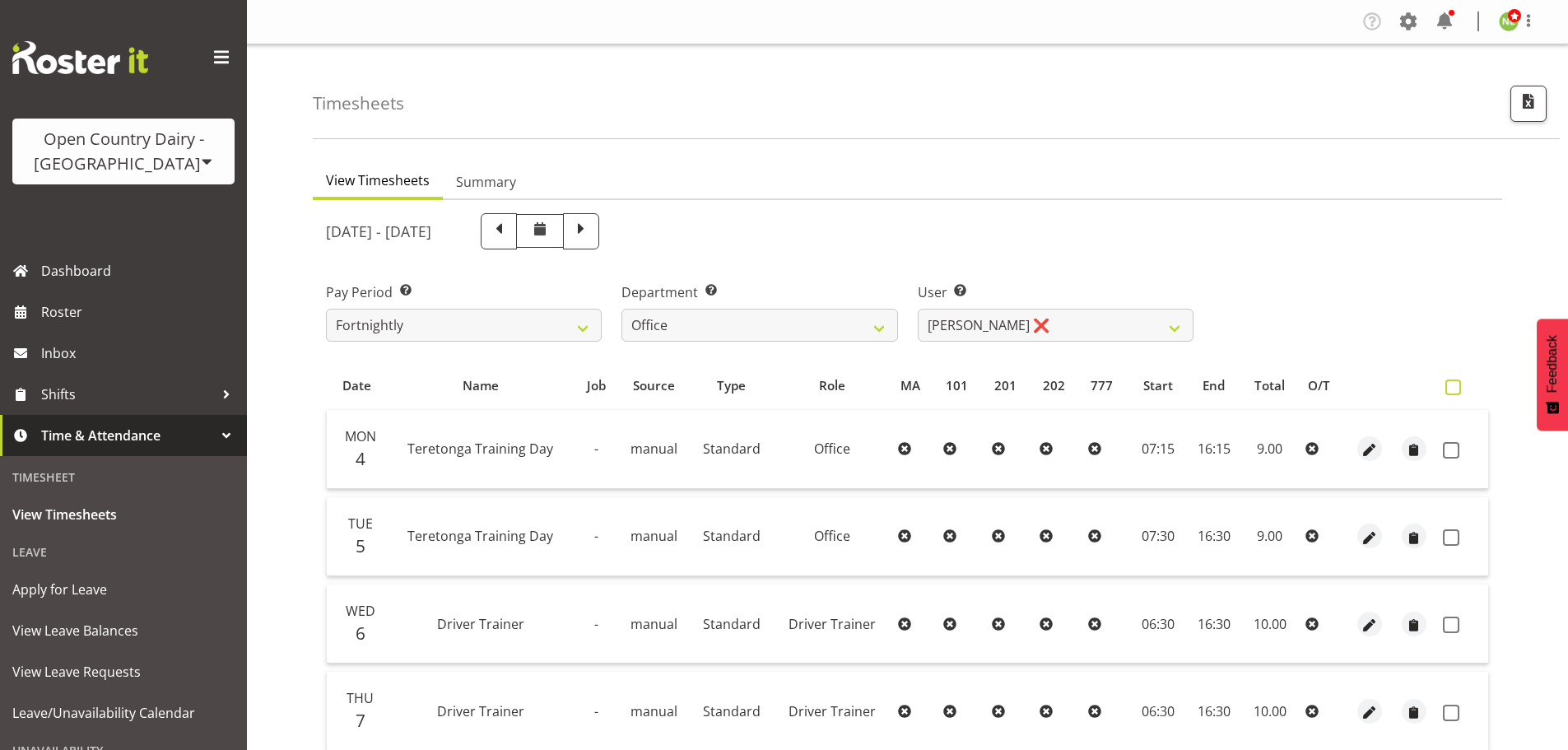
click at [1455, 385] on span at bounding box center [1454, 387] width 16 height 16
click at [1455, 385] on input "checkbox" at bounding box center [1451, 387] width 10 height 10
checkbox input "true"
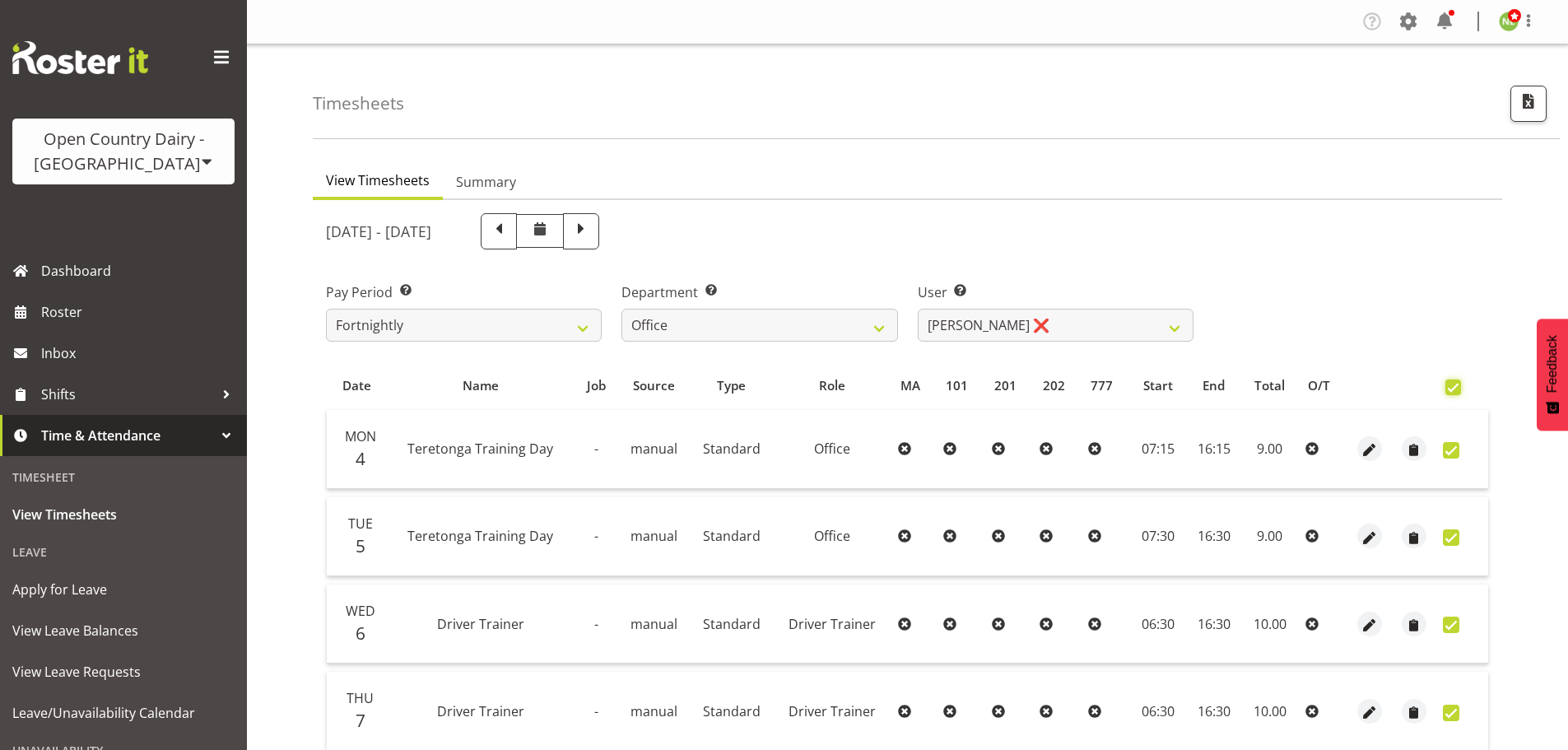
checkbox input "true"
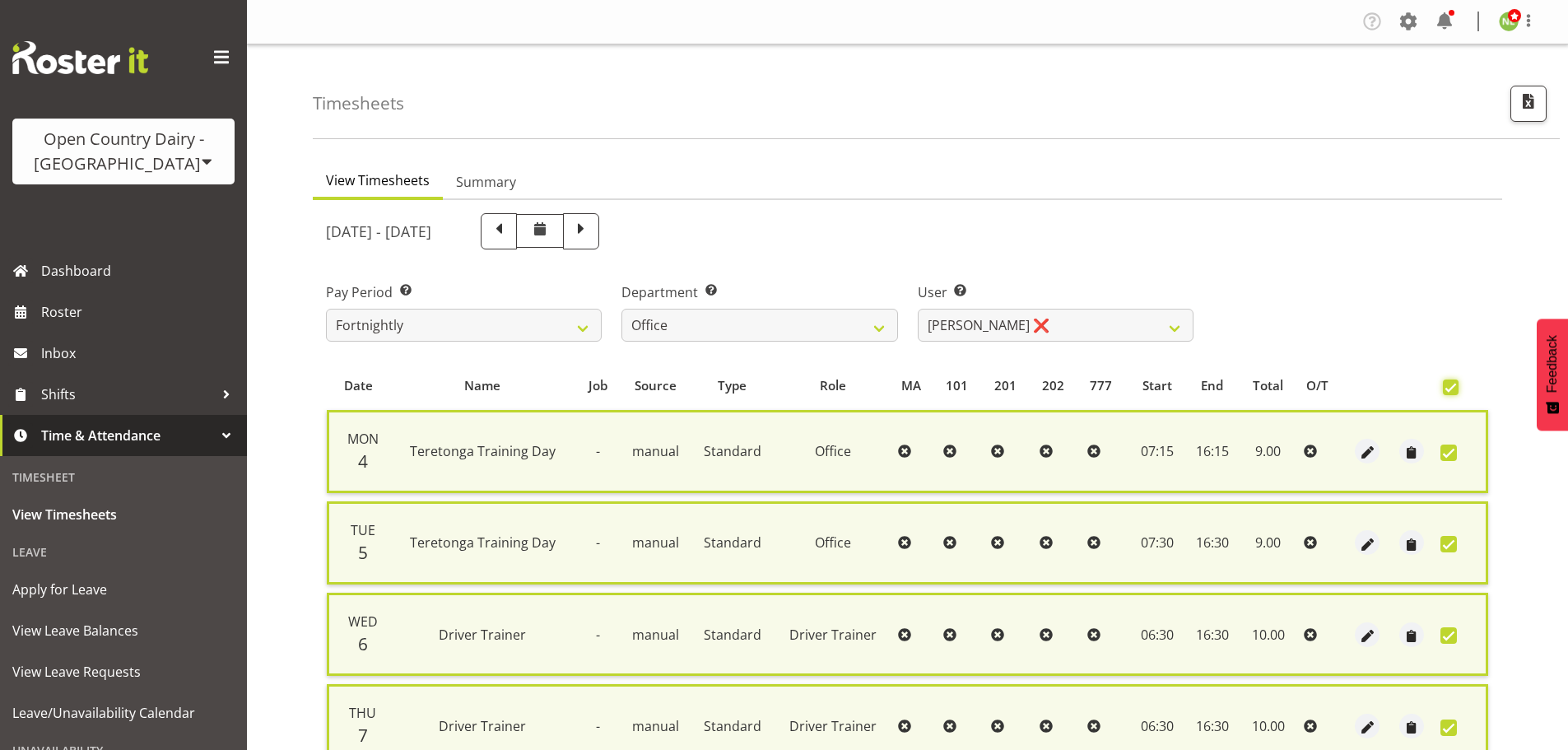
scroll to position [423, 0]
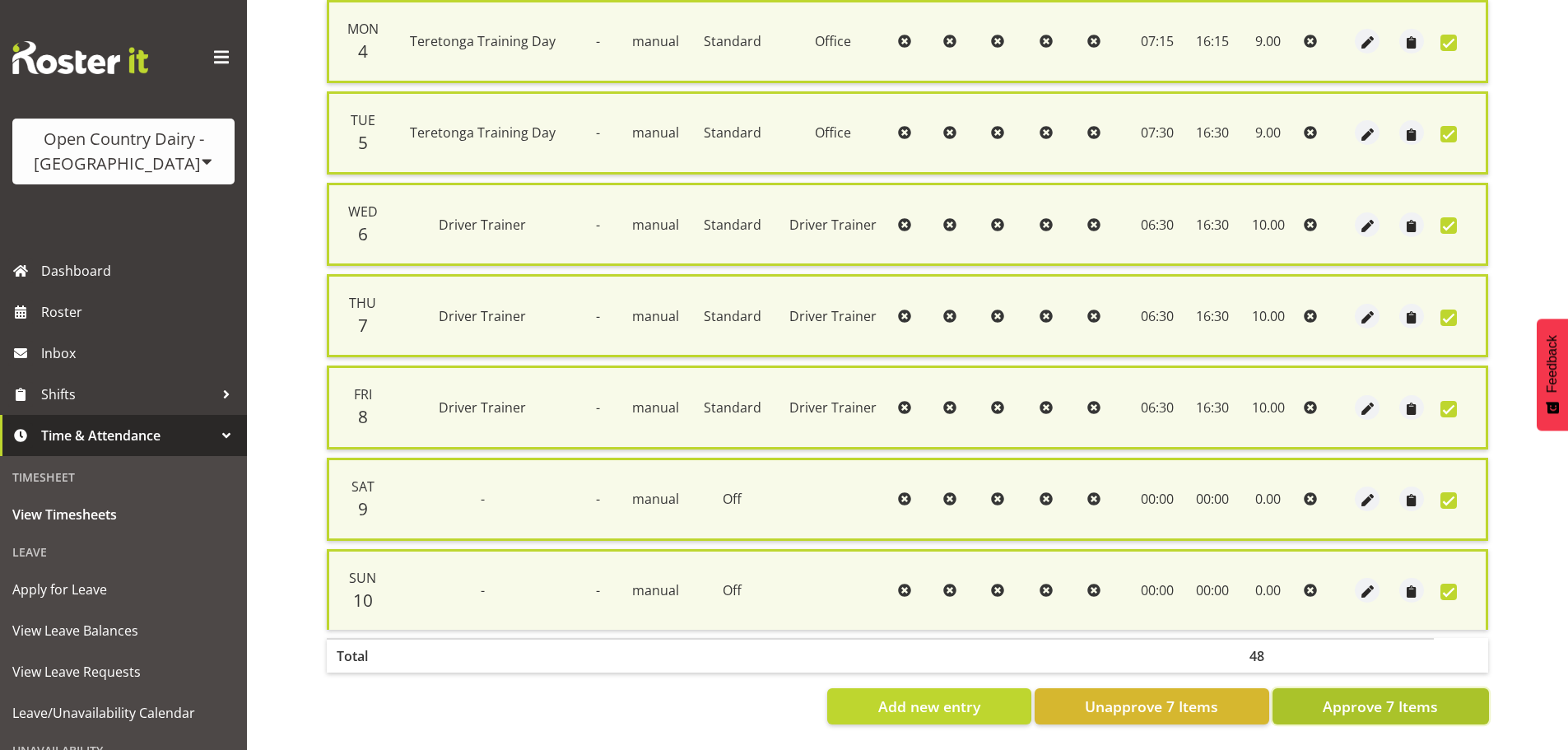
click at [1415, 696] on span "Approve 7 Items" at bounding box center [1381, 706] width 115 height 22
checkbox input "false"
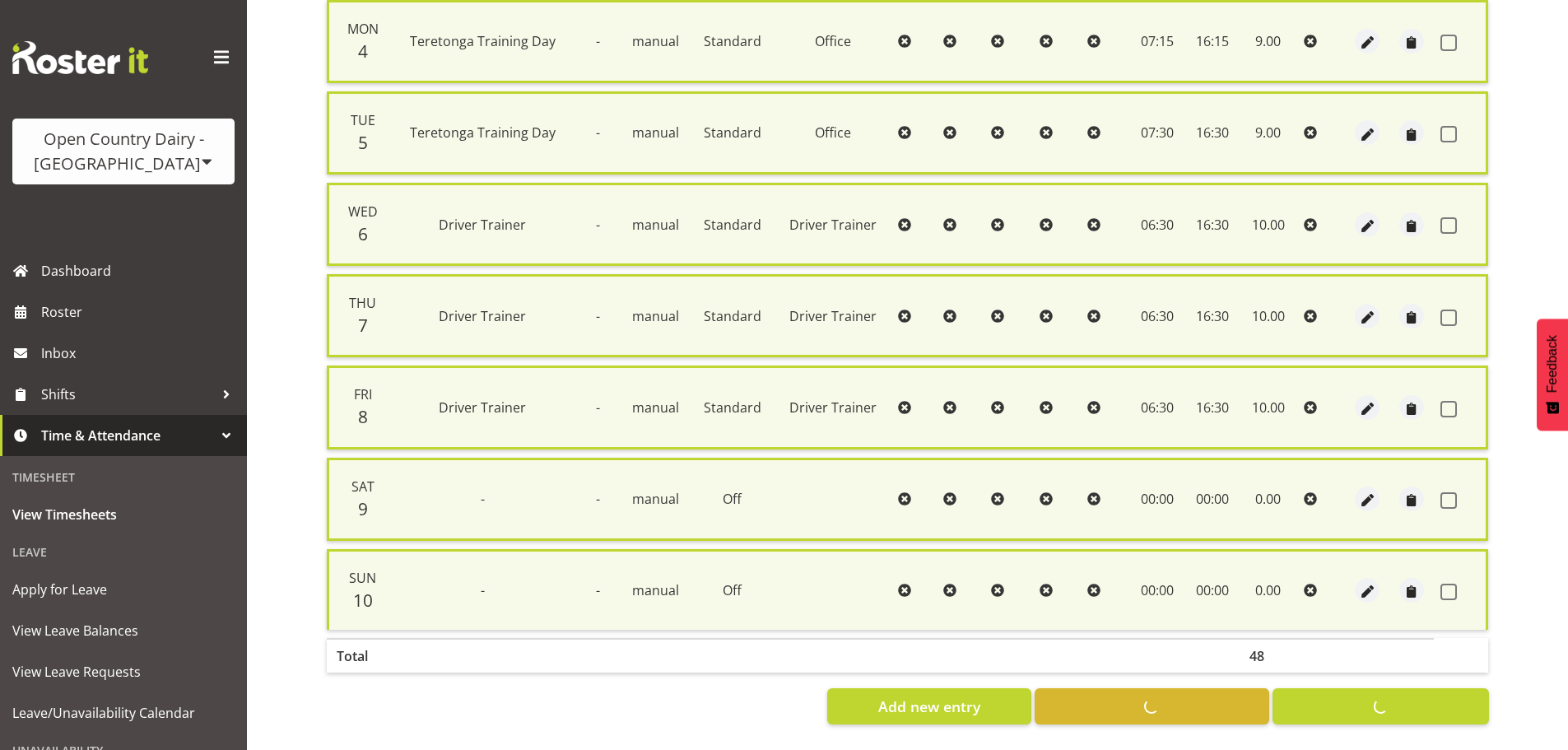
checkbox input "false"
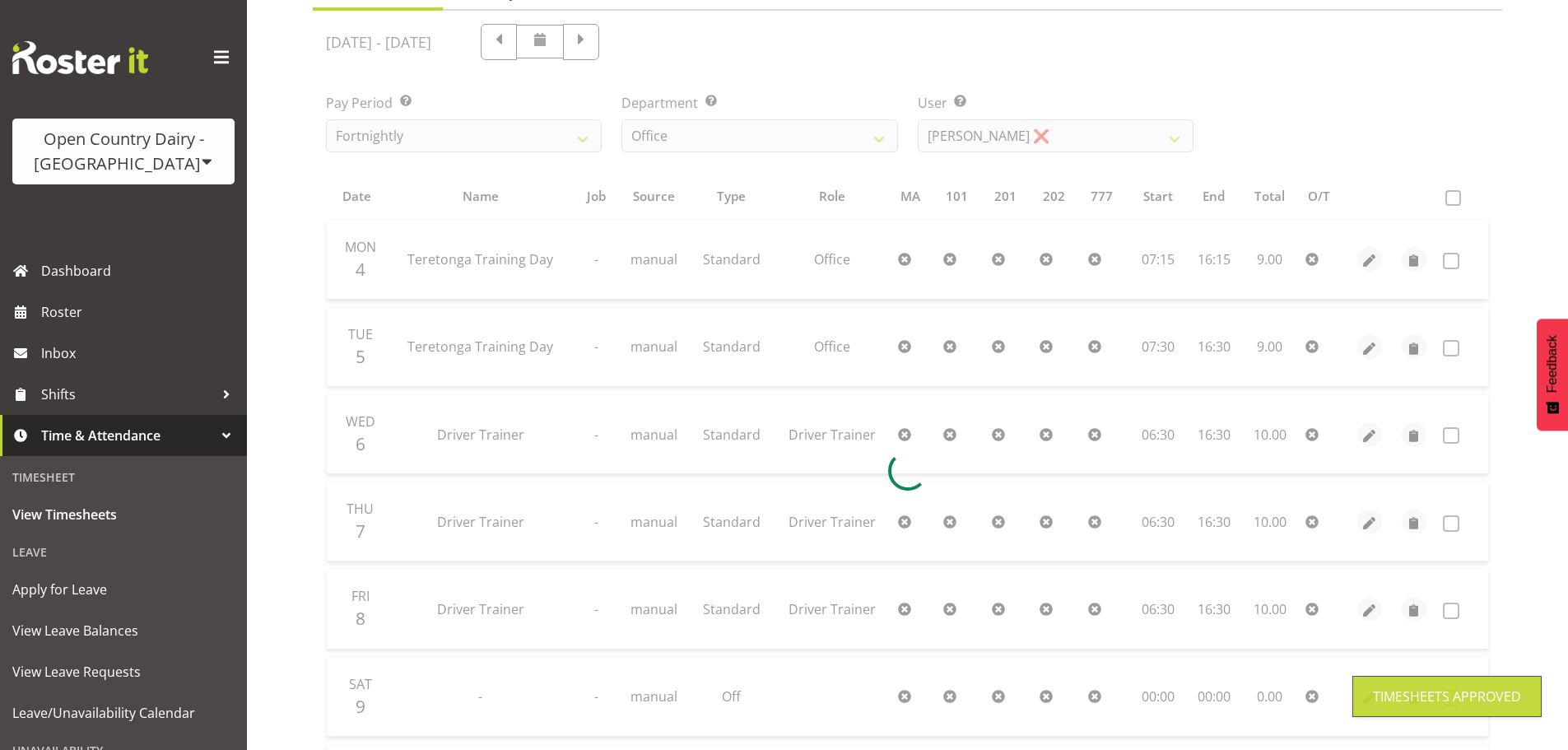
scroll to position [0, 0]
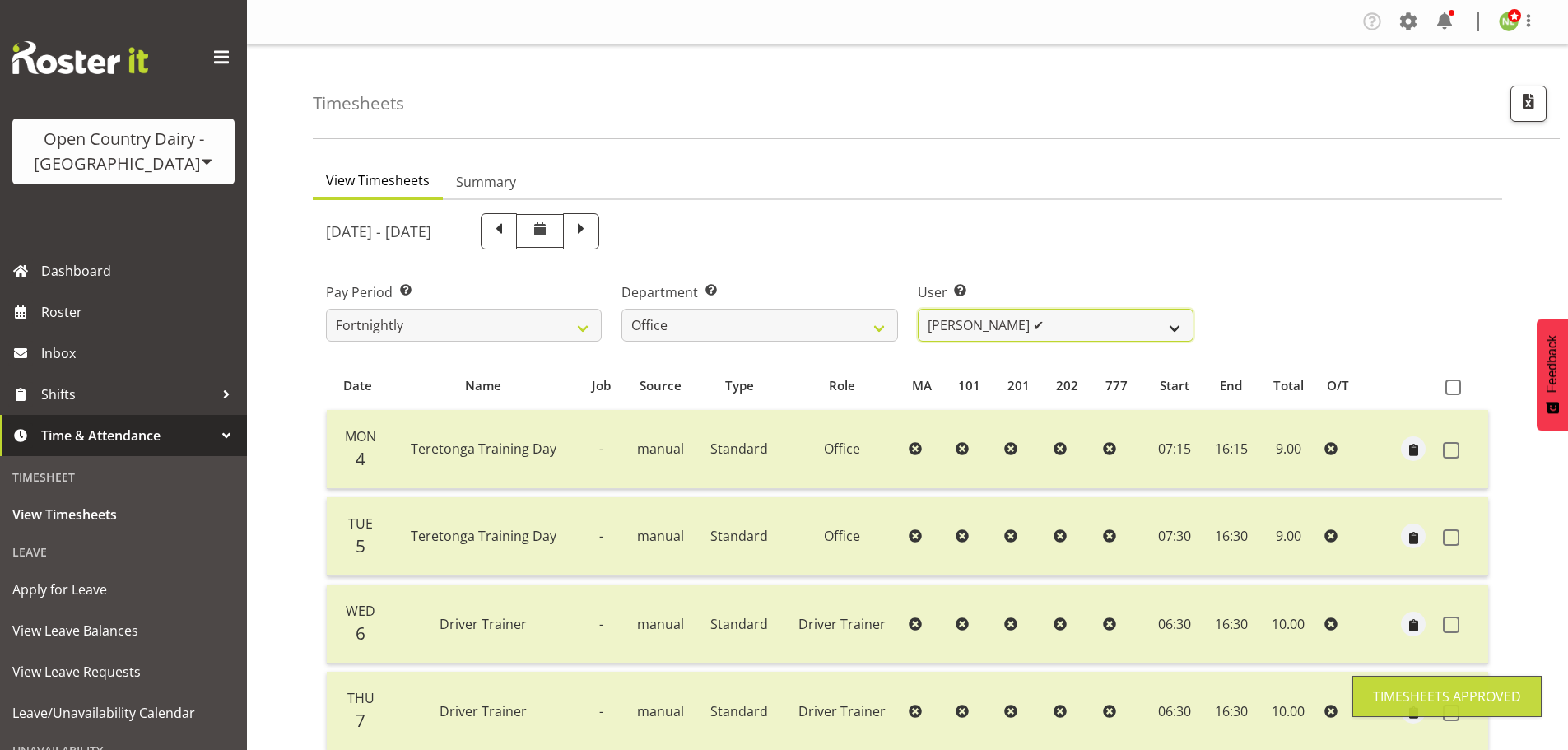
click at [1044, 327] on select "Clare Welland ✔ Corey Millan ✔ Doug Hayes ❌ Jessica Greenwood ❌ Michael Campbel…" at bounding box center [1056, 324] width 276 height 33
click at [918, 308] on select "Clare Welland ✔ Corey Millan ✔ Doug Hayes ❌ Jessica Greenwood ❌ Michael Campbel…" at bounding box center [1056, 324] width 276 height 33
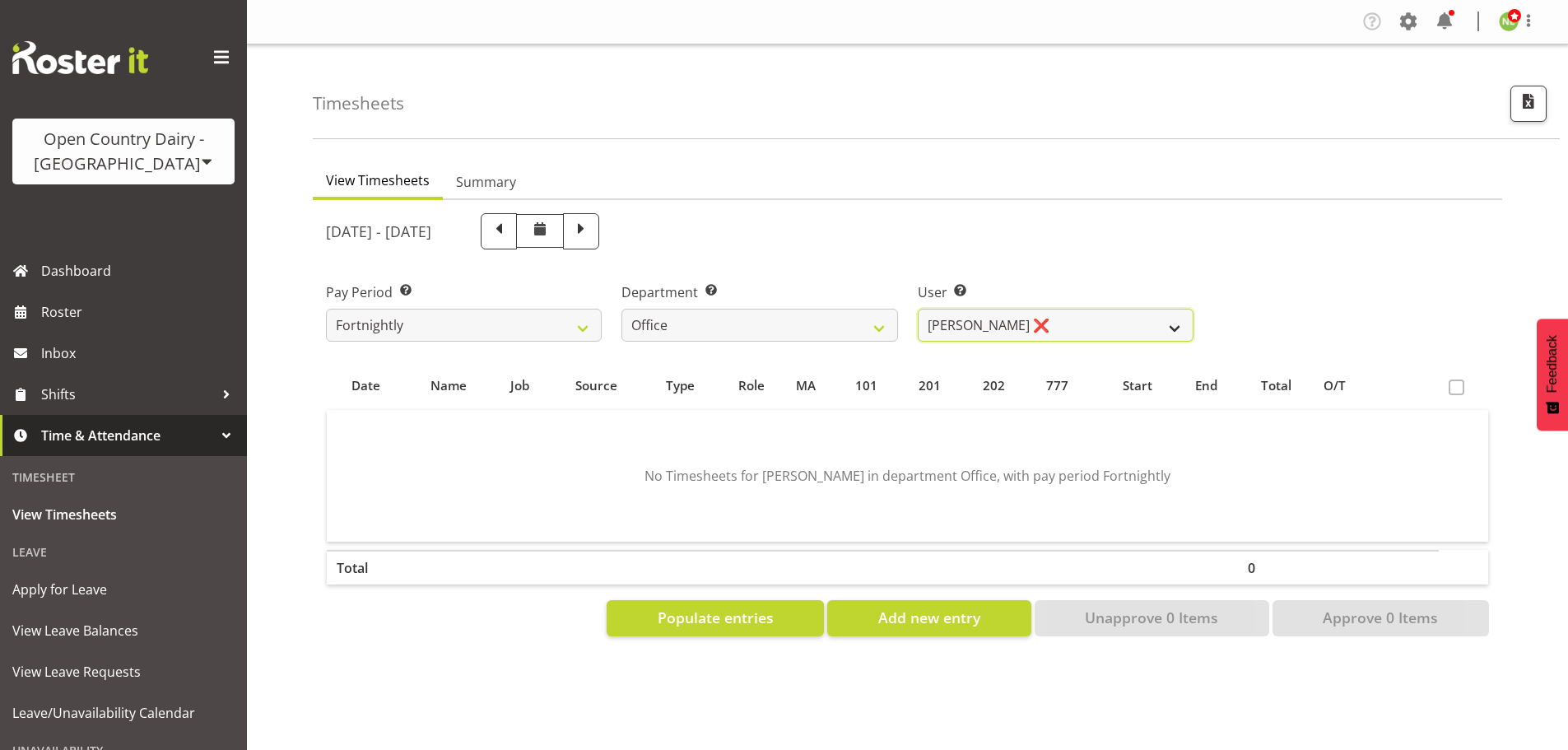
click at [1041, 318] on select "Clare Welland ✔ Corey Millan ✔ Doug Hayes ❌ Jessica Greenwood ❌ Michael Campbel…" at bounding box center [1056, 324] width 276 height 33
select select "7429"
click at [918, 308] on select "Clare Welland ✔ Corey Millan ✔ Doug Hayes ❌ Jessica Greenwood ❌ Michael Campbel…" at bounding box center [1056, 324] width 276 height 33
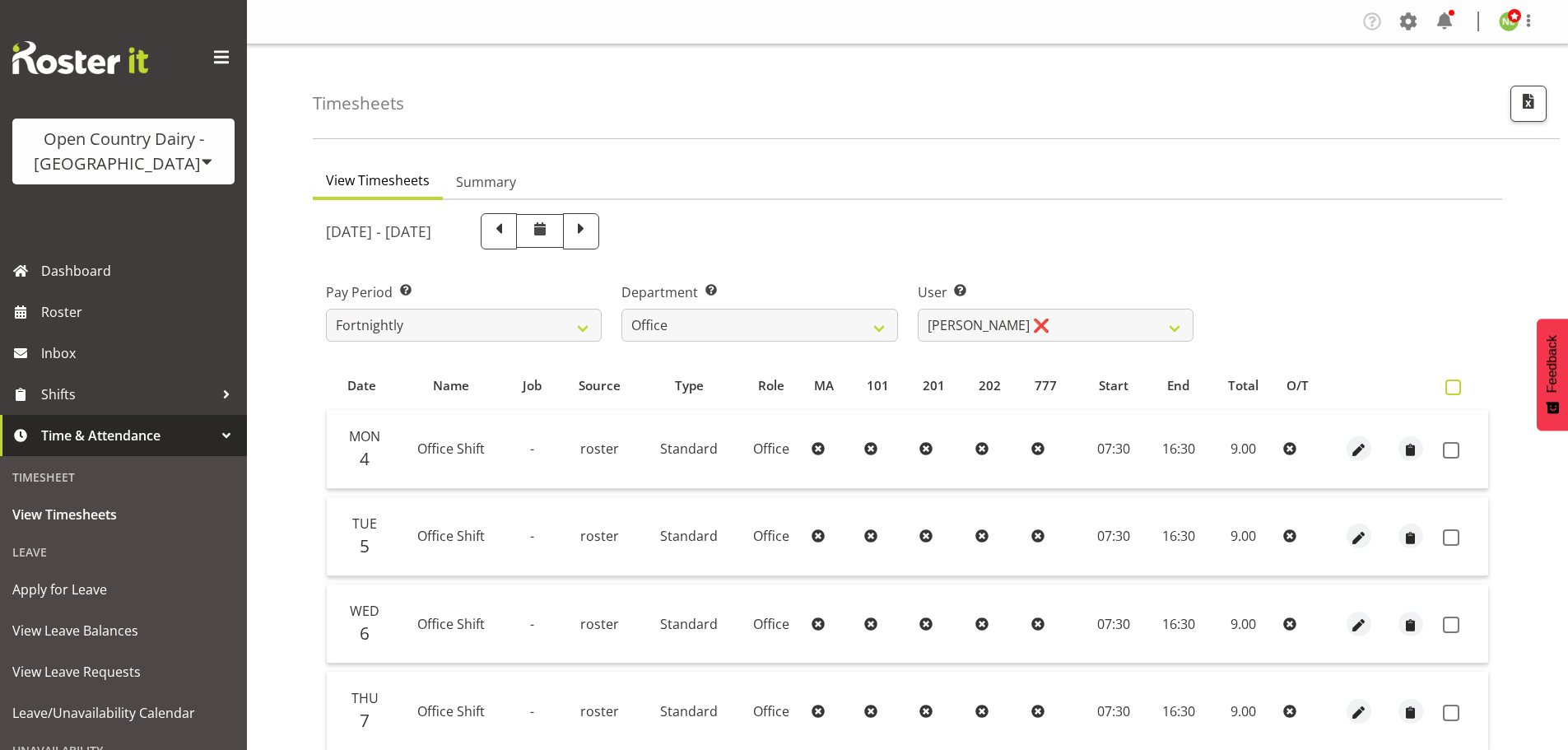
drag, startPoint x: 1457, startPoint y: 385, endPoint x: 1382, endPoint y: 337, distance: 89.0
click at [1457, 383] on span at bounding box center [1454, 387] width 16 height 16
click at [1456, 383] on input "checkbox" at bounding box center [1451, 387] width 10 height 10
checkbox input "true"
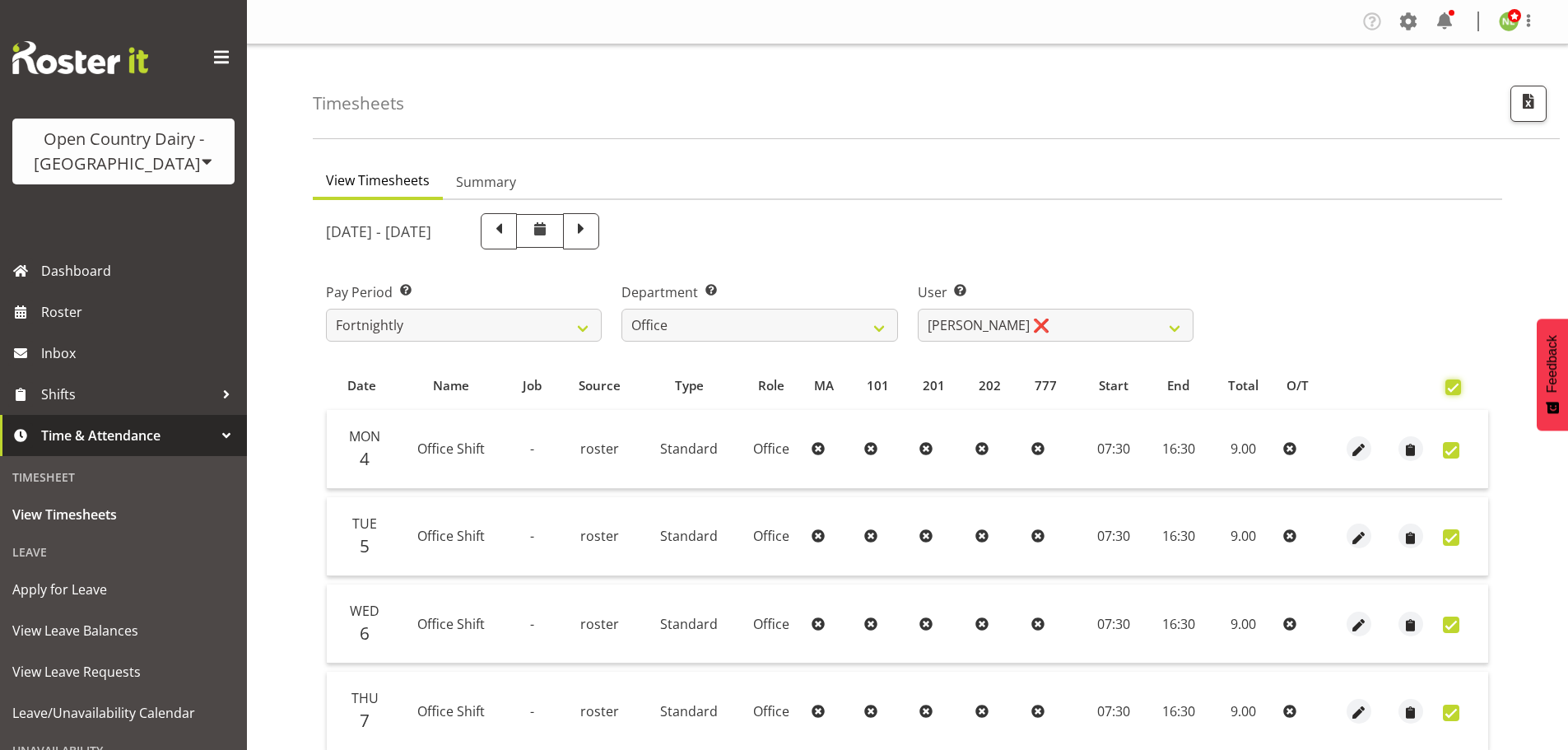
checkbox input "true"
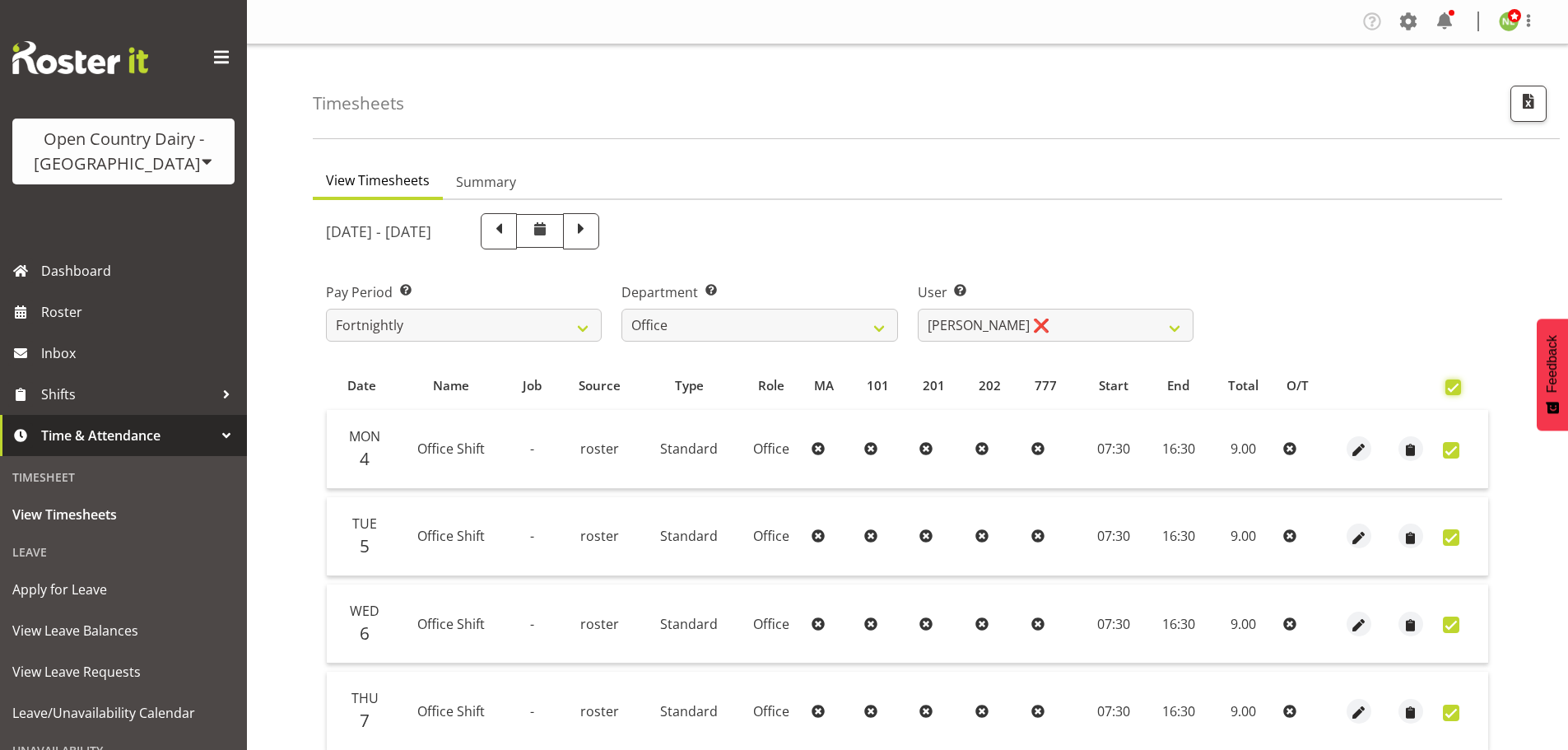
checkbox input "true"
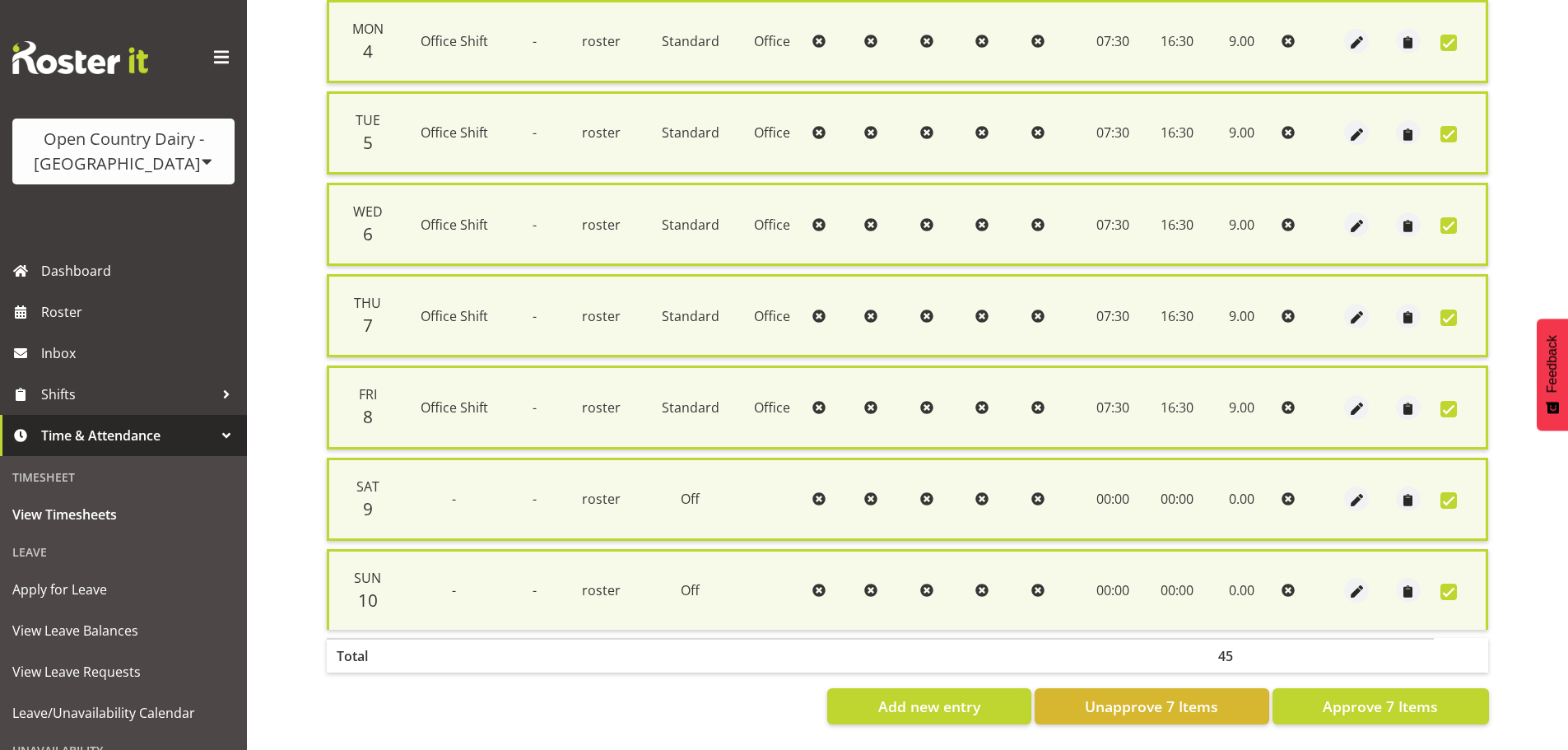
scroll to position [423, 0]
drag, startPoint x: 1363, startPoint y: 690, endPoint x: 1375, endPoint y: 694, distance: 12.6
click at [1363, 696] on span "Approve 7 Items" at bounding box center [1381, 706] width 115 height 22
checkbox input "false"
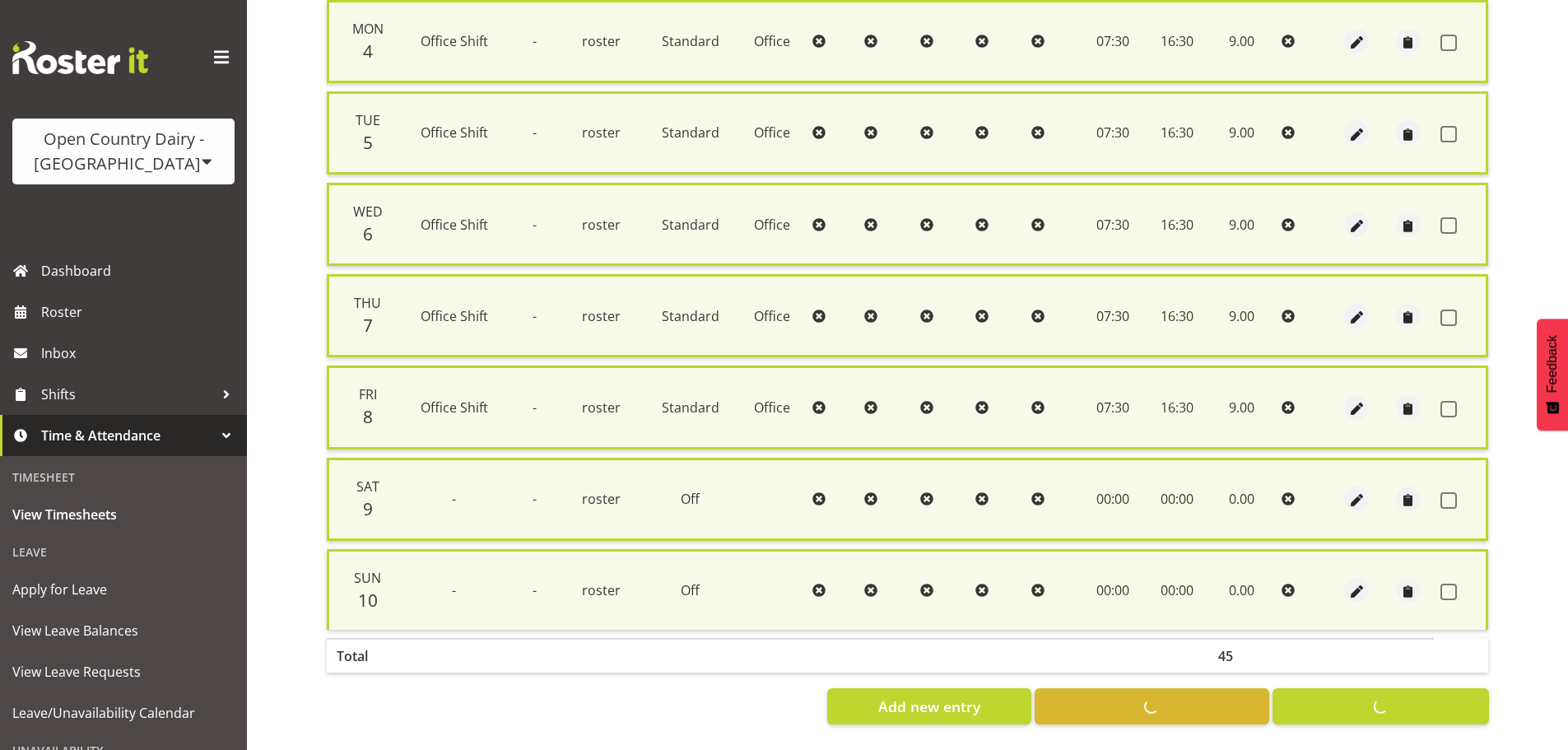
checkbox input "false"
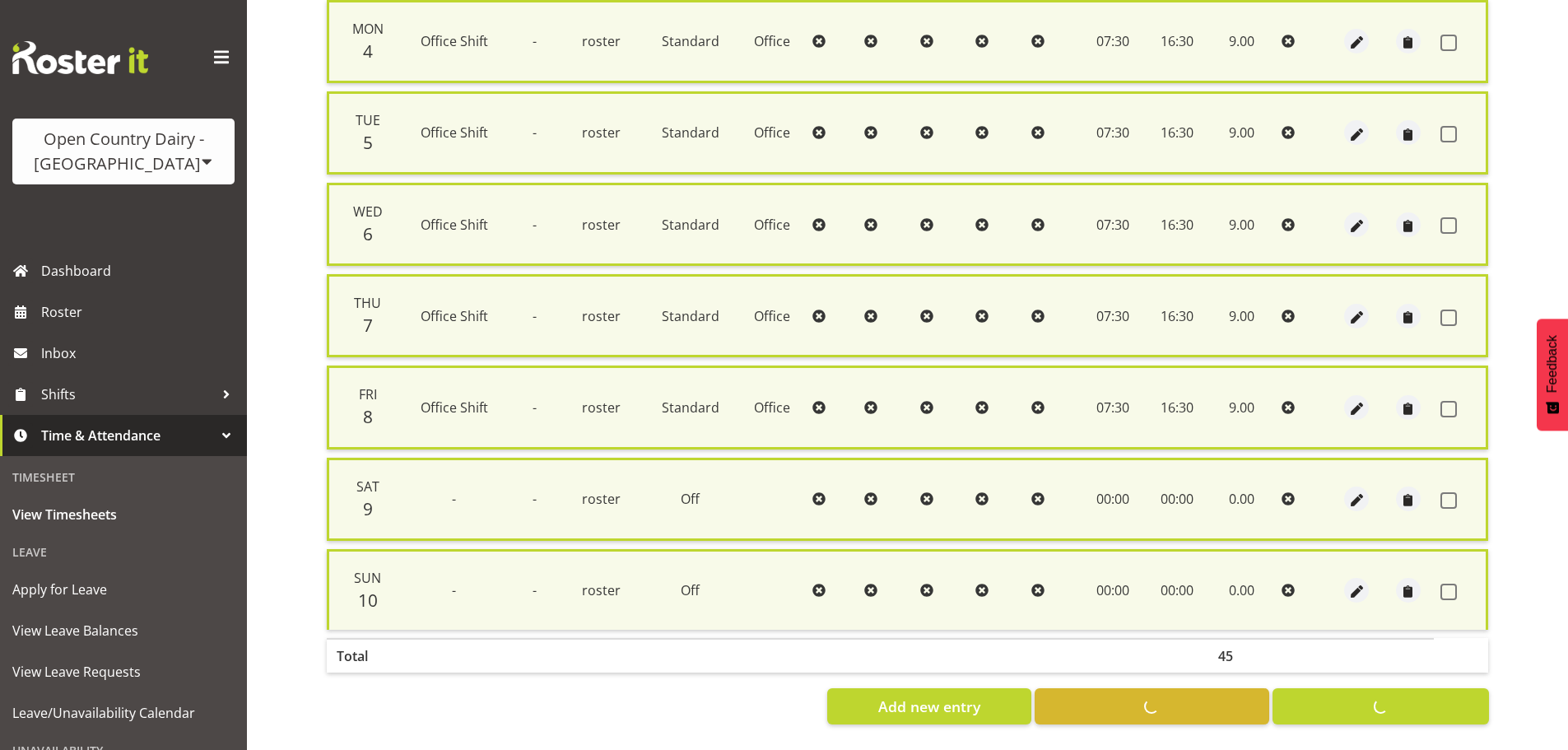
checkbox input "false"
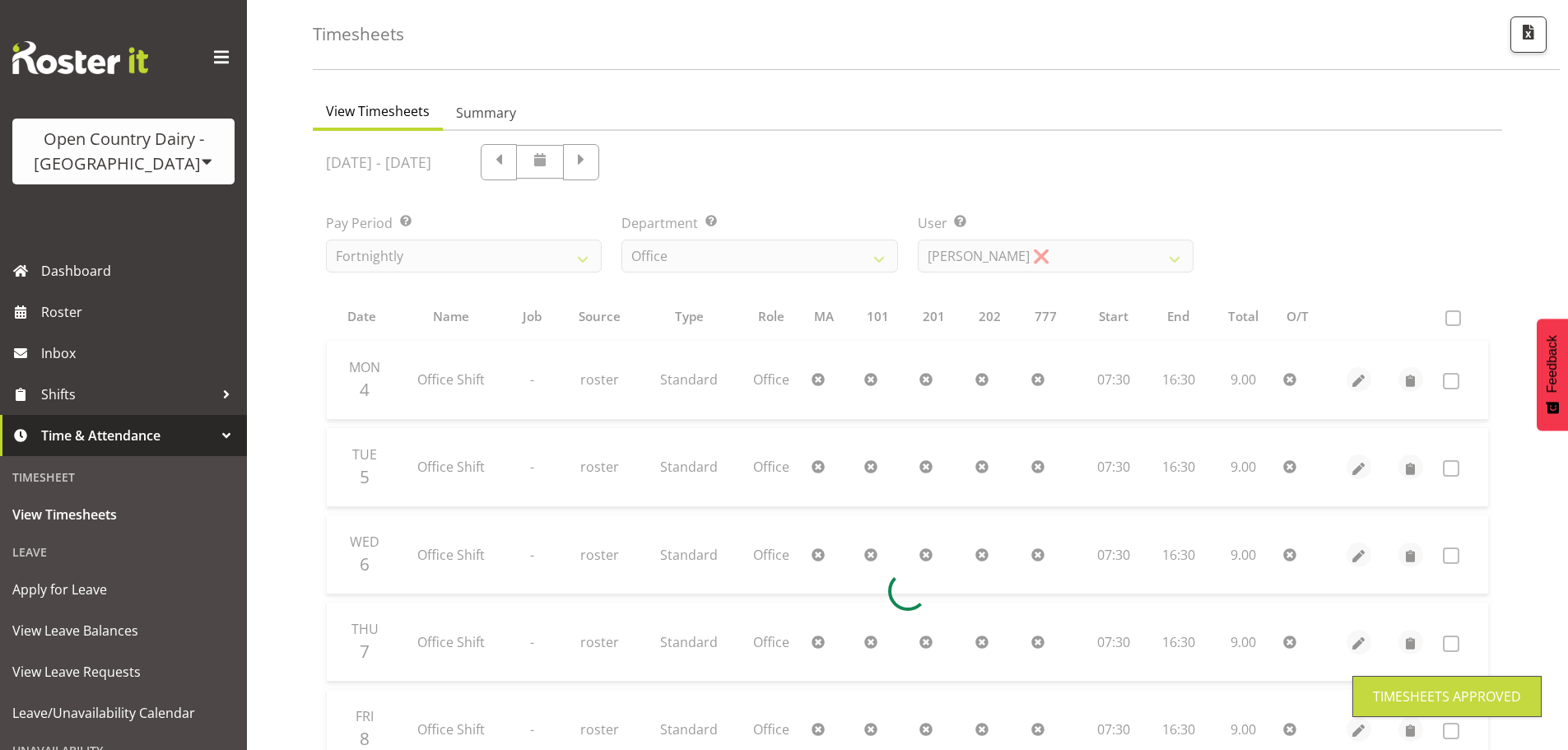
scroll to position [66, 0]
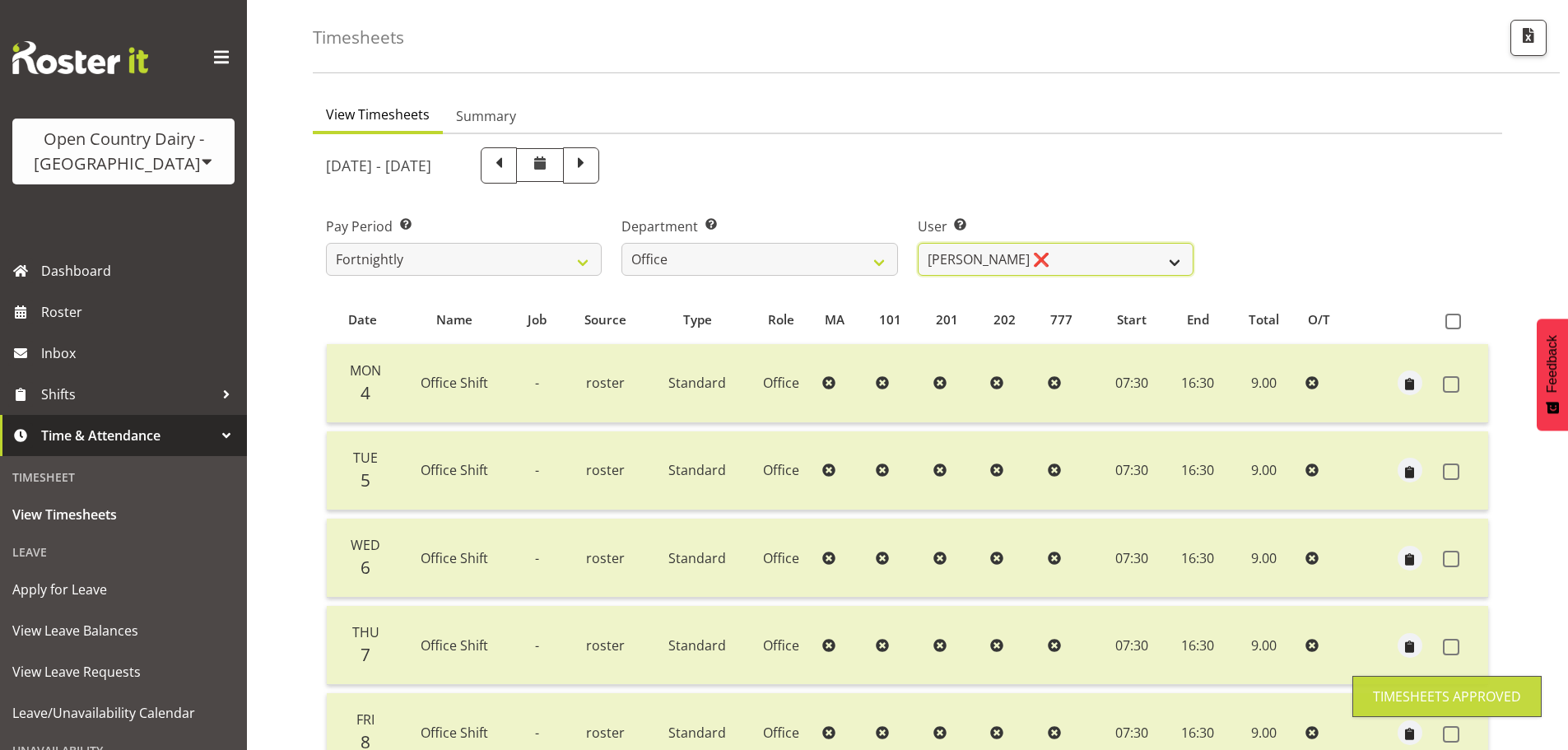
drag, startPoint x: 1055, startPoint y: 259, endPoint x: 1047, endPoint y: 266, distance: 10.6
click at [1053, 259] on select "Clare Welland ✔ Corey Millan ✔ Doug Hayes ❌ Jessica Greenwood ❌ Michael Campbel…" at bounding box center [1056, 259] width 276 height 33
select select "11468"
click at [918, 243] on select "Clare Welland ✔ Corey Millan ✔ Doug Hayes ❌ Jessica Greenwood ❌ Michael Campbel…" at bounding box center [1056, 259] width 276 height 33
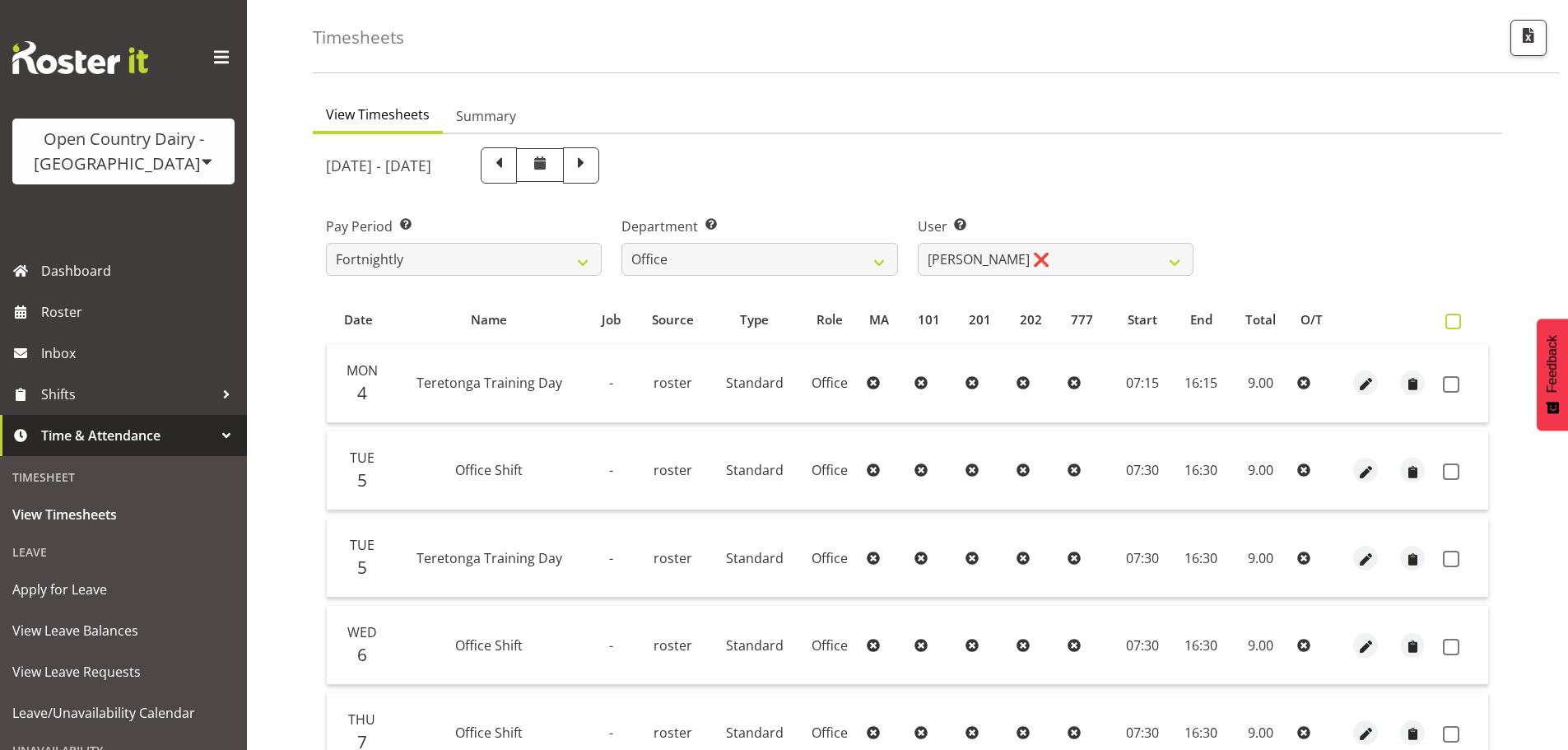
click at [1456, 326] on span at bounding box center [1454, 322] width 16 height 16
click at [1456, 326] on input "checkbox" at bounding box center [1451, 321] width 10 height 10
checkbox input "true"
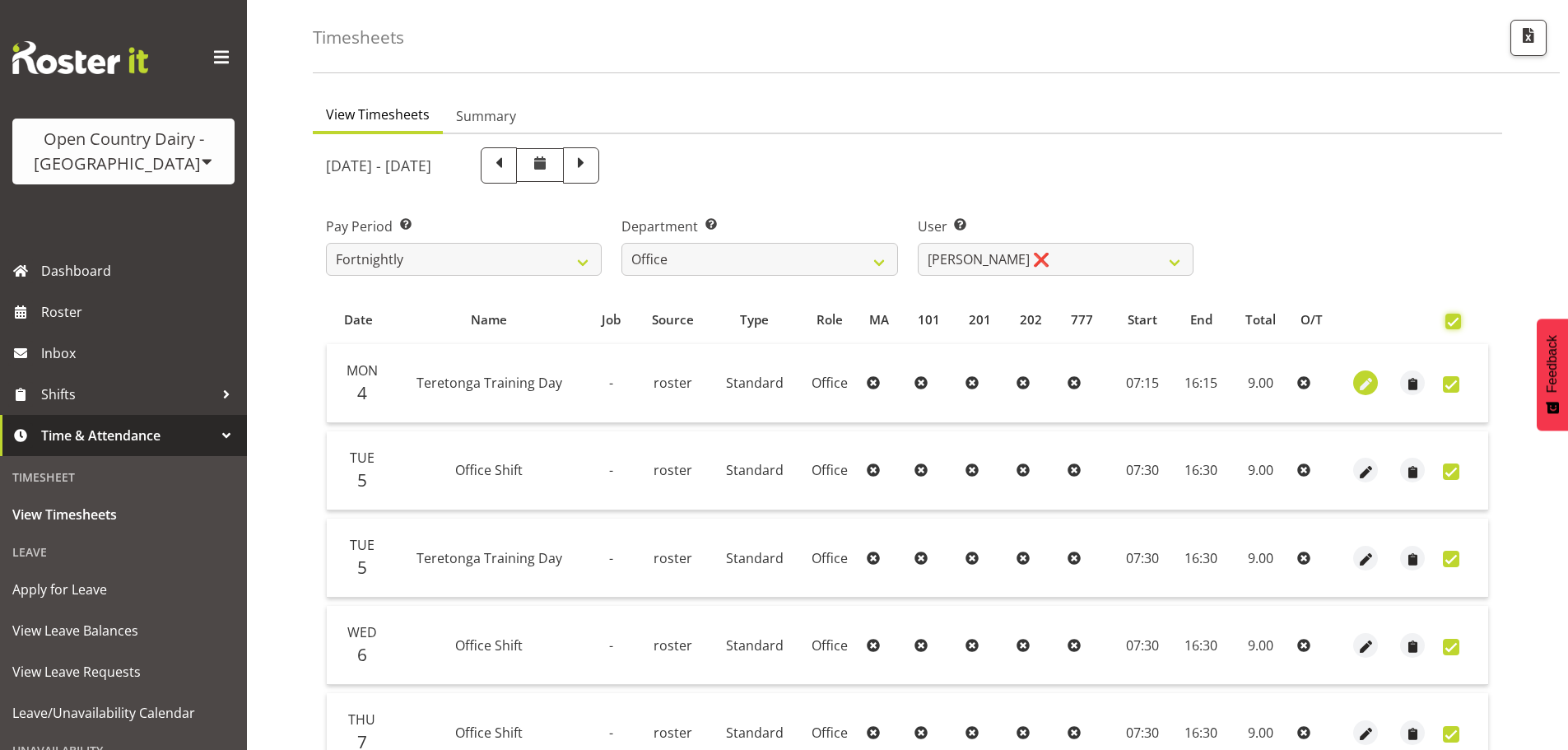
checkbox input "true"
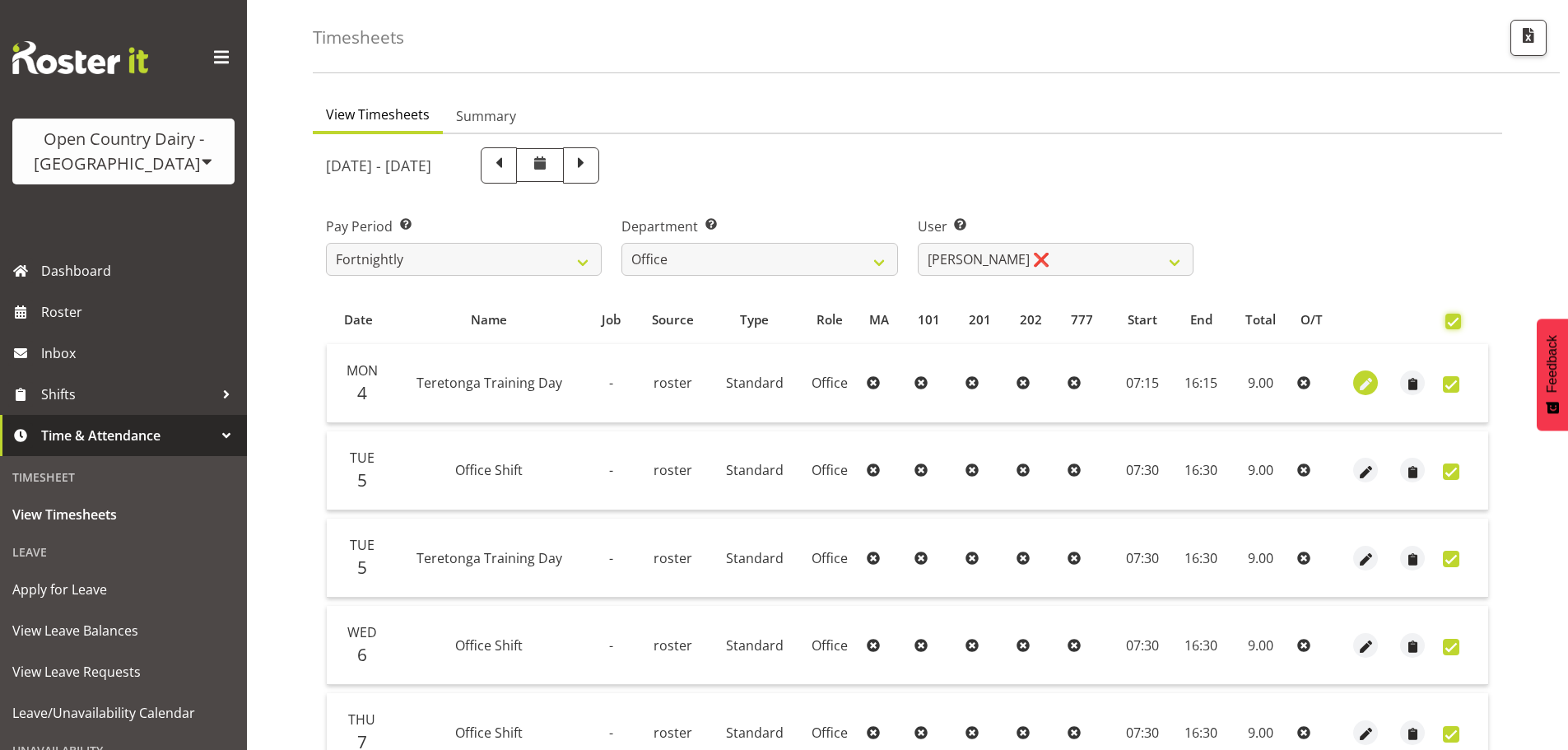
checkbox input "true"
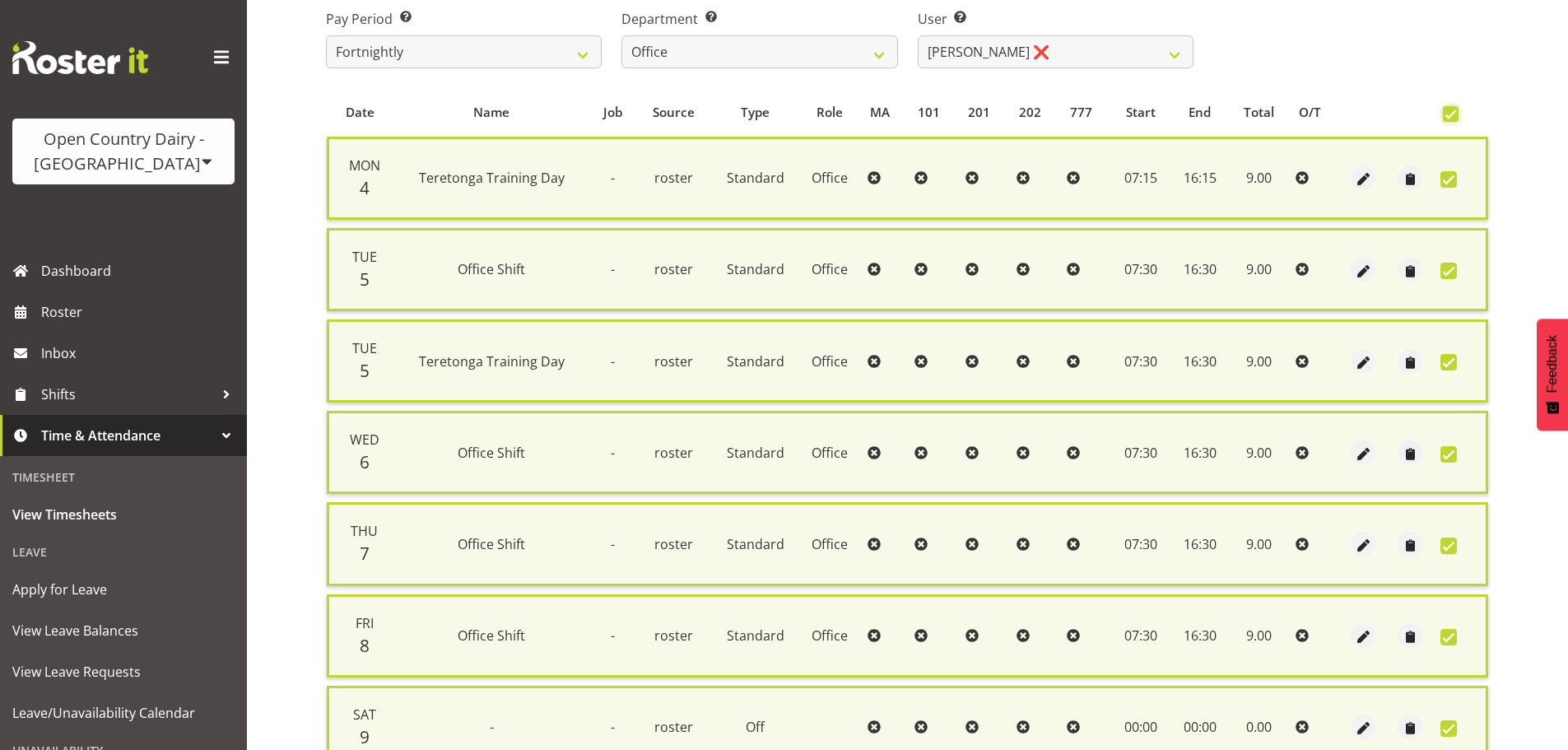
scroll to position [514, 0]
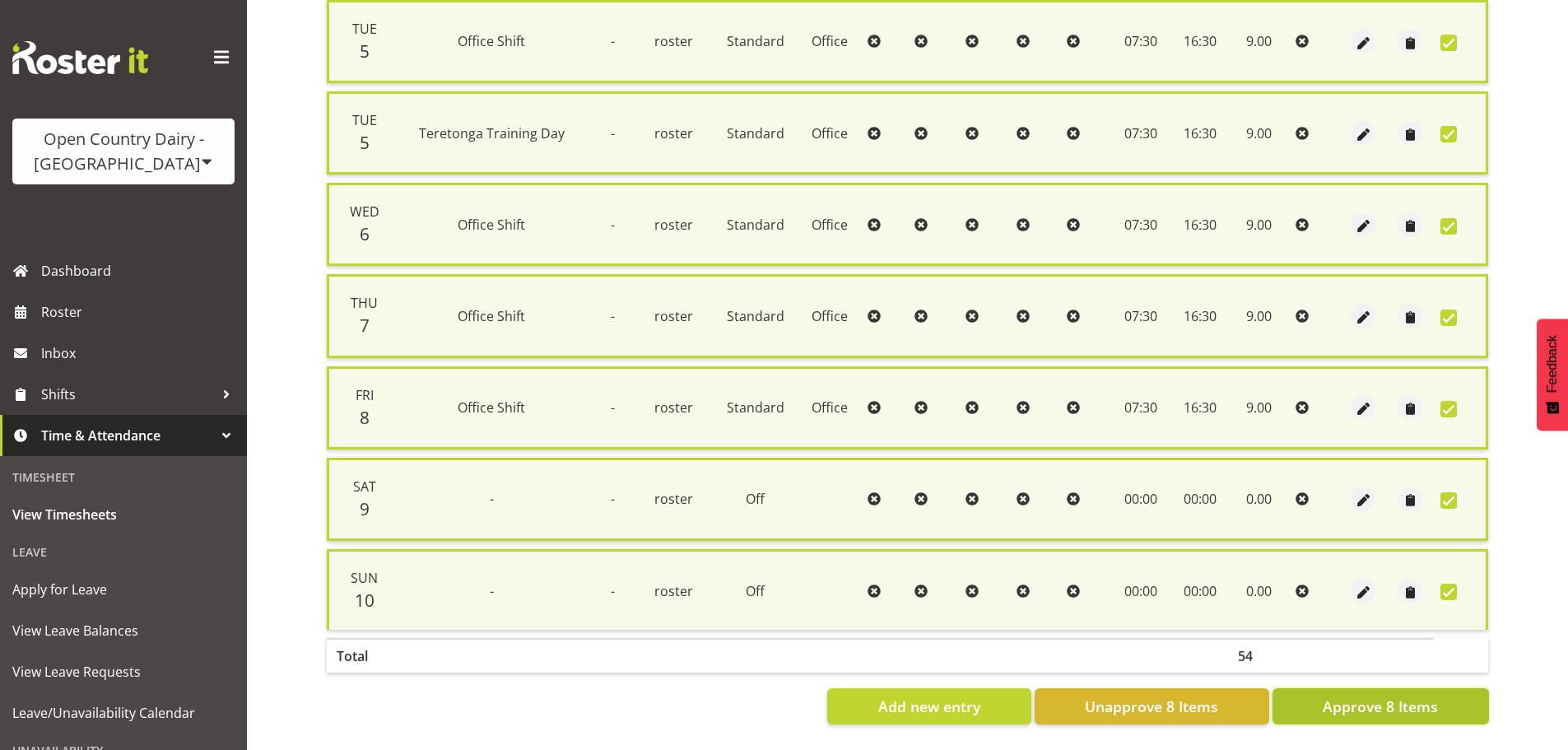
click at [1358, 696] on span "Approve 8 Items" at bounding box center [1381, 706] width 115 height 22
checkbox input "false"
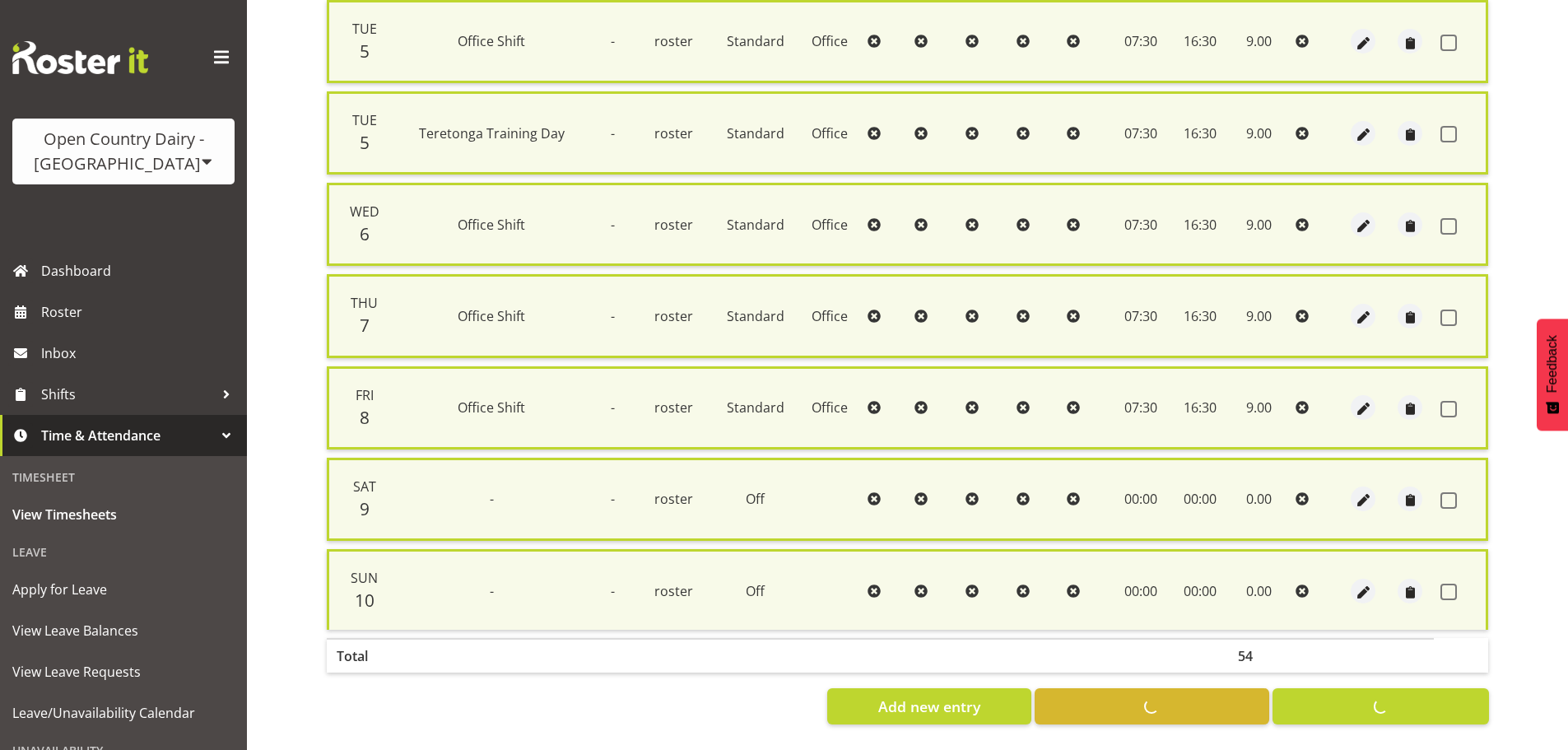
checkbox input "false"
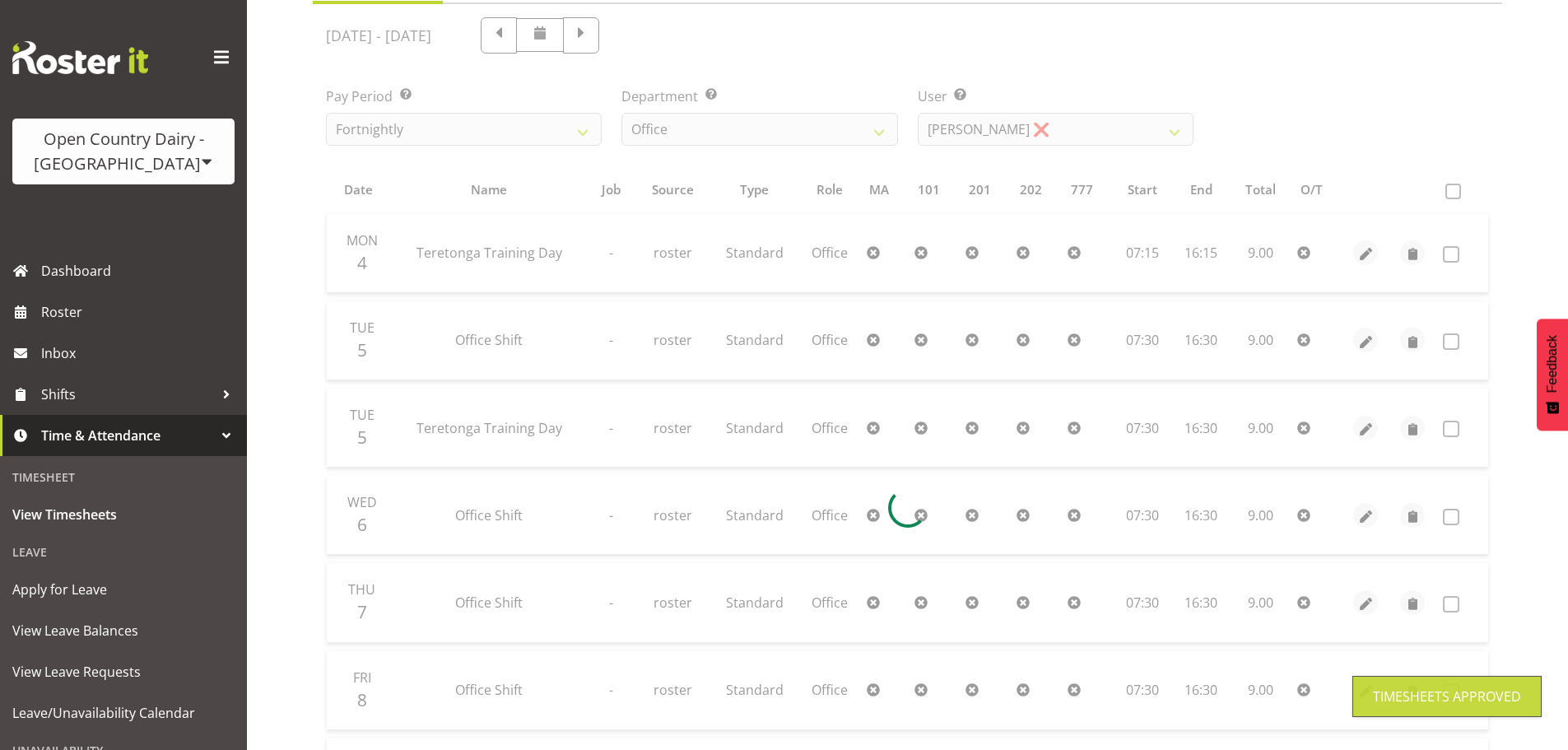
scroll to position [153, 0]
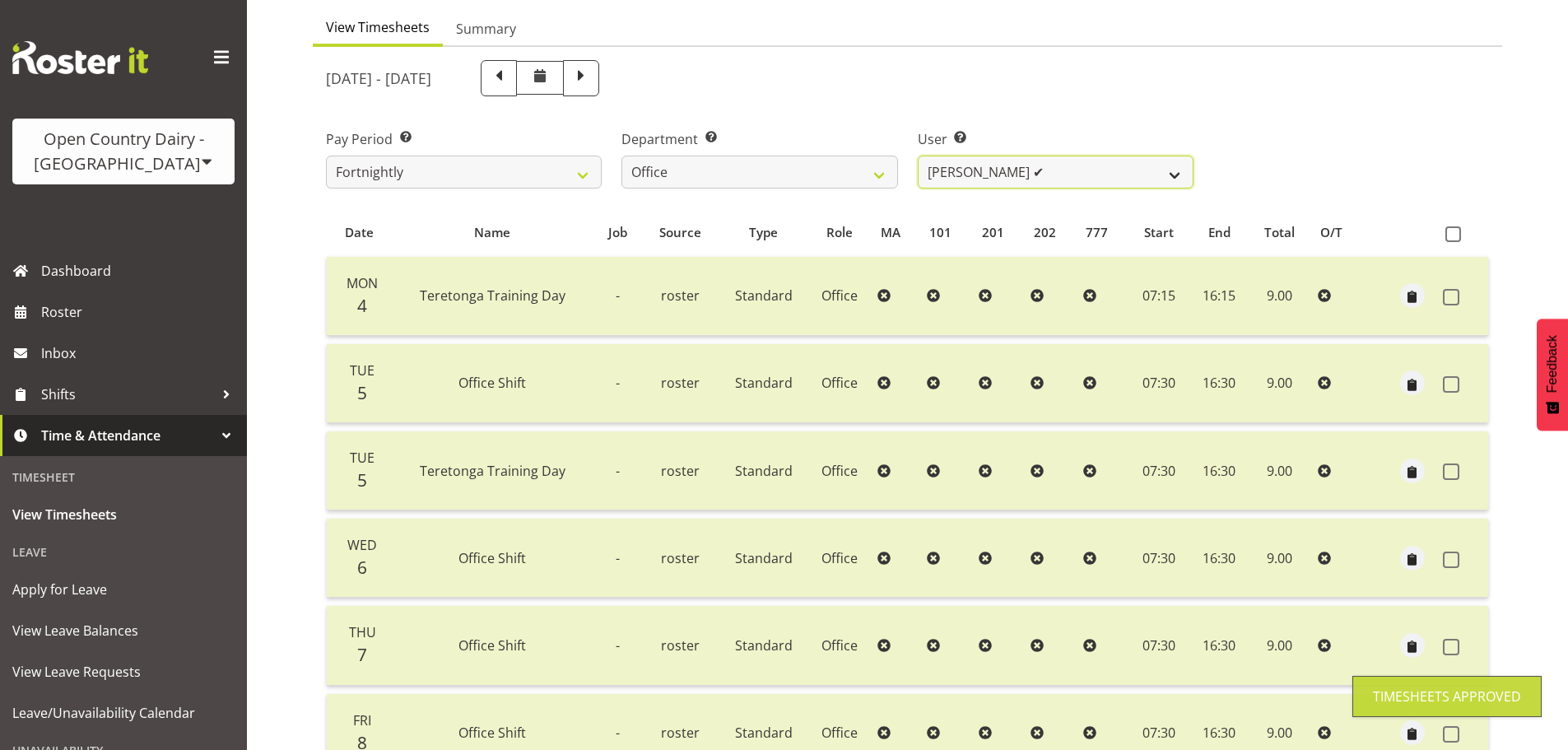
click at [1091, 183] on select "Clare Welland ✔ Corey Millan ✔ Doug Hayes ❌ Jessica Greenwood ❌ Michael Campbel…" at bounding box center [1056, 172] width 276 height 33
select select "10307"
click at [918, 156] on select "Clare Welland ✔ Corey Millan ✔ Doug Hayes ❌ Jessica Greenwood ❌ Michael Campbel…" at bounding box center [1056, 172] width 276 height 33
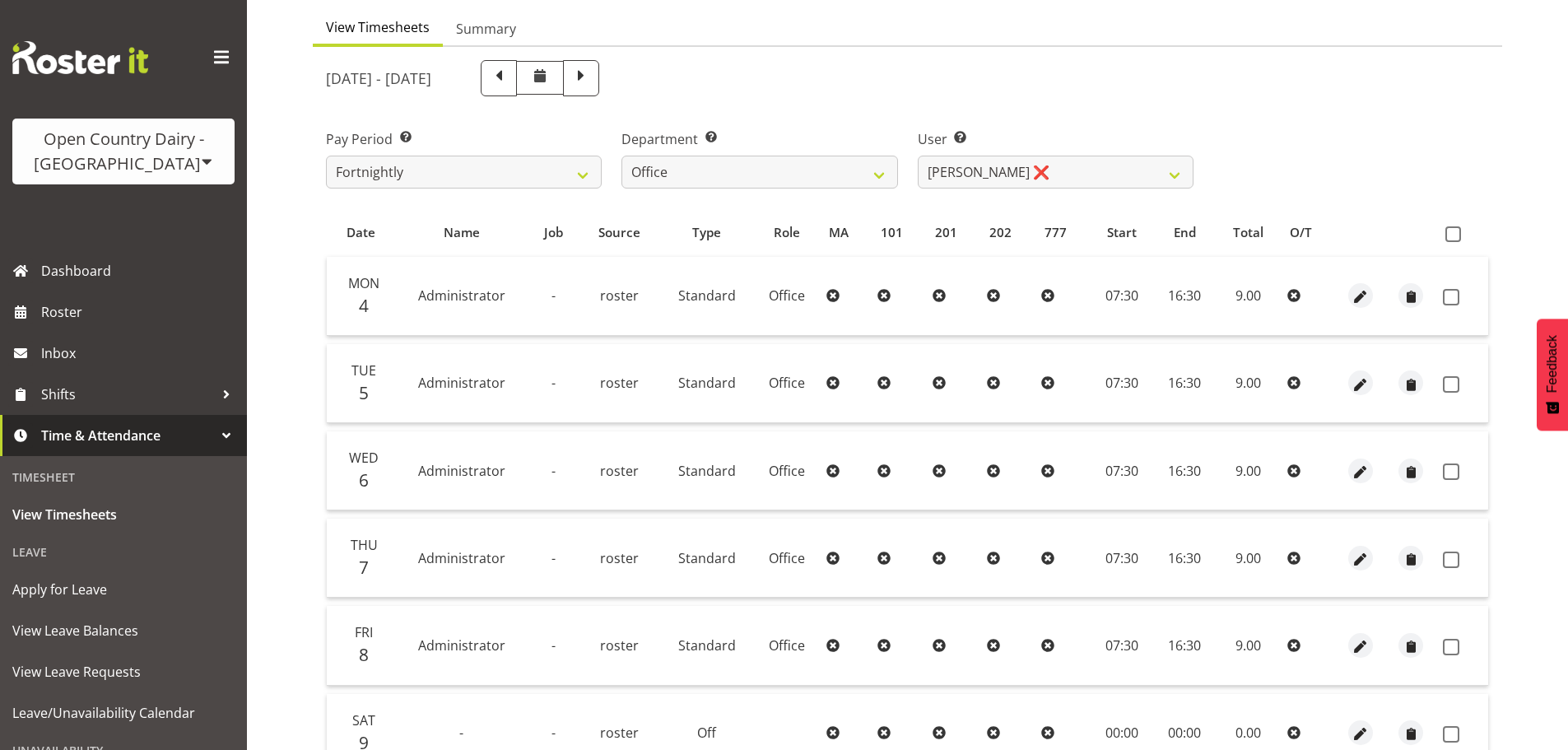
drag, startPoint x: 1460, startPoint y: 234, endPoint x: 1447, endPoint y: 219, distance: 19.8
click at [1460, 233] on span at bounding box center [1454, 234] width 16 height 16
click at [1456, 233] on input "checkbox" at bounding box center [1451, 234] width 10 height 10
checkbox input "true"
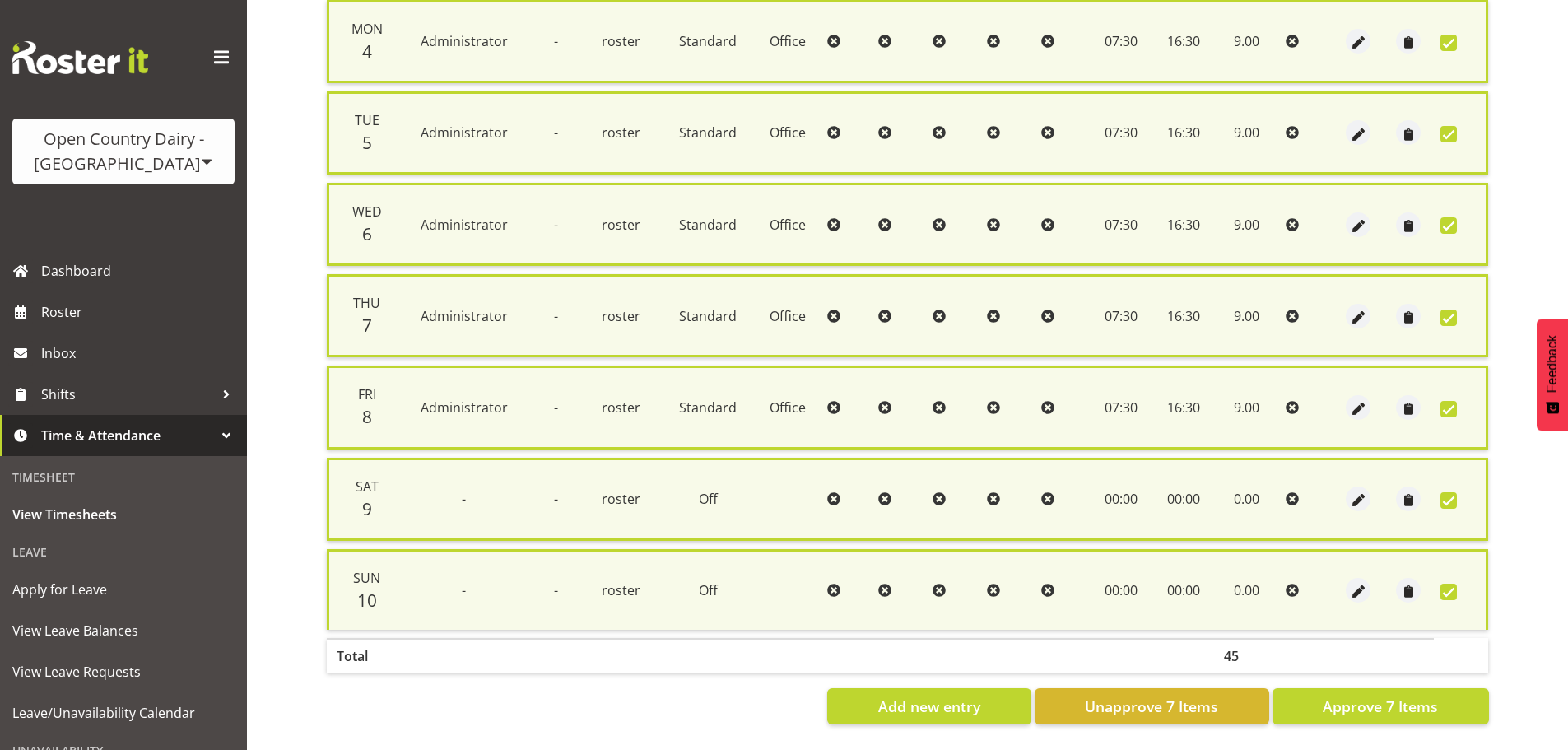
scroll to position [423, 0]
click at [1402, 696] on span "Approve 7 Items" at bounding box center [1381, 706] width 115 height 22
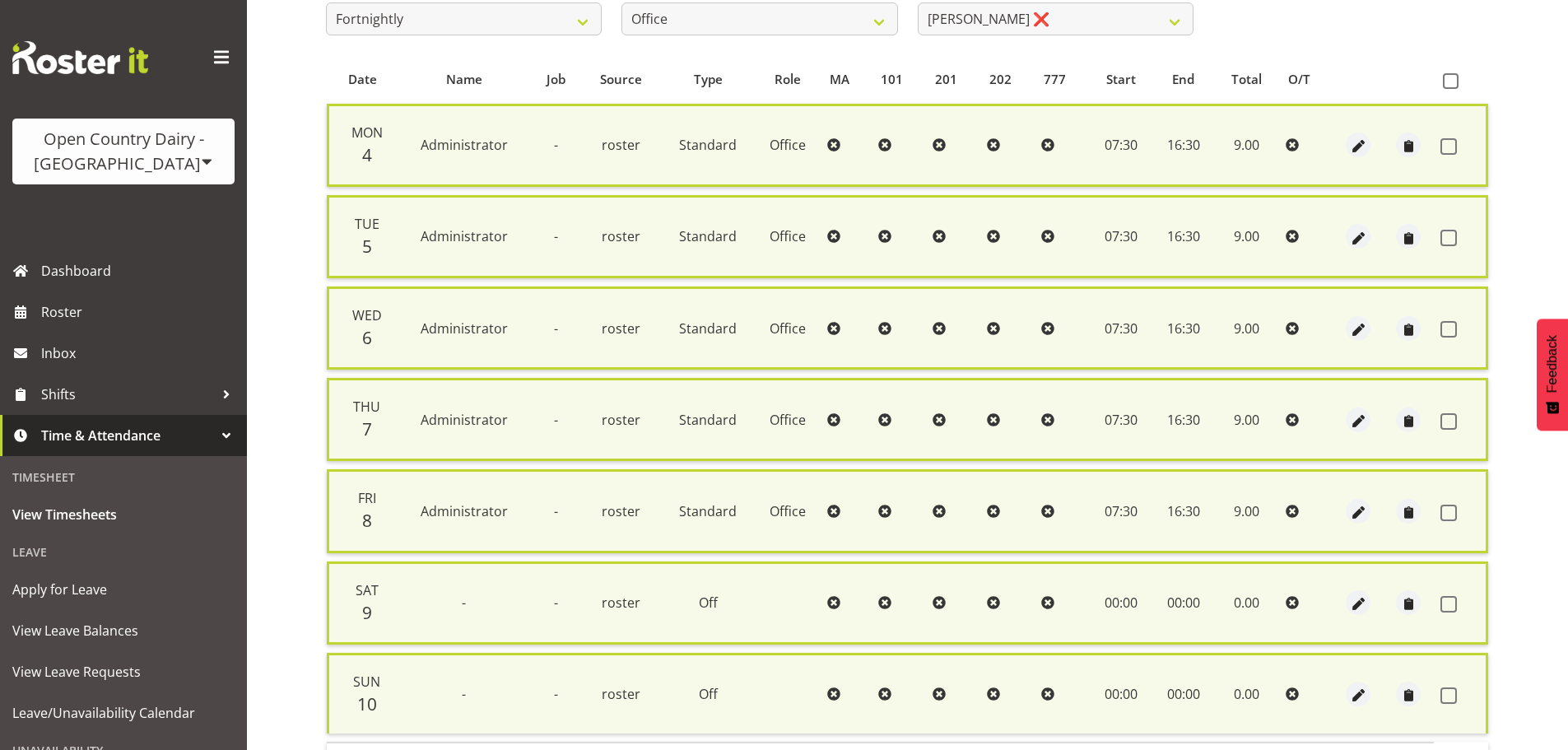
scroll to position [78, 0]
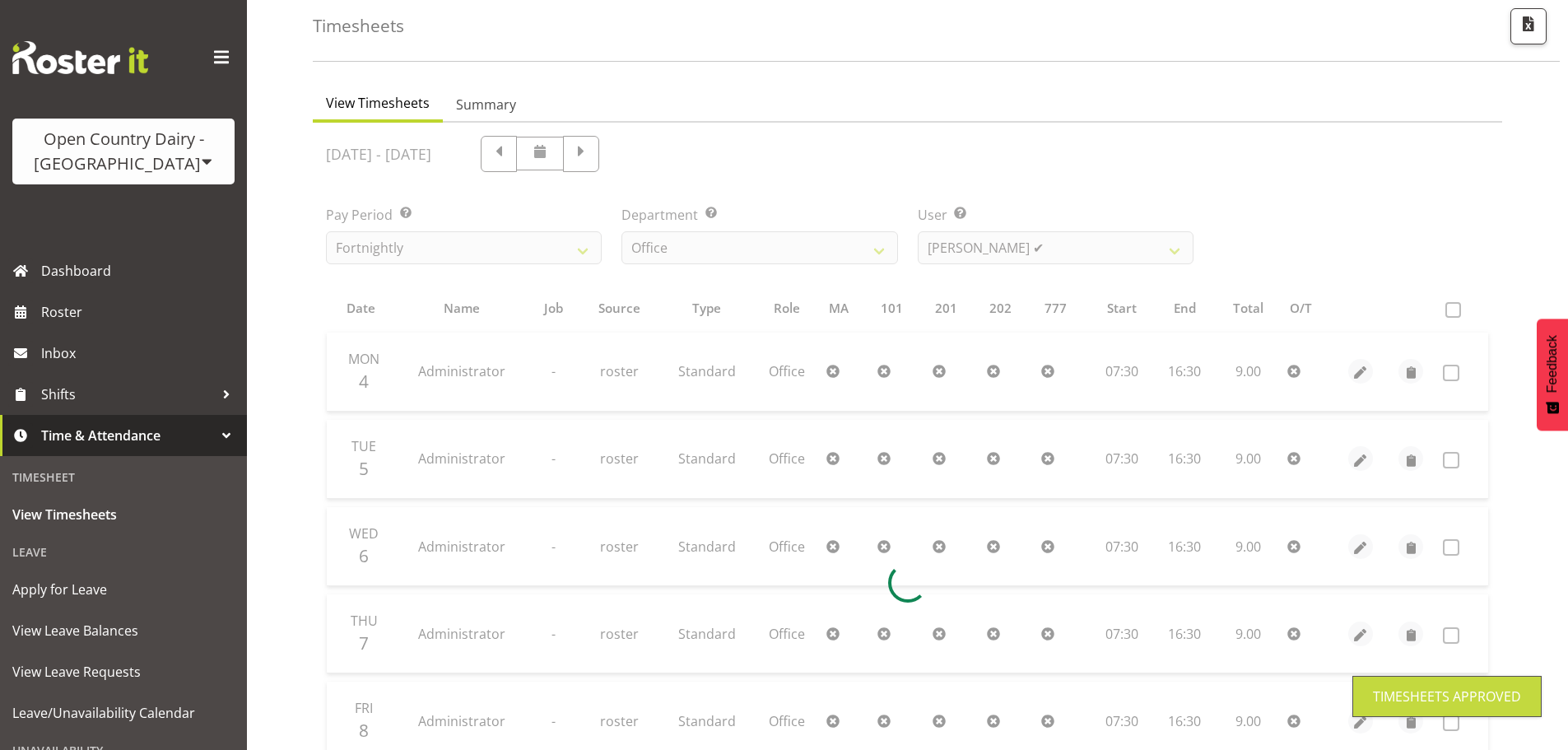
click at [1036, 250] on div at bounding box center [908, 583] width 1190 height 920
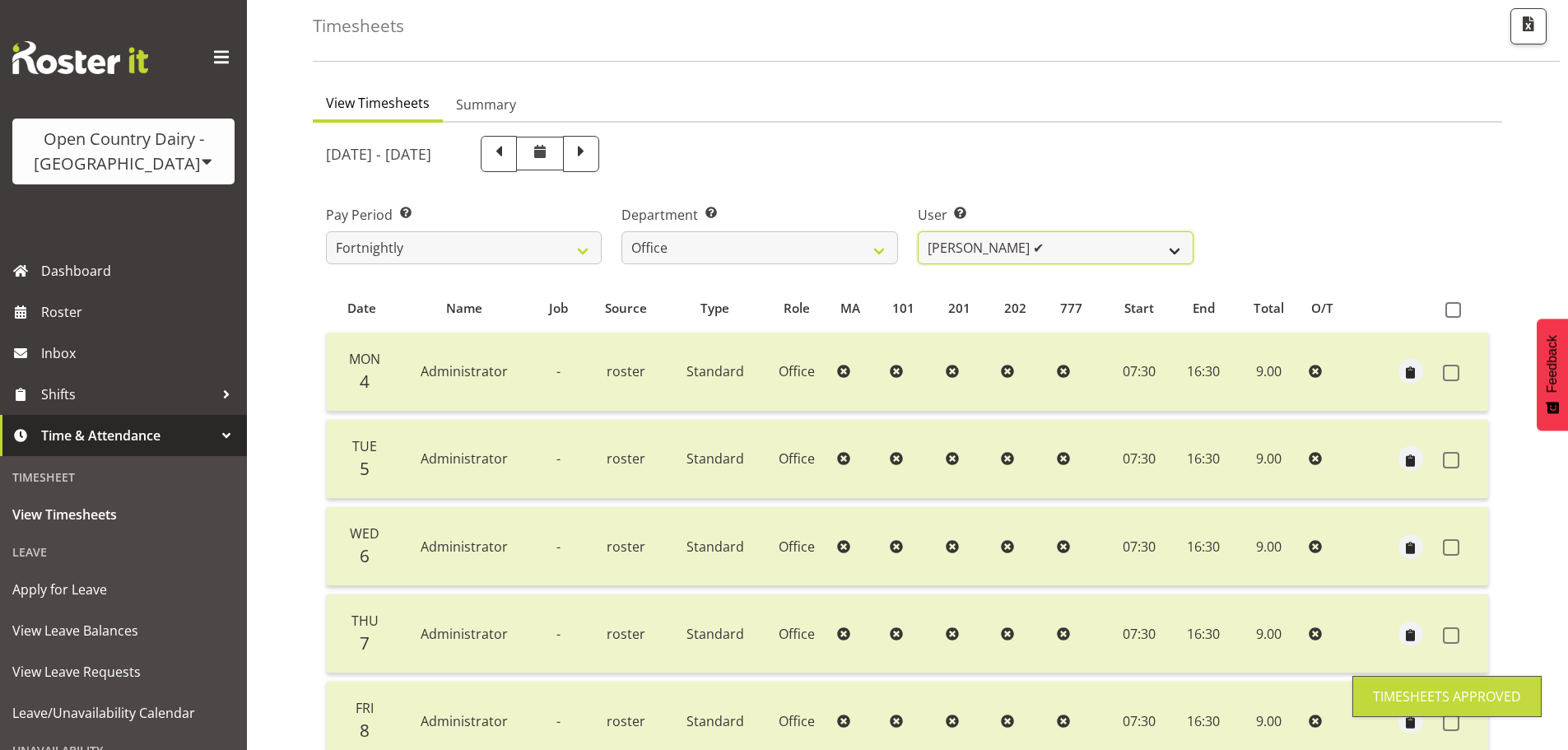
click at [1023, 246] on select "Clare Welland ✔ Corey Millan ✔ Doug Hayes ❌ Jessica Greenwood ❌ Michael Campbel…" at bounding box center [1056, 248] width 276 height 33
click at [918, 232] on select "Clare Welland ✔ Corey Millan ✔ Doug Hayes ❌ Jessica Greenwood ❌ Michael Campbel…" at bounding box center [1056, 248] width 276 height 33
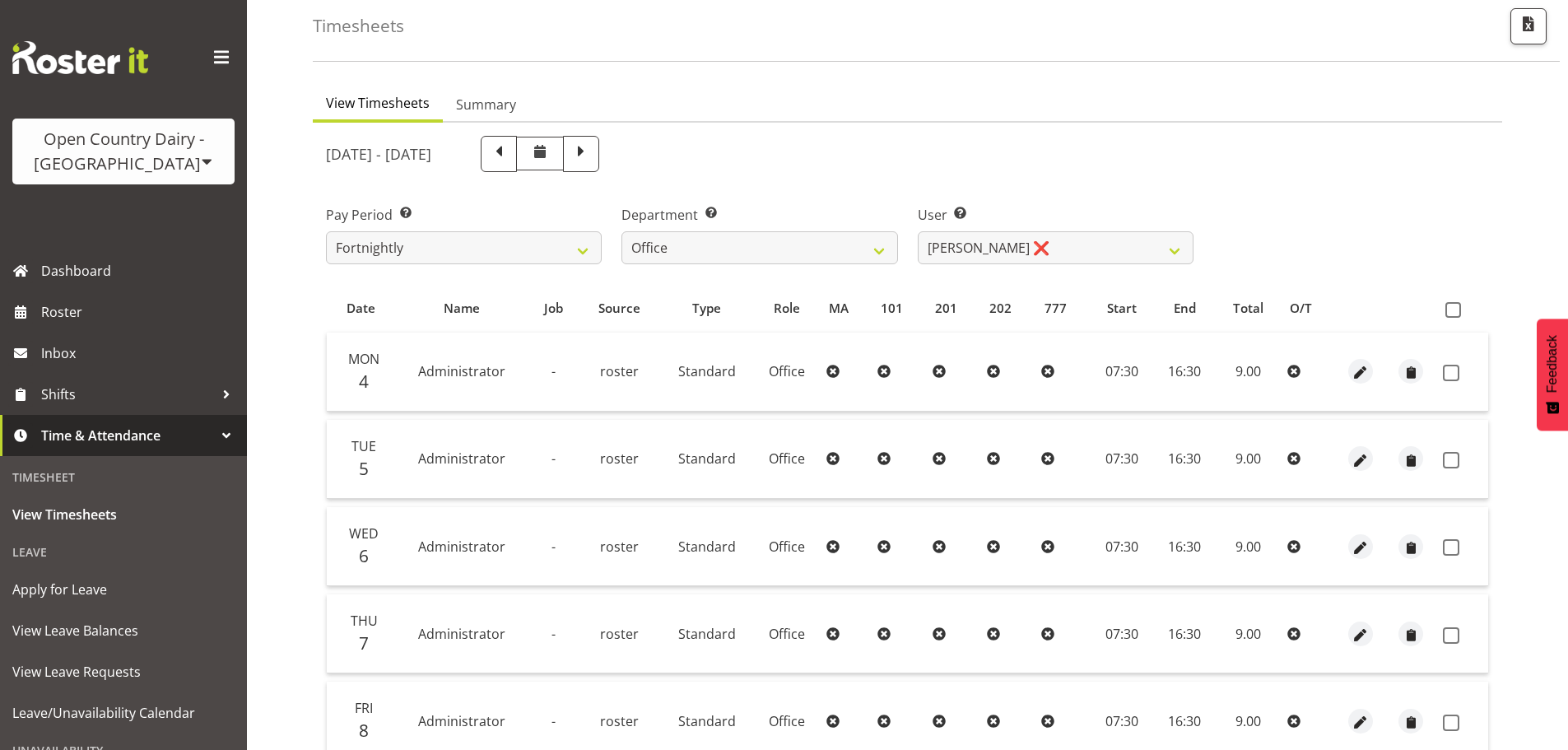
drag, startPoint x: 1456, startPoint y: 308, endPoint x: 1337, endPoint y: 288, distance: 120.7
click at [1456, 306] on span at bounding box center [1454, 310] width 16 height 16
click at [1456, 306] on input "checkbox" at bounding box center [1451, 309] width 10 height 10
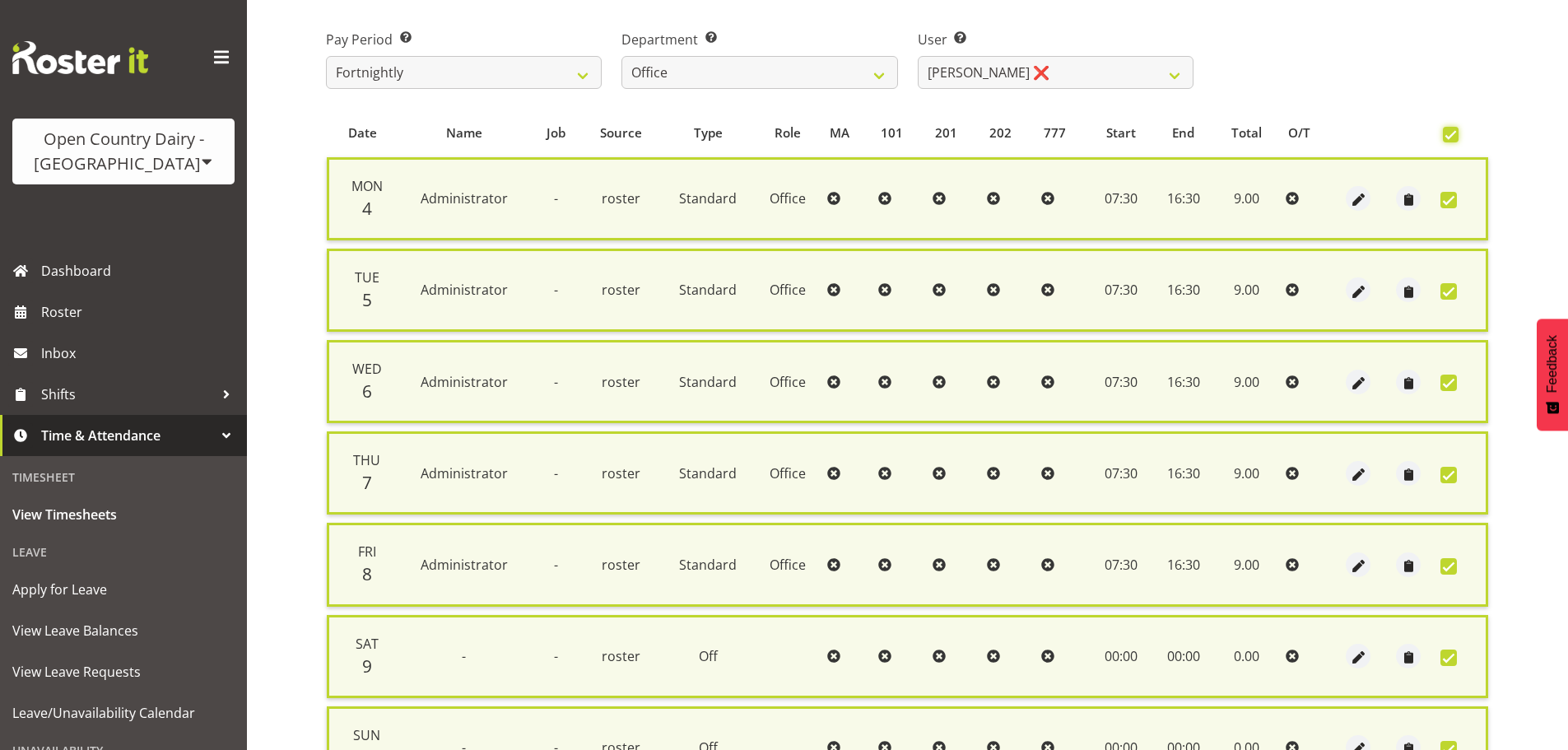
scroll to position [423, 0]
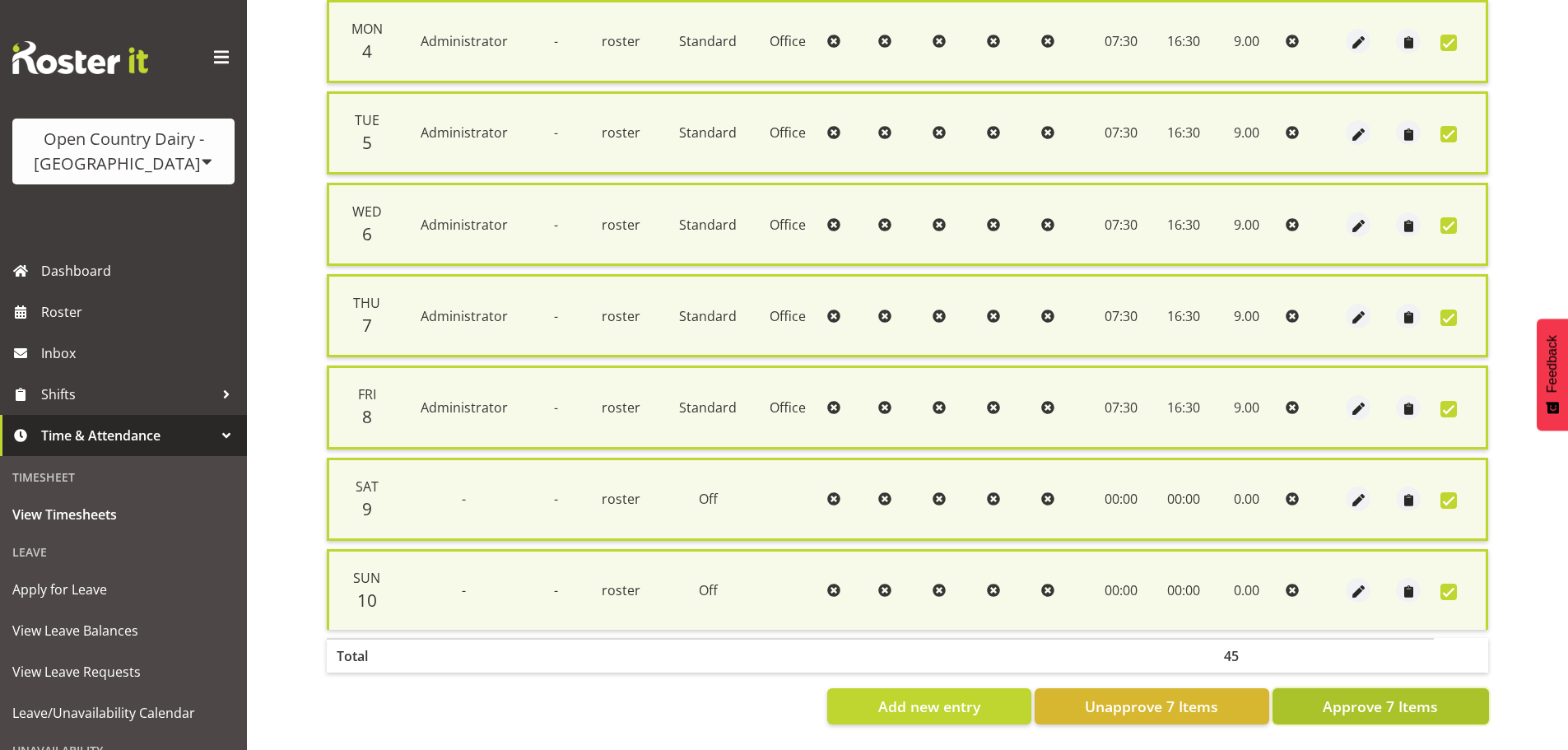
click at [1414, 707] on button "Approve 7 Items" at bounding box center [1381, 706] width 217 height 36
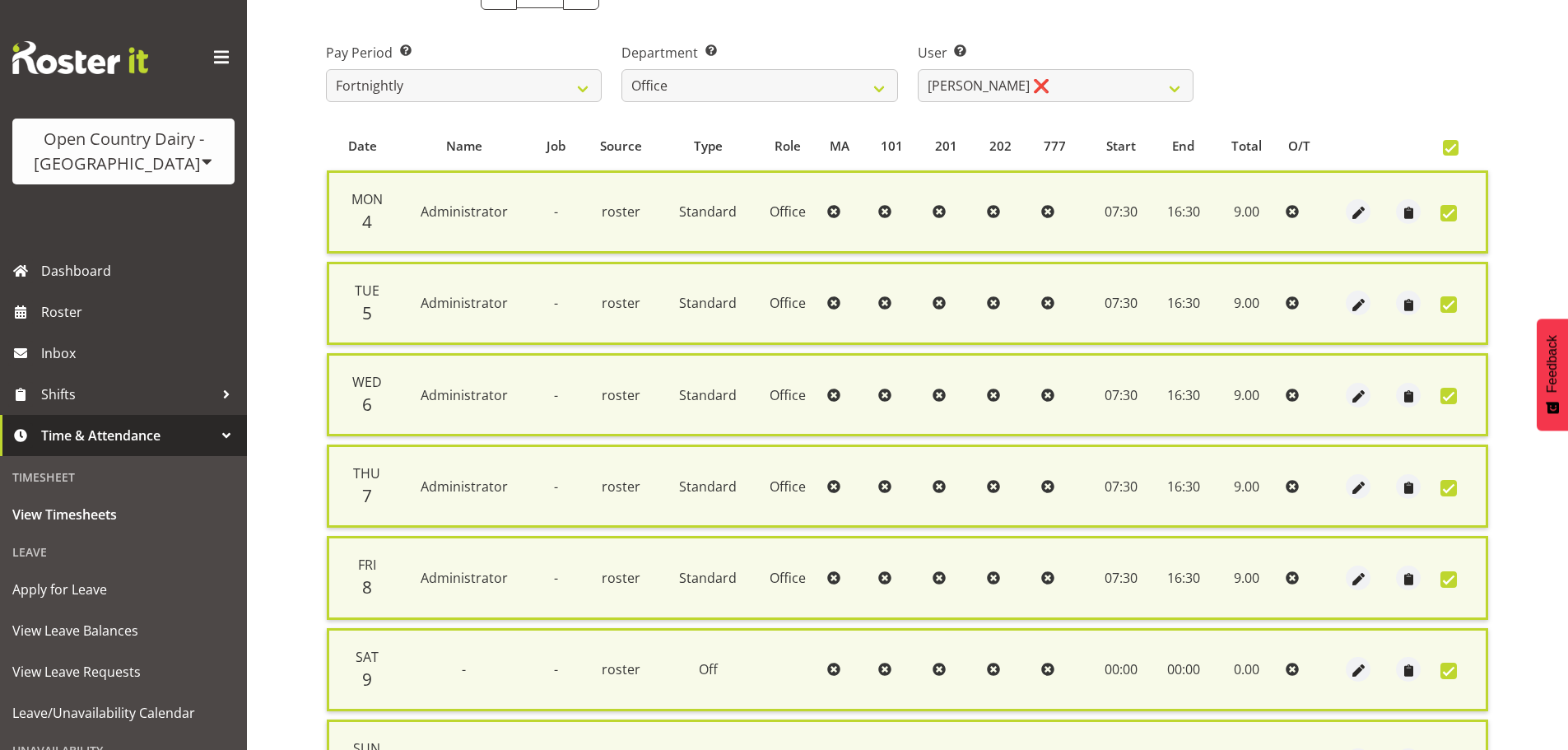
scroll to position [175, 0]
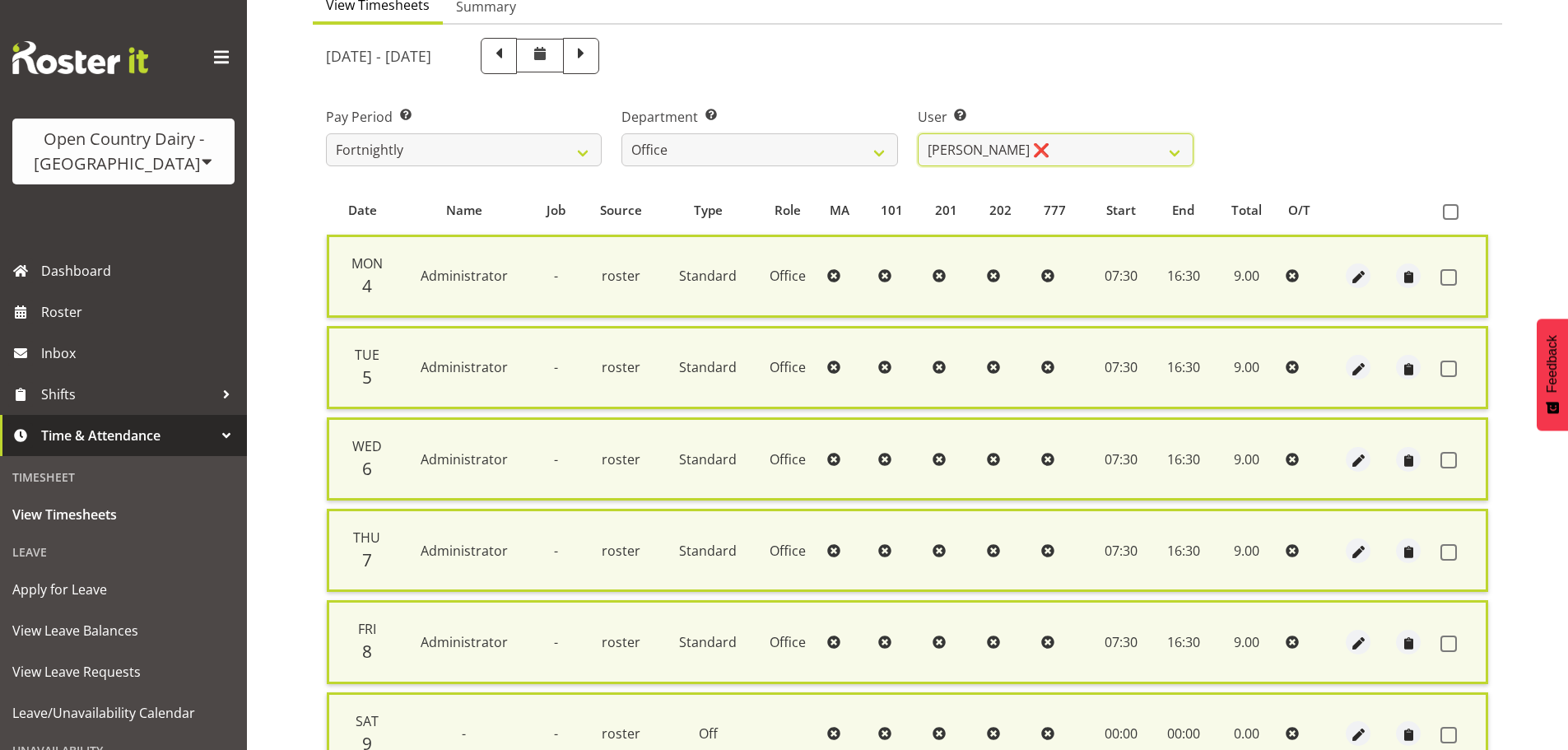
click at [1023, 156] on div "August 4th - August 10th 2025 Pay Period Select which pay period you would like…" at bounding box center [908, 494] width 1163 height 932
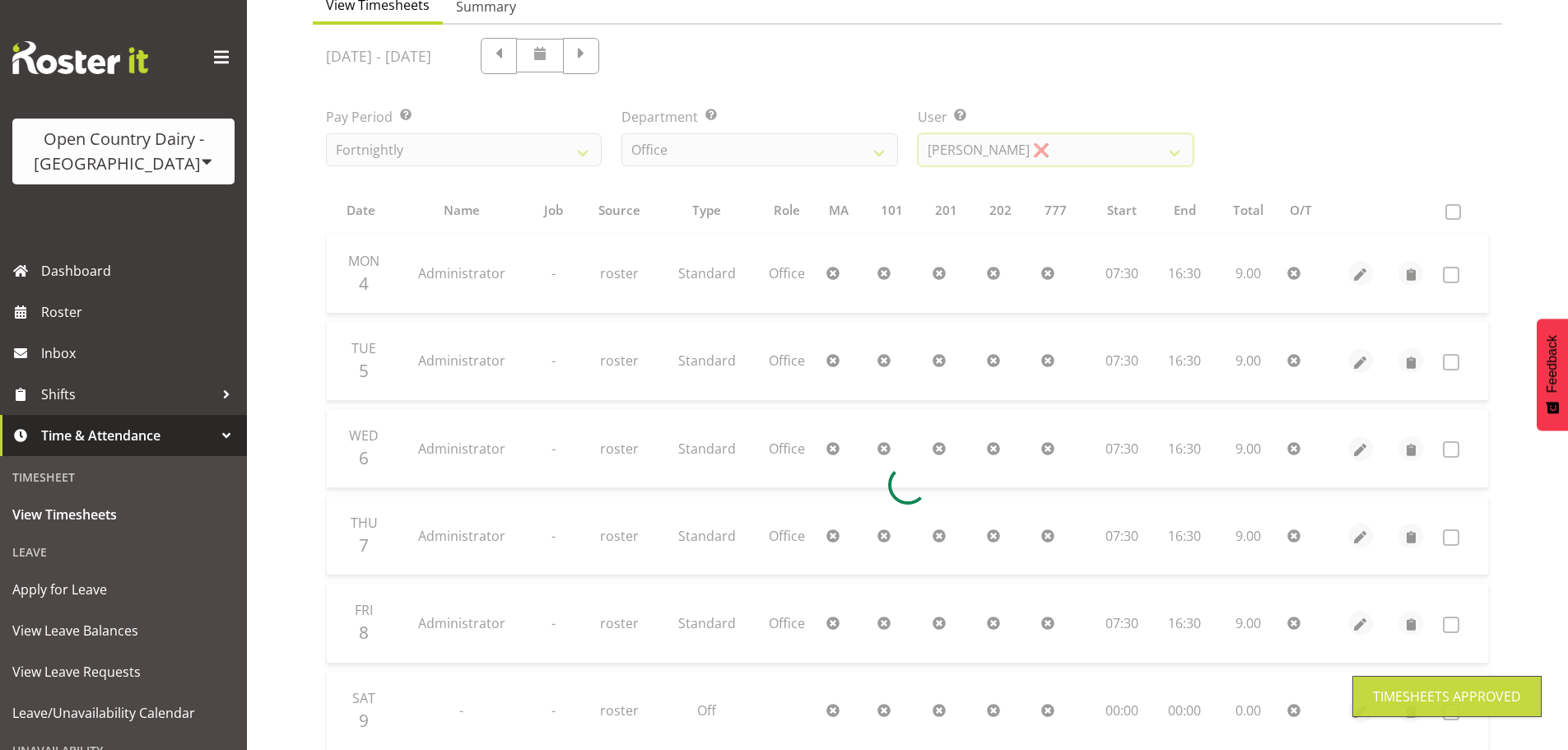
click at [918, 133] on select "Clare Welland ✔ Corey Millan ✔ Doug Hayes ❌ Jessica Greenwood ❌ Michael Campbel…" at bounding box center [1056, 149] width 276 height 33
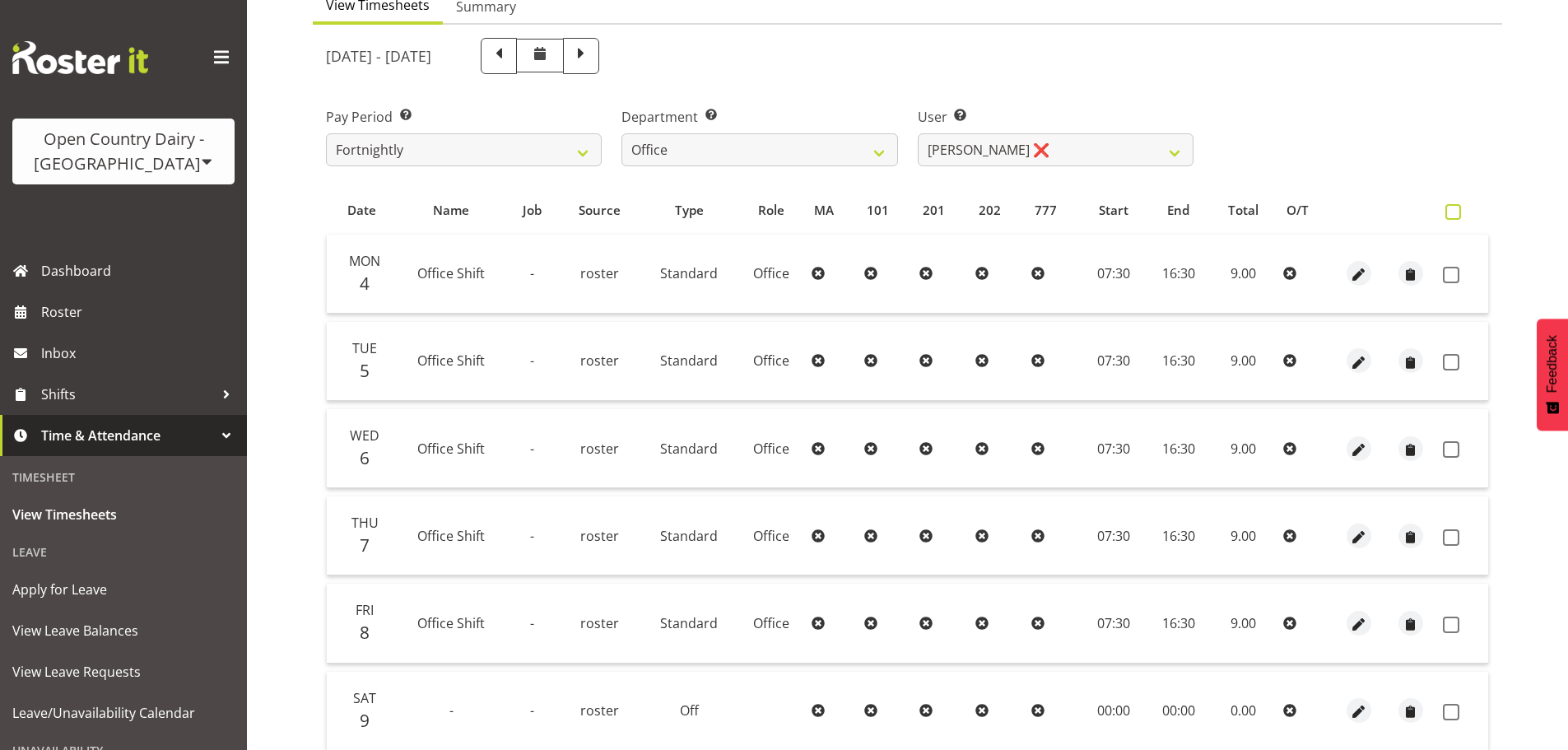
click at [1455, 209] on span at bounding box center [1454, 212] width 16 height 16
click at [1455, 209] on input "checkbox" at bounding box center [1451, 212] width 10 height 10
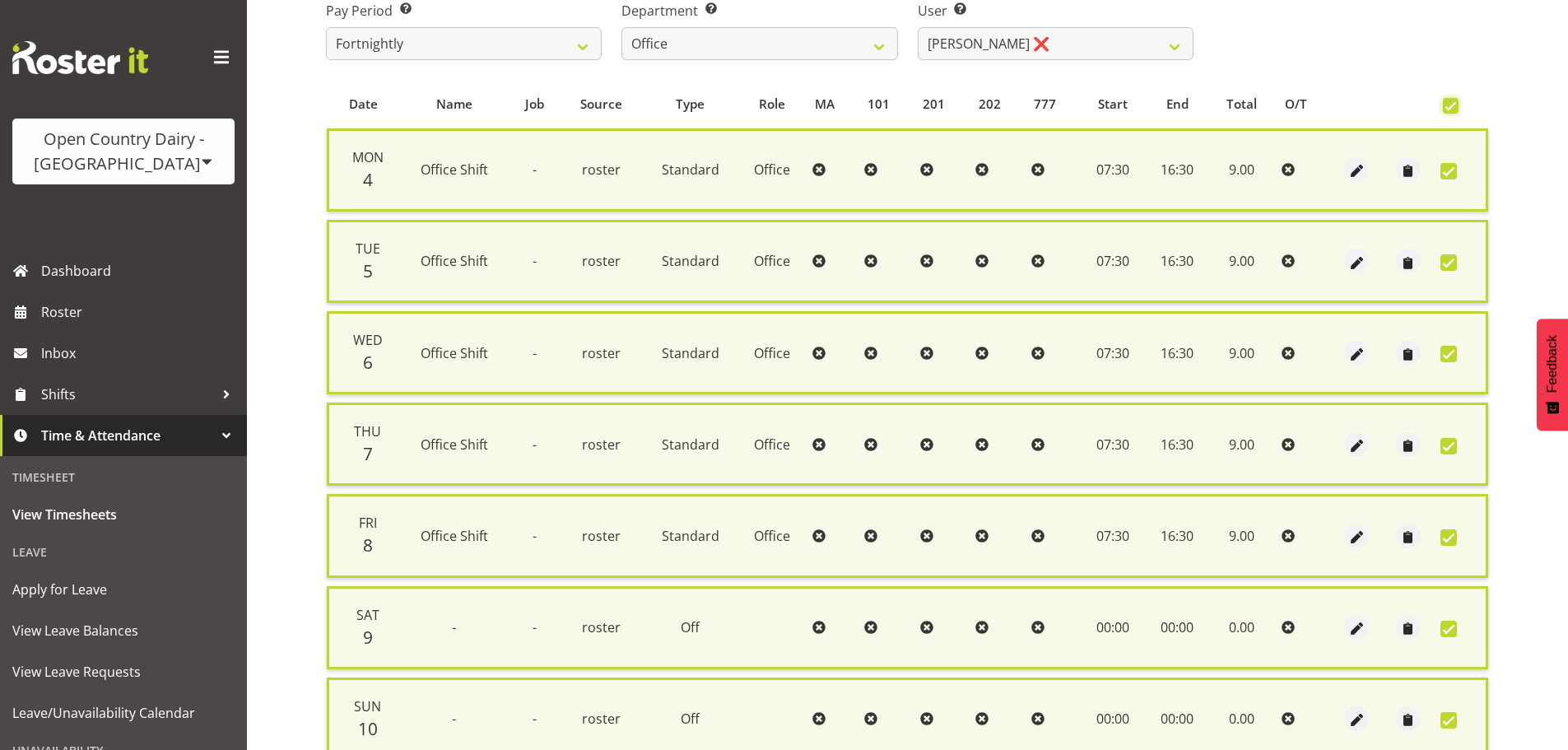
scroll to position [423, 0]
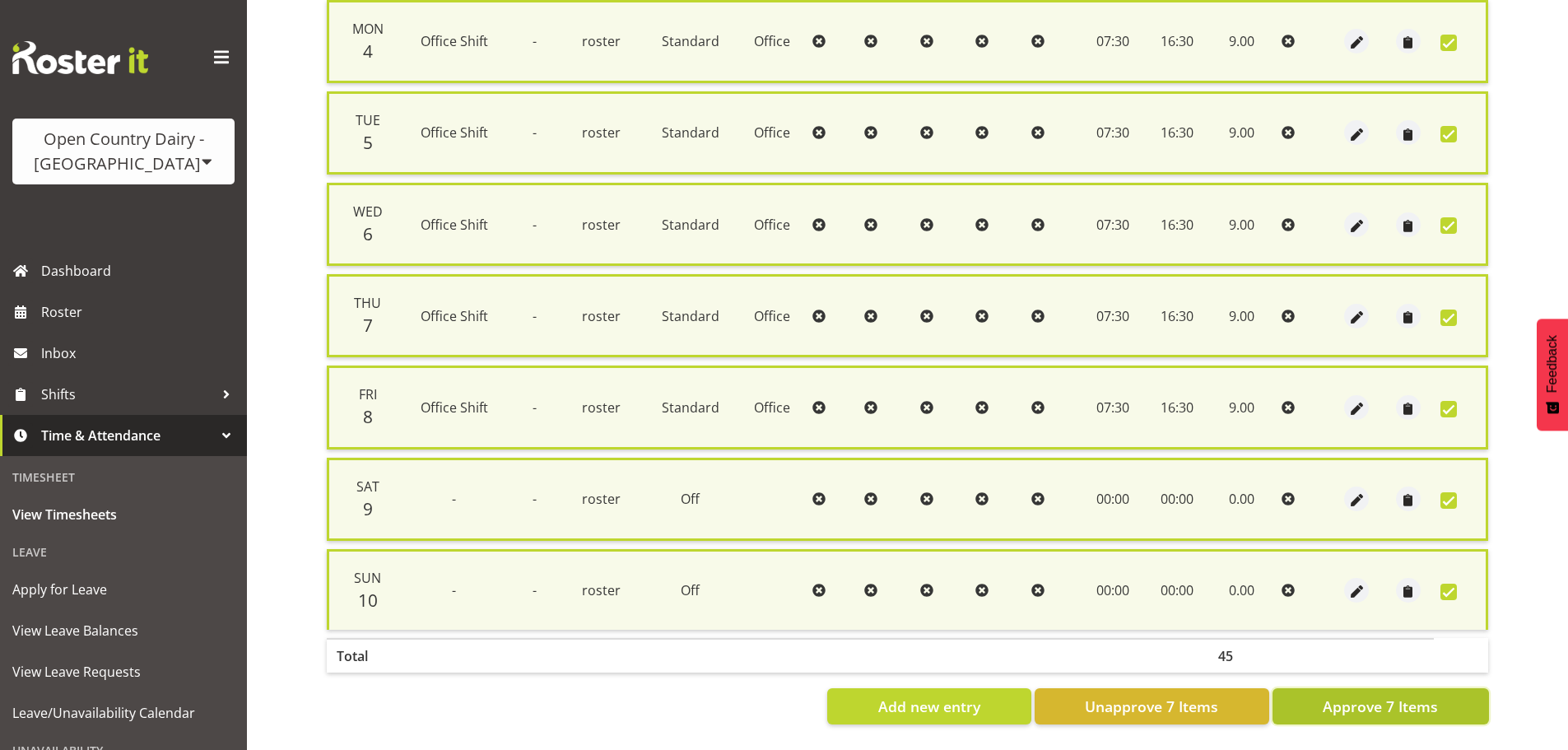
click at [1420, 696] on span "Approve 7 Items" at bounding box center [1381, 706] width 115 height 22
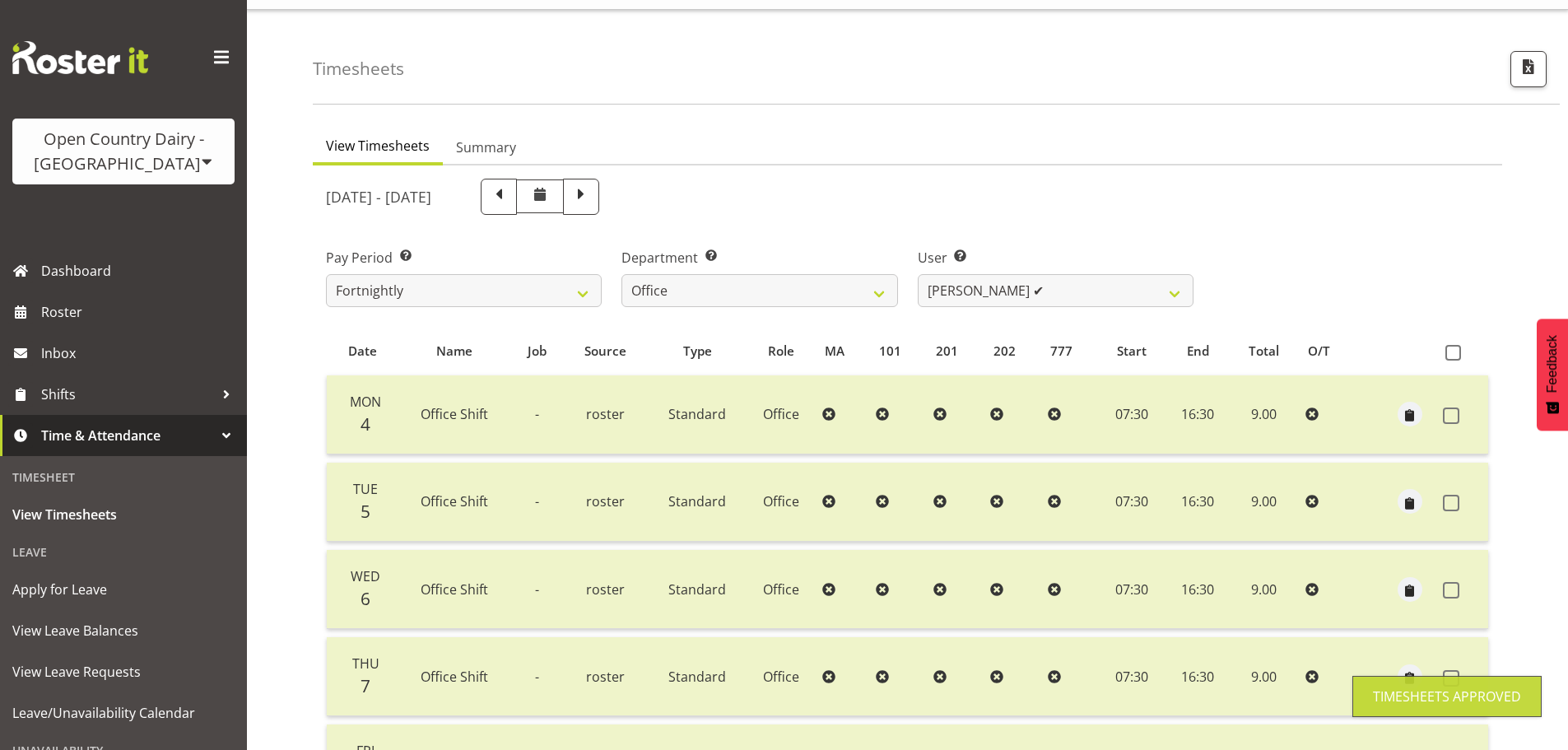
scroll to position [0, 0]
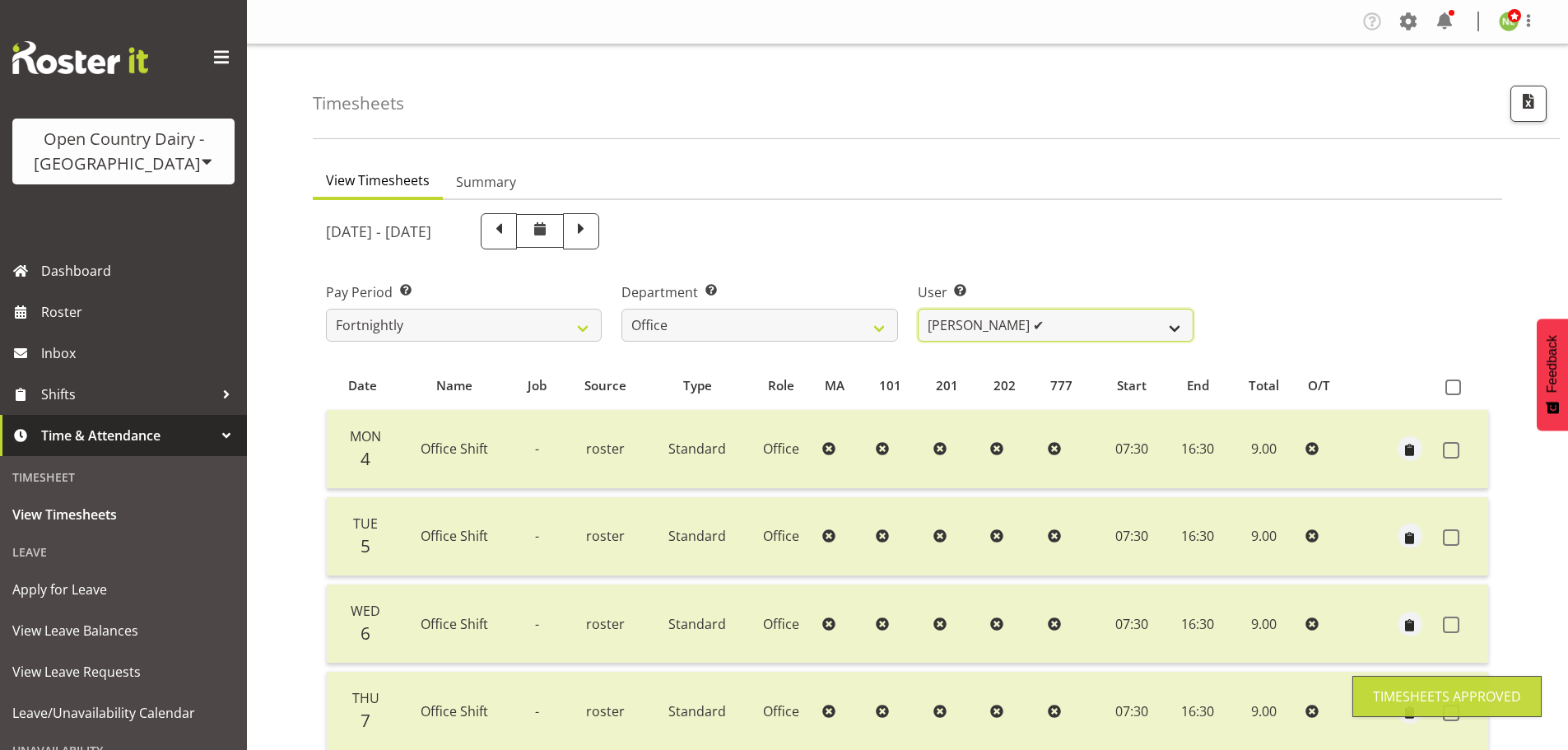
click at [1034, 334] on select "Clare Welland ✔ Corey Millan ✔ Doug Hayes ❌ Jessica Greenwood ❌ Michael Campbel…" at bounding box center [1056, 324] width 276 height 33
click at [918, 308] on select "Clare Welland ✔ Corey Millan ✔ Doug Hayes ❌ Jessica Greenwood ❌ Michael Campbel…" at bounding box center [1056, 324] width 276 height 33
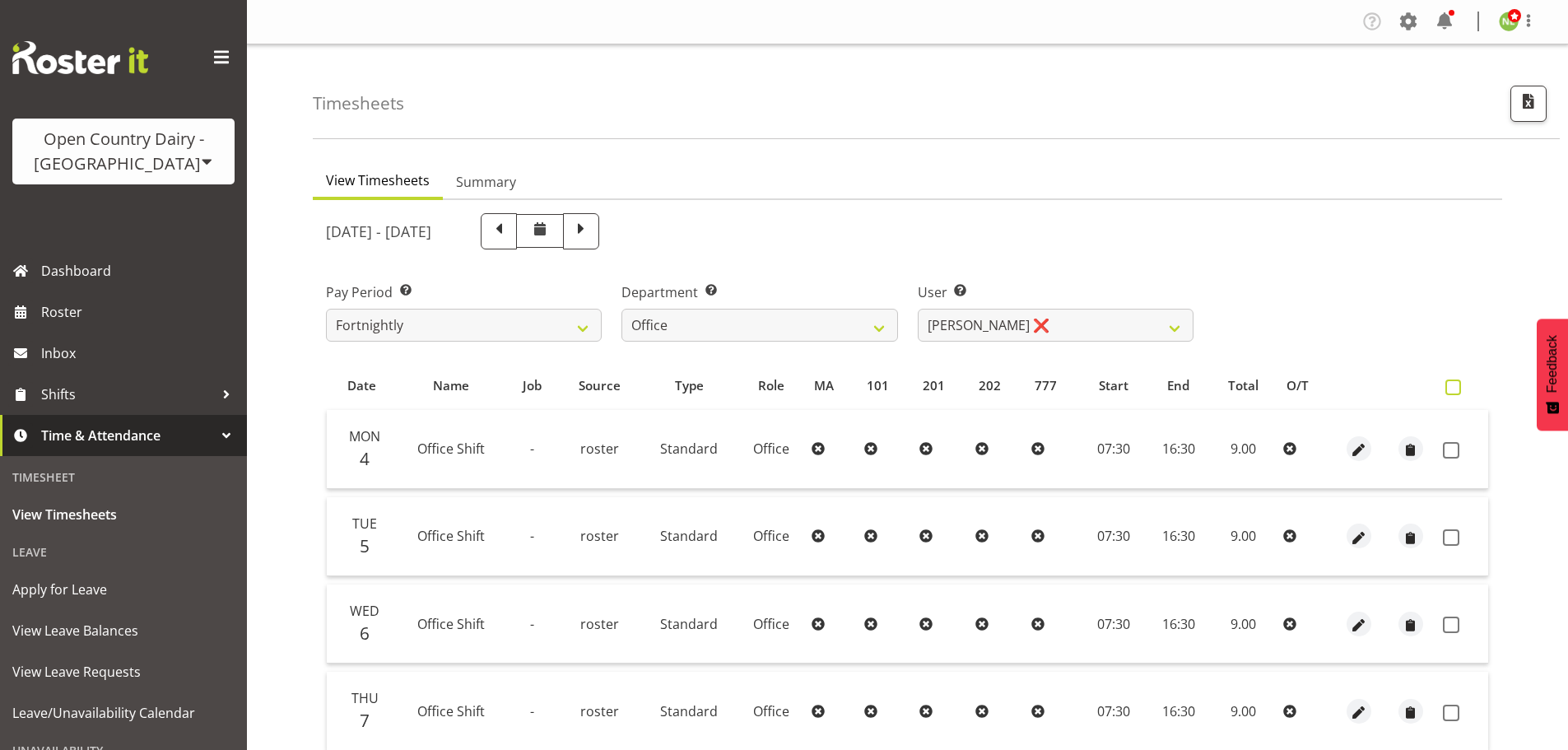
click at [1458, 385] on span at bounding box center [1454, 387] width 16 height 16
click at [1456, 385] on input "checkbox" at bounding box center [1451, 387] width 10 height 10
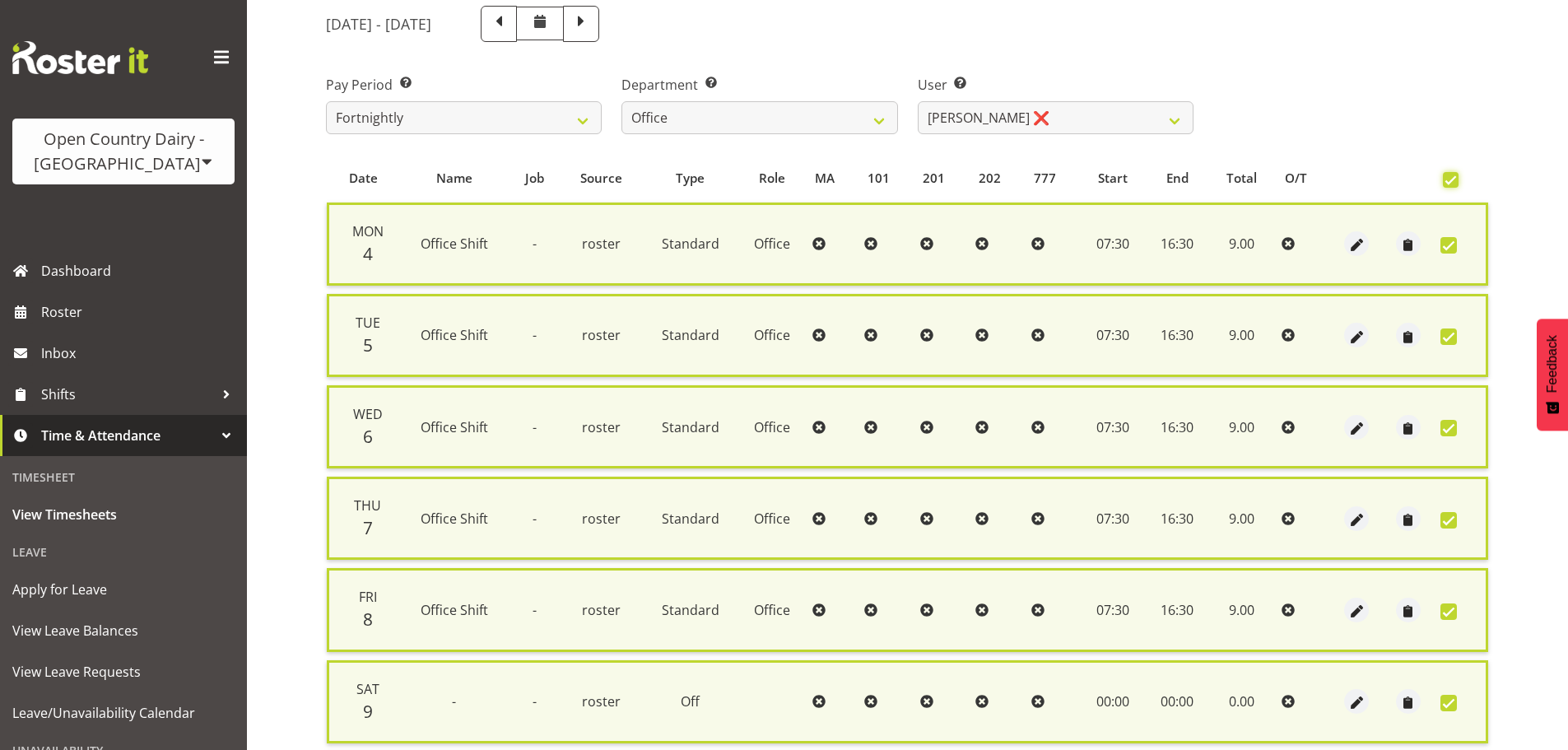
scroll to position [423, 0]
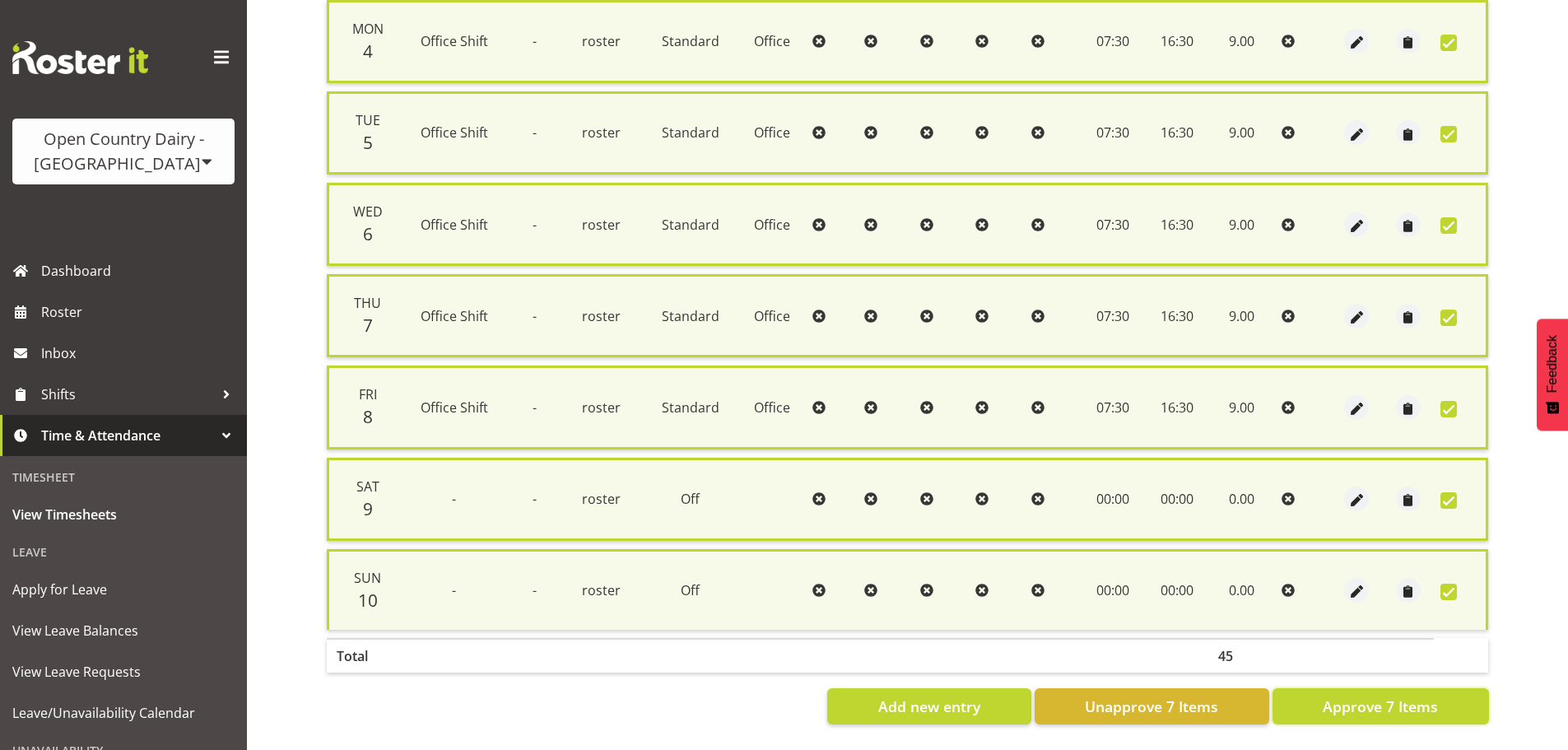
drag, startPoint x: 1441, startPoint y: 690, endPoint x: 1374, endPoint y: 677, distance: 68.2
click at [1439, 690] on button "Approve 7 Items" at bounding box center [1381, 706] width 217 height 36
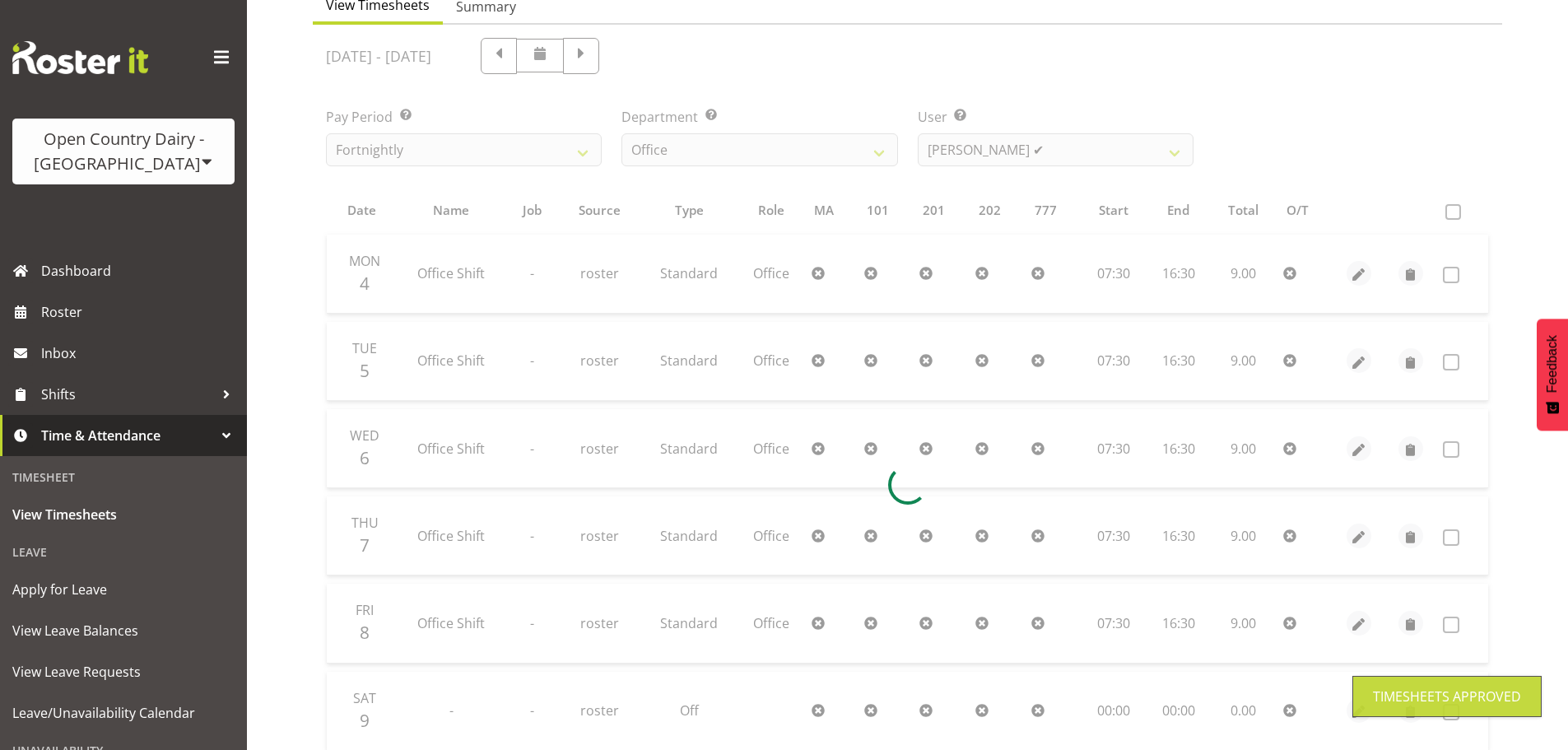
scroll to position [66, 0]
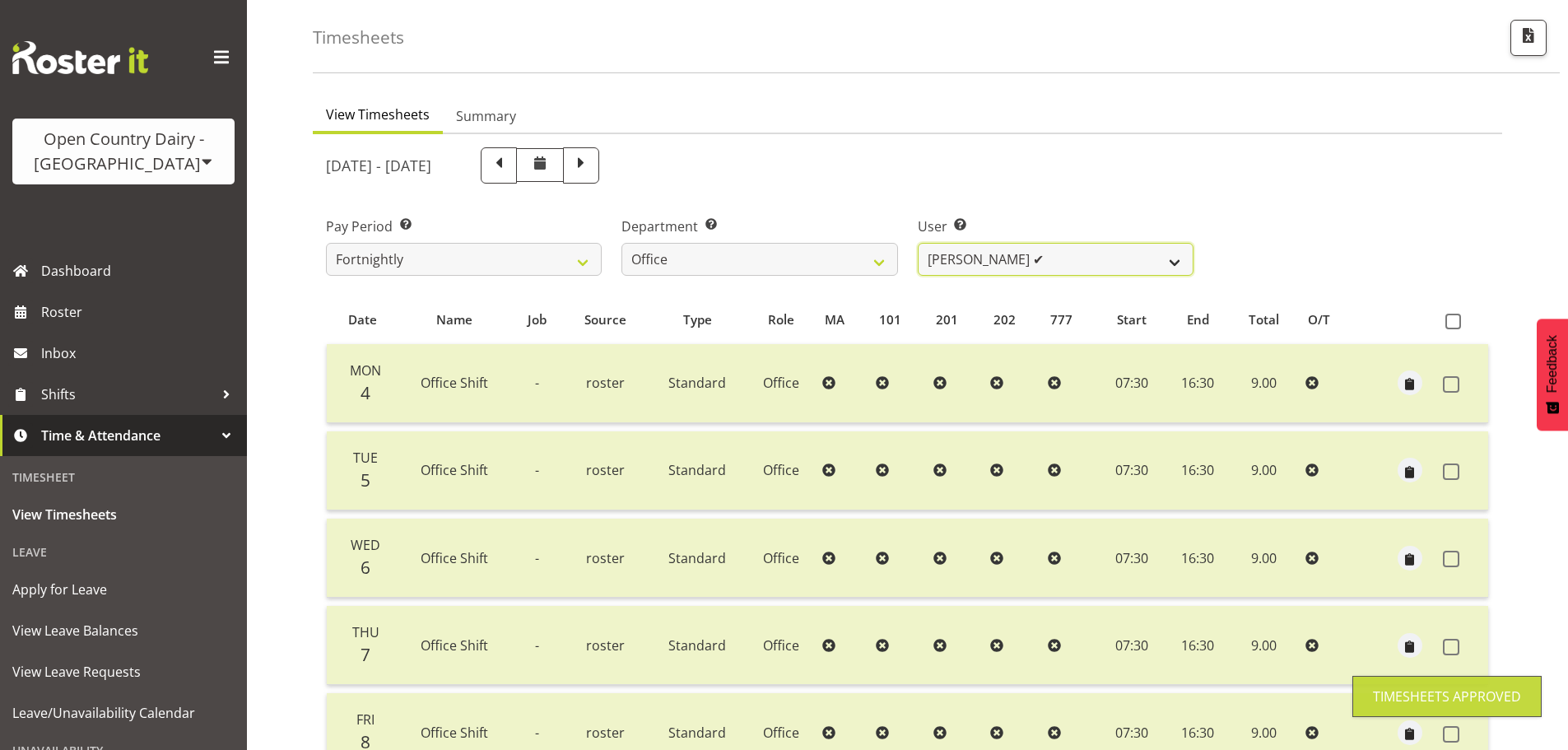
click at [1000, 259] on select "Clare Welland ✔ Corey Millan ✔ Doug Hayes ❌ Jessica Greenwood ❌ Michael Campbel…" at bounding box center [1056, 259] width 276 height 33
click at [918, 243] on select "Clare Welland ✔ Corey Millan ✔ Doug Hayes ❌ Jessica Greenwood ❌ Michael Campbel…" at bounding box center [1056, 259] width 276 height 33
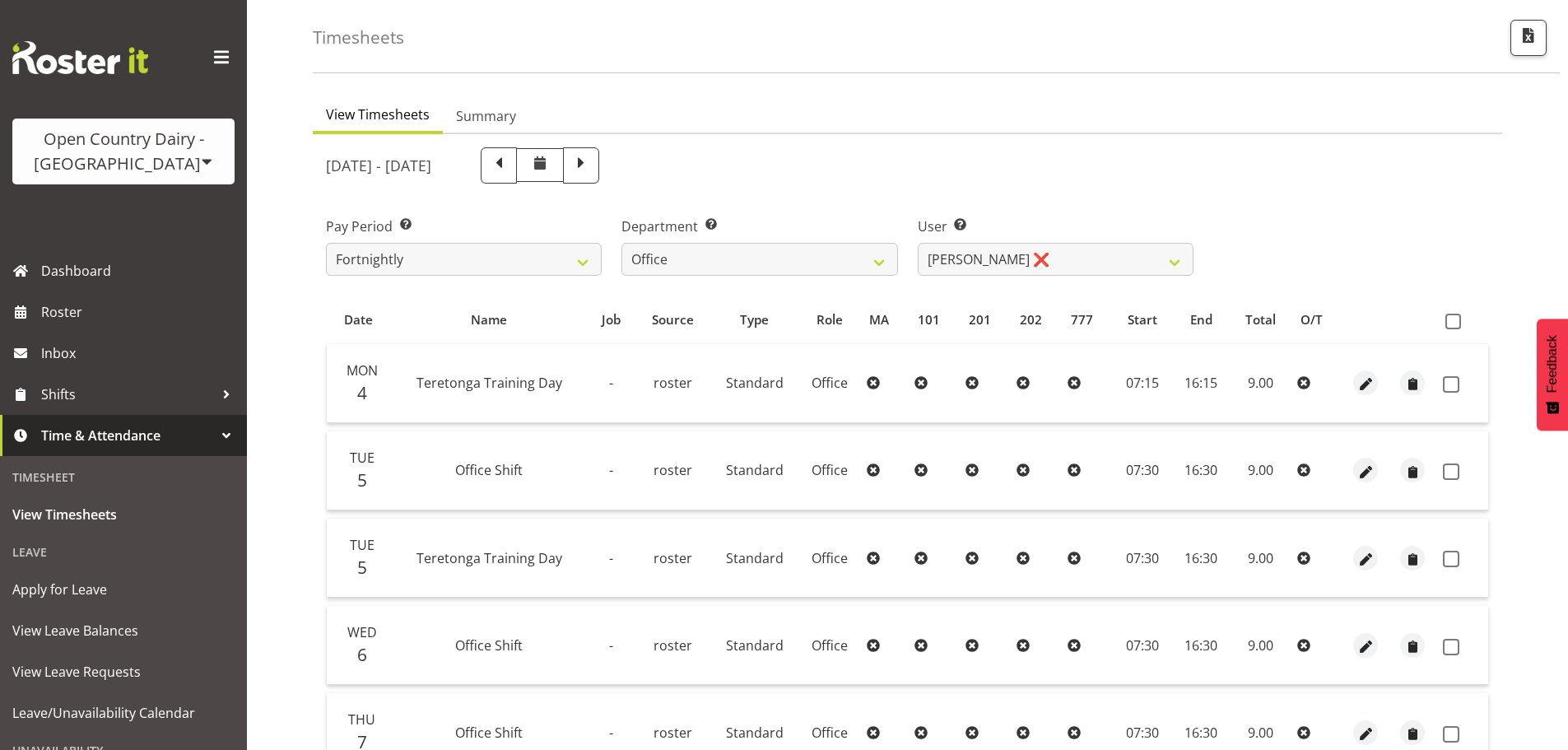
drag, startPoint x: 1455, startPoint y: 318, endPoint x: 1401, endPoint y: 306, distance: 55.3
click at [1454, 318] on span at bounding box center [1454, 322] width 16 height 16
click at [1454, 318] on input "checkbox" at bounding box center [1451, 321] width 10 height 10
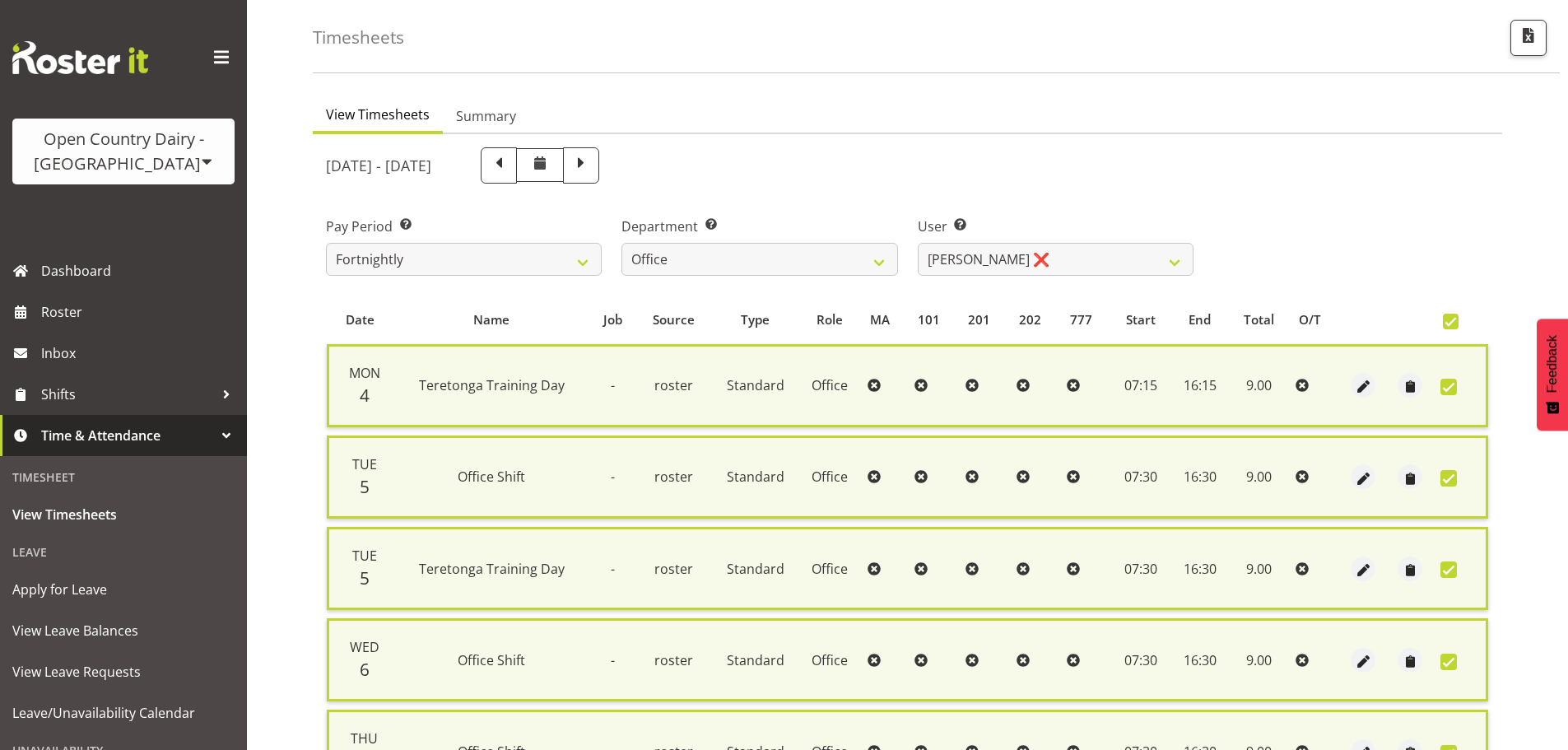
click at [1300, 276] on div "Pay Period Select which pay period you would like to view. Fortnightly Departme…" at bounding box center [907, 240] width 1183 height 93
click at [1455, 326] on span at bounding box center [1451, 322] width 16 height 16
click at [1454, 326] on input "checkbox" at bounding box center [1448, 321] width 10 height 10
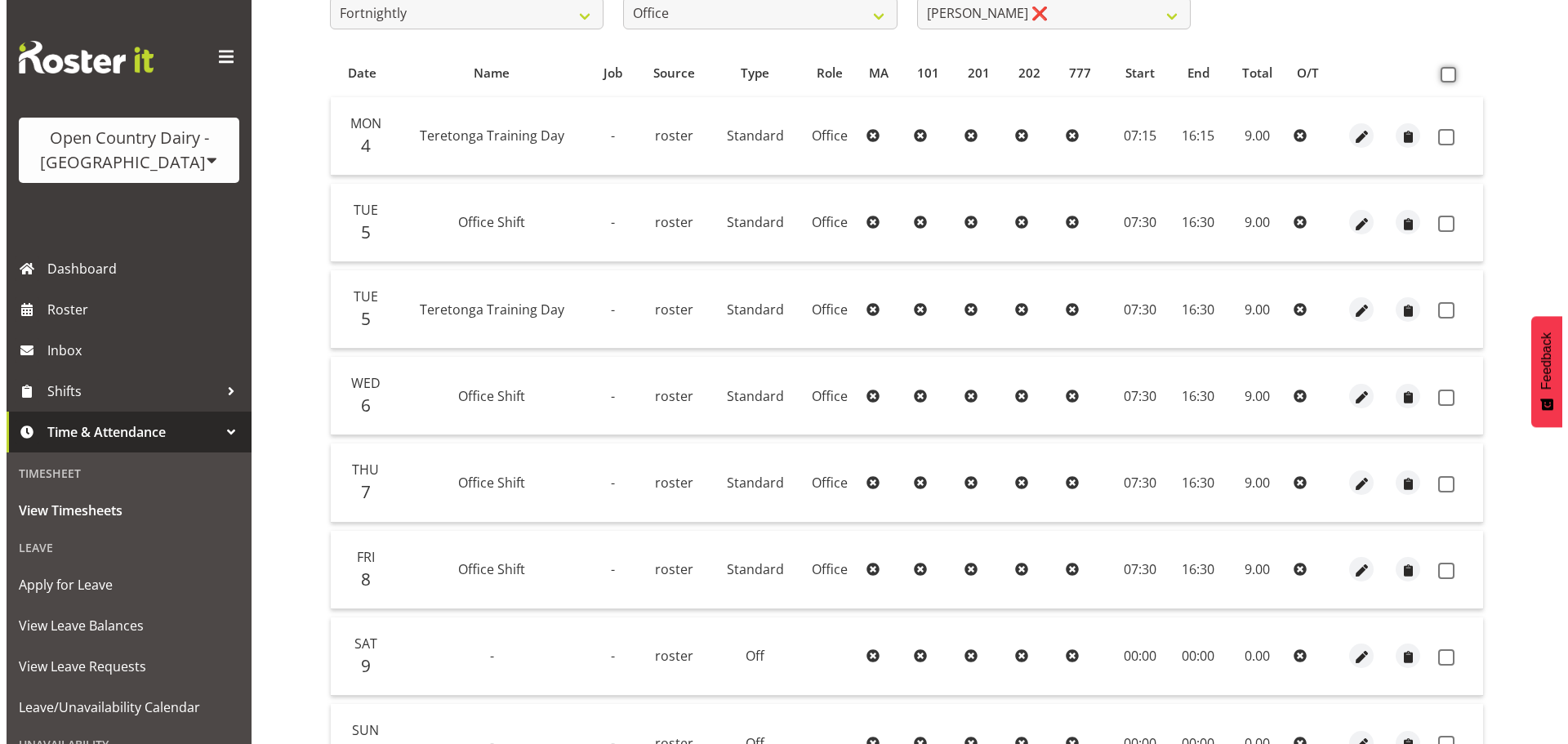
scroll to position [311, 0]
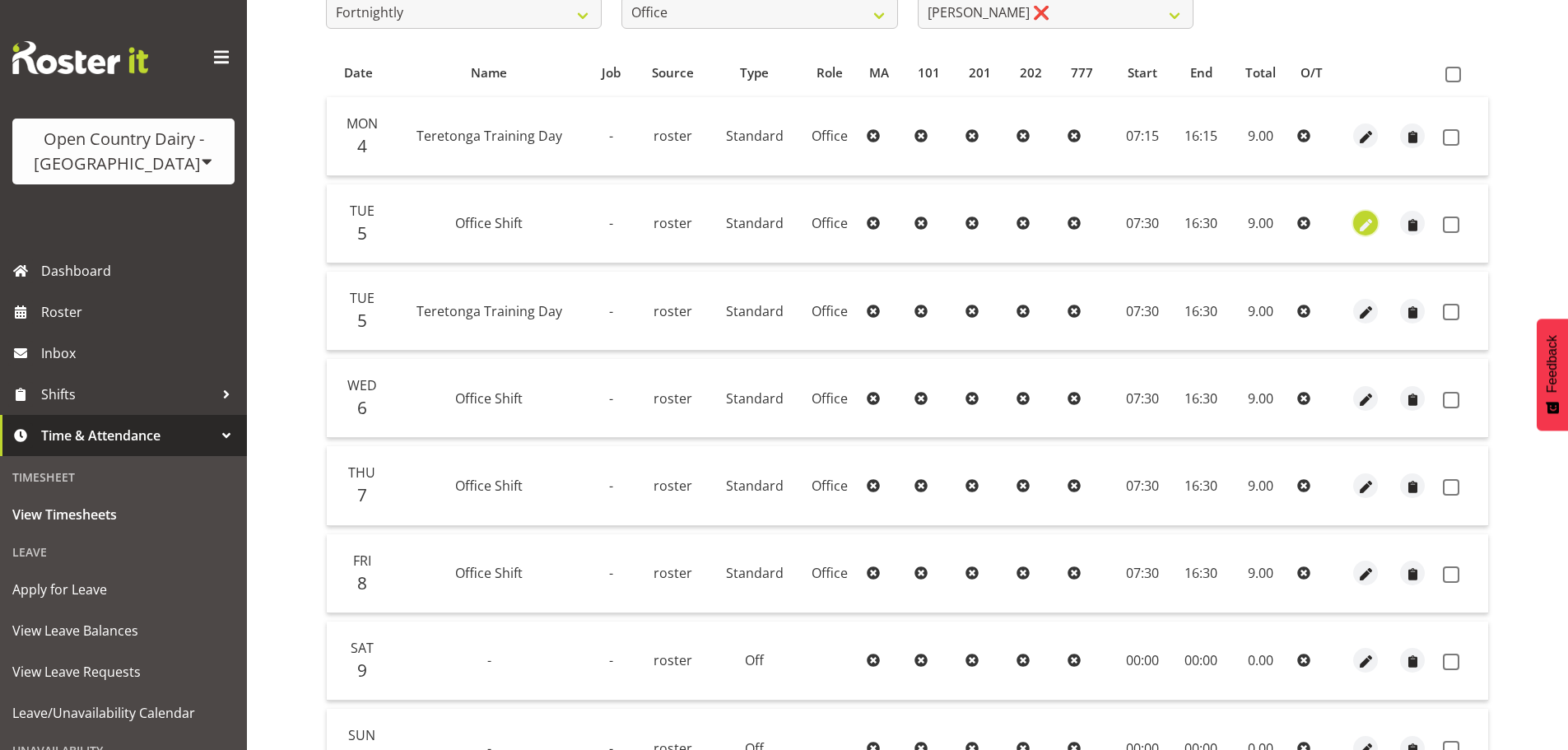
click at [1363, 221] on span "button" at bounding box center [1367, 225] width 19 height 19
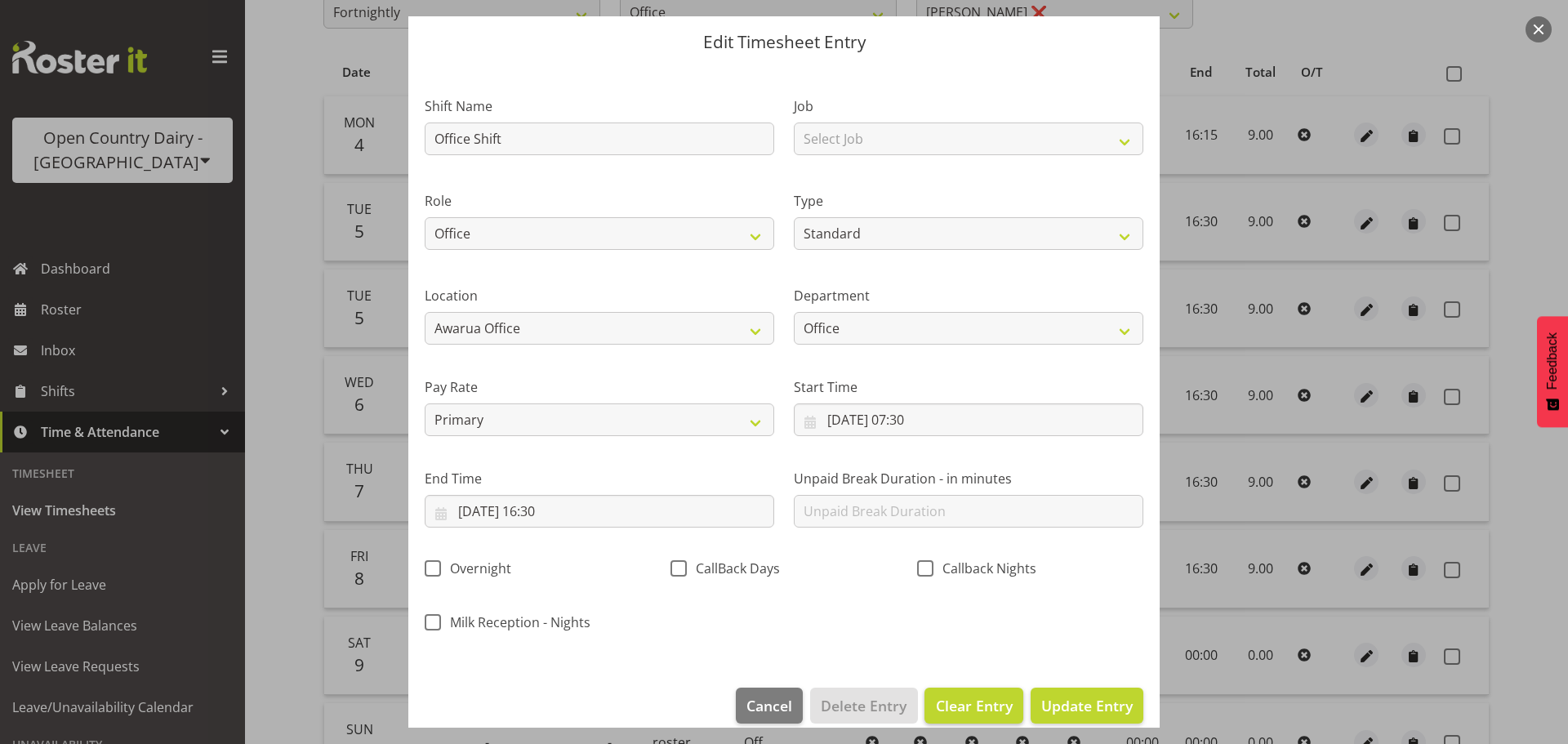
scroll to position [68, 0]
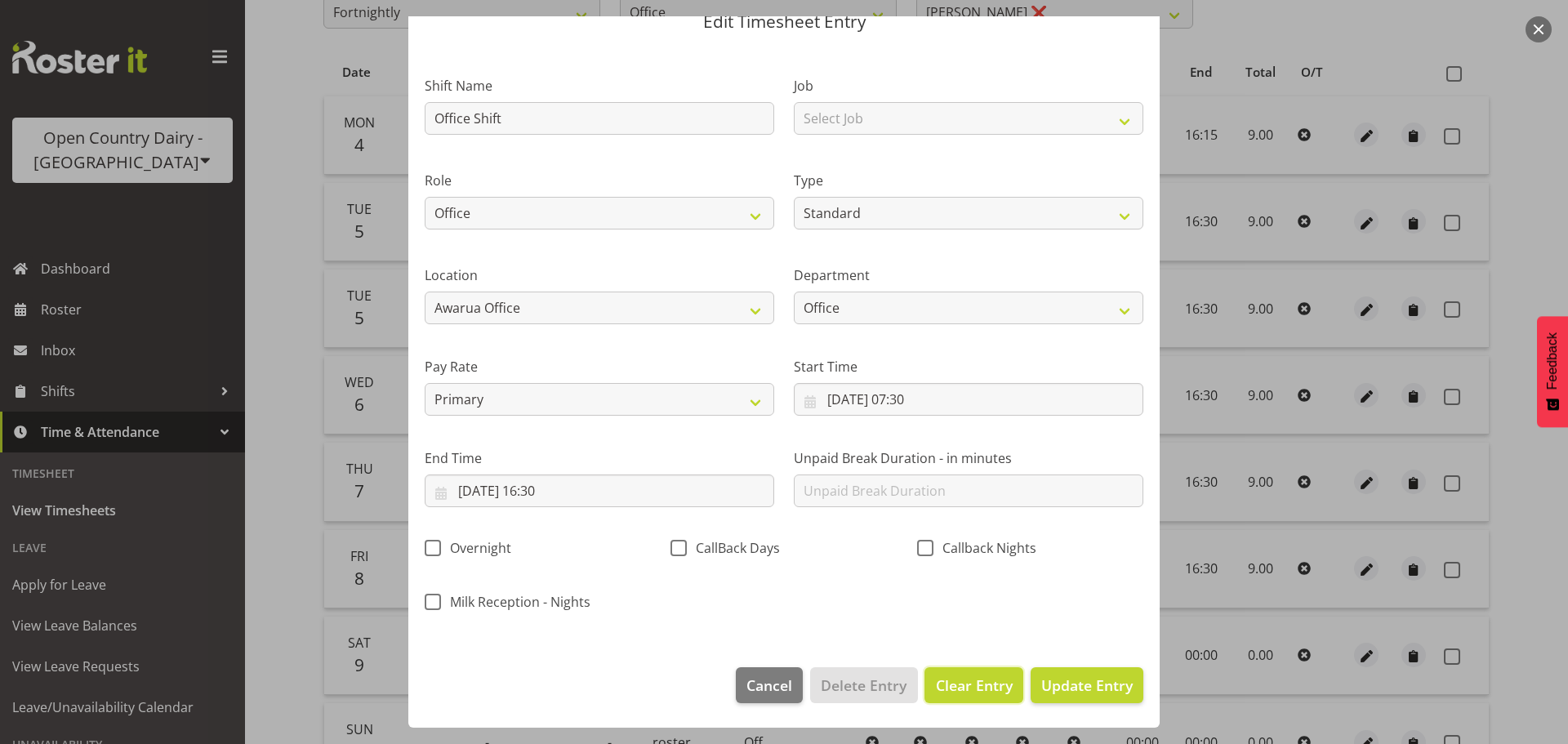
click at [972, 687] on span "Clear Entry" at bounding box center [974, 685] width 77 height 22
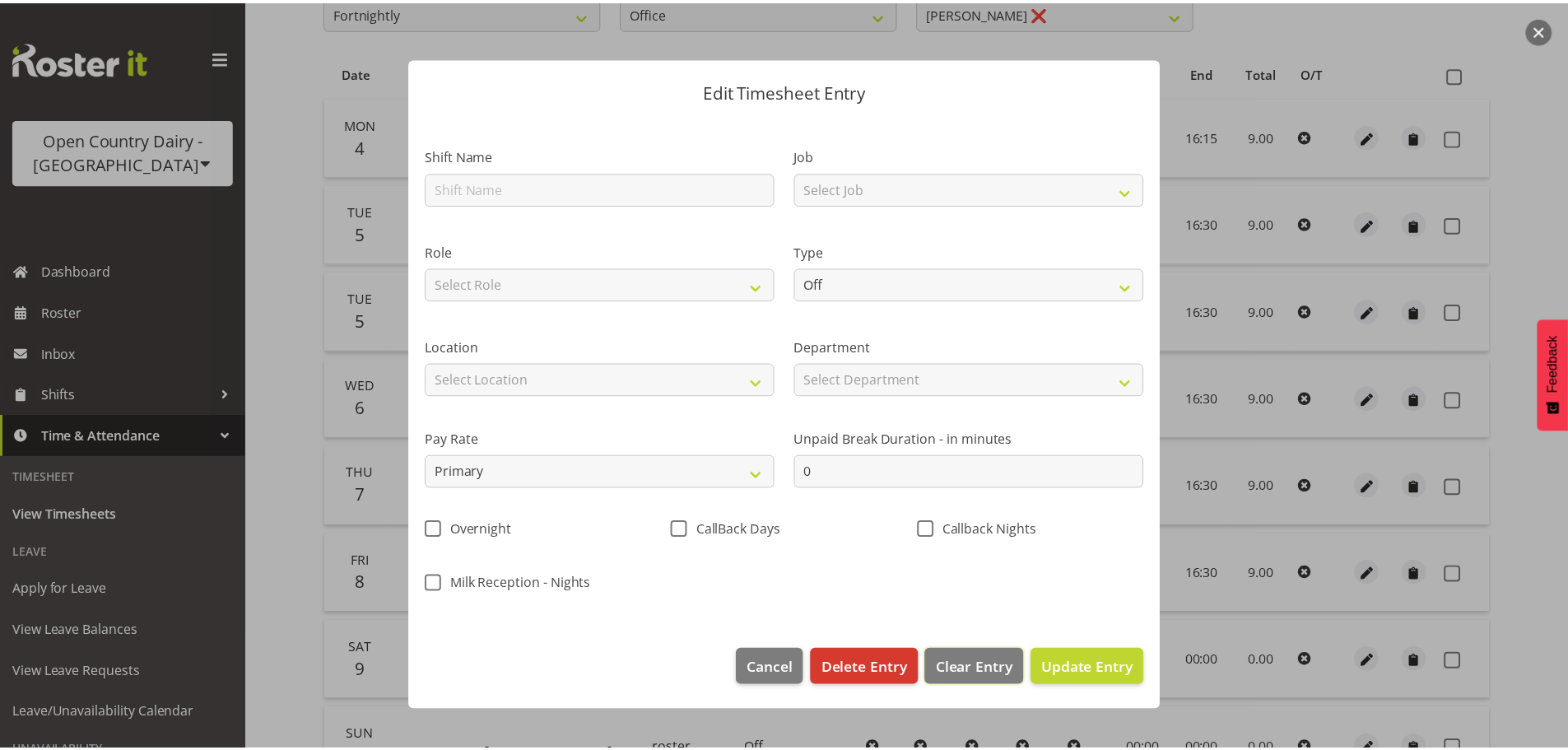
scroll to position [0, 0]
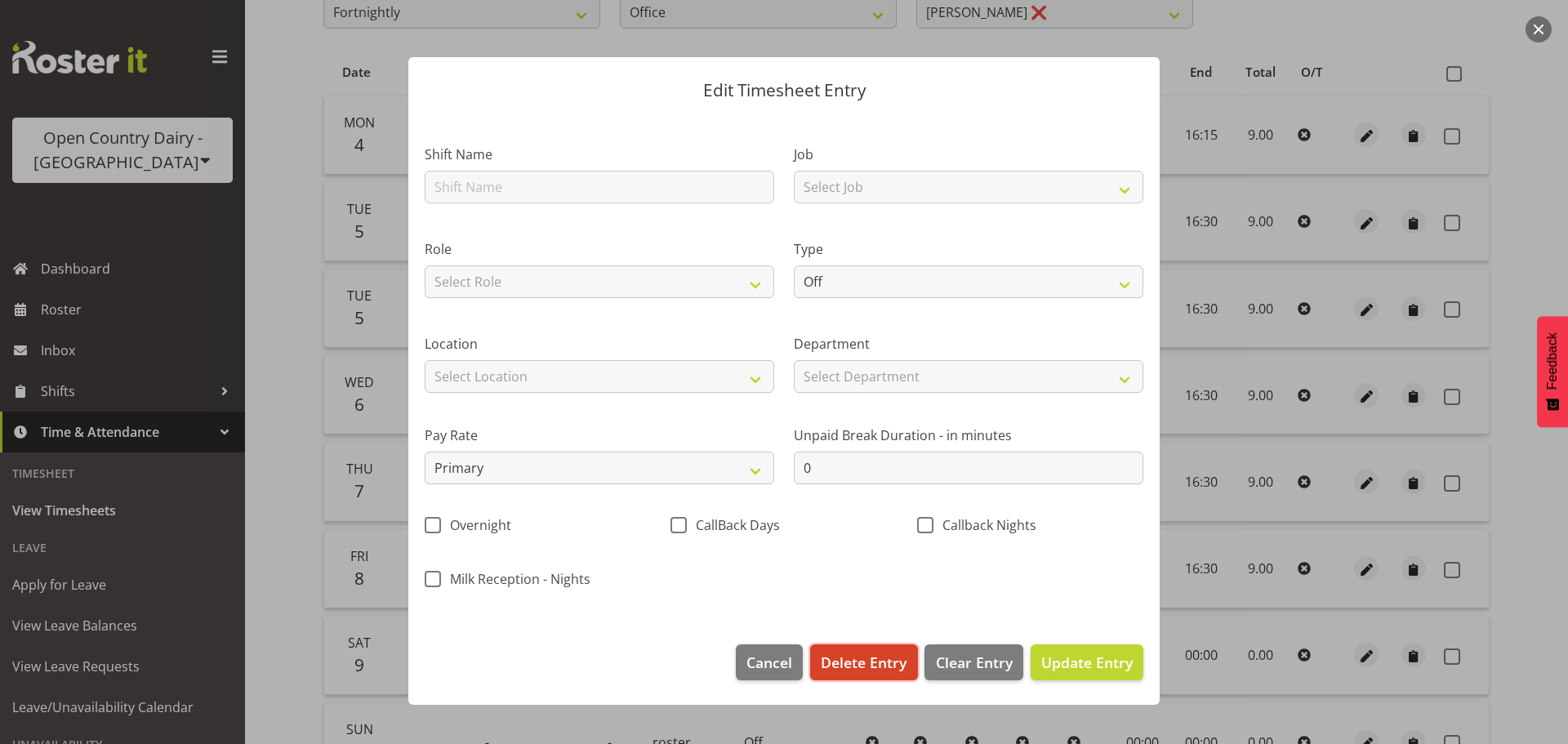
click at [842, 661] on span "Delete Entry" at bounding box center [863, 662] width 85 height 22
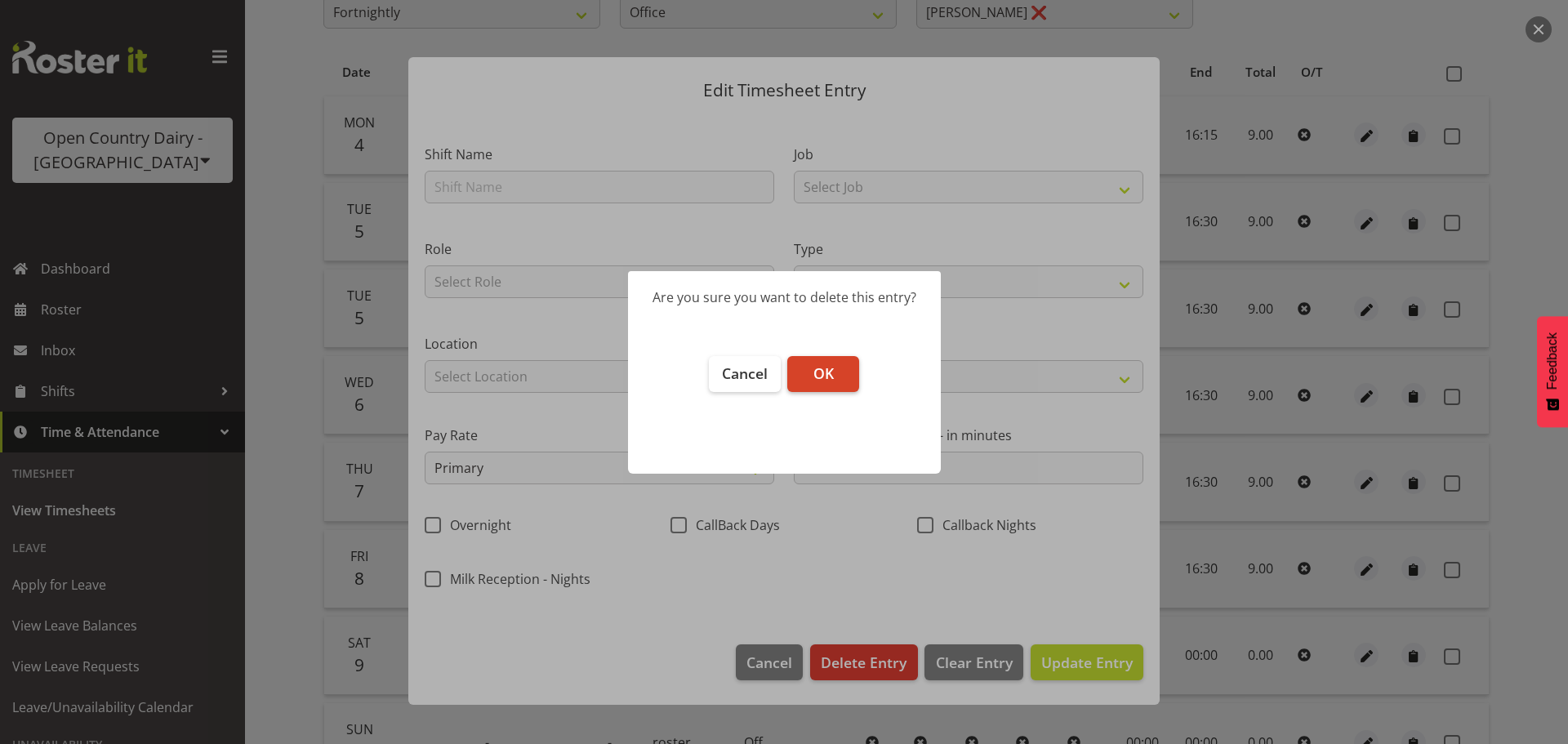
drag, startPoint x: 825, startPoint y: 379, endPoint x: 837, endPoint y: 379, distance: 12.0
click at [828, 379] on span "OK" at bounding box center [823, 372] width 21 height 20
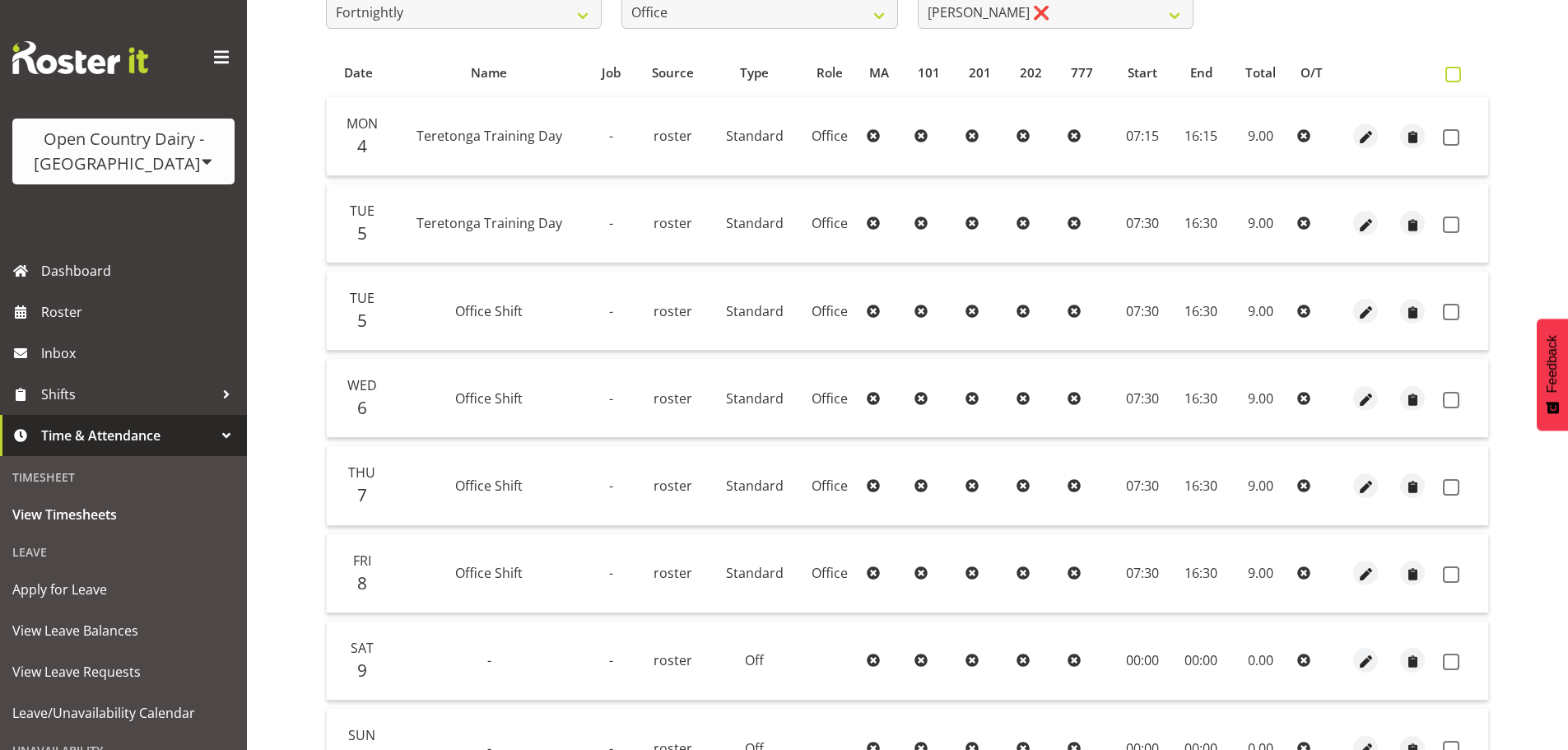
click at [1457, 73] on span at bounding box center [1454, 75] width 16 height 16
click at [1456, 73] on input "checkbox" at bounding box center [1451, 74] width 10 height 10
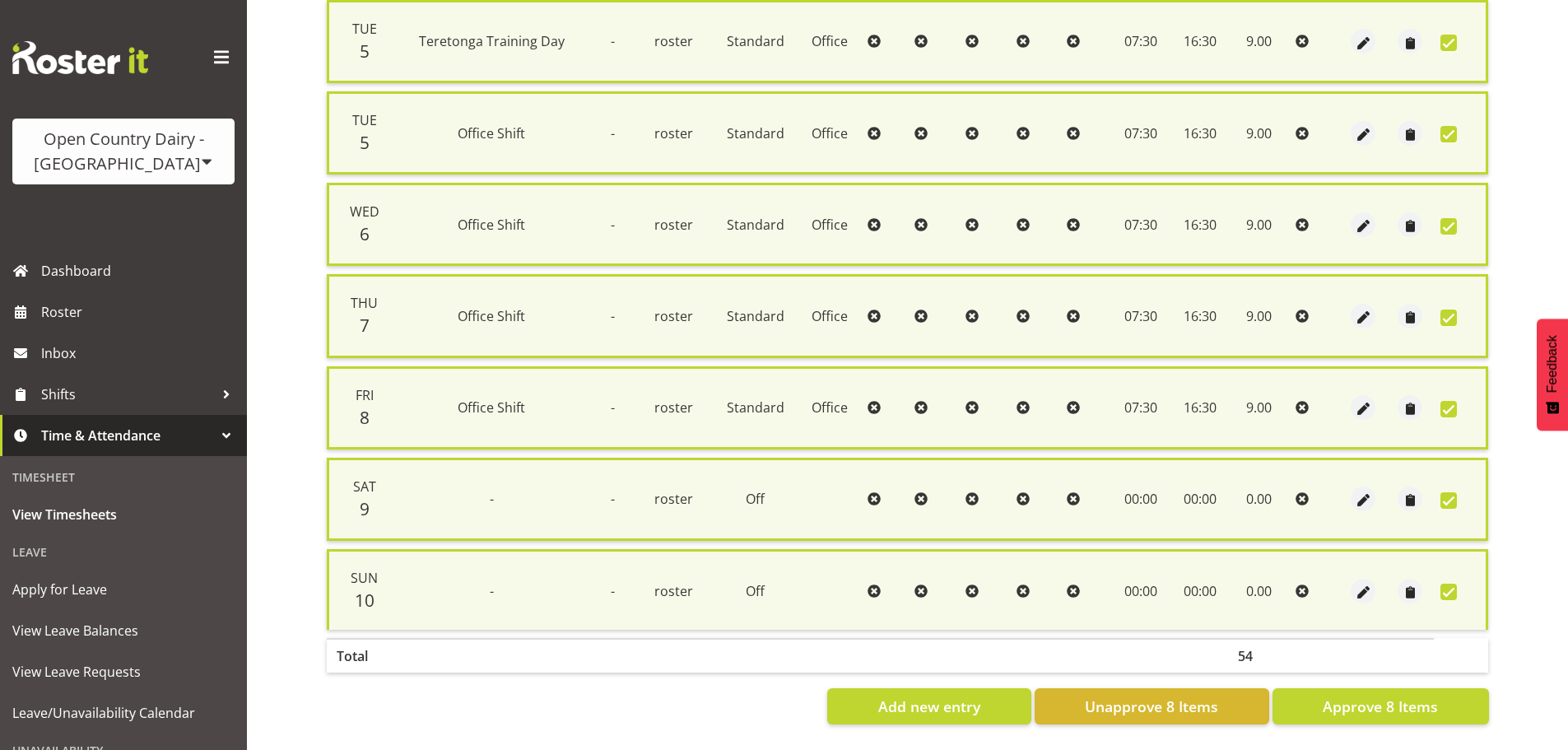
scroll to position [514, 0]
click at [1390, 696] on span "Approve 8 Items" at bounding box center [1381, 706] width 115 height 22
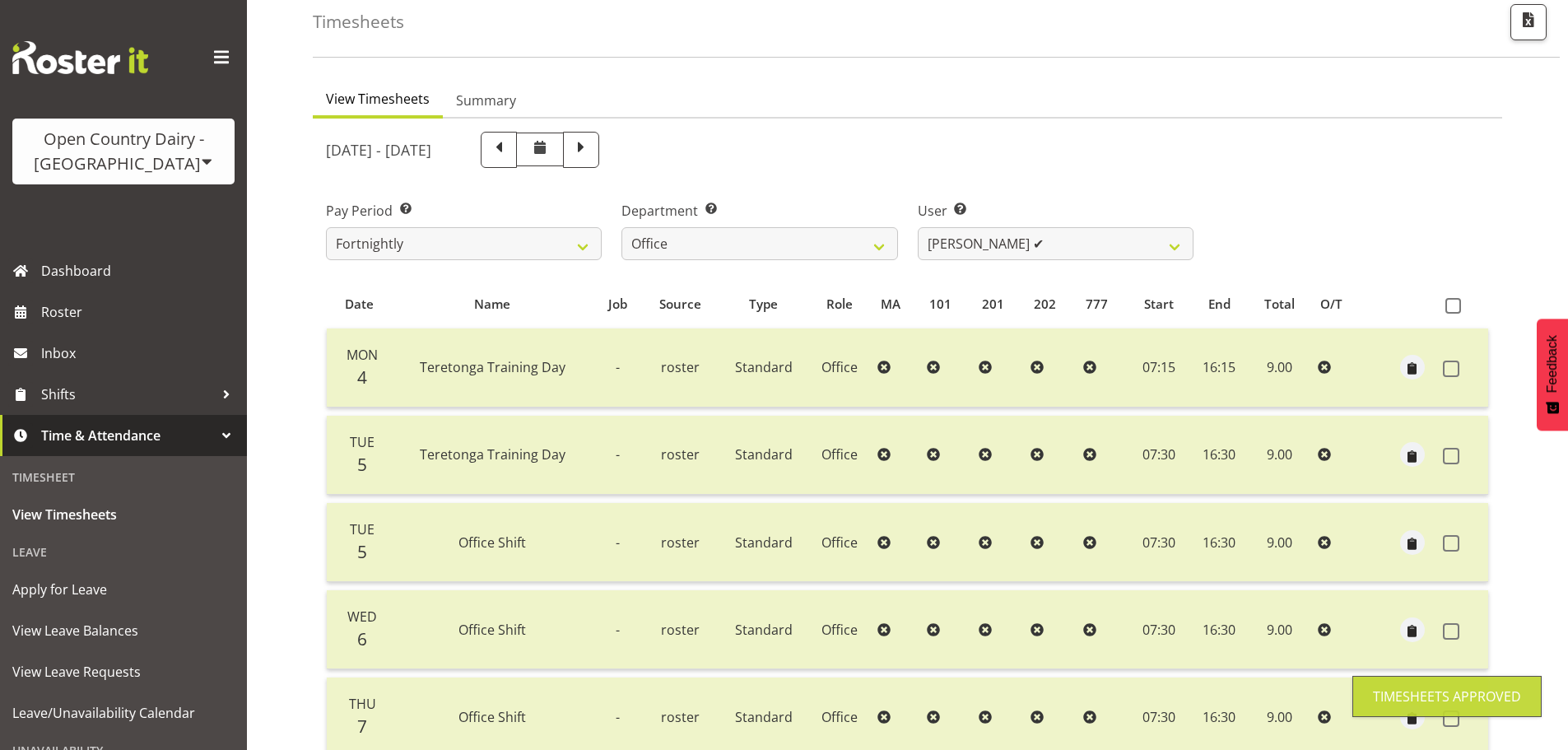
scroll to position [71, 0]
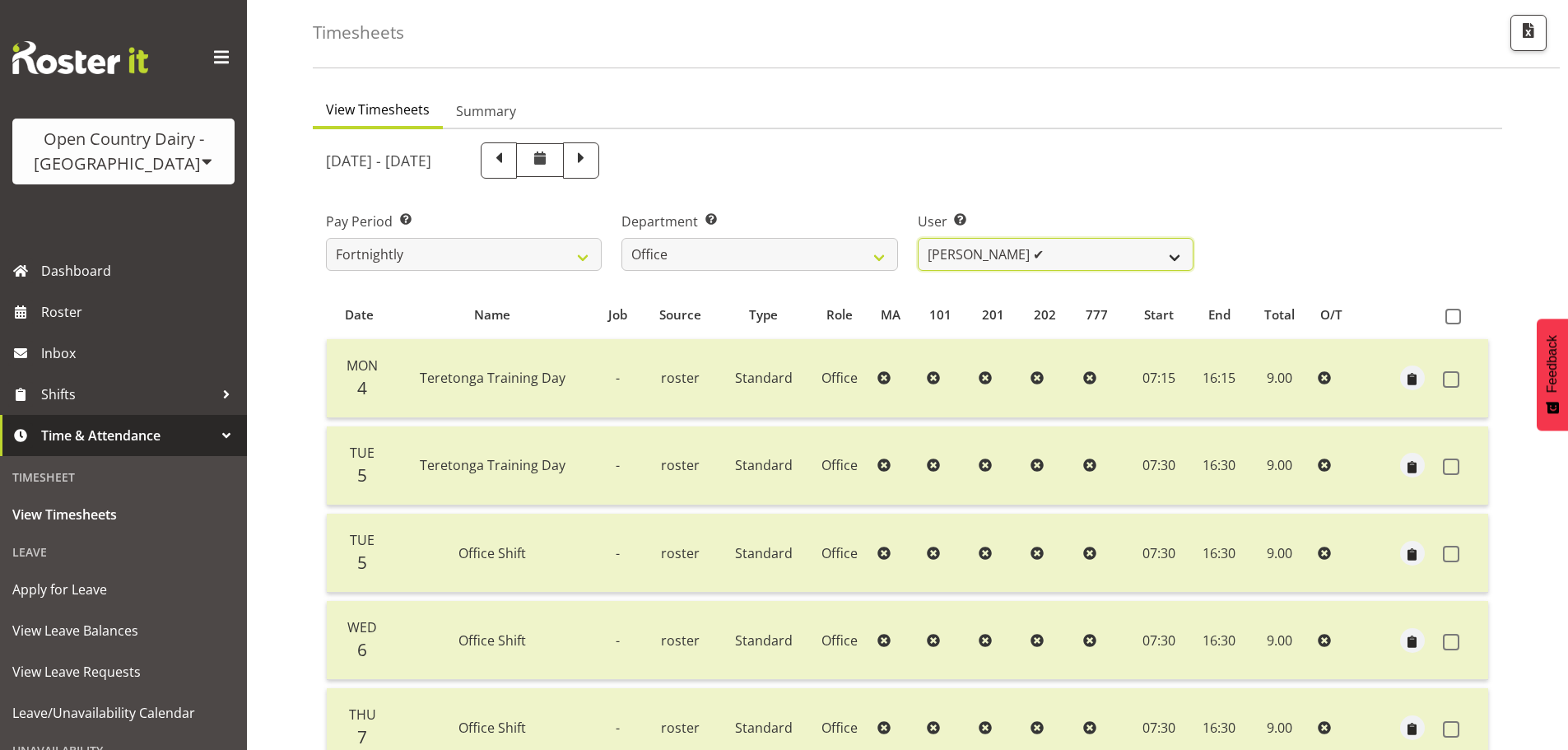
click at [999, 251] on select "Clare Welland ✔ Corey Millan ✔ Doug Hayes ❌ Jessica Greenwood ❌ Michael Campbel…" at bounding box center [1056, 254] width 276 height 33
click at [1001, 248] on select "Clare Welland ✔ Corey Millan ✔ Doug Hayes ❌ Jessica Greenwood ❌ Michael Campbel…" at bounding box center [1056, 254] width 276 height 33
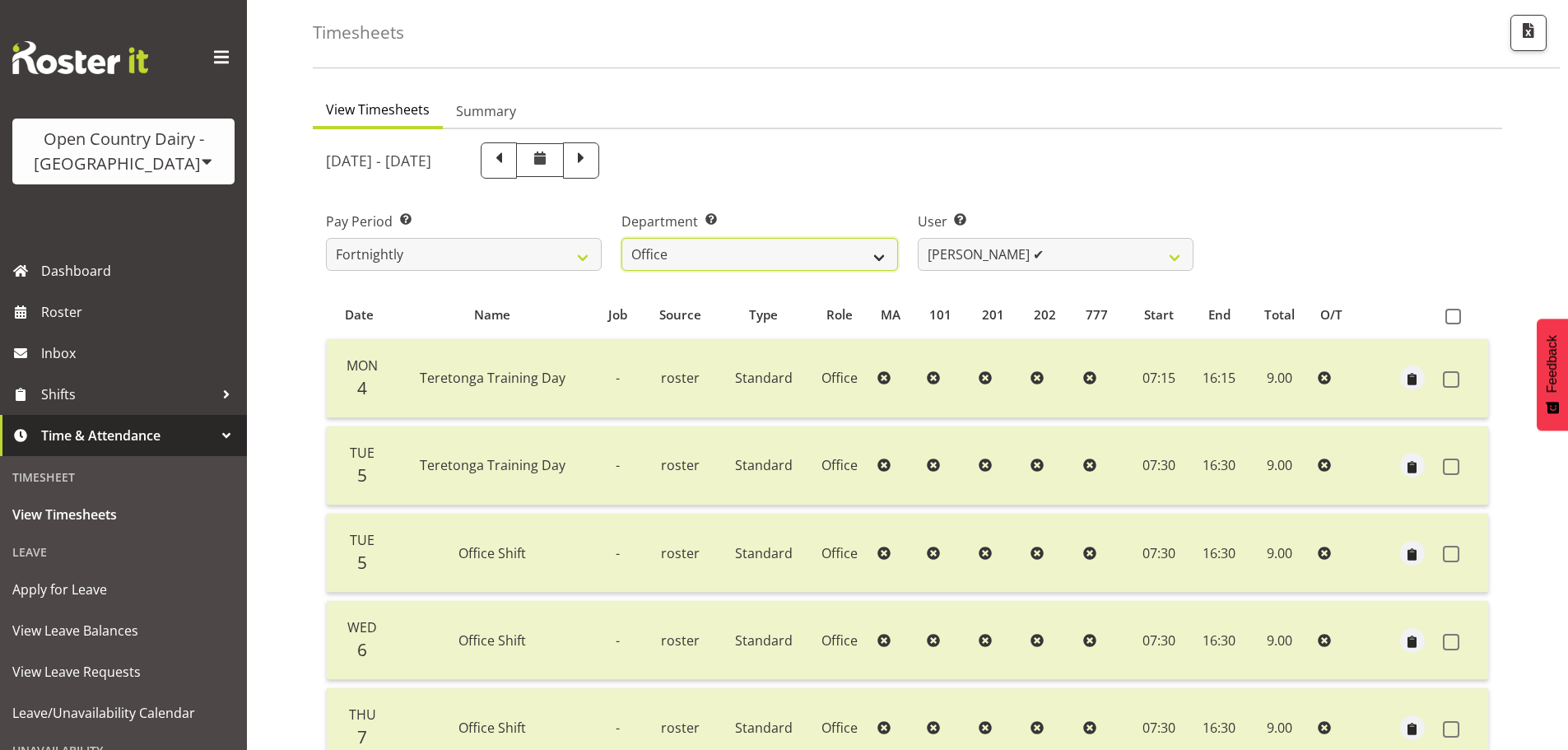
drag, startPoint x: 793, startPoint y: 257, endPoint x: 788, endPoint y: 265, distance: 9.4
click at [792, 257] on select "734 735 736 737 738 739 850 851 852 853 854 855 856 858 861 862 865 868 869 870" at bounding box center [759, 254] width 276 height 33
click at [621, 238] on select "734 735 736 737 738 739 850 851 852 853 854 855 856 858 861 862 865 868 869 870" at bounding box center [759, 254] width 276 height 33
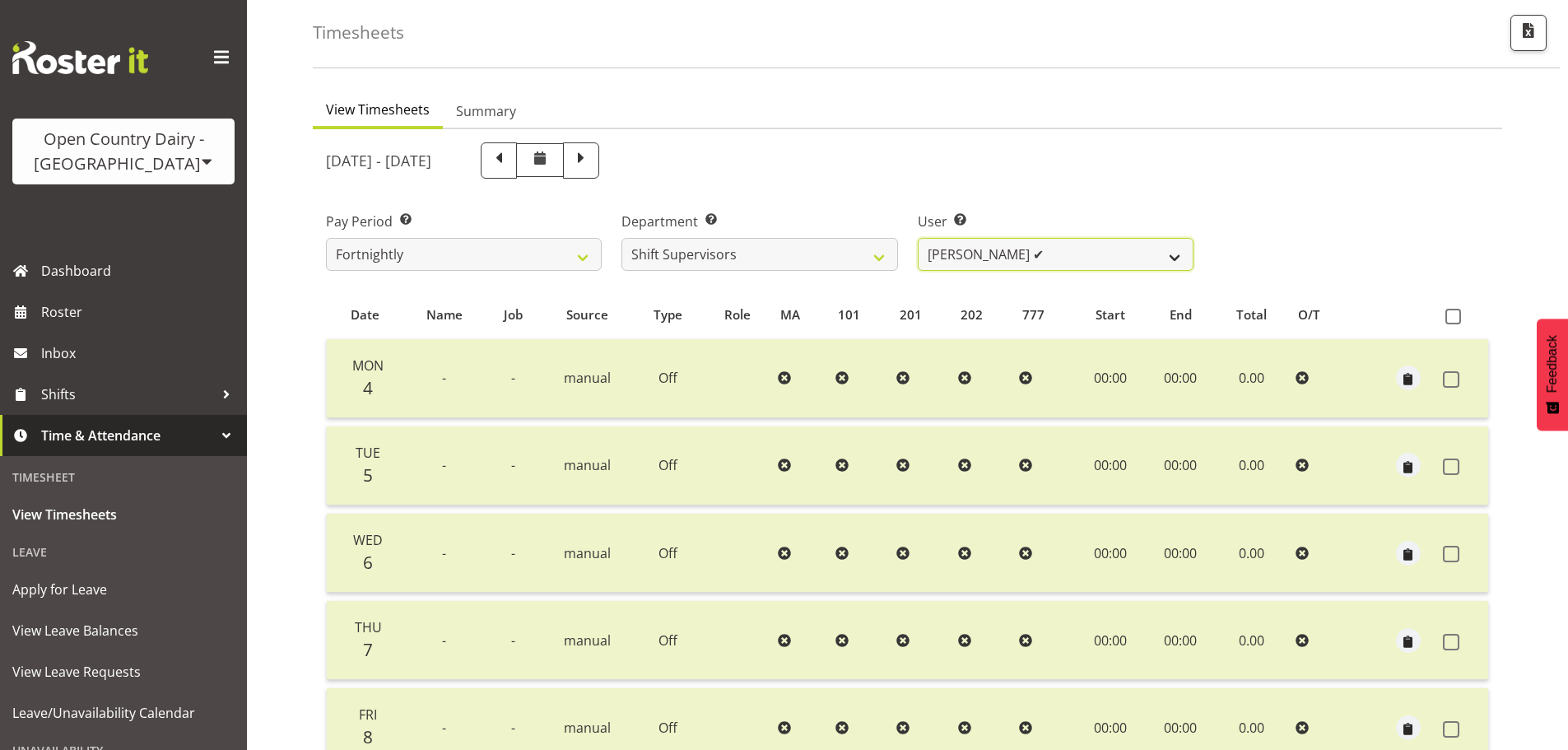
click at [1019, 259] on select "Ethan Moore ✔ Laura Courtney ✔ Leonna Turner ✔ Michael Straith ✔ Vishal Vadador…" at bounding box center [1056, 254] width 276 height 33
click at [1021, 257] on select "Ethan Moore ✔ Laura Courtney ✔ Leonna Turner ✔ Michael Straith ✔ Vishal Vadador…" at bounding box center [1056, 254] width 276 height 33
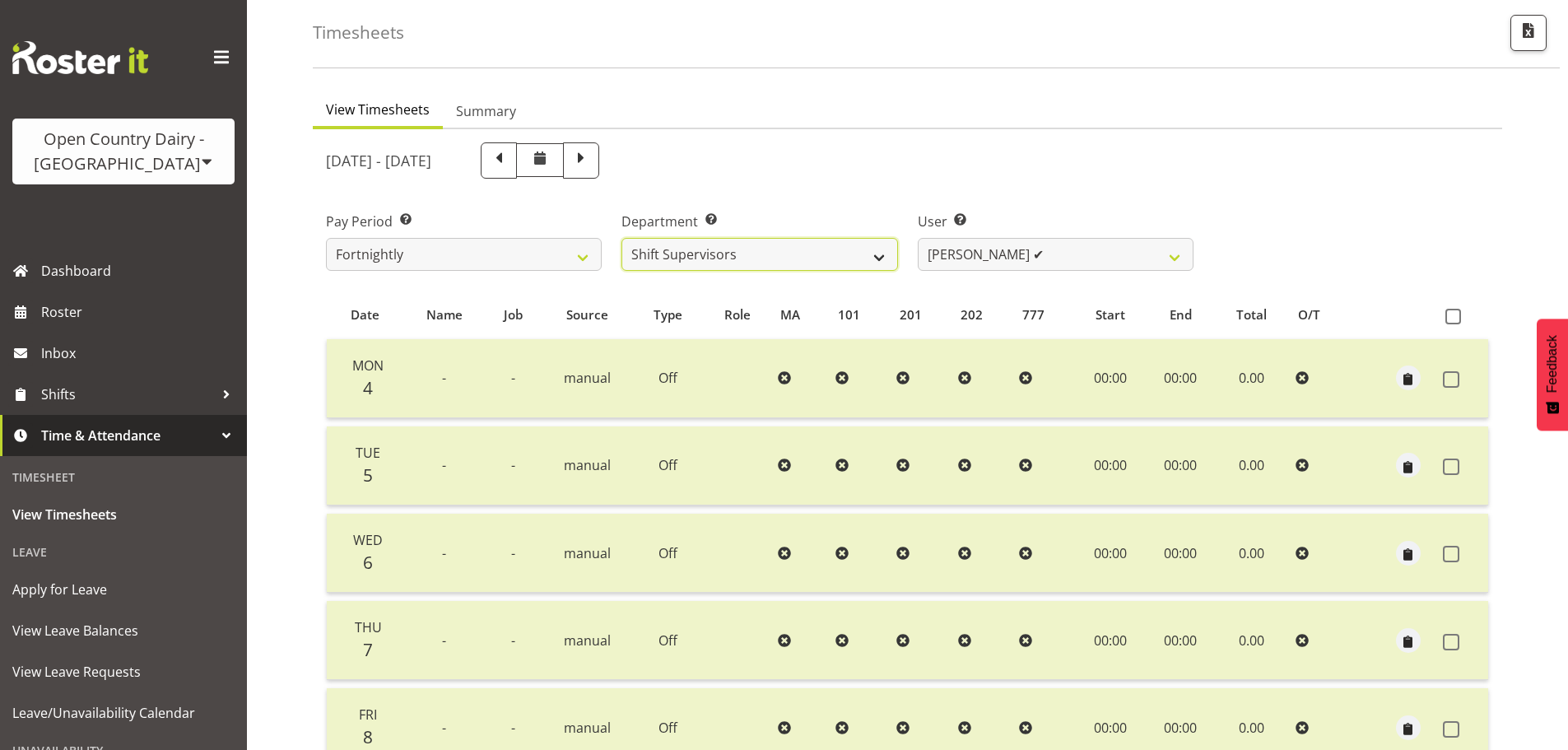
click at [781, 256] on select "734 735 736 737 738 739 850 851 852 853 854 855 856 858 861 862 865 868 869 870" at bounding box center [759, 254] width 276 height 33
click at [621, 238] on select "734 735 736 737 738 739 850 851 852 853 854 855 856 858 861 862 865 868 869 870" at bounding box center [759, 254] width 276 height 33
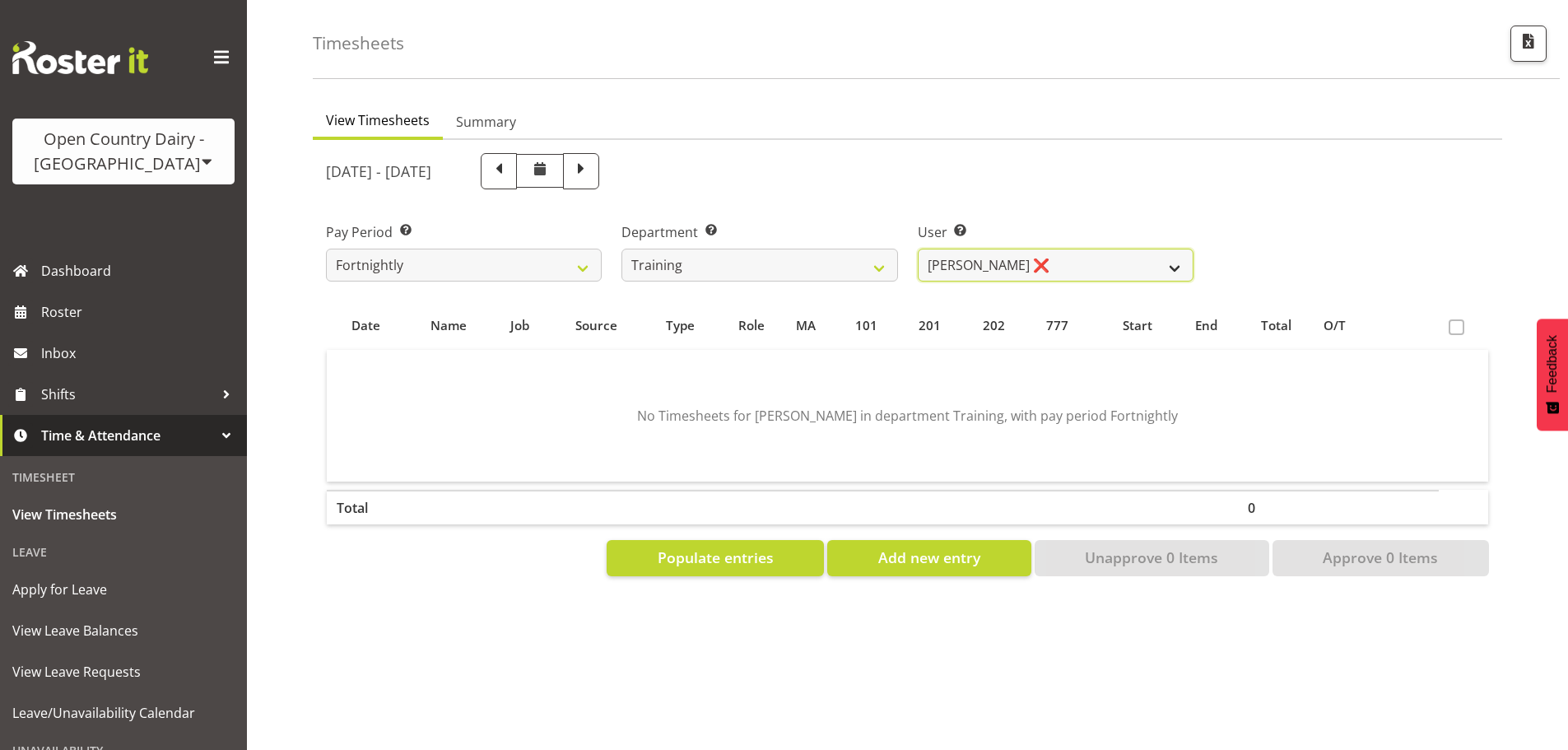
click at [1028, 255] on select "Richard Aitken ❌ Shiva Kumaran ✔" at bounding box center [1056, 265] width 276 height 33
click at [918, 249] on select "Richard Aitken ❌ Shiva Kumaran ✔" at bounding box center [1056, 265] width 276 height 33
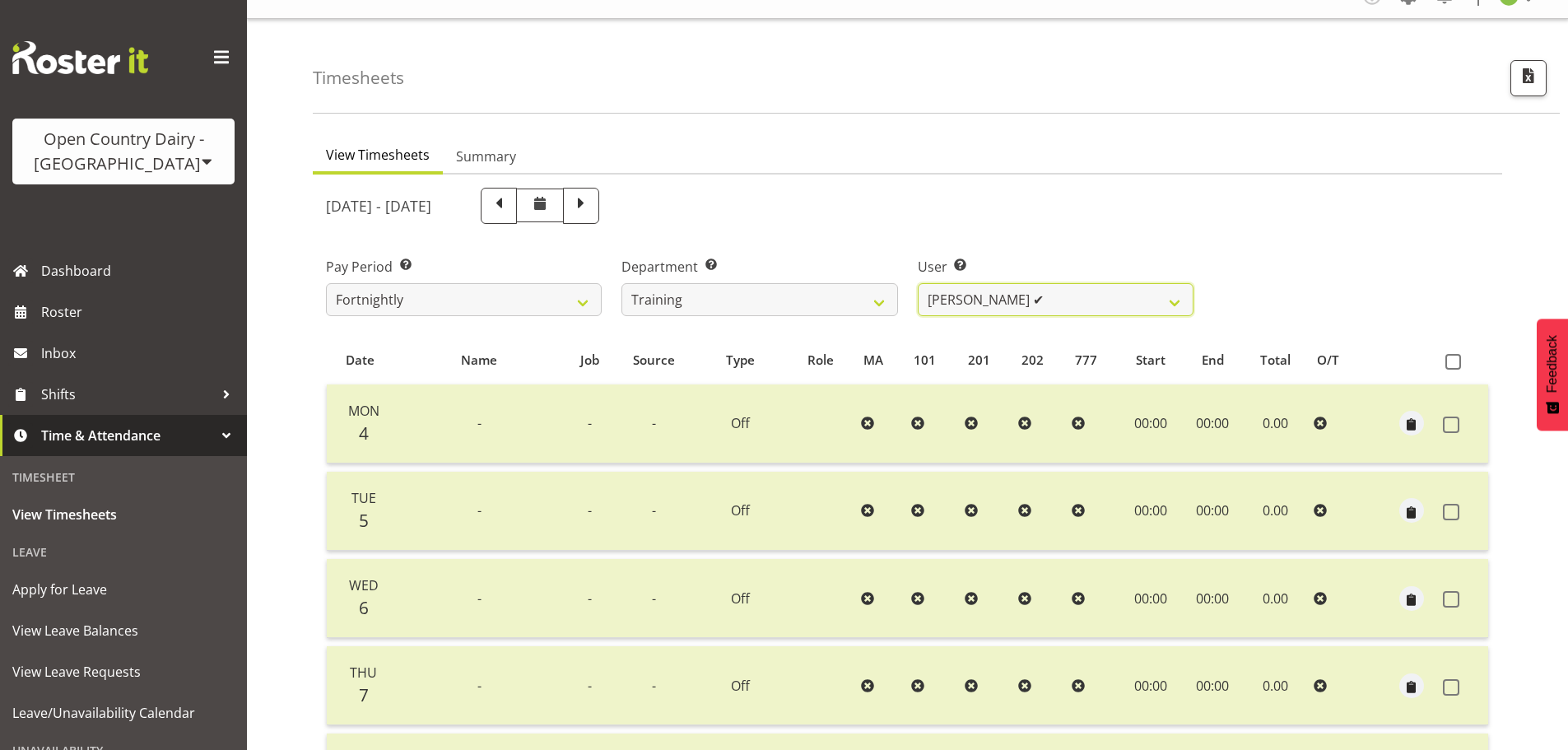
scroll to position [0, 0]
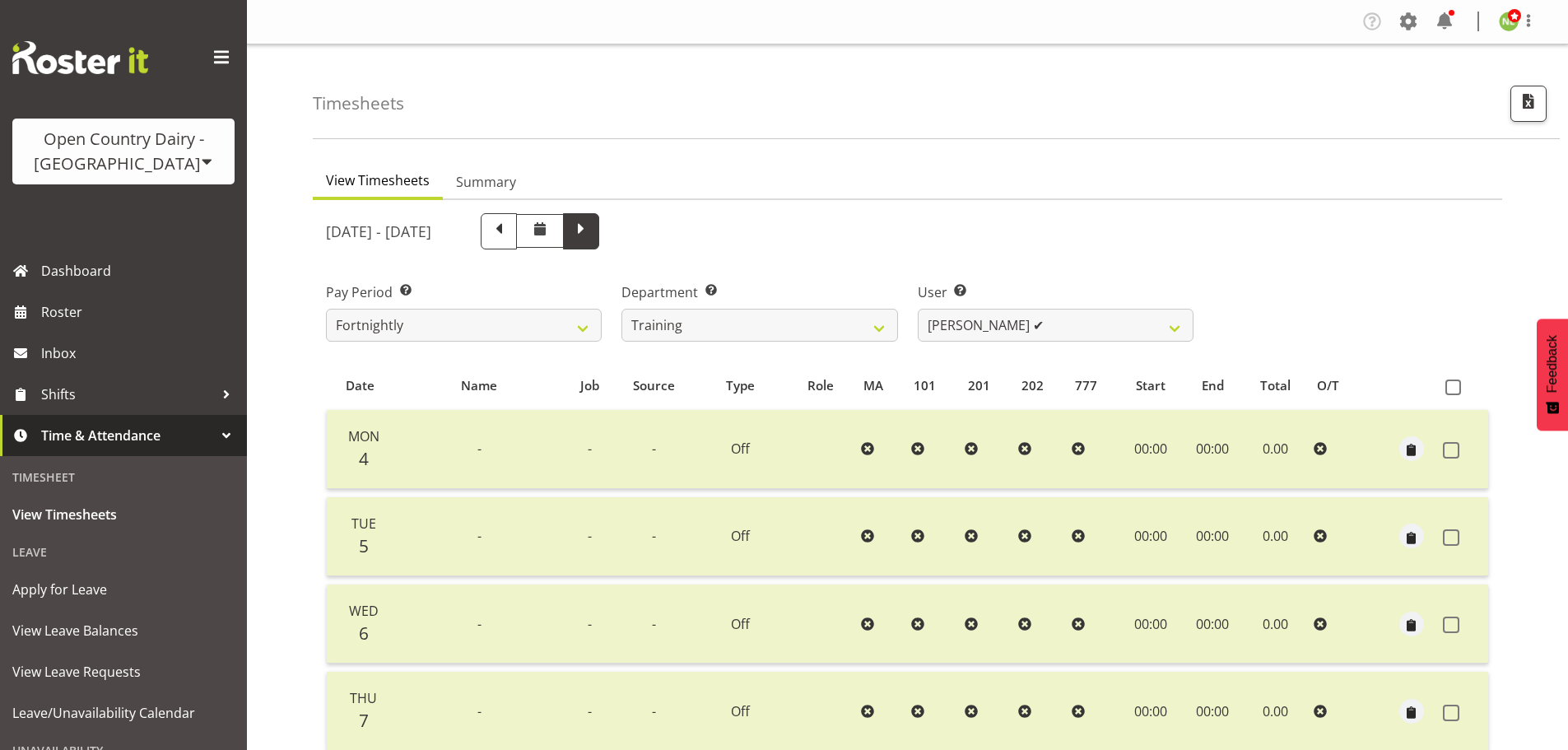
click at [592, 223] on span at bounding box center [581, 230] width 22 height 22
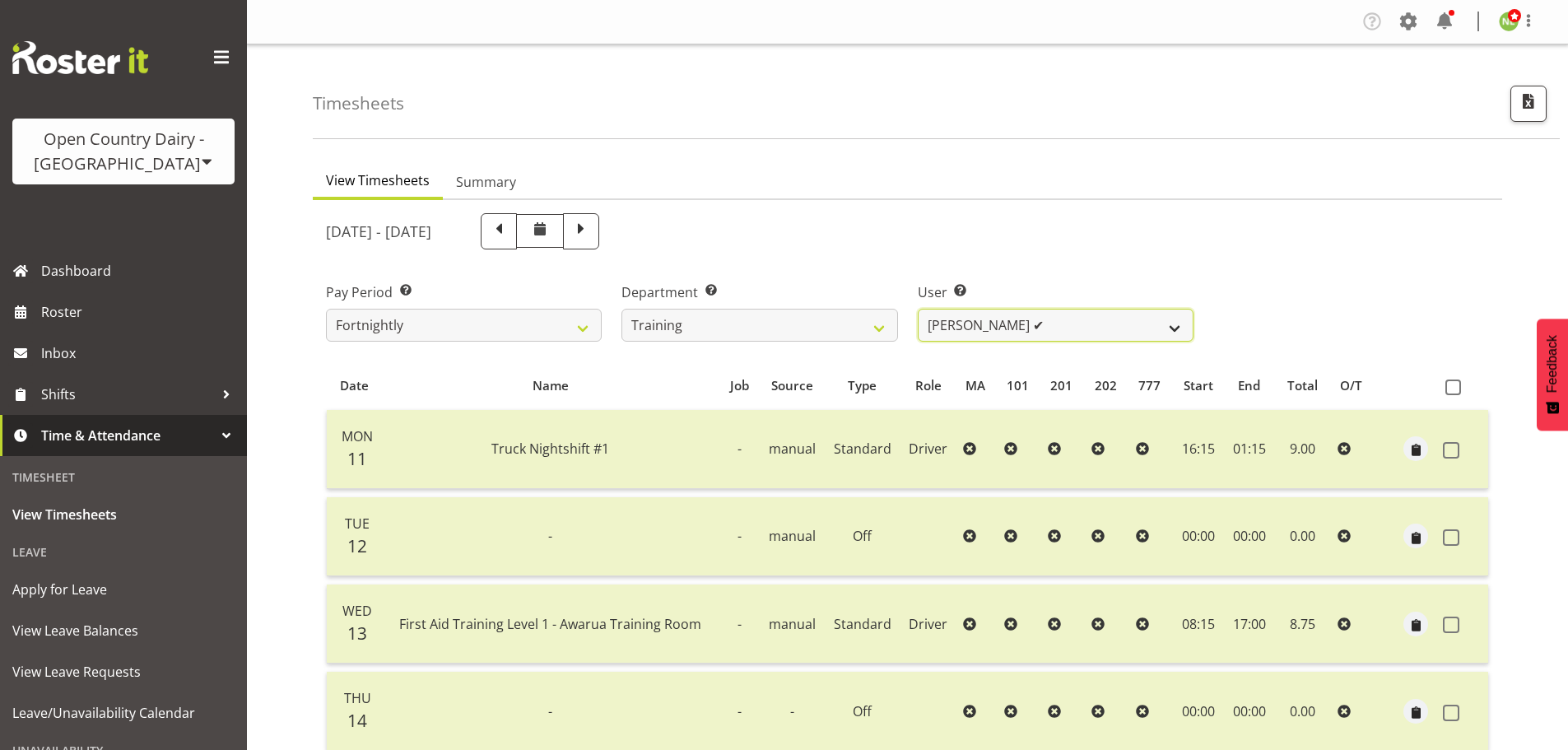
click at [1104, 321] on select "Richard Aitken ❌ Shiva Kumaran ✔" at bounding box center [1056, 324] width 276 height 33
click at [1053, 196] on ul "View Timesheets Summary" at bounding box center [908, 182] width 1190 height 36
click at [1417, 24] on span at bounding box center [1409, 22] width 26 height 26
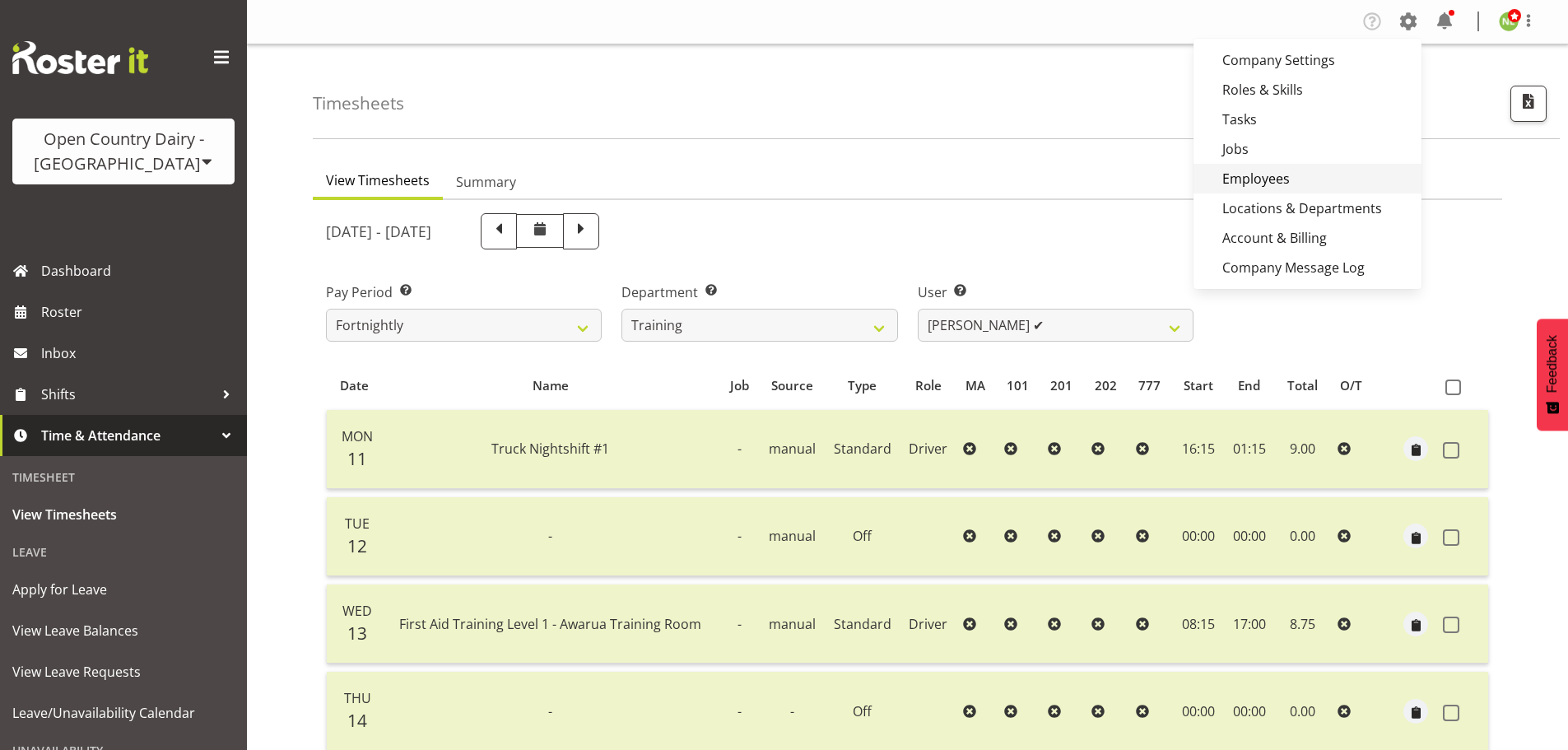
click at [1263, 169] on link "Employees" at bounding box center [1307, 178] width 228 height 29
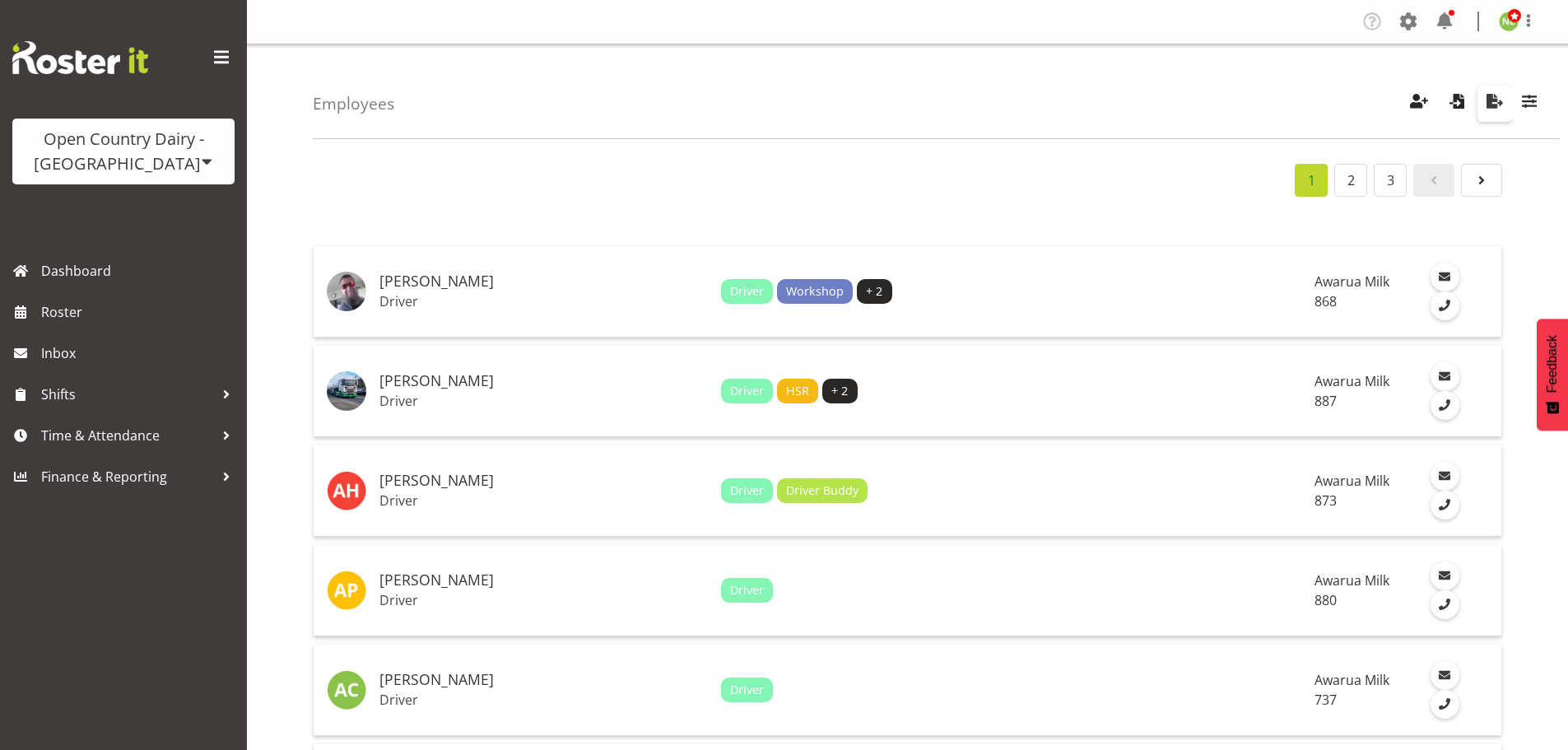
click at [1497, 104] on span "button" at bounding box center [1495, 101] width 22 height 22
click at [128, 425] on span "Time & Attendance" at bounding box center [128, 435] width 173 height 25
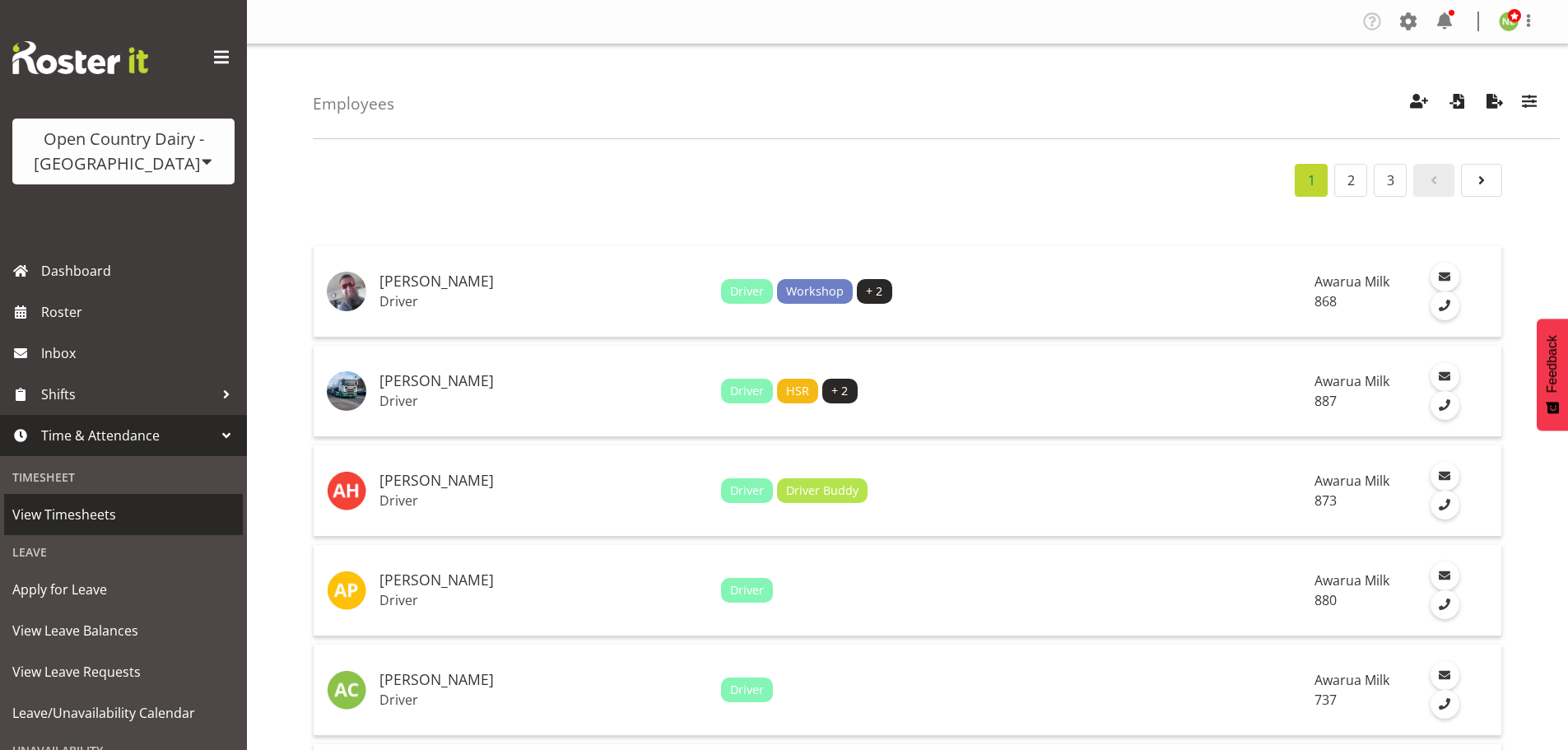
click at [108, 513] on span "View Timesheets" at bounding box center [123, 515] width 222 height 25
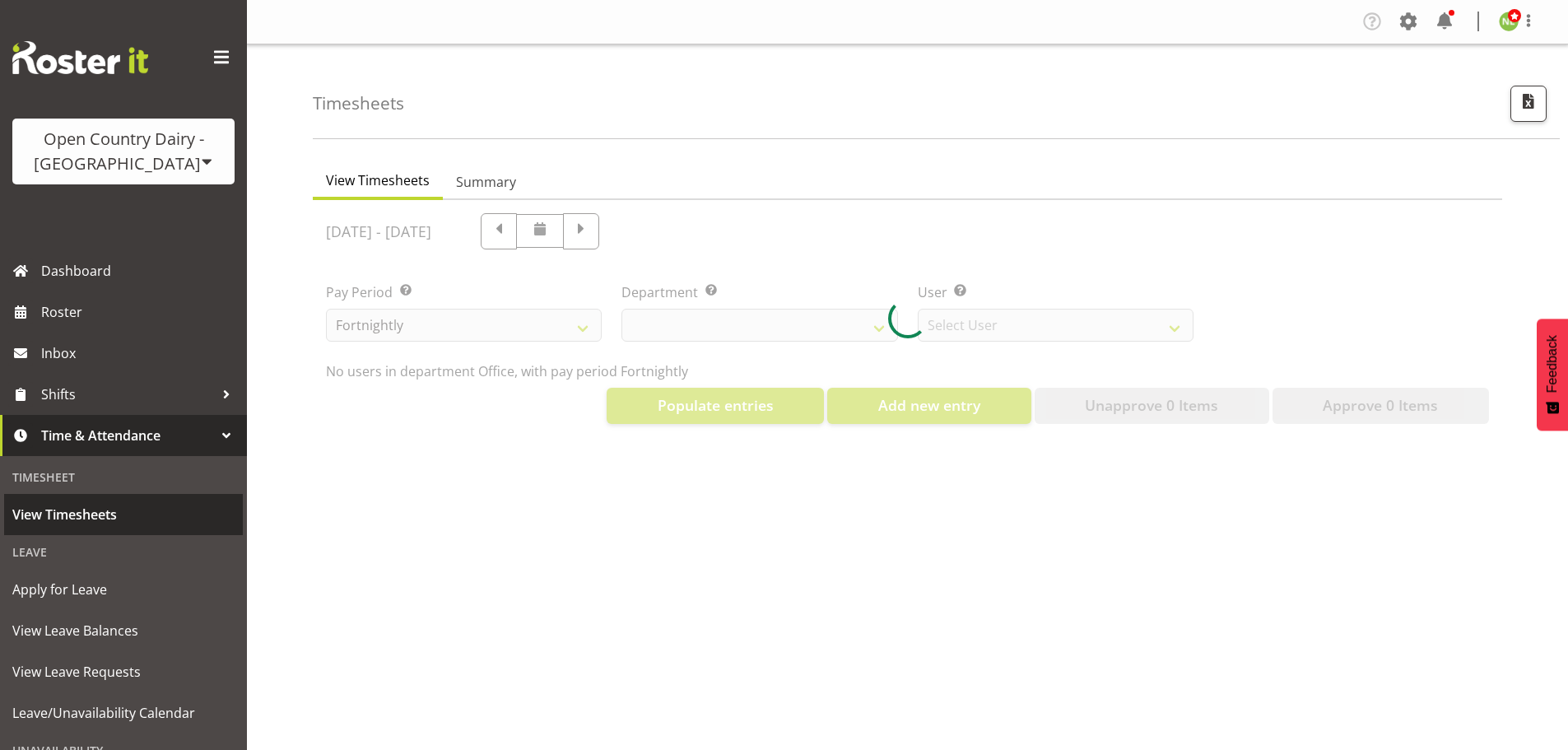
select select "699"
select select "8449"
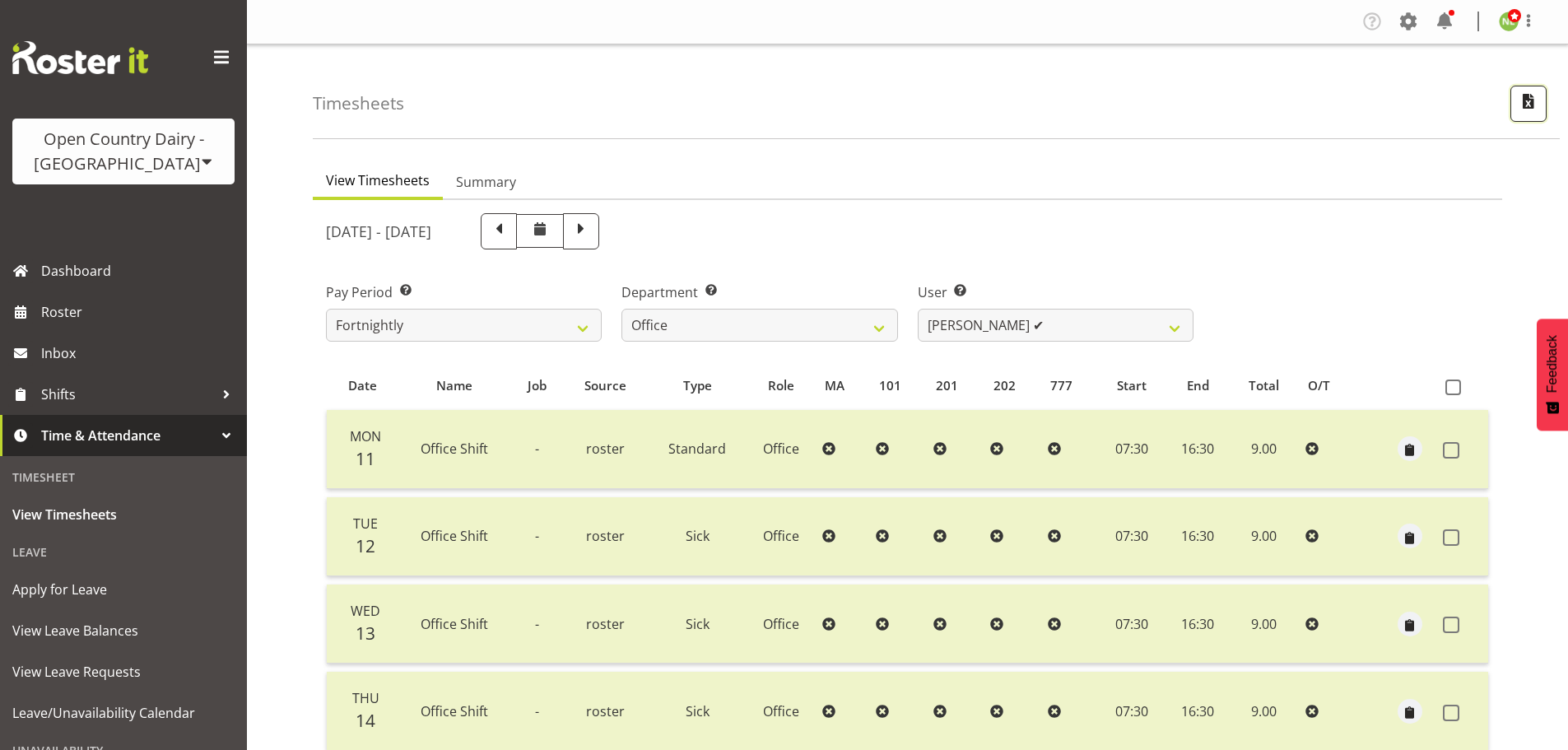
click at [1528, 98] on span "button" at bounding box center [1528, 101] width 22 height 22
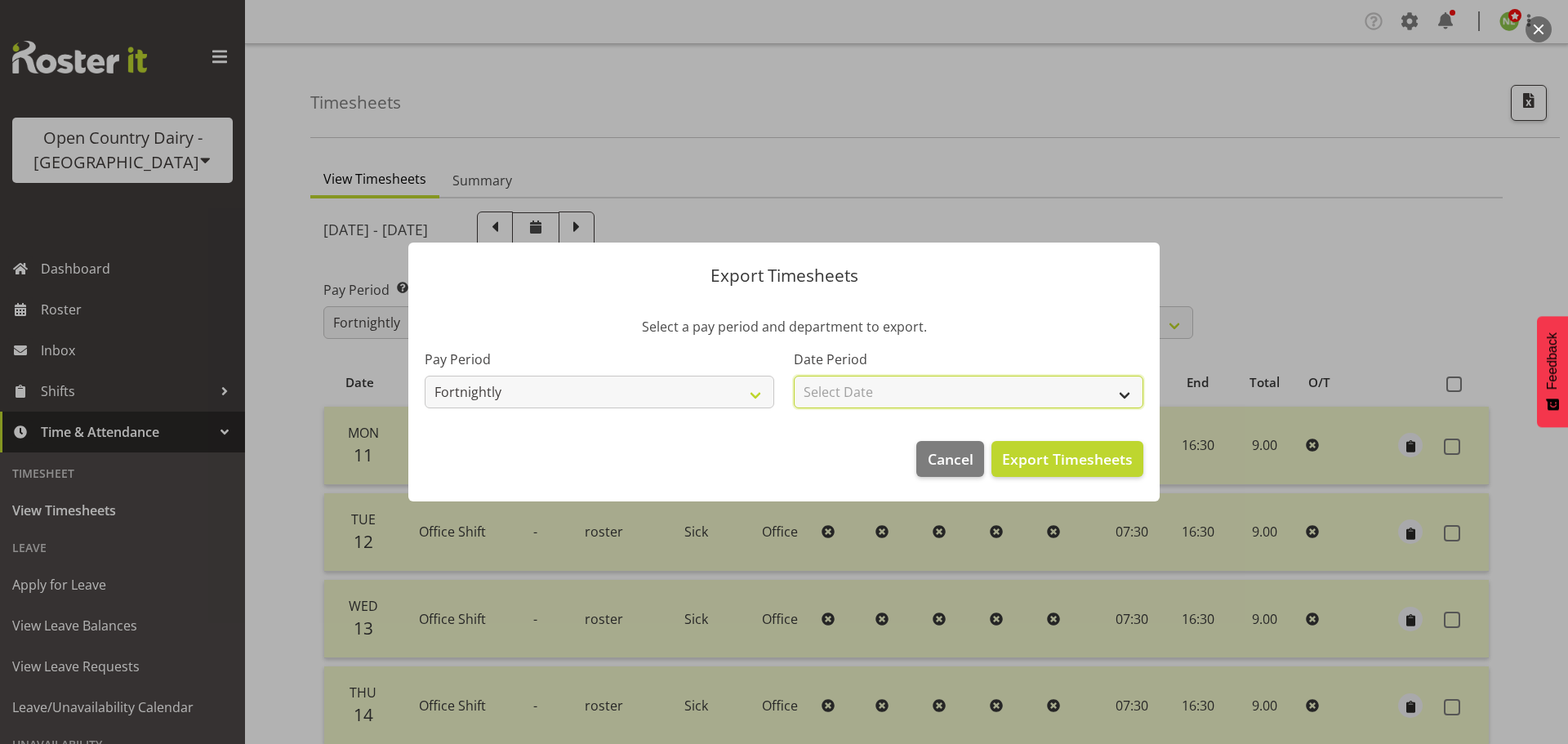
click at [867, 387] on select "Select Date Fortnight starting 18/08/2025 Fortnight starting 04/08/2025 Fortnig…" at bounding box center [968, 391] width 350 height 33
select select "2025-08-04"
click at [793, 375] on select "Select Date Fortnight starting 18/08/2025 Fortnight starting 04/08/2025 Fortnig…" at bounding box center [968, 391] width 350 height 33
click at [1071, 455] on span "Export Timesheets" at bounding box center [1066, 459] width 130 height 22
click at [937, 456] on span "Cancel" at bounding box center [950, 459] width 46 height 22
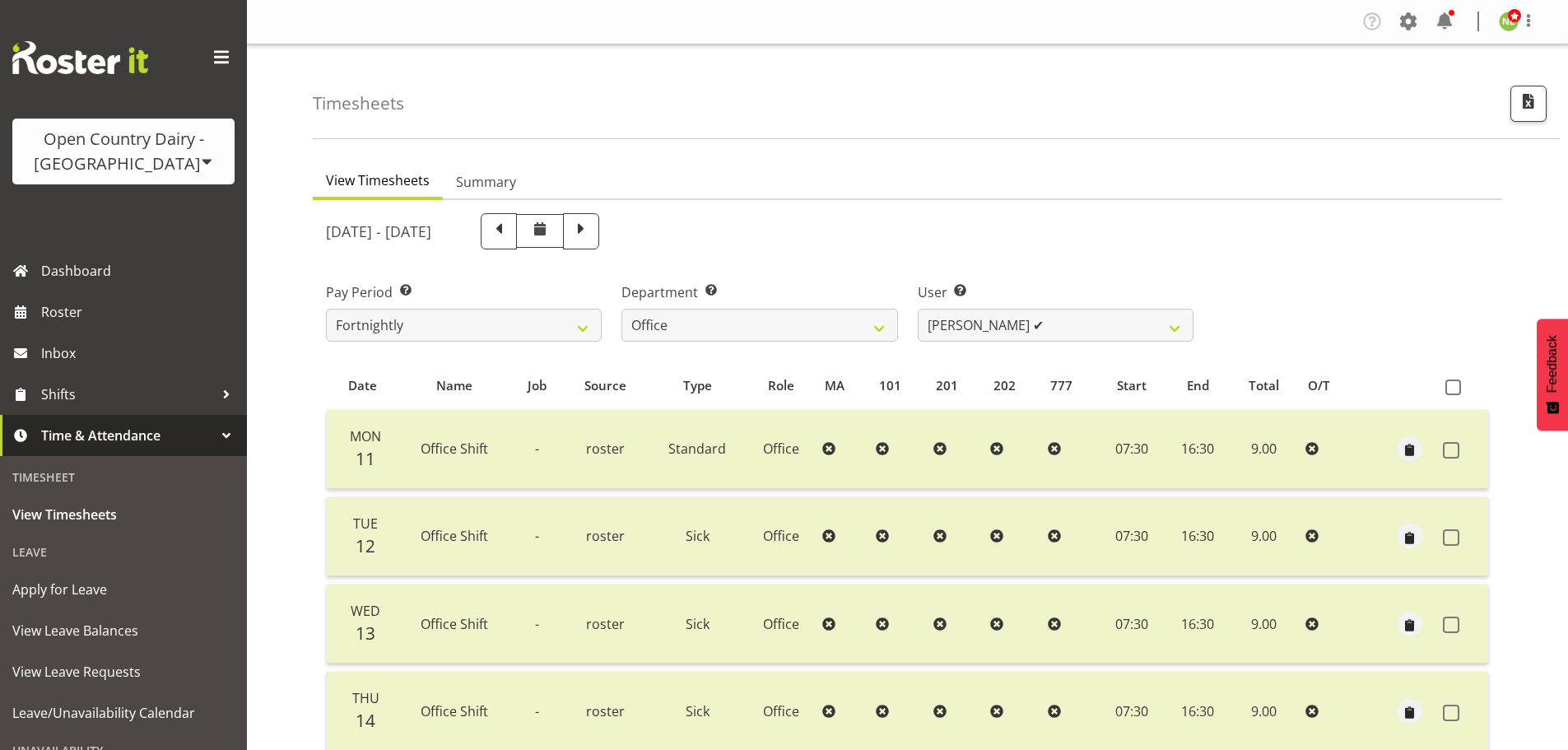
click at [804, 349] on div "Department Select which department you would like to view. 734 735 736 737 738 …" at bounding box center [759, 305] width 296 height 93
click at [798, 329] on select "734 735 736 737 738 739 850 851 852 853 854 855 856 858 861 862 865 868 869 870" at bounding box center [759, 324] width 276 height 33
select select "696"
click at [621, 308] on select "734 735 736 737 738 739 850 851 852 853 854 855 856 858 861 862 865 868 869 870" at bounding box center [759, 324] width 276 height 33
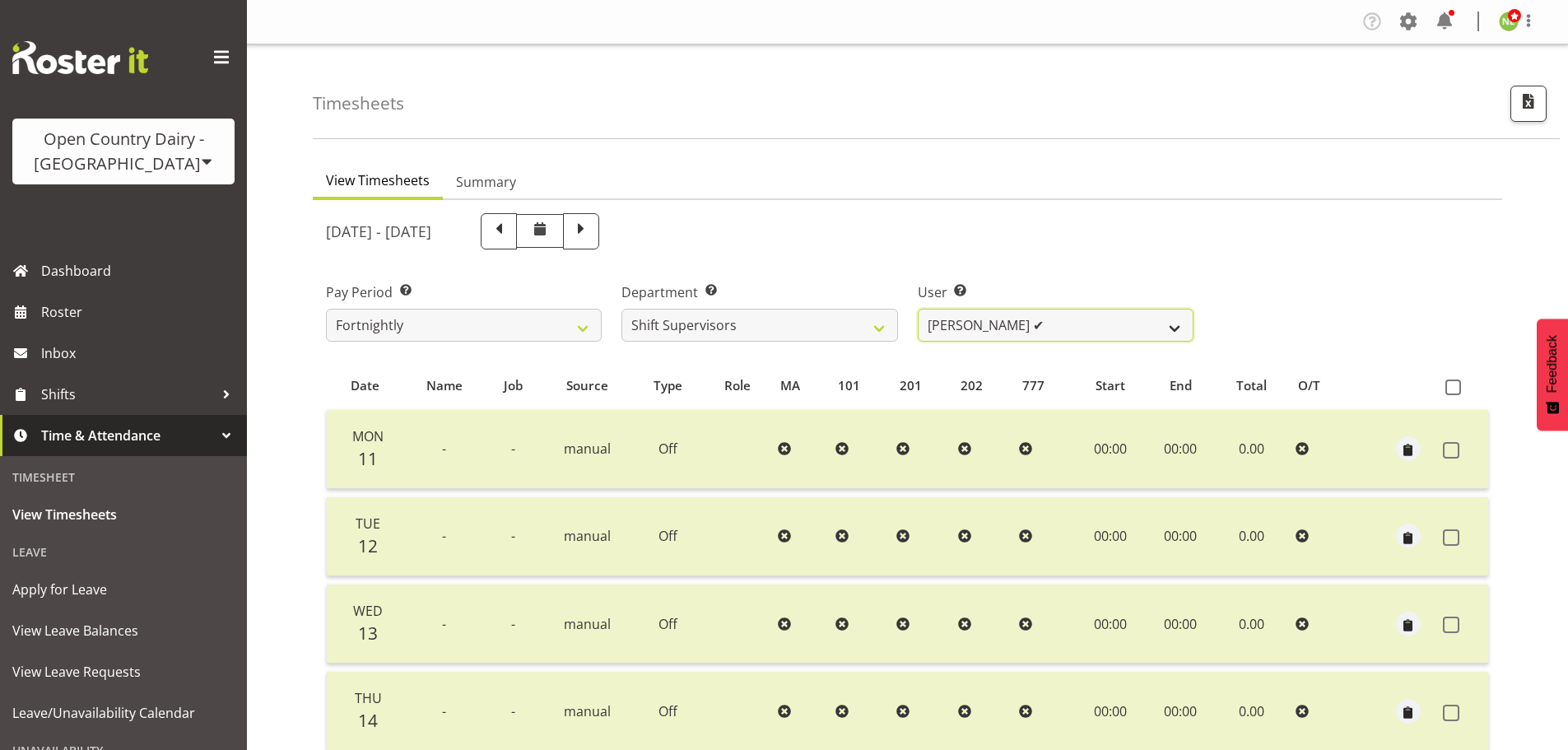
drag, startPoint x: 944, startPoint y: 315, endPoint x: 945, endPoint y: 324, distance: 9.1
click at [945, 324] on select "Ethan Moore ✔ Laura Courtney ✔ Leonna Turner ✔ Michael Straith ✔ Vishal Vadador…" at bounding box center [1056, 324] width 276 height 33
select select "7441"
click at [918, 308] on select "Ethan Moore ✔ Laura Courtney ✔ Leonna Turner ✔ Michael Straith ✔ Vishal Vadador…" at bounding box center [1056, 324] width 276 height 33
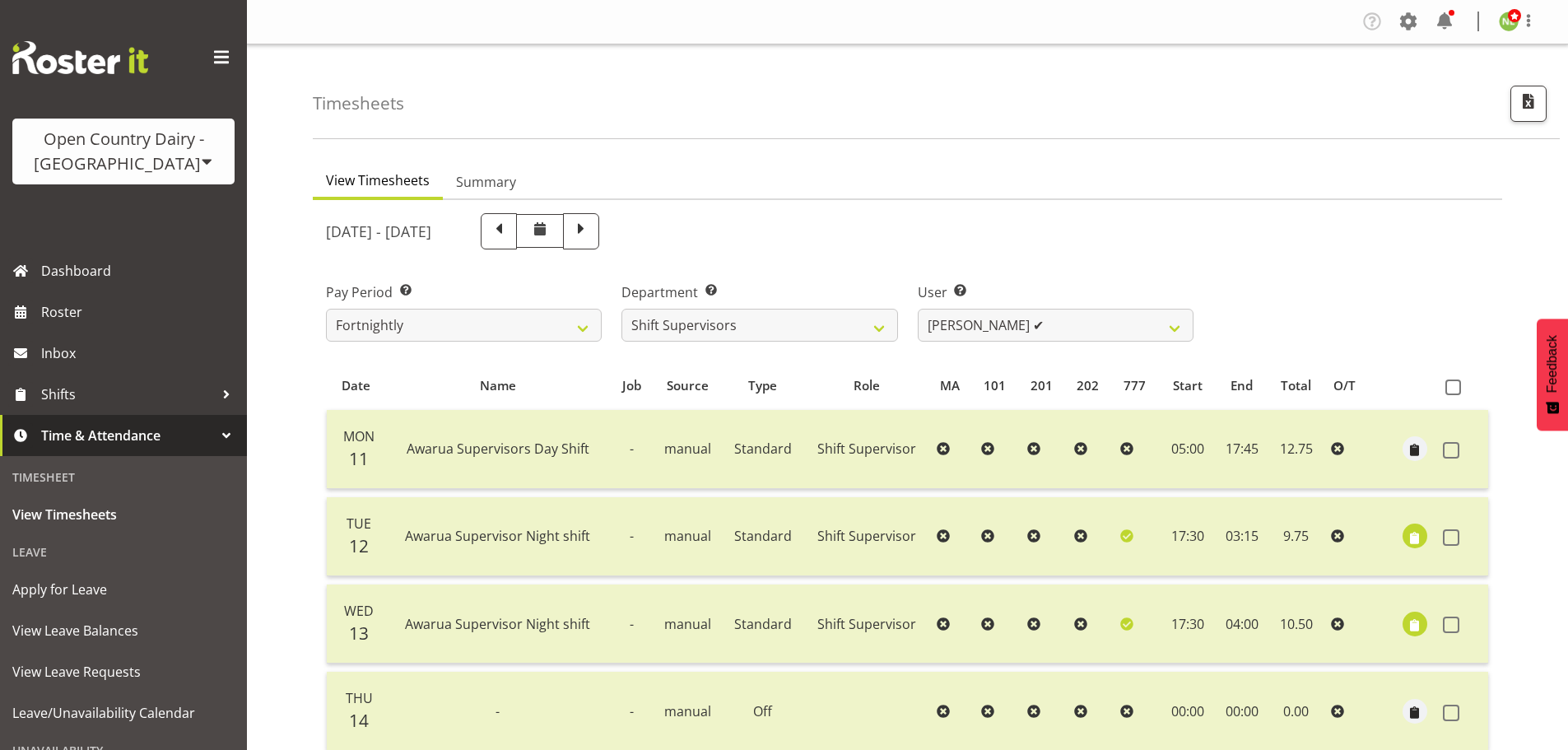
click at [289, 503] on div "Timesheets View Timesheets Summary August 11th - August 17th 2025 Pay Period Se…" at bounding box center [907, 588] width 1321 height 1089
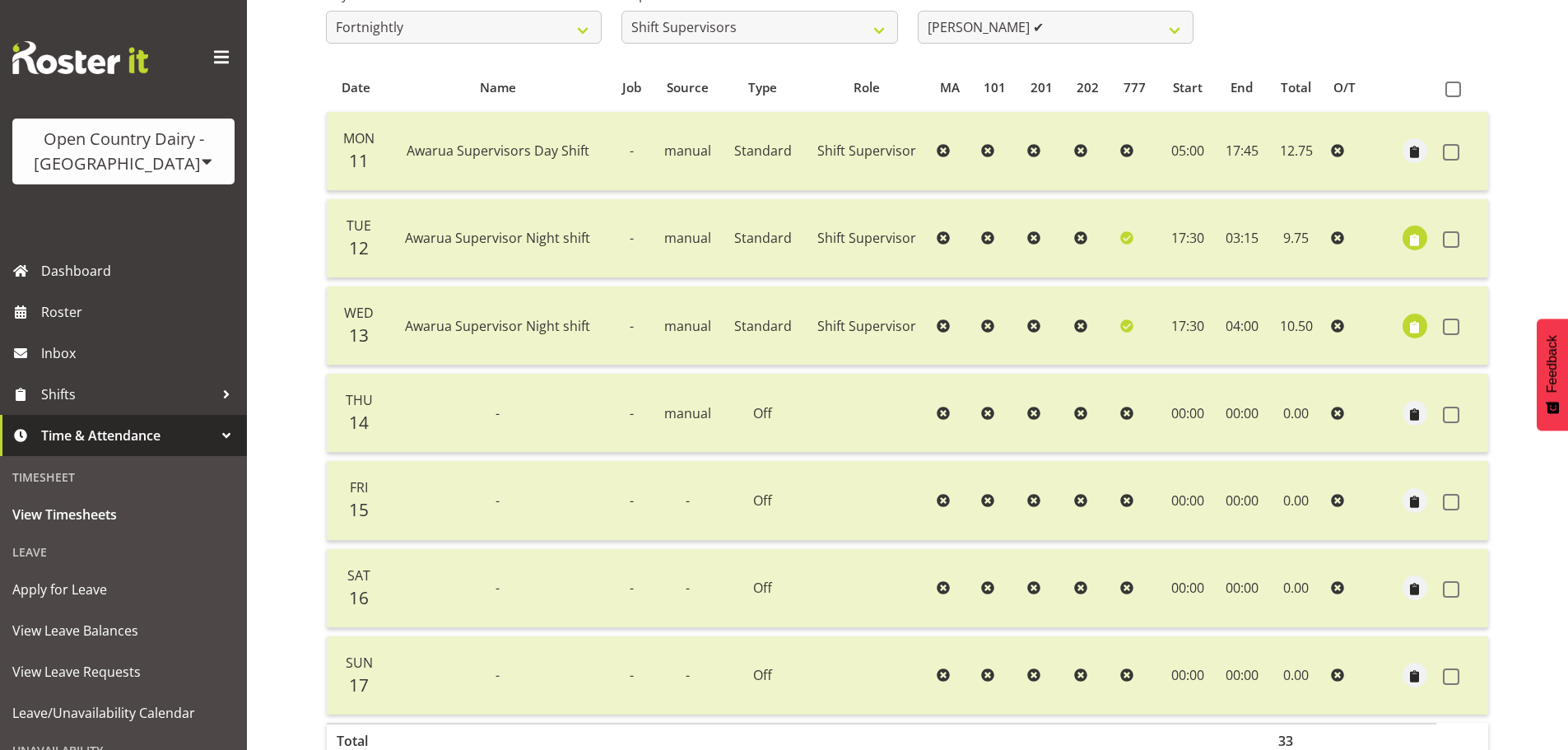
scroll to position [329, 0]
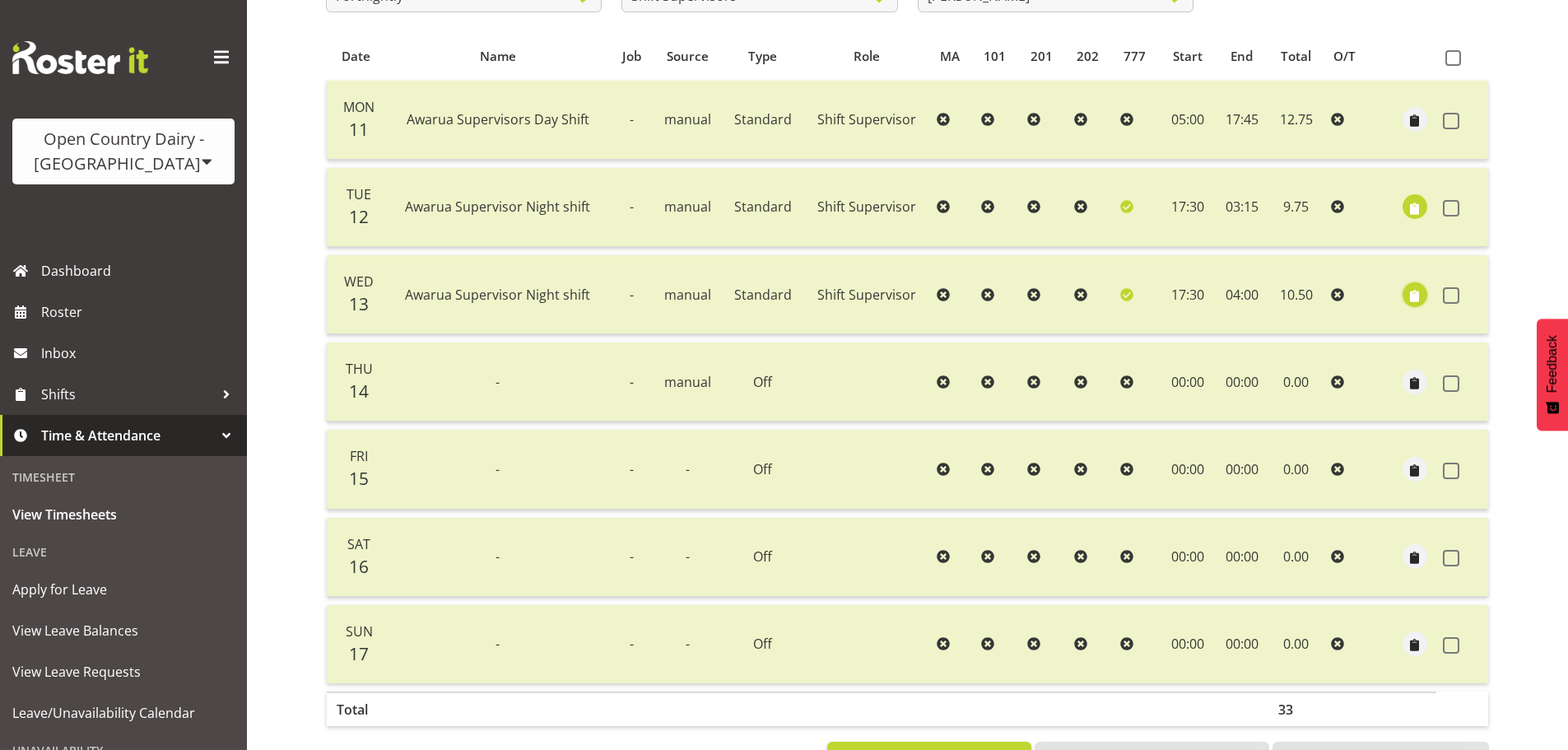
click at [1417, 297] on span "button" at bounding box center [1416, 296] width 19 height 19
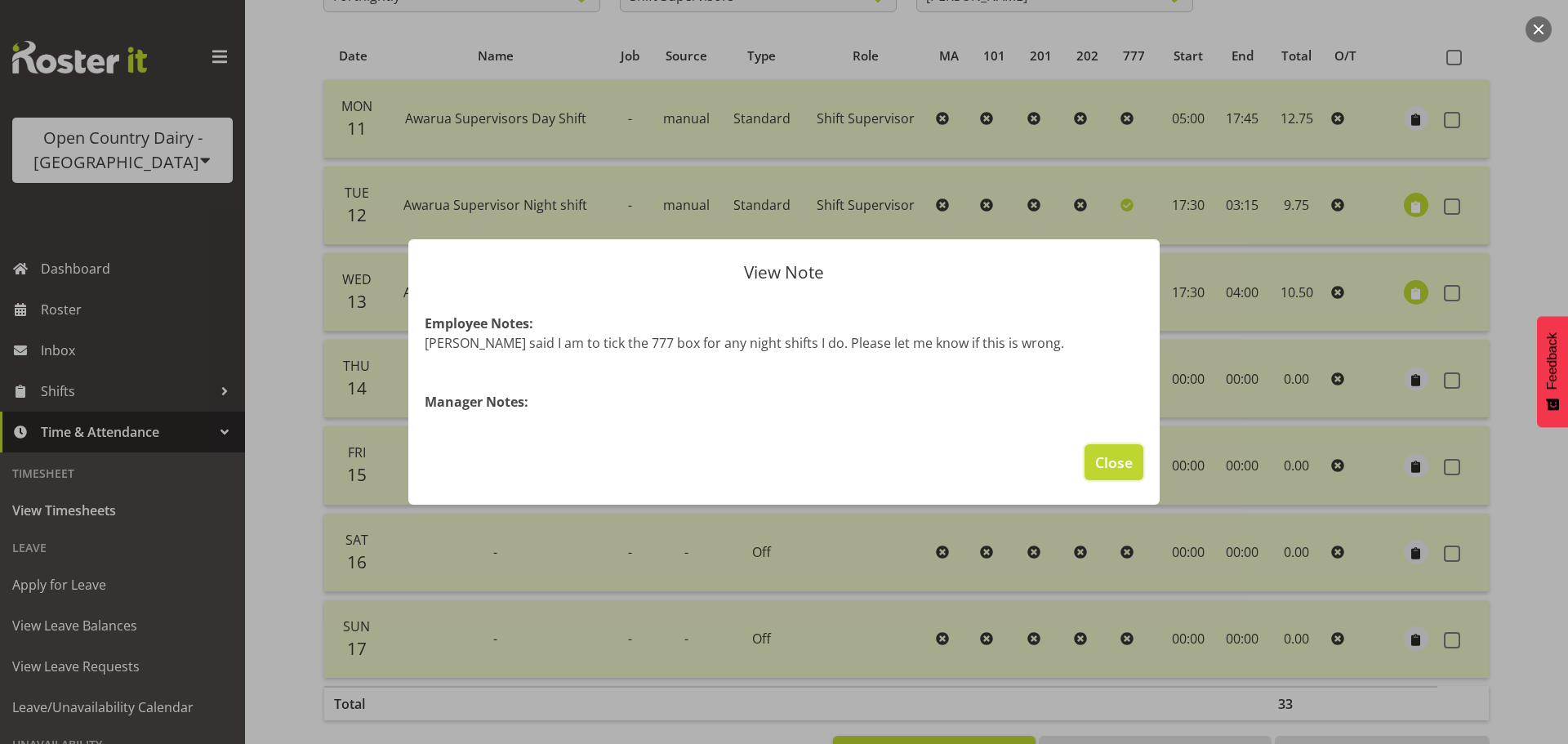
drag, startPoint x: 1108, startPoint y: 468, endPoint x: 1211, endPoint y: 405, distance: 120.7
click at [1108, 467] on span "Close" at bounding box center [1113, 462] width 38 height 22
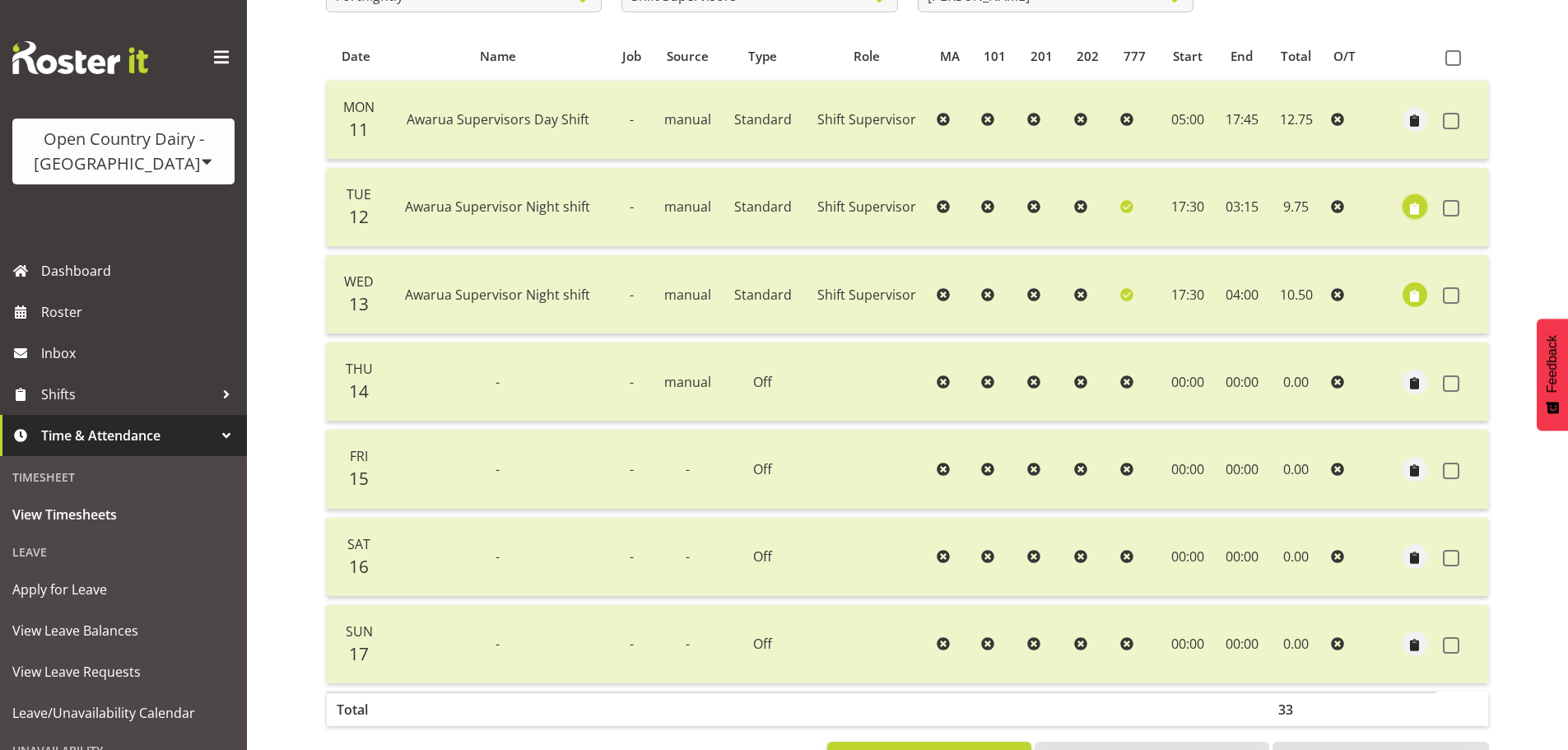
click at [1409, 207] on span "button" at bounding box center [1416, 209] width 19 height 19
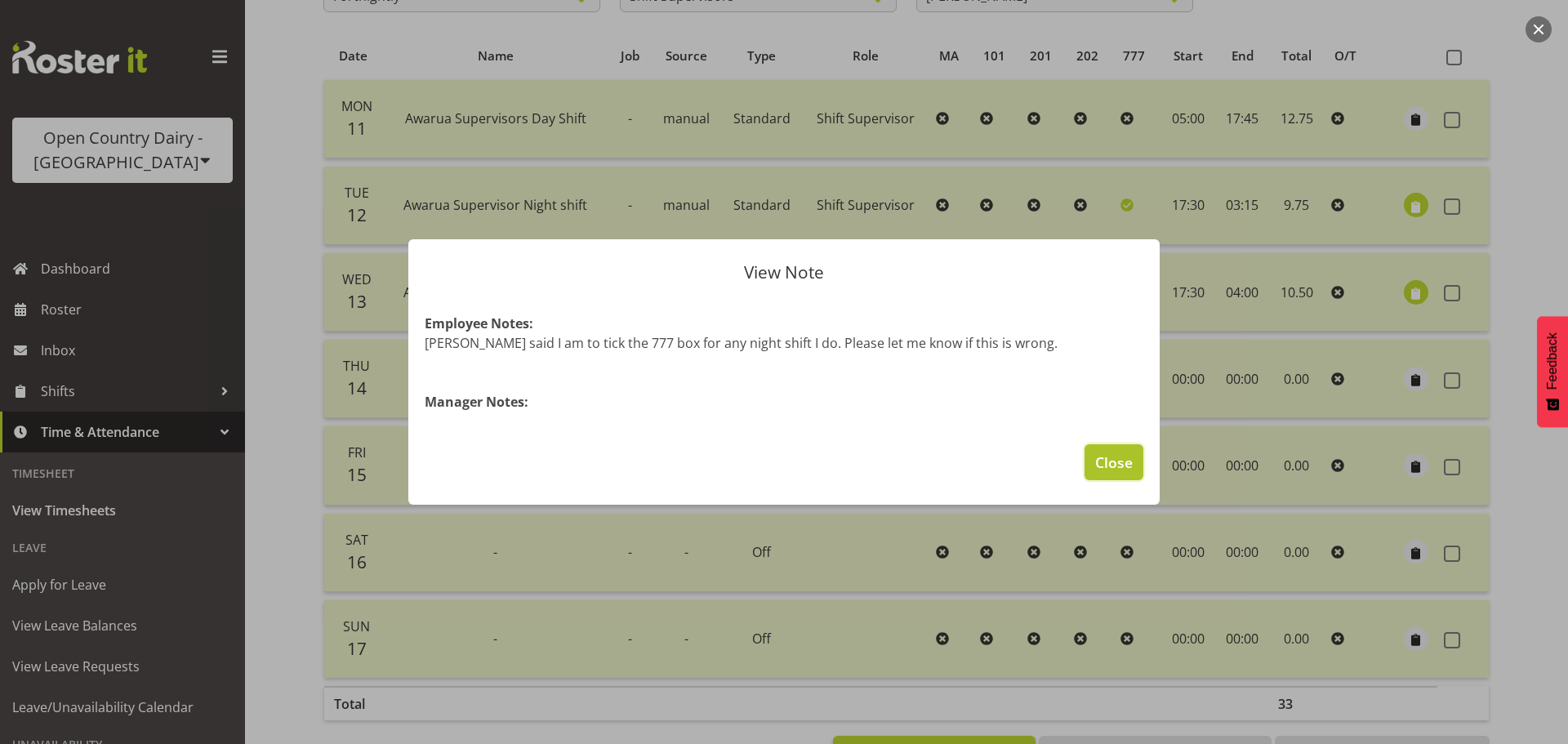
click at [1118, 462] on span "Close" at bounding box center [1113, 462] width 38 height 22
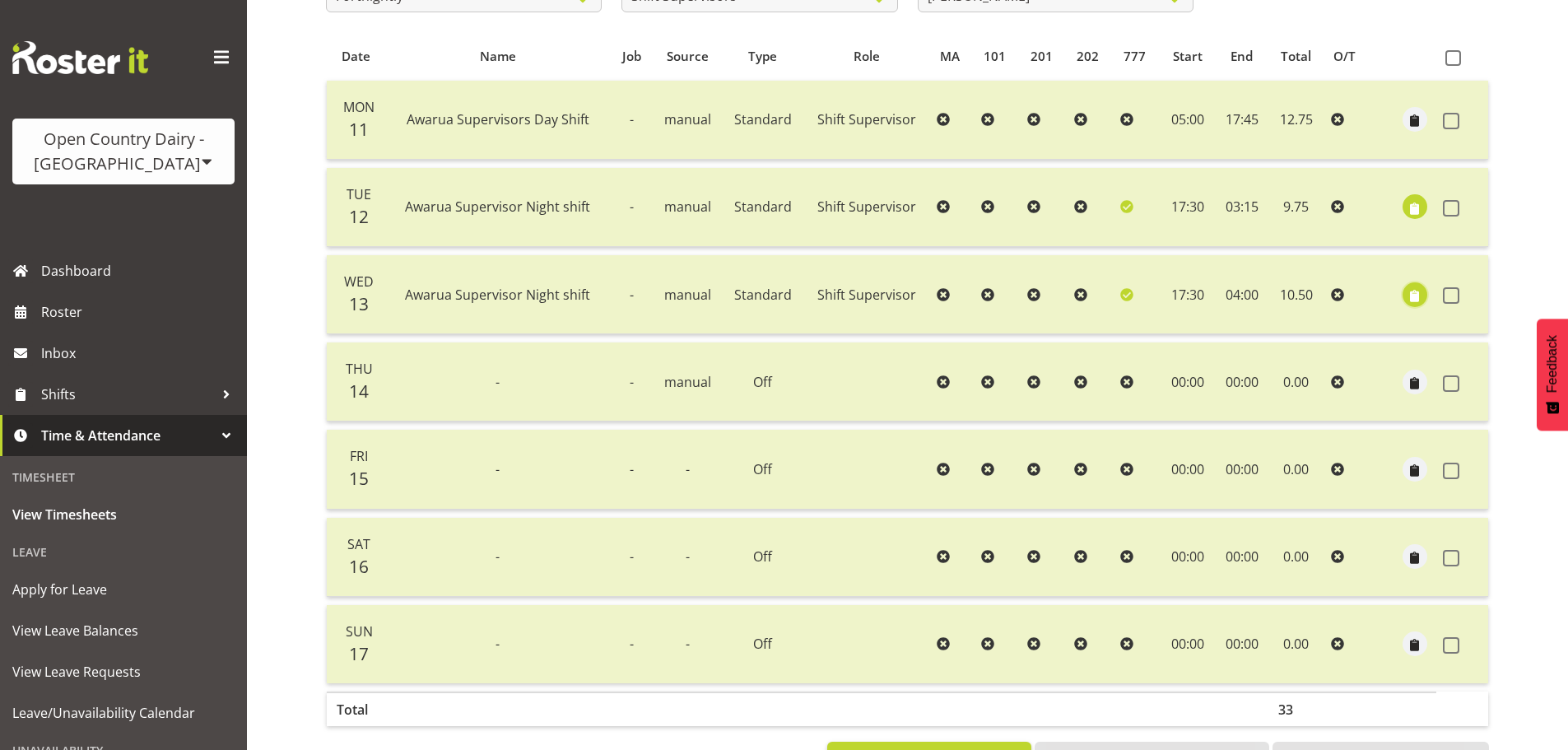
click at [1416, 293] on span "button" at bounding box center [1416, 296] width 19 height 19
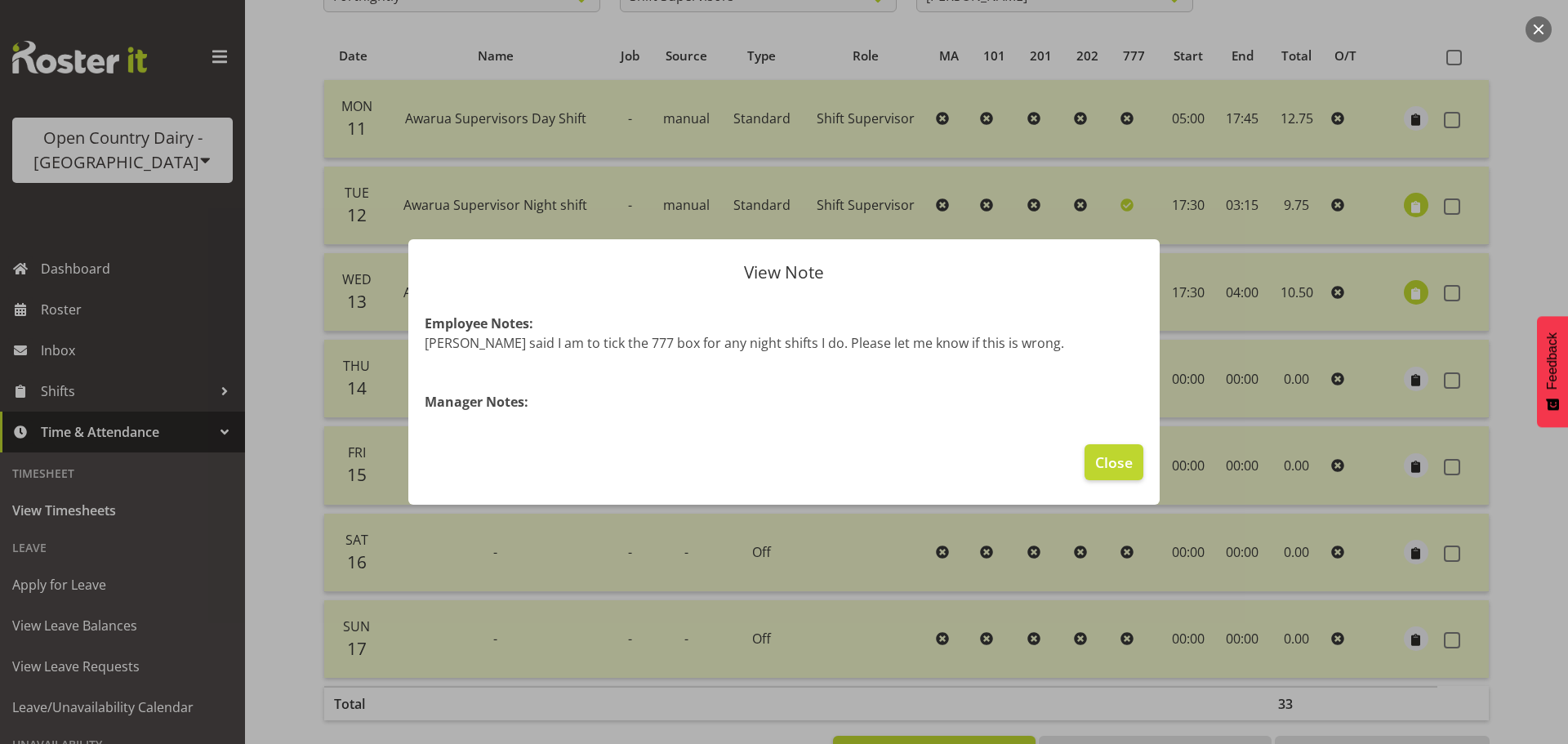
click at [1423, 210] on div at bounding box center [784, 372] width 1568 height 744
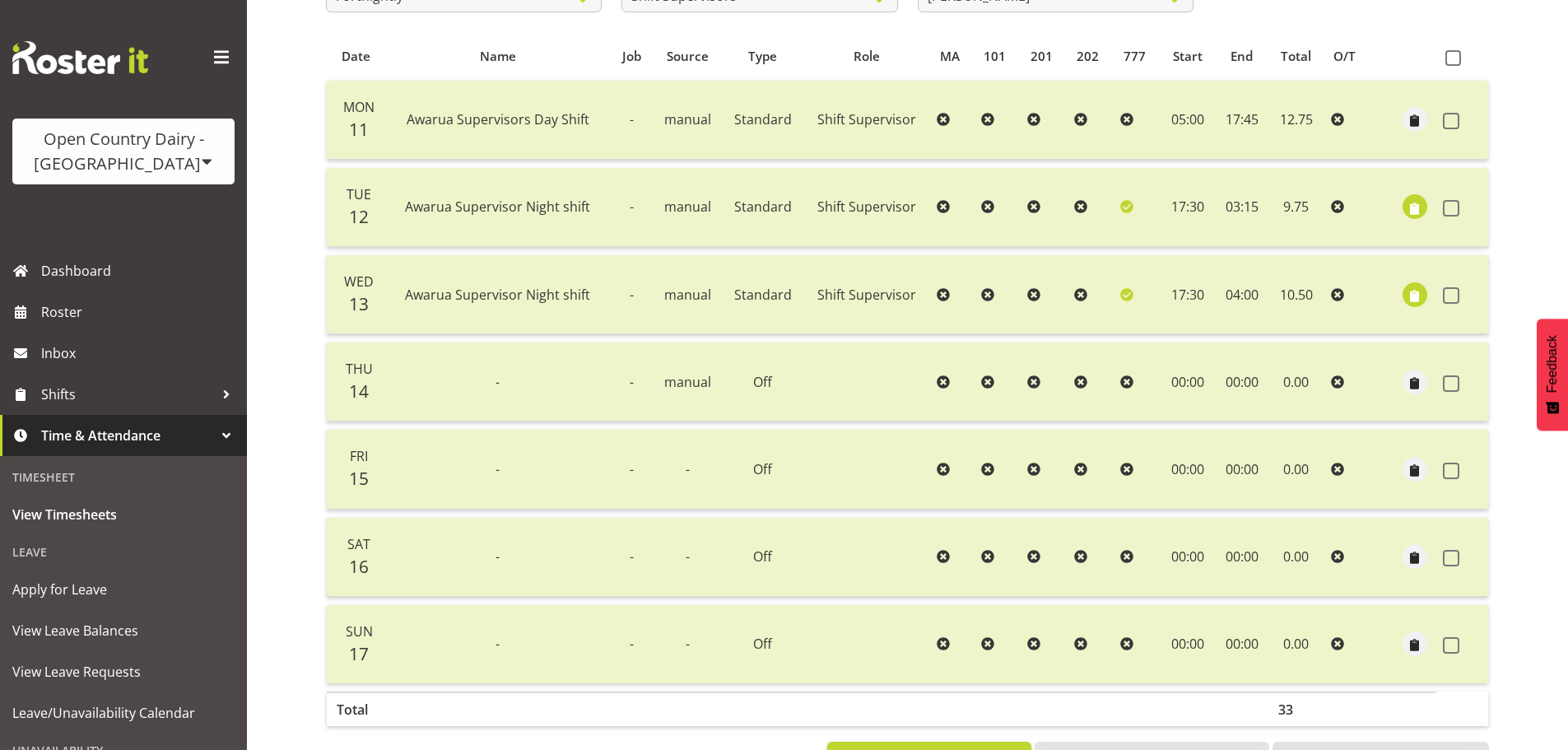
click at [1429, 211] on td at bounding box center [1415, 208] width 43 height 79
click at [1424, 212] on button "button" at bounding box center [1415, 206] width 25 height 25
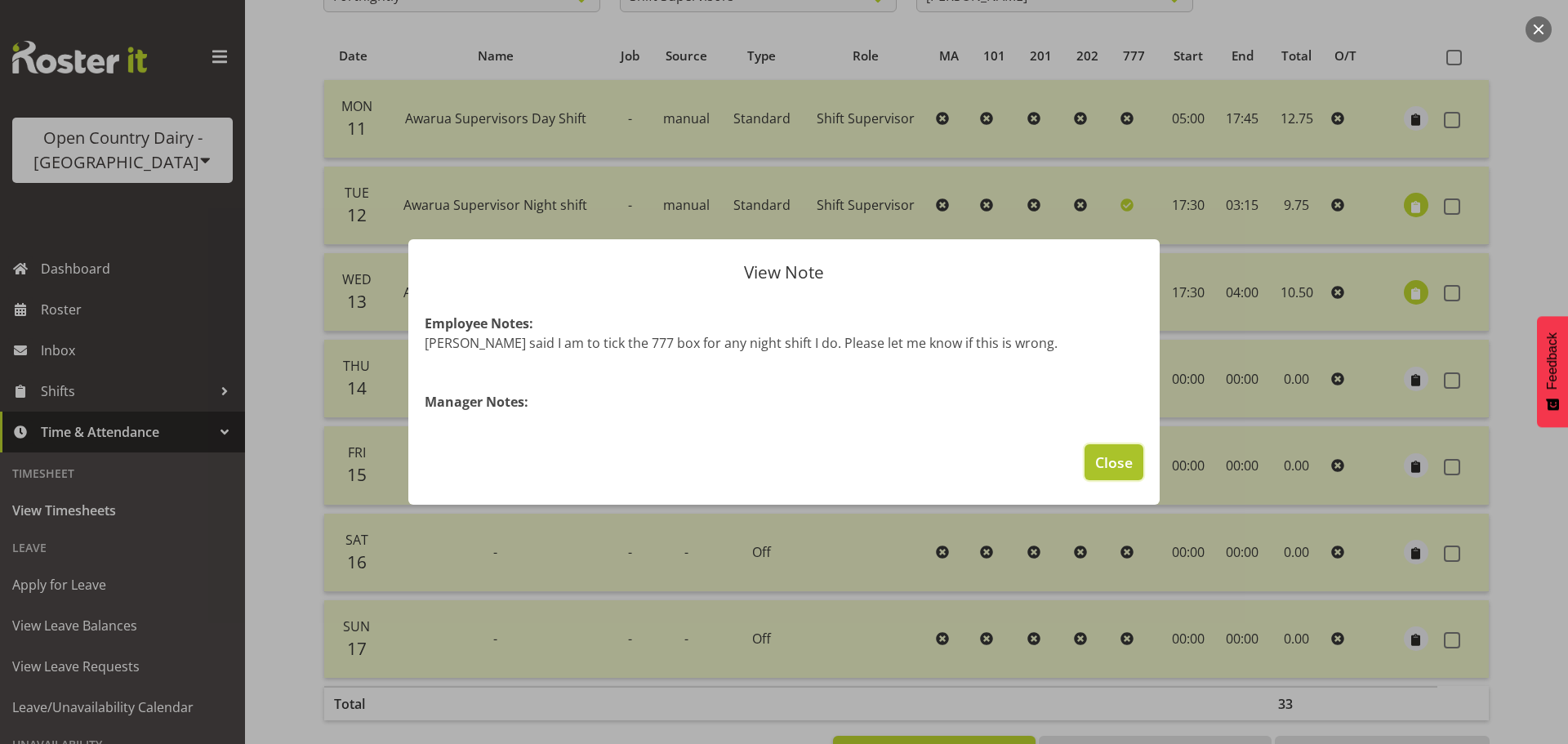
click at [1137, 460] on button "Close" at bounding box center [1113, 463] width 59 height 36
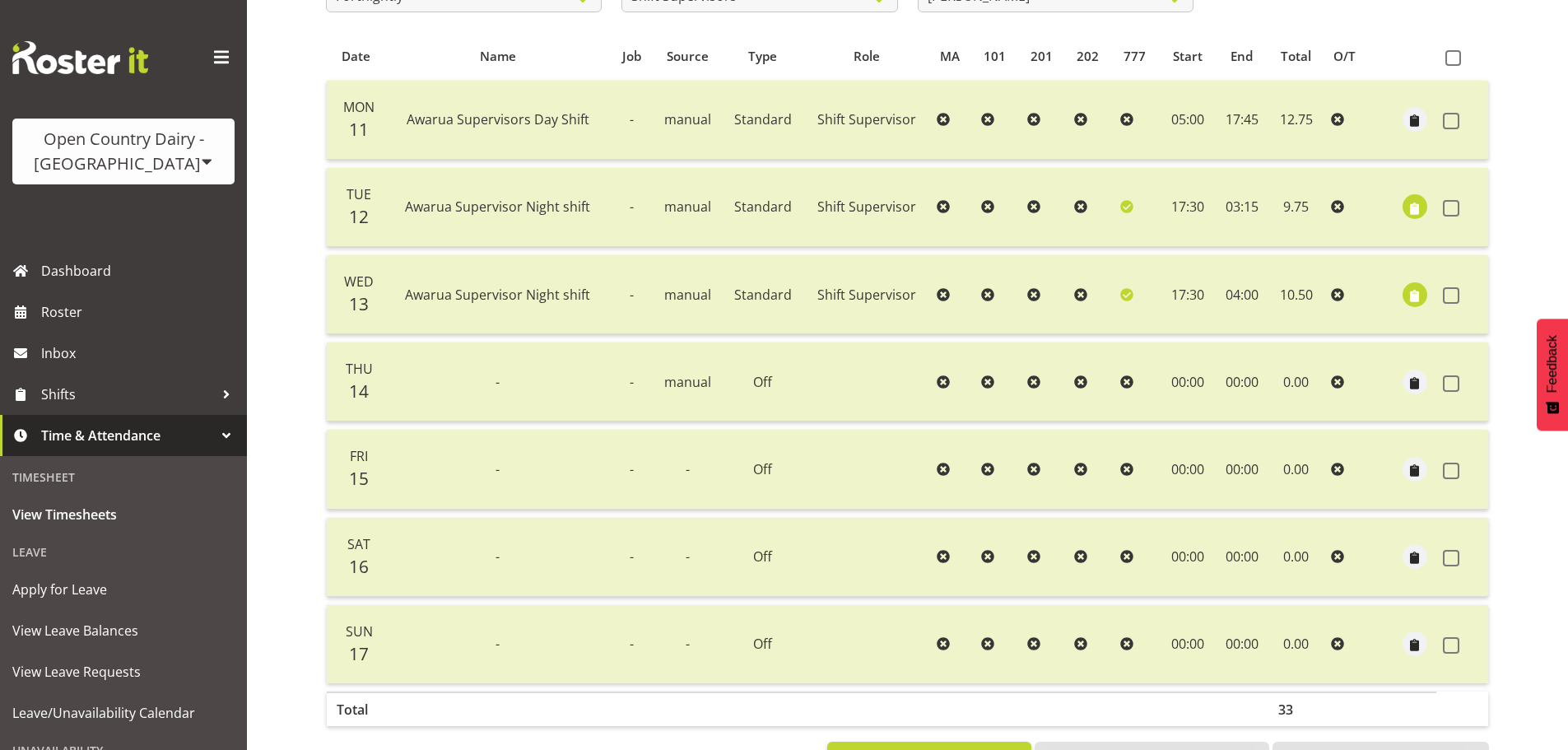
click at [279, 311] on div "Timesheets View Timesheets Summary August 11th - August 17th 2025 Pay Period Se…" at bounding box center [907, 259] width 1321 height 1089
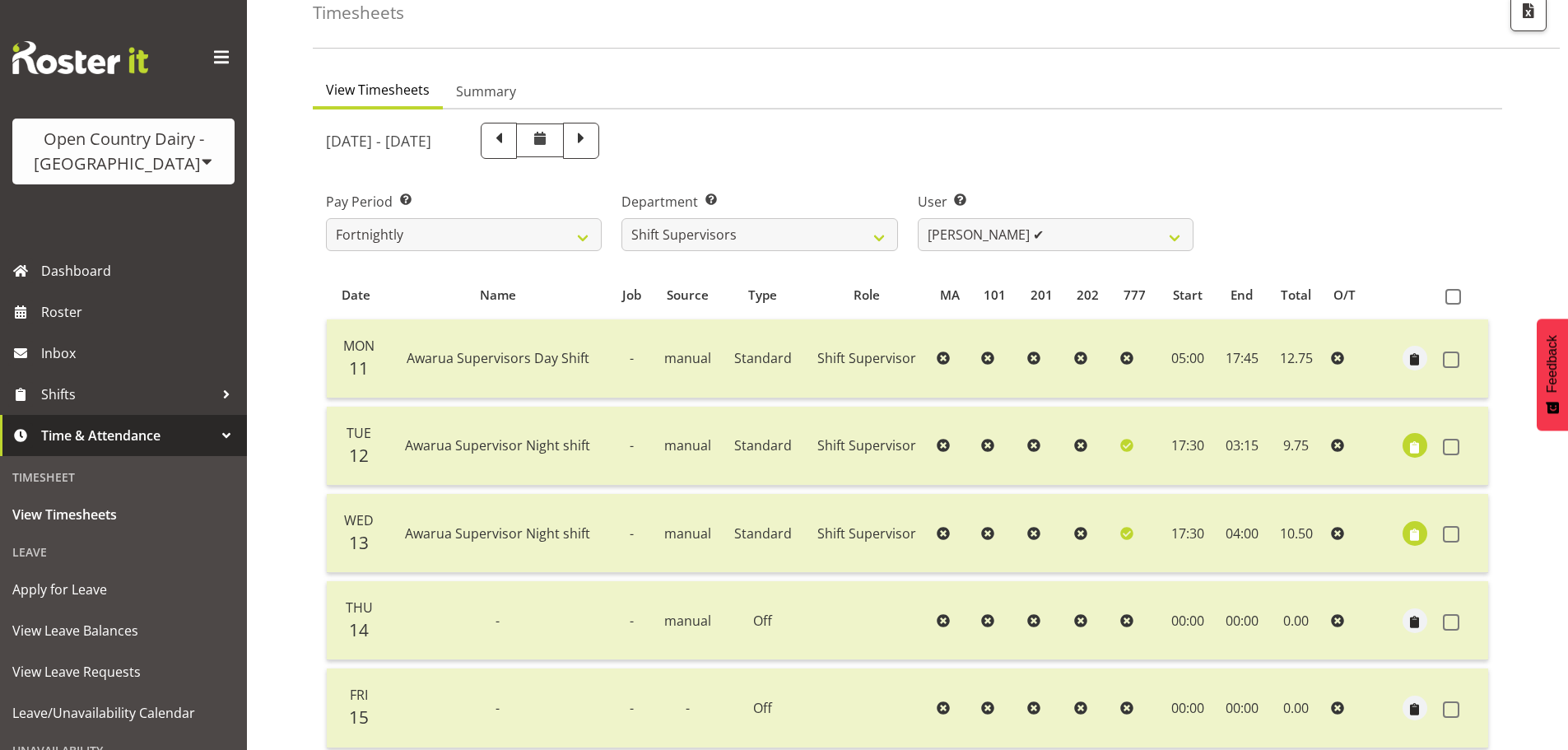
scroll to position [82, 0]
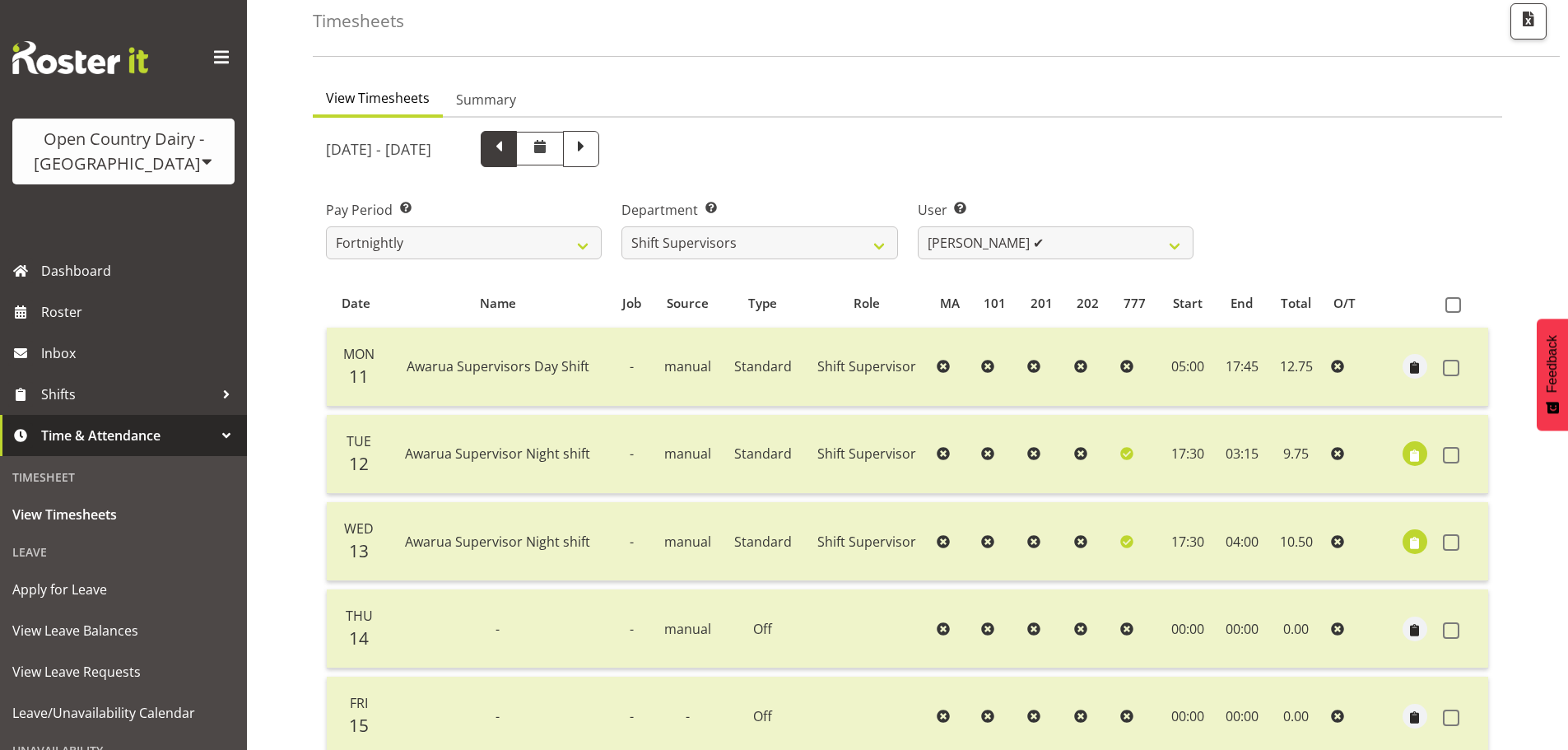
click at [510, 143] on span at bounding box center [498, 148] width 22 height 22
select select
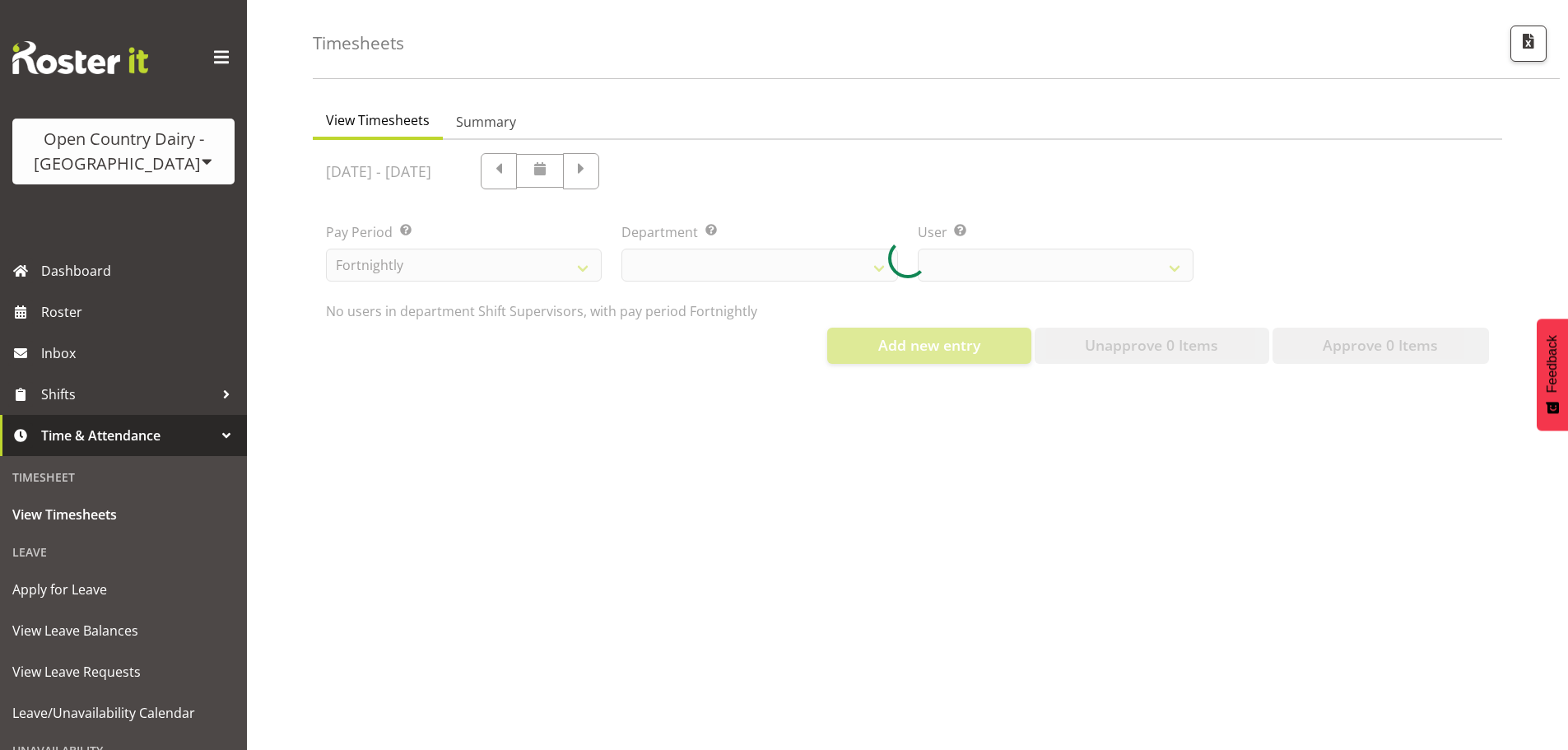
select select "696"
select select "7441"
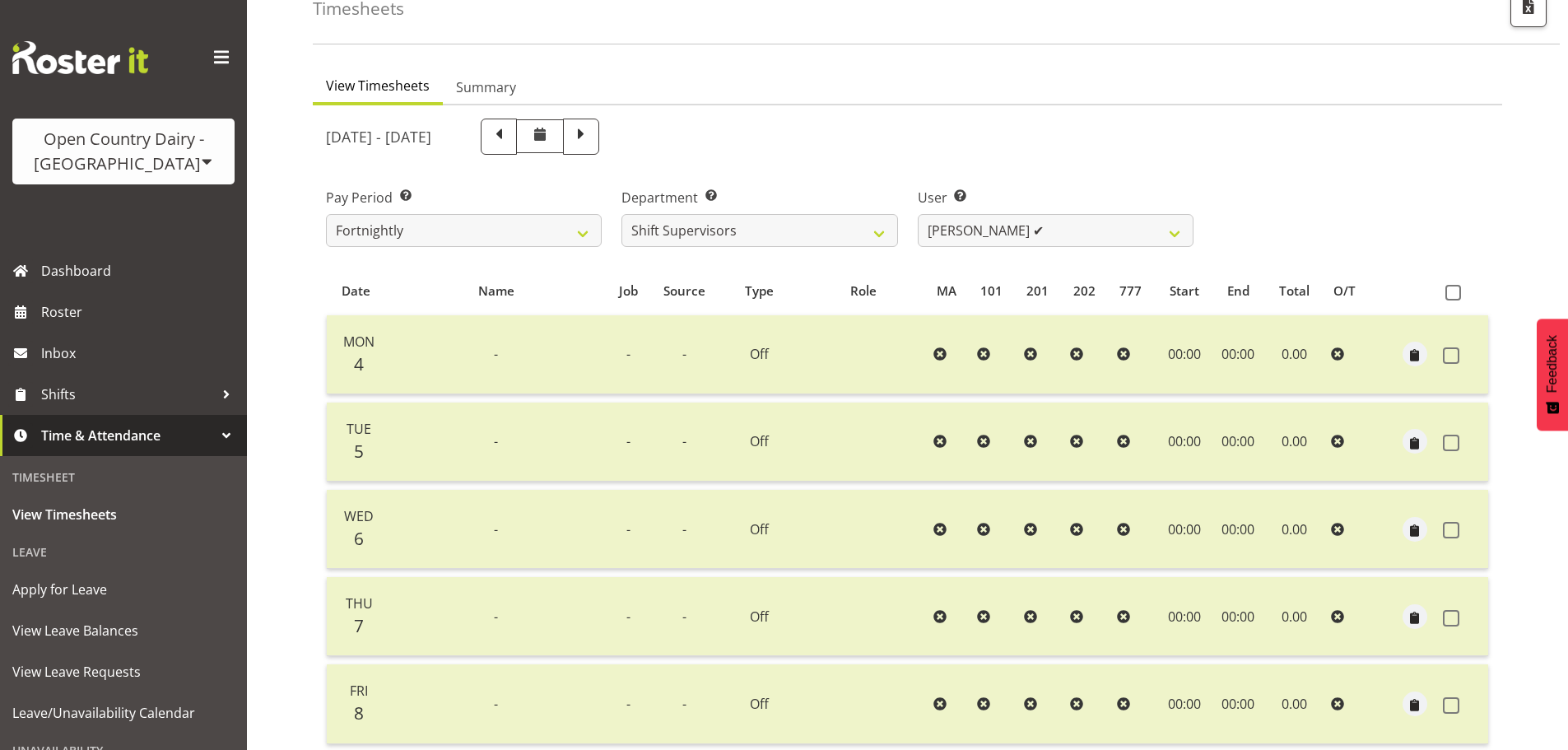
scroll to position [395, 0]
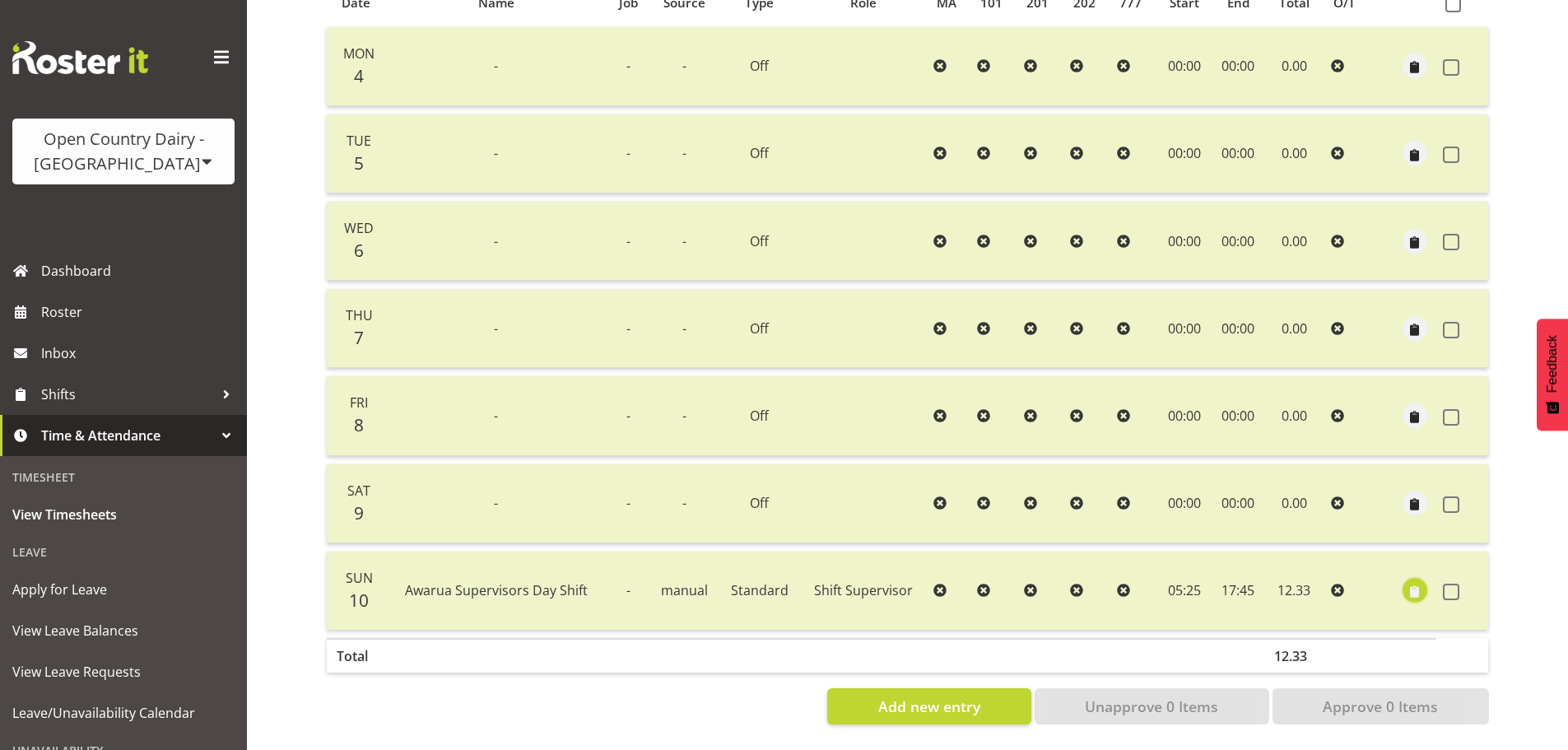
click at [1407, 583] on span "button" at bounding box center [1416, 592] width 19 height 19
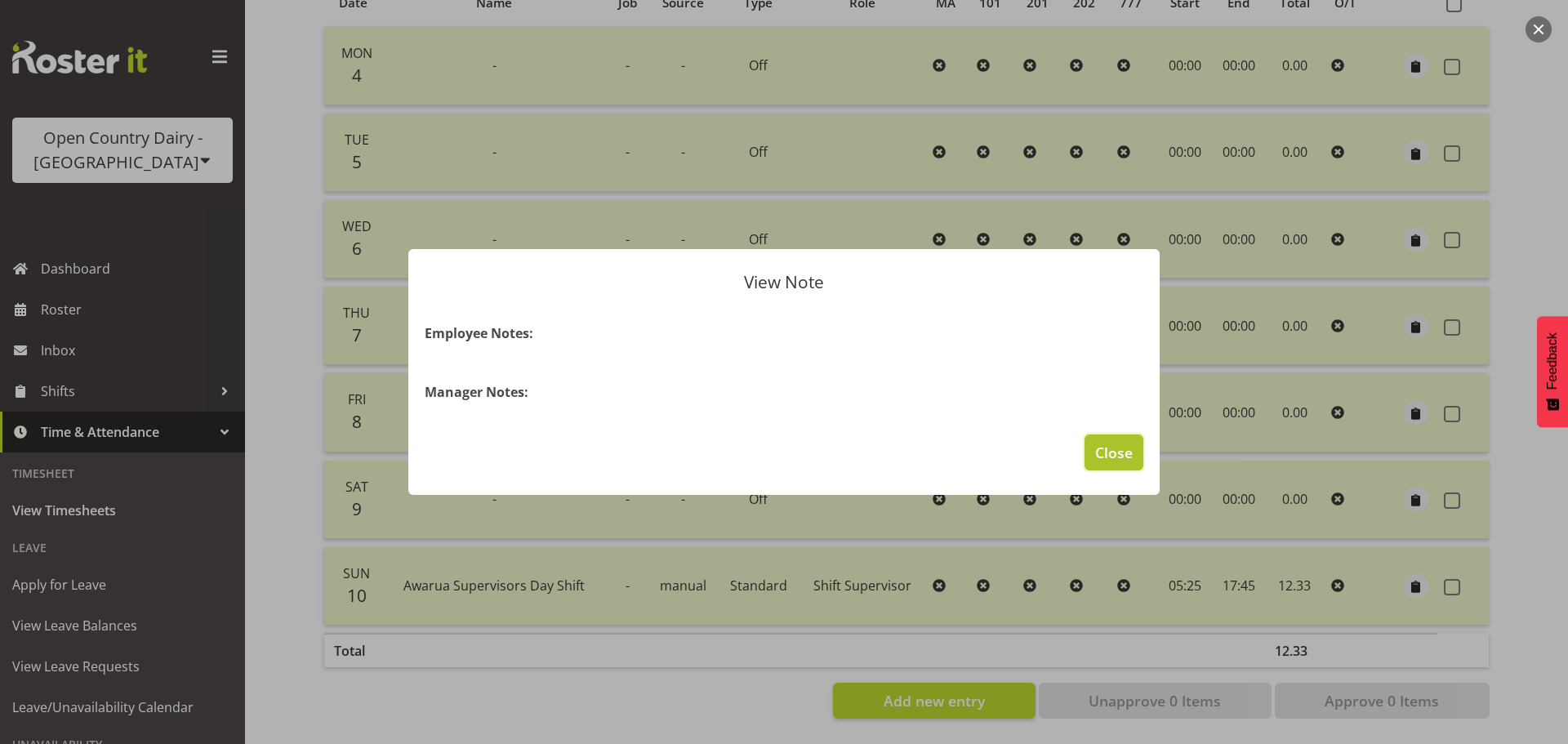
click at [1106, 455] on span "Close" at bounding box center [1113, 452] width 38 height 22
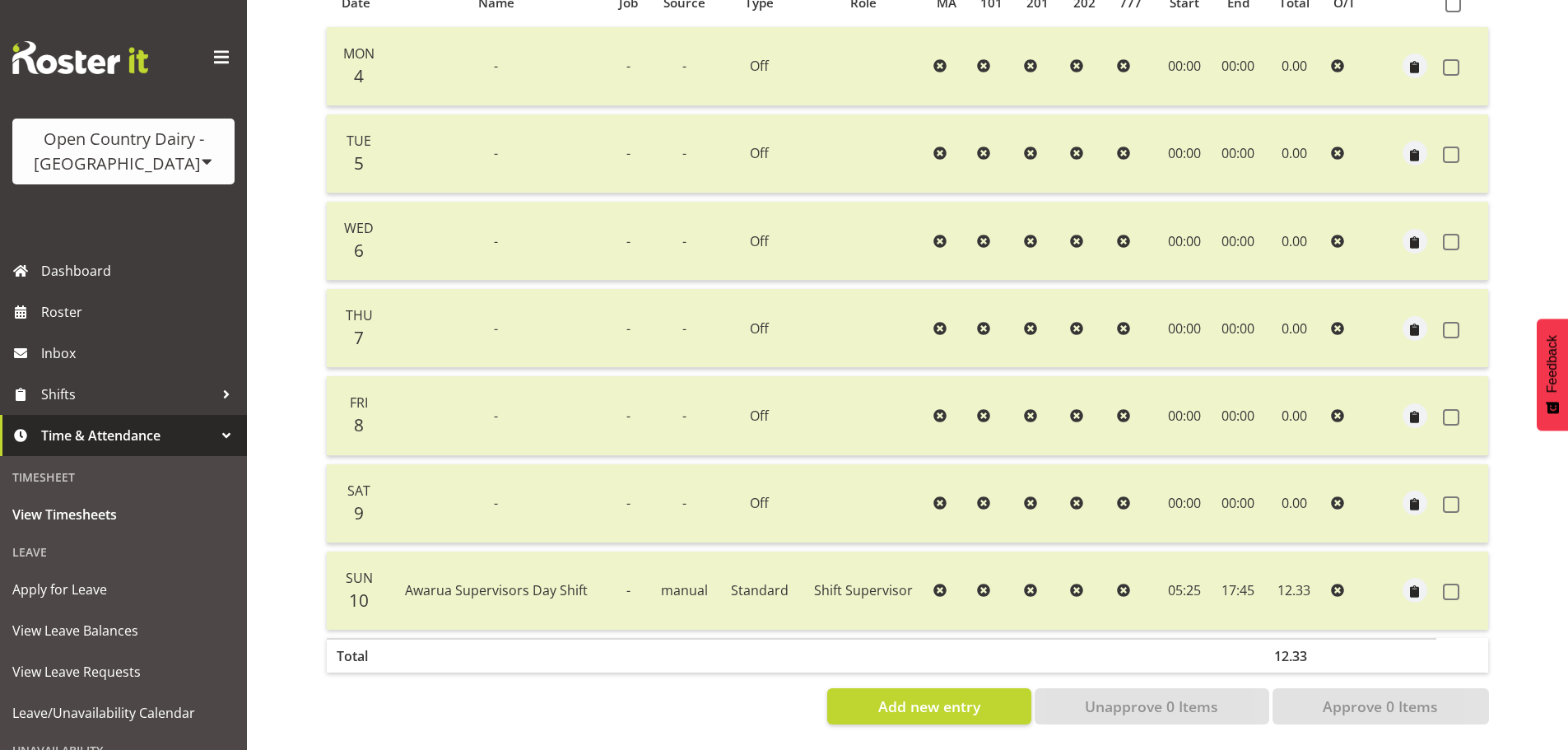
click at [283, 509] on div "Timesheets View Timesheets Summary August 4th - August 10th 2025 Pay Period Sel…" at bounding box center [907, 205] width 1321 height 1089
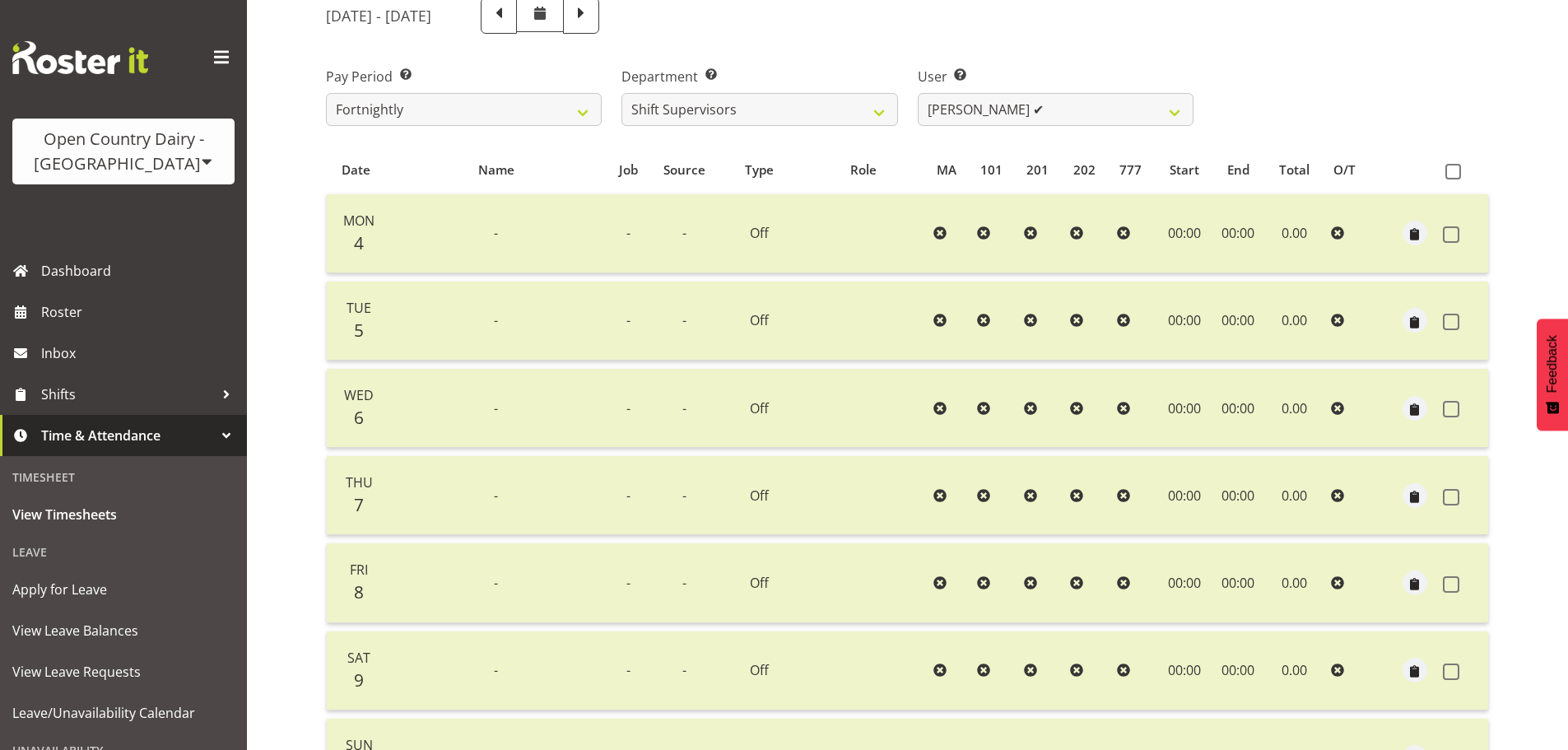
scroll to position [0, 0]
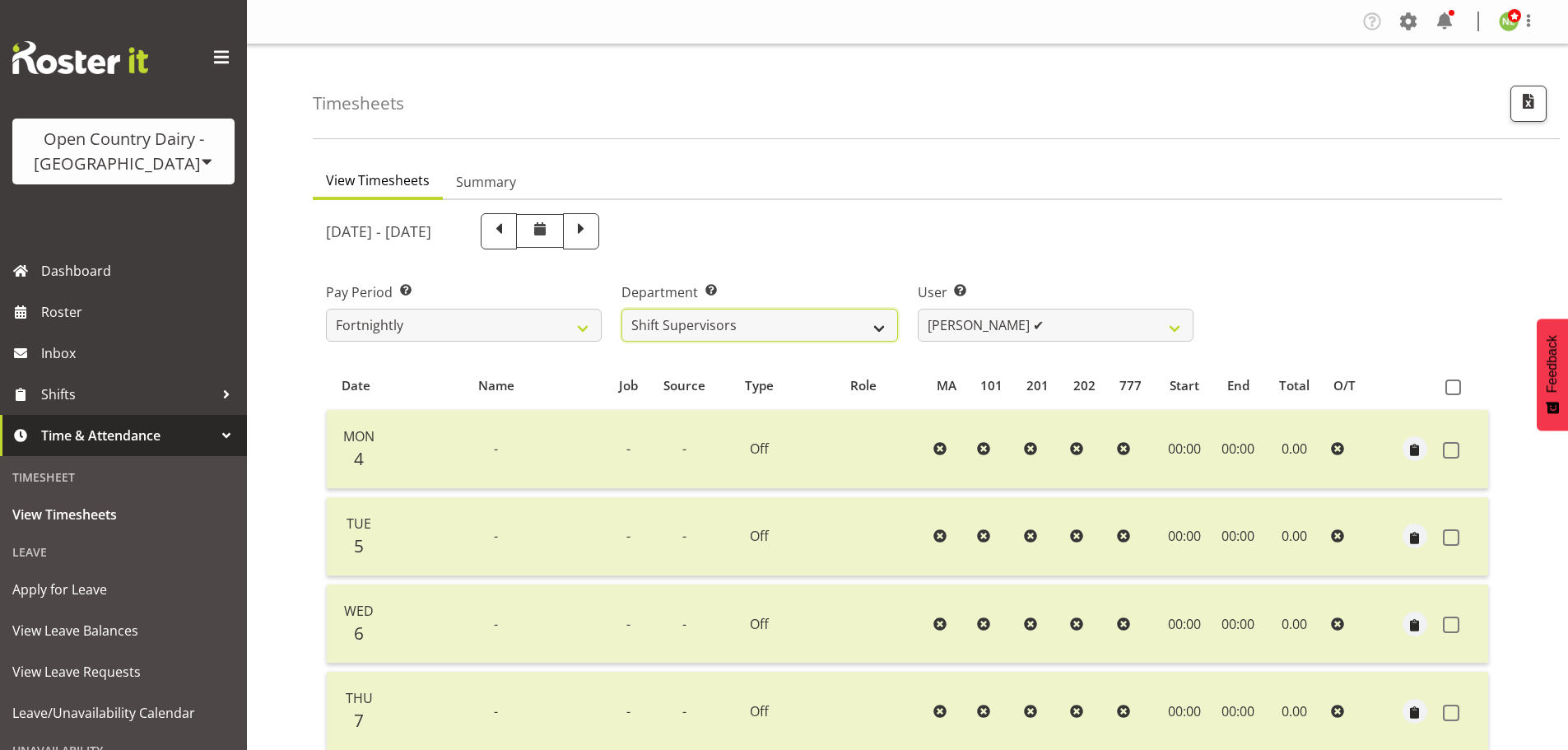
click at [735, 334] on select "734 735 736 737 738 739 851 852 853 854 855 856 858 861 862 865 868 869 870 873" at bounding box center [759, 324] width 276 height 33
select select "701"
click at [621, 308] on select "734 735 736 737 738 739 851 852 853 854 855 856 858 861 862 865 868 869 870 873" at bounding box center [759, 324] width 276 height 33
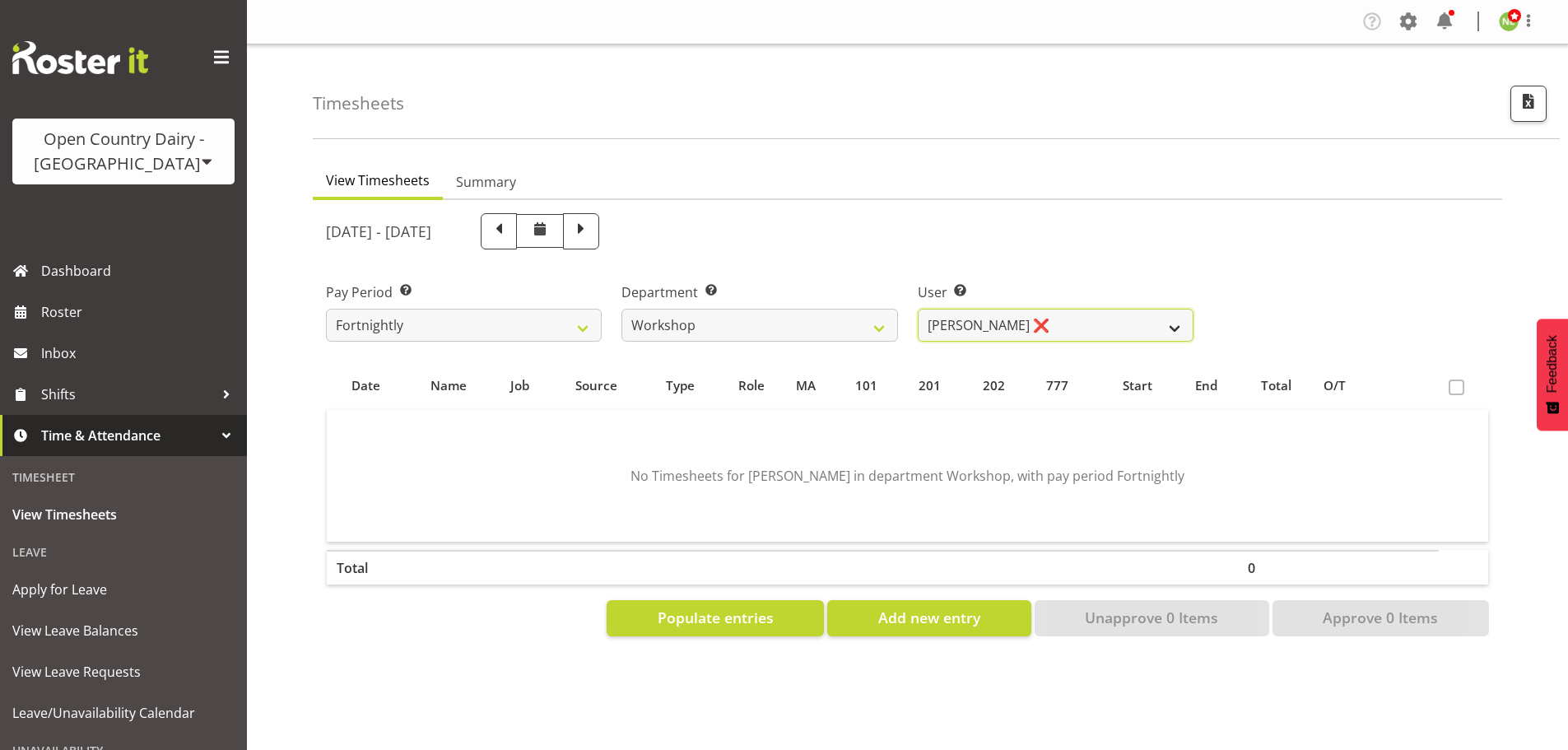
click at [983, 313] on select "John Sutherland ❌ Lorraine Dobbie ✔ Paul Hamilton ❌" at bounding box center [1056, 324] width 276 height 33
select select "7465"
click at [918, 308] on select "John Sutherland ❌ Lorraine Dobbie ✔ Paul Hamilton ❌" at bounding box center [1056, 324] width 276 height 33
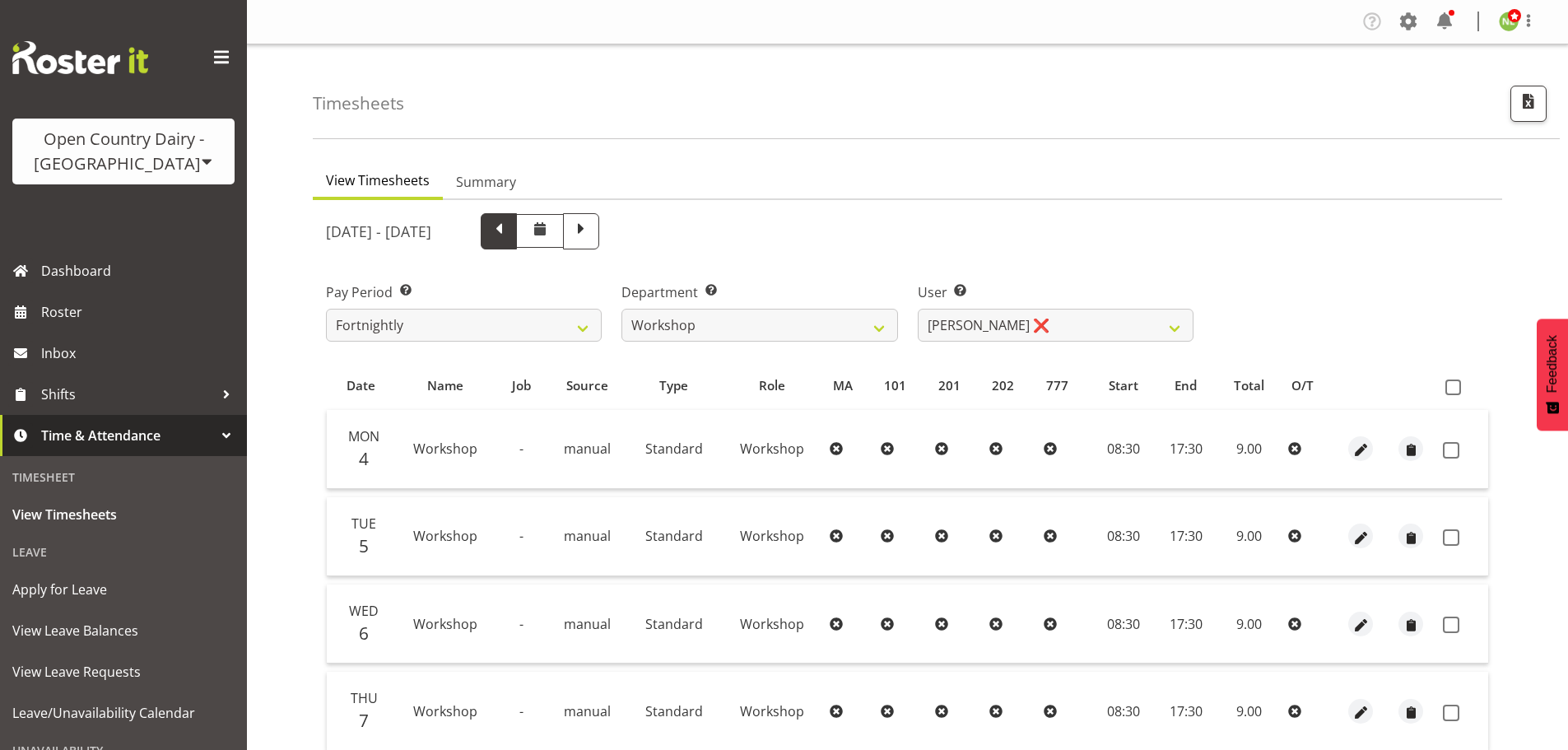
click at [517, 241] on span at bounding box center [498, 231] width 36 height 36
select select
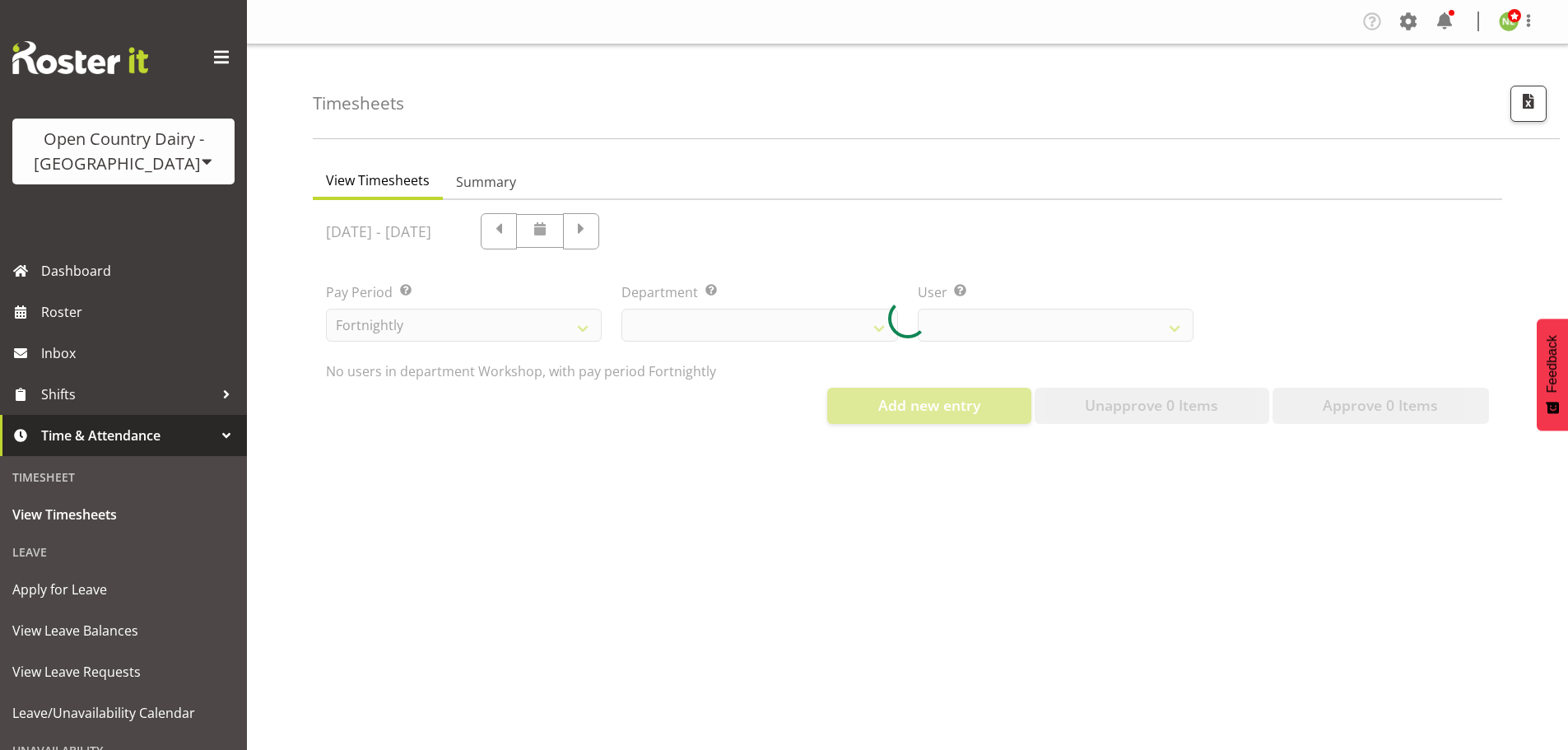
click at [671, 236] on div at bounding box center [908, 319] width 1190 height 237
select select "701"
select select "7465"
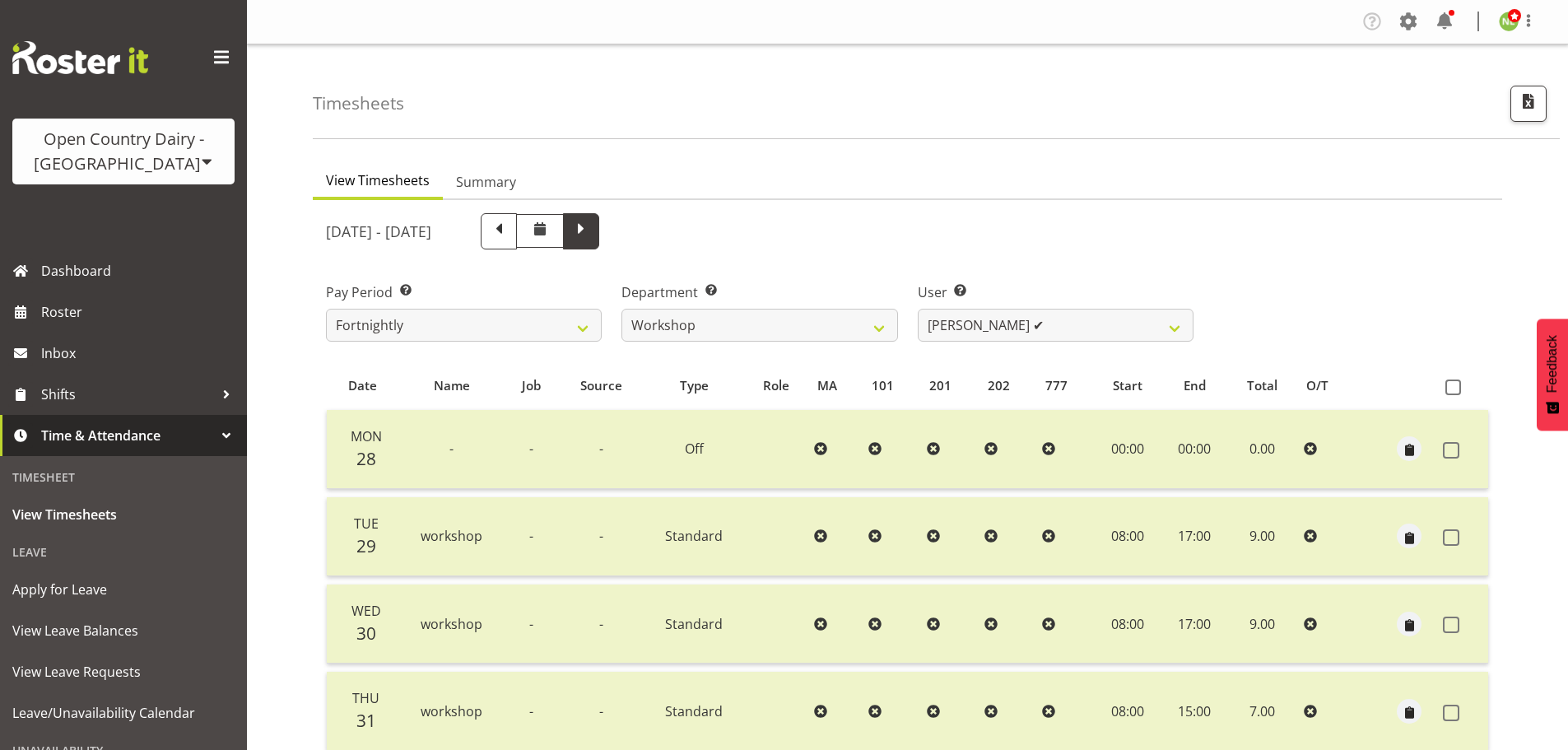
click at [592, 237] on span at bounding box center [581, 230] width 22 height 22
select select
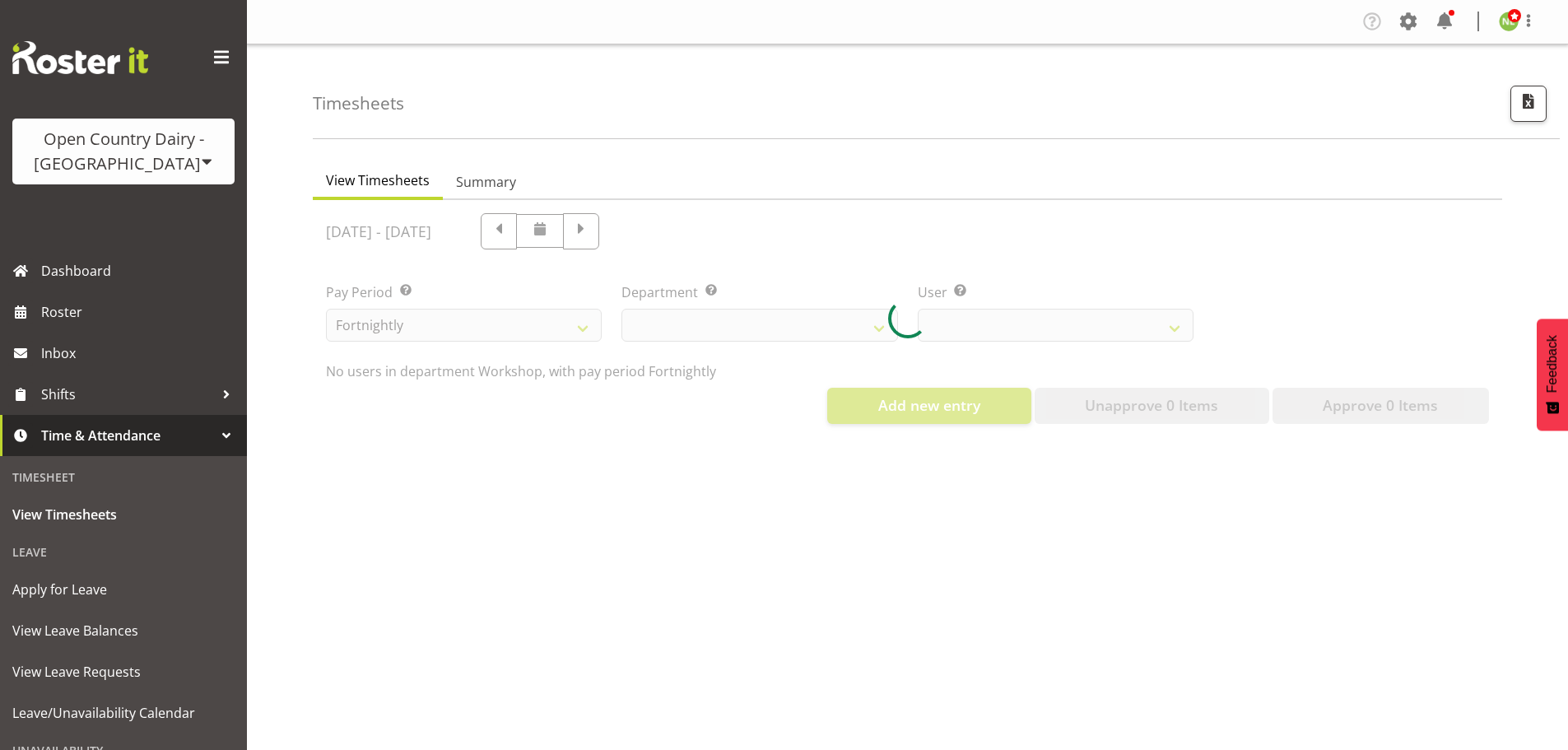
select select "701"
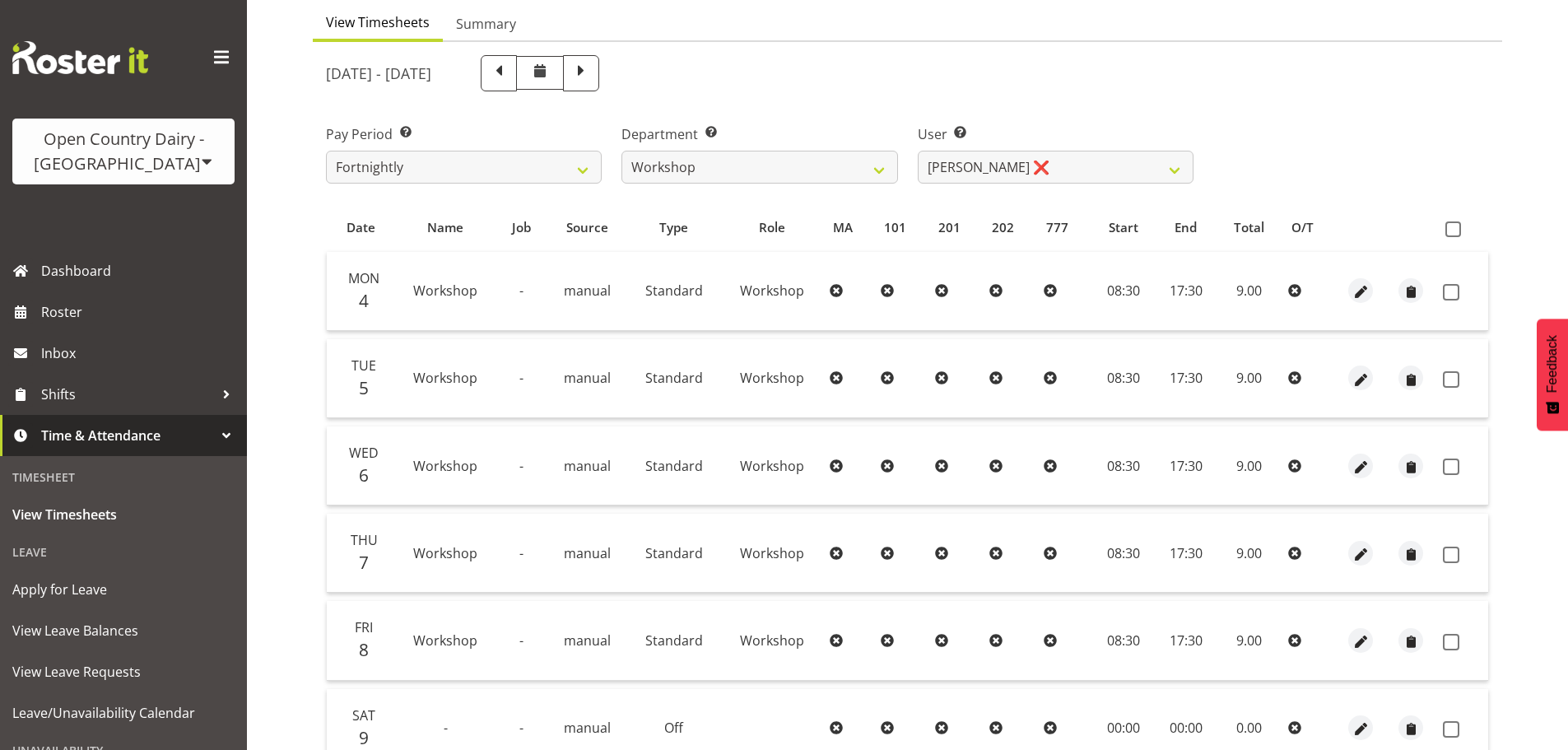
scroll to position [148, 0]
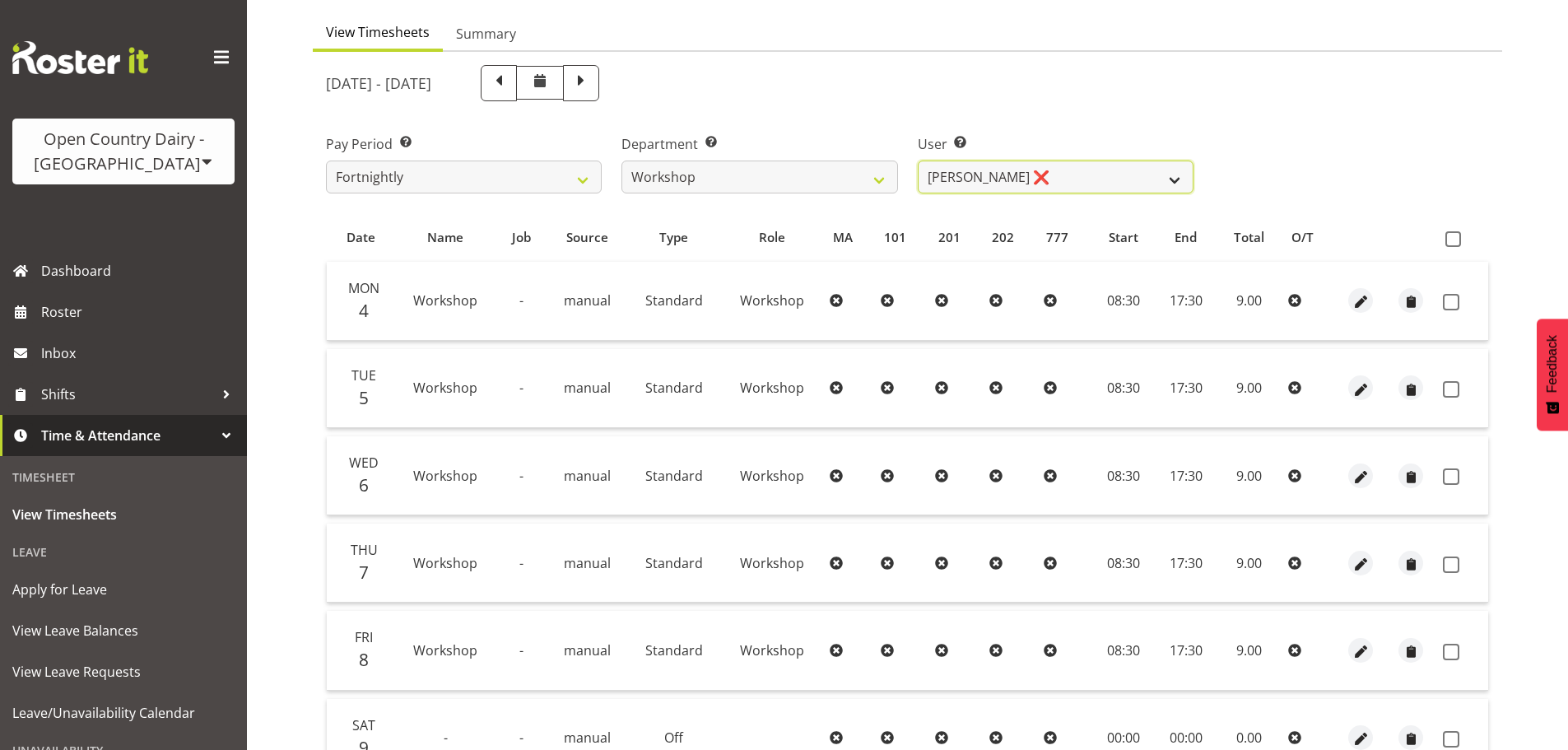
click at [1058, 173] on select "John Sutherland ❌ Lorraine Dobbie ✔ Paul Hamilton ❌" at bounding box center [1056, 177] width 276 height 33
click at [1052, 115] on div "User Select user. Note: This is filtered down by the previous two drop-down ite…" at bounding box center [1055, 158] width 296 height 93
click at [1009, 163] on select "John Sutherland ❌ Lorraine Dobbie ✔ Paul Hamilton ❌" at bounding box center [1056, 177] width 276 height 33
select select "7433"
click at [918, 161] on select "John Sutherland ❌ Lorraine Dobbie ✔ Paul Hamilton ❌" at bounding box center [1056, 177] width 276 height 33
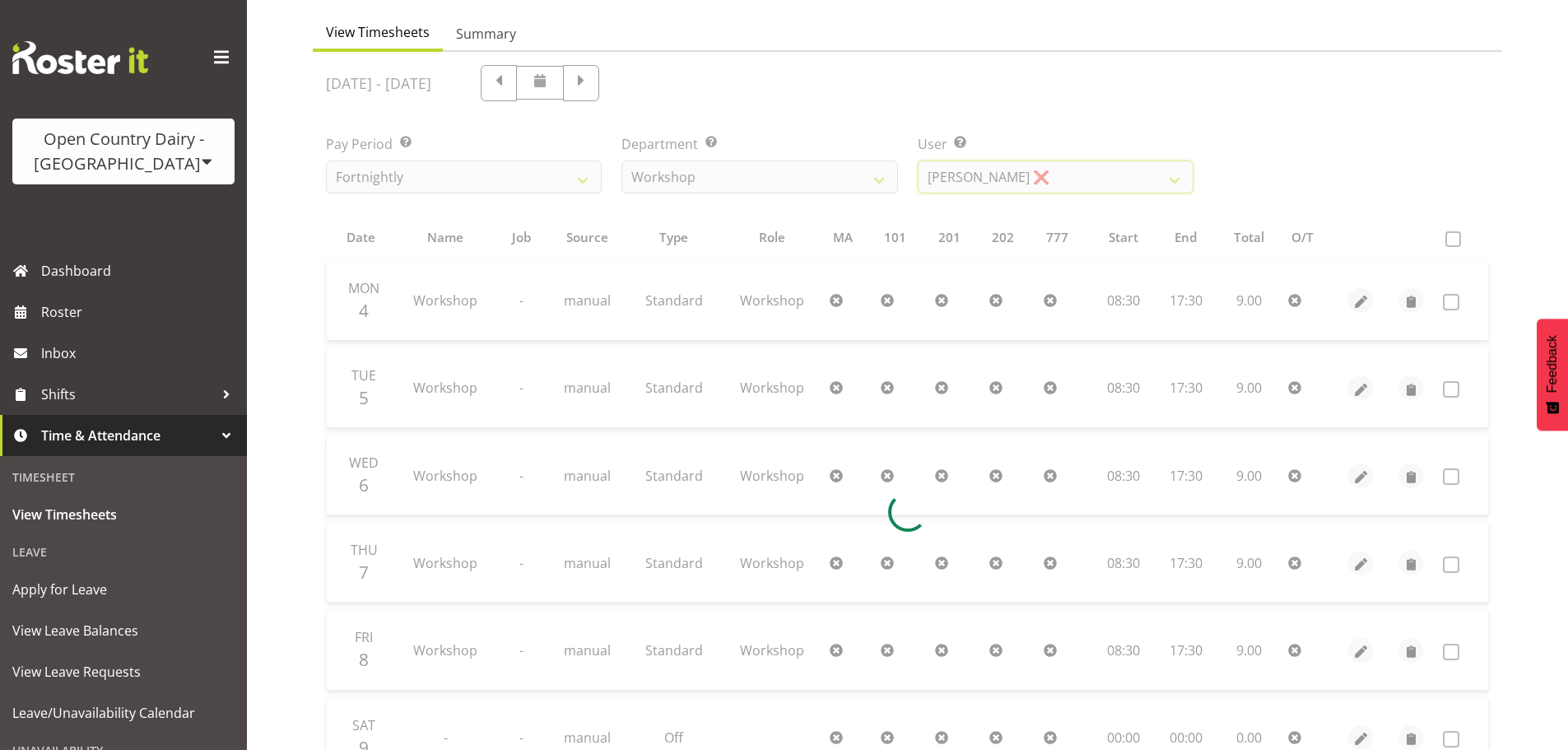
scroll to position [73, 0]
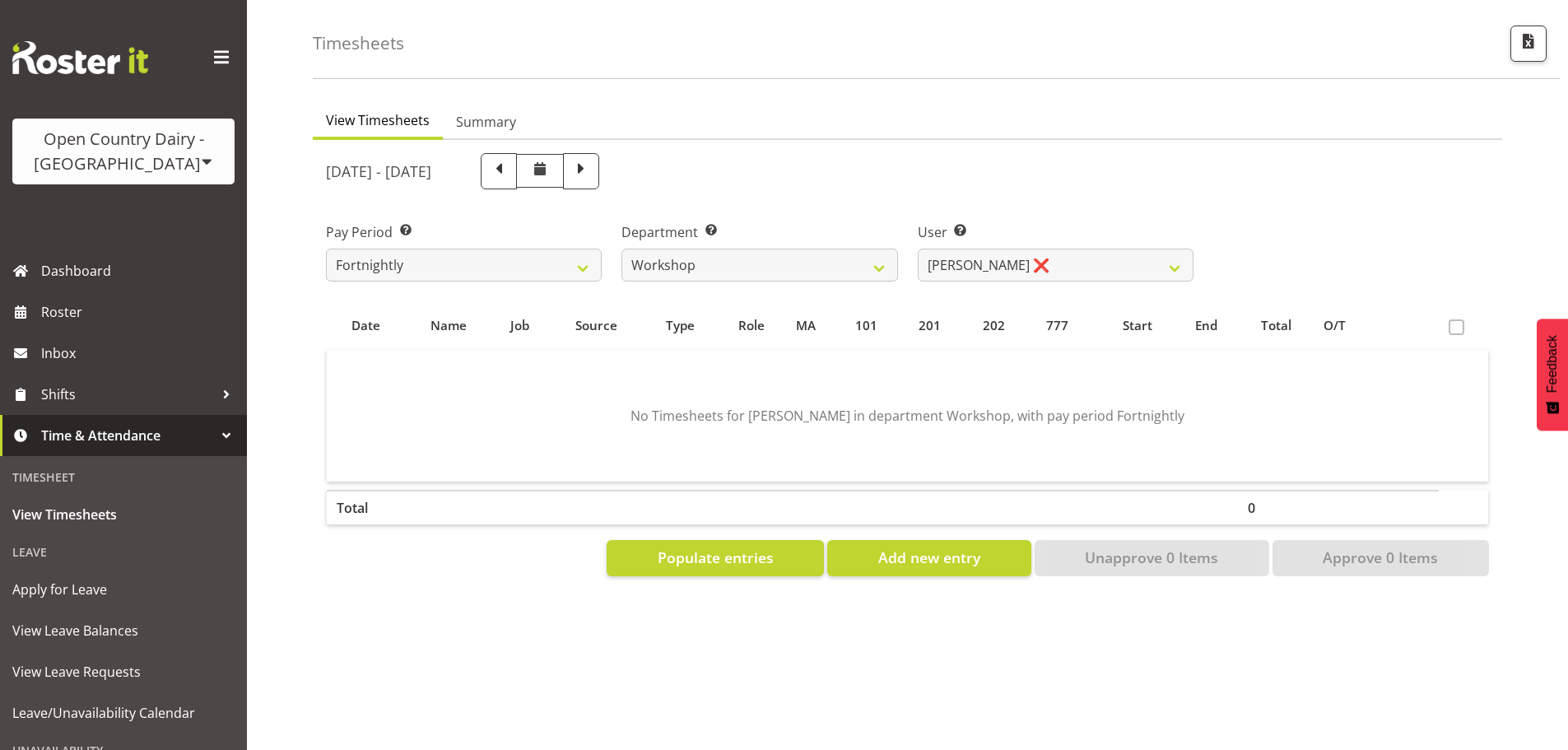
drag, startPoint x: 1001, startPoint y: 177, endPoint x: 856, endPoint y: 186, distance: 145.3
click at [999, 177] on div "August 4th - August 10th 2025" at bounding box center [759, 170] width 888 height 56
click at [691, 249] on select "734 735 736 737 738 739 851 852 853 854 855 856 858 861 862 865 868 869 870 873" at bounding box center [759, 265] width 276 height 33
select select "782"
click at [621, 249] on select "734 735 736 737 738 739 851 852 853 854 855 856 858 861 862 865 868 869 870 873" at bounding box center [759, 265] width 276 height 33
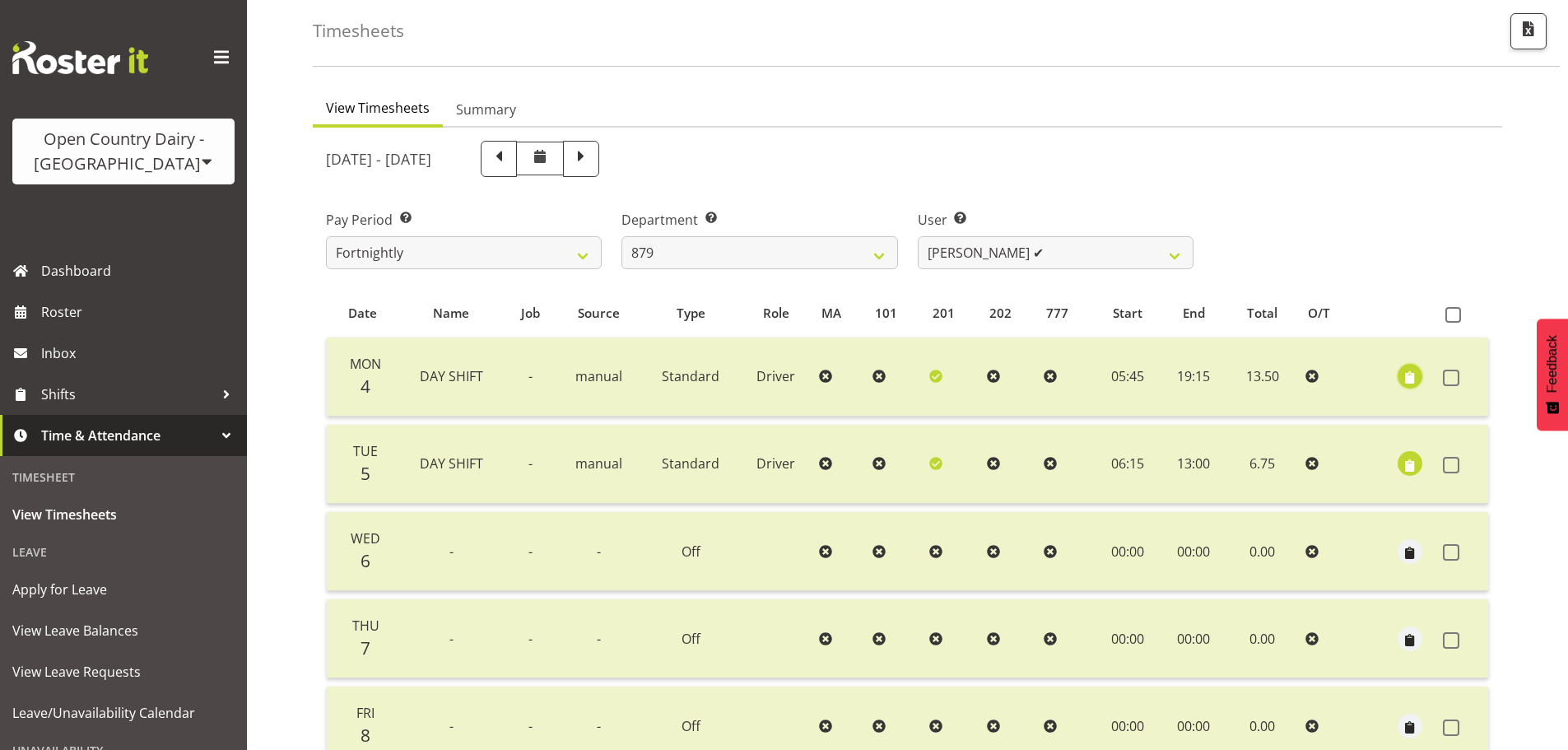
click at [1418, 369] on span "button" at bounding box center [1411, 378] width 19 height 19
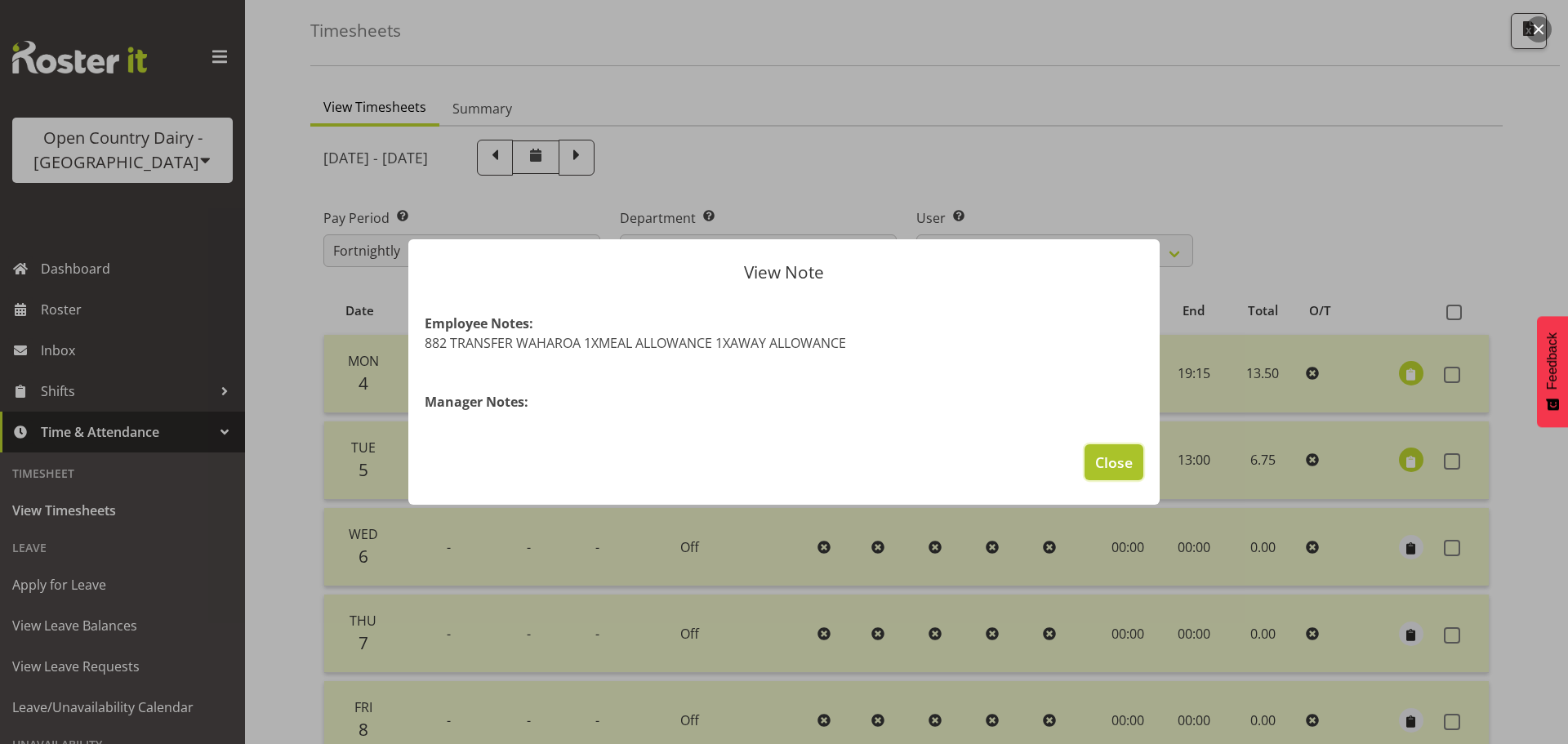
click at [1113, 463] on span "Close" at bounding box center [1113, 462] width 38 height 22
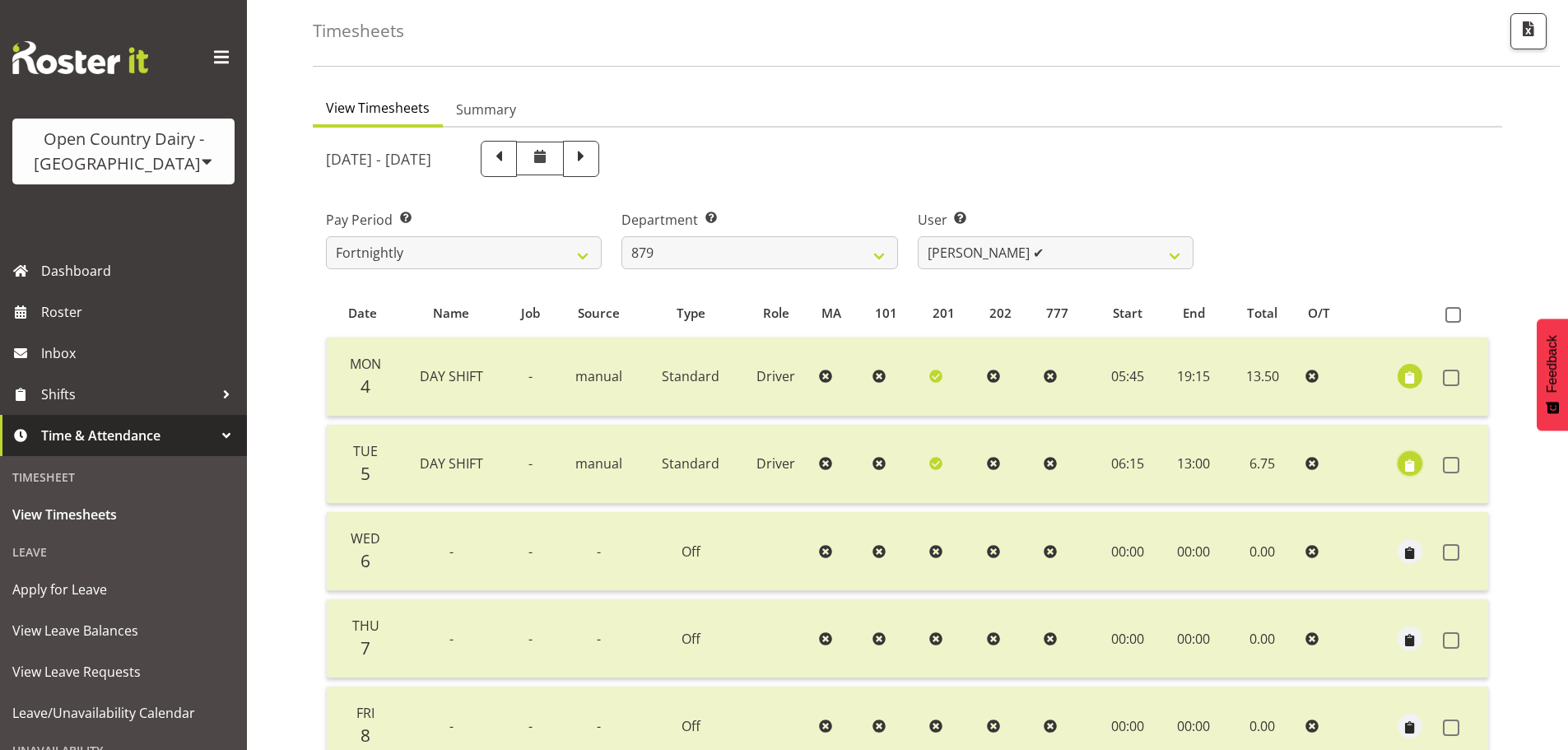
click at [1409, 460] on span "button" at bounding box center [1411, 465] width 19 height 19
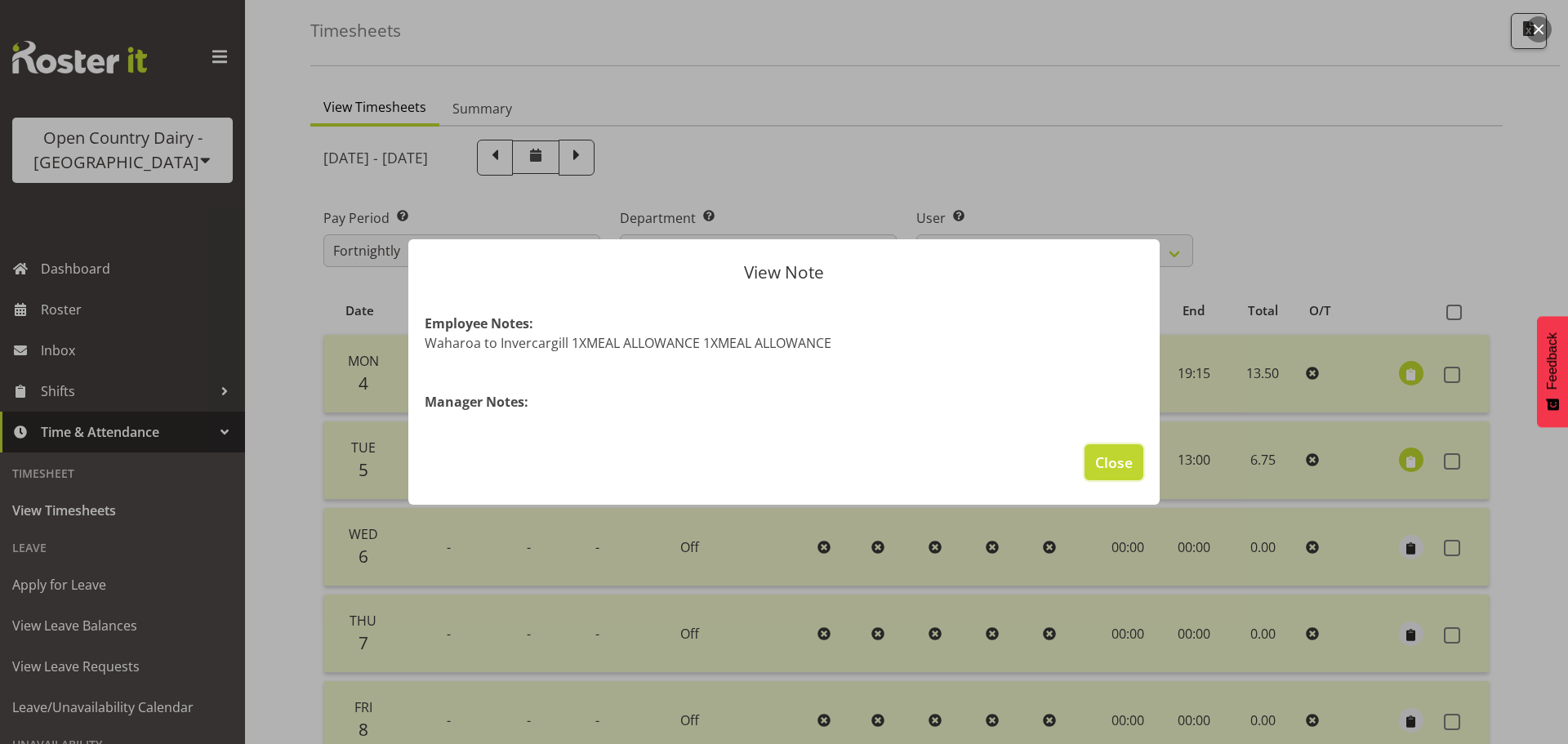
drag, startPoint x: 1104, startPoint y: 468, endPoint x: 716, endPoint y: 272, distance: 434.7
click at [1108, 466] on span "Close" at bounding box center [1113, 462] width 38 height 22
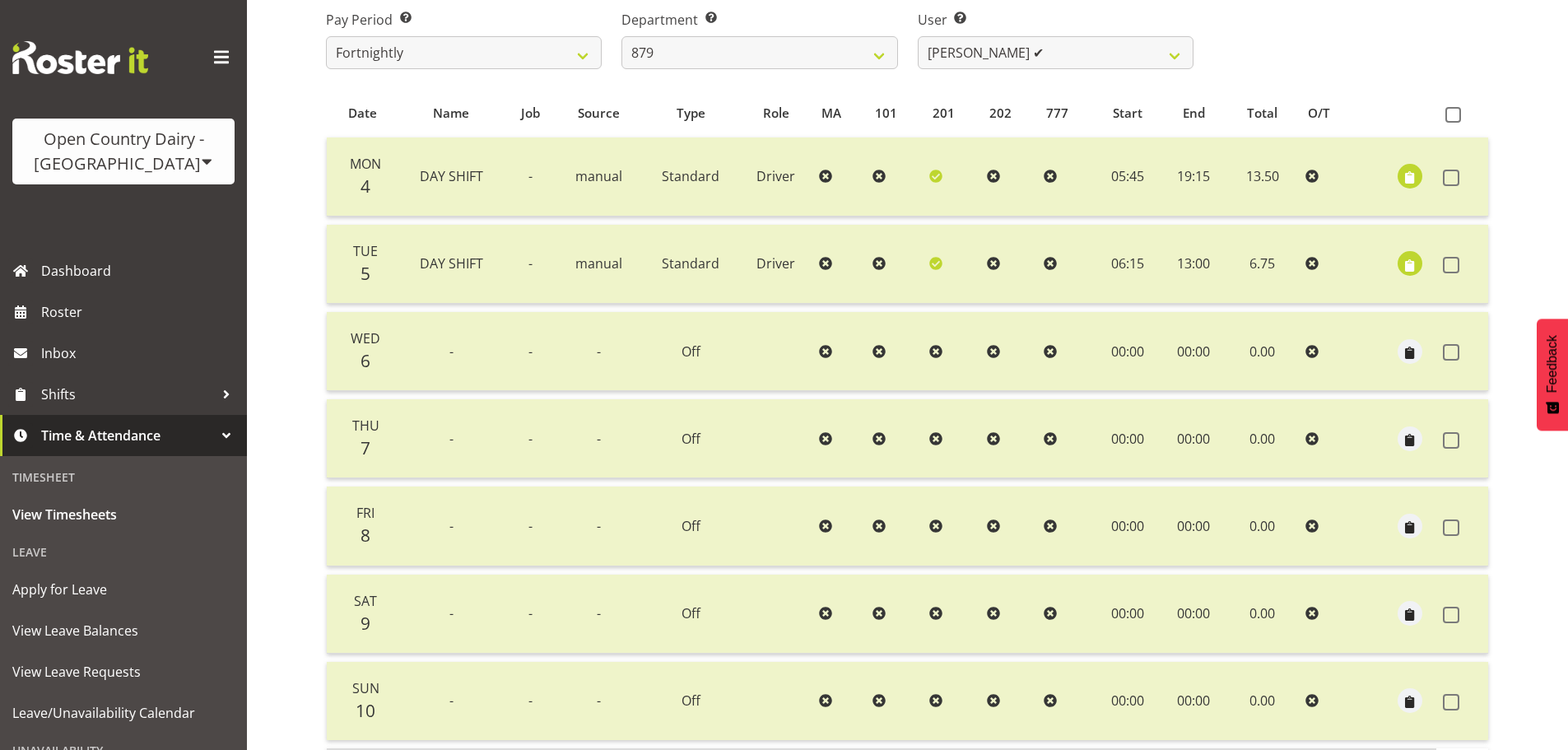
scroll to position [66, 0]
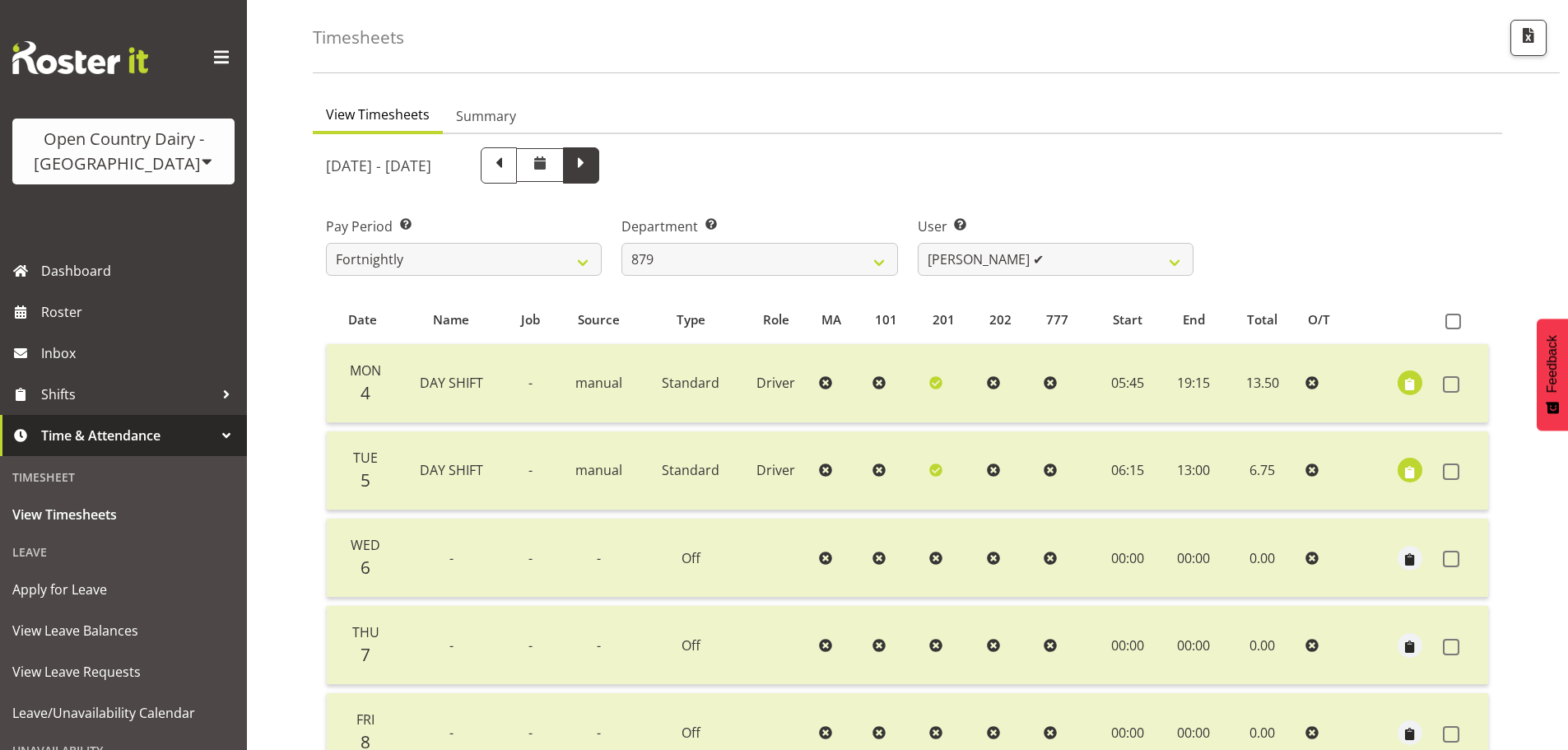
click at [592, 168] on span at bounding box center [581, 164] width 22 height 22
select select
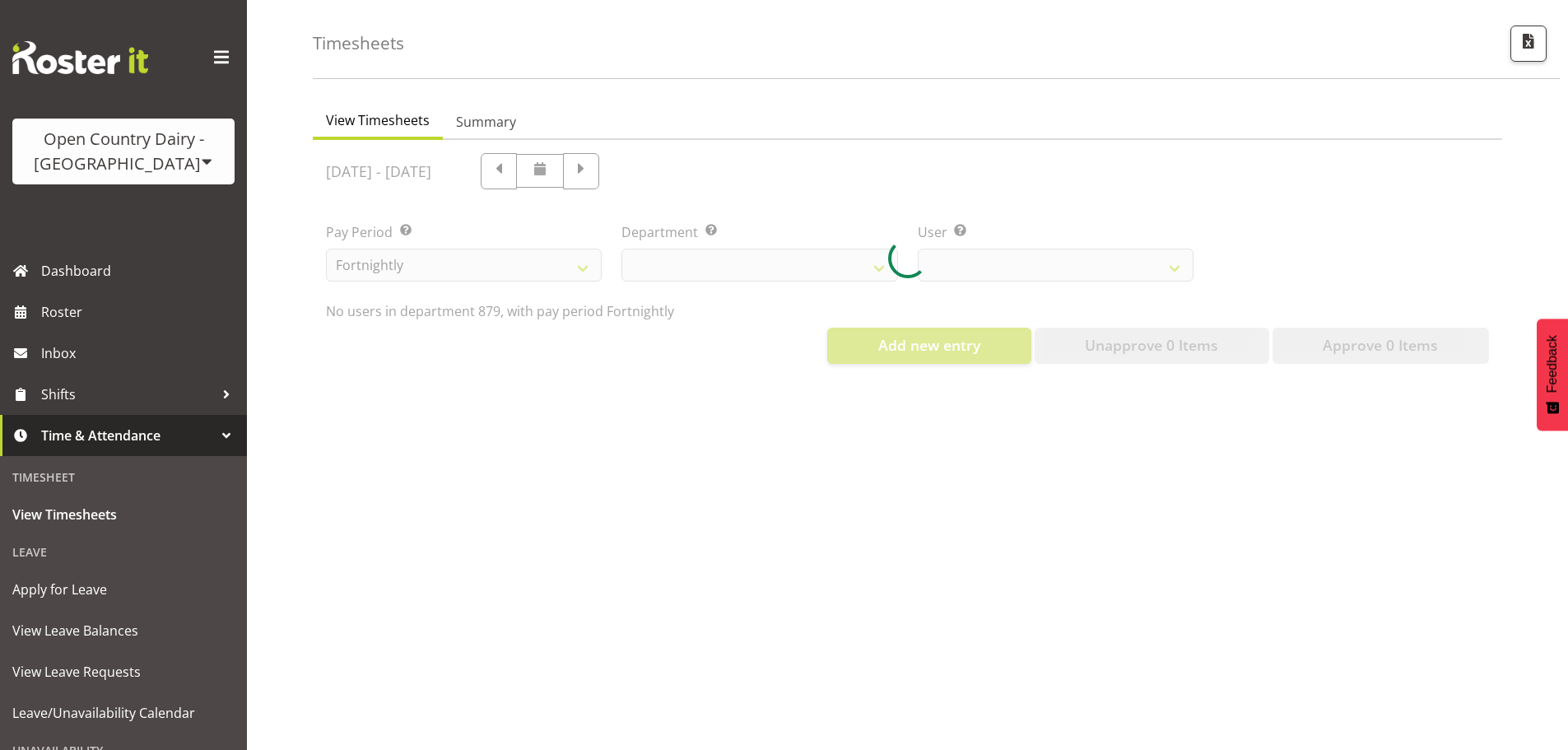
select select "782"
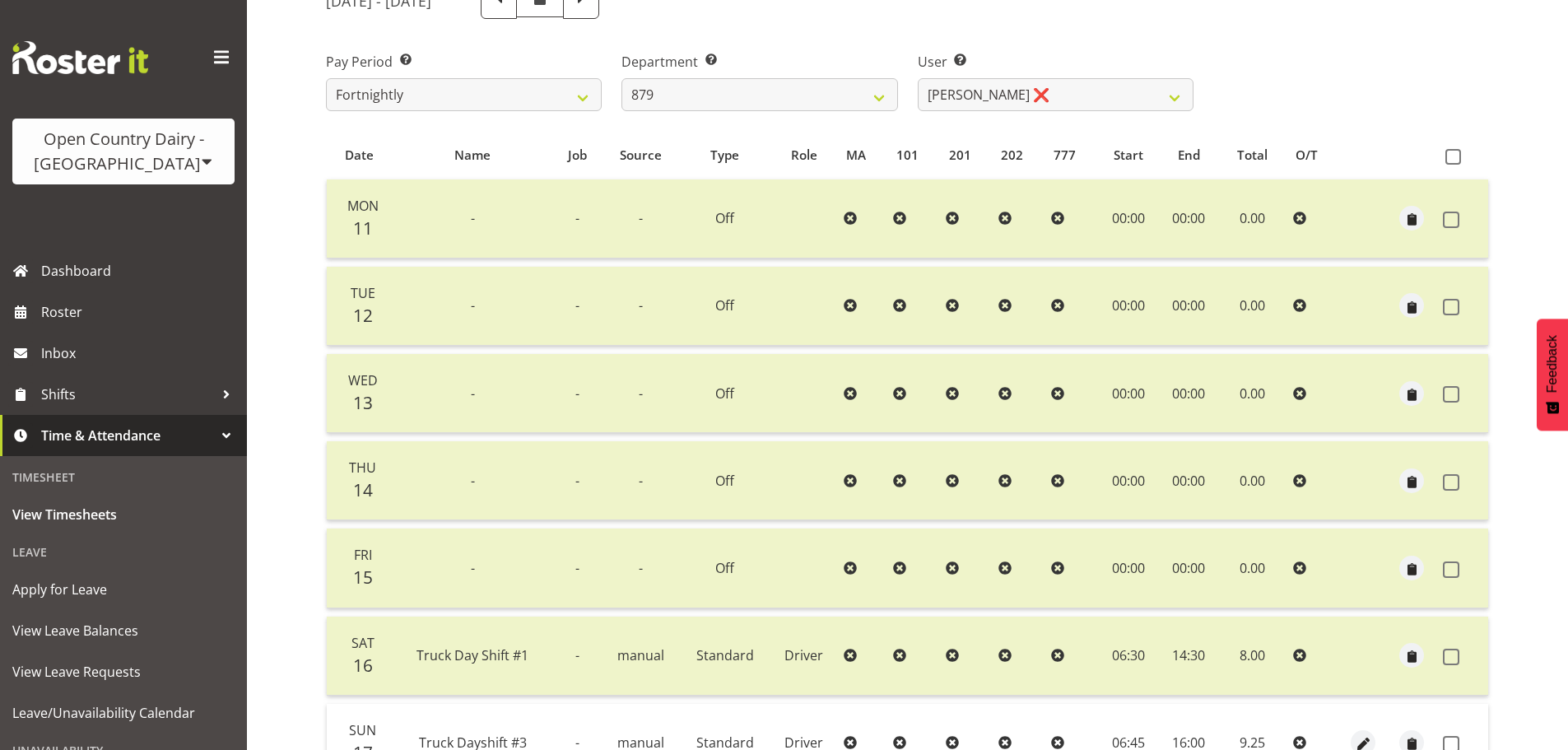
scroll to position [395, 0]
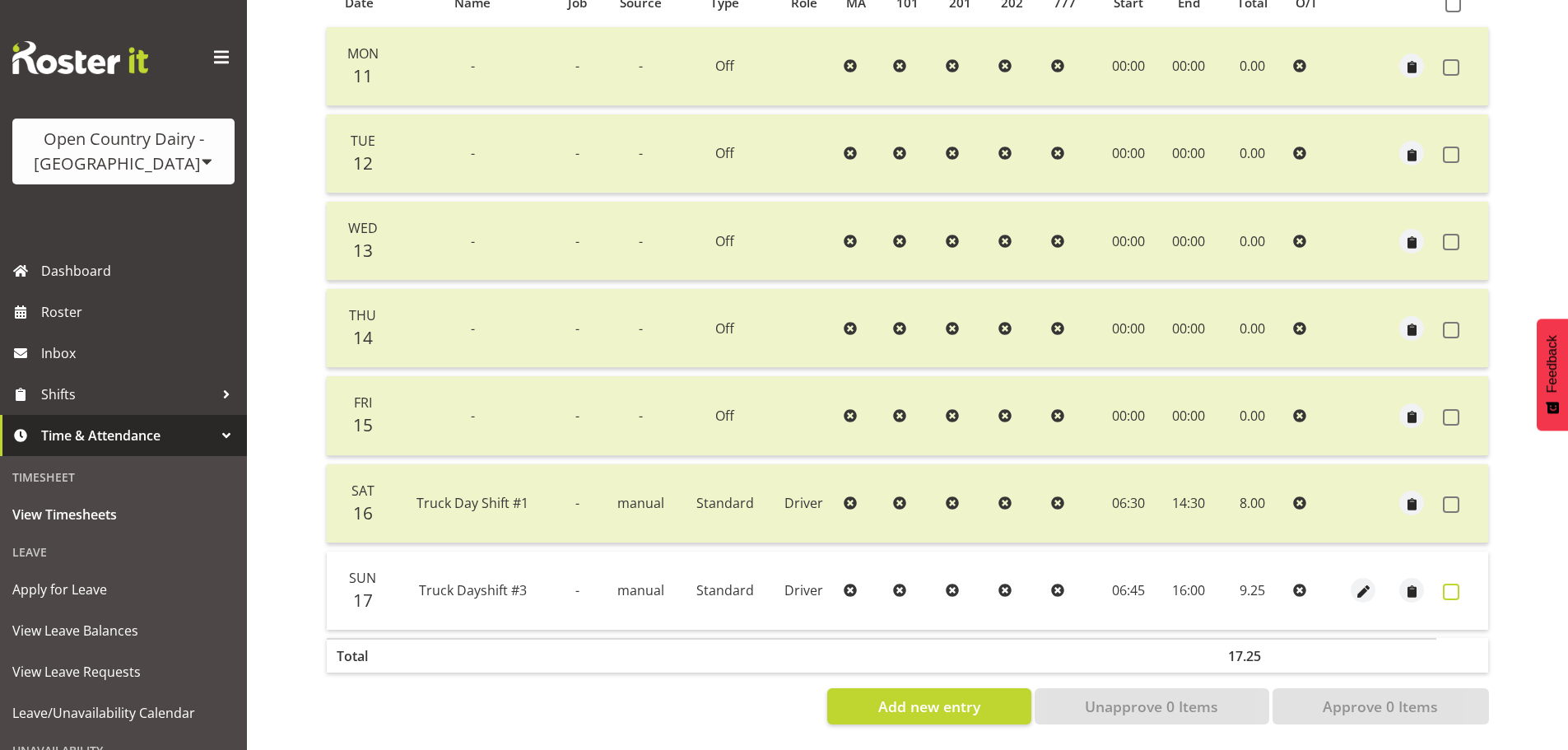
click at [1463, 584] on label at bounding box center [1455, 591] width 26 height 16
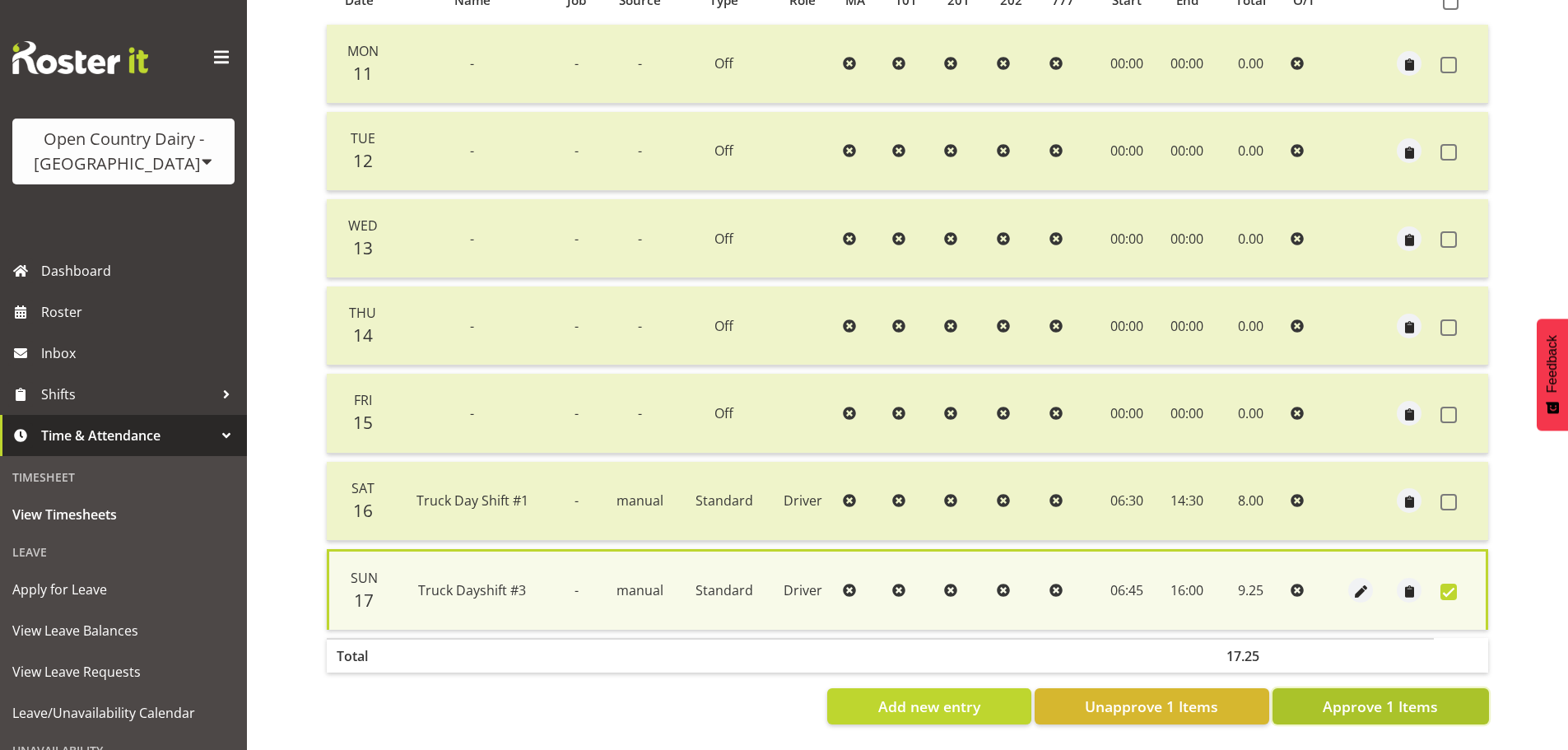
drag, startPoint x: 1371, startPoint y: 697, endPoint x: 1285, endPoint y: 650, distance: 98.0
click at [1372, 697] on span "Approve 1 Items" at bounding box center [1381, 706] width 115 height 22
checkbox input "false"
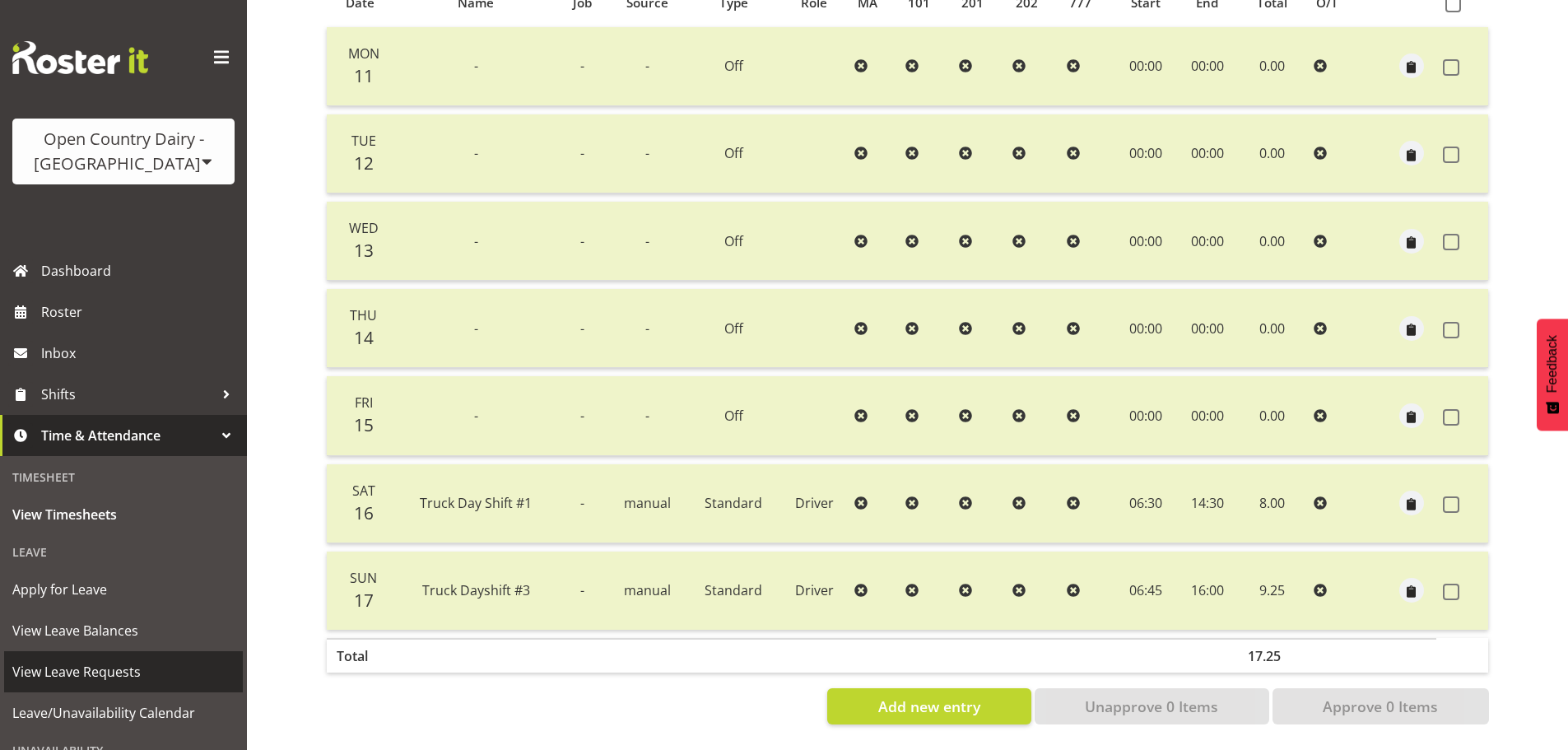
click at [98, 682] on span "View Leave Requests" at bounding box center [123, 672] width 222 height 25
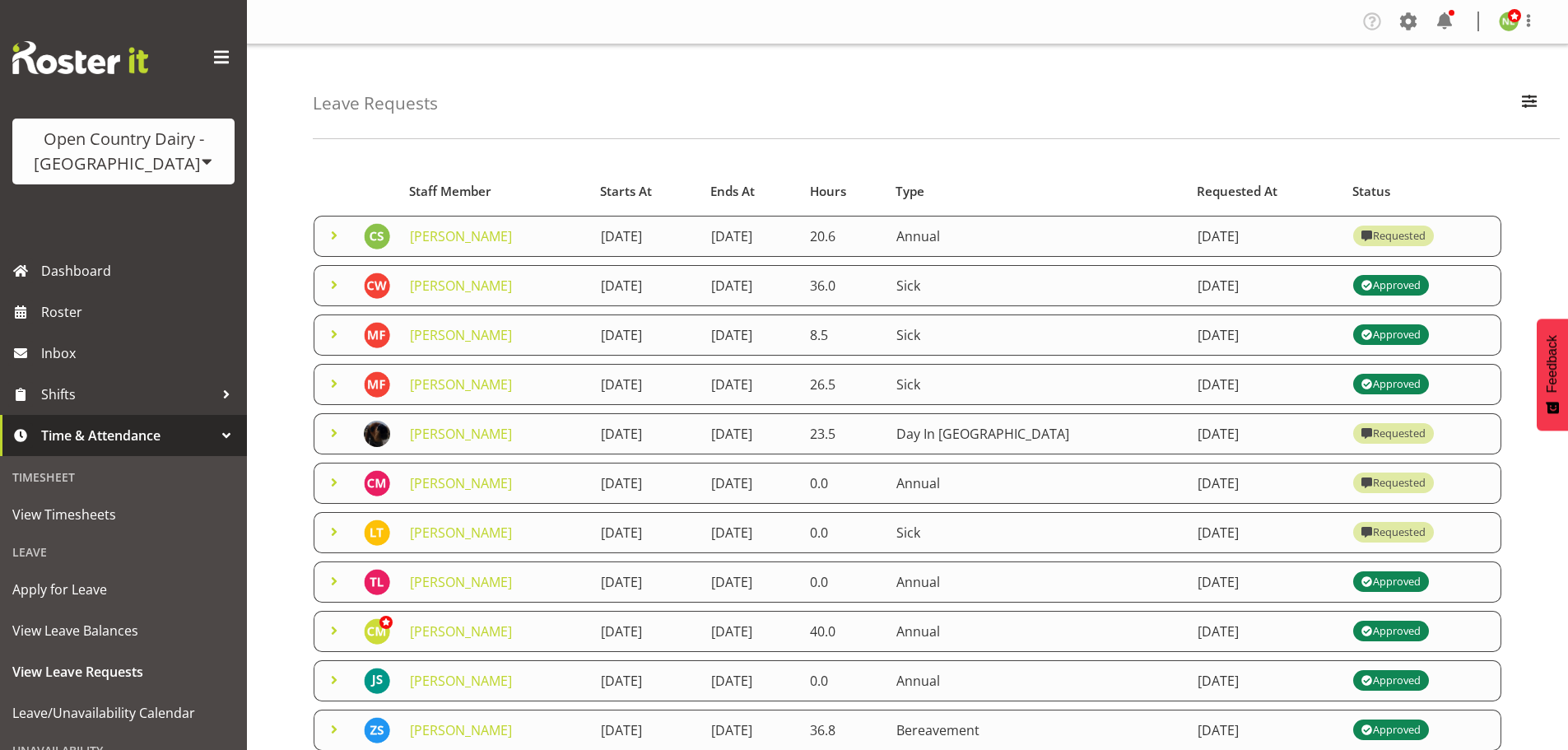
click at [330, 233] on span at bounding box center [334, 235] width 20 height 20
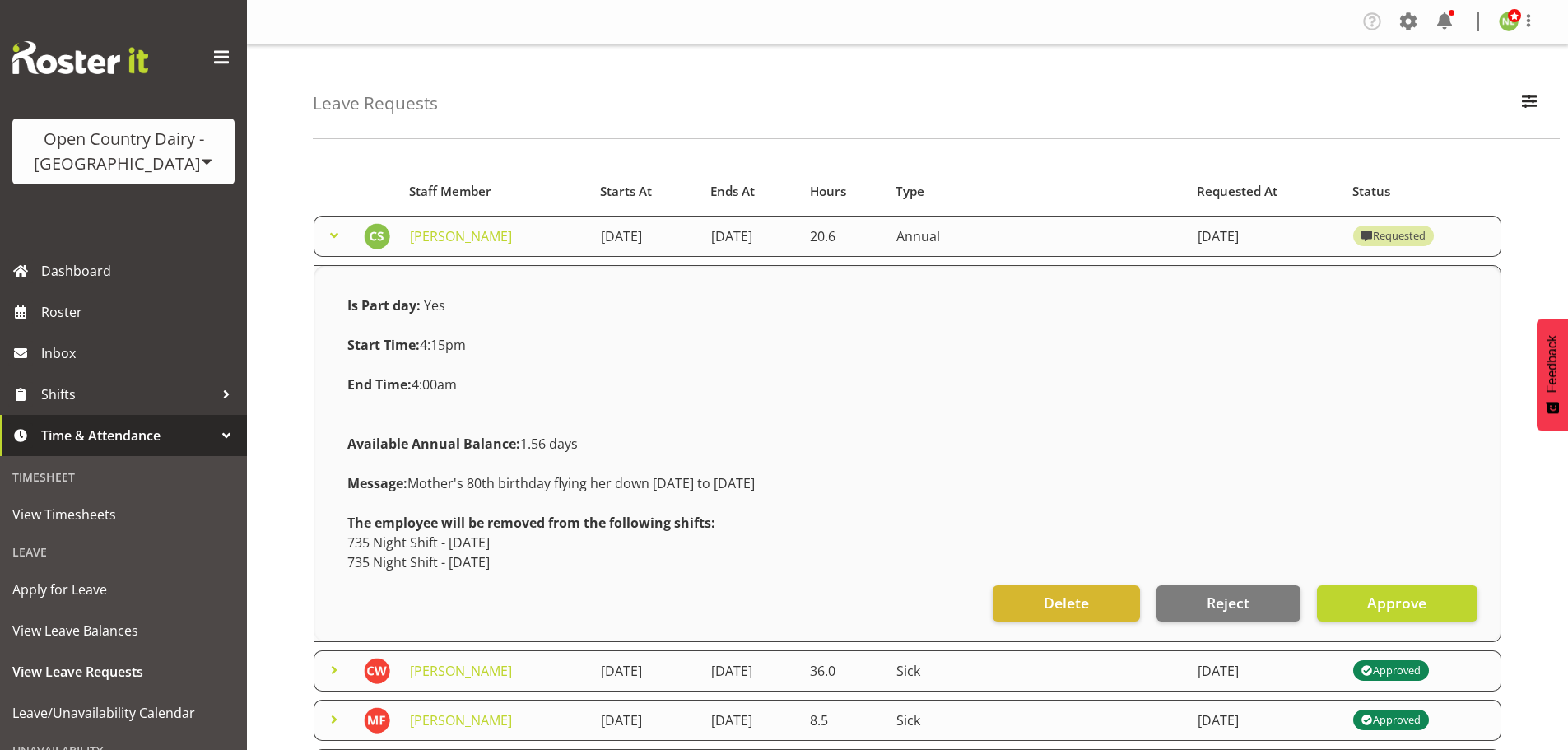
click at [331, 233] on span at bounding box center [334, 235] width 20 height 20
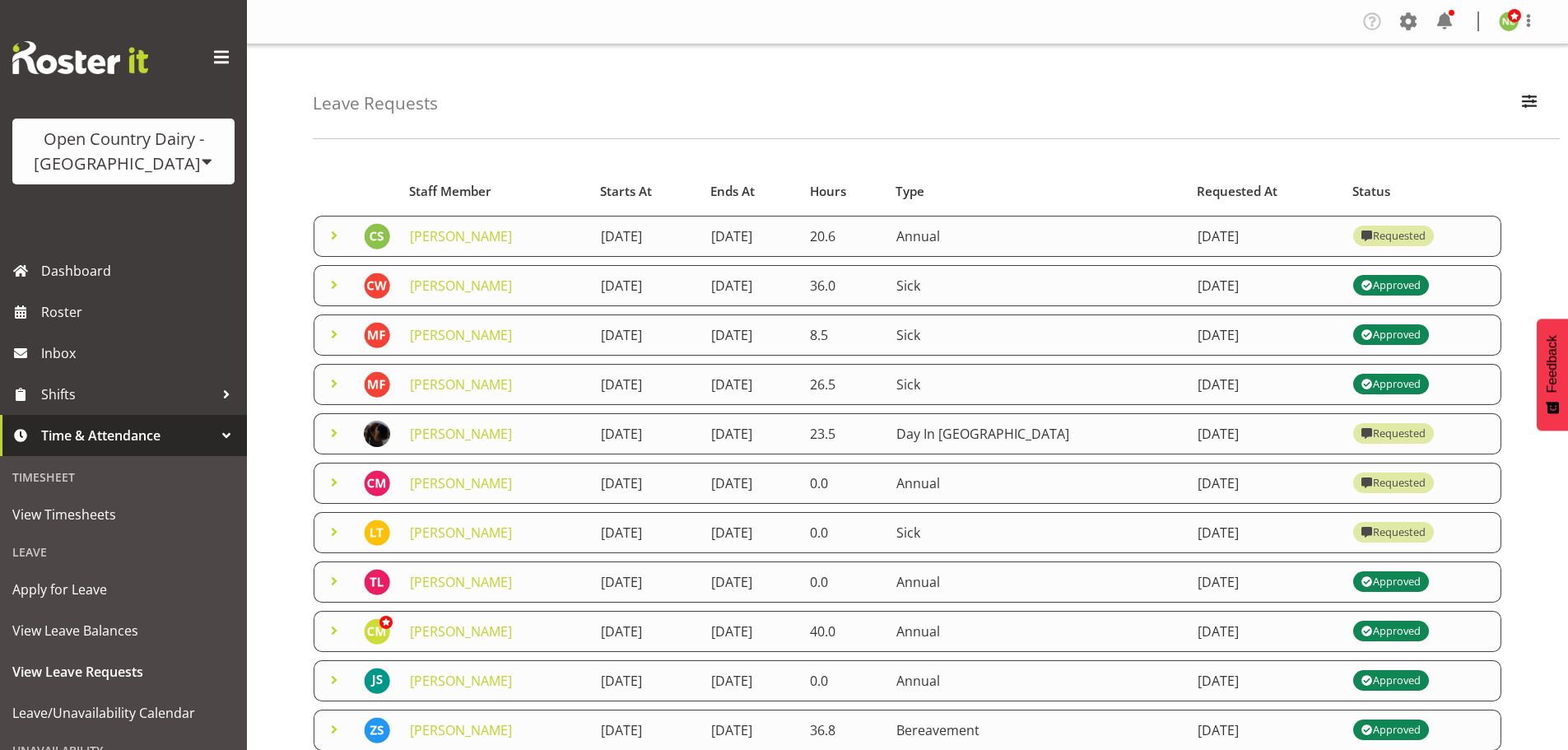
click at [335, 233] on span at bounding box center [334, 235] width 20 height 20
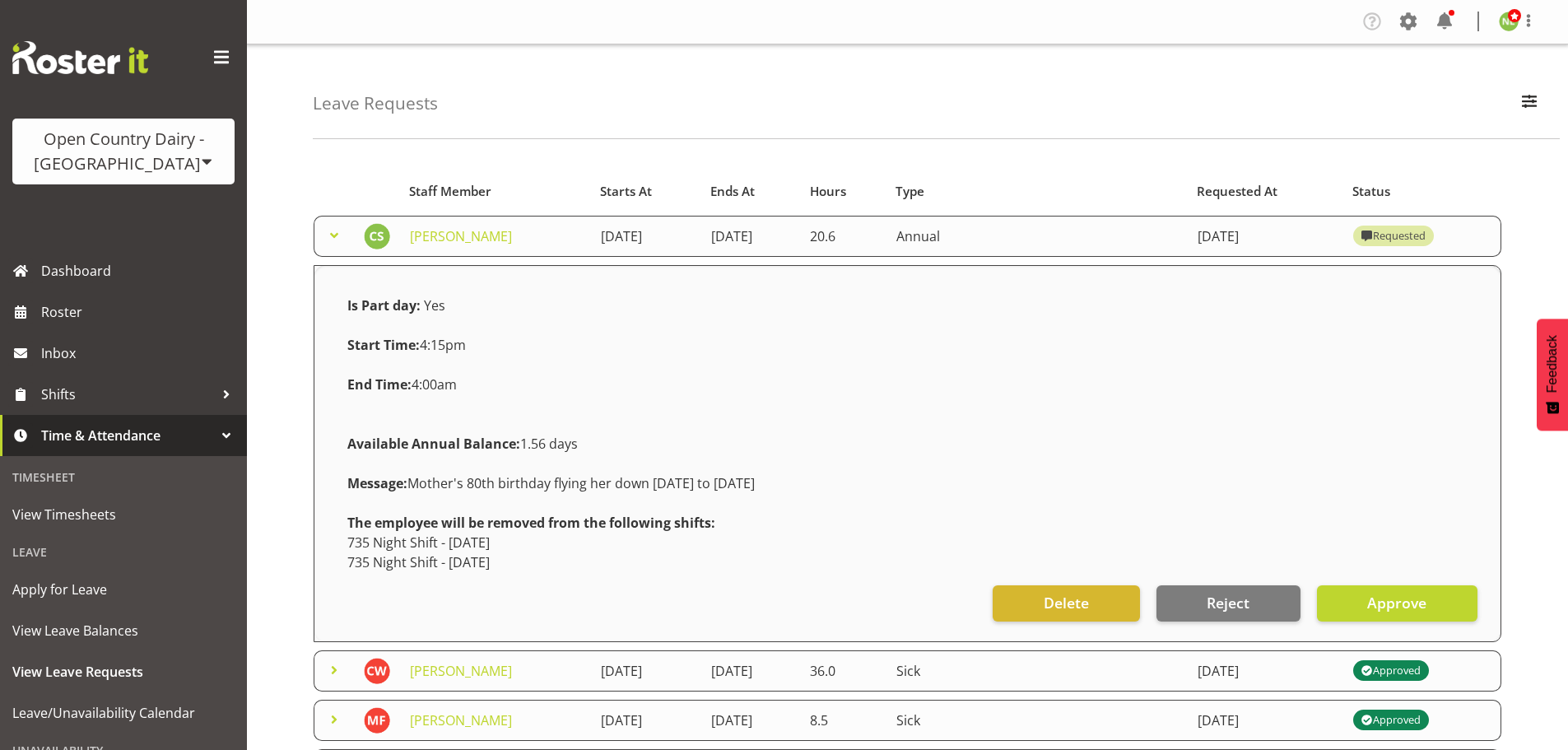
click at [335, 233] on span at bounding box center [334, 235] width 20 height 20
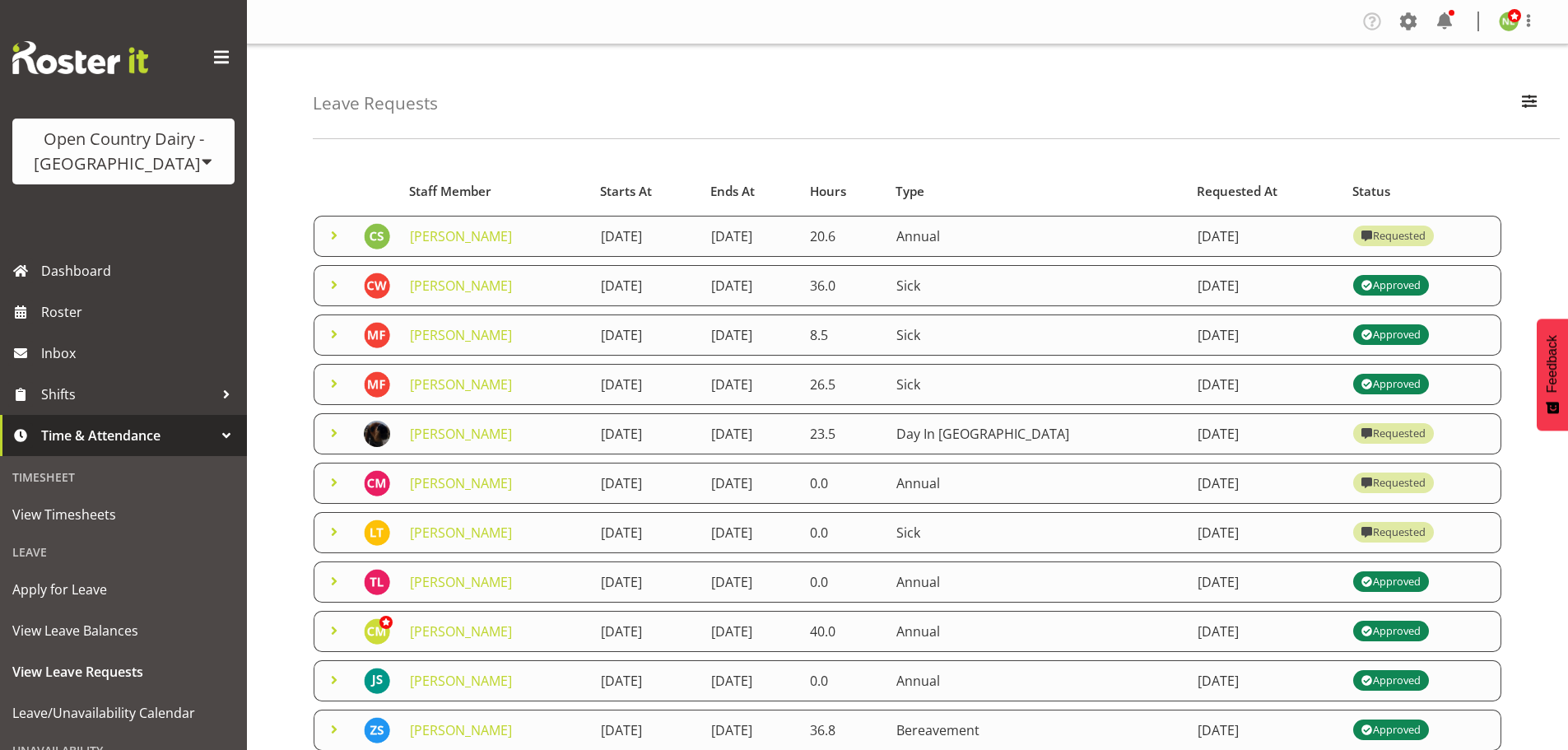
click at [334, 529] on span at bounding box center [334, 532] width 20 height 20
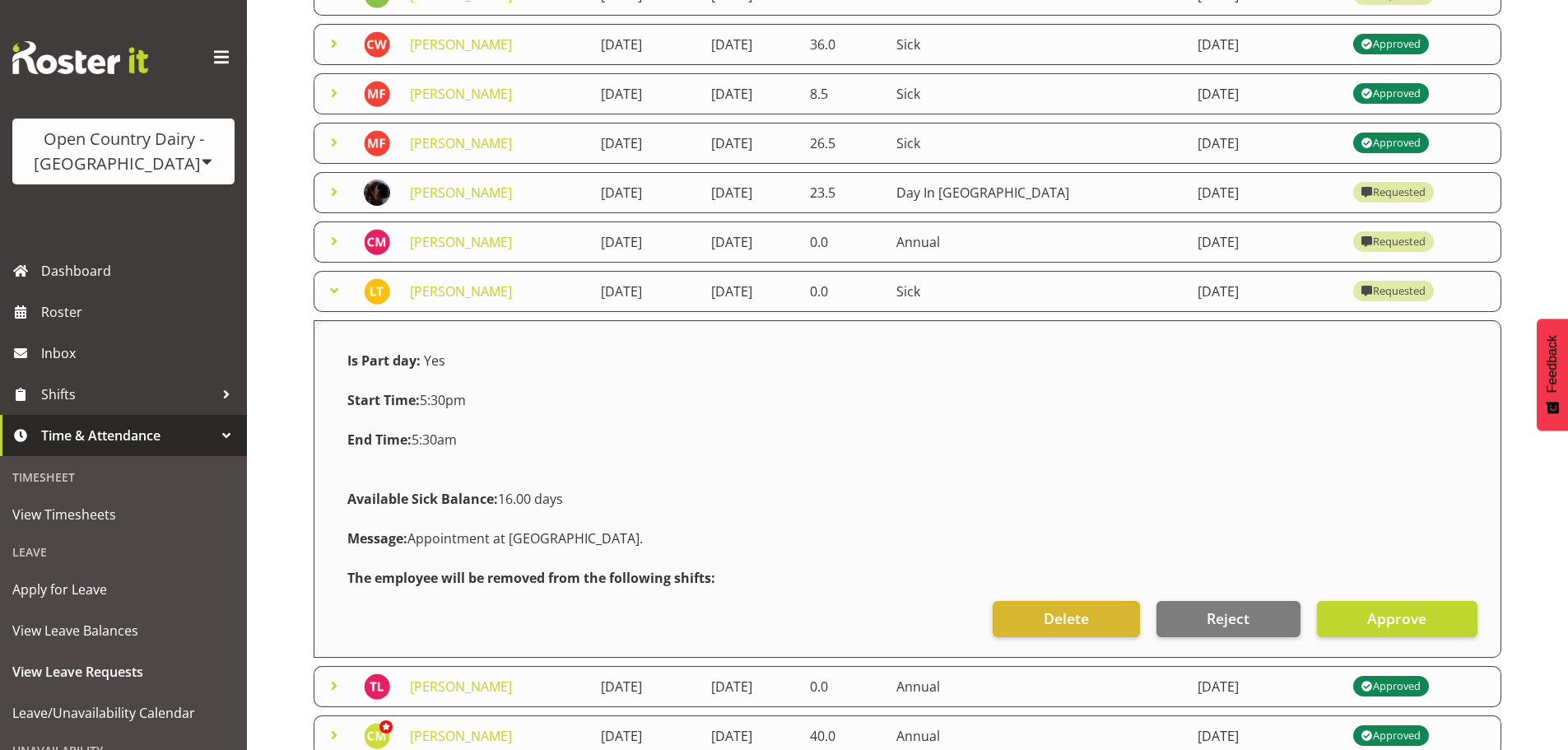
scroll to position [247, 0]
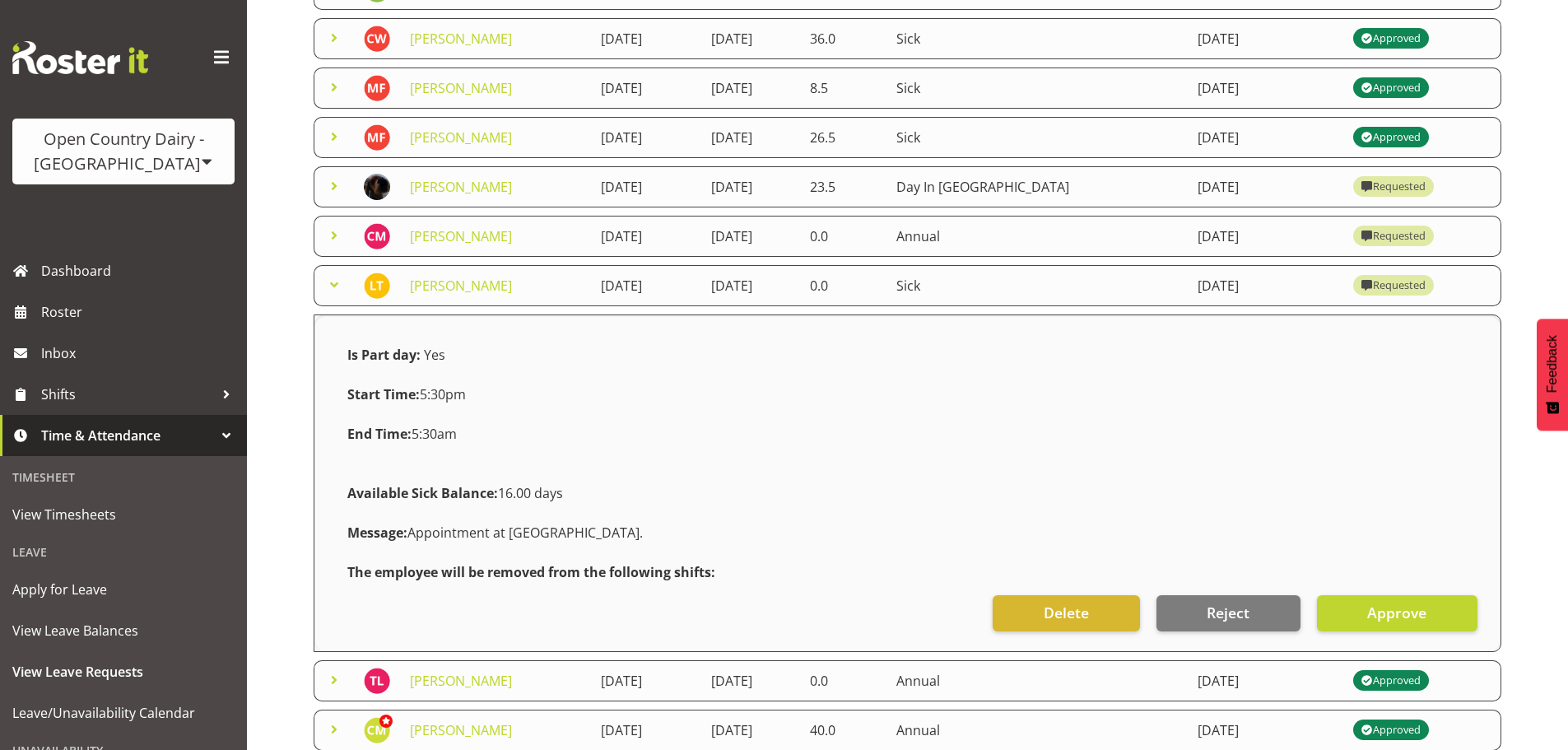
click at [331, 284] on span at bounding box center [334, 285] width 20 height 20
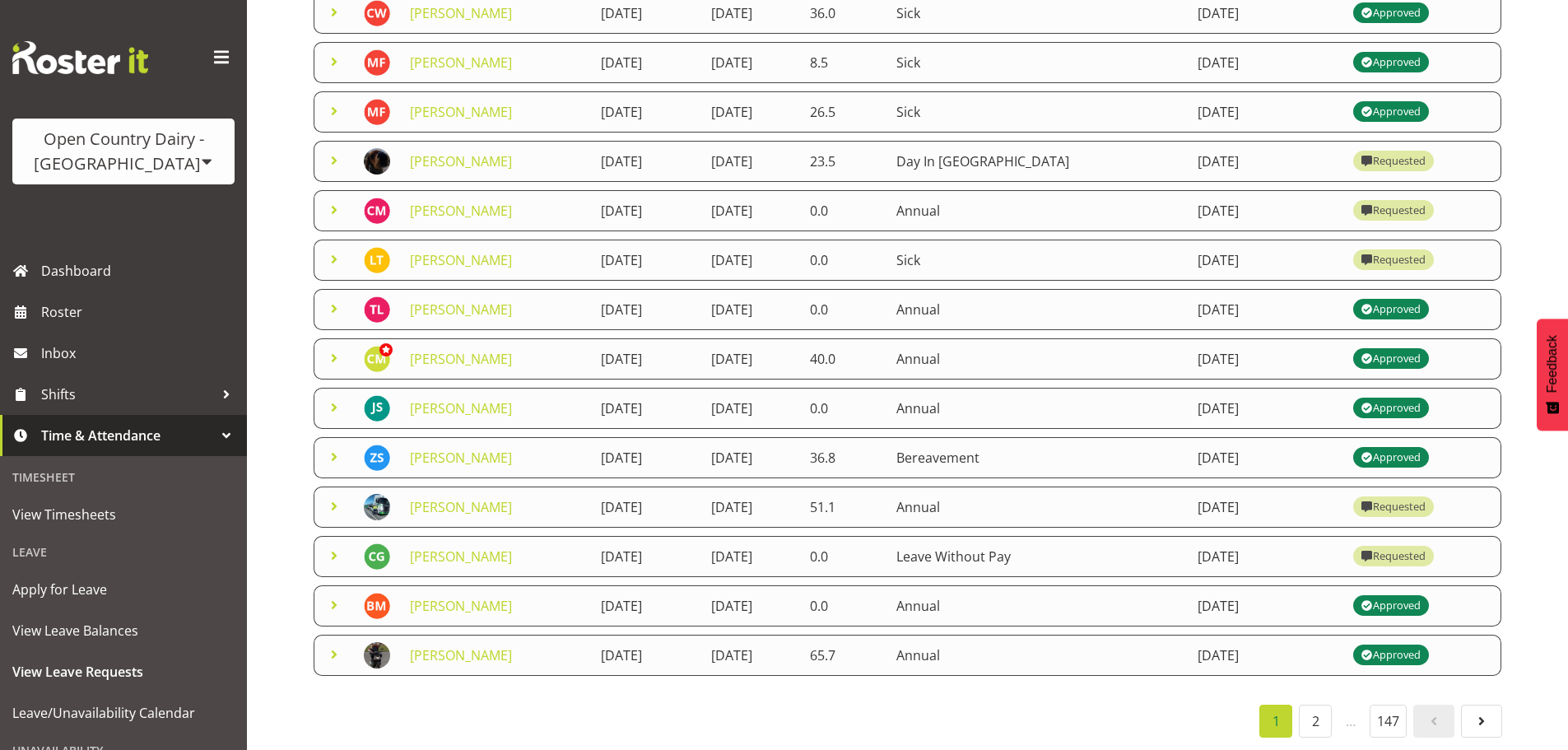
scroll to position [285, 0]
click at [334, 497] on span at bounding box center [334, 506] width 20 height 20
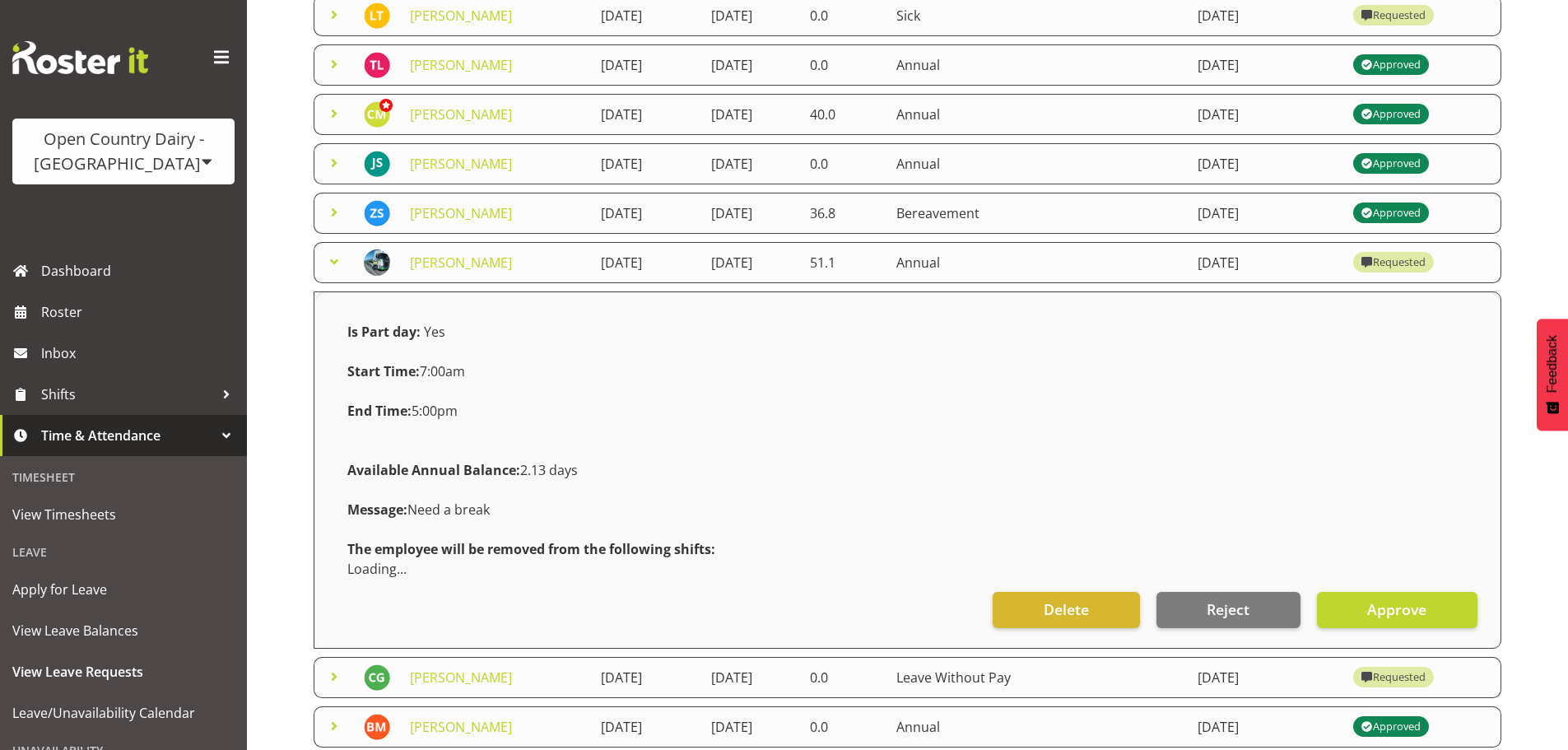
scroll to position [532, 0]
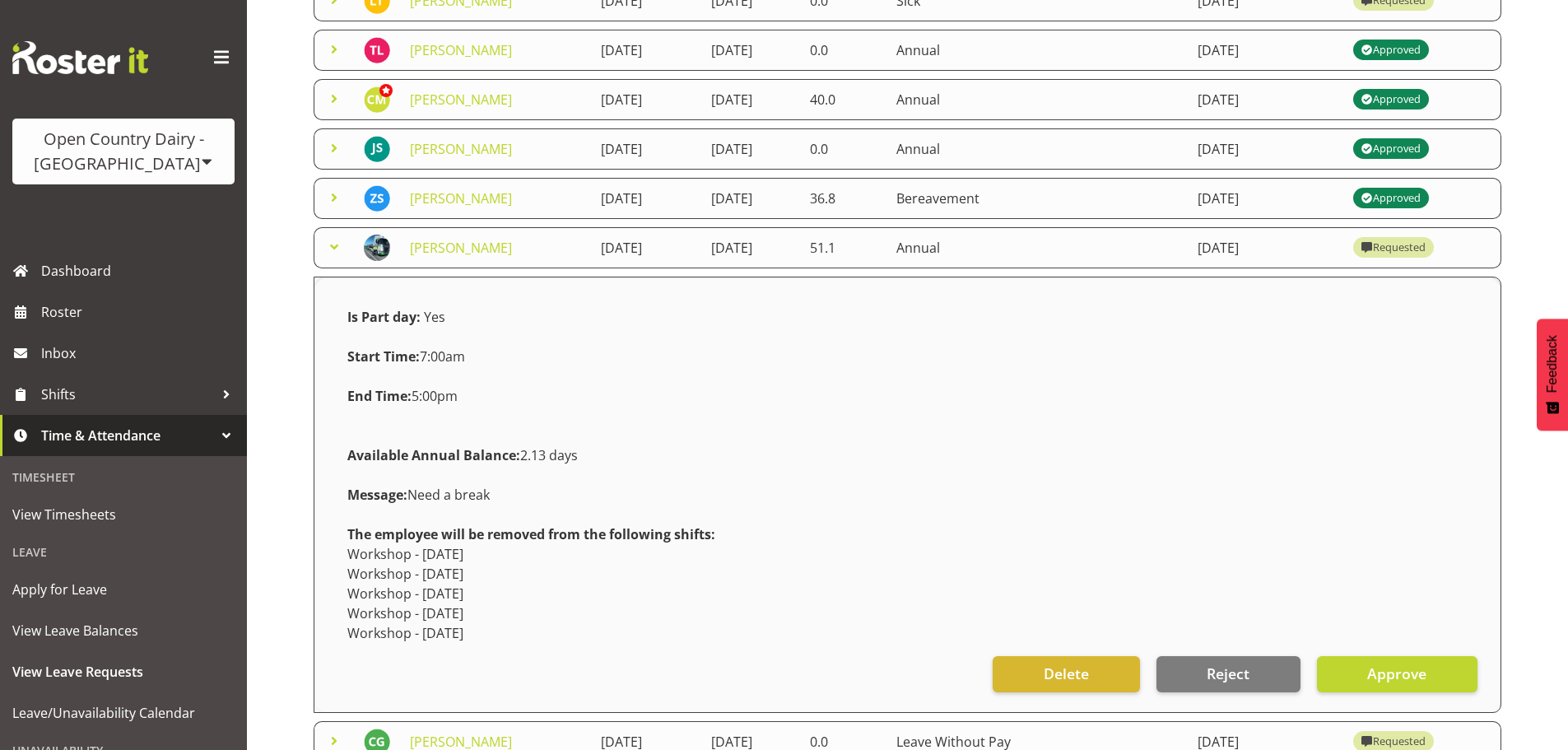
click at [338, 194] on span at bounding box center [334, 197] width 20 height 20
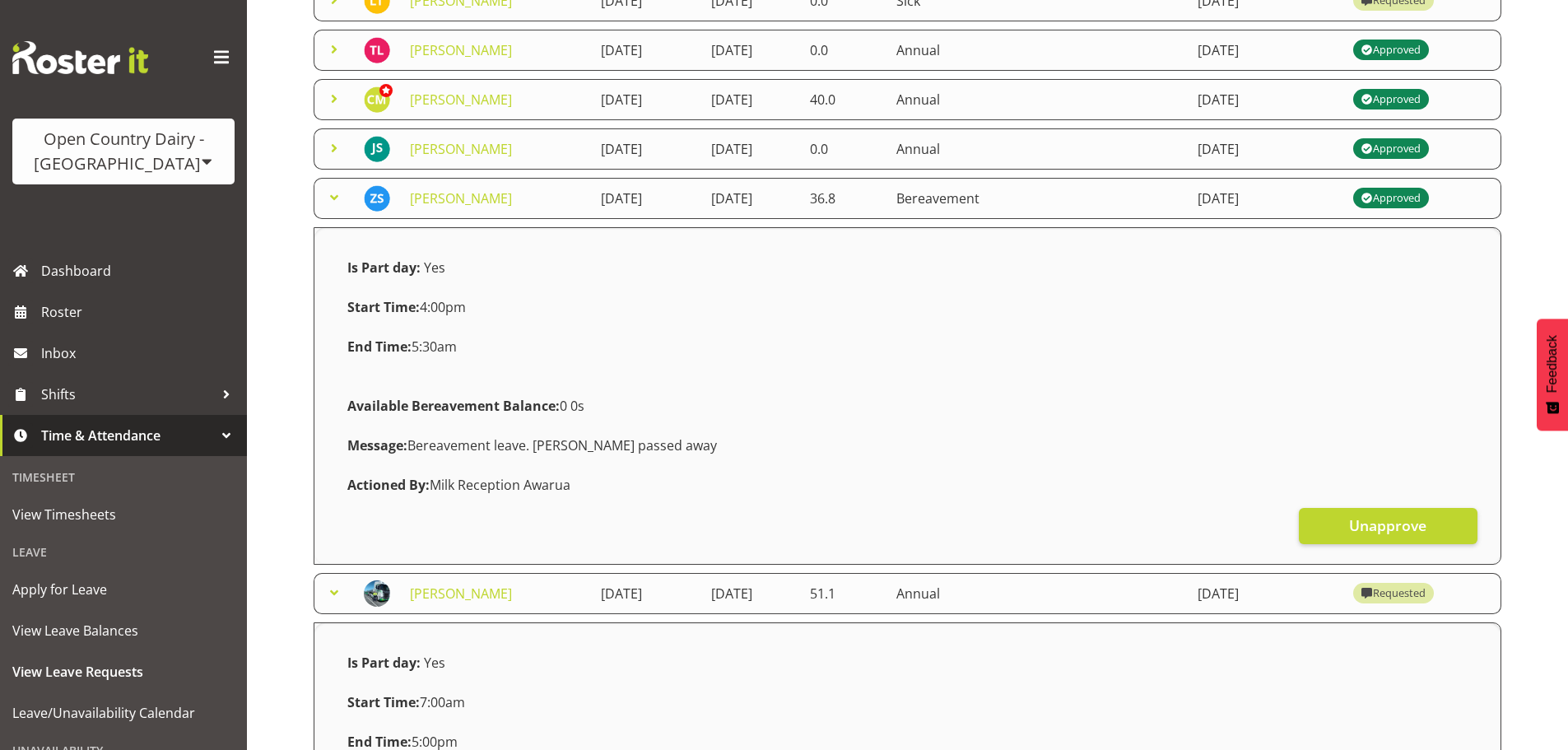
click at [335, 194] on span at bounding box center [334, 197] width 20 height 20
